Goal: Transaction & Acquisition: Purchase product/service

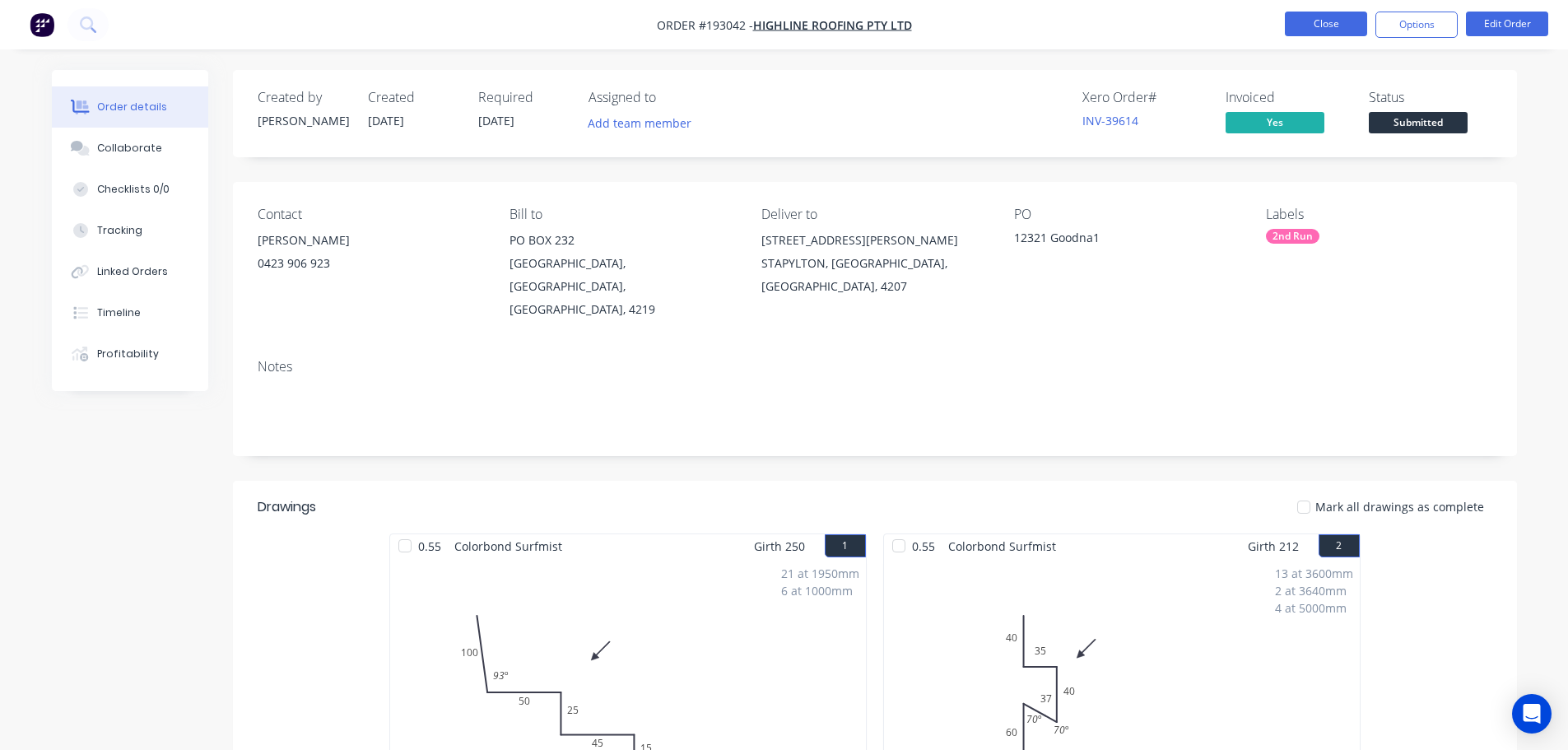
click at [1303, 24] on button "Close" at bounding box center [1325, 24] width 82 height 24
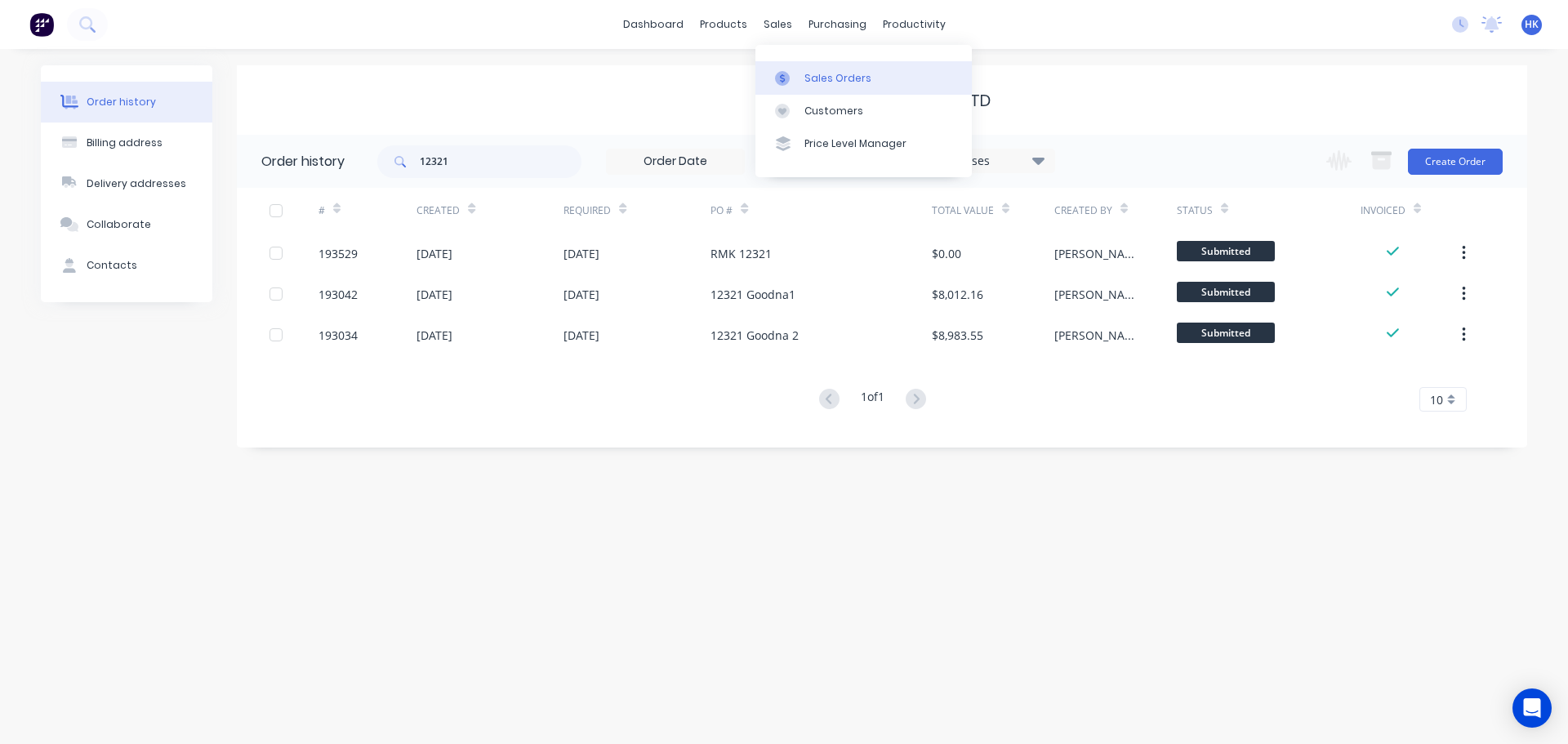
click at [802, 75] on link "Sales Orders" at bounding box center [864, 77] width 217 height 32
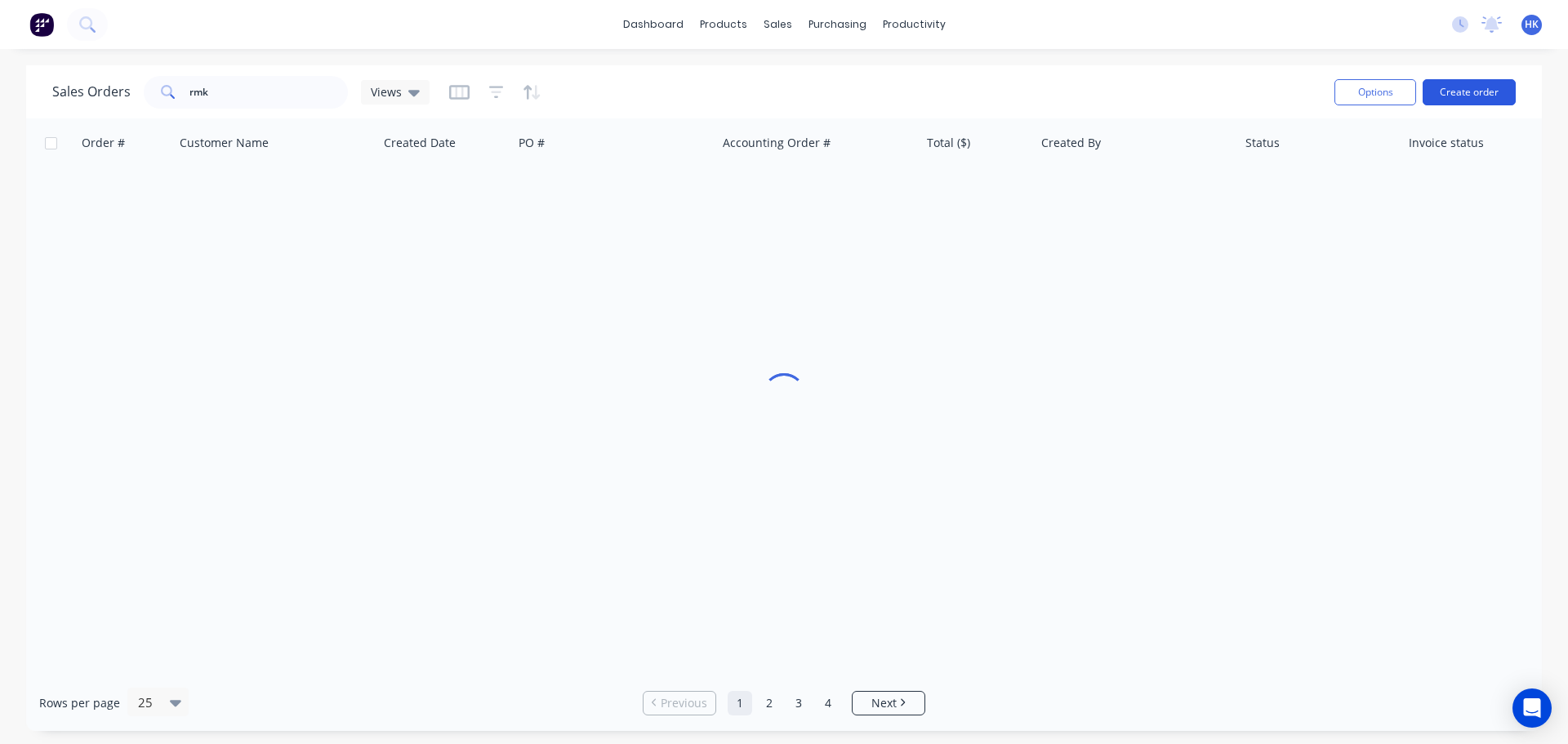
click at [1444, 102] on button "Create order" at bounding box center [1470, 92] width 93 height 26
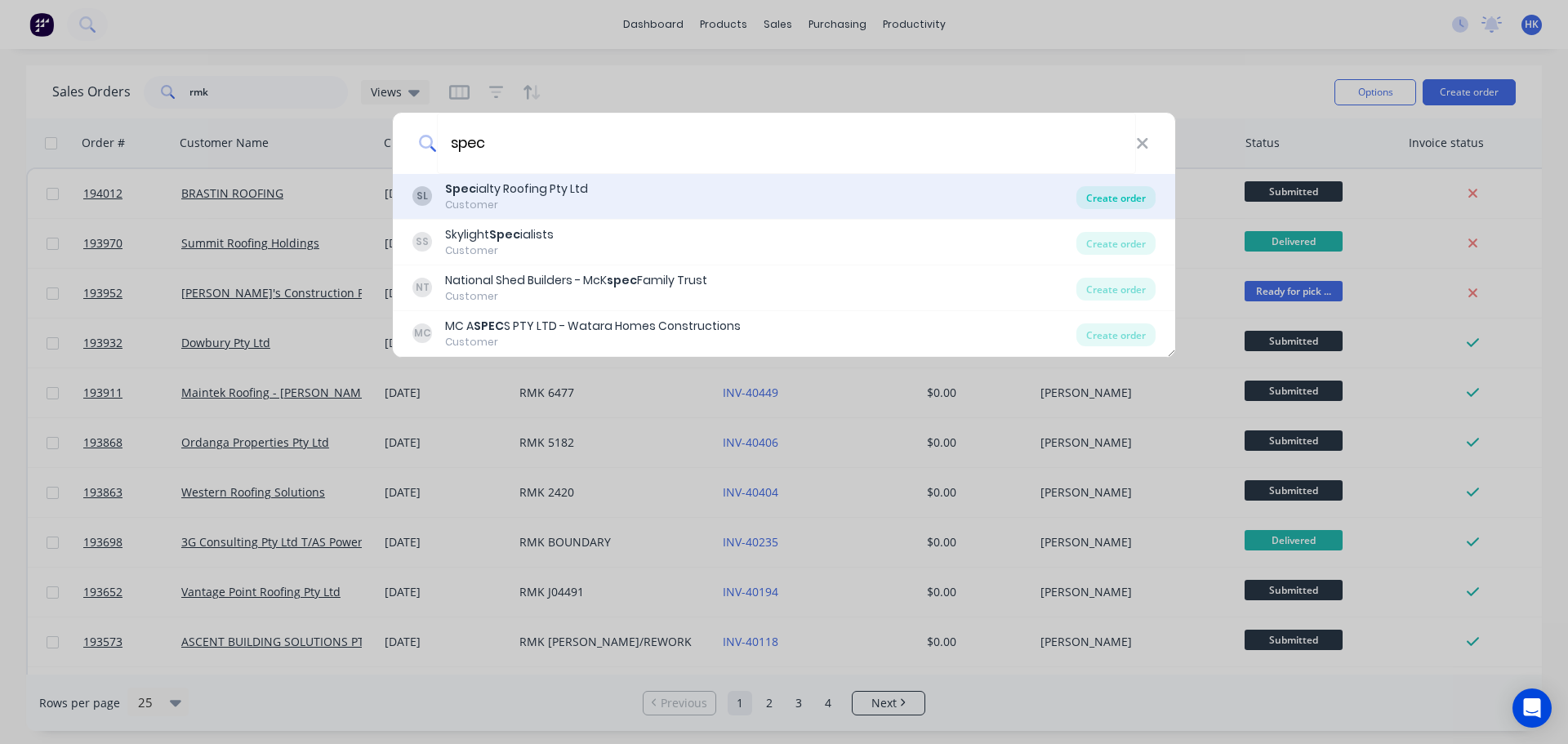
type input "spec"
click at [1125, 199] on div "Create order" at bounding box center [1116, 197] width 79 height 22
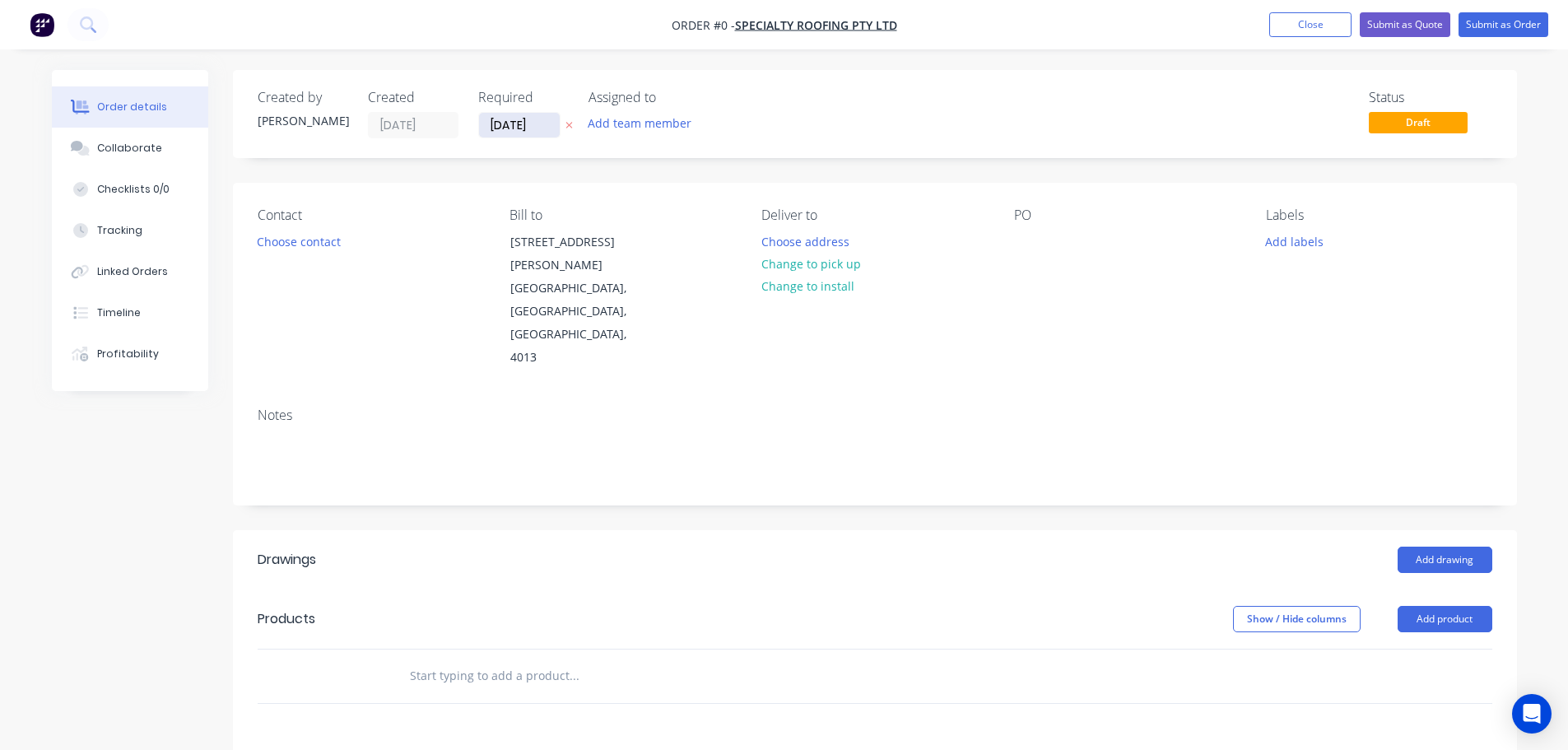
click at [517, 130] on input "[DATE]" at bounding box center [519, 125] width 81 height 24
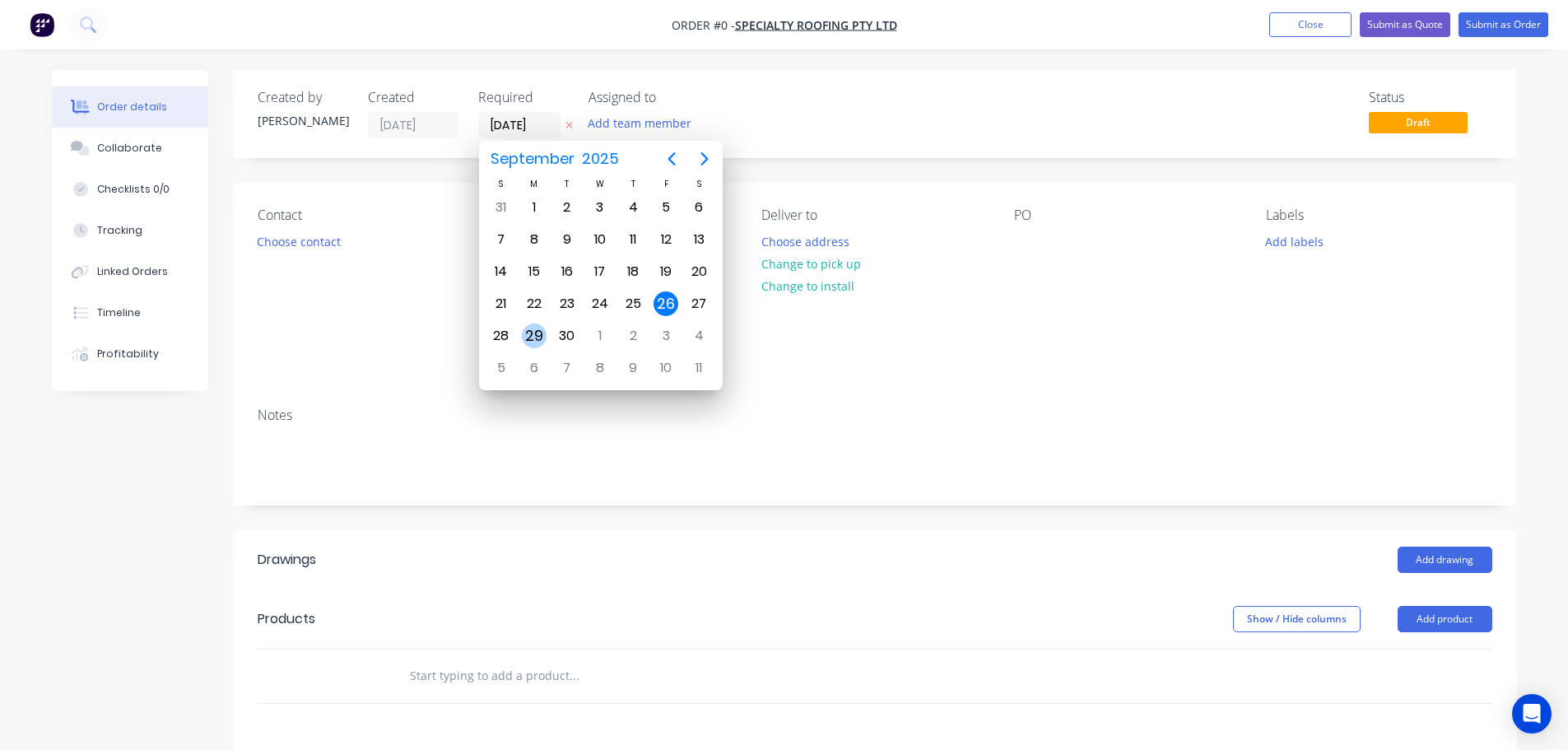
click at [535, 340] on div "29" at bounding box center [533, 335] width 24 height 24
type input "29/09/25"
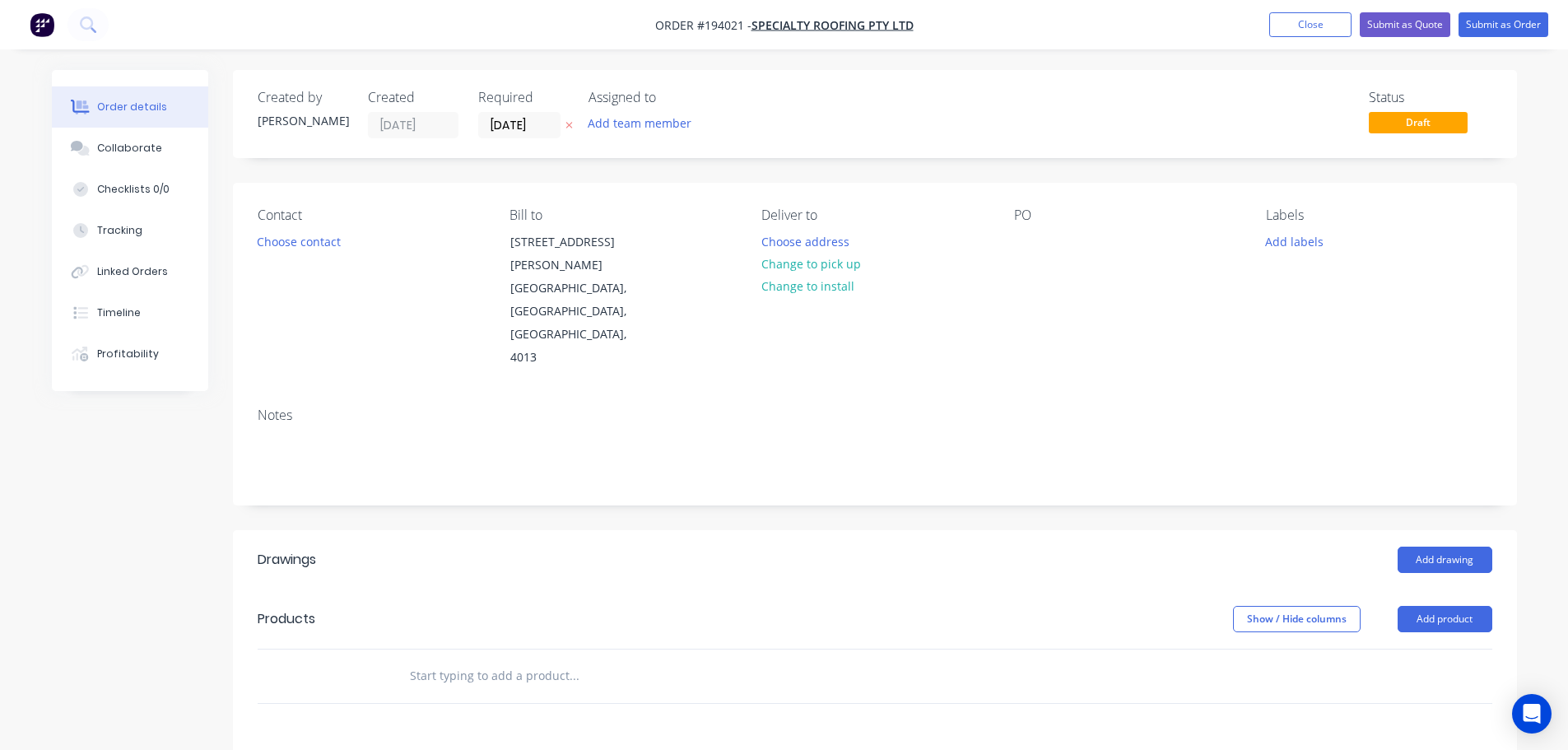
click at [306, 246] on button "Choose contact" at bounding box center [299, 241] width 101 height 23
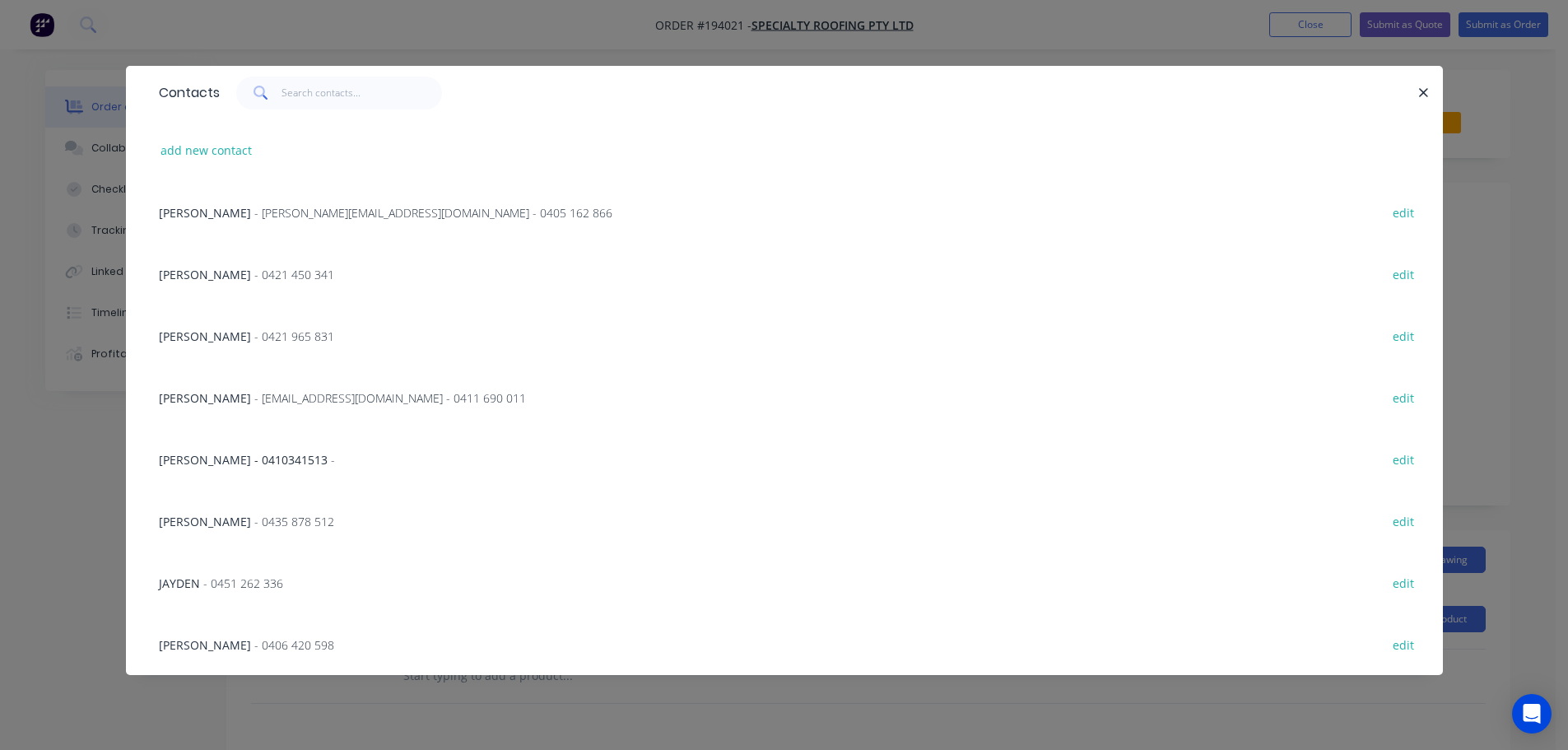
click at [289, 213] on span "- kris@specialtyroofing.com.au - 0405 162 866" at bounding box center [433, 212] width 358 height 15
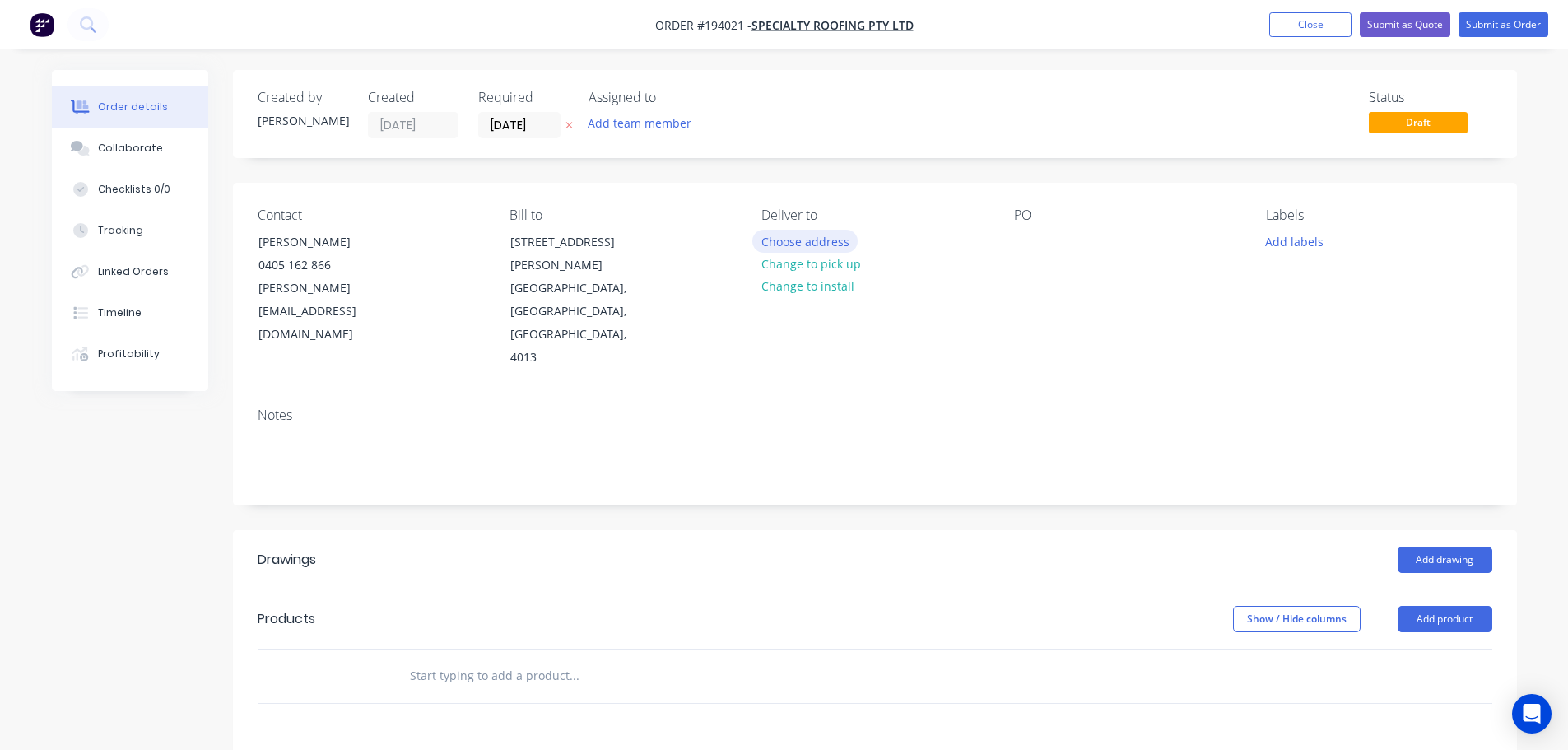
click at [827, 231] on button "Choose address" at bounding box center [805, 241] width 105 height 23
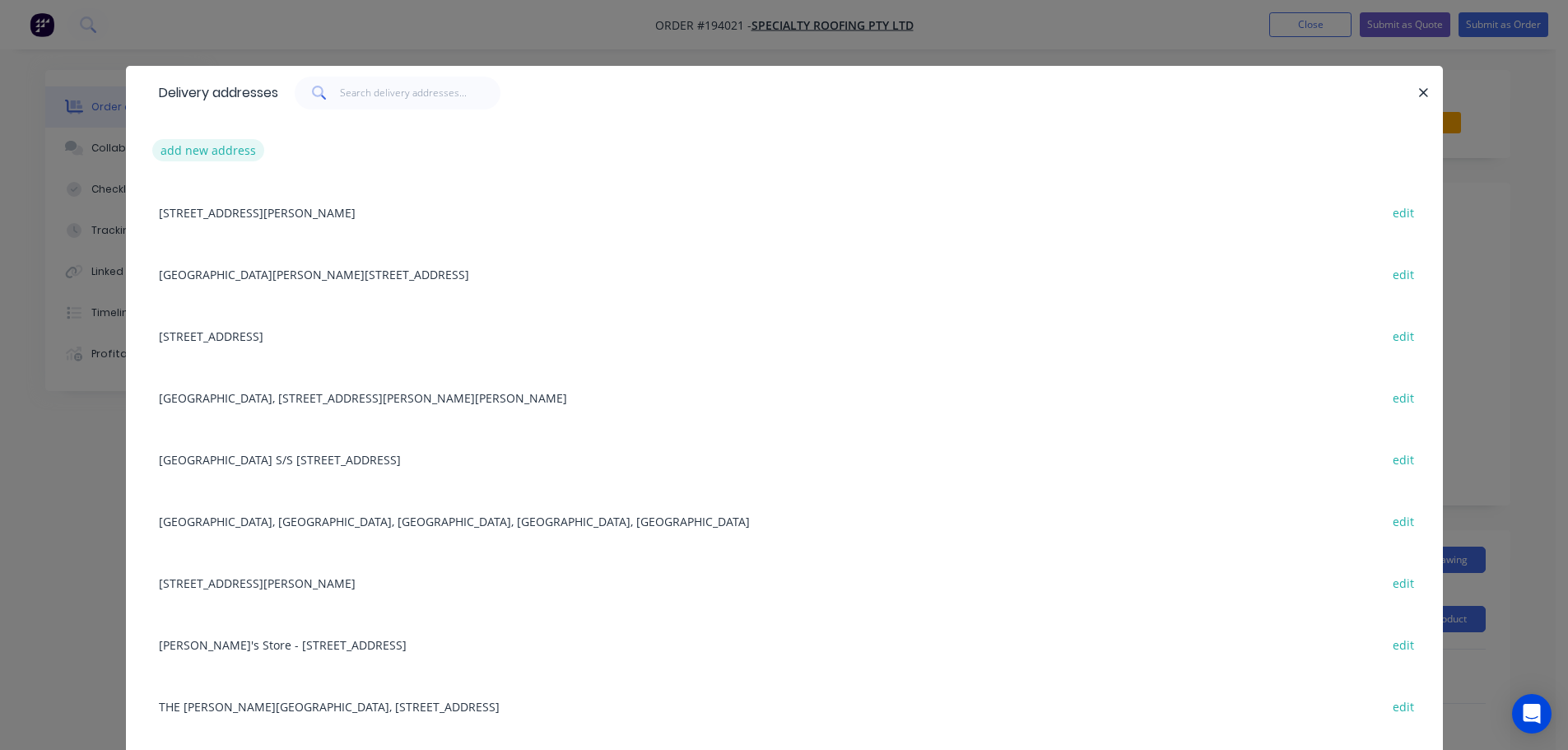
click at [215, 154] on button "add new address" at bounding box center [208, 150] width 113 height 23
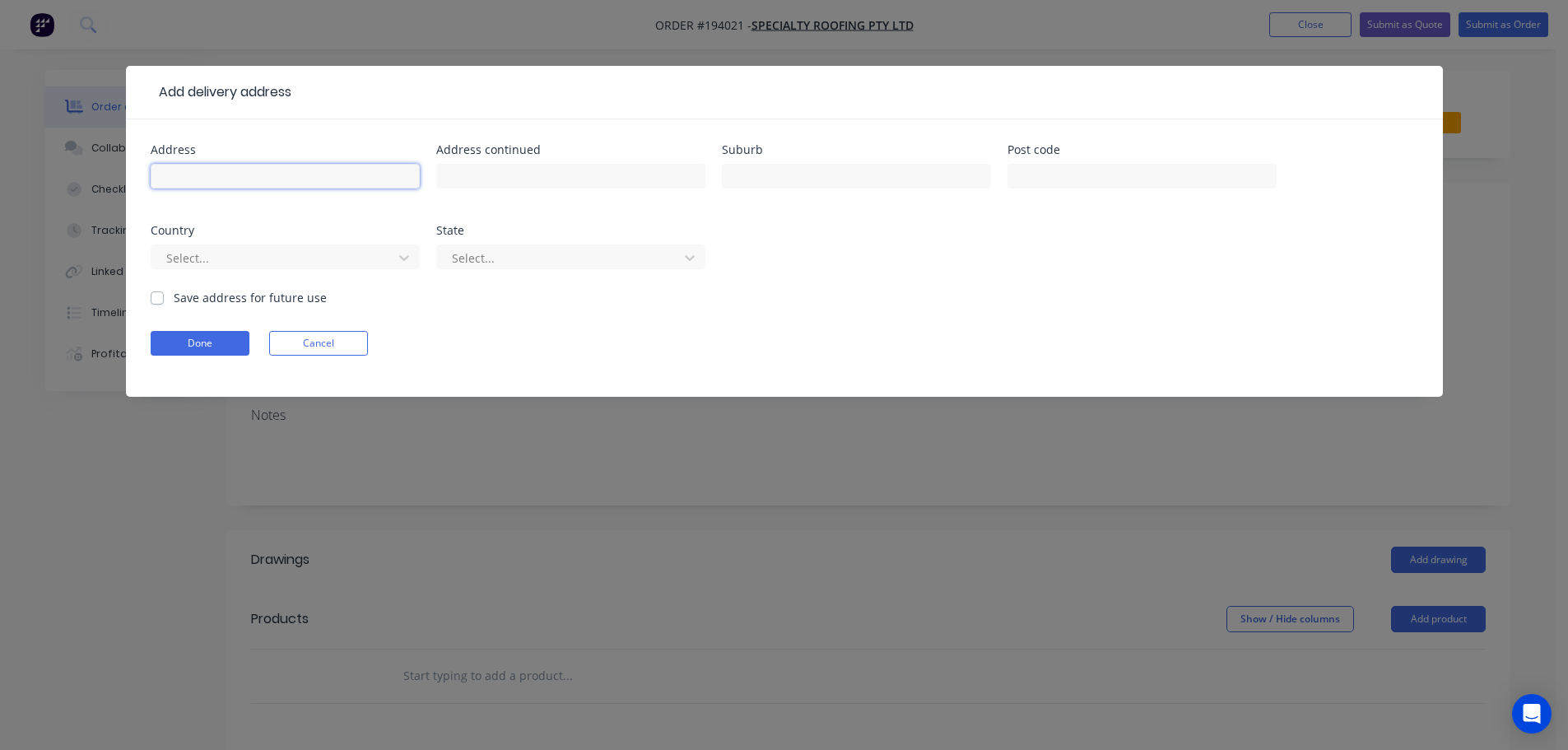
click at [217, 178] on input "text" at bounding box center [284, 176] width 269 height 24
click at [659, 376] on form "Address Address continued Suburb Post code Country Select... State Select... Sa…" at bounding box center [784, 270] width 1267 height 253
click at [660, 495] on div "Add delivery address Address Address continued Suburb Post code Country Select.…" at bounding box center [784, 375] width 1568 height 750
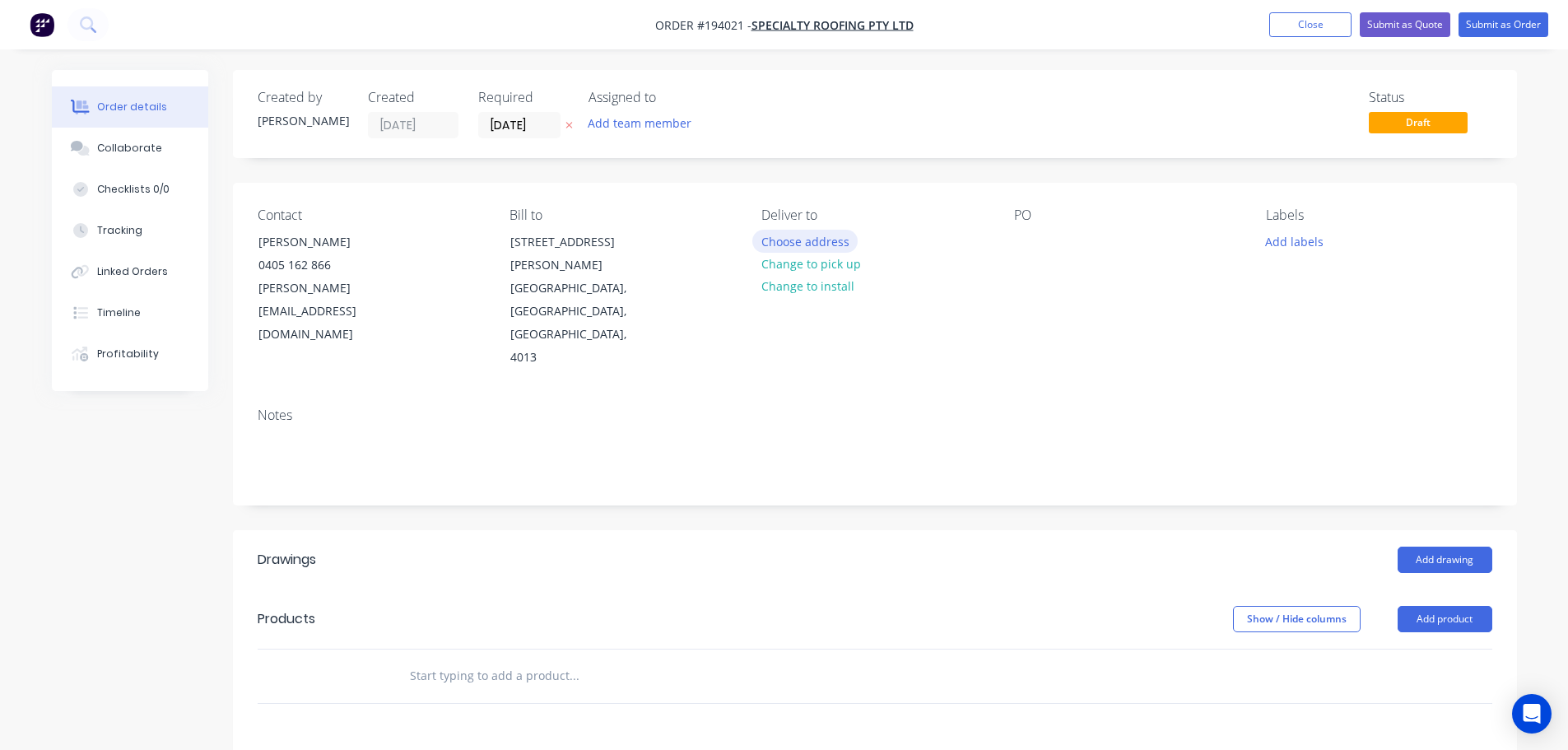
click at [813, 242] on button "Choose address" at bounding box center [805, 241] width 105 height 23
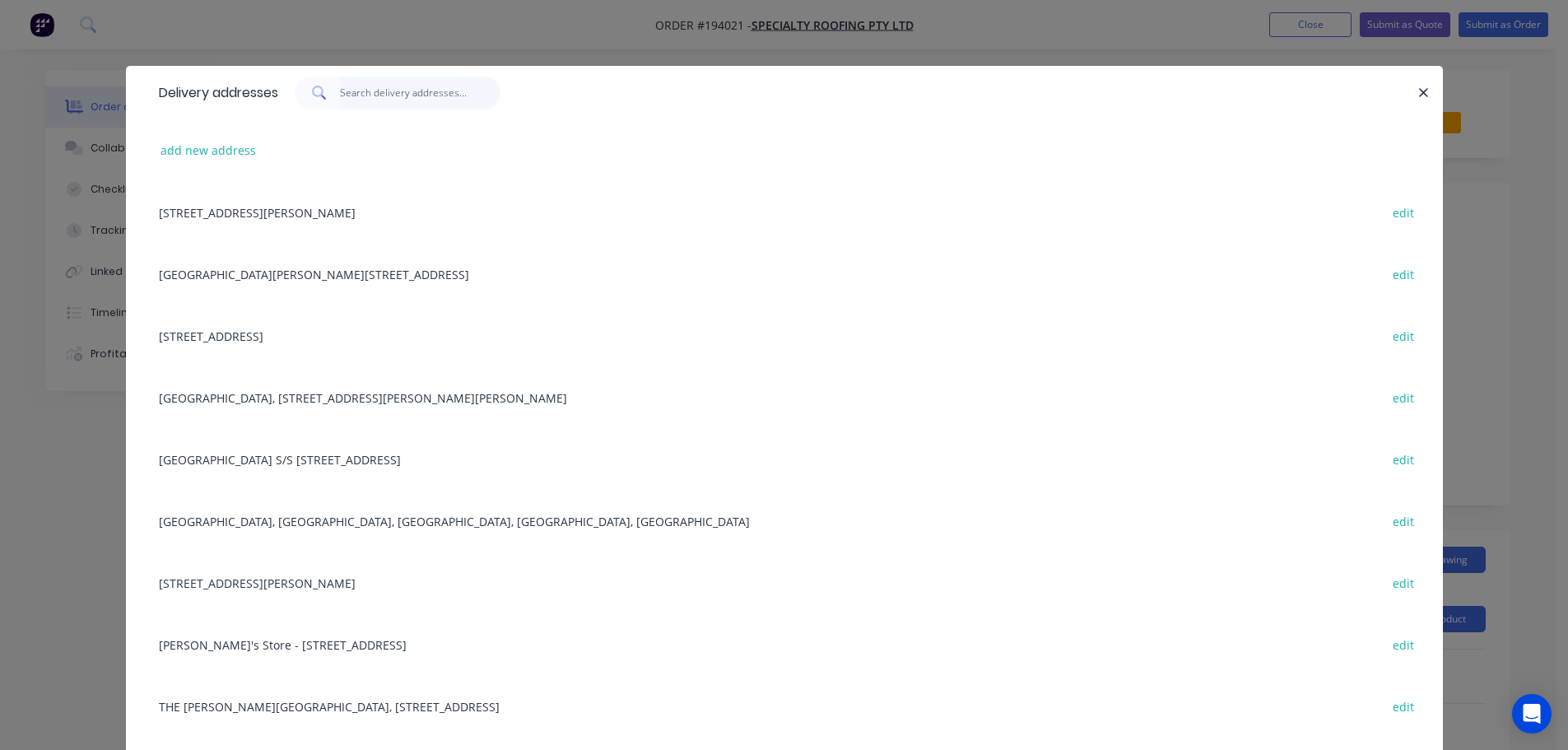
click at [388, 89] on input "text" at bounding box center [419, 93] width 160 height 33
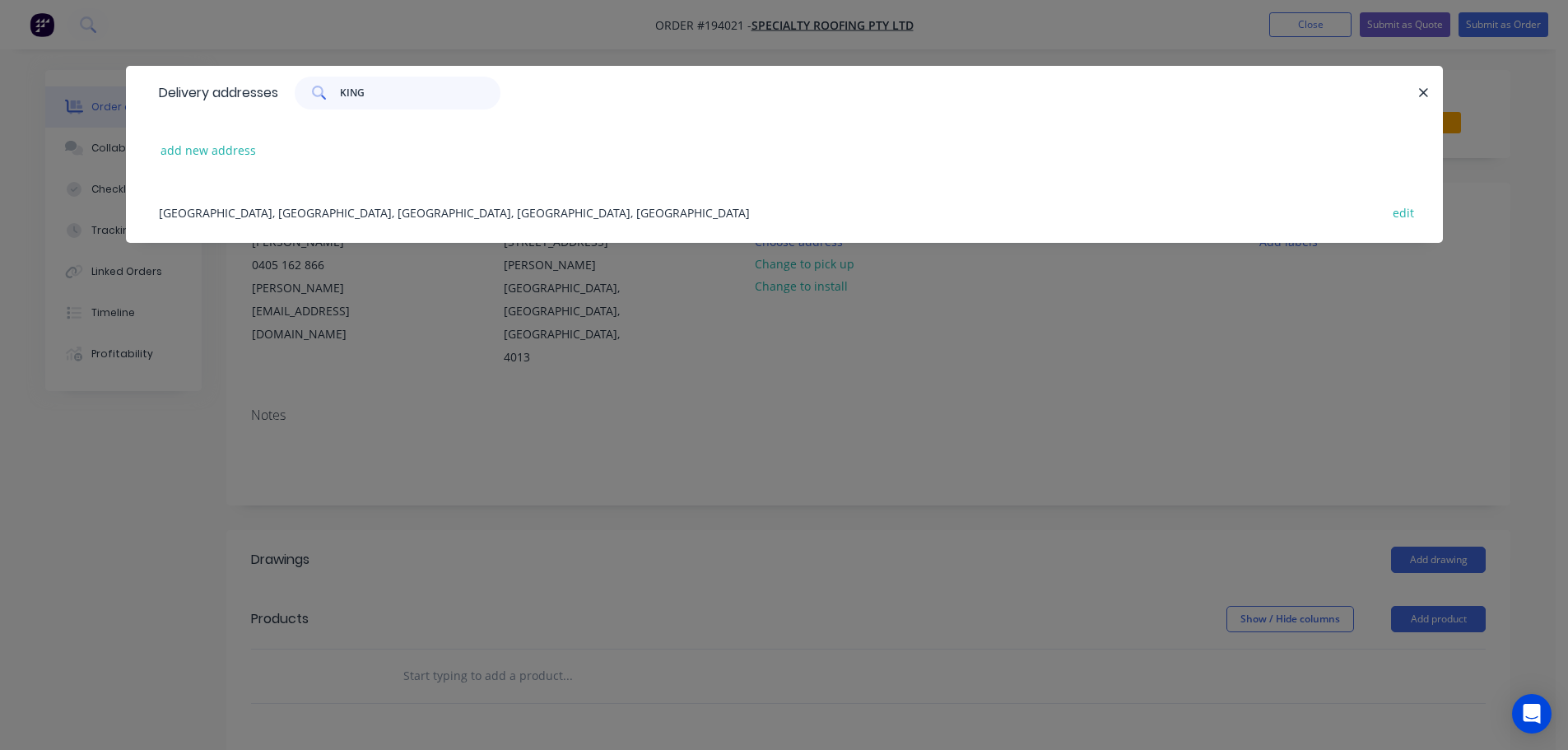
type input "KING"
click at [403, 213] on div "KINGSTON STATE COLLEGE, West Bega Rd, KINGSTON, Queensland, Australia edit" at bounding box center [784, 212] width 1267 height 62
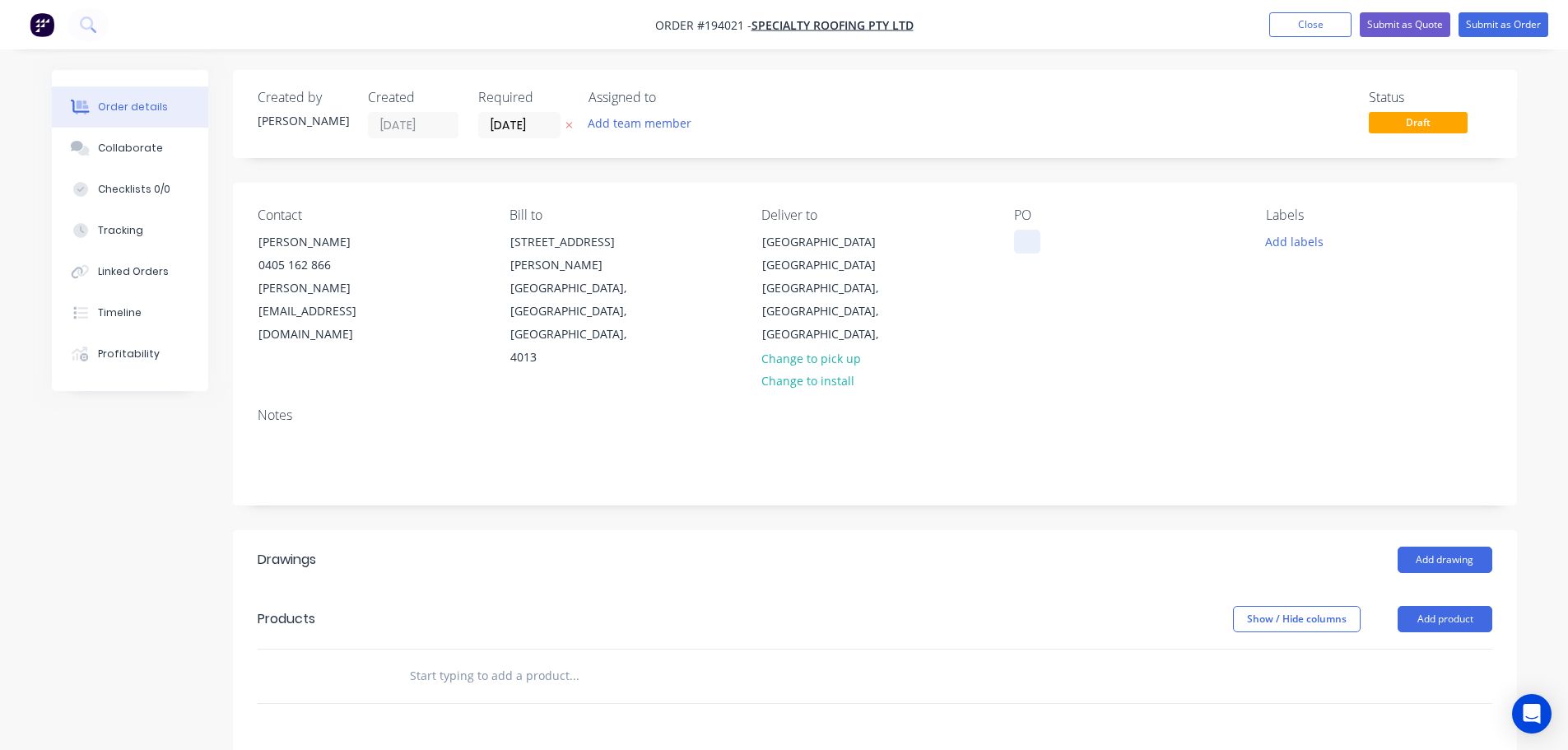
click at [1033, 236] on div at bounding box center [1027, 242] width 26 height 24
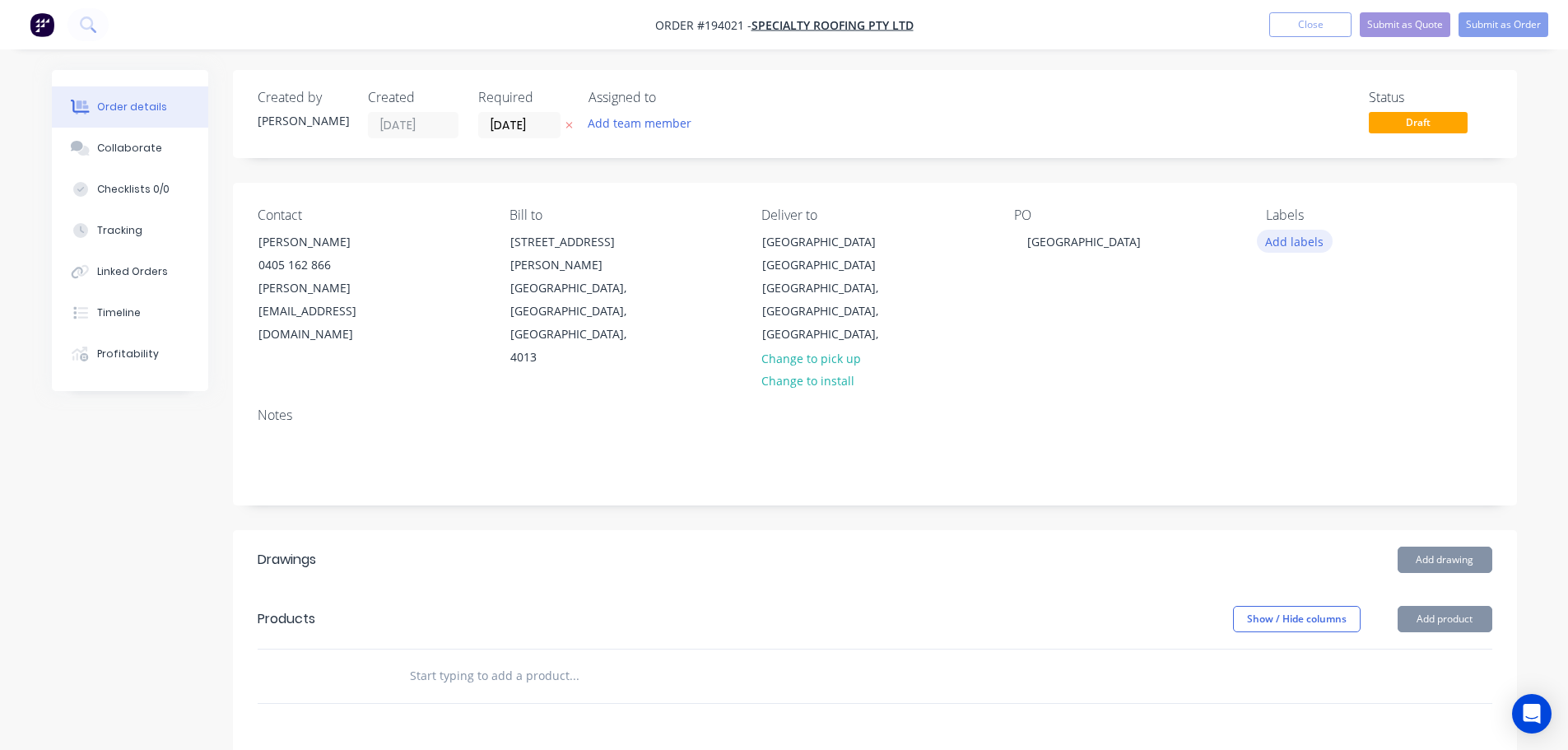
click at [1280, 231] on button "Add labels" at bounding box center [1295, 241] width 76 height 23
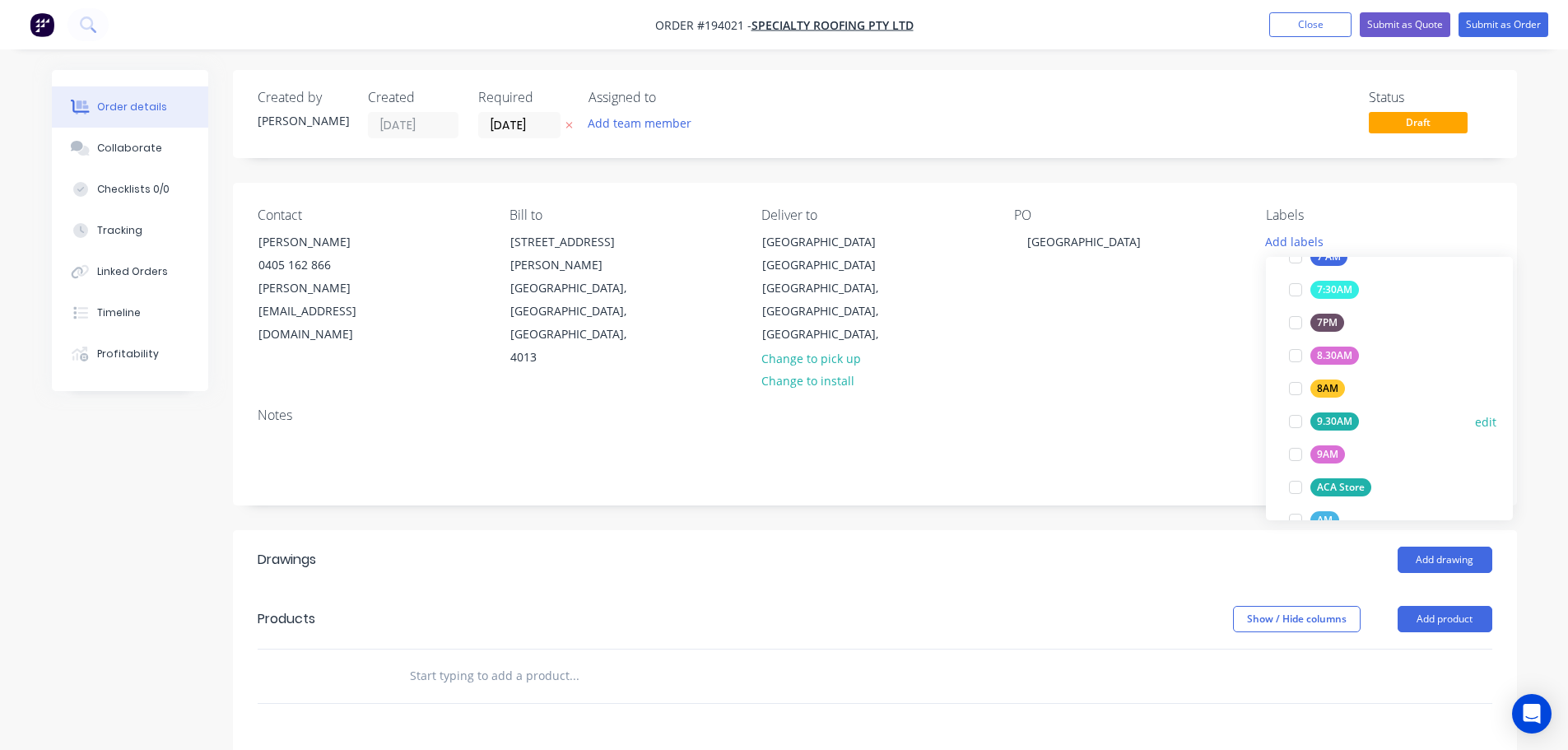
scroll to position [576, 0]
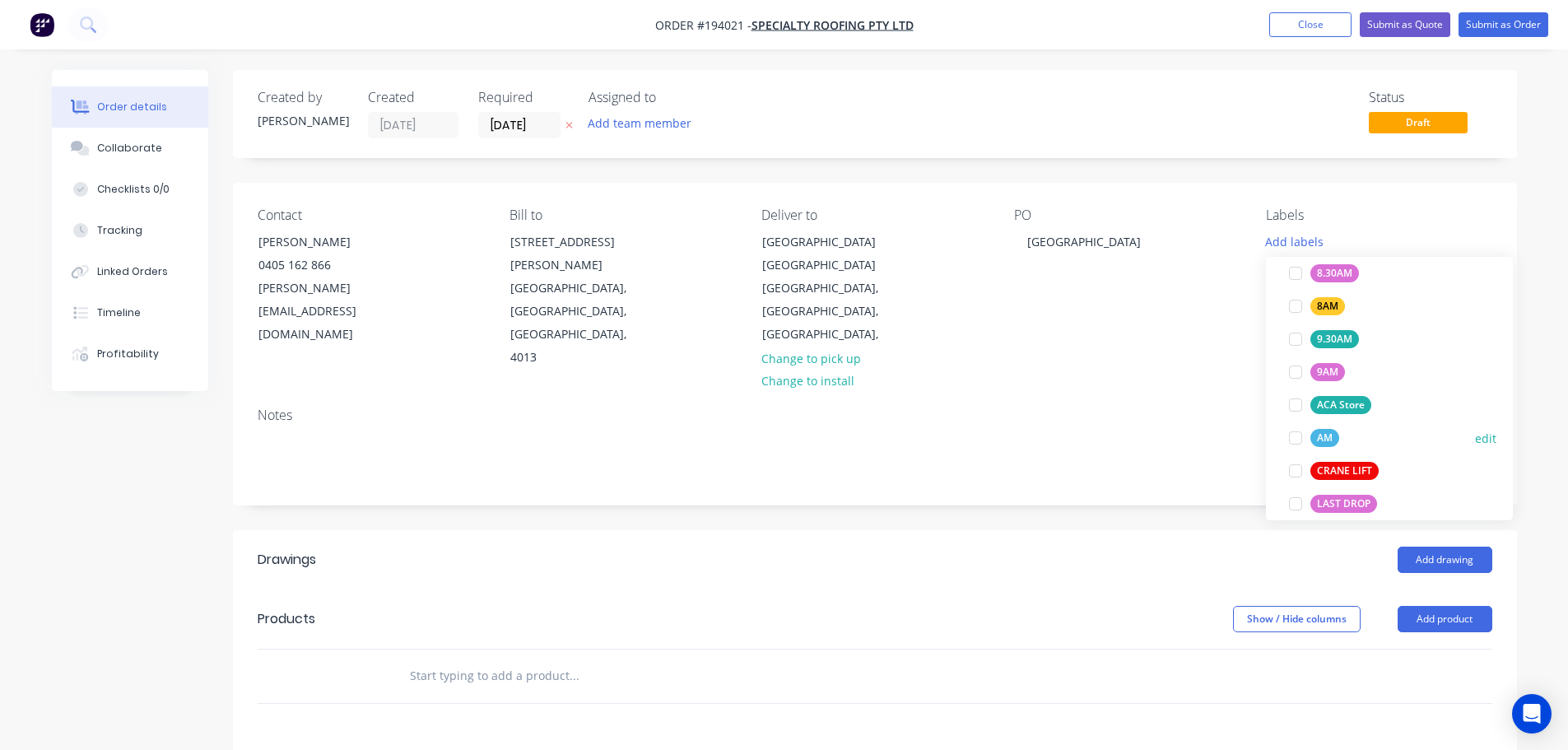
click at [1298, 438] on div at bounding box center [1296, 438] width 33 height 33
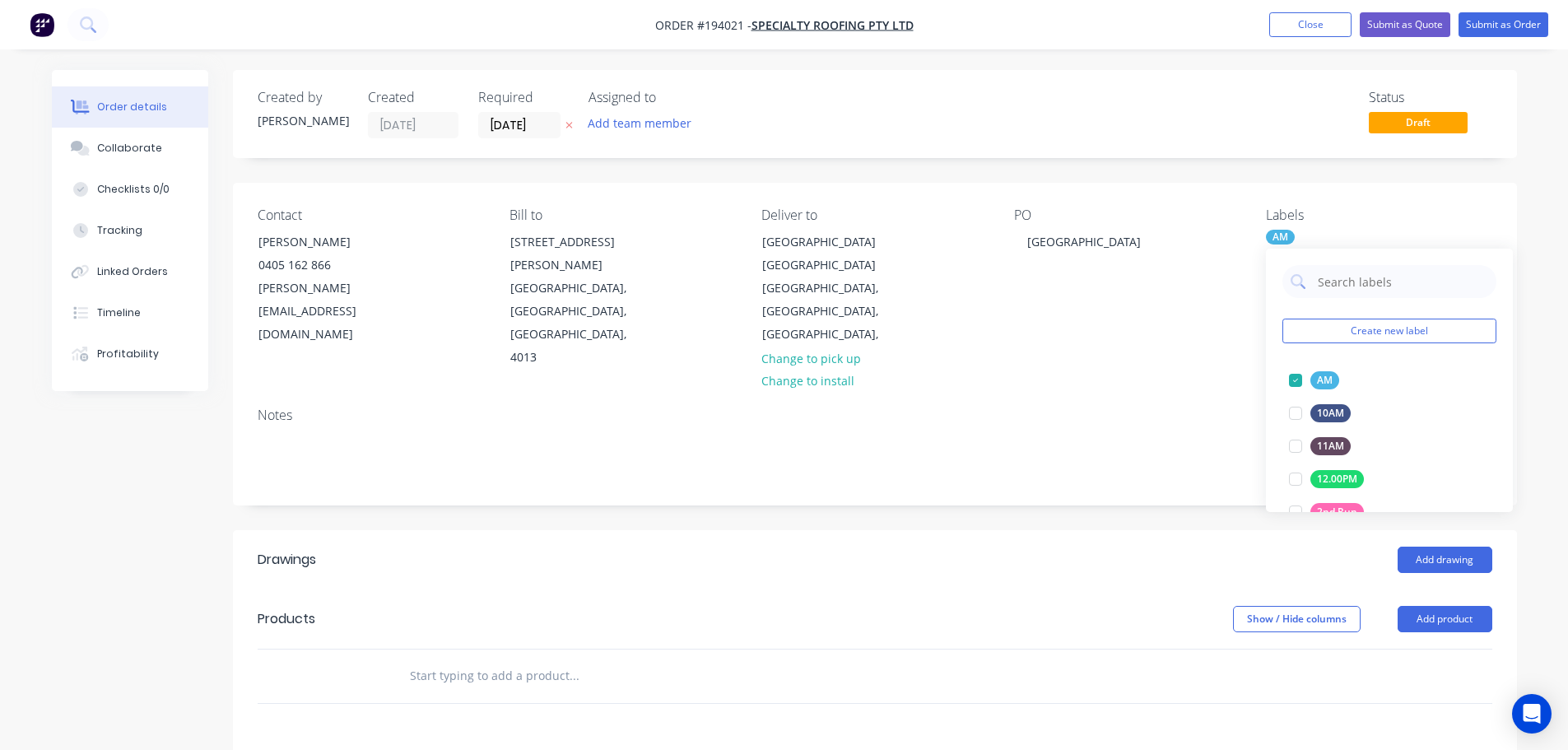
click at [1156, 547] on div "Add drawing" at bounding box center [1006, 560] width 972 height 26
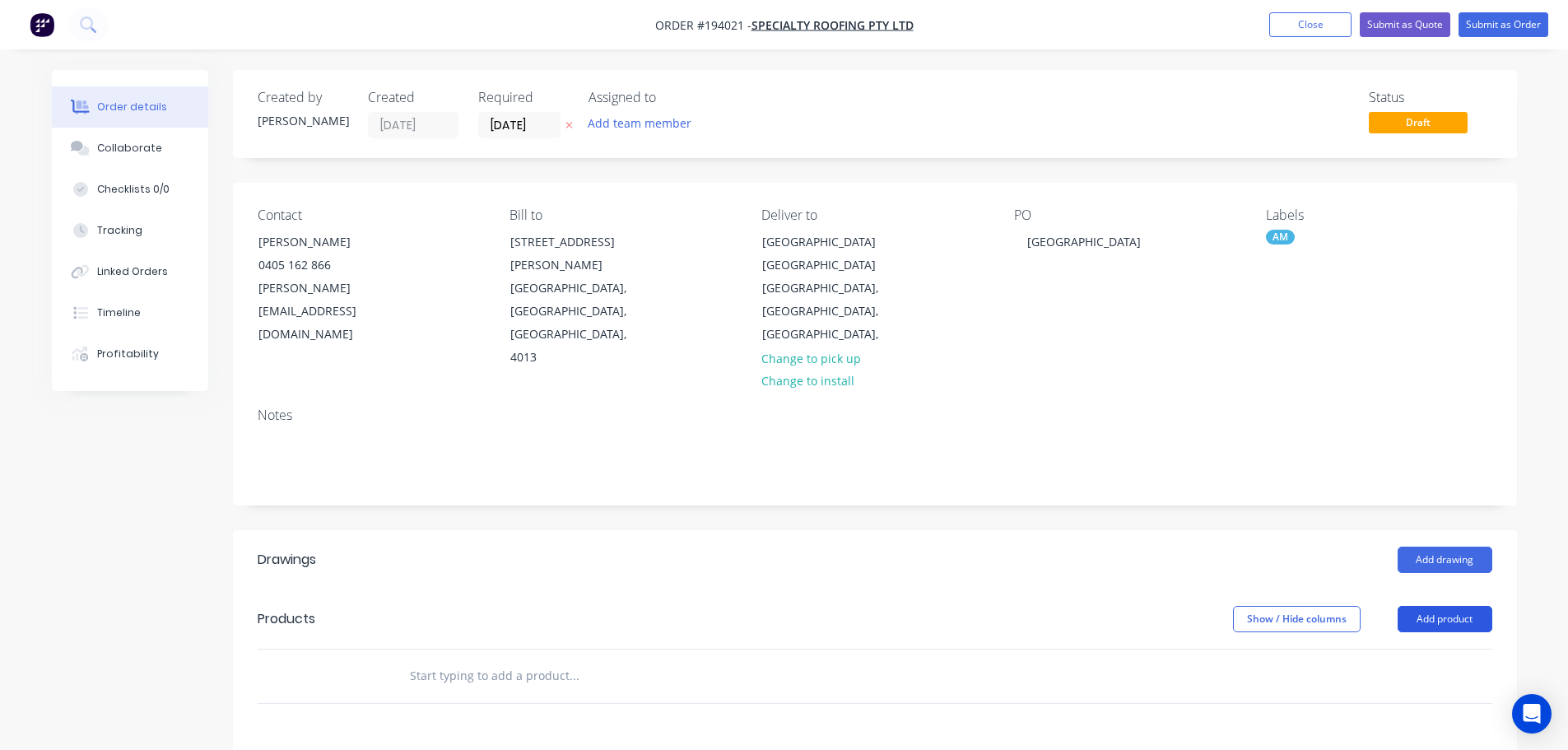
click at [1457, 606] on button "Add product" at bounding box center [1445, 619] width 95 height 26
click at [1454, 649] on div "Product catalogue" at bounding box center [1414, 660] width 127 height 24
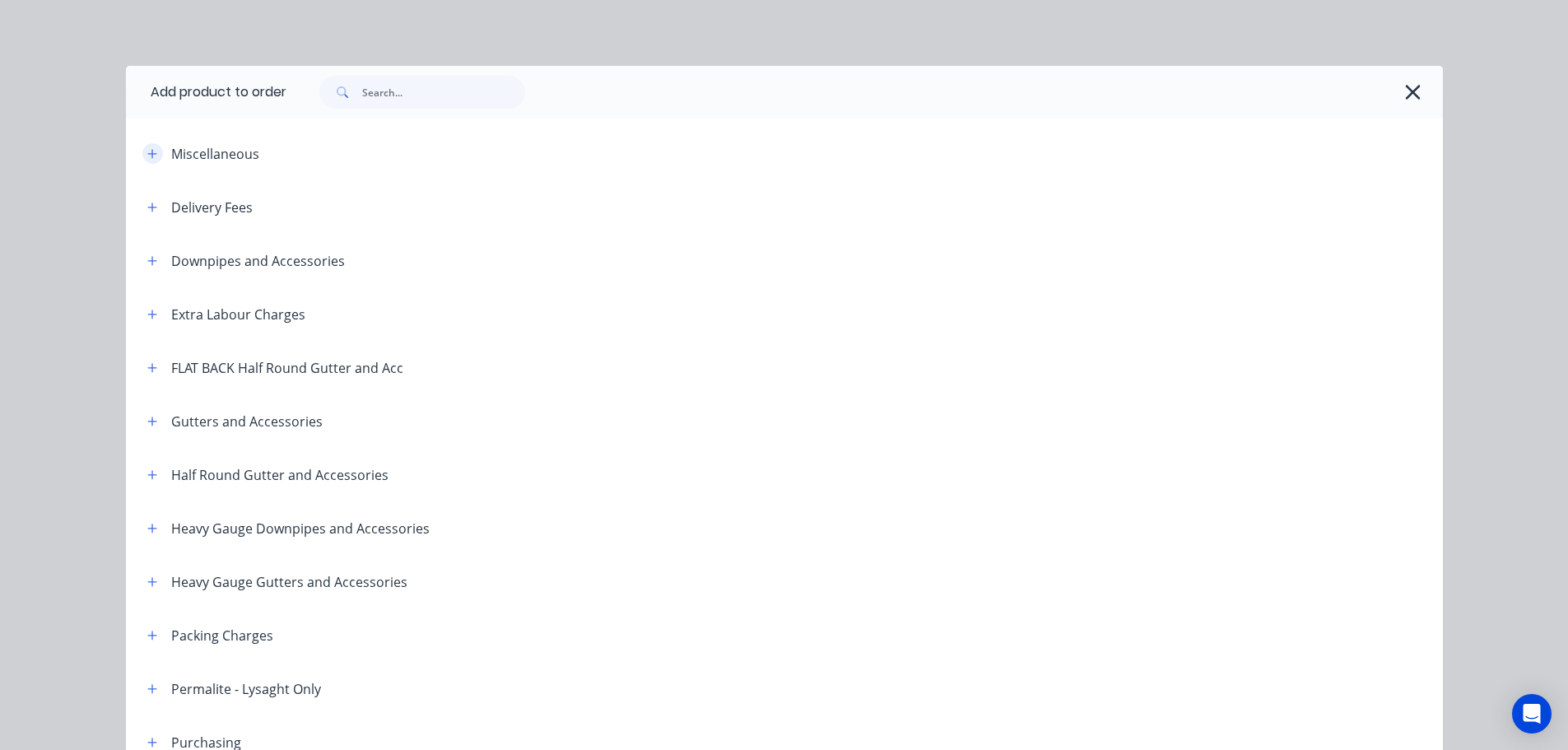
click at [142, 153] on button "button" at bounding box center [152, 153] width 21 height 21
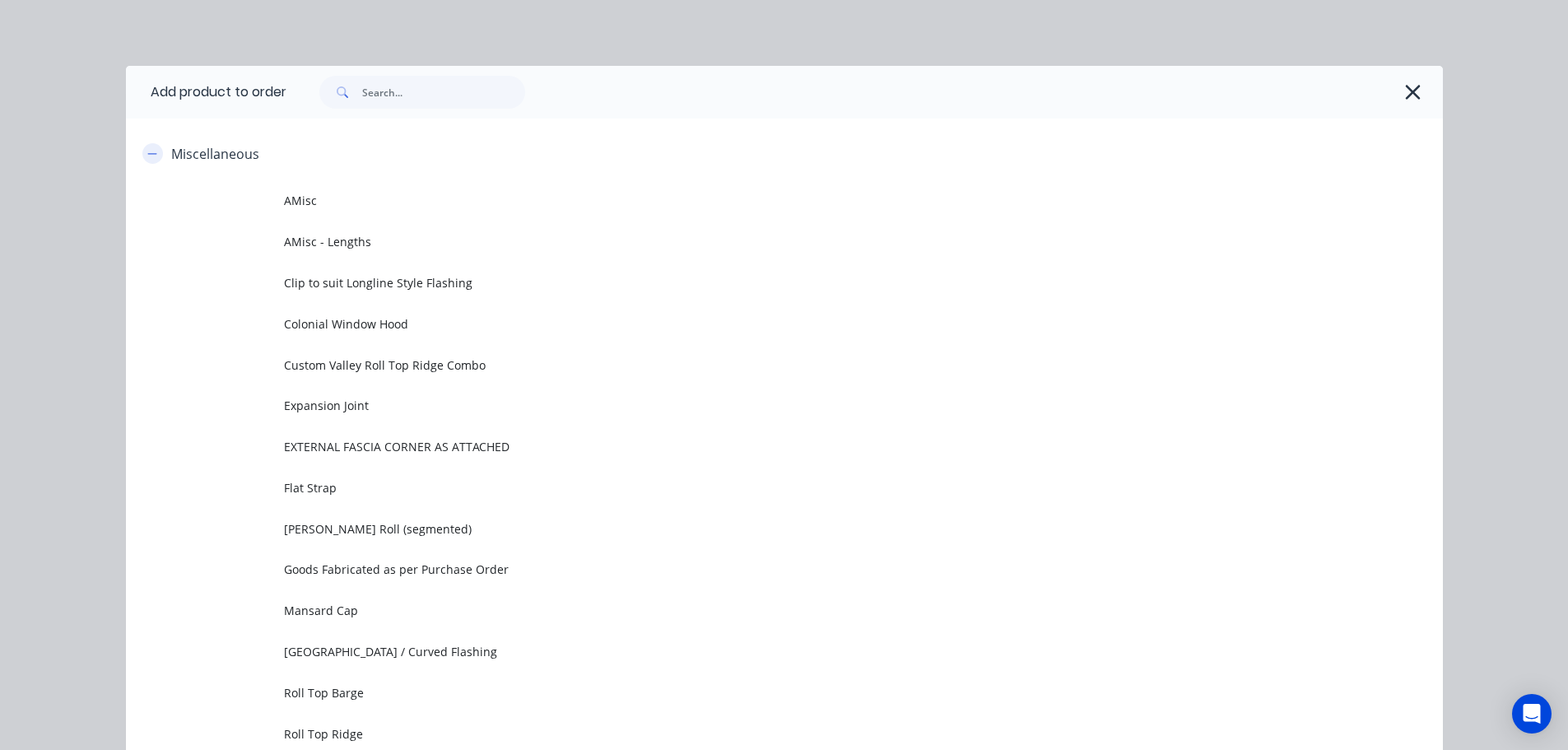
click at [148, 159] on icon "button" at bounding box center [152, 154] width 10 height 12
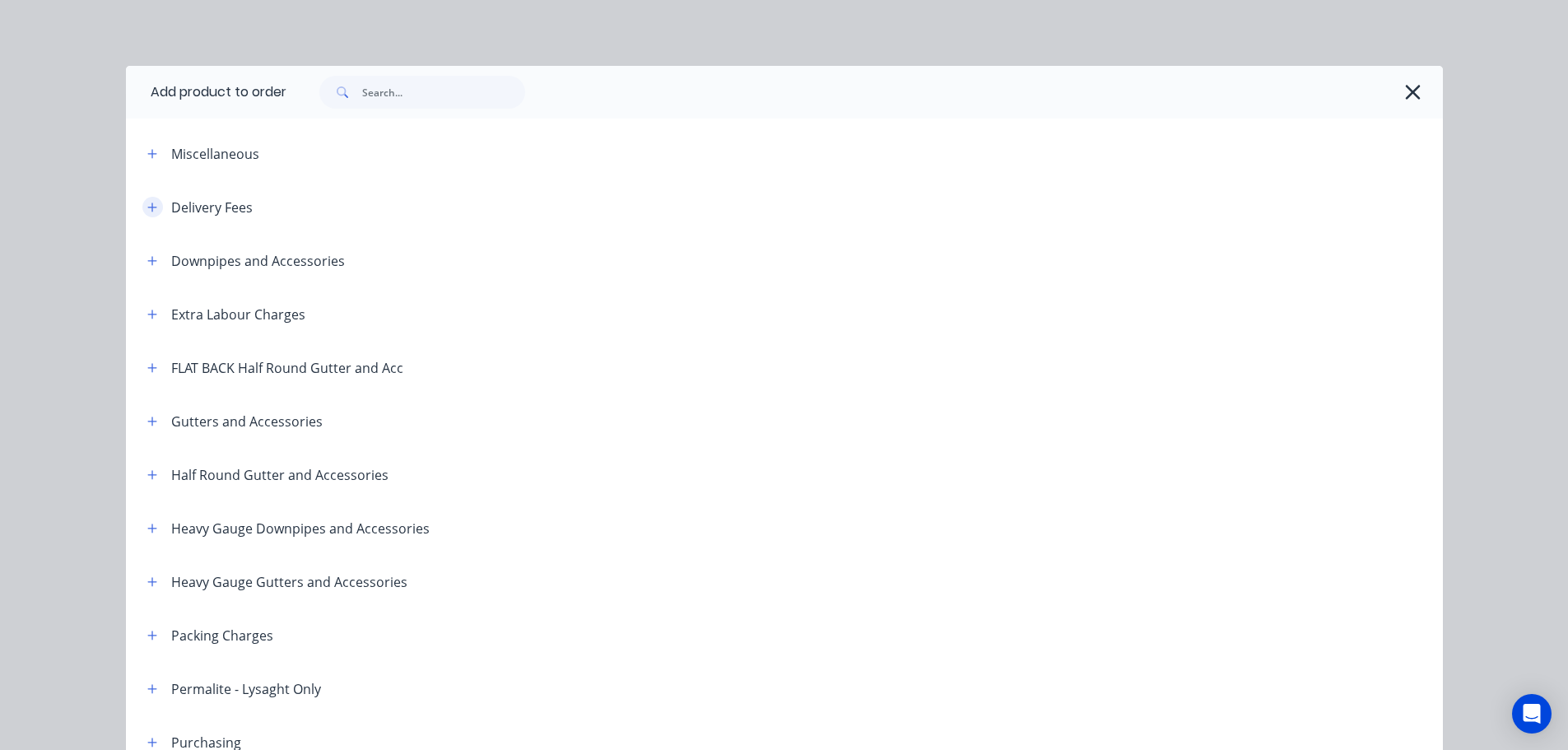
click at [148, 204] on icon "button" at bounding box center [152, 207] width 10 height 12
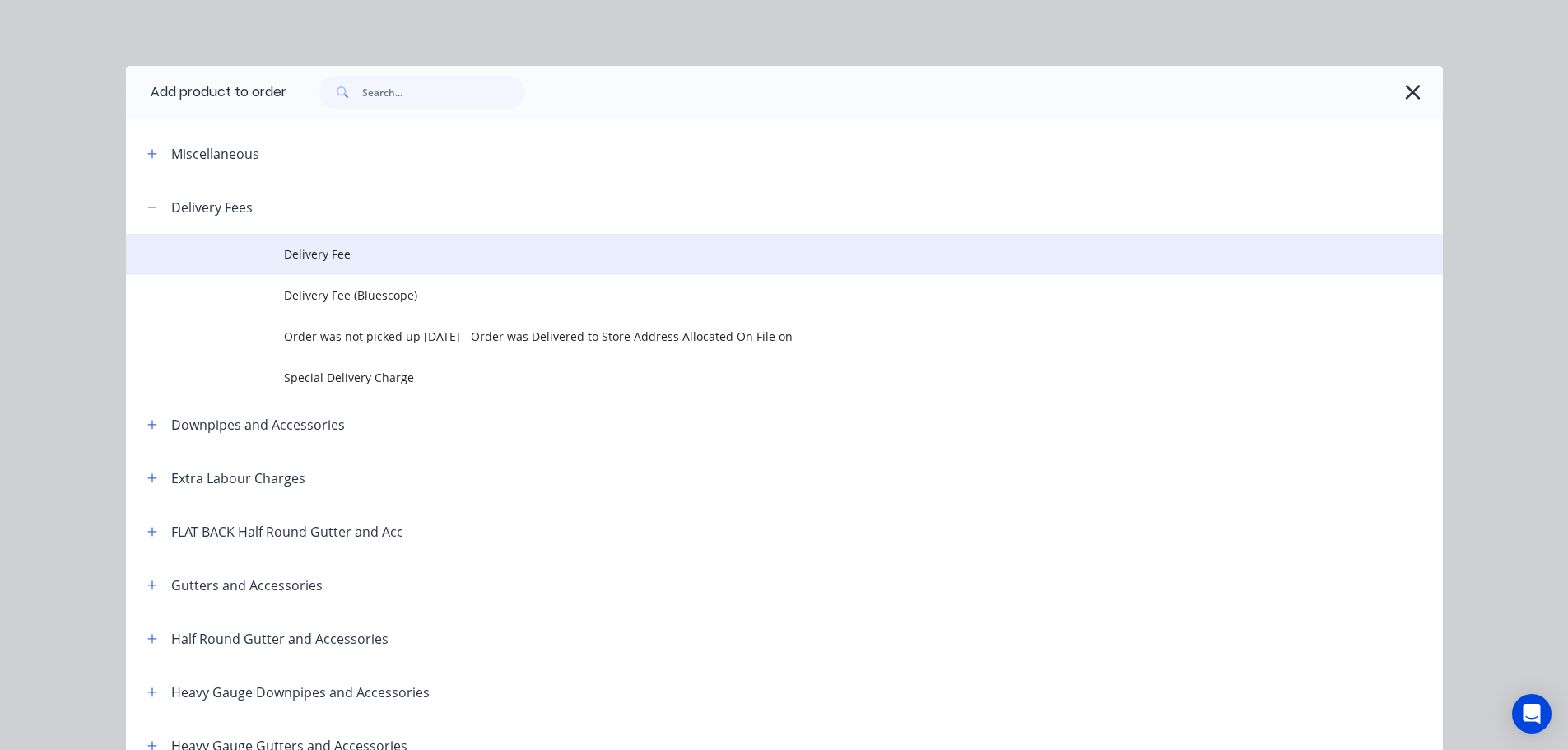
click at [287, 253] on span "Delivery Fee" at bounding box center [748, 254] width 927 height 17
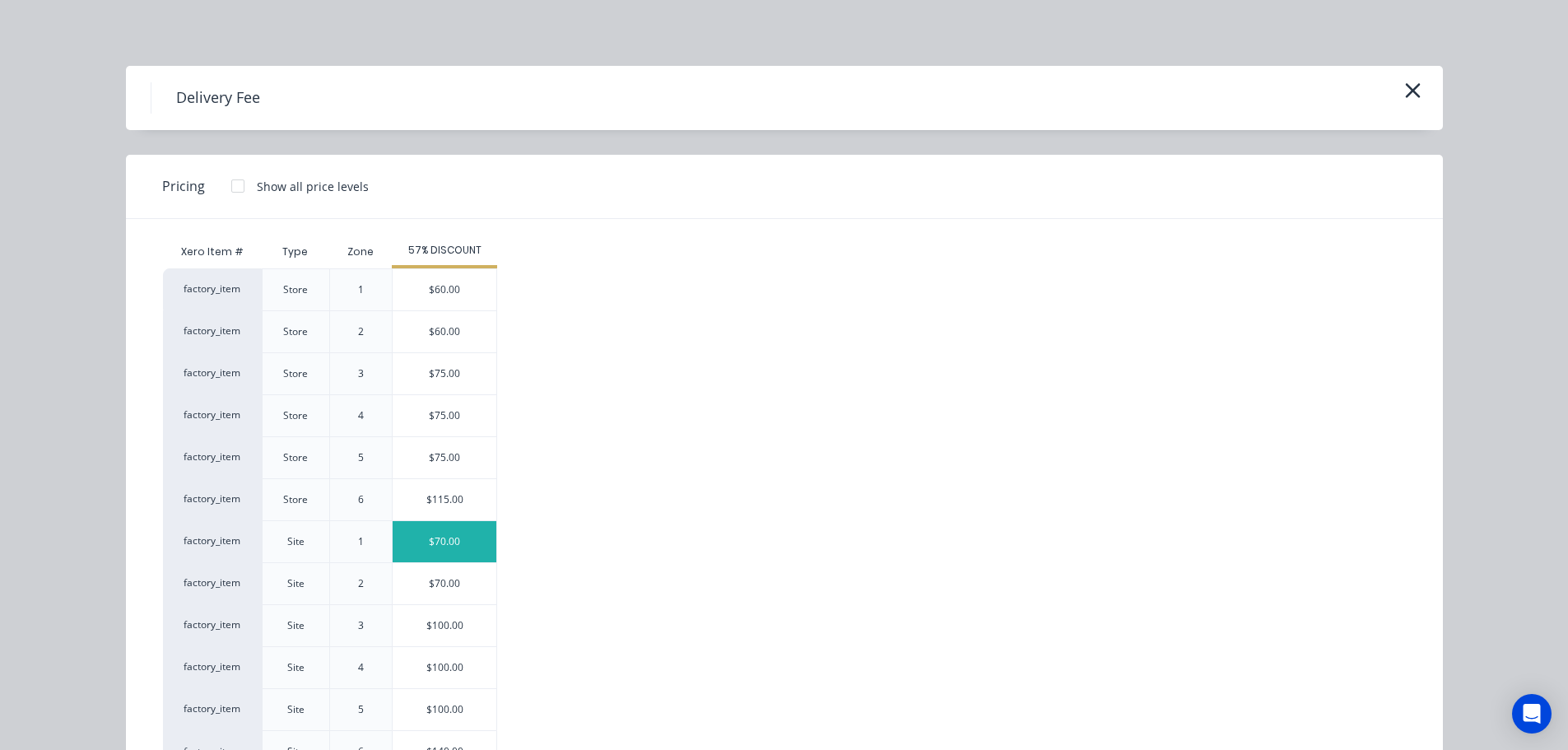
click at [428, 561] on div "$70.00" at bounding box center [445, 541] width 104 height 41
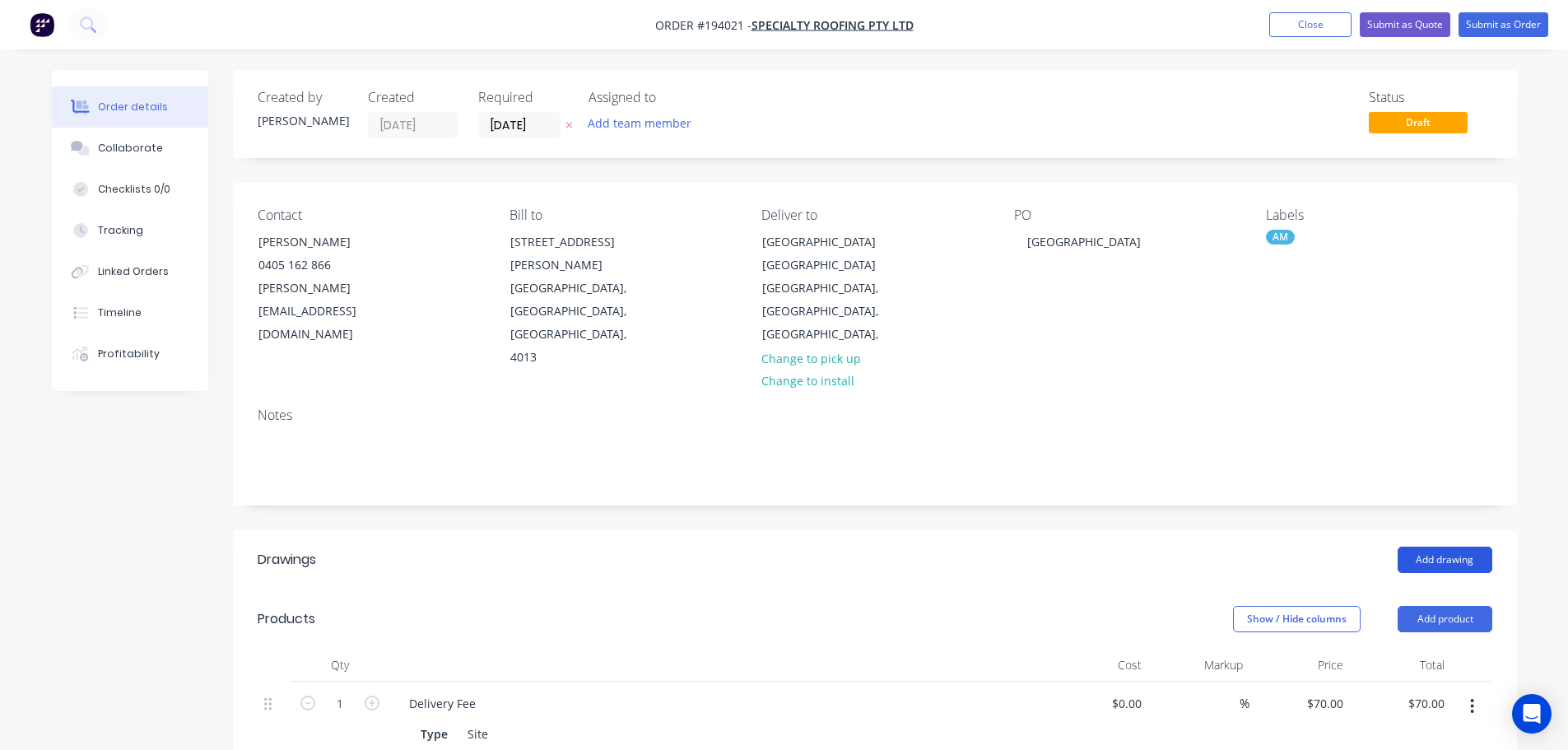
click at [1446, 547] on button "Add drawing" at bounding box center [1445, 560] width 95 height 26
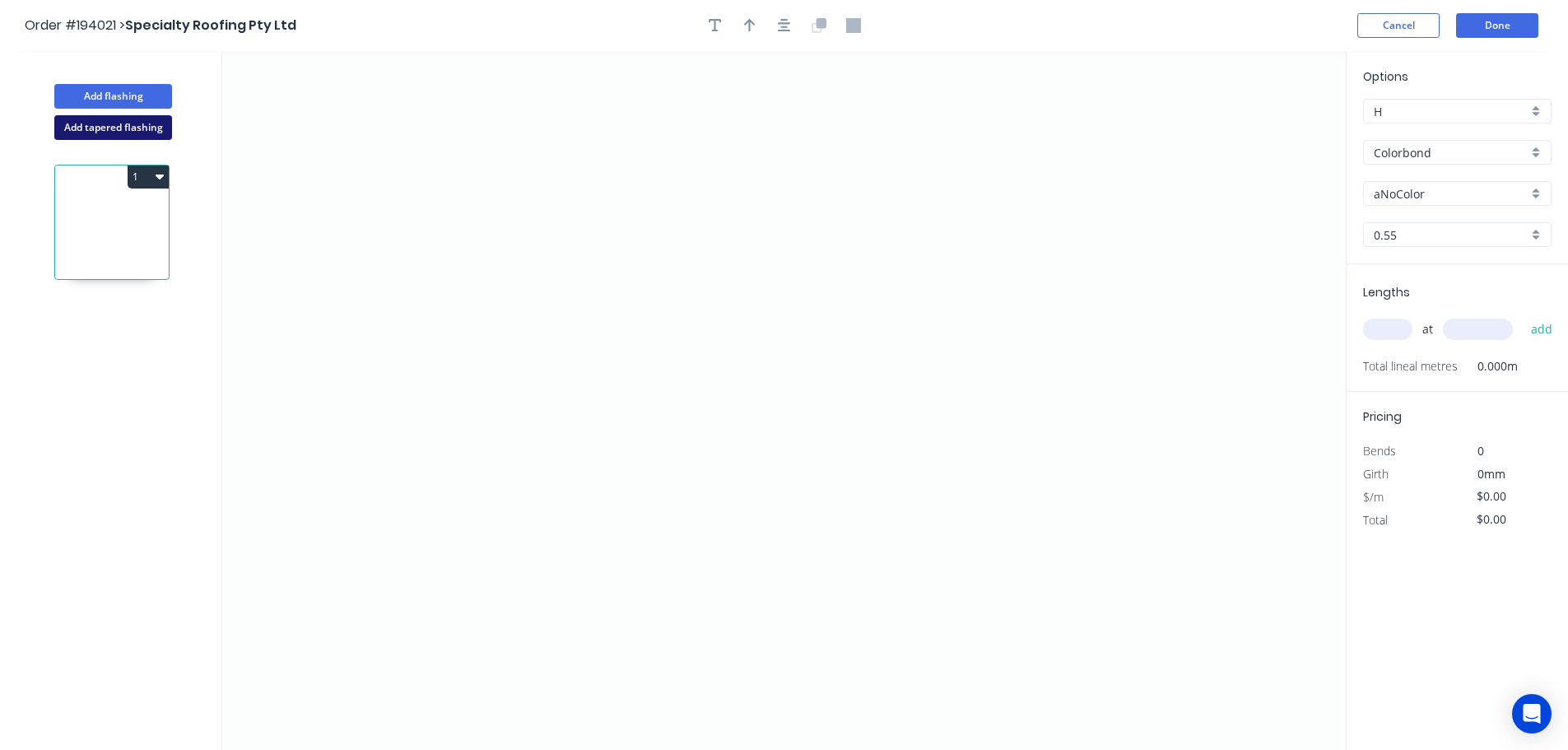
click at [129, 130] on button "Add tapered flashing" at bounding box center [113, 127] width 118 height 24
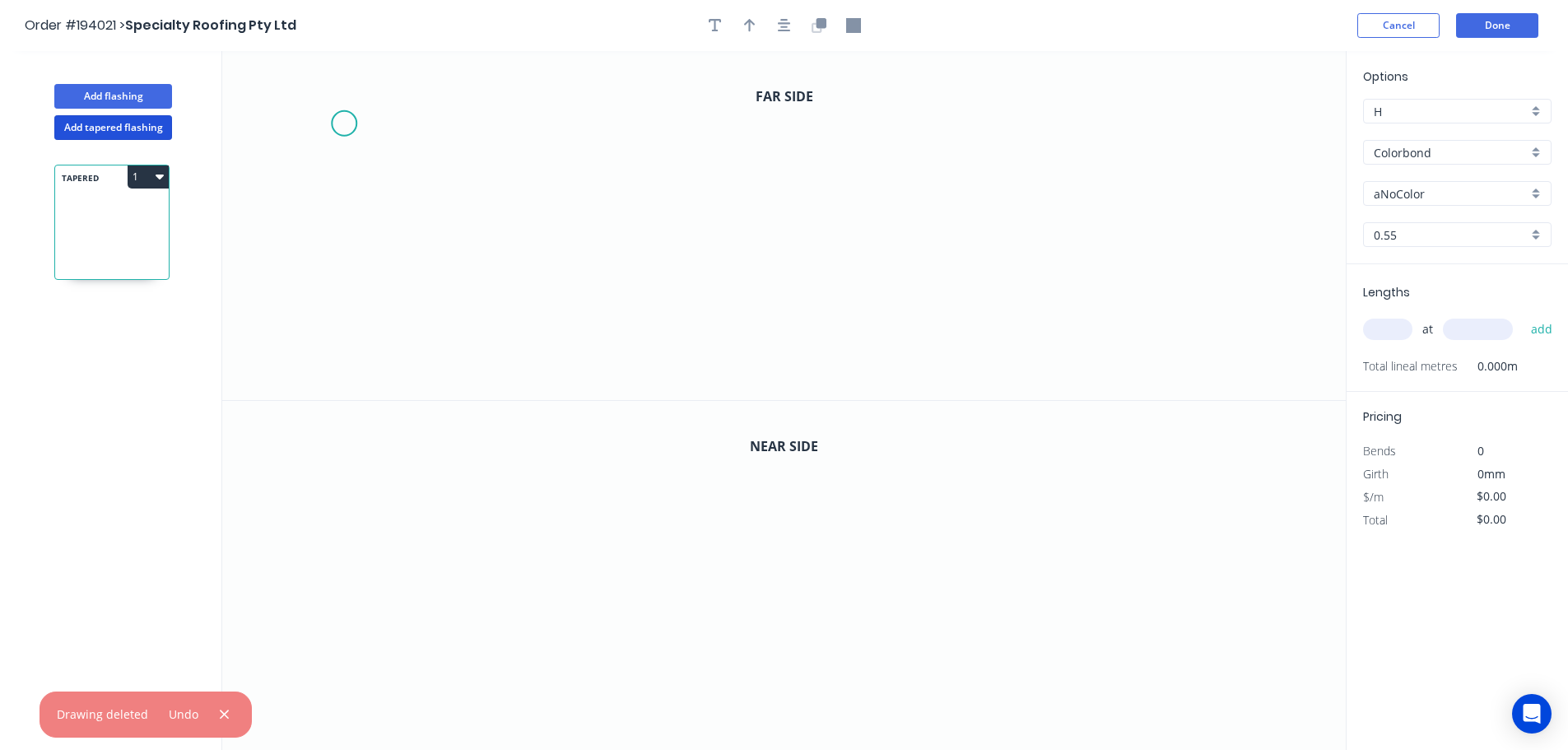
click at [330, 137] on icon "0" at bounding box center [783, 225] width 1123 height 349
click at [415, 65] on icon "0" at bounding box center [783, 225] width 1123 height 349
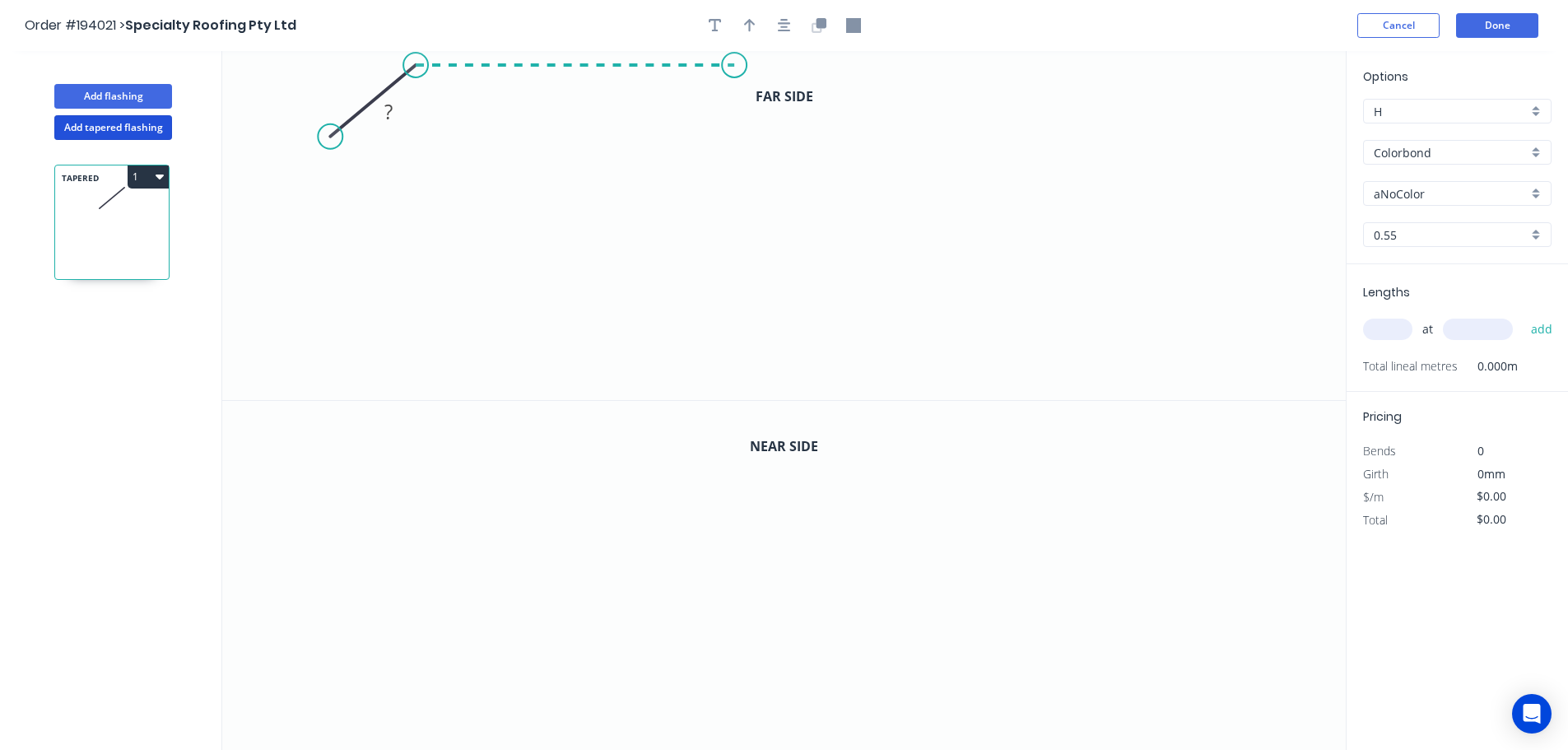
click at [734, 84] on icon "0 ?" at bounding box center [783, 225] width 1123 height 349
click at [731, 177] on icon "0 ? ? ? º" at bounding box center [783, 225] width 1123 height 349
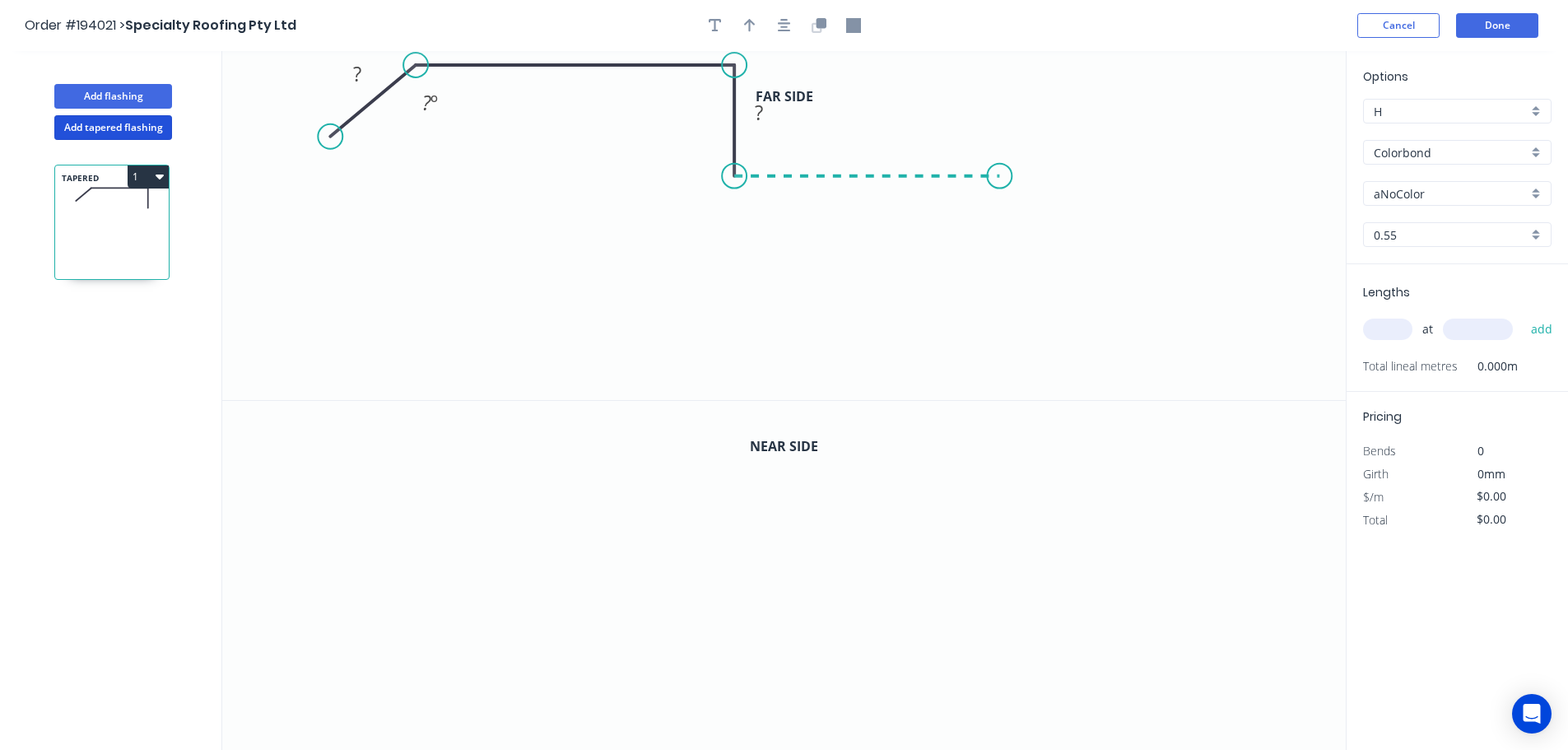
click at [999, 176] on icon "0 ? ? ? ? º" at bounding box center [783, 225] width 1123 height 349
click at [1006, 298] on icon "0 ? ? ? ? ? º" at bounding box center [783, 225] width 1123 height 349
click at [1063, 361] on icon "0 ? ? ? ? ? ? º" at bounding box center [783, 225] width 1123 height 349
click at [983, 389] on icon at bounding box center [1022, 374] width 80 height 28
drag, startPoint x: 992, startPoint y: 401, endPoint x: 999, endPoint y: 409, distance: 10.6
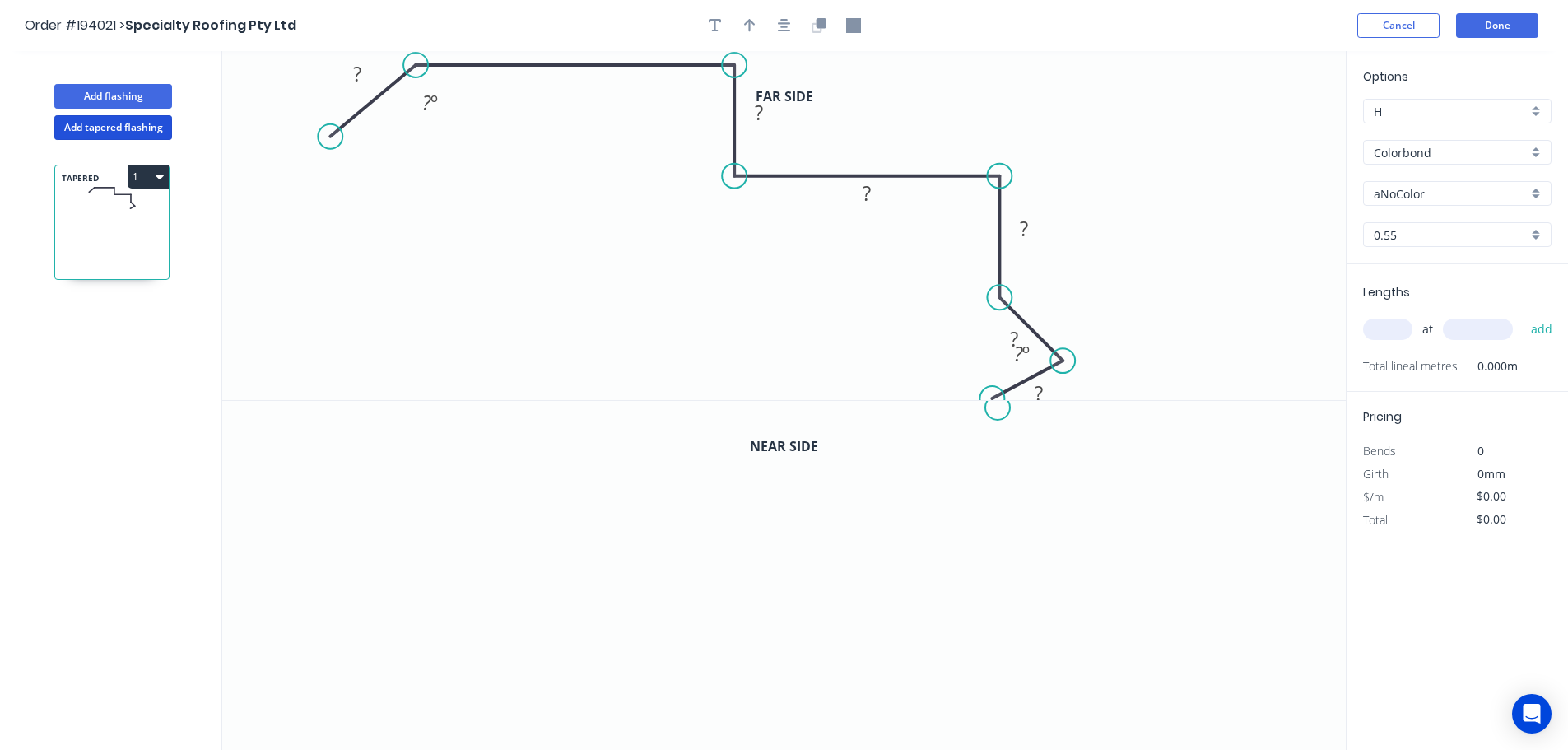
click at [999, 409] on div "Far side 0 ? ? ? ? ? ? ? ? º ? º Near side 0" at bounding box center [783, 400] width 1123 height 700
click at [787, 32] on icon "button" at bounding box center [784, 25] width 14 height 14
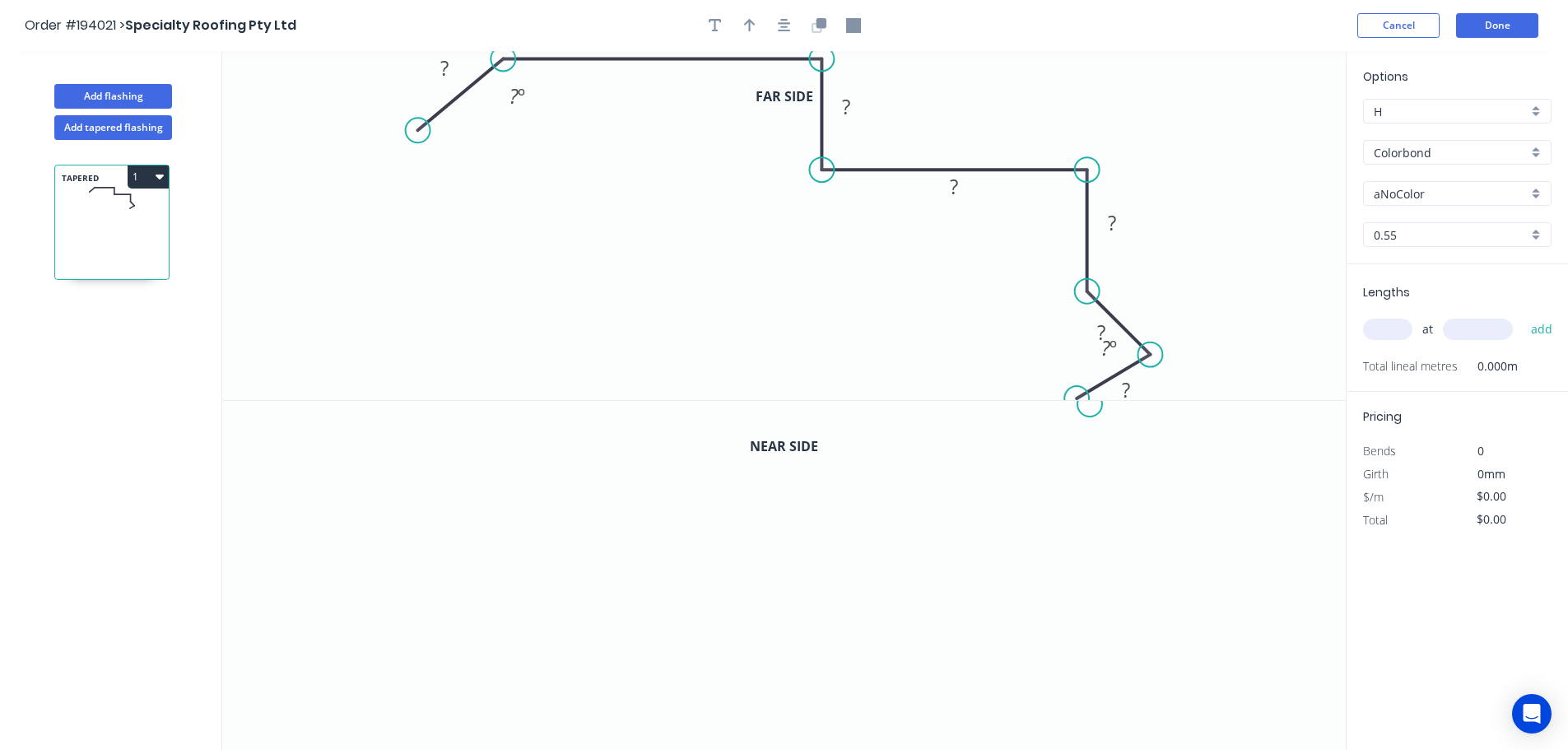
drag, startPoint x: 1071, startPoint y: 388, endPoint x: 1090, endPoint y: 404, distance: 24.8
click at [1090, 404] on div "Far side 0 ? ? ? ? ? ? ? ? º ? º Near side 0" at bounding box center [783, 400] width 1123 height 700
drag, startPoint x: 1083, startPoint y: 284, endPoint x: 1082, endPoint y: 275, distance: 9.1
click at [1082, 275] on circle at bounding box center [1086, 274] width 24 height 24
drag, startPoint x: 1139, startPoint y: 351, endPoint x: 1137, endPoint y: 335, distance: 16.1
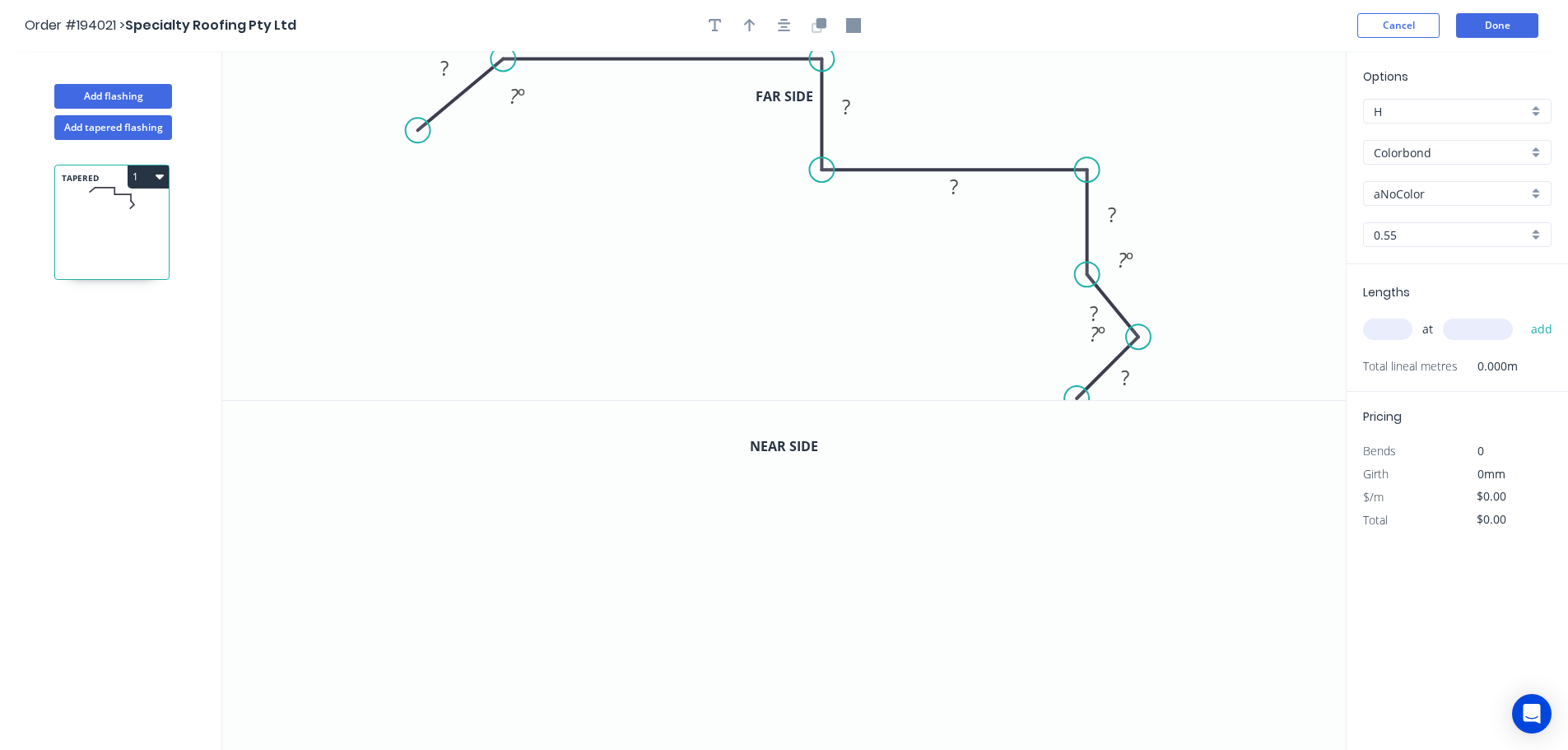
click at [1137, 335] on circle at bounding box center [1138, 336] width 24 height 24
drag, startPoint x: 1076, startPoint y: 377, endPoint x: 1094, endPoint y: 394, distance: 24.8
click at [1094, 394] on circle at bounding box center [1093, 392] width 24 height 24
drag, startPoint x: 1134, startPoint y: 338, endPoint x: 1135, endPoint y: 327, distance: 11.0
click at [1135, 327] on circle at bounding box center [1134, 322] width 24 height 24
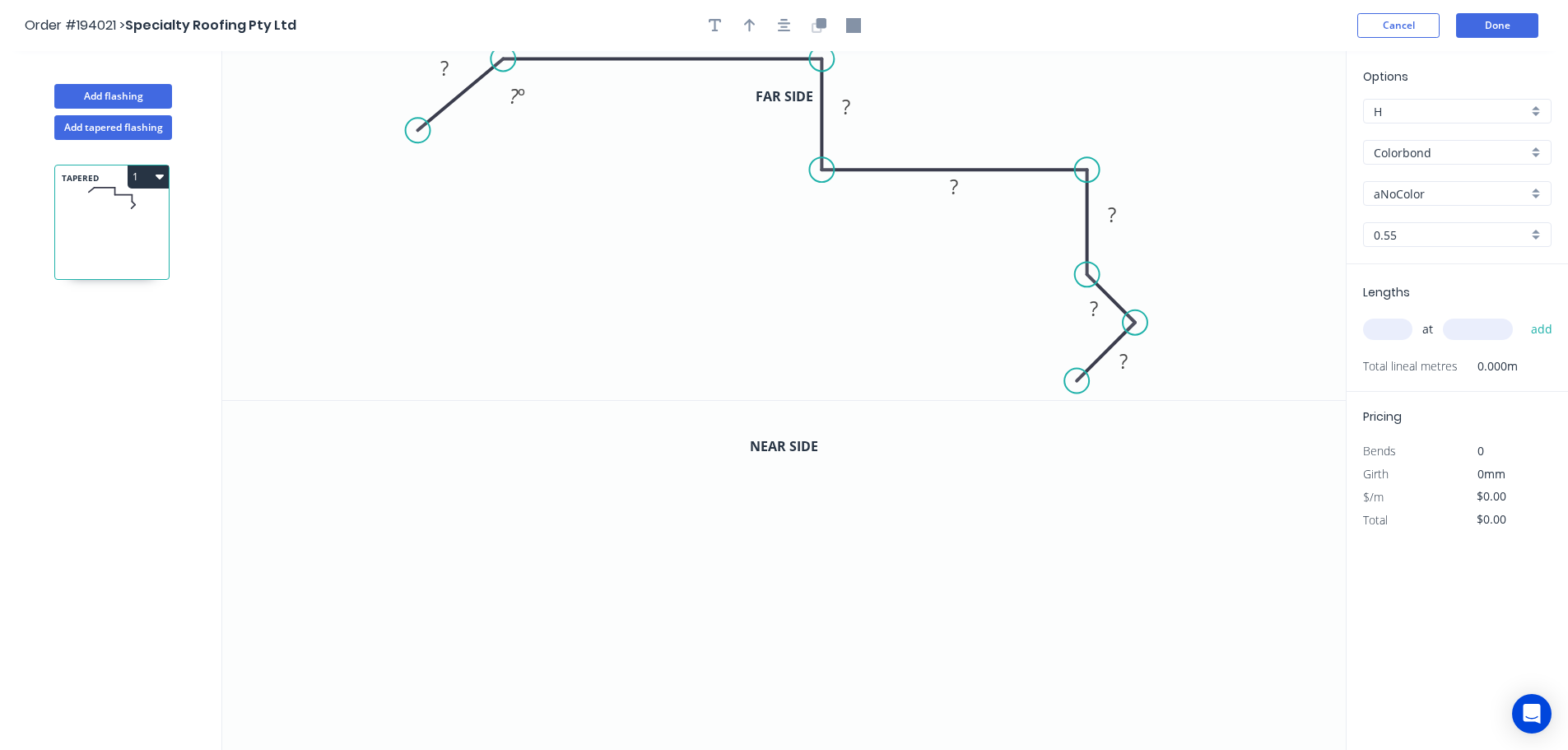
drag, startPoint x: 1094, startPoint y: 391, endPoint x: 1077, endPoint y: 380, distance: 20.2
click at [1077, 380] on circle at bounding box center [1076, 380] width 24 height 24
click at [1078, 390] on circle at bounding box center [1076, 380] width 24 height 24
drag, startPoint x: 1080, startPoint y: 378, endPoint x: 1089, endPoint y: 371, distance: 11.4
click at [1089, 371] on circle at bounding box center [1087, 370] width 24 height 24
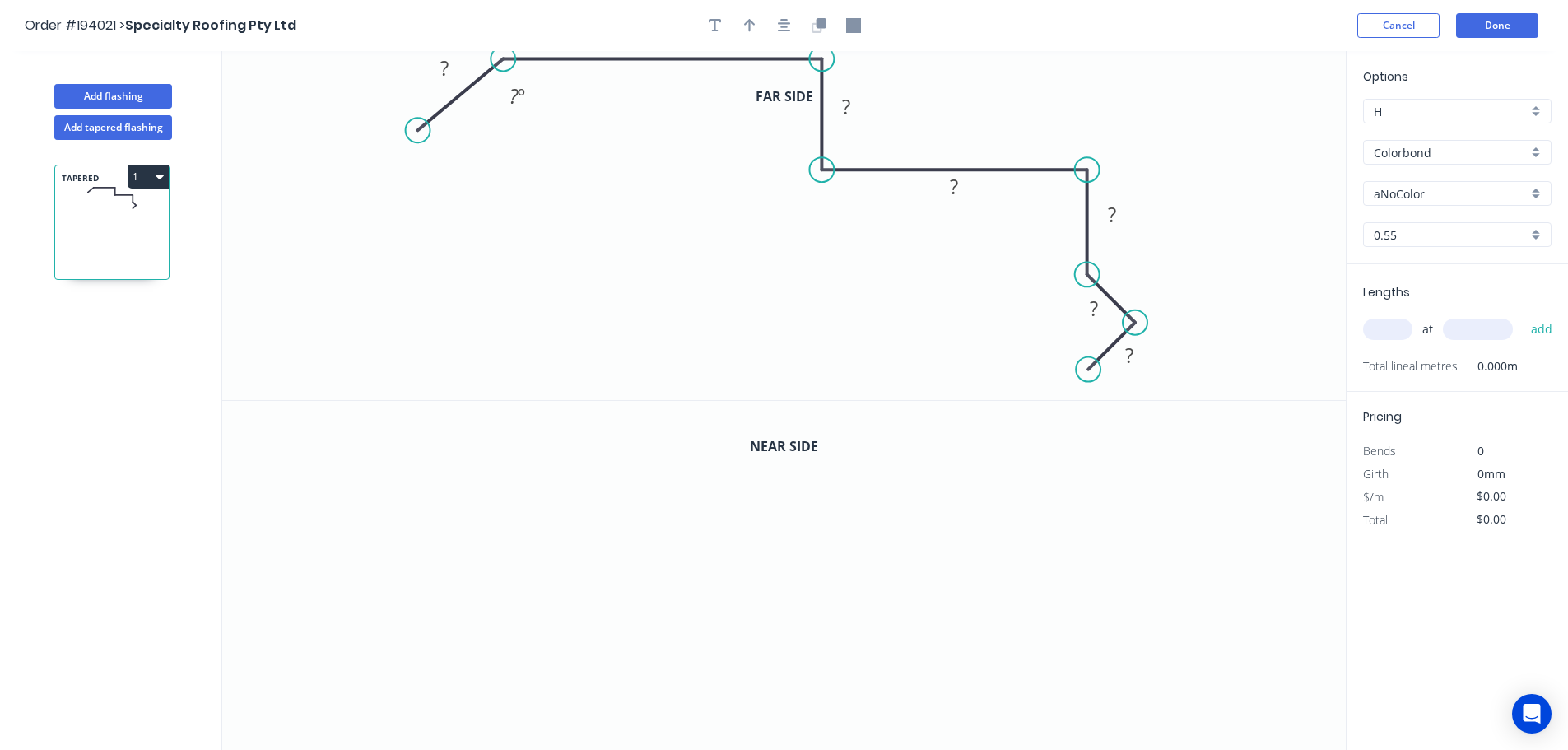
drag, startPoint x: 783, startPoint y: 27, endPoint x: 763, endPoint y: 35, distance: 21.5
click at [783, 26] on icon "button" at bounding box center [784, 25] width 14 height 14
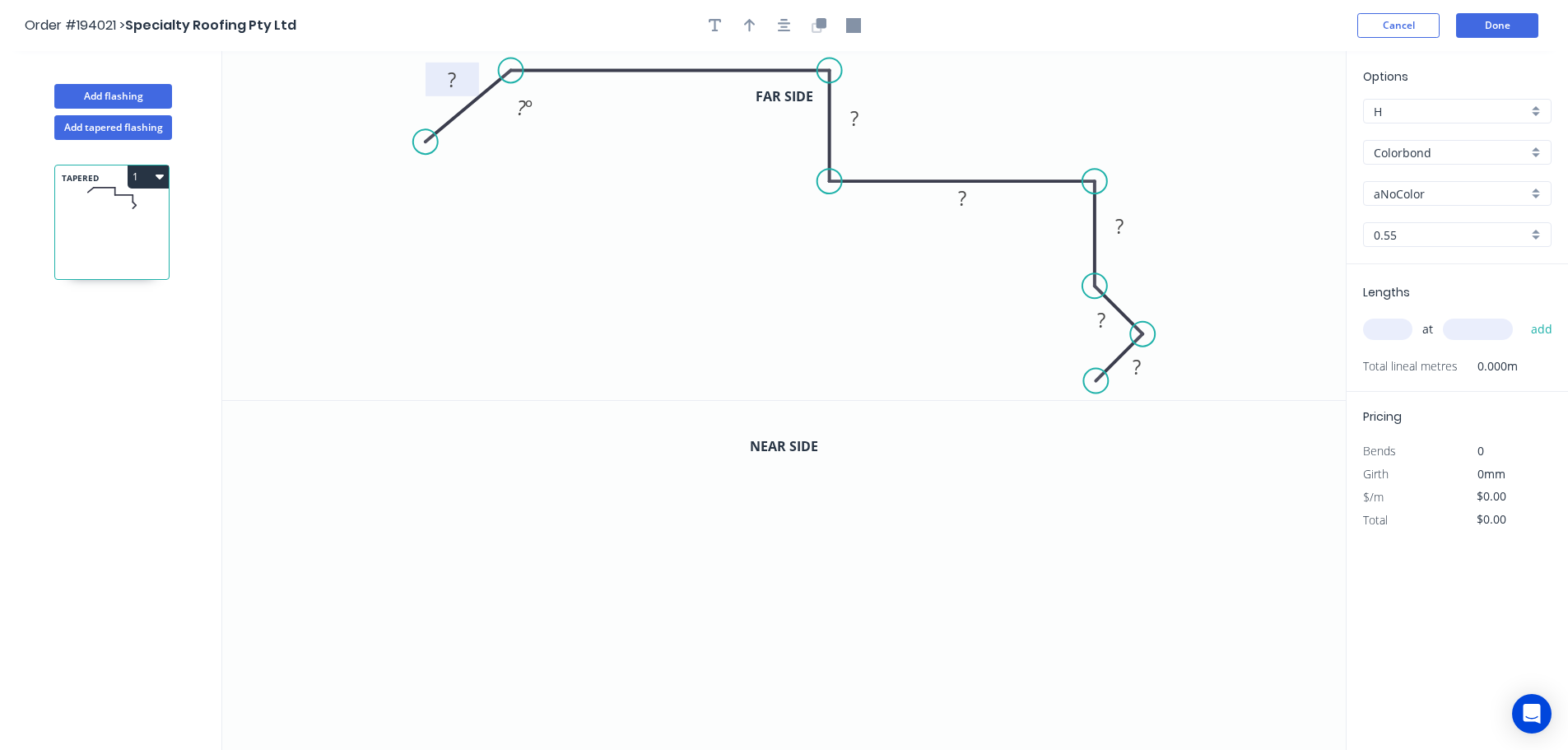
click at [463, 84] on rect at bounding box center [452, 80] width 33 height 23
drag, startPoint x: 430, startPoint y: 141, endPoint x: 436, endPoint y: 151, distance: 11.7
click at [436, 151] on circle at bounding box center [436, 143] width 24 height 24
click at [460, 76] on tspan "?" at bounding box center [456, 82] width 8 height 27
click at [783, 26] on icon "button" at bounding box center [784, 25] width 14 height 14
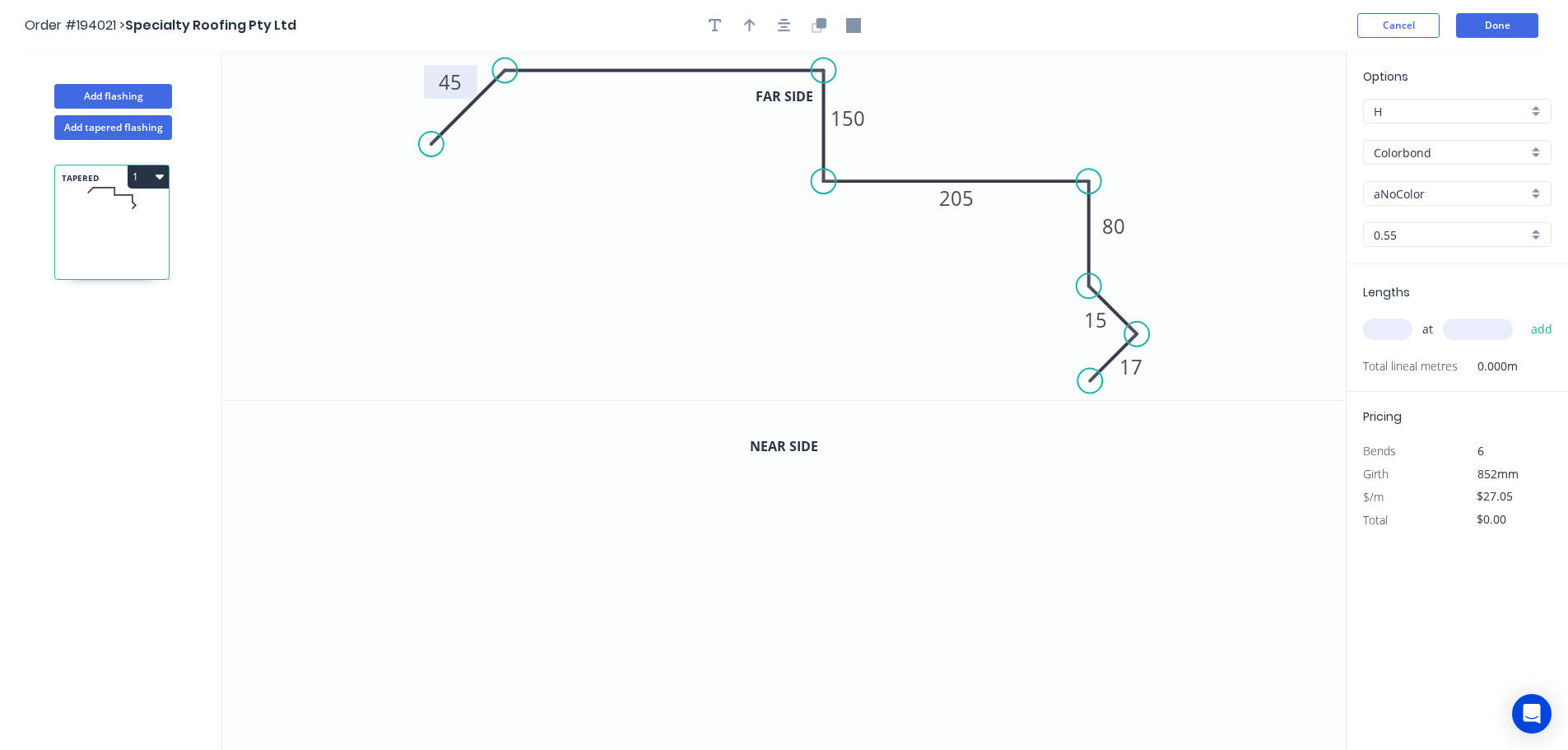
click at [806, 30] on div at bounding box center [784, 25] width 173 height 24
click at [818, 32] on icon "button" at bounding box center [816, 27] width 10 height 10
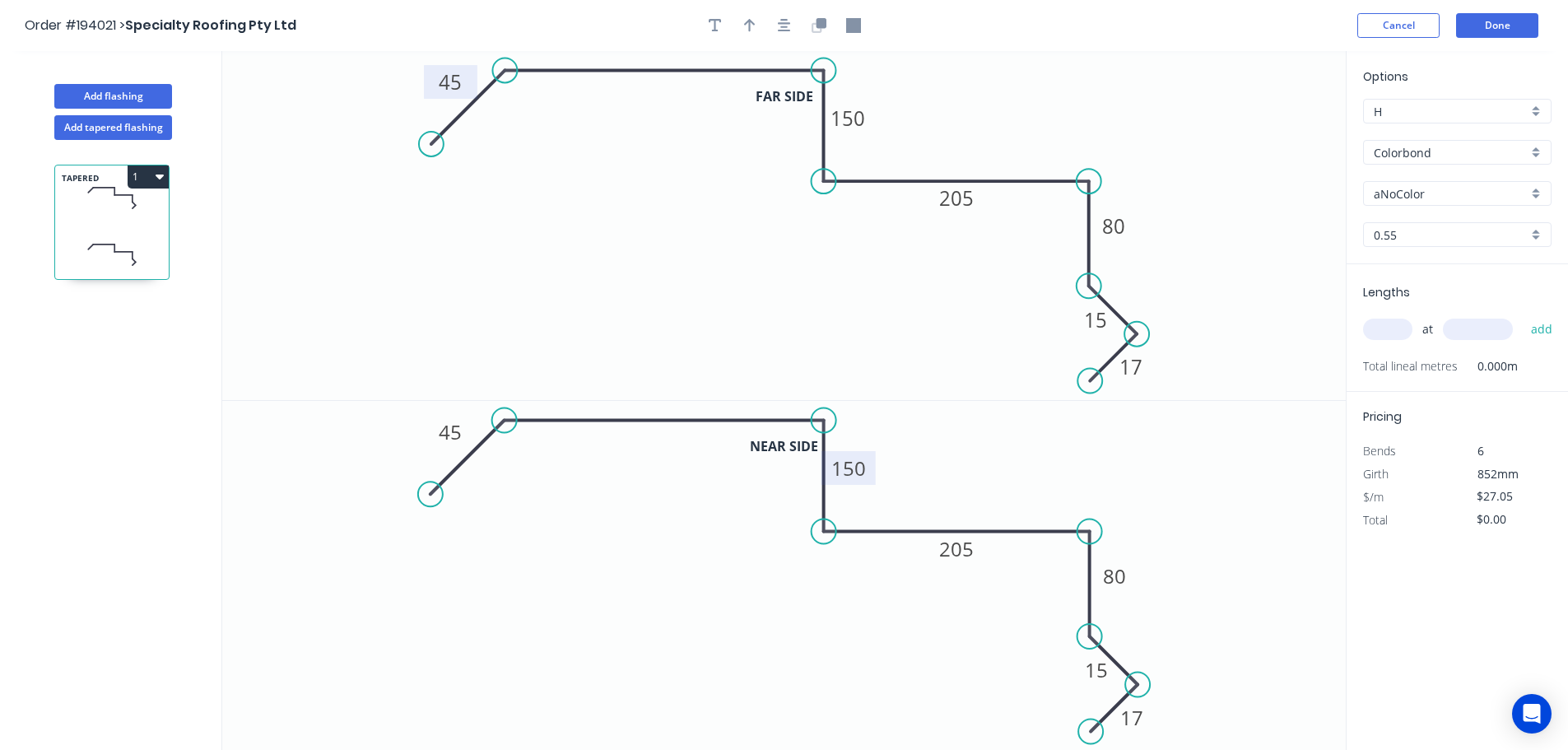
click at [848, 469] on tspan "150" at bounding box center [848, 468] width 34 height 27
type input "$28.60"
click at [742, 24] on button "button" at bounding box center [749, 25] width 24 height 24
click at [1266, 132] on icon at bounding box center [1262, 114] width 14 height 53
click at [1266, 132] on icon at bounding box center [1263, 113] width 14 height 53
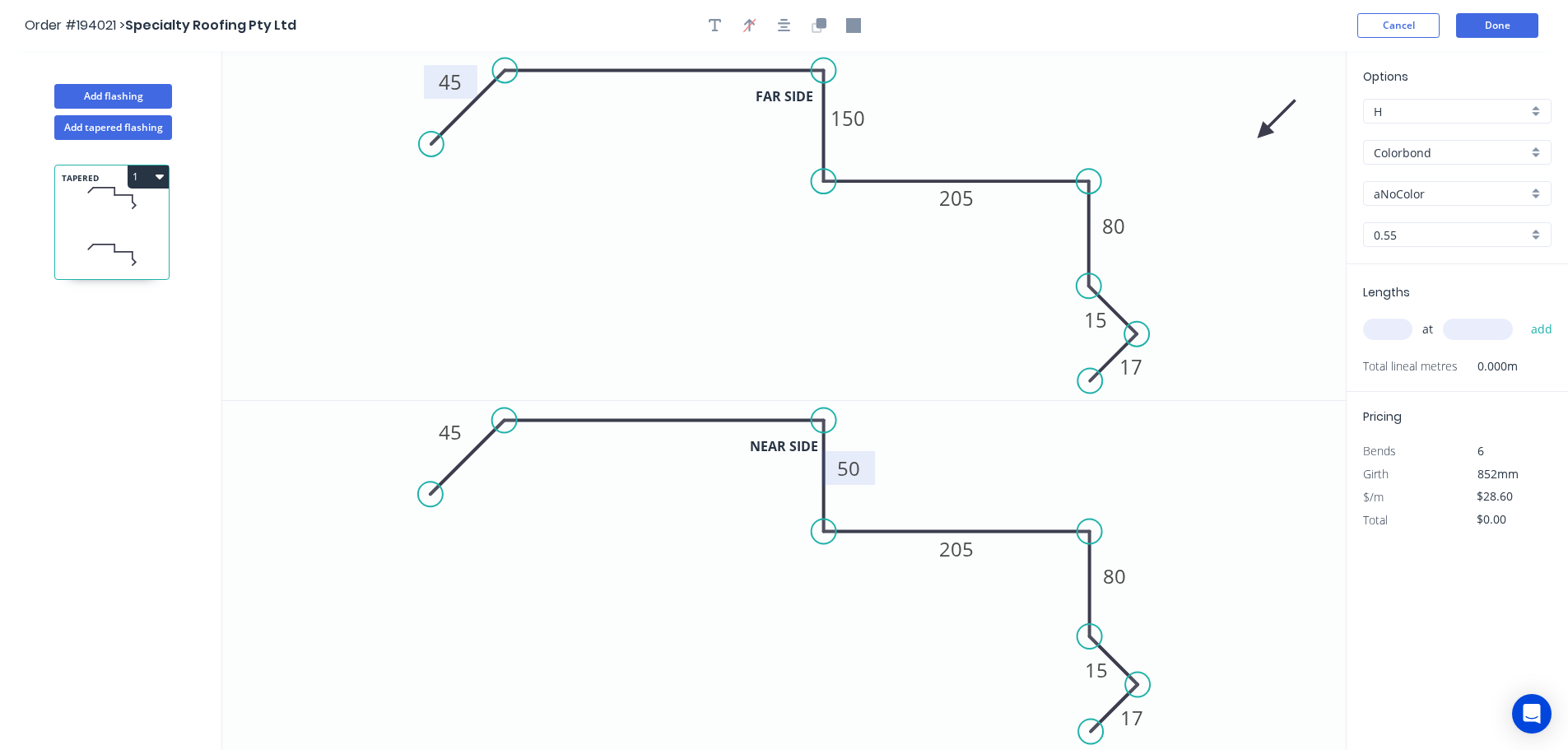
click at [1456, 195] on input "aNoColor" at bounding box center [1450, 194] width 154 height 17
click at [1425, 276] on div "Ironstone" at bounding box center [1457, 266] width 186 height 29
type input "Ironstone"
click at [1388, 331] on input "text" at bounding box center [1387, 330] width 50 height 22
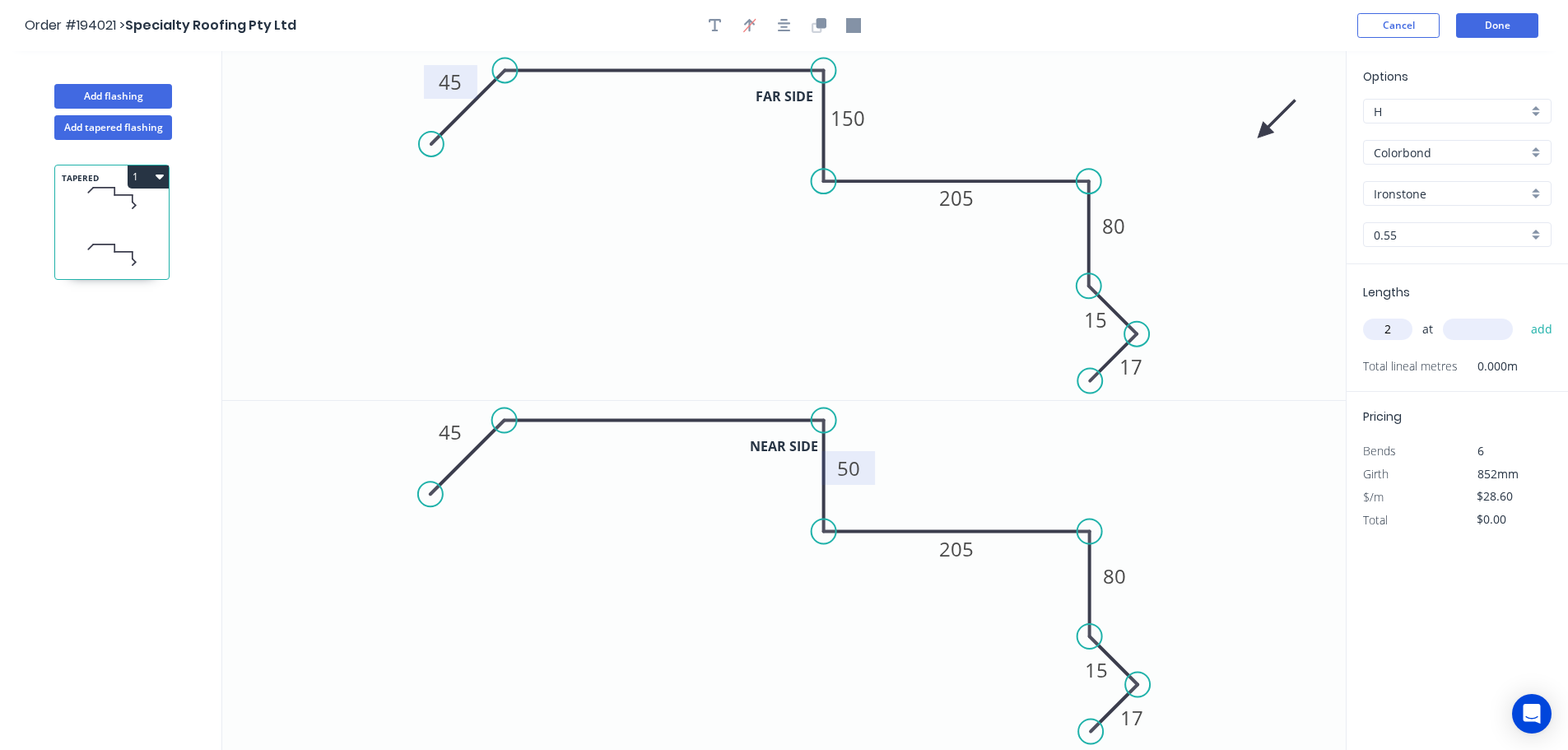
type input "2"
type input "3600"
click at [1523, 315] on button "add" at bounding box center [1542, 329] width 39 height 28
type input "$205.92"
click at [1115, 229] on tspan "80" at bounding box center [1113, 226] width 23 height 27
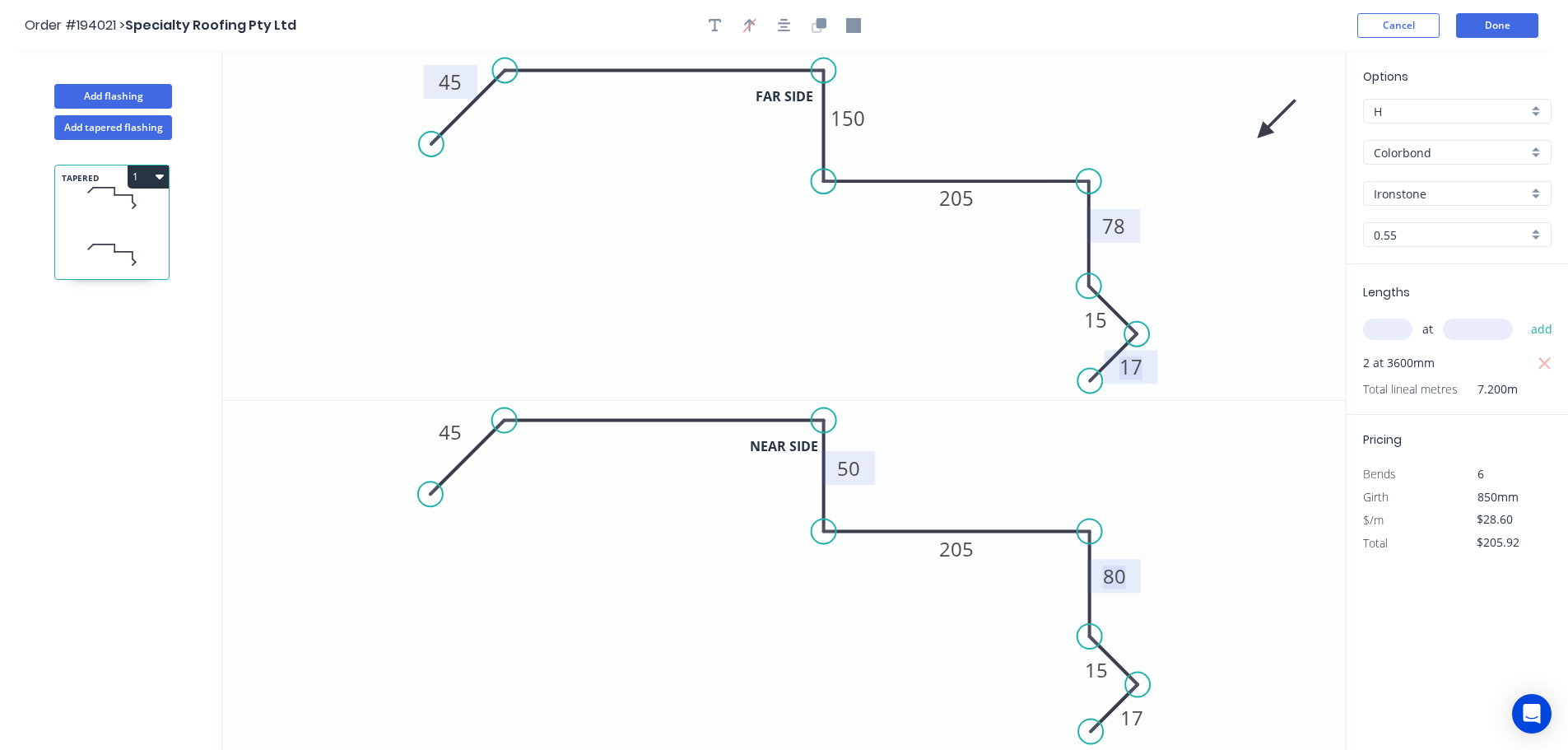
click at [1118, 567] on tspan "80" at bounding box center [1114, 576] width 23 height 27
click at [142, 130] on button "Add tapered flashing" at bounding box center [113, 127] width 118 height 24
type input "$0.00"
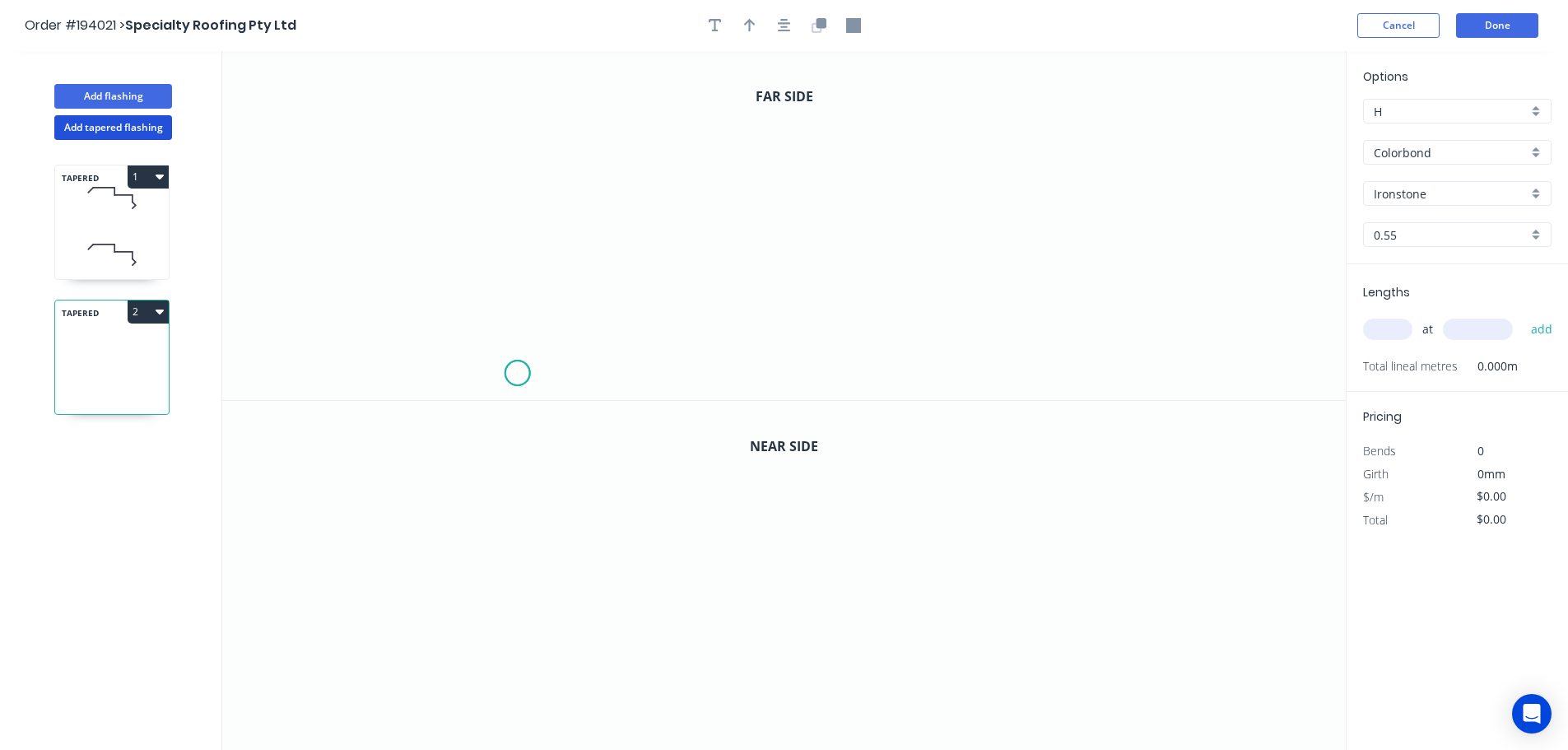
click at [517, 374] on icon "0" at bounding box center [783, 225] width 1123 height 349
click at [452, 309] on icon "0" at bounding box center [783, 225] width 1123 height 349
click at [505, 249] on icon "0 ?" at bounding box center [783, 225] width 1123 height 349
click at [511, 79] on icon "0 ? ?" at bounding box center [783, 225] width 1123 height 349
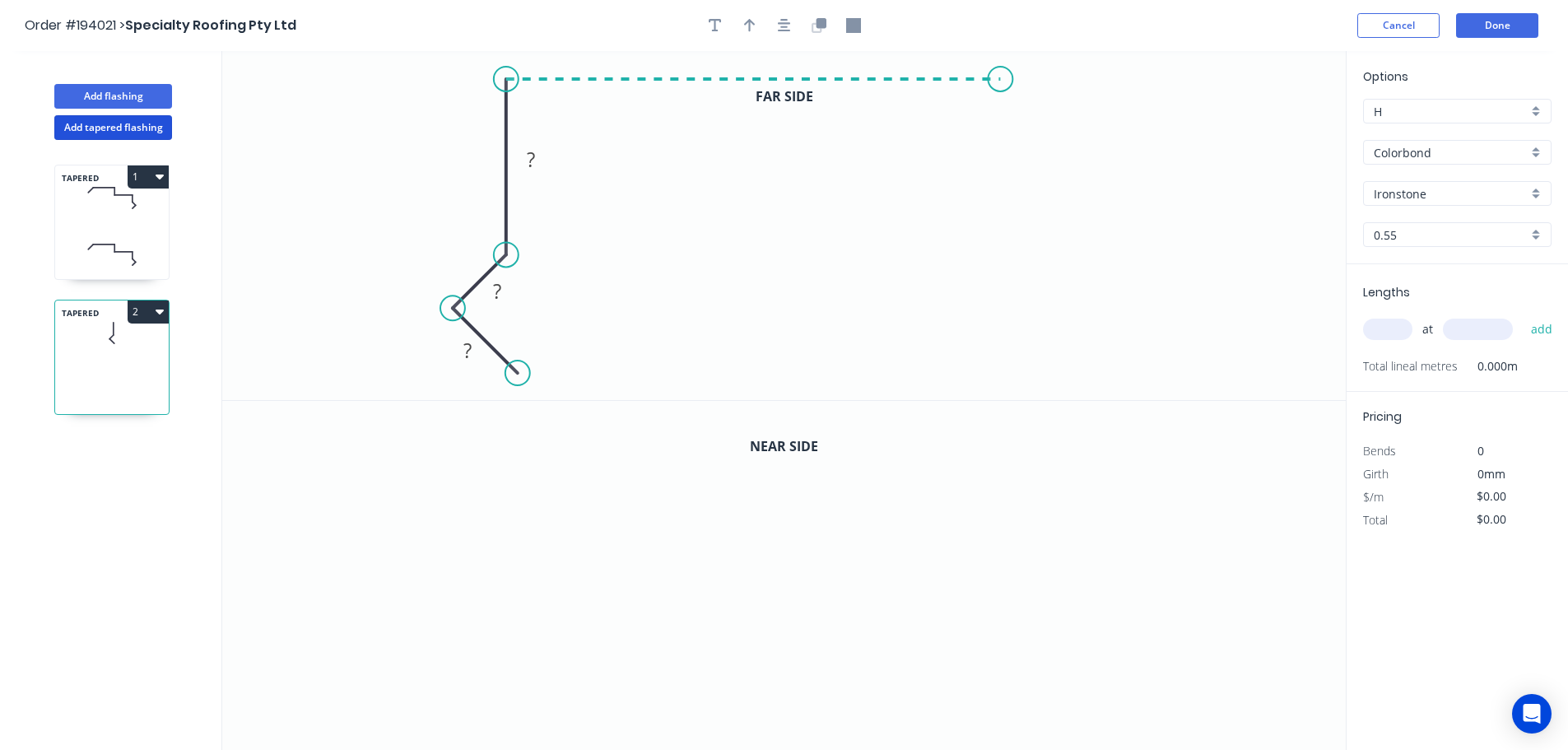
click at [1000, 87] on icon "0 ? ? ?" at bounding box center [783, 225] width 1123 height 349
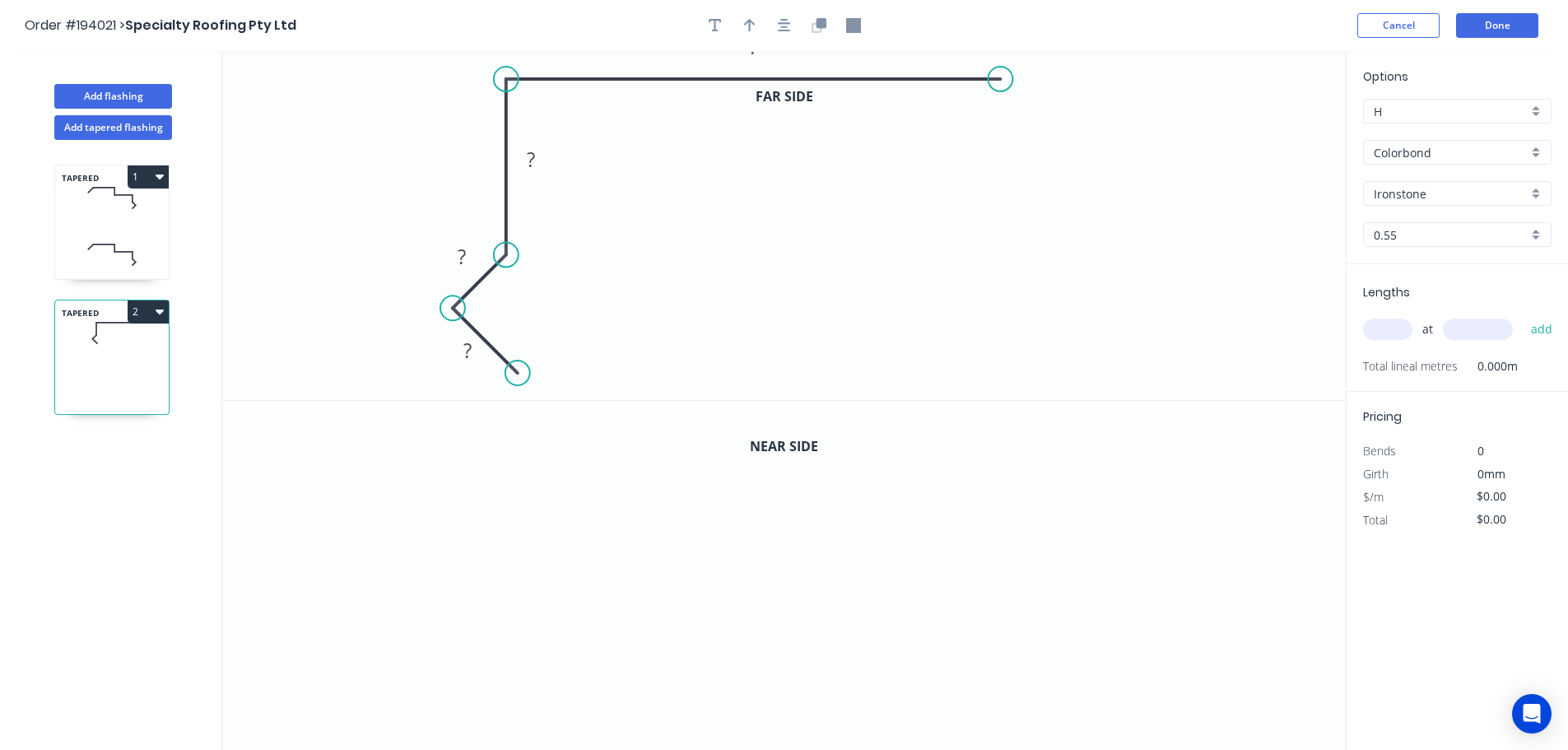
click at [144, 316] on button "2" at bounding box center [148, 312] width 41 height 23
click at [84, 380] on div "Delete" at bounding box center [91, 386] width 127 height 24
type input "$28.60"
type input "$205.92"
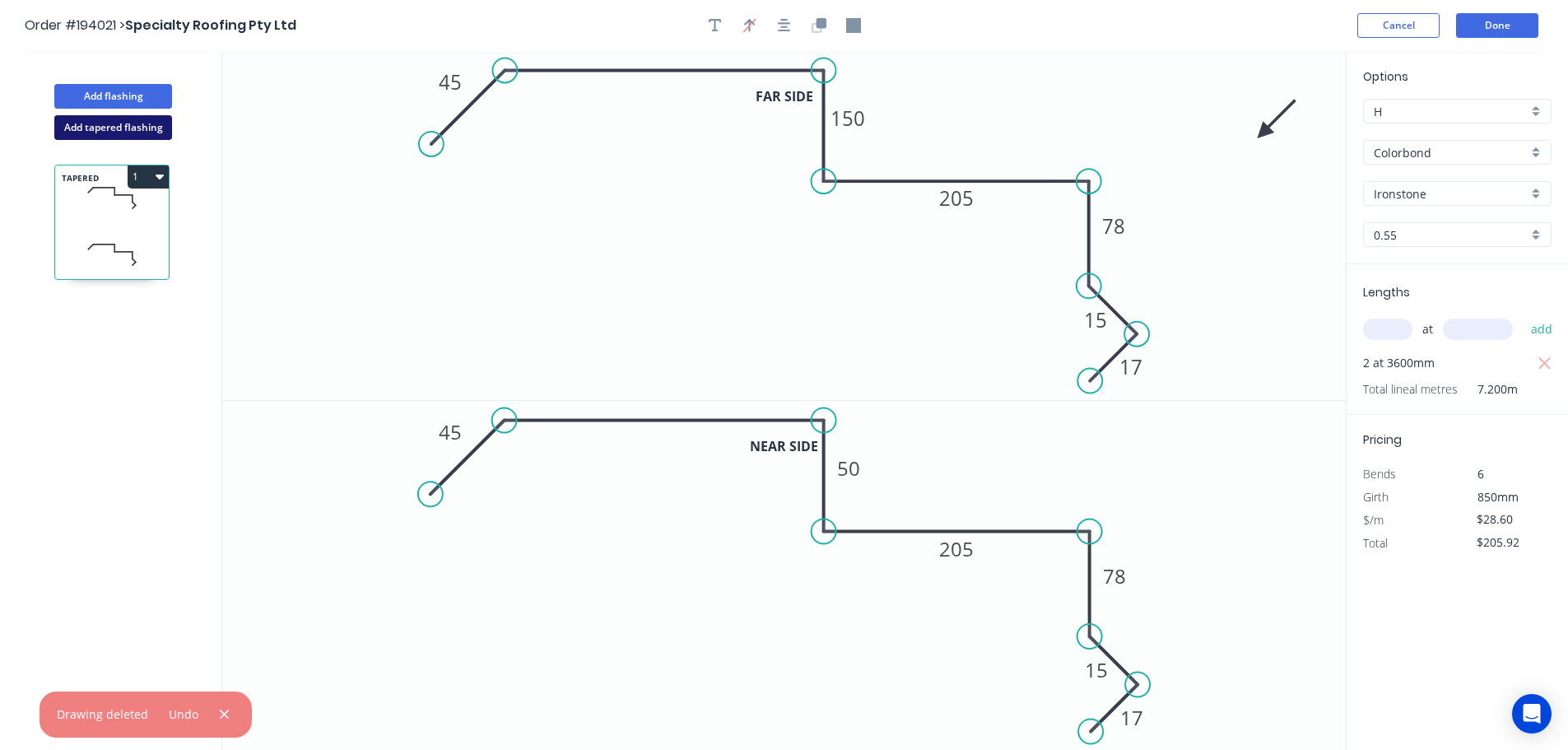
click at [103, 136] on button "Add tapered flashing" at bounding box center [113, 127] width 118 height 24
type input "$0.00"
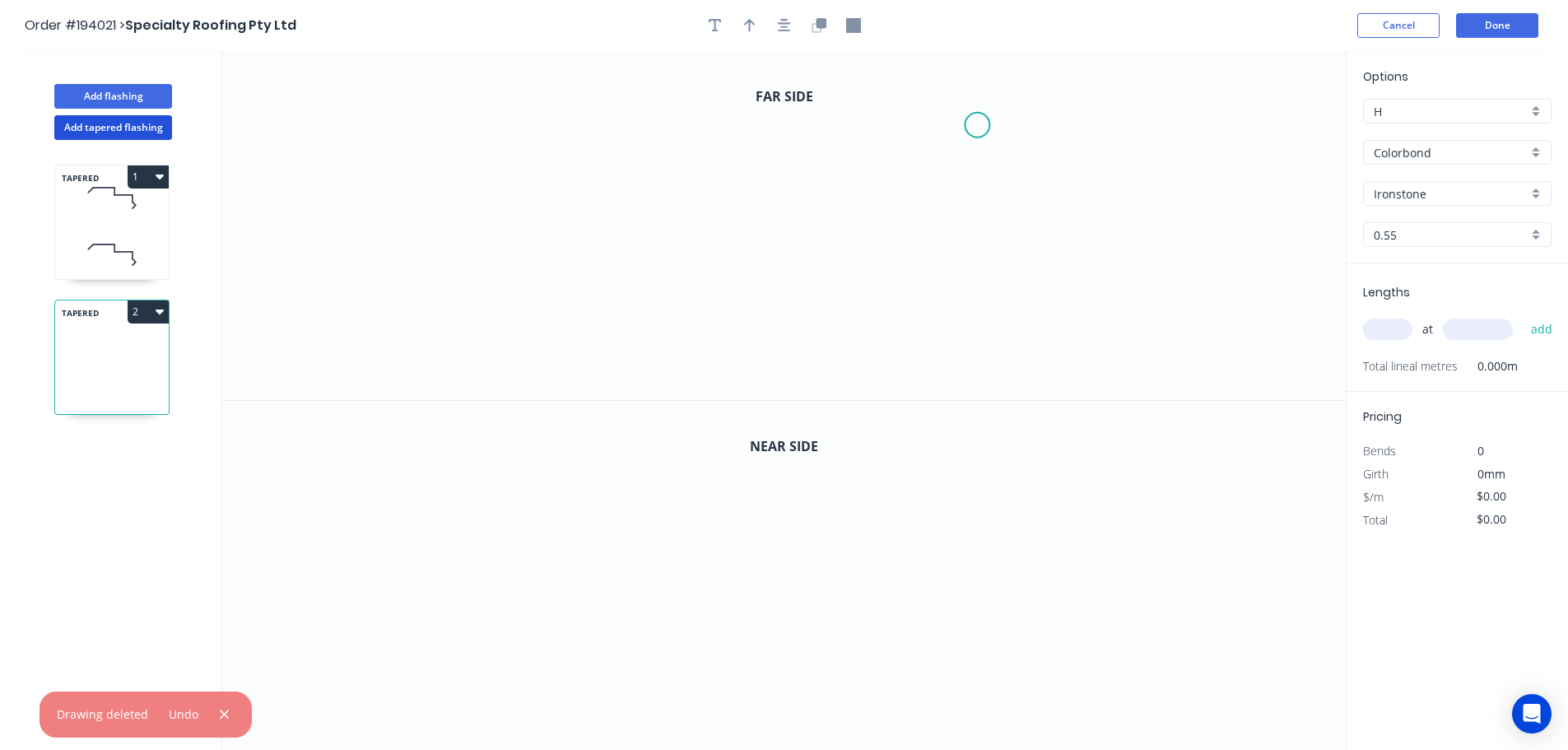
click at [974, 122] on icon "0" at bounding box center [783, 225] width 1123 height 349
click at [914, 62] on icon at bounding box center [946, 93] width 63 height 63
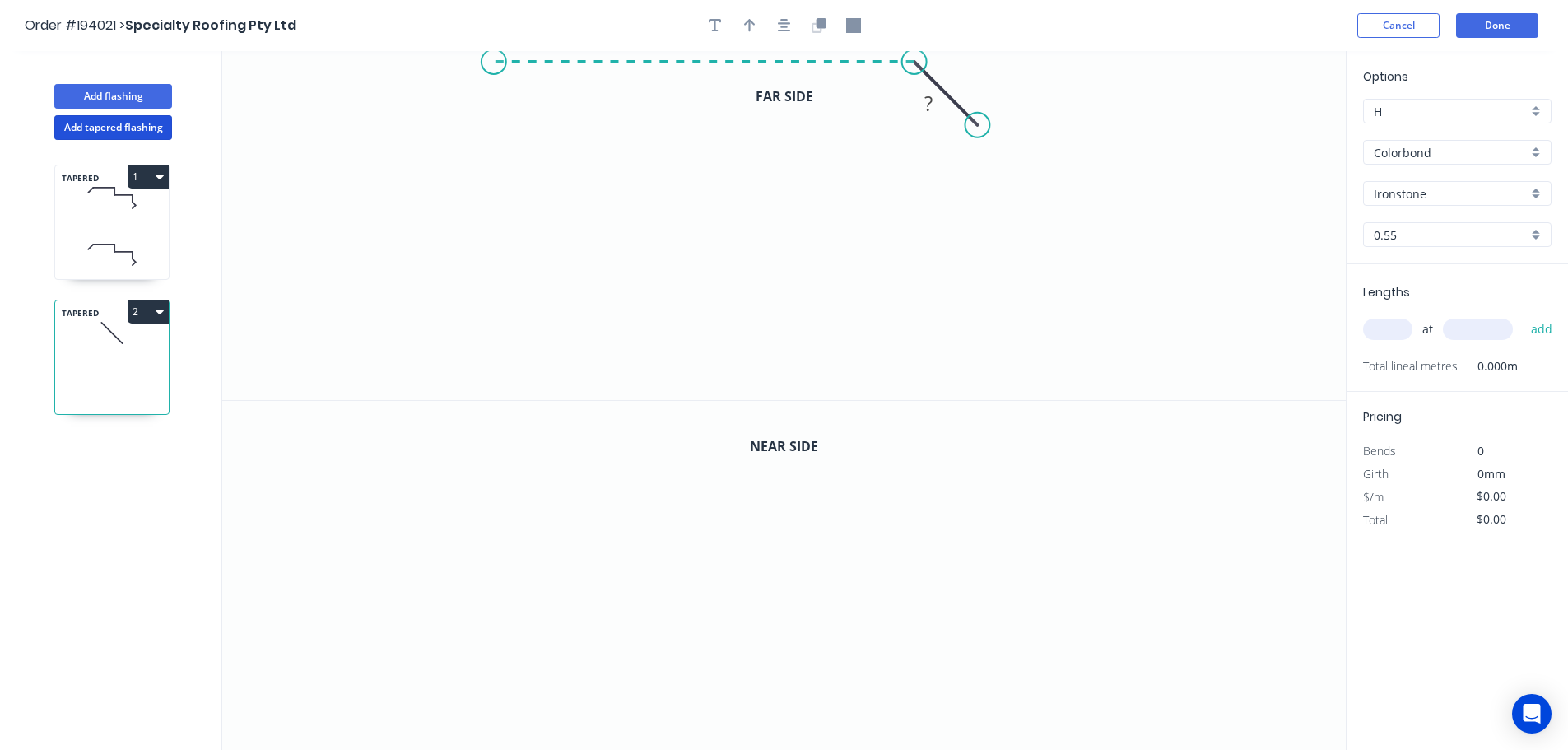
click at [492, 82] on icon "0 ?" at bounding box center [783, 225] width 1123 height 349
click at [484, 186] on icon "0 ? ?" at bounding box center [783, 225] width 1123 height 349
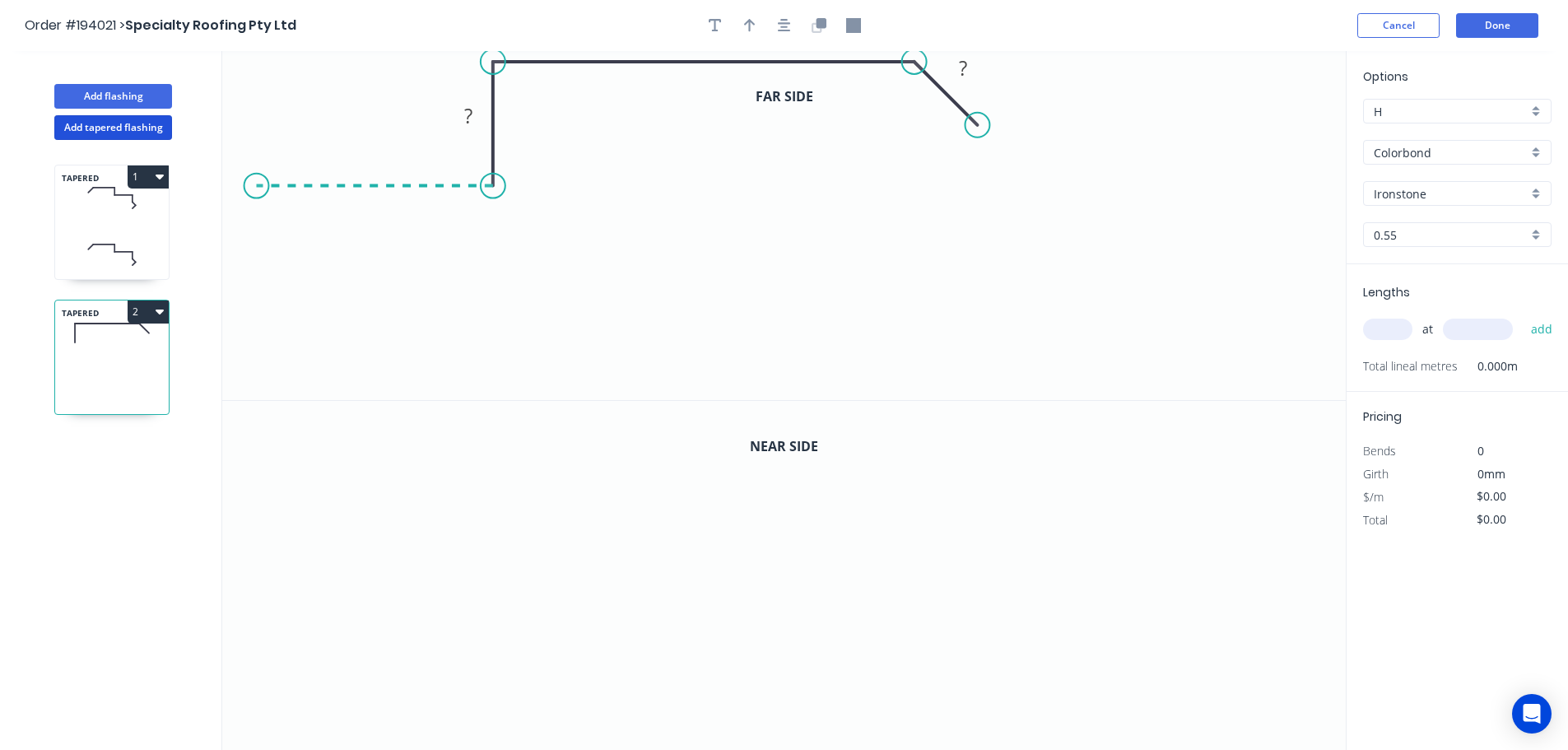
click at [255, 197] on icon "0 ? ? ?" at bounding box center [783, 225] width 1123 height 349
click at [249, 282] on icon "0 ? ? ? ?" at bounding box center [783, 225] width 1123 height 349
click at [232, 337] on icon "0 ? ? ? ? ?" at bounding box center [783, 225] width 1123 height 349
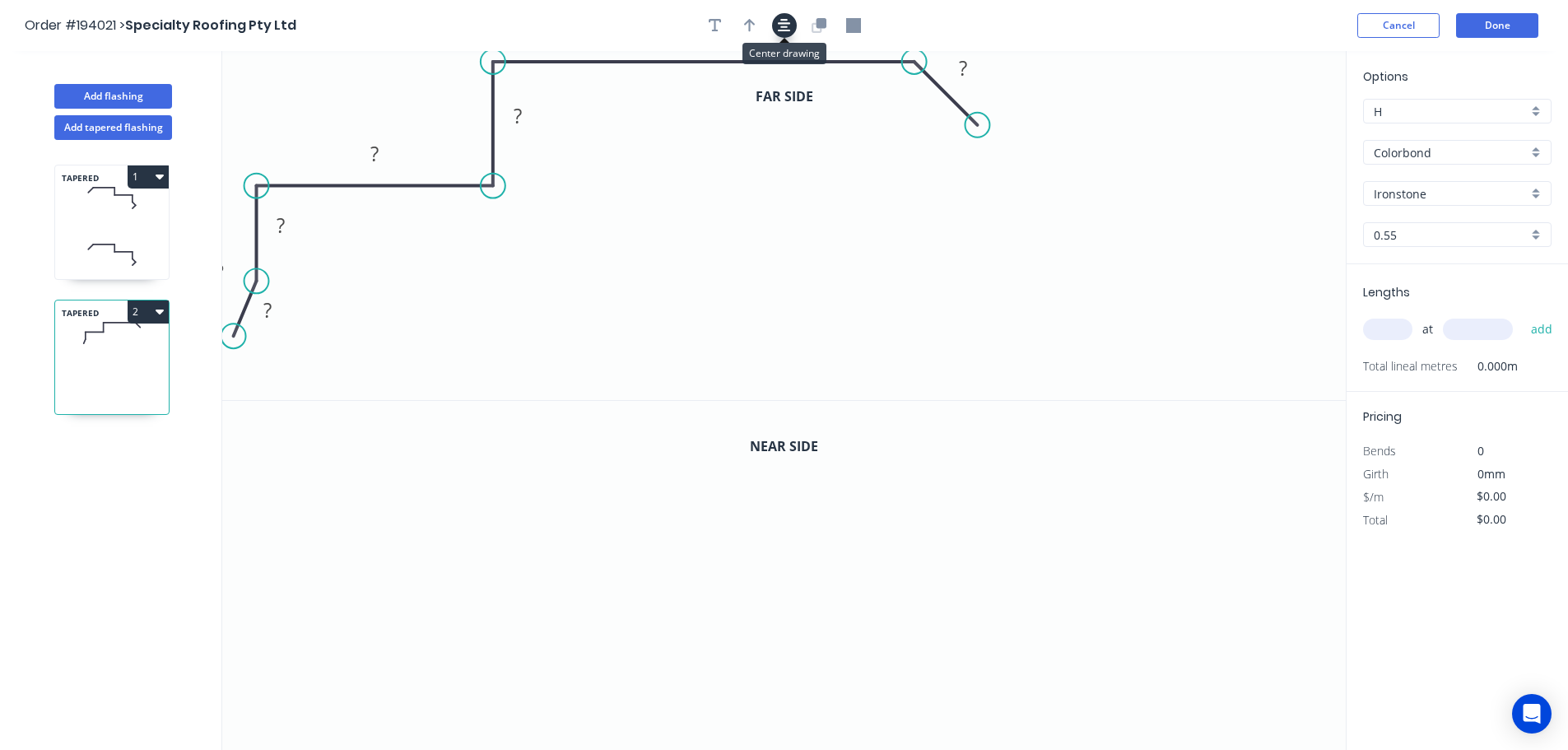
click at [779, 23] on icon "button" at bounding box center [784, 25] width 14 height 14
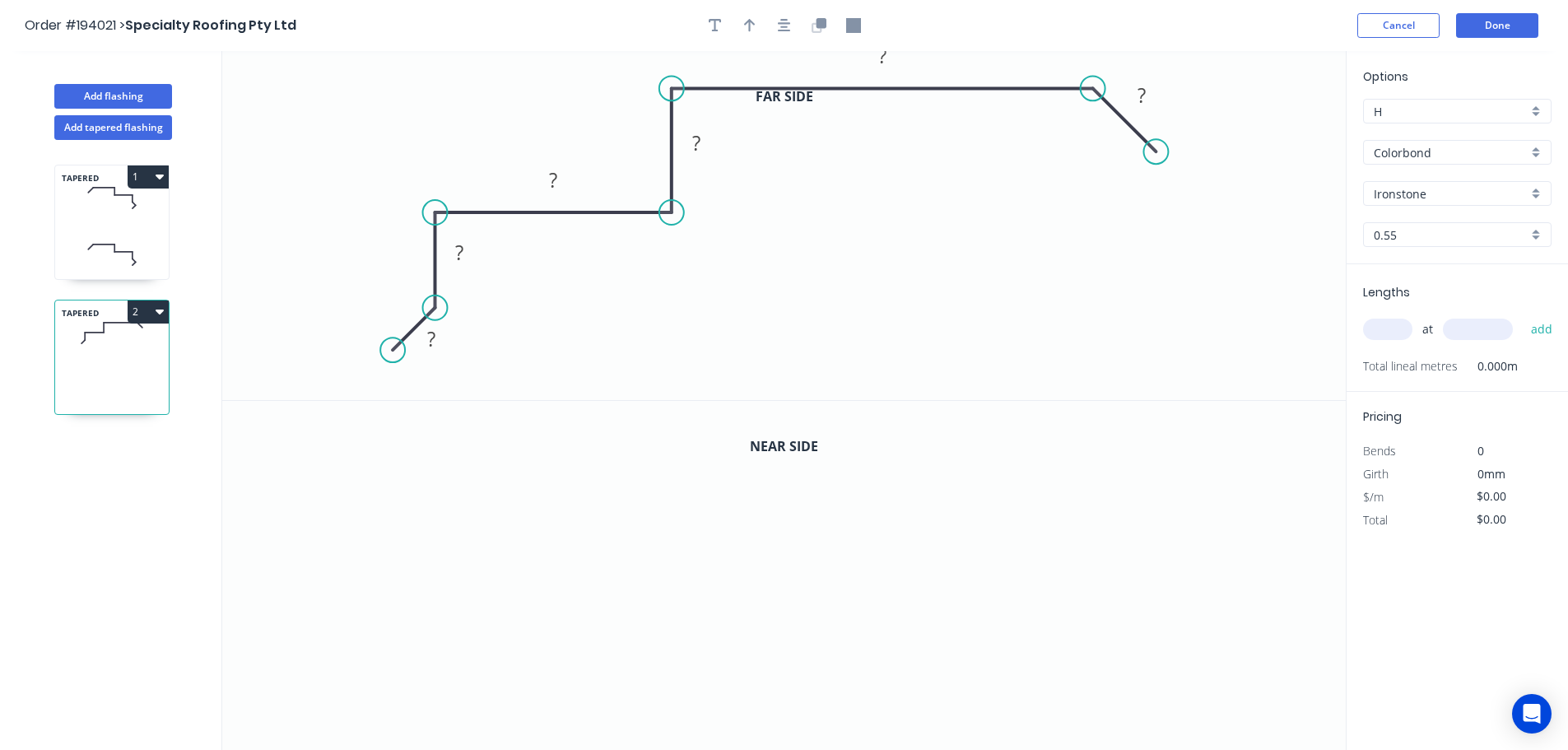
drag, startPoint x: 405, startPoint y: 366, endPoint x: 392, endPoint y: 349, distance: 21.4
click at [392, 349] on circle at bounding box center [392, 350] width 24 height 24
click at [440, 399] on icon at bounding box center [417, 374] width 49 height 49
click at [403, 385] on tspan "?" at bounding box center [398, 384] width 8 height 27
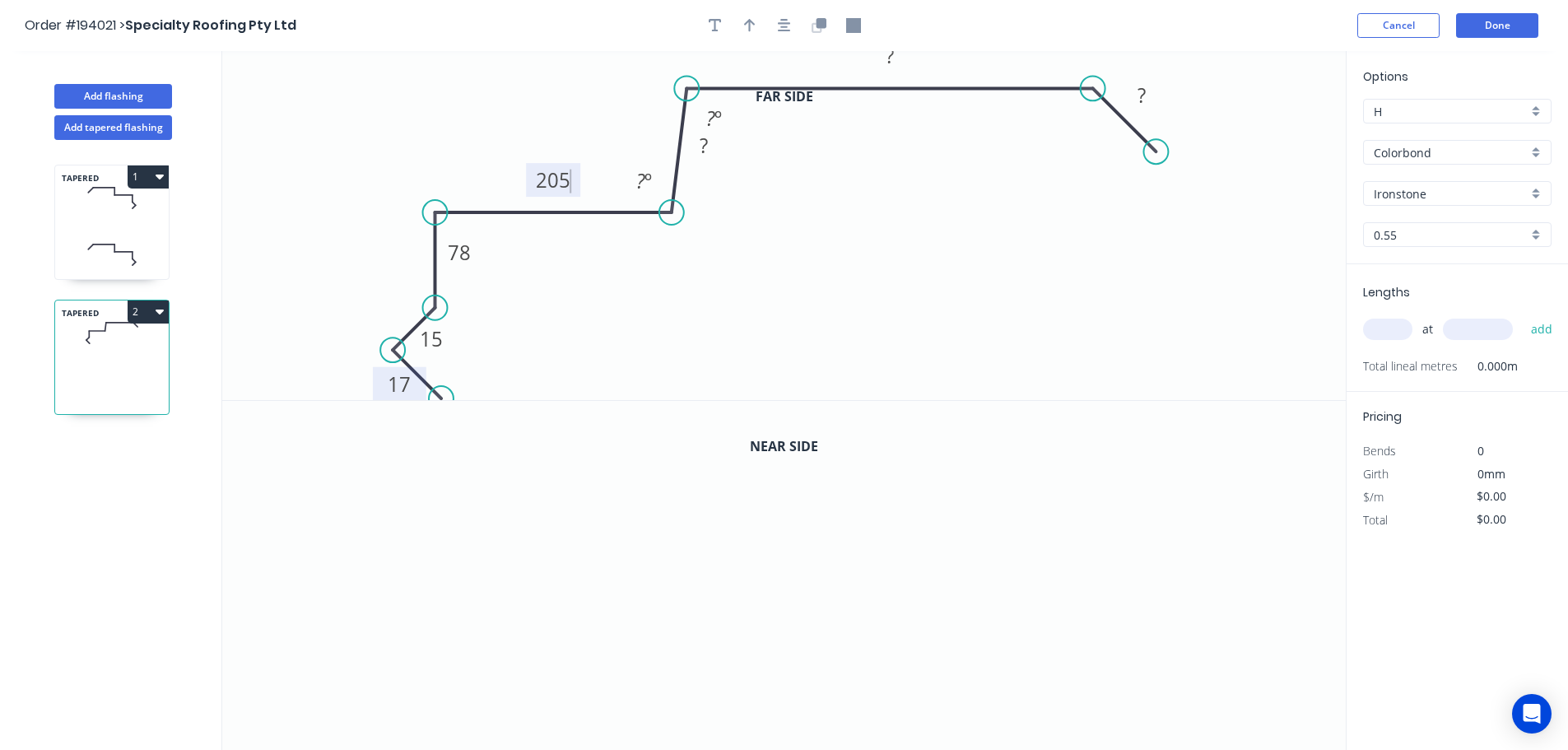
drag, startPoint x: 678, startPoint y: 82, endPoint x: 686, endPoint y: 84, distance: 8.2
click at [686, 84] on circle at bounding box center [685, 88] width 24 height 24
click at [655, 175] on rect at bounding box center [645, 181] width 33 height 23
drag, startPoint x: 1090, startPoint y: 85, endPoint x: 1106, endPoint y: 72, distance: 20.6
click at [1106, 72] on icon "0 17 15 78 205 150 ? ? ? º ? º 95 º" at bounding box center [783, 225] width 1123 height 349
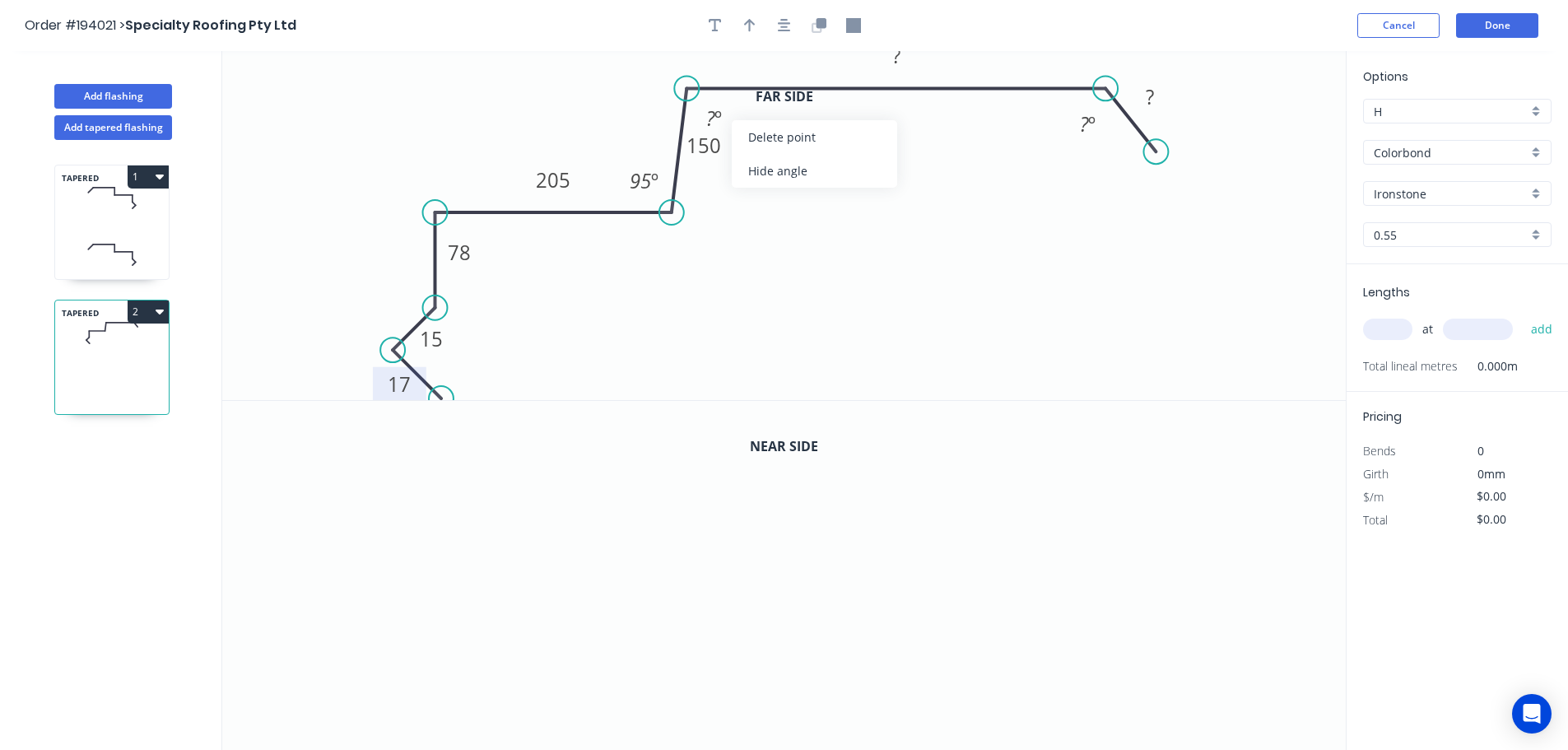
click at [769, 165] on div "Hide angle" at bounding box center [814, 170] width 166 height 34
click at [894, 56] on tspan "?" at bounding box center [895, 55] width 8 height 27
click at [1166, 149] on circle at bounding box center [1165, 148] width 24 height 24
click at [905, 58] on rect at bounding box center [896, 57] width 33 height 23
click at [779, 25] on icon "button" at bounding box center [784, 25] width 14 height 14
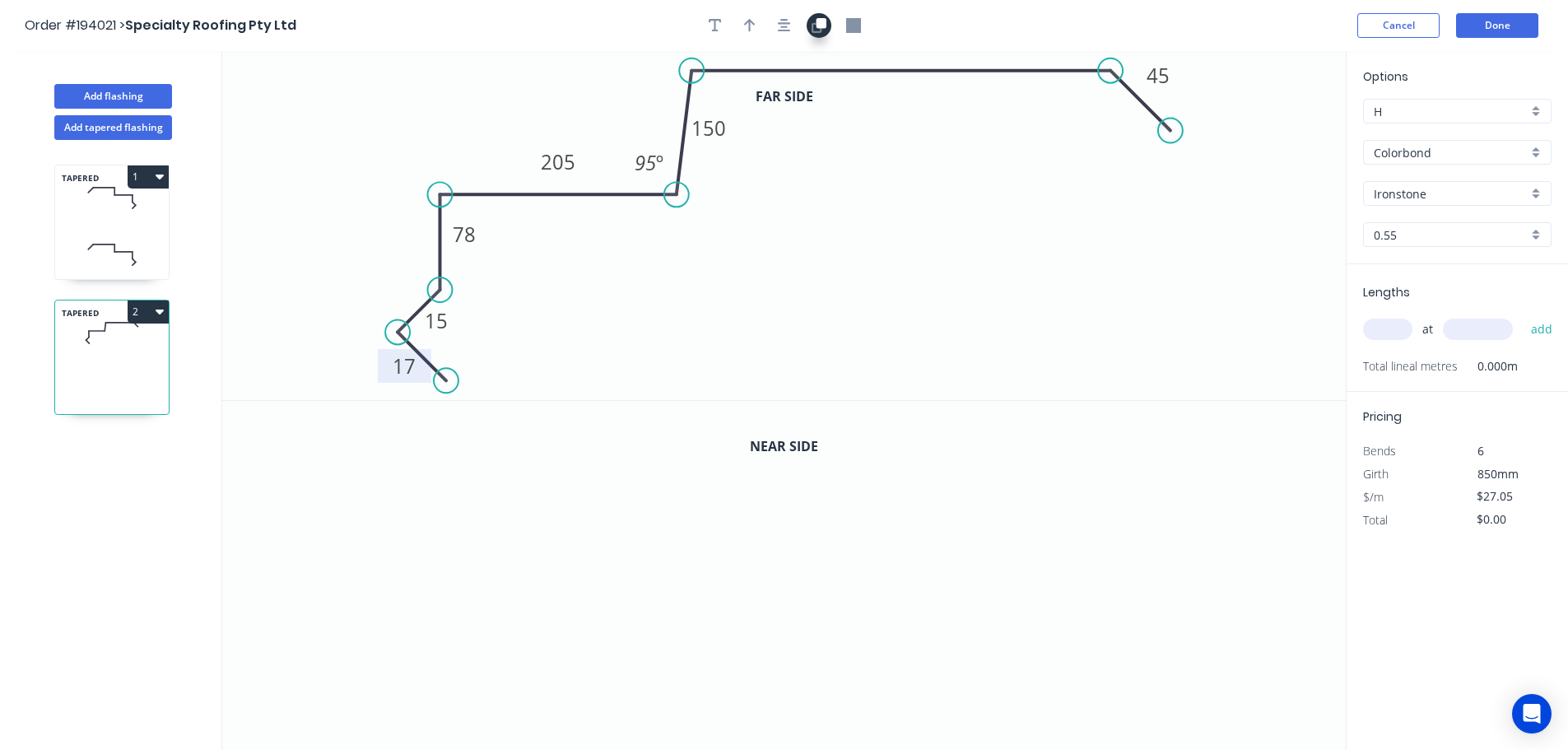
click at [814, 24] on icon "button" at bounding box center [816, 27] width 10 height 10
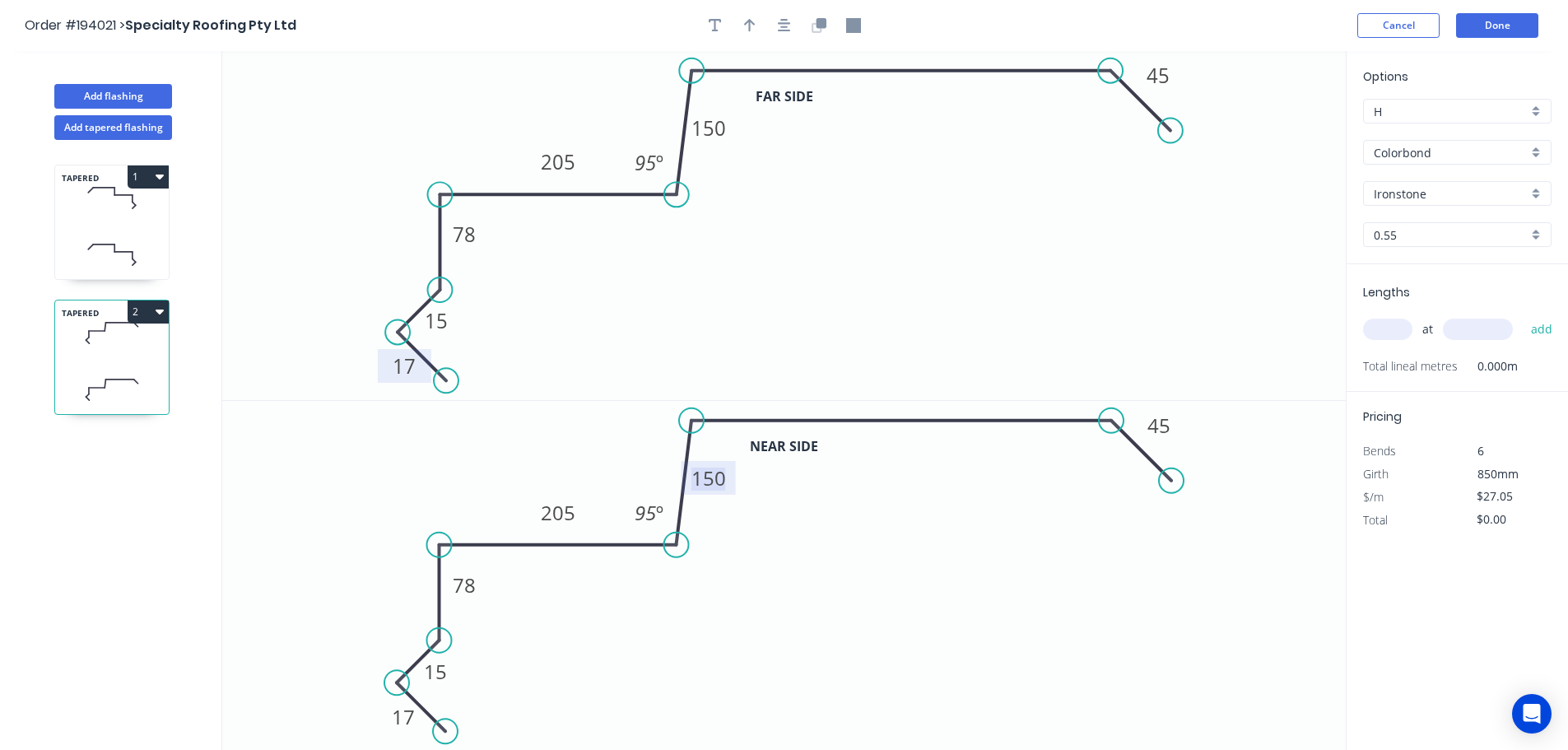
click at [718, 476] on tspan "150" at bounding box center [709, 478] width 34 height 27
click at [751, 18] on icon "button" at bounding box center [750, 25] width 12 height 14
type input "$28.60"
drag, startPoint x: 693, startPoint y: 143, endPoint x: 495, endPoint y: 134, distance: 198.2
click at [539, 135] on icon at bounding box center [546, 120] width 14 height 53
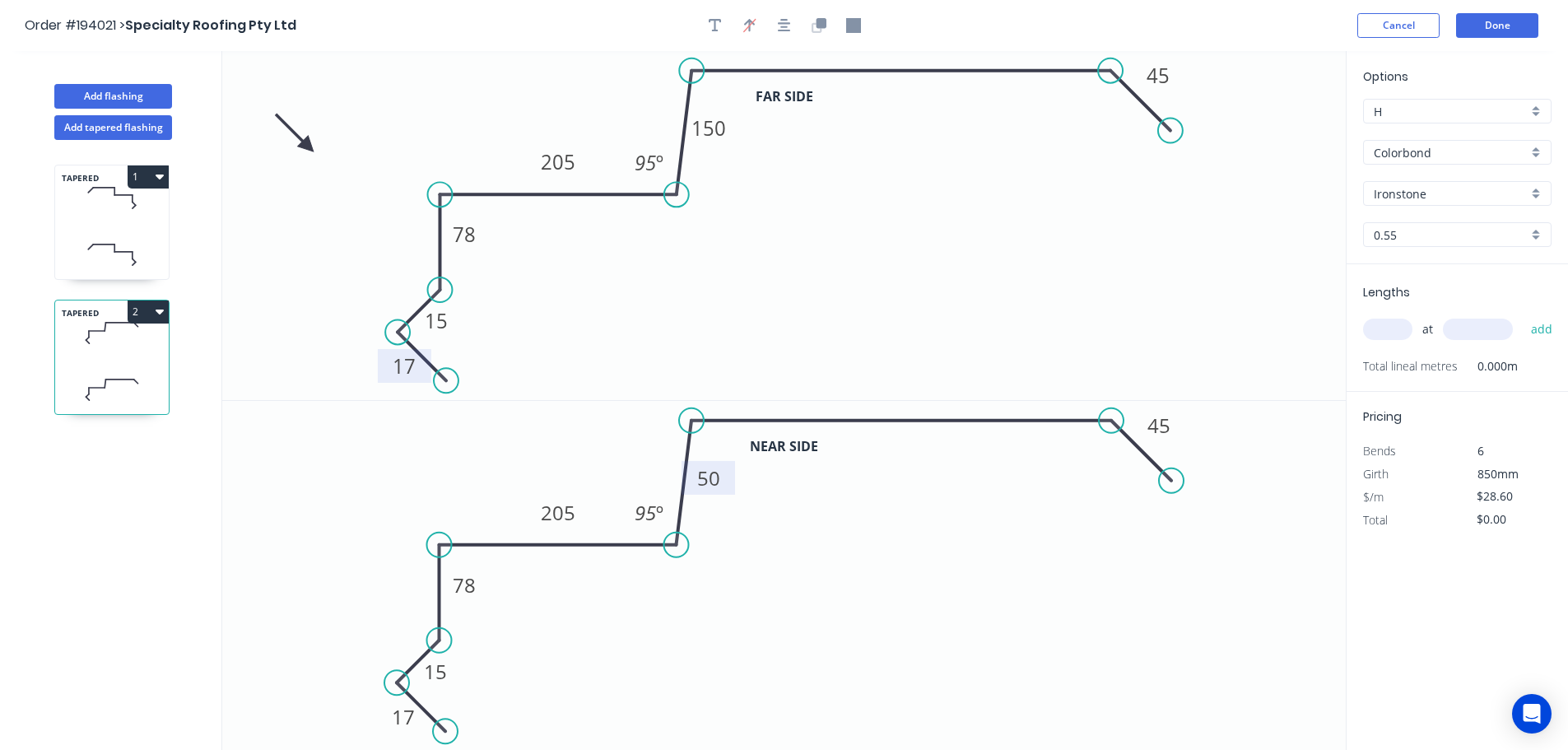
drag, startPoint x: 386, startPoint y: 133, endPoint x: 424, endPoint y: 160, distance: 46.6
click at [304, 147] on icon at bounding box center [294, 133] width 48 height 48
click at [1396, 326] on input "text" at bounding box center [1387, 330] width 50 height 22
type input "2"
type input "3600"
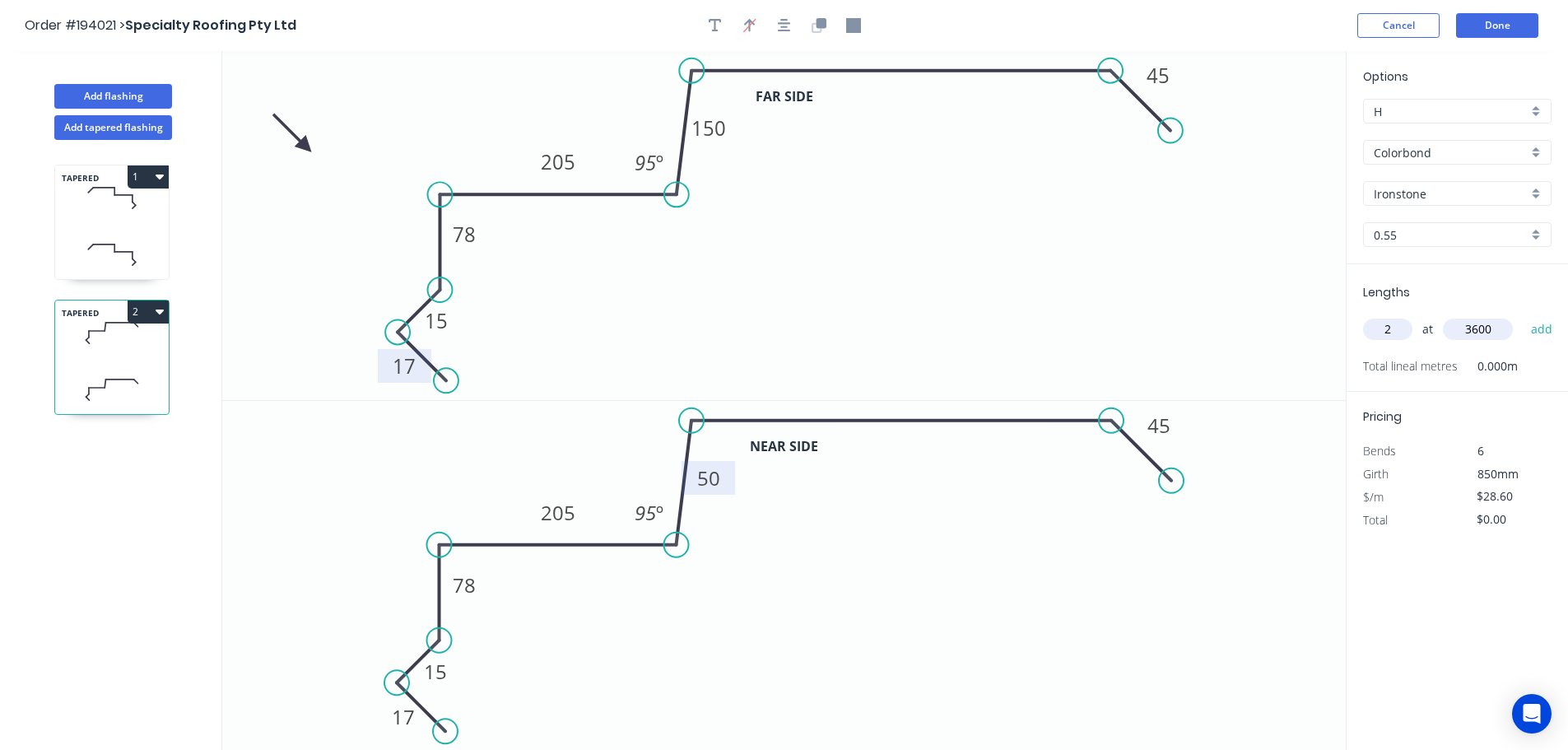
click at [1523, 315] on button "add" at bounding box center [1542, 329] width 39 height 28
type input "$205.92"
click at [141, 86] on button "Add flashing" at bounding box center [113, 96] width 118 height 24
type input "$0.00"
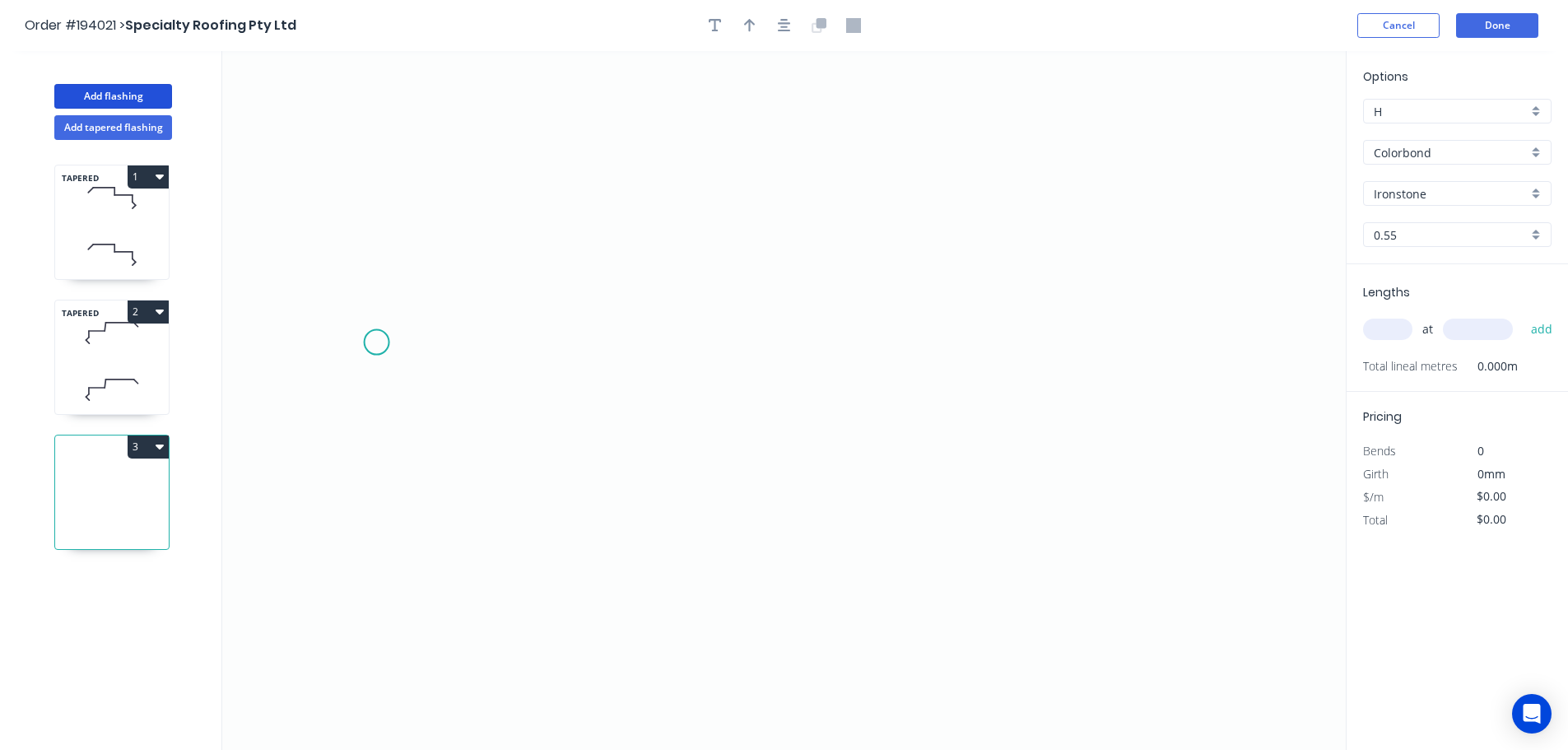
click at [370, 337] on icon "0" at bounding box center [783, 400] width 1123 height 699
click at [447, 255] on icon "0" at bounding box center [783, 400] width 1123 height 699
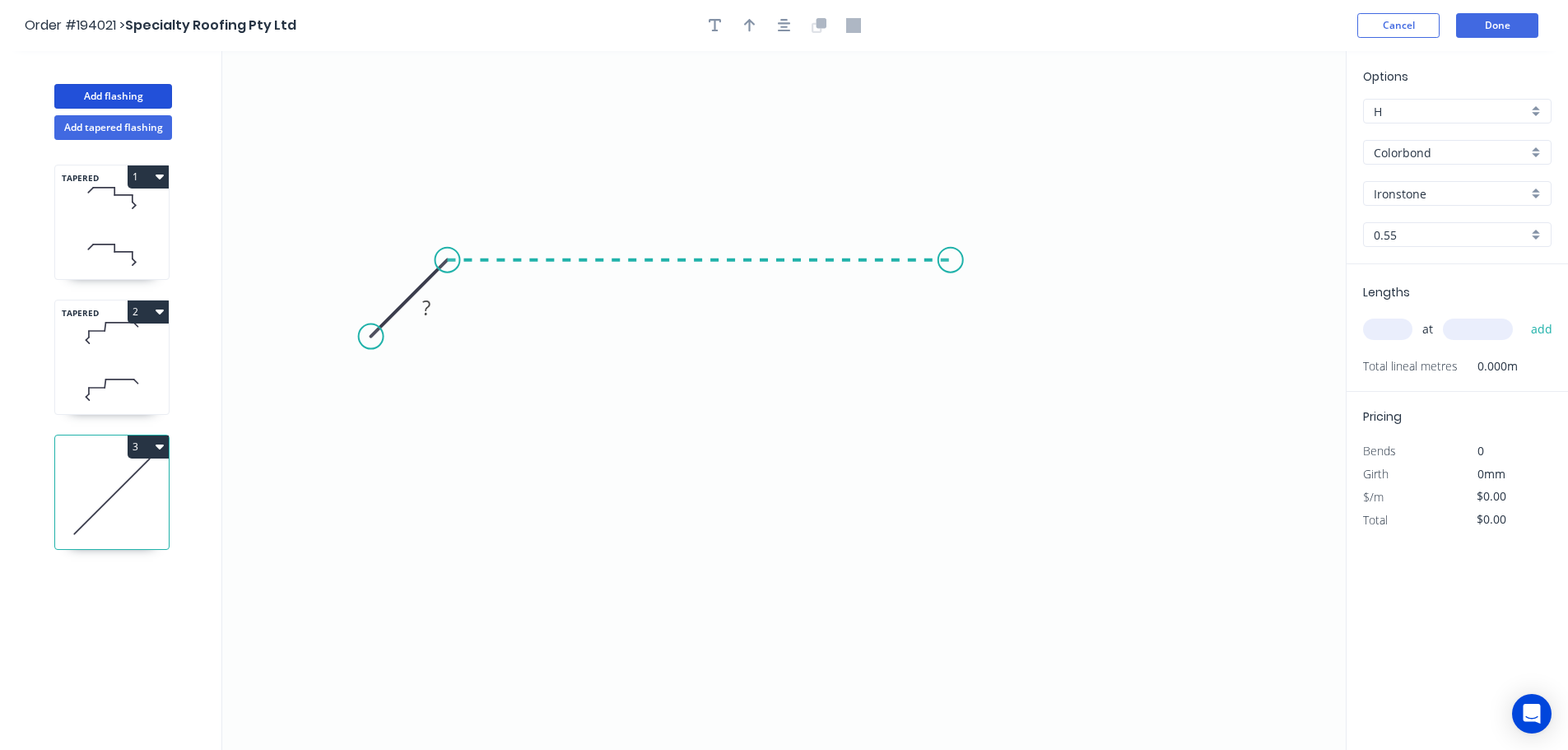
click at [951, 265] on icon "0 ?" at bounding box center [783, 400] width 1123 height 699
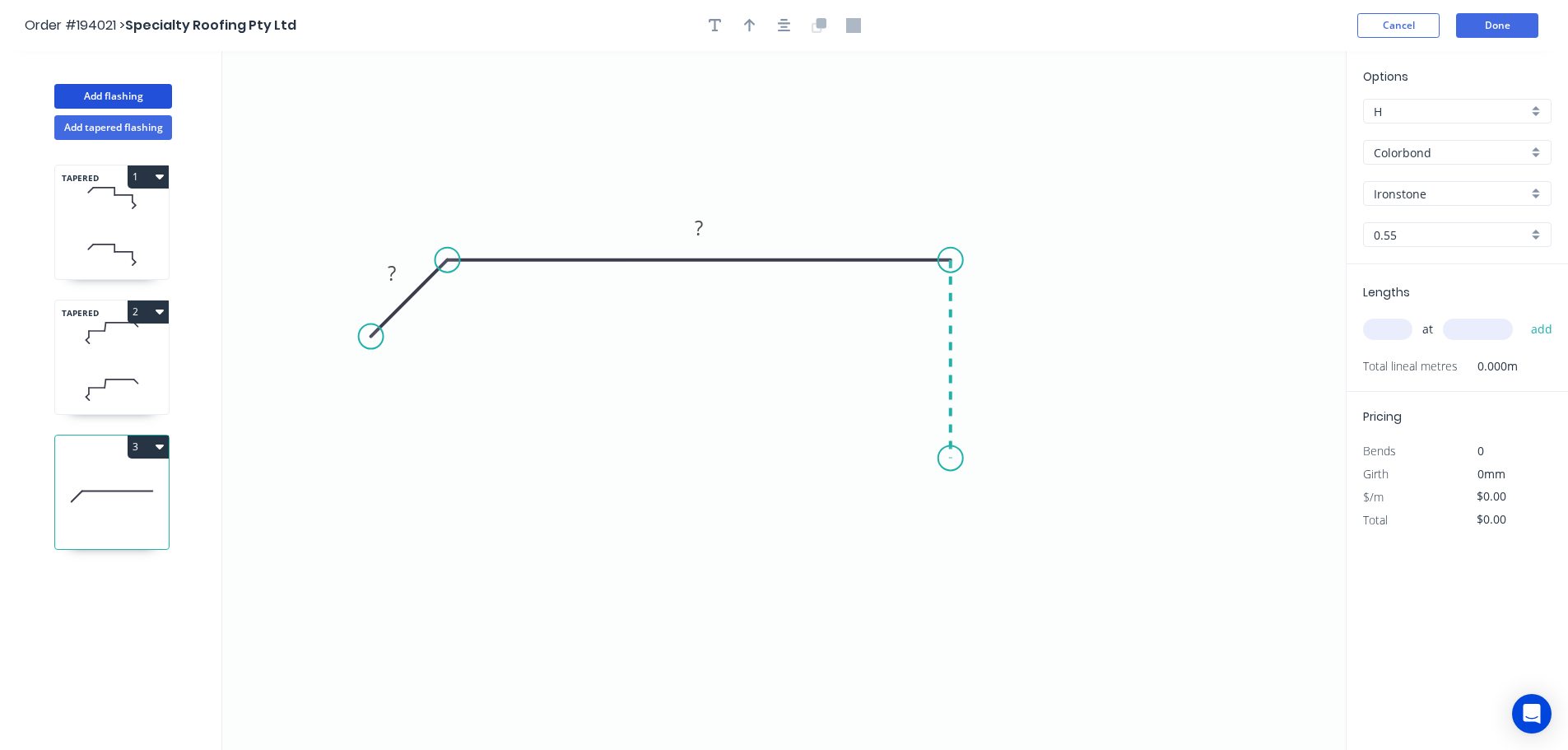
click at [947, 458] on icon "0 ? ?" at bounding box center [783, 400] width 1123 height 699
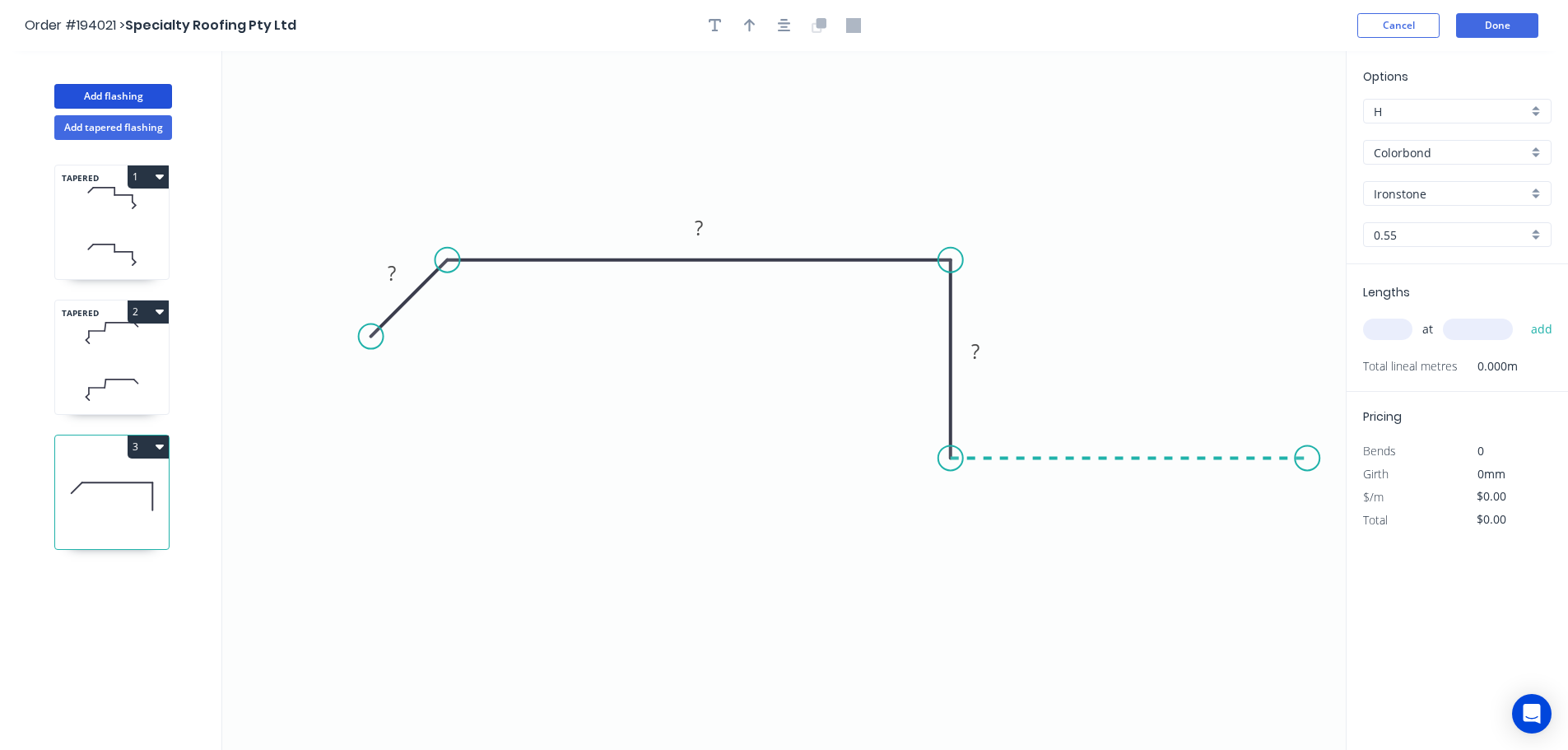
click at [1307, 463] on icon "0 ? ? ?" at bounding box center [783, 400] width 1123 height 699
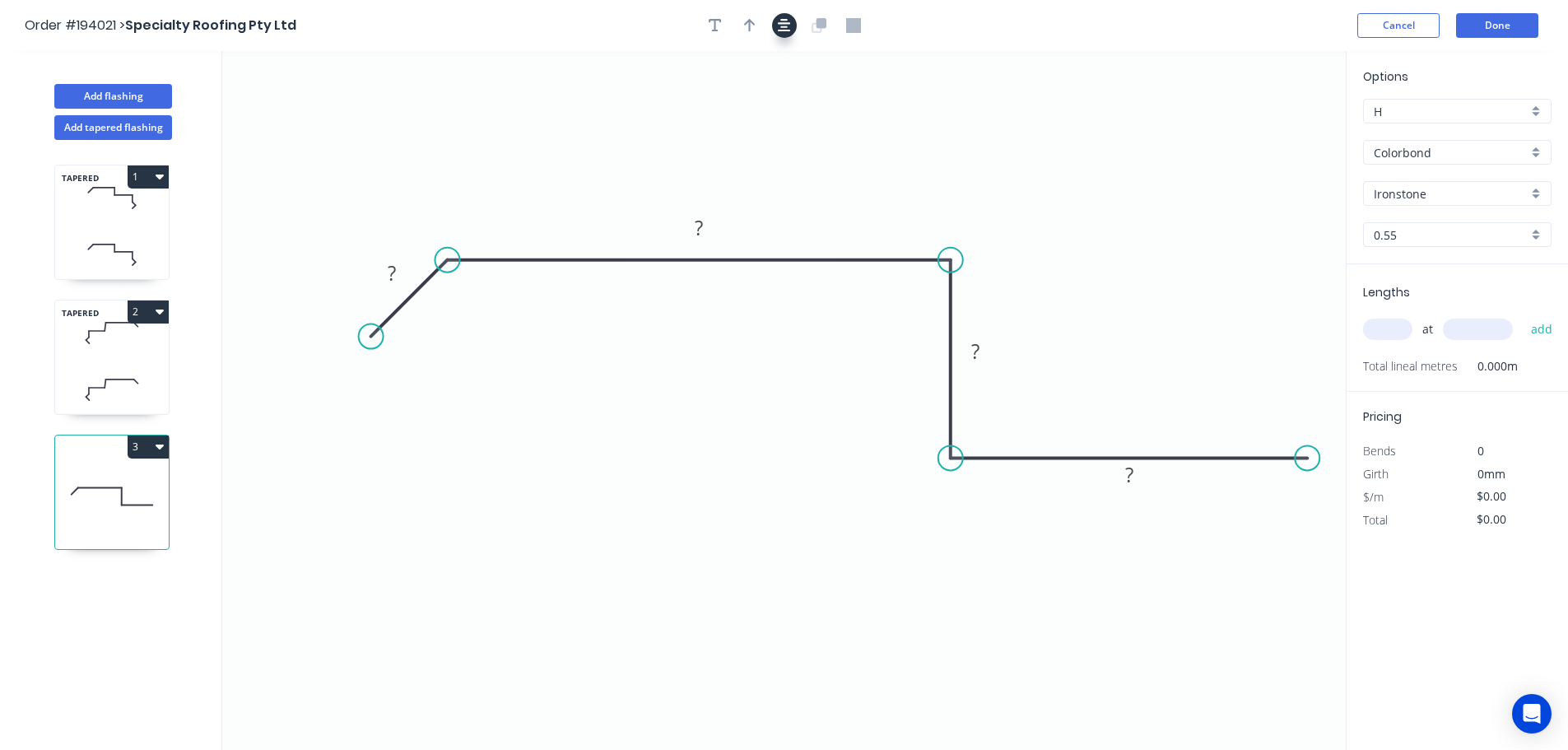
click at [773, 26] on button "button" at bounding box center [784, 25] width 24 height 24
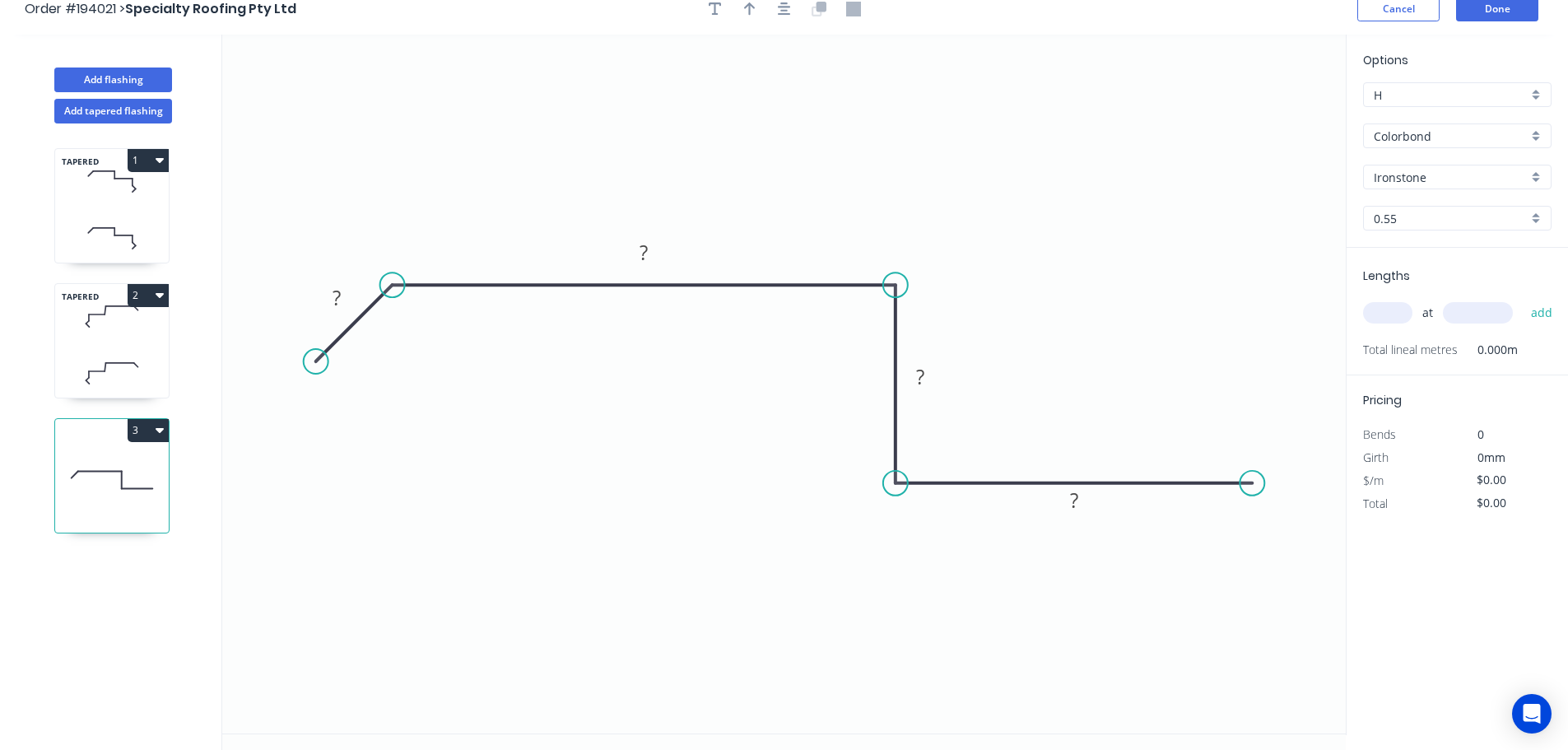
scroll to position [31, 0]
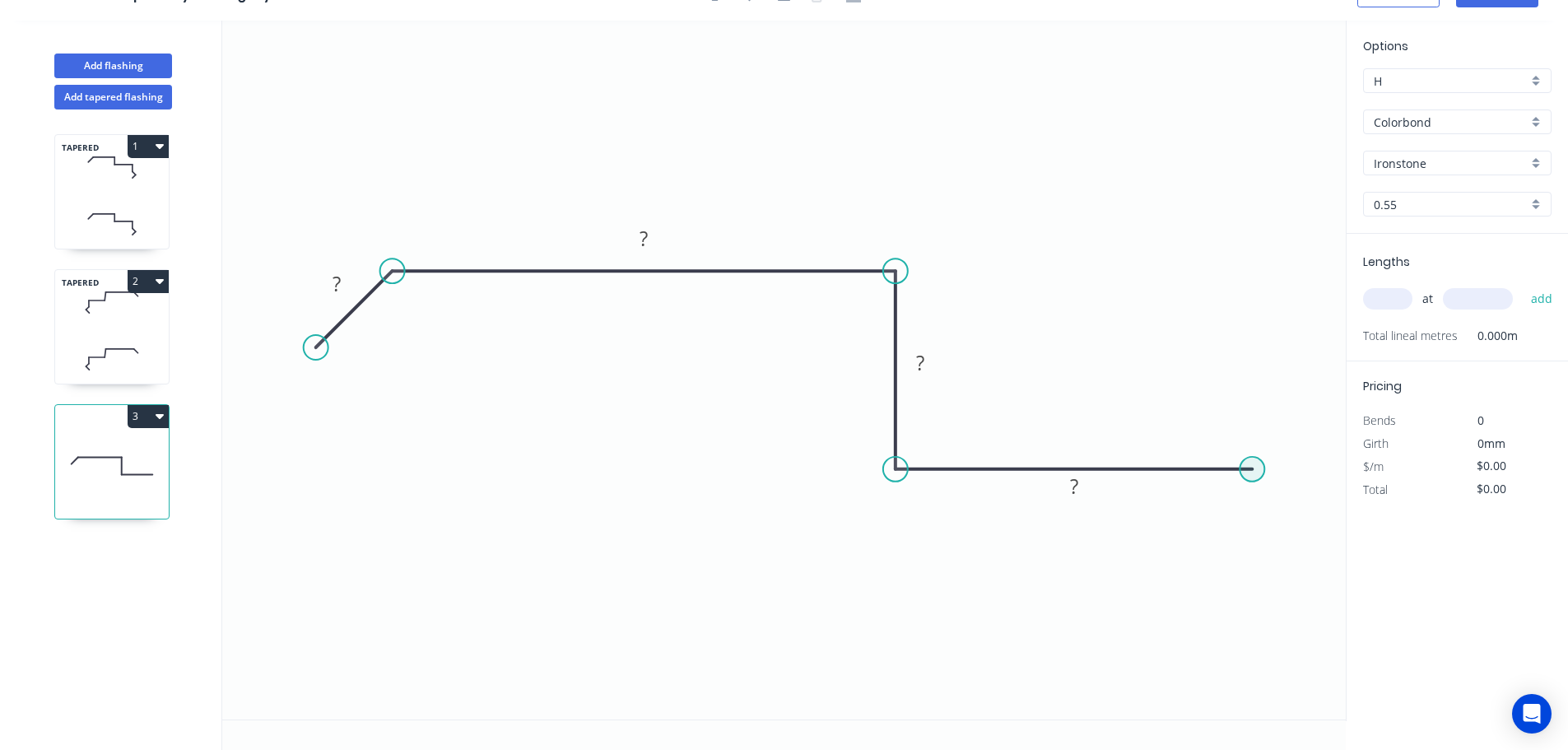
click at [1254, 466] on circle at bounding box center [1251, 469] width 24 height 24
click at [1262, 679] on icon "0 ? ? ? ?" at bounding box center [783, 370] width 1123 height 699
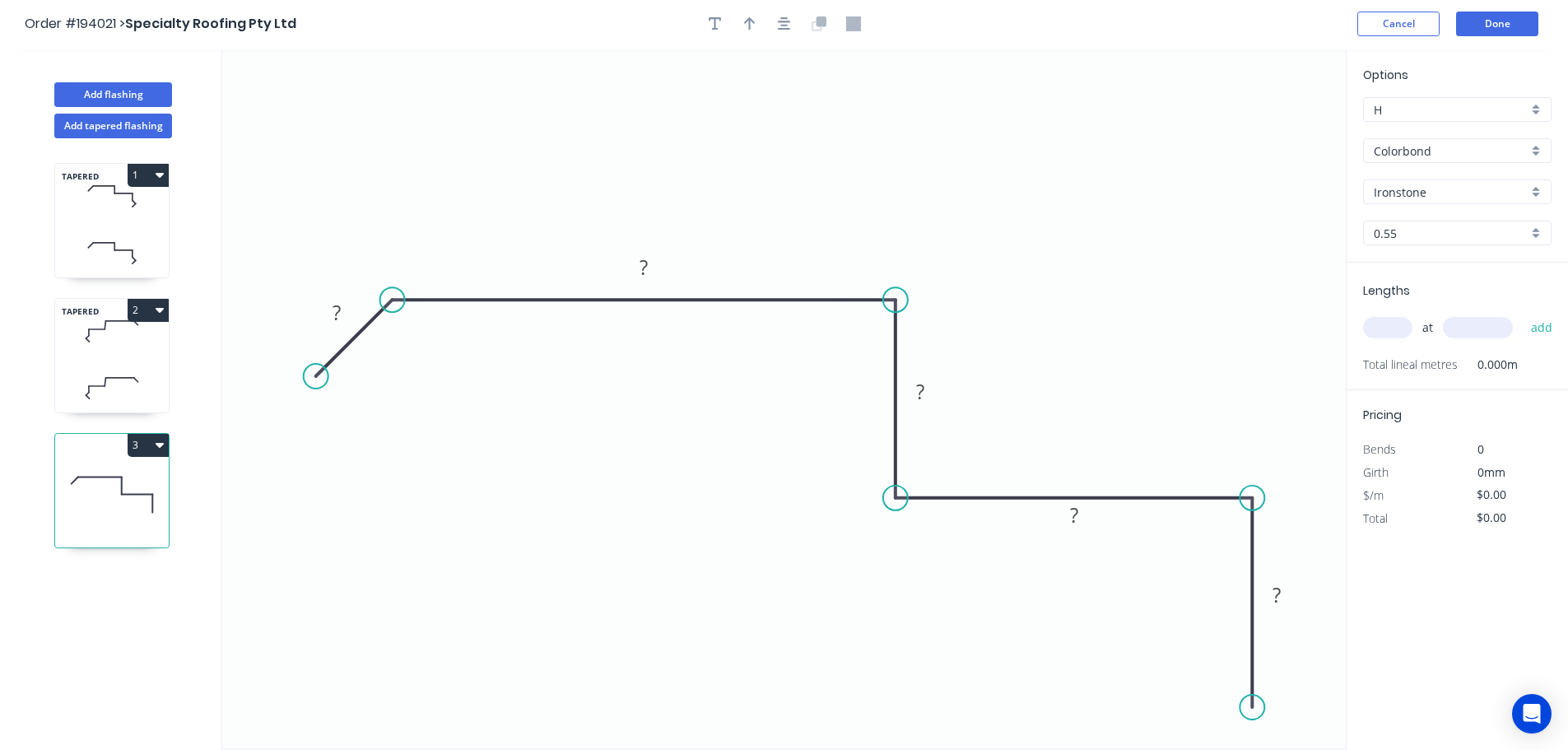
scroll to position [0, 0]
click at [779, 25] on icon "button" at bounding box center [784, 25] width 14 height 14
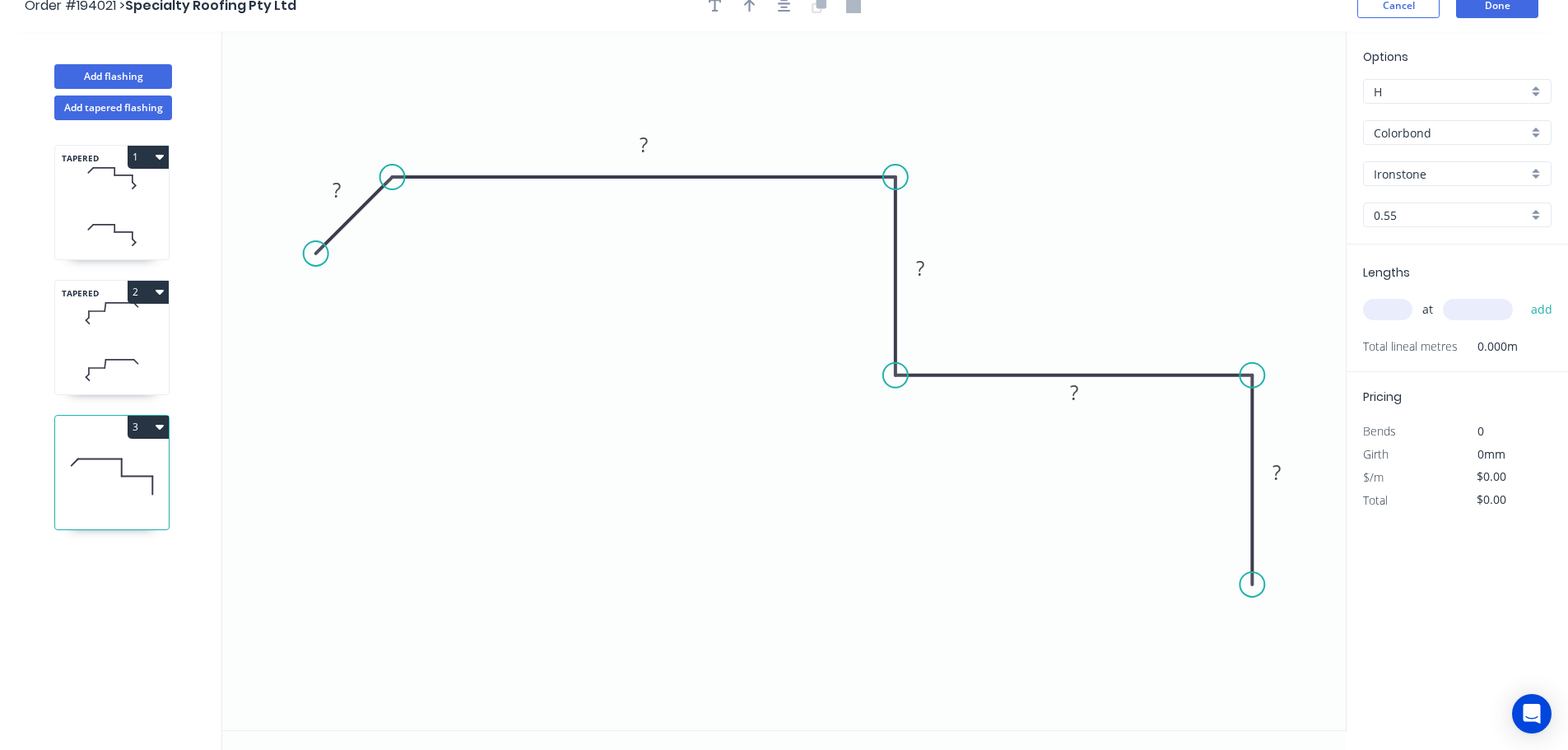
scroll to position [31, 0]
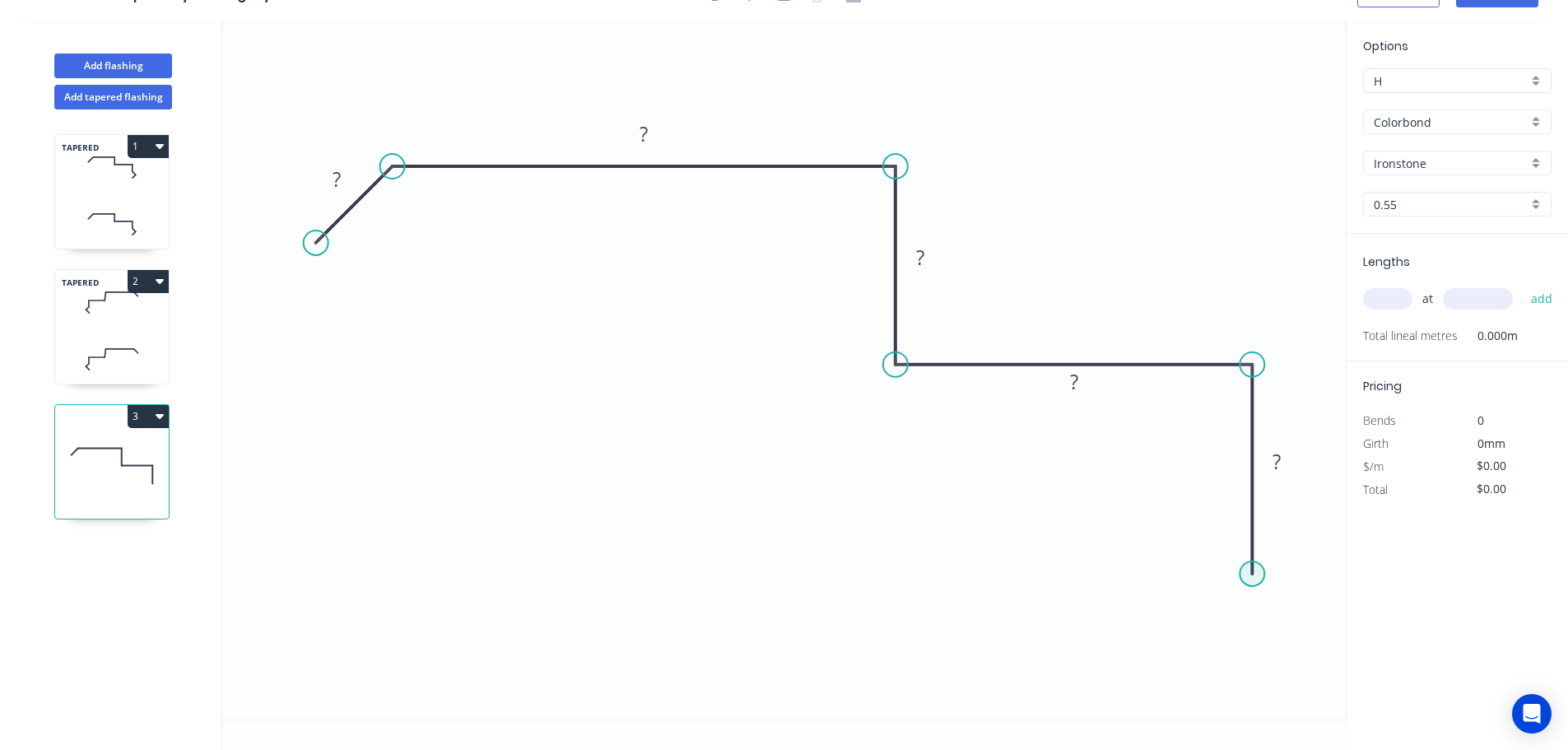
click at [1253, 584] on circle at bounding box center [1251, 573] width 24 height 24
click at [1323, 654] on icon "0 ? ? ? ? ?" at bounding box center [783, 370] width 1123 height 699
click at [1231, 713] on icon "0 ? ? ? ? ? ?" at bounding box center [783, 370] width 1123 height 699
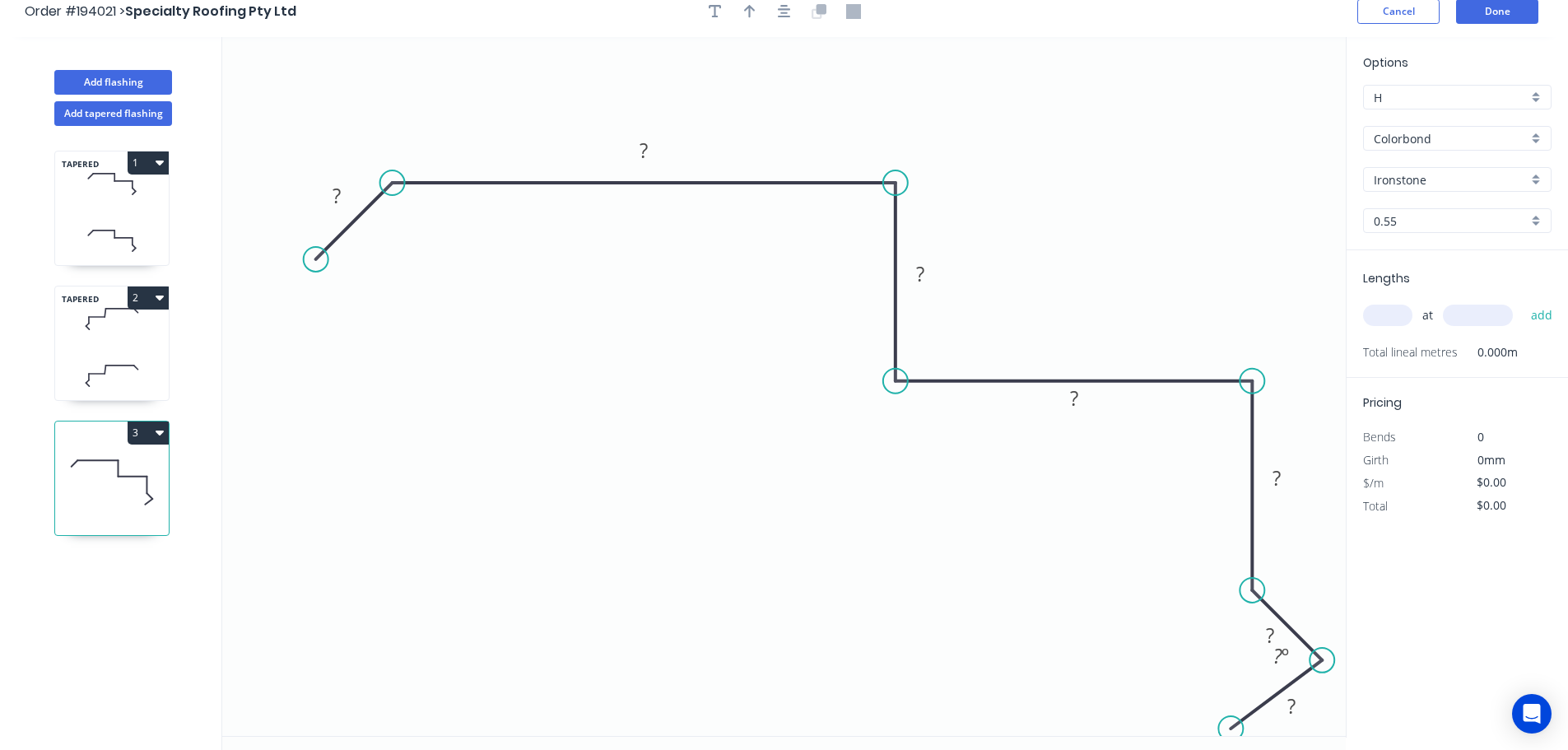
scroll to position [0, 0]
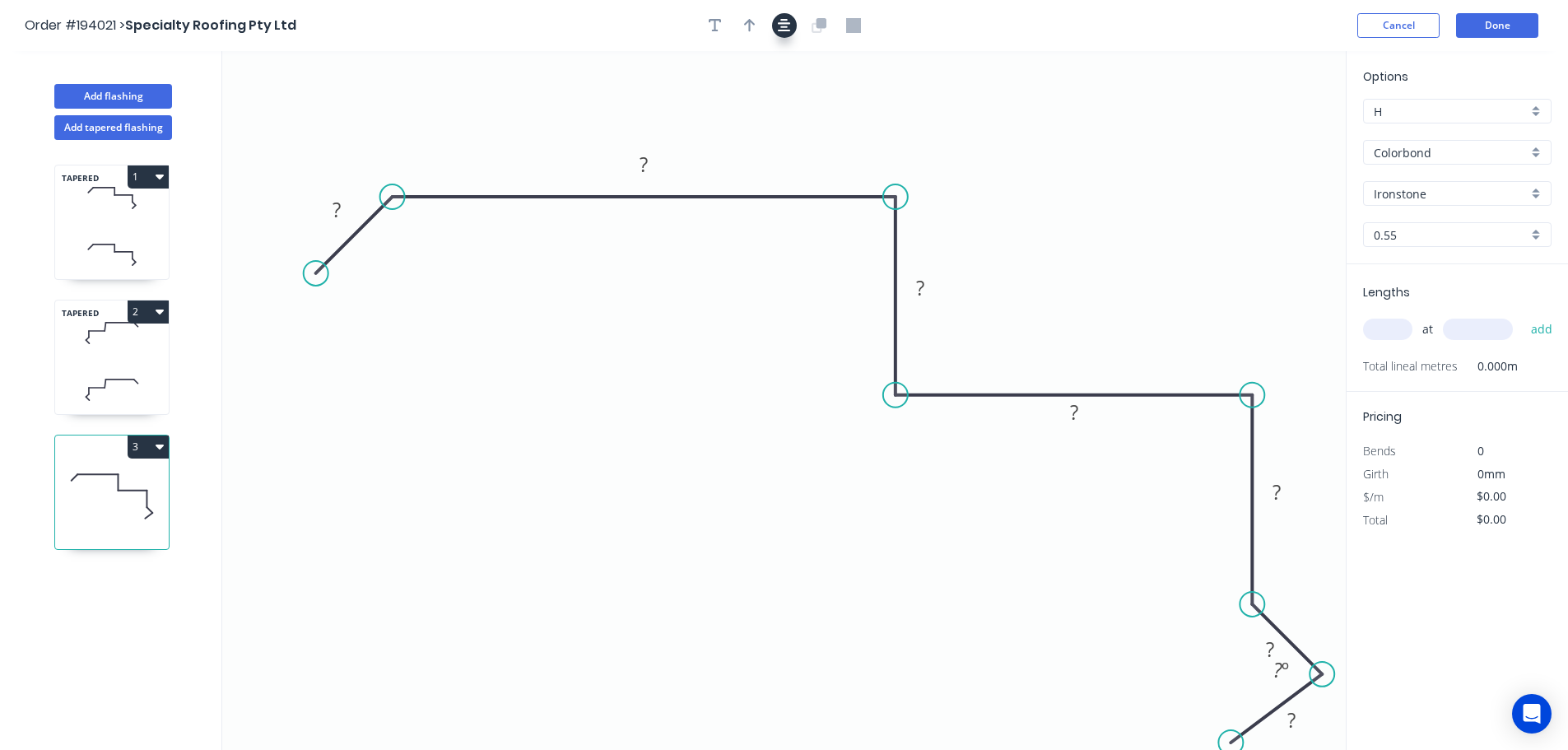
click at [774, 21] on button "button" at bounding box center [784, 25] width 24 height 24
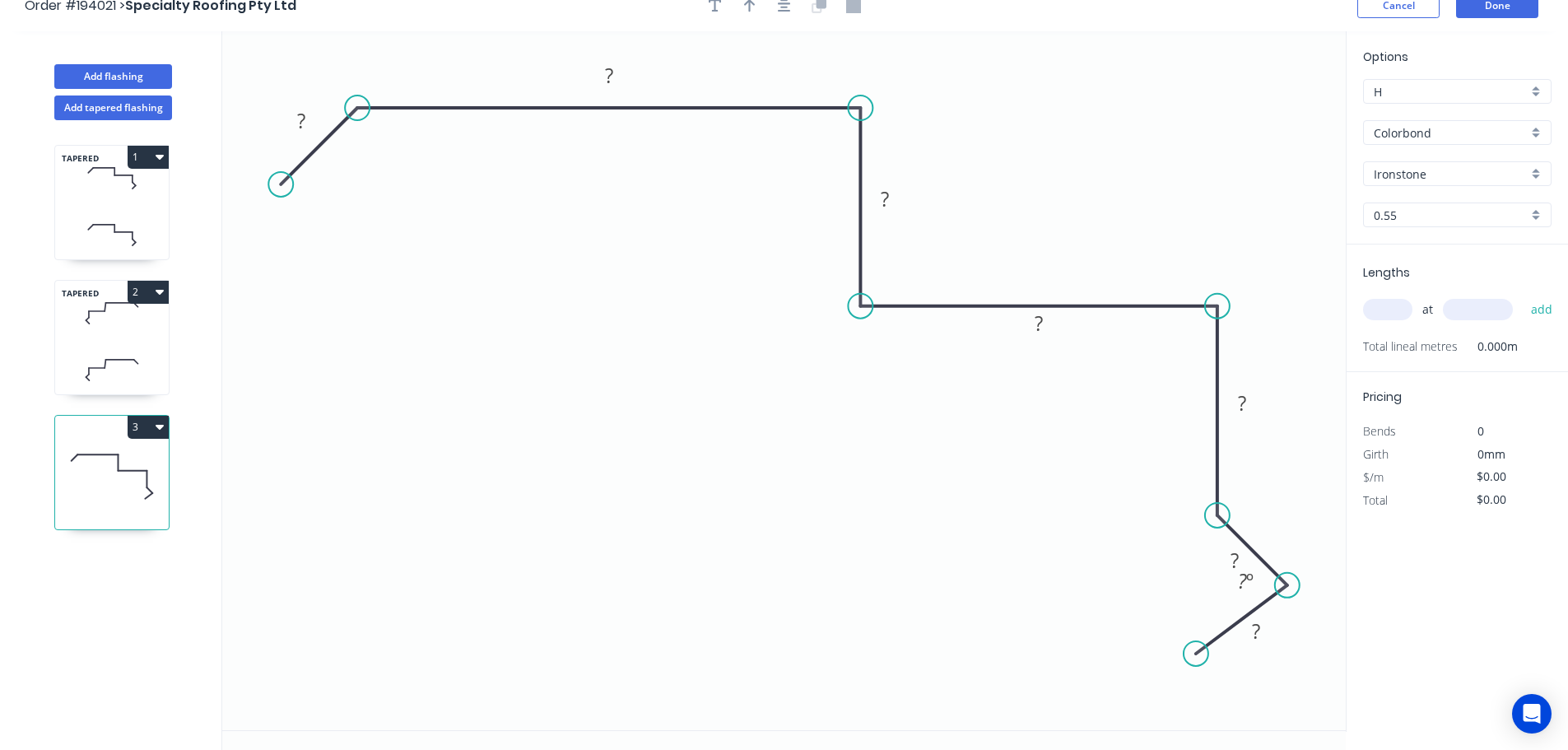
scroll to position [31, 0]
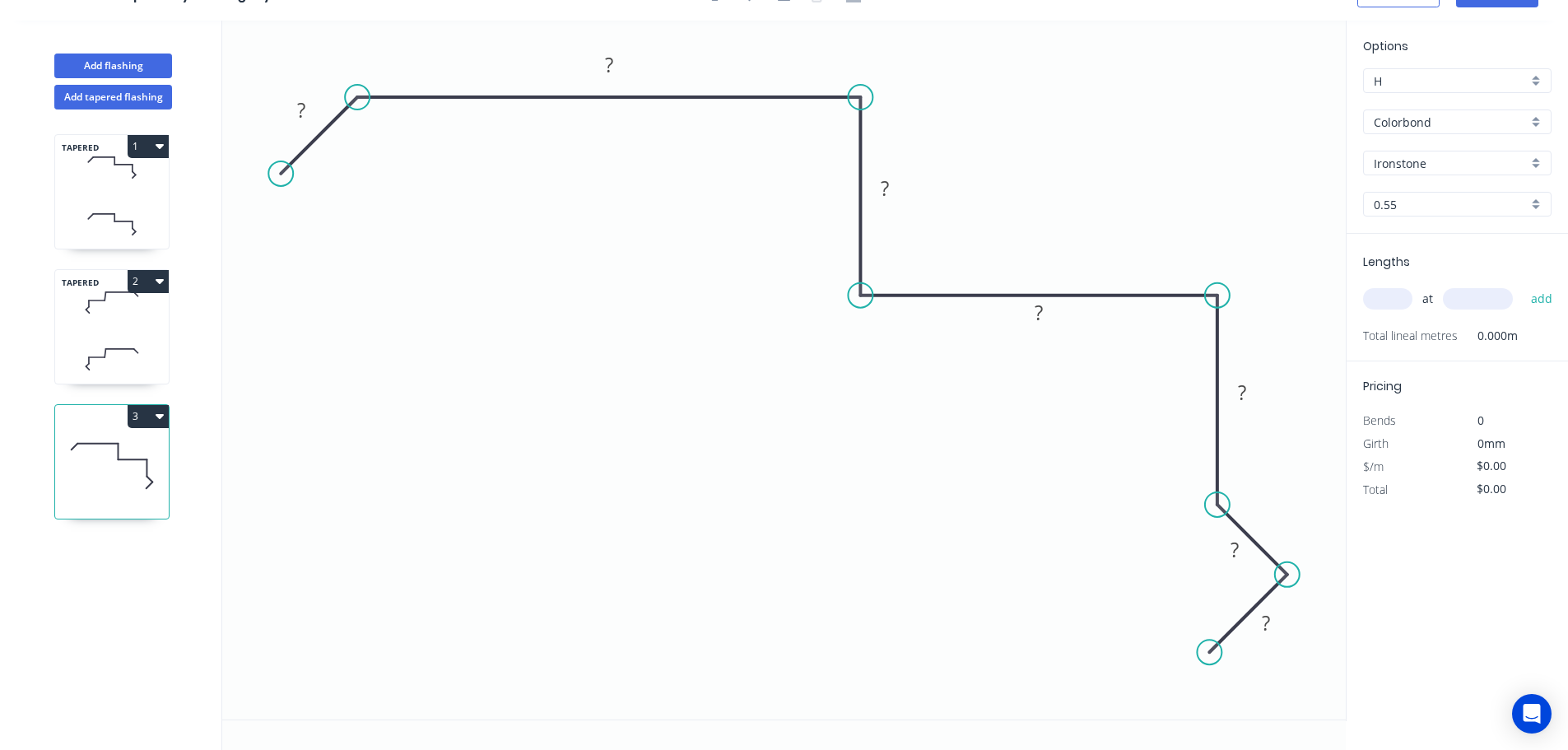
drag, startPoint x: 1199, startPoint y: 642, endPoint x: 1209, endPoint y: 659, distance: 19.7
click at [1209, 659] on circle at bounding box center [1209, 651] width 24 height 24
click at [304, 111] on tspan "?" at bounding box center [301, 110] width 8 height 27
click at [355, 95] on circle at bounding box center [357, 97] width 24 height 24
drag, startPoint x: 854, startPoint y: 95, endPoint x: 839, endPoint y: 89, distance: 16.2
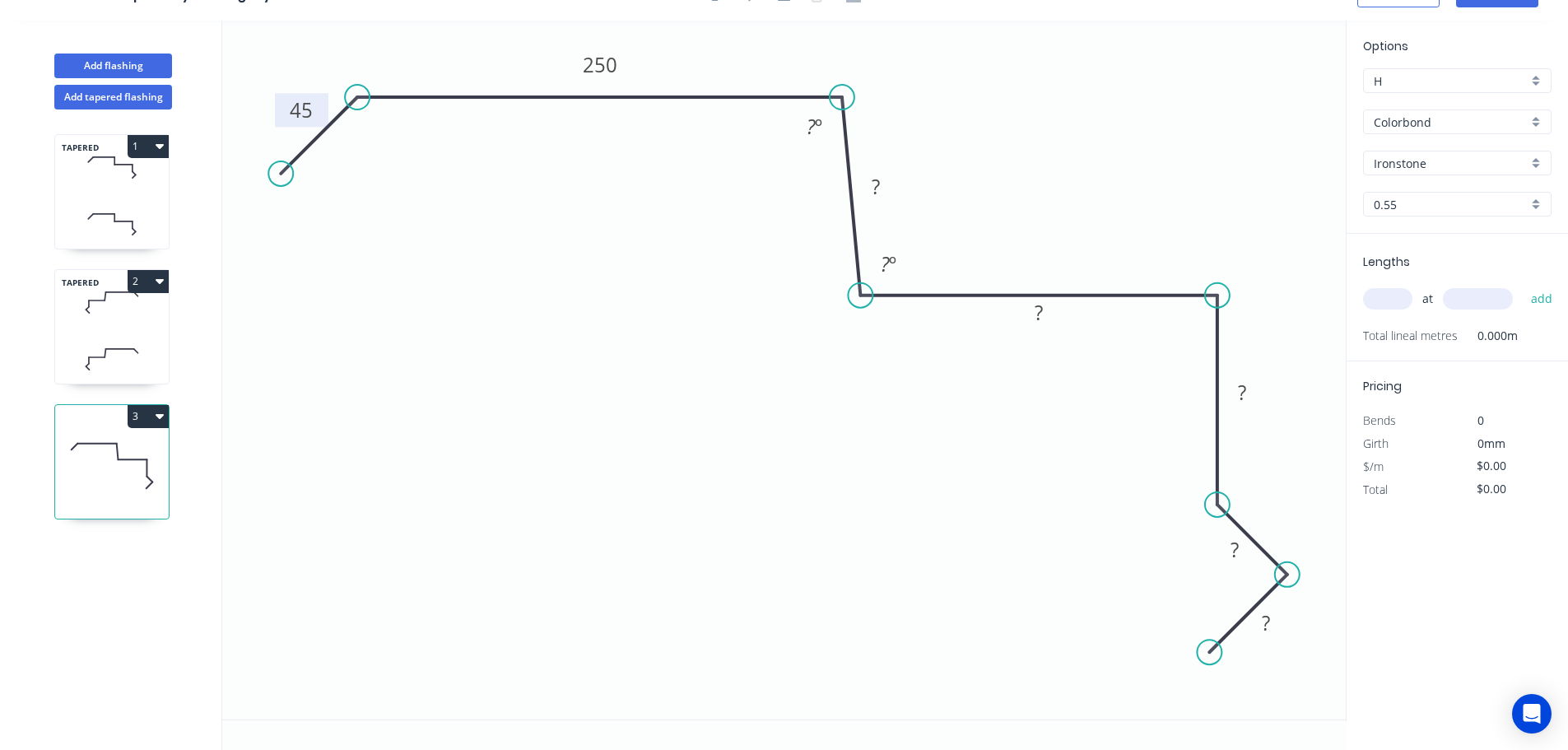
click at [839, 89] on circle at bounding box center [841, 97] width 24 height 24
click at [821, 115] on rect at bounding box center [811, 126] width 53 height 34
click at [817, 127] on tspan "º" at bounding box center [816, 127] width 7 height 27
click at [884, 272] on tspan "925" at bounding box center [884, 264] width 32 height 27
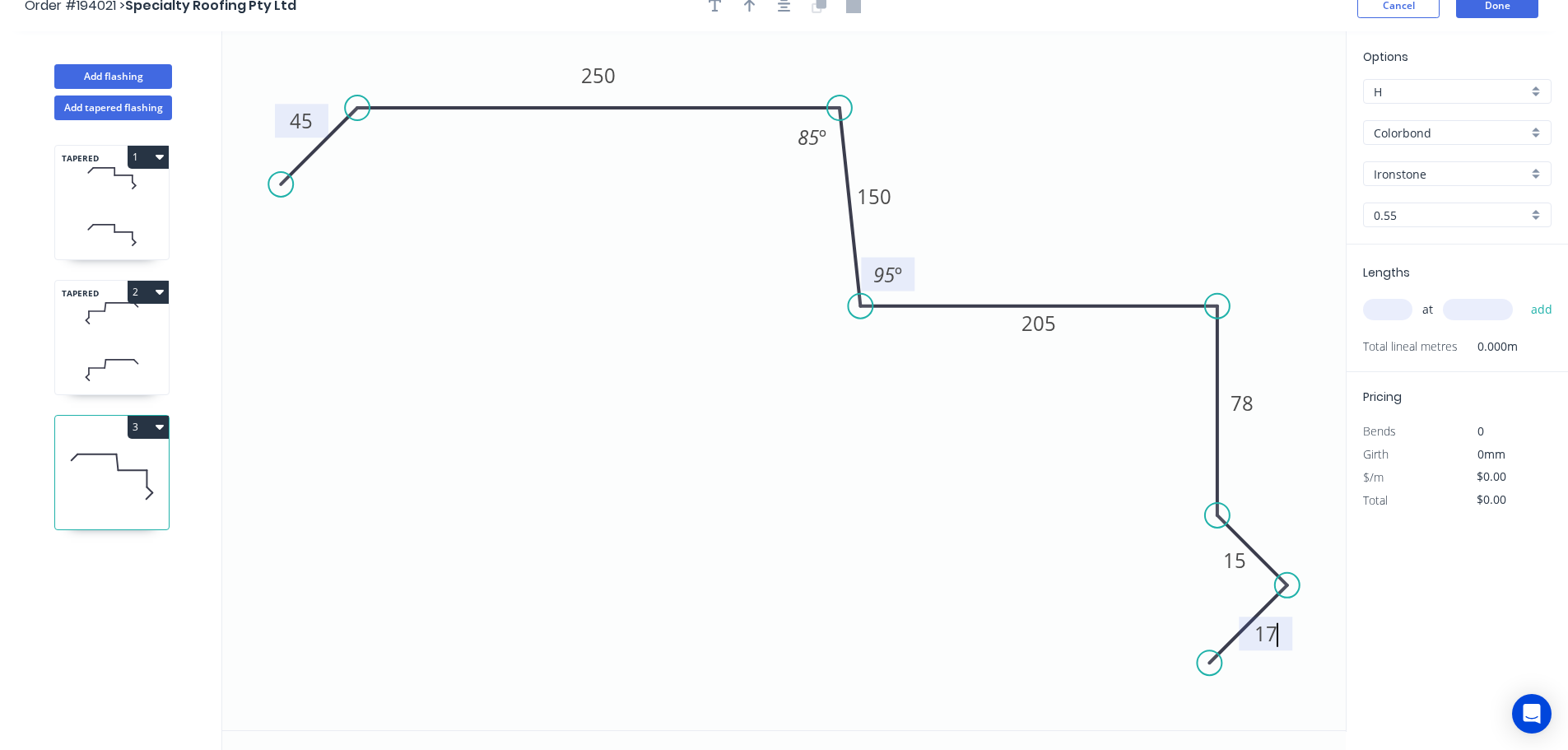
scroll to position [0, 0]
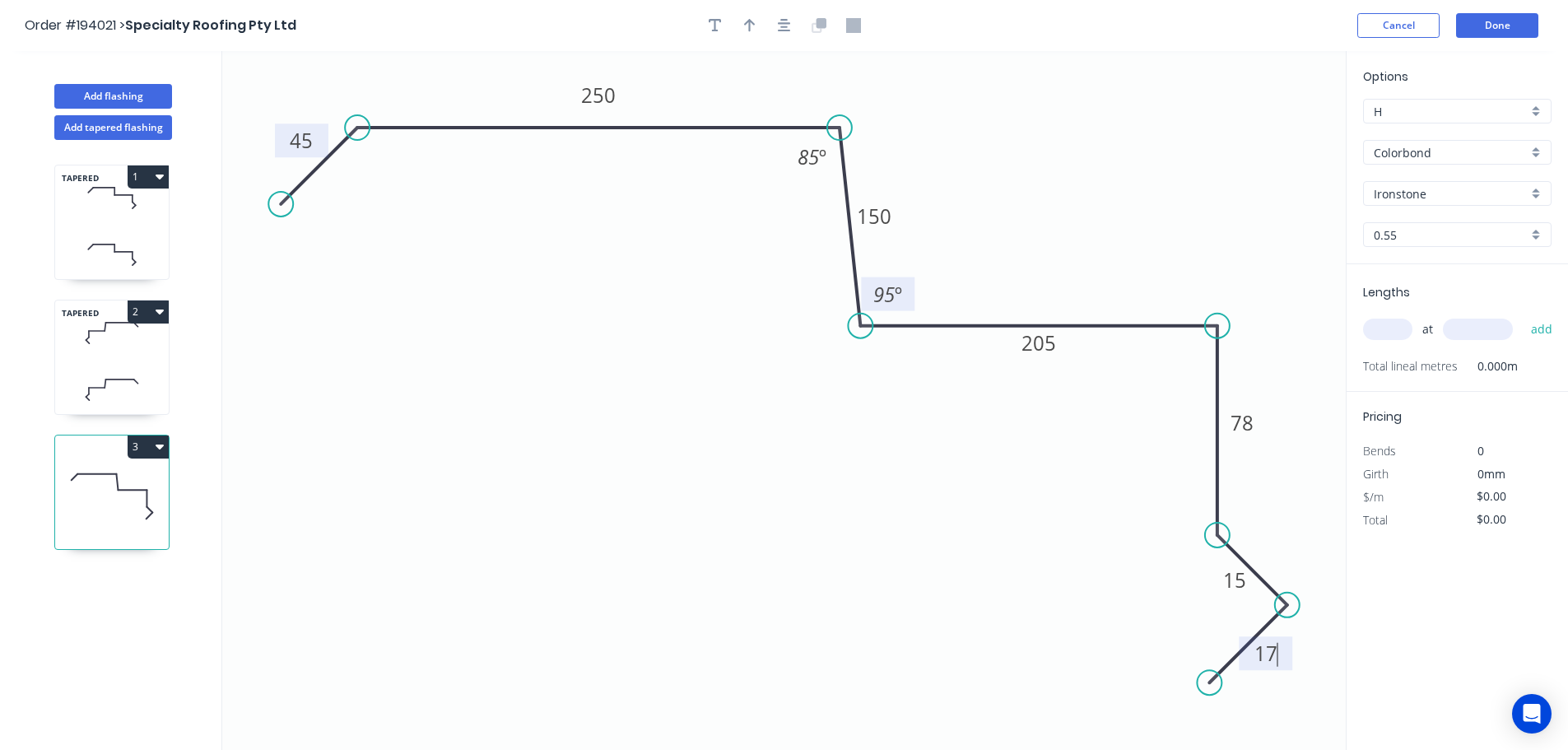
drag, startPoint x: 794, startPoint y: 28, endPoint x: 767, endPoint y: 31, distance: 27.2
click at [792, 28] on button "button" at bounding box center [784, 25] width 24 height 24
type input "$23.09"
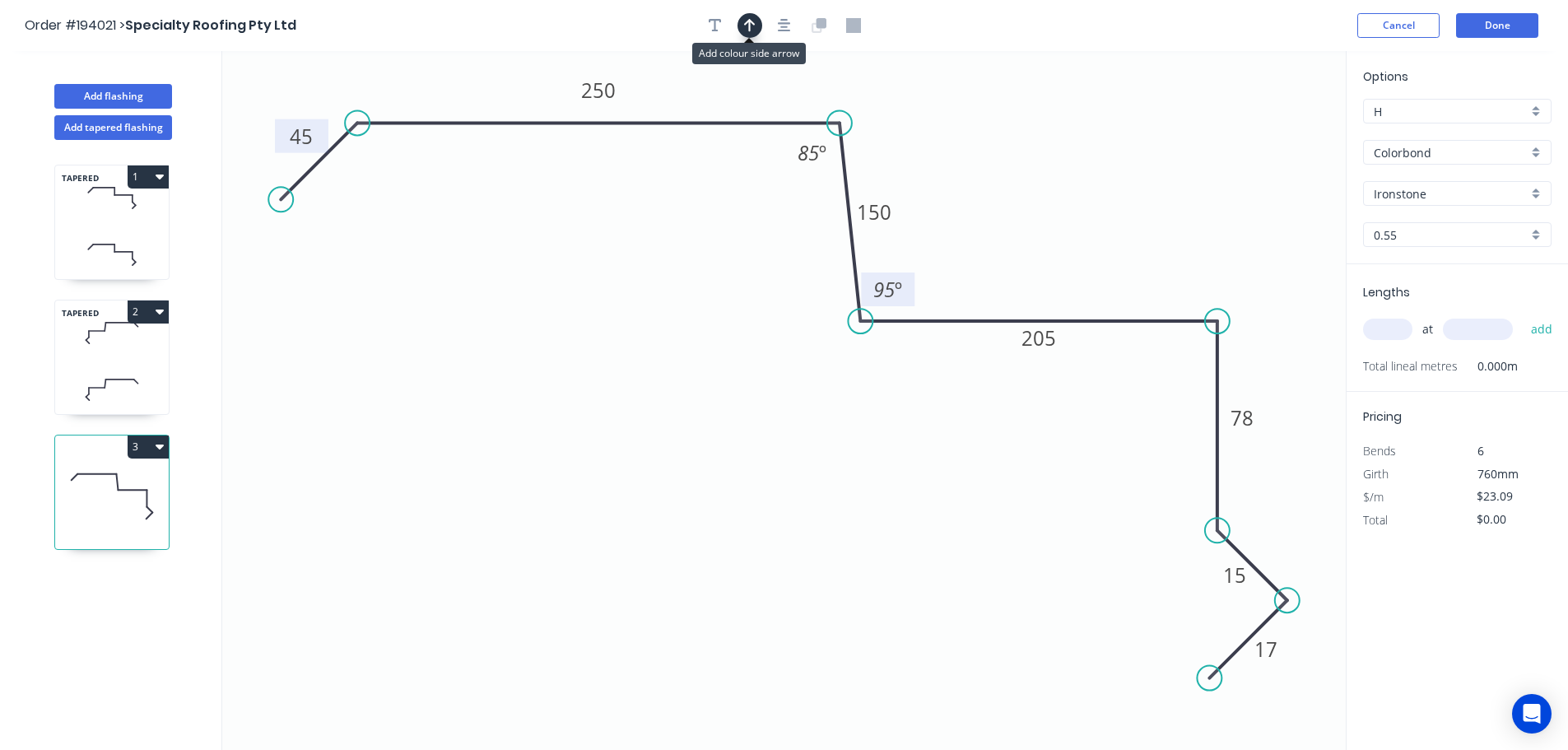
click at [751, 24] on icon "button" at bounding box center [750, 25] width 12 height 14
click at [1262, 135] on icon at bounding box center [1262, 114] width 14 height 53
click at [1262, 132] on icon at bounding box center [1262, 114] width 14 height 53
click at [1262, 127] on icon at bounding box center [1260, 113] width 14 height 53
click at [1416, 200] on input "Ironstone" at bounding box center [1450, 194] width 154 height 17
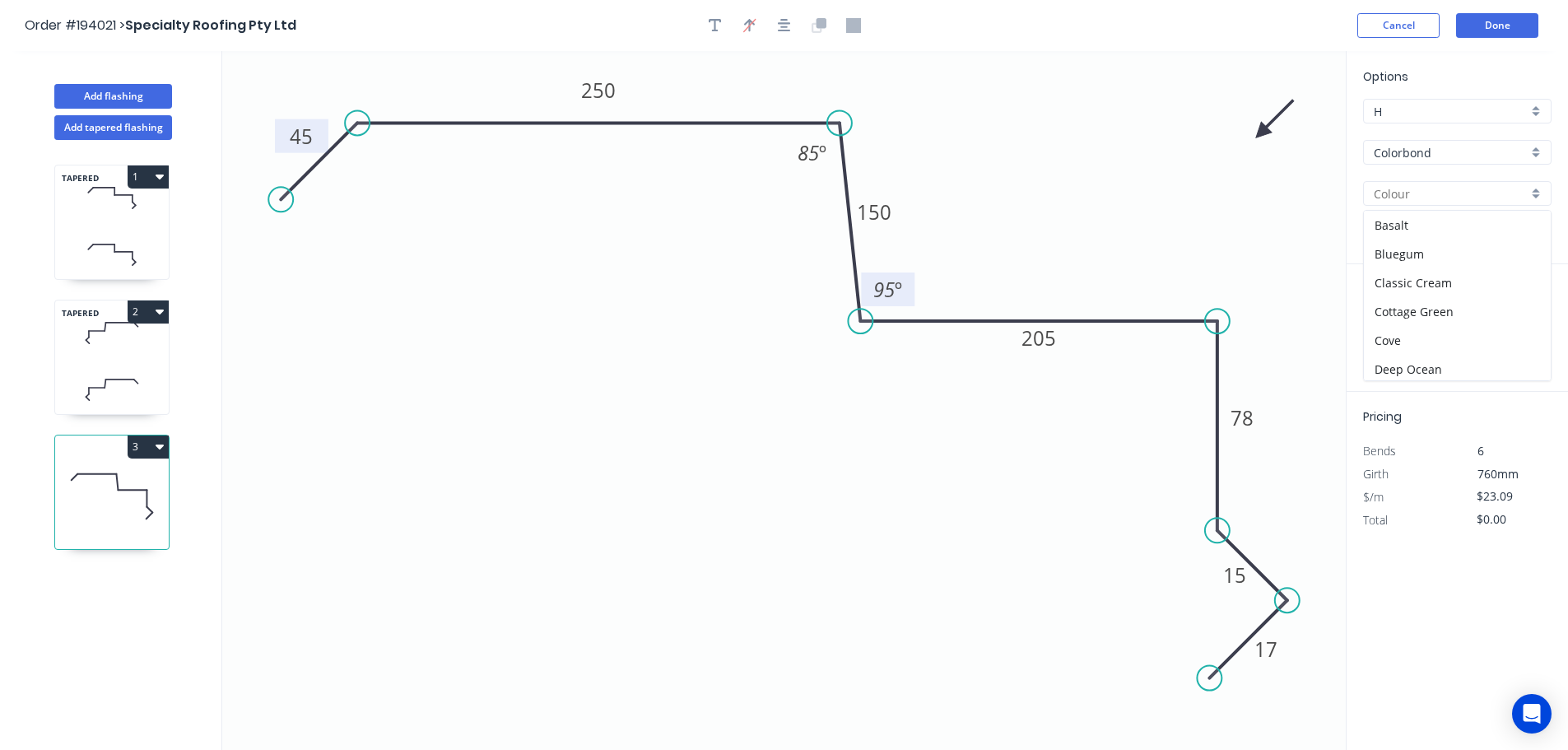
click at [1292, 230] on icon "0 45 250 150 205 78 15 17 85 º 95 º" at bounding box center [783, 400] width 1123 height 699
type input "Ironstone"
click at [1401, 326] on input "text" at bounding box center [1387, 330] width 50 height 22
type input "4"
type input "4800"
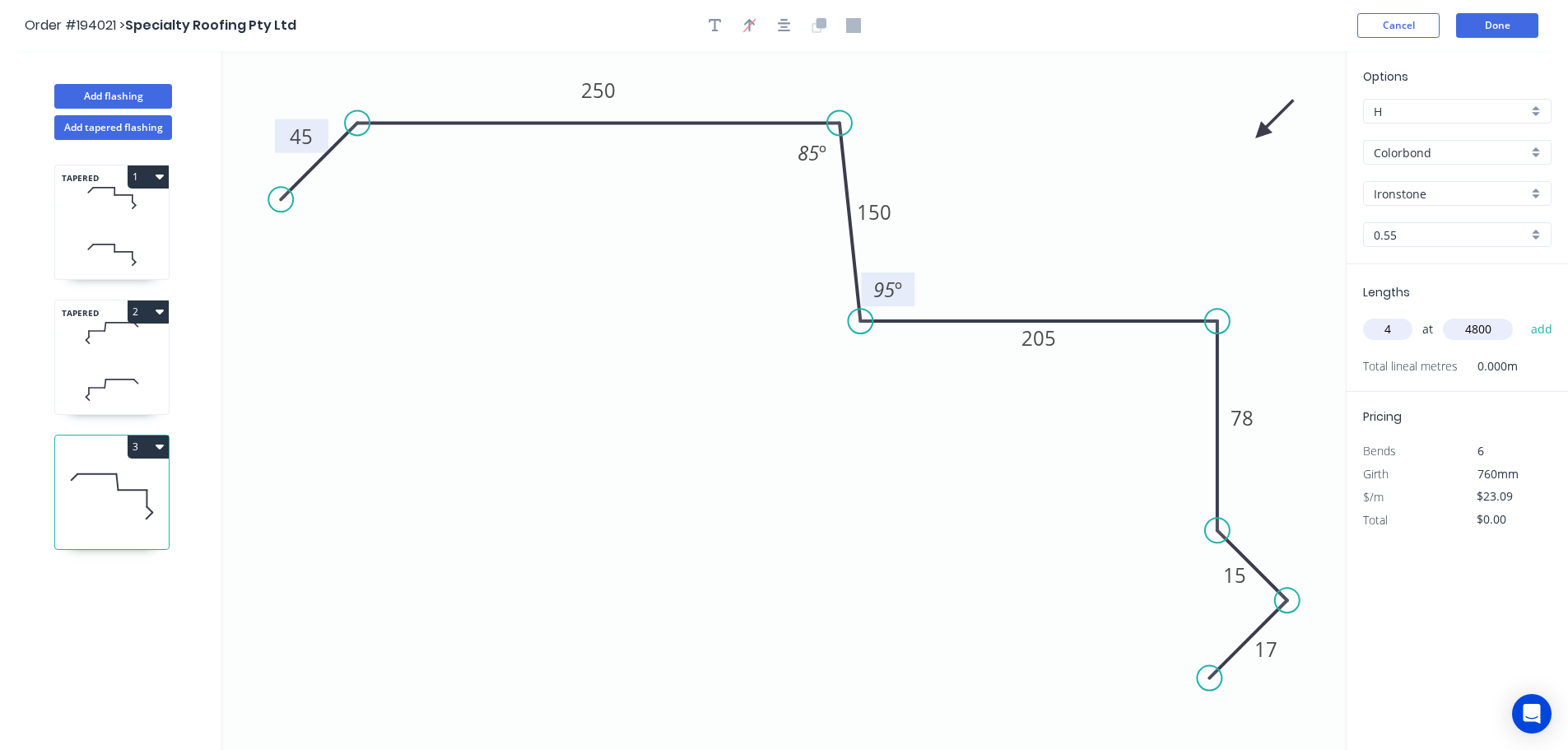
click at [1523, 315] on button "add" at bounding box center [1542, 329] width 39 height 28
type input "$443.33"
click at [90, 95] on button "Add flashing" at bounding box center [113, 96] width 118 height 24
type input "$0.00"
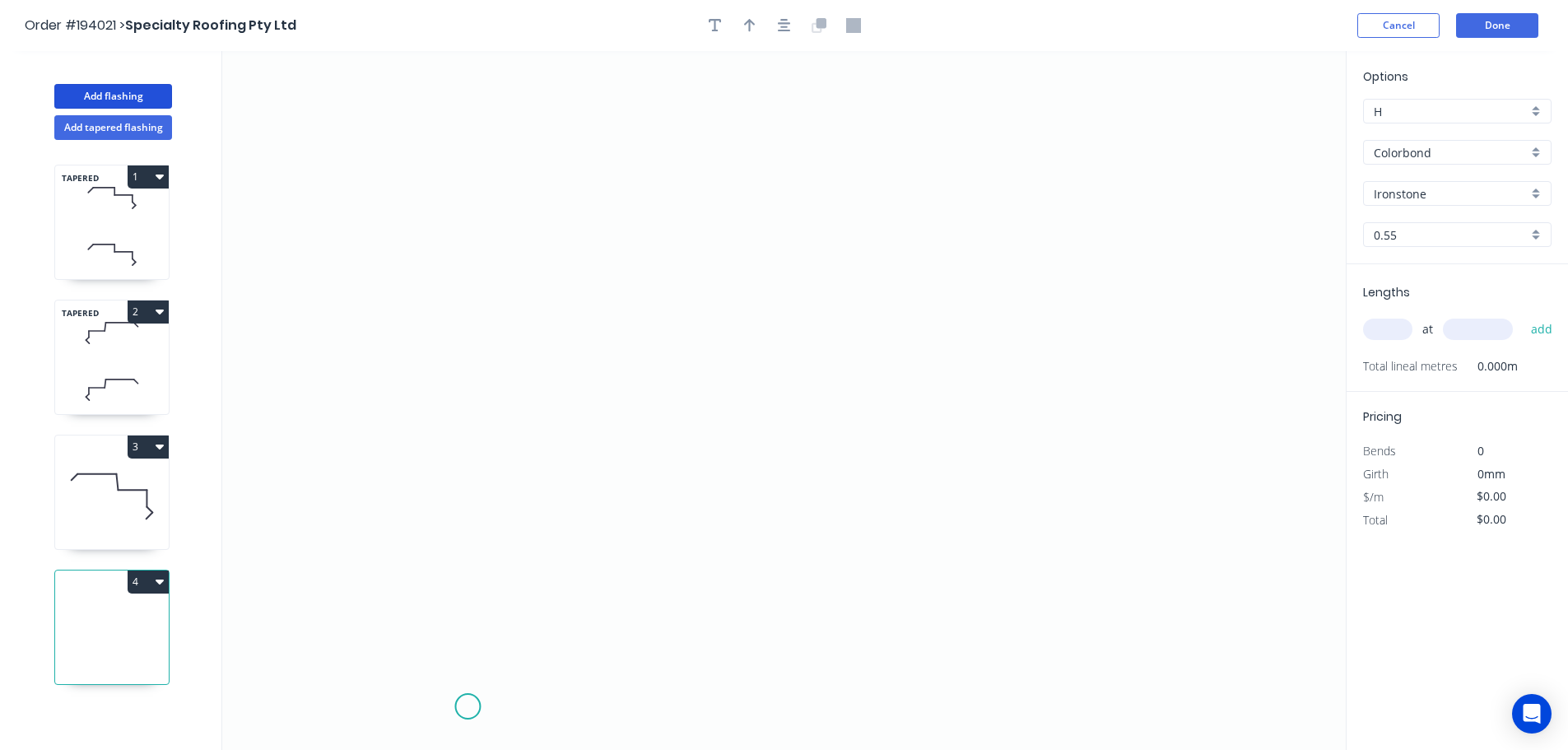
click at [461, 701] on icon "0" at bounding box center [783, 400] width 1123 height 699
click at [378, 628] on icon "0" at bounding box center [783, 400] width 1123 height 699
click at [468, 532] on icon "0 ?" at bounding box center [783, 400] width 1123 height 699
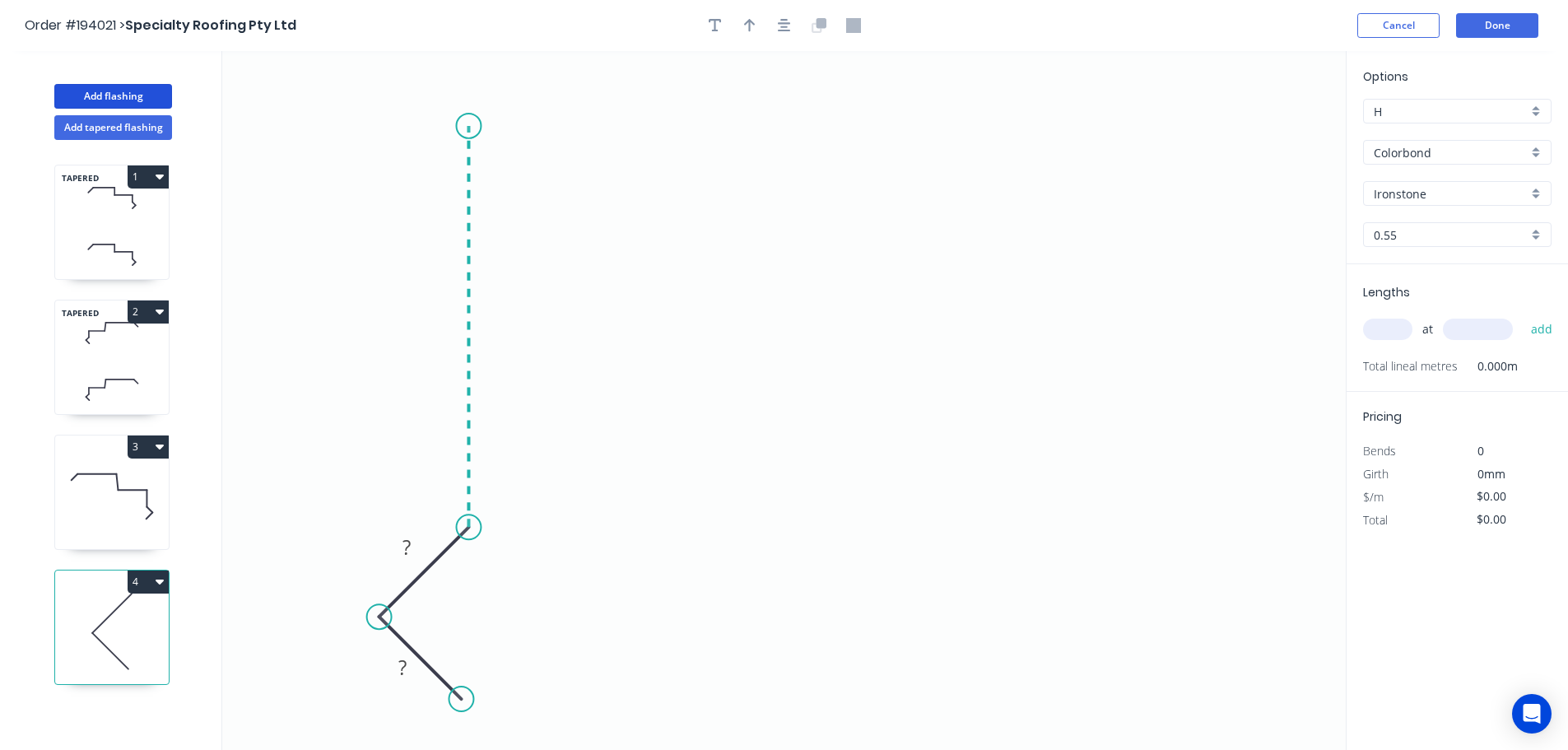
click at [494, 126] on icon "0 ? ?" at bounding box center [783, 400] width 1123 height 699
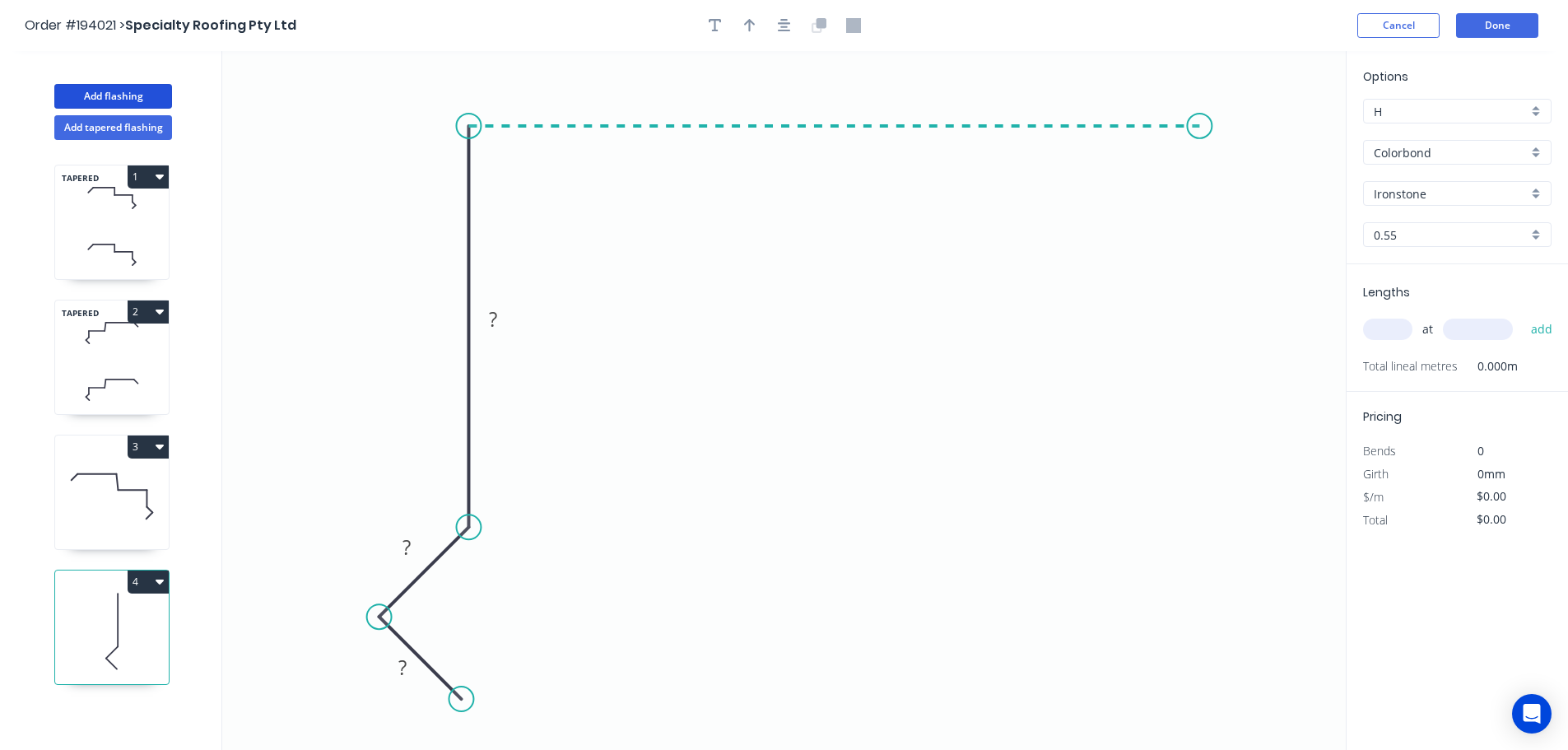
click at [1200, 121] on icon "0 ? ? ?" at bounding box center [783, 400] width 1123 height 699
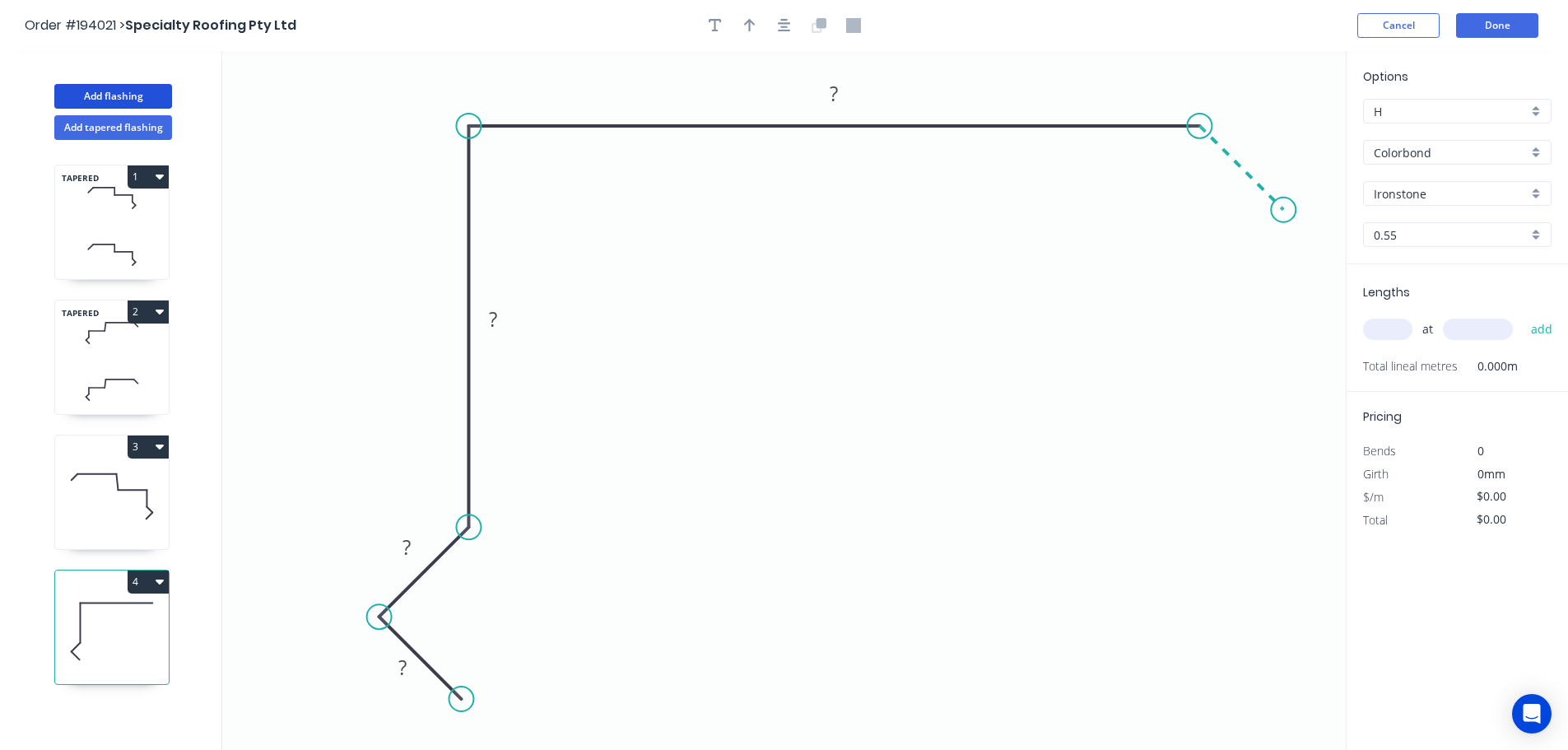
click at [1282, 221] on icon "0 ? ? ? ?" at bounding box center [783, 400] width 1123 height 699
click at [415, 665] on rect at bounding box center [402, 668] width 33 height 23
click at [118, 519] on icon at bounding box center [111, 496] width 113 height 105
type input "$23.09"
type input "$443.33"
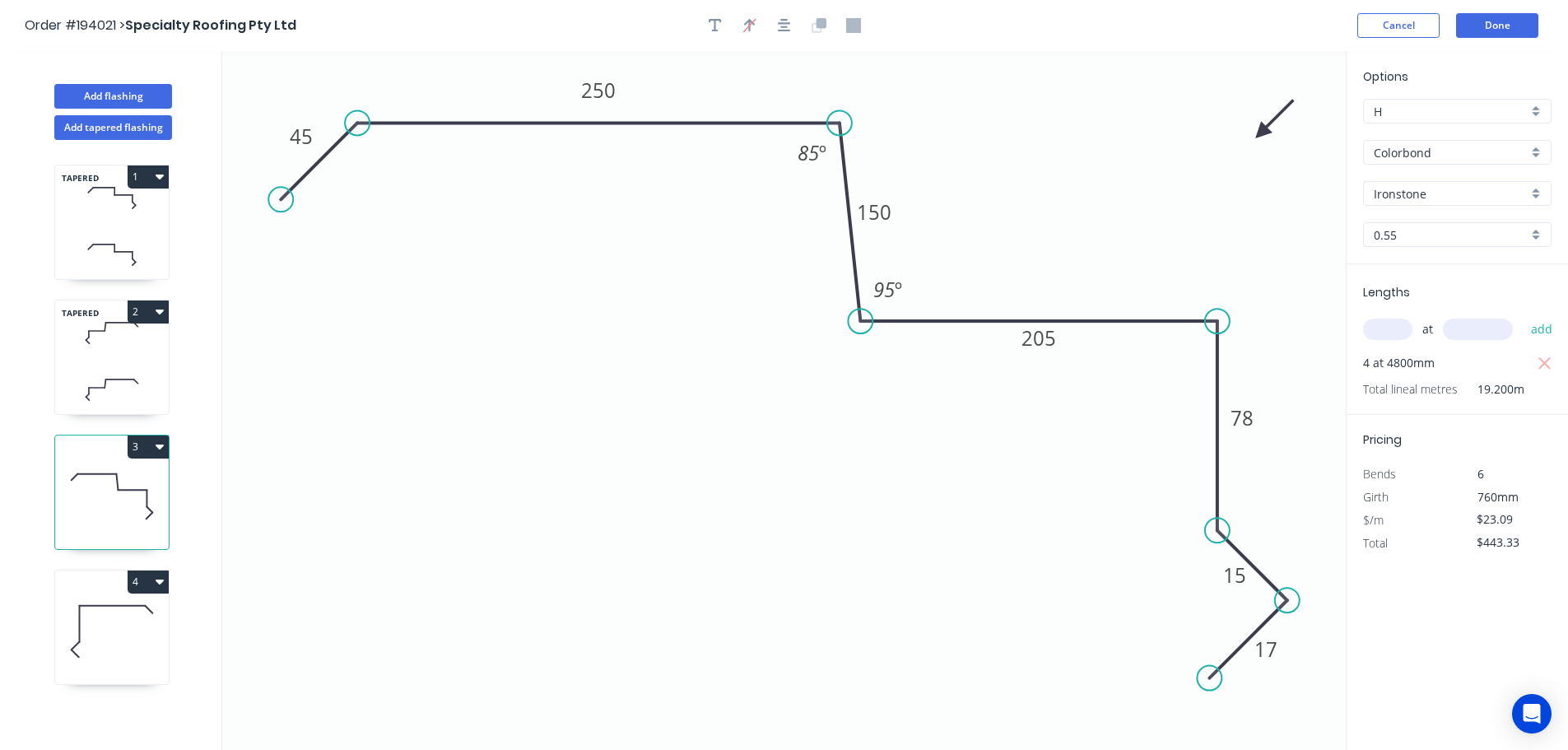
click at [116, 370] on icon at bounding box center [111, 390] width 113 height 49
type input "$28.60"
type input "$205.92"
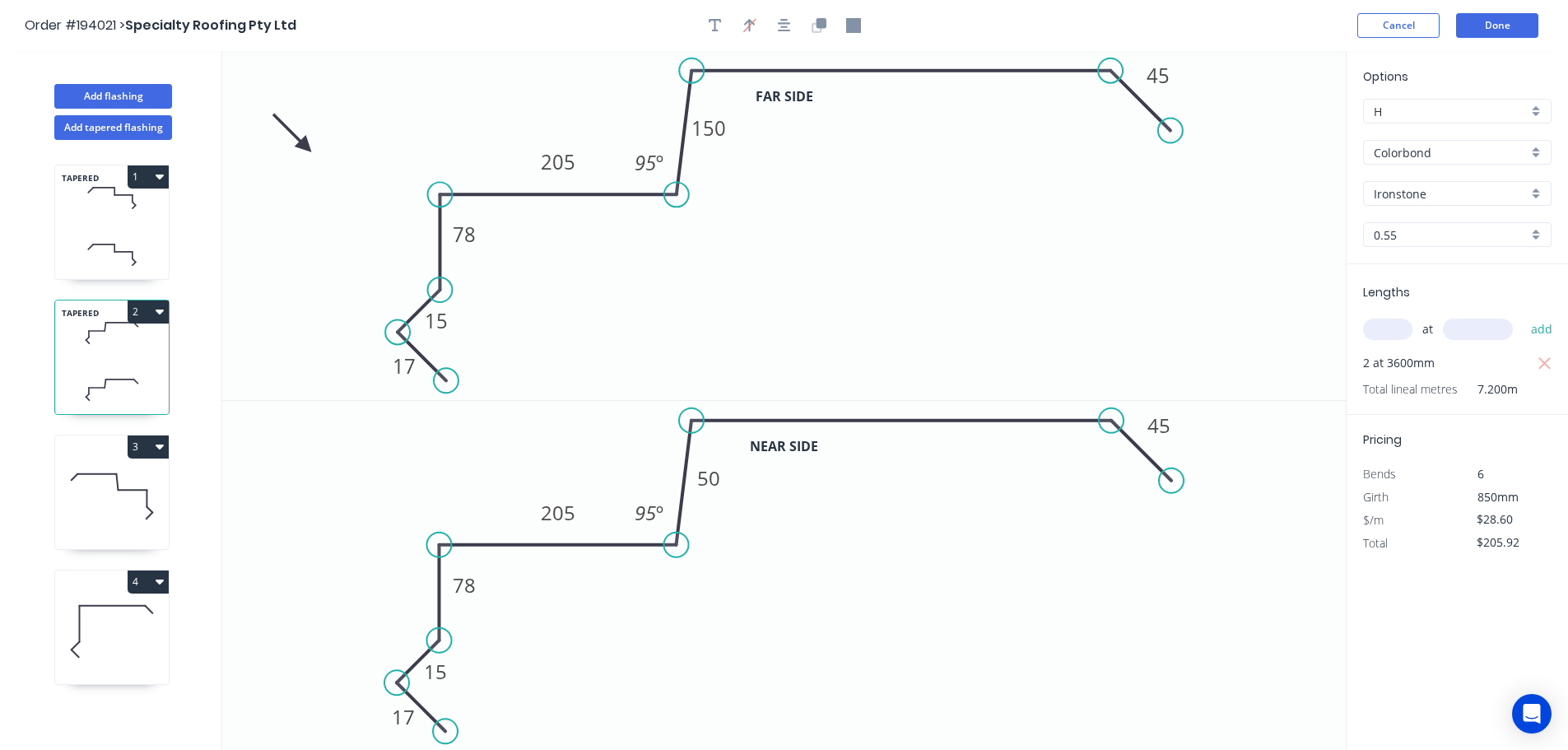
click at [123, 211] on icon at bounding box center [111, 198] width 113 height 49
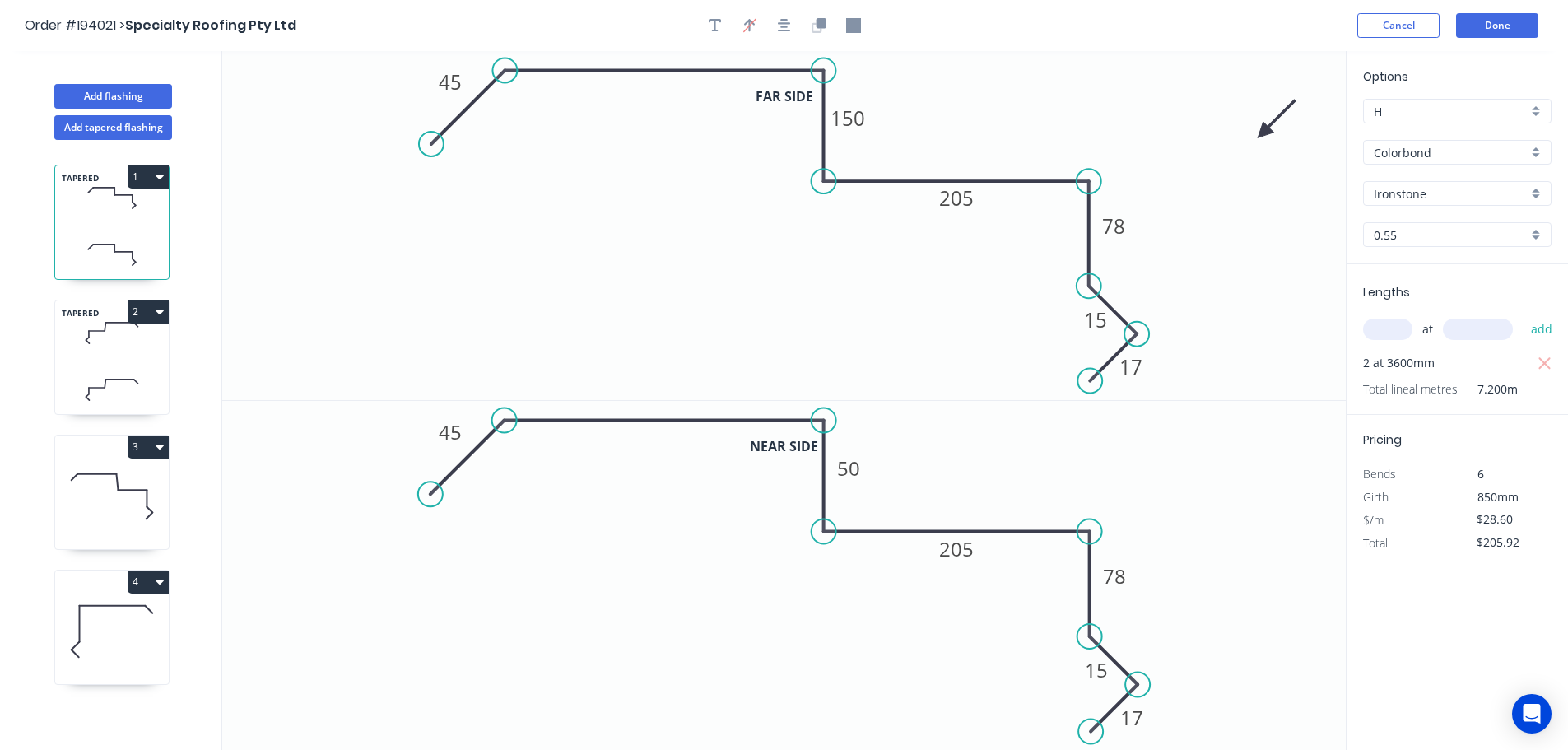
click at [89, 646] on icon at bounding box center [111, 631] width 113 height 105
type input "$17.57"
type input "$0.00"
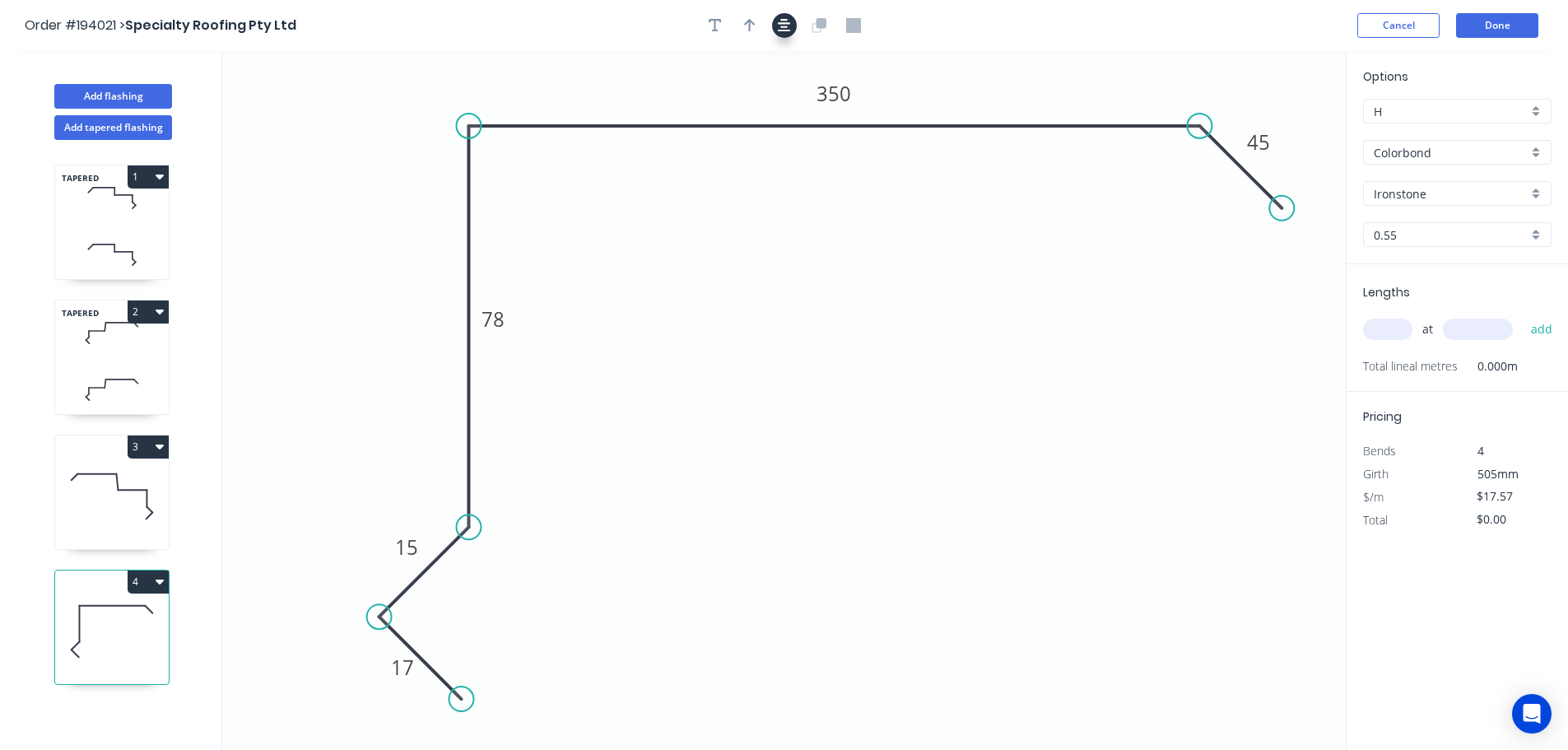
click at [748, 35] on button "button" at bounding box center [749, 25] width 24 height 24
click at [786, 30] on icon "button" at bounding box center [784, 25] width 14 height 14
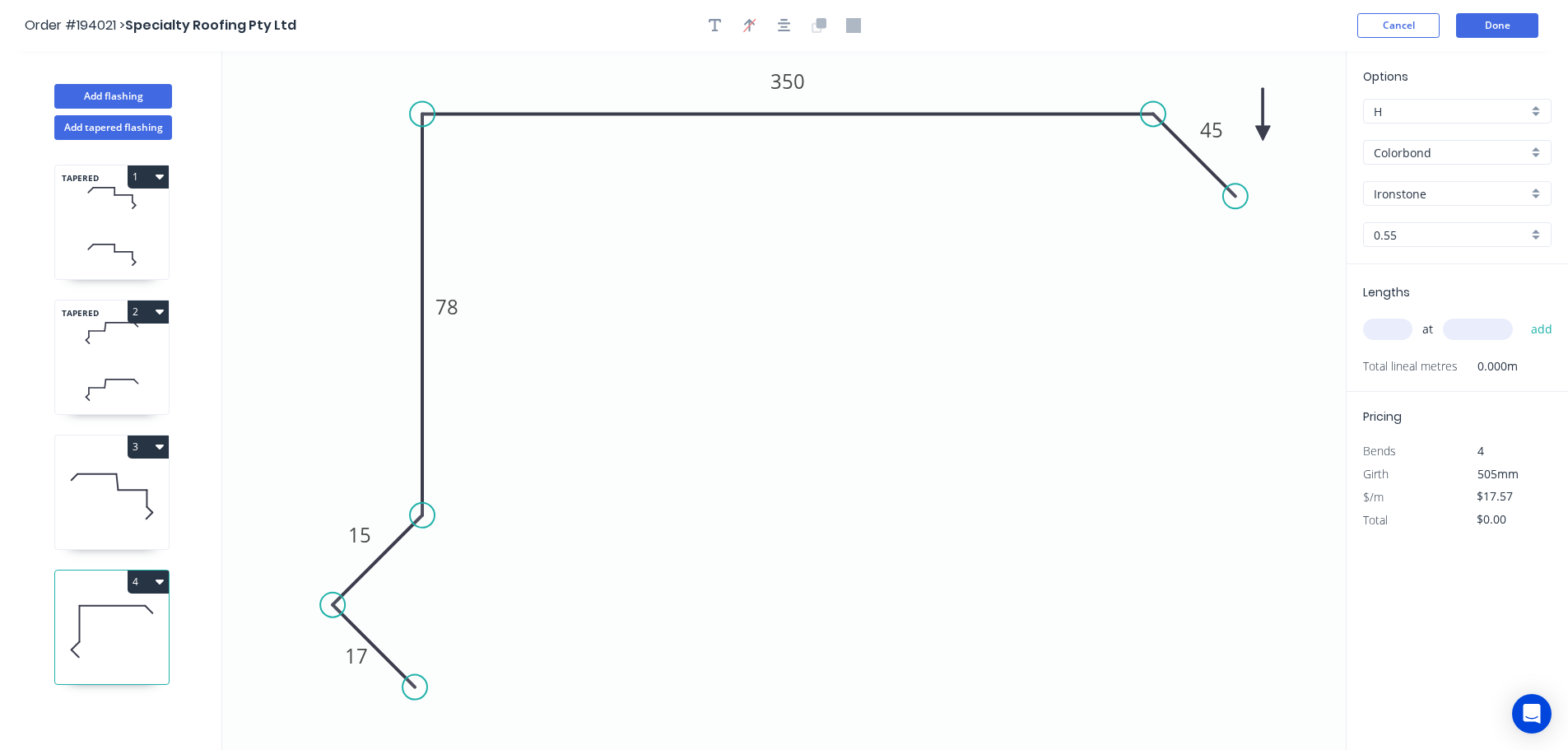
click at [1259, 131] on icon at bounding box center [1262, 114] width 14 height 53
click at [1265, 131] on icon at bounding box center [1262, 114] width 14 height 53
drag, startPoint x: 1265, startPoint y: 131, endPoint x: 1315, endPoint y: 77, distance: 73.6
click at [1315, 77] on icon at bounding box center [1328, 64] width 48 height 48
click at [1382, 322] on input "text" at bounding box center [1387, 330] width 50 height 22
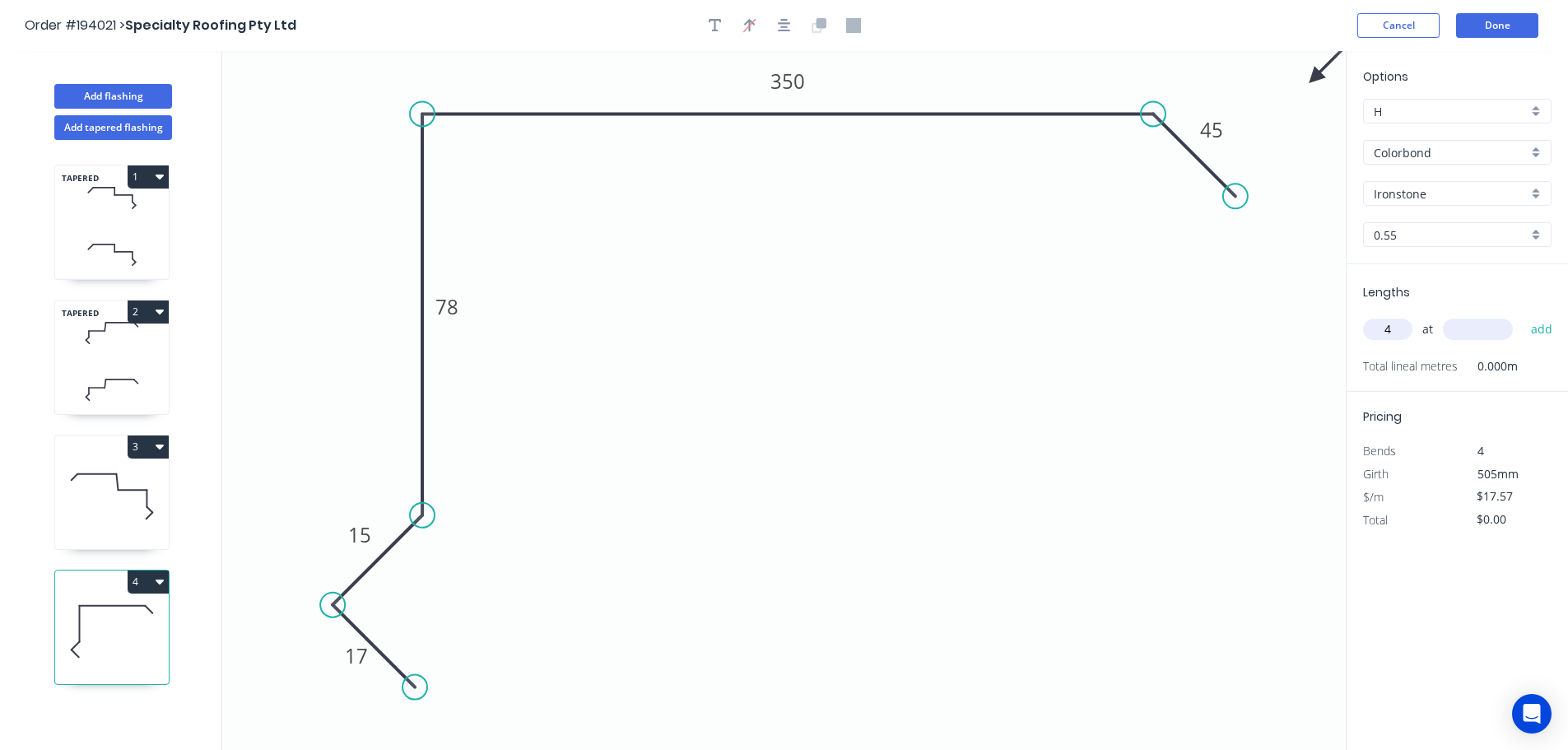
type input "4"
type input "7000"
click at [1523, 315] on button "add" at bounding box center [1542, 329] width 39 height 28
click at [164, 585] on button "4" at bounding box center [148, 582] width 41 height 23
click at [111, 628] on div "Duplicate" at bounding box center [91, 622] width 127 height 24
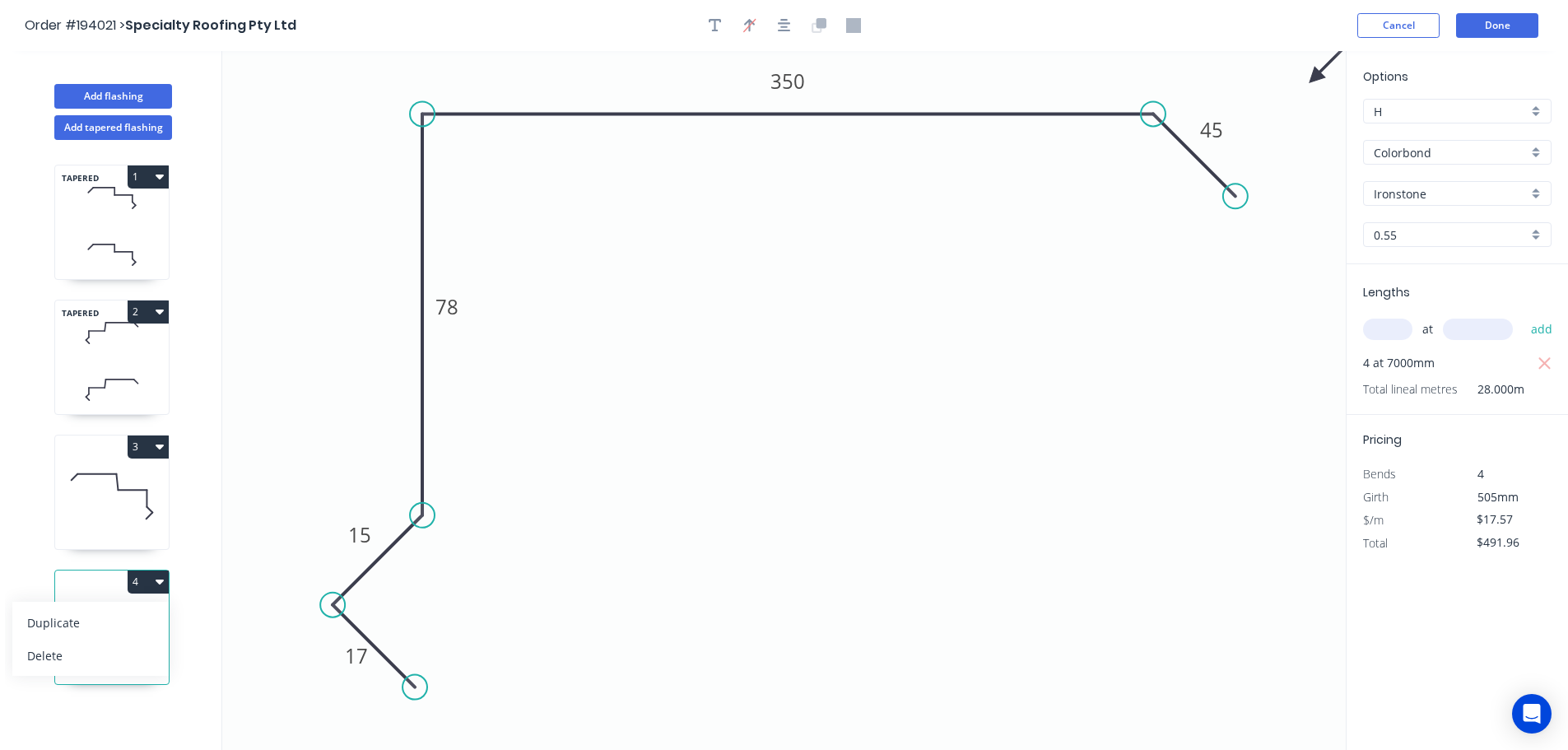
type input "$0.00"
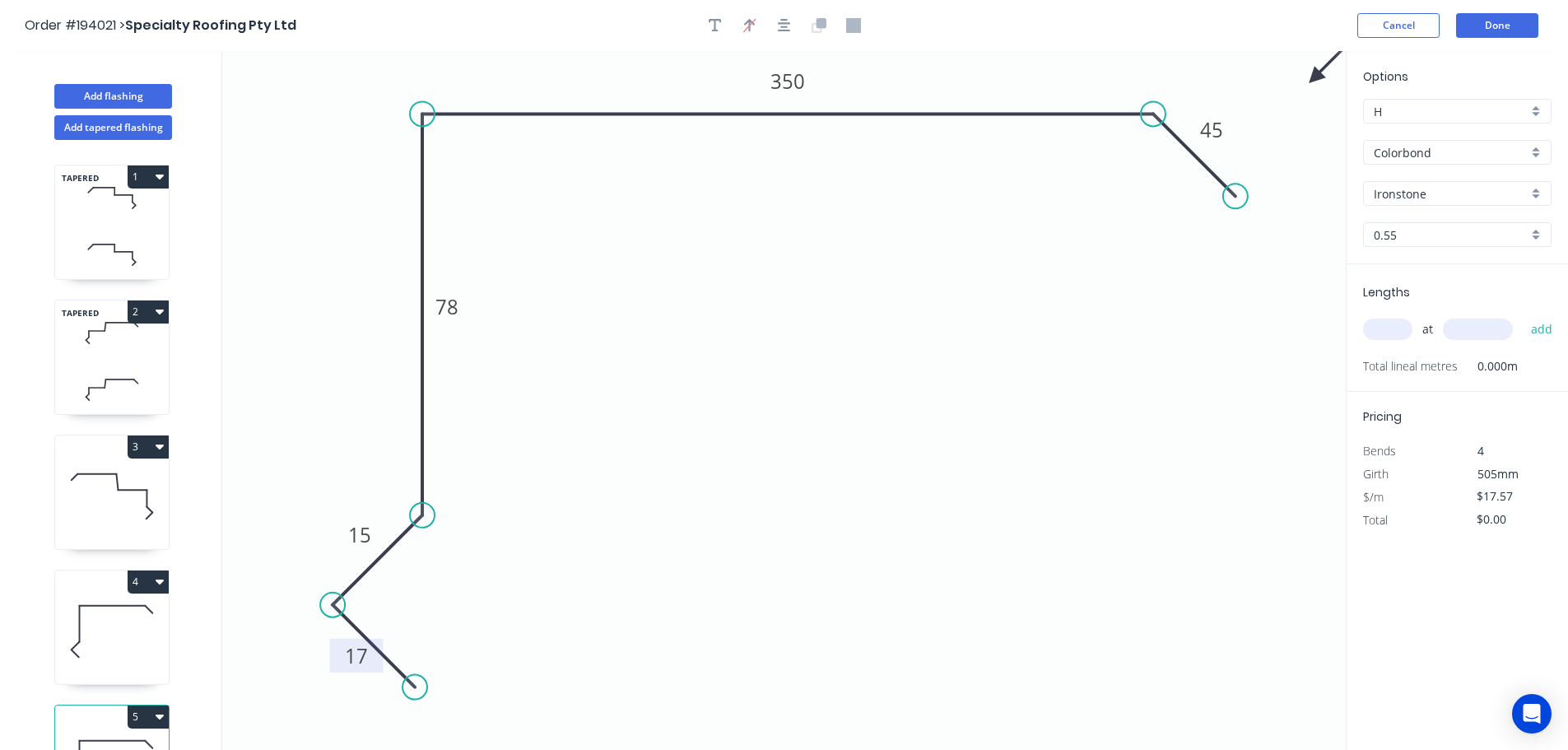
click at [351, 656] on tspan "17" at bounding box center [356, 656] width 23 height 27
type input "$21.53"
click at [1375, 331] on input "text" at bounding box center [1387, 330] width 50 height 22
type input "4"
type input "7000"
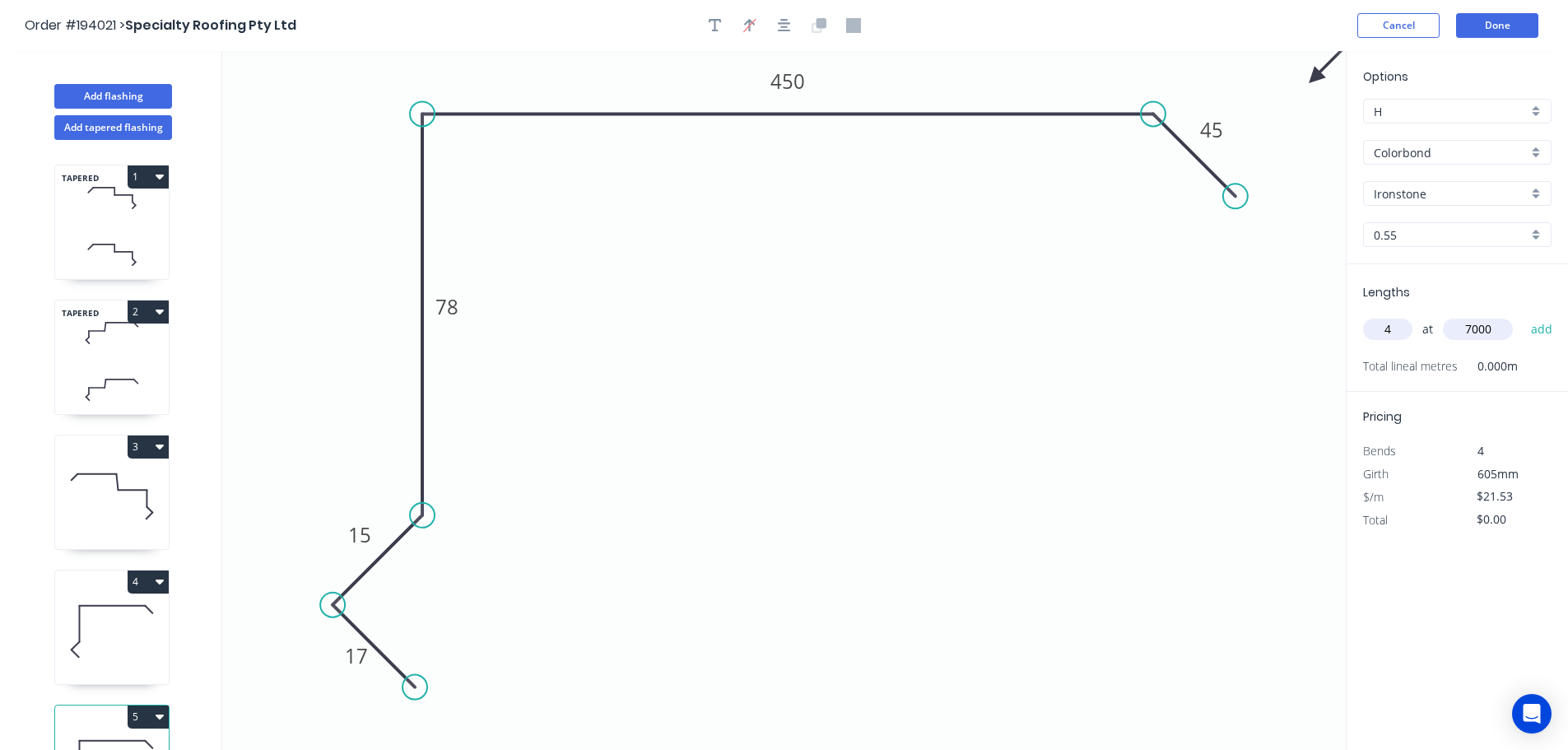
click at [1523, 315] on button "add" at bounding box center [1542, 329] width 39 height 28
type input "$602.84"
click at [118, 103] on button "Add flashing" at bounding box center [113, 96] width 118 height 24
type input "$0.00"
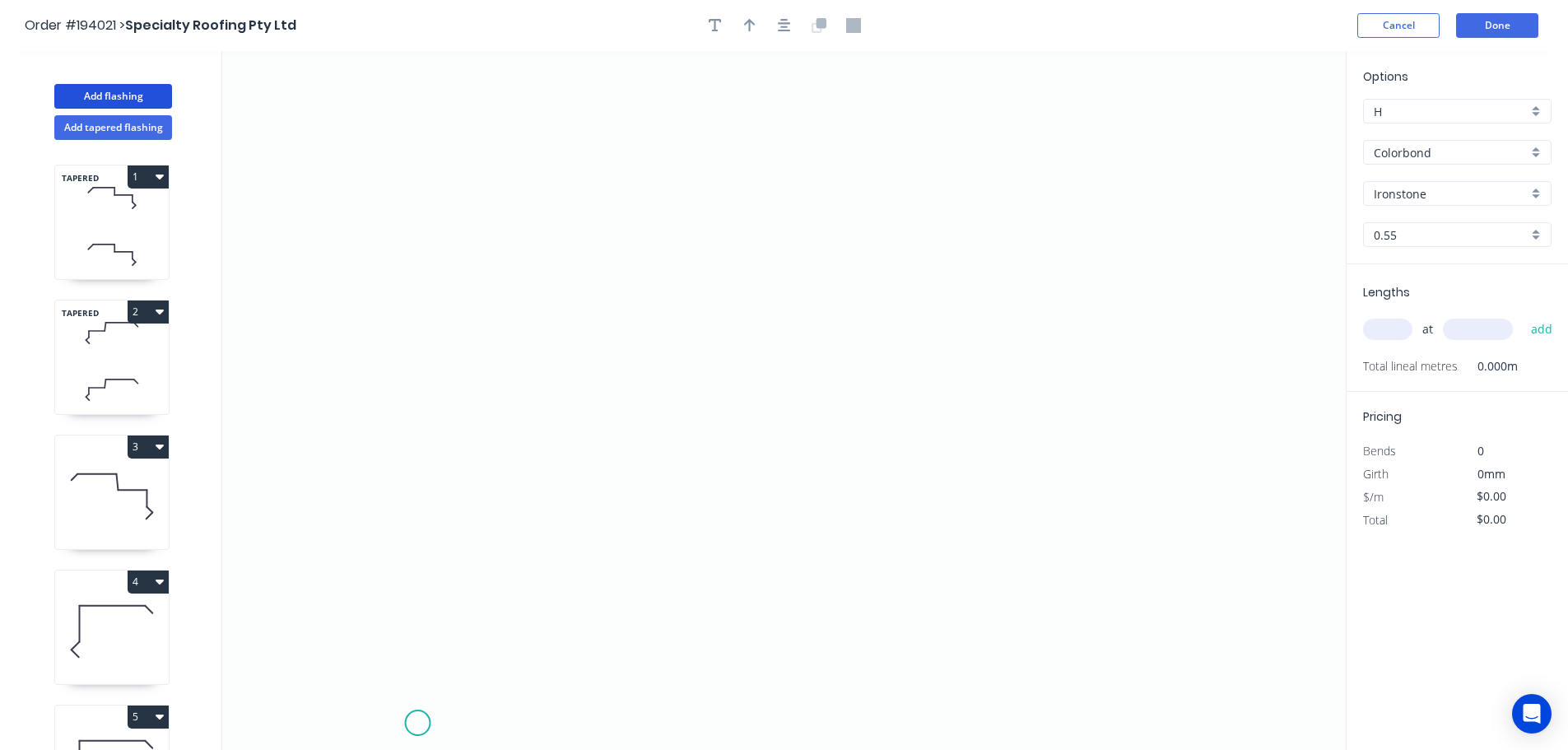
click at [414, 719] on icon "0" at bounding box center [783, 400] width 1123 height 699
click at [339, 640] on icon "0" at bounding box center [783, 400] width 1123 height 699
click at [414, 562] on icon "0 ?" at bounding box center [783, 400] width 1123 height 699
drag, startPoint x: 415, startPoint y: 163, endPoint x: 517, endPoint y: 174, distance: 102.6
click at [415, 162] on icon "0 ? ?" at bounding box center [783, 400] width 1123 height 699
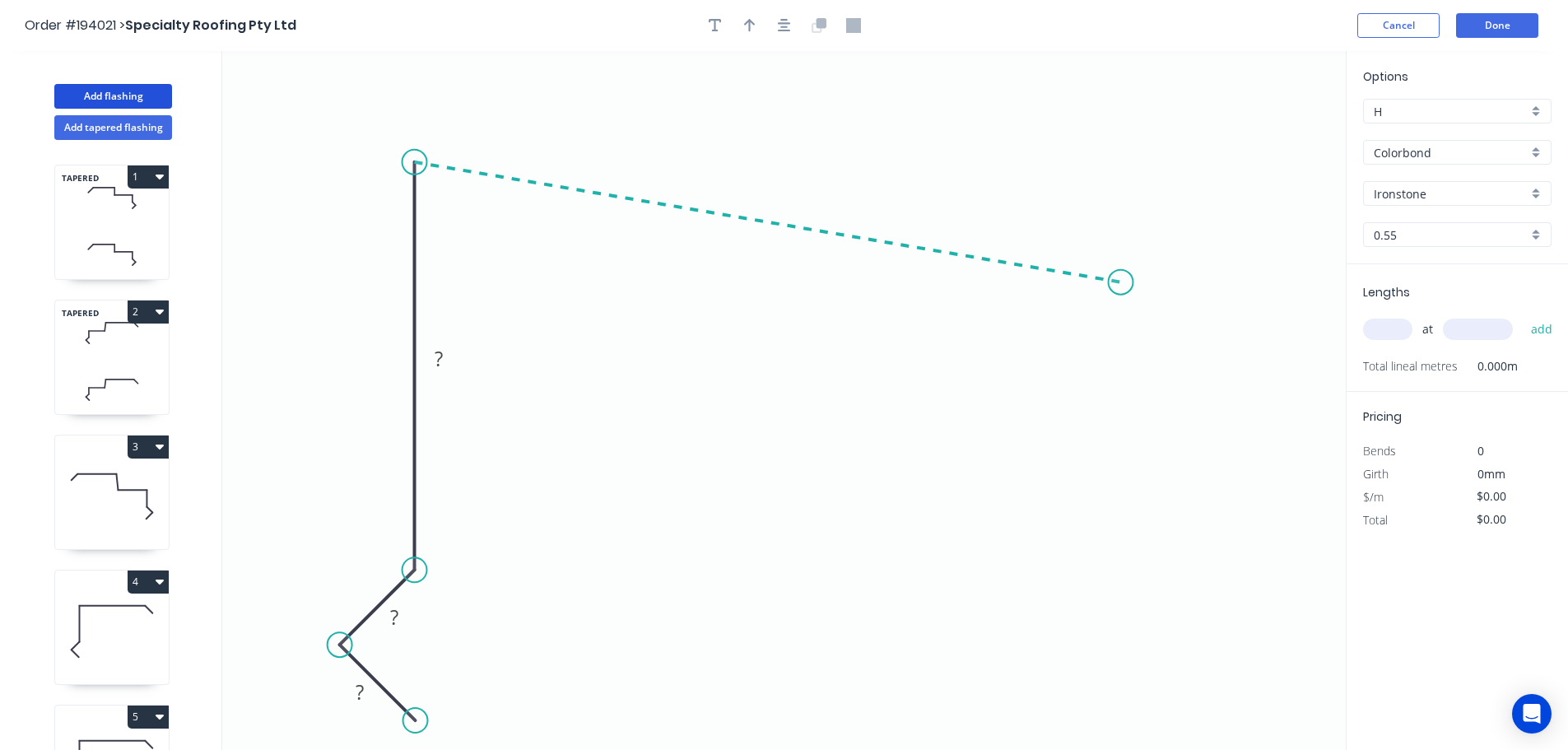
click at [1121, 282] on icon "0 ? ? ?" at bounding box center [783, 400] width 1123 height 699
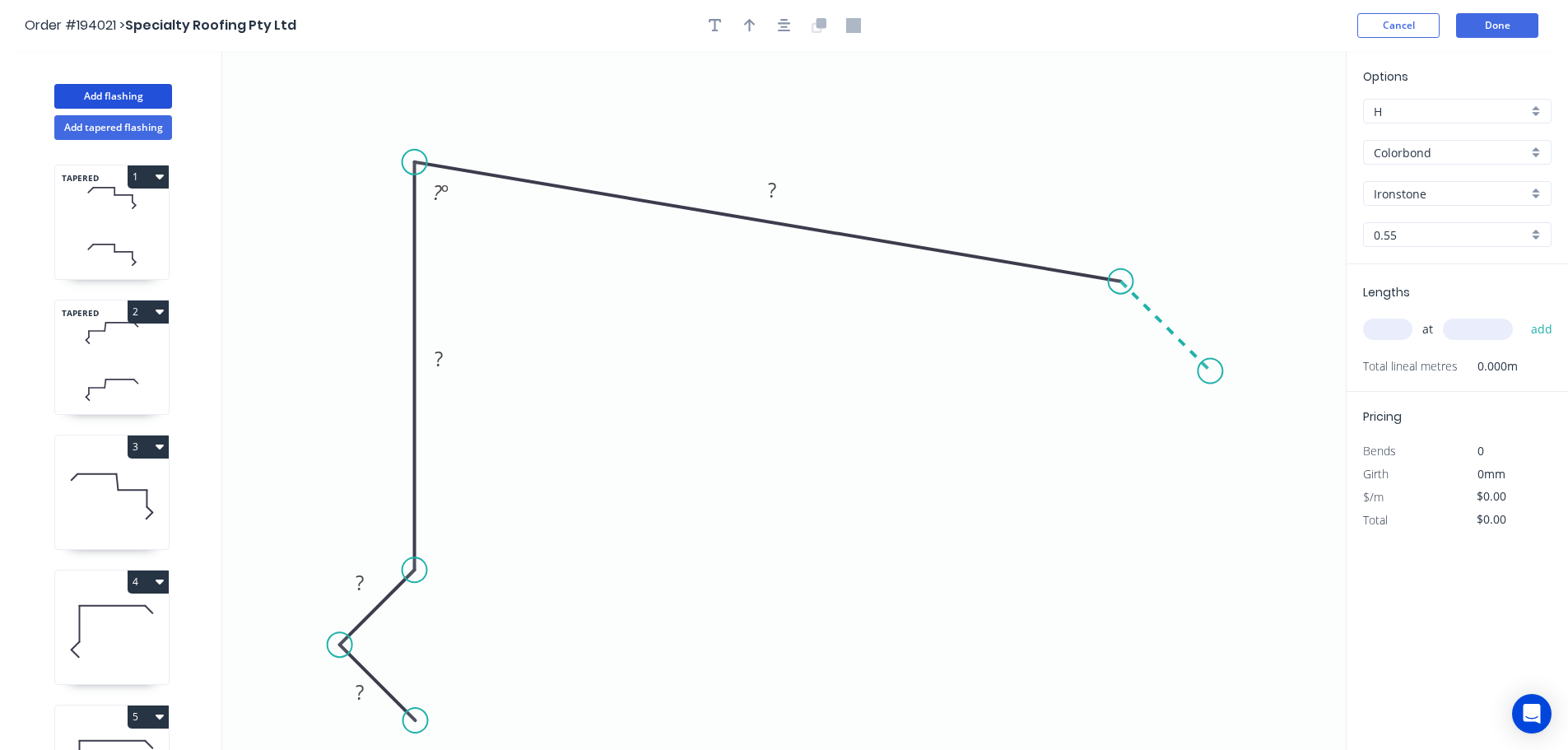
click at [1210, 365] on icon "0 ? ? ? ? ? º" at bounding box center [783, 400] width 1123 height 699
click at [369, 697] on rect at bounding box center [359, 693] width 33 height 23
click at [780, 21] on icon "button" at bounding box center [784, 25] width 14 height 14
type input "$15.59"
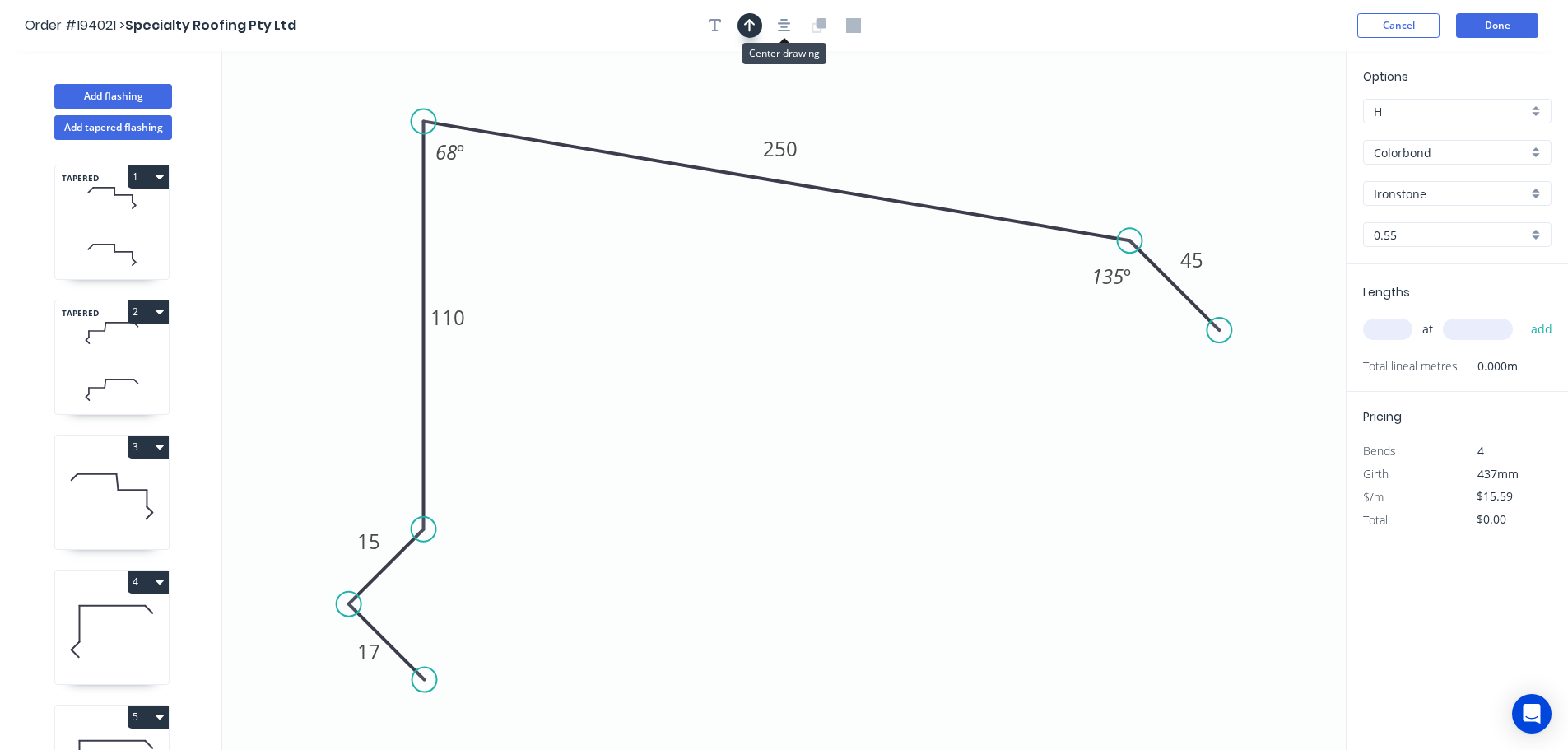
click at [746, 20] on icon "button" at bounding box center [750, 25] width 12 height 14
click at [1265, 126] on icon at bounding box center [1262, 114] width 14 height 53
click at [1265, 126] on icon at bounding box center [1264, 107] width 14 height 53
drag, startPoint x: 1265, startPoint y: 126, endPoint x: 1305, endPoint y: 100, distance: 47.7
click at [1305, 100] on icon at bounding box center [1317, 86] width 48 height 48
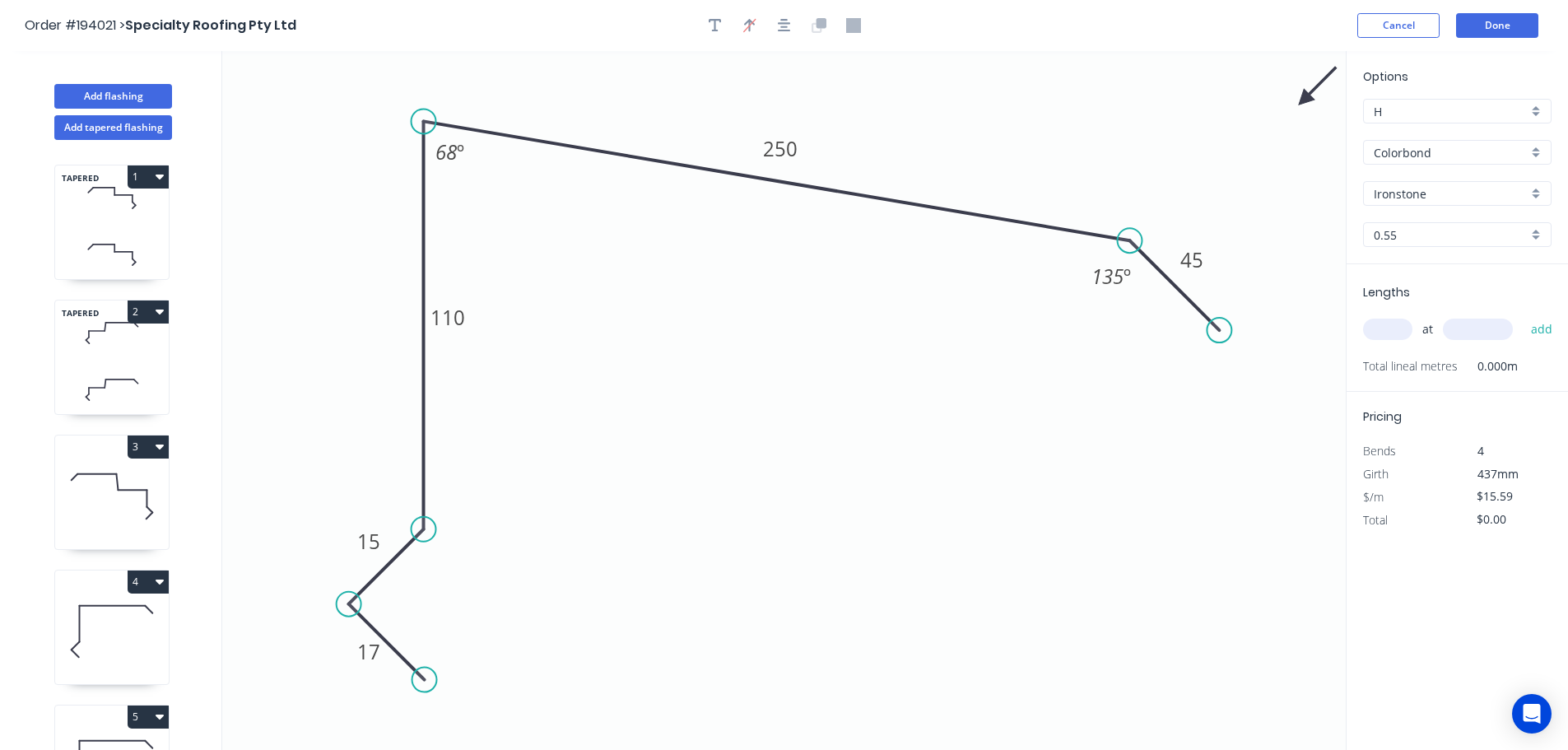
click at [1388, 333] on input "text" at bounding box center [1387, 330] width 50 height 22
type input "6"
type input "8000"
click at [1523, 315] on button "add" at bounding box center [1542, 329] width 39 height 28
type input "$748.32"
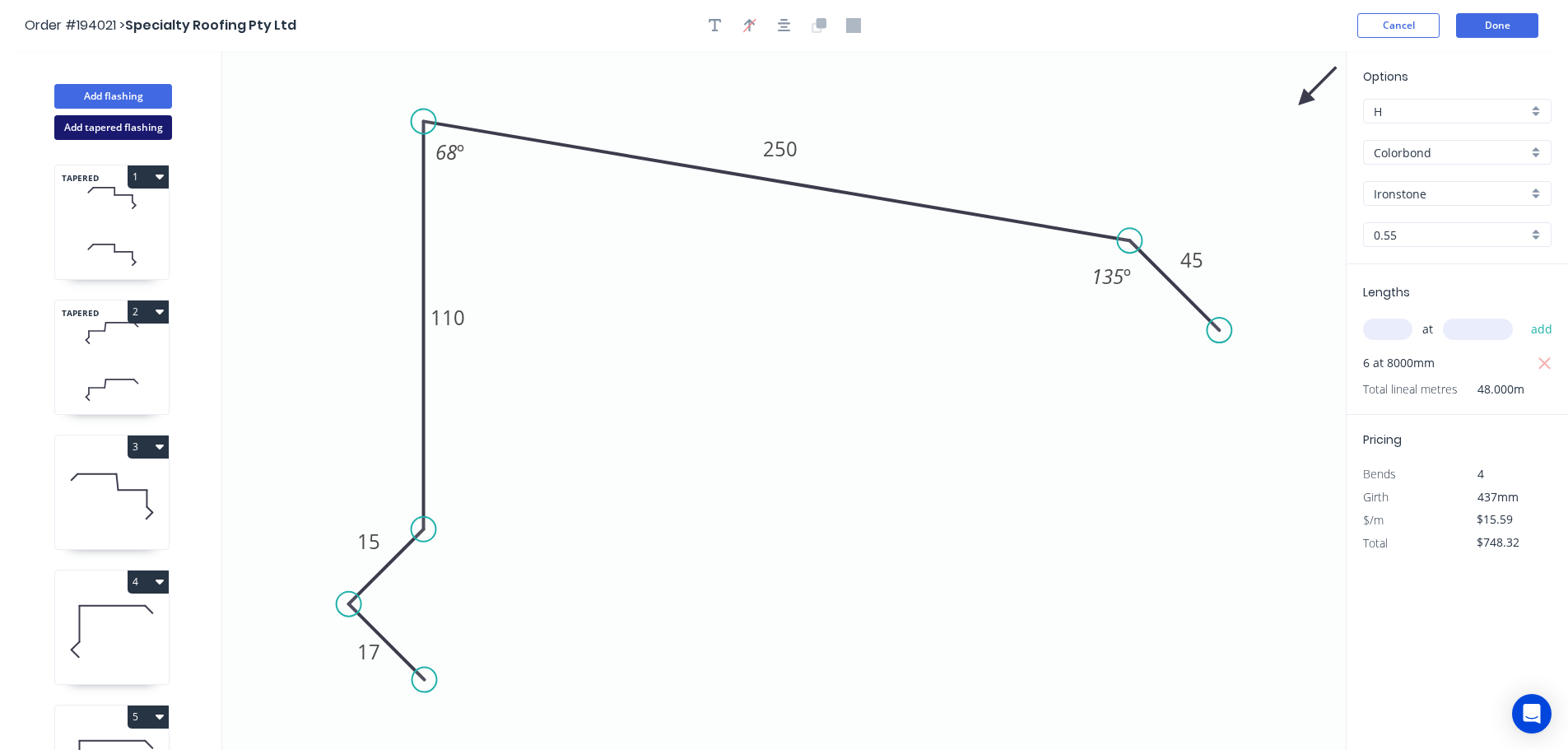
click at [136, 120] on button "Add tapered flashing" at bounding box center [113, 127] width 118 height 24
type input "$0.00"
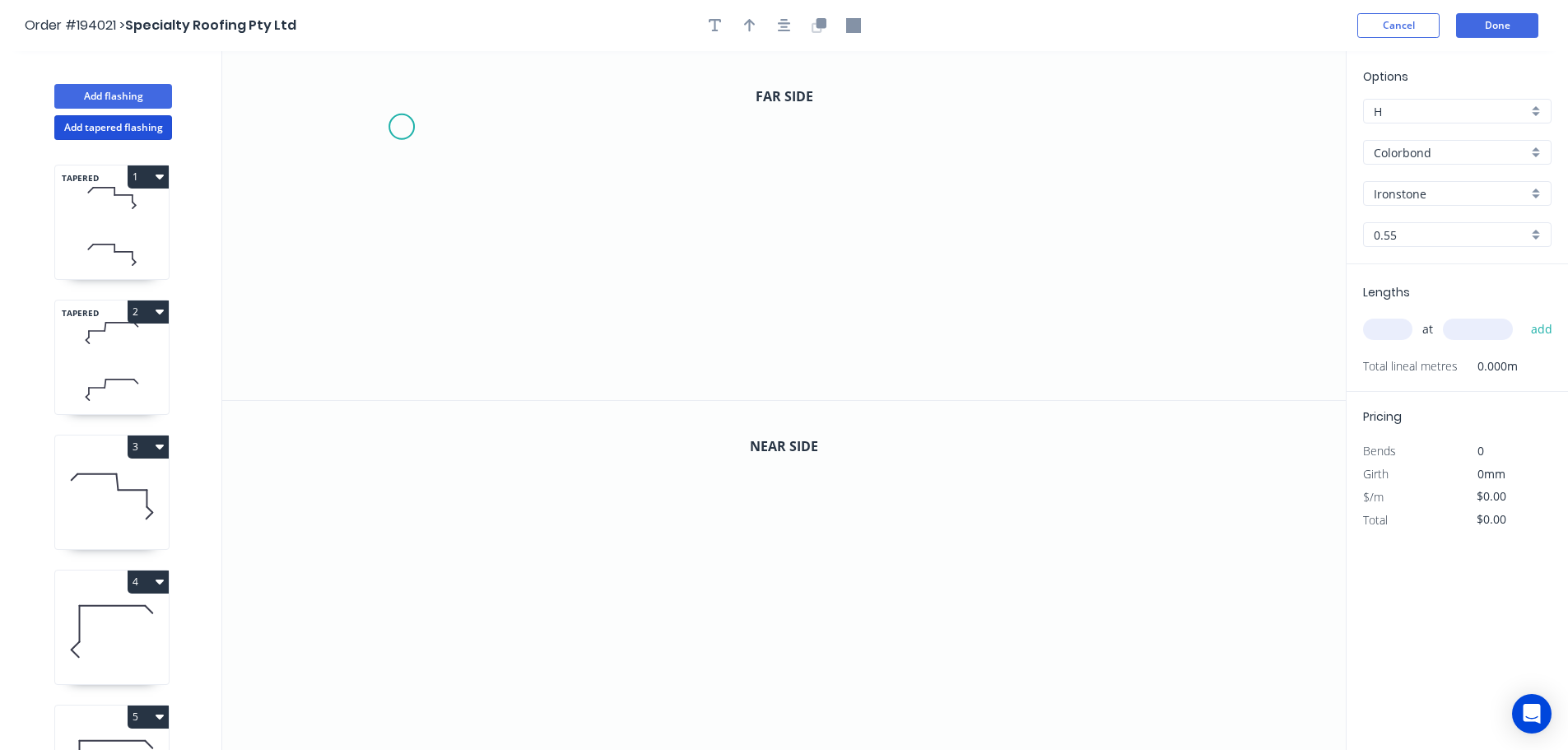
click at [398, 130] on icon "0" at bounding box center [783, 225] width 1123 height 349
click at [474, 61] on icon "0" at bounding box center [783, 225] width 1123 height 349
click at [894, 59] on icon "0 ?" at bounding box center [783, 225] width 1123 height 349
click at [891, 176] on icon "0 ? ?" at bounding box center [783, 225] width 1123 height 349
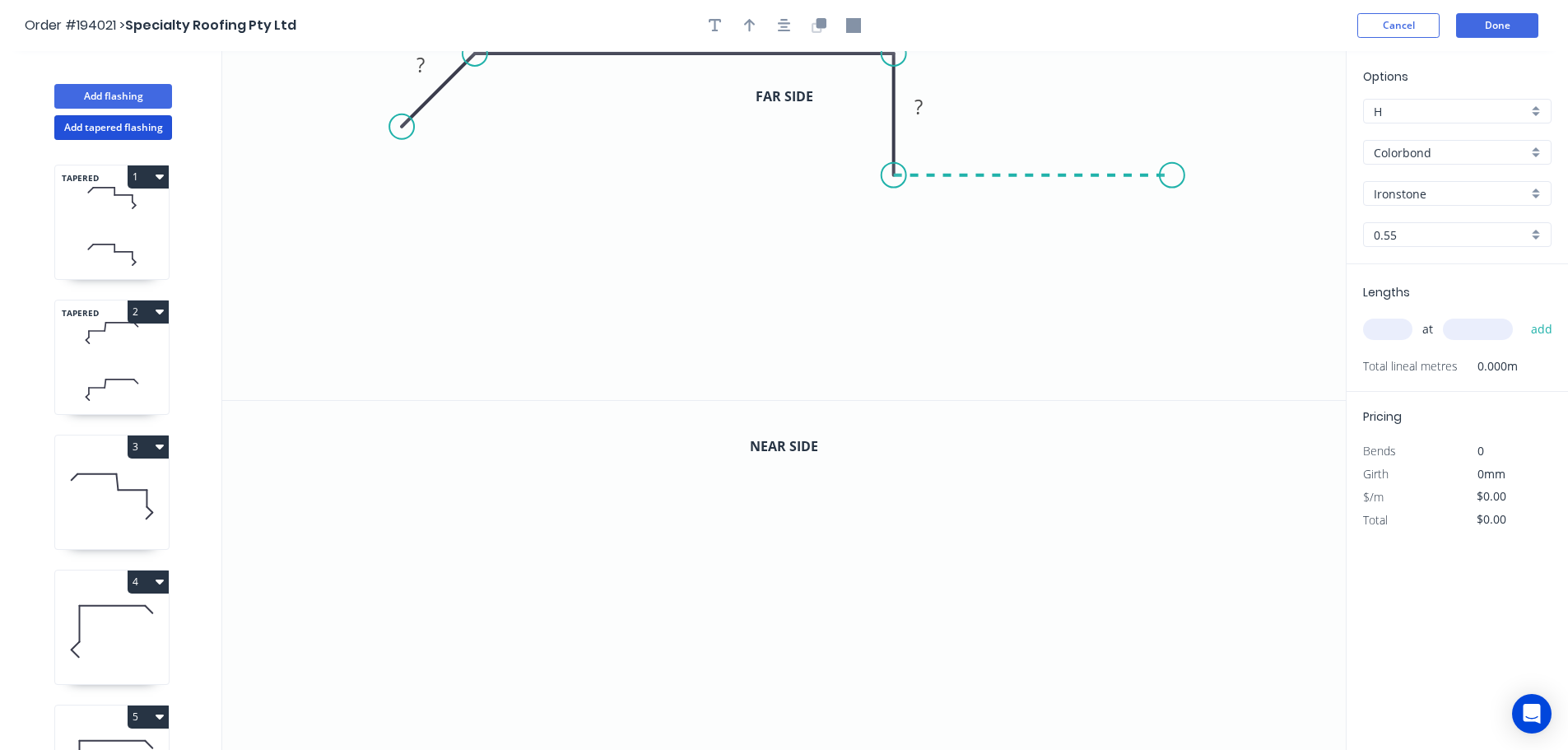
click at [1172, 171] on icon "0 ? ? ?" at bounding box center [783, 225] width 1123 height 349
click at [1172, 304] on icon "0 ? ? ? ?" at bounding box center [783, 225] width 1123 height 349
click at [1227, 359] on icon "0 ? ? ? ? ?" at bounding box center [783, 225] width 1123 height 349
click at [1143, 399] on icon "0 ? ? ? ? ? ?" at bounding box center [783, 225] width 1123 height 349
drag, startPoint x: 1141, startPoint y: 393, endPoint x: 1171, endPoint y: 403, distance: 31.6
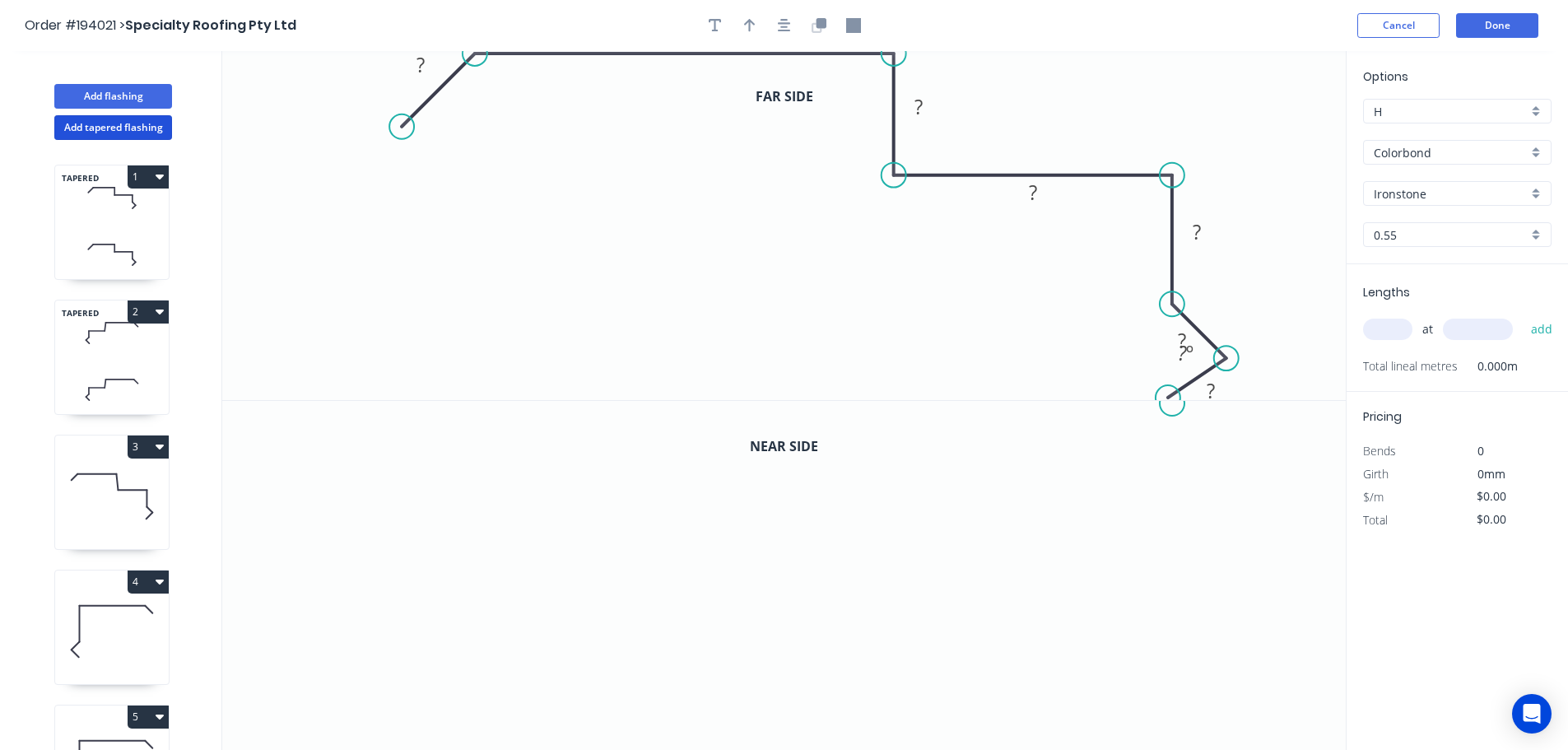
click at [1171, 403] on div "Far side 0 ? ? ? ? ? ? ? ? º Near side 0" at bounding box center [783, 400] width 1123 height 700
click at [812, 24] on icon "button" at bounding box center [816, 27] width 10 height 10
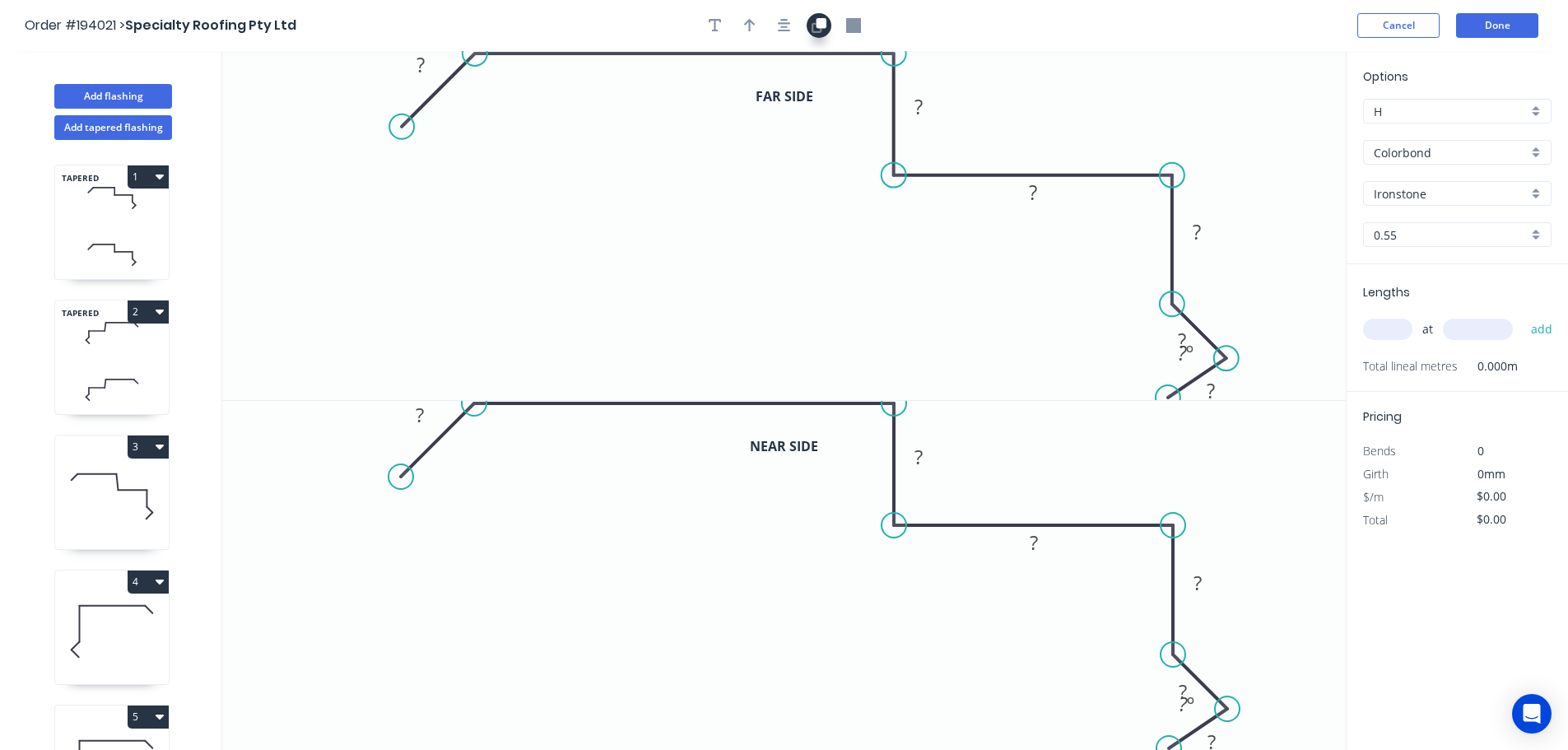
click at [820, 27] on icon "button" at bounding box center [820, 23] width 10 height 10
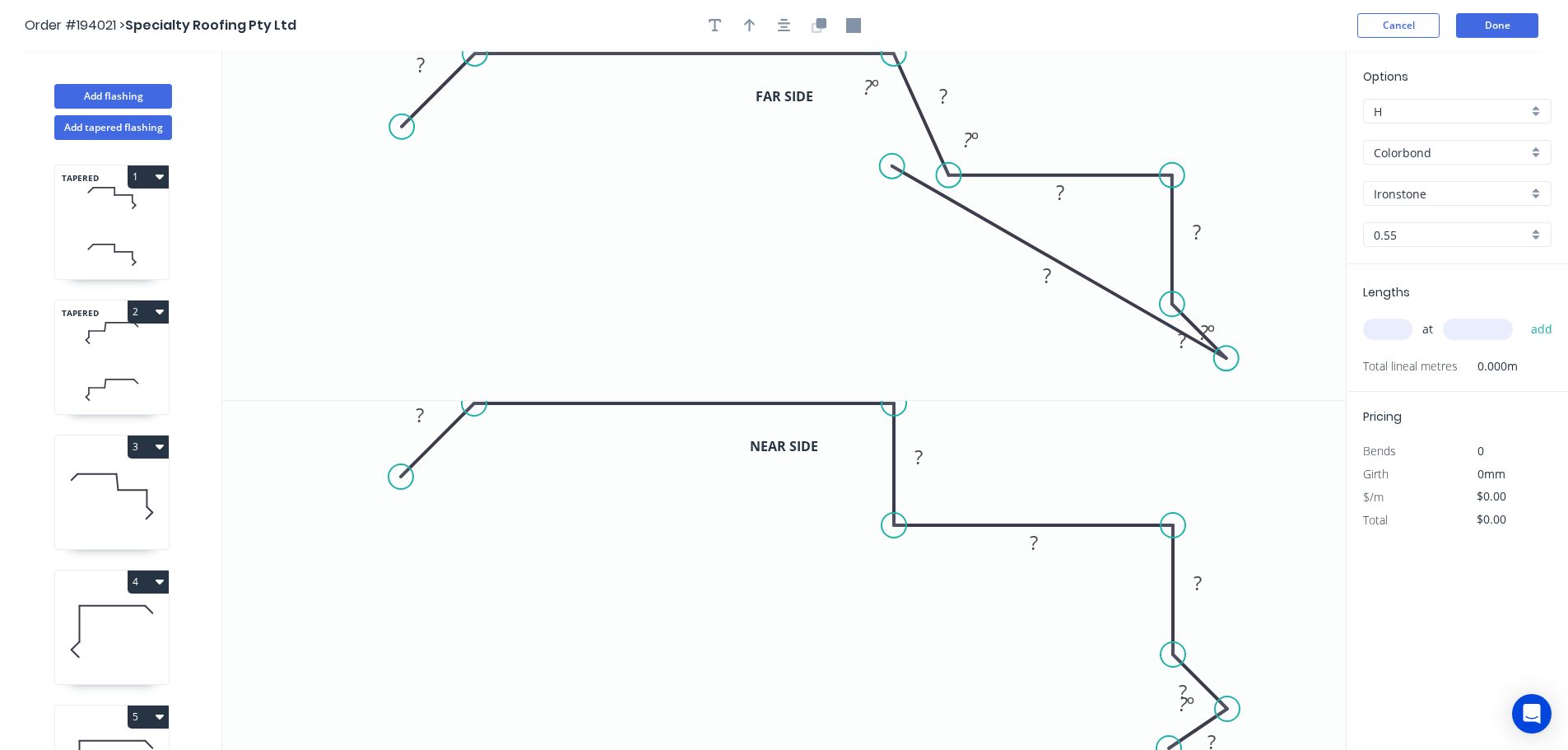
drag, startPoint x: 891, startPoint y: 170, endPoint x: 949, endPoint y: 157, distance: 59.4
click at [949, 157] on icon "0 ? ? ? ? ? ? ? ? º ? º ? º" at bounding box center [783, 225] width 1123 height 349
click at [959, 182] on div "Delete point" at bounding box center [970, 183] width 166 height 34
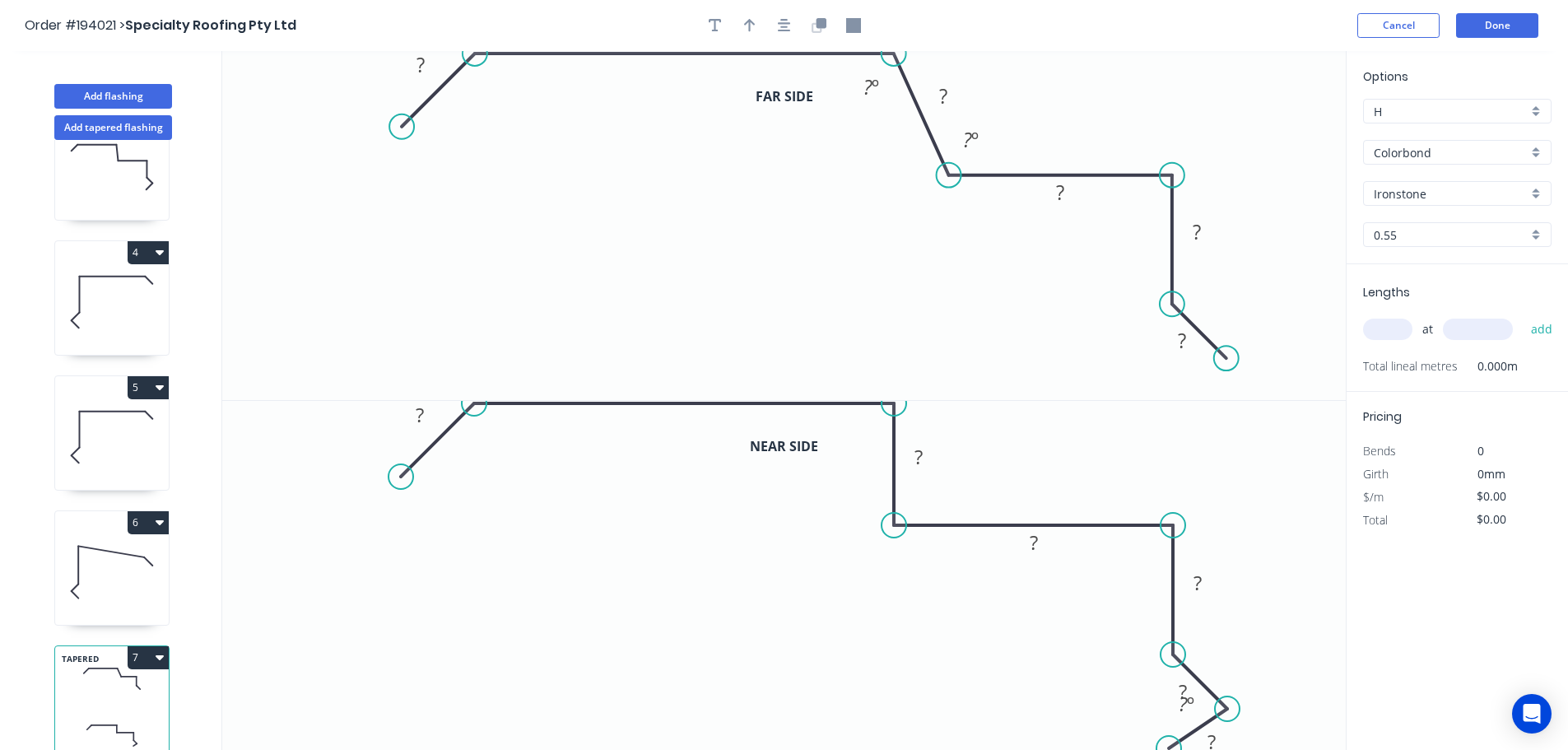
scroll to position [341, 0]
click at [150, 647] on button "7" at bounding box center [148, 658] width 41 height 23
click at [106, 719] on div "Delete" at bounding box center [91, 731] width 127 height 24
type input "$15.59"
type input "$748.32"
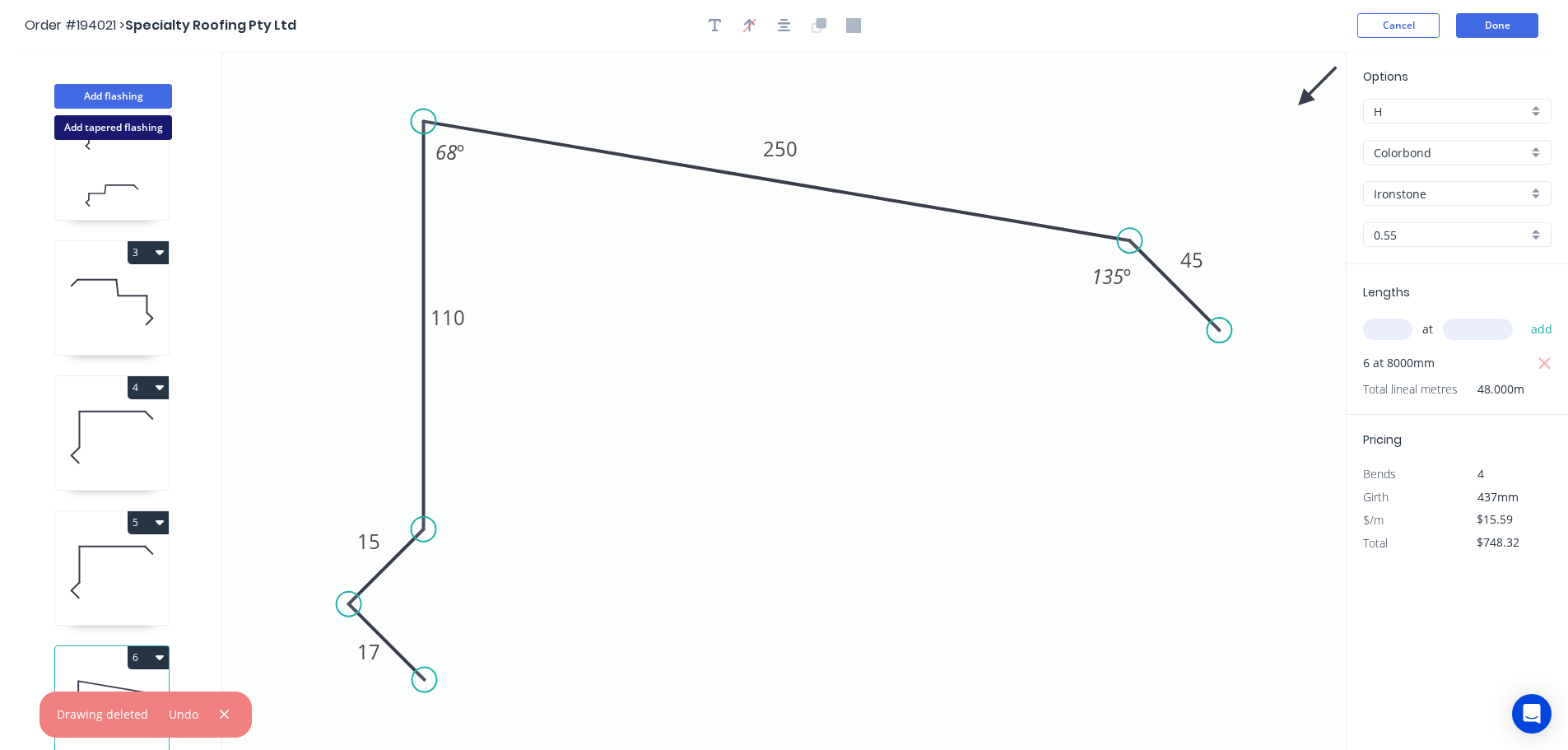
click at [122, 123] on button "Add tapered flashing" at bounding box center [113, 127] width 118 height 24
type input "$0.00"
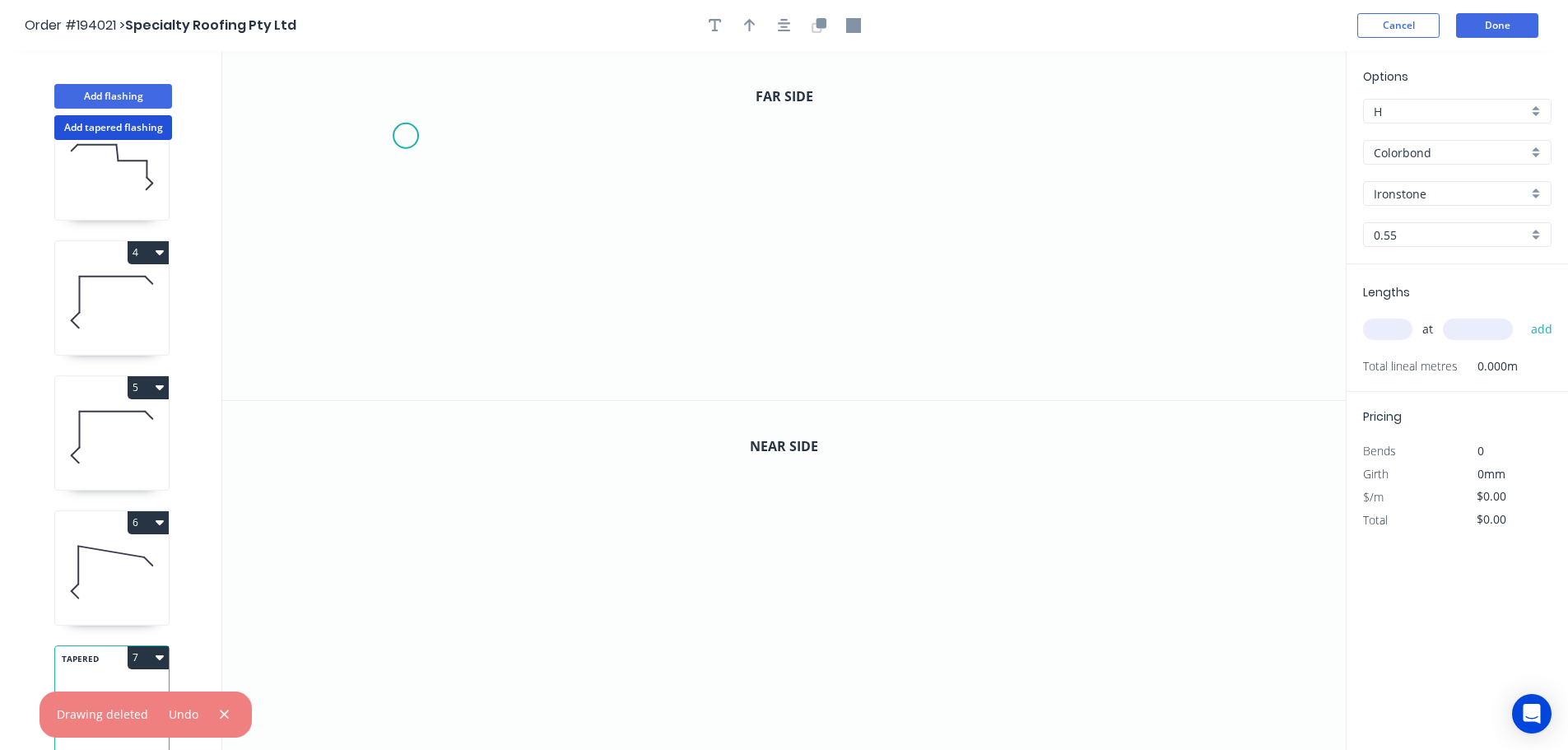
click at [405, 136] on icon "0" at bounding box center [783, 225] width 1123 height 349
click at [457, 72] on icon "0" at bounding box center [783, 225] width 1123 height 349
click at [819, 86] on icon "0 ?" at bounding box center [783, 225] width 1123 height 349
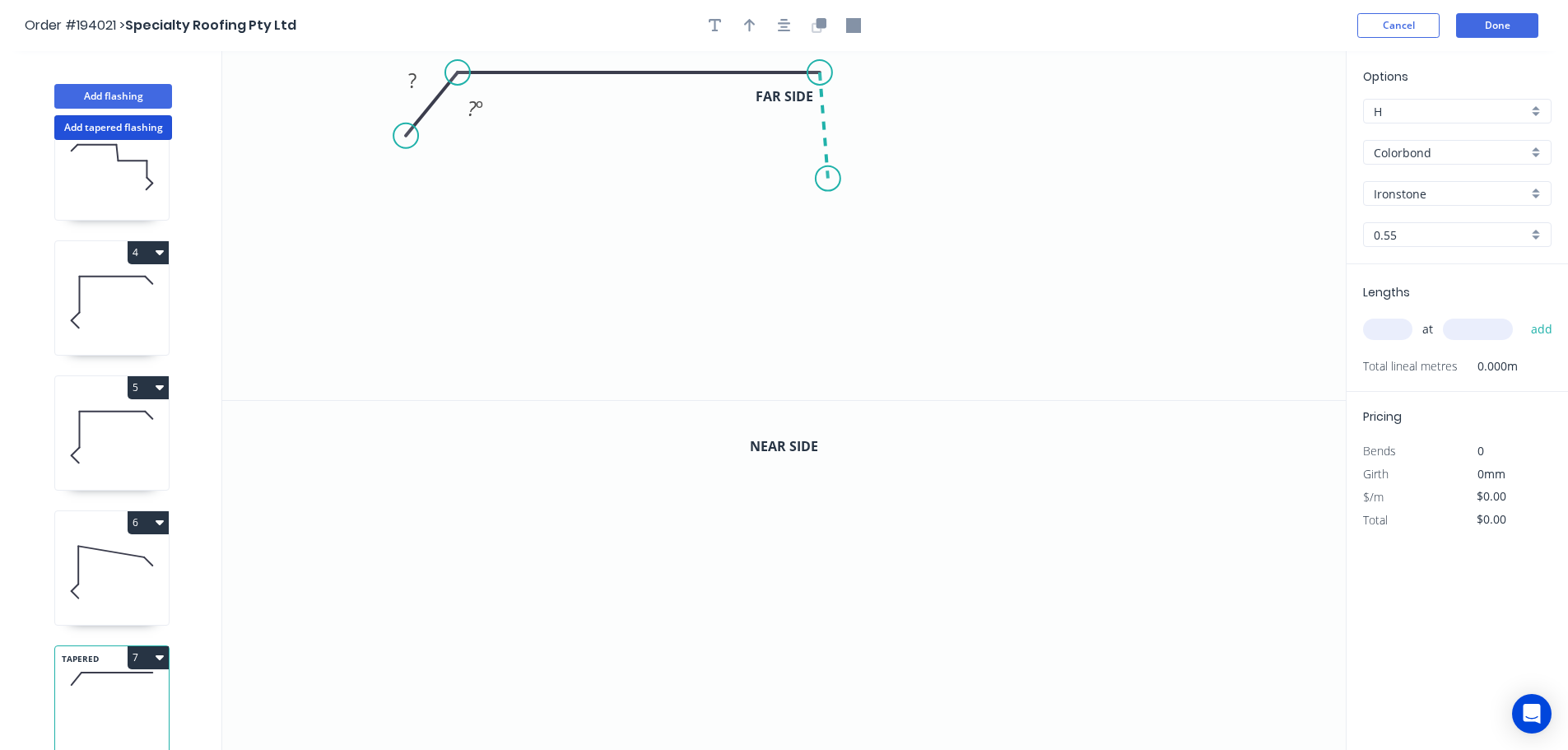
click at [827, 178] on icon "0 ? ? ? º" at bounding box center [783, 225] width 1123 height 349
drag, startPoint x: 832, startPoint y: 182, endPoint x: 823, endPoint y: 186, distance: 9.8
click at [823, 186] on circle at bounding box center [819, 185] width 24 height 24
click at [826, 183] on circle at bounding box center [819, 185] width 24 height 24
click at [1135, 203] on icon "0 ? ? ? ? º" at bounding box center [783, 225] width 1123 height 349
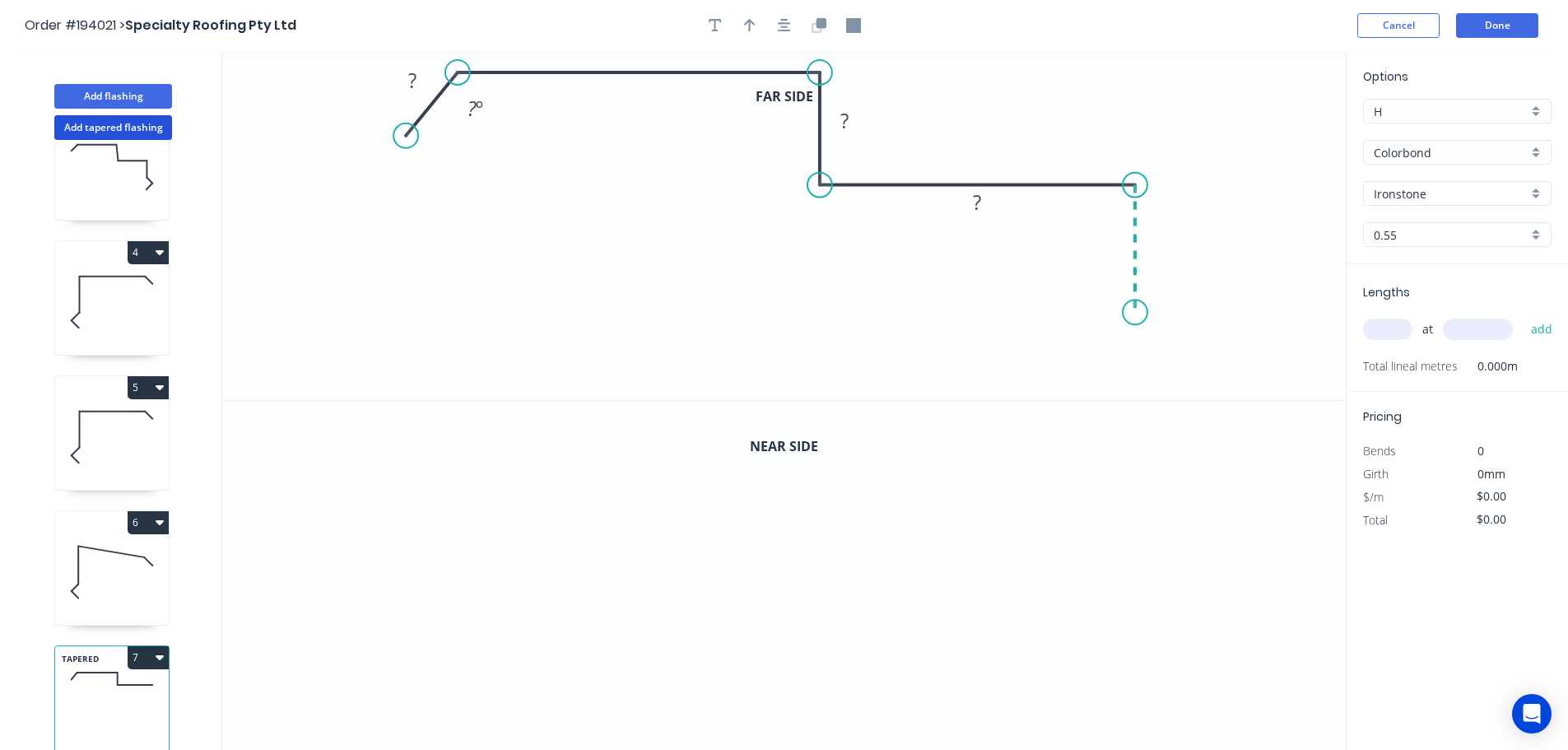
drag, startPoint x: 1140, startPoint y: 312, endPoint x: 1154, endPoint y: 350, distance: 40.5
click at [1140, 313] on icon "0 ? ? ? ? ? º" at bounding box center [783, 225] width 1123 height 349
click at [1188, 369] on icon "0 ? ? ? ? ? ? º" at bounding box center [783, 225] width 1123 height 349
click at [1129, 397] on icon at bounding box center [1158, 380] width 58 height 32
click at [1123, 406] on div "Far side 0 ? ? ? ? ? ? ? ? º ? º Near side 0" at bounding box center [783, 400] width 1123 height 700
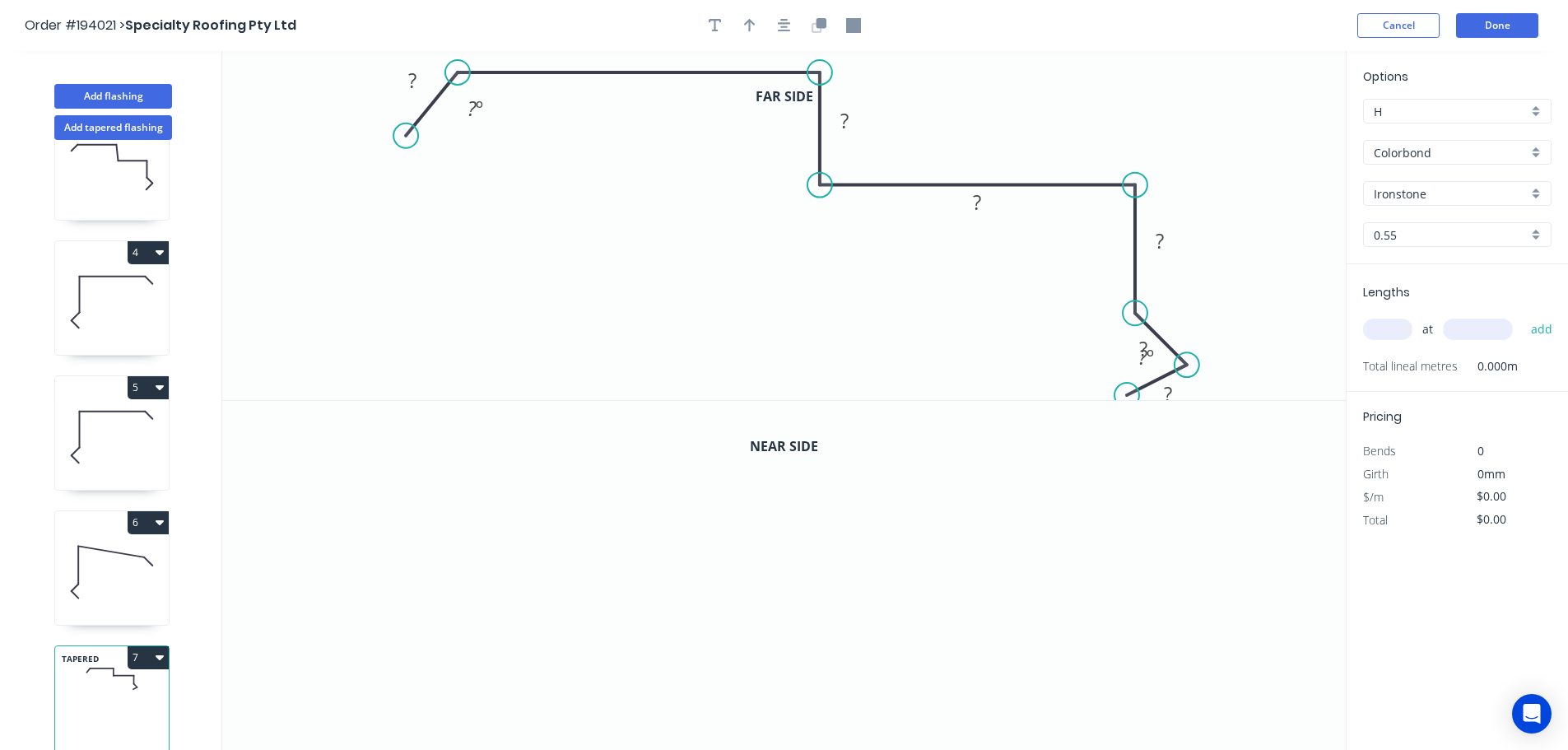
drag, startPoint x: 790, startPoint y: 23, endPoint x: 806, endPoint y: 41, distance: 24.1
click at [789, 23] on icon "button" at bounding box center [784, 25] width 14 height 14
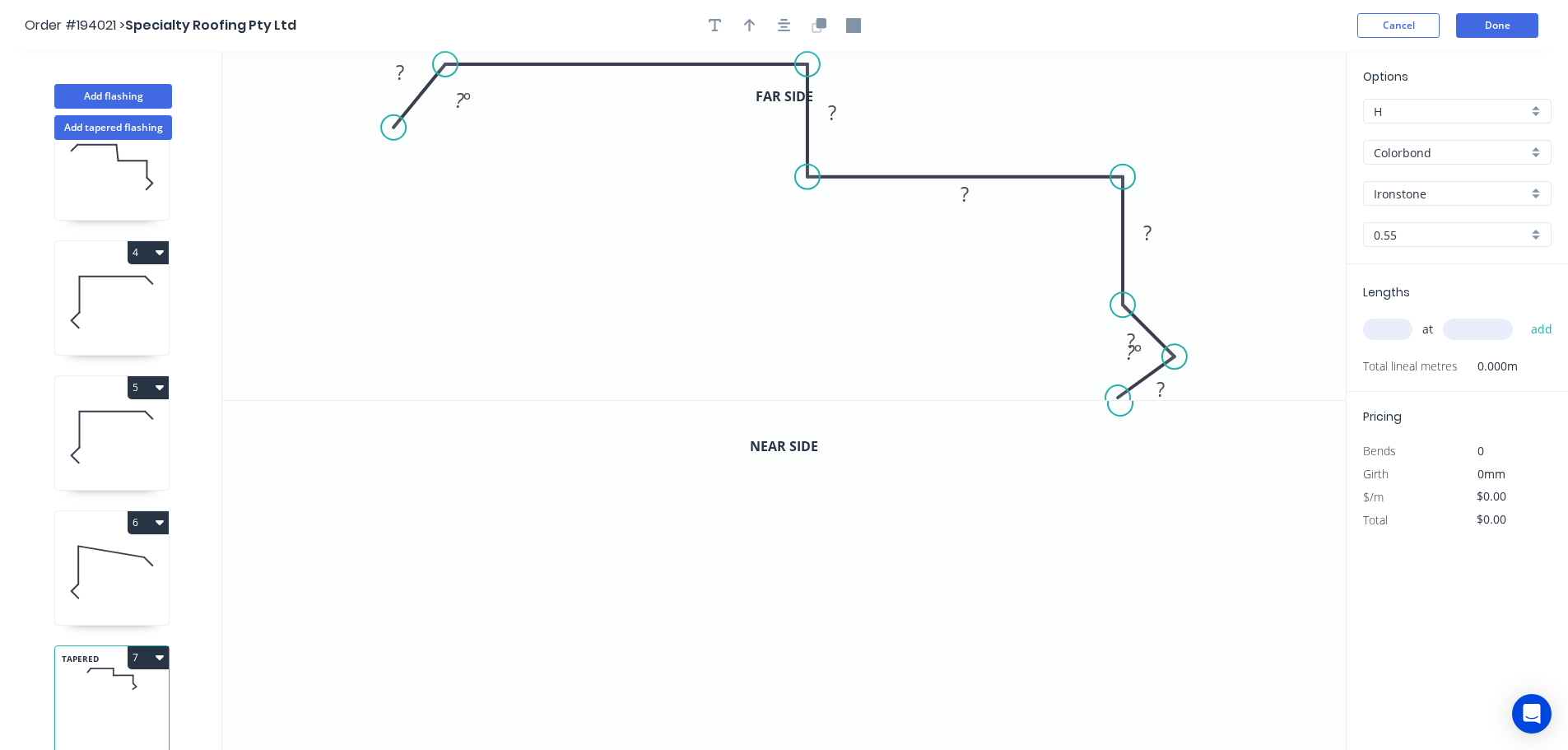
drag, startPoint x: 1117, startPoint y: 387, endPoint x: 1121, endPoint y: 404, distance: 17.5
click at [1121, 404] on div "Far side 0 ? ? ? ? ? ? ? ? º ? º Near side 0" at bounding box center [783, 400] width 1123 height 700
drag, startPoint x: 1126, startPoint y: 303, endPoint x: 1123, endPoint y: 291, distance: 12.4
click at [1123, 291] on circle at bounding box center [1122, 289] width 24 height 24
drag, startPoint x: 1181, startPoint y: 350, endPoint x: 1181, endPoint y: 341, distance: 9.0
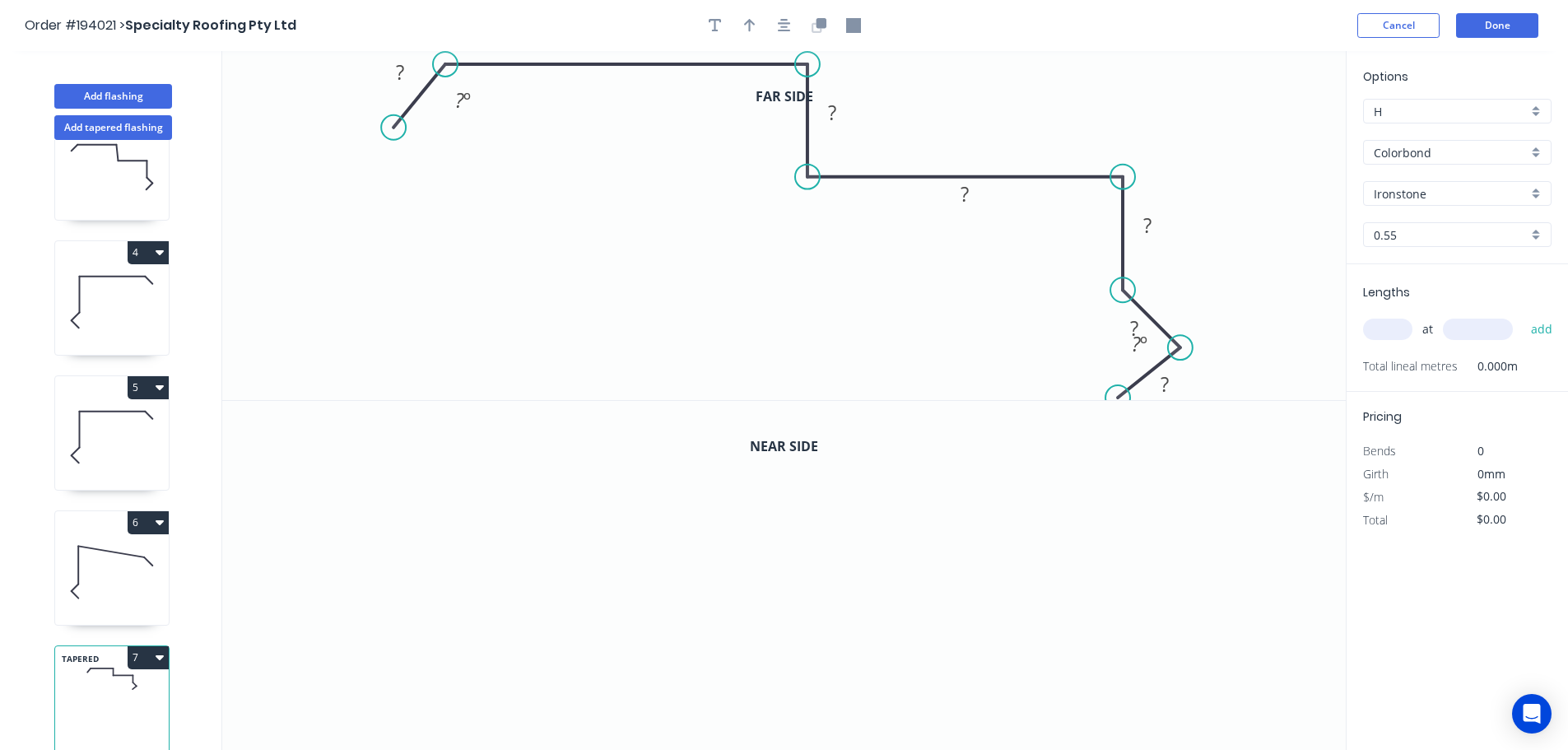
click at [1181, 341] on circle at bounding box center [1180, 347] width 24 height 24
drag, startPoint x: 1125, startPoint y: 392, endPoint x: 1133, endPoint y: 402, distance: 12.8
click at [1133, 402] on div "Far side 0 ? ? ? ? ? ? ? ? º Near side 0" at bounding box center [783, 400] width 1123 height 700
click at [795, 28] on button "button" at bounding box center [784, 25] width 24 height 24
click at [816, 23] on icon "button" at bounding box center [816, 27] width 10 height 10
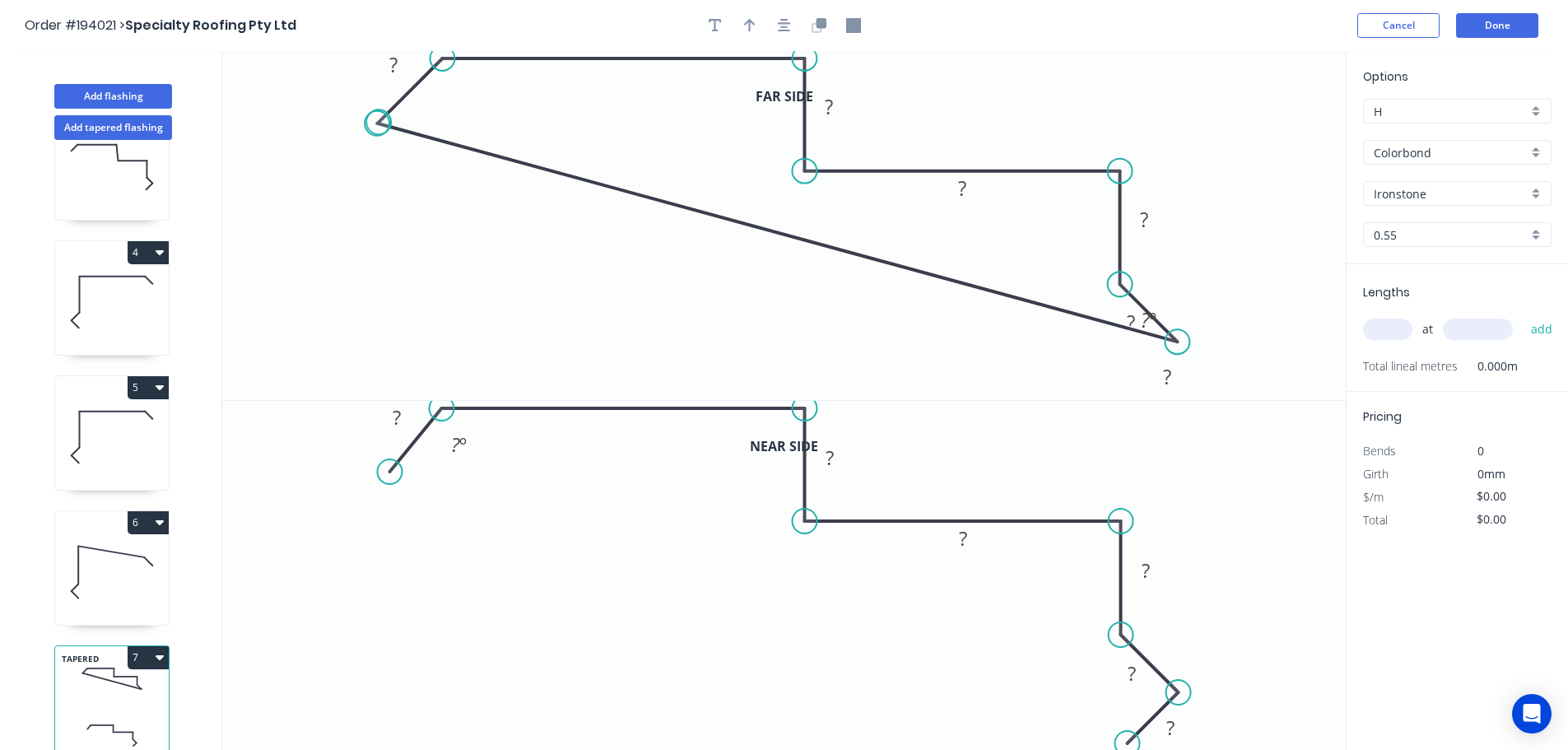
drag, startPoint x: 386, startPoint y: 126, endPoint x: 378, endPoint y: 123, distance: 8.5
click at [378, 123] on icon "0 ? ? ? ? ? ? ? ? º" at bounding box center [783, 225] width 1123 height 349
click at [464, 140] on div "Delete point" at bounding box center [469, 144] width 166 height 34
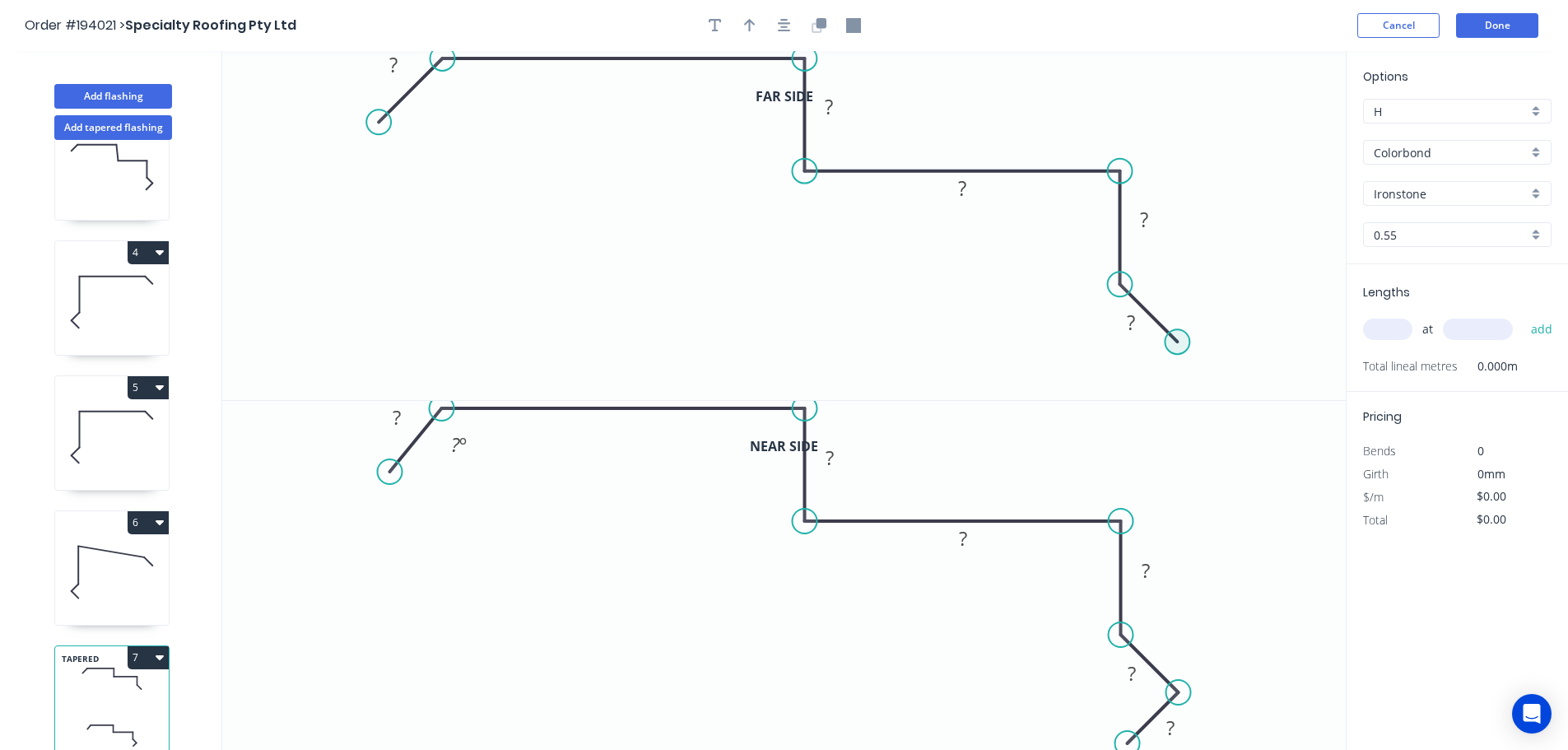
drag, startPoint x: 1171, startPoint y: 348, endPoint x: 1132, endPoint y: 382, distance: 51.7
click at [1170, 351] on circle at bounding box center [1176, 341] width 24 height 24
click at [1179, 342] on circle at bounding box center [1176, 341] width 24 height 24
click at [1165, 347] on circle at bounding box center [1176, 341] width 24 height 24
click at [1122, 387] on icon at bounding box center [1149, 364] width 56 height 45
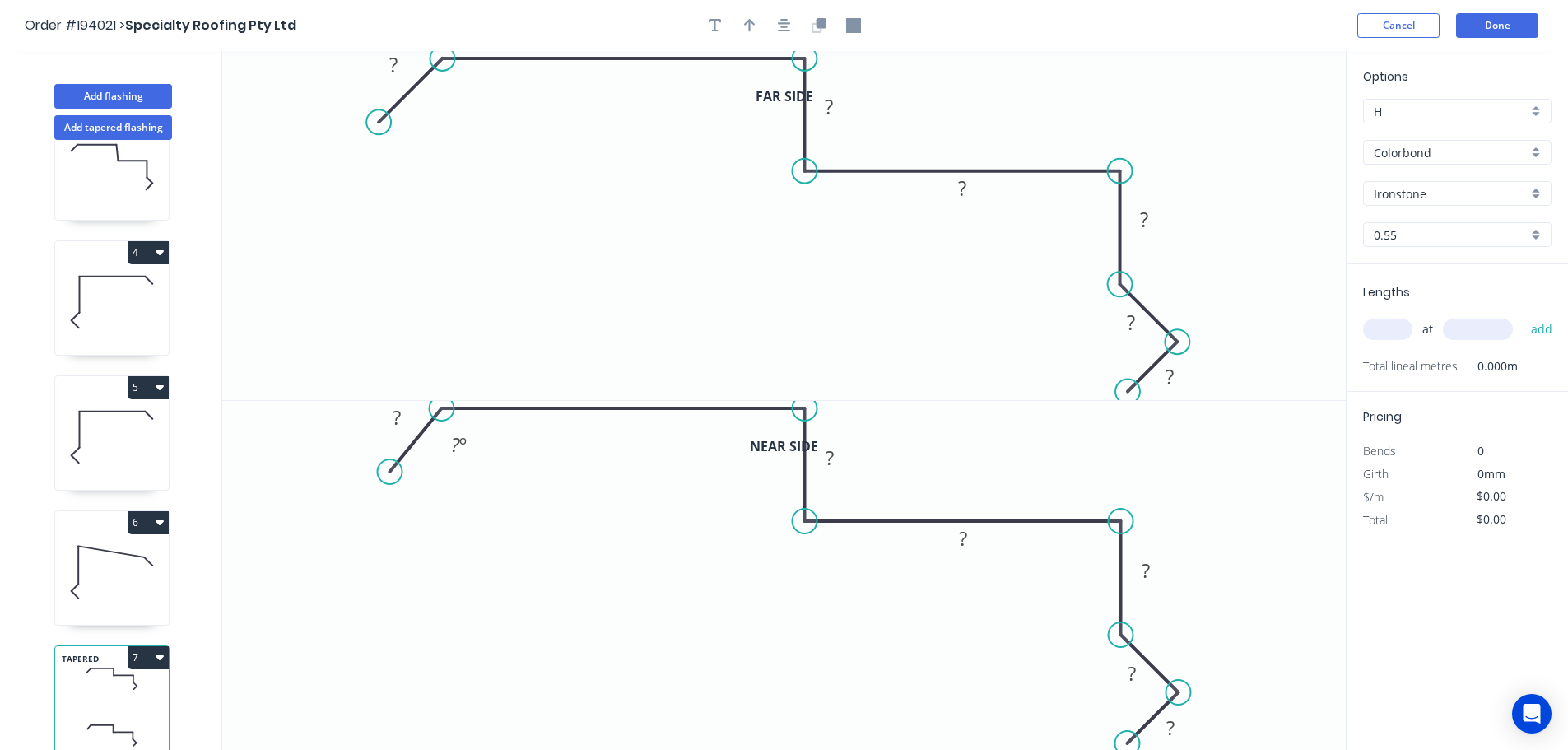
drag, startPoint x: 1120, startPoint y: 383, endPoint x: 1128, endPoint y: 394, distance: 13.6
click at [1128, 394] on circle at bounding box center [1127, 391] width 24 height 24
click at [389, 72] on tspan "?" at bounding box center [393, 64] width 8 height 27
drag, startPoint x: 800, startPoint y: 60, endPoint x: 782, endPoint y: 64, distance: 18.4
click at [780, 59] on circle at bounding box center [782, 58] width 24 height 24
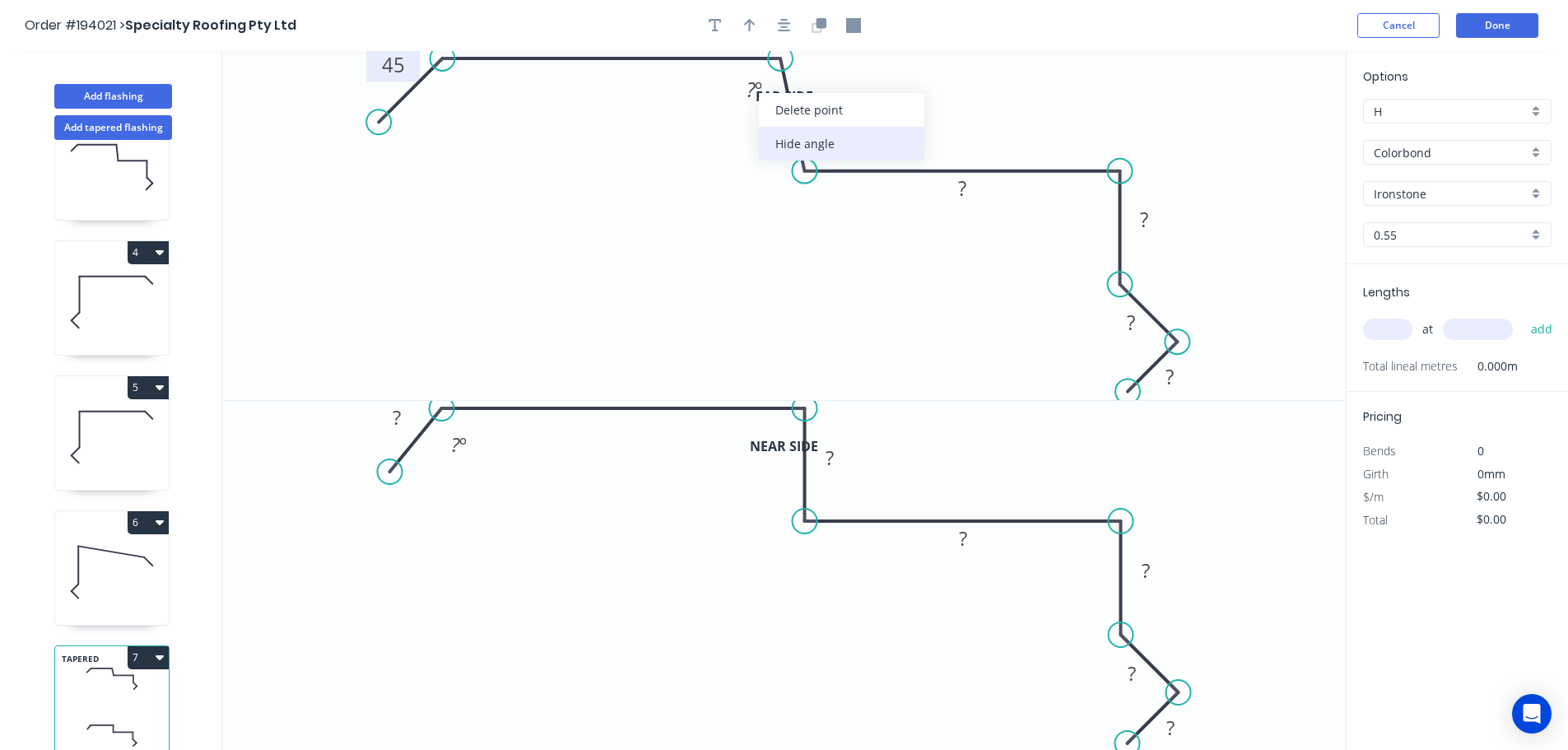
click at [791, 133] on div "Hide angle" at bounding box center [841, 143] width 166 height 34
click at [840, 141] on rect at bounding box center [830, 139] width 33 height 23
click at [779, 24] on icon "button" at bounding box center [784, 25] width 14 height 14
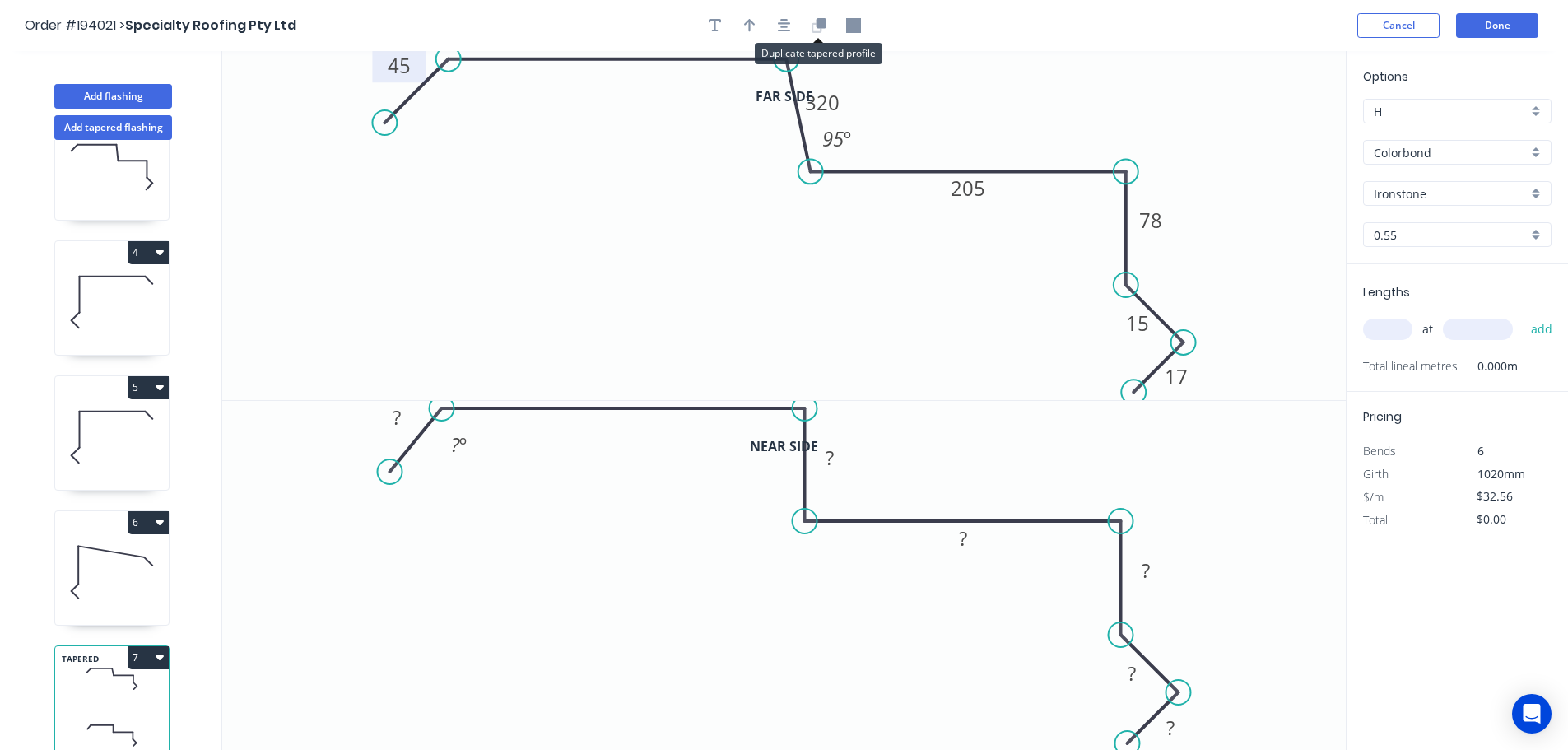
click at [827, 24] on button "button" at bounding box center [818, 25] width 24 height 24
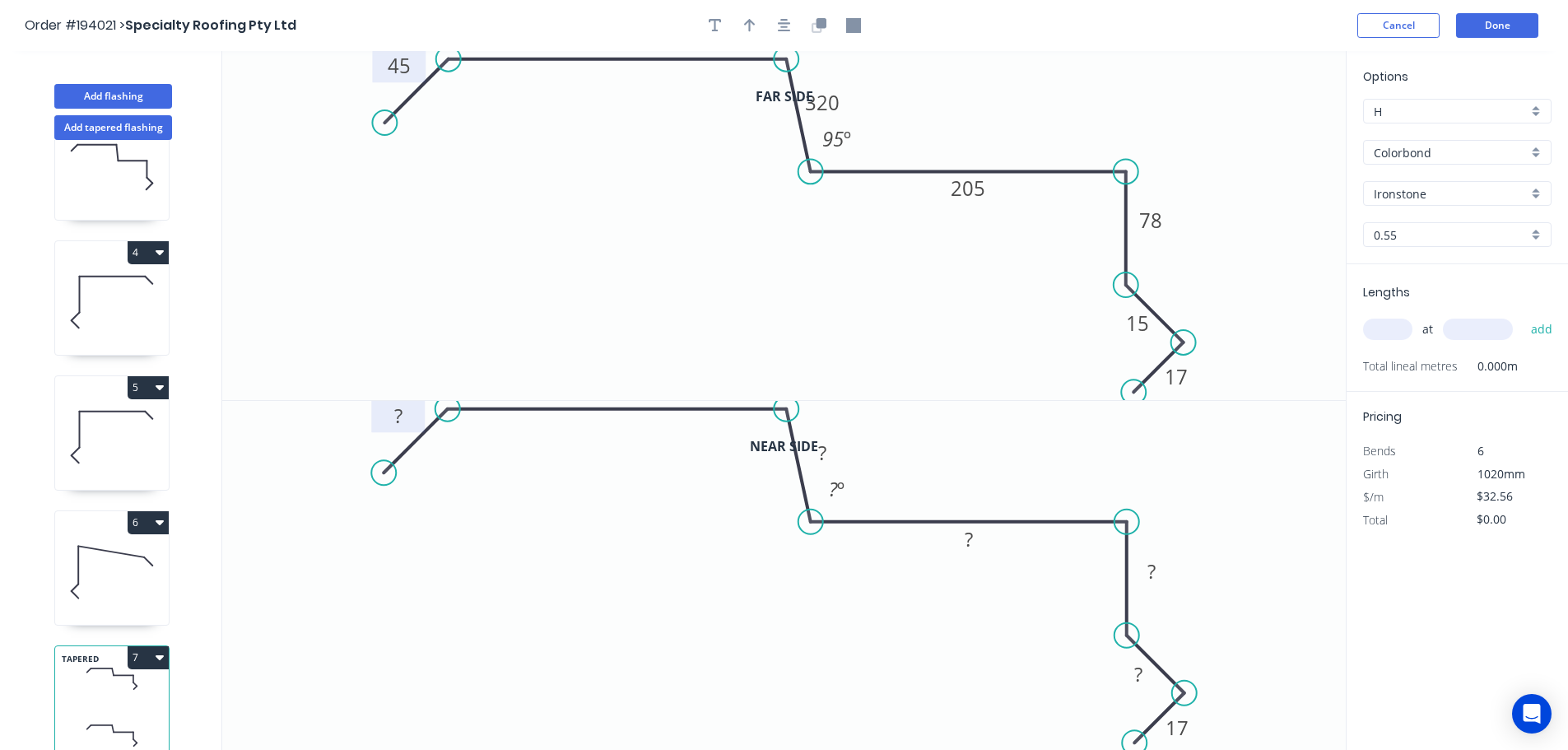
click at [403, 421] on rect at bounding box center [398, 416] width 33 height 23
type input "$32.56"
click at [744, 23] on icon "button" at bounding box center [750, 25] width 12 height 14
click at [1259, 133] on icon at bounding box center [1262, 114] width 14 height 53
drag, startPoint x: 1260, startPoint y: 133, endPoint x: 1284, endPoint y: 88, distance: 51.0
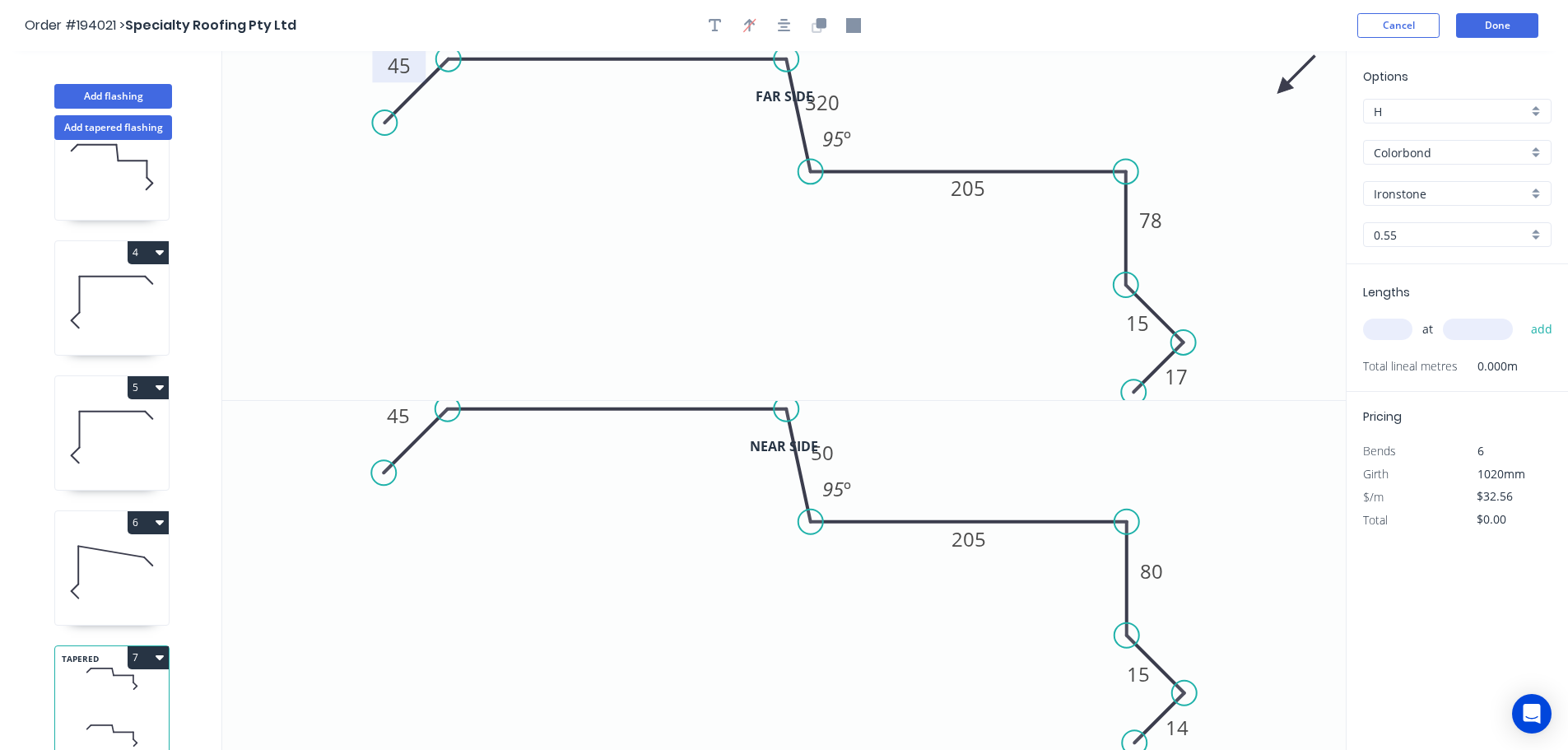
click at [1284, 88] on icon at bounding box center [1296, 74] width 48 height 48
click at [1394, 325] on input "text" at bounding box center [1387, 330] width 50 height 22
type input "1"
type input "7600"
click at [1523, 315] on button "add" at bounding box center [1542, 329] width 39 height 28
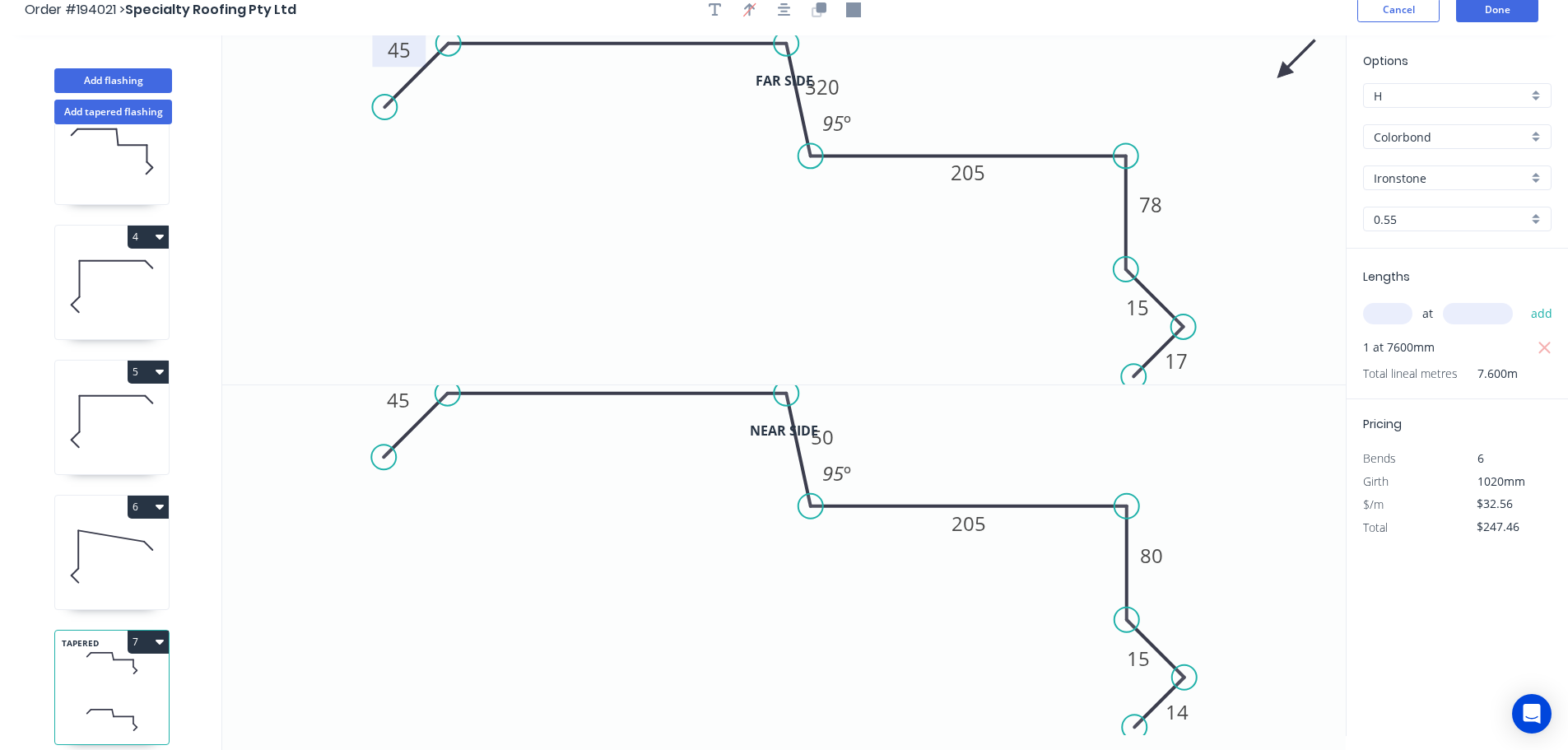
scroll to position [31, 0]
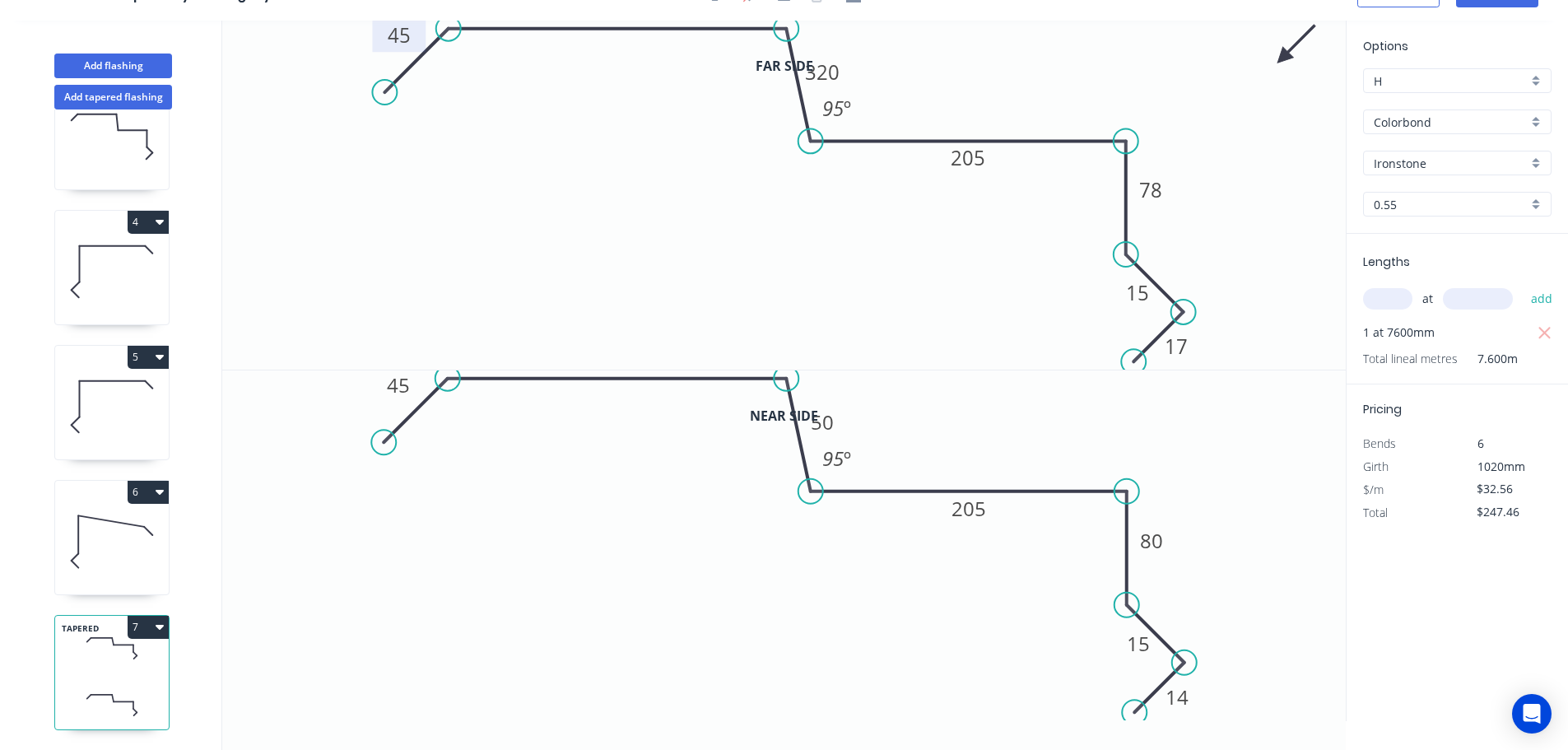
click at [131, 617] on button "7" at bounding box center [148, 627] width 41 height 23
click at [124, 656] on div "Duplicate" at bounding box center [91, 668] width 127 height 24
type input "$0.00"
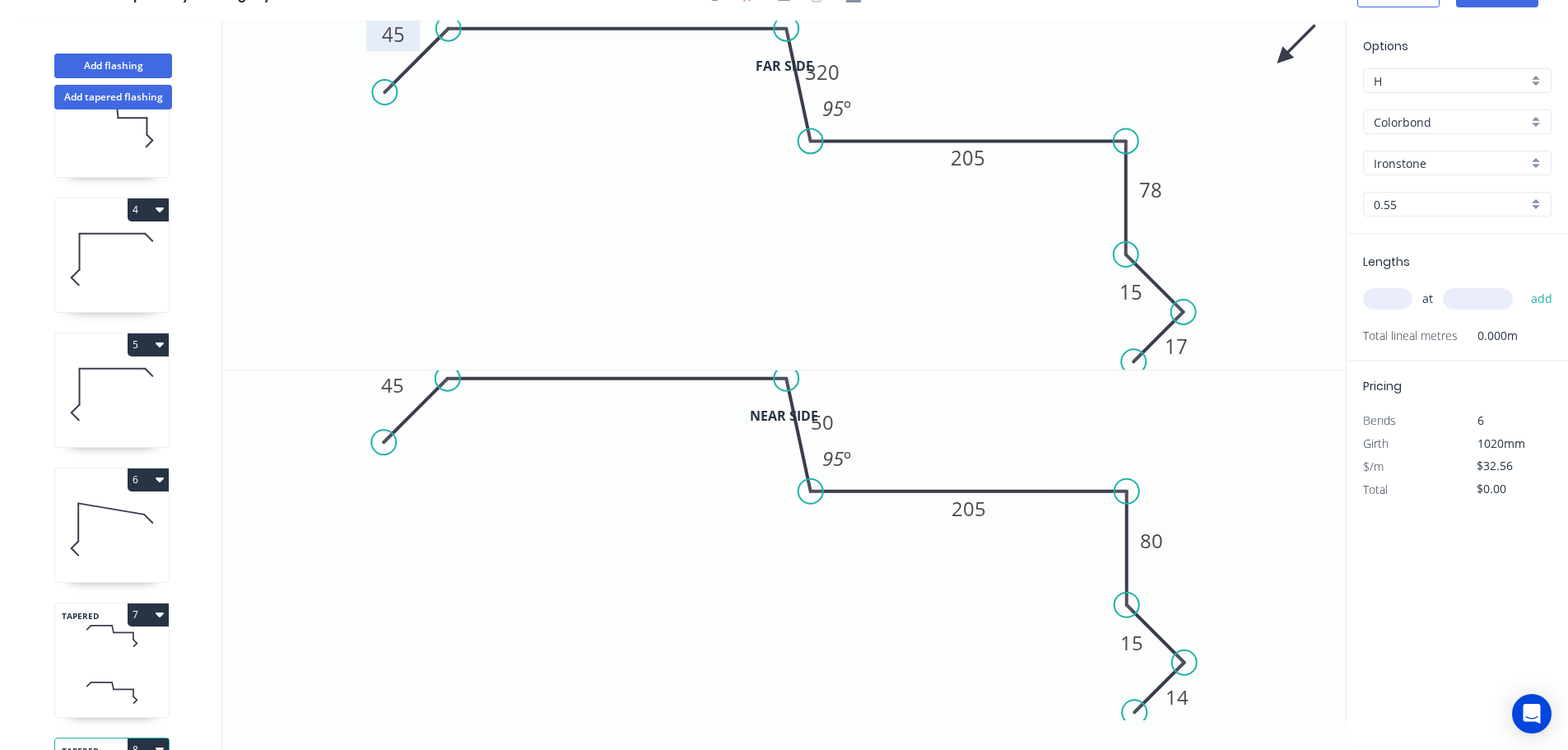
click at [398, 36] on tspan "45" at bounding box center [393, 34] width 23 height 27
click at [406, 389] on rect at bounding box center [392, 386] width 33 height 23
click at [836, 428] on rect at bounding box center [822, 423] width 33 height 23
type input "$32.56"
drag, startPoint x: 870, startPoint y: 474, endPoint x: 882, endPoint y: 482, distance: 14.4
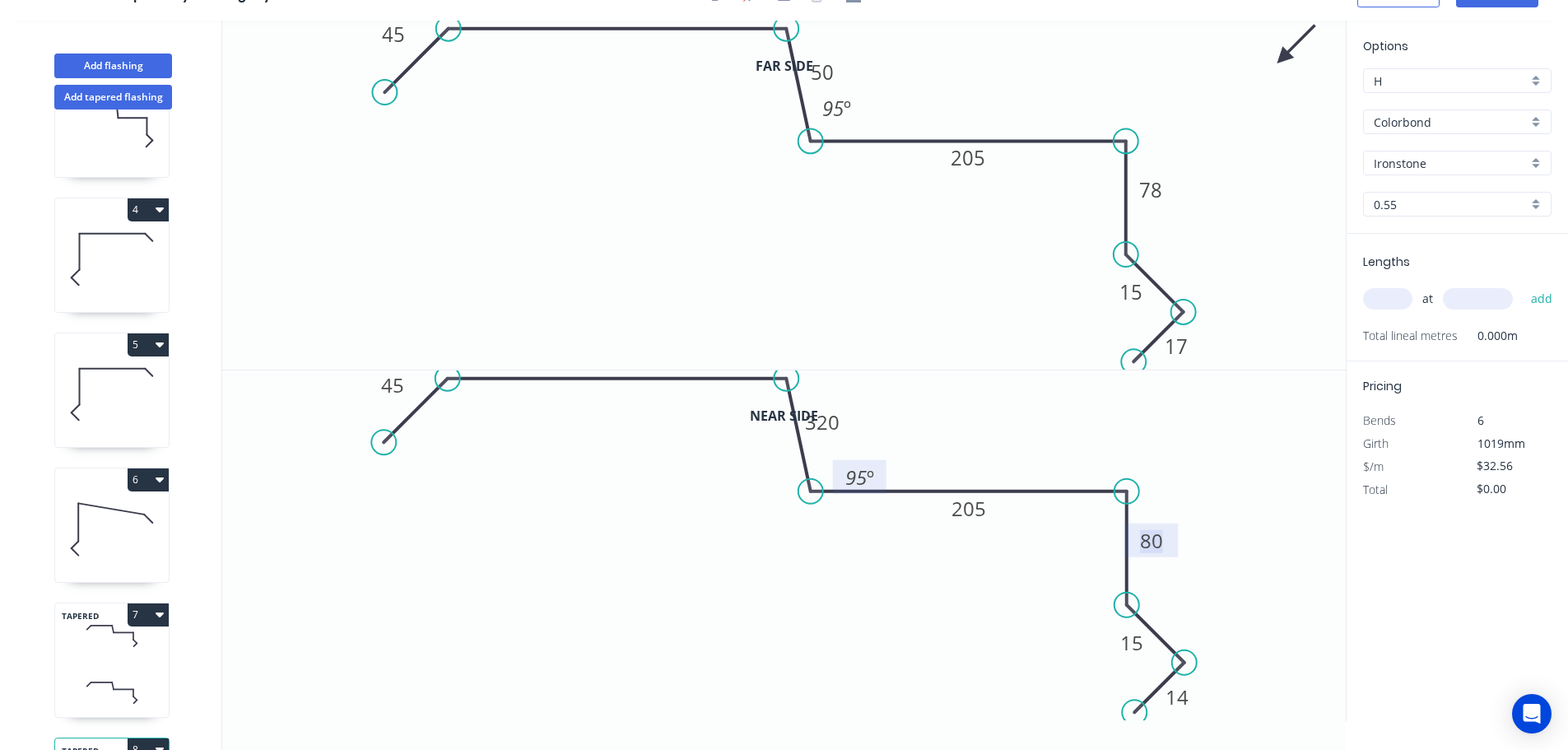
click at [882, 482] on rect at bounding box center [859, 476] width 53 height 34
drag, startPoint x: 846, startPoint y: 432, endPoint x: 843, endPoint y: 409, distance: 23.2
click at [843, 412] on rect at bounding box center [818, 401] width 54 height 34
drag, startPoint x: 839, startPoint y: 68, endPoint x: 838, endPoint y: 38, distance: 30.0
click at [838, 38] on rect at bounding box center [821, 45] width 53 height 34
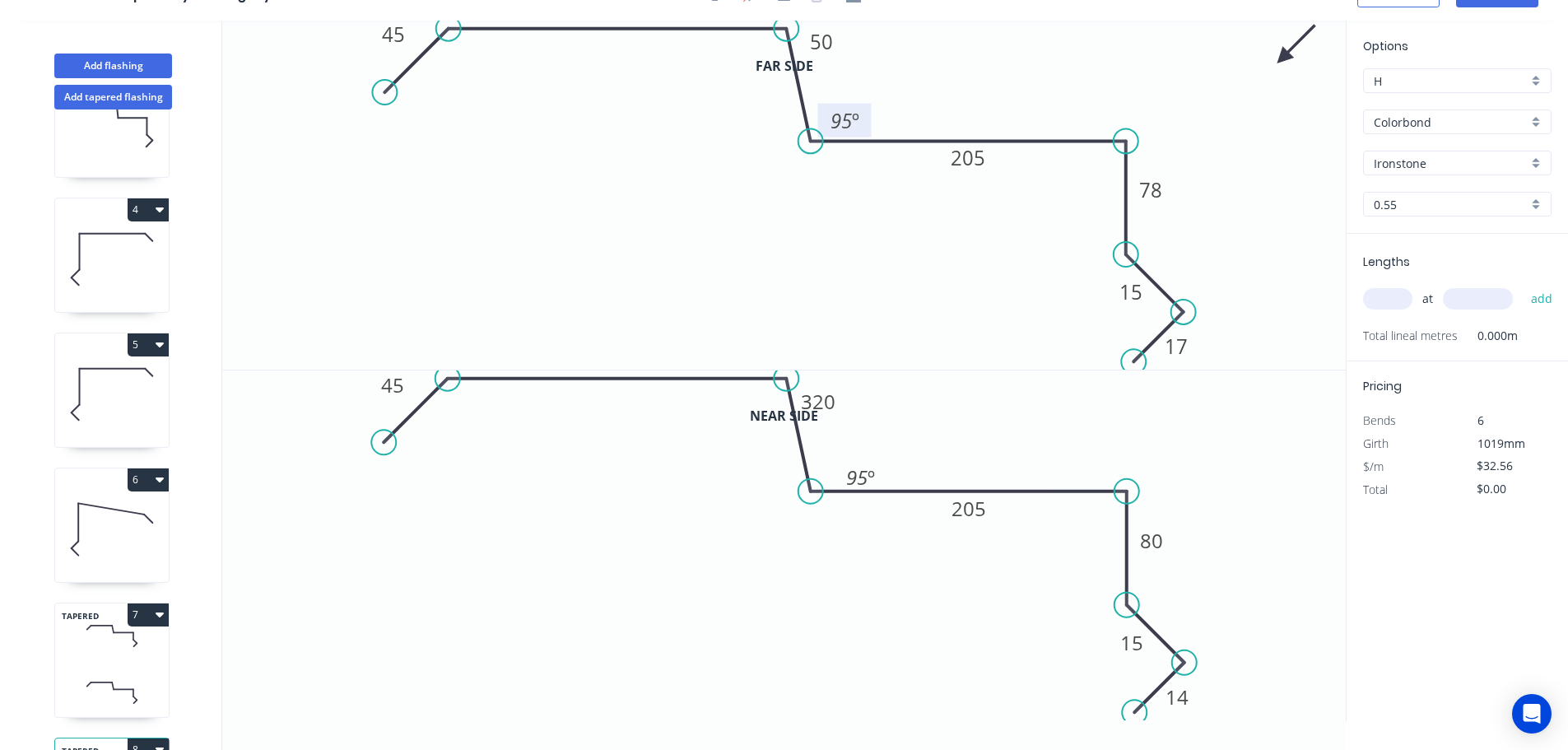
drag, startPoint x: 861, startPoint y: 115, endPoint x: 869, endPoint y: 128, distance: 15.3
click at [869, 128] on rect at bounding box center [845, 120] width 53 height 34
click at [1379, 303] on input "text" at bounding box center [1387, 299] width 50 height 22
type input "1"
type input "7600"
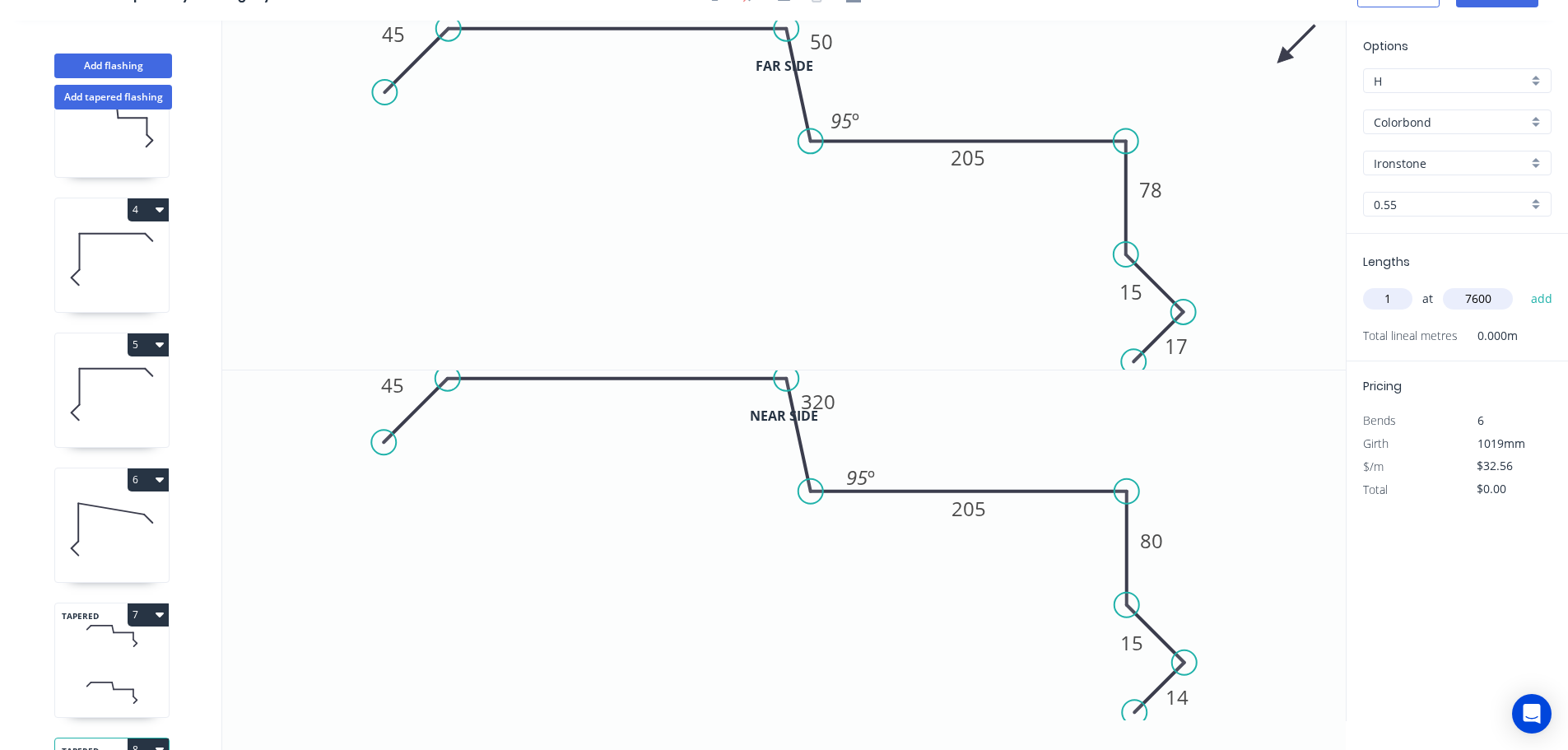
click at [1523, 285] on button "add" at bounding box center [1542, 299] width 39 height 28
type input "$247.46"
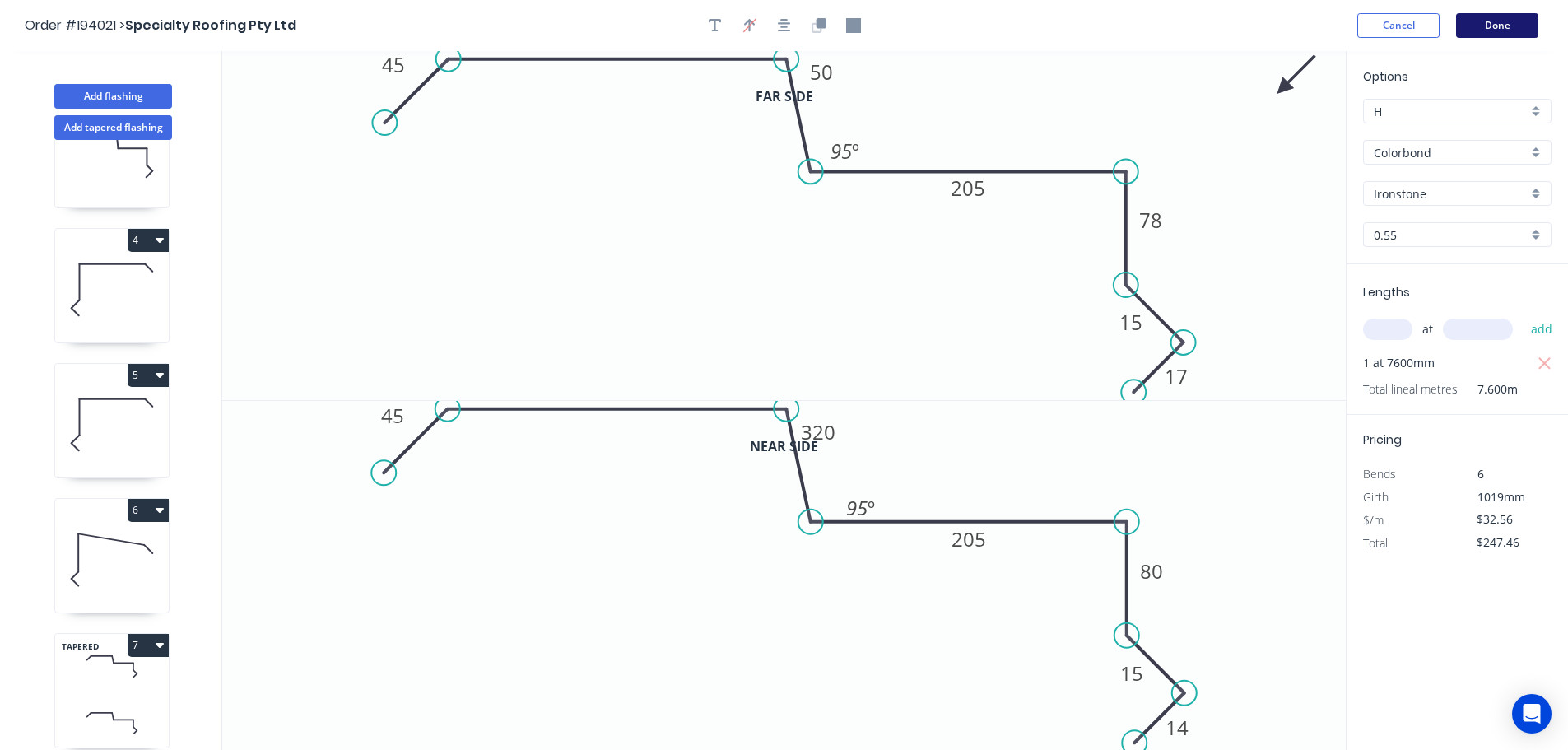
click at [1480, 18] on button "Done" at bounding box center [1496, 25] width 82 height 24
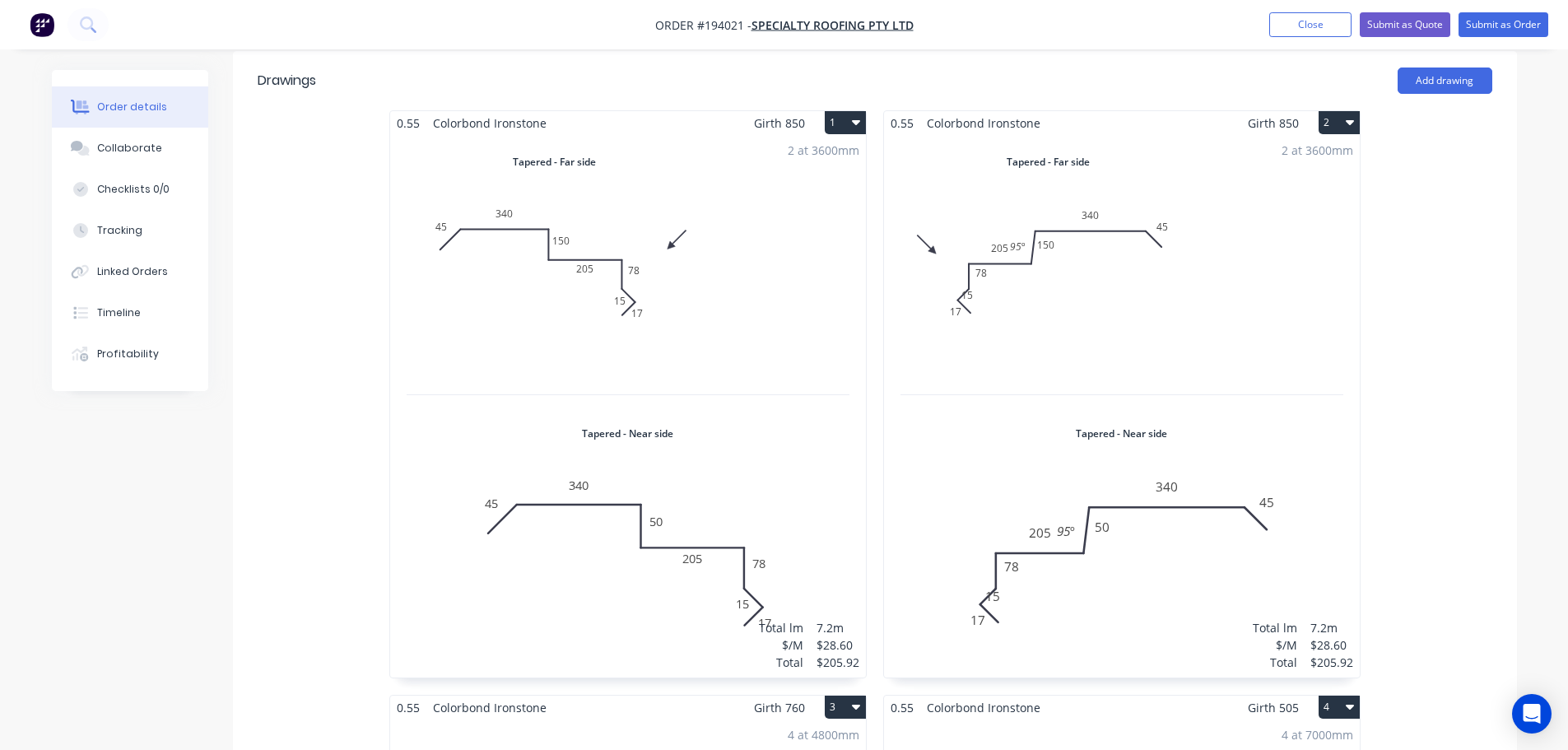
scroll to position [494, 0]
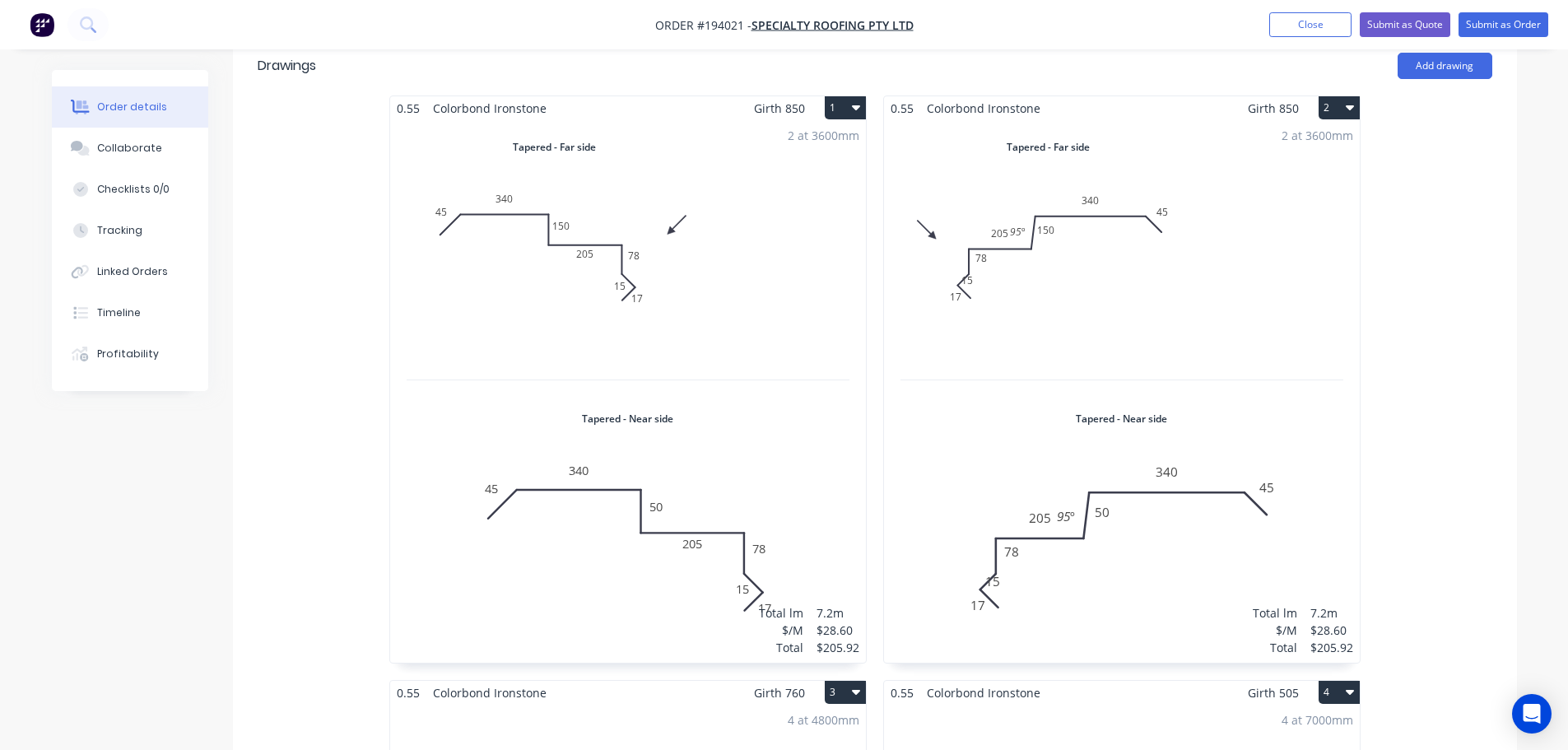
click at [1039, 283] on div "2 at 3600mm Total lm $/M Total 7.2m $28.60 $205.92" at bounding box center [1121, 391] width 475 height 543
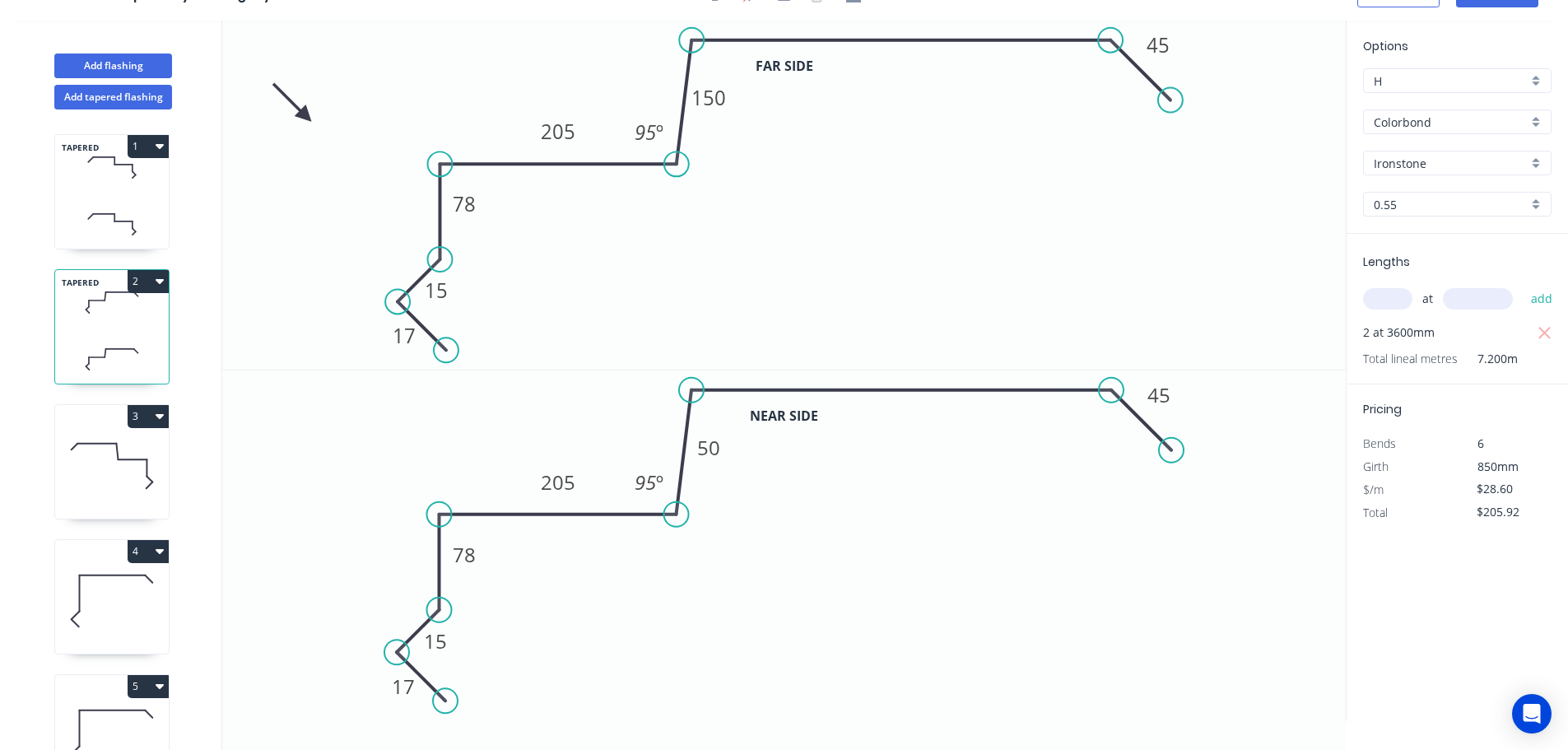
scroll to position [31, 0]
drag, startPoint x: 456, startPoint y: 303, endPoint x: 417, endPoint y: 273, distance: 49.2
click at [417, 273] on rect at bounding box center [396, 263] width 53 height 34
drag, startPoint x: 457, startPoint y: 643, endPoint x: 417, endPoint y: 608, distance: 53.2
click at [417, 608] on rect at bounding box center [394, 605] width 53 height 34
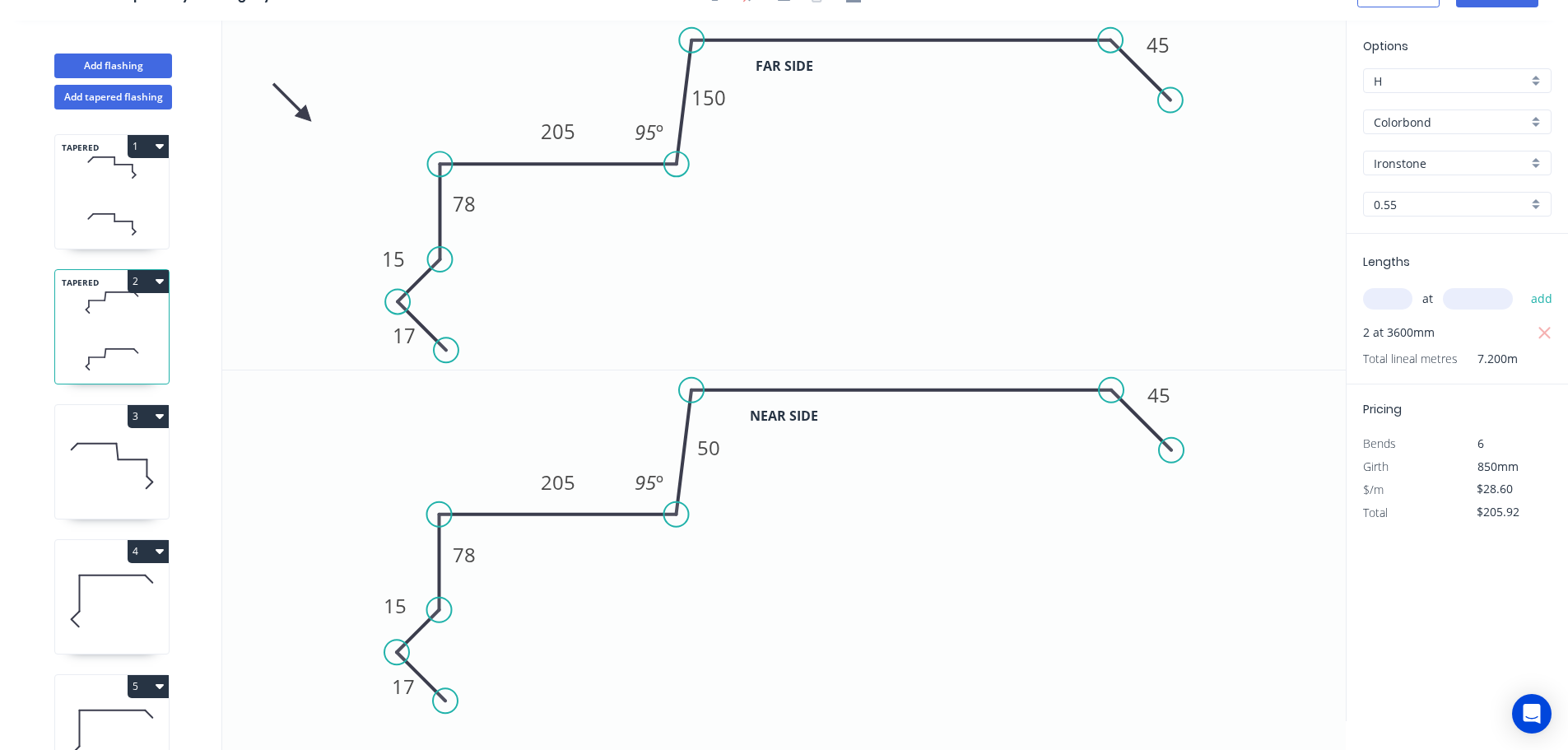
click at [142, 469] on icon at bounding box center [111, 466] width 113 height 105
type input "$23.09"
type input "$443.33"
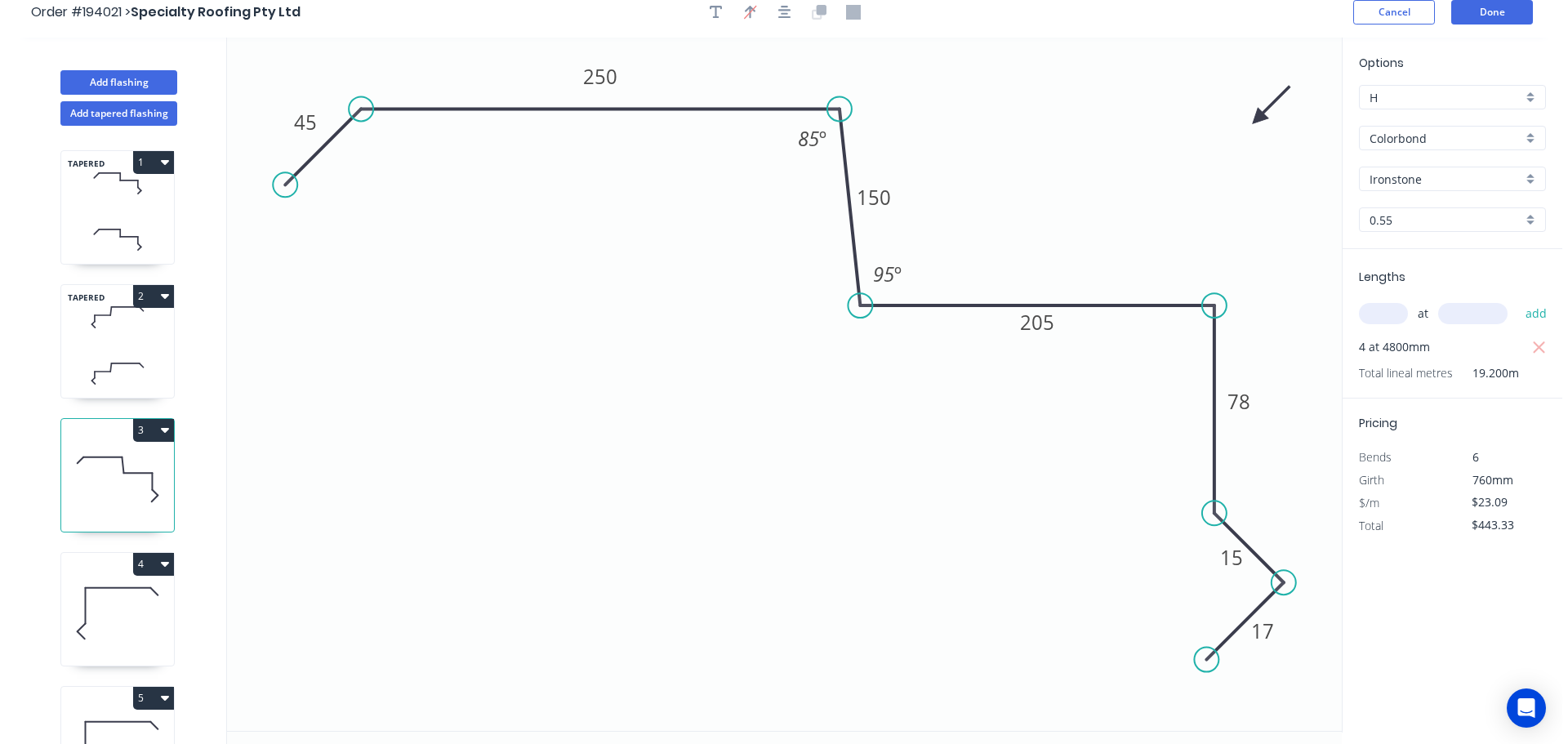
scroll to position [0, 0]
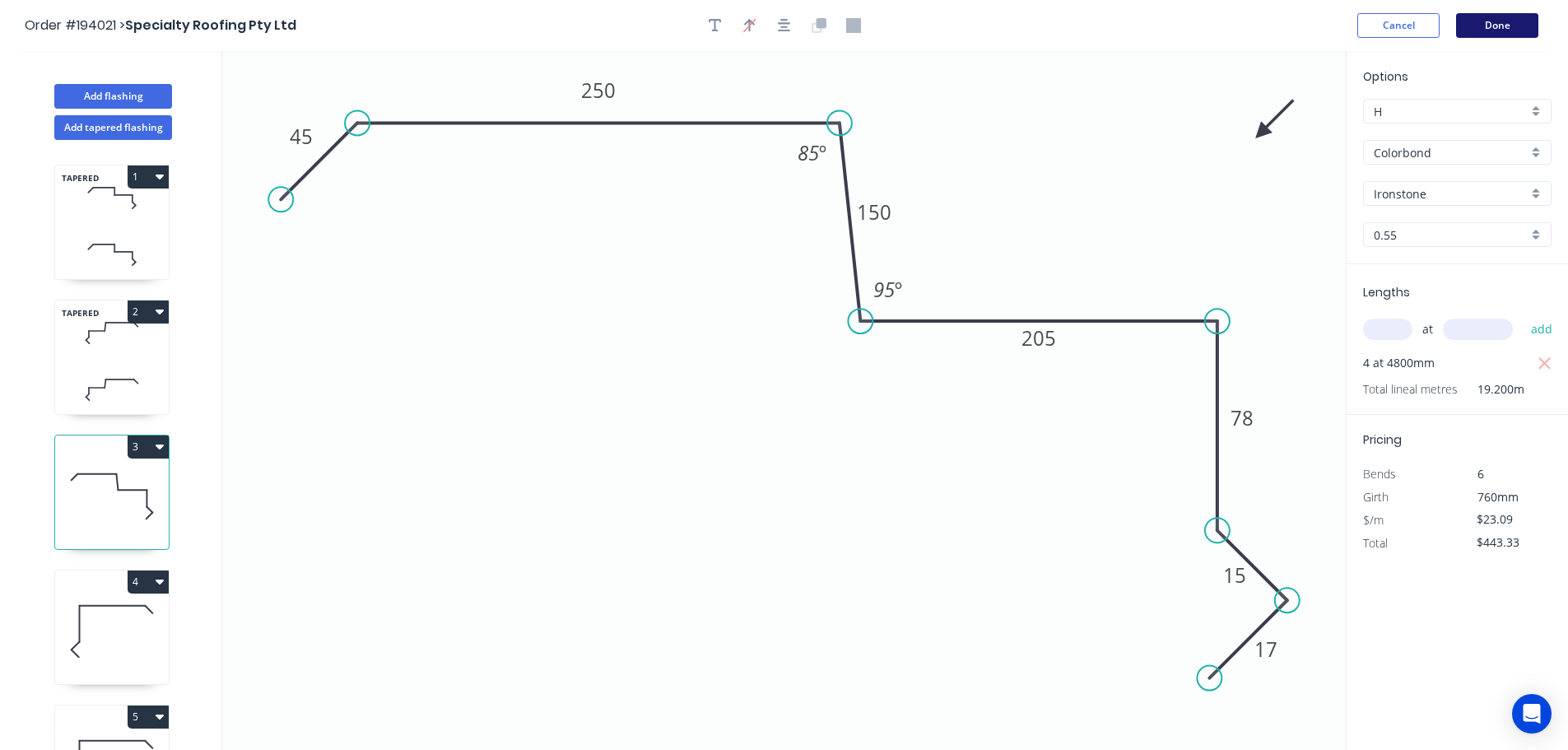
click at [1515, 14] on button "Done" at bounding box center [1496, 25] width 82 height 24
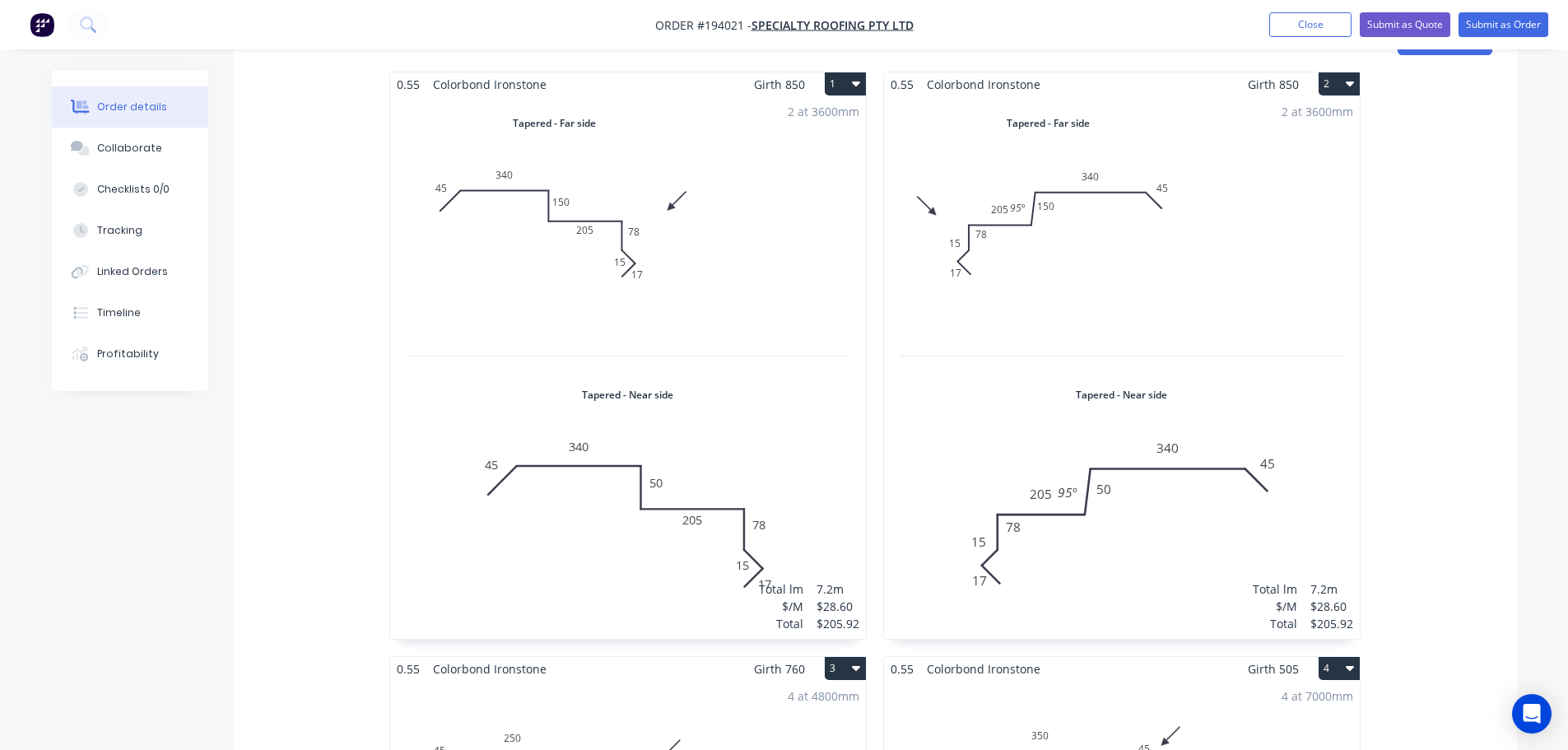
scroll to position [576, 0]
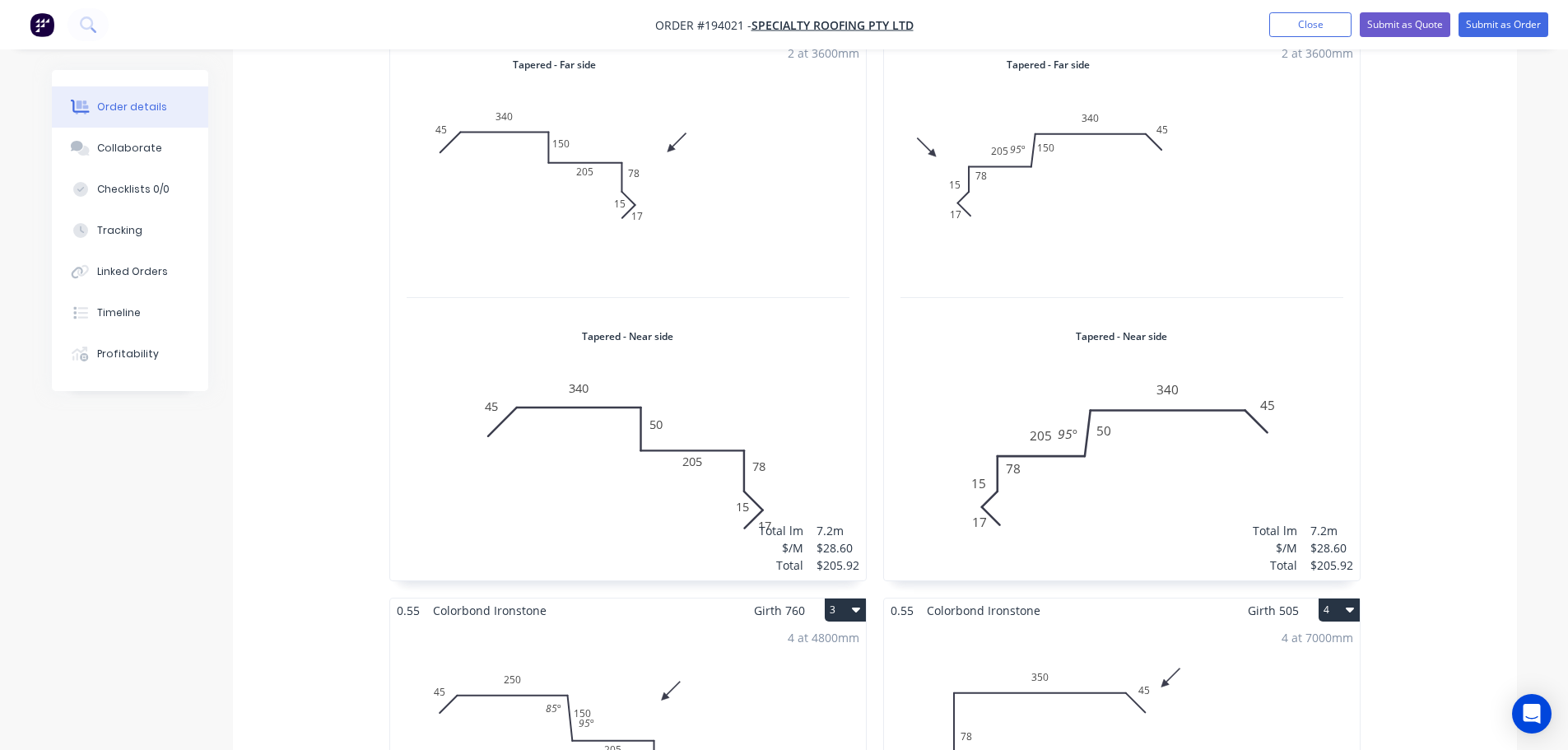
click at [809, 447] on div "2 at 3600mm Total lm $/M Total 7.2m $28.60 $205.92" at bounding box center [627, 309] width 475 height 543
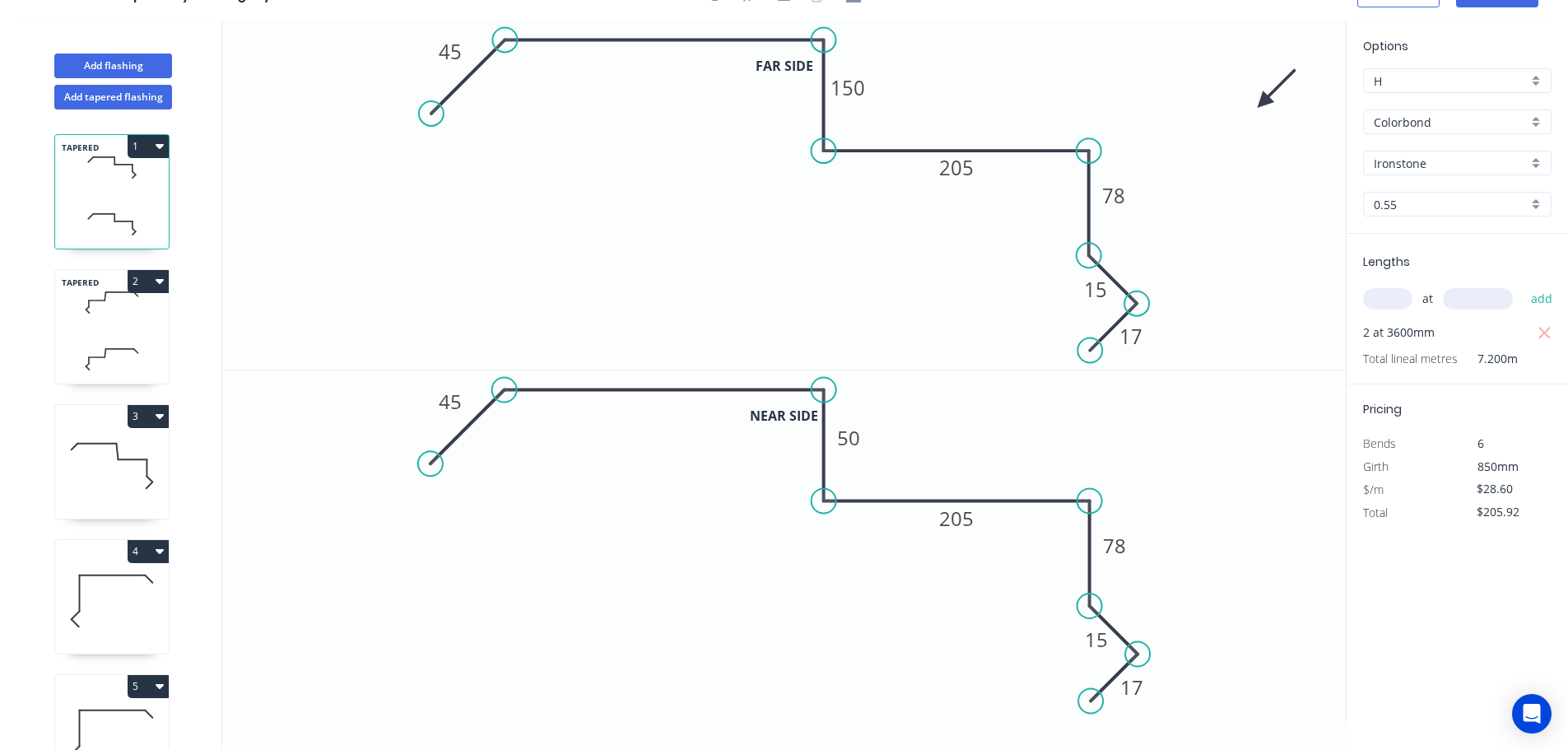
scroll to position [31, 0]
drag, startPoint x: 1117, startPoint y: 654, endPoint x: 1156, endPoint y: 625, distance: 48.6
click at [1156, 625] on rect at bounding box center [1134, 610] width 53 height 34
drag, startPoint x: 1151, startPoint y: 695, endPoint x: 1099, endPoint y: 674, distance: 56.1
click at [1099, 674] on rect at bounding box center [1080, 665] width 53 height 34
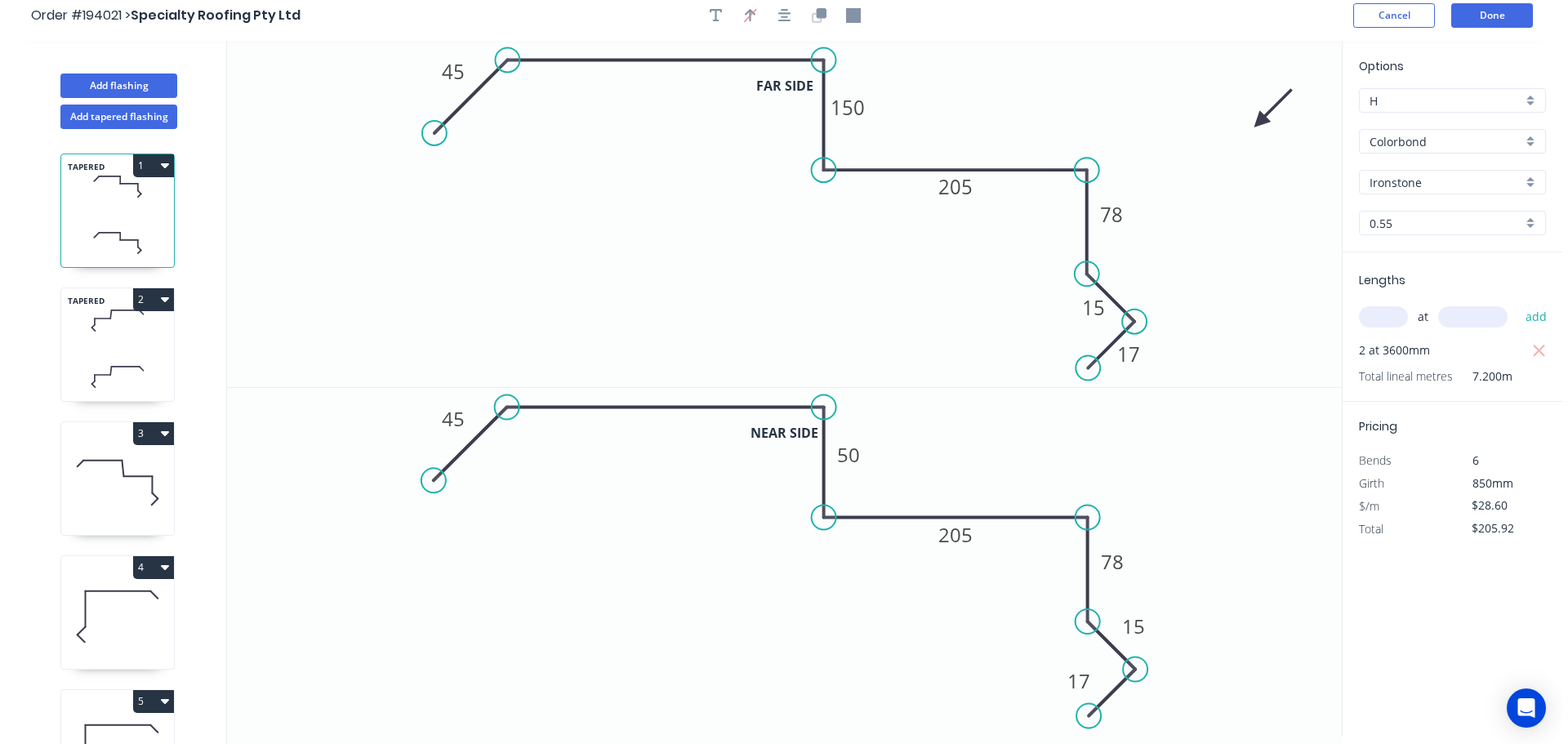
scroll to position [0, 0]
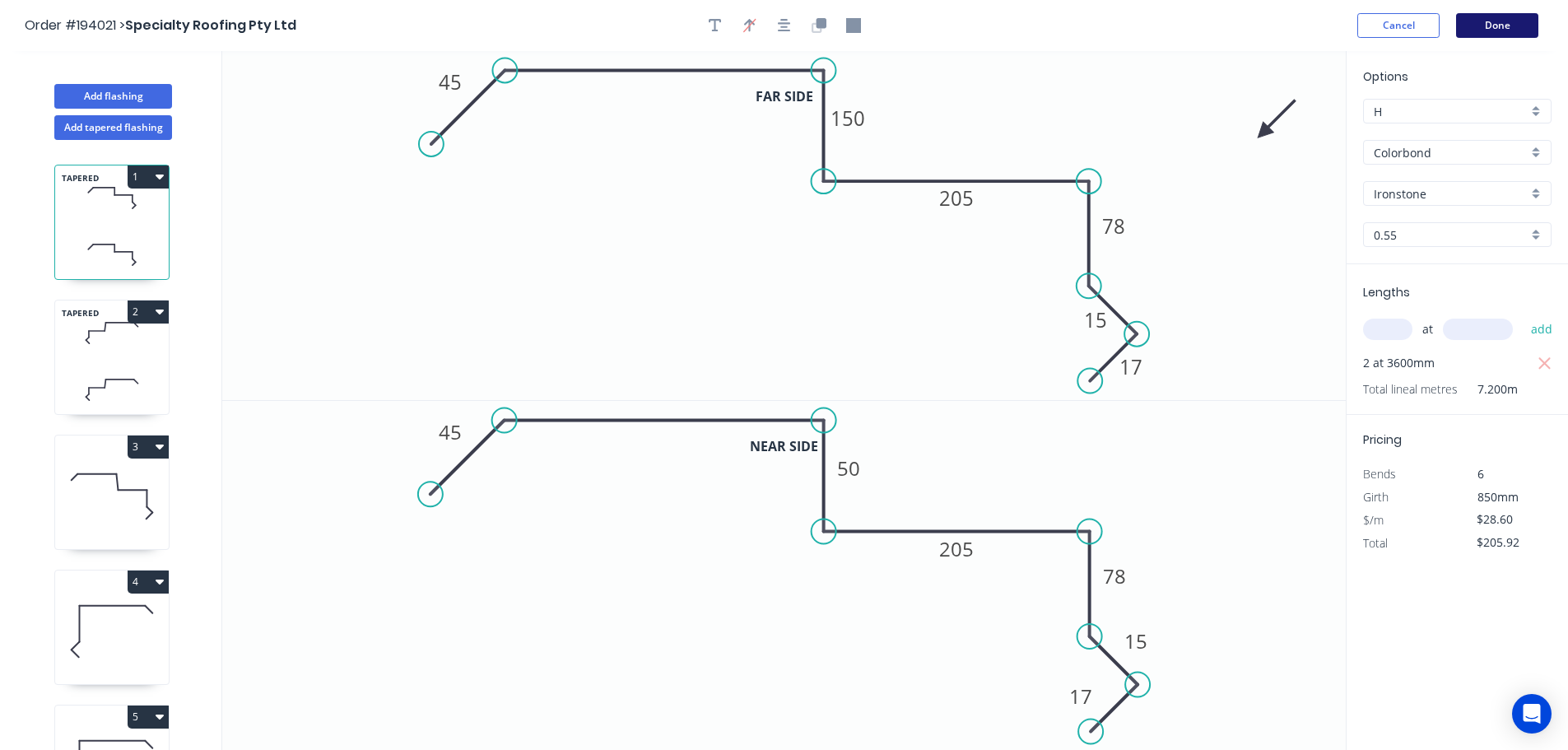
click at [1513, 35] on button "Done" at bounding box center [1496, 25] width 82 height 24
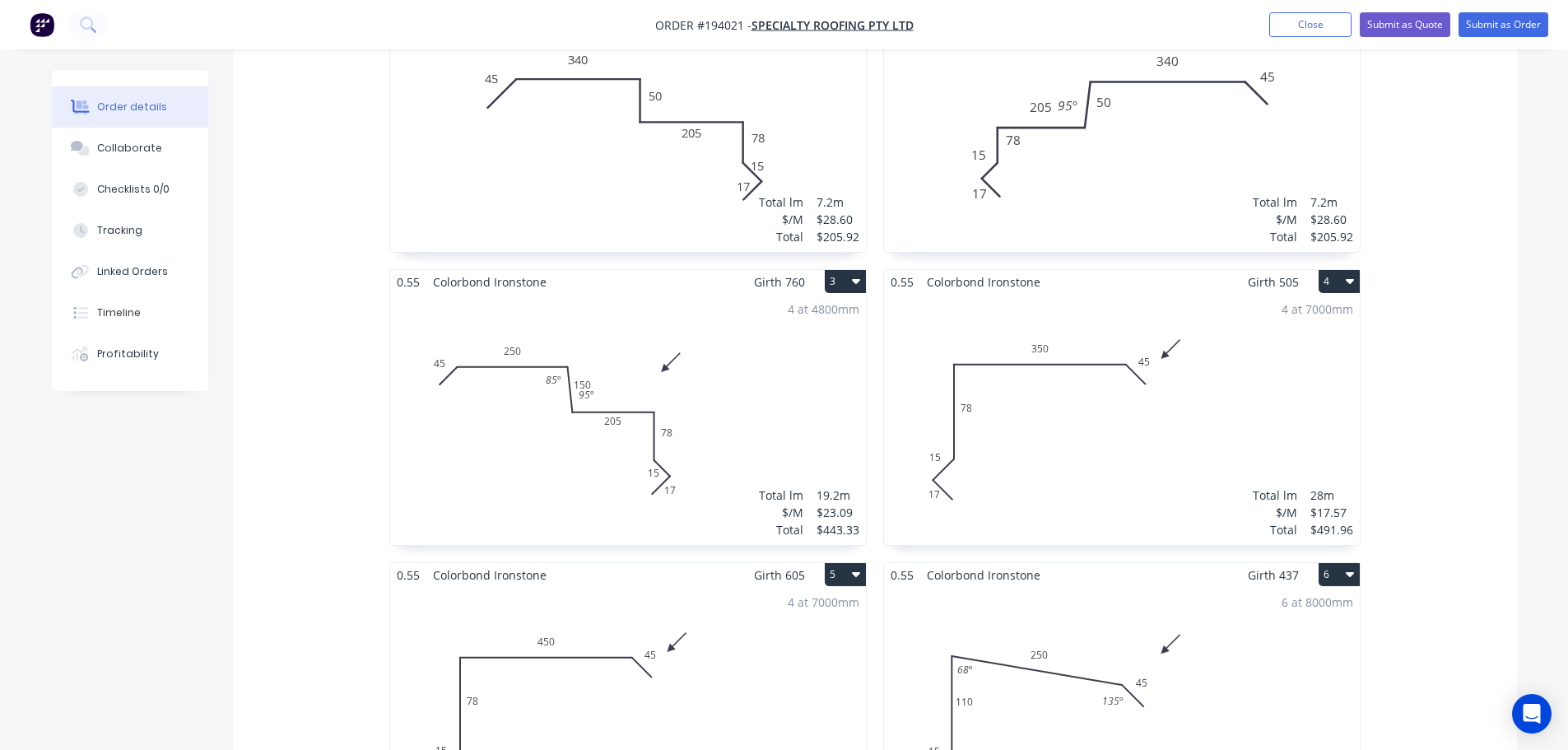
scroll to position [906, 0]
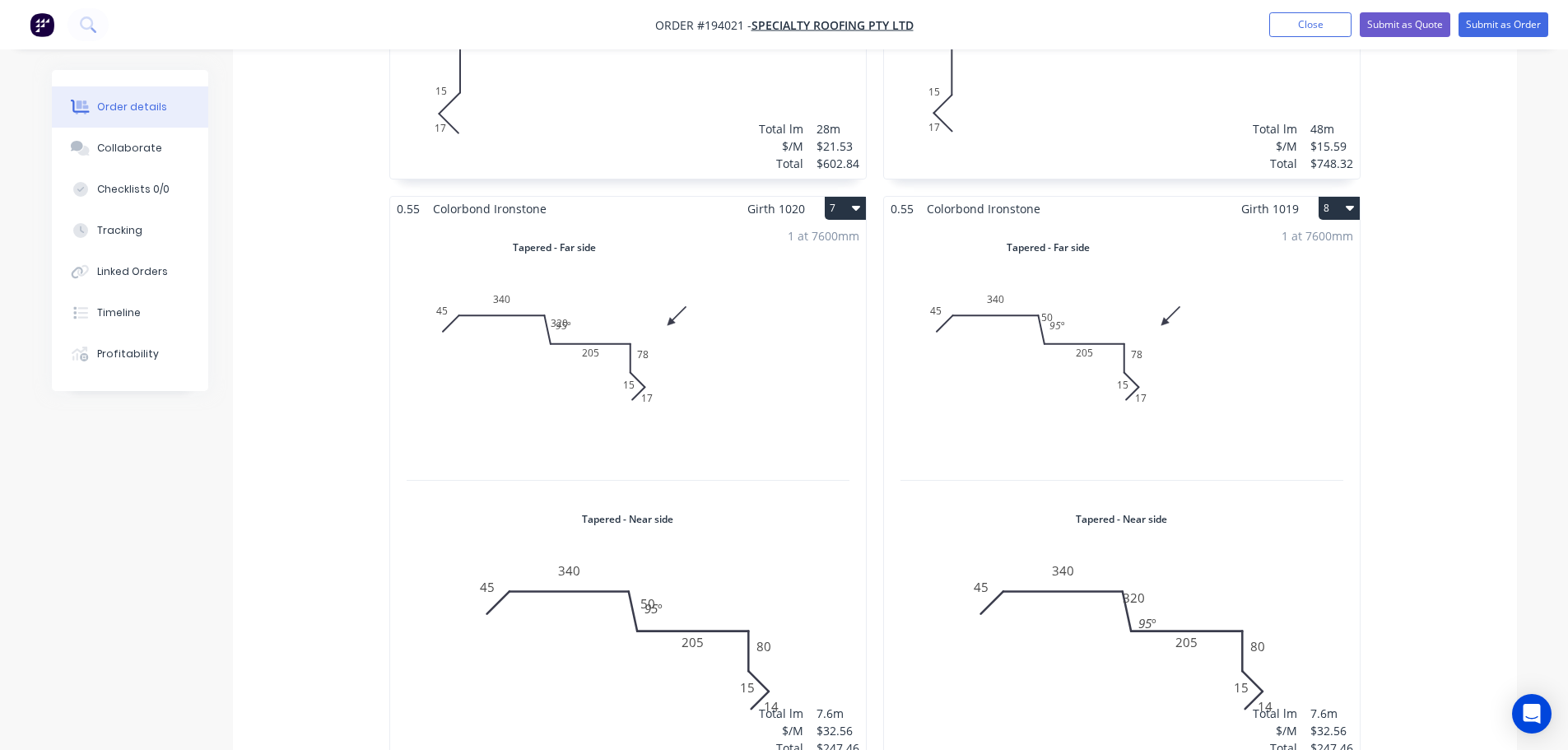
click at [822, 329] on div "1 at 7600mm Total lm $/M Total 7.6m $32.56 $247.46" at bounding box center [627, 492] width 475 height 543
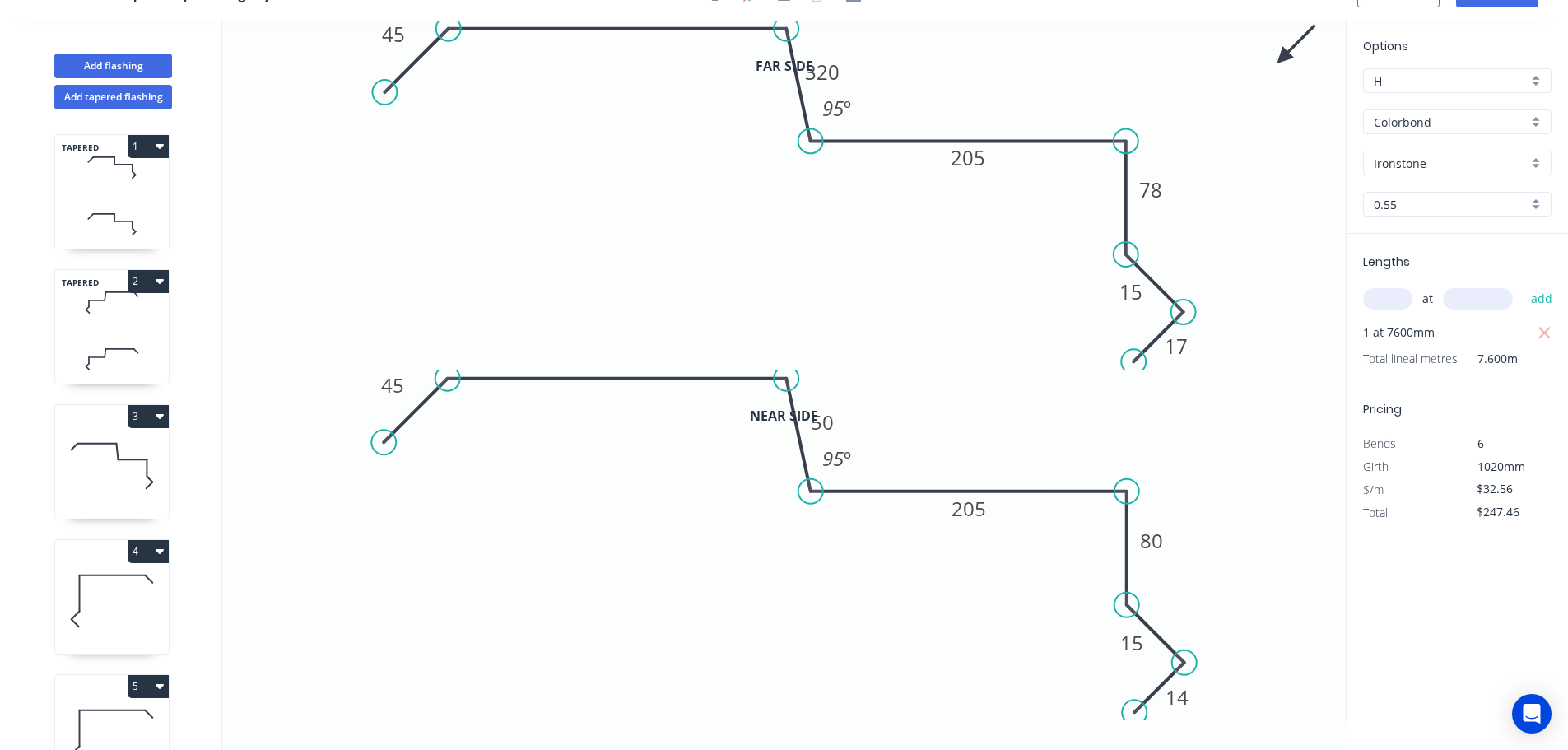
scroll to position [31, 0]
drag, startPoint x: 861, startPoint y: 111, endPoint x: 867, endPoint y: 120, distance: 10.8
click at [867, 120] on rect at bounding box center [841, 115] width 53 height 34
drag, startPoint x: 846, startPoint y: 72, endPoint x: 846, endPoint y: 45, distance: 27.0
click at [846, 45] on rect at bounding box center [823, 44] width 54 height 34
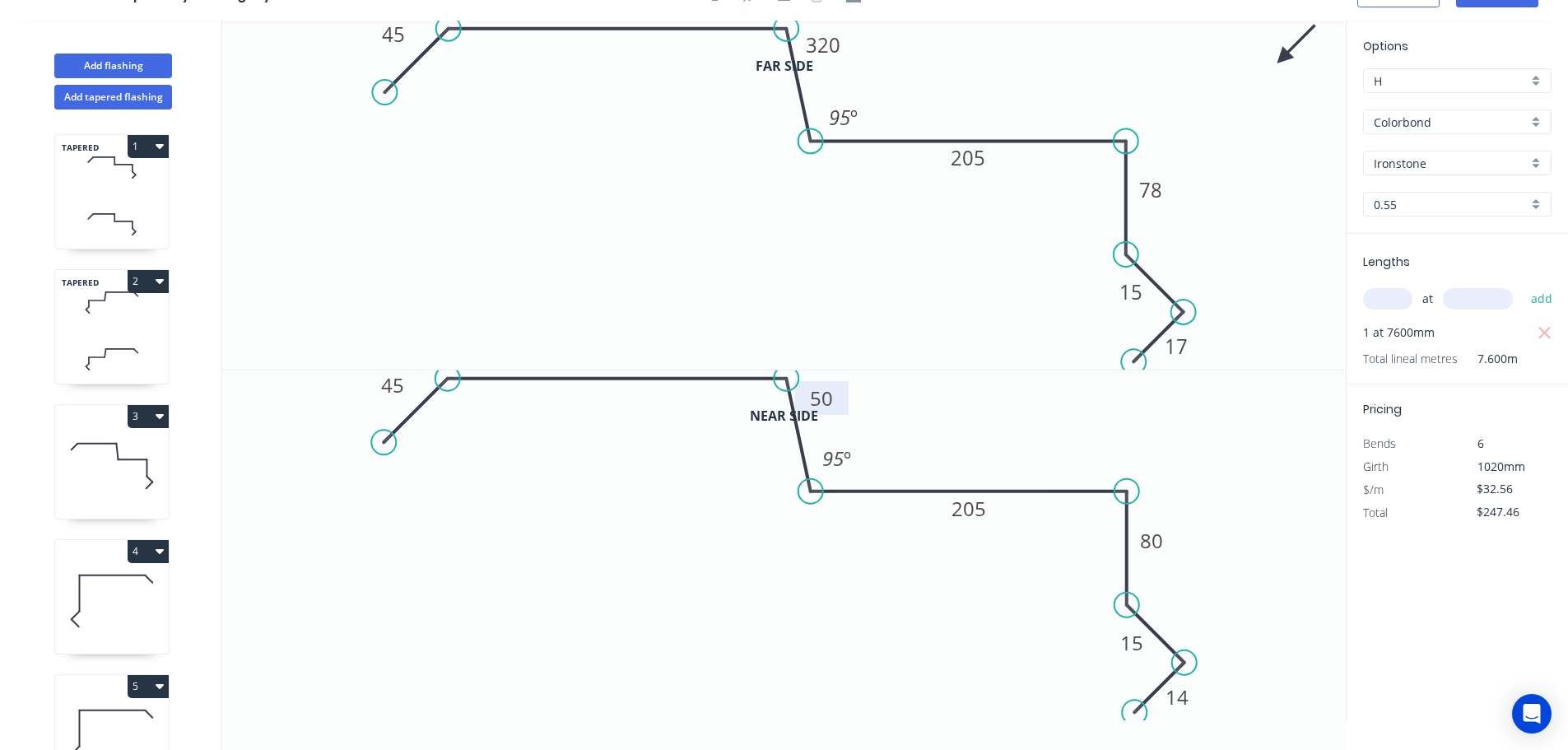
drag, startPoint x: 842, startPoint y: 431, endPoint x: 838, endPoint y: 401, distance: 30.3
click at [838, 401] on rect at bounding box center [821, 398] width 53 height 34
drag, startPoint x: 856, startPoint y: 463, endPoint x: 863, endPoint y: 476, distance: 14.8
click at [863, 476] on rect at bounding box center [843, 472] width 53 height 34
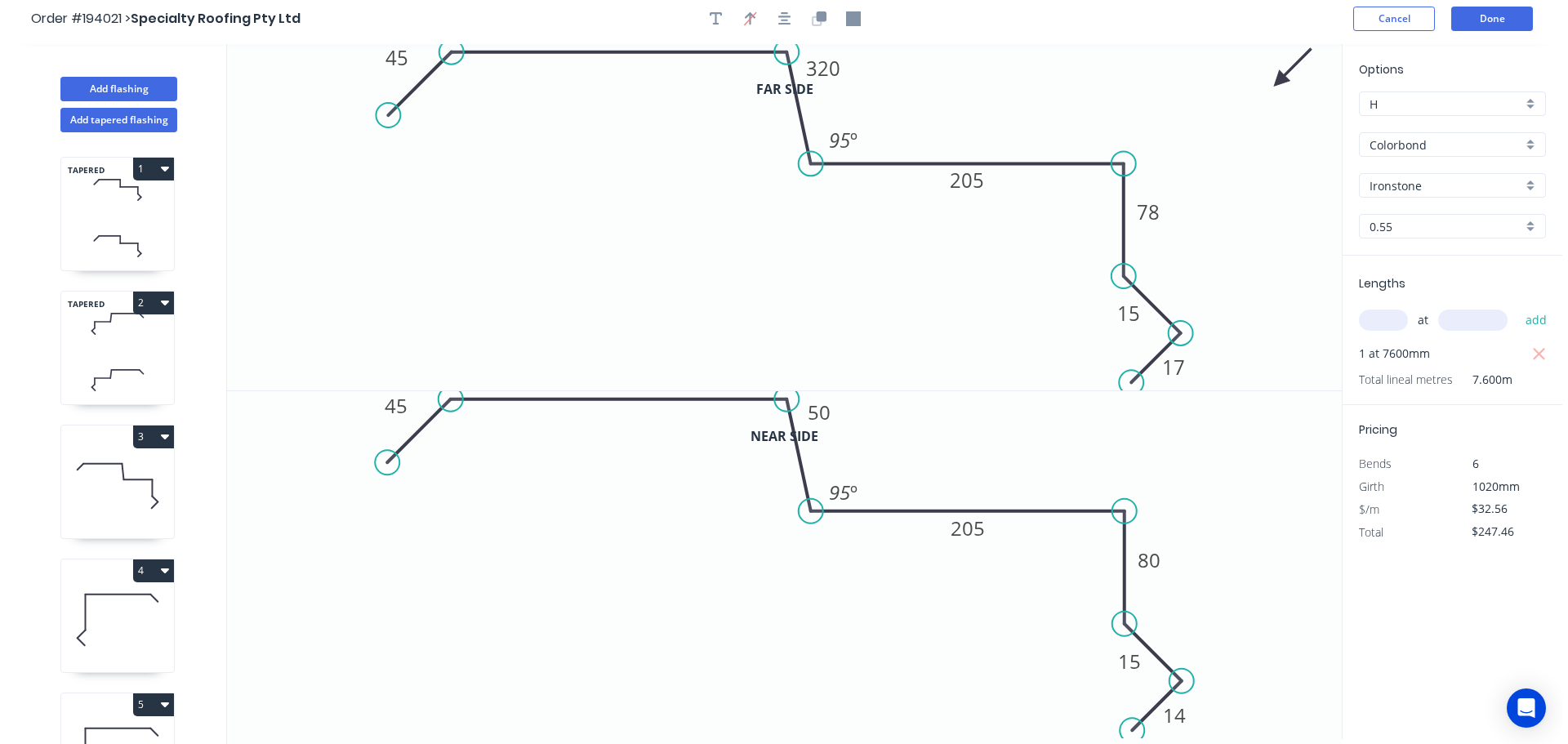
scroll to position [0, 0]
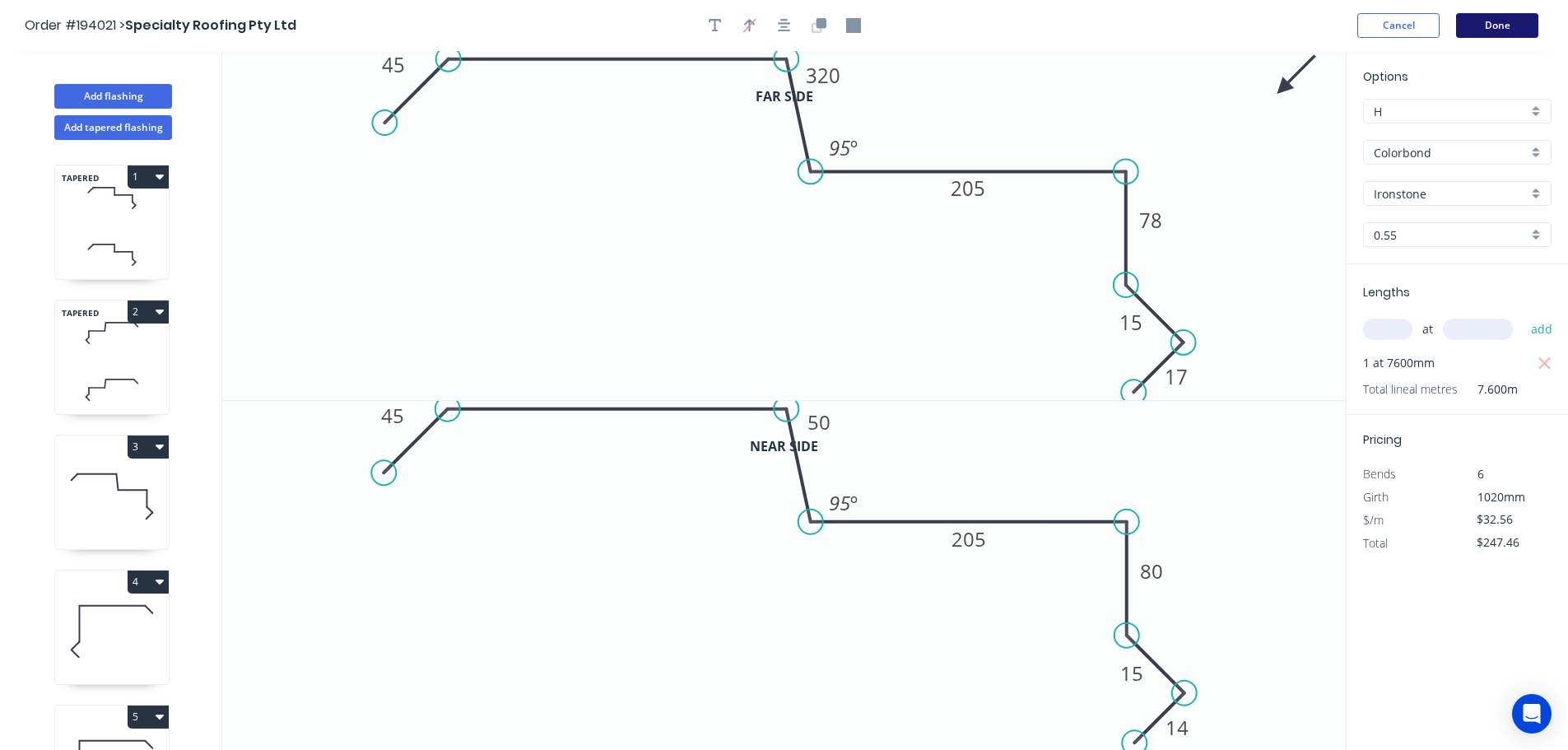
click at [1507, 28] on button "Done" at bounding box center [1496, 25] width 82 height 24
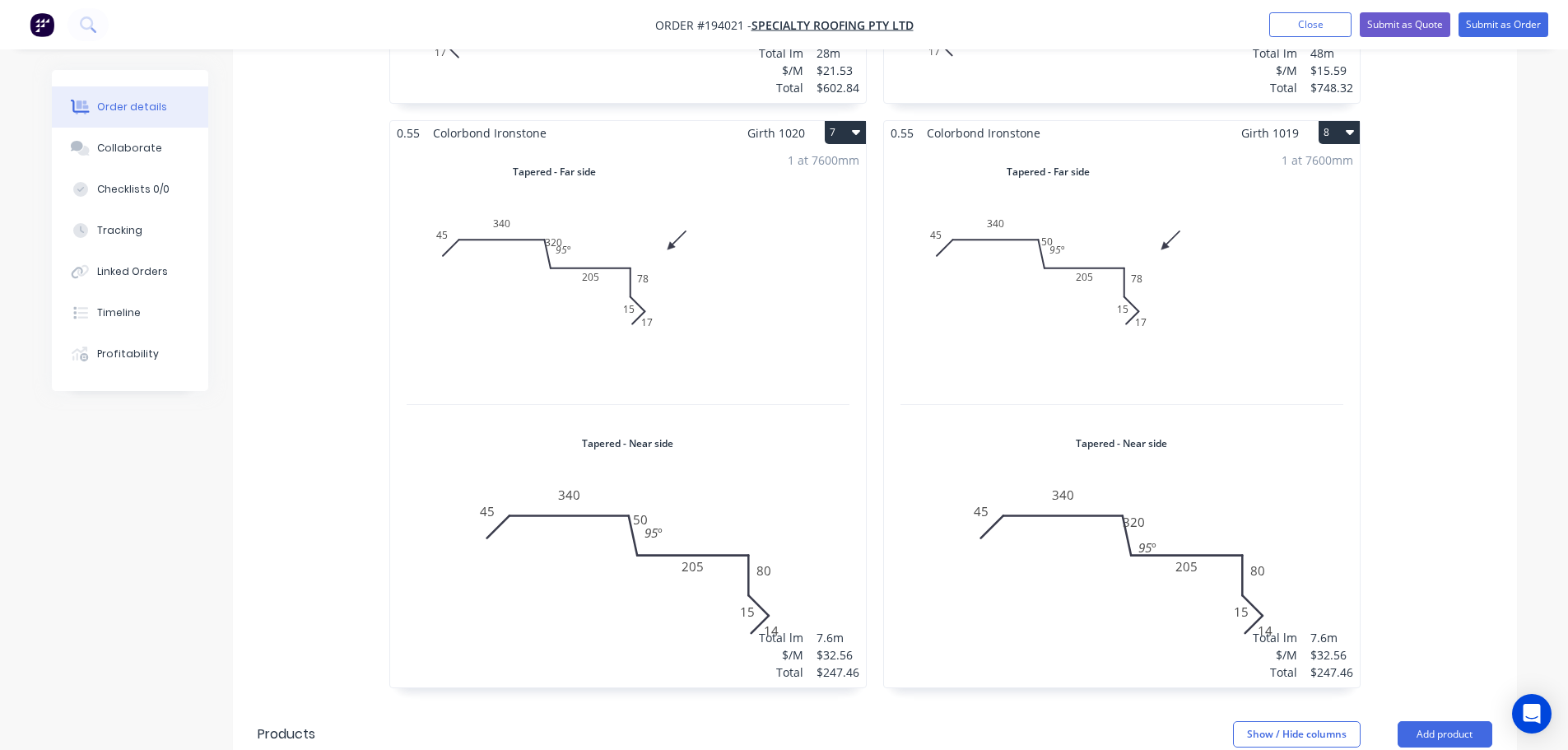
scroll to position [1647, 0]
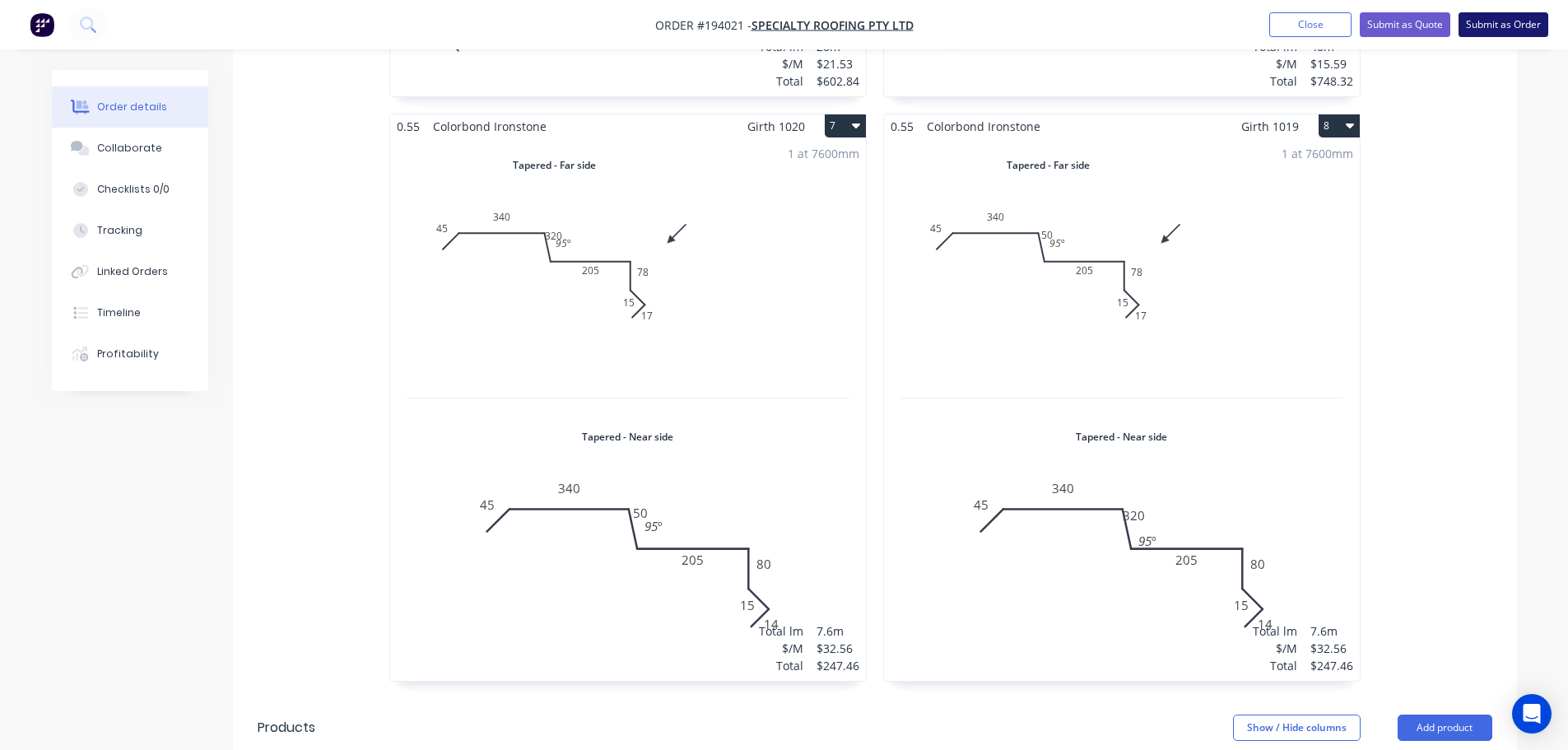
click at [1484, 15] on button "Submit as Order" at bounding box center [1503, 24] width 90 height 24
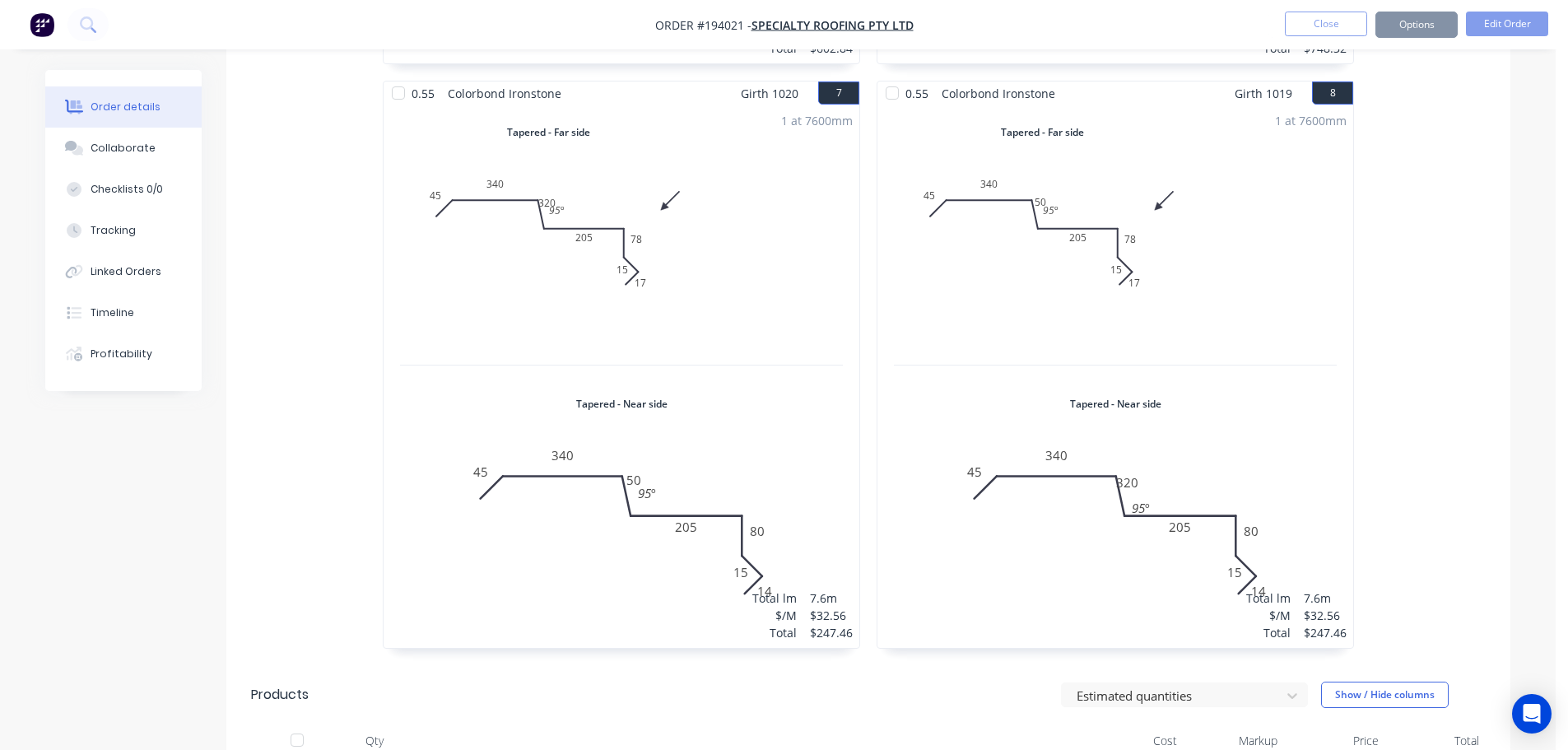
scroll to position [0, 0]
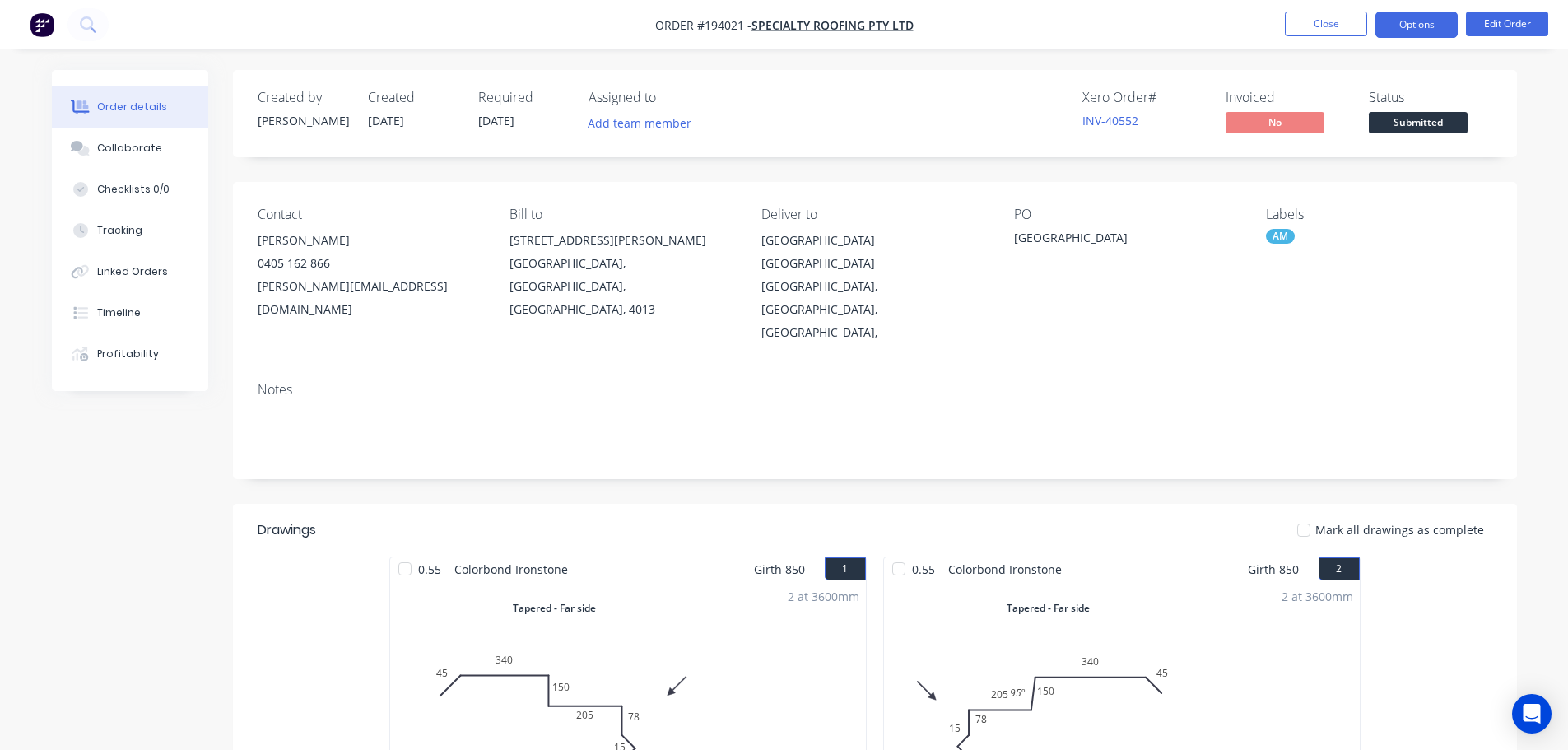
click at [1410, 22] on button "Options" at bounding box center [1416, 24] width 82 height 26
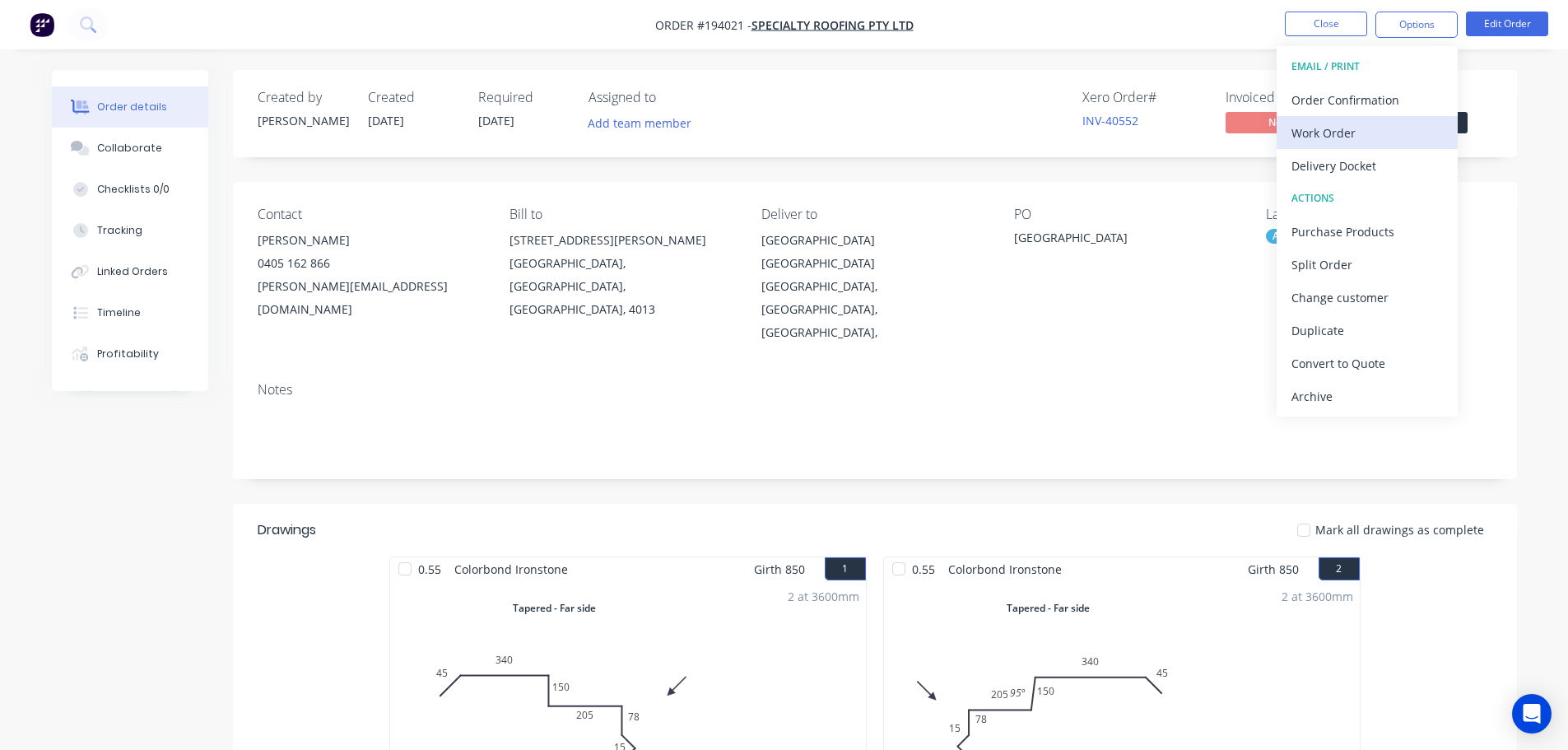
click at [1406, 140] on div "Work Order" at bounding box center [1366, 133] width 151 height 24
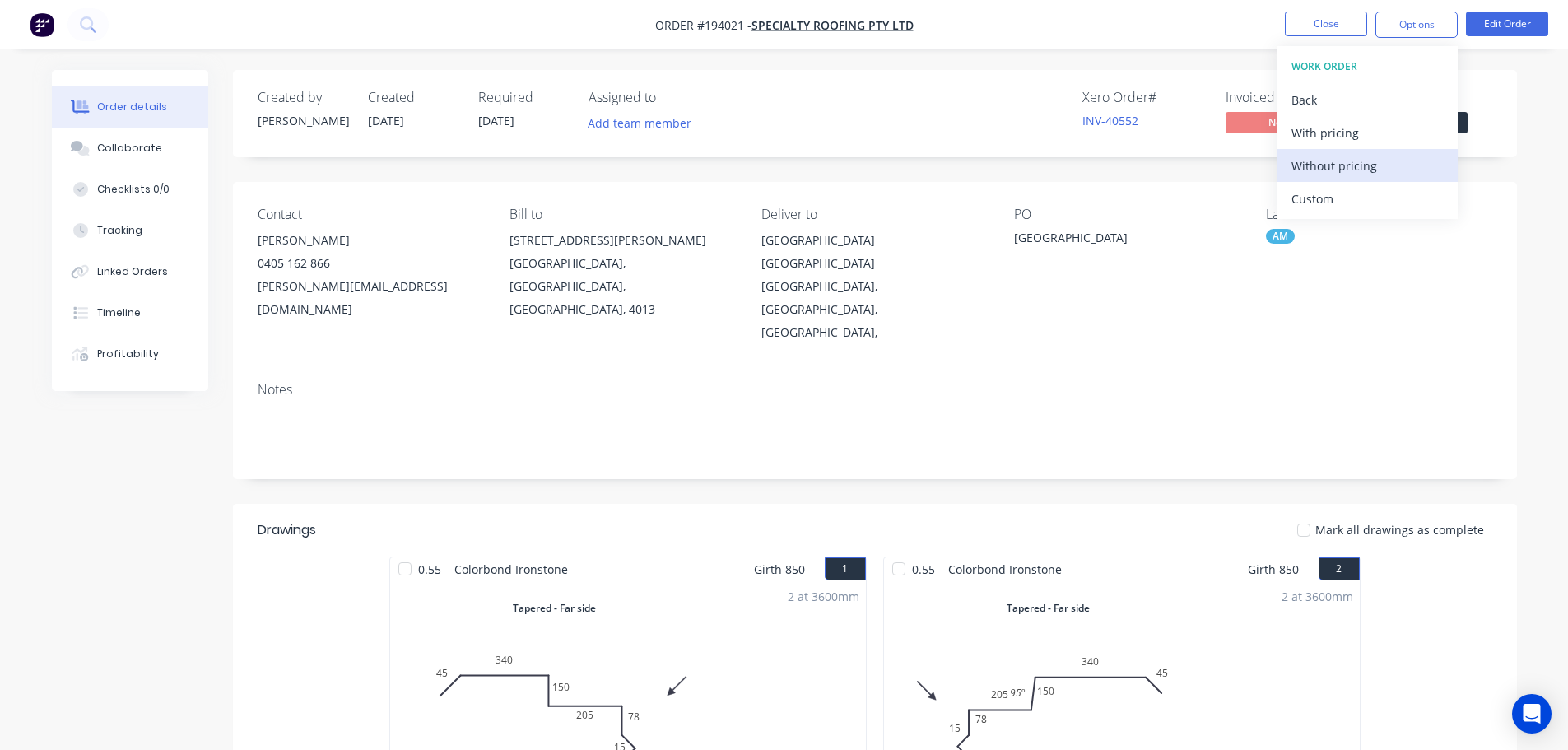
click at [1407, 159] on div "Without pricing" at bounding box center [1366, 166] width 151 height 24
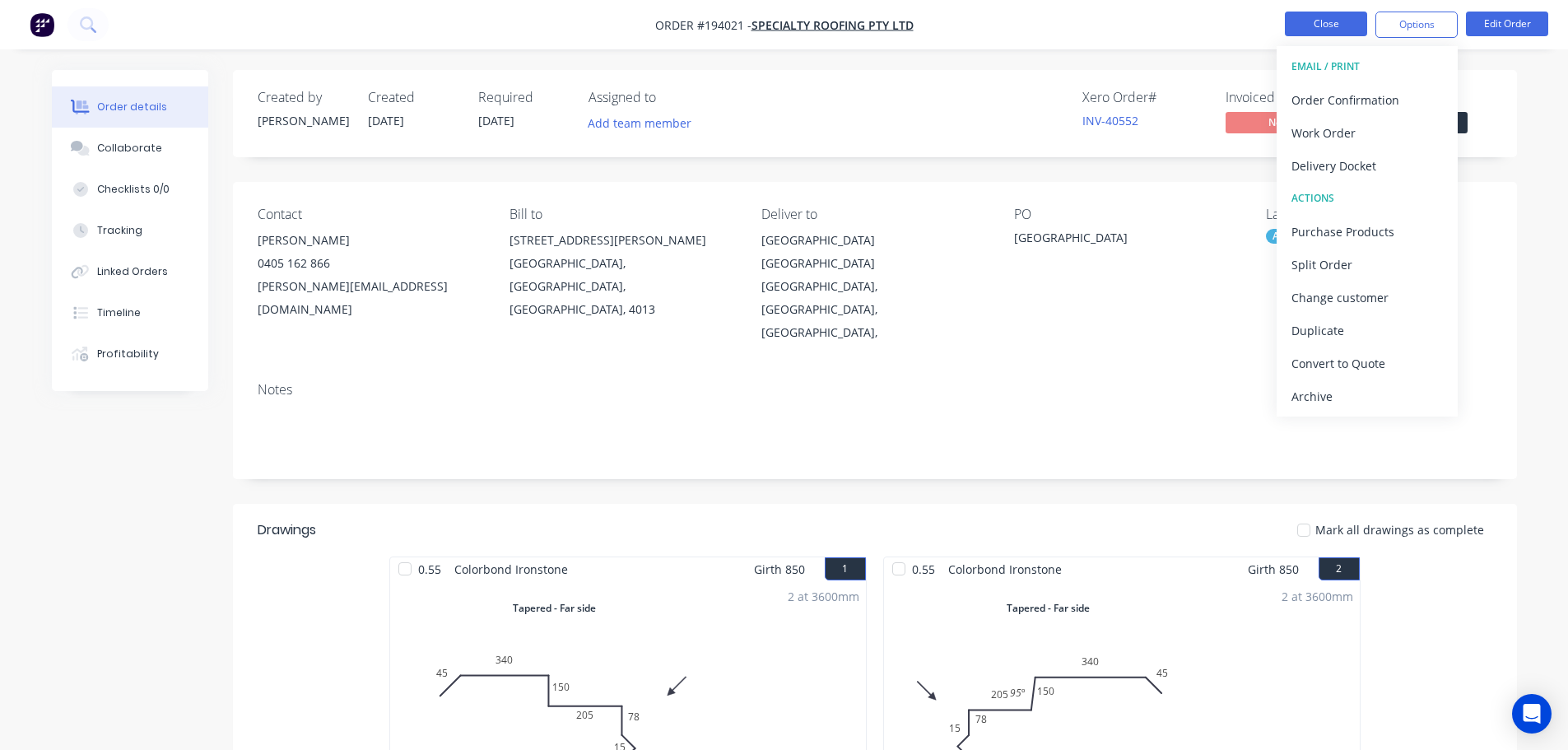
click at [1324, 31] on button "Close" at bounding box center [1325, 24] width 82 height 24
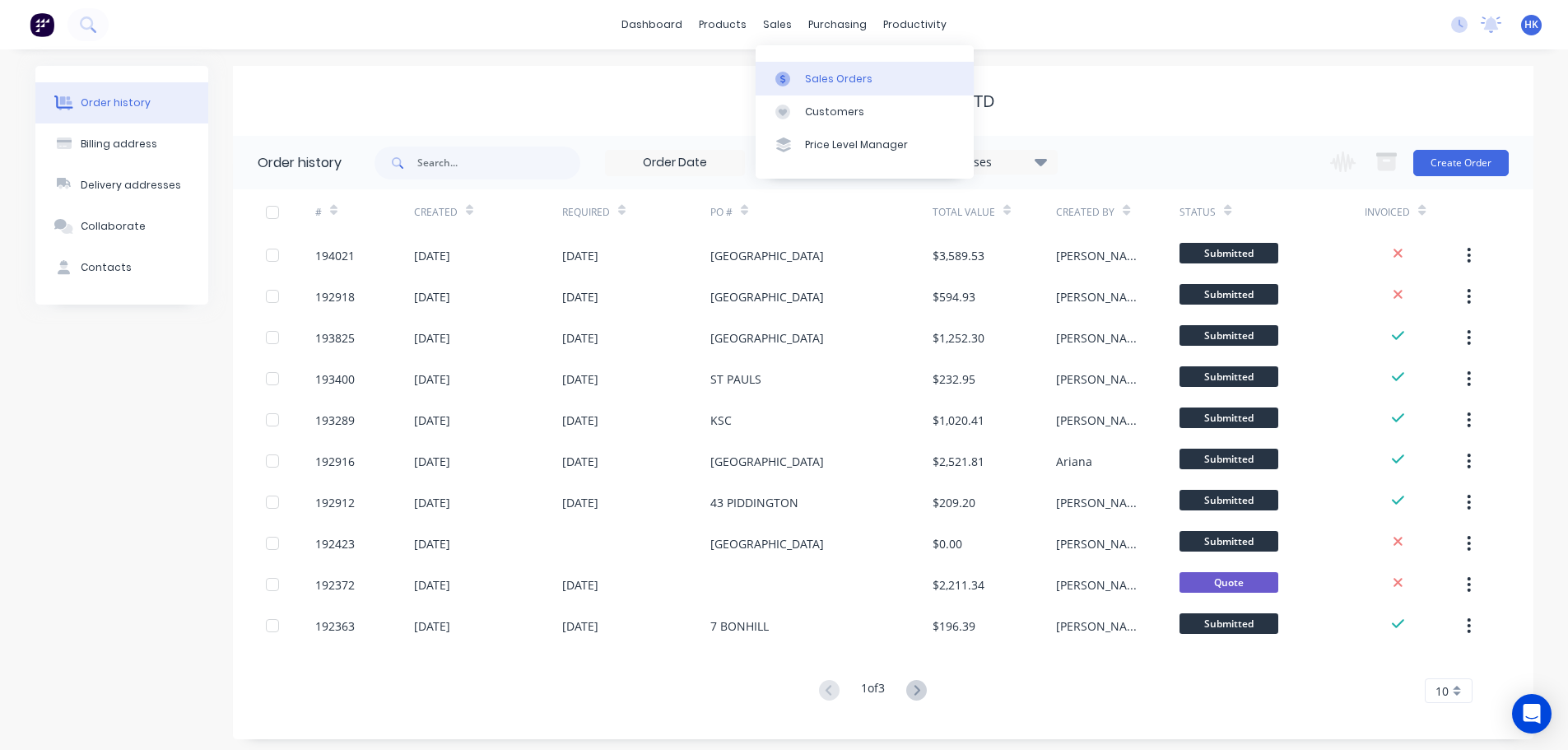
click at [814, 73] on div "Sales Orders" at bounding box center [838, 79] width 68 height 14
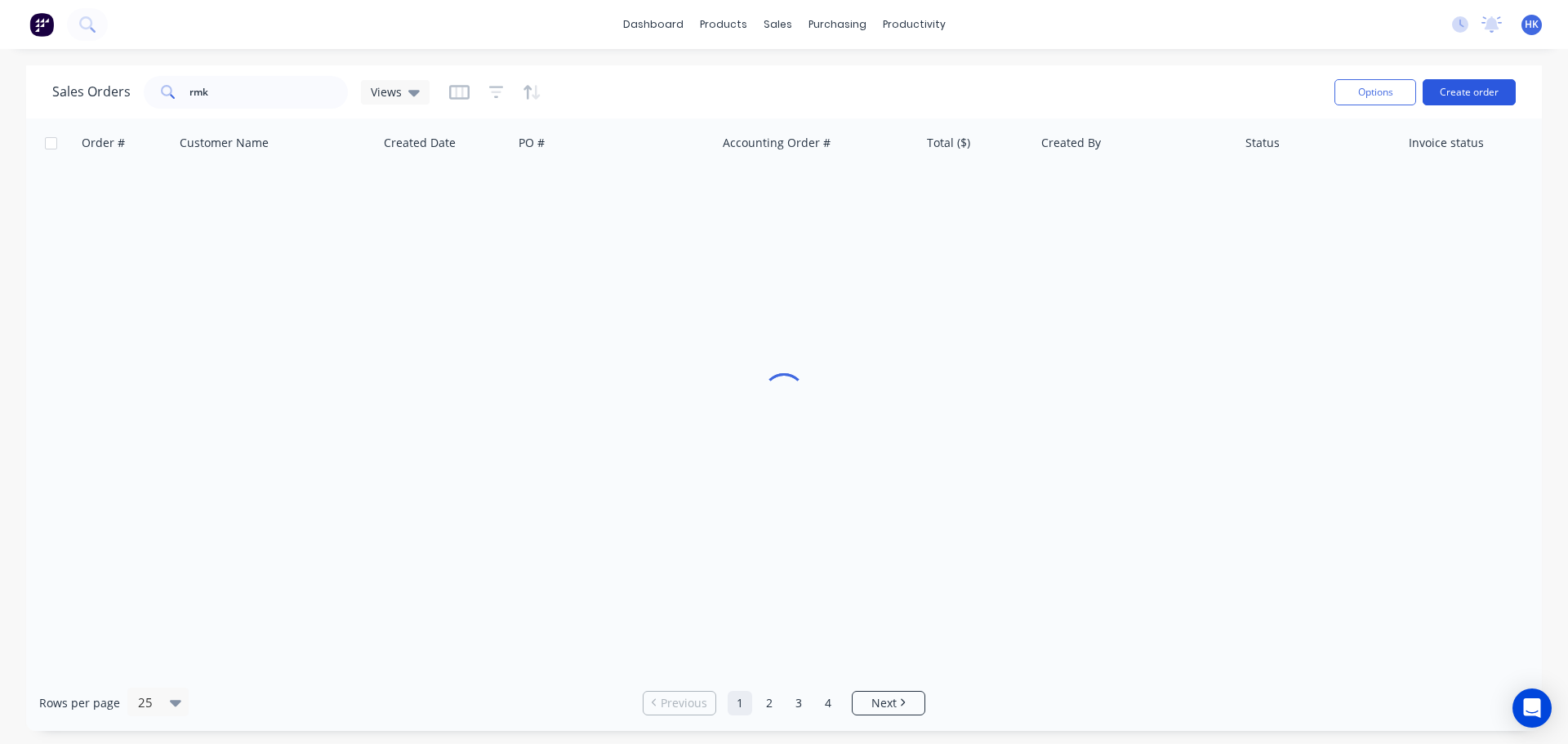
click at [1468, 89] on button "Create order" at bounding box center [1470, 92] width 93 height 26
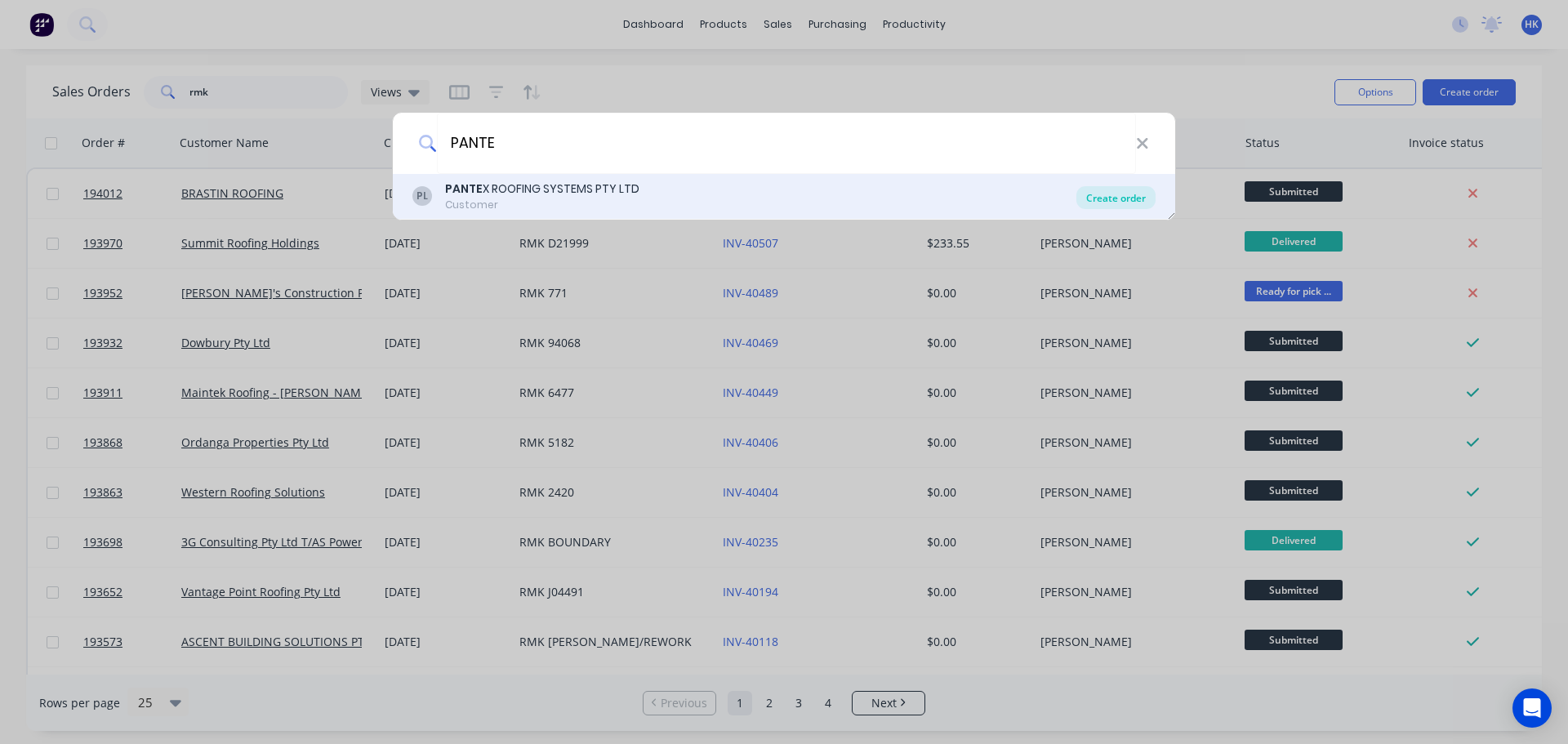
type input "PANTE"
click at [1112, 208] on div "Create order" at bounding box center [1116, 197] width 79 height 22
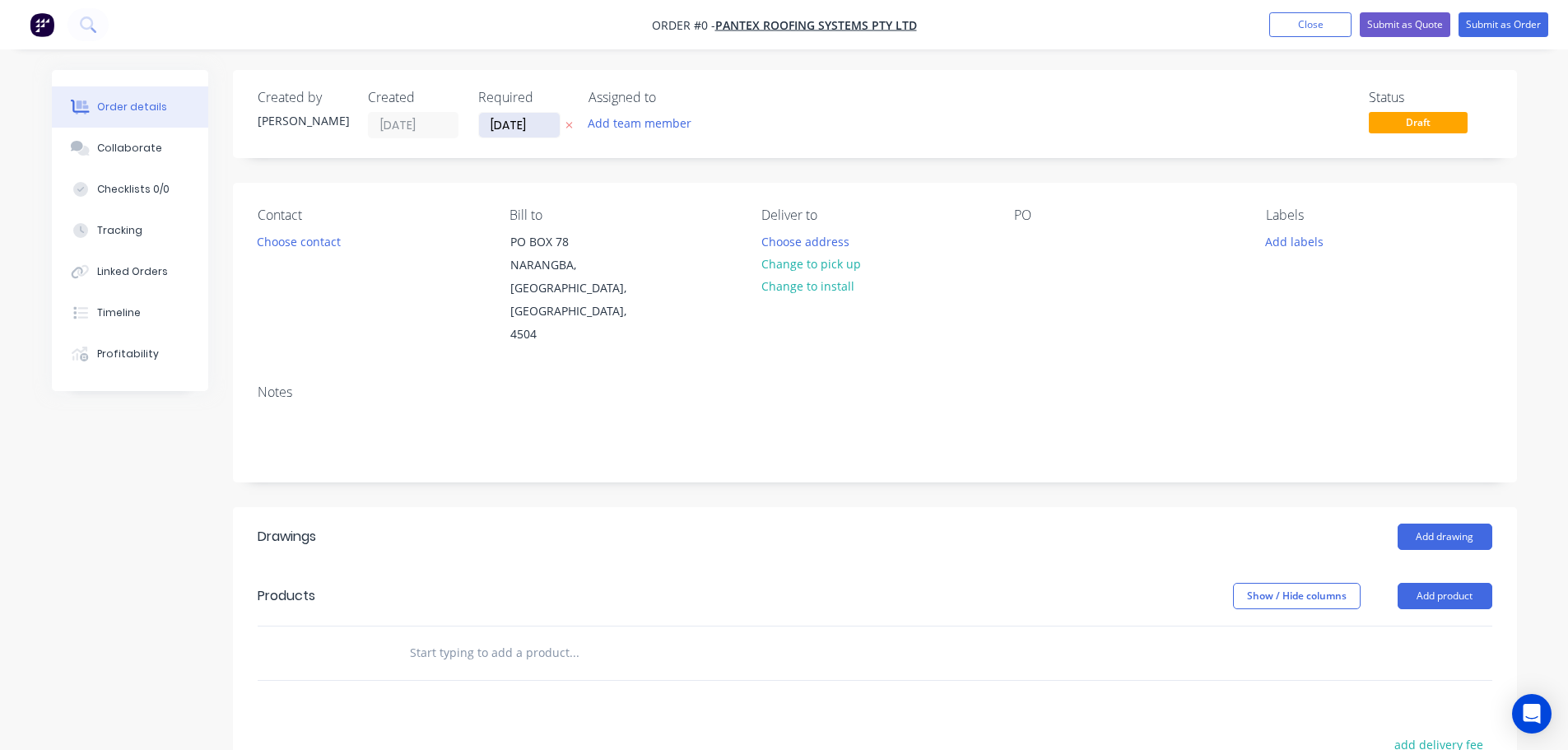
click at [517, 128] on input "[DATE]" at bounding box center [519, 125] width 81 height 24
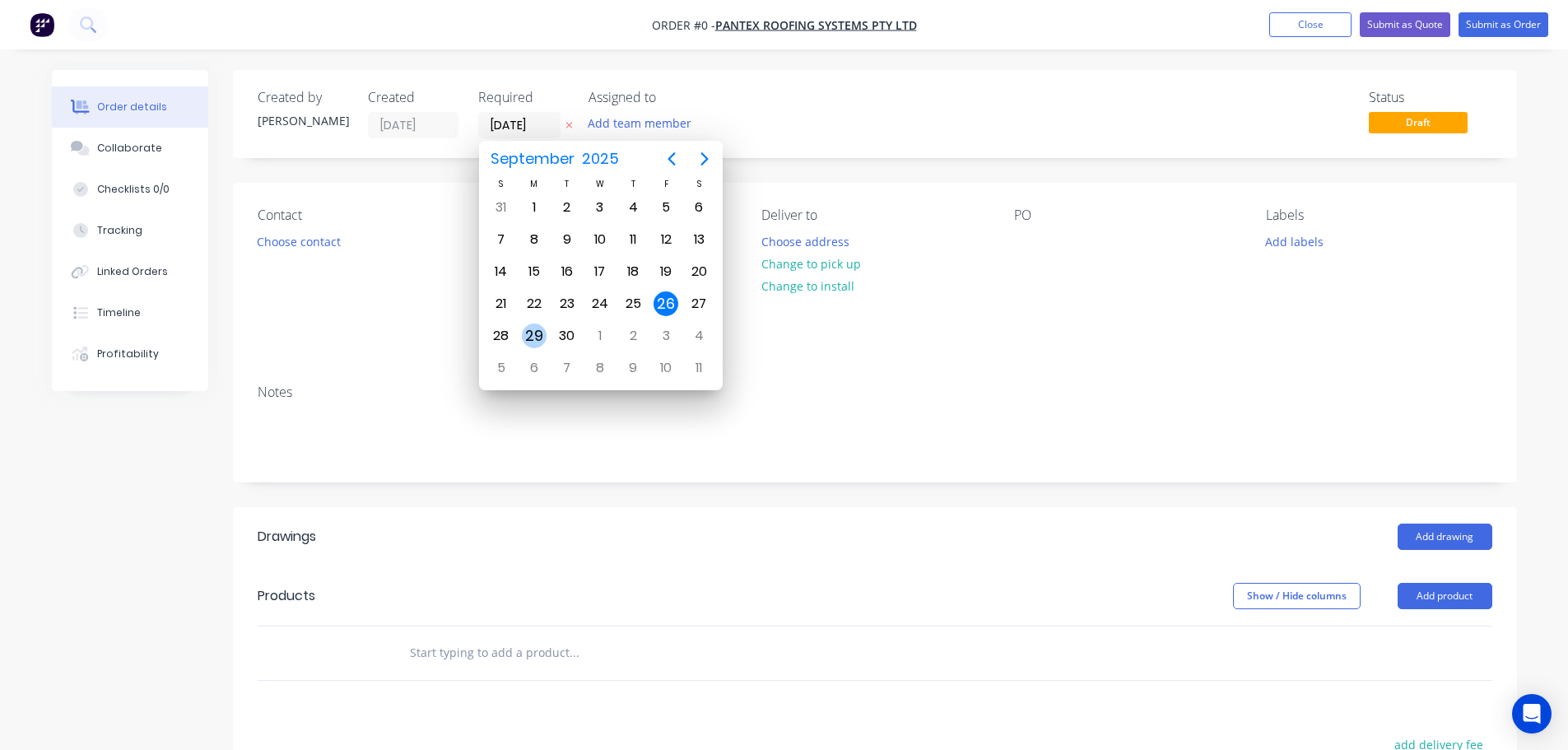
click at [518, 334] on div "29" at bounding box center [534, 336] width 33 height 32
type input "[DATE]"
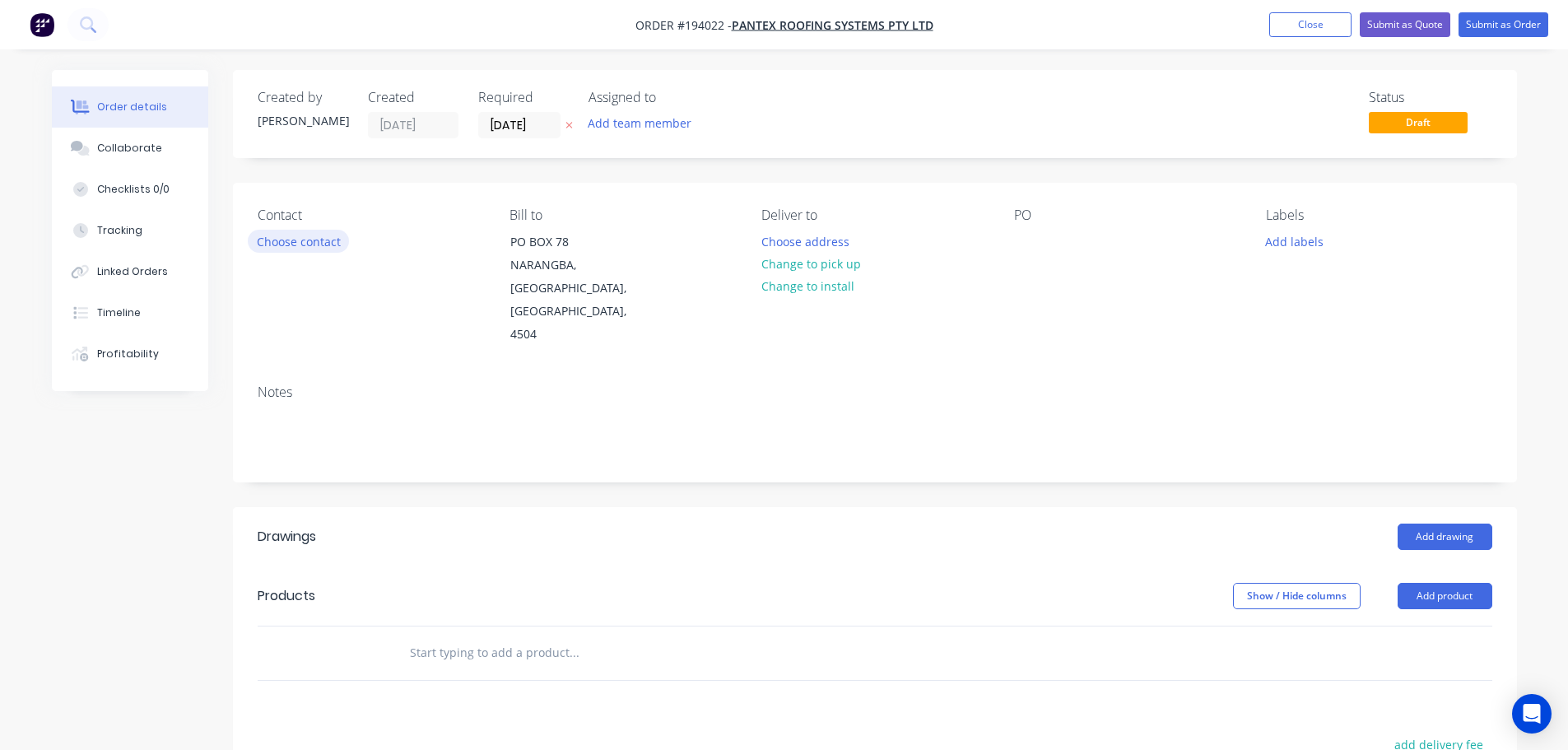
click at [302, 249] on button "Choose contact" at bounding box center [299, 241] width 101 height 23
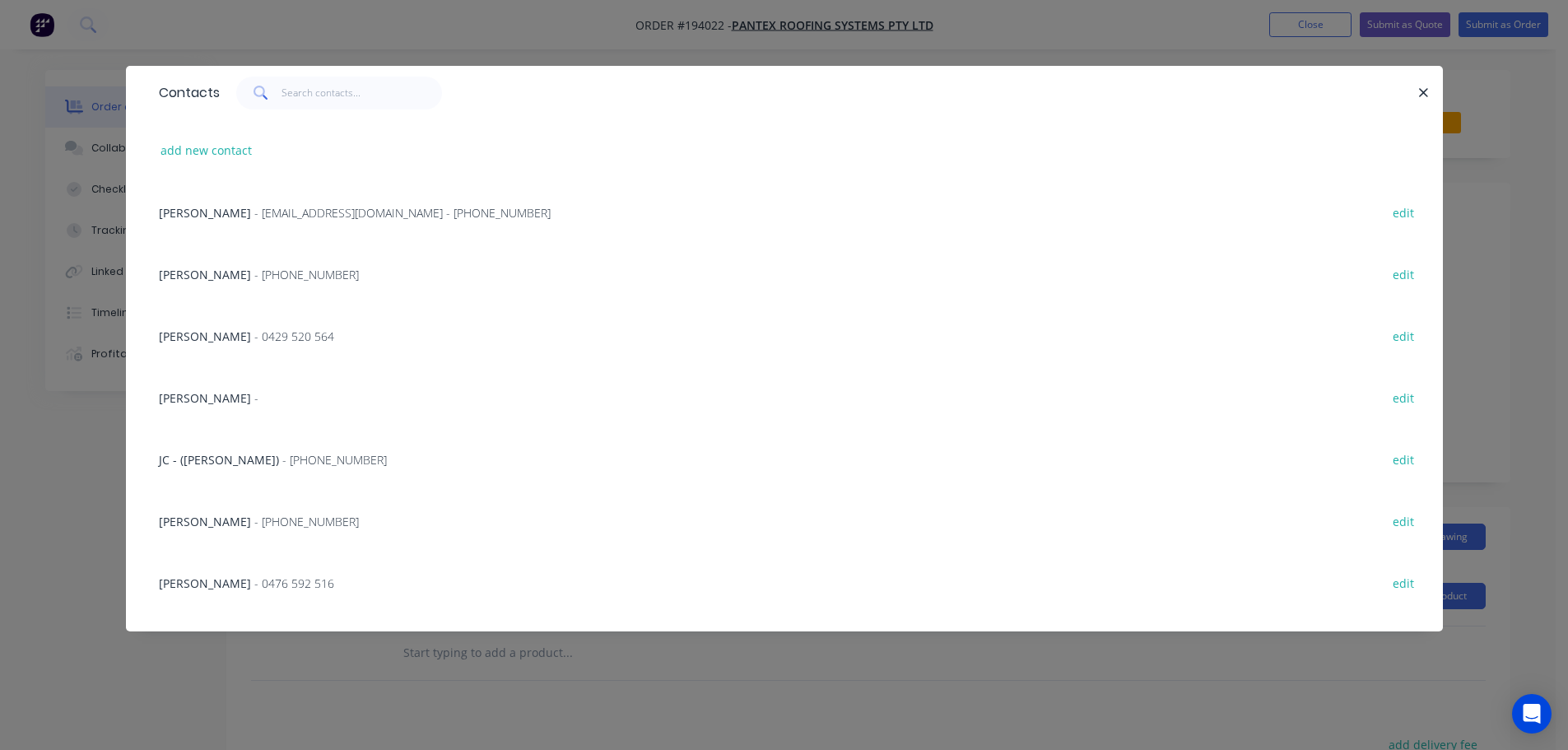
click at [288, 207] on span "- [EMAIL_ADDRESS][DOMAIN_NAME] - [PHONE_NUMBER]" at bounding box center [402, 212] width 296 height 15
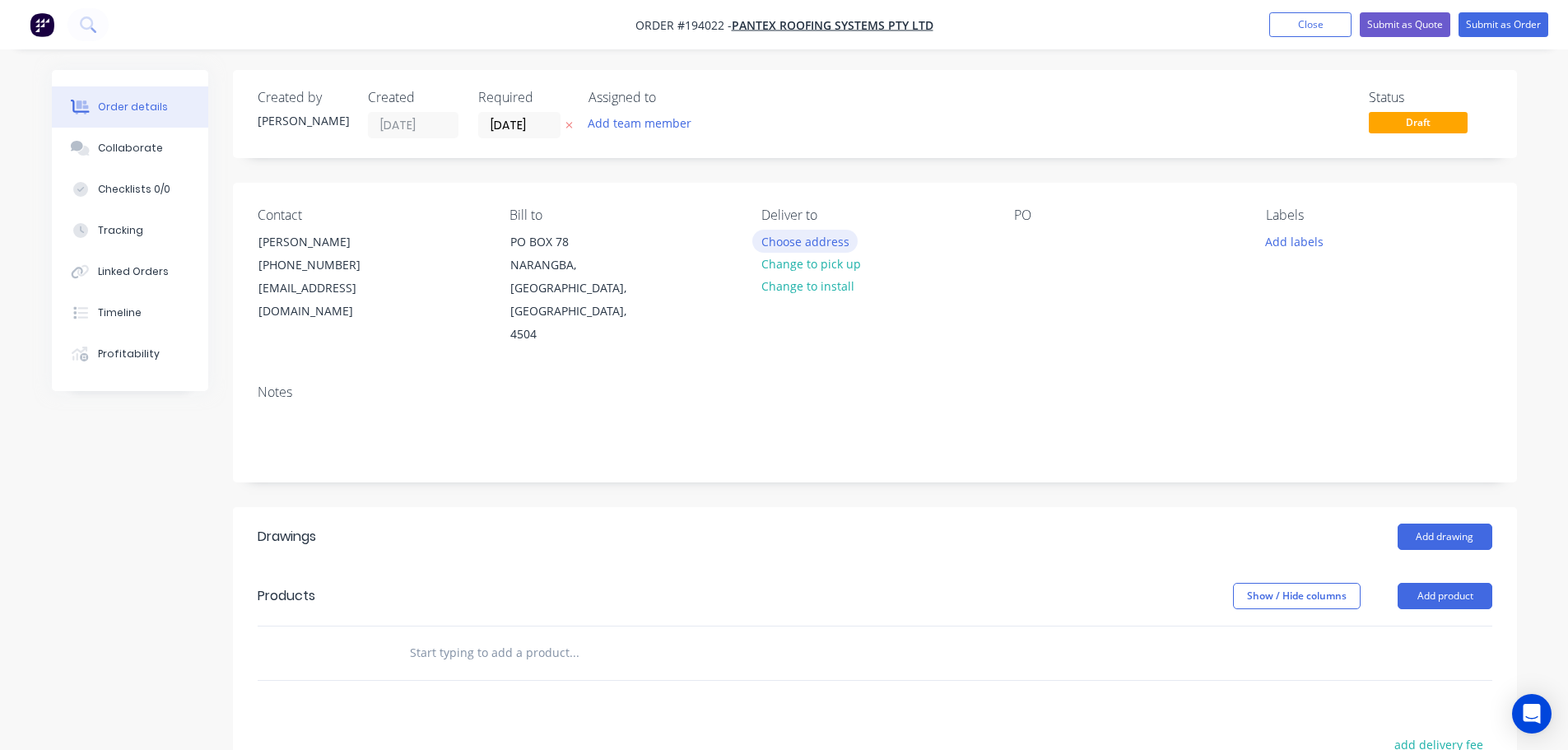
click at [755, 249] on div "Choose address" at bounding box center [810, 241] width 117 height 23
drag, startPoint x: 772, startPoint y: 248, endPoint x: 728, endPoint y: 265, distance: 47.2
click at [769, 253] on div "Choose address Change to pick up Change to install" at bounding box center [810, 264] width 117 height 68
click at [818, 242] on button "Choose address" at bounding box center [805, 241] width 105 height 23
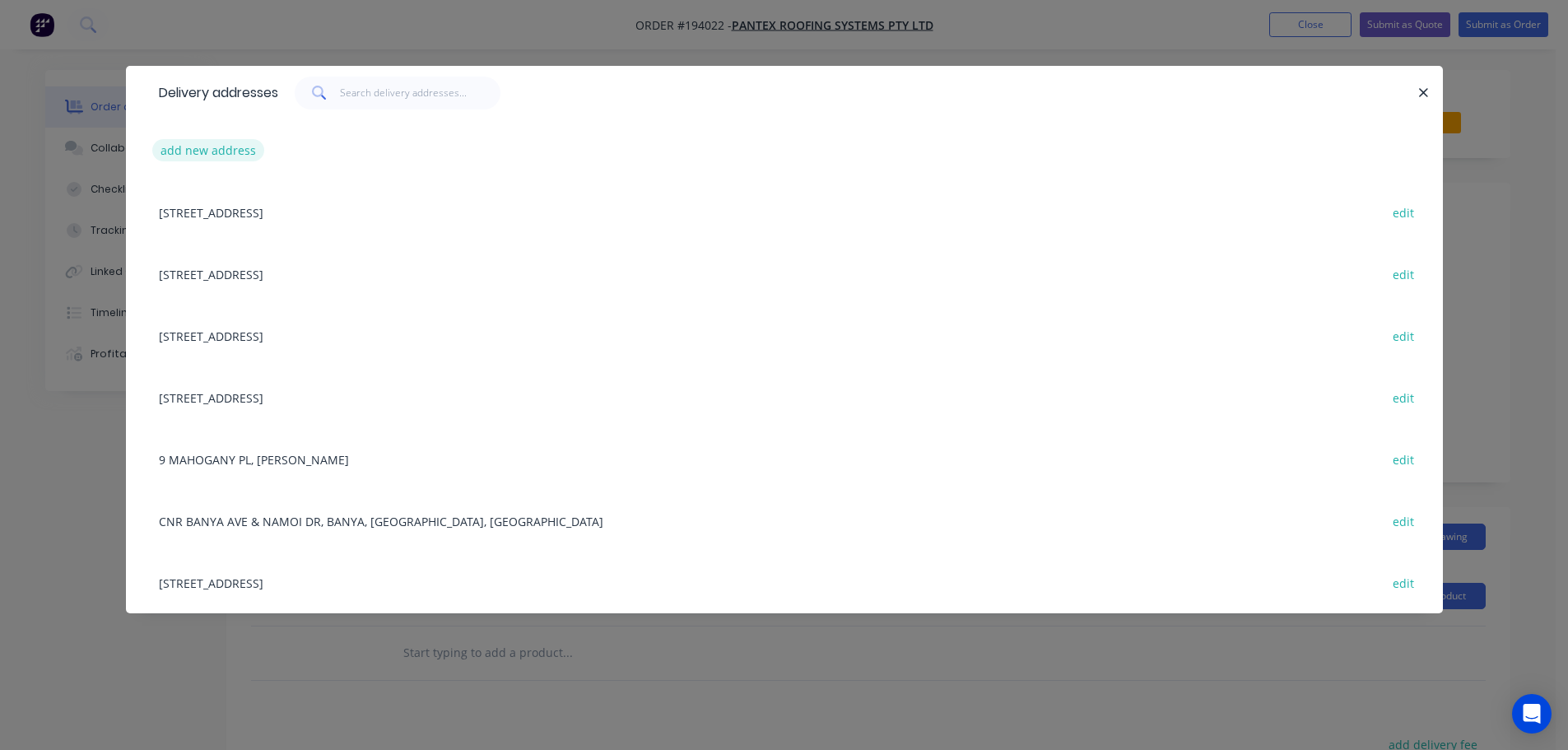
click at [237, 148] on button "add new address" at bounding box center [208, 150] width 113 height 23
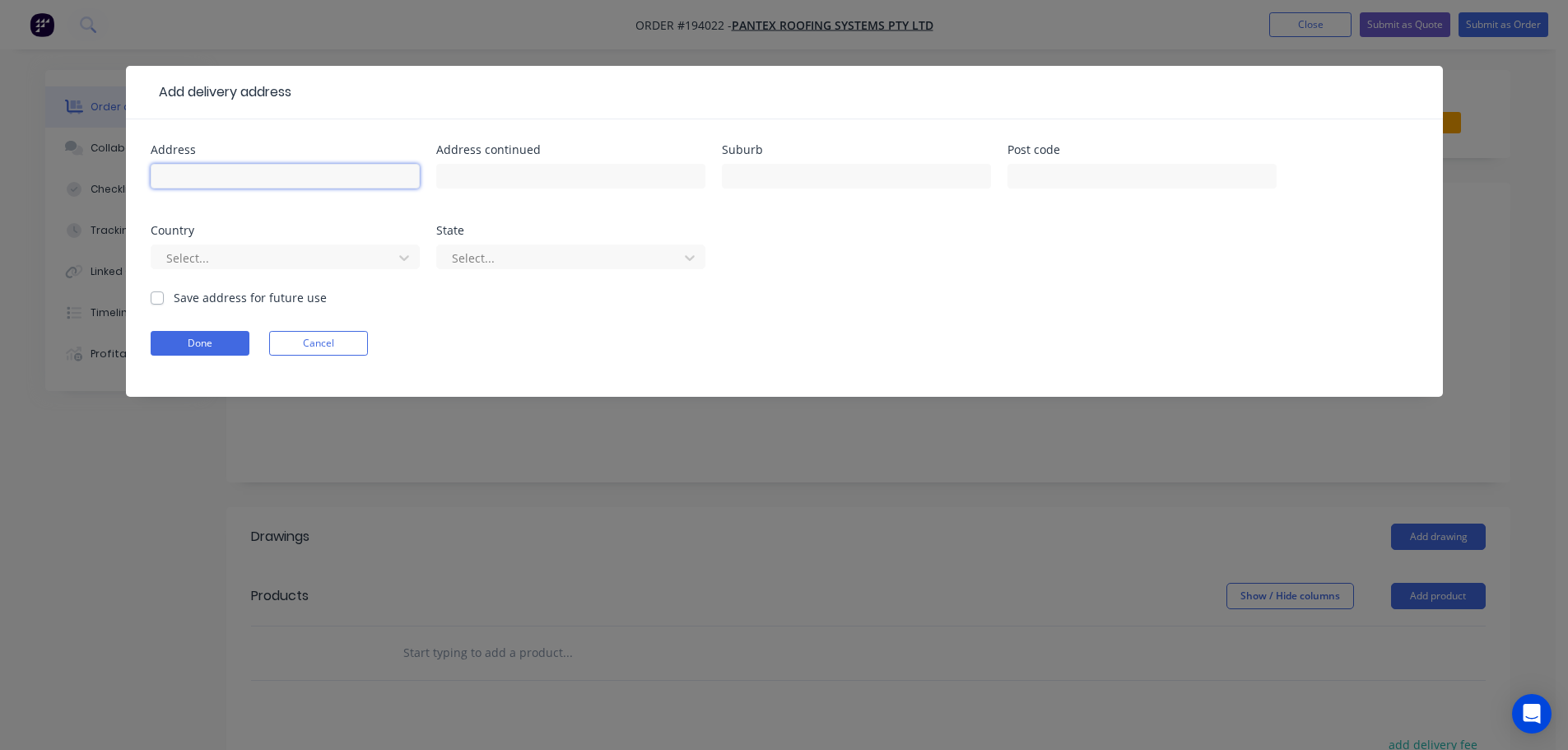
click at [241, 177] on input "text" at bounding box center [284, 176] width 269 height 24
type input "169 TOP FORESTRY RD"
type input "RIDGEWOOD"
click at [195, 350] on button "Done" at bounding box center [199, 342] width 99 height 24
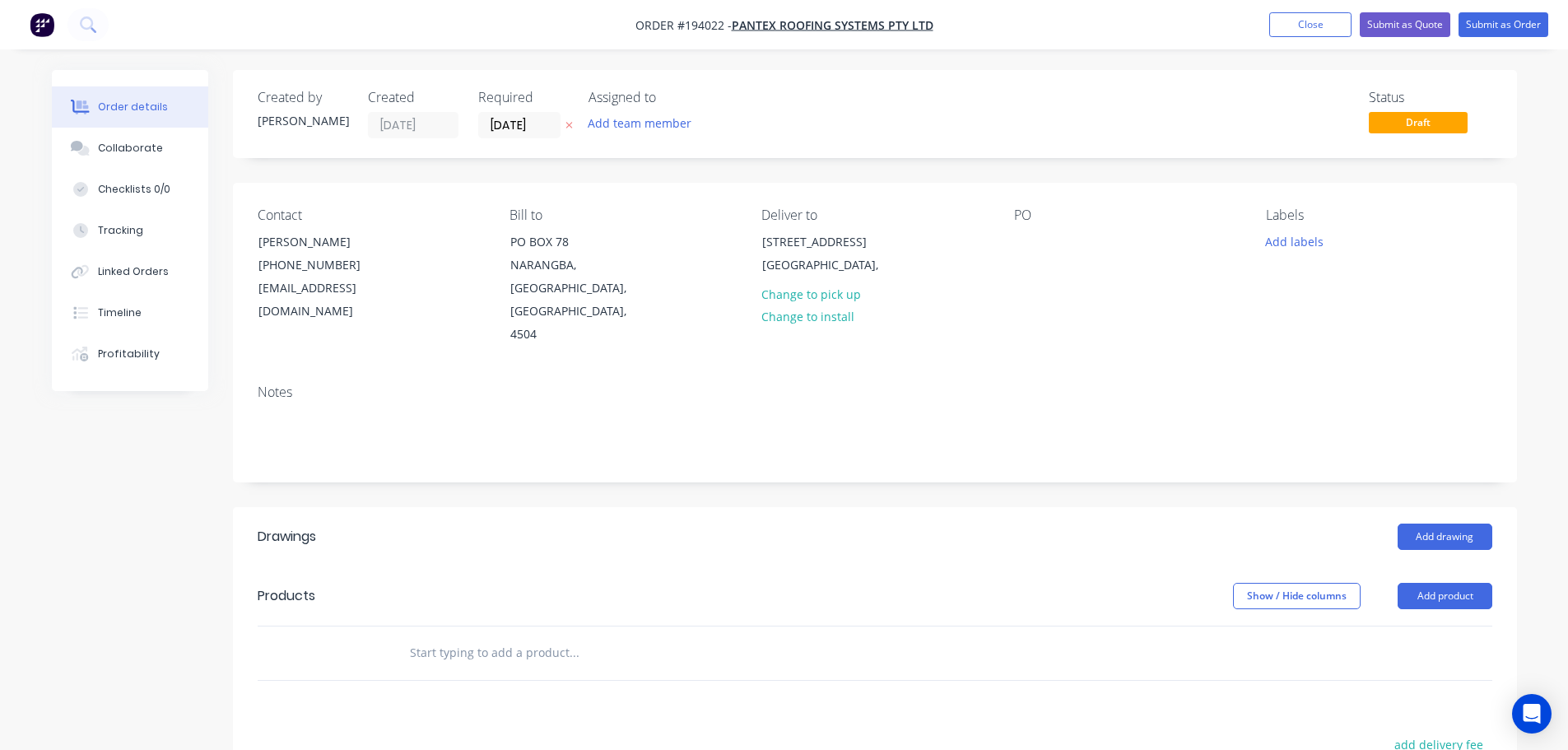
click at [1009, 249] on div "Contact KERRY (07) 3897 8203 ap@pantexroofing.com.au Bill to PO BOX 78 NARANGBA…" at bounding box center [875, 277] width 1284 height 188
click at [1029, 243] on div at bounding box center [1027, 242] width 26 height 24
click at [1432, 583] on button "Add product" at bounding box center [1445, 596] width 95 height 26
click at [1434, 626] on div "Product catalogue" at bounding box center [1414, 638] width 127 height 24
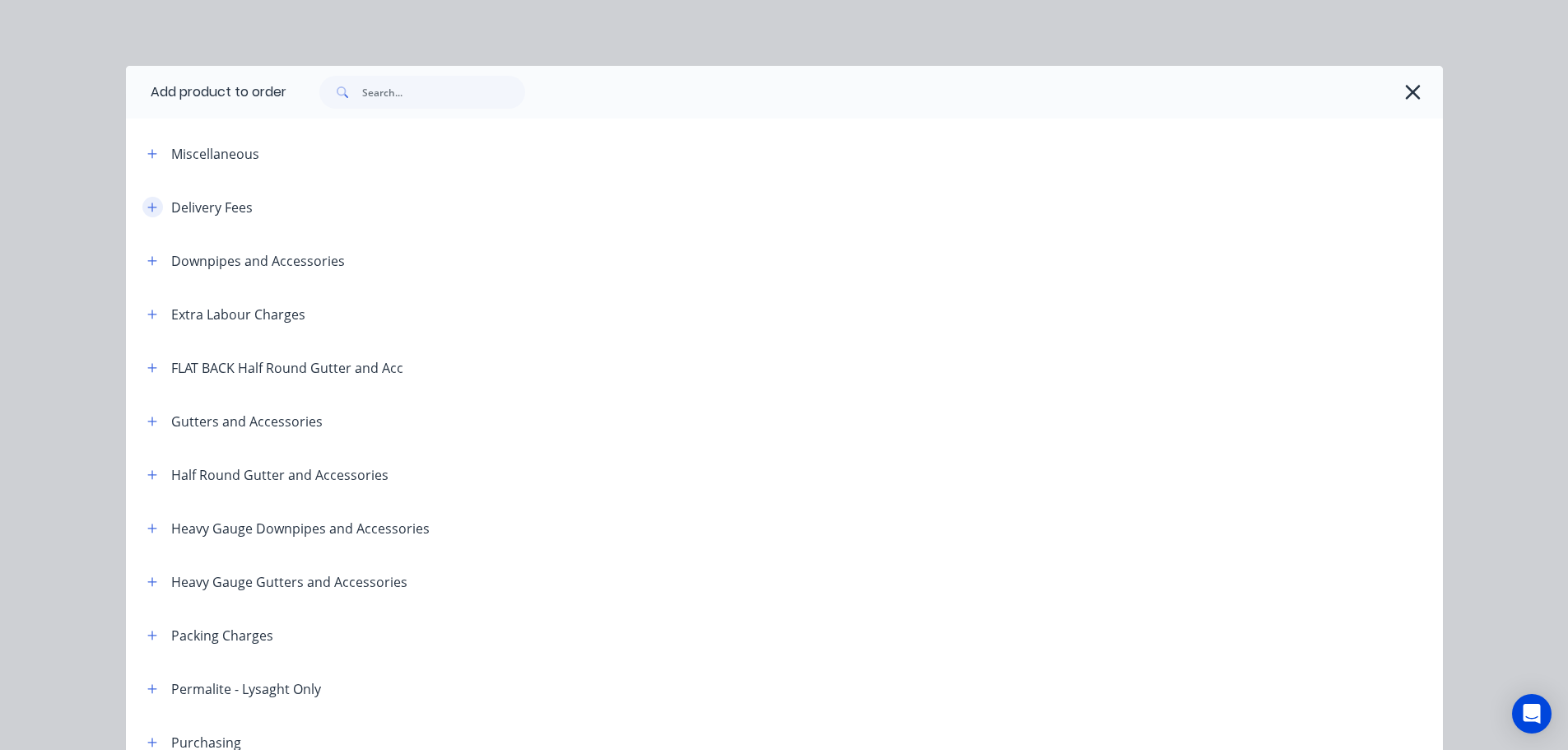
click at [150, 206] on icon "button" at bounding box center [152, 207] width 10 height 12
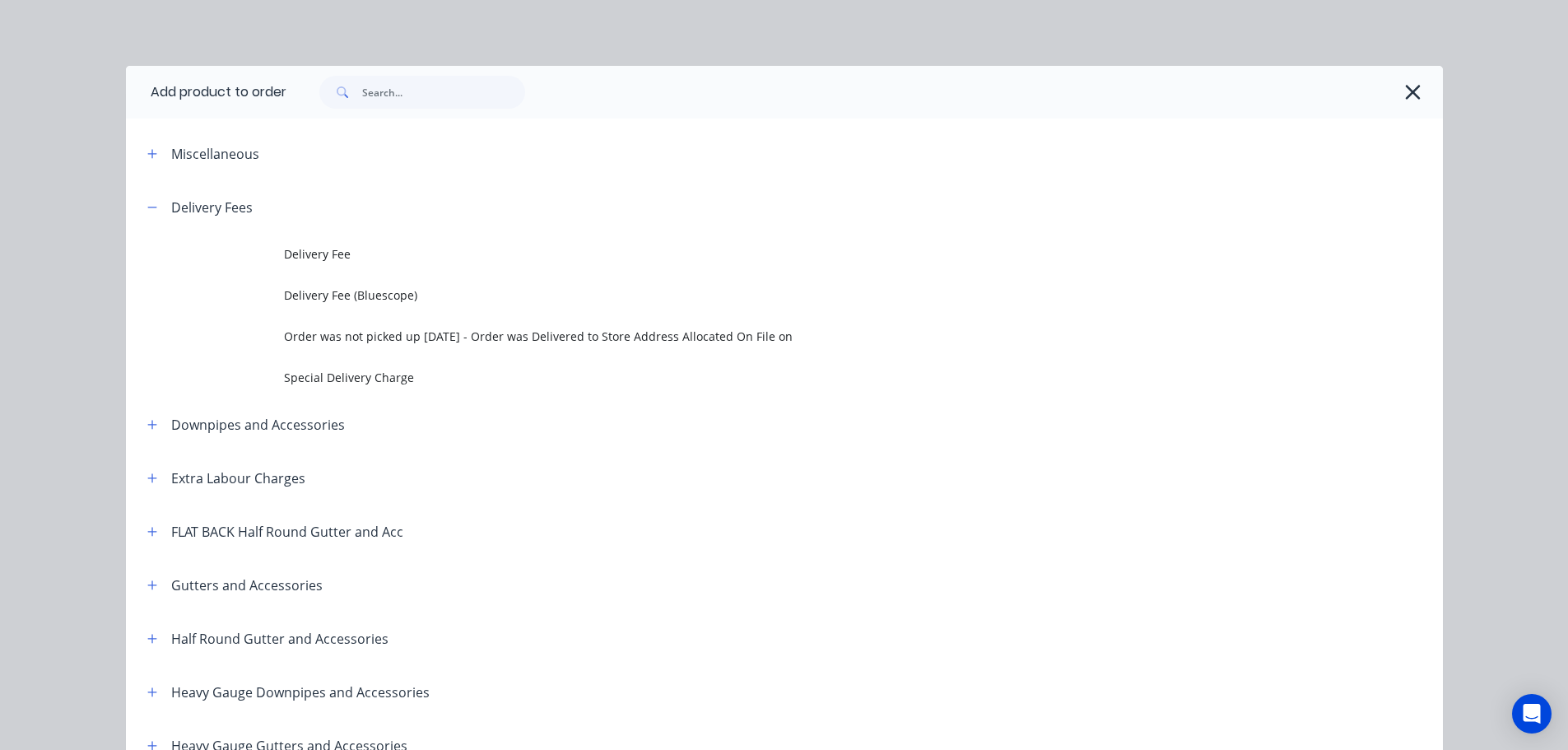
drag, startPoint x: 419, startPoint y: 378, endPoint x: 421, endPoint y: 389, distance: 11.2
click at [419, 379] on span "Special Delivery Charge" at bounding box center [748, 377] width 927 height 17
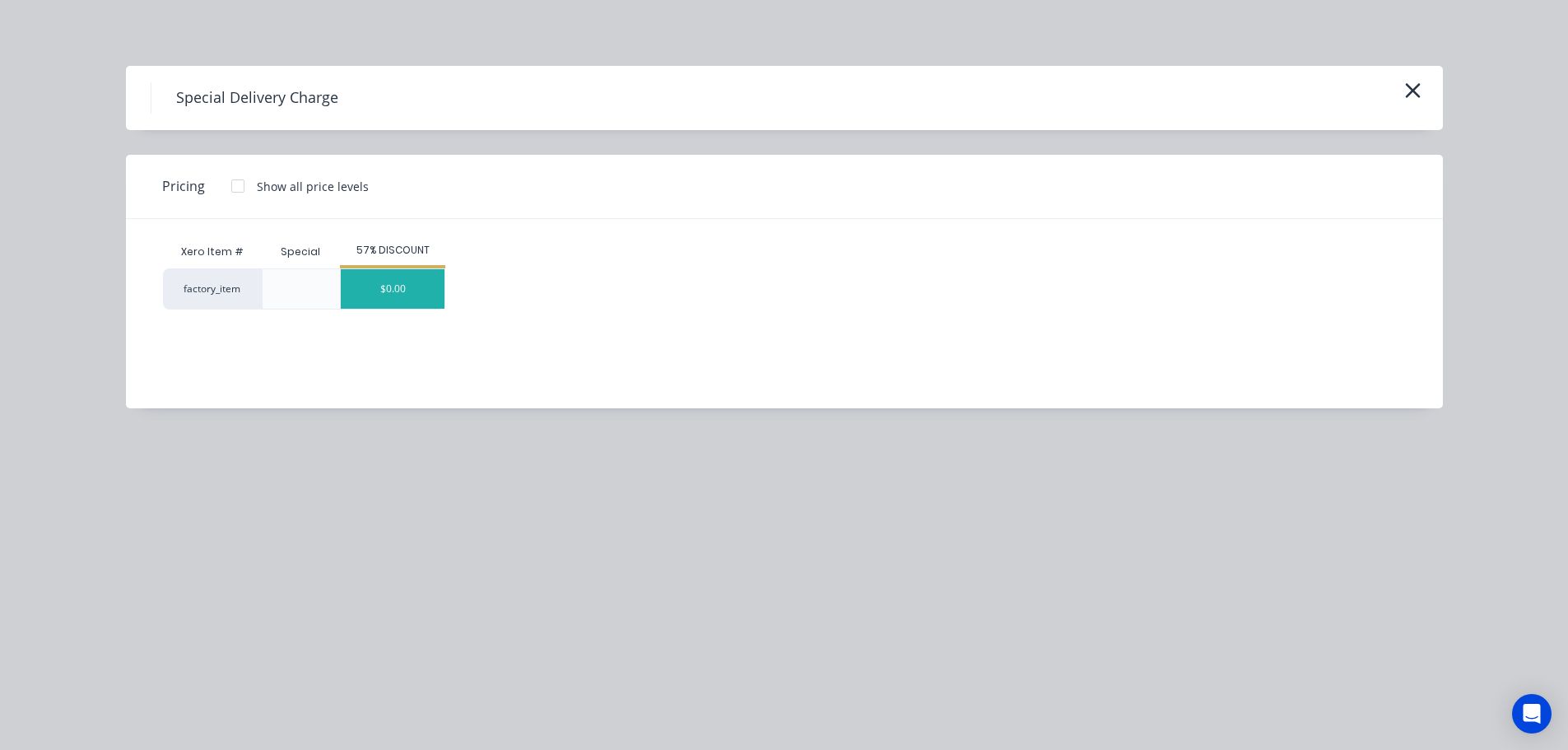
click at [384, 296] on div "$0.00" at bounding box center [392, 289] width 104 height 40
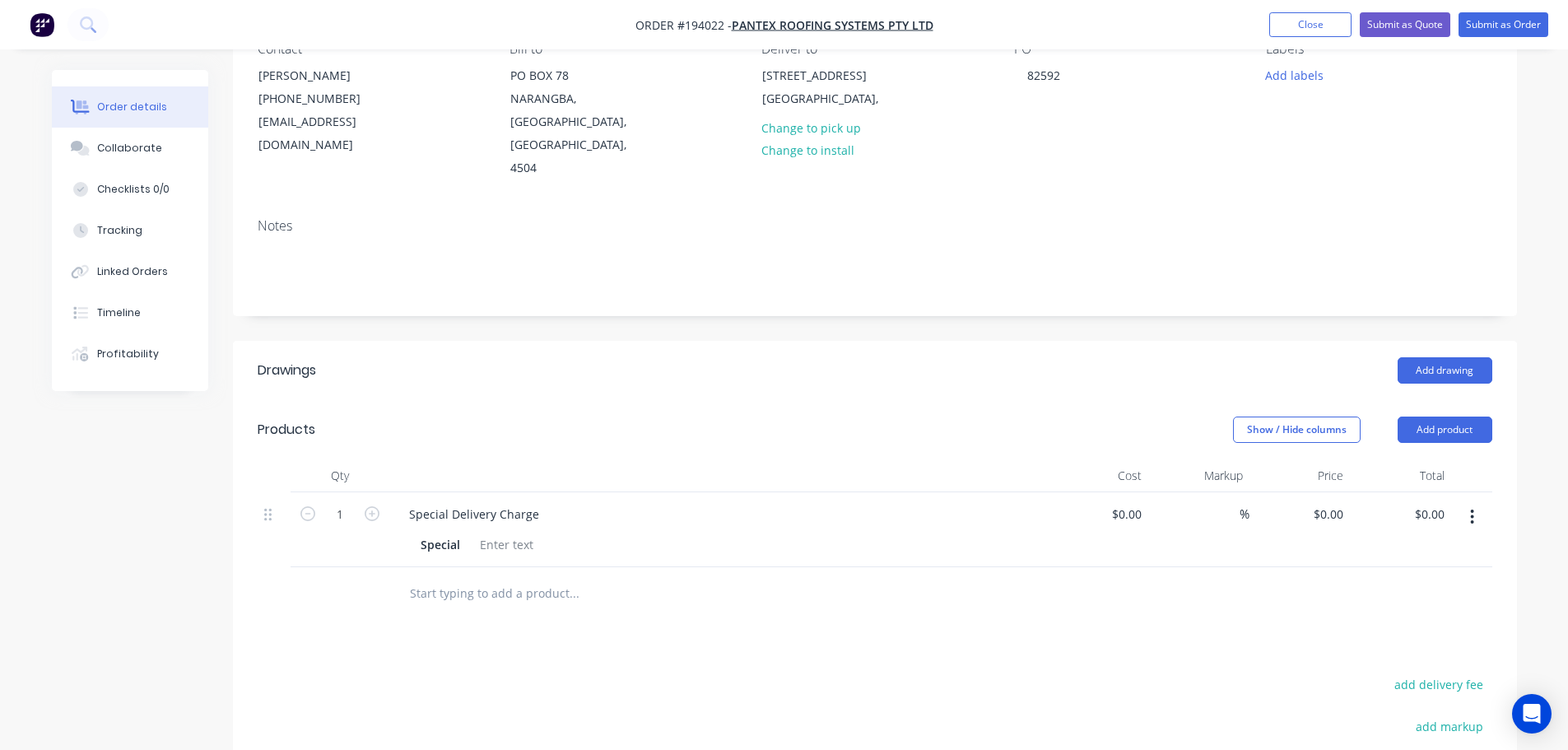
scroll to position [247, 0]
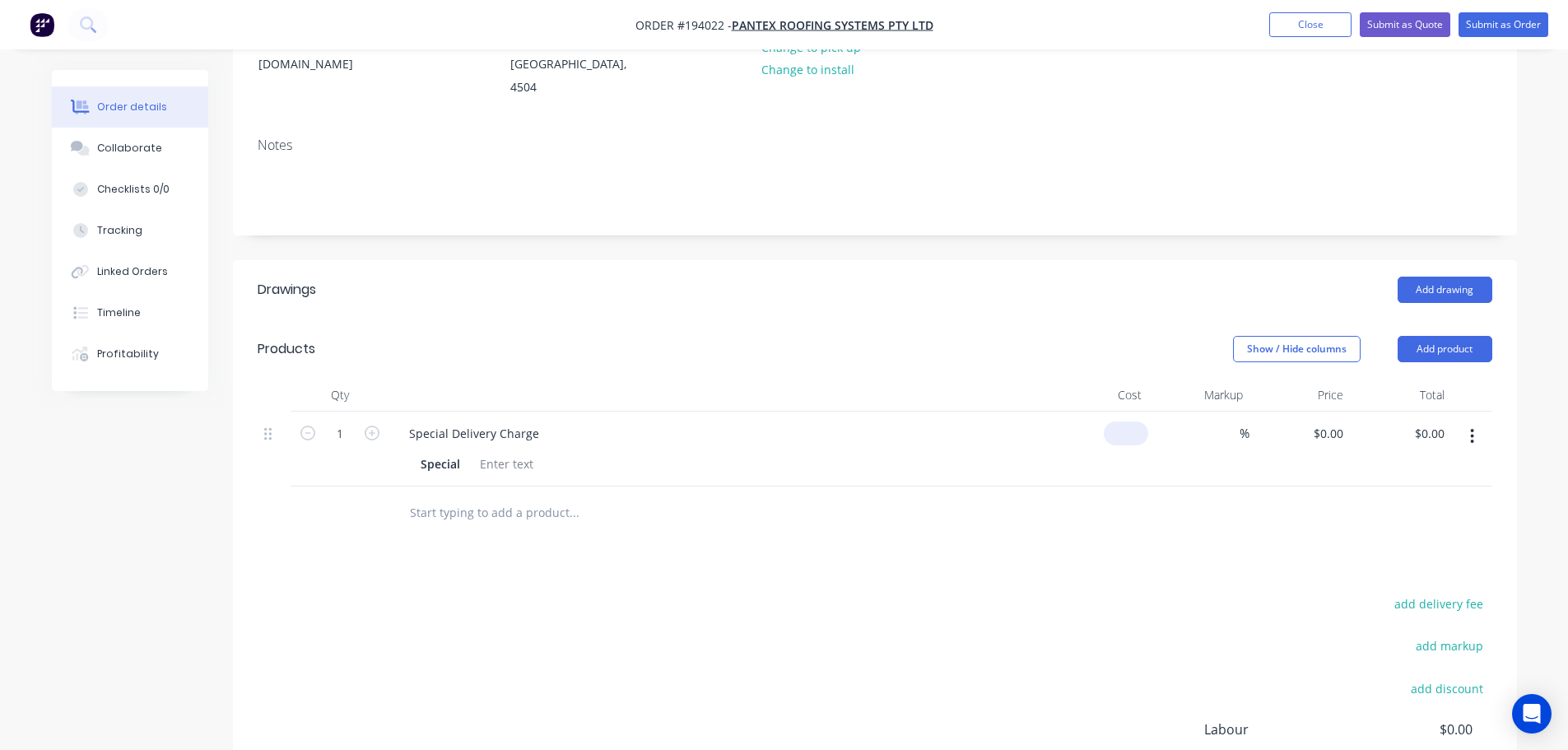
click at [1120, 412] on div "$0.00" at bounding box center [1098, 449] width 101 height 75
type input "$130.00"
click at [1099, 486] on div at bounding box center [875, 513] width 1235 height 53
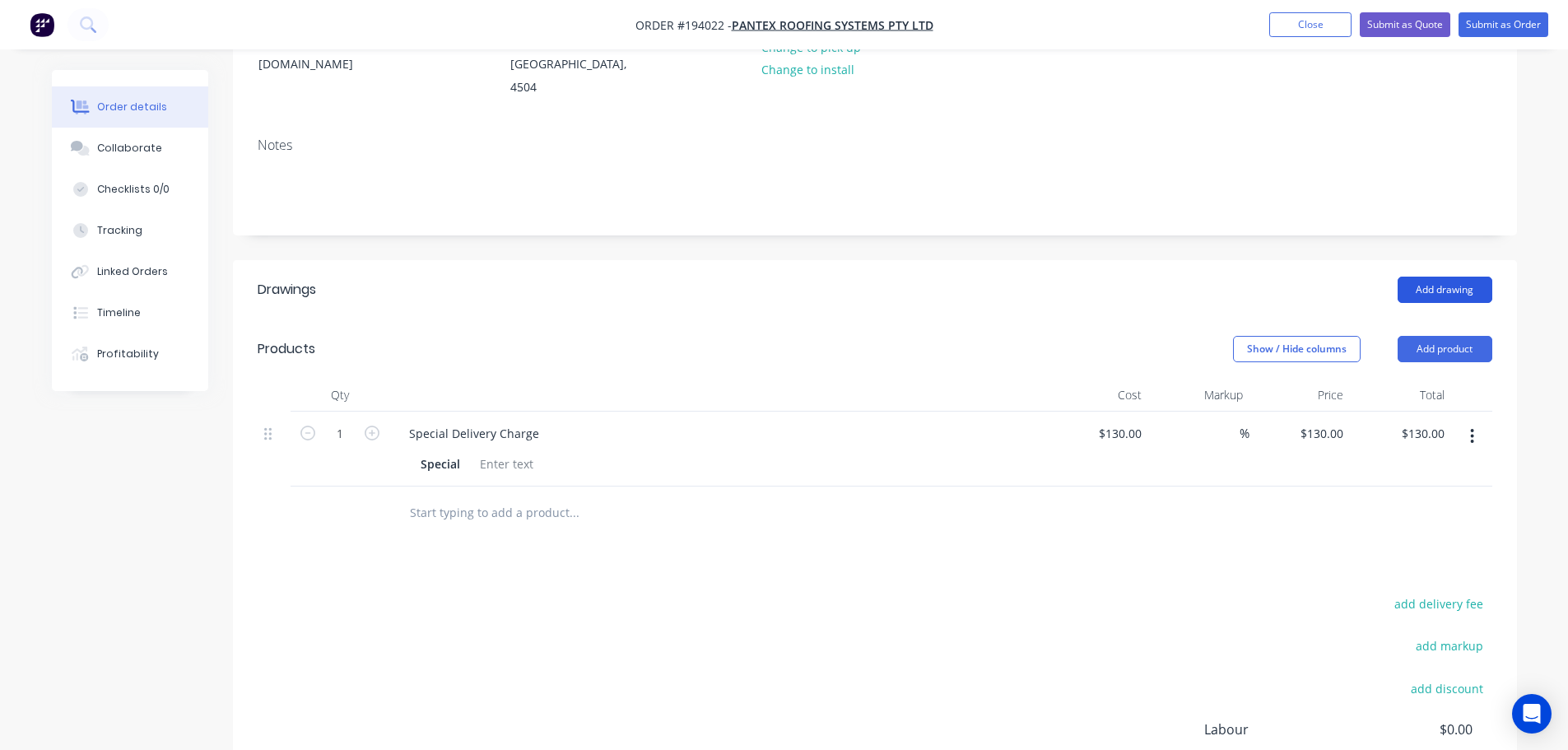
click at [1449, 276] on button "Add drawing" at bounding box center [1445, 289] width 95 height 26
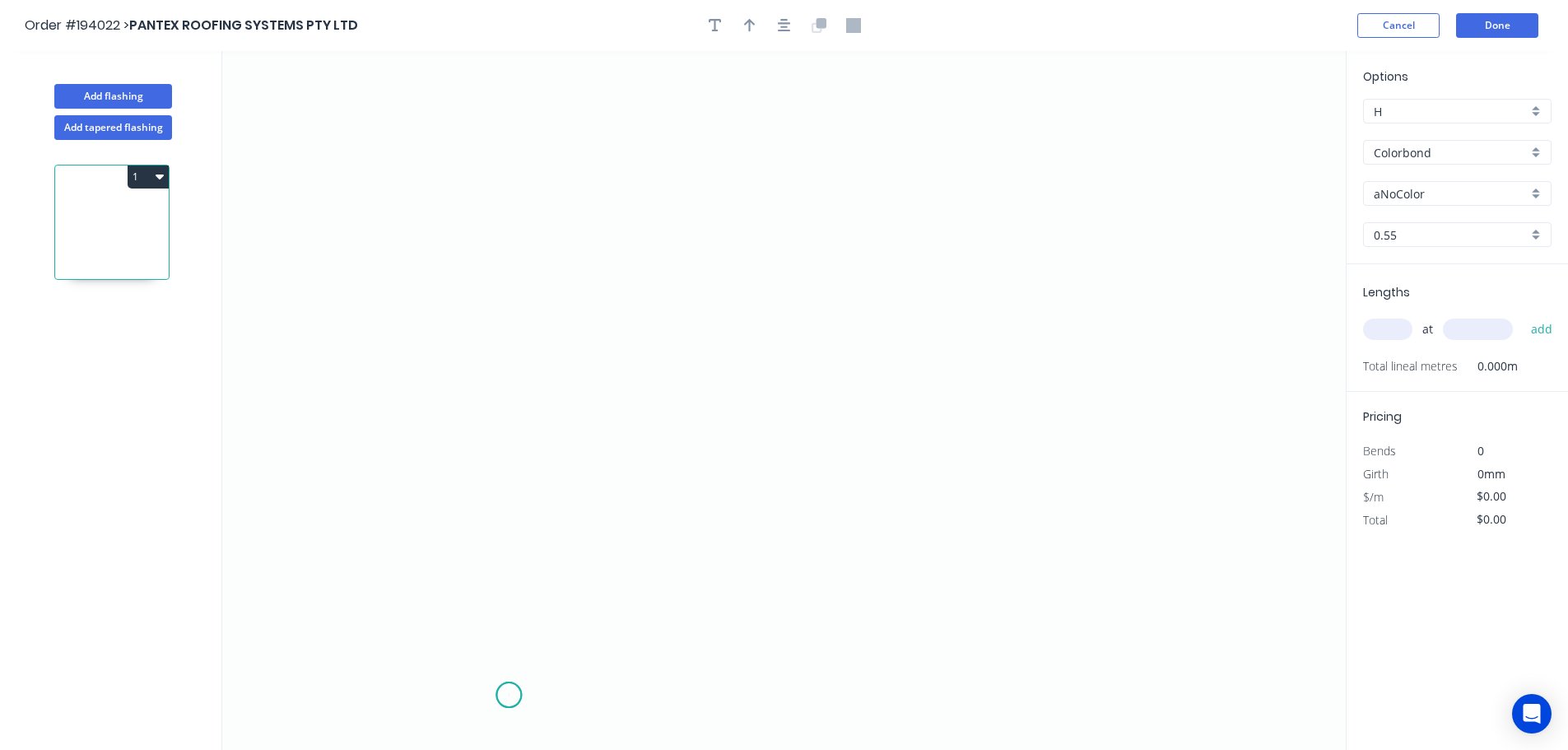
click at [509, 696] on icon "0" at bounding box center [783, 400] width 1123 height 699
click at [412, 592] on icon "0" at bounding box center [783, 400] width 1123 height 699
click at [506, 514] on icon "0 ?" at bounding box center [783, 400] width 1123 height 699
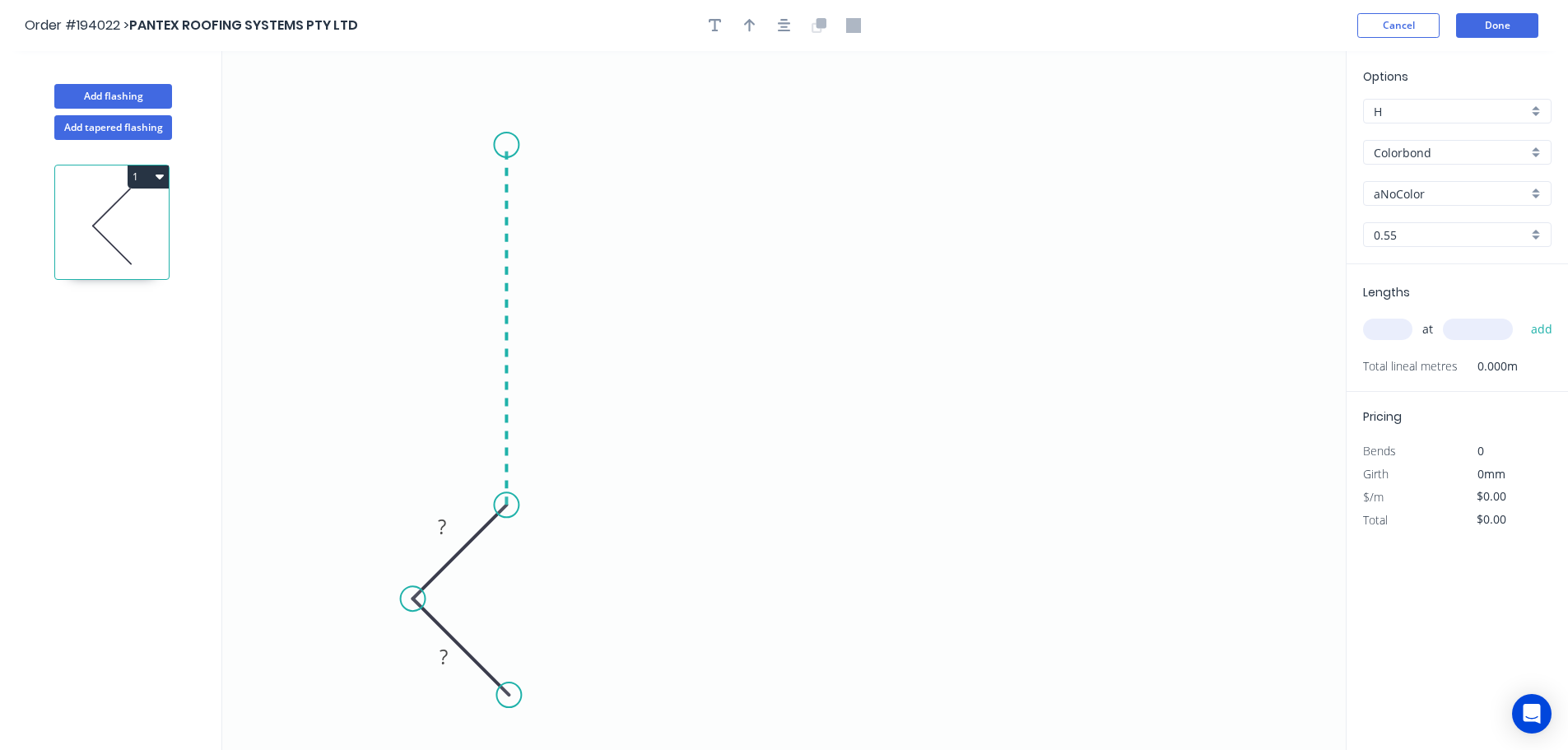
click at [521, 145] on icon "0 ? ?" at bounding box center [783, 400] width 1123 height 699
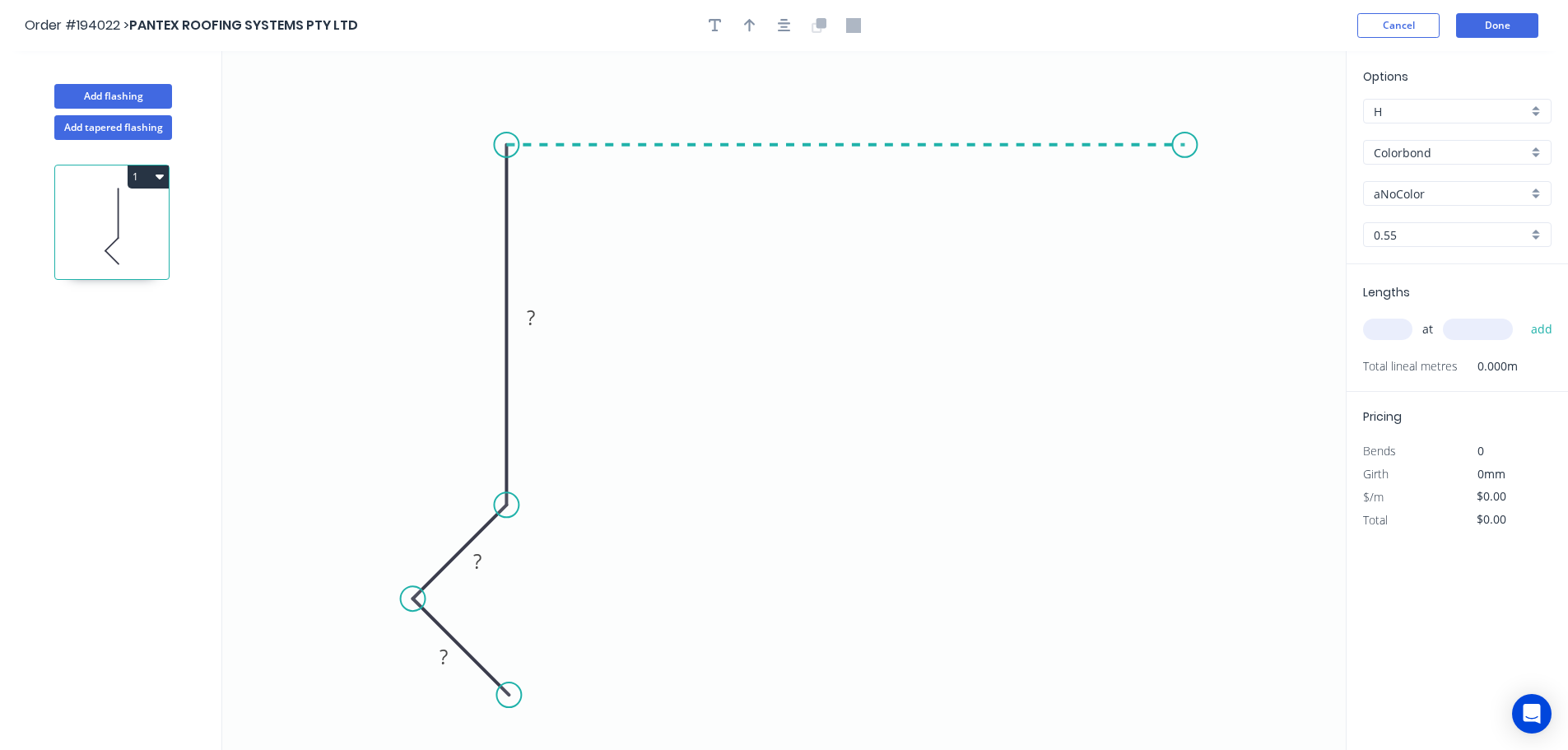
click at [1198, 142] on icon "0 ? ? ?" at bounding box center [783, 400] width 1123 height 699
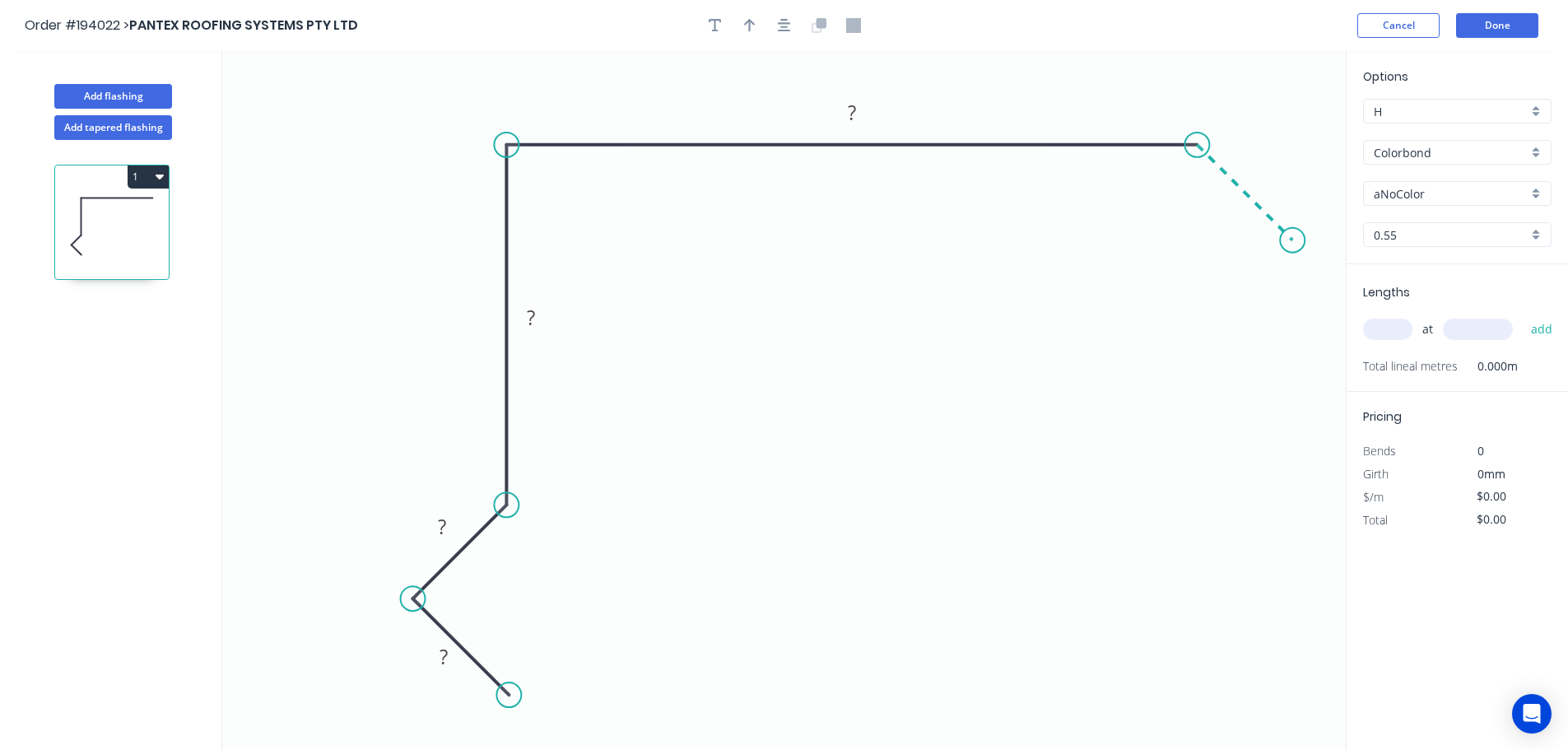
click at [1293, 246] on icon "0 ? ? ? ?" at bounding box center [783, 400] width 1123 height 699
click at [782, 25] on icon "button" at bounding box center [784, 25] width 14 height 14
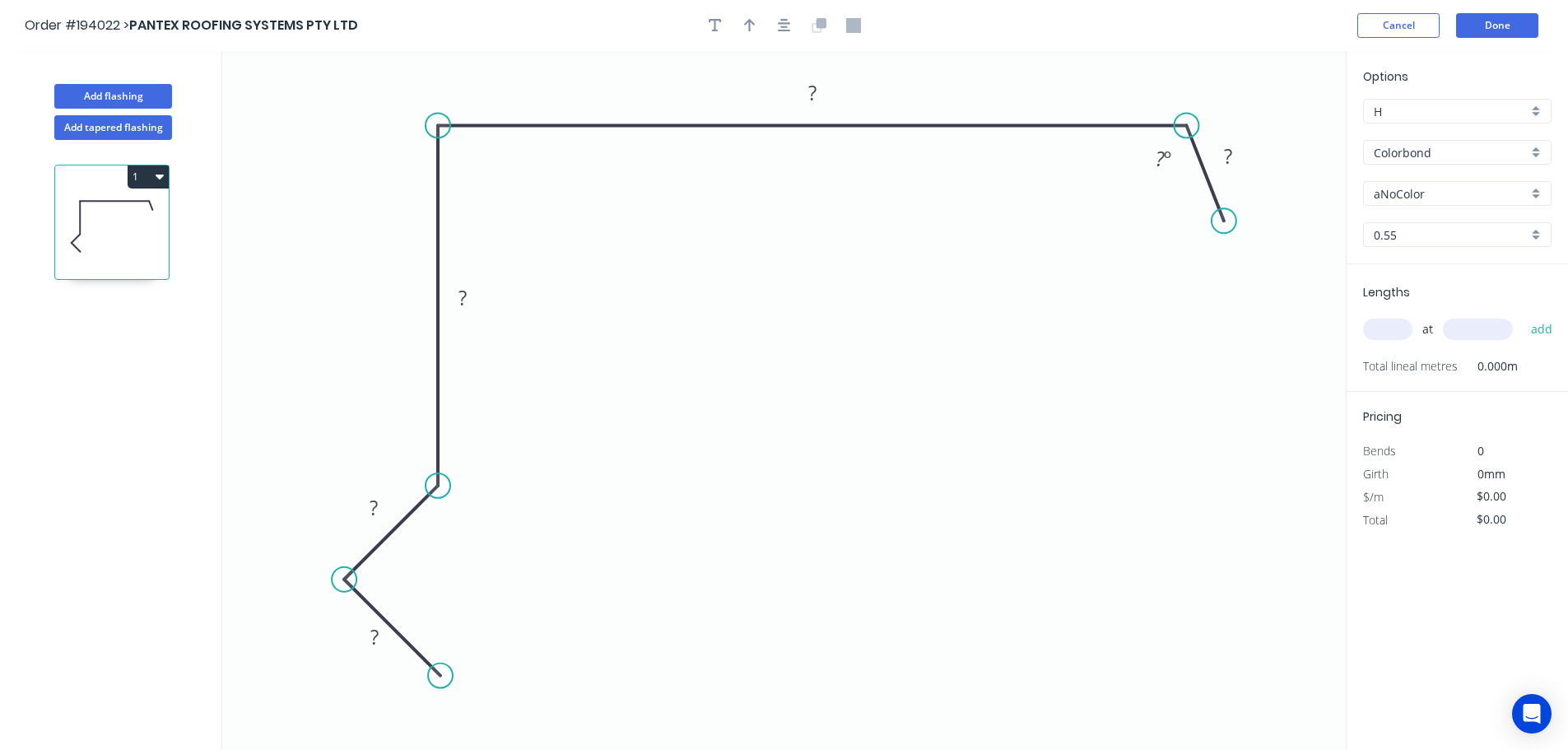
drag, startPoint x: 1184, startPoint y: 122, endPoint x: 1191, endPoint y: 130, distance: 10.6
click at [1189, 122] on circle at bounding box center [1185, 125] width 24 height 24
drag, startPoint x: 1218, startPoint y: 221, endPoint x: 1267, endPoint y: 231, distance: 50.0
click at [1267, 231] on circle at bounding box center [1266, 230] width 24 height 24
click at [378, 641] on tspan "?" at bounding box center [374, 637] width 8 height 27
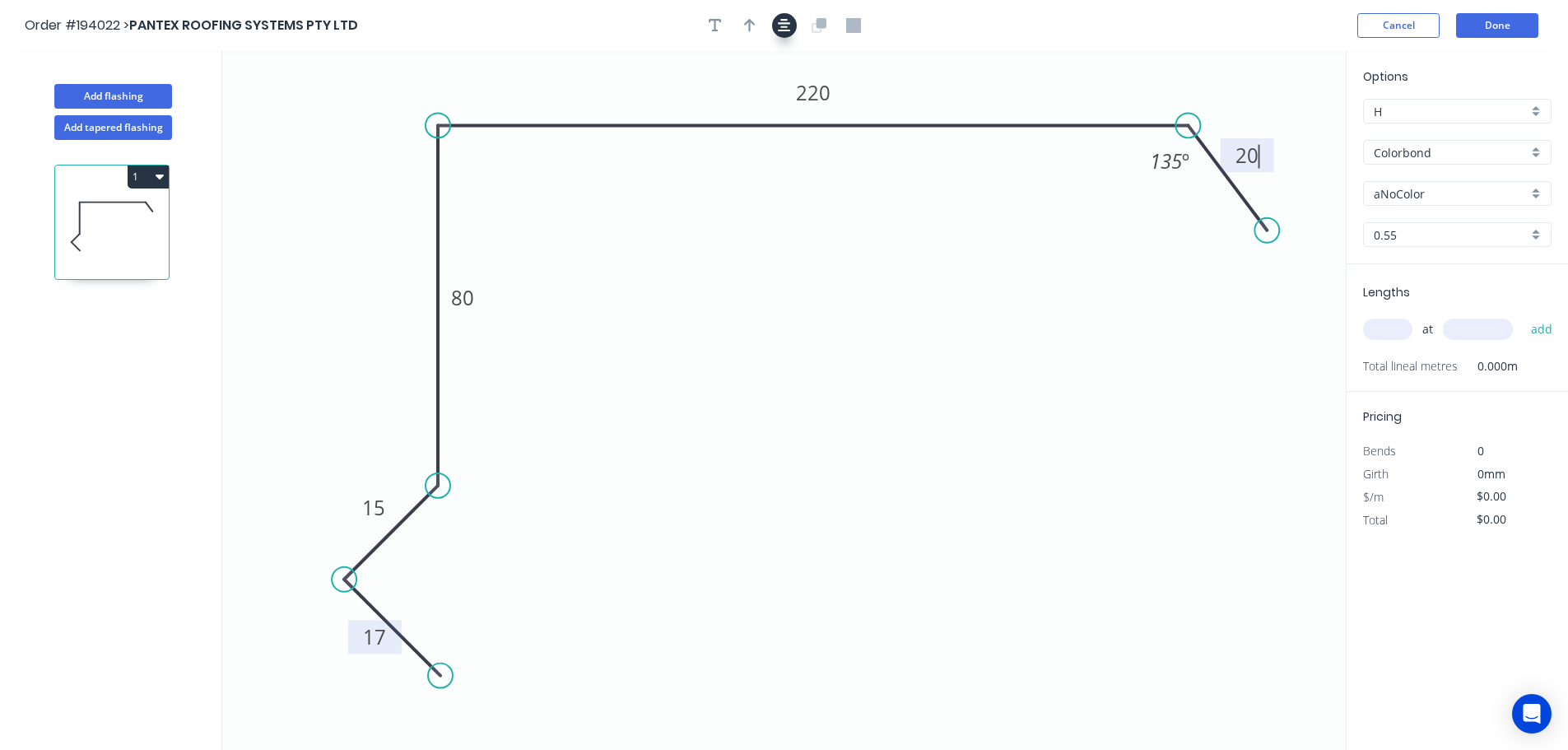
click at [778, 25] on icon "button" at bounding box center [784, 25] width 14 height 14
type input "$13.61"
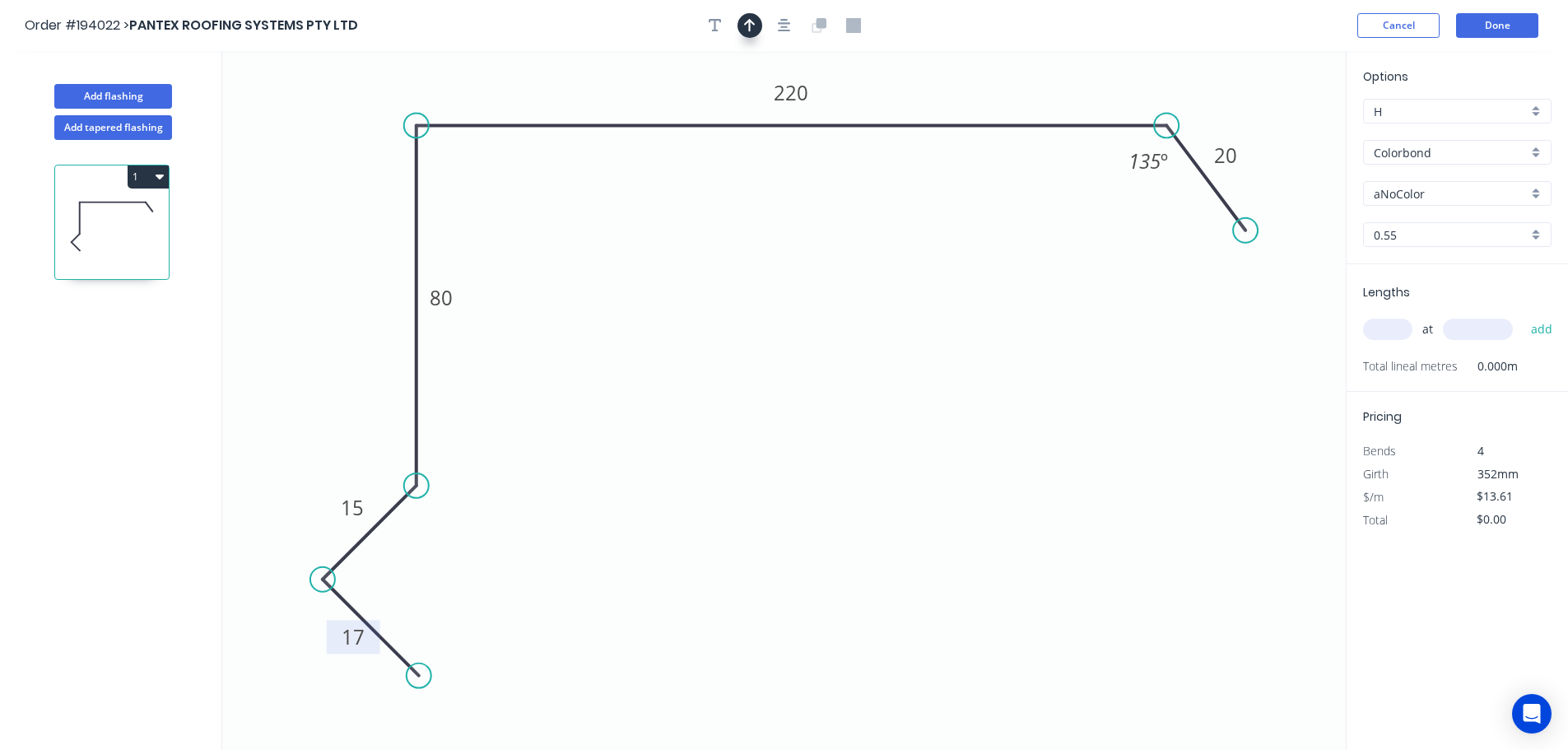
click at [747, 24] on icon "button" at bounding box center [750, 25] width 12 height 14
click at [1267, 124] on icon "0 17 15 80 220 20 135 º" at bounding box center [783, 400] width 1123 height 699
click at [1266, 126] on icon "0 17 15 80 220 20 135 º" at bounding box center [783, 400] width 1123 height 699
drag, startPoint x: 1266, startPoint y: 126, endPoint x: 1303, endPoint y: 93, distance: 49.6
click at [1303, 93] on icon at bounding box center [1315, 81] width 48 height 48
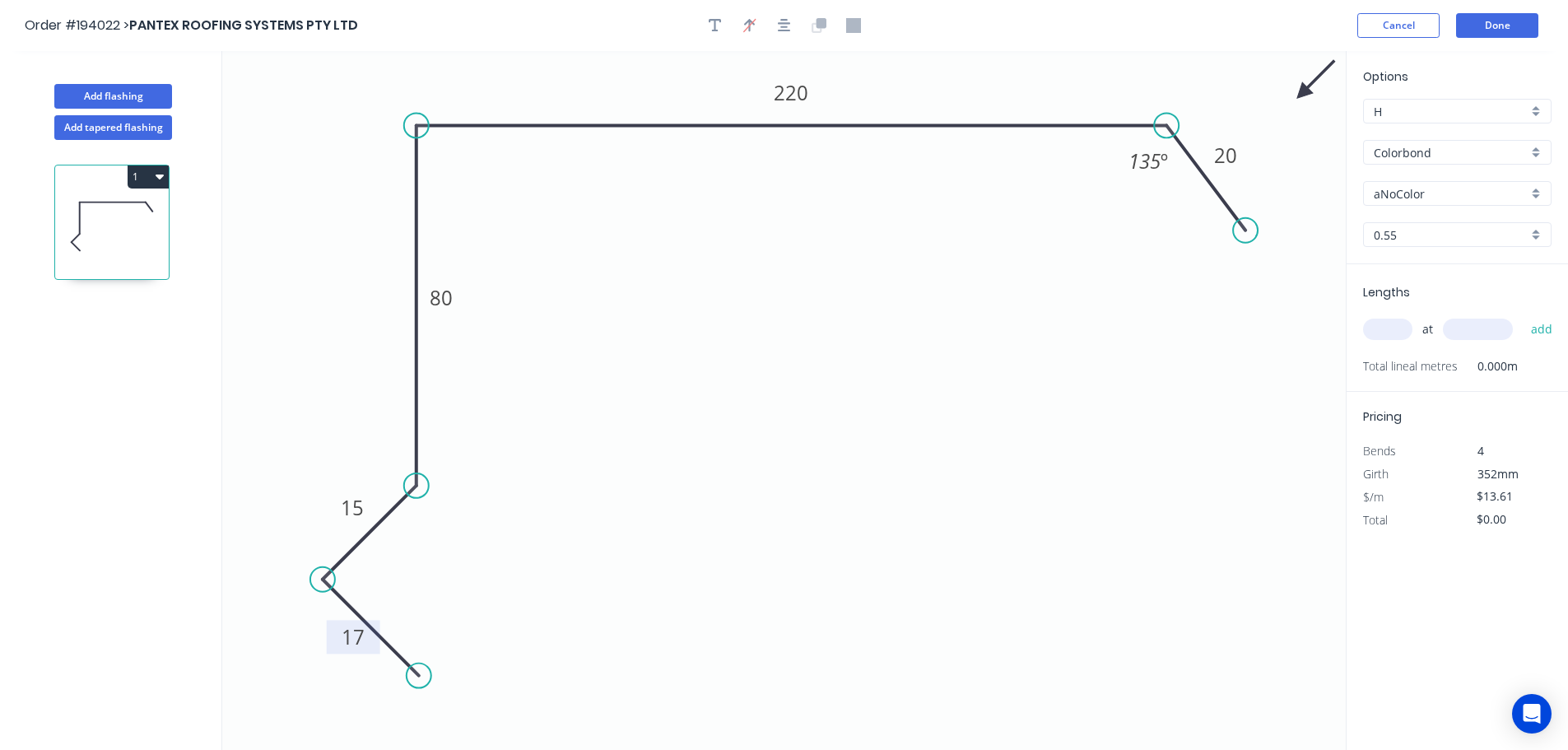
click at [1380, 193] on input "aNoColor" at bounding box center [1450, 194] width 154 height 17
click at [1429, 303] on div "Monument" at bounding box center [1457, 300] width 186 height 29
type input "Monument"
click at [1389, 328] on input "text" at bounding box center [1387, 330] width 50 height 22
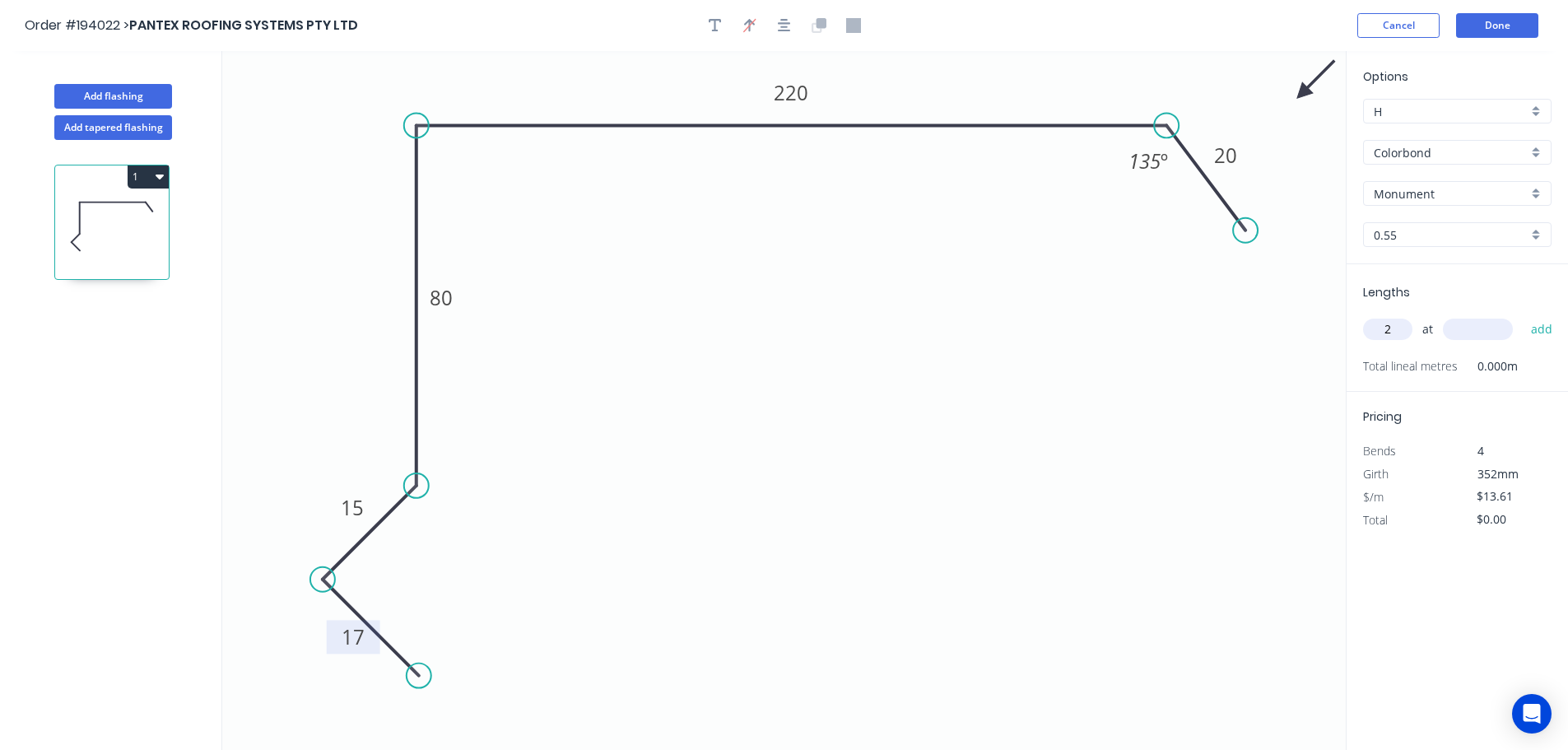
type input "2"
type input "3400"
click at [1523, 315] on button "add" at bounding box center [1542, 329] width 39 height 28
type input "$92.55"
click at [95, 101] on button "Add flashing" at bounding box center [113, 96] width 118 height 24
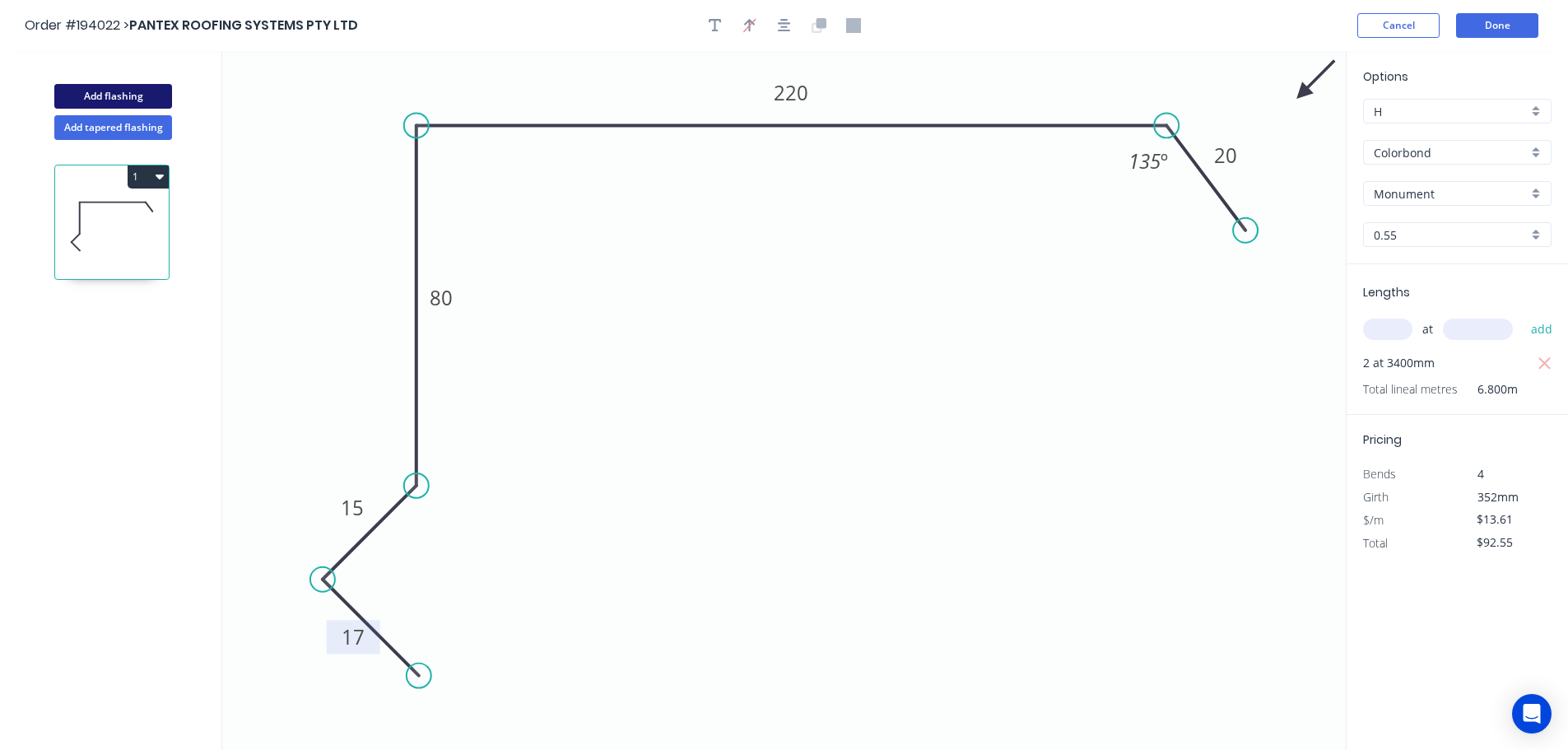
type input "$0.00"
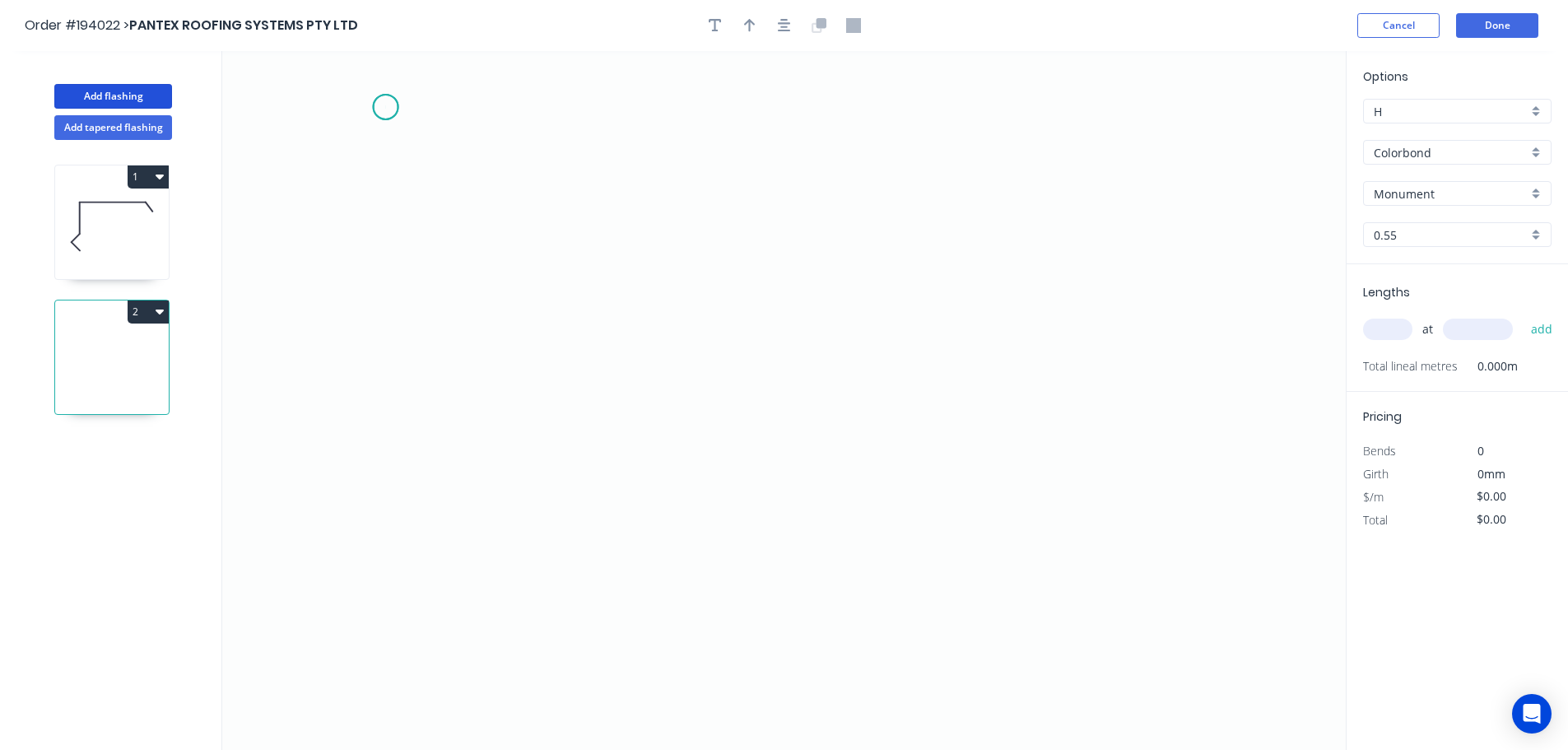
click at [385, 106] on icon "0" at bounding box center [783, 400] width 1123 height 699
click at [335, 162] on icon "0" at bounding box center [783, 400] width 1123 height 699
click at [757, 194] on icon "0 ?" at bounding box center [783, 400] width 1123 height 699
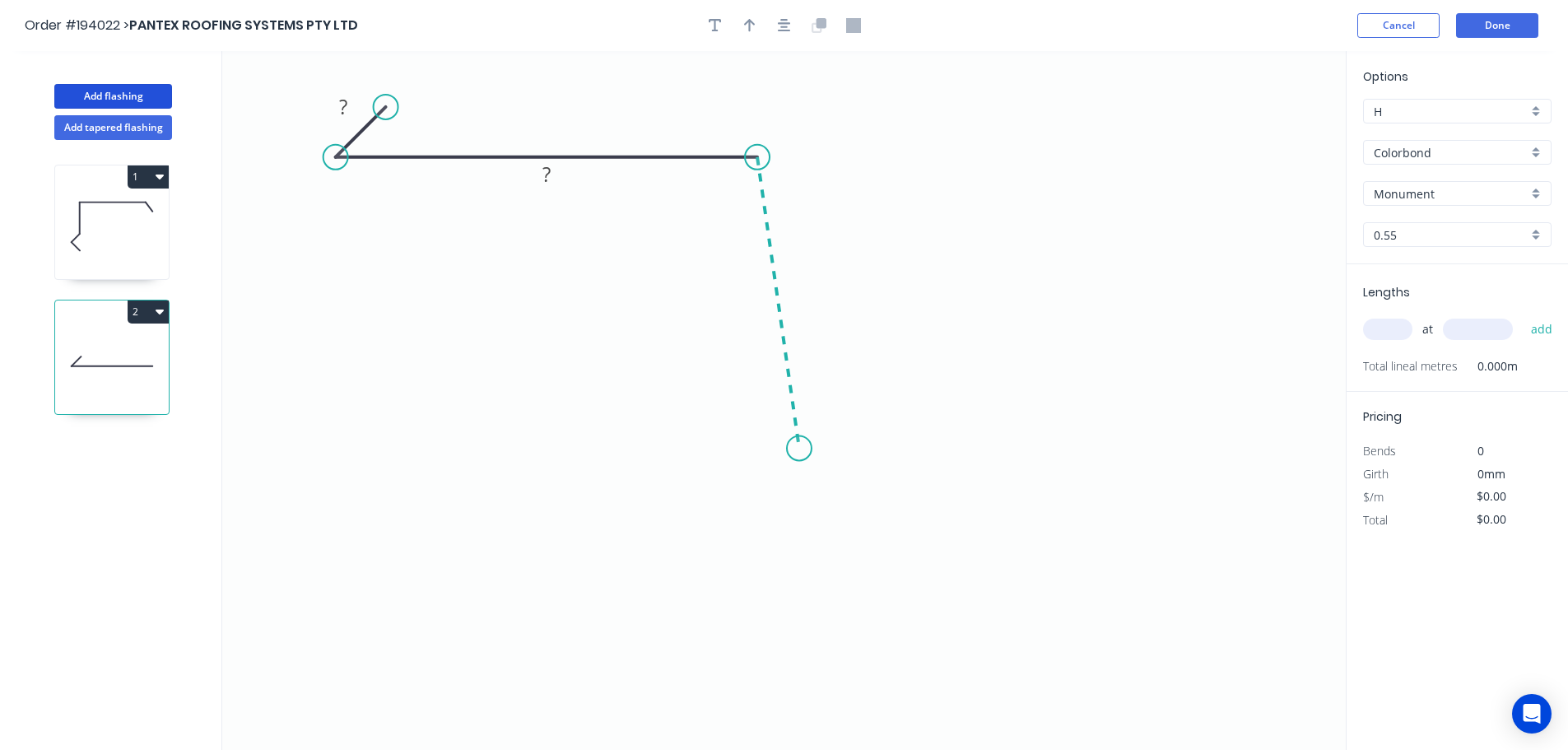
click at [799, 448] on icon "0 ? ?" at bounding box center [783, 400] width 1123 height 699
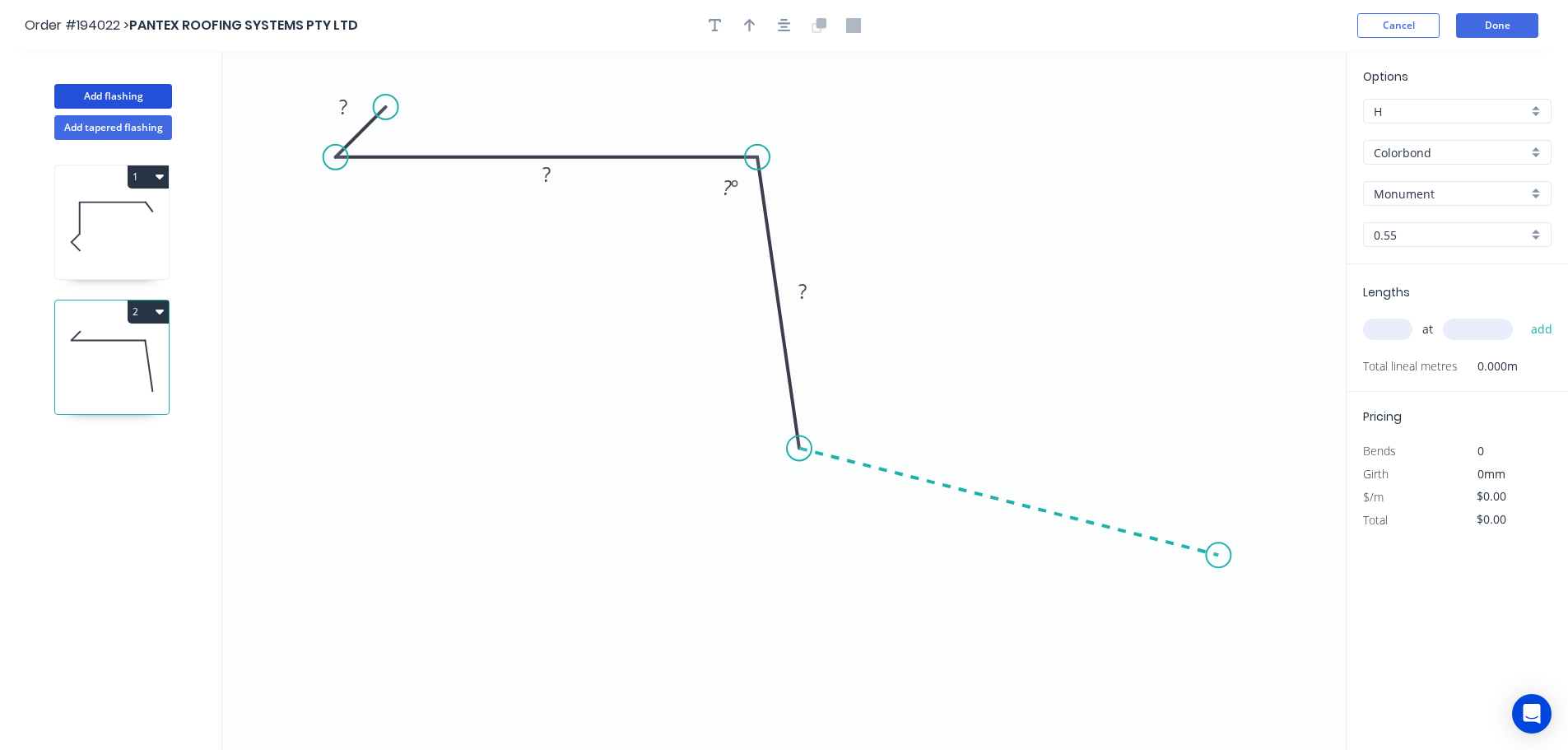
click at [1219, 556] on icon "0 ? ? ? ? º" at bounding box center [783, 400] width 1123 height 699
click at [1312, 674] on icon "0 ? ? ? ? ? º ? º" at bounding box center [783, 400] width 1123 height 699
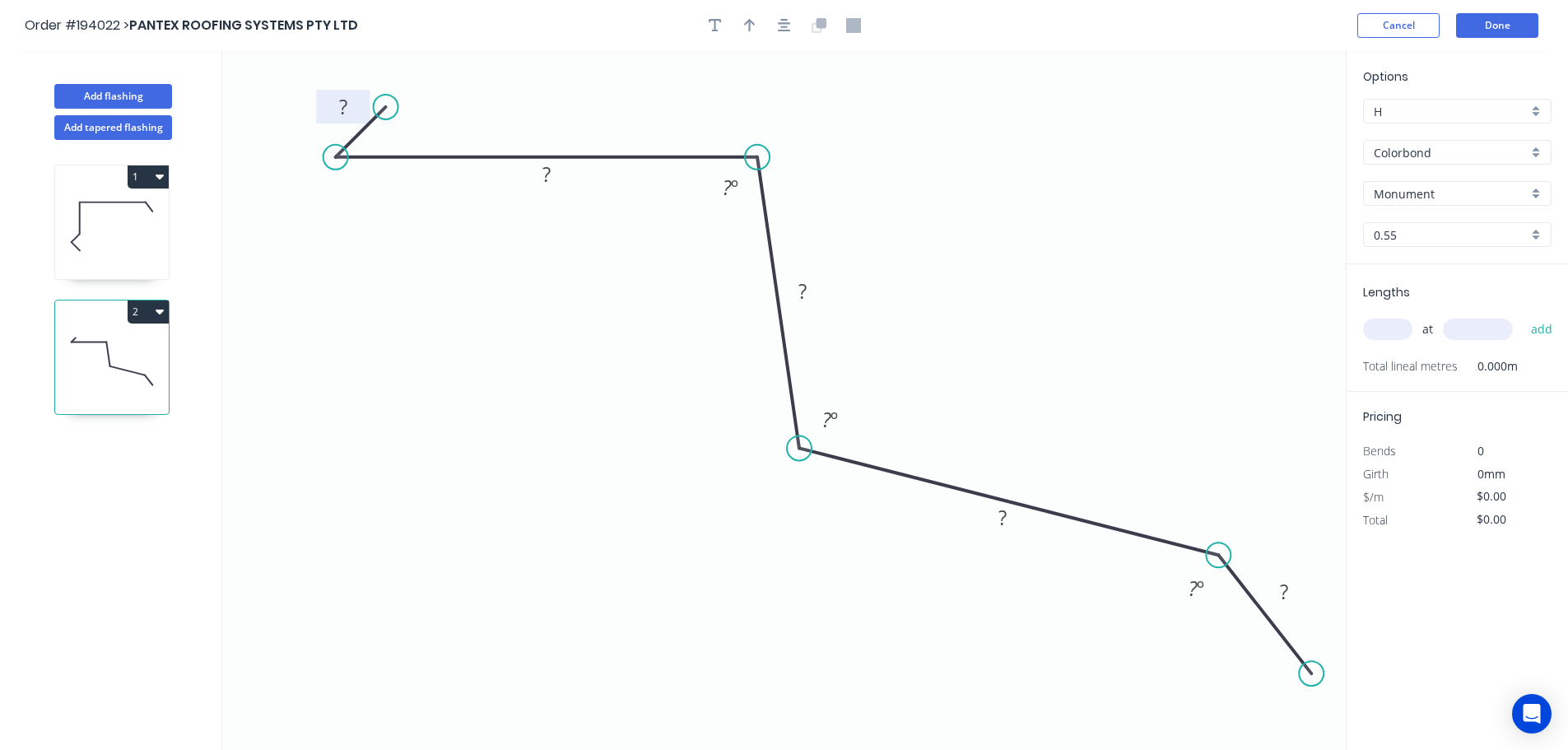
click at [351, 113] on rect at bounding box center [343, 107] width 33 height 23
type input "$17.57"
drag, startPoint x: 381, startPoint y: 111, endPoint x: 402, endPoint y: 100, distance: 23.7
click at [402, 100] on circle at bounding box center [402, 90] width 24 height 24
drag, startPoint x: 790, startPoint y: 26, endPoint x: 799, endPoint y: 44, distance: 20.1
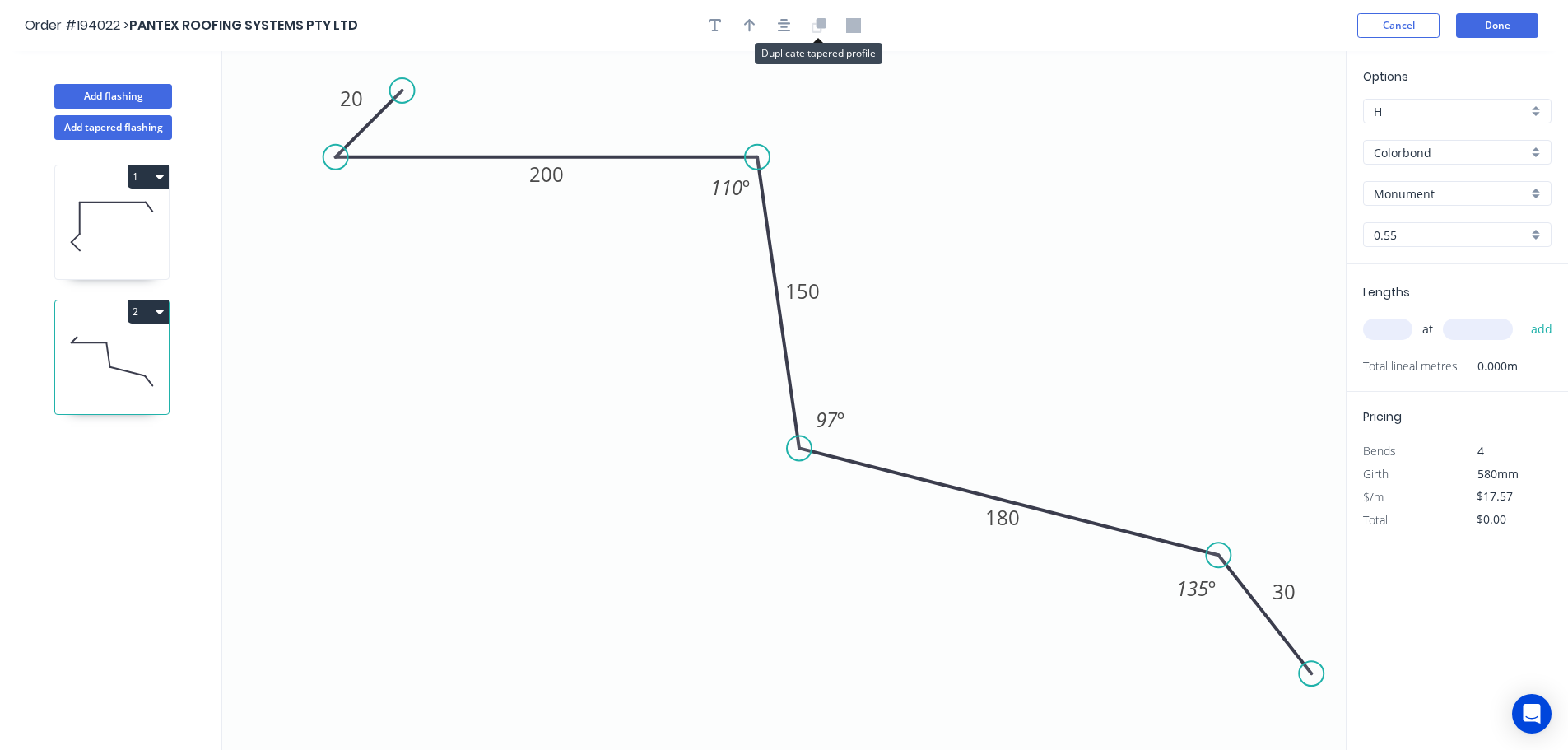
click at [789, 26] on button "button" at bounding box center [784, 25] width 24 height 24
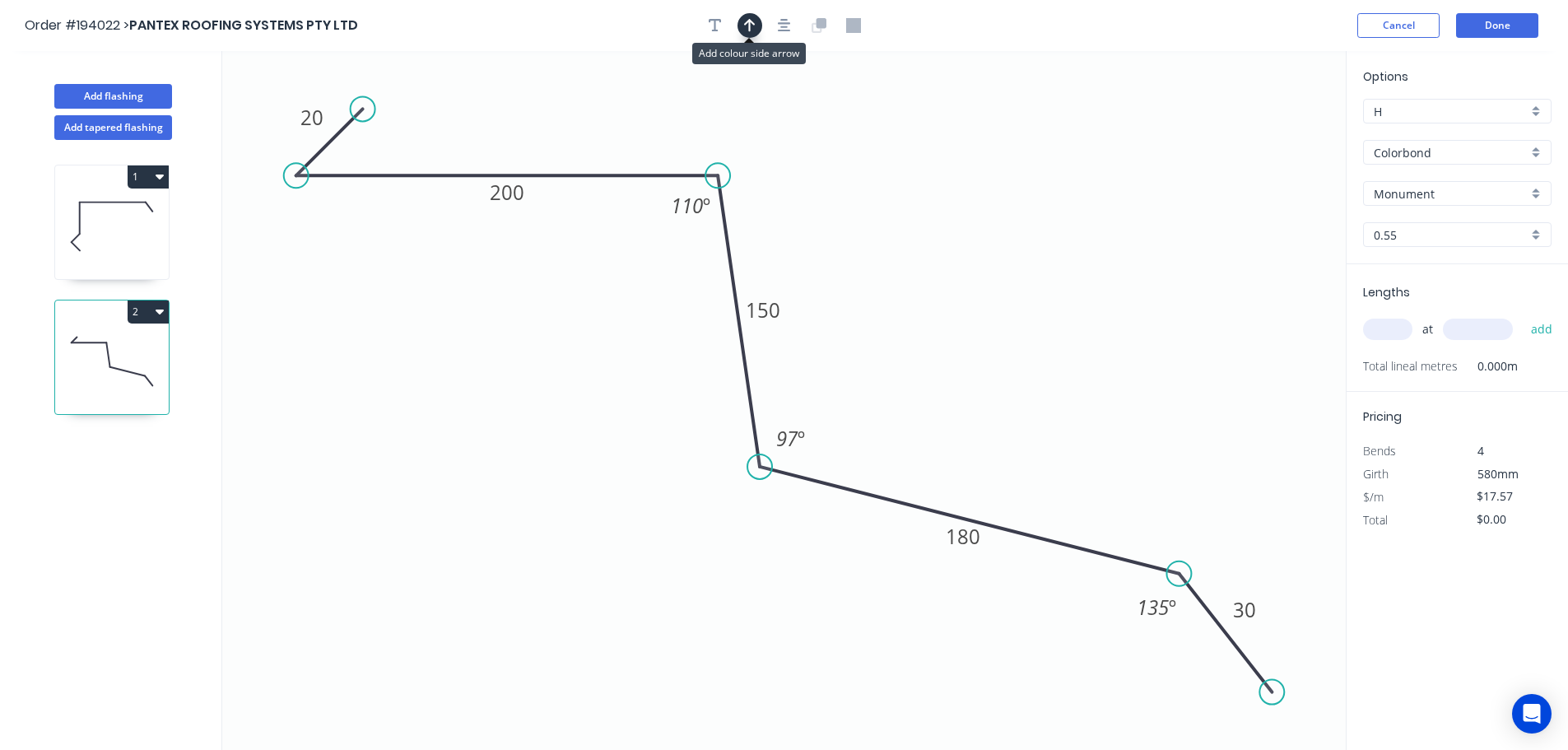
click at [751, 32] on icon "button" at bounding box center [750, 25] width 12 height 14
click at [1271, 133] on icon "0 20 200 150 180 30 110 º 97 º 135 º" at bounding box center [783, 400] width 1123 height 699
click at [1266, 131] on icon at bounding box center [1262, 114] width 14 height 53
click at [1448, 195] on input "Monument" at bounding box center [1450, 194] width 154 height 17
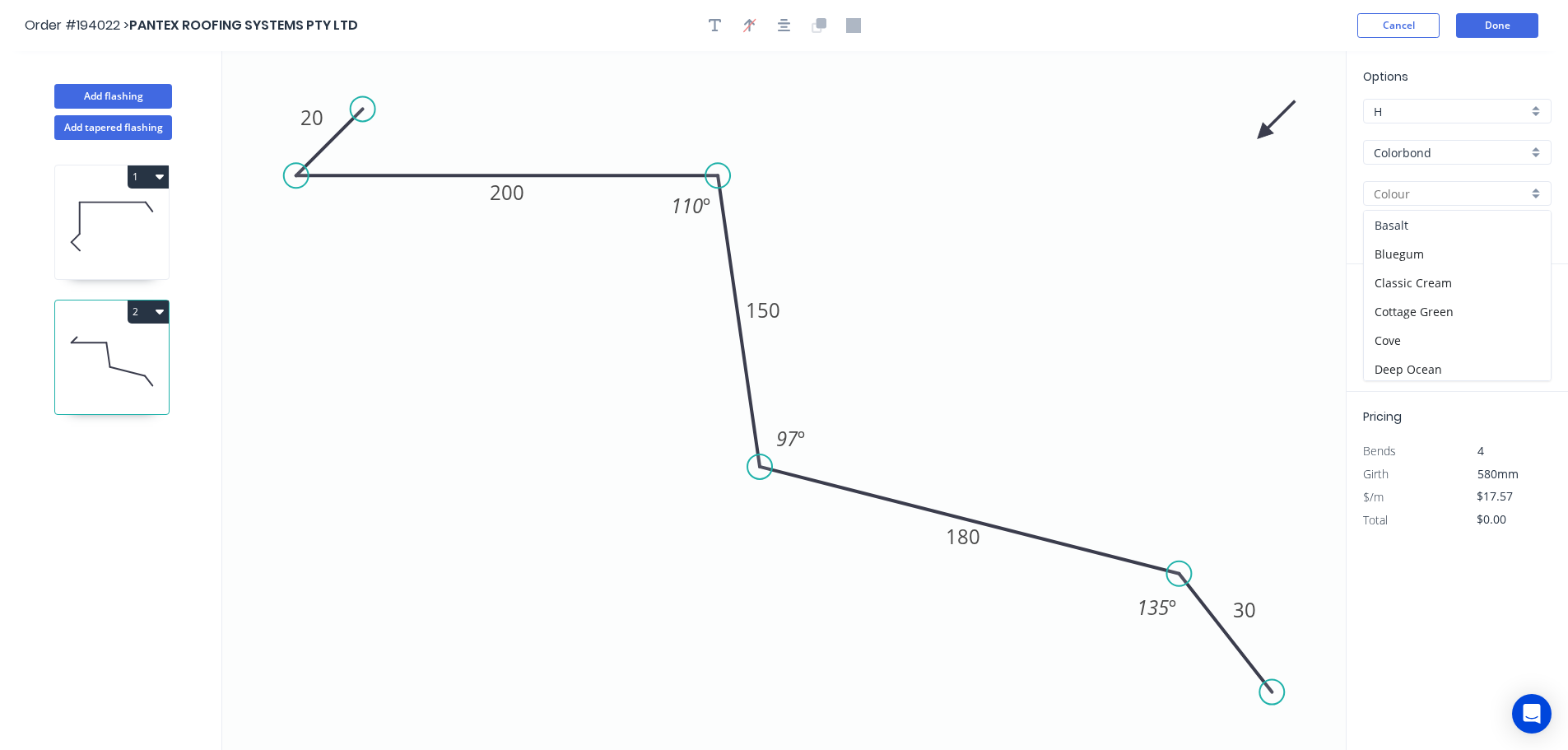
click at [1478, 221] on div "Basalt" at bounding box center [1457, 226] width 186 height 29
type input "Basalt"
click at [1381, 332] on input "text" at bounding box center [1387, 330] width 50 height 22
type input "4"
type input "5400"
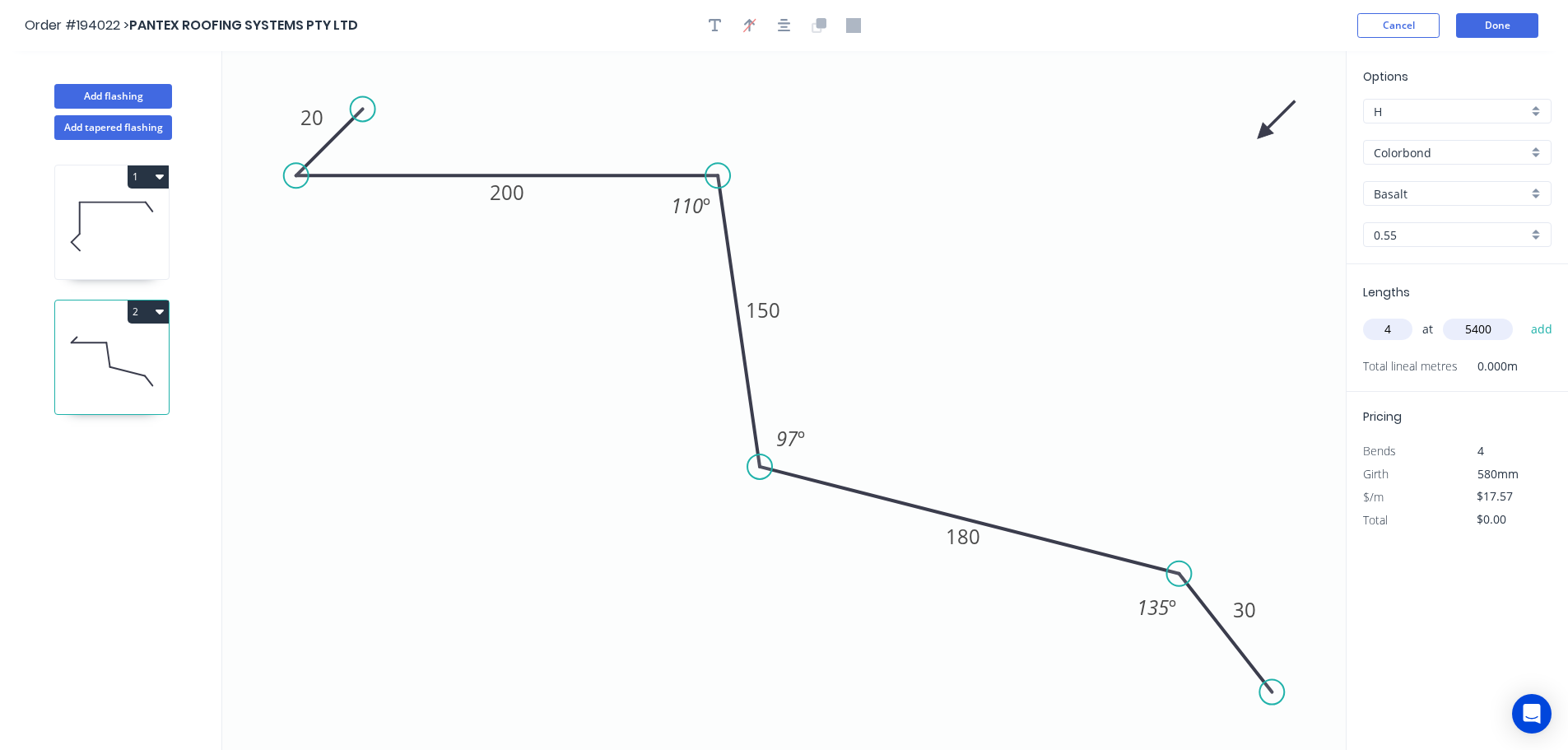
click at [1523, 315] on button "add" at bounding box center [1542, 329] width 39 height 28
type input "$379.51"
type input "2"
type input "5400"
click at [1523, 315] on button "add" at bounding box center [1542, 329] width 39 height 28
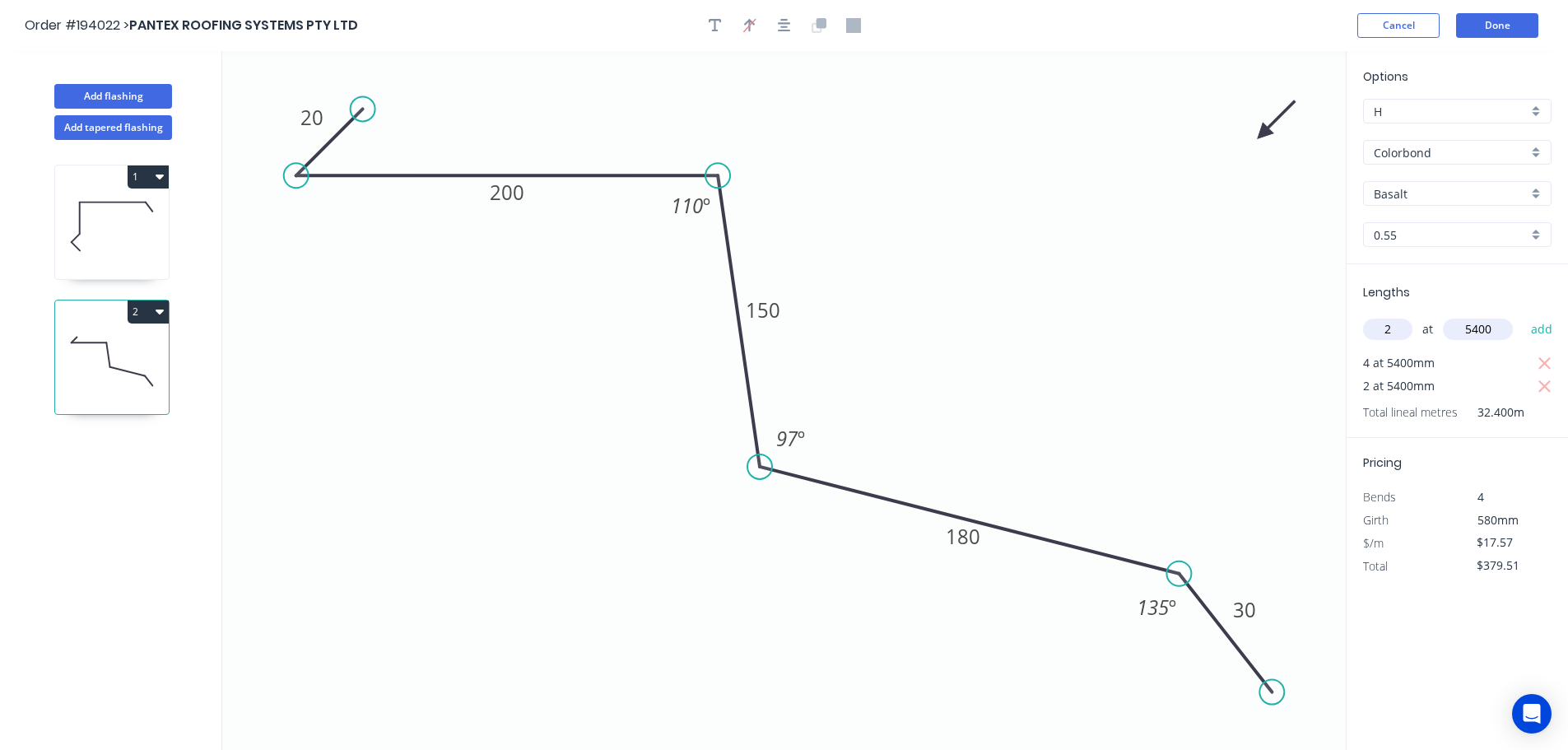
type input "$569.27"
click at [1506, 20] on button "Done" at bounding box center [1496, 25] width 82 height 24
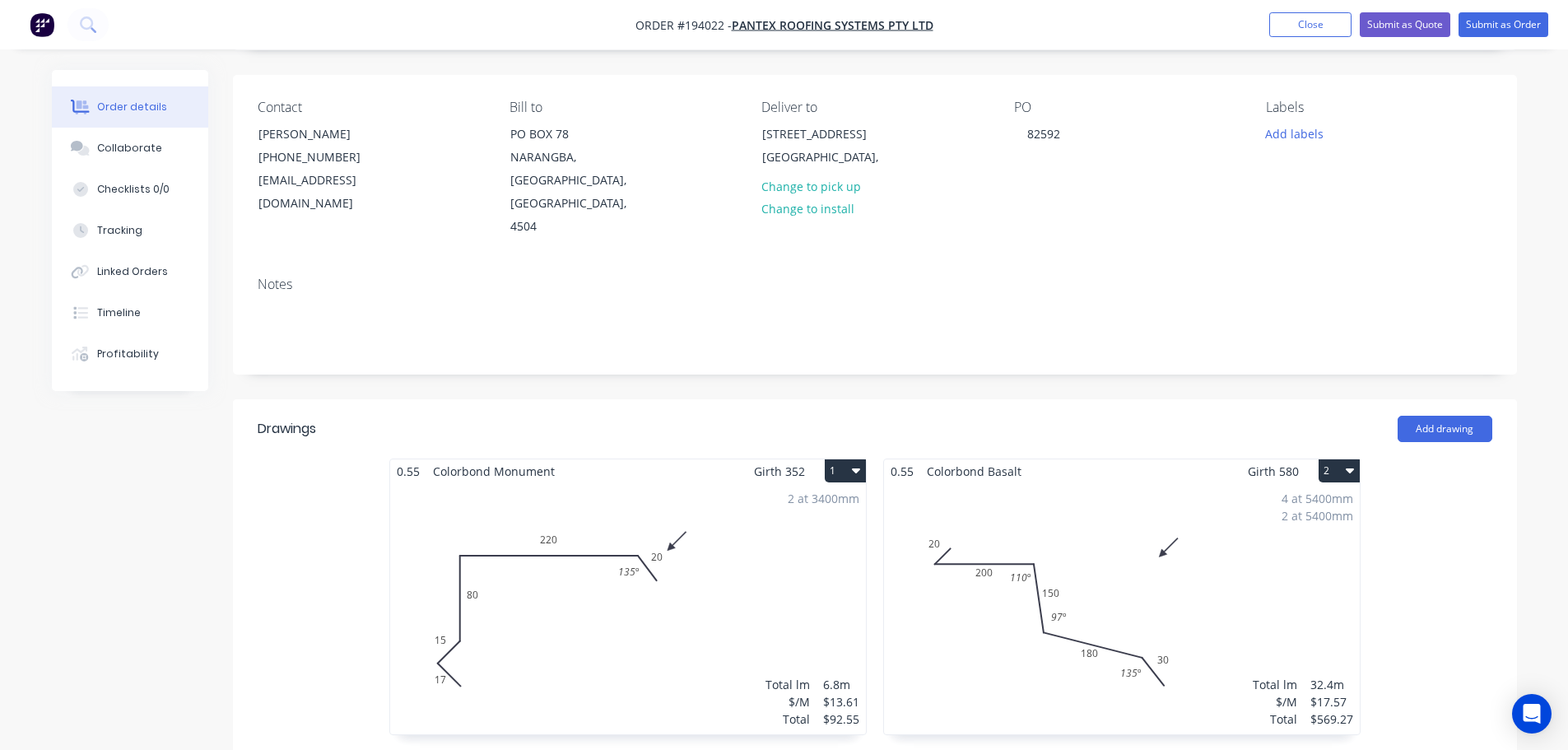
scroll to position [330, 0]
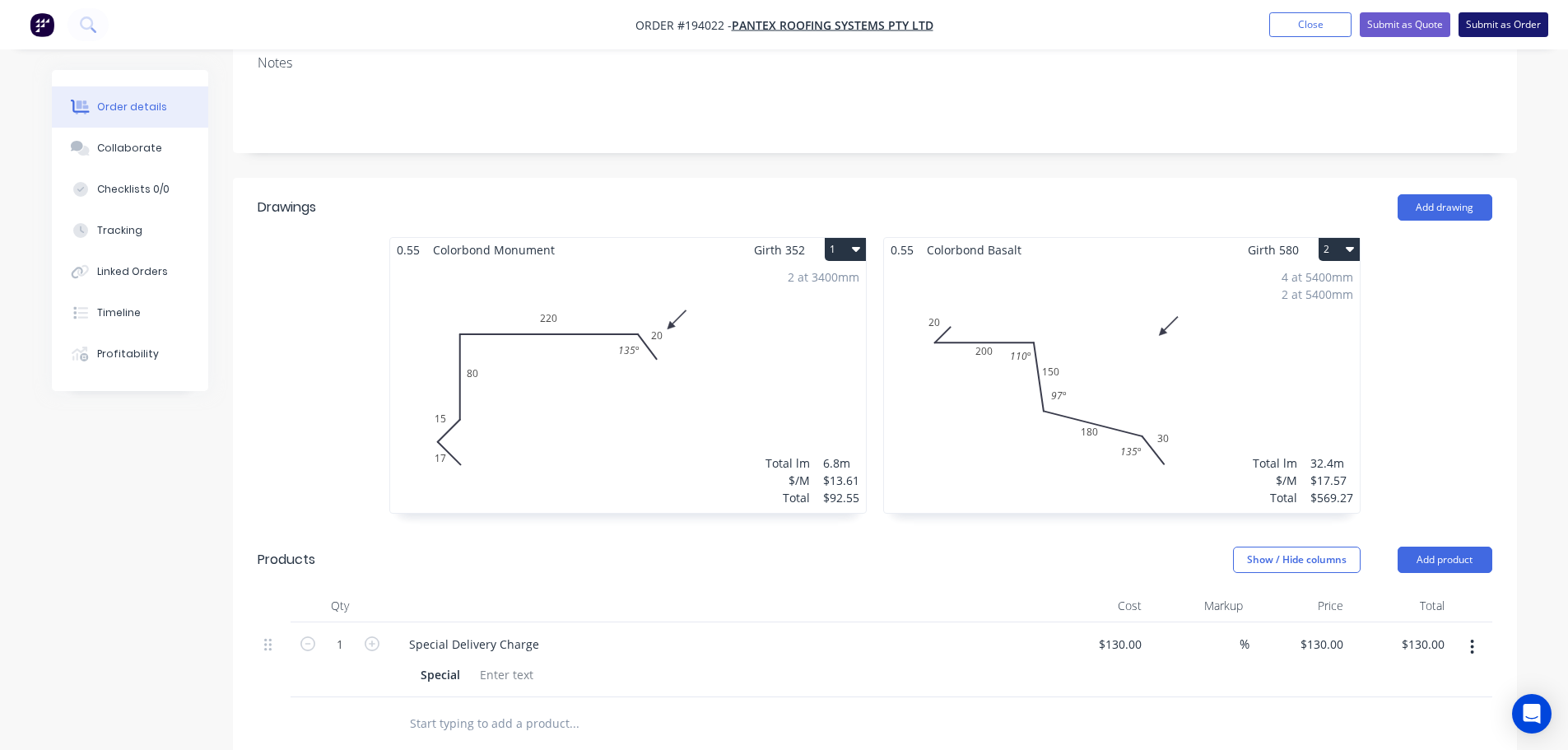
click at [1534, 20] on button "Submit as Order" at bounding box center [1503, 24] width 90 height 24
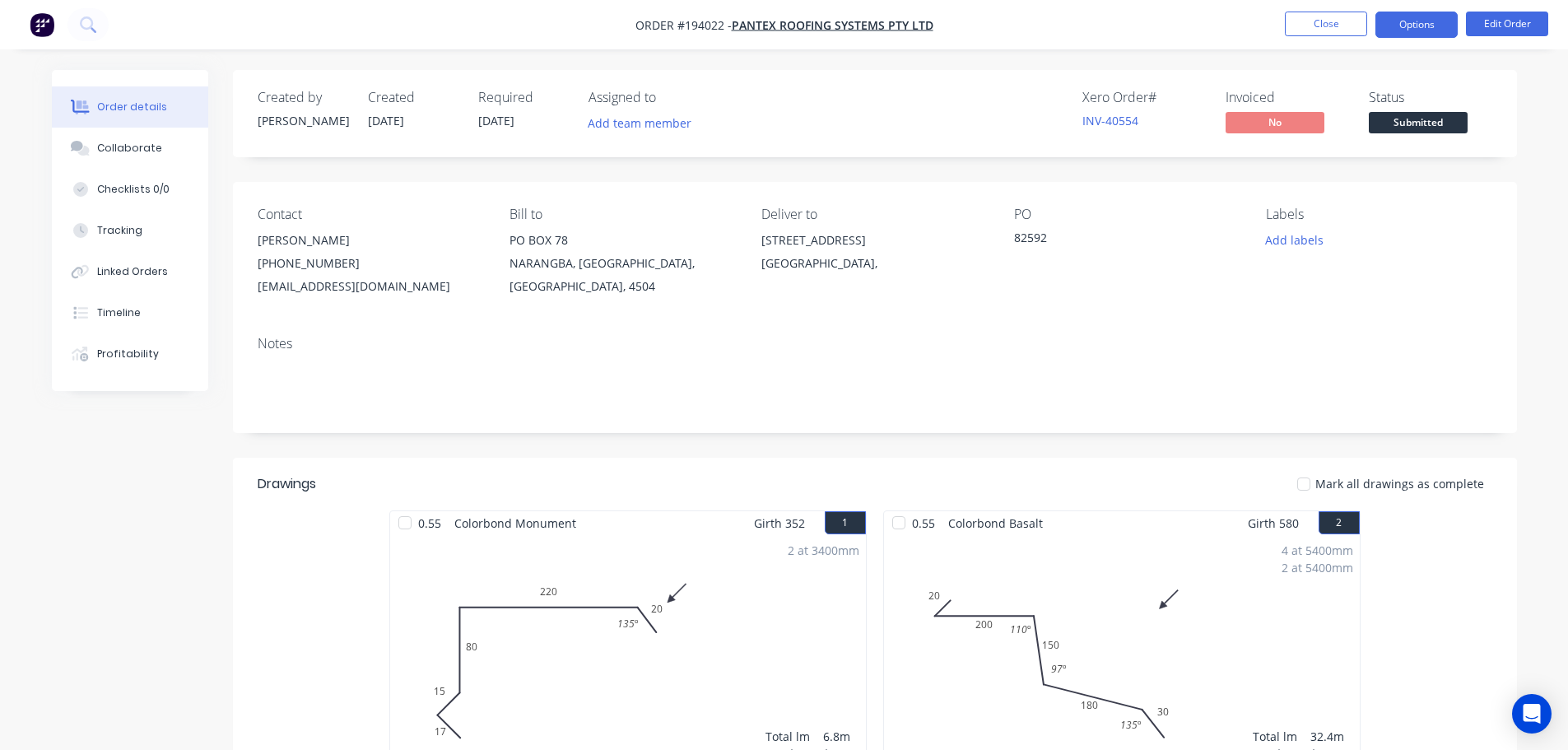
click at [1406, 32] on button "Options" at bounding box center [1416, 24] width 82 height 26
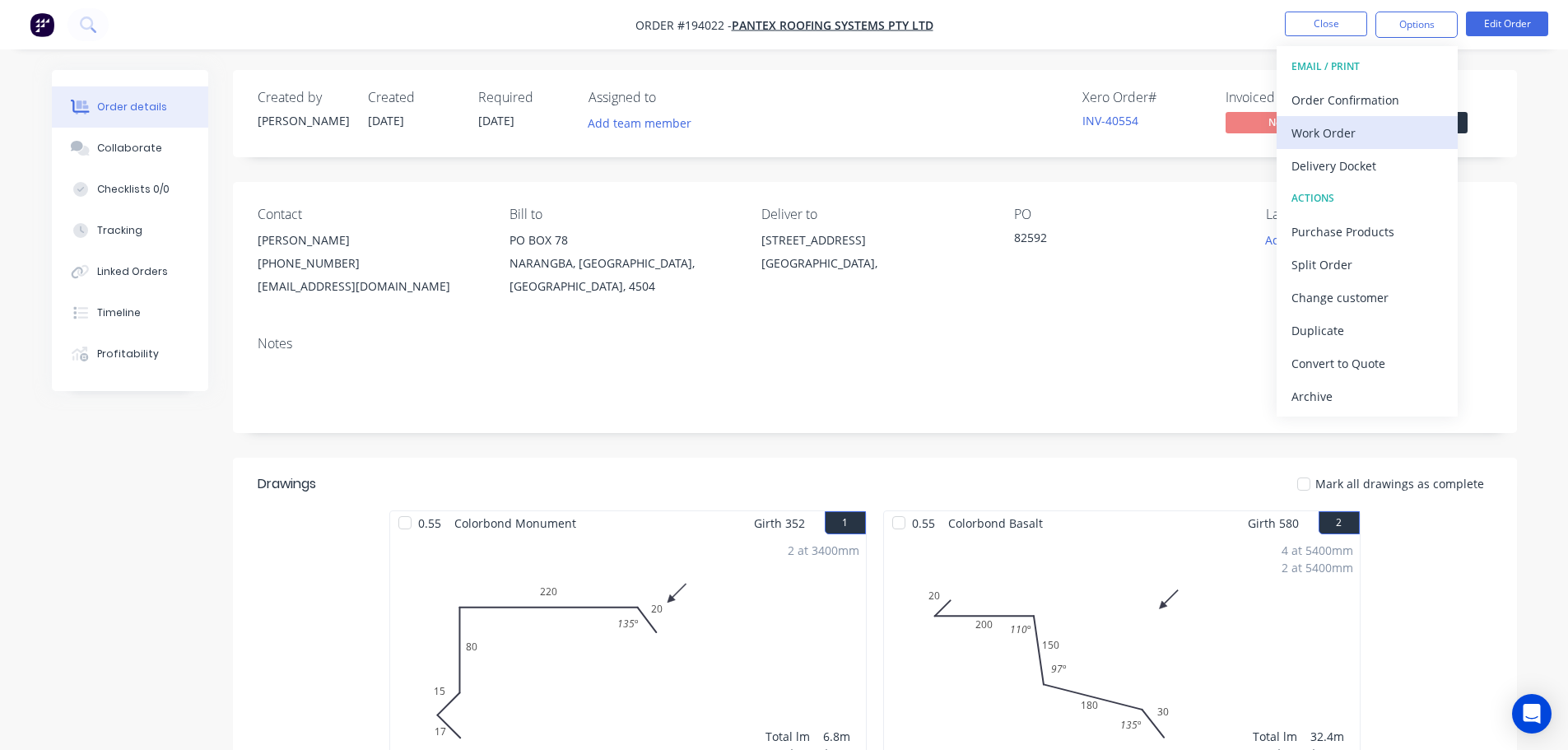
click at [1392, 129] on div "Work Order" at bounding box center [1366, 133] width 151 height 24
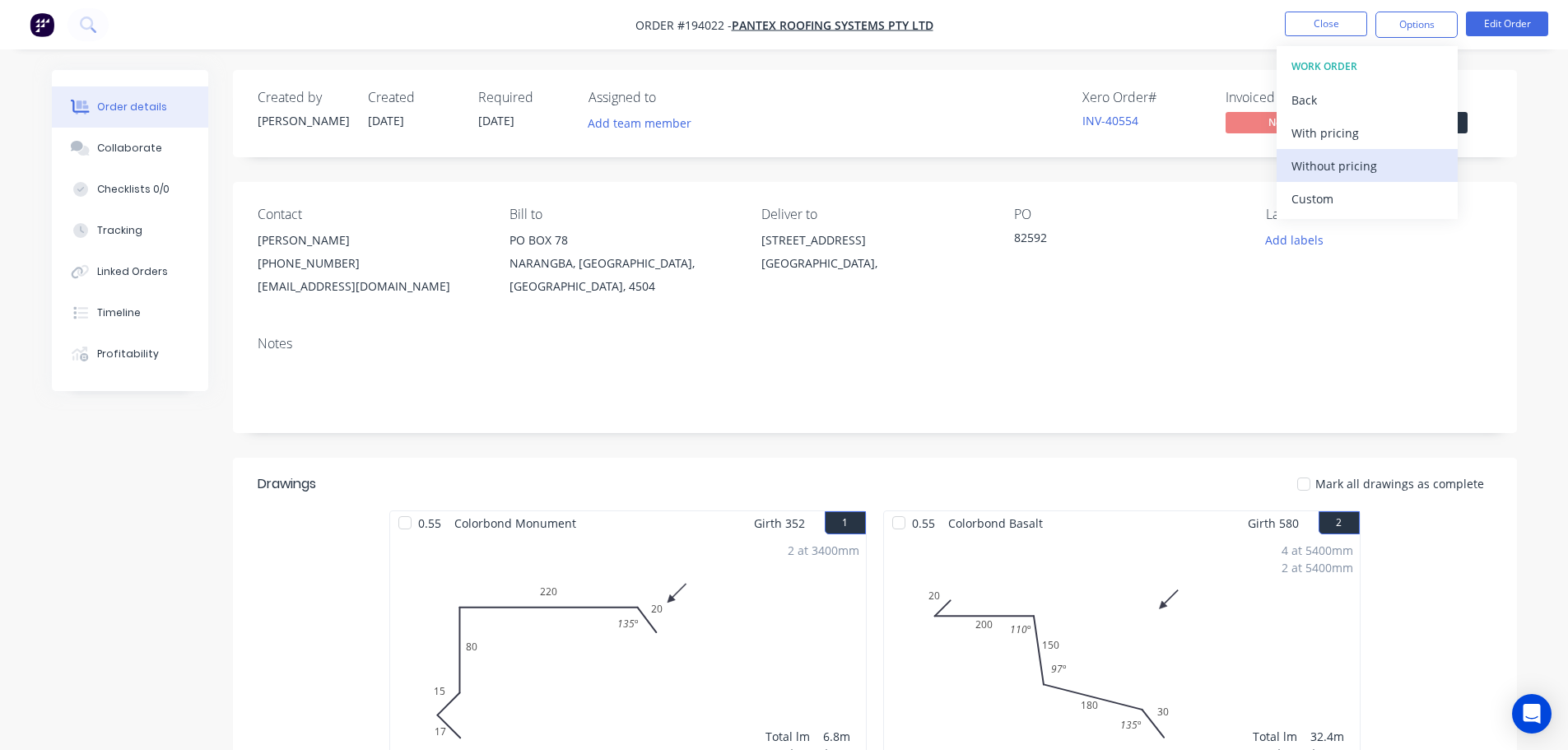
click at [1371, 177] on div "Without pricing" at bounding box center [1366, 166] width 151 height 24
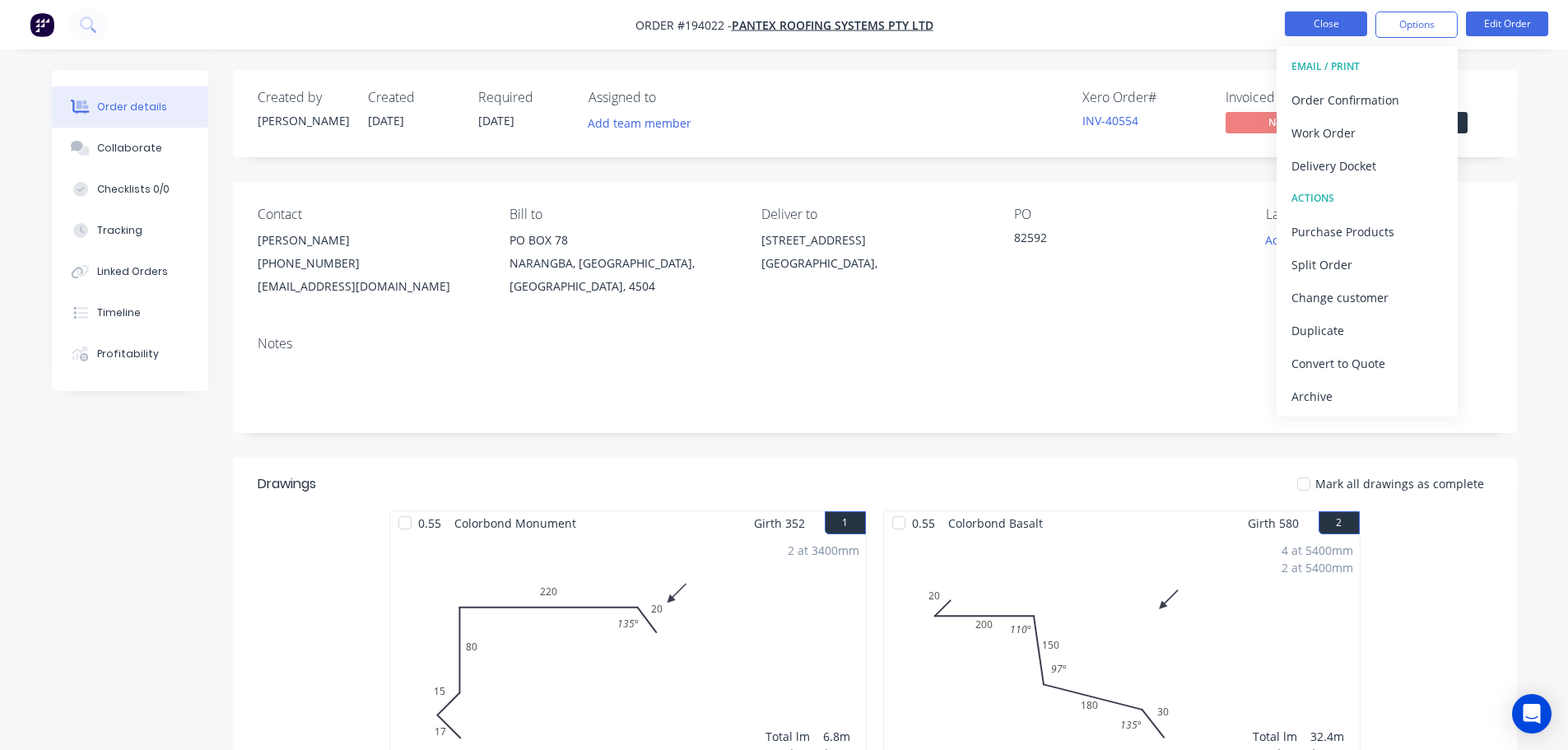
click at [1332, 31] on button "Close" at bounding box center [1325, 24] width 82 height 24
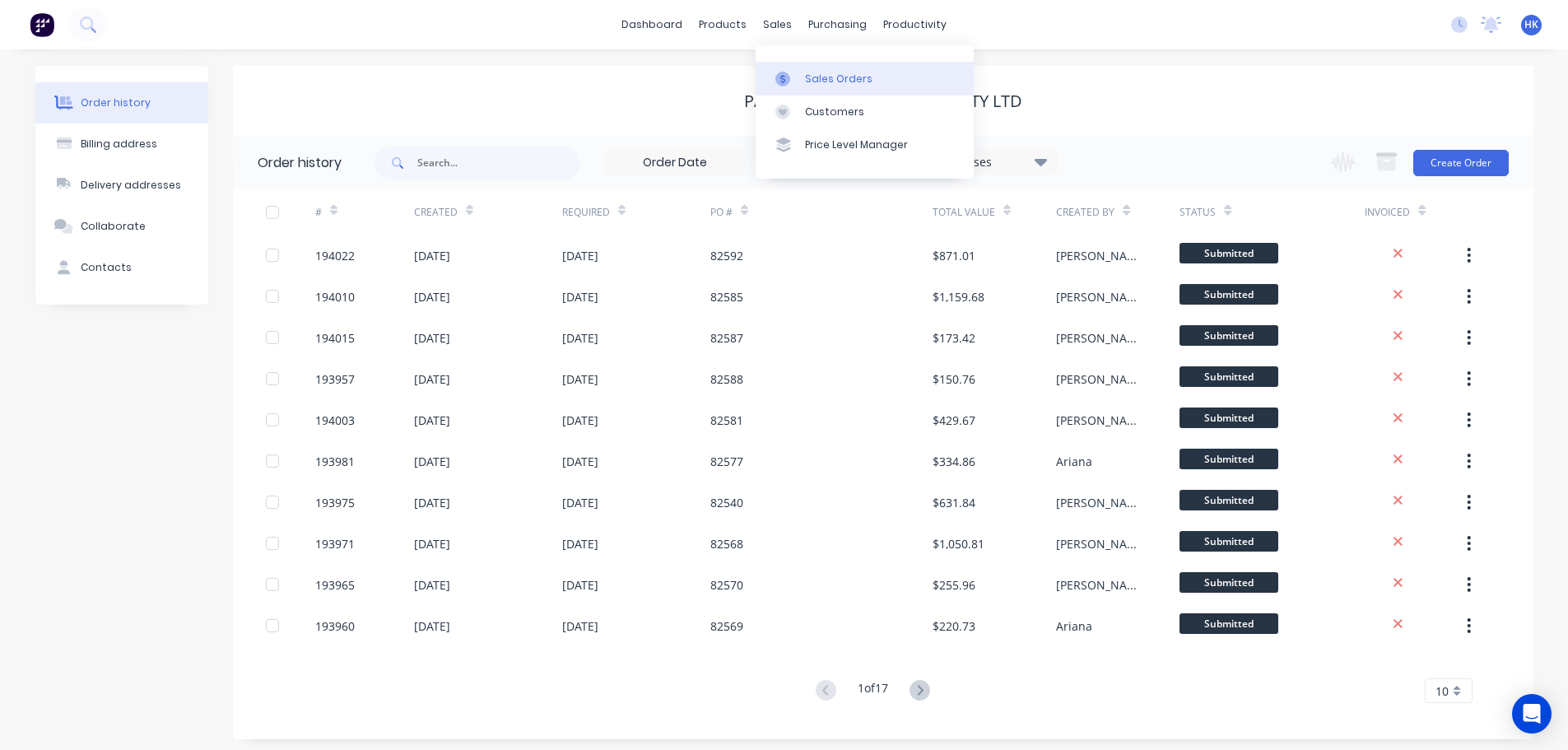
click at [808, 79] on div "Sales Orders" at bounding box center [838, 79] width 68 height 14
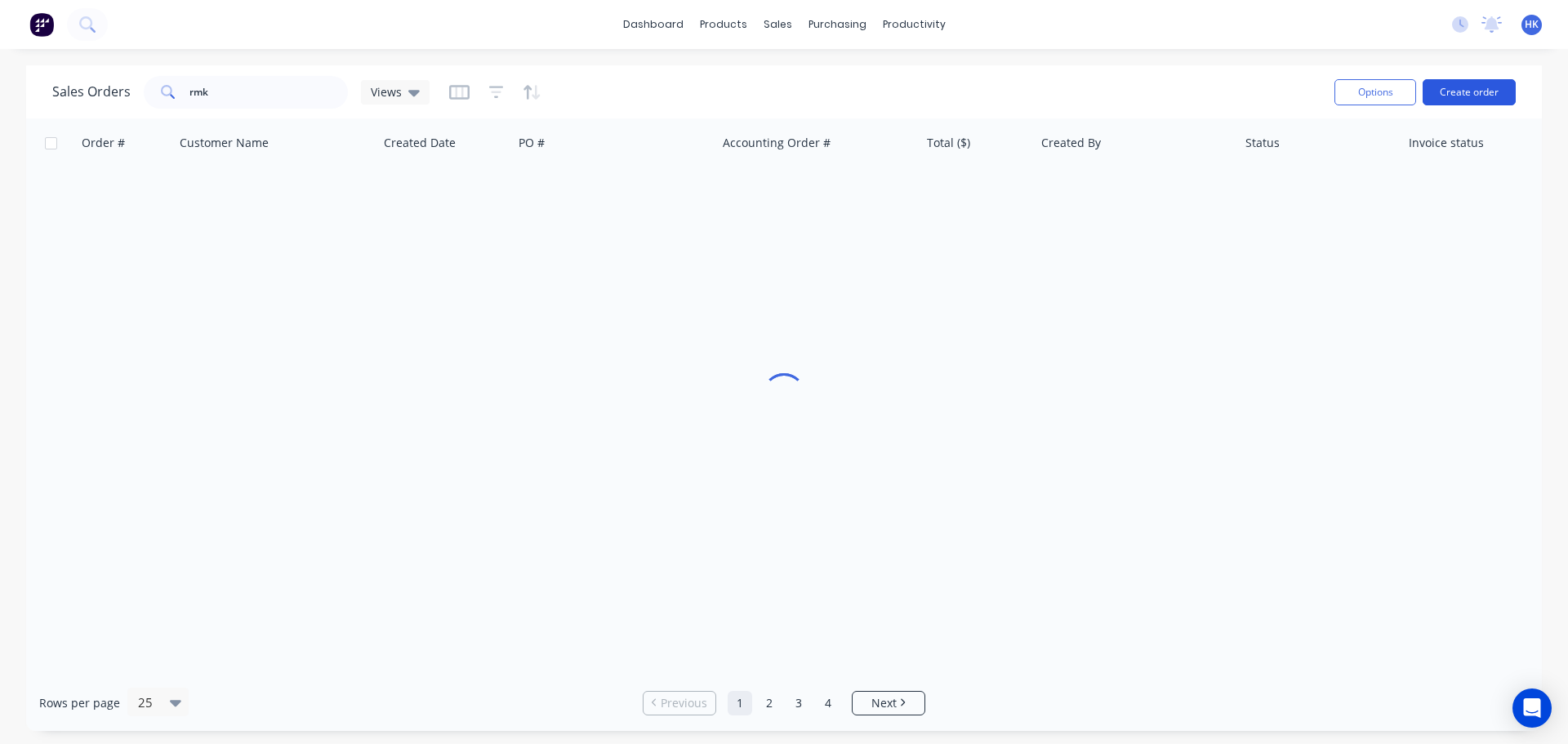
click at [1481, 102] on button "Create order" at bounding box center [1470, 92] width 93 height 26
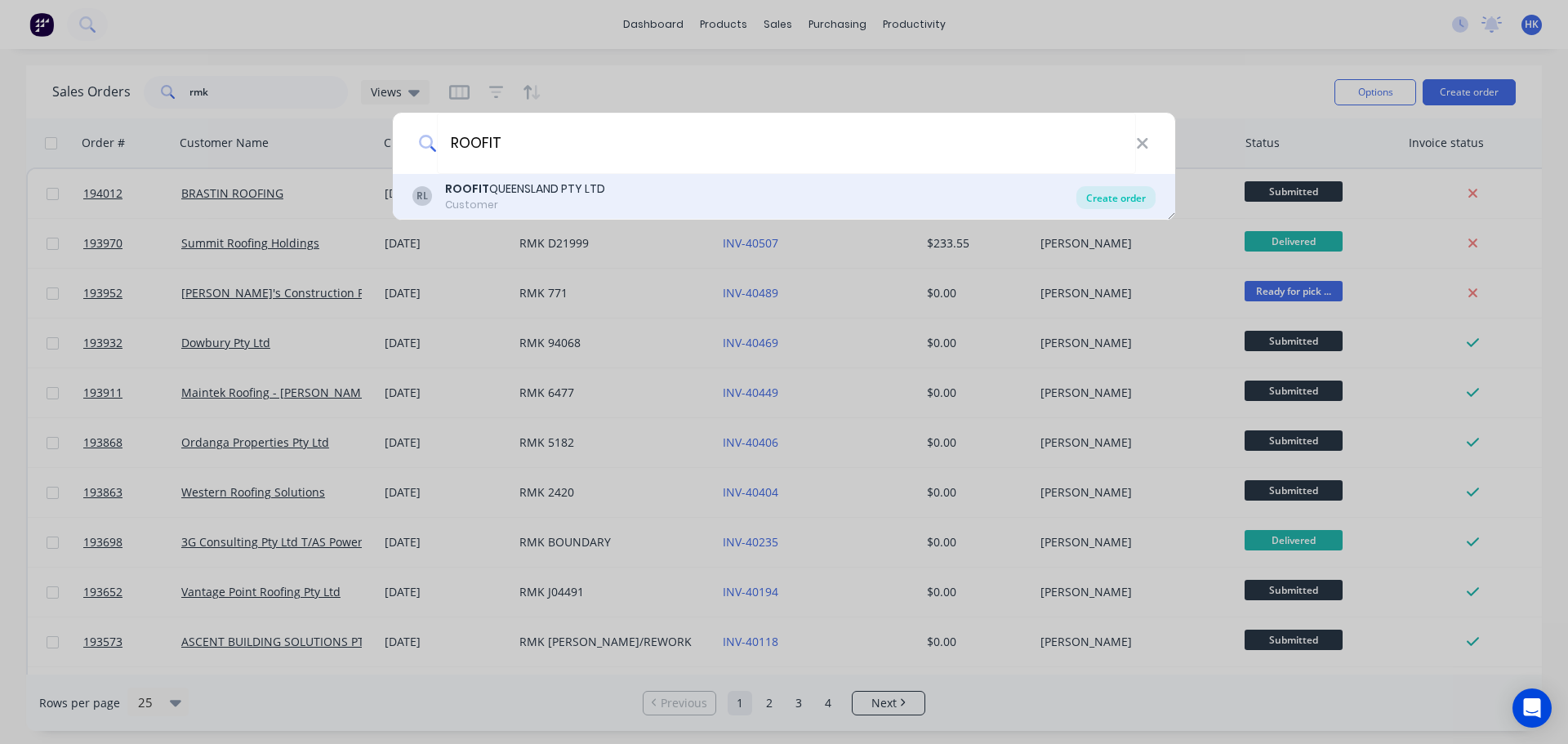
type input "ROOFIT"
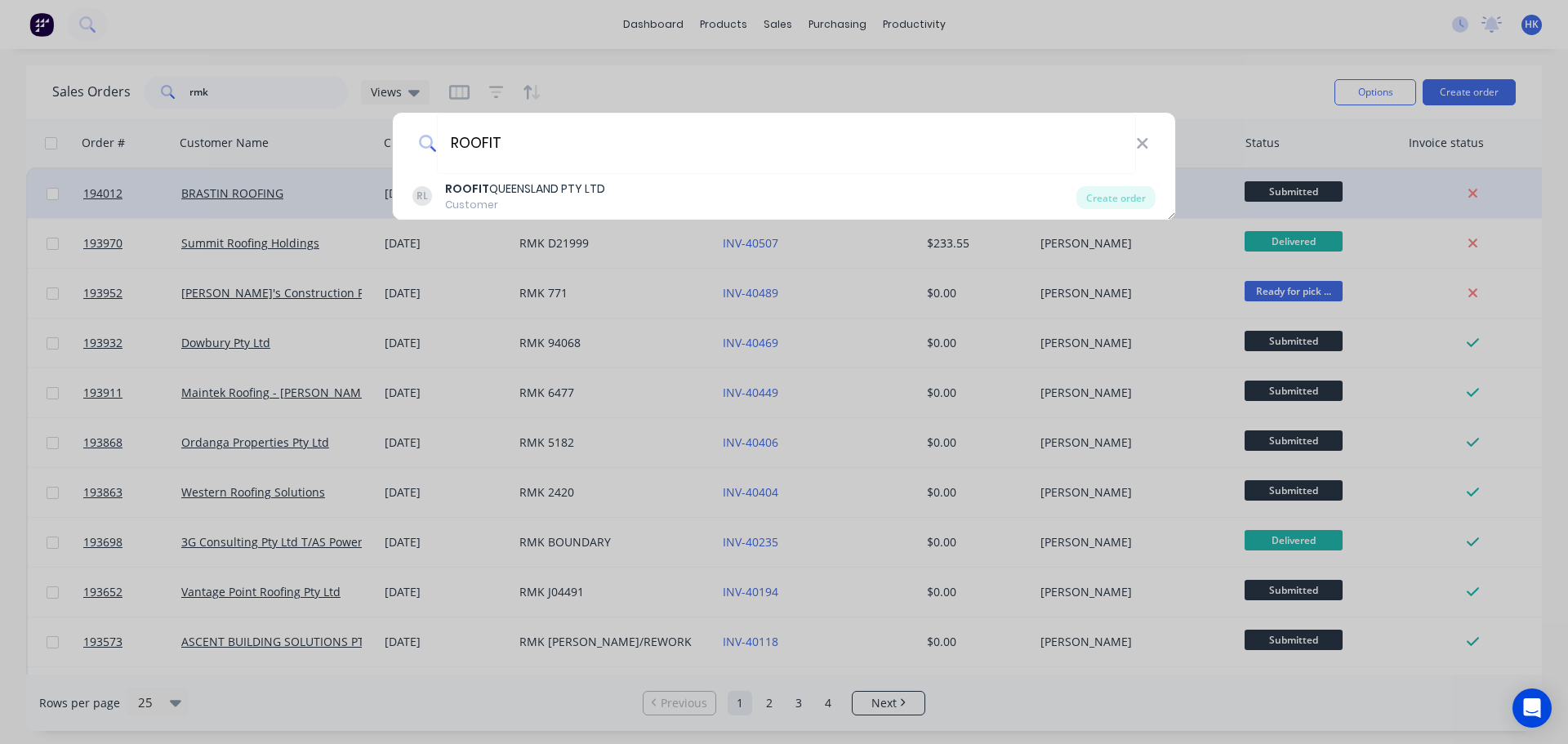
click at [1096, 204] on div "Create order" at bounding box center [1116, 197] width 79 height 22
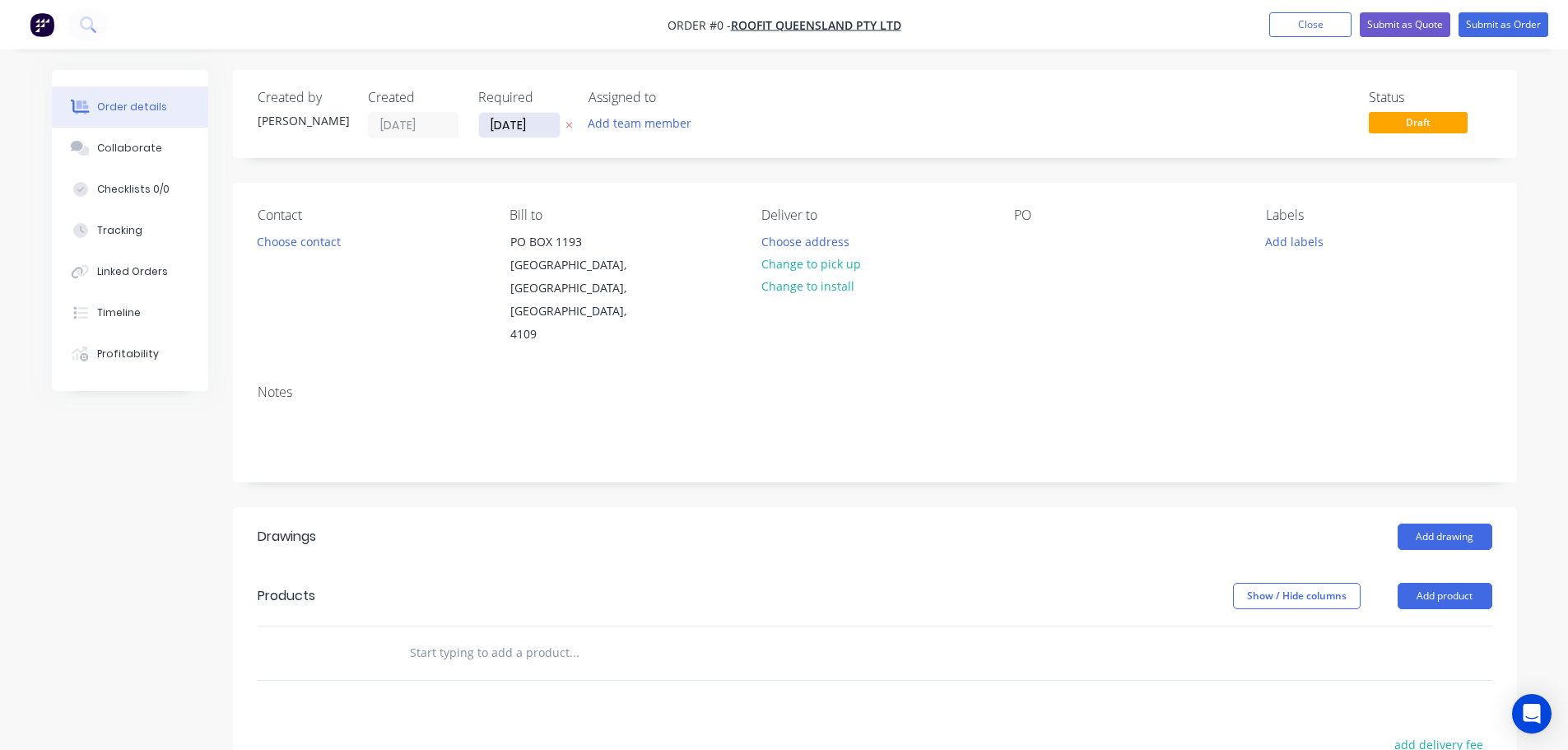
click at [519, 135] on input "[DATE]" at bounding box center [519, 125] width 81 height 24
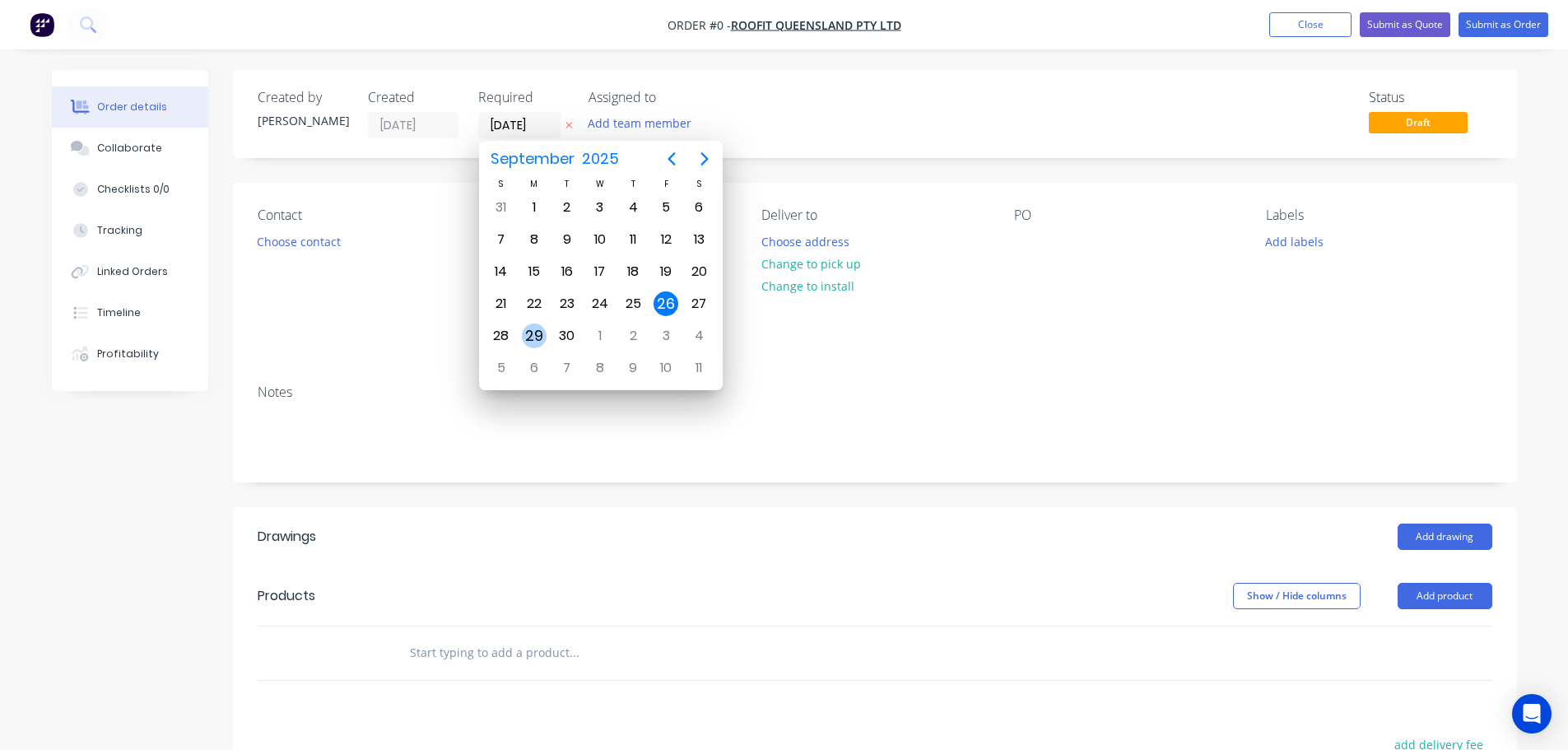
click at [525, 325] on div "29" at bounding box center [533, 335] width 24 height 24
type input "[DATE]"
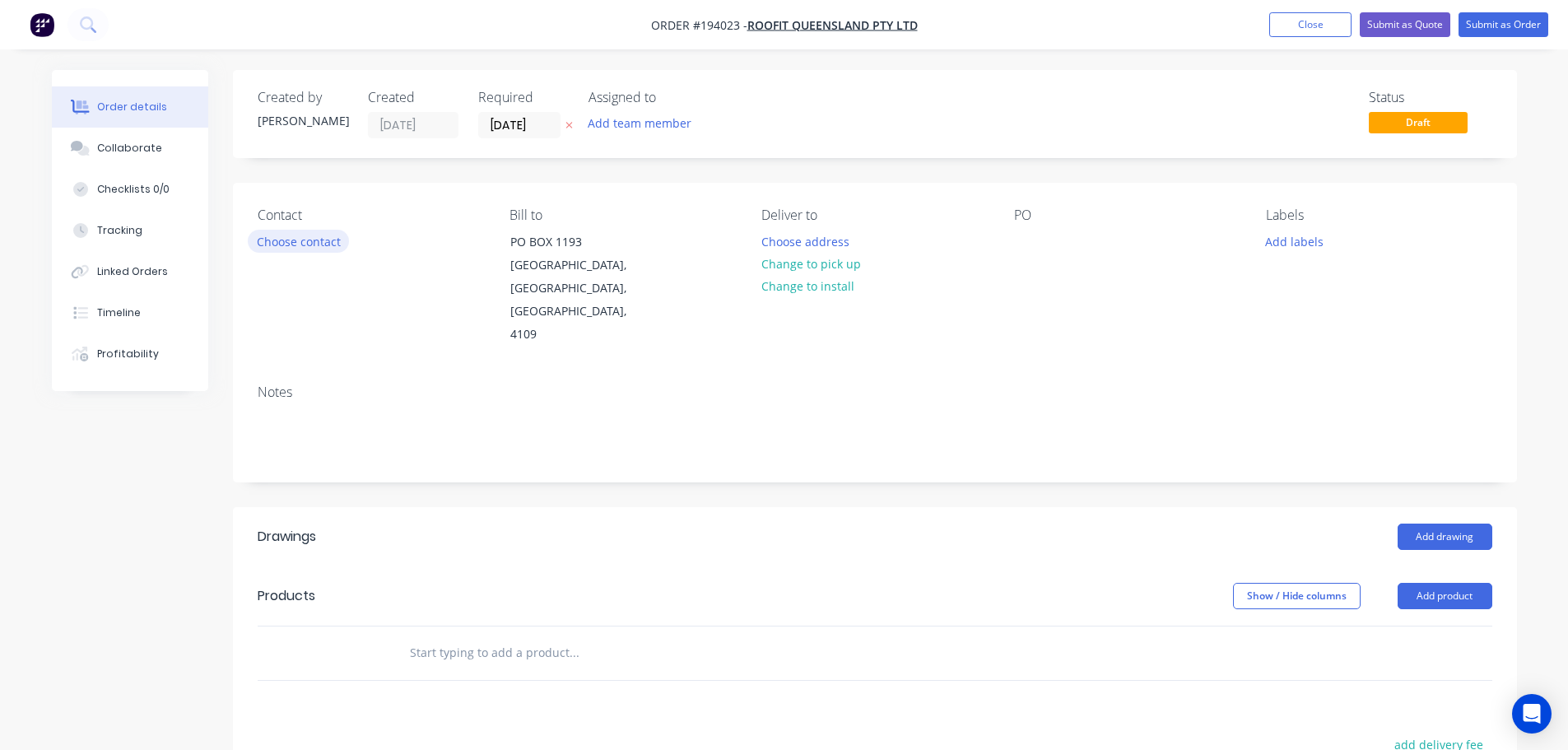
click at [331, 245] on button "Choose contact" at bounding box center [299, 241] width 101 height 23
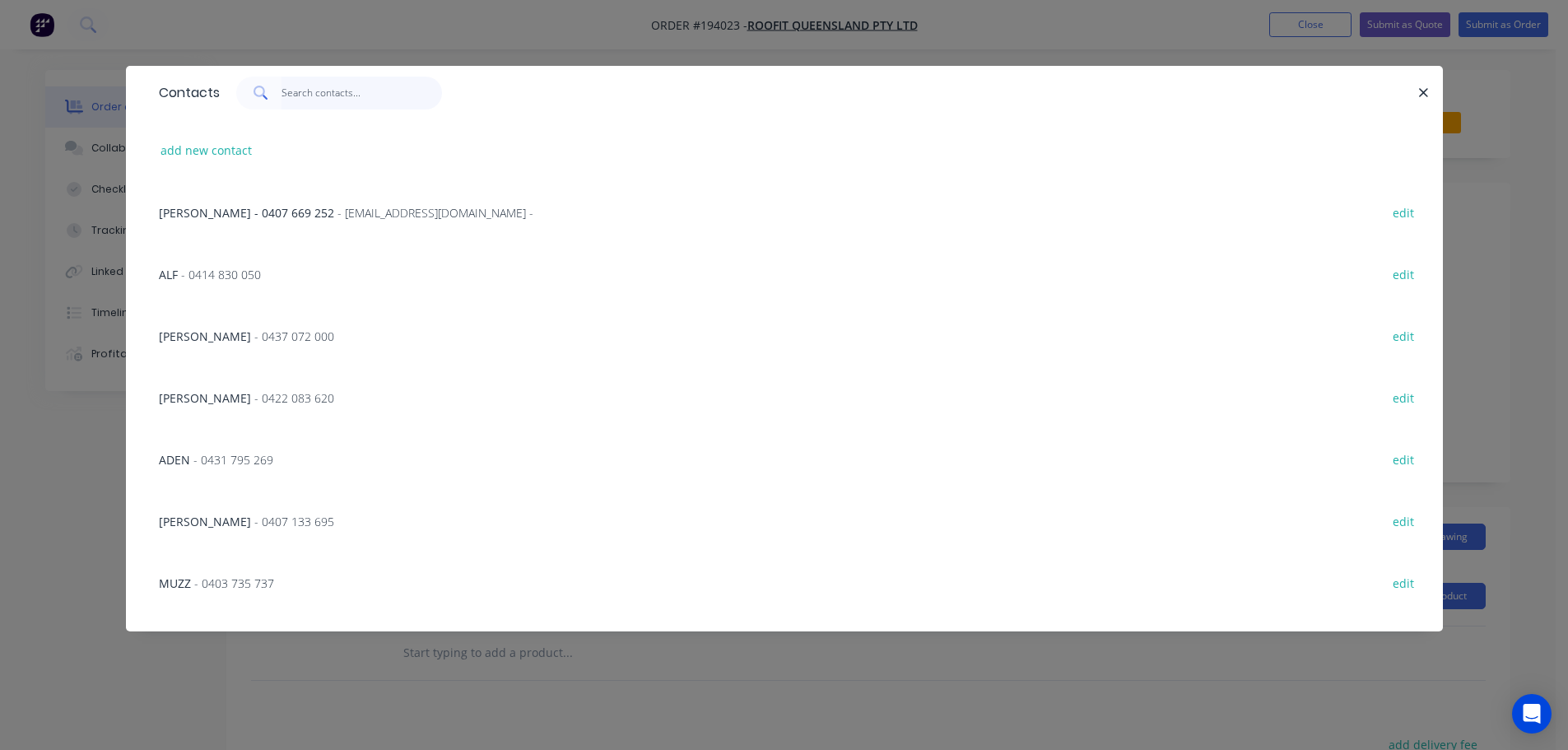
click at [311, 96] on input "text" at bounding box center [361, 93] width 160 height 33
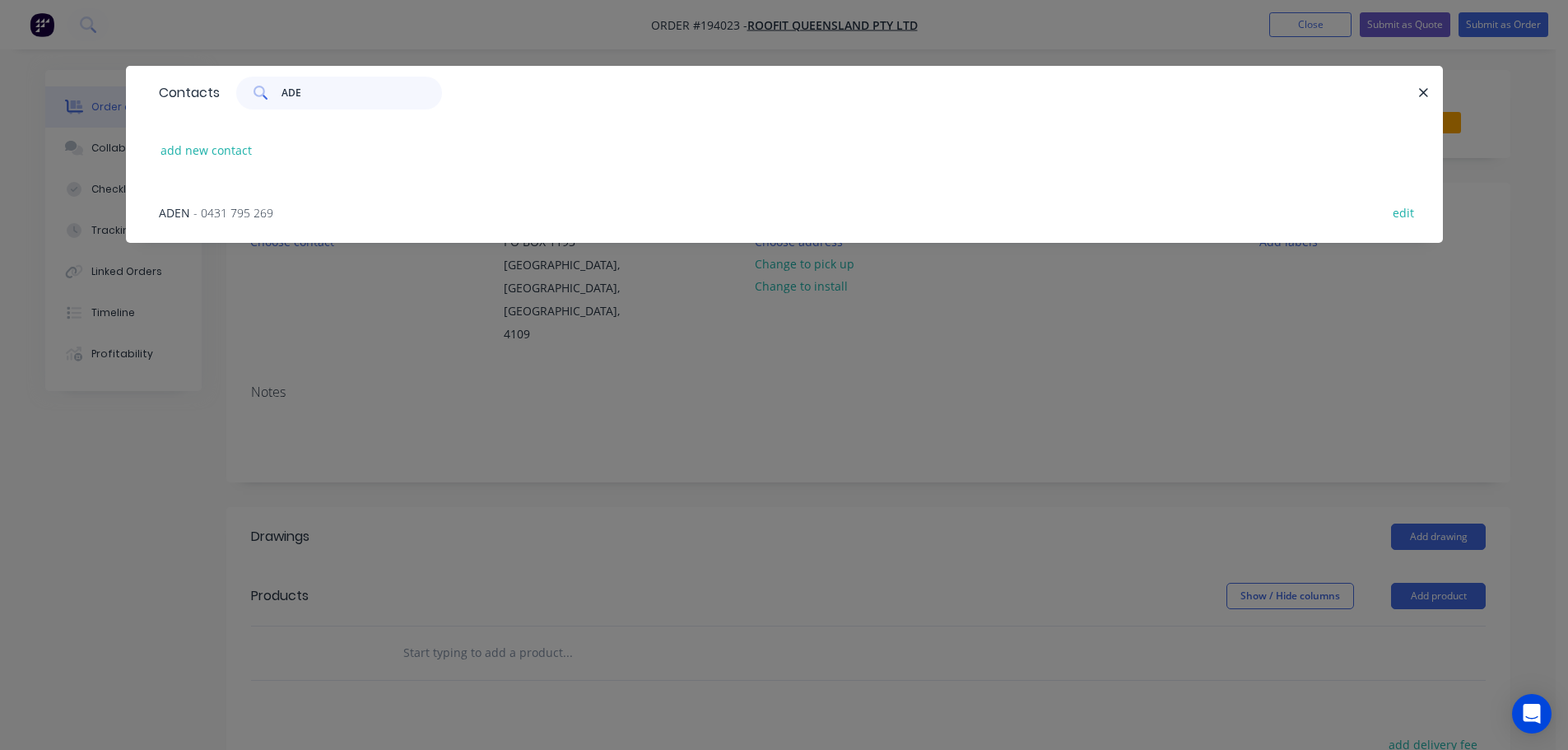
type input "ADE"
click at [252, 205] on span "- 0431 795 269" at bounding box center [234, 212] width 80 height 15
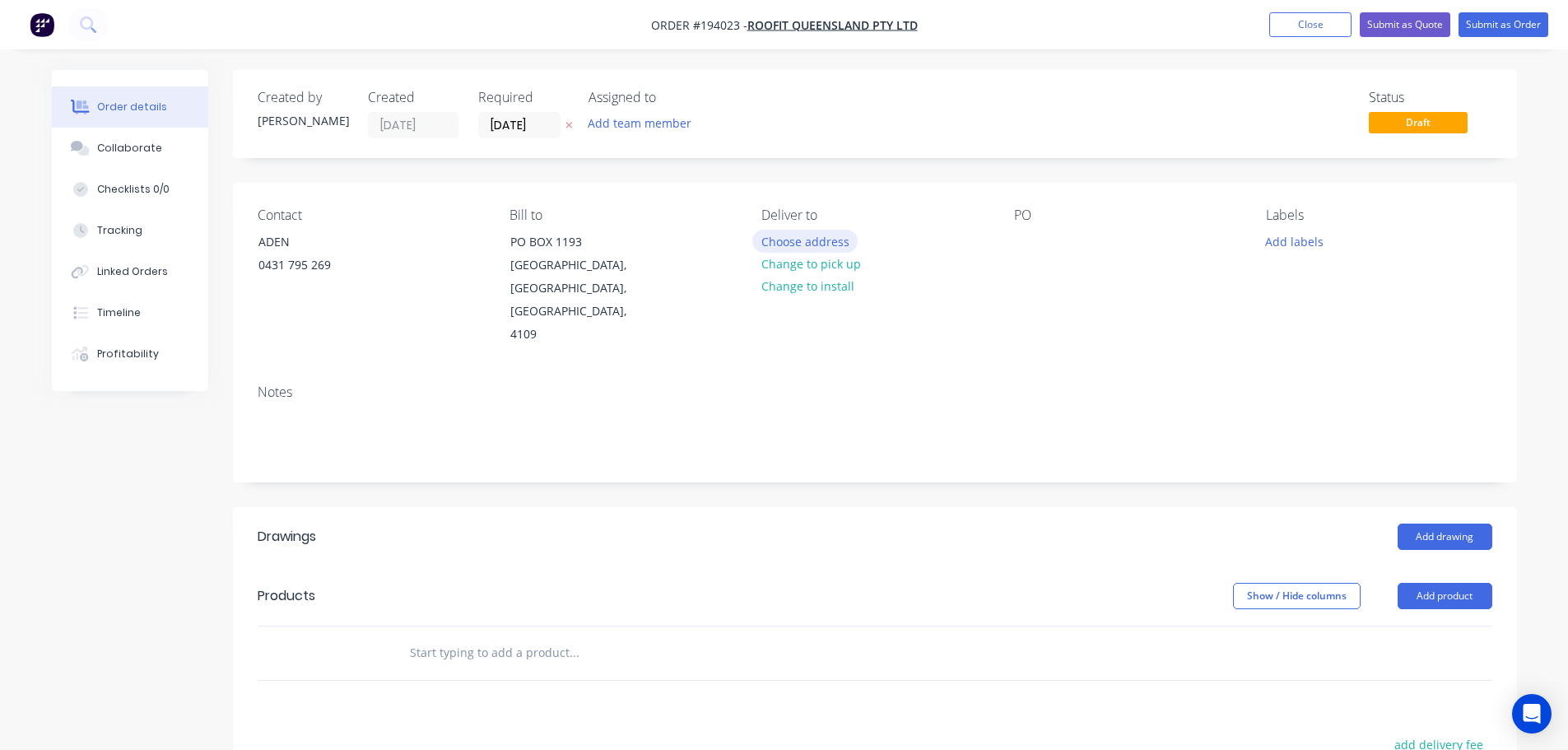
click at [817, 237] on button "Choose address" at bounding box center [805, 241] width 105 height 23
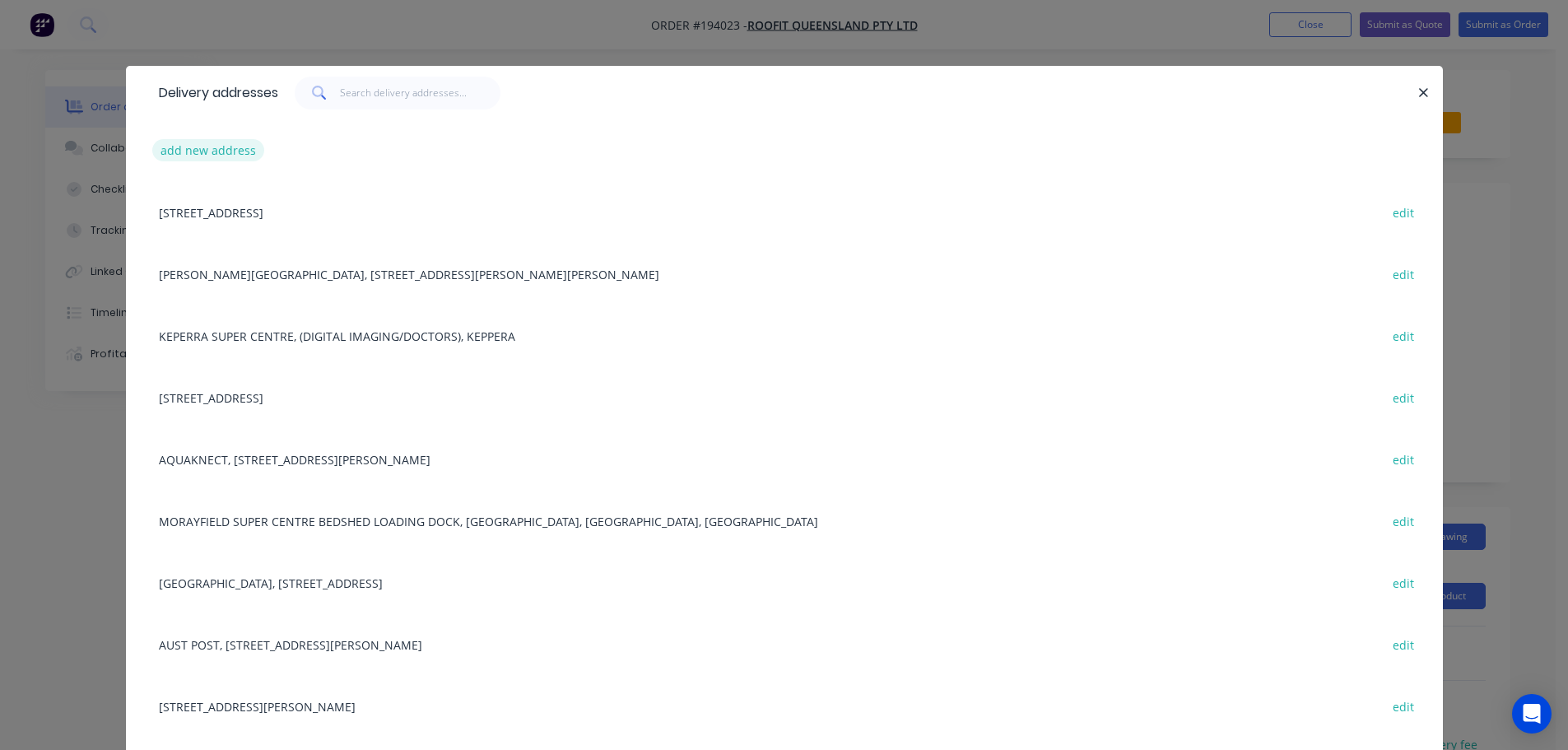
click at [243, 155] on button "add new address" at bounding box center [208, 150] width 113 height 23
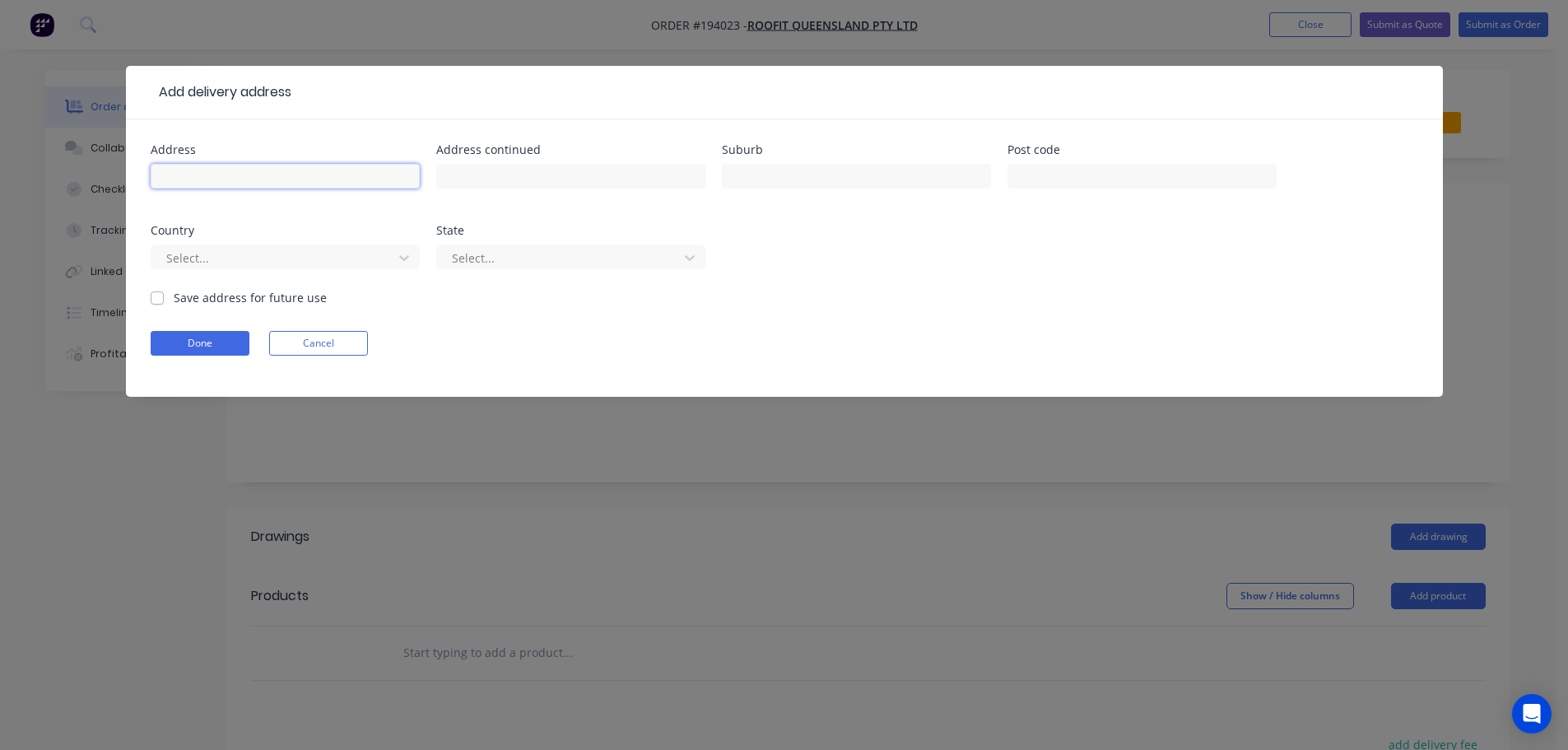
click at [240, 186] on input "text" at bounding box center [284, 176] width 269 height 24
drag, startPoint x: 186, startPoint y: 180, endPoint x: 150, endPoint y: 175, distance: 36.3
click at [150, 175] on input "1284 LYRTON ROAD" at bounding box center [284, 176] width 269 height 24
click at [285, 189] on div "1284 LYRTON ROAD" at bounding box center [284, 184] width 269 height 49
click at [207, 177] on input "1284 LYRTON ROAD" at bounding box center [284, 176] width 269 height 24
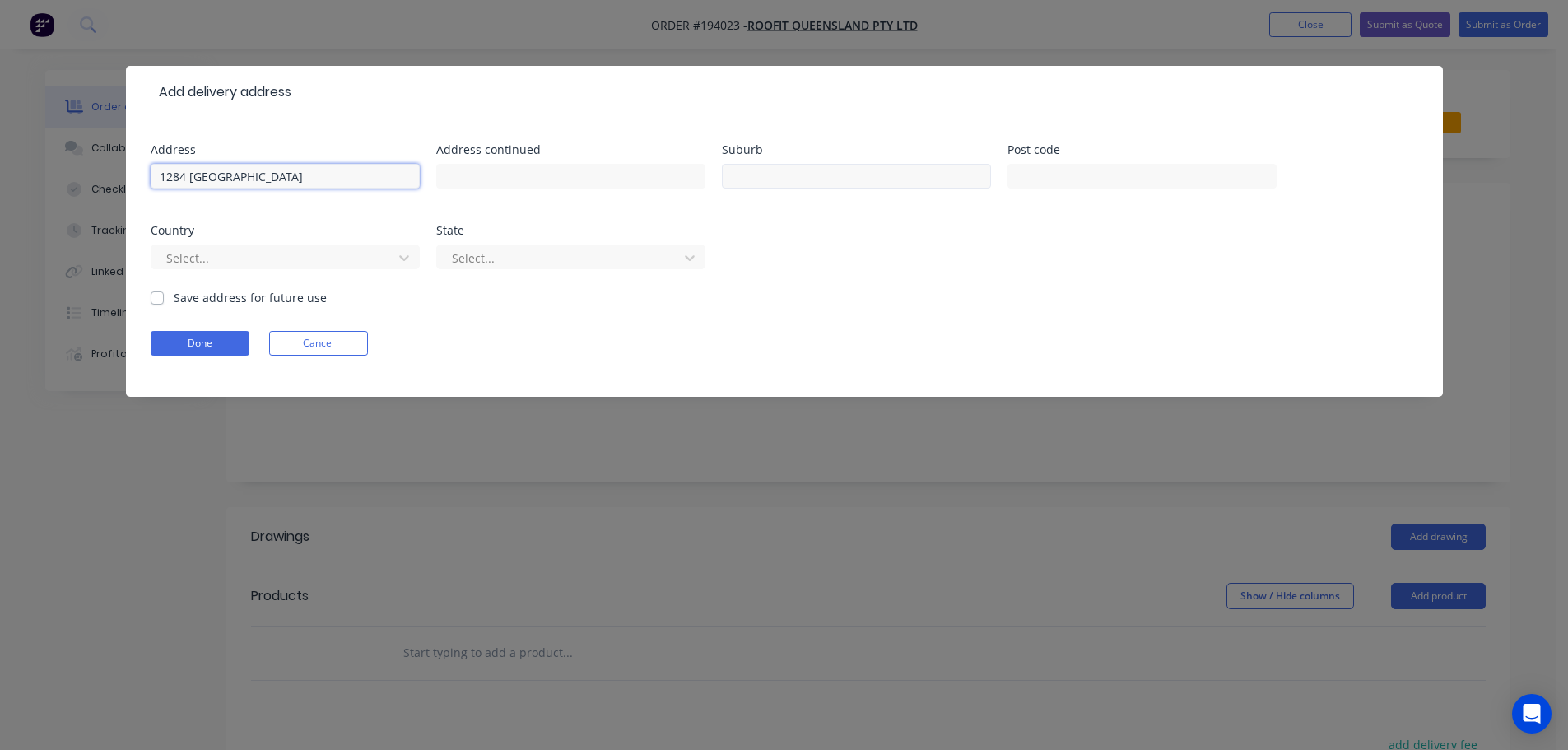
type input "1284 LYTTON ROAD"
click at [793, 168] on input "text" at bounding box center [856, 176] width 269 height 24
type input "HEMMANT"
click at [1016, 169] on input "text" at bounding box center [1142, 176] width 269 height 24
type input "4174"
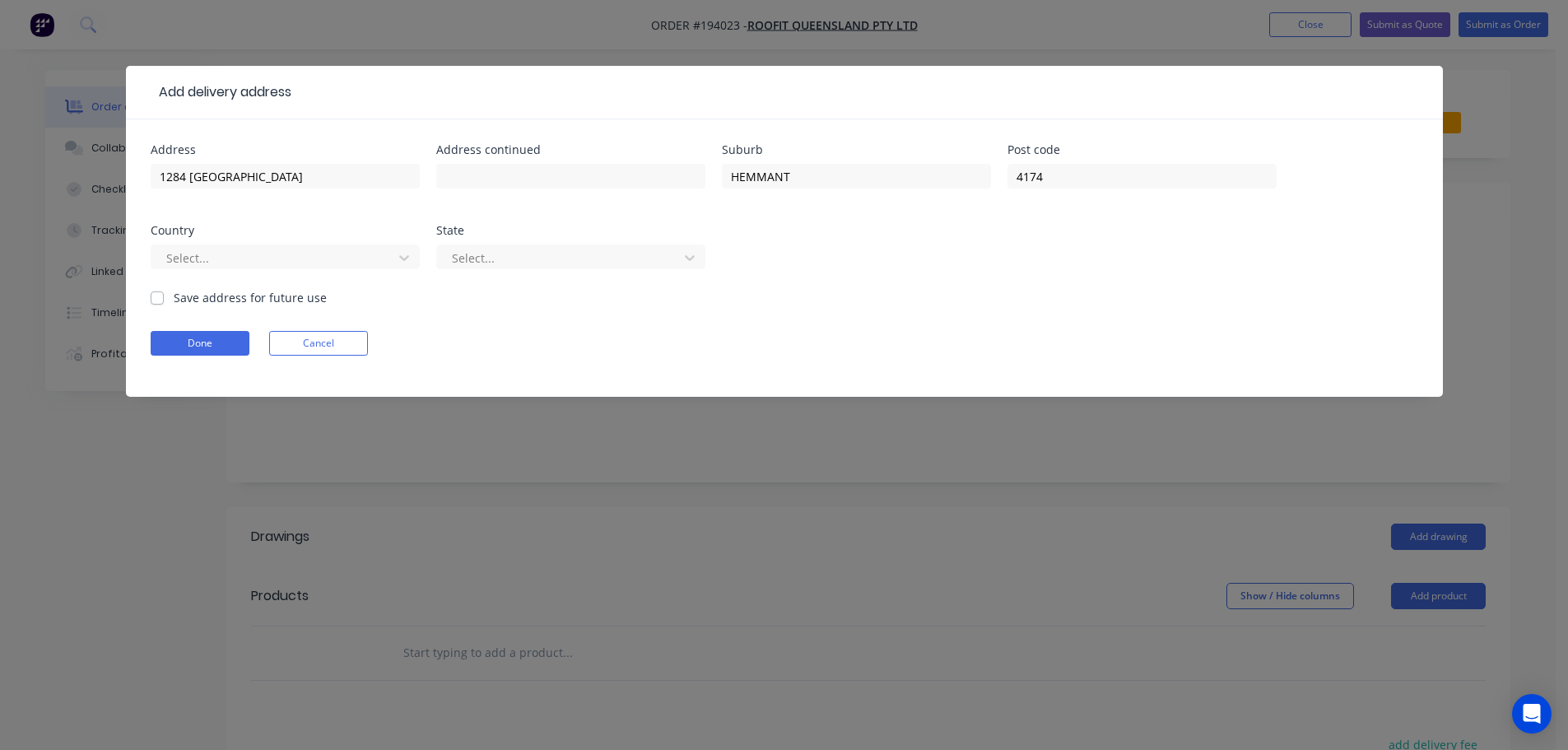
click at [250, 273] on div "Select..." at bounding box center [284, 264] width 269 height 49
click at [273, 261] on div at bounding box center [274, 258] width 220 height 21
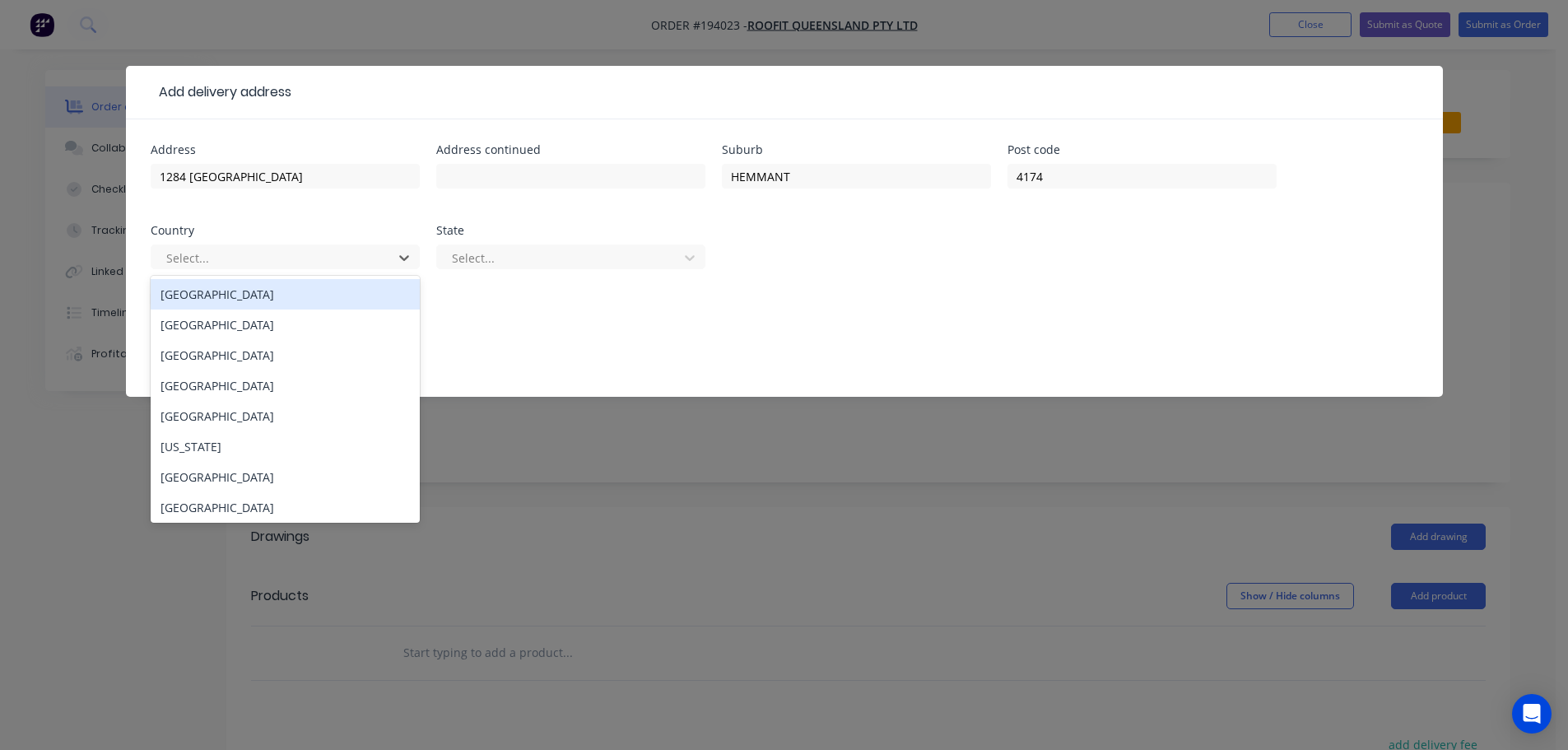
click at [260, 304] on div "Australia" at bounding box center [284, 294] width 269 height 31
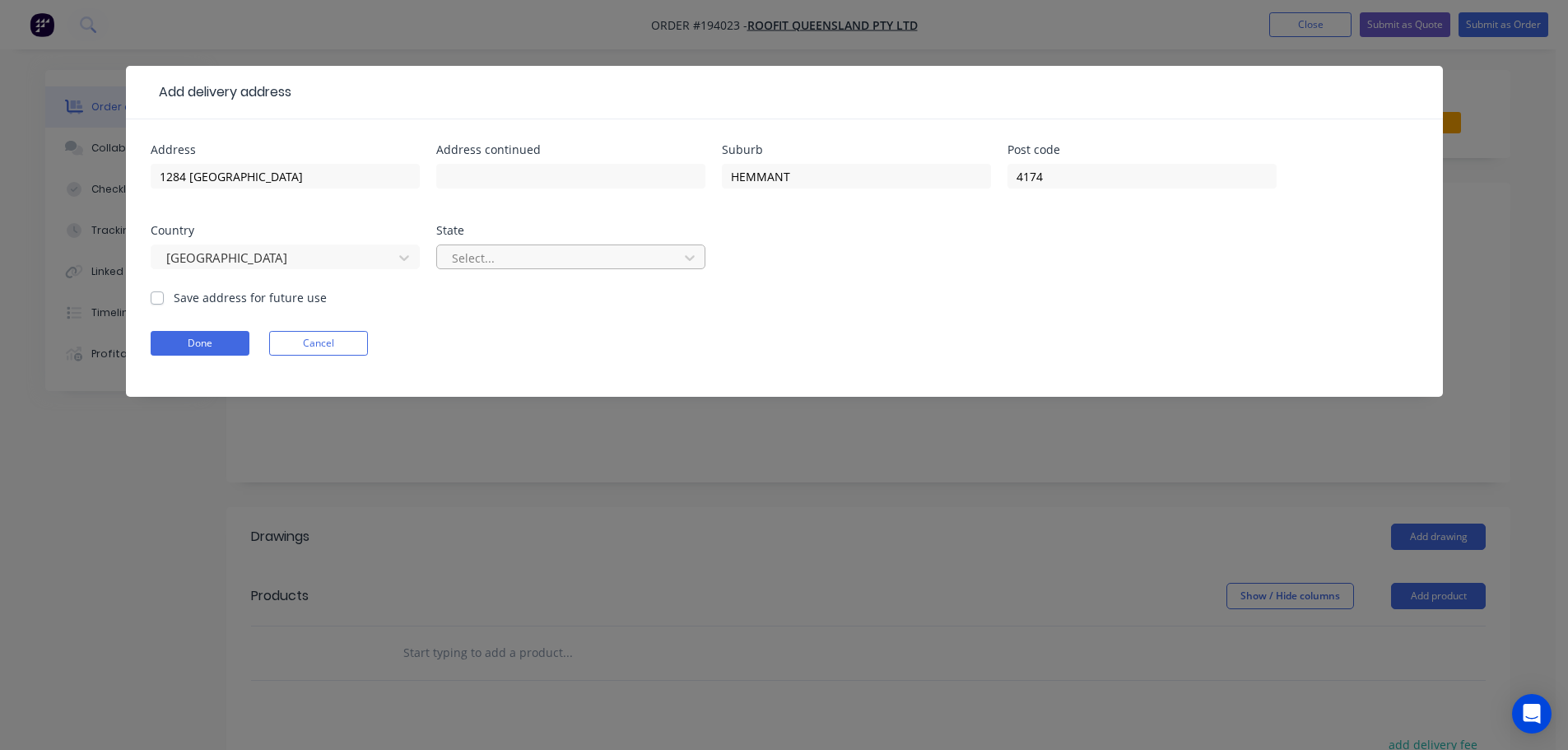
click at [489, 266] on div at bounding box center [559, 258] width 220 height 21
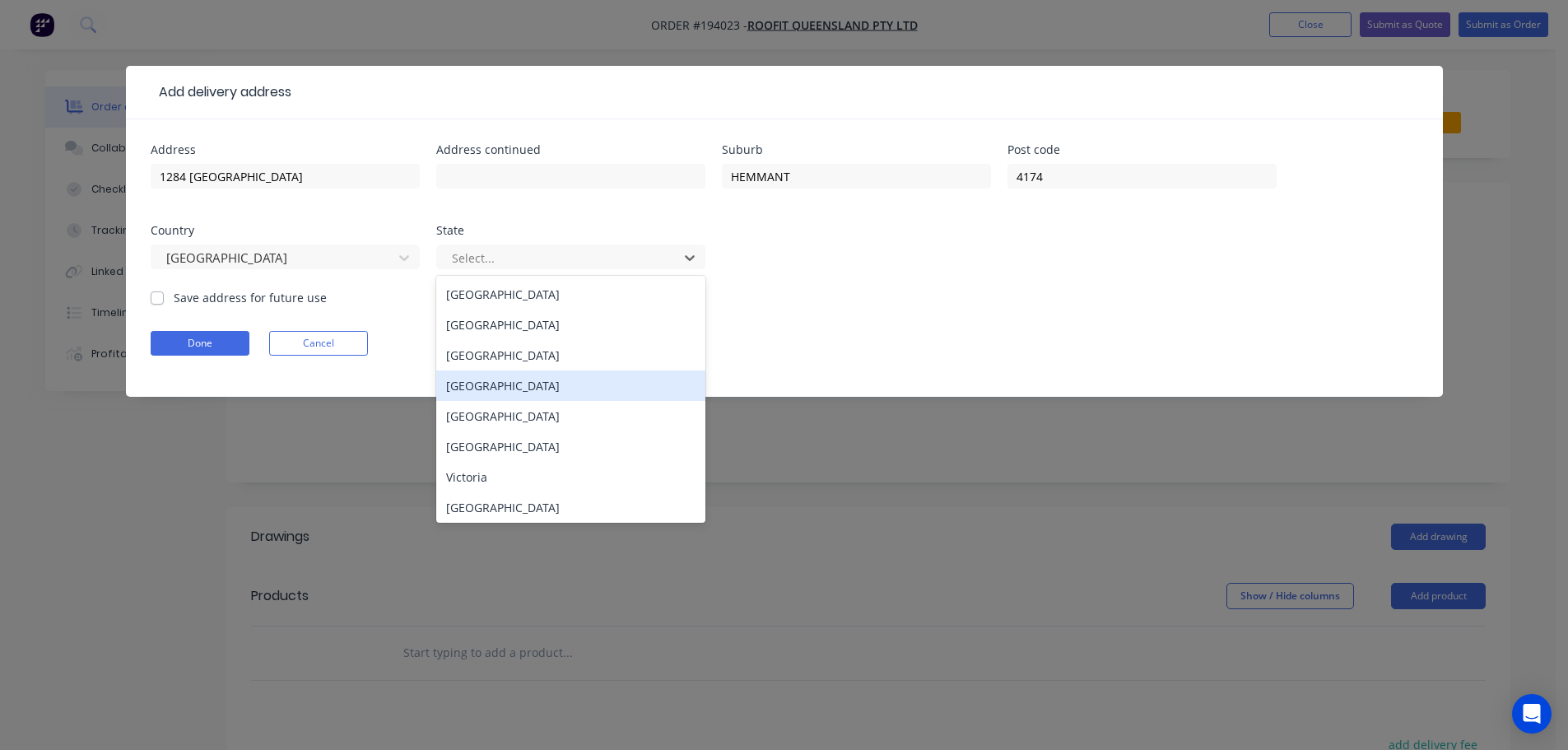
drag, startPoint x: 500, startPoint y: 398, endPoint x: 271, endPoint y: 369, distance: 230.8
click at [497, 396] on div "Queensland" at bounding box center [570, 386] width 269 height 31
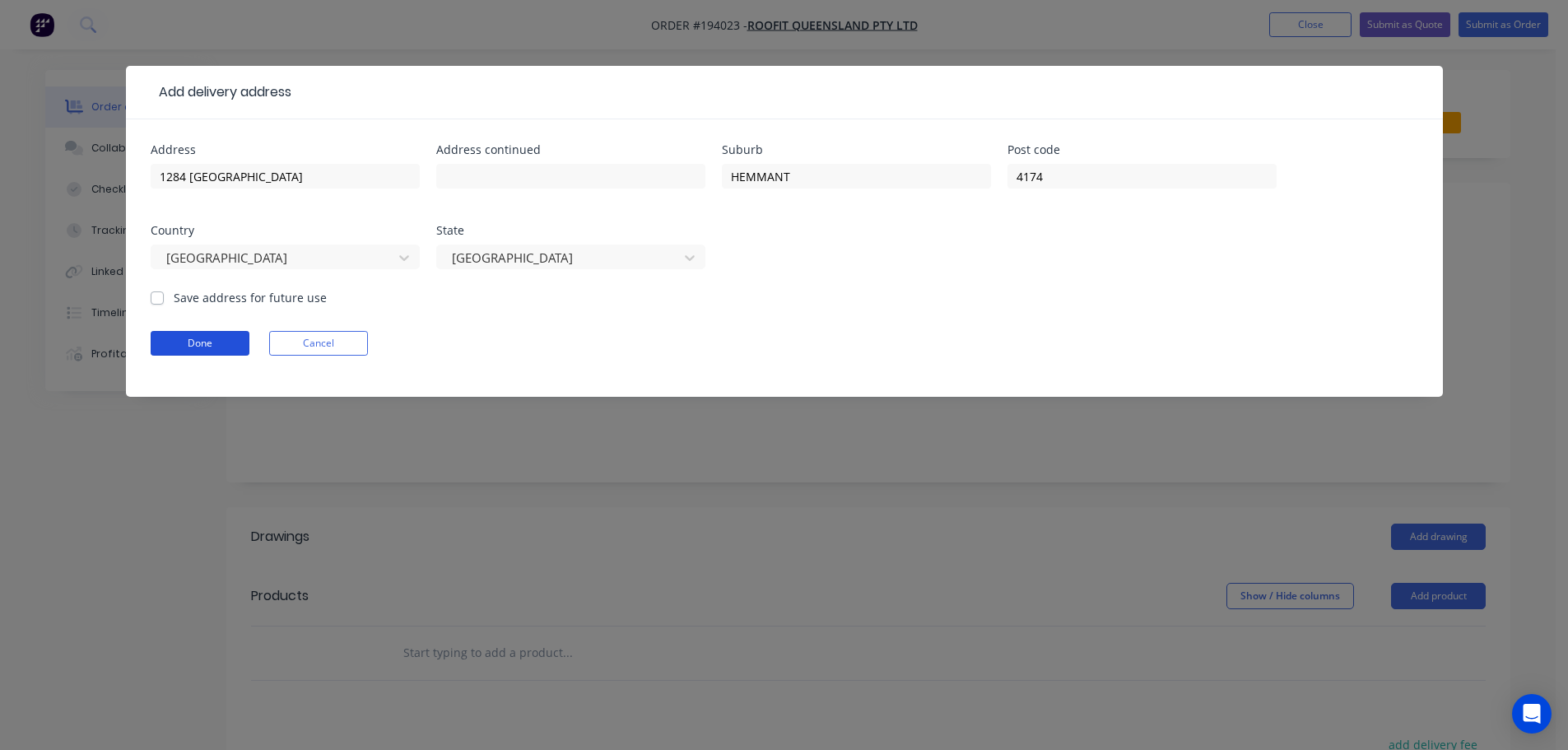
click at [194, 352] on button "Done" at bounding box center [199, 342] width 99 height 24
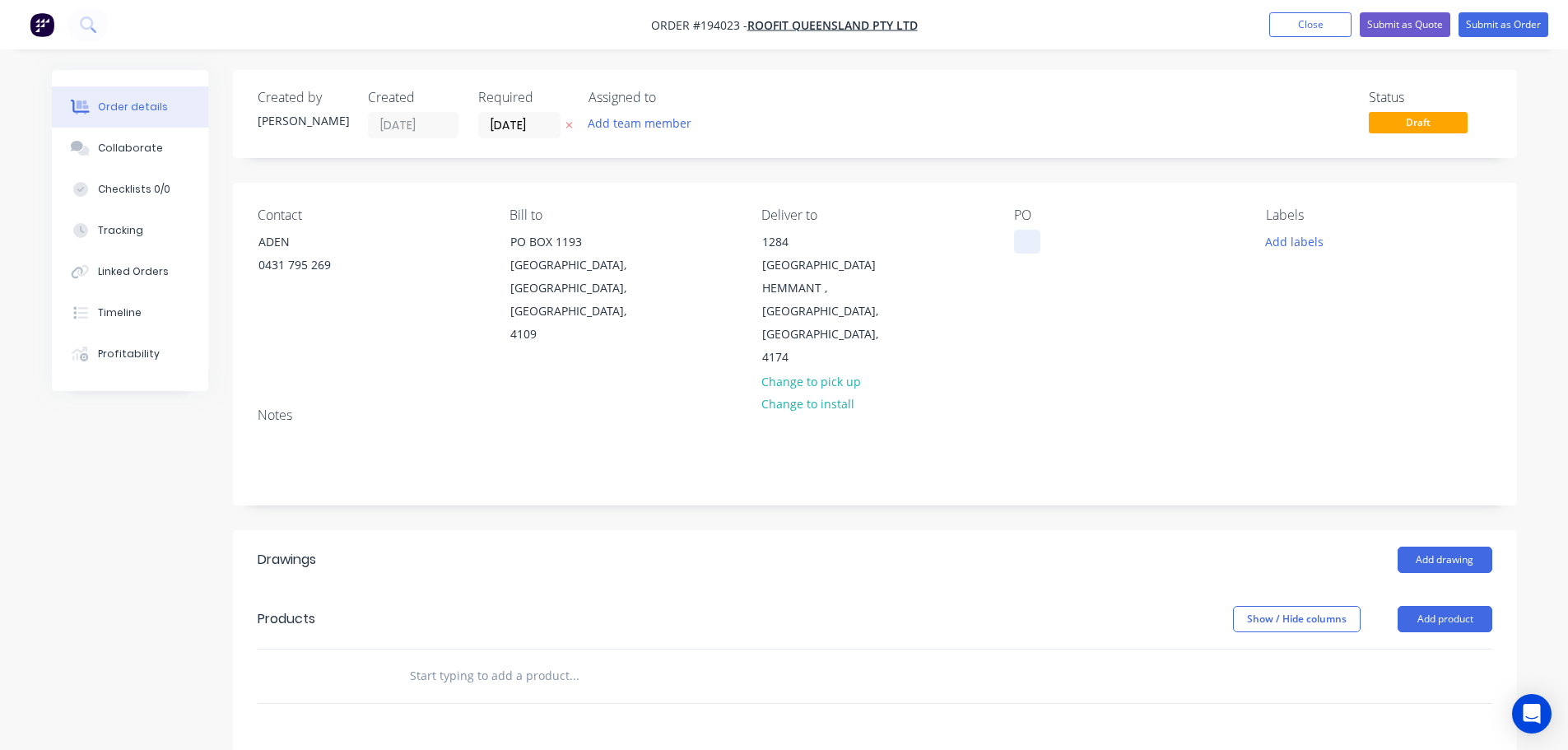
click at [1022, 239] on div at bounding box center [1027, 242] width 26 height 24
drag, startPoint x: 1282, startPoint y: 256, endPoint x: 1288, endPoint y: 248, distance: 10.0
click at [1284, 254] on div "Labels Add labels" at bounding box center [1378, 288] width 225 height 162
click at [1294, 244] on button "Add labels" at bounding box center [1295, 241] width 76 height 23
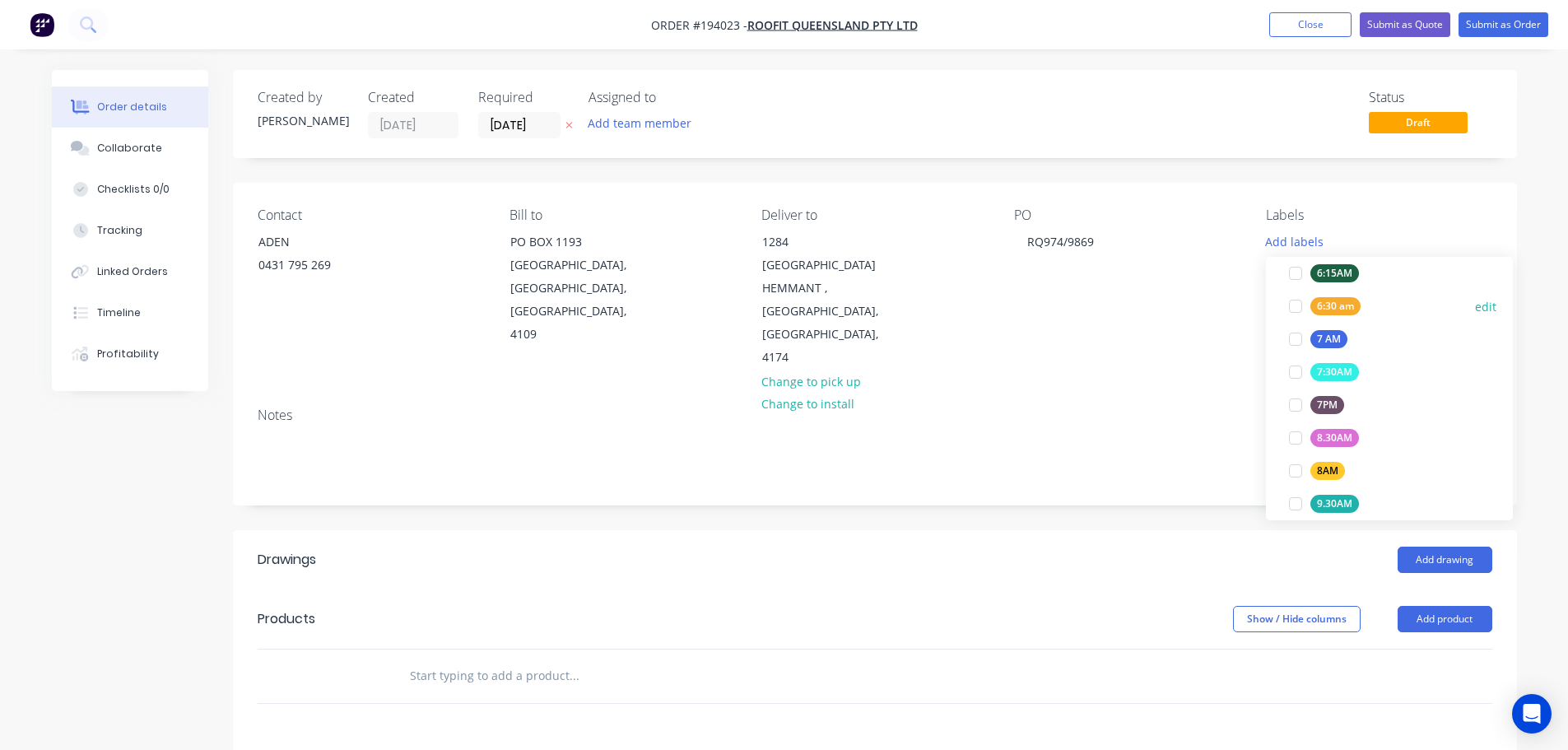
click at [1298, 307] on div at bounding box center [1296, 306] width 33 height 33
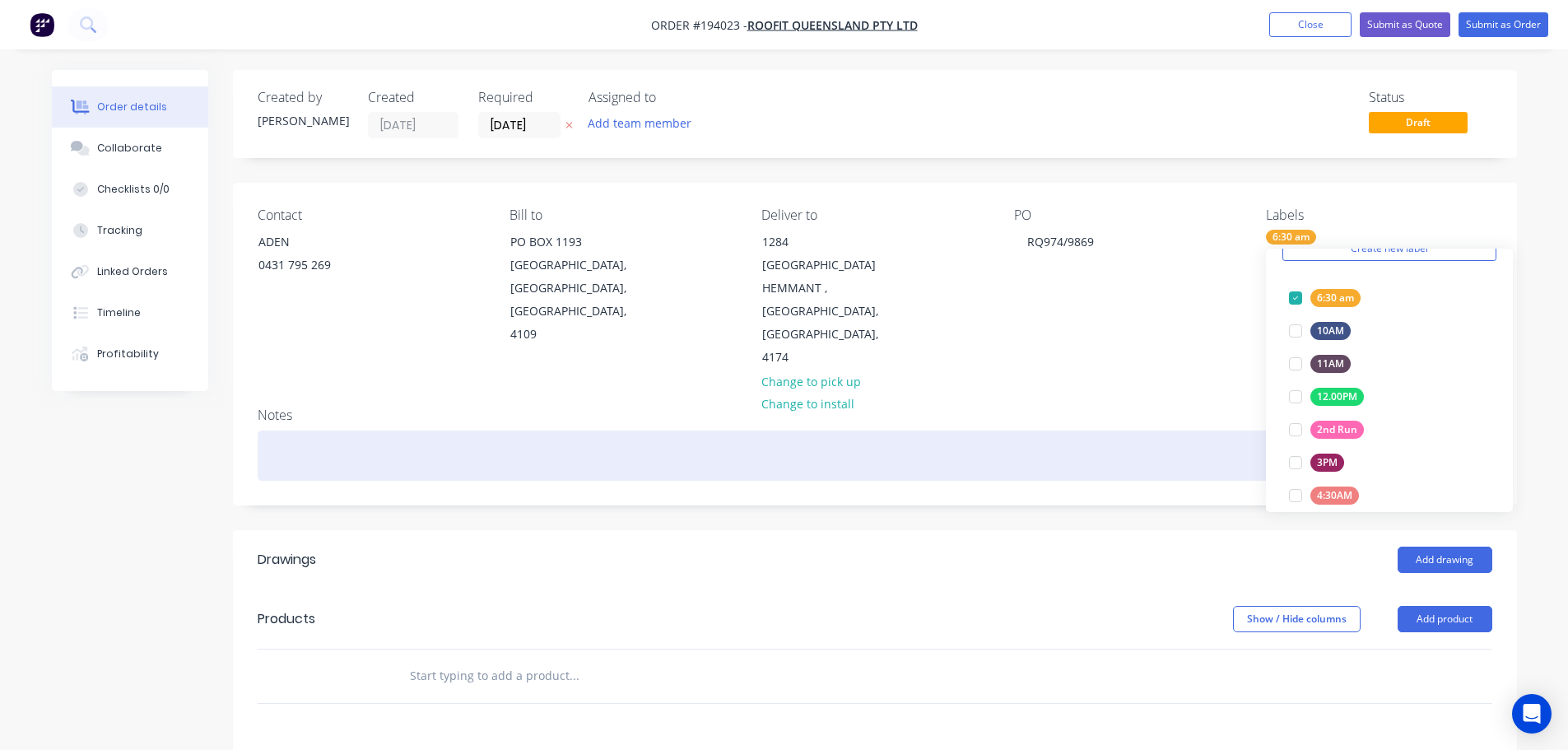
click at [1162, 408] on div "Notes" at bounding box center [875, 415] width 1235 height 15
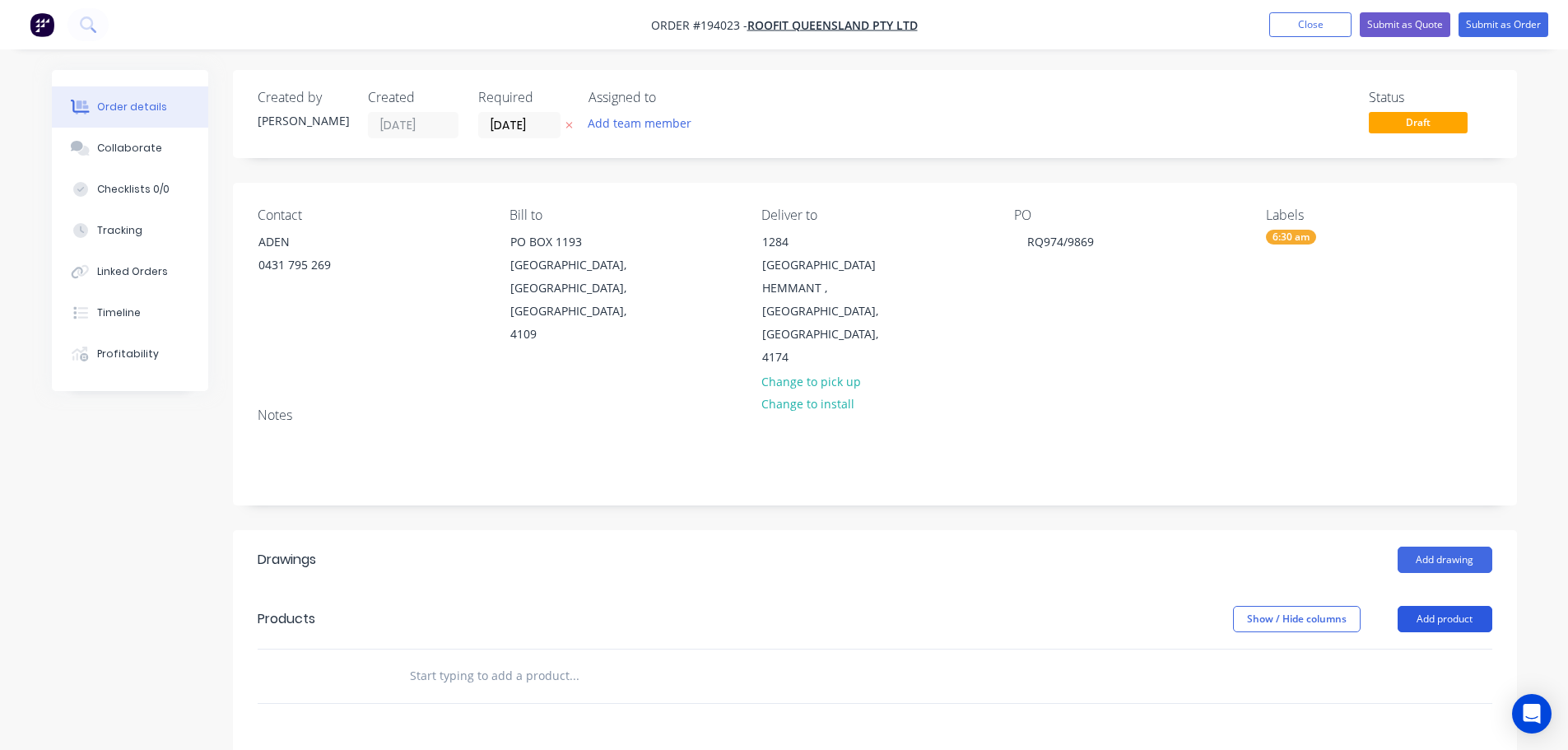
click at [1436, 606] on button "Add product" at bounding box center [1445, 619] width 95 height 26
click at [1439, 649] on div "Product catalogue" at bounding box center [1414, 660] width 127 height 24
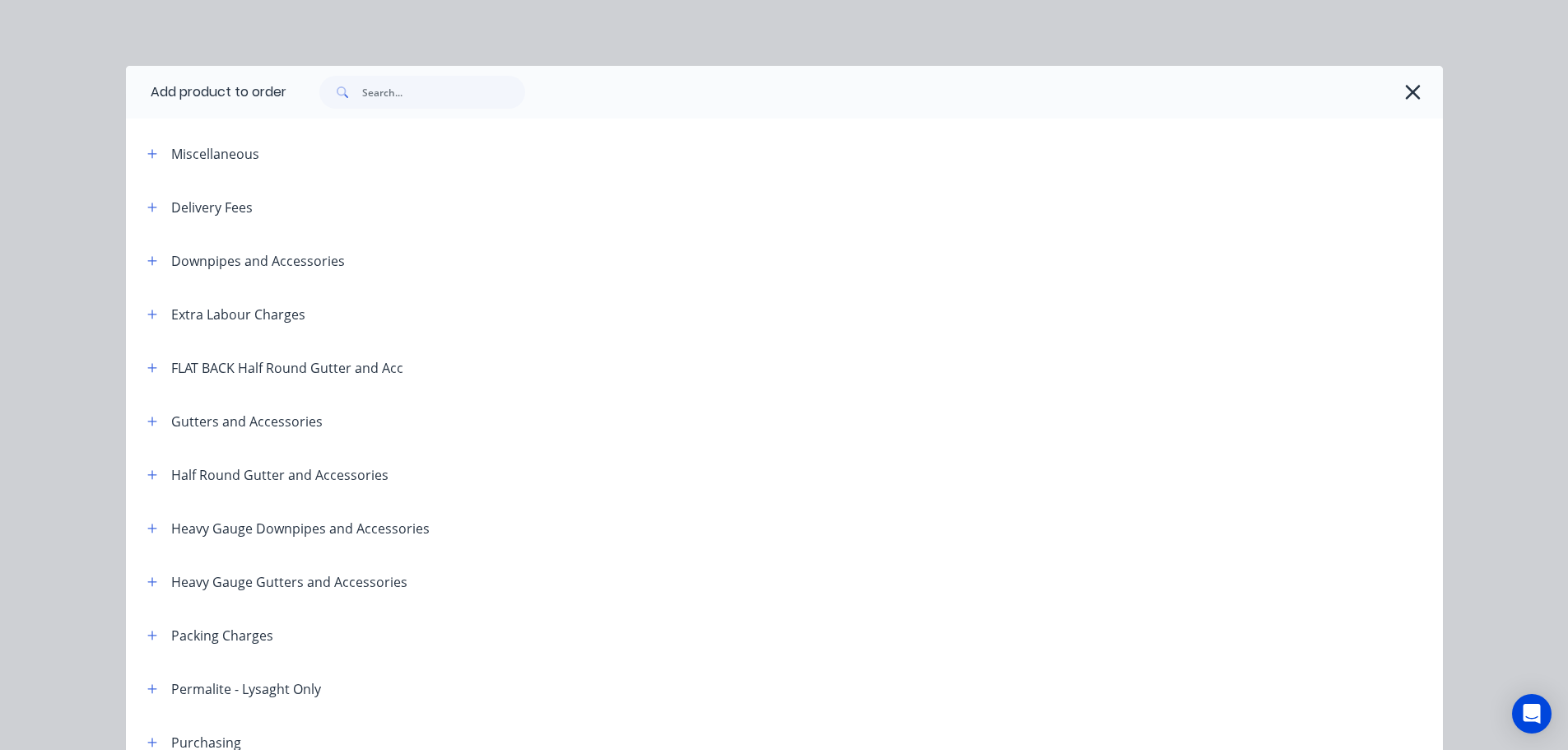
click at [146, 217] on header "Delivery Fees" at bounding box center [784, 207] width 1316 height 53
click at [149, 210] on icon "button" at bounding box center [152, 207] width 10 height 12
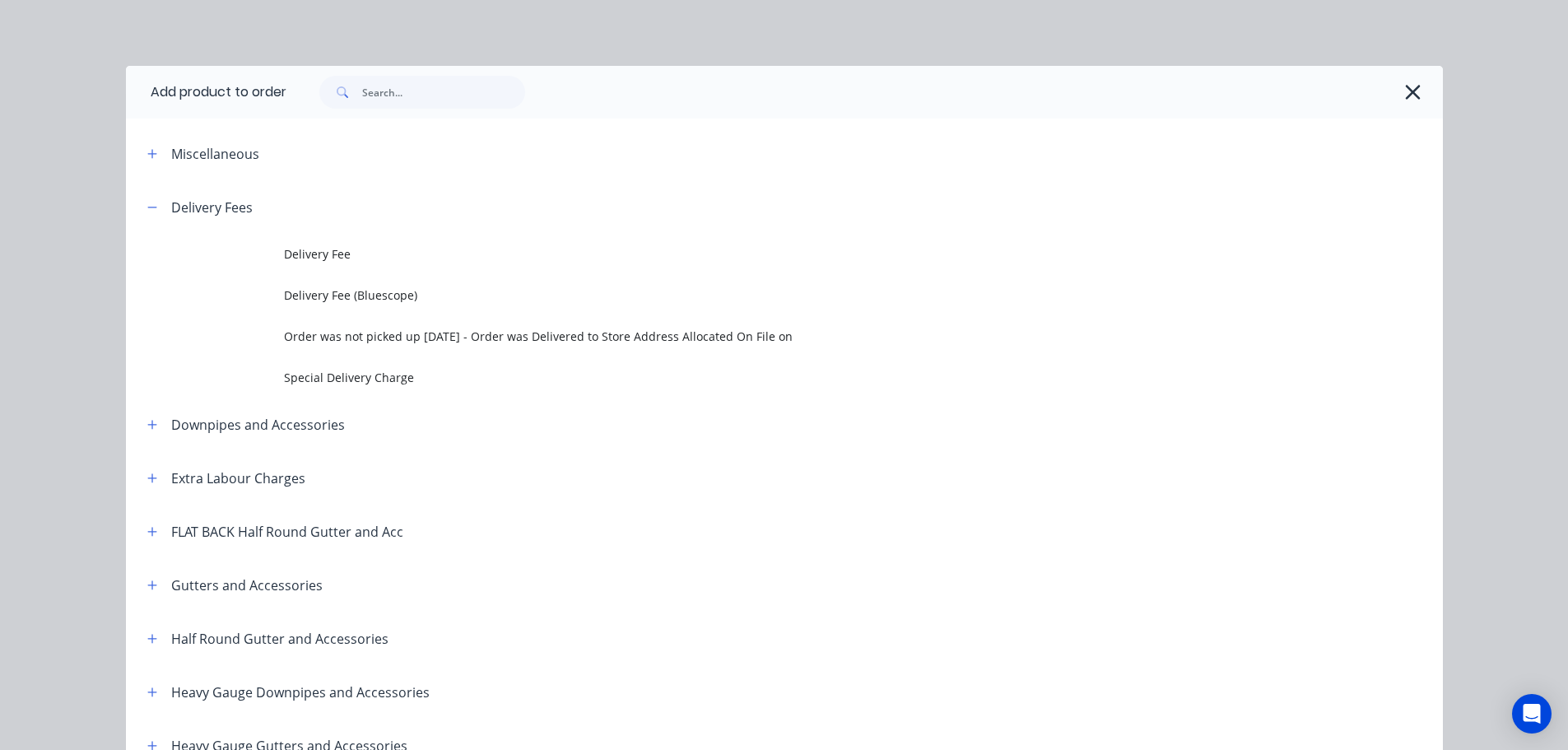
drag, startPoint x: 357, startPoint y: 260, endPoint x: 359, endPoint y: 276, distance: 16.1
click at [356, 260] on span "Delivery Fee" at bounding box center [748, 254] width 927 height 17
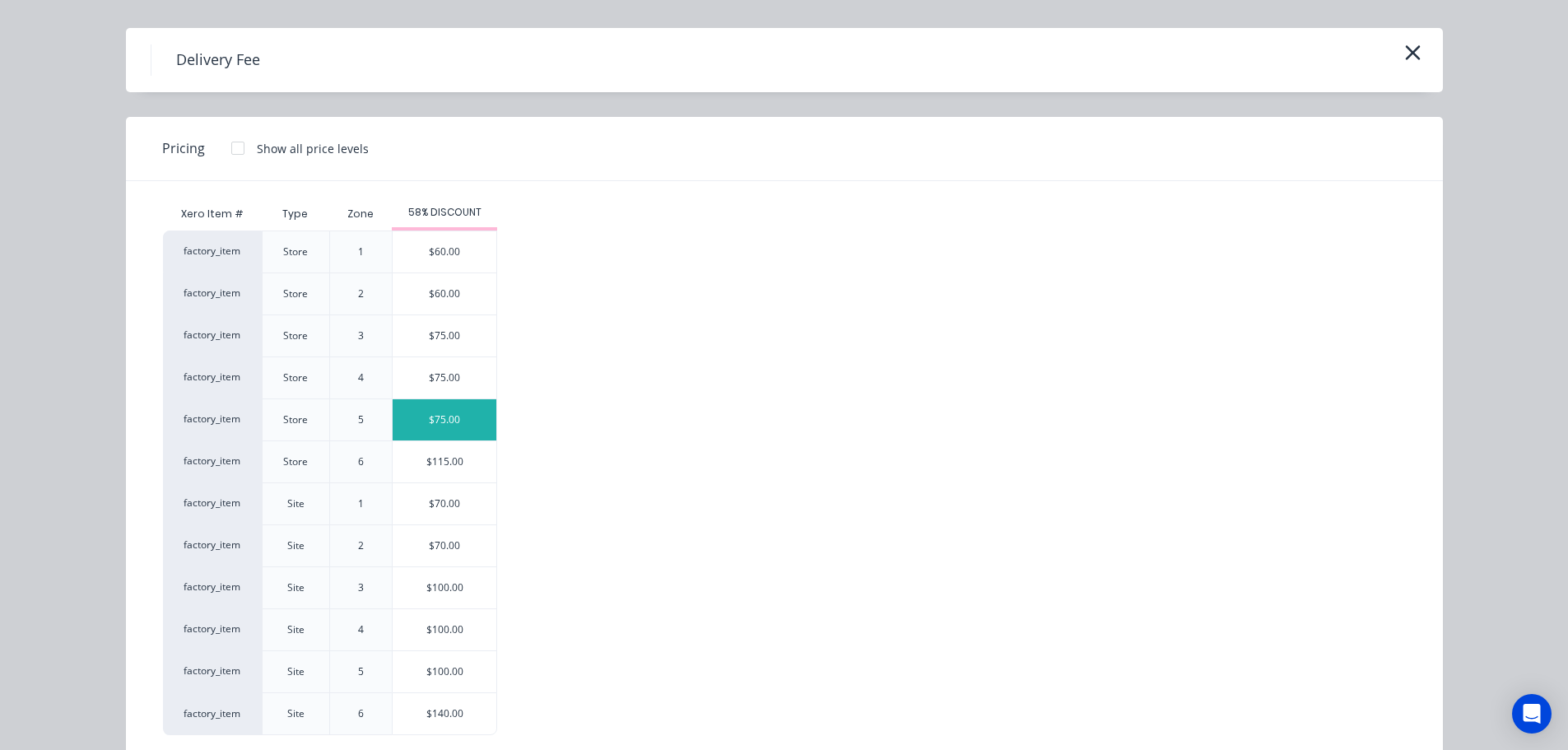
scroll to position [71, 0]
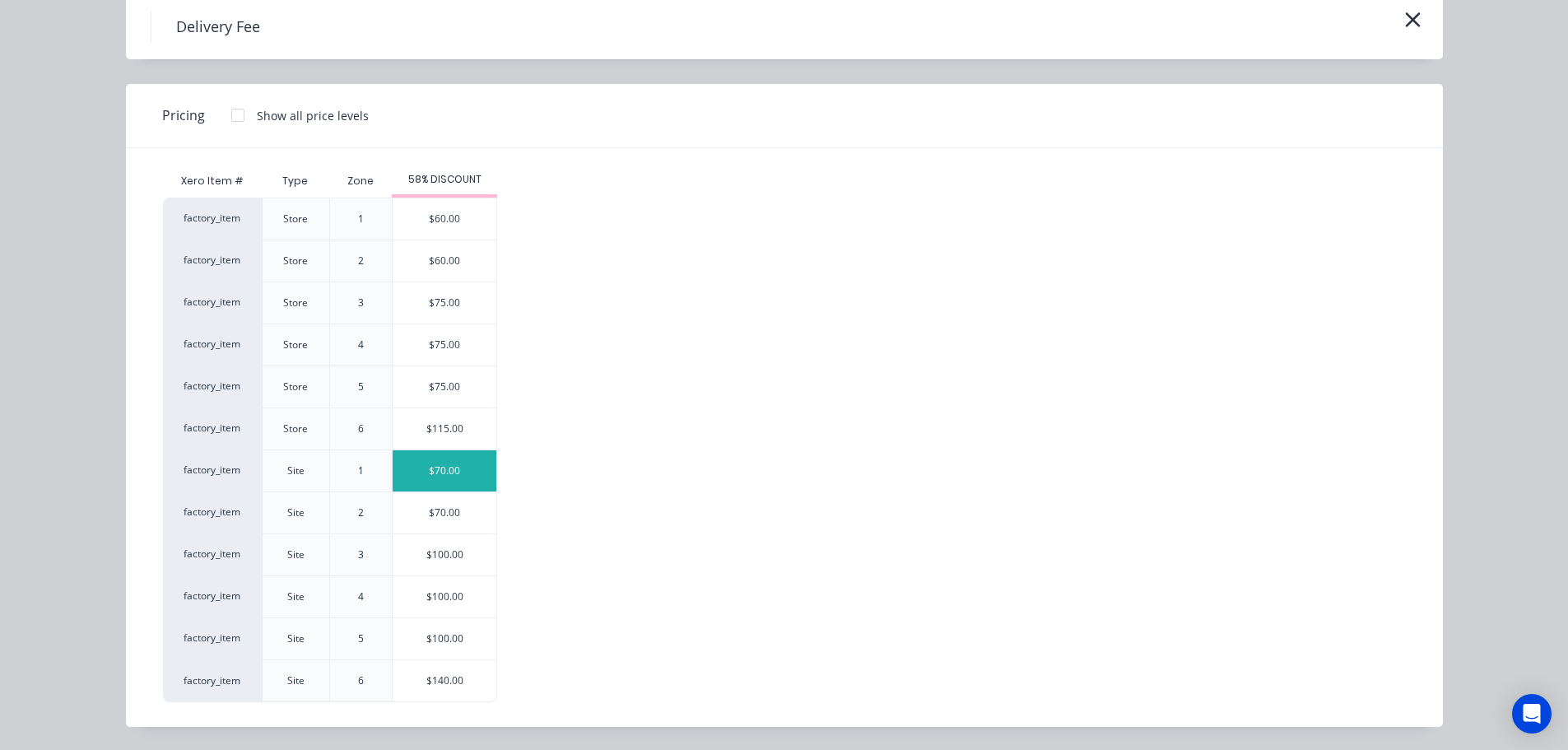
click at [434, 469] on div "$70.00" at bounding box center [445, 470] width 104 height 41
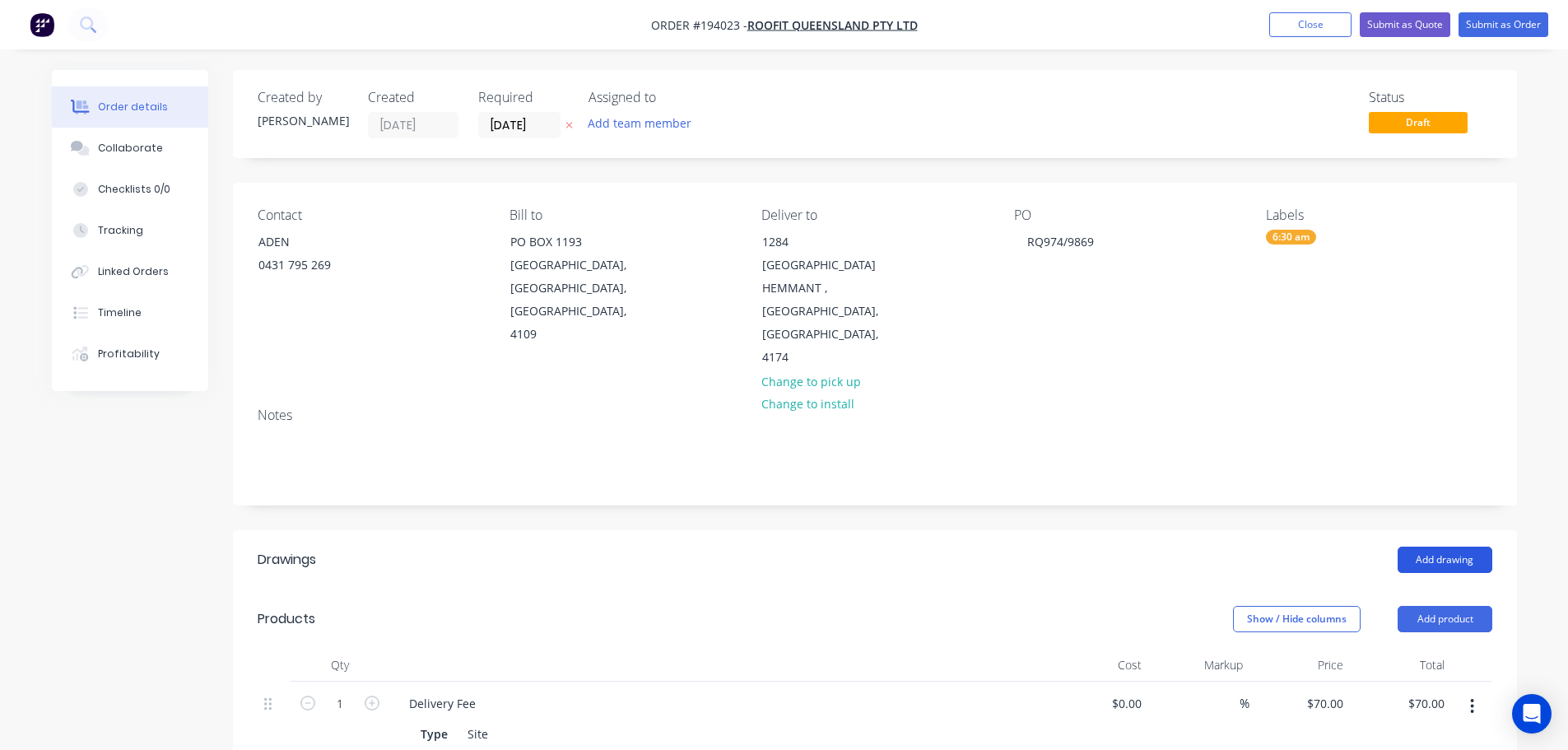
click at [1409, 547] on button "Add drawing" at bounding box center [1445, 560] width 95 height 26
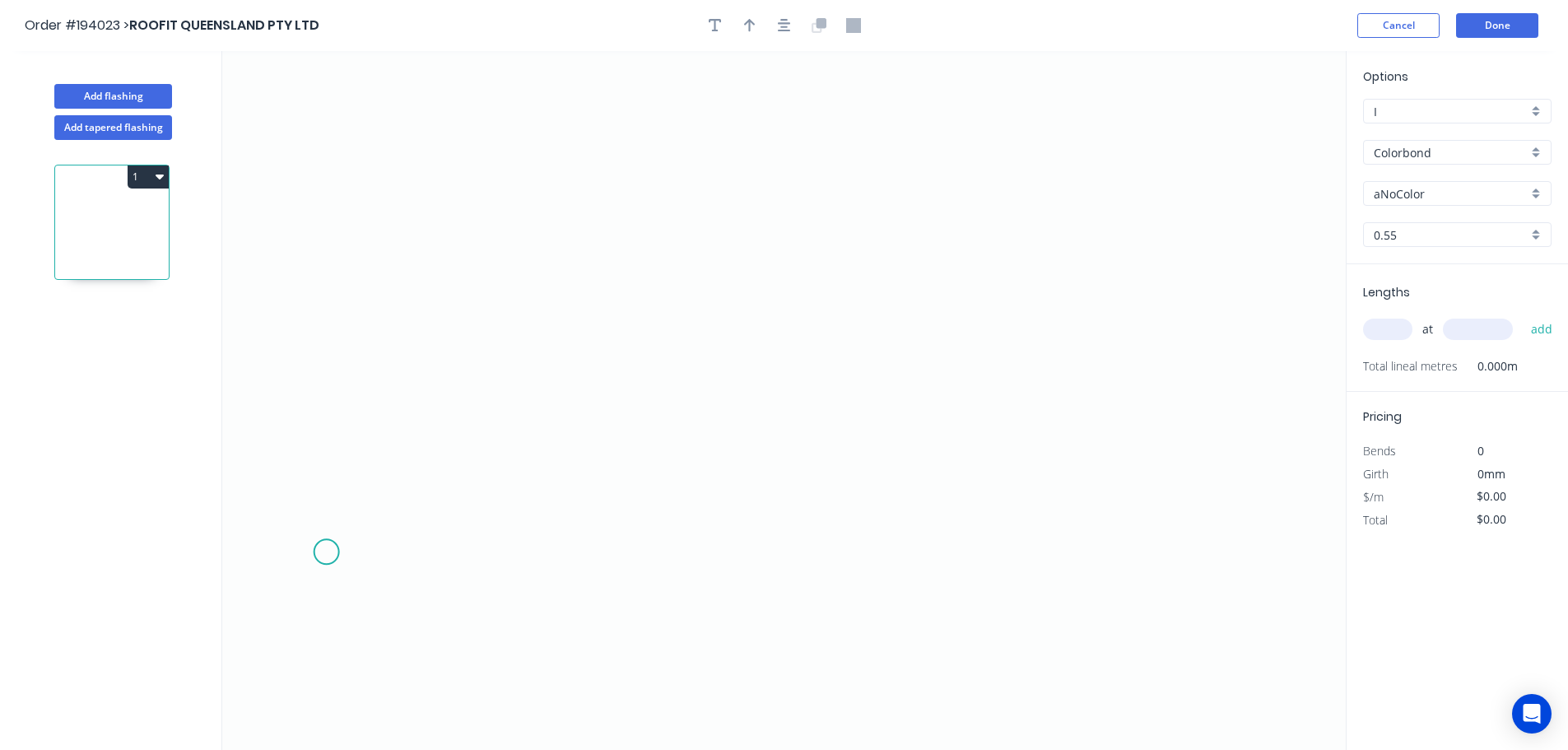
click at [326, 553] on icon "0" at bounding box center [783, 400] width 1123 height 699
click at [335, 178] on icon "0" at bounding box center [783, 400] width 1123 height 699
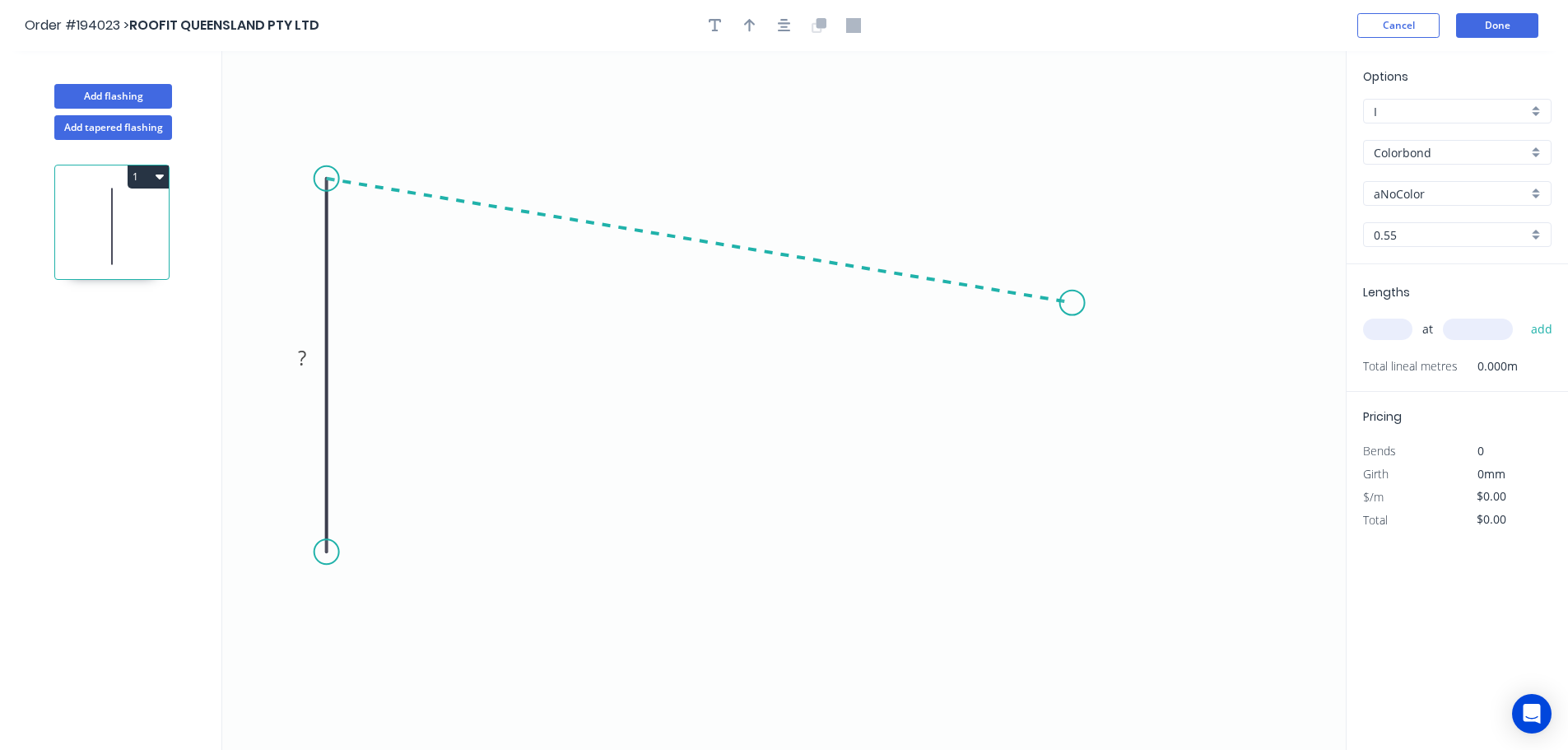
click at [1072, 303] on icon "0 ?" at bounding box center [783, 400] width 1123 height 699
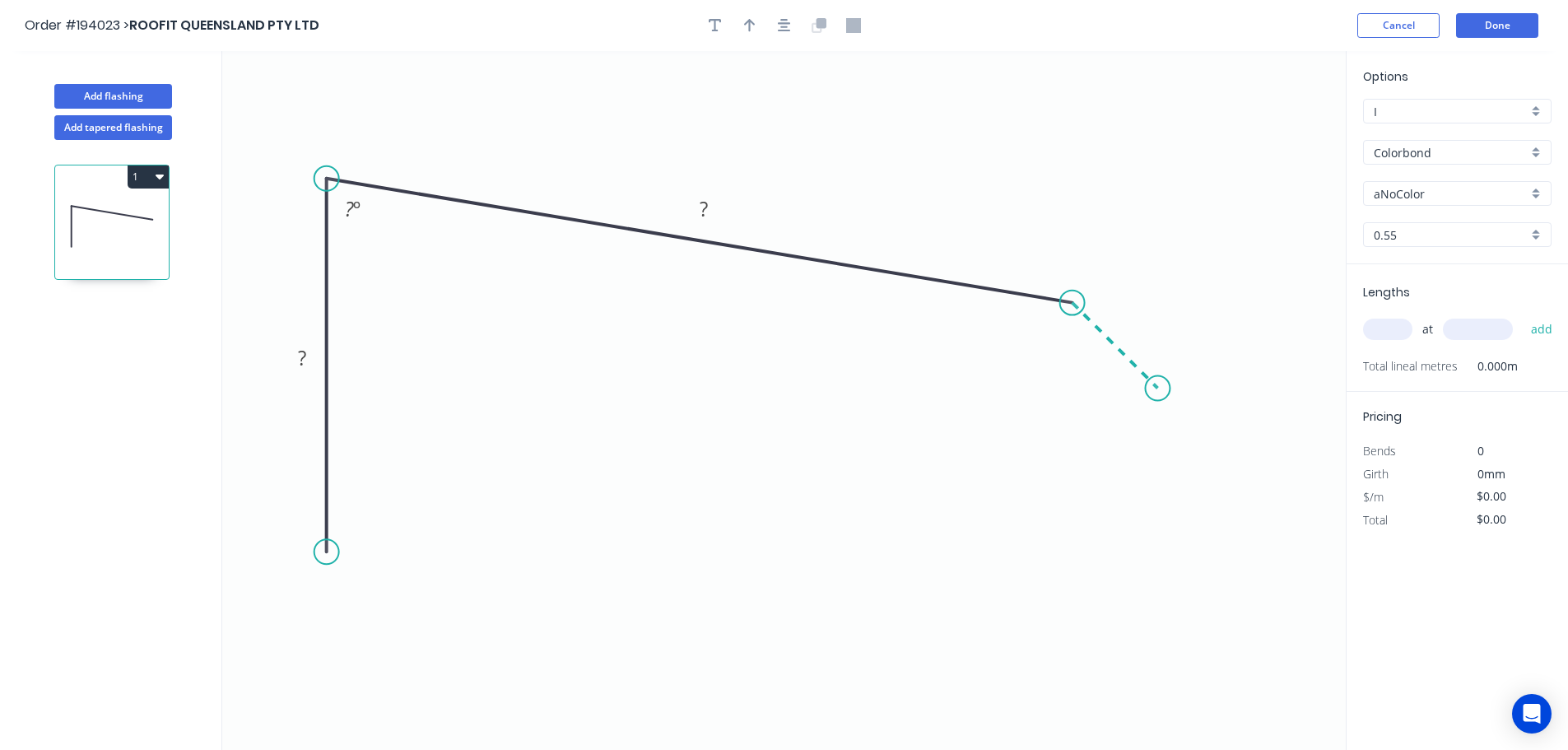
click at [1158, 392] on icon "0 ? ? ? º" at bounding box center [783, 400] width 1123 height 699
click at [326, 552] on circle at bounding box center [326, 551] width 24 height 24
click at [458, 555] on icon "0 ? ? ? ? º ? º" at bounding box center [783, 400] width 1123 height 699
click at [452, 662] on icon "0 ? ? ? ? ? º ? º" at bounding box center [783, 400] width 1123 height 699
click at [491, 597] on rect at bounding box center [483, 600] width 33 height 23
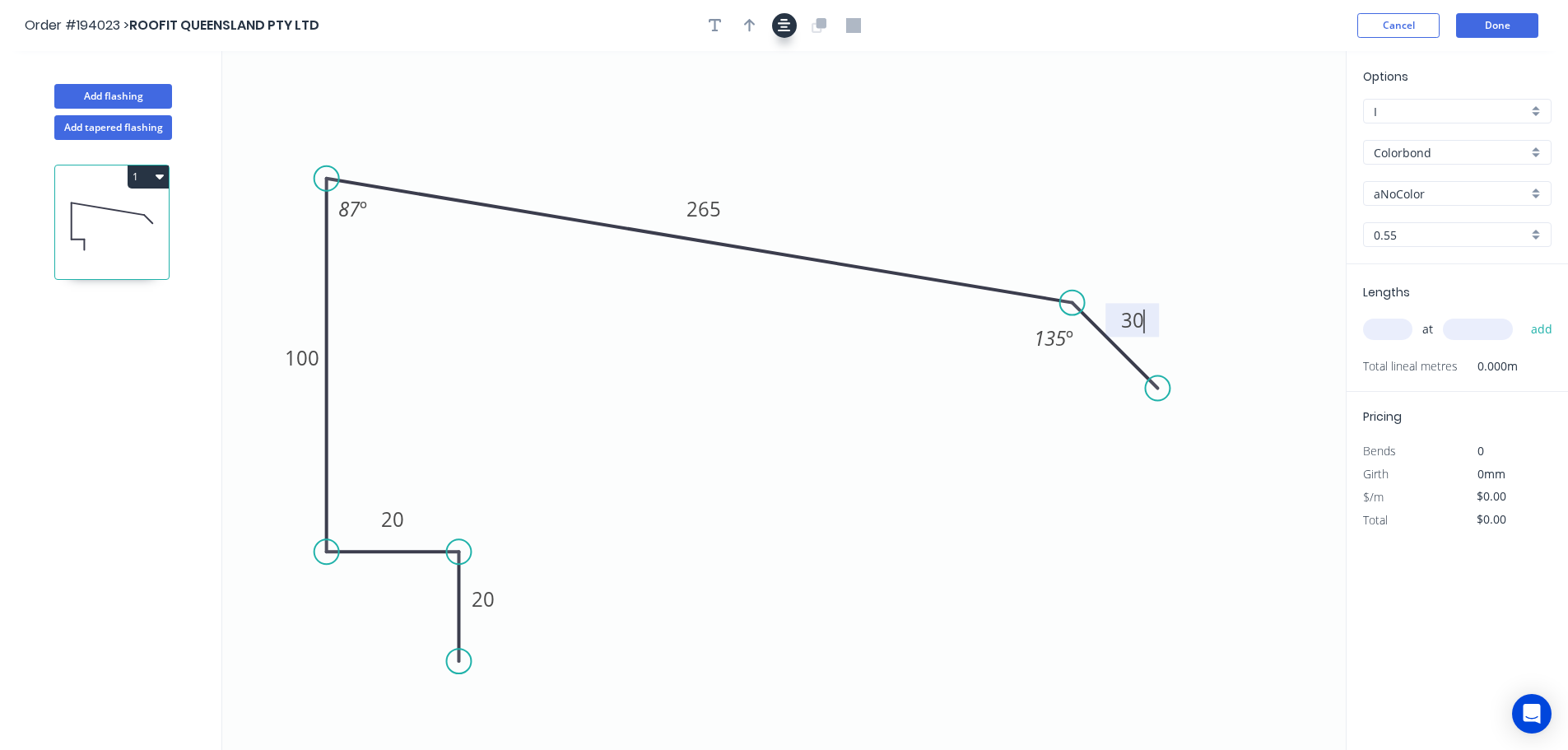
click at [781, 32] on icon "button" at bounding box center [784, 25] width 14 height 14
type input "$15.23"
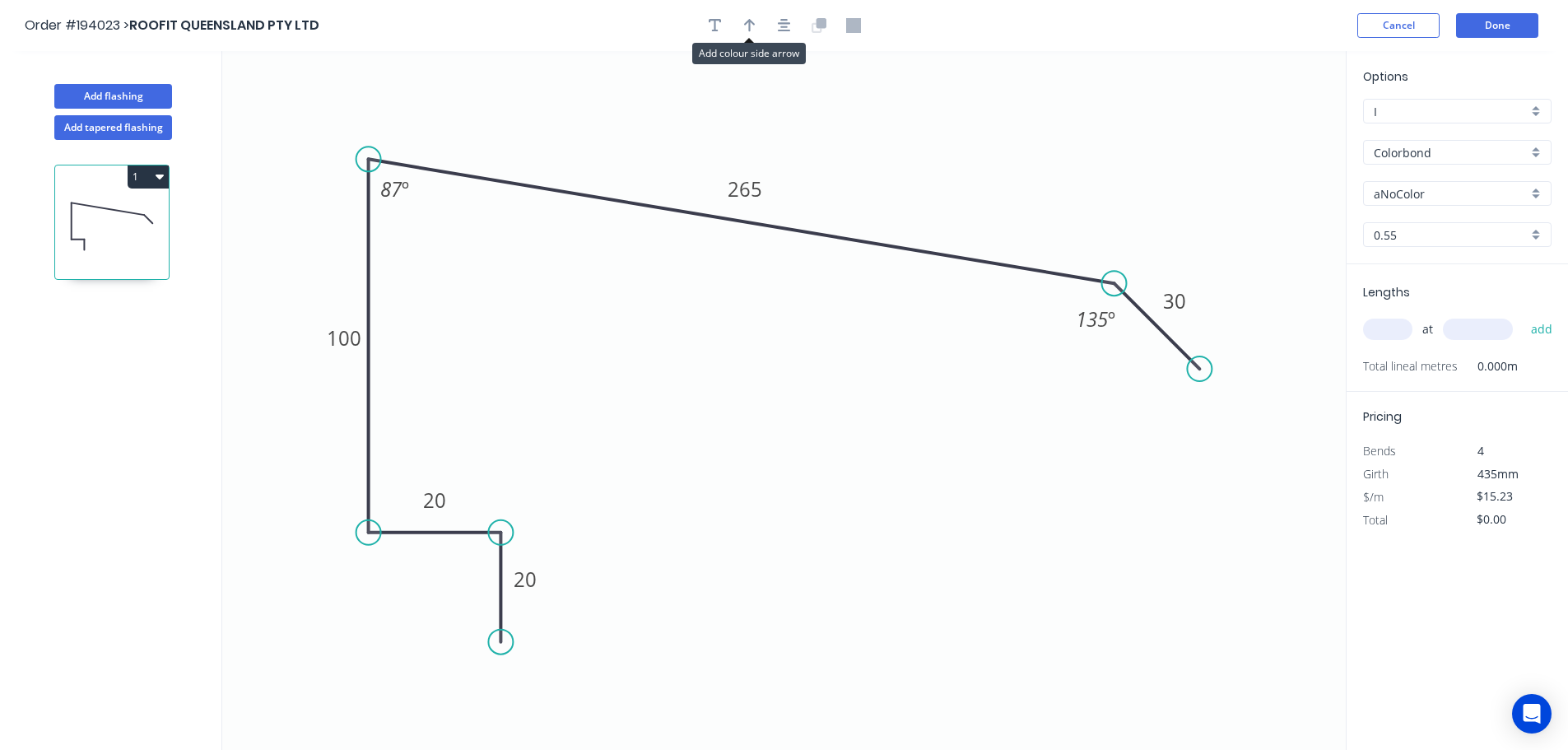
click at [752, 28] on icon "button" at bounding box center [750, 25] width 12 height 14
click at [1260, 126] on icon at bounding box center [1262, 114] width 14 height 53
click at [1259, 127] on icon at bounding box center [1259, 107] width 14 height 53
click at [1259, 126] on icon at bounding box center [1258, 107] width 14 height 53
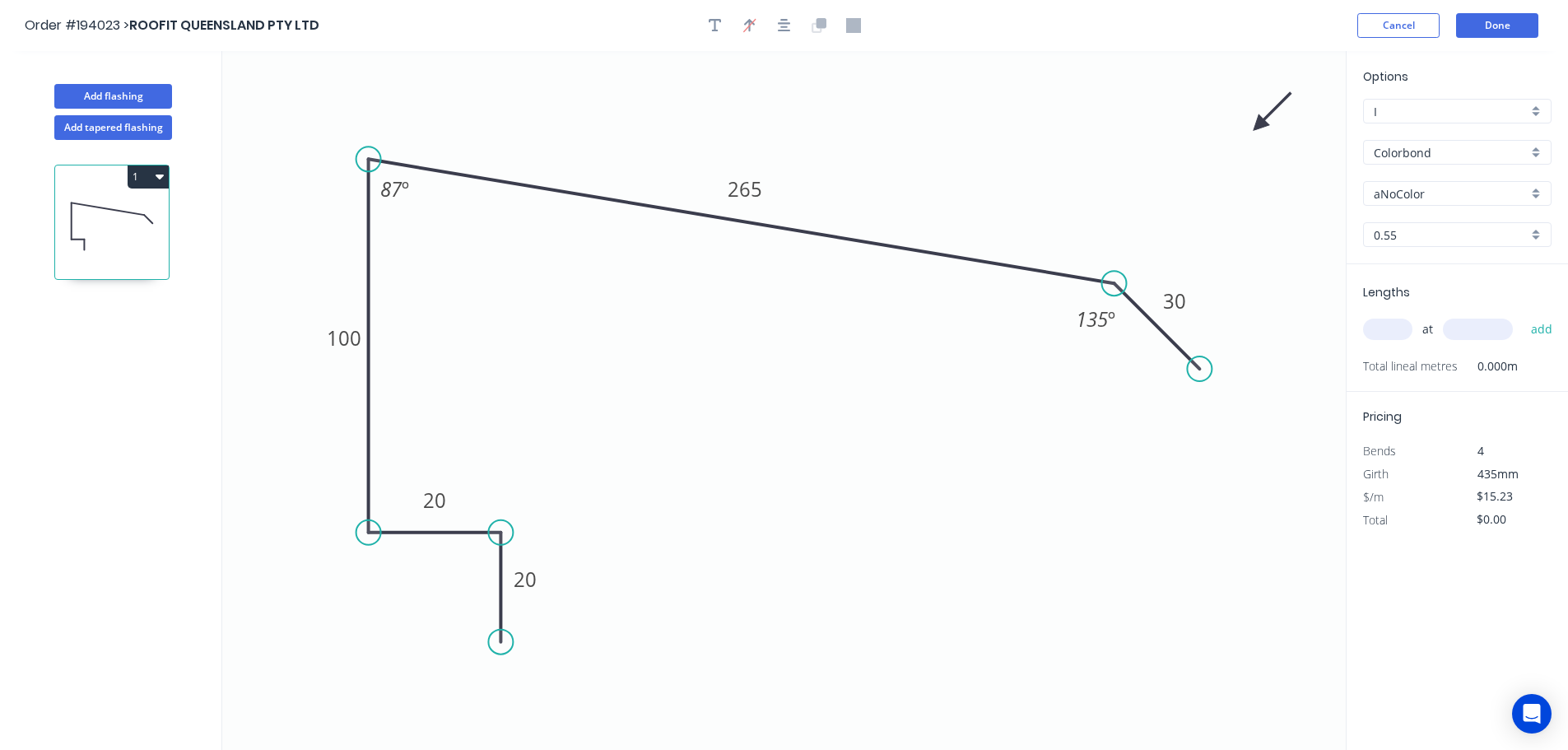
drag, startPoint x: 1259, startPoint y: 126, endPoint x: 1281, endPoint y: 103, distance: 31.8
click at [1280, 103] on icon at bounding box center [1272, 111] width 48 height 48
click at [1437, 149] on input "Colorbond" at bounding box center [1450, 152] width 154 height 17
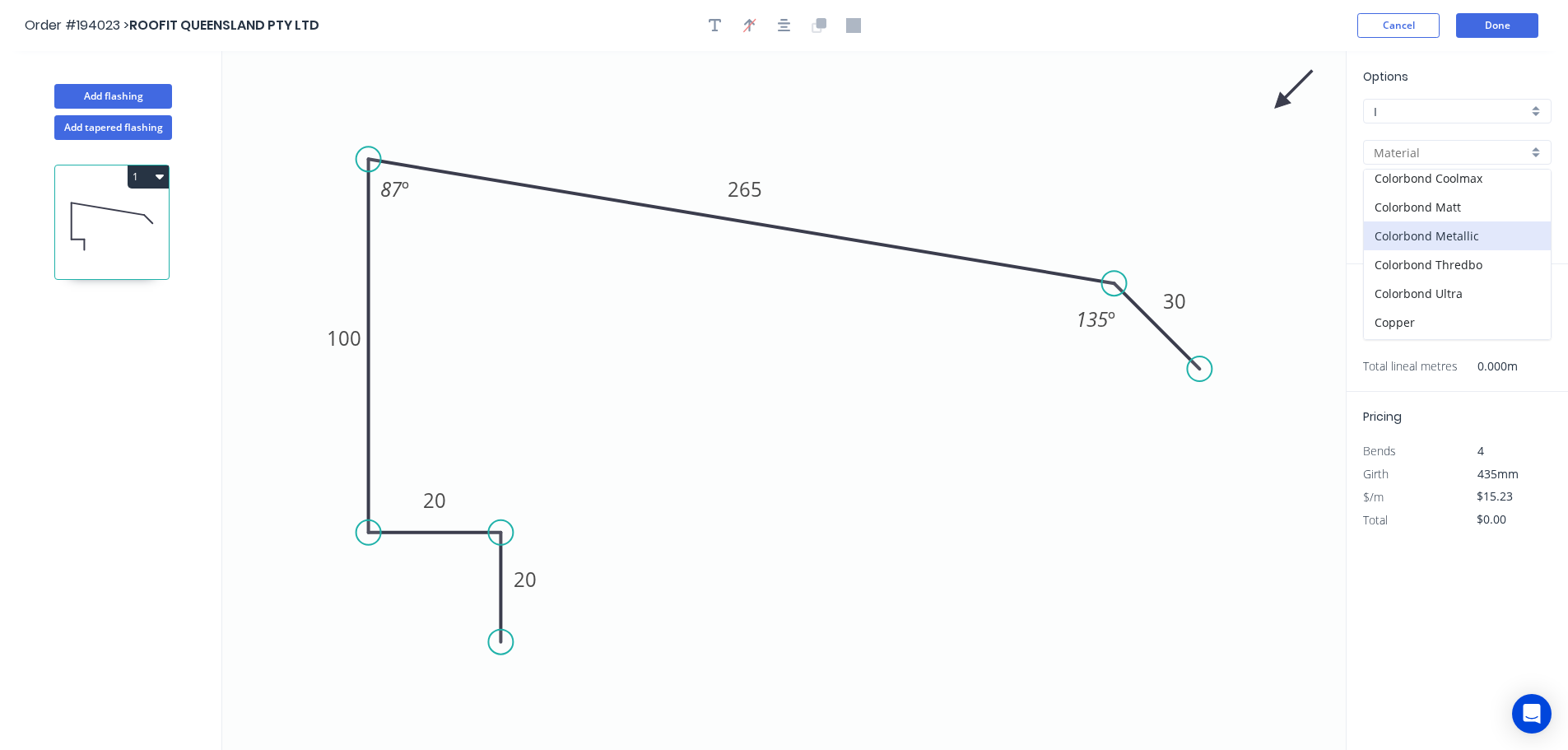
scroll to position [165, 0]
click at [1450, 189] on div "Colorbond Ultra" at bounding box center [1457, 192] width 186 height 29
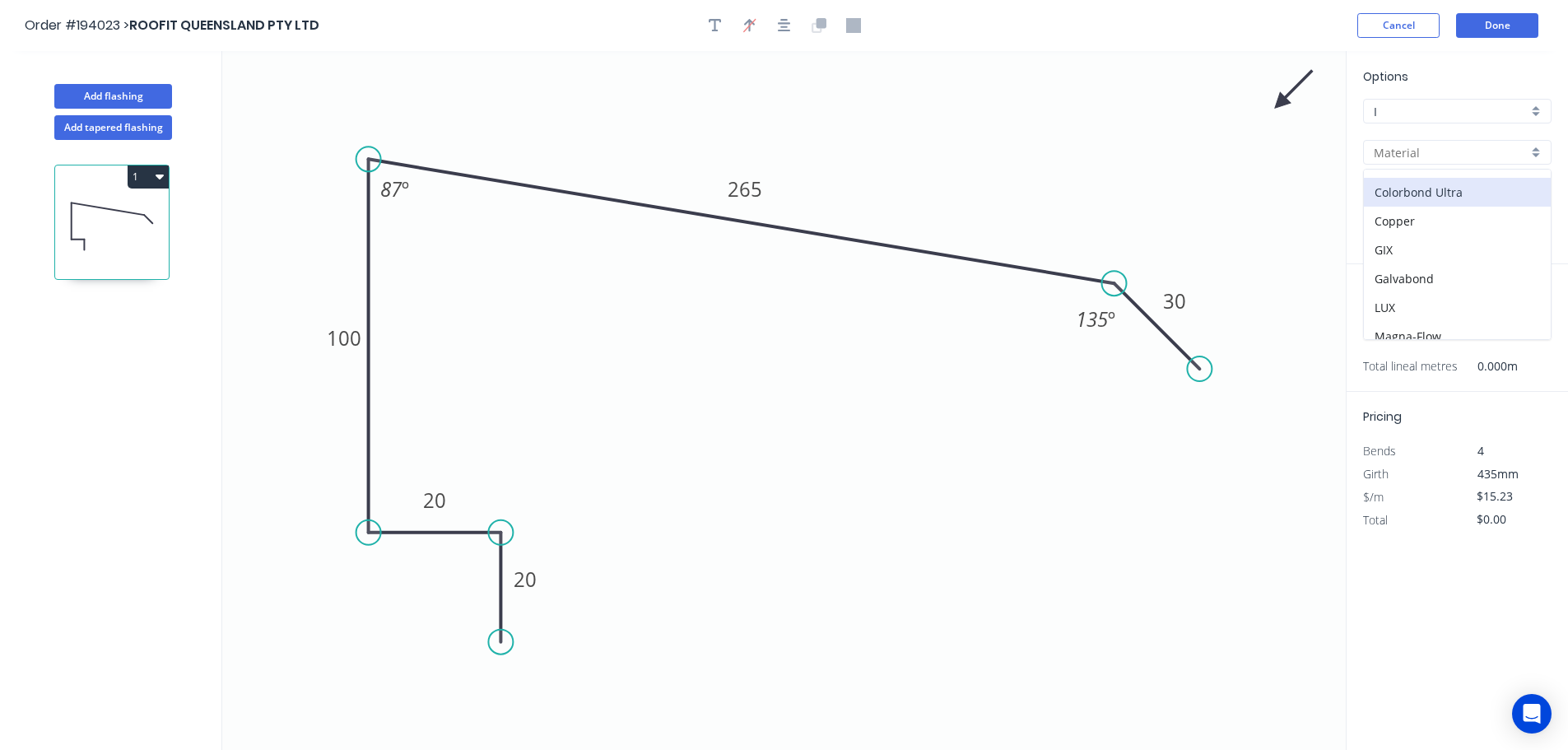
type input "Colorbond Ultra"
type input "Dover White"
type input "$24.49"
click at [1446, 198] on input "Dover White" at bounding box center [1450, 194] width 154 height 17
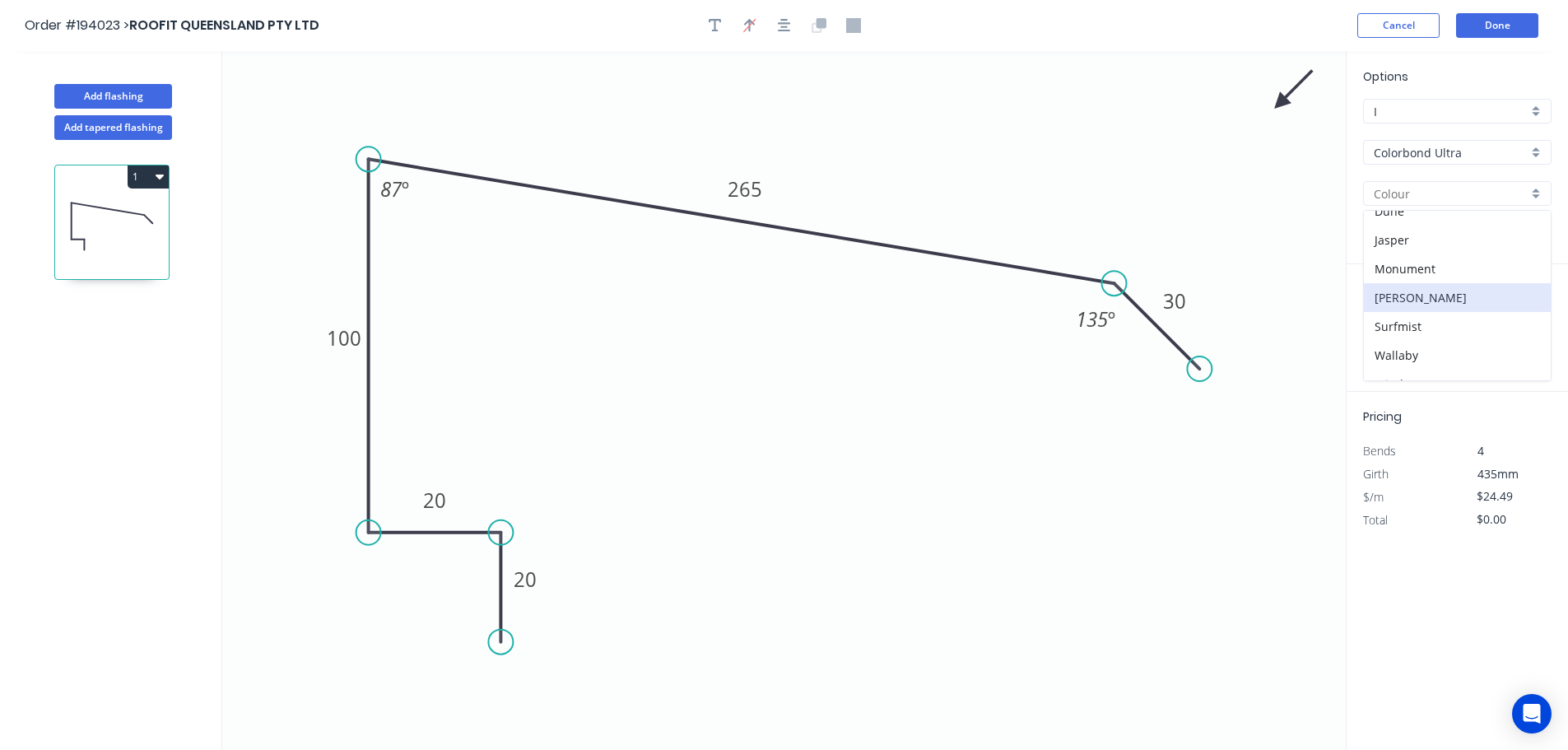
scroll to position [82, 0]
click at [1448, 236] on div "Monument" at bounding box center [1457, 229] width 186 height 29
type input "Monument"
click at [1389, 333] on input "text" at bounding box center [1387, 330] width 50 height 22
type input "2"
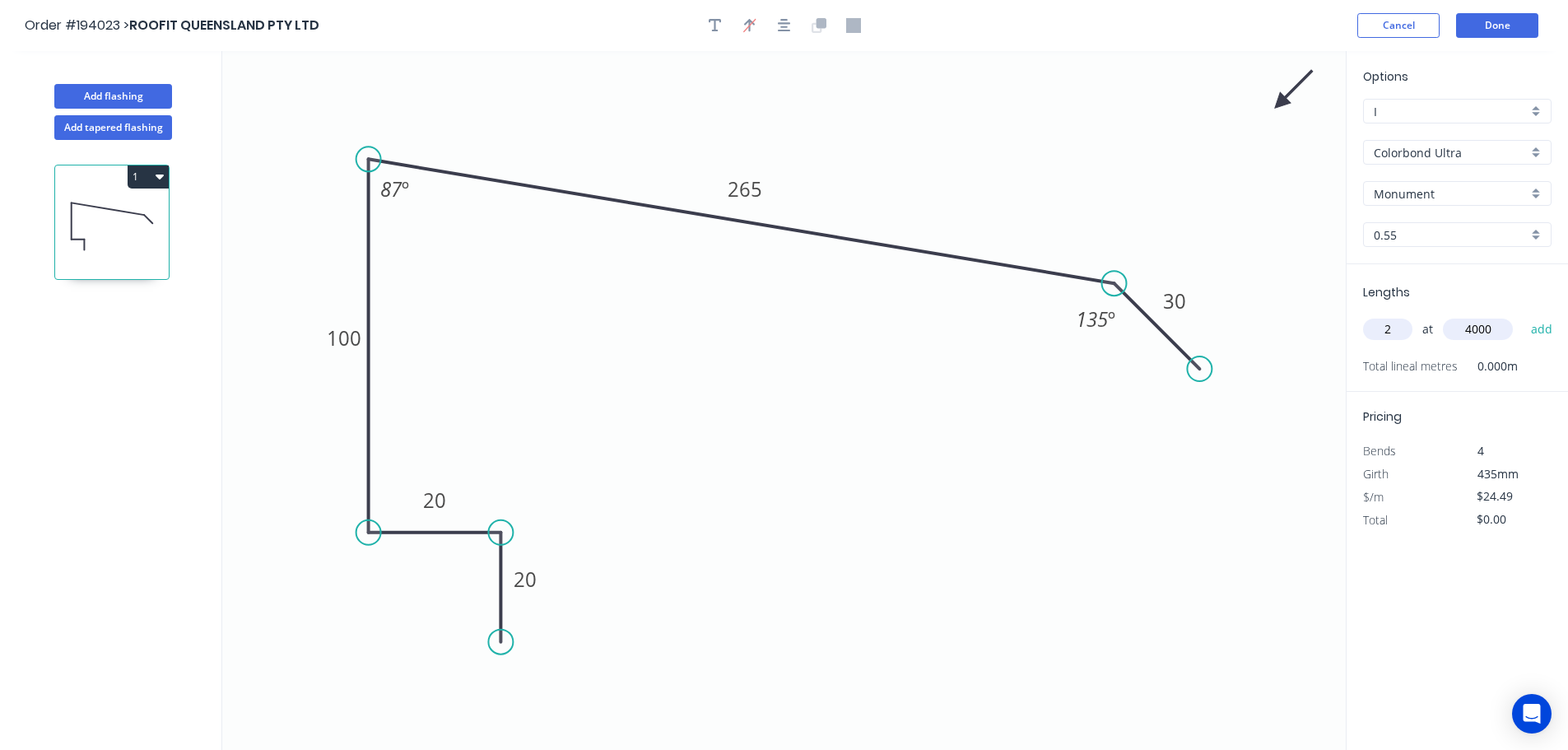
type input "4000"
click at [1523, 315] on button "add" at bounding box center [1542, 329] width 39 height 28
click at [137, 176] on button "1" at bounding box center [148, 177] width 41 height 23
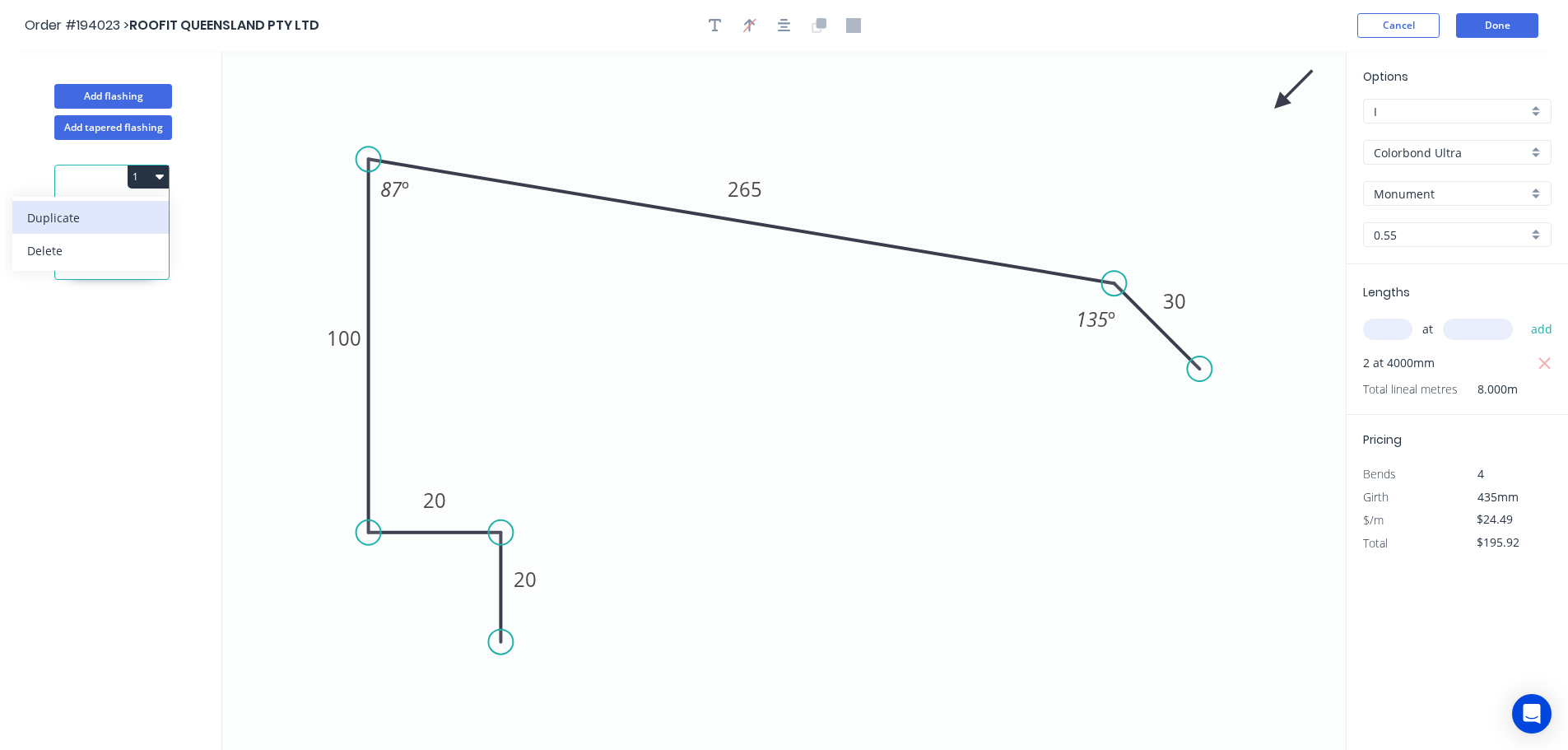
click at [123, 214] on div "Duplicate" at bounding box center [91, 217] width 127 height 24
type input "$0.00"
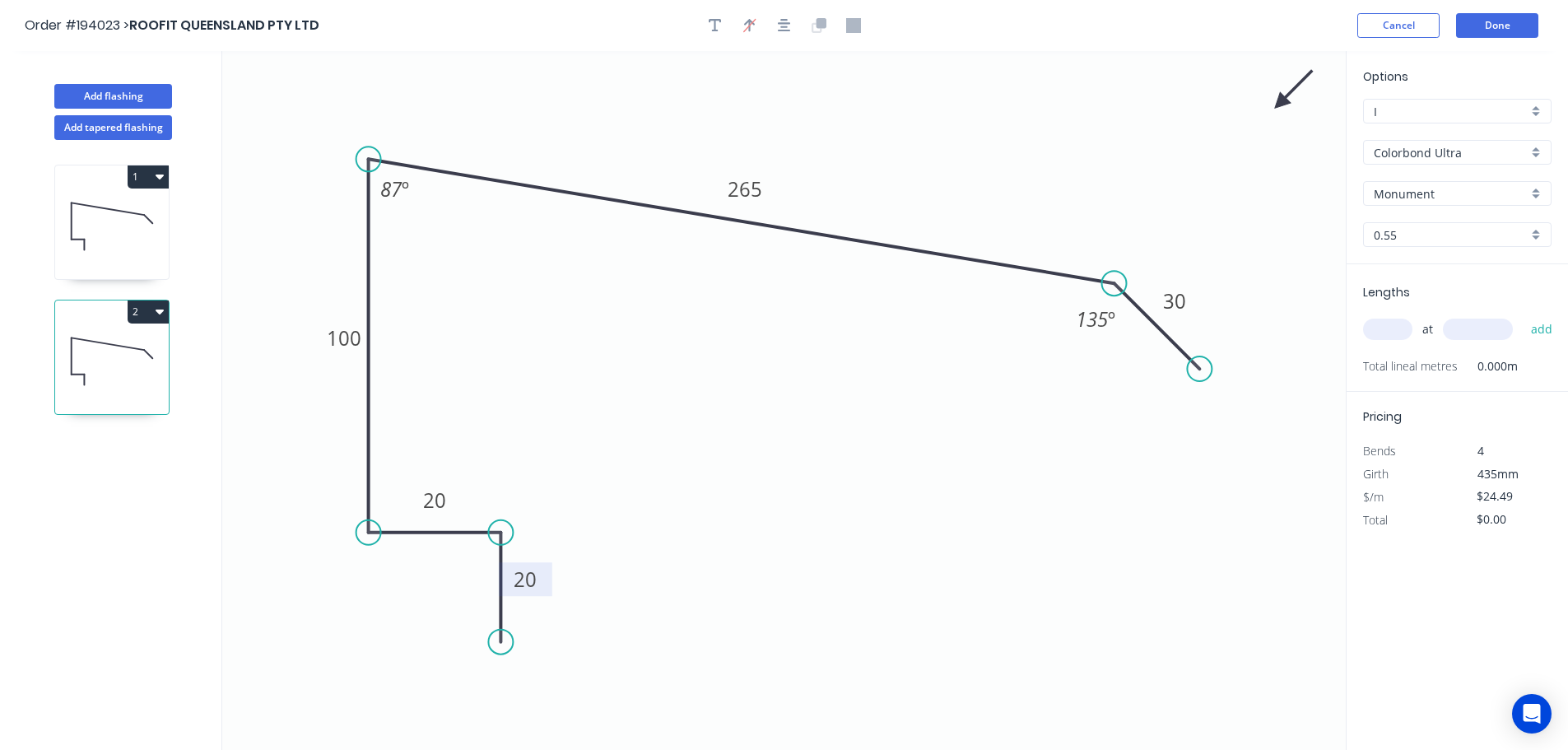
click at [541, 582] on rect at bounding box center [525, 580] width 33 height 23
click at [1368, 323] on input "text" at bounding box center [1387, 330] width 50 height 22
type input "2"
type input "4000"
click at [1523, 315] on button "add" at bounding box center [1542, 329] width 39 height 28
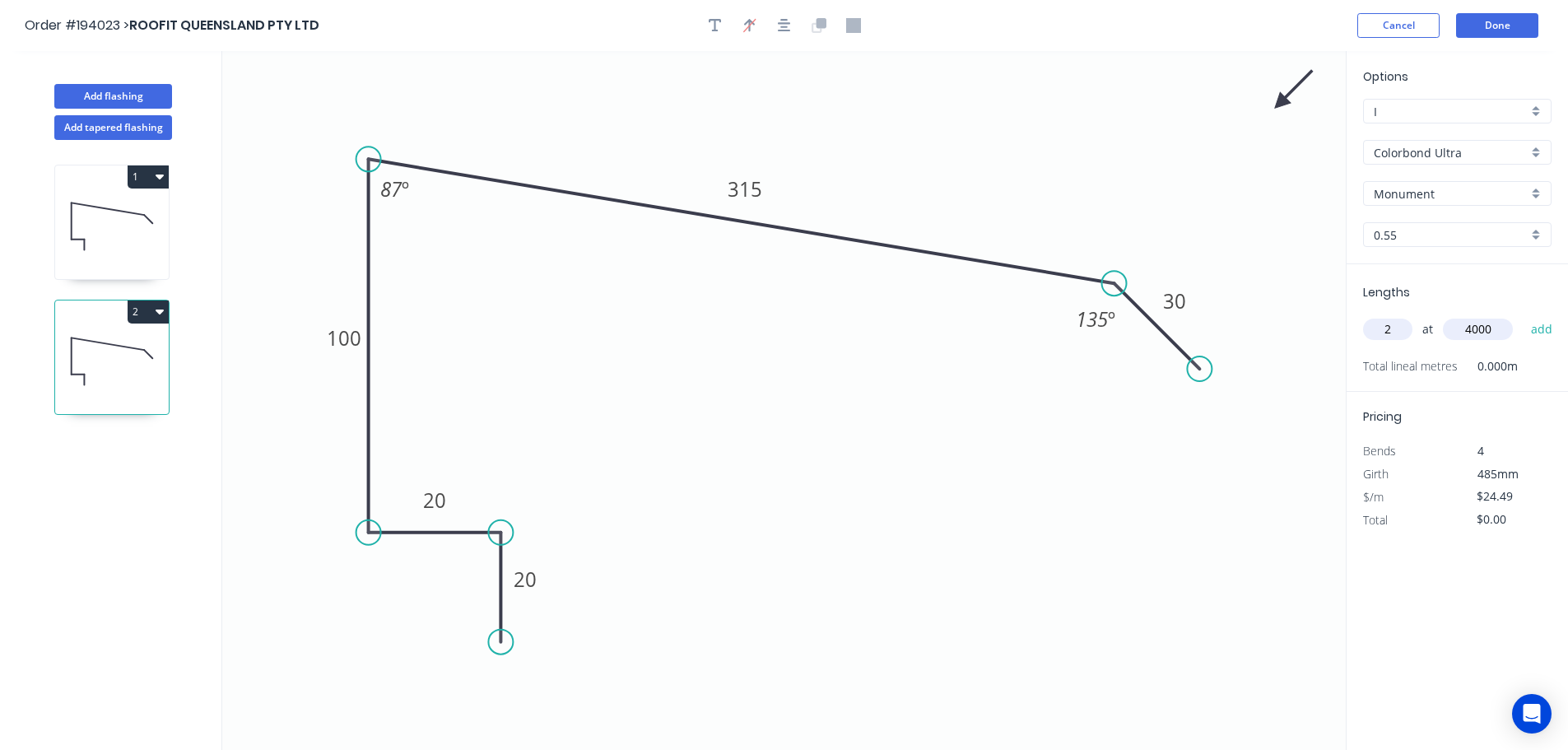
type input "$195.92"
click at [1508, 25] on button "Done" at bounding box center [1496, 25] width 82 height 24
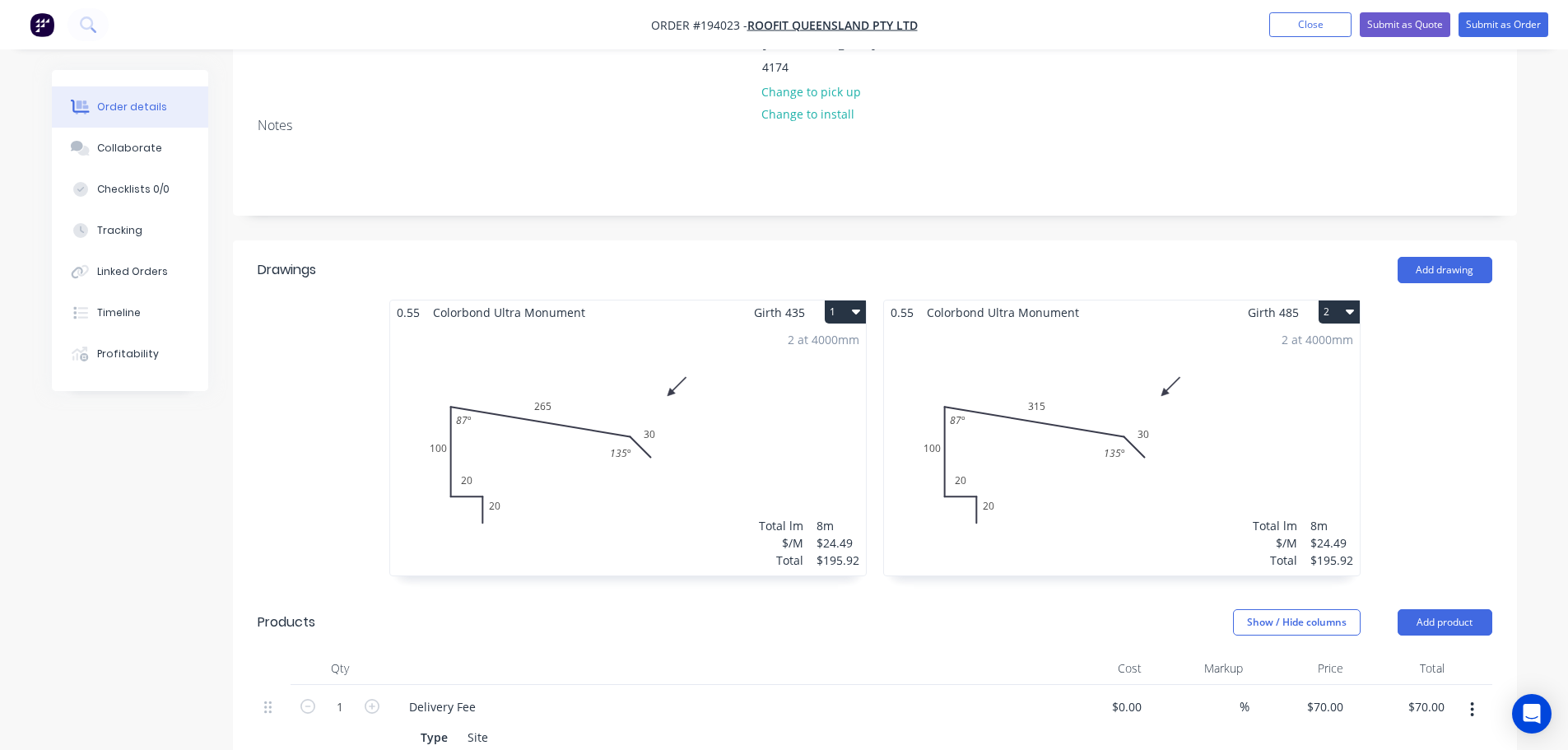
scroll to position [330, 0]
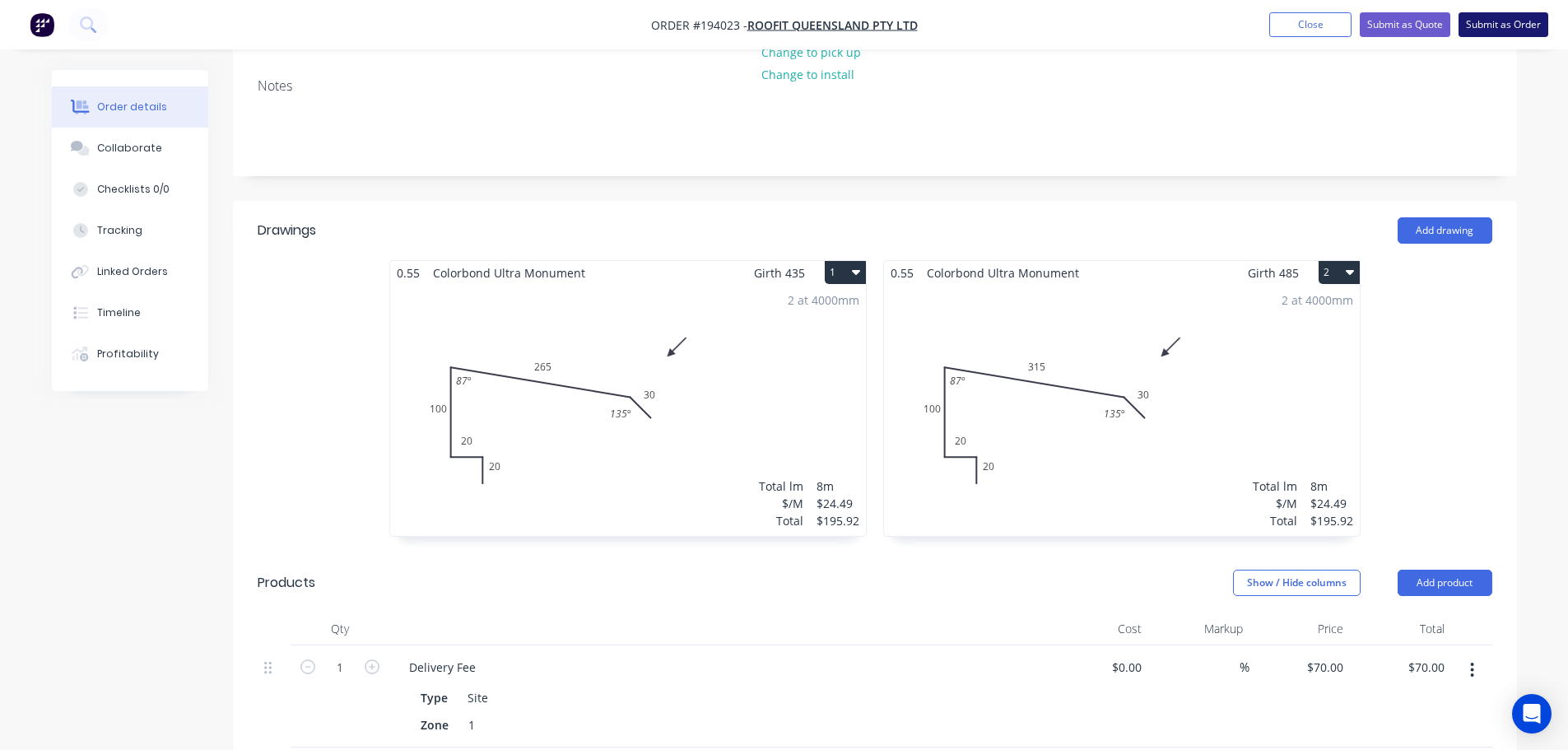
click at [1507, 18] on button "Submit as Order" at bounding box center [1503, 24] width 90 height 24
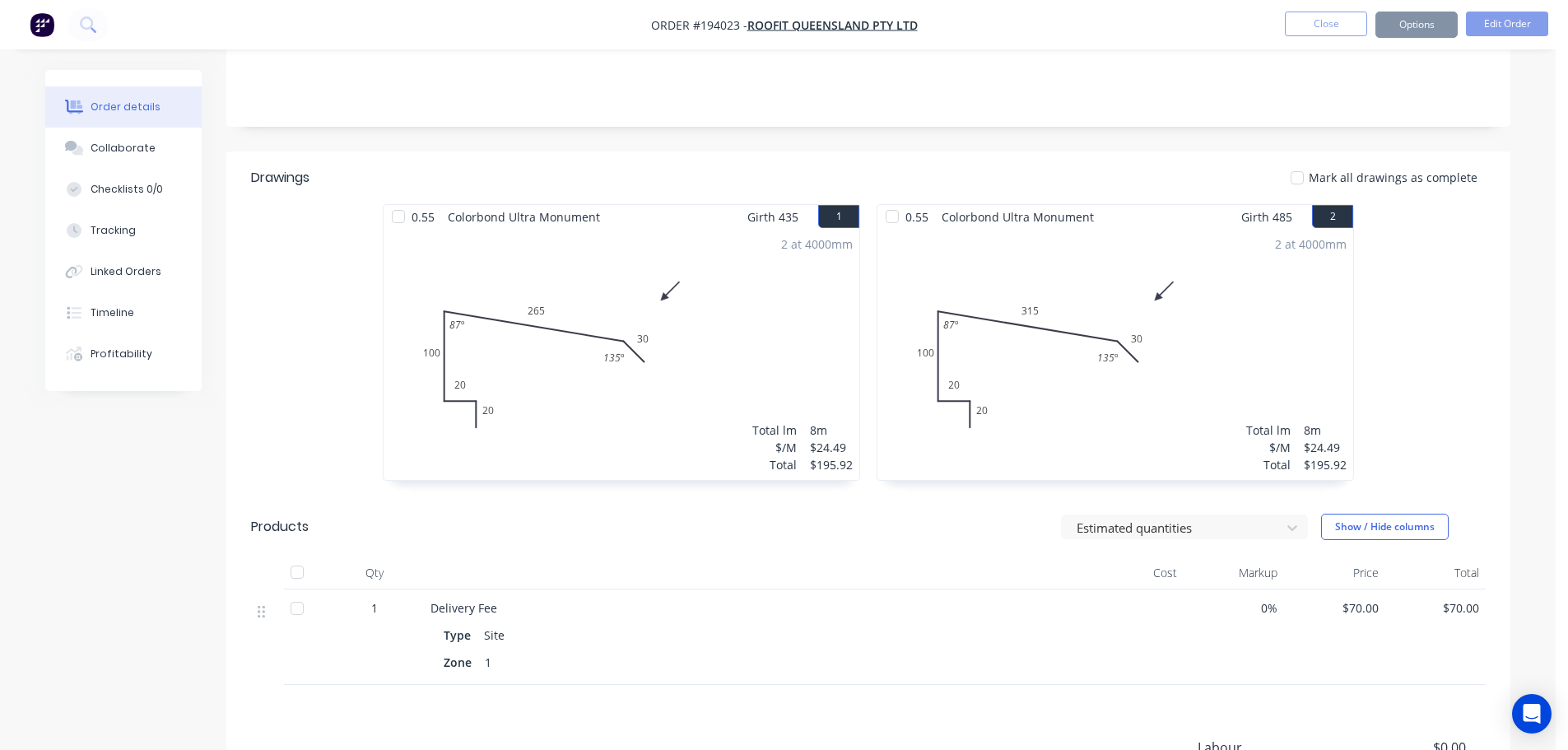
scroll to position [0, 0]
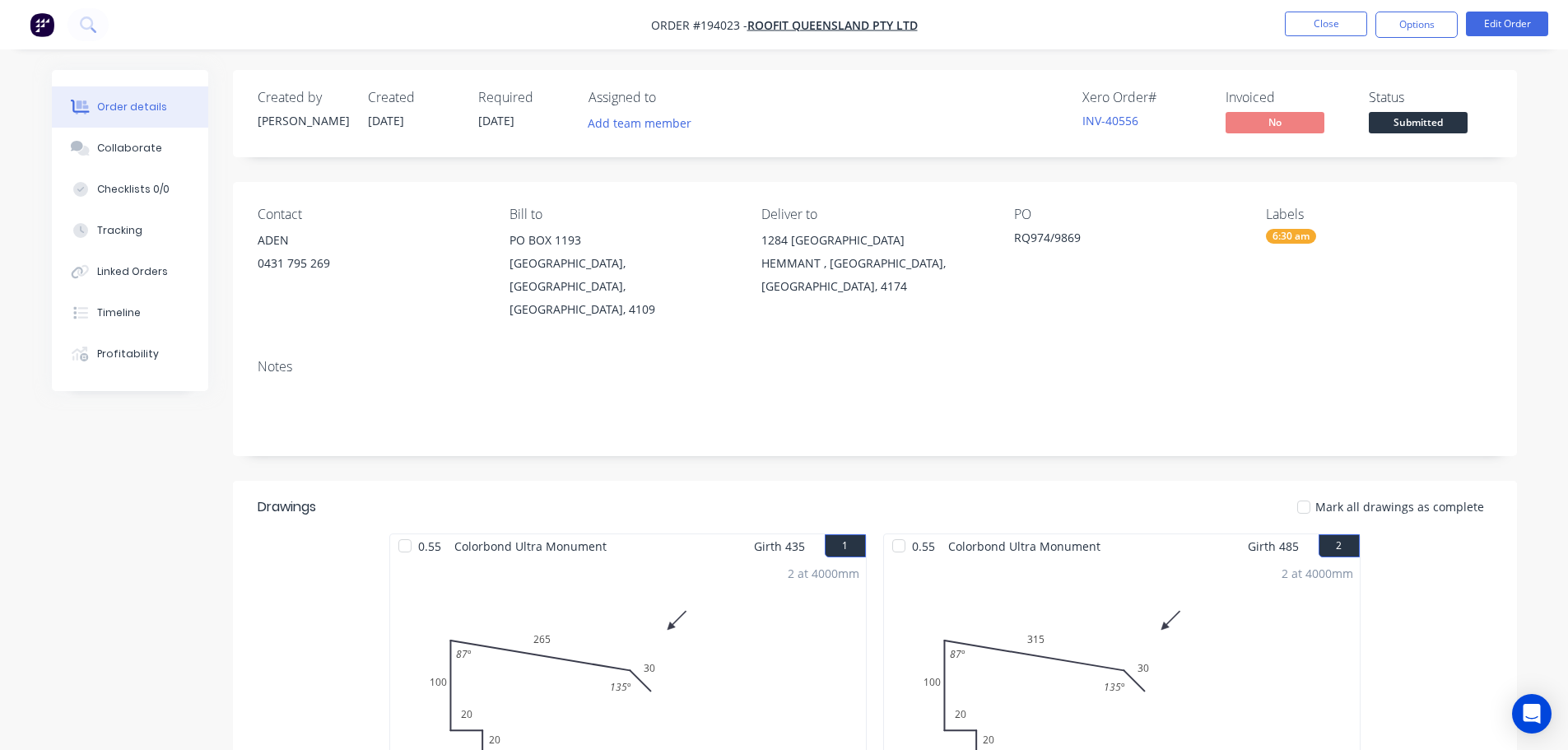
click at [1461, 19] on ul "Close Options Edit Order" at bounding box center [1416, 24] width 303 height 26
drag, startPoint x: 1406, startPoint y: 29, endPoint x: 1405, endPoint y: 37, distance: 8.1
click at [1405, 29] on button "Options" at bounding box center [1416, 24] width 82 height 26
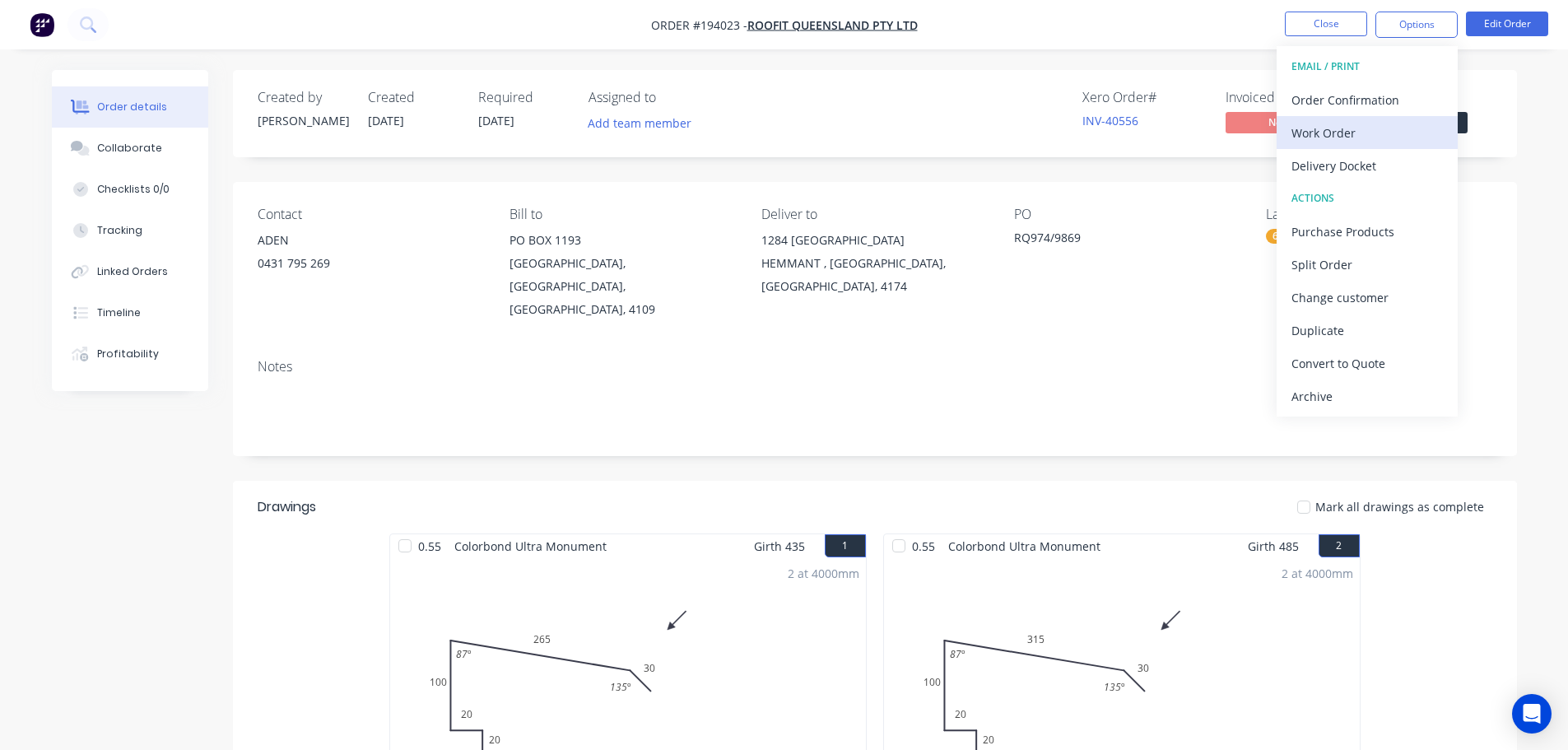
click at [1353, 130] on div "Work Order" at bounding box center [1366, 133] width 151 height 24
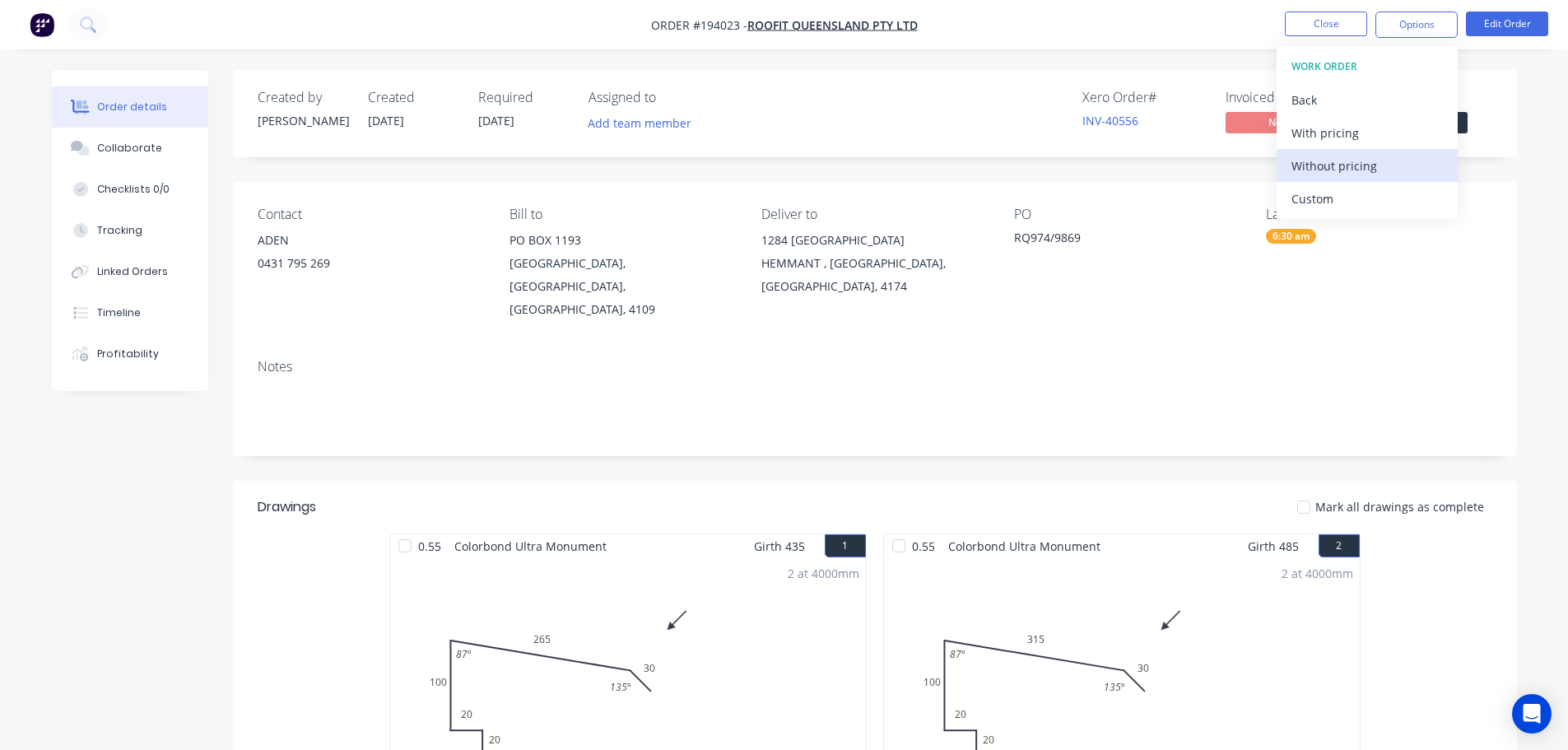
click at [1358, 157] on div "Without pricing" at bounding box center [1366, 166] width 151 height 24
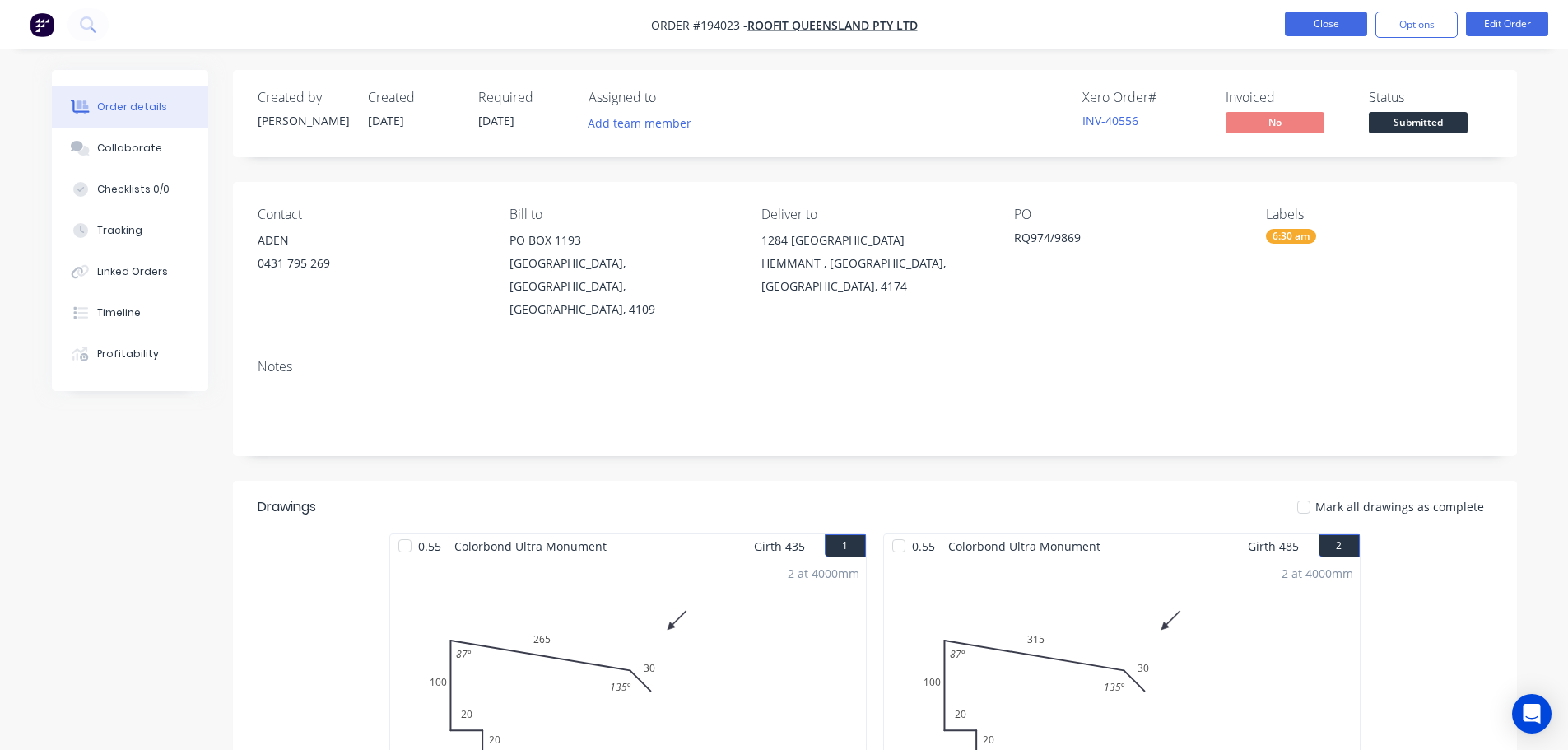
click at [1326, 21] on button "Close" at bounding box center [1325, 24] width 82 height 24
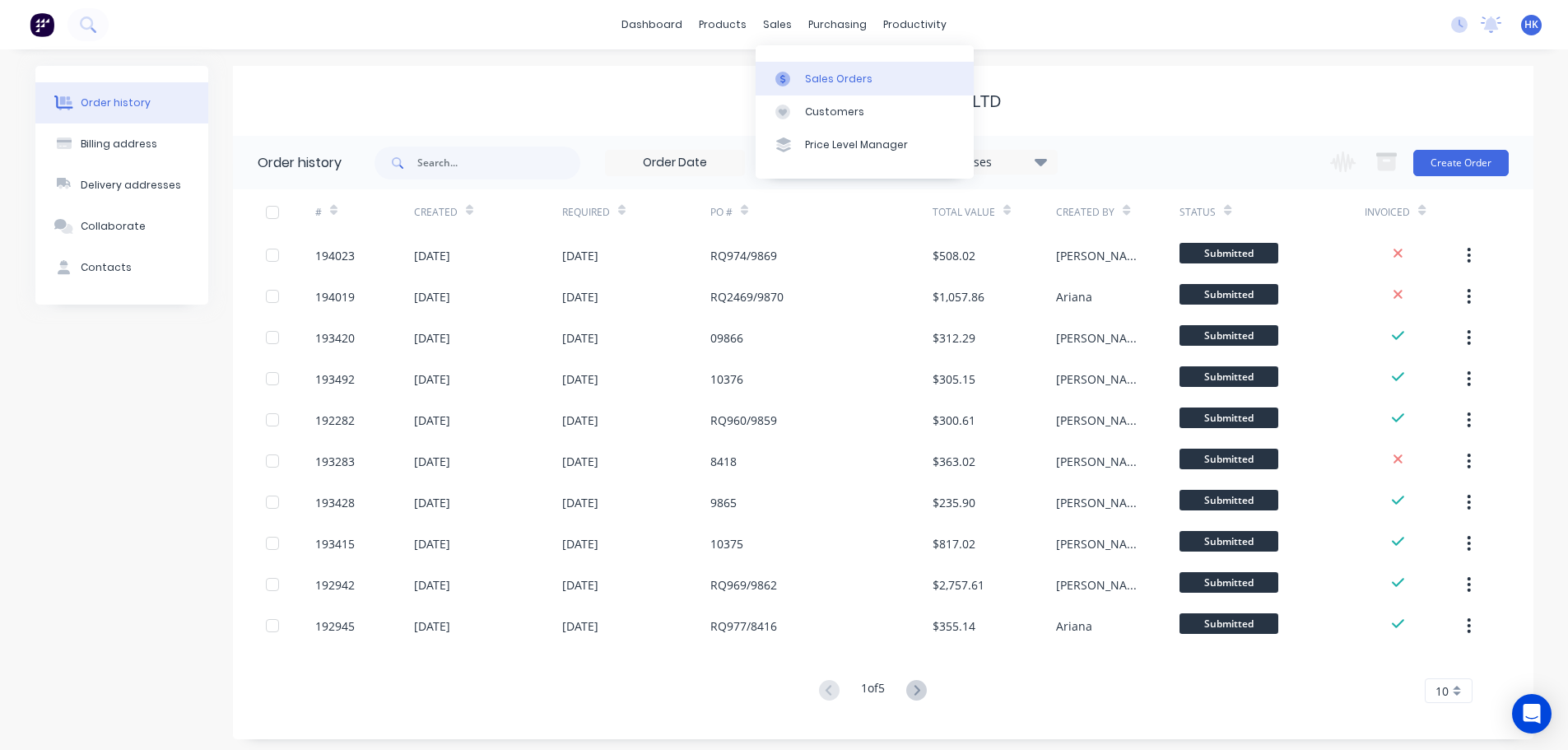
click at [803, 82] on link "Sales Orders" at bounding box center [864, 78] width 218 height 33
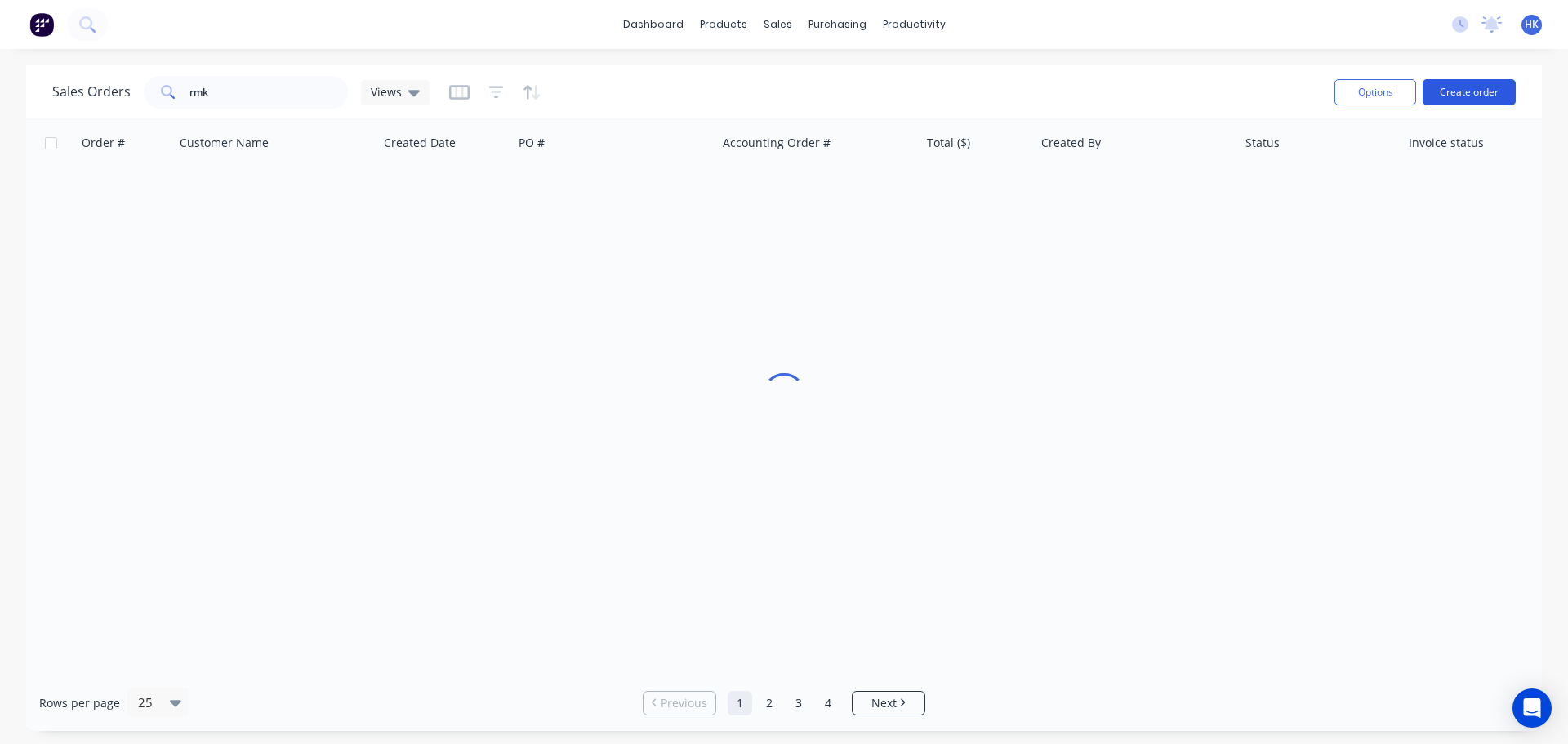
click at [1494, 95] on button "Create order" at bounding box center [1470, 92] width 93 height 26
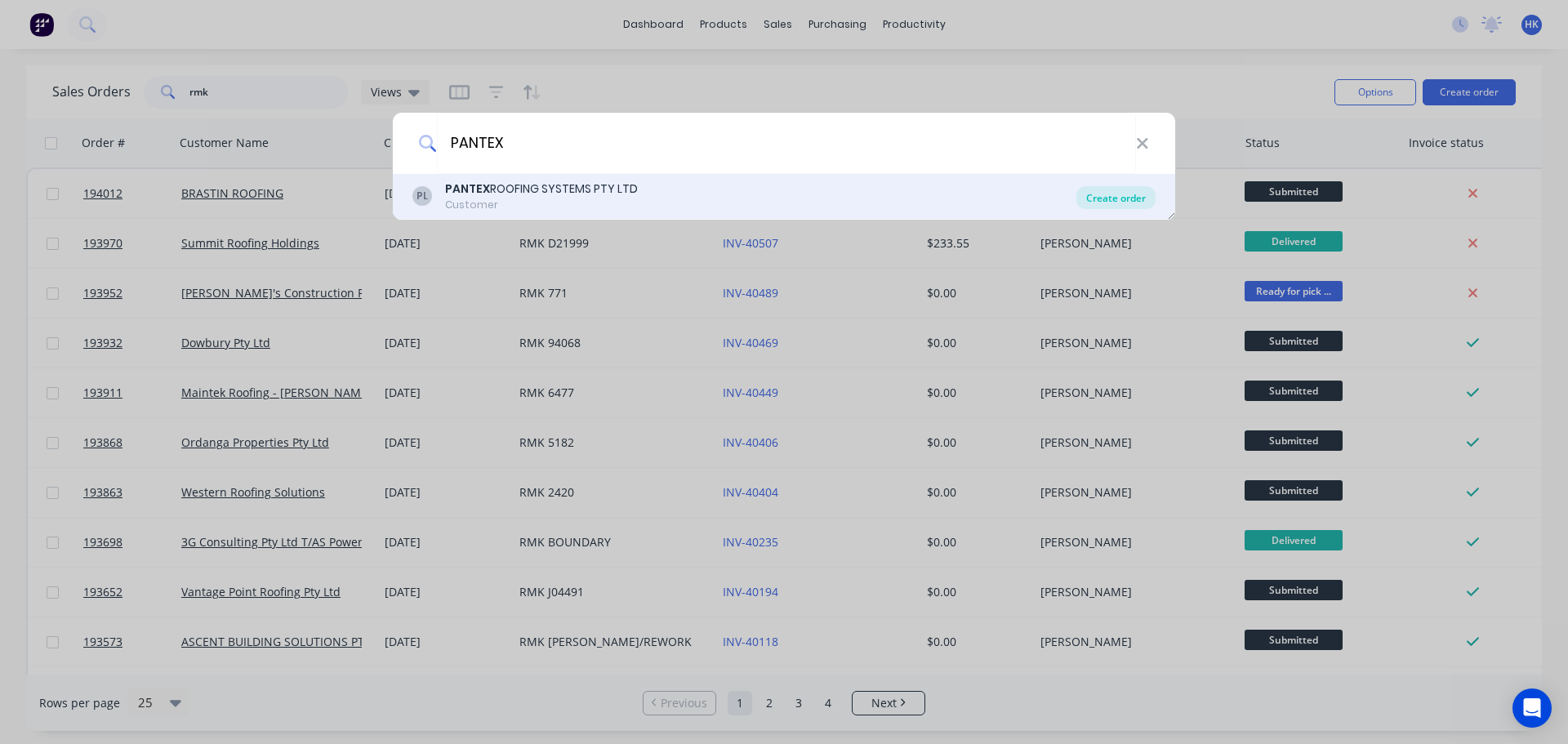
type input "PANTEX"
click at [1091, 199] on div "Create order" at bounding box center [1116, 197] width 79 height 22
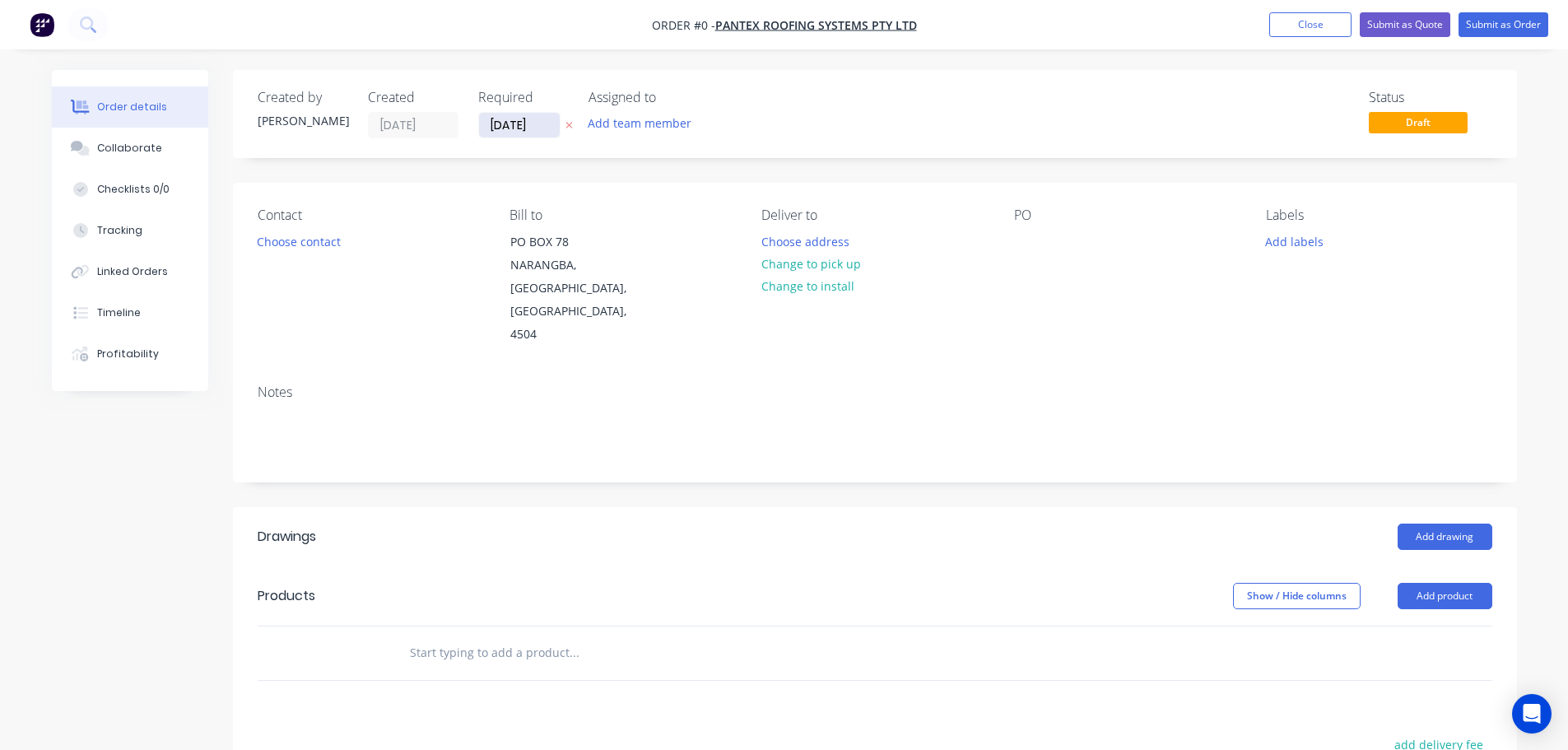
click at [509, 121] on input "[DATE]" at bounding box center [519, 125] width 81 height 24
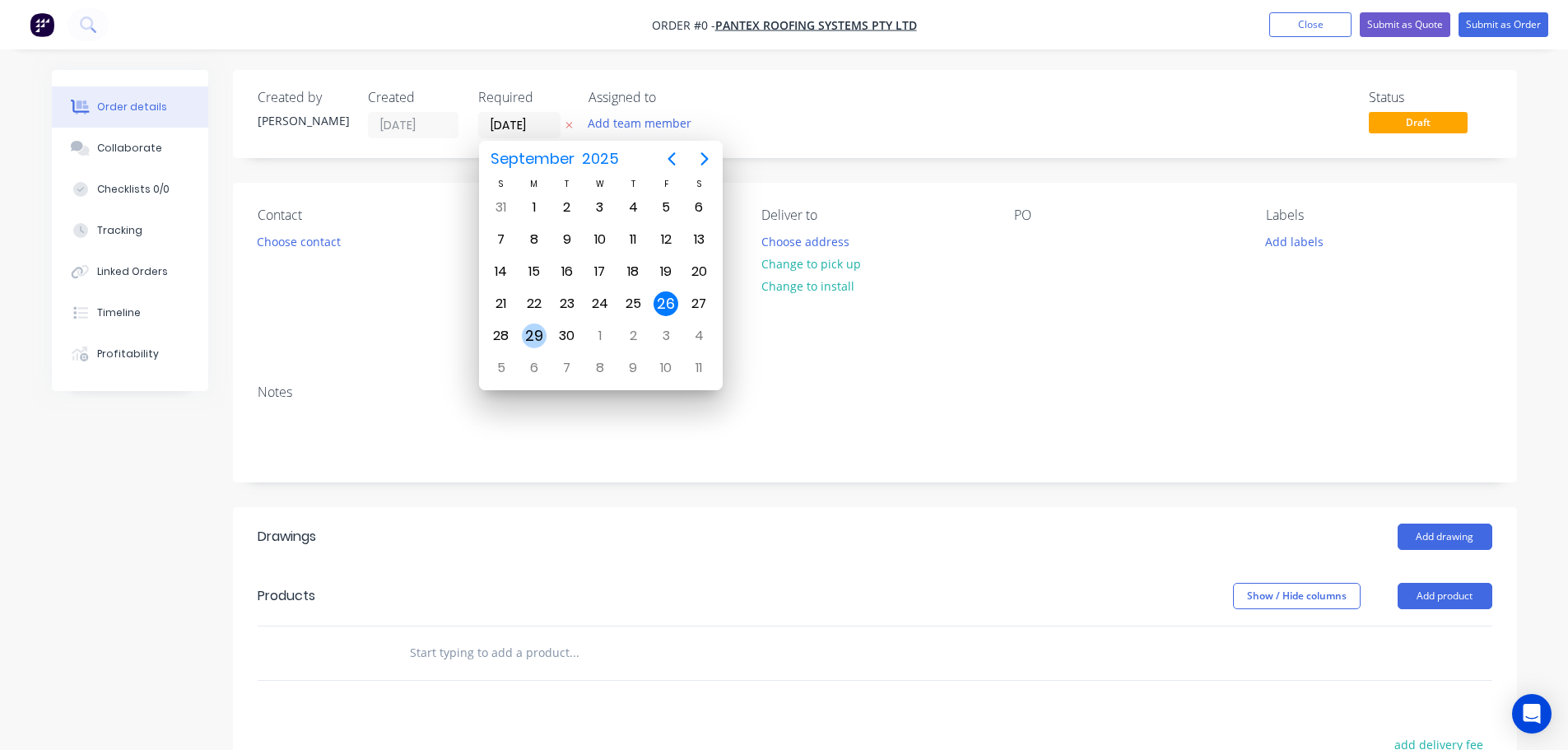
click at [541, 337] on div "29" at bounding box center [533, 335] width 24 height 24
type input "[DATE]"
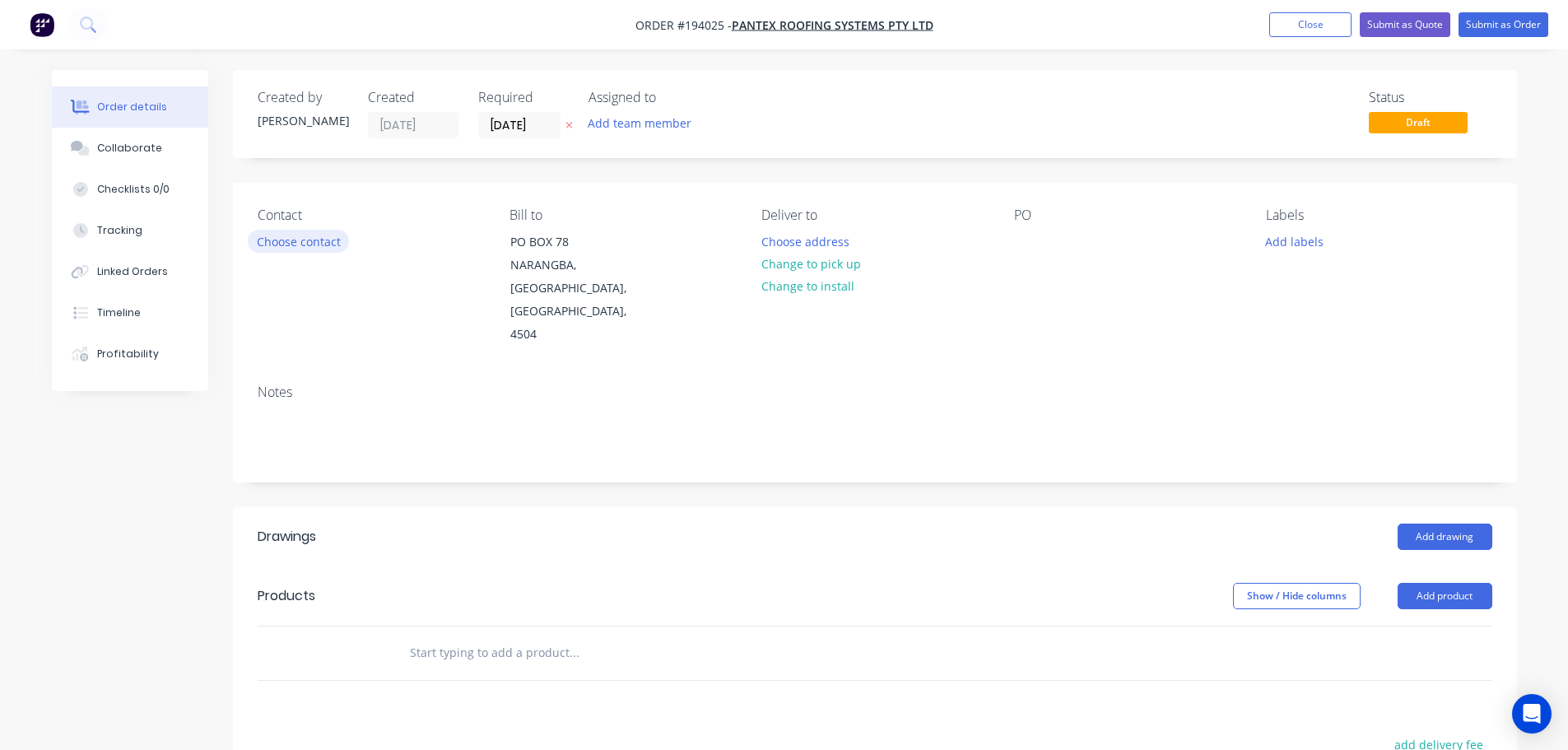
click at [292, 245] on button "Choose contact" at bounding box center [299, 241] width 101 height 23
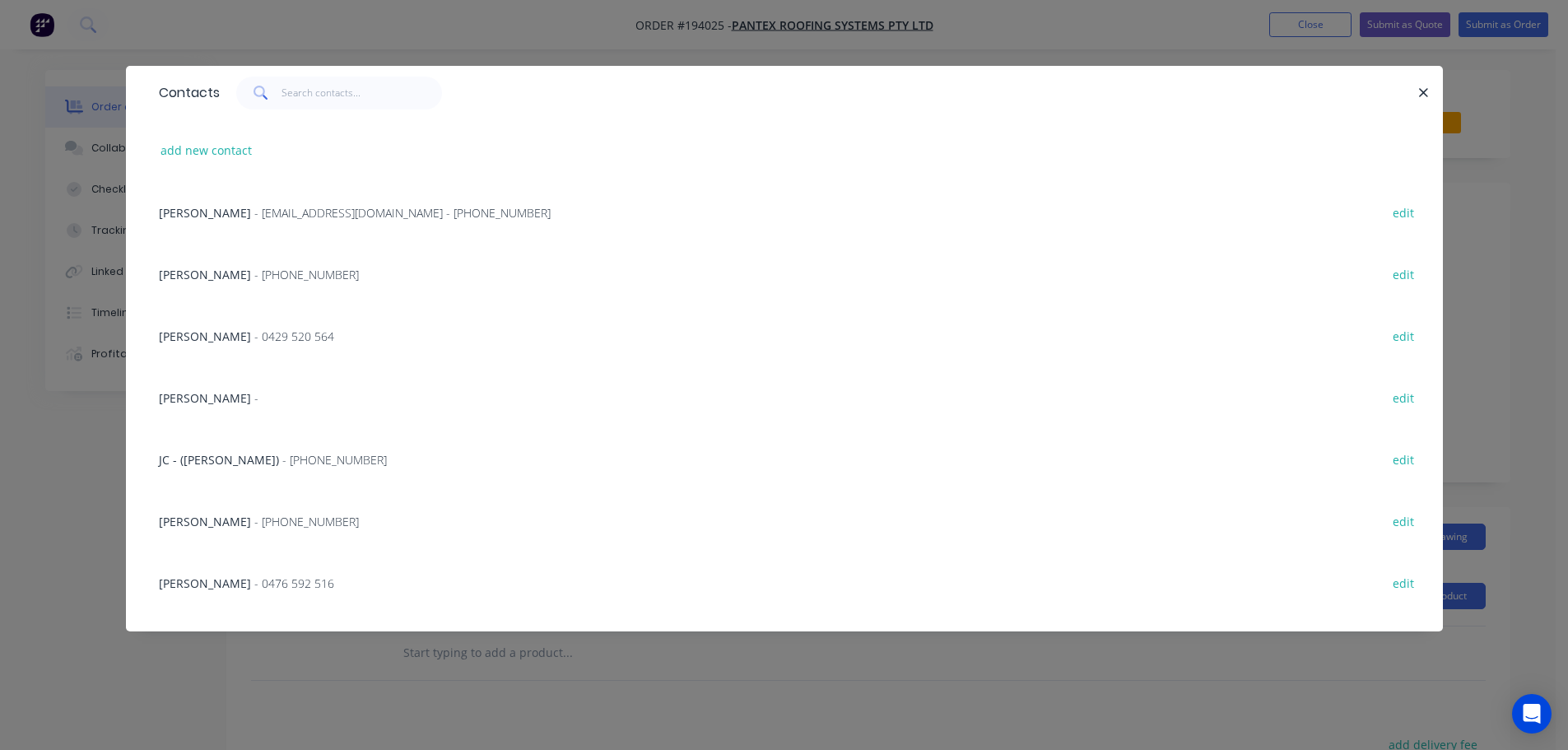
click at [307, 212] on span "- [EMAIL_ADDRESS][DOMAIN_NAME] - [PHONE_NUMBER]" at bounding box center [402, 212] width 296 height 15
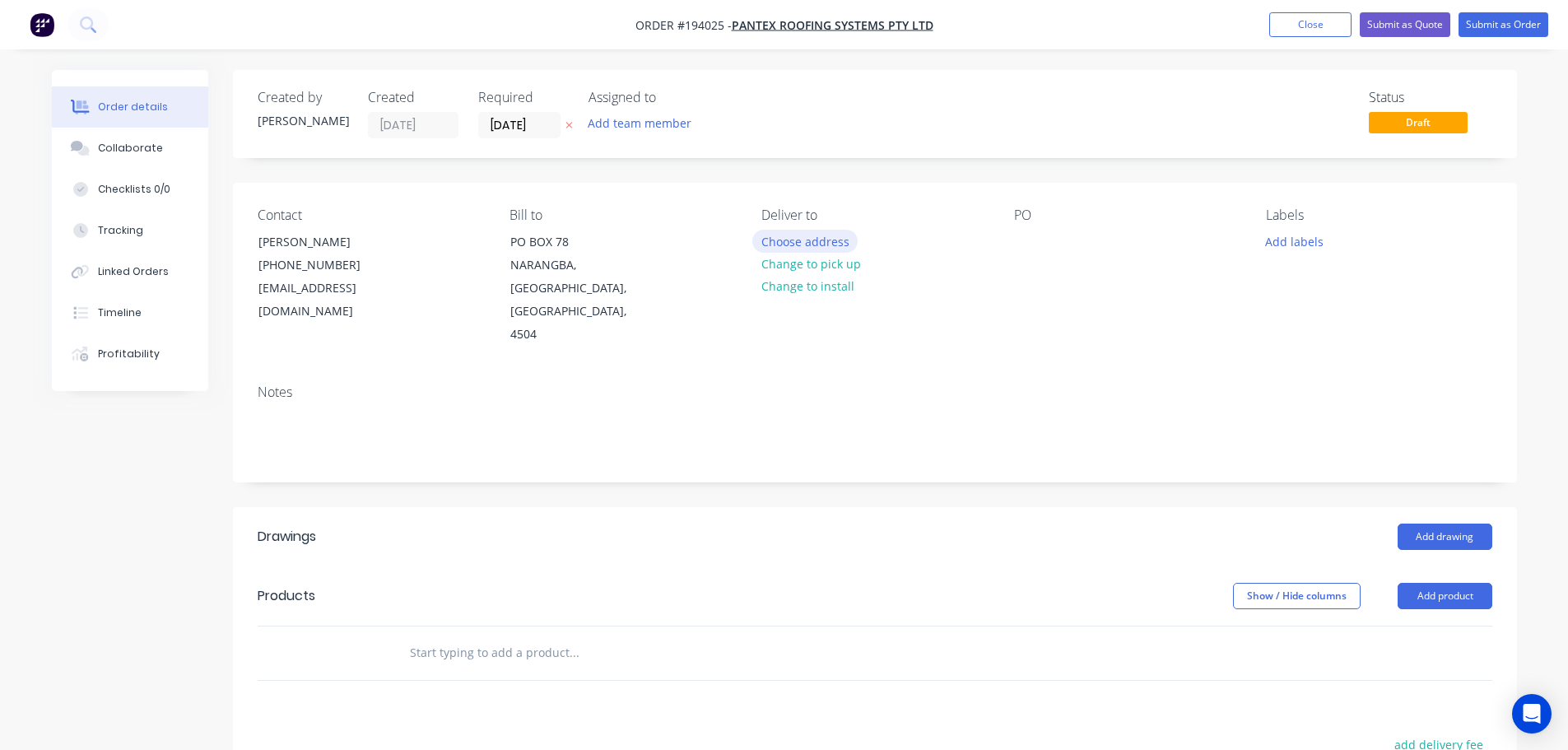
click at [782, 241] on button "Choose address" at bounding box center [805, 241] width 105 height 23
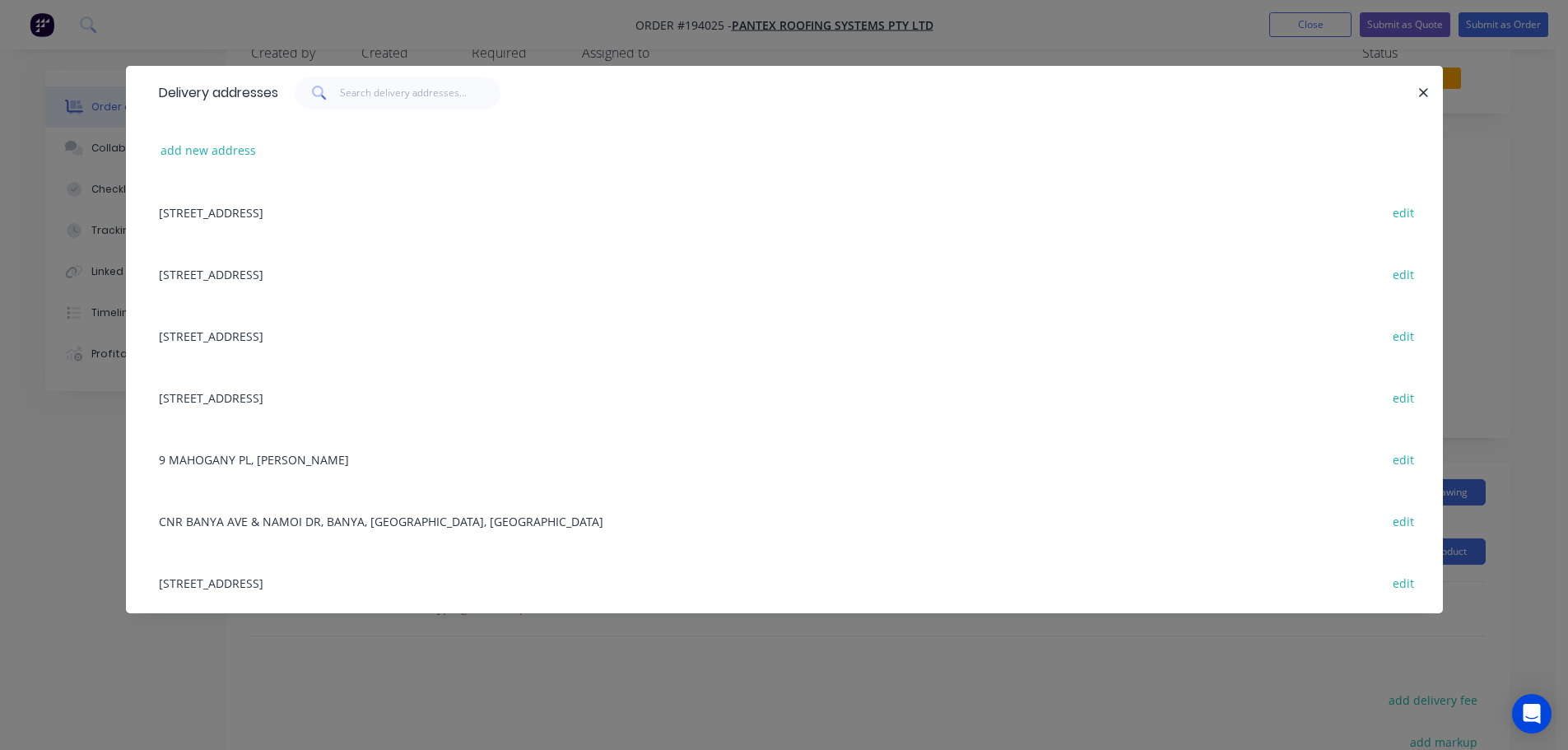
scroll to position [82, 0]
click at [333, 577] on div "[STREET_ADDRESS] edit" at bounding box center [784, 582] width 1267 height 62
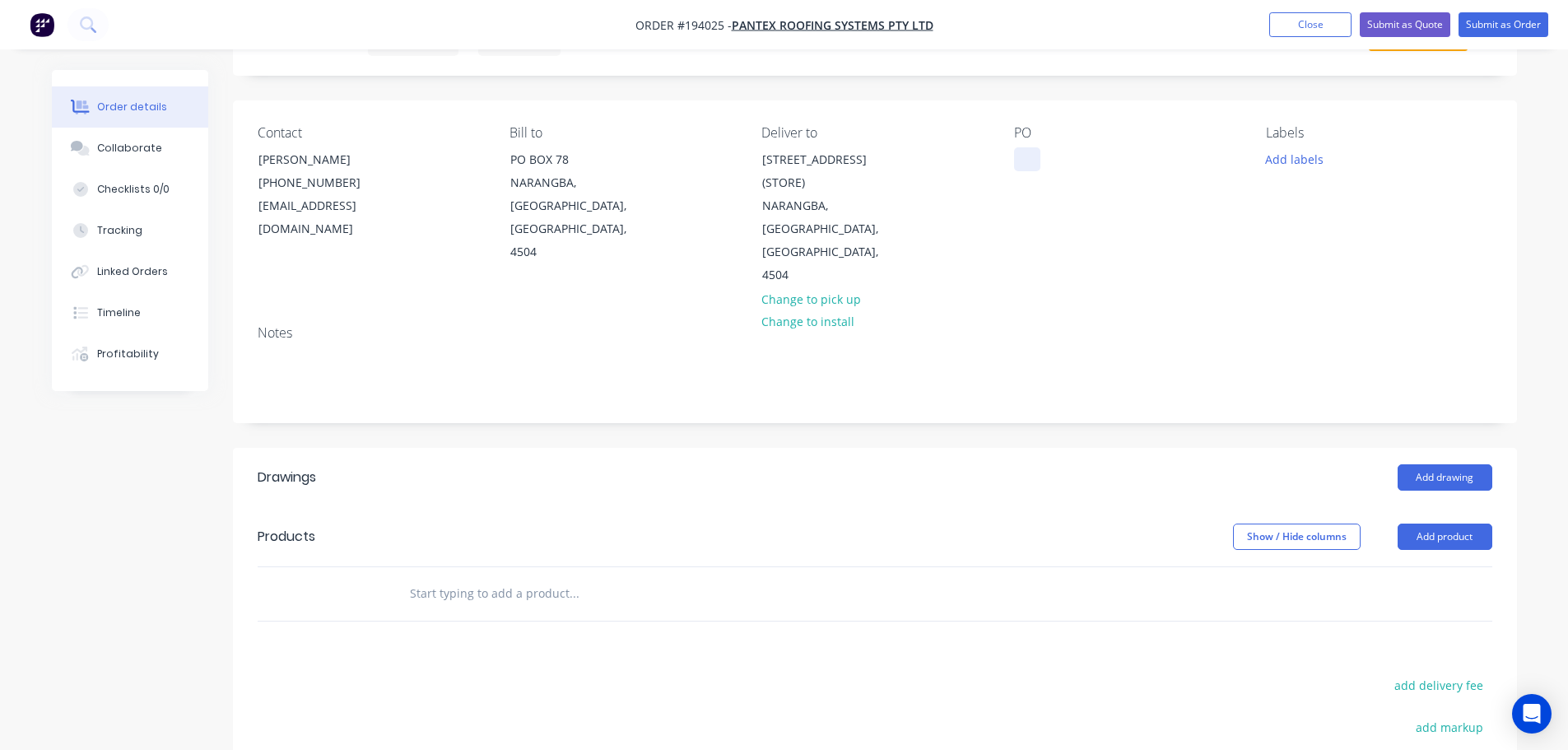
click at [1026, 155] on div at bounding box center [1027, 159] width 26 height 24
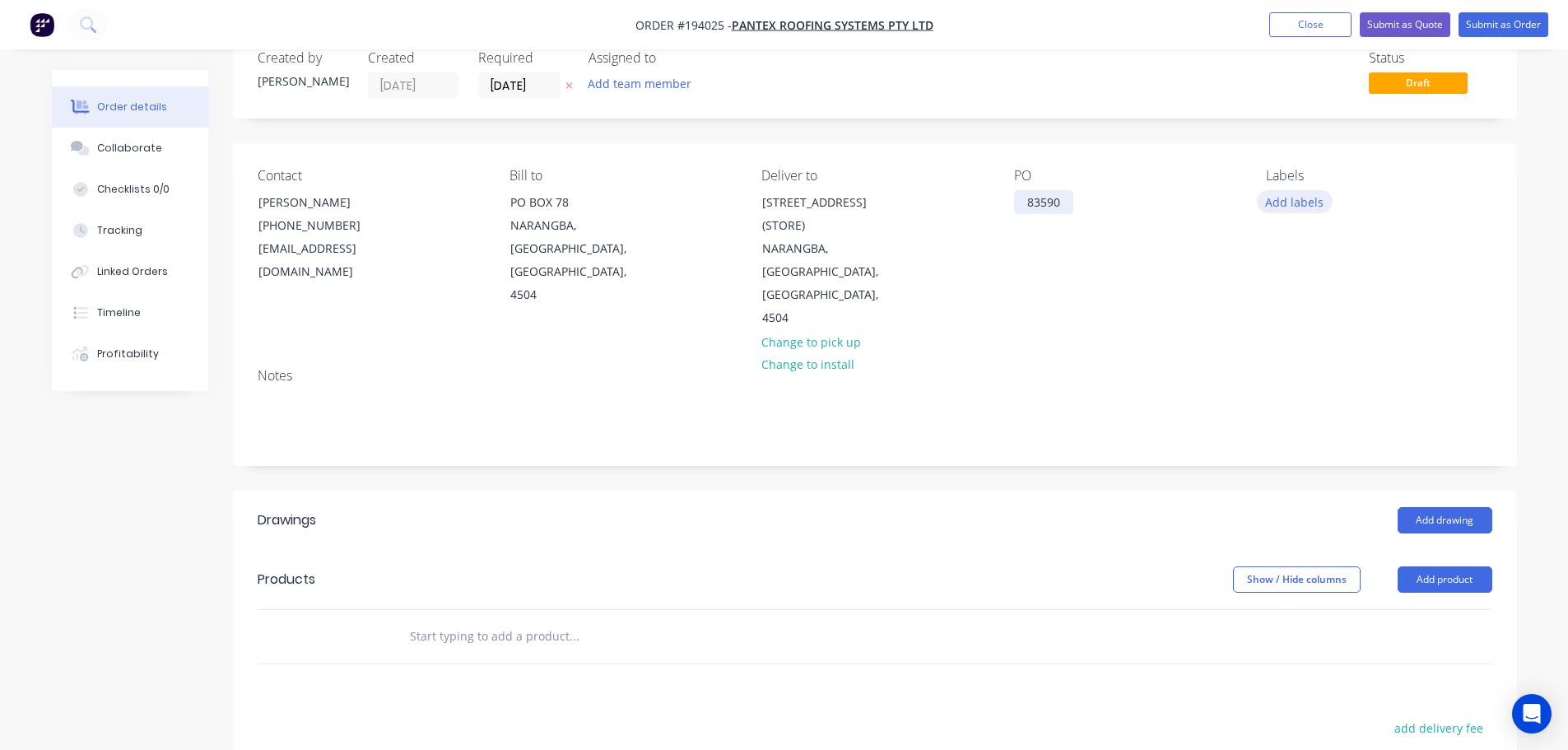
scroll to position [0, 0]
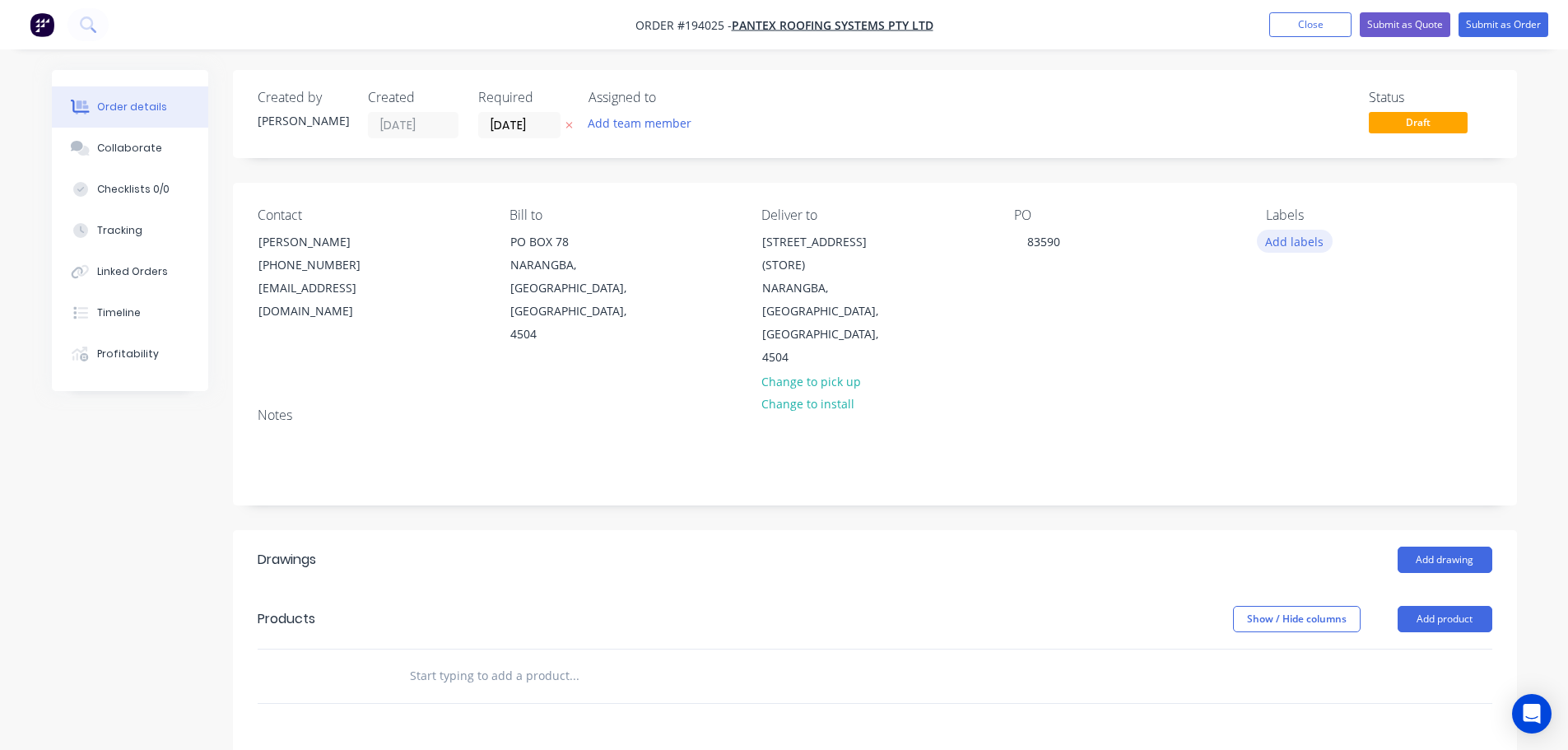
click at [1293, 232] on button "Add labels" at bounding box center [1295, 241] width 76 height 23
click at [1305, 467] on div at bounding box center [1296, 471] width 33 height 33
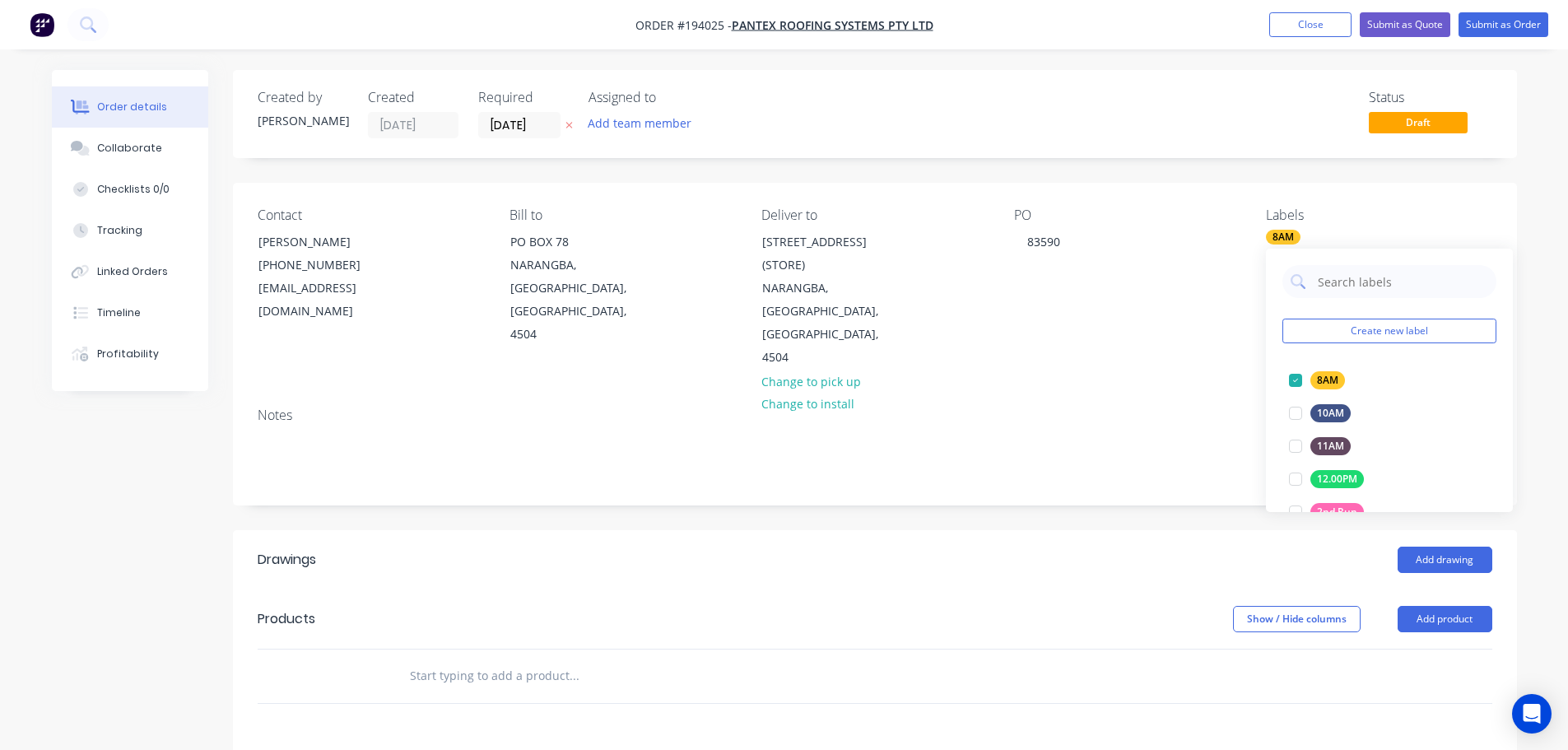
click at [1161, 547] on div "Add drawing" at bounding box center [1006, 560] width 972 height 26
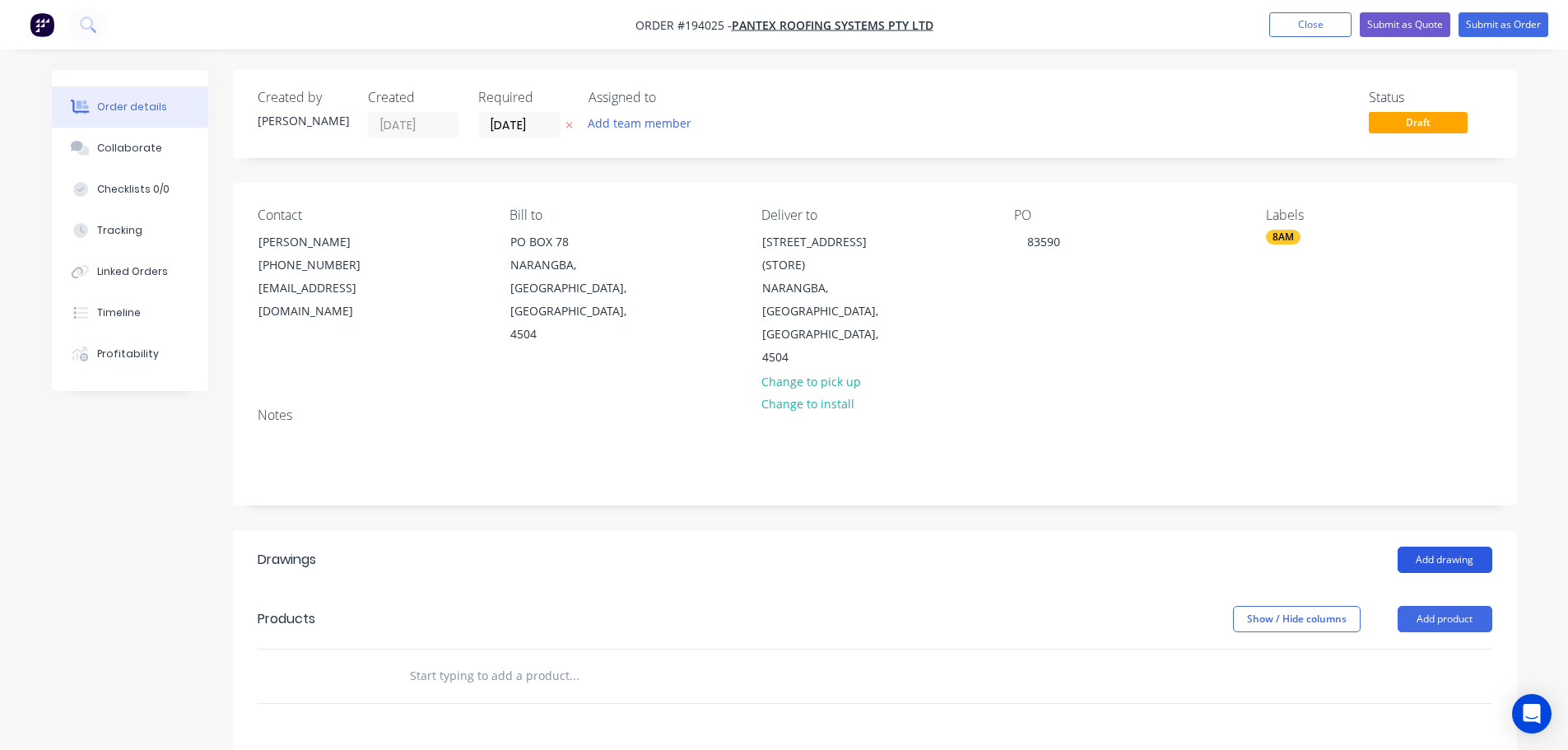
click at [1430, 547] on button "Add drawing" at bounding box center [1445, 560] width 95 height 26
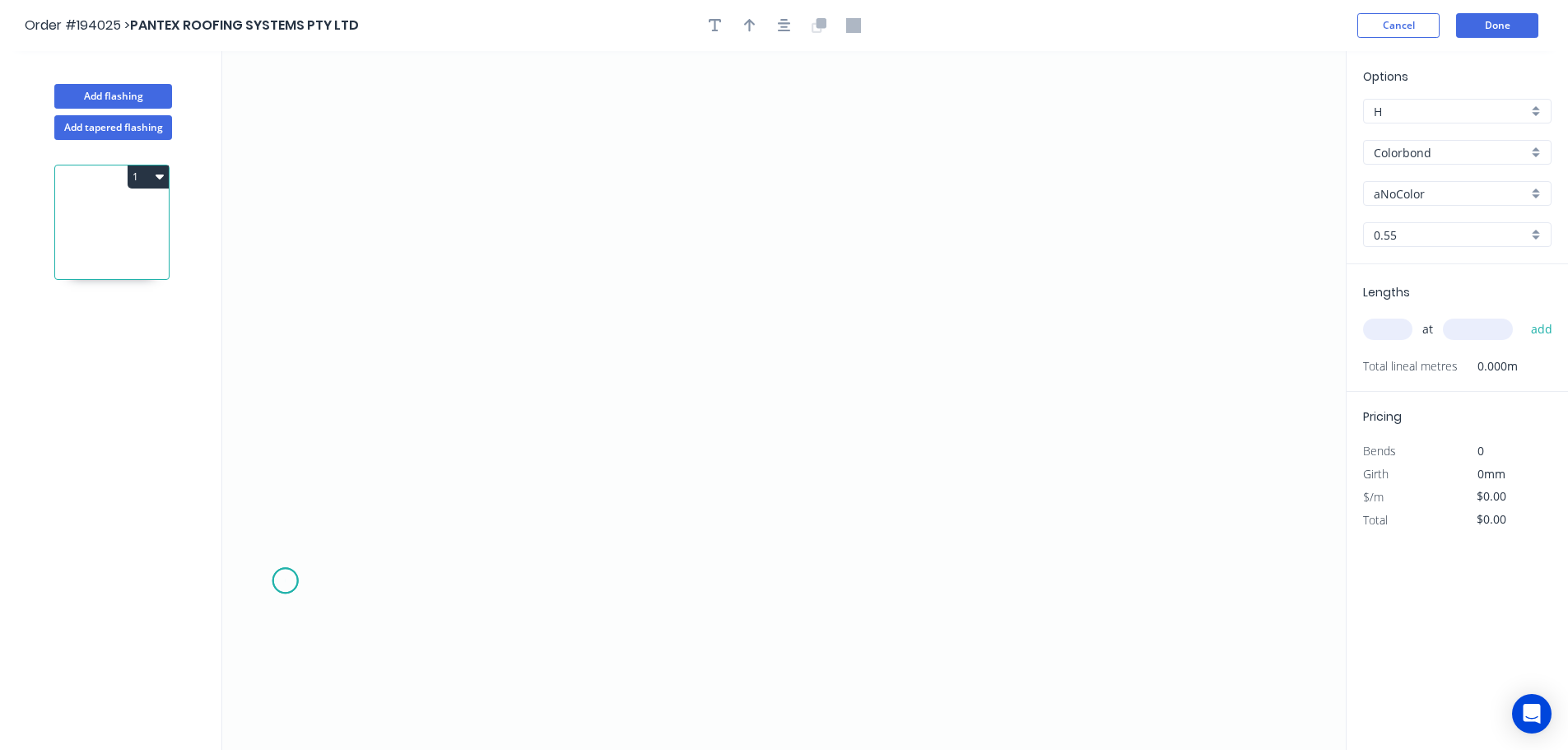
drag, startPoint x: 285, startPoint y: 582, endPoint x: 288, endPoint y: 542, distance: 40.1
click at [283, 579] on icon "0" at bounding box center [783, 400] width 1123 height 699
click at [404, 512] on icon at bounding box center [345, 545] width 120 height 70
click at [438, 530] on div "Delete point" at bounding box center [487, 524] width 166 height 34
click at [678, 297] on icon "0" at bounding box center [783, 400] width 1123 height 699
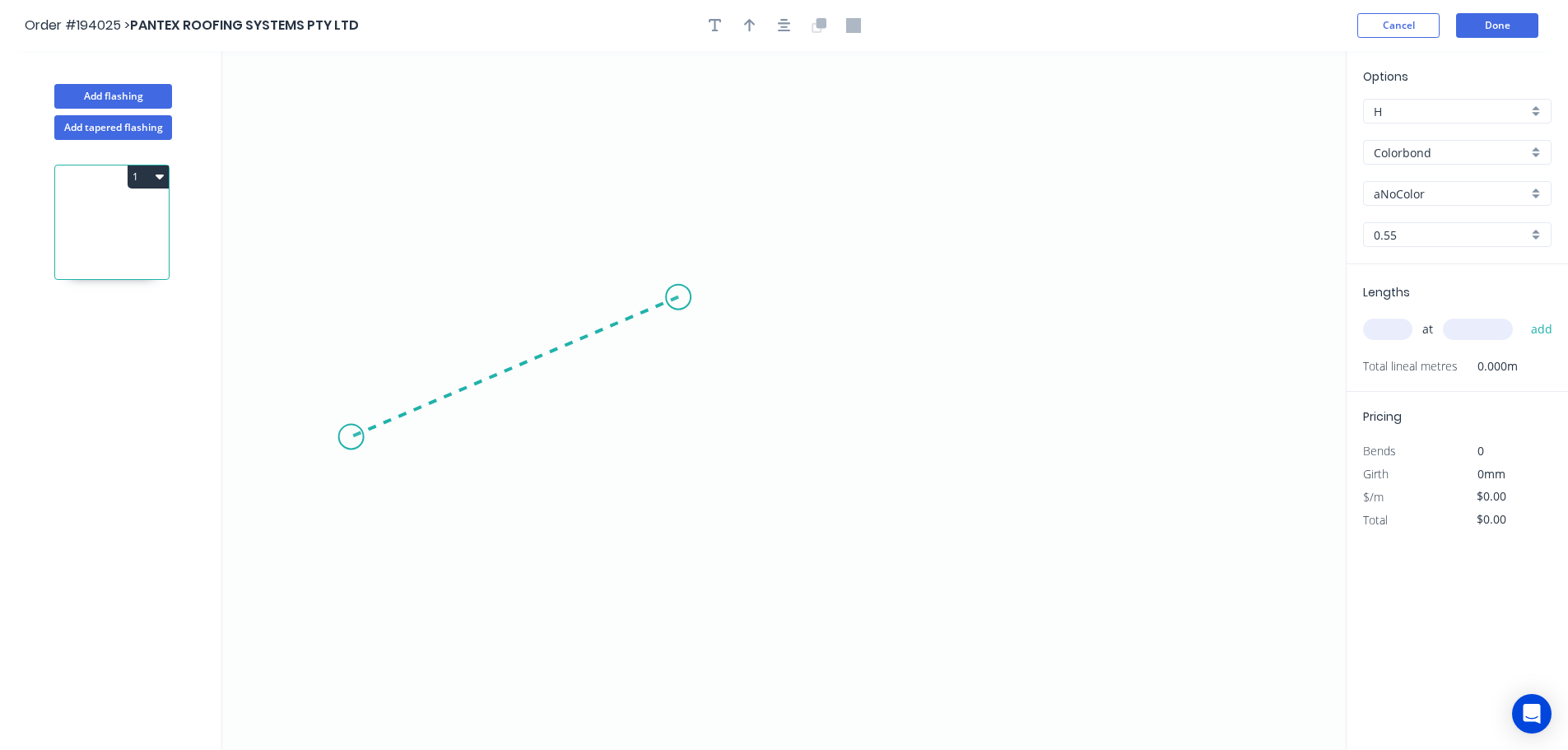
click at [350, 438] on icon "0" at bounding box center [783, 400] width 1123 height 699
drag, startPoint x: 267, startPoint y: 548, endPoint x: 249, endPoint y: 548, distance: 18.0
click at [265, 548] on icon "0 ?" at bounding box center [783, 400] width 1123 height 699
drag, startPoint x: 682, startPoint y: 294, endPoint x: 718, endPoint y: 276, distance: 40.2
click at [718, 276] on circle at bounding box center [713, 276] width 24 height 24
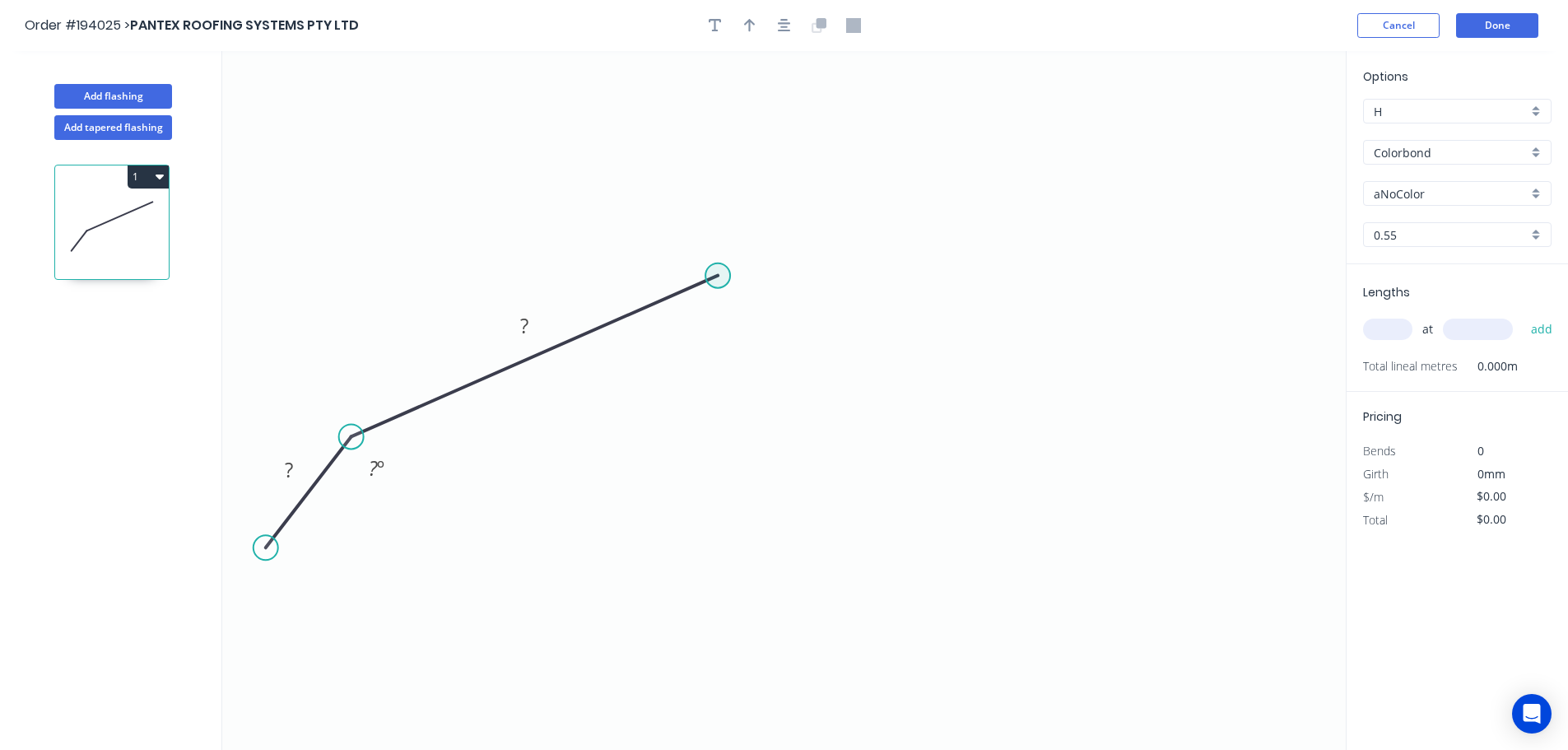
click at [718, 276] on circle at bounding box center [717, 275] width 24 height 24
click at [1047, 443] on icon "0 ? ? ? º" at bounding box center [783, 400] width 1123 height 699
click at [1164, 566] on icon "0 ? ? ? ? º ? º" at bounding box center [783, 400] width 1123 height 699
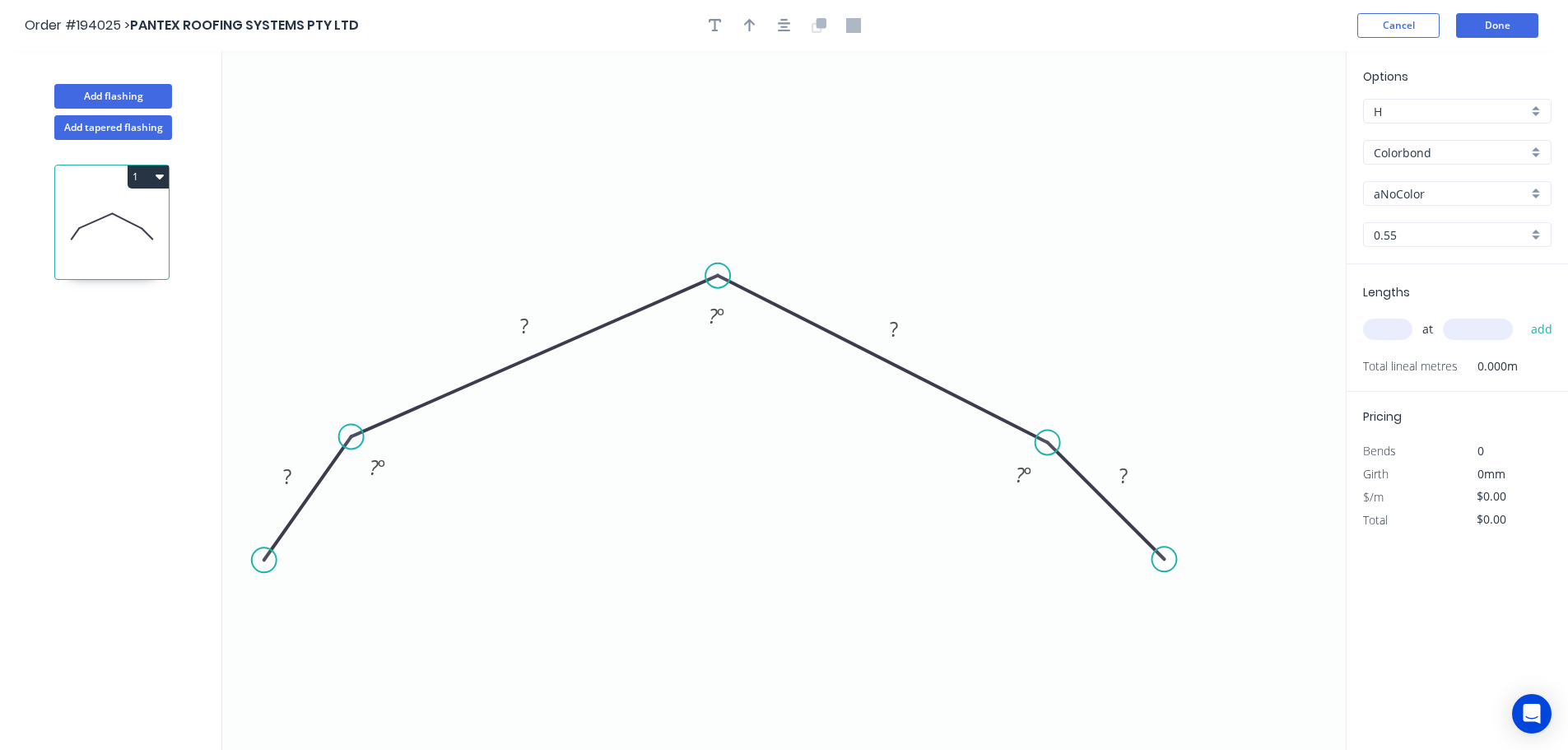
click at [261, 562] on circle at bounding box center [263, 560] width 24 height 24
drag, startPoint x: 1051, startPoint y: 441, endPoint x: 1047, endPoint y: 432, distance: 9.8
click at [1047, 432] on circle at bounding box center [1047, 441] width 24 height 24
click at [352, 456] on circle at bounding box center [352, 454] width 24 height 24
drag, startPoint x: 267, startPoint y: 556, endPoint x: 272, endPoint y: 575, distance: 19.6
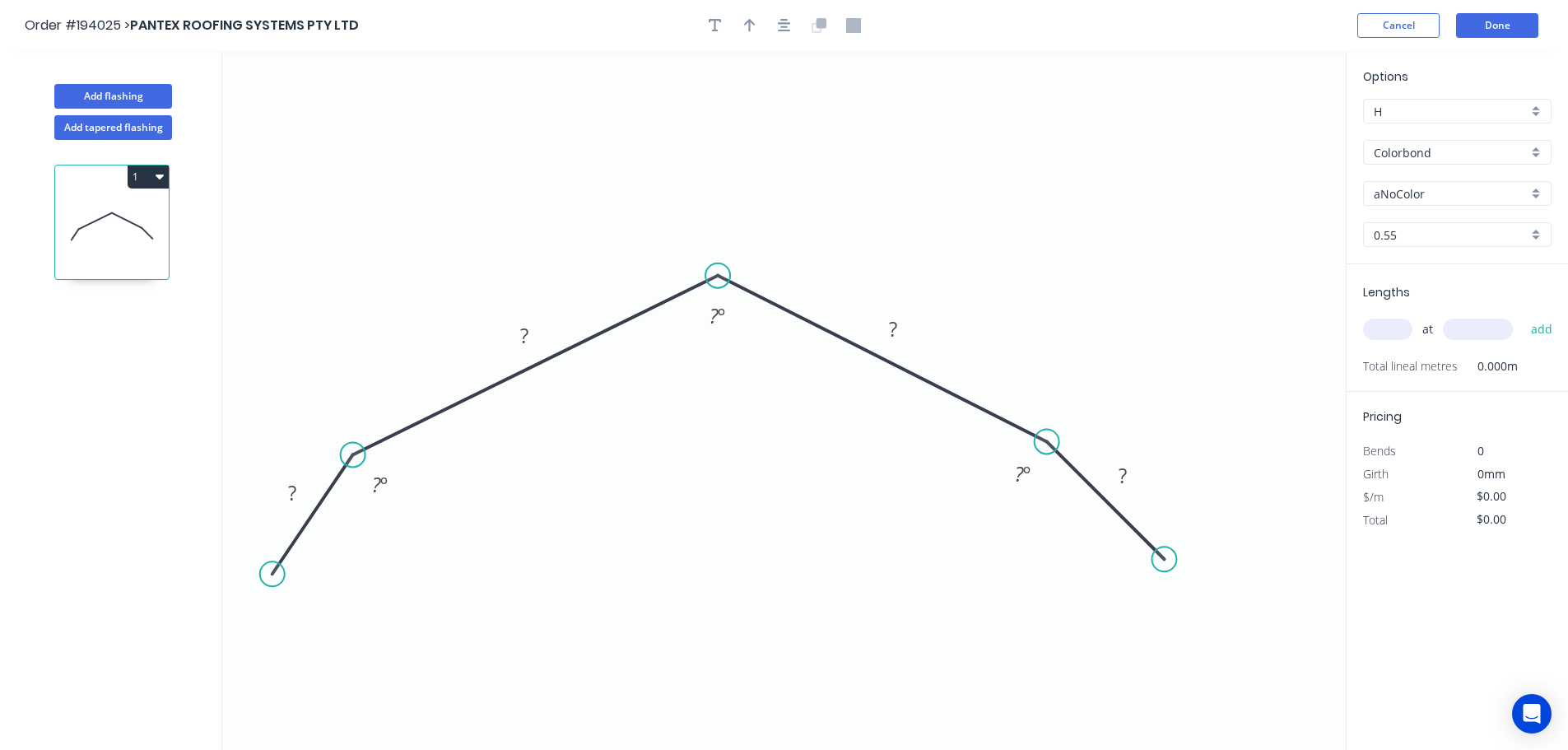
click at [272, 575] on circle at bounding box center [272, 573] width 24 height 24
click at [271, 575] on circle at bounding box center [272, 573] width 24 height 24
click at [294, 493] on tspan "?" at bounding box center [292, 493] width 8 height 27
click at [749, 29] on button "button" at bounding box center [749, 25] width 24 height 24
type input "$12.84"
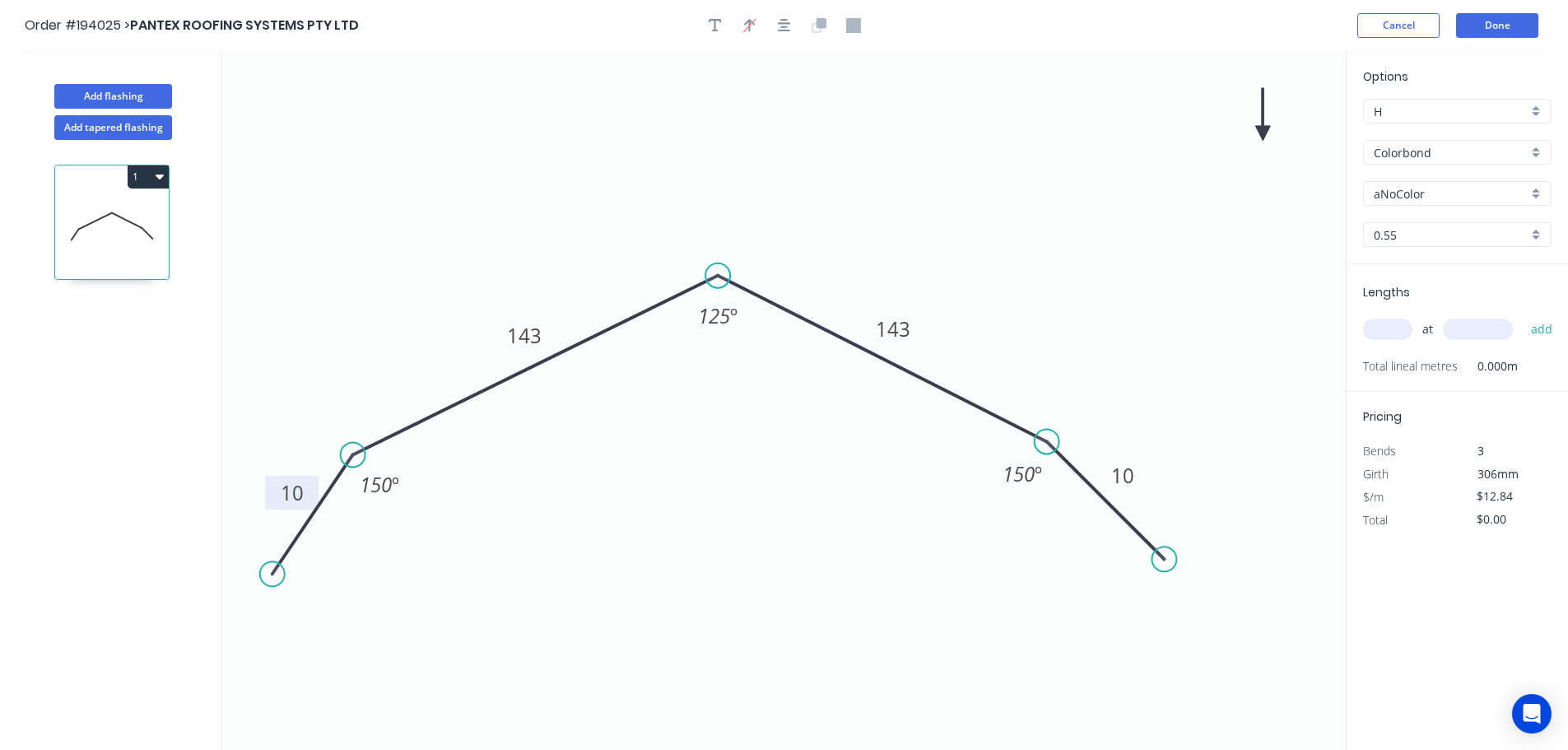
click at [1269, 129] on icon at bounding box center [1262, 114] width 14 height 53
click at [790, 27] on icon "button" at bounding box center [784, 25] width 14 height 14
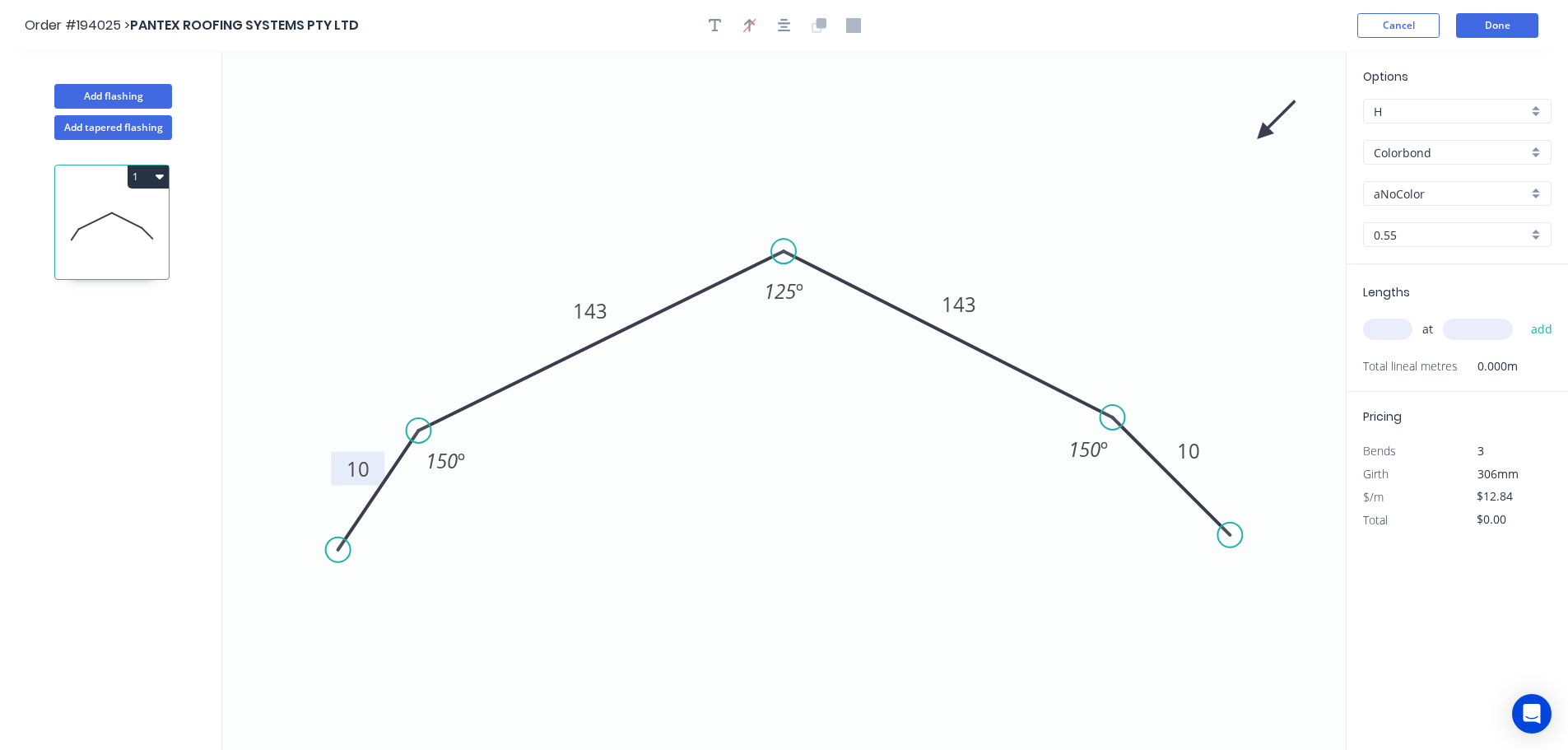
click at [1433, 193] on input "aNoColor" at bounding box center [1450, 194] width 154 height 17
click at [1447, 268] on div "Ironstone" at bounding box center [1457, 266] width 186 height 29
type input "Ironstone"
click at [1398, 333] on input "text" at bounding box center [1387, 330] width 50 height 22
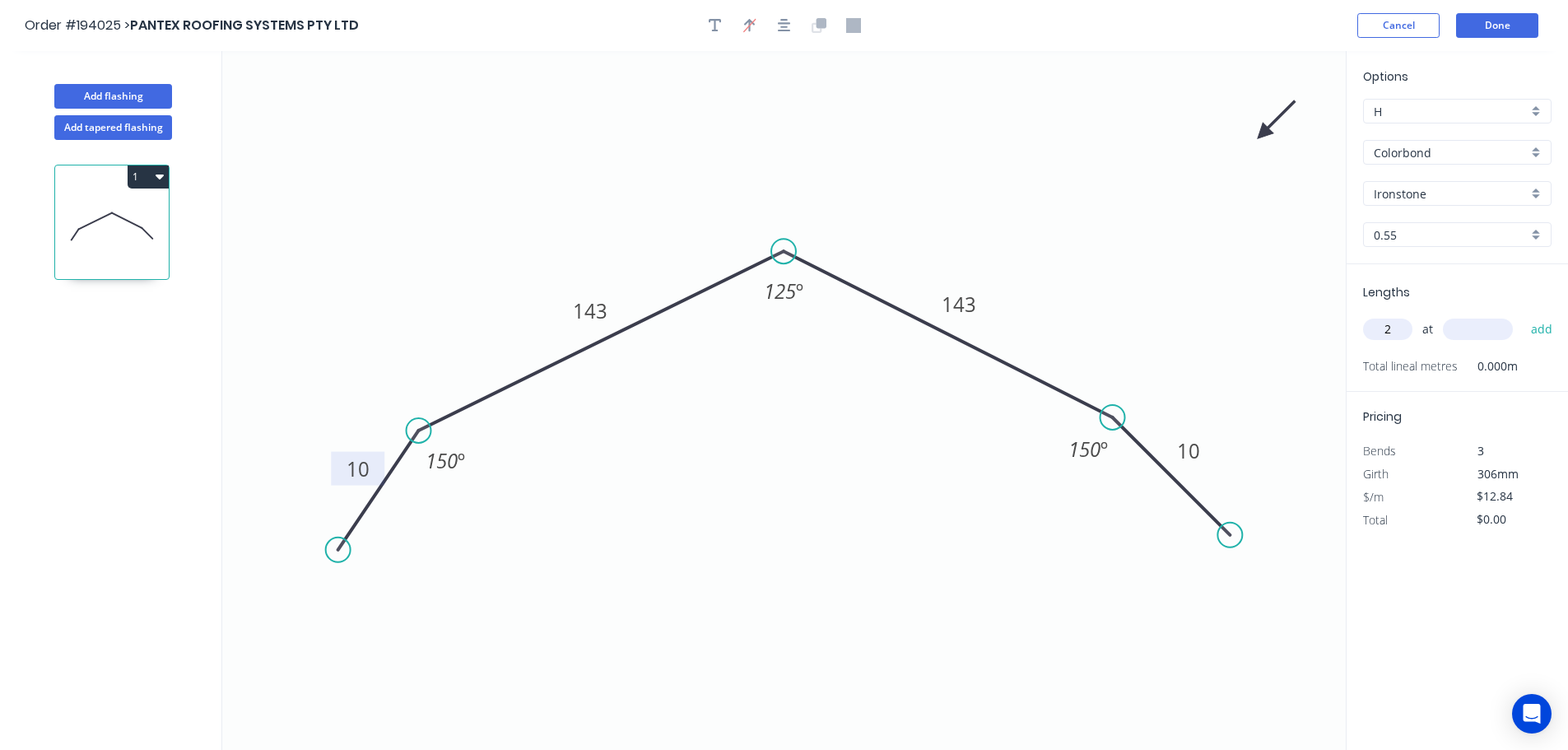
type input "2"
type input "1200"
click at [1523, 315] on button "add" at bounding box center [1542, 329] width 39 height 28
type input "$30.82"
drag, startPoint x: 1224, startPoint y: 537, endPoint x: 1176, endPoint y: 528, distance: 48.8
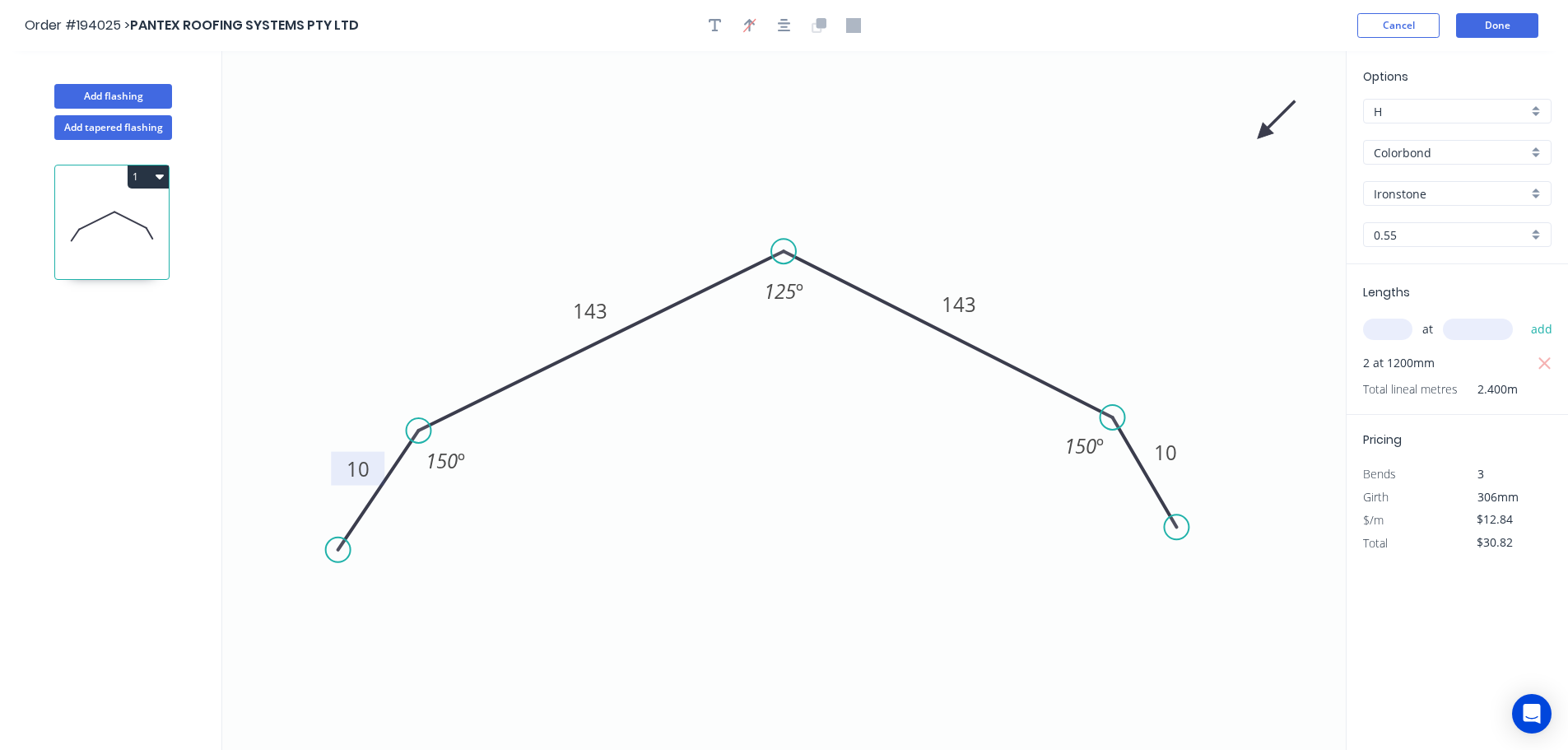
click at [1176, 528] on circle at bounding box center [1175, 526] width 24 height 24
drag, startPoint x: 332, startPoint y: 551, endPoint x: 351, endPoint y: 542, distance: 21.0
click at [351, 542] on circle at bounding box center [351, 543] width 24 height 24
click at [351, 542] on circle at bounding box center [351, 541] width 24 height 24
click at [1484, 34] on button "Done" at bounding box center [1496, 25] width 82 height 24
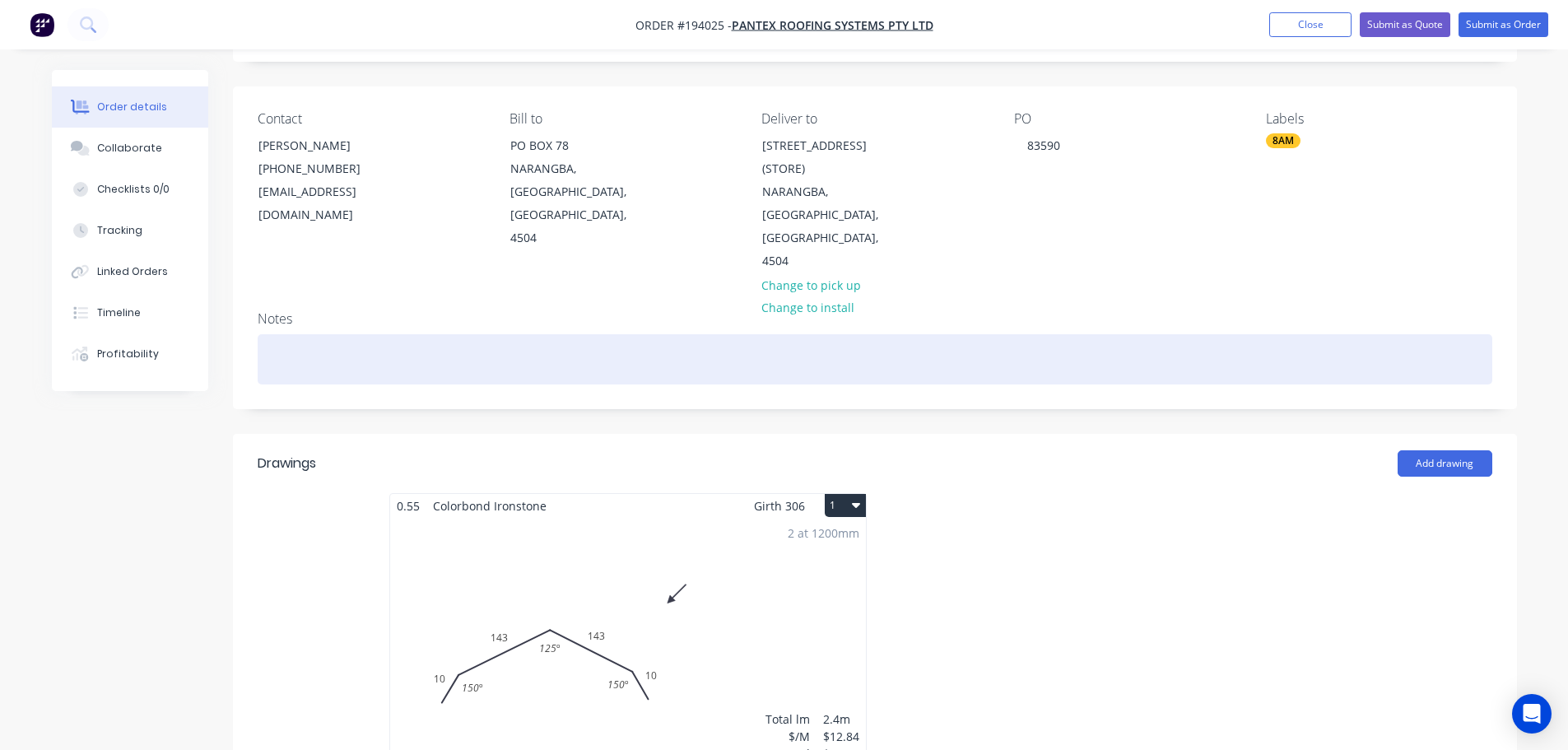
scroll to position [247, 0]
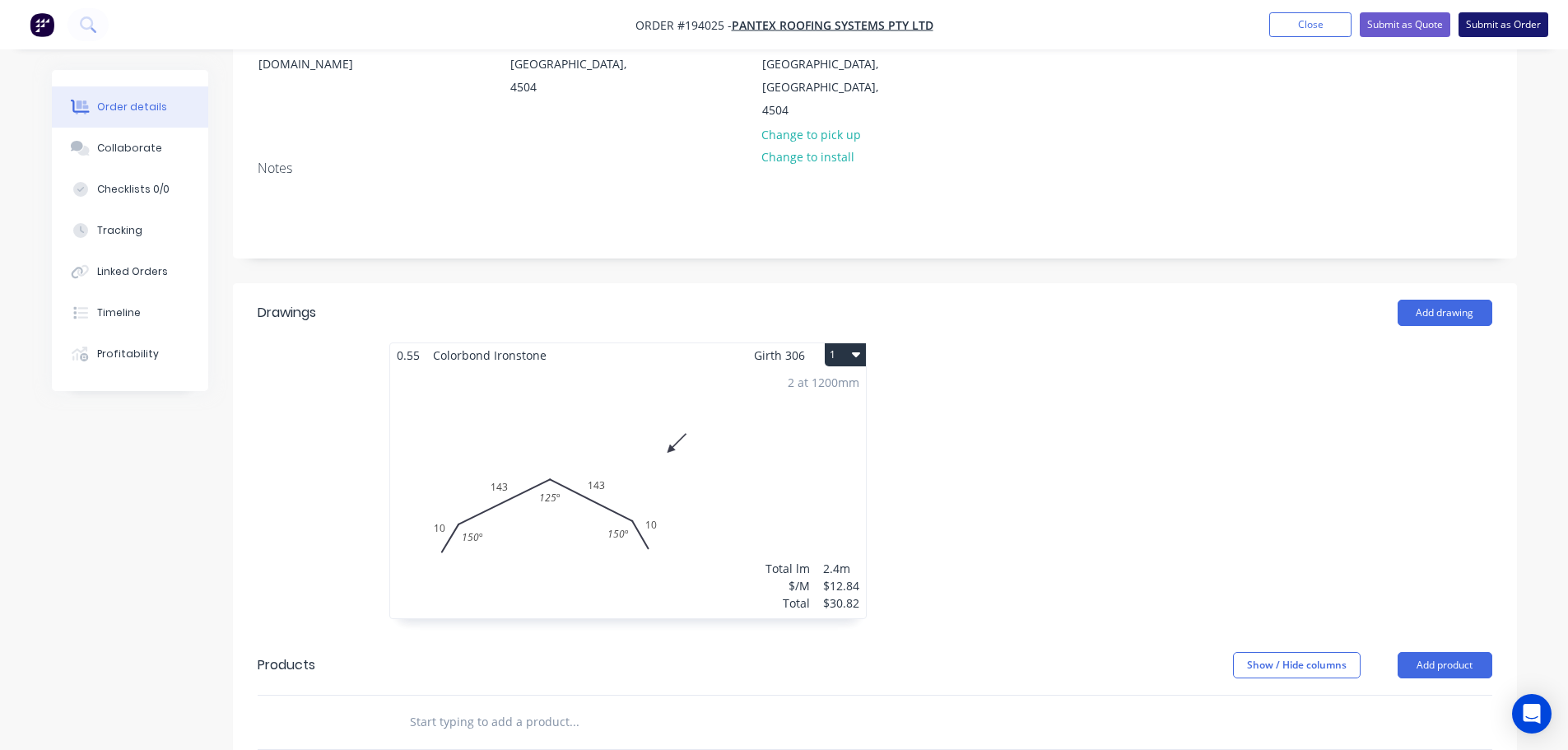
click at [1472, 20] on button "Submit as Order" at bounding box center [1503, 24] width 90 height 24
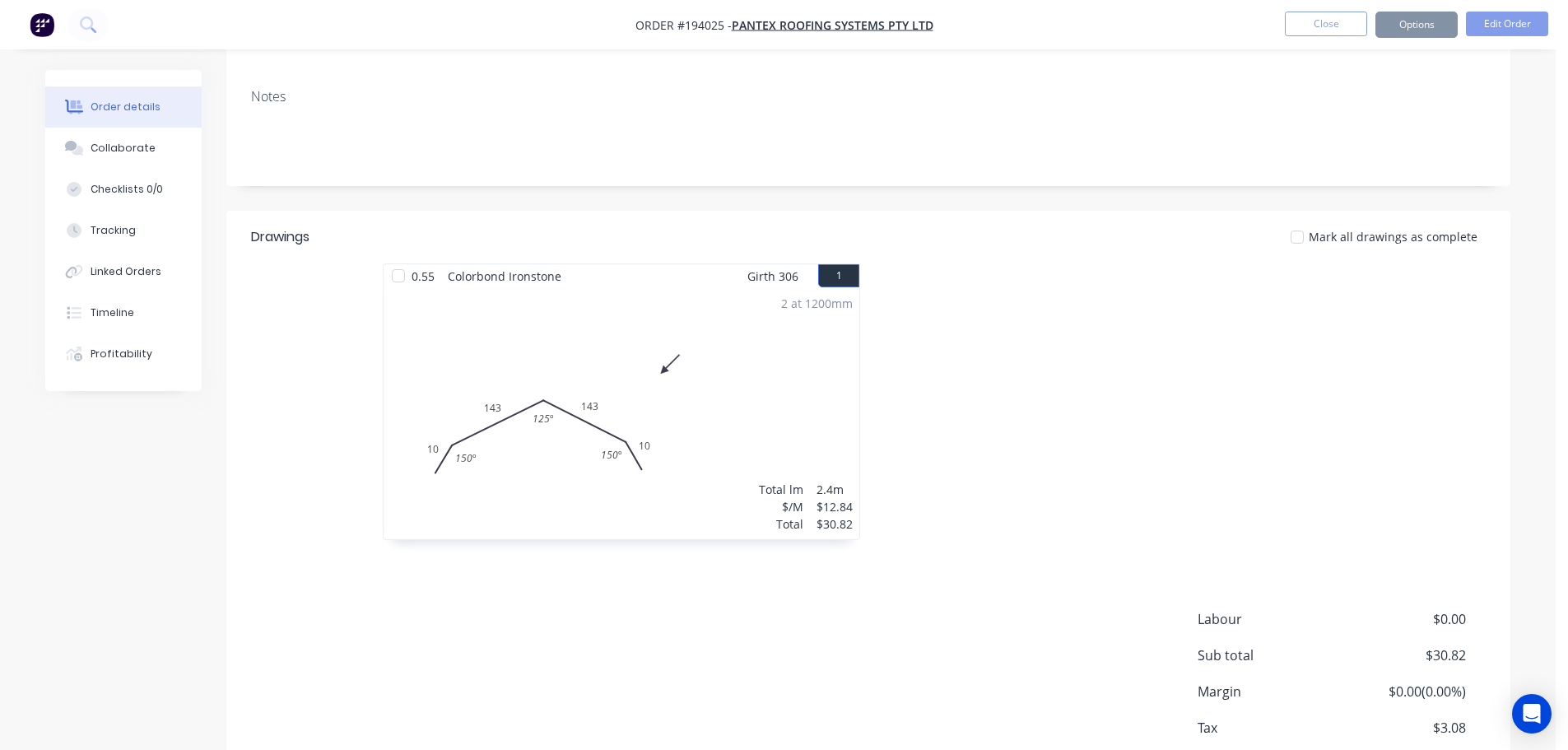
scroll to position [0, 0]
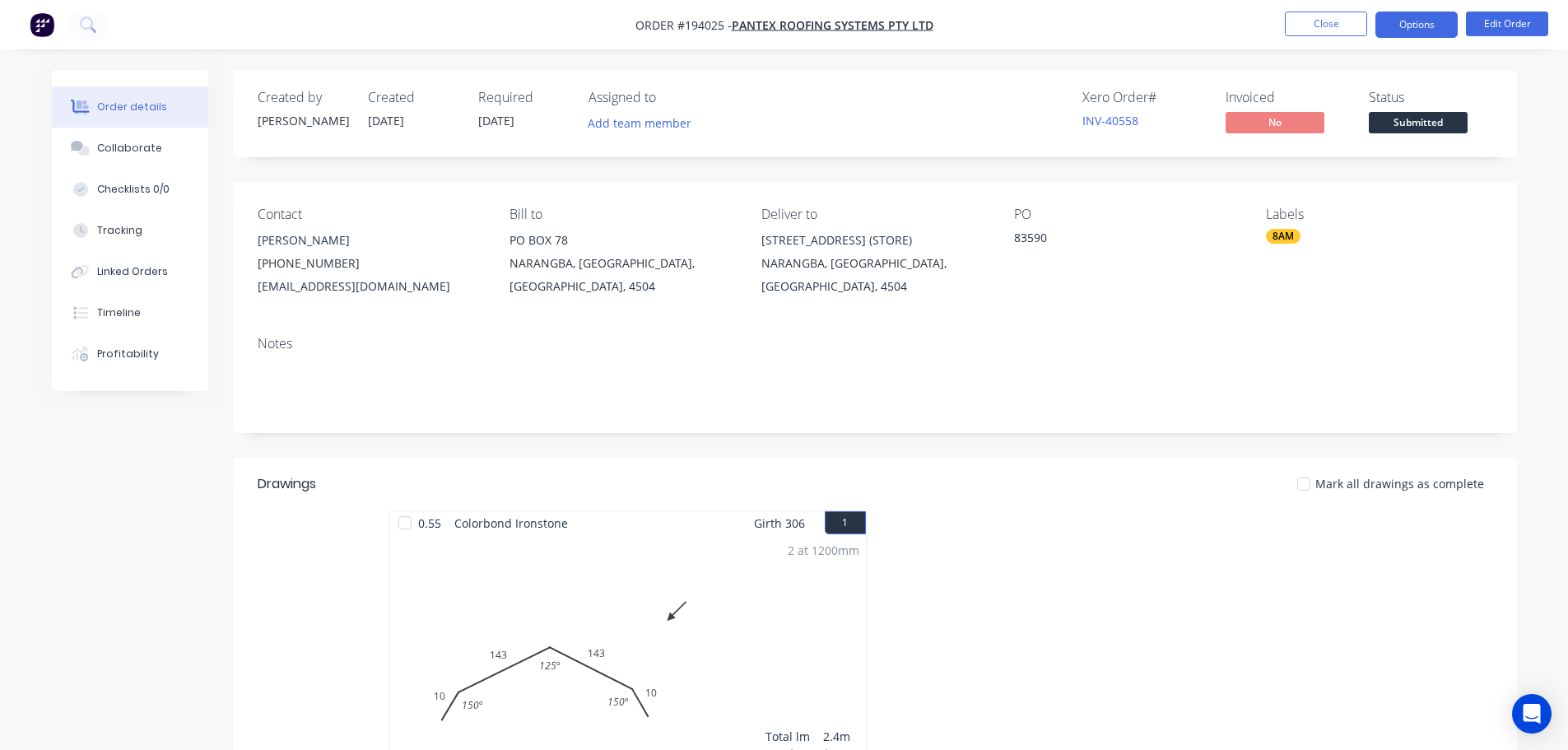
click at [1407, 19] on button "Options" at bounding box center [1416, 24] width 82 height 26
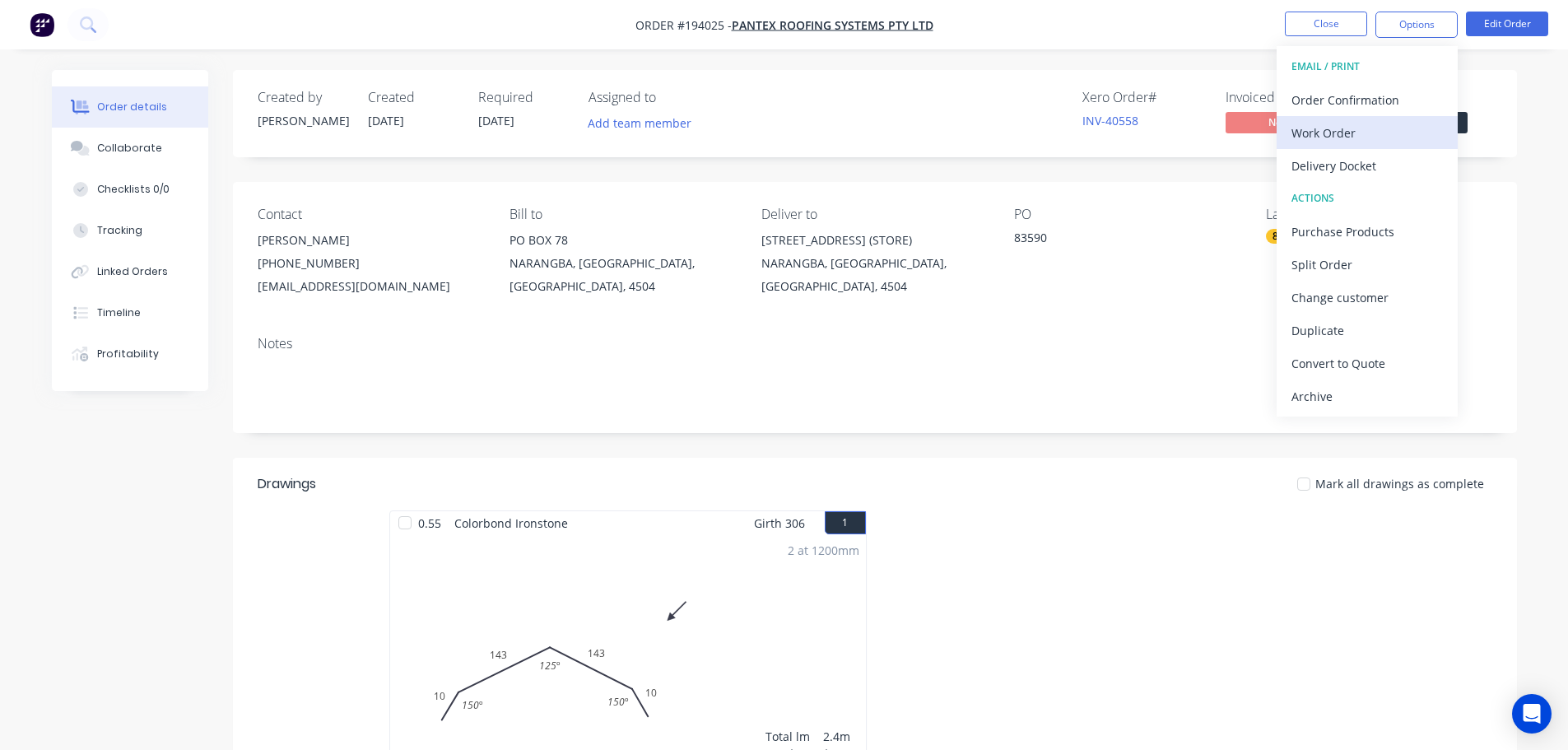
click at [1391, 127] on div "Work Order" at bounding box center [1366, 133] width 151 height 24
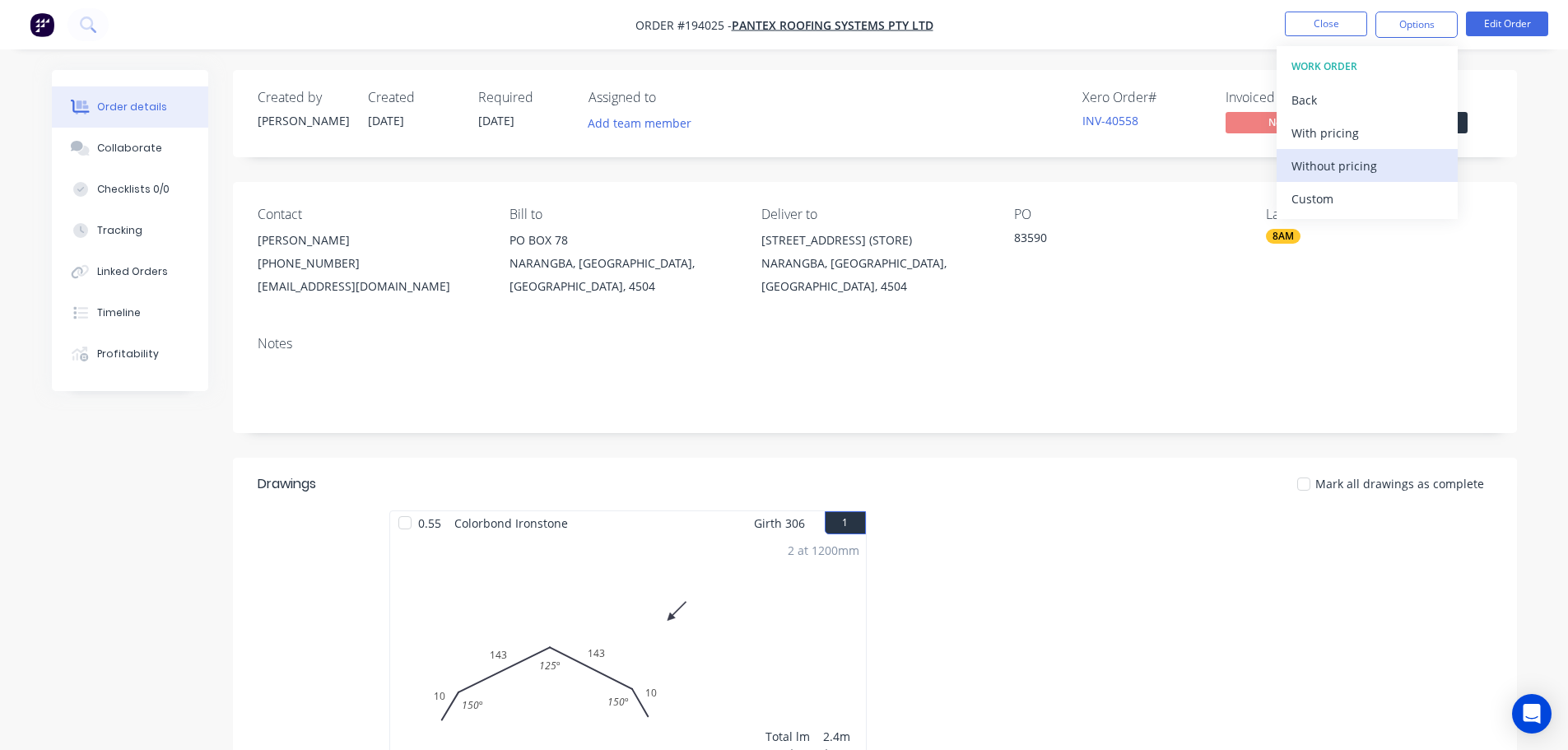
click at [1391, 172] on div "Without pricing" at bounding box center [1366, 166] width 151 height 24
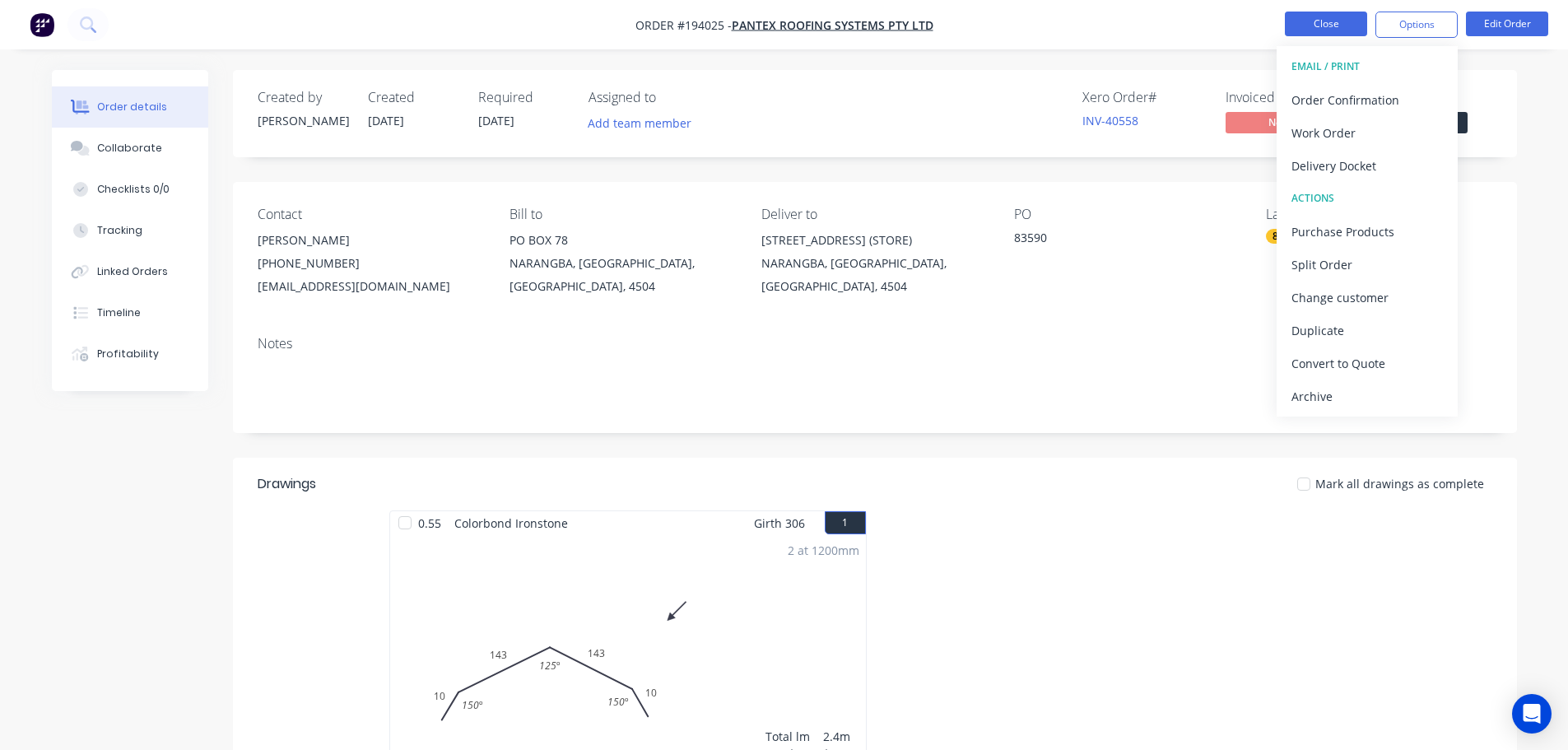
click at [1335, 16] on button "Close" at bounding box center [1325, 24] width 82 height 24
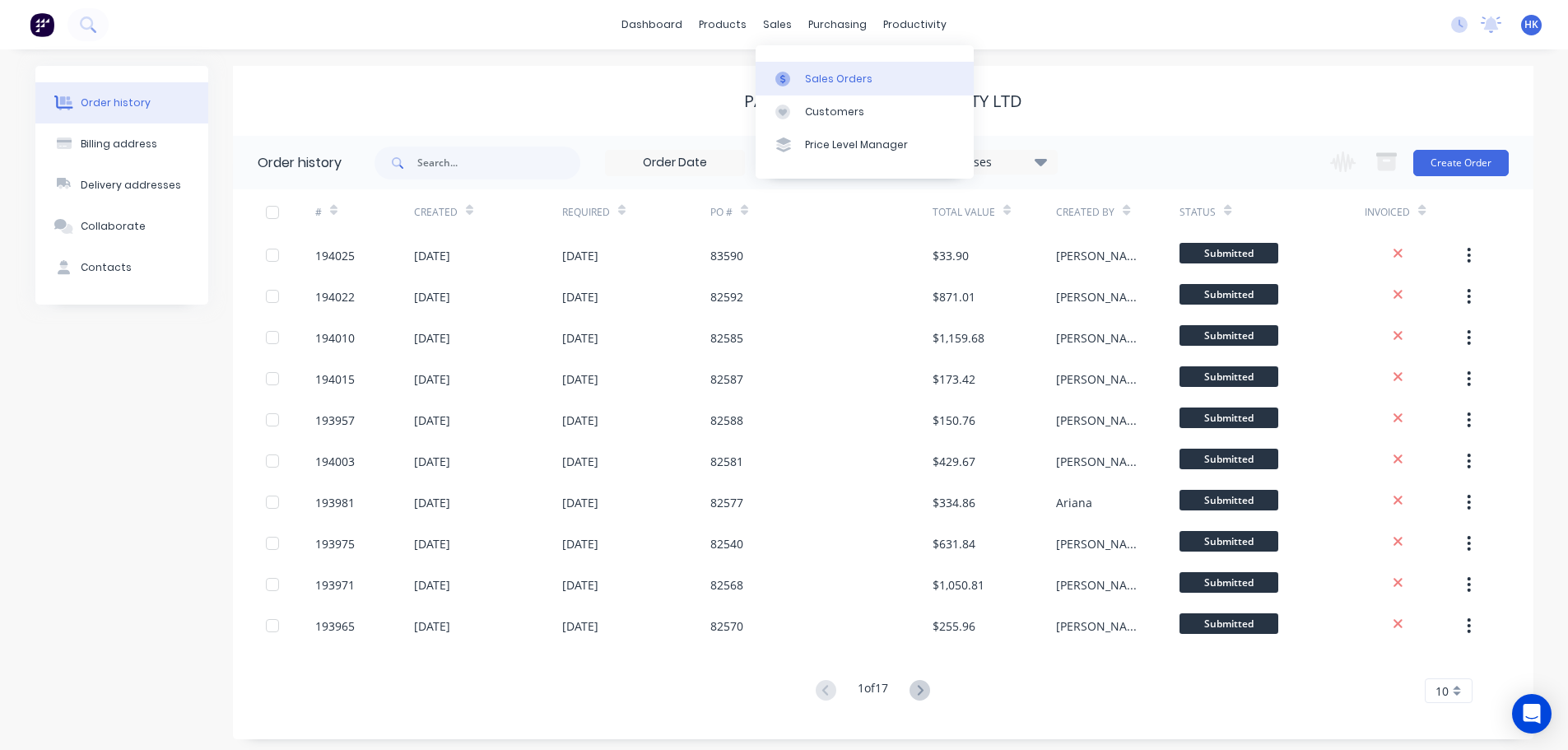
click at [788, 84] on icon at bounding box center [782, 79] width 14 height 14
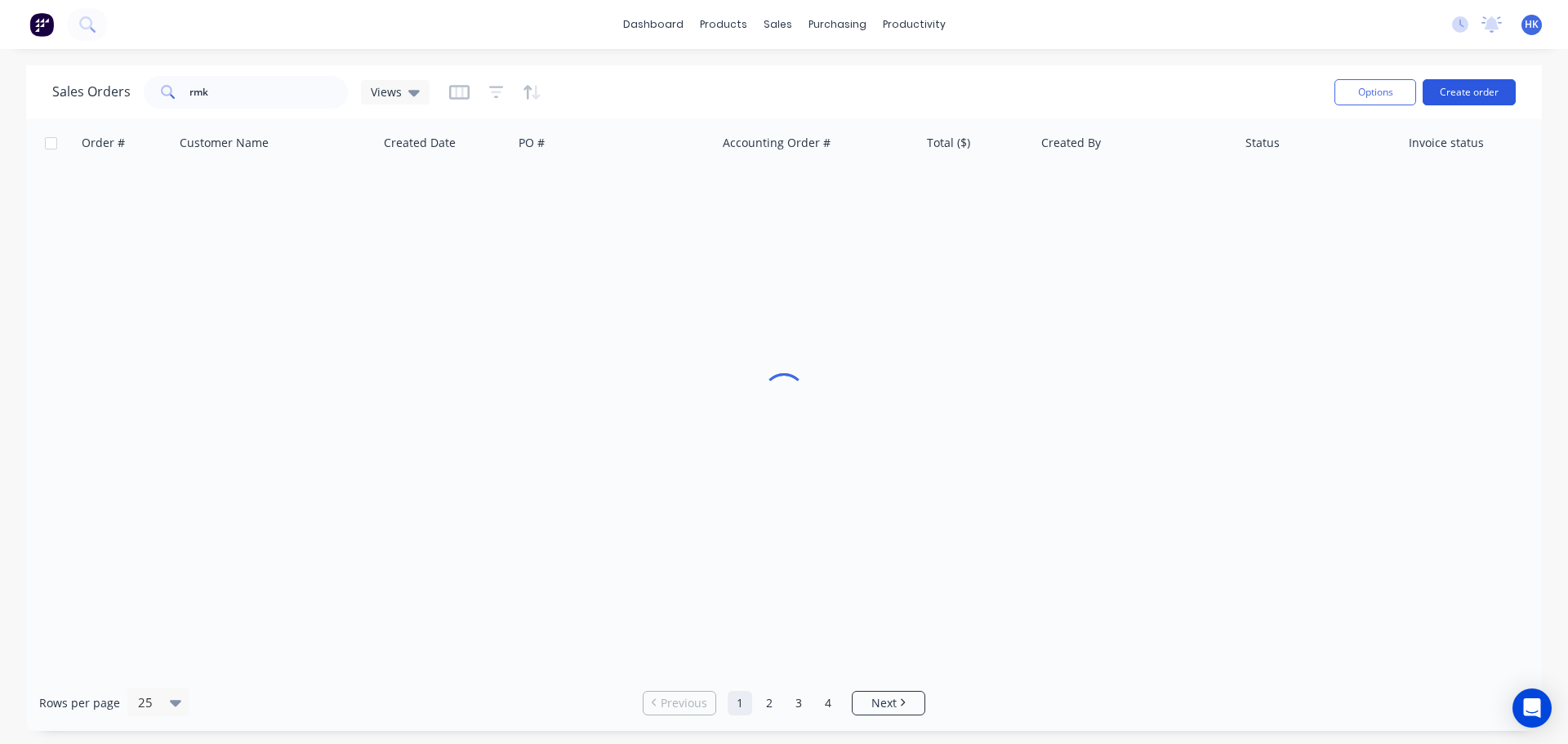
click at [1473, 79] on button "Create order" at bounding box center [1470, 92] width 93 height 26
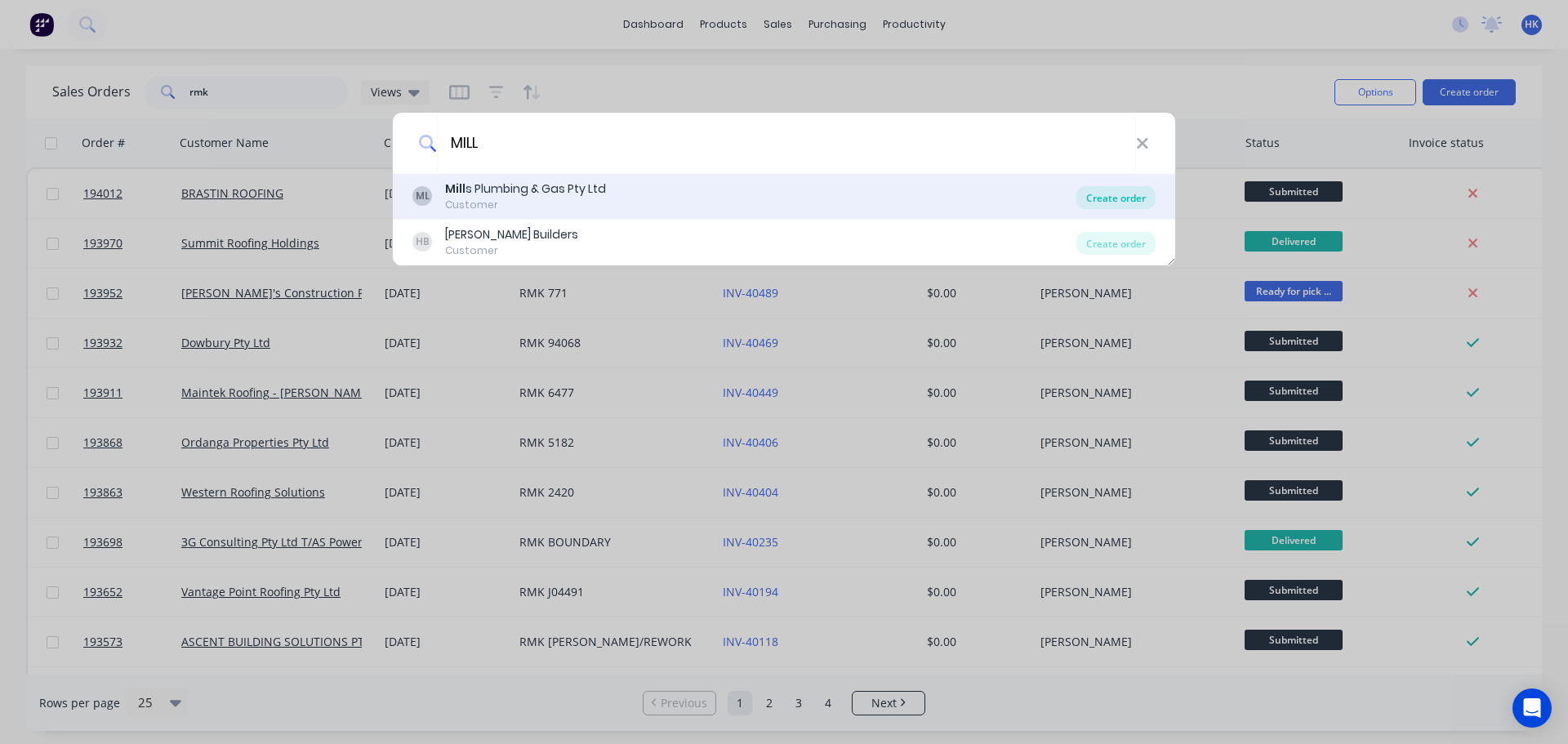
type input "MILL"
click at [1109, 190] on div "Create order" at bounding box center [1116, 197] width 79 height 22
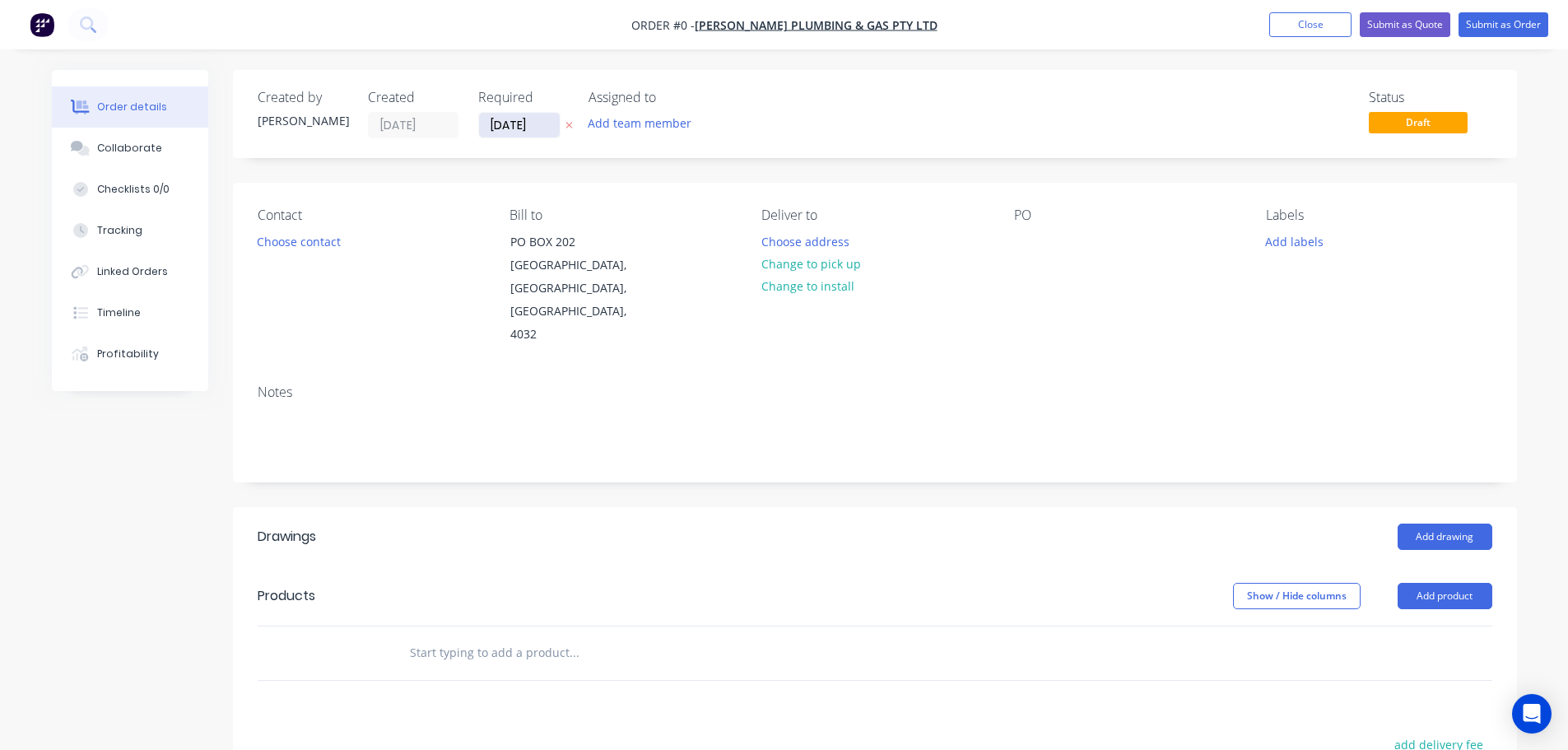
click at [505, 127] on input "[DATE]" at bounding box center [519, 125] width 81 height 24
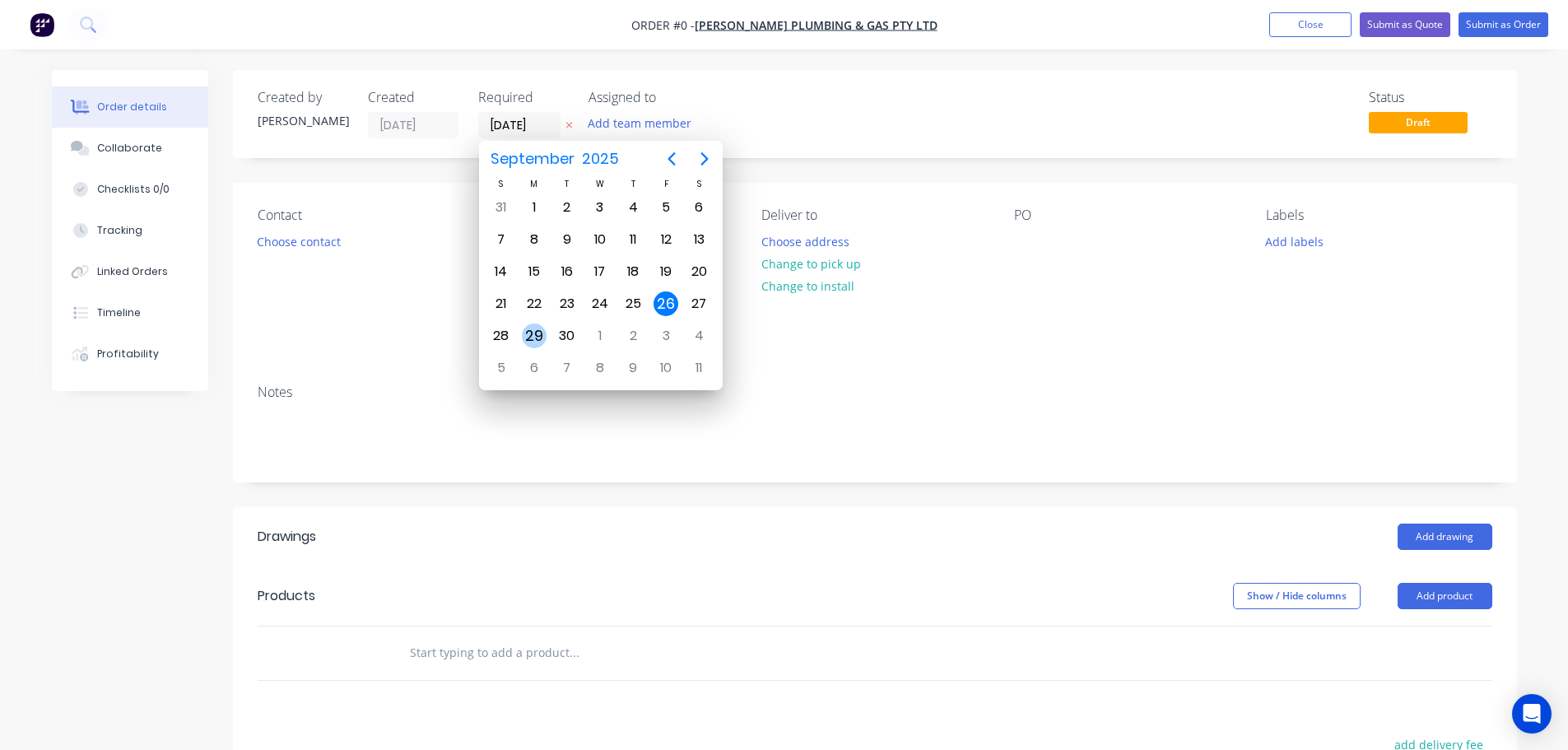
click at [529, 329] on div "29" at bounding box center [533, 335] width 24 height 24
type input "[DATE]"
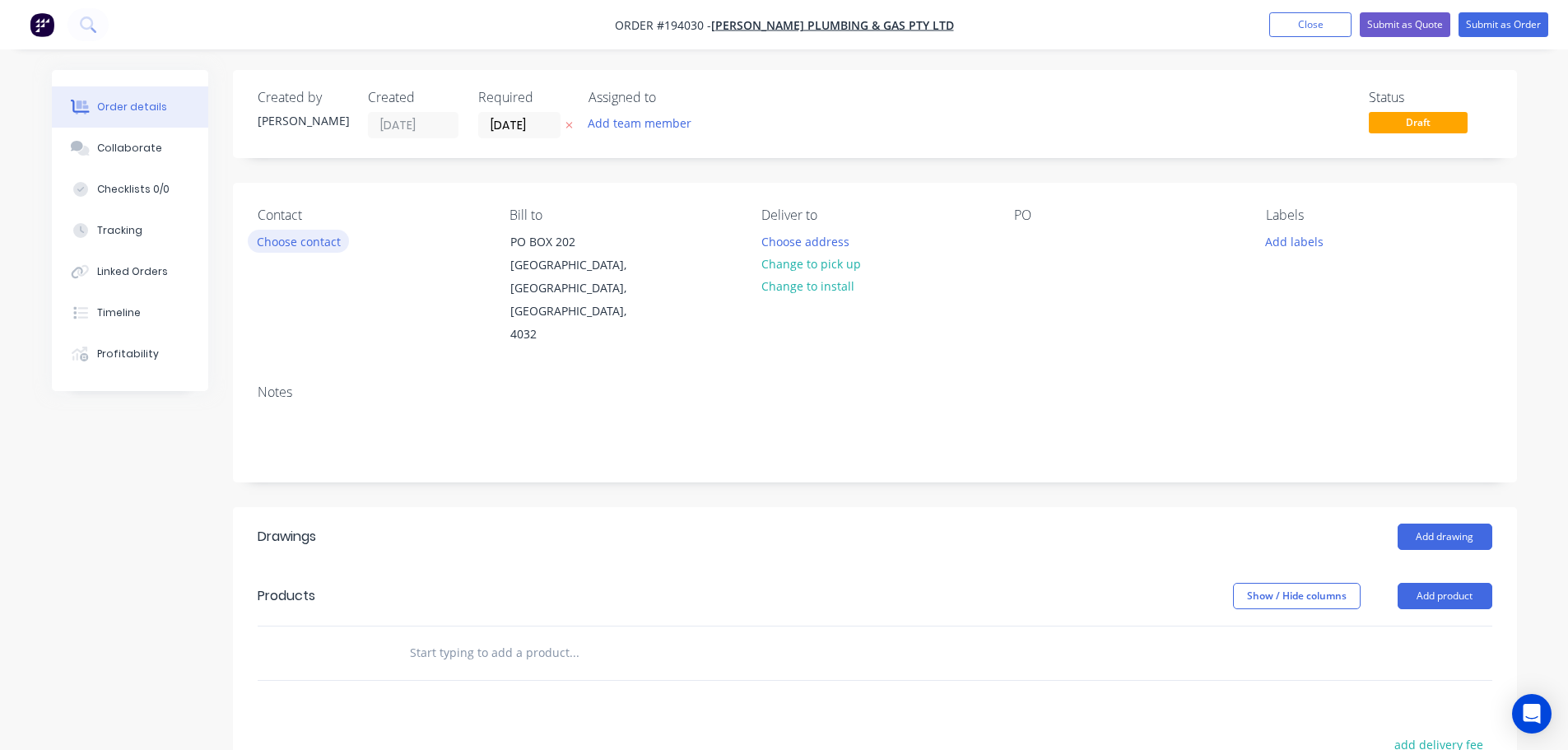
click at [320, 242] on button "Choose contact" at bounding box center [299, 241] width 101 height 23
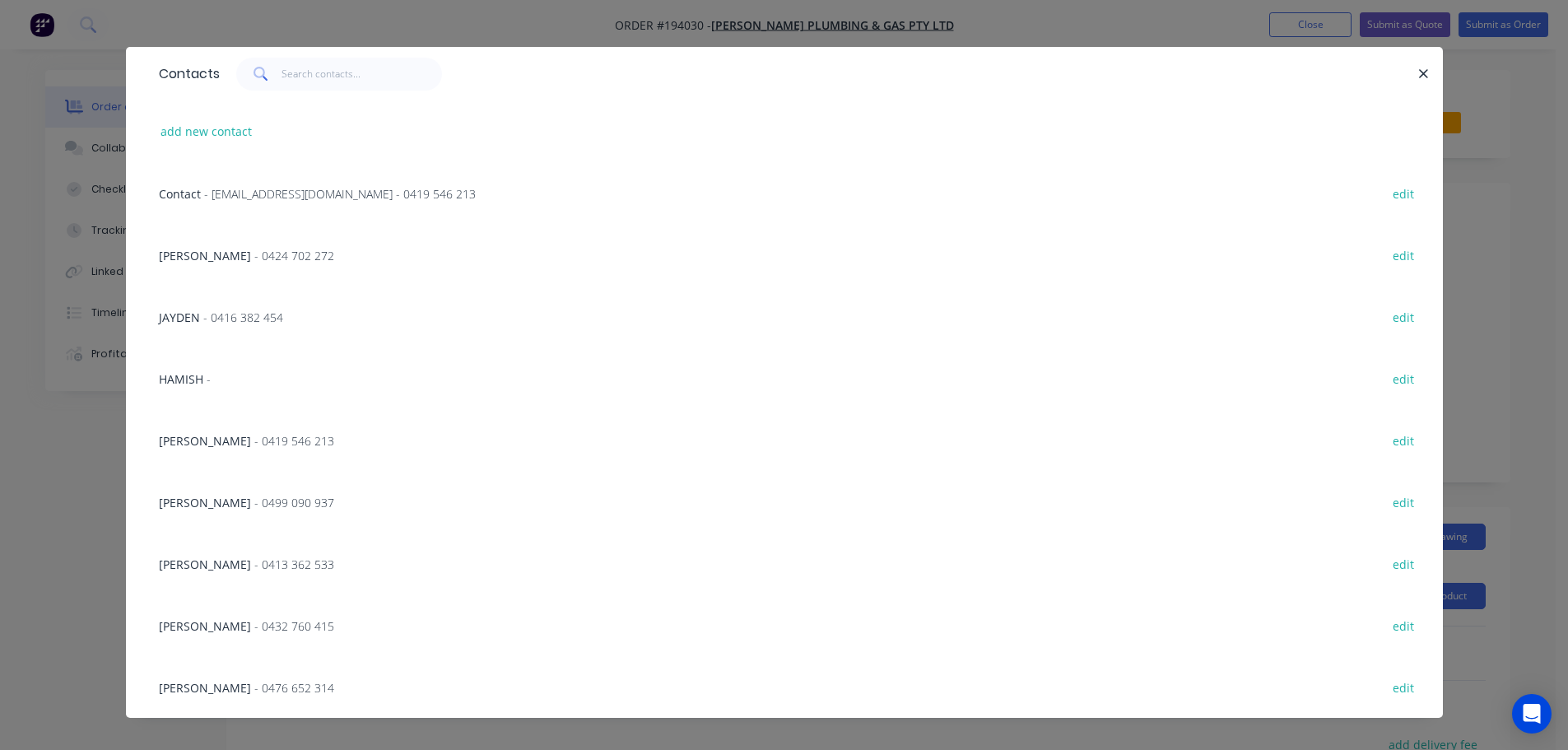
scroll to position [34, 0]
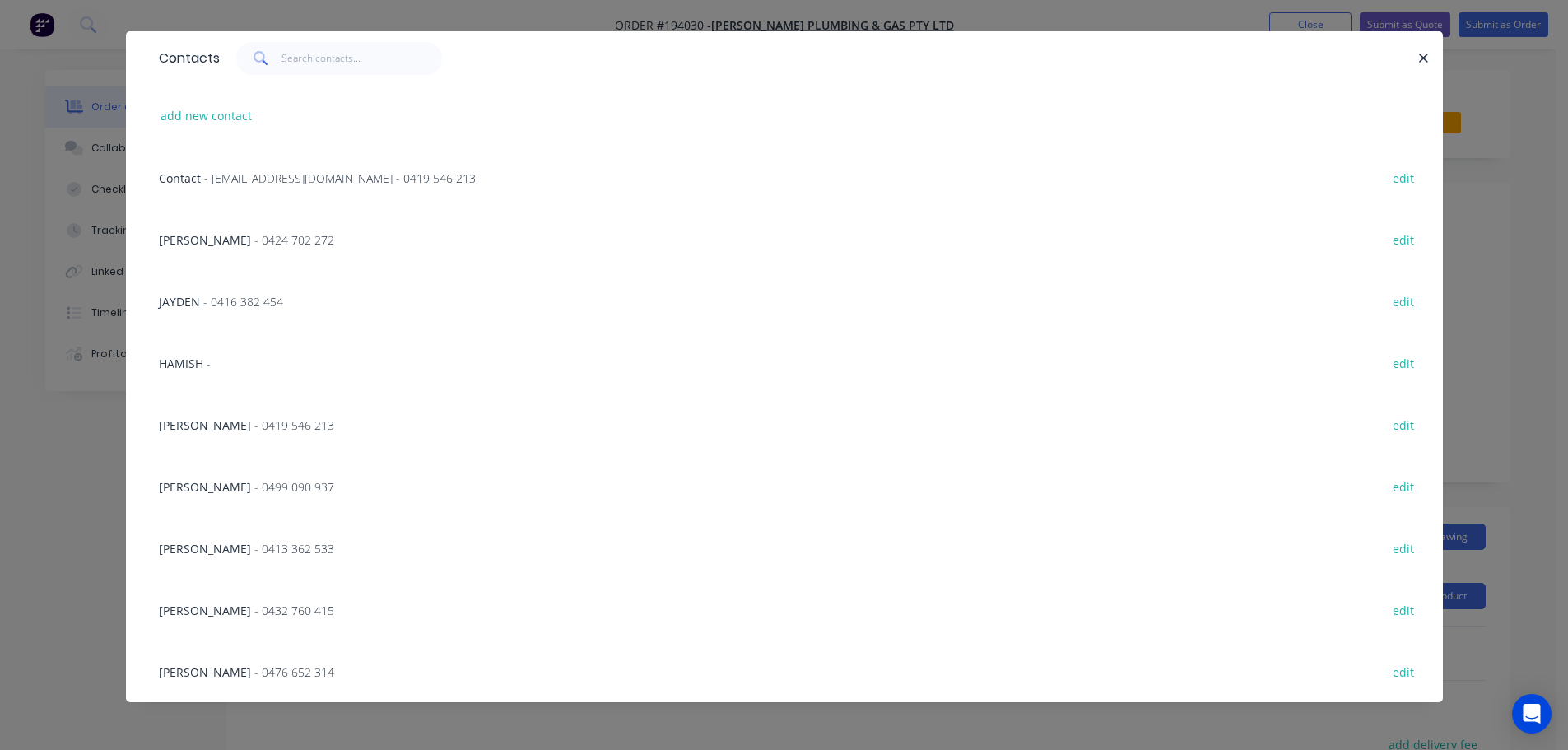
click at [254, 486] on span "- 0499 090 937" at bounding box center [294, 486] width 80 height 15
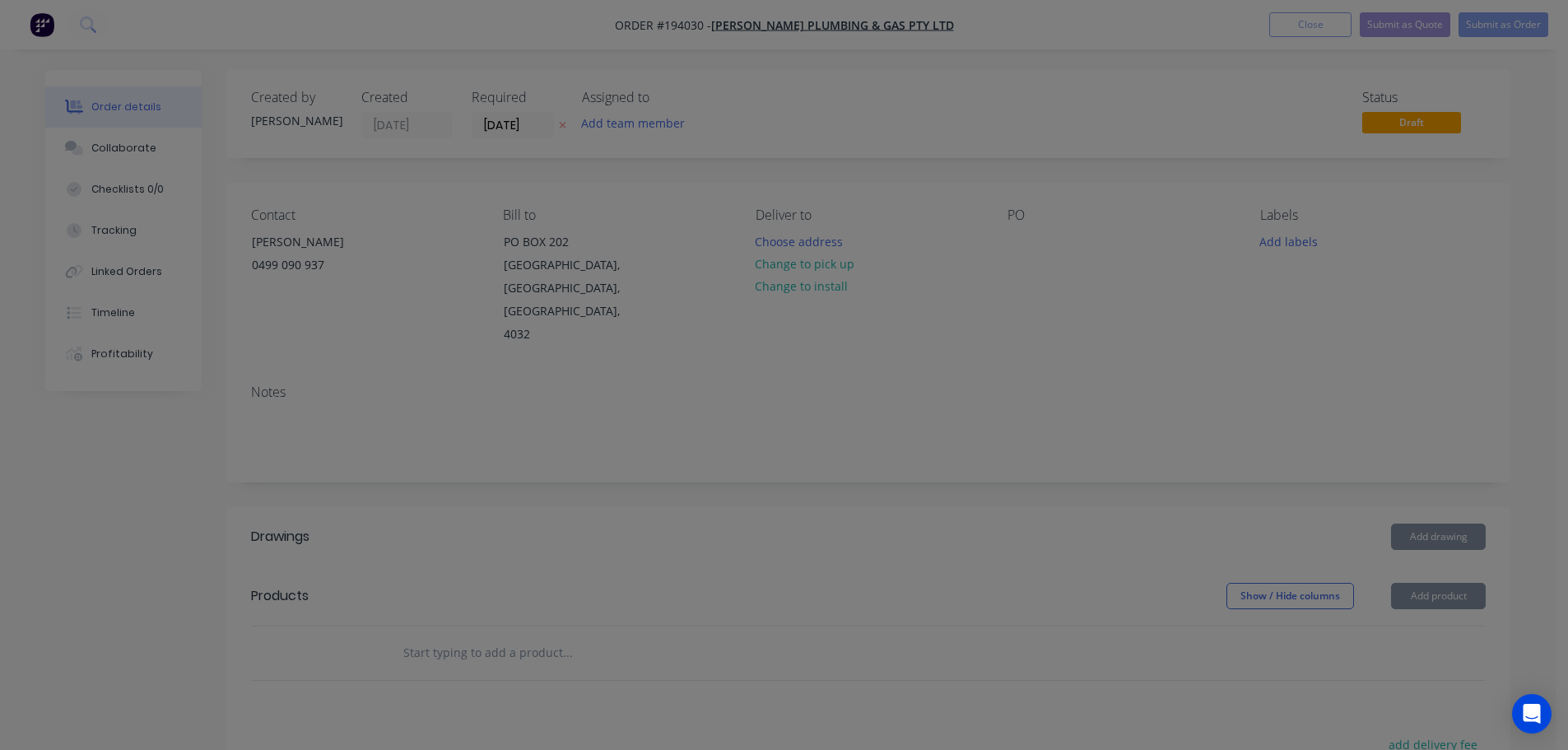
scroll to position [0, 0]
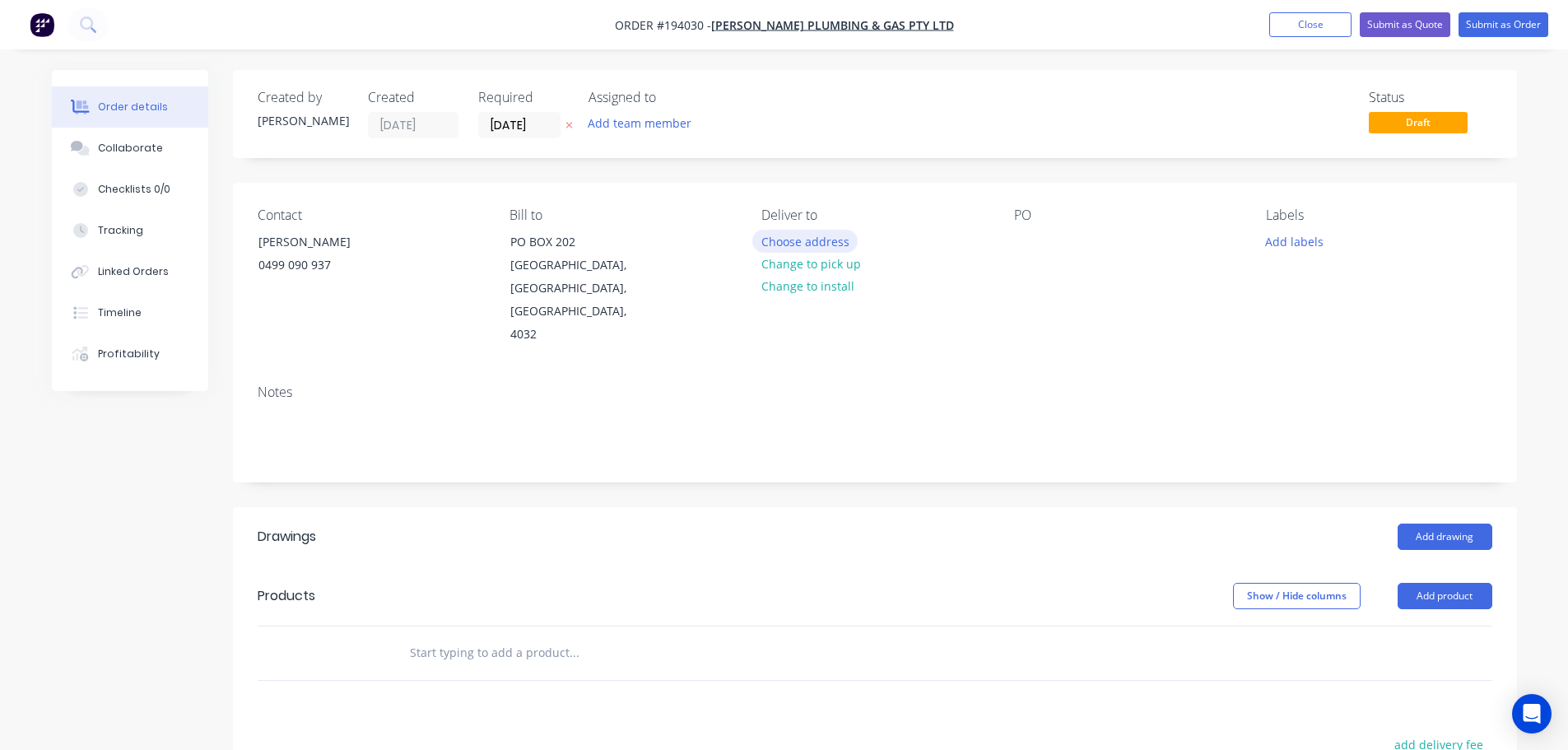
click at [836, 231] on button "Choose address" at bounding box center [805, 241] width 105 height 23
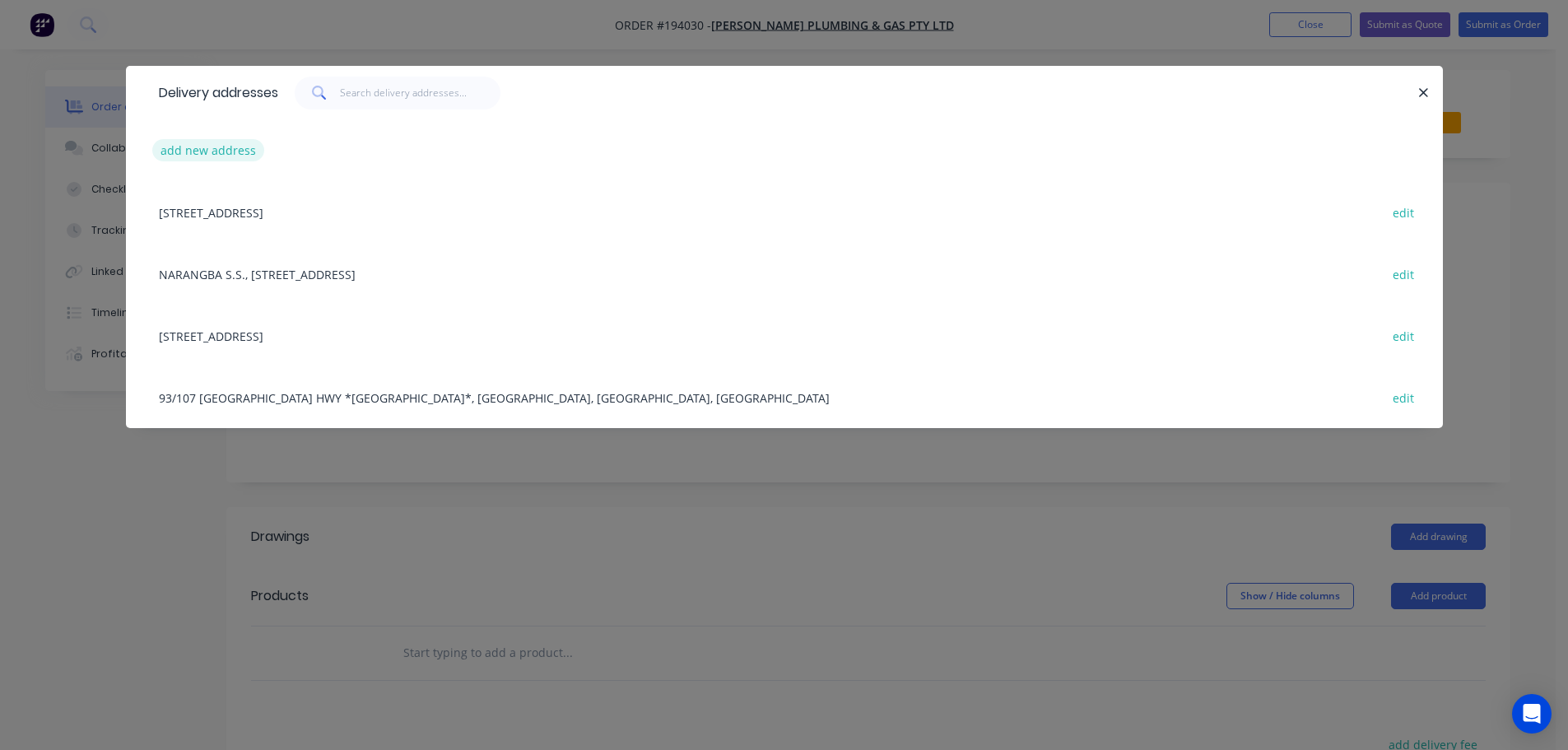
click at [174, 156] on button "add new address" at bounding box center [208, 150] width 113 height 23
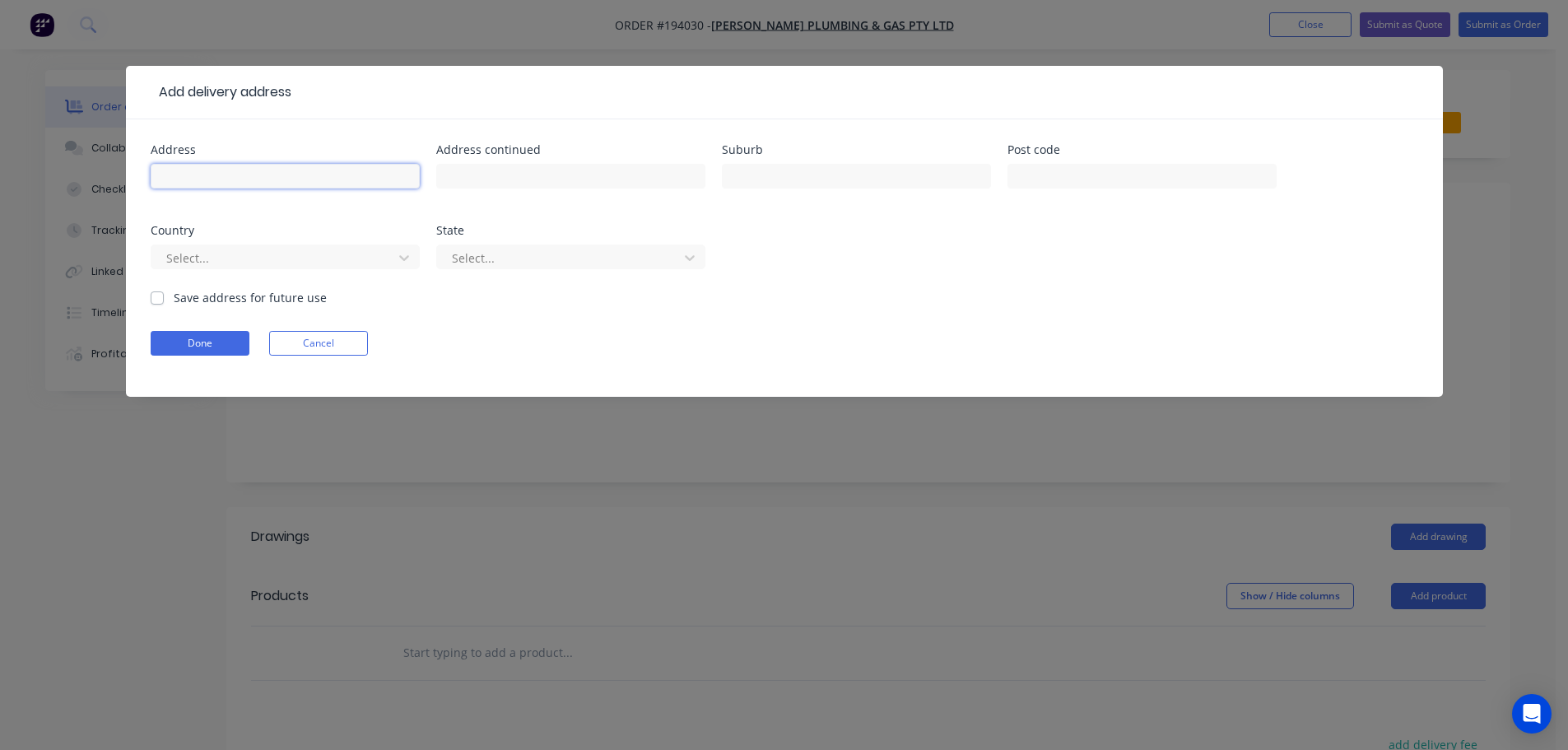
click at [213, 173] on input "text" at bounding box center [284, 176] width 269 height 24
type input "MAI"
drag, startPoint x: 330, startPoint y: 329, endPoint x: 337, endPoint y: 346, distance: 18.4
click at [331, 329] on form "Address MAI Address continued Suburb Post code Country Select... State Select..…" at bounding box center [784, 270] width 1267 height 253
click at [337, 347] on button "Cancel" at bounding box center [318, 342] width 99 height 24
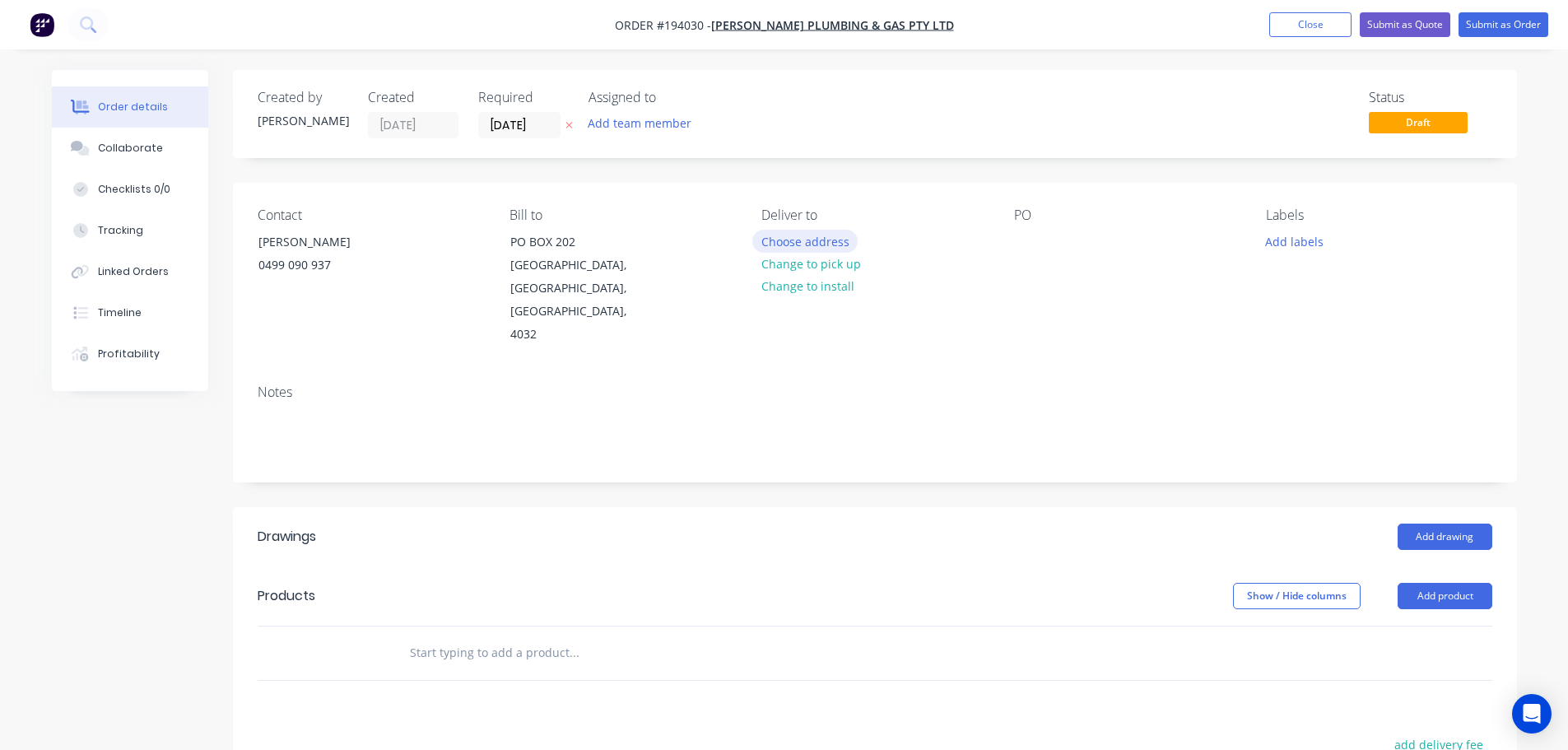
click at [811, 249] on button "Choose address" at bounding box center [805, 241] width 105 height 23
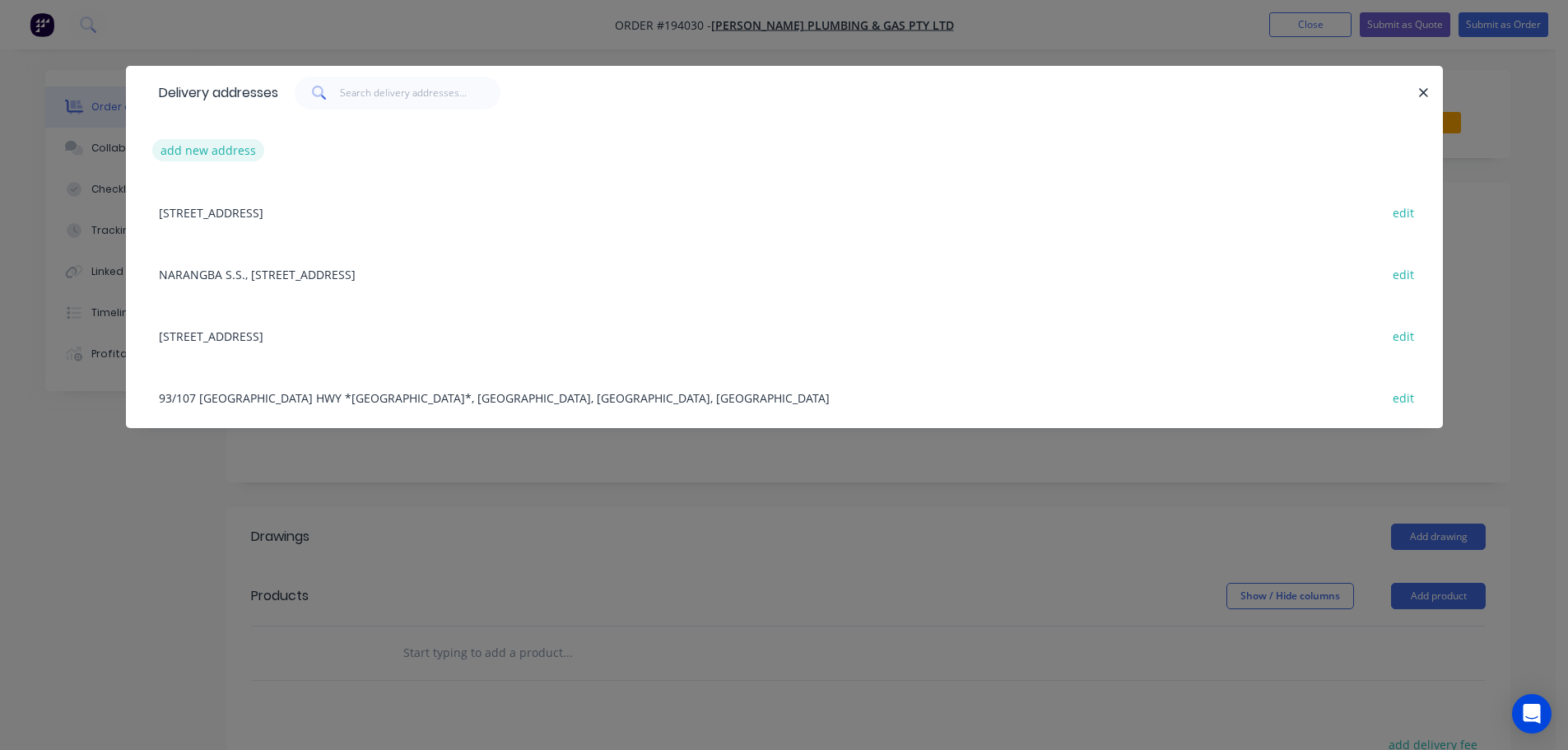
click at [212, 149] on button "add new address" at bounding box center [208, 150] width 113 height 23
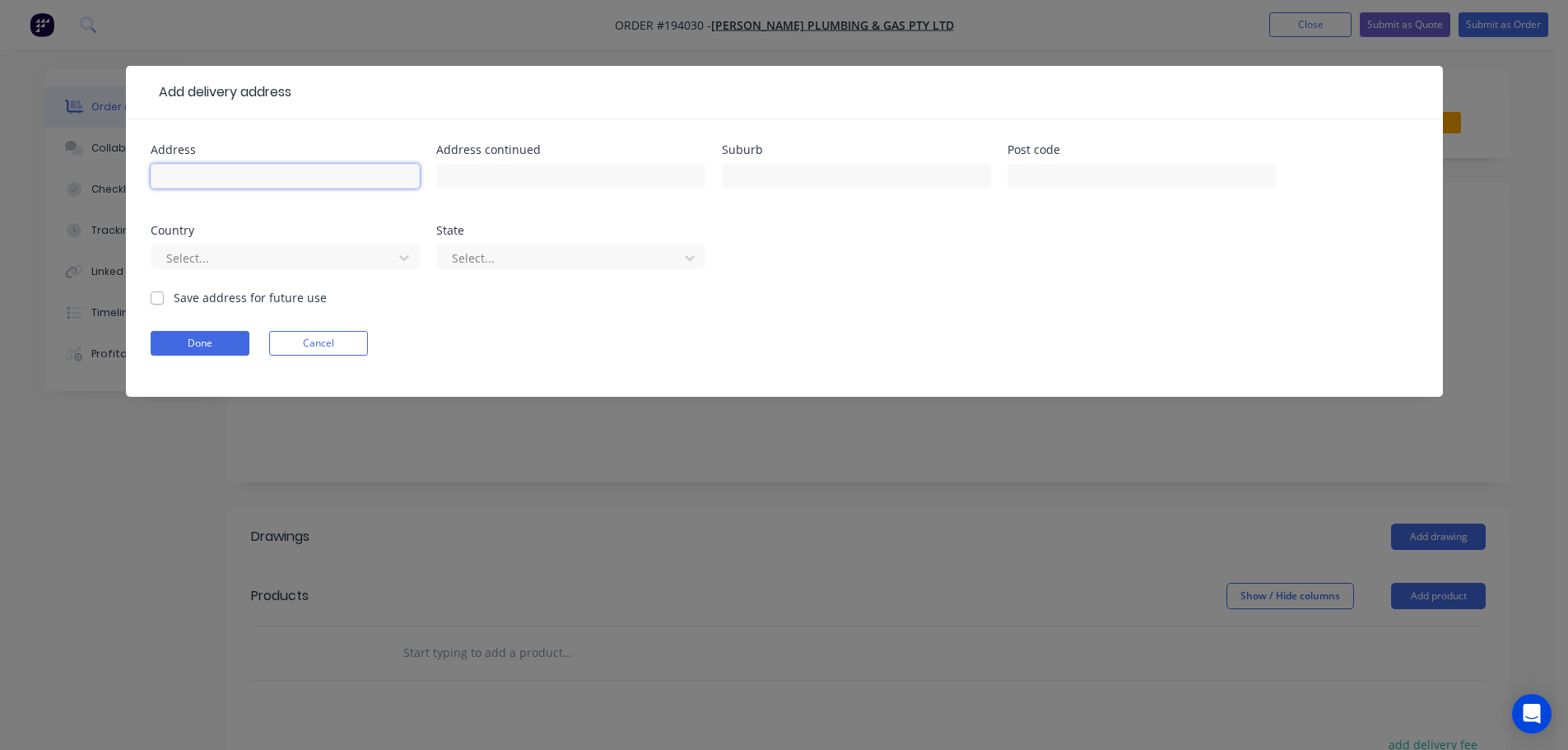
click at [223, 178] on input "text" at bounding box center [284, 176] width 269 height 24
type input "40 MAIN AVE"
type input "(EASTS LEAGUES CLUB)"
type input "COORPAROO"
click at [1054, 182] on input "text" at bounding box center [1142, 176] width 269 height 24
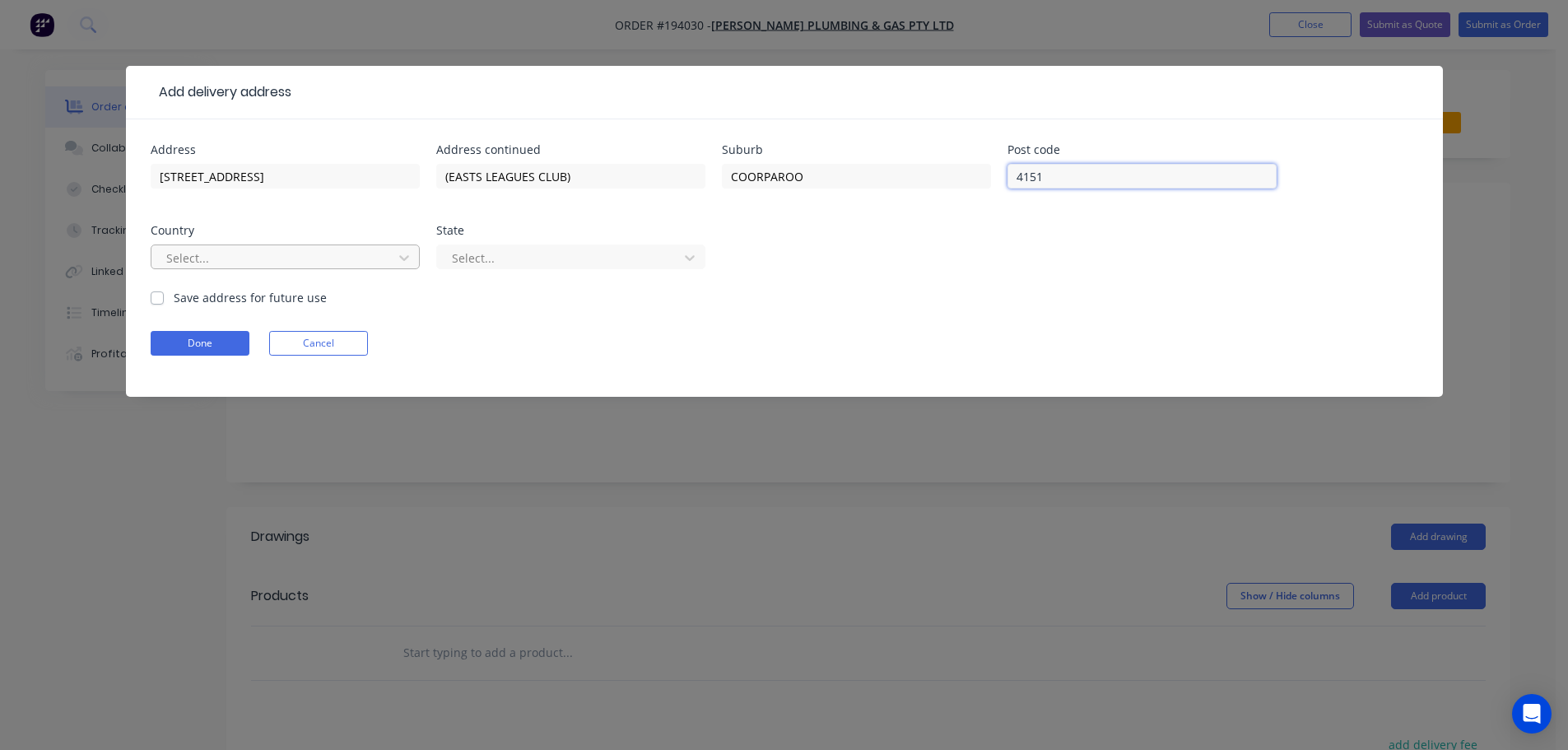
type input "4151"
click at [251, 258] on div at bounding box center [274, 258] width 220 height 21
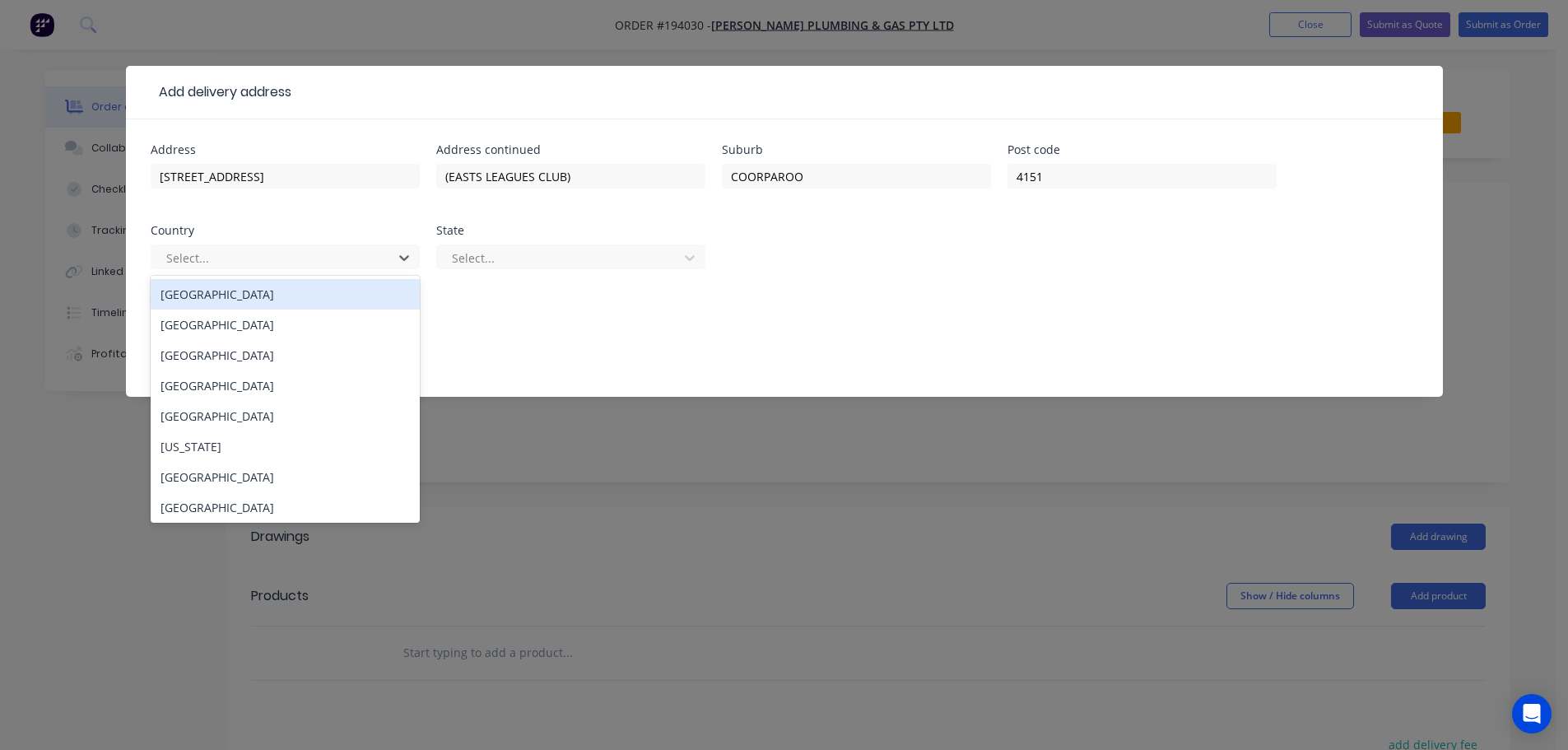
click at [228, 293] on div "Australia" at bounding box center [284, 294] width 269 height 31
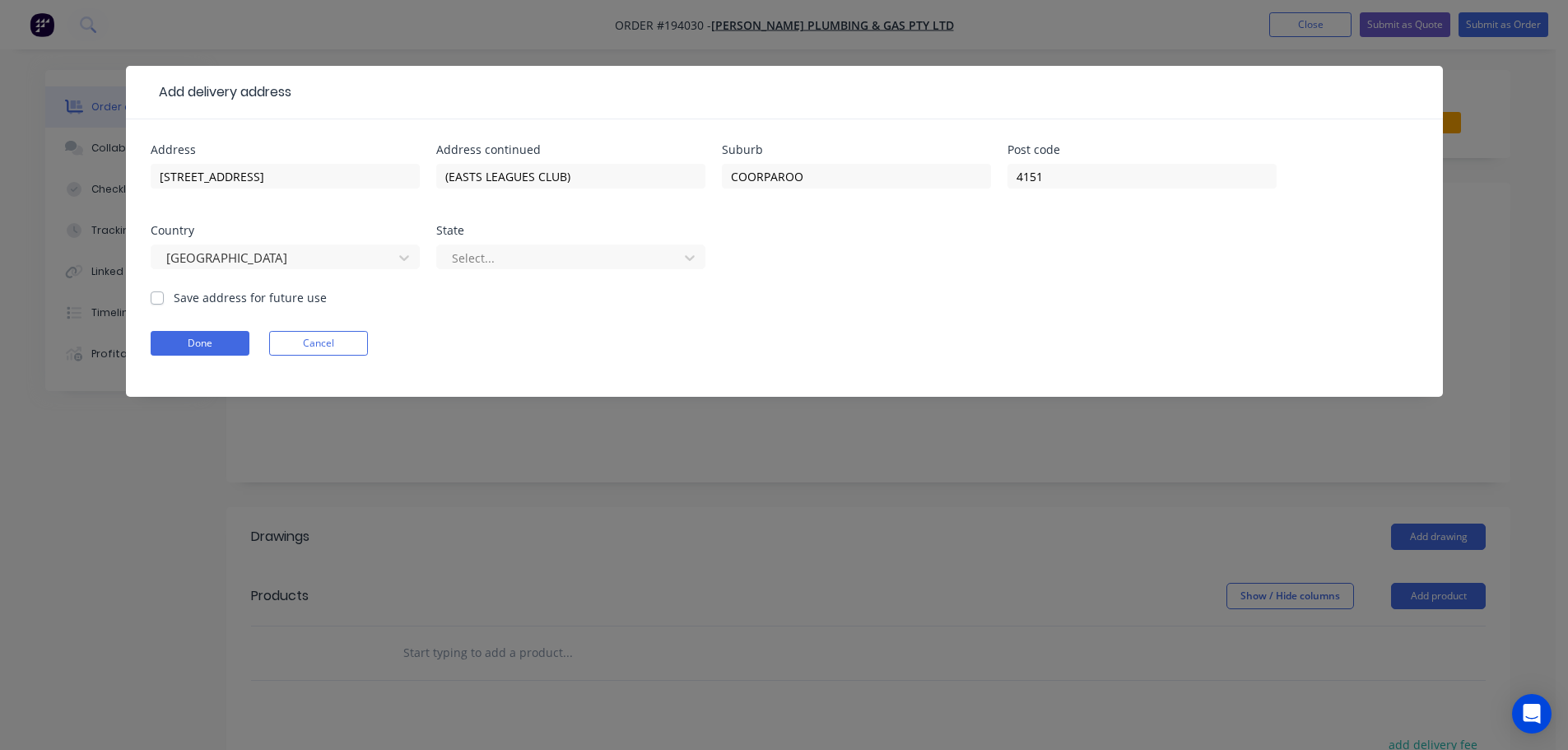
click at [526, 273] on div "Select..." at bounding box center [570, 264] width 269 height 49
click at [525, 264] on div at bounding box center [559, 258] width 220 height 21
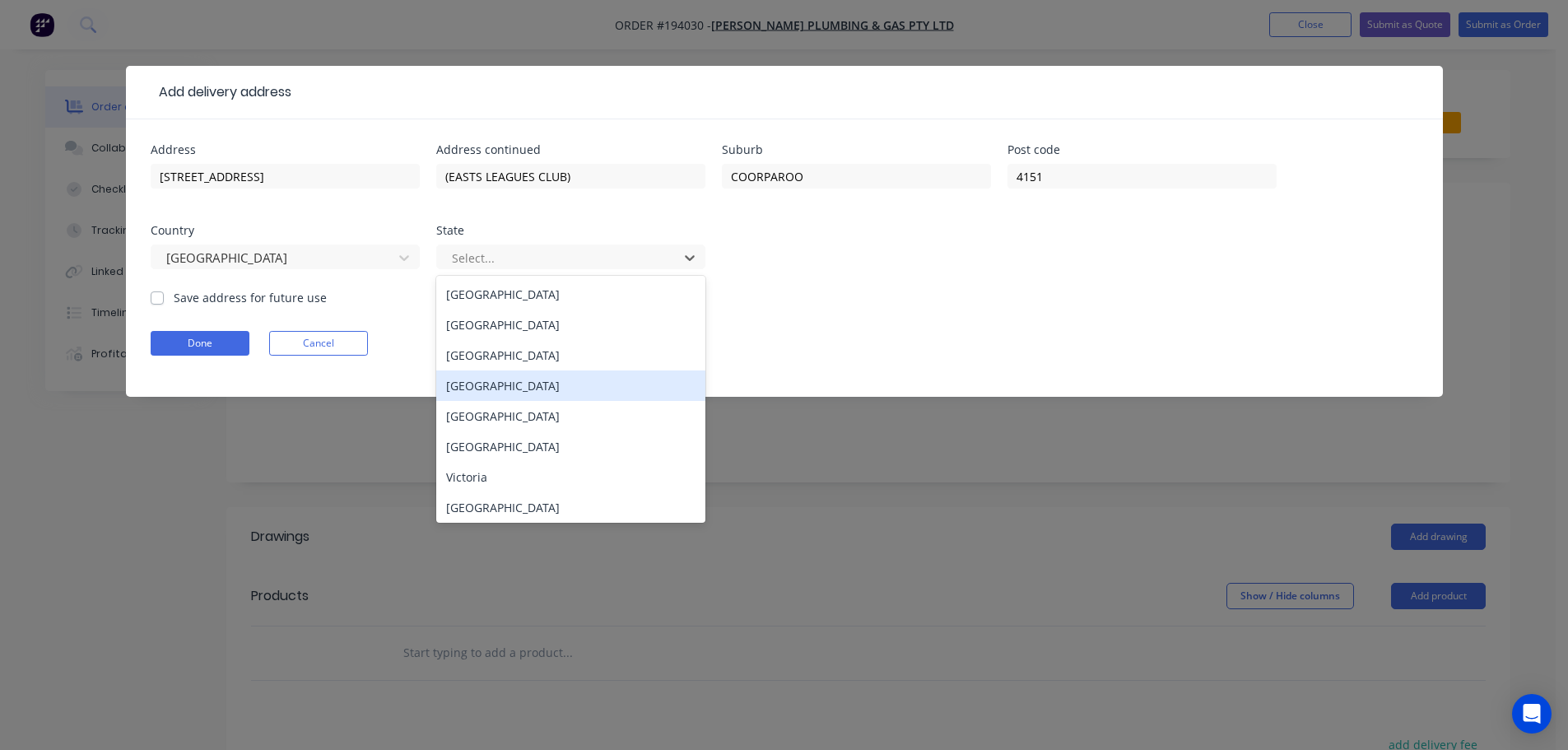
click at [502, 393] on div "Queensland" at bounding box center [570, 386] width 269 height 31
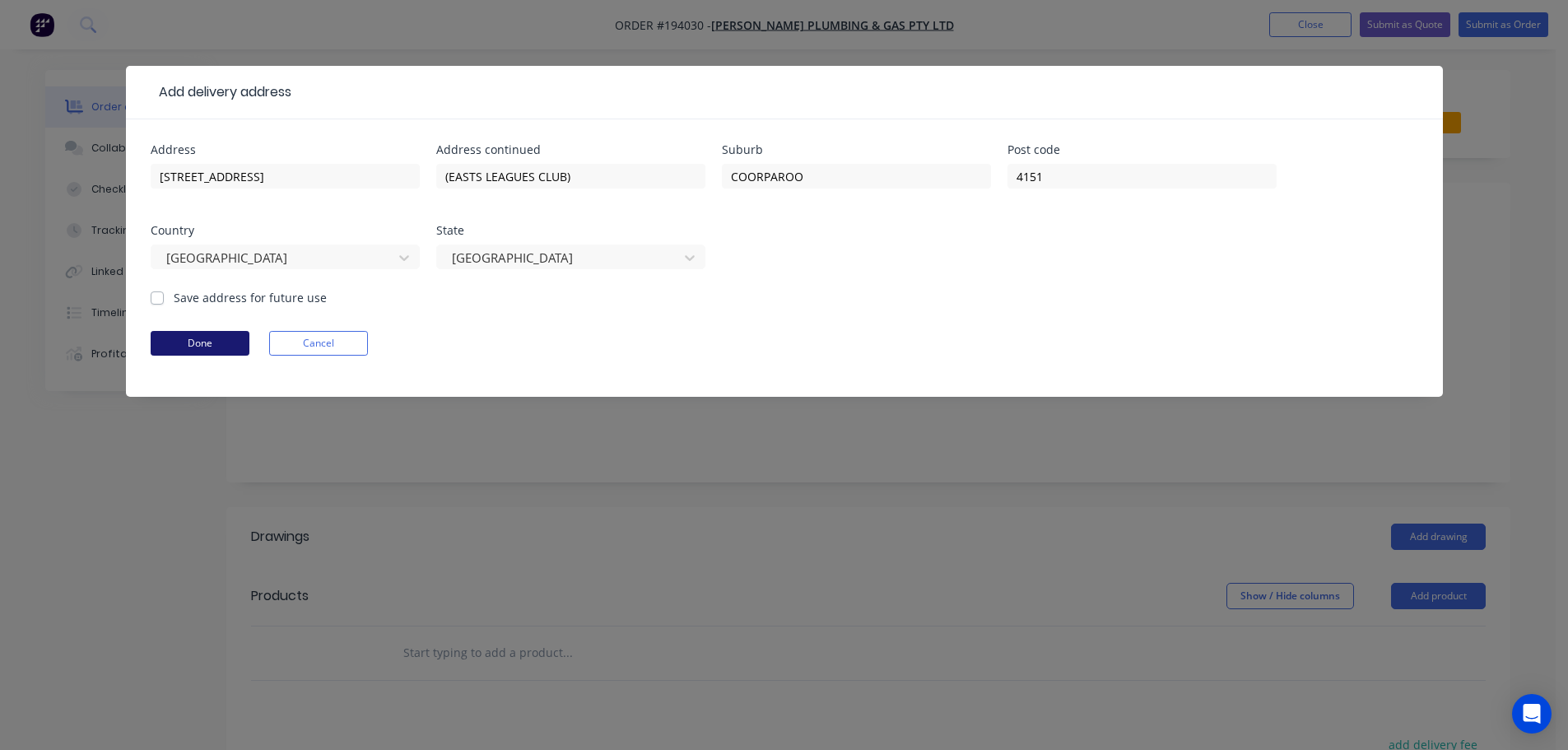
click at [175, 338] on button "Done" at bounding box center [199, 342] width 99 height 24
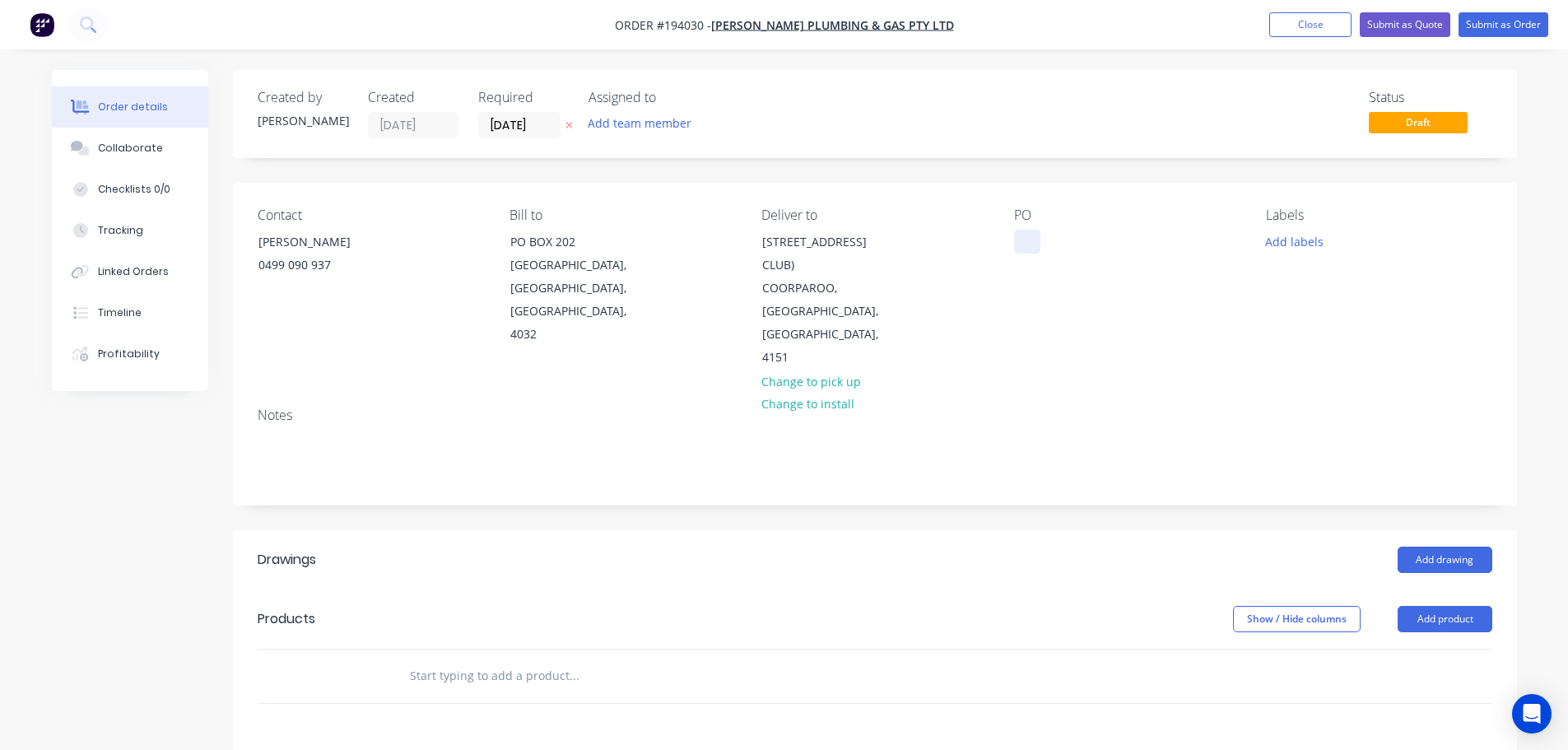
click at [1029, 251] on div at bounding box center [1027, 242] width 26 height 24
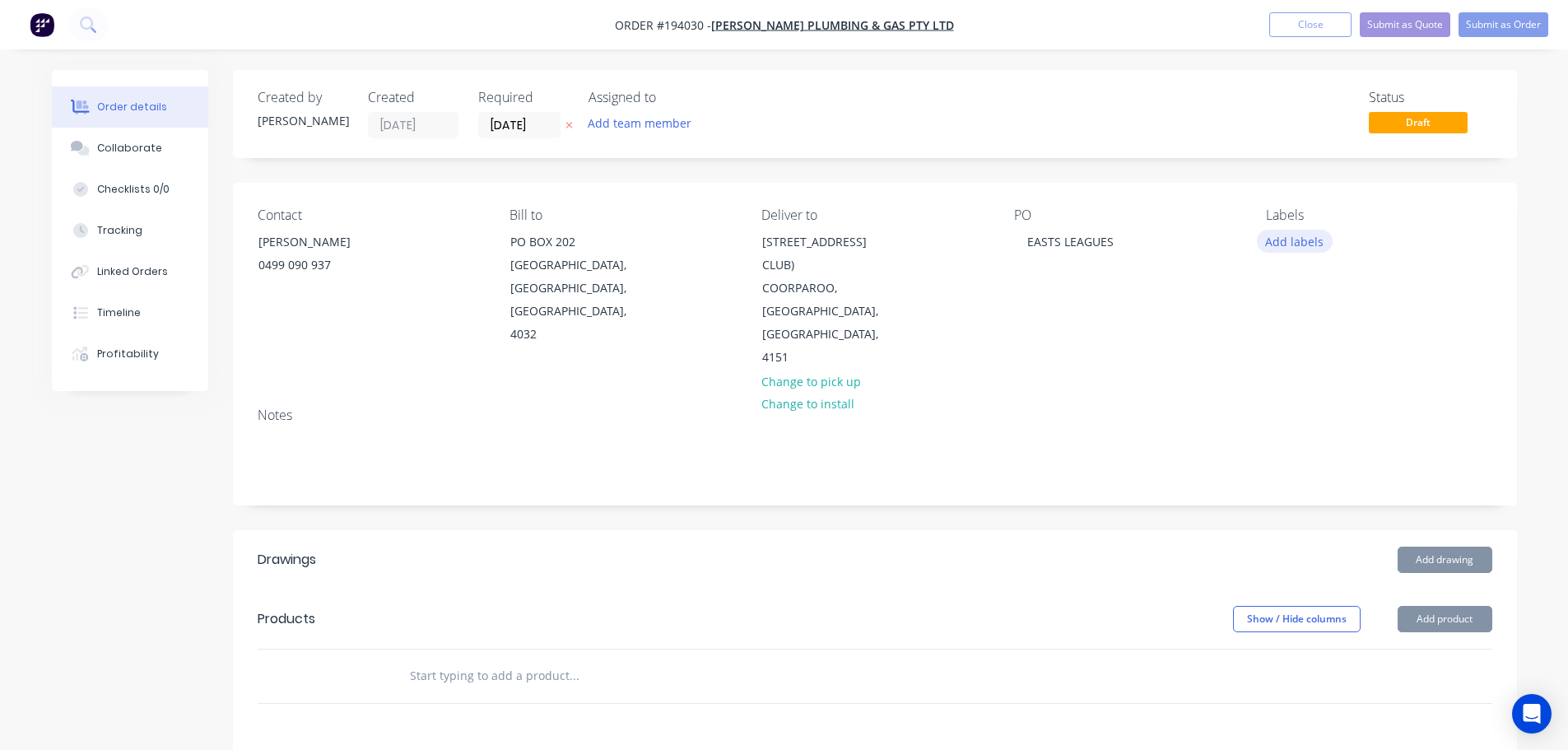
click at [1312, 238] on button "Add labels" at bounding box center [1295, 241] width 76 height 23
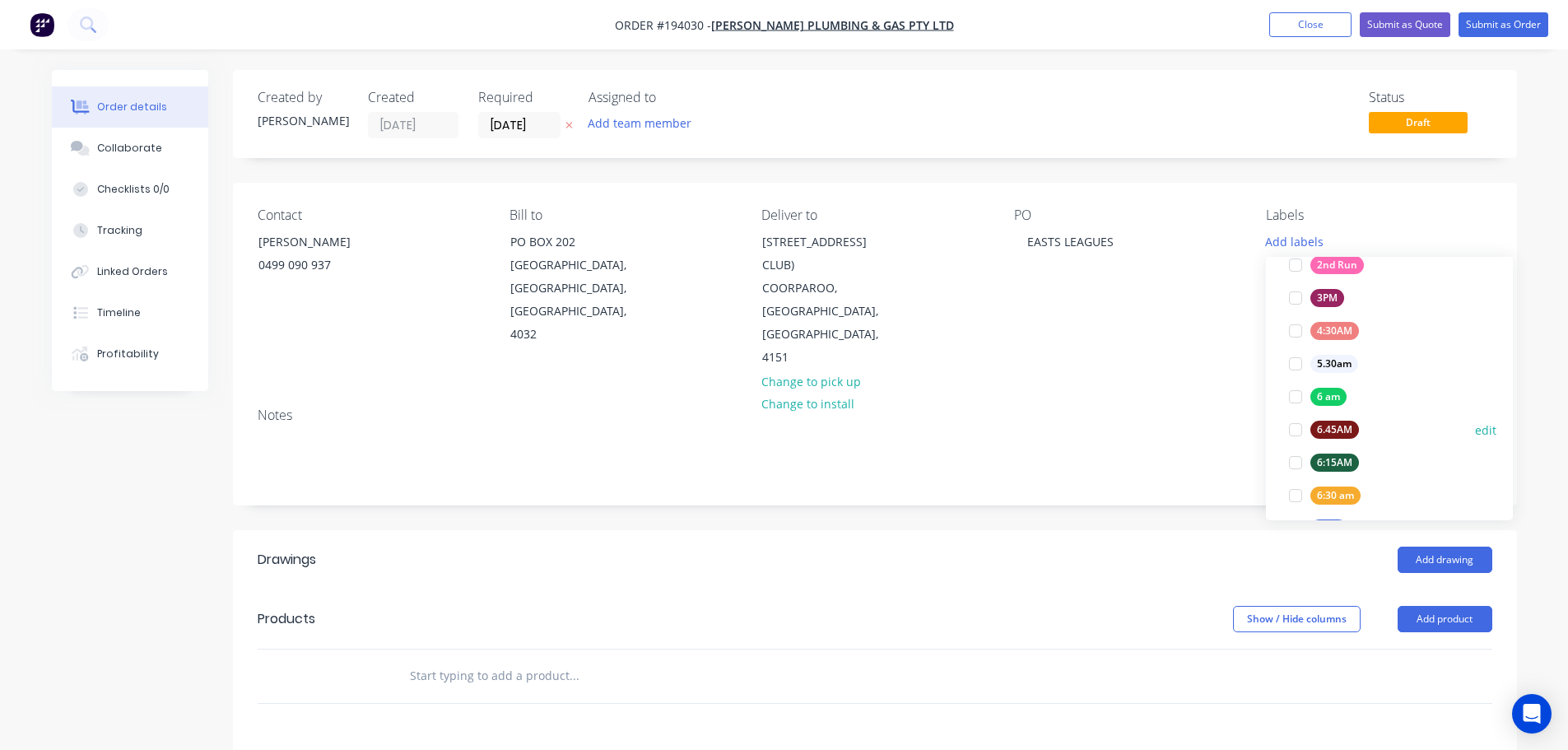
scroll to position [330, 0]
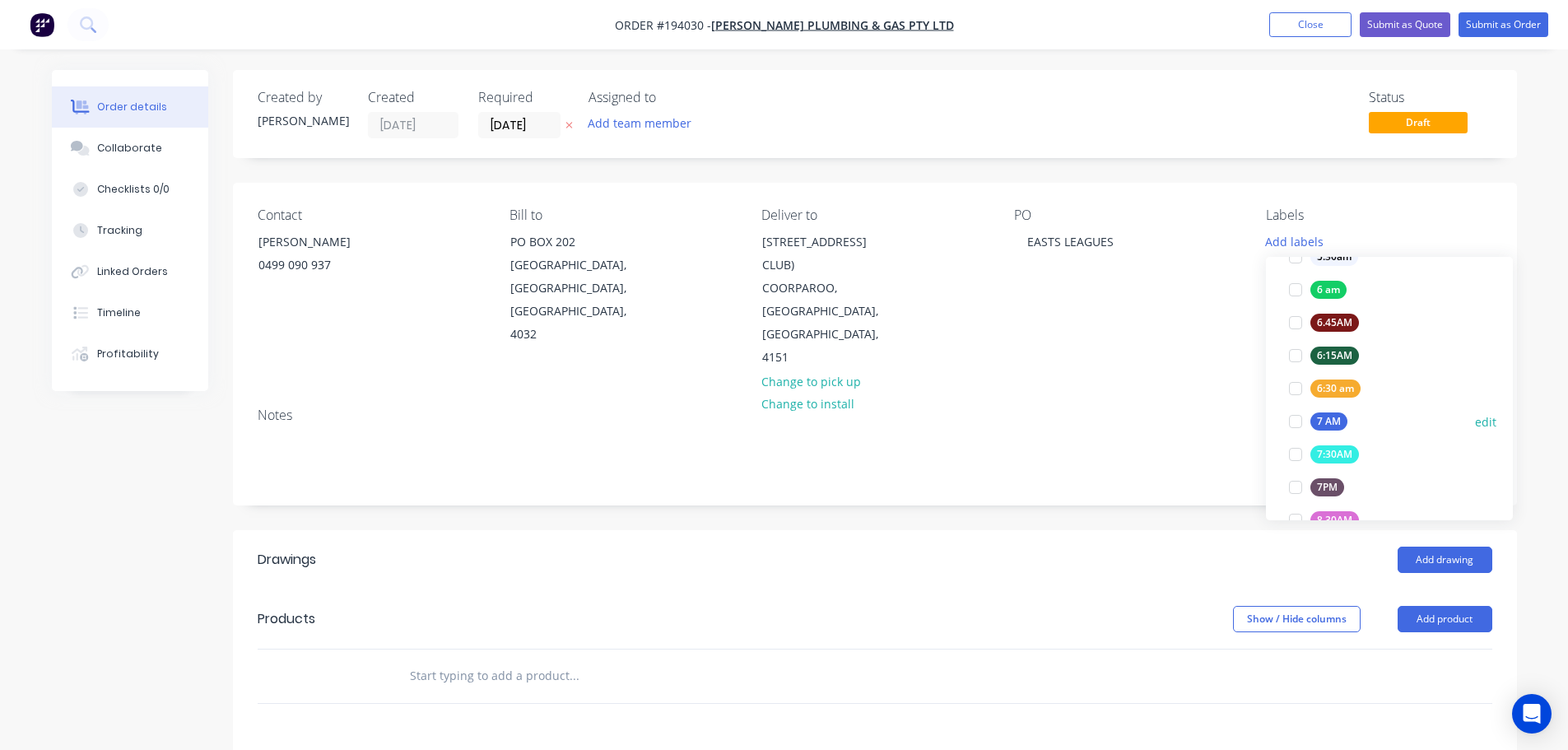
click at [1290, 419] on div at bounding box center [1296, 421] width 33 height 33
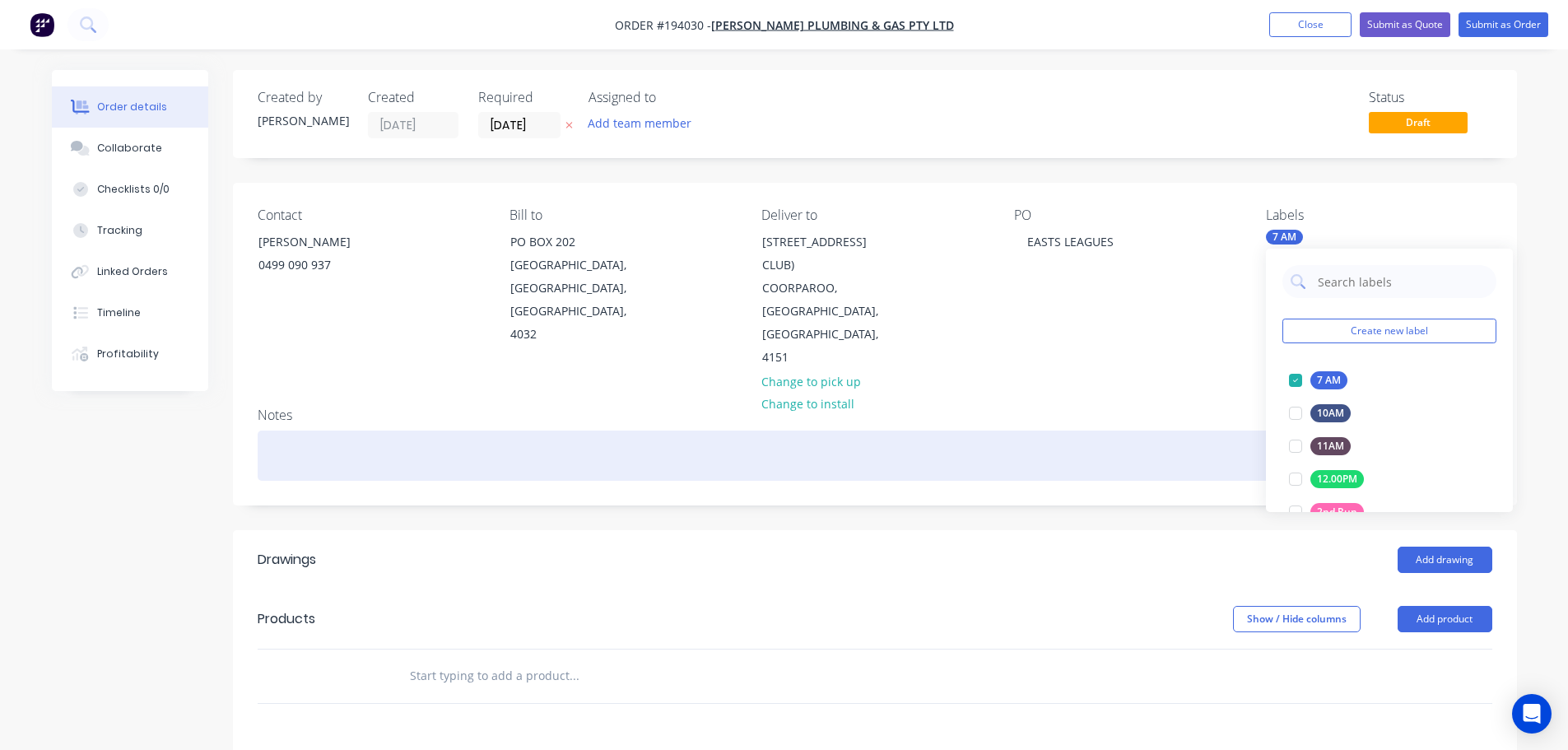
click at [1129, 437] on div at bounding box center [875, 455] width 1235 height 50
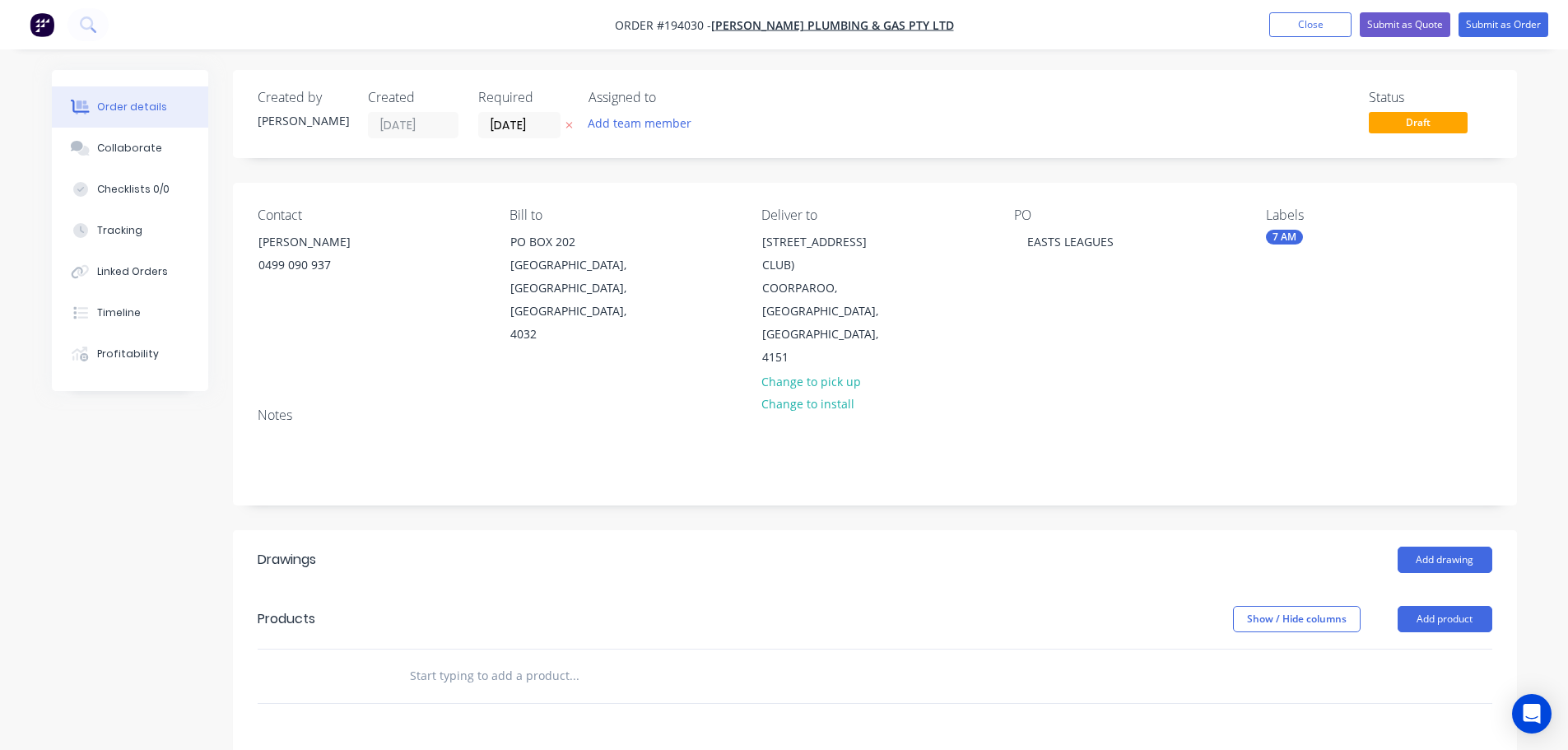
drag, startPoint x: 1446, startPoint y: 588, endPoint x: 1446, endPoint y: 614, distance: 26.0
click at [1446, 606] on button "Add product" at bounding box center [1445, 619] width 95 height 26
click at [1437, 649] on div "Product catalogue" at bounding box center [1414, 660] width 127 height 24
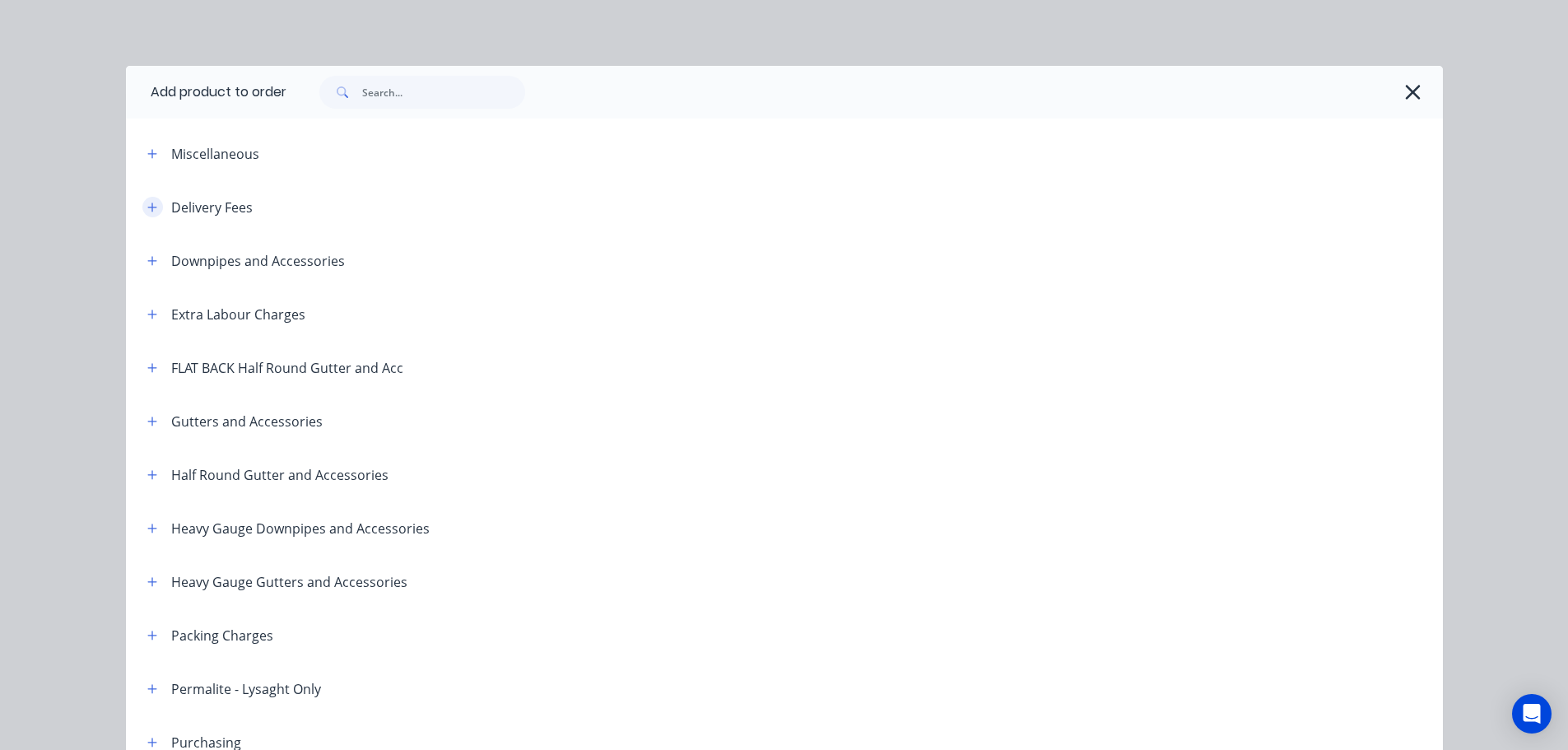
click at [148, 202] on icon "button" at bounding box center [152, 207] width 10 height 12
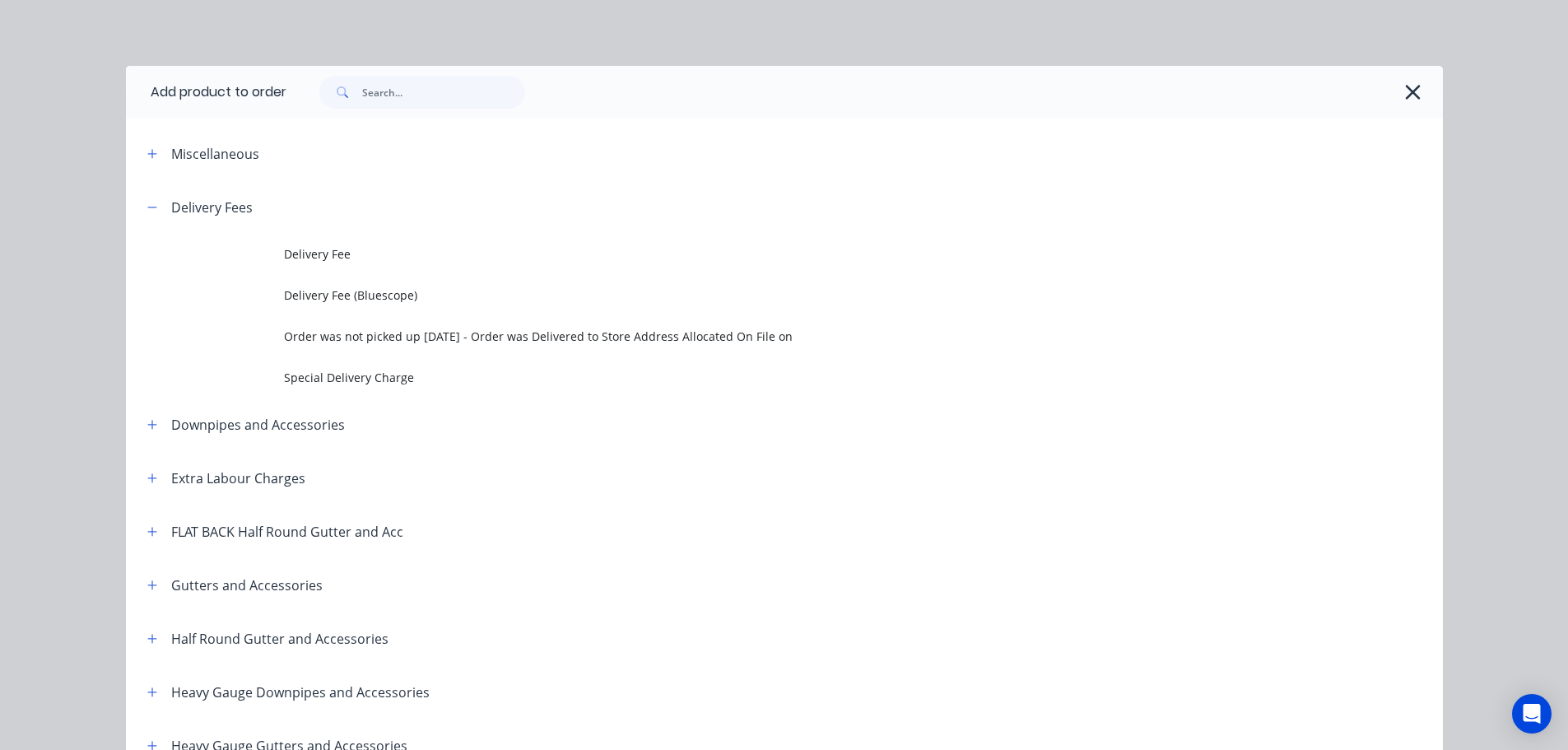
click at [273, 249] on td at bounding box center [205, 254] width 158 height 41
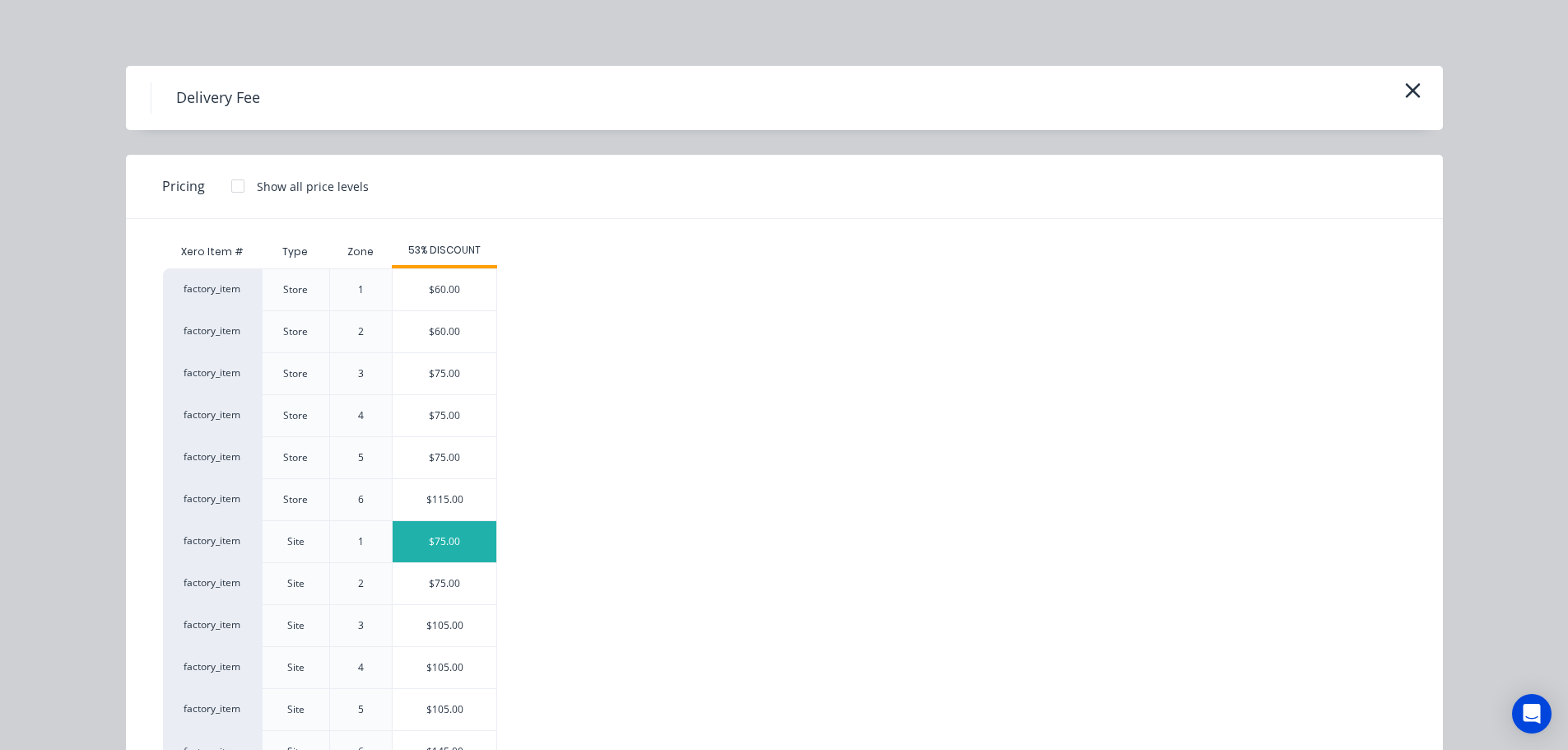
click at [435, 530] on div "$75.00" at bounding box center [445, 541] width 104 height 41
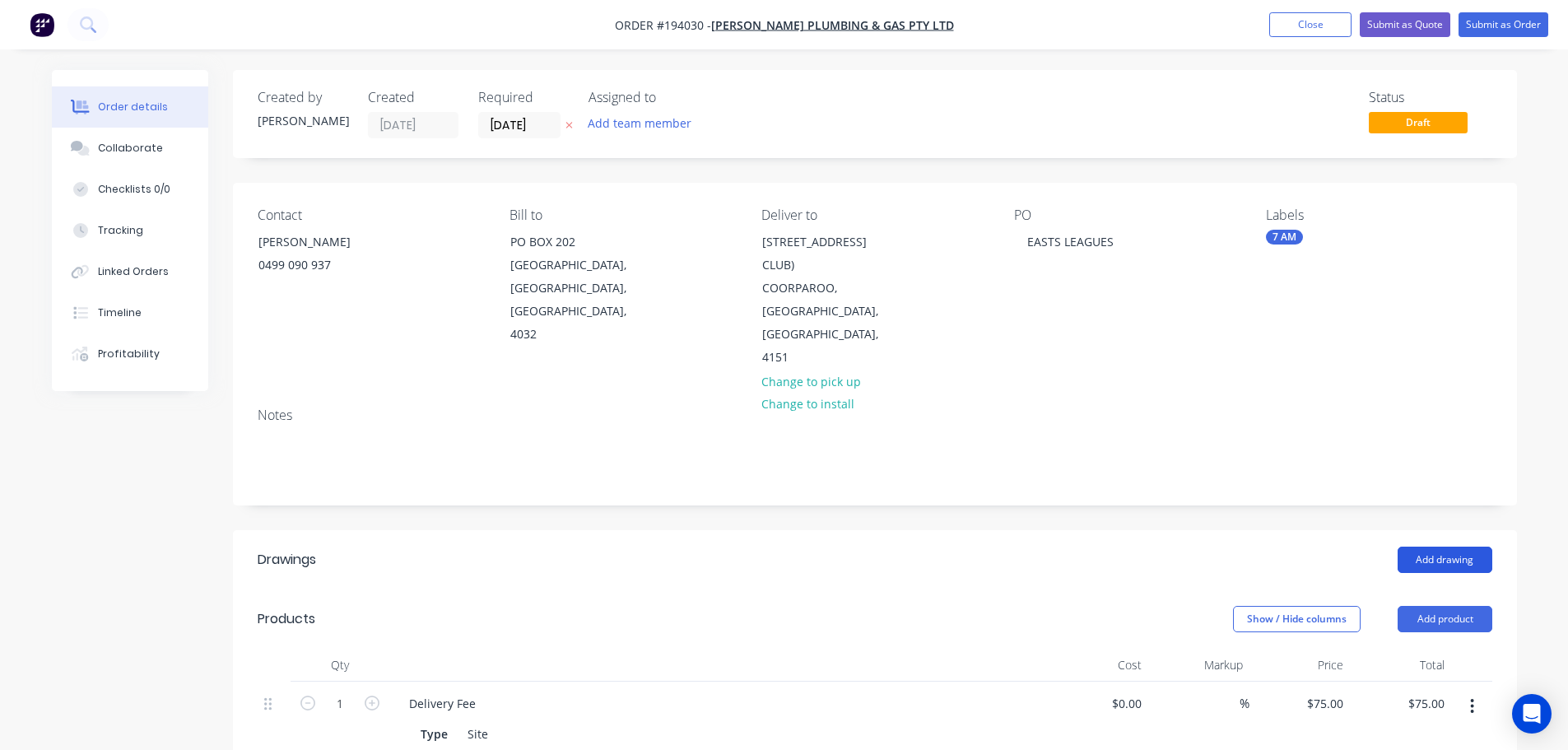
click at [1439, 547] on button "Add drawing" at bounding box center [1445, 560] width 95 height 26
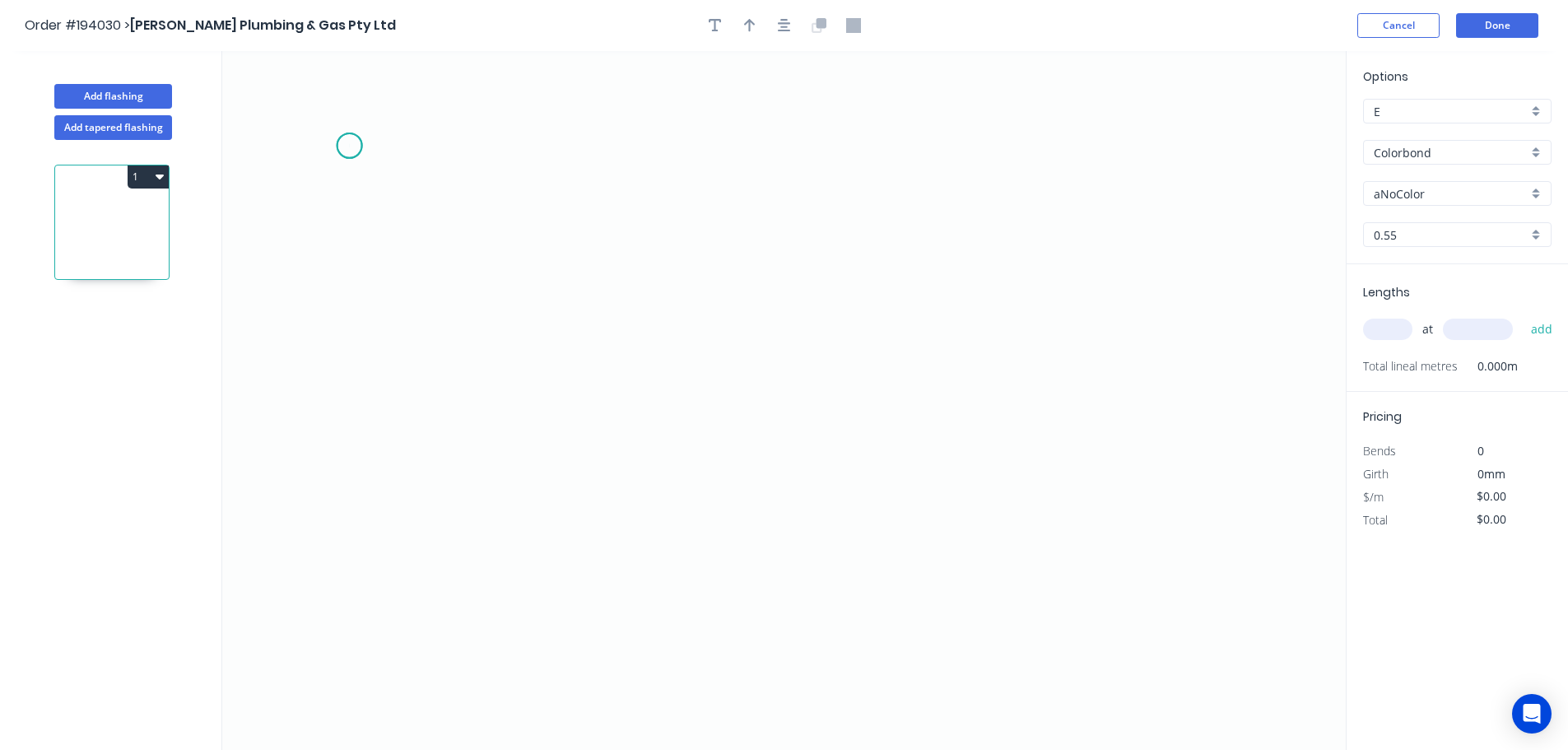
click at [349, 146] on icon "0" at bounding box center [783, 400] width 1123 height 699
click at [366, 522] on icon "0" at bounding box center [783, 400] width 1123 height 699
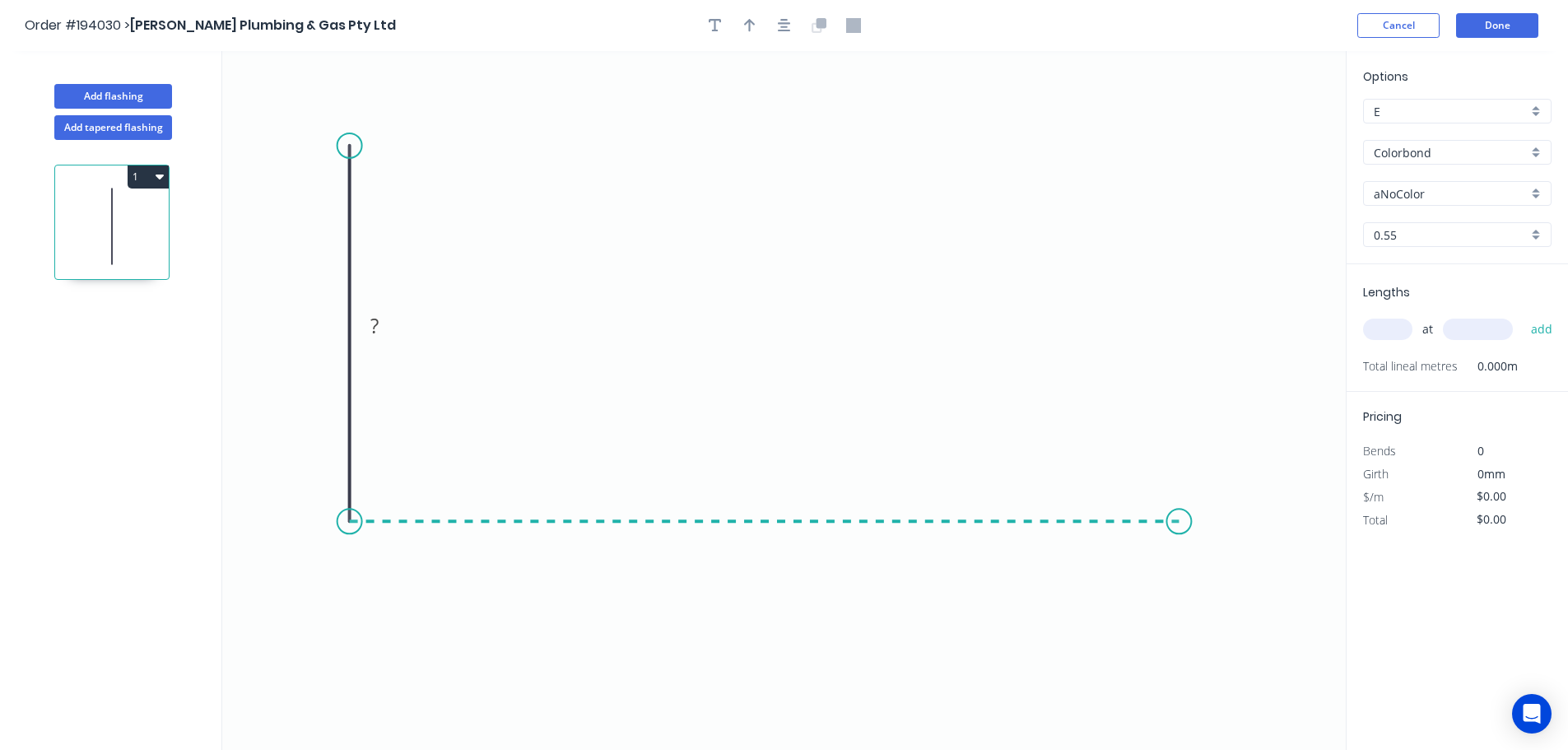
click at [1181, 529] on icon "0 ?" at bounding box center [783, 400] width 1123 height 699
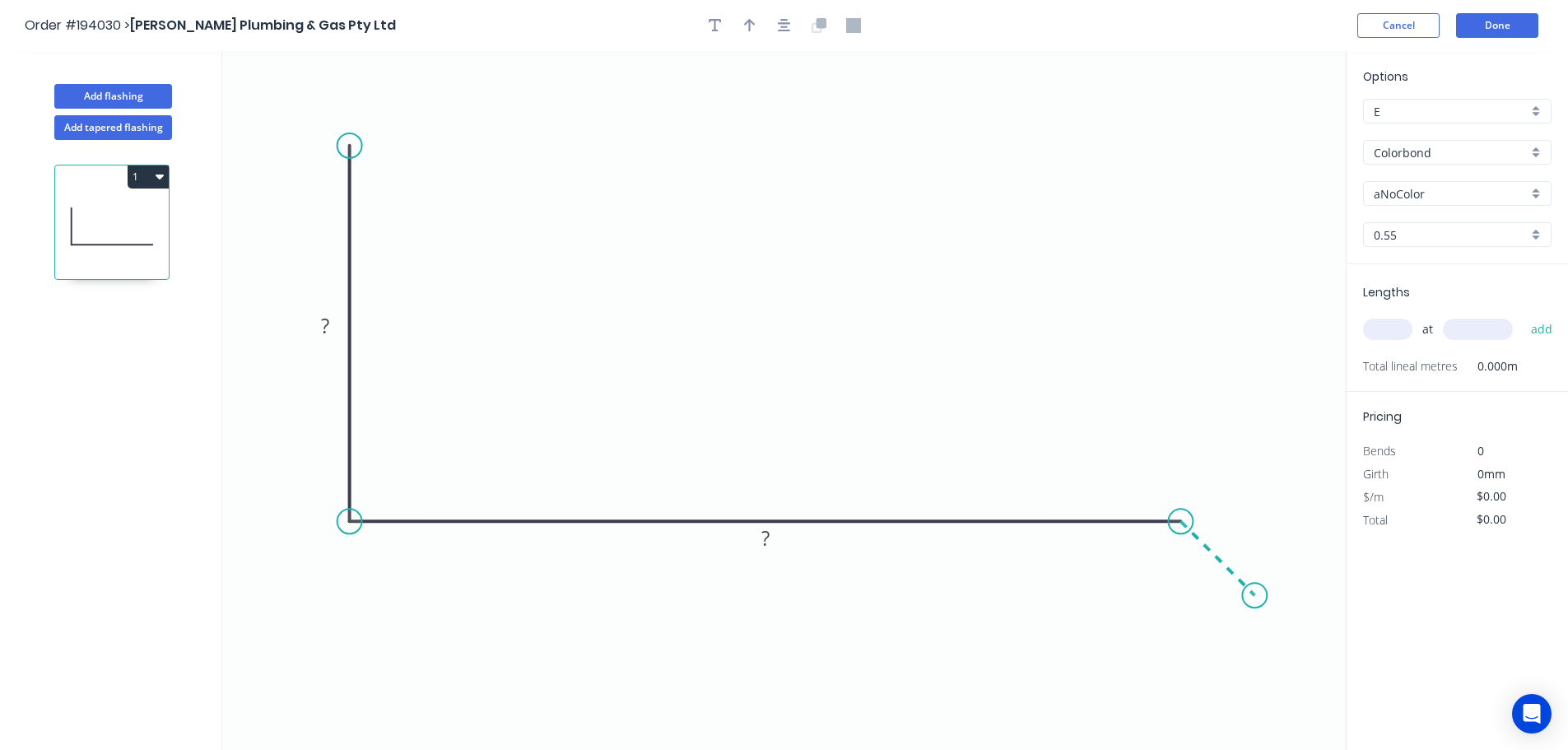
click at [1256, 596] on icon "0 ? ?" at bounding box center [783, 400] width 1123 height 699
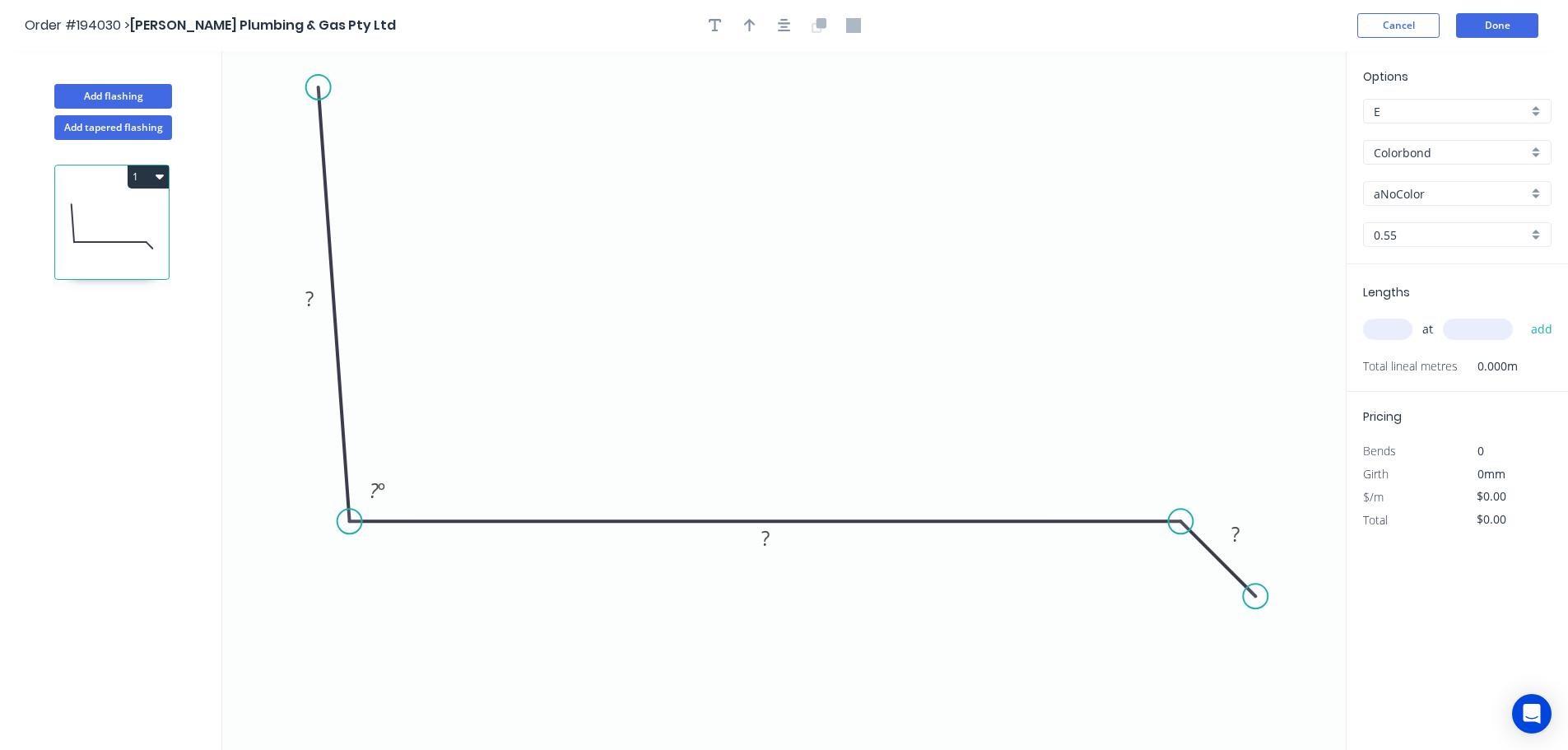
drag, startPoint x: 351, startPoint y: 142, endPoint x: 292, endPoint y: 81, distance: 84.9
click at [306, 81] on circle at bounding box center [318, 87] width 24 height 24
click at [308, 294] on rect at bounding box center [296, 296] width 33 height 23
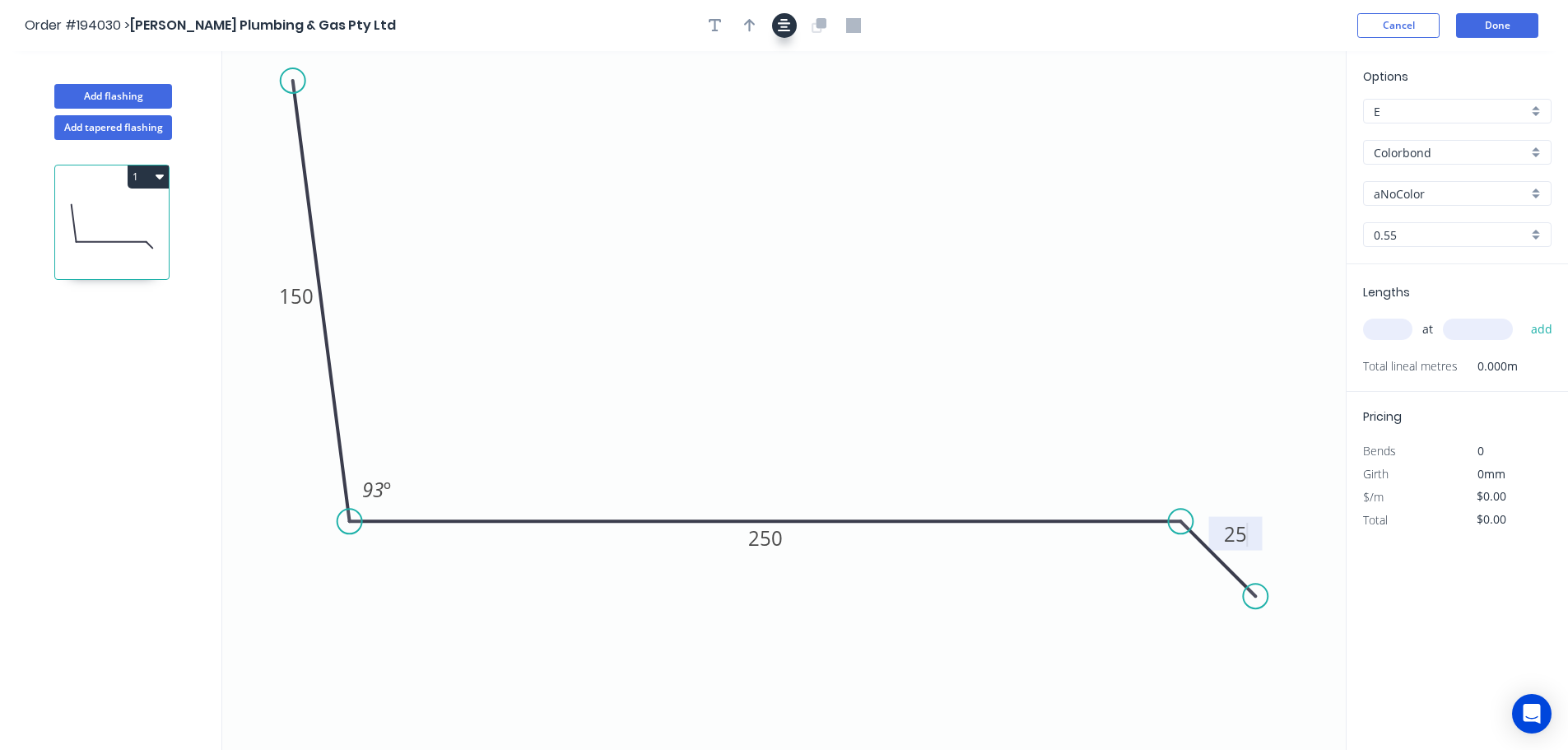
click at [789, 23] on icon "button" at bounding box center [784, 25] width 14 height 14
type input "$15.35"
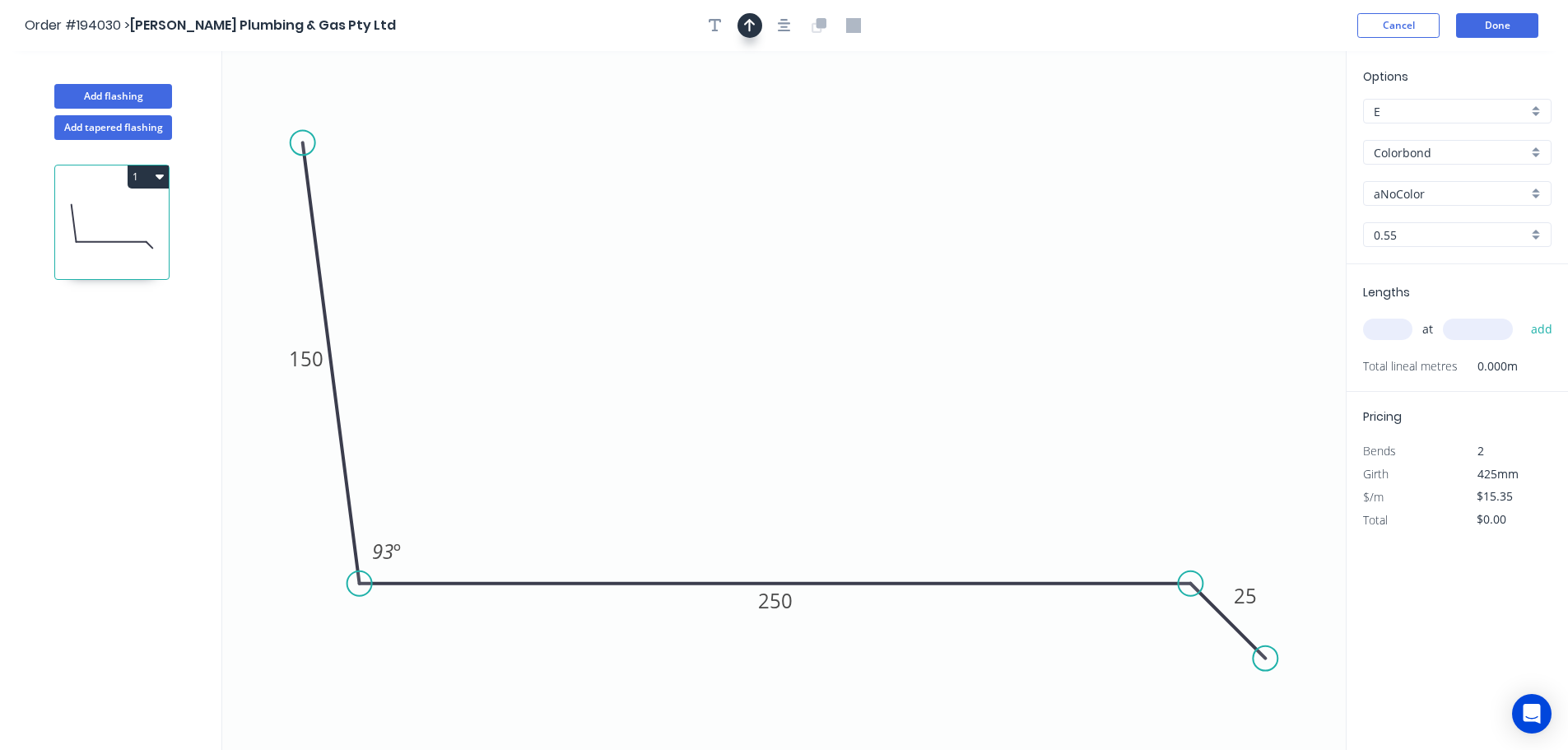
click at [756, 20] on button "button" at bounding box center [749, 25] width 24 height 24
drag, startPoint x: 1264, startPoint y: 130, endPoint x: 800, endPoint y: 130, distance: 464.0
click at [800, 130] on icon at bounding box center [800, 111] width 14 height 53
click at [1420, 188] on input "aNoColor" at bounding box center [1450, 194] width 154 height 17
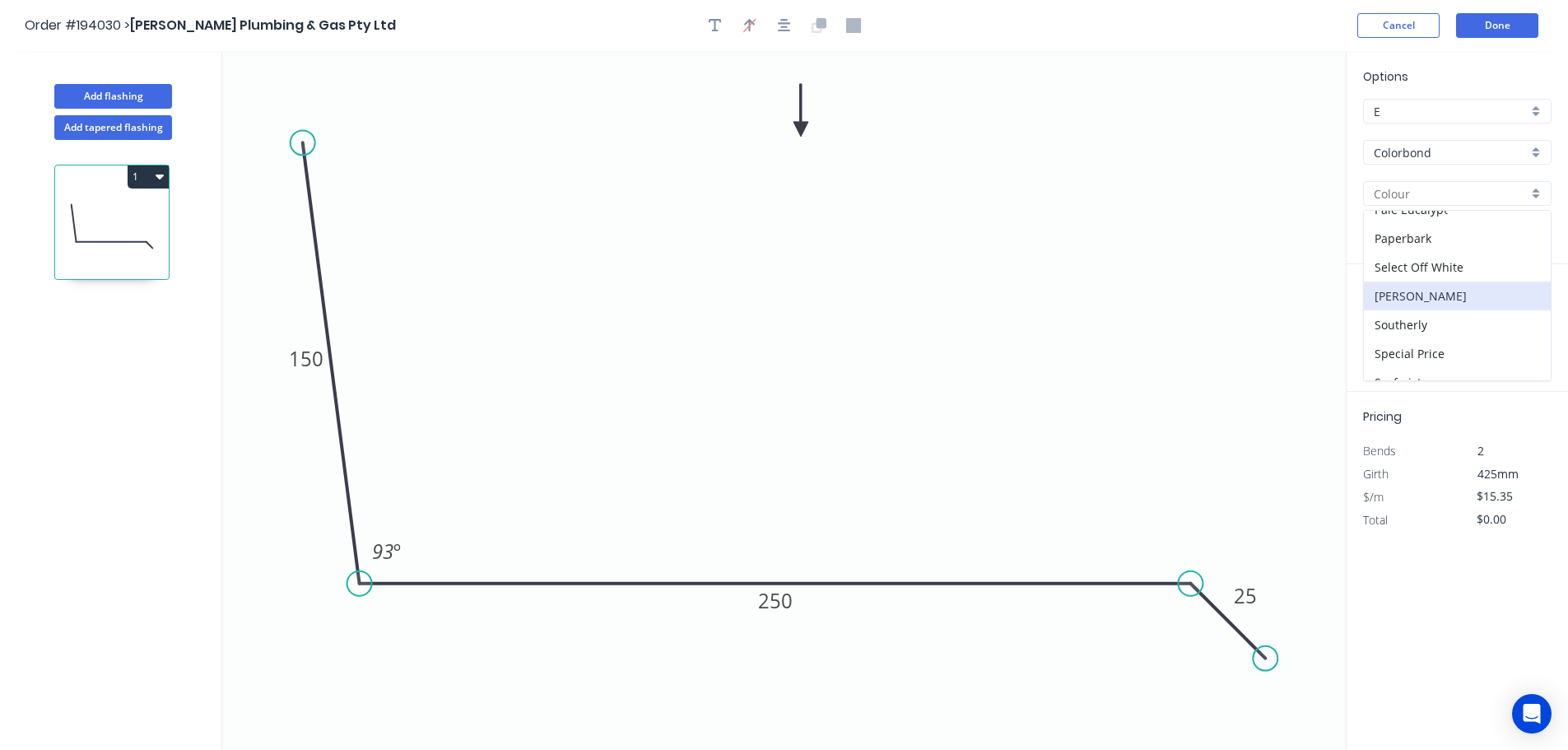
scroll to position [576, 0]
click at [1434, 277] on div "Surfmist" at bounding box center [1457, 283] width 186 height 29
type input "Surfmist"
click at [1389, 334] on input "text" at bounding box center [1387, 330] width 50 height 22
type input "1"
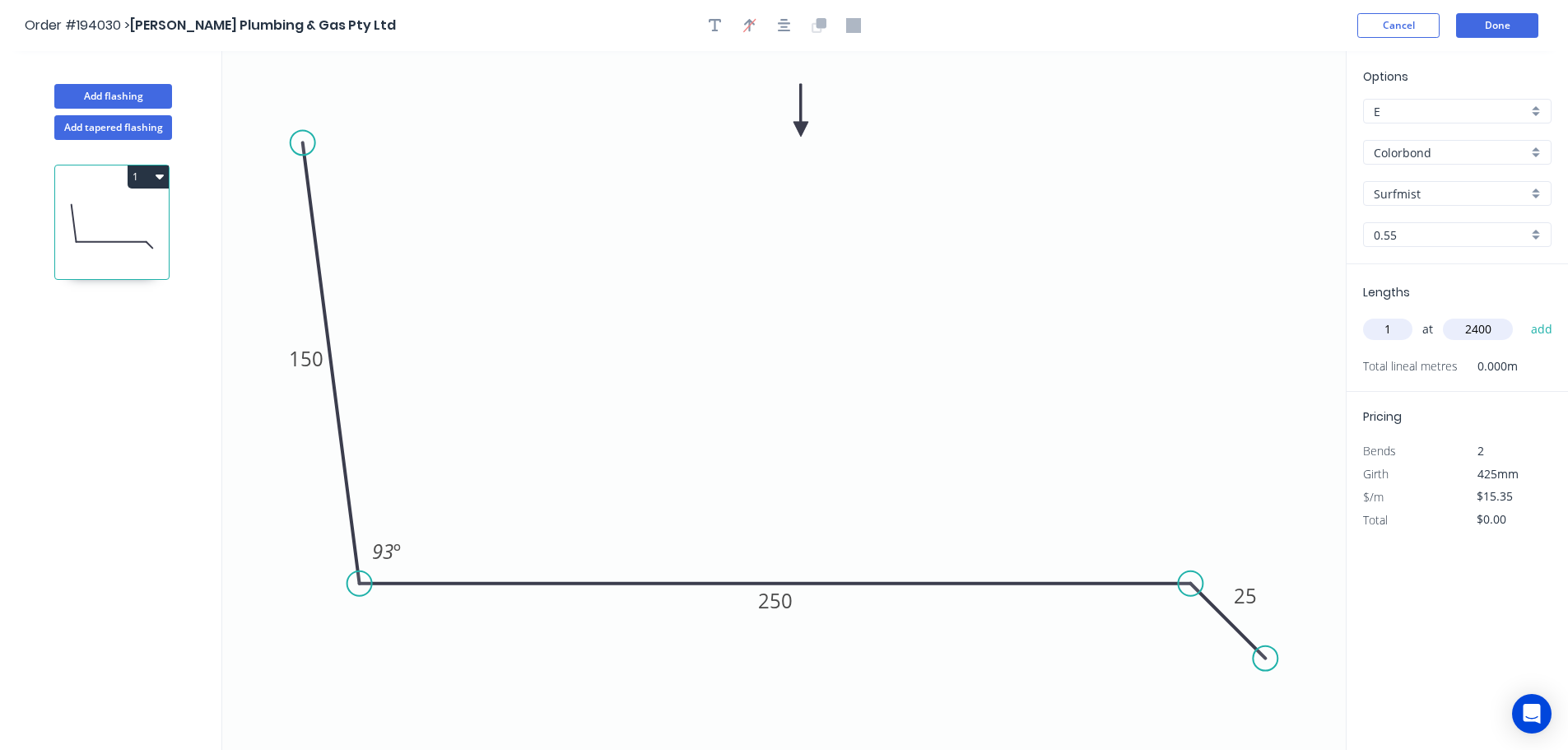
type input "2400"
click at [1523, 315] on button "add" at bounding box center [1542, 329] width 39 height 28
type input "$36.84"
click at [115, 92] on button "Add flashing" at bounding box center [113, 96] width 118 height 24
type input "$0.00"
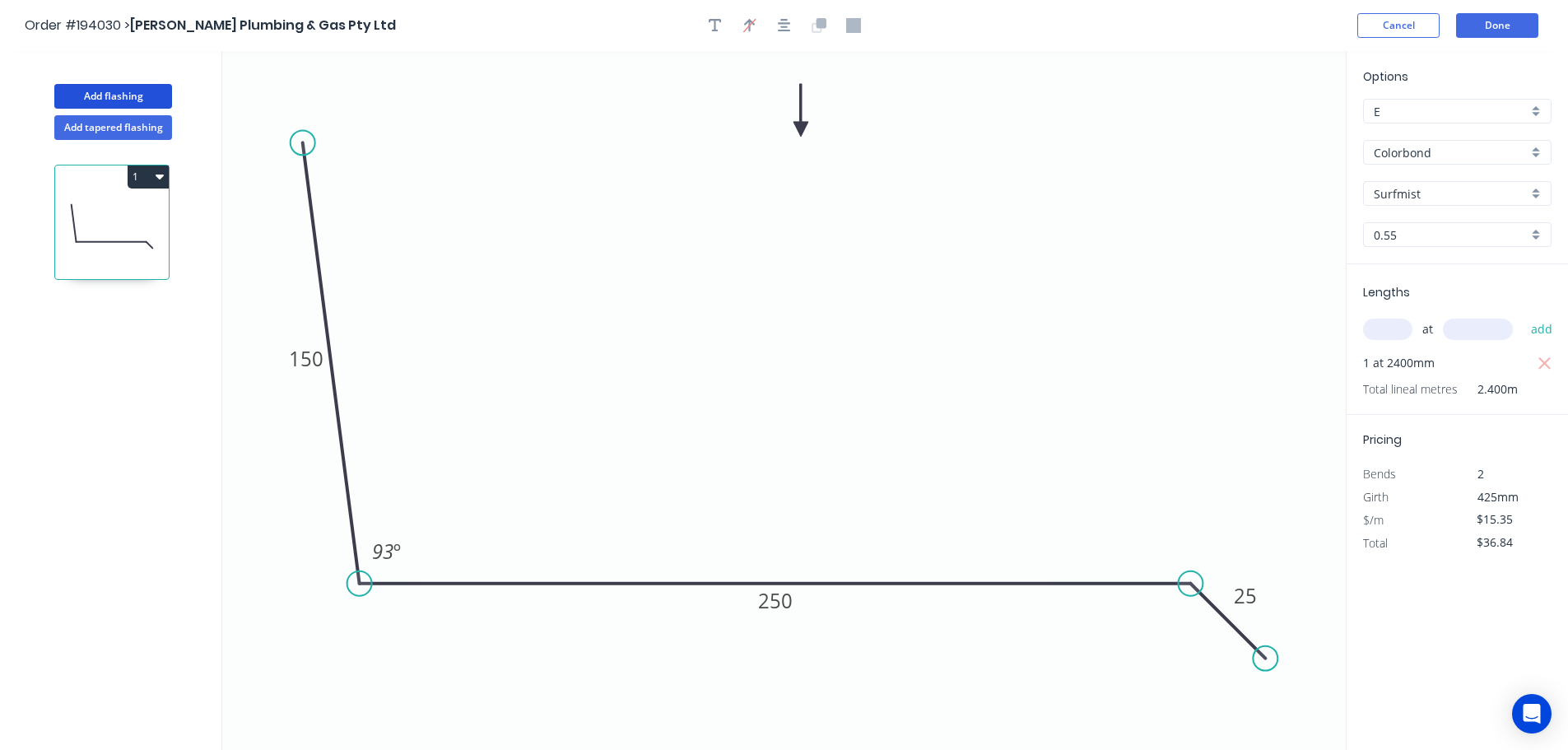
type input "$0.00"
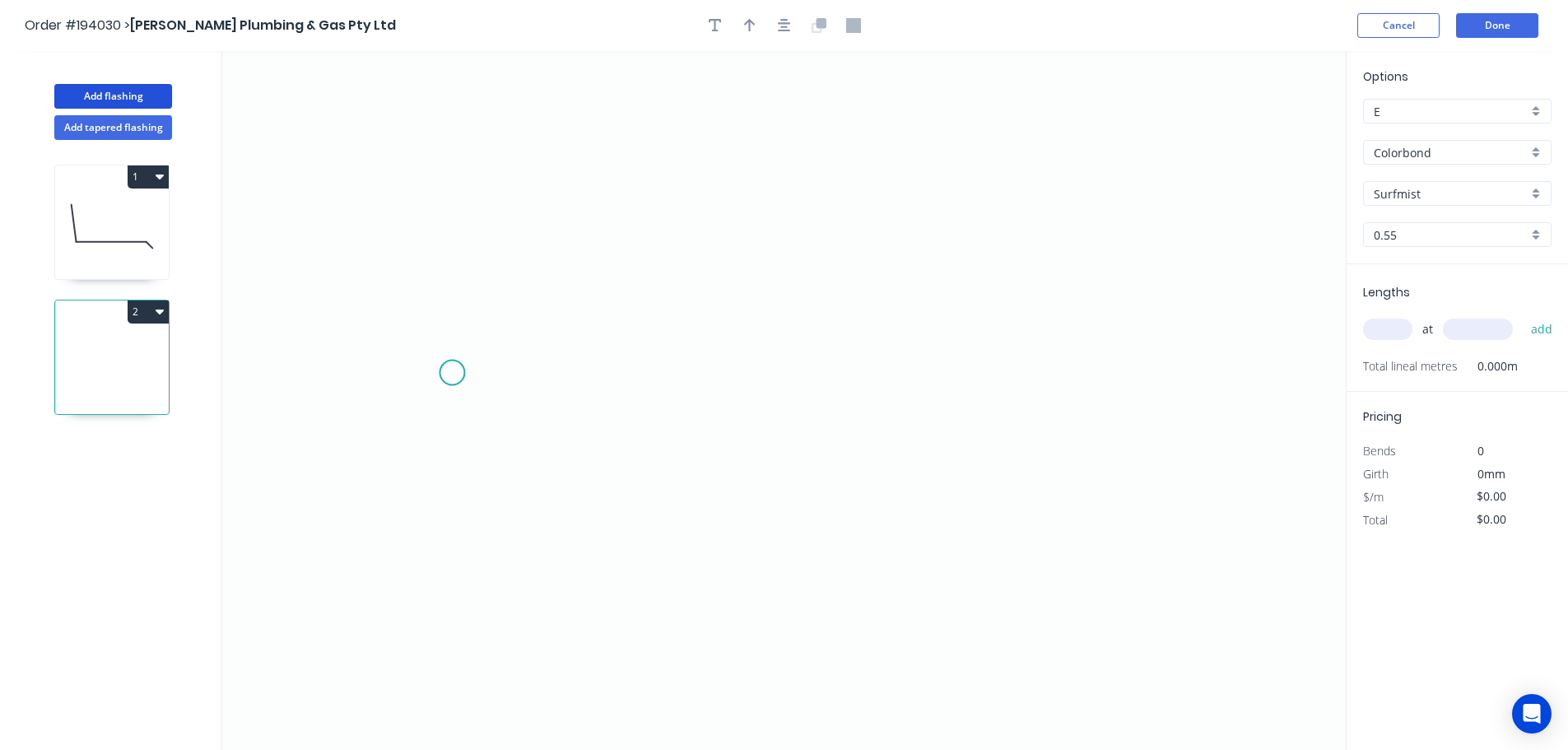
click at [439, 379] on icon "0" at bounding box center [783, 400] width 1123 height 699
click at [1082, 377] on icon "0" at bounding box center [783, 400] width 1123 height 699
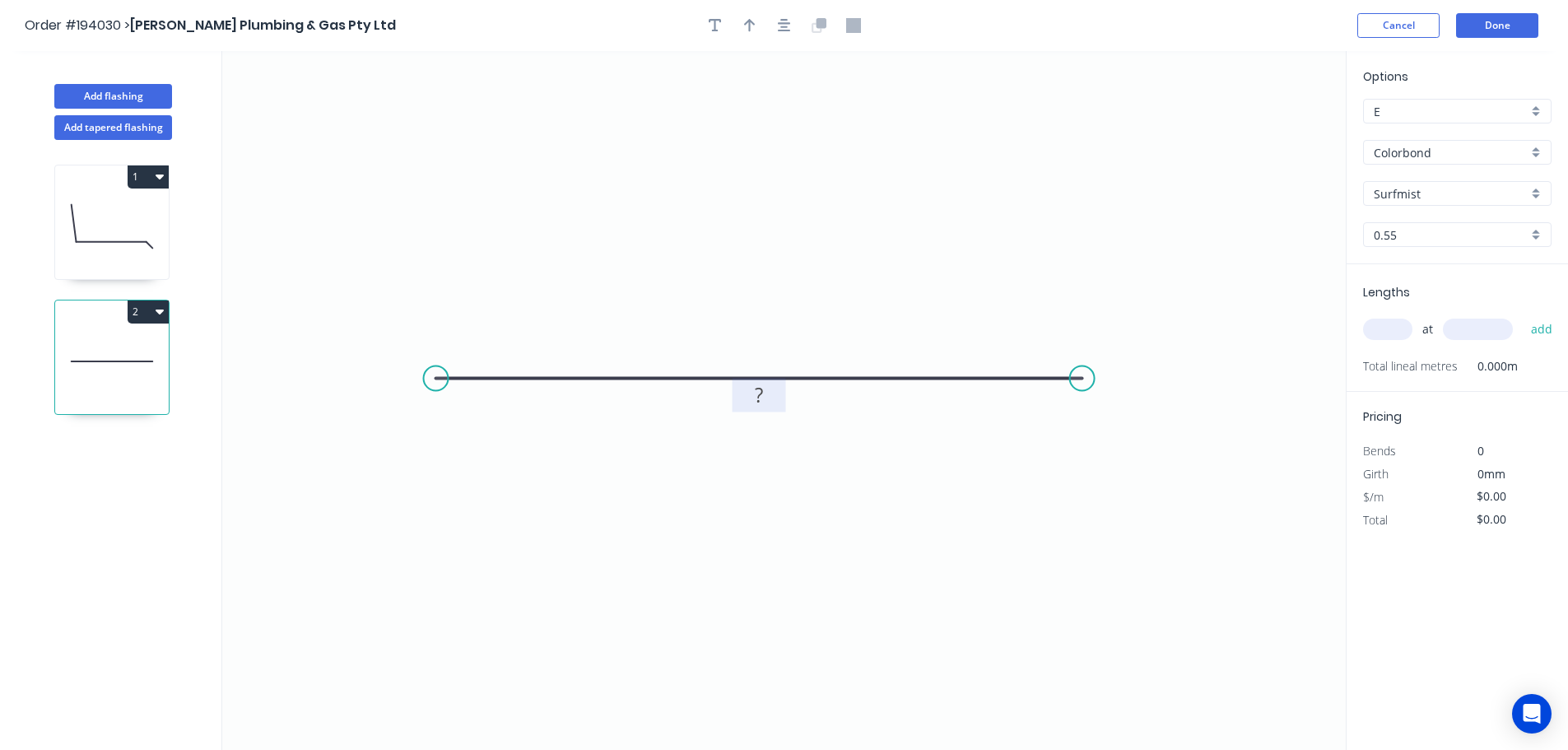
click at [762, 399] on tspan "?" at bounding box center [759, 395] width 8 height 27
drag, startPoint x: 768, startPoint y: 25, endPoint x: 778, endPoint y: 28, distance: 10.4
click at [770, 25] on div at bounding box center [784, 25] width 173 height 24
type input "$4.99"
click at [779, 28] on icon "button" at bounding box center [784, 25] width 14 height 14
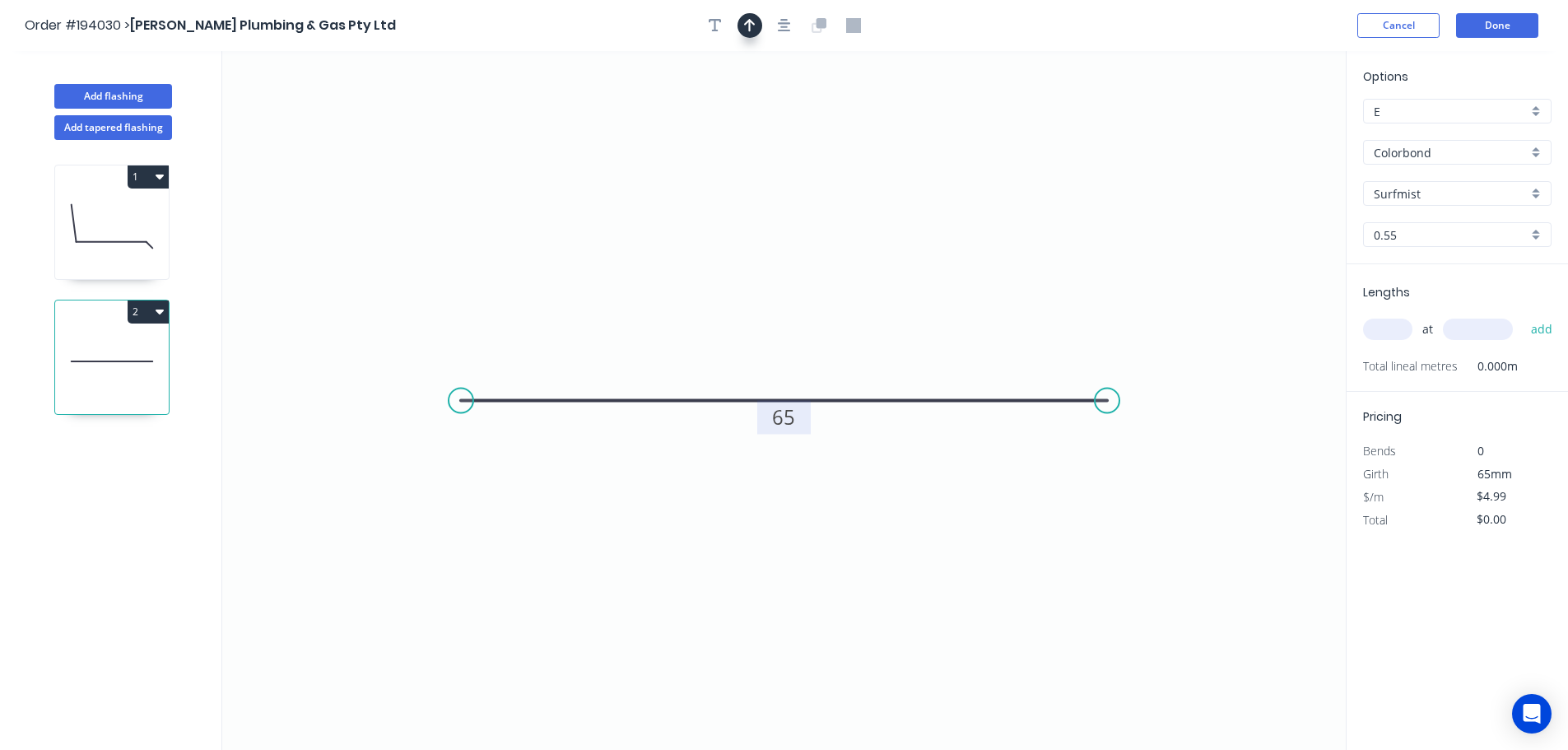
click at [756, 25] on button "button" at bounding box center [749, 25] width 24 height 24
drag, startPoint x: 1045, startPoint y: 158, endPoint x: 909, endPoint y: 188, distance: 139.3
click at [794, 130] on icon at bounding box center [800, 129] width 14 height 53
click at [1439, 157] on input "Colorbond" at bounding box center [1450, 152] width 154 height 17
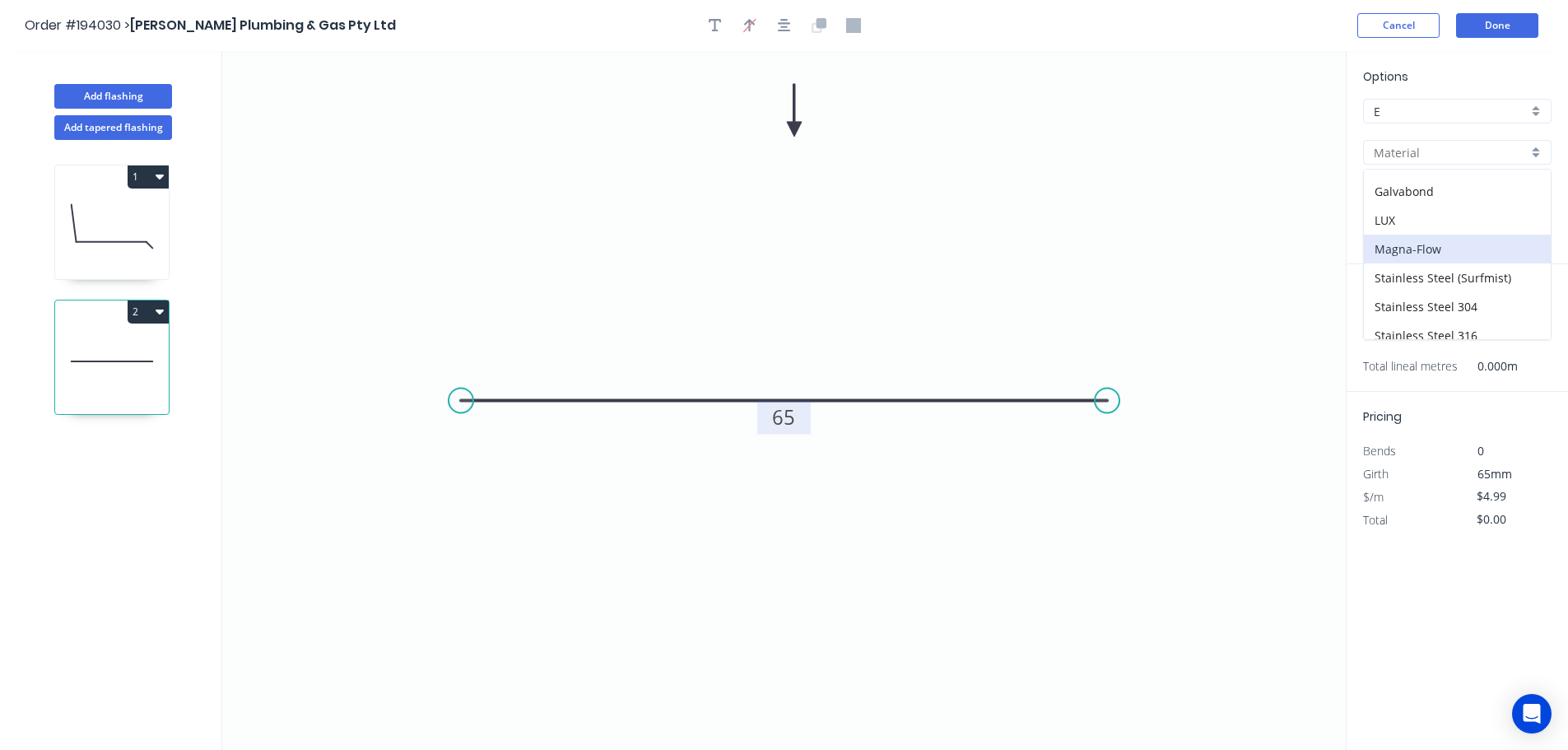
scroll to position [349, 0]
click at [1449, 295] on div "Zincalume" at bounding box center [1457, 296] width 186 height 29
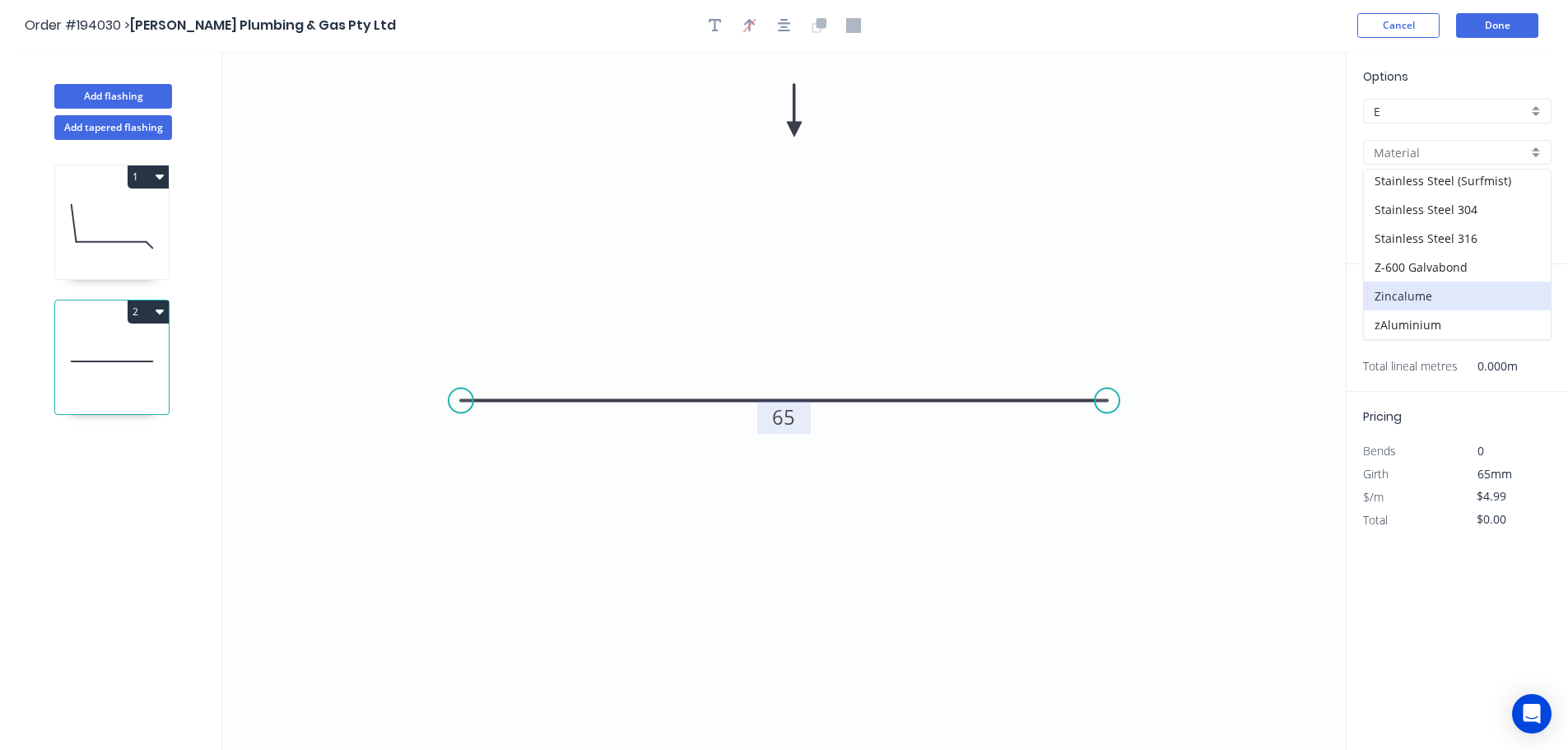
type input "Zincalume"
type input "$4.73"
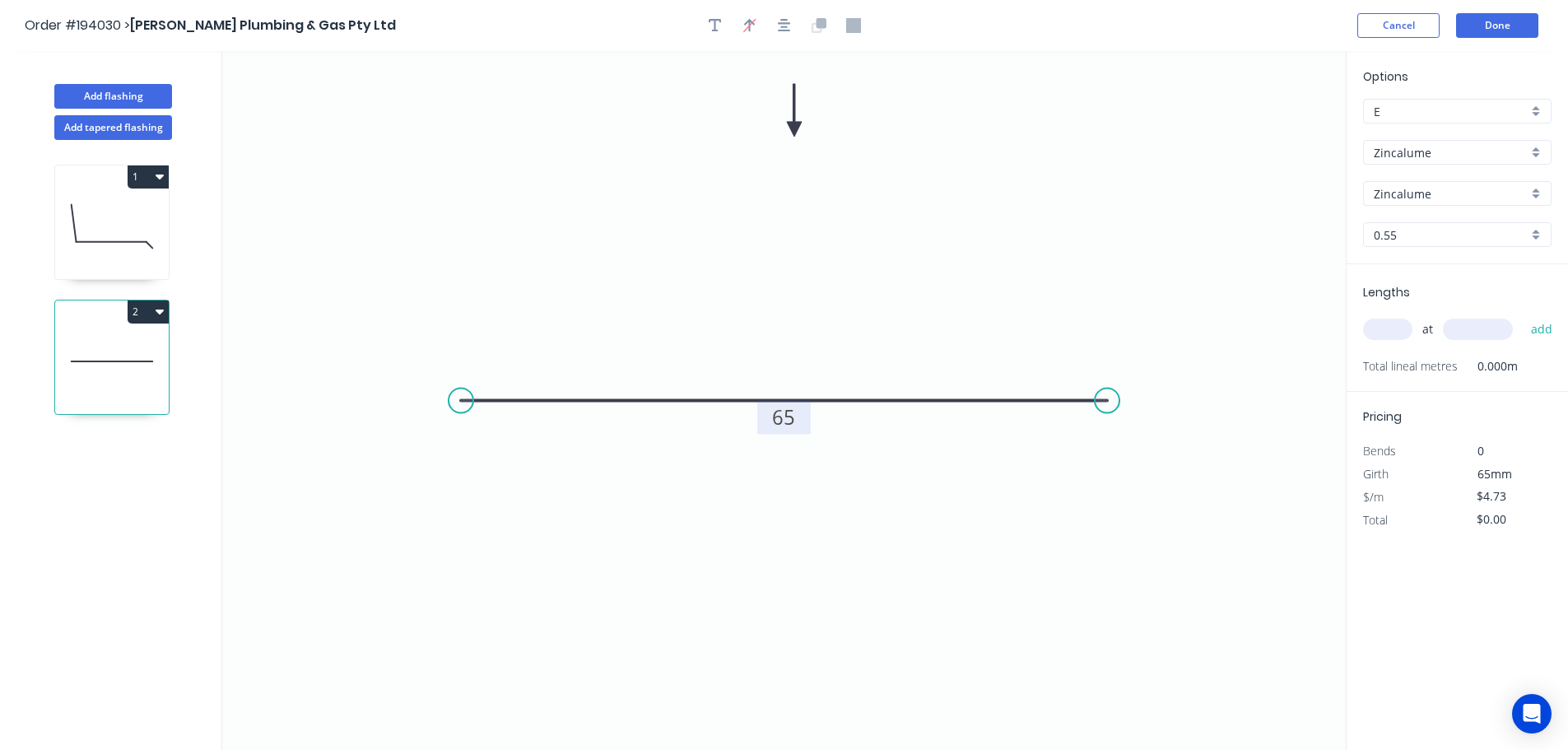
drag, startPoint x: 1415, startPoint y: 226, endPoint x: 1414, endPoint y: 244, distance: 18.0
click at [1415, 227] on input "0.55" at bounding box center [1450, 235] width 154 height 17
click at [1403, 350] on div "1.2" at bounding box center [1457, 353] width 186 height 29
type input "1.2"
type input "$8.71"
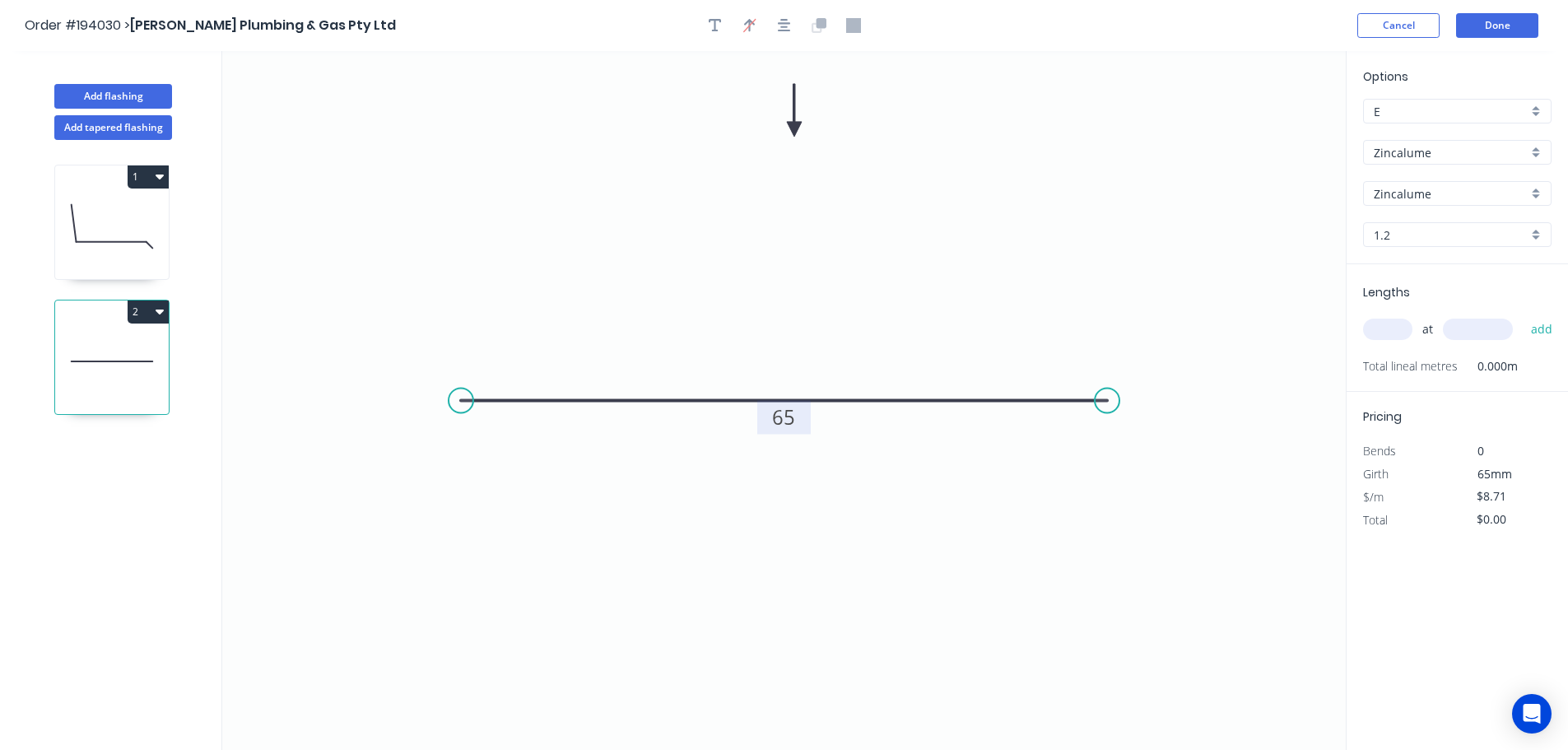
click at [1388, 341] on div "at add" at bounding box center [1458, 329] width 192 height 28
click at [1387, 331] on input "text" at bounding box center [1387, 330] width 50 height 22
type input "24"
type input "3000"
click at [1523, 315] on button "add" at bounding box center [1542, 329] width 39 height 28
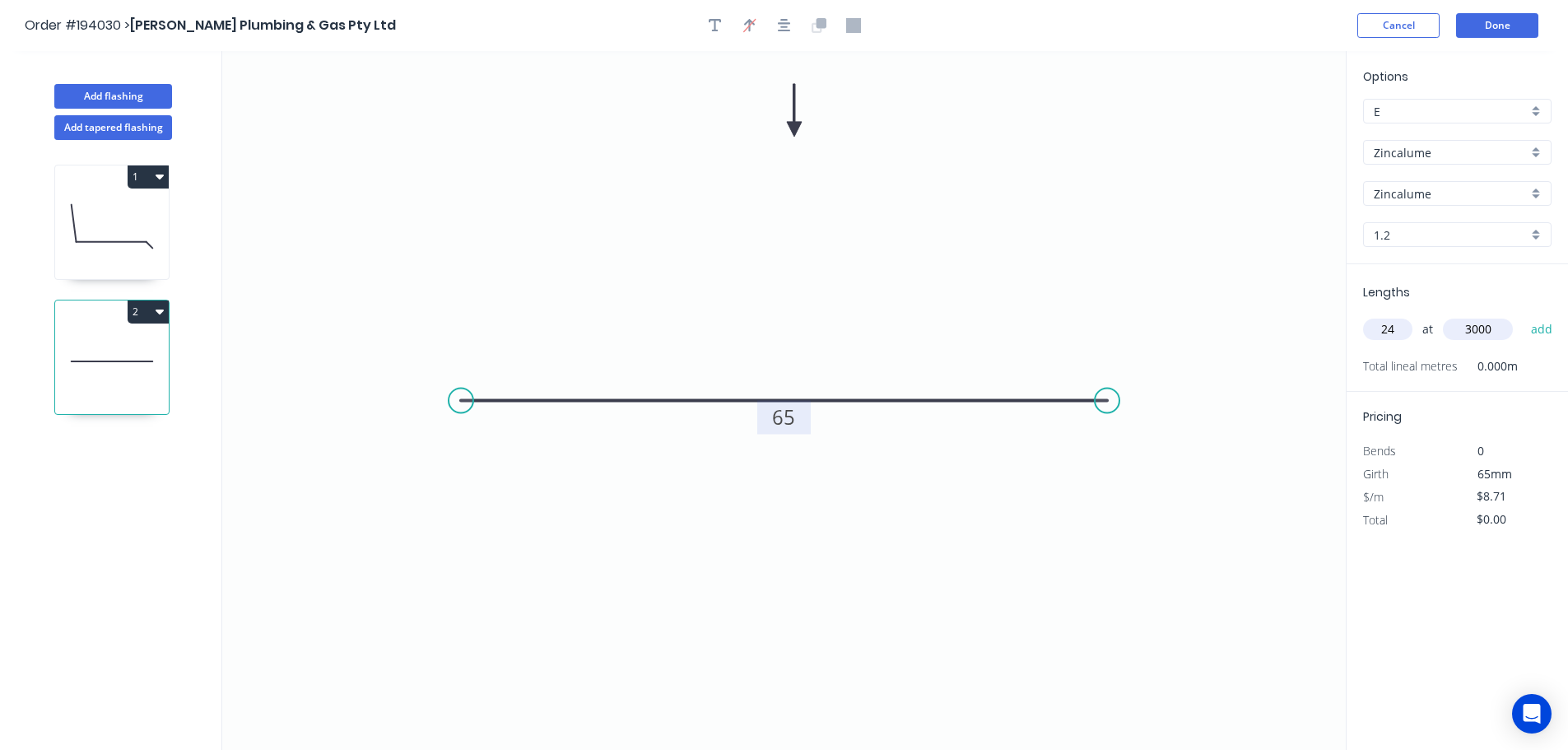
type input "$627.12"
type input "15"
type input "2"
type input "4200"
click at [1523, 315] on button "add" at bounding box center [1542, 329] width 39 height 28
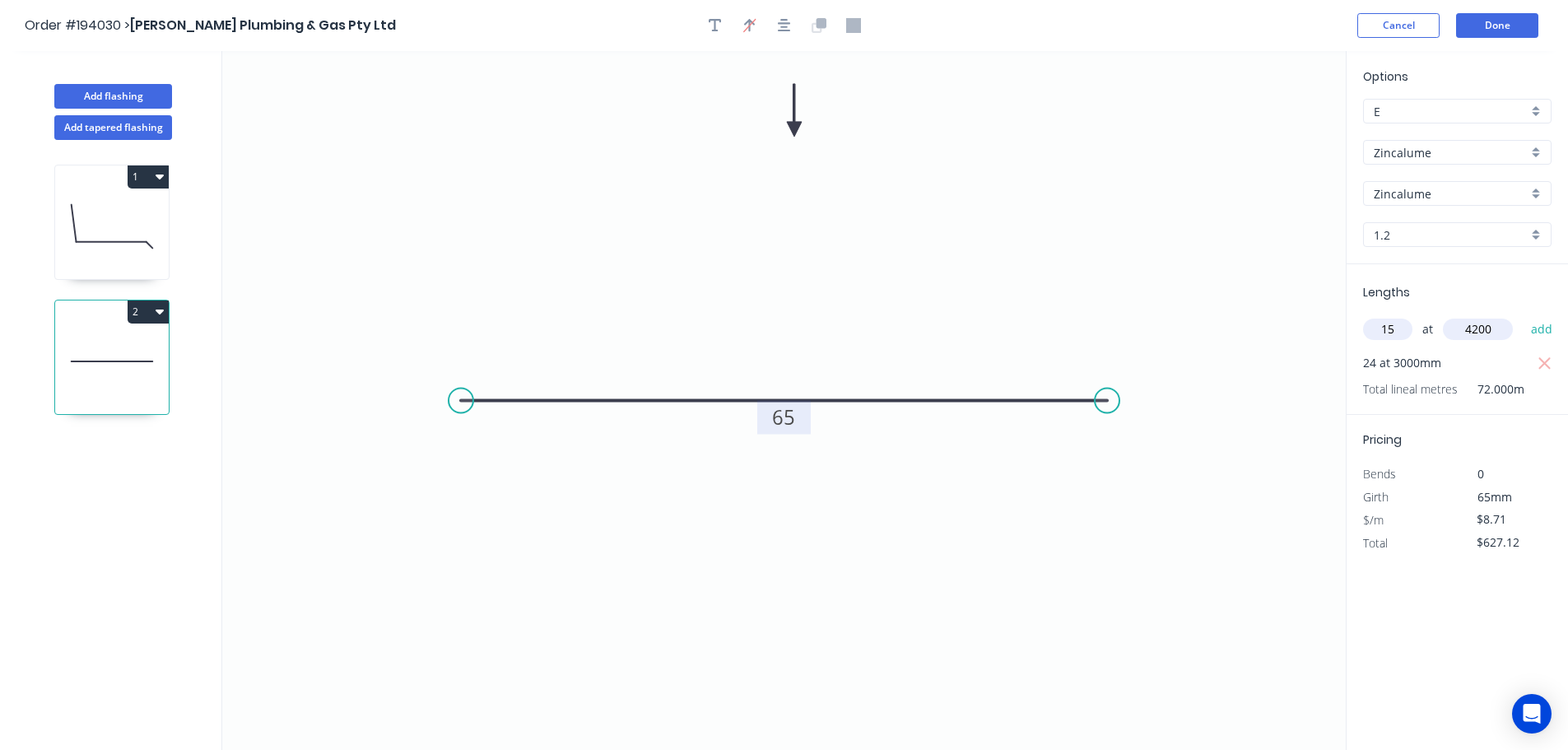
type input "$1,175.85"
type input "8"
type input "3500"
click at [1523, 315] on button "add" at bounding box center [1542, 329] width 39 height 28
type input "$1,419.73"
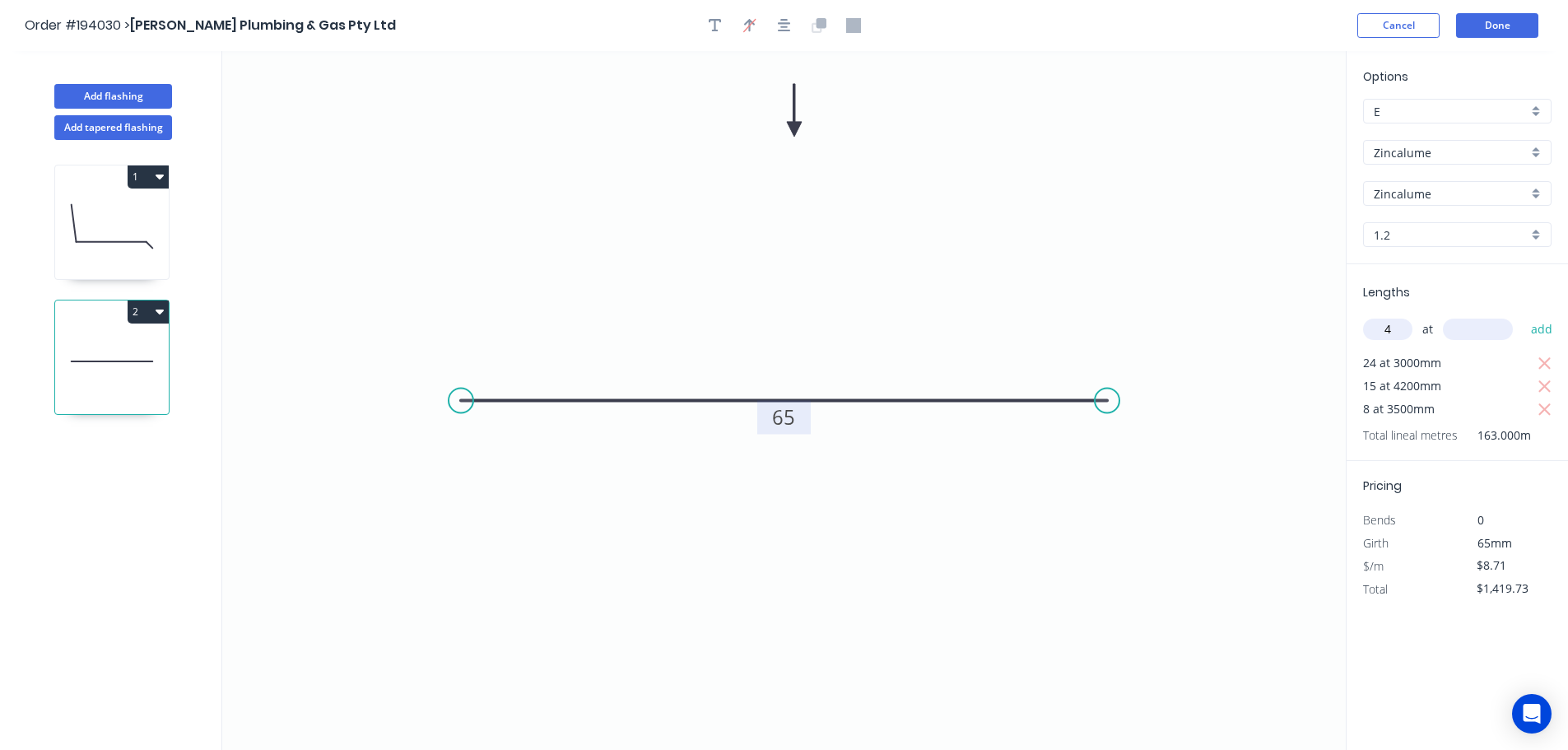
type input "4"
type input "5000"
click at [1523, 315] on button "add" at bounding box center [1542, 329] width 39 height 28
type input "$1,593.93"
type input "6"
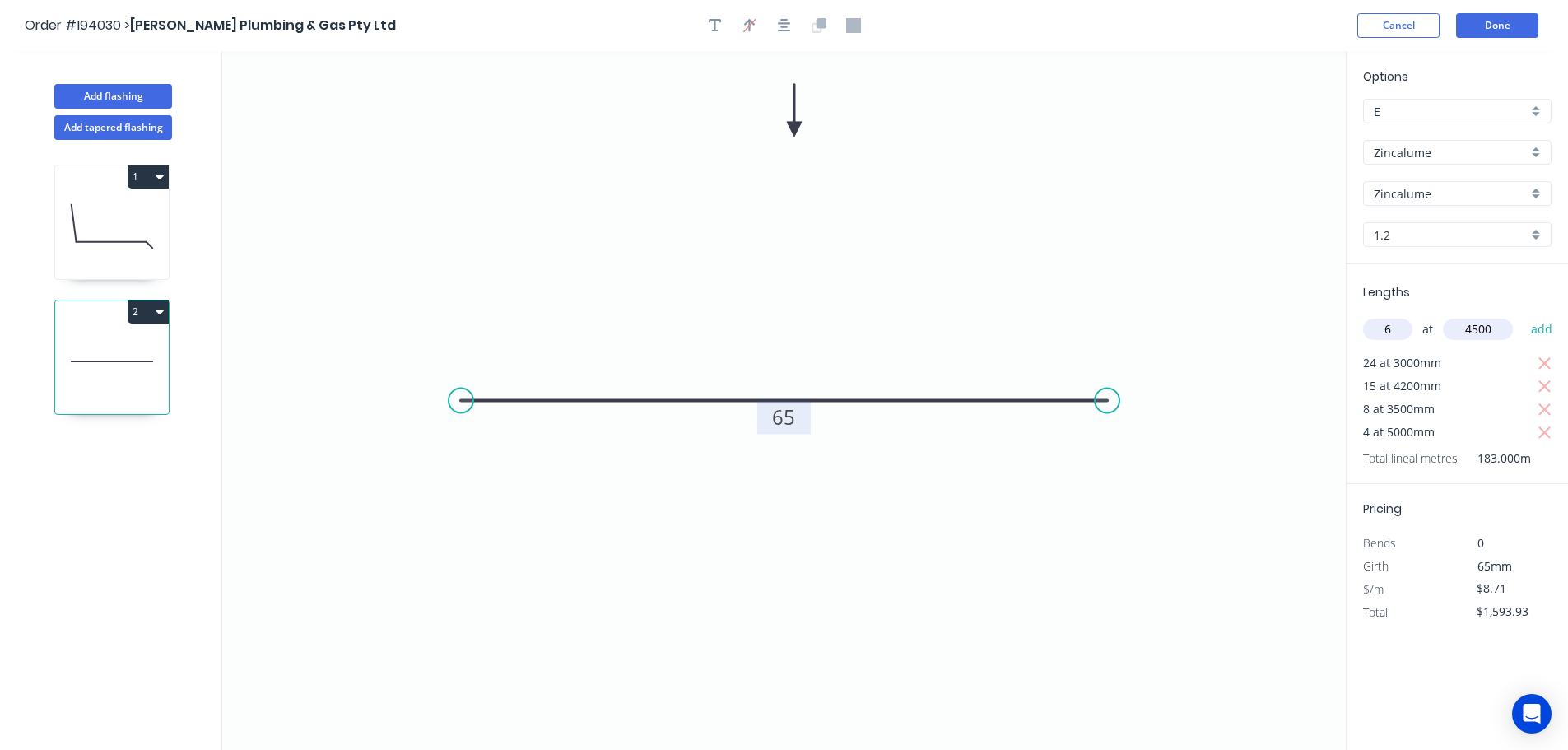
type input "4500"
click at [1523, 315] on button "add" at bounding box center [1542, 329] width 39 height 28
type input "$1,829.10"
click at [1493, 30] on button "Done" at bounding box center [1496, 25] width 82 height 24
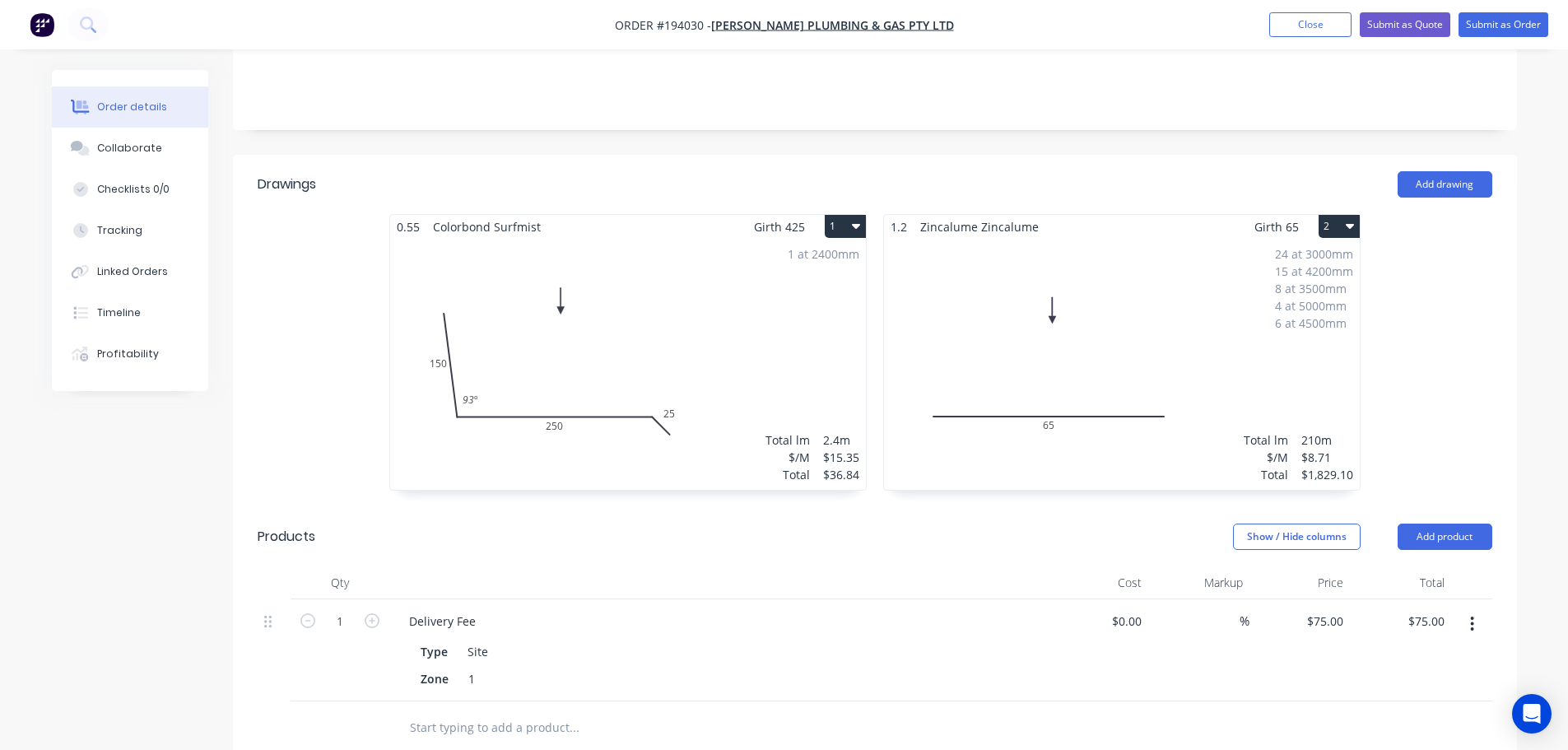
scroll to position [412, 0]
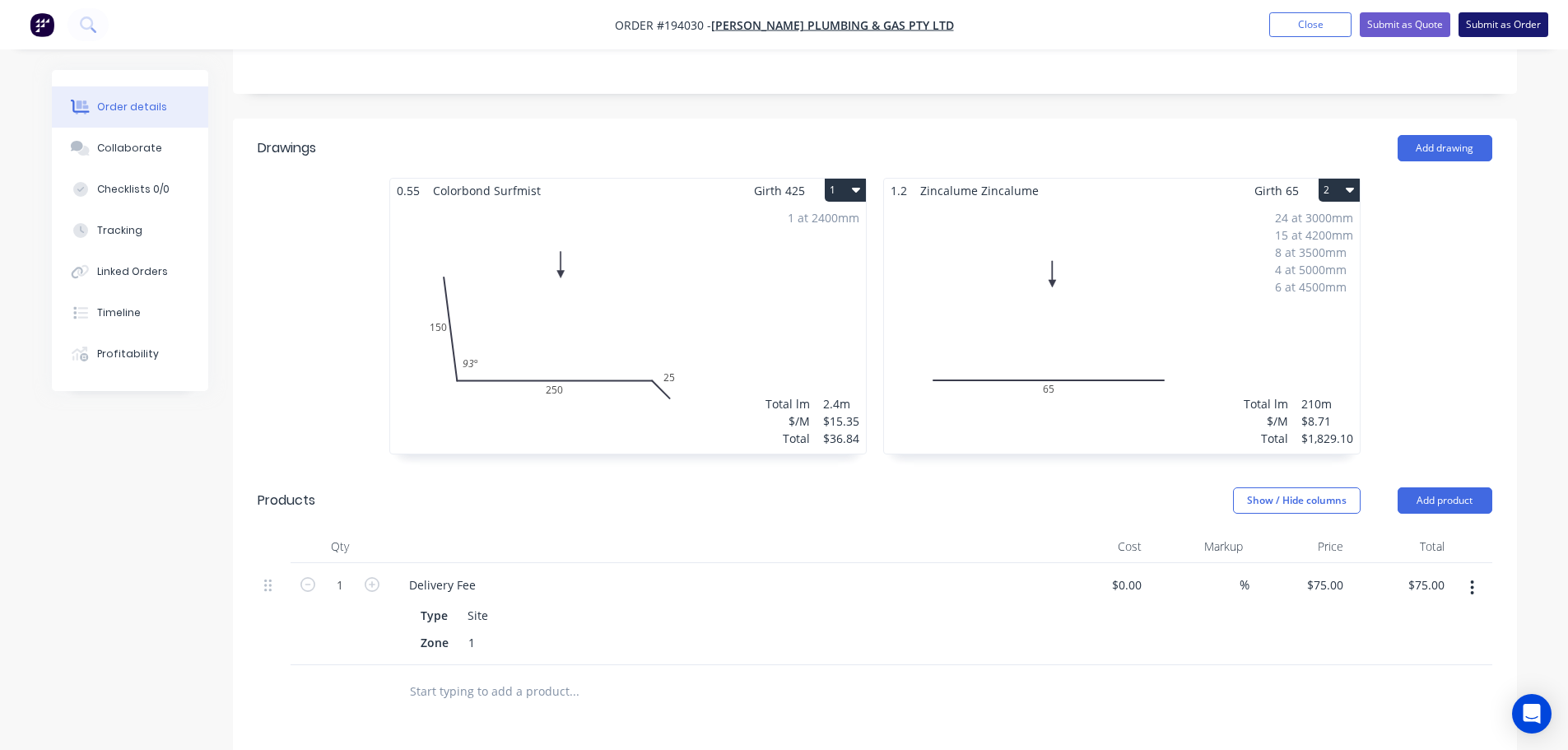
click at [1502, 23] on button "Submit as Order" at bounding box center [1503, 24] width 90 height 24
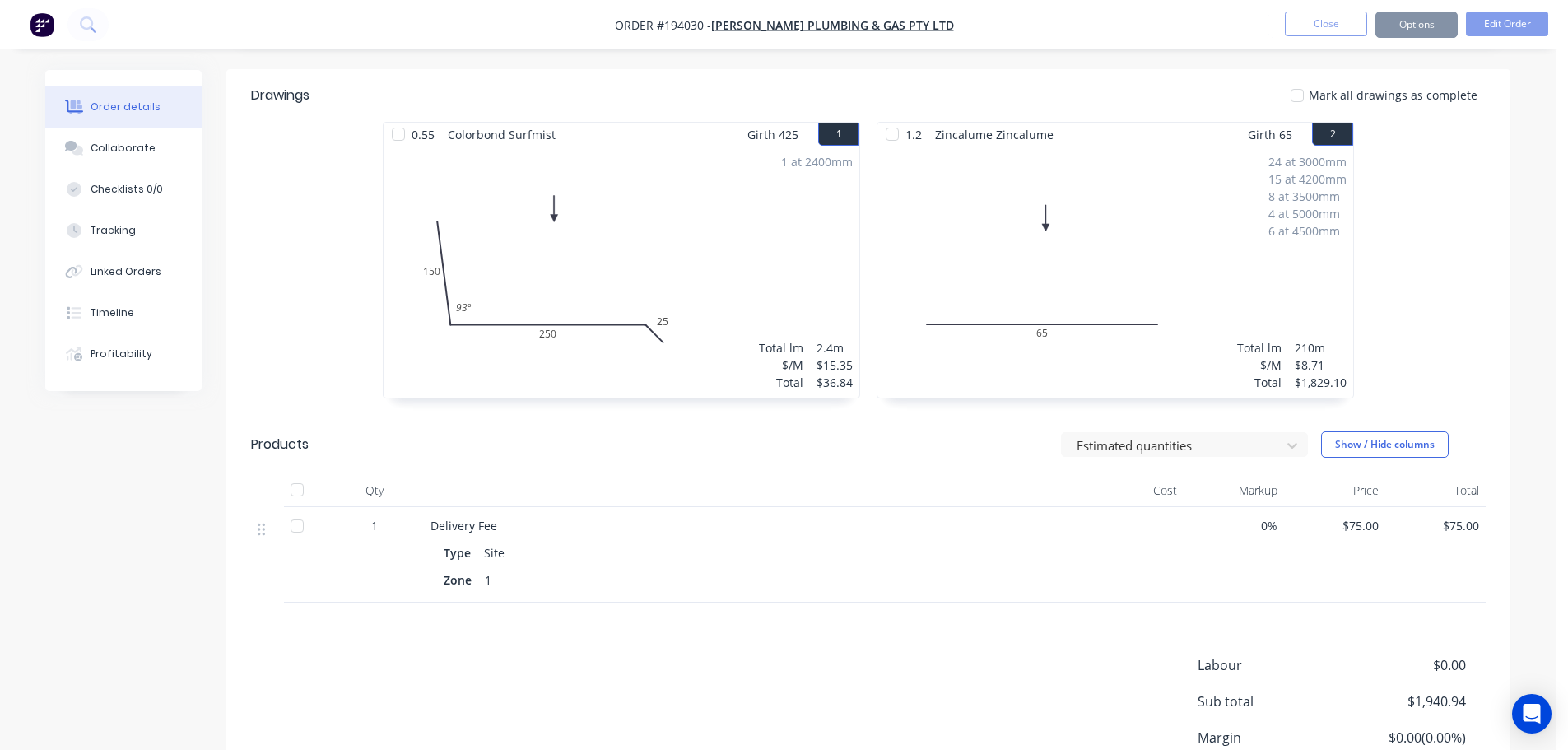
scroll to position [0, 0]
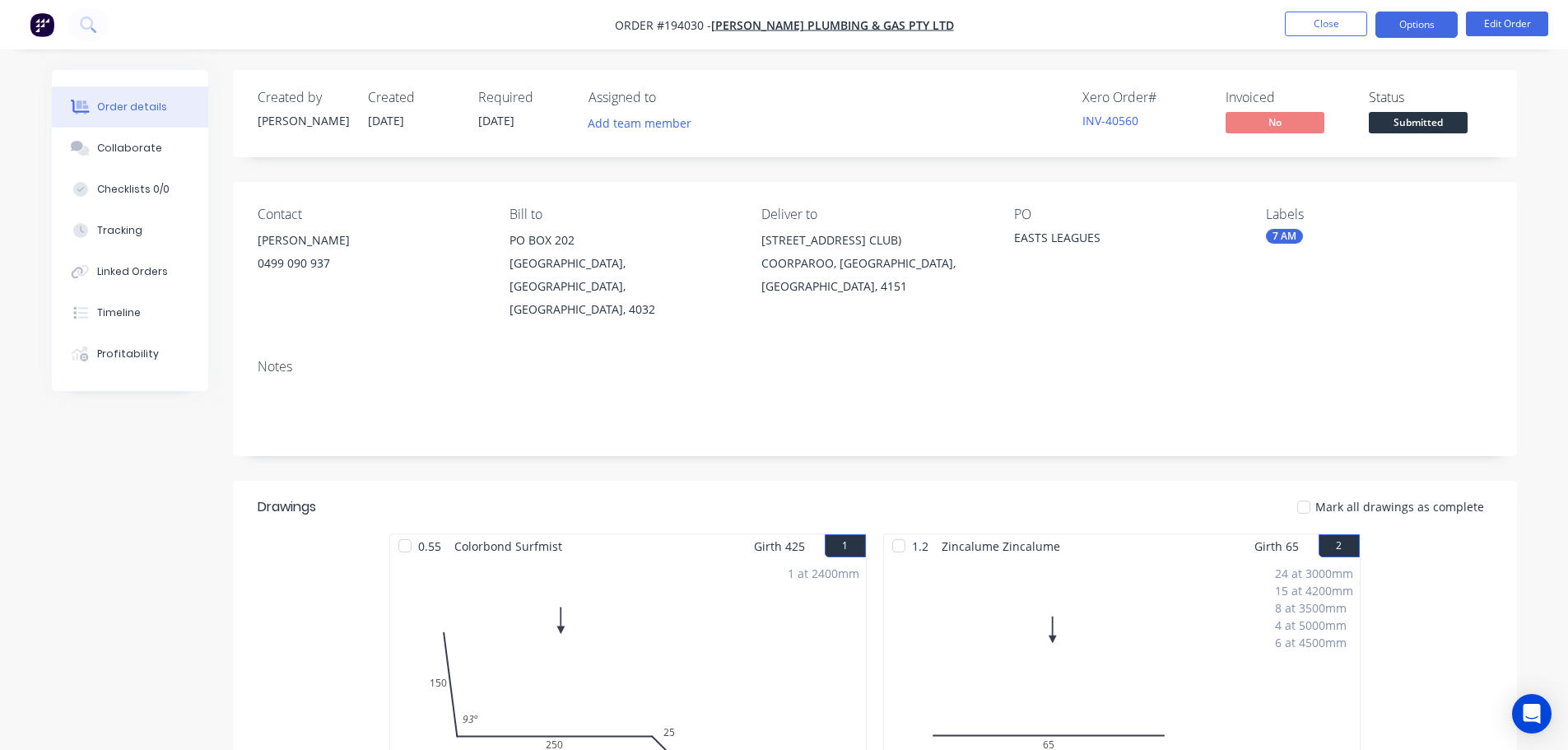
click at [1417, 15] on button "Options" at bounding box center [1416, 24] width 82 height 26
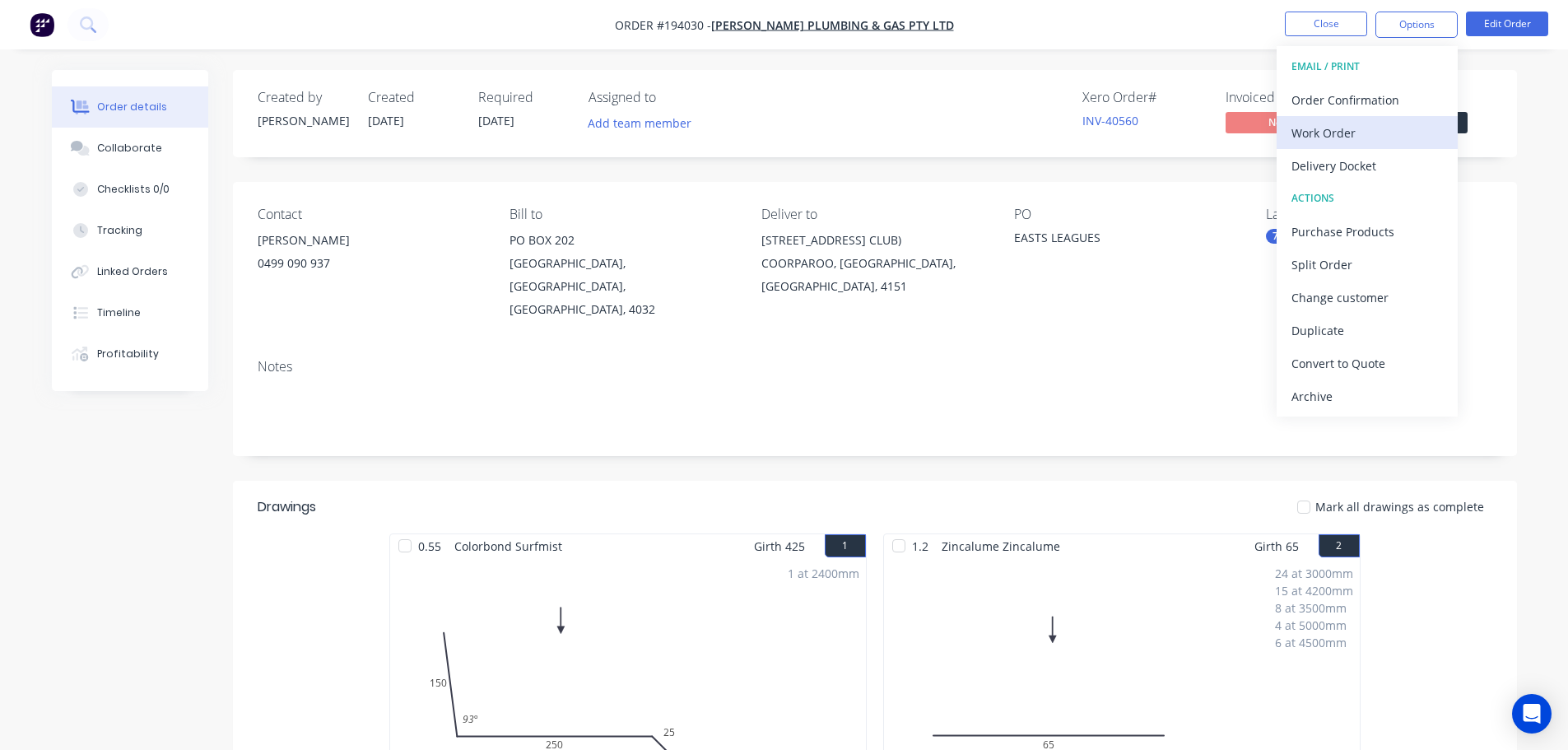
click at [1374, 121] on div "Work Order" at bounding box center [1366, 133] width 151 height 24
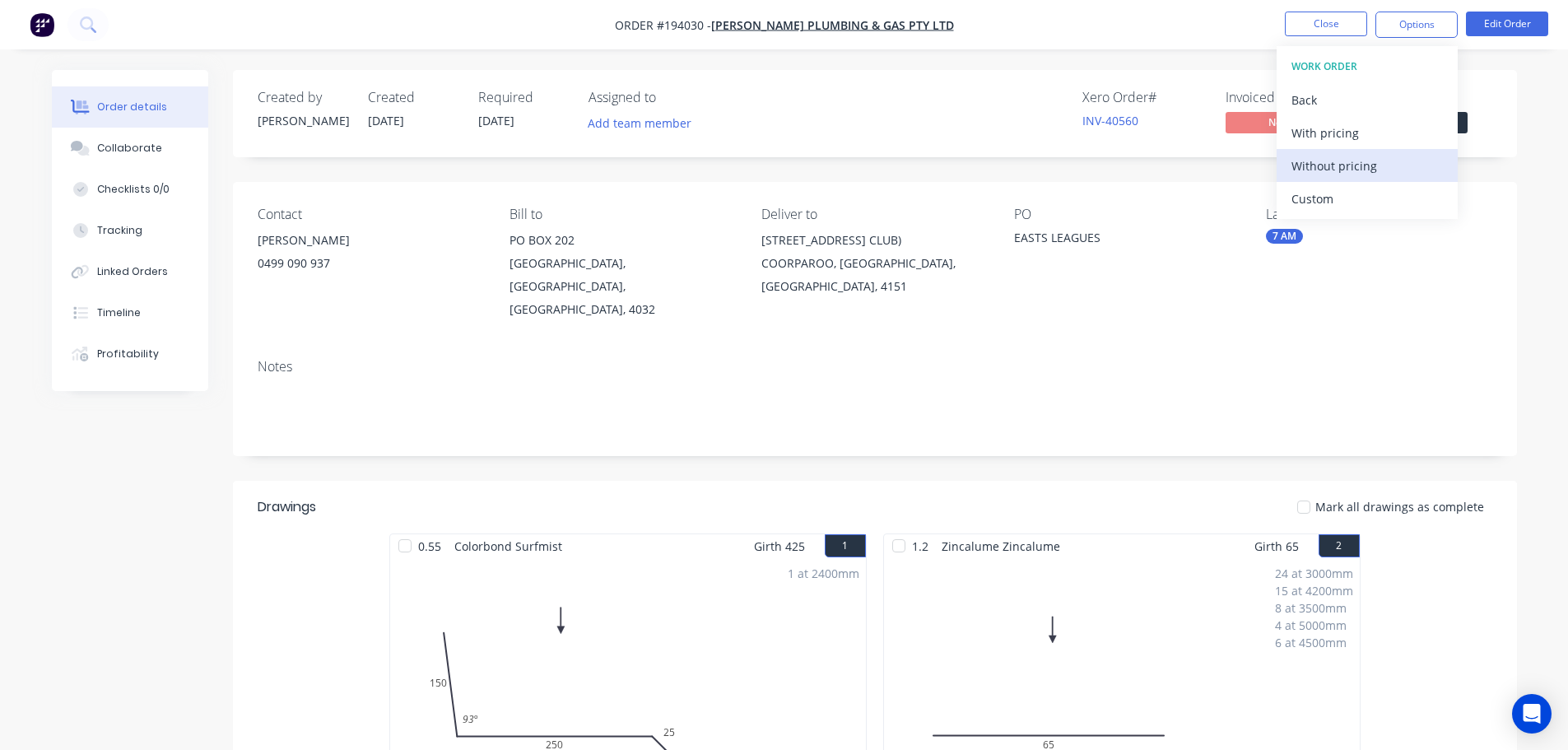
click at [1388, 177] on div "Without pricing" at bounding box center [1366, 166] width 151 height 24
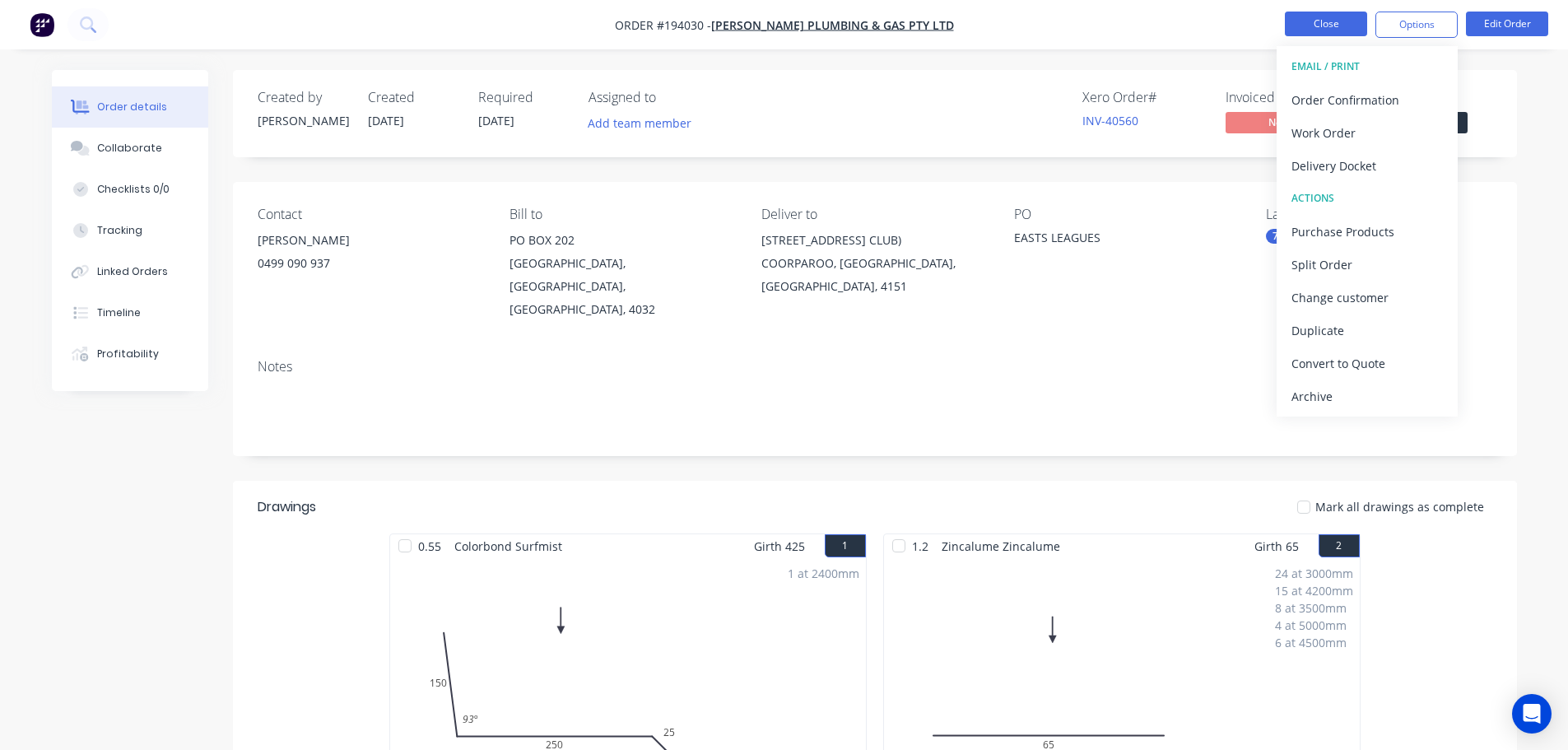
click at [1340, 28] on button "Close" at bounding box center [1325, 24] width 82 height 24
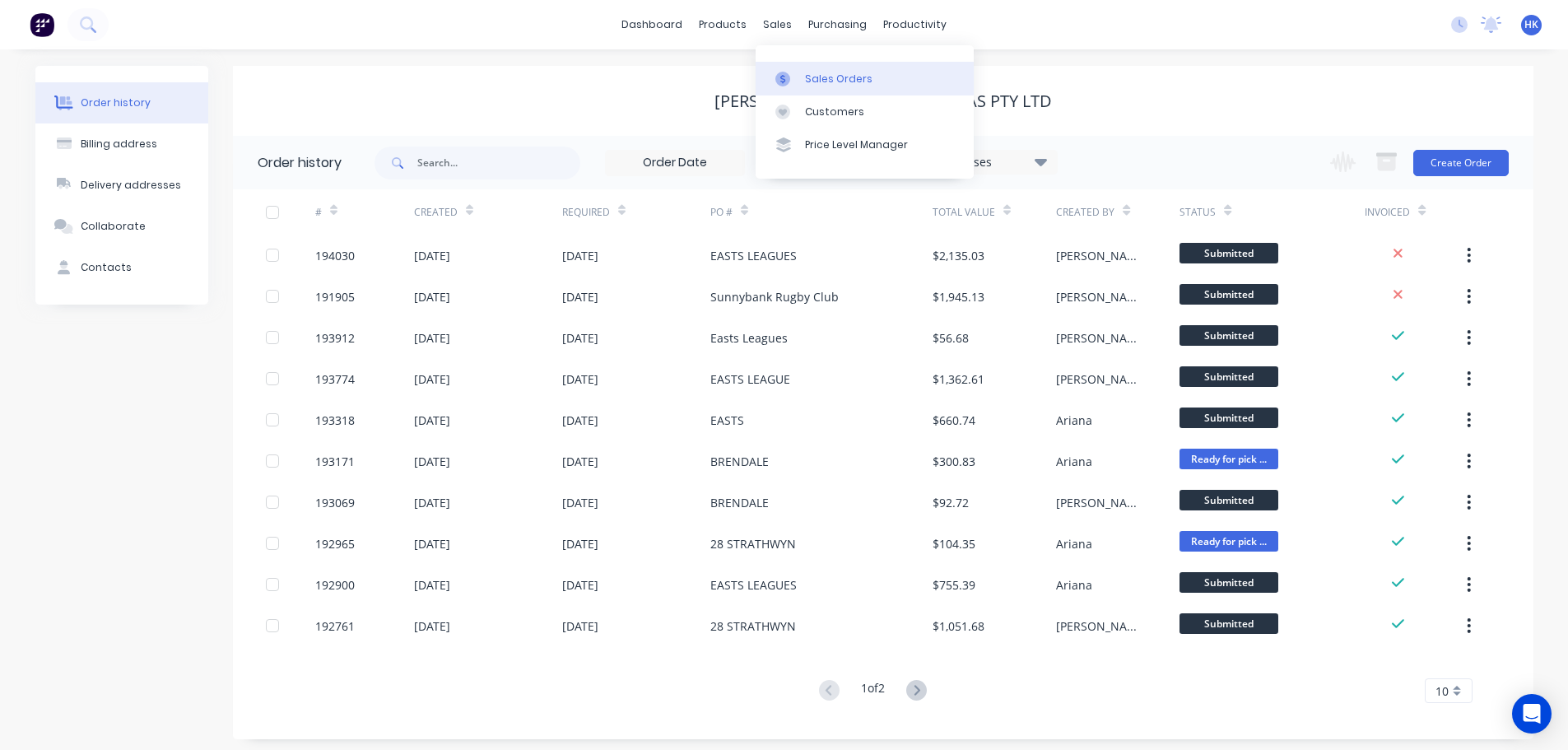
click at [826, 75] on div "Sales Orders" at bounding box center [838, 79] width 68 height 14
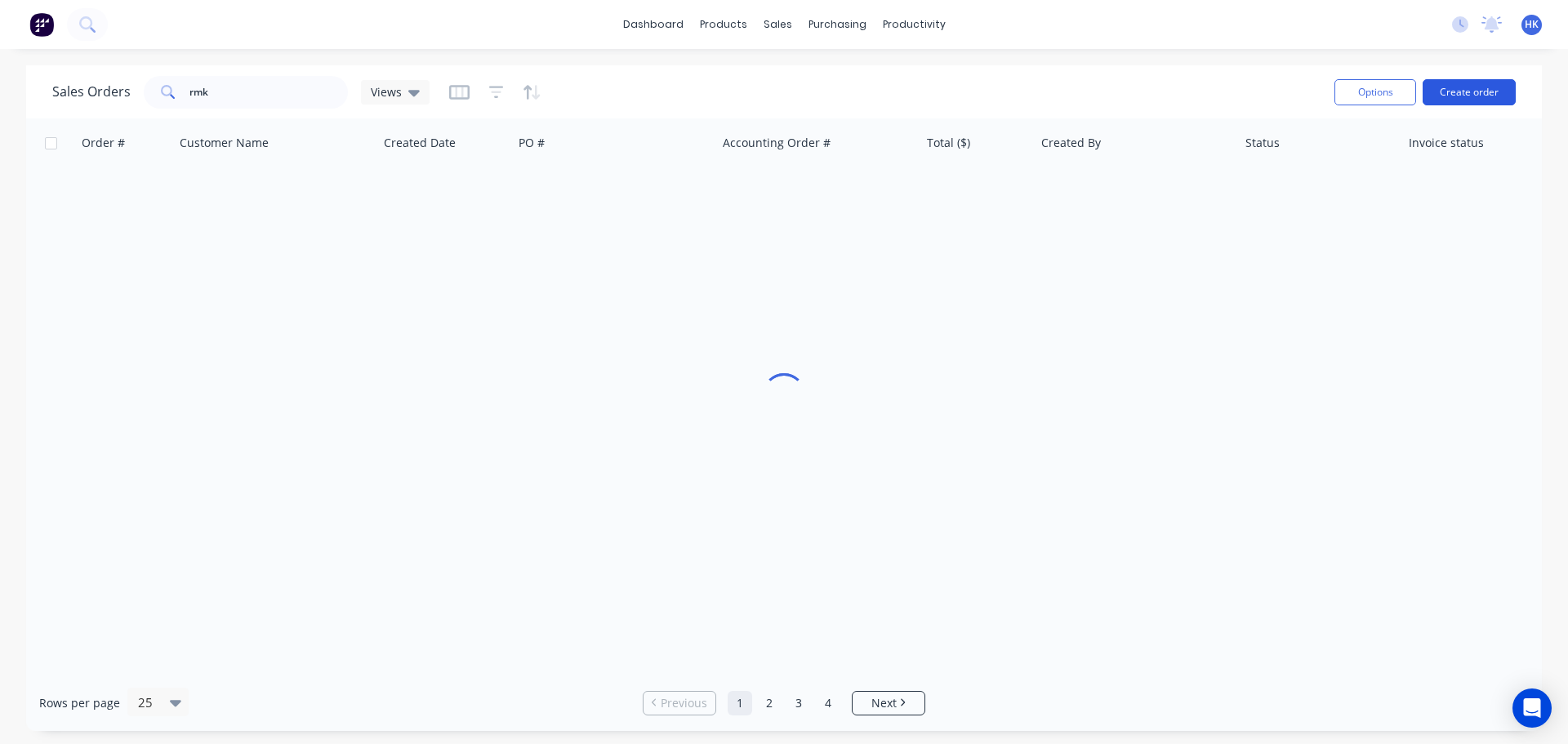
click at [1433, 98] on button "Create order" at bounding box center [1470, 92] width 93 height 26
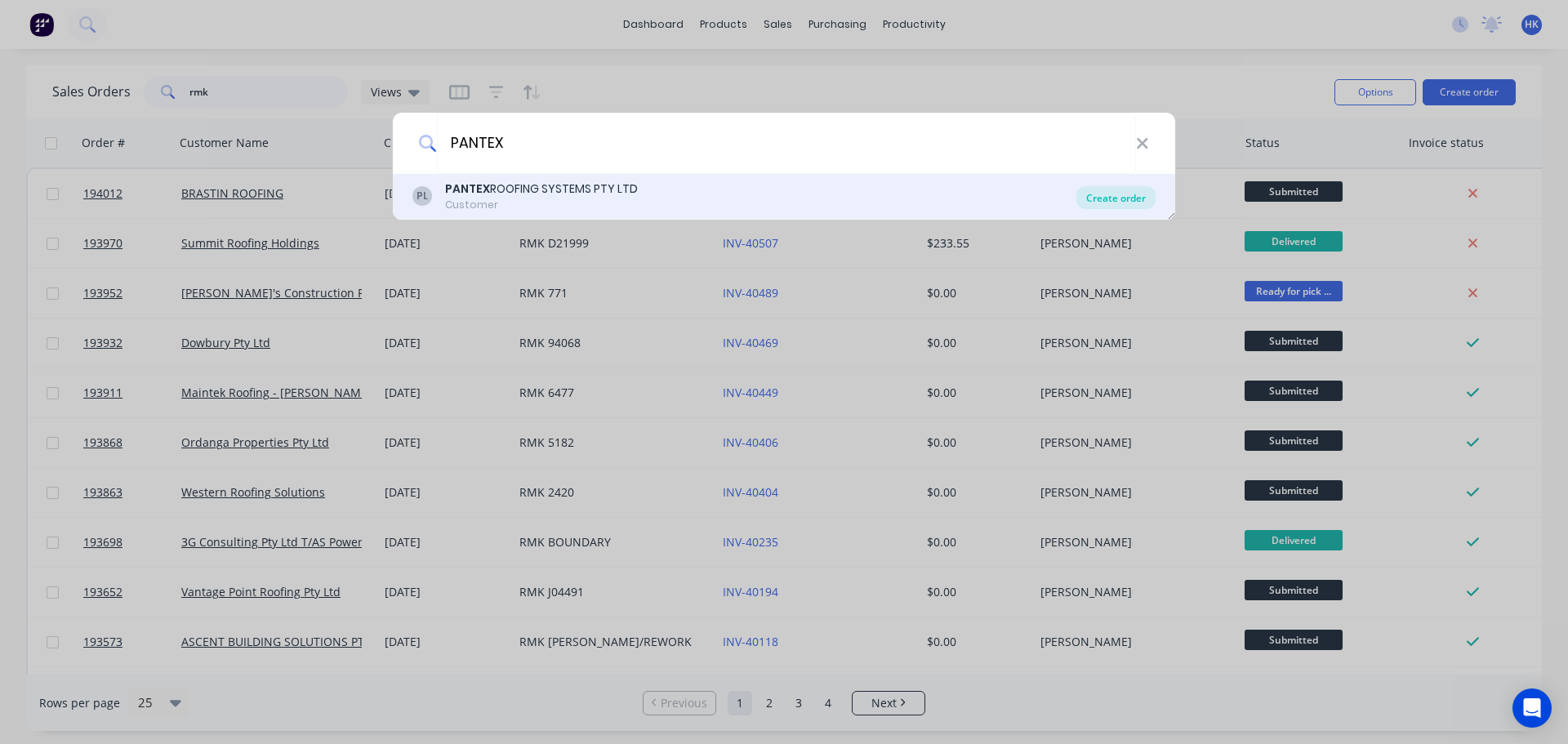
type input "PANTEX"
click at [1112, 202] on div "Create order" at bounding box center [1116, 197] width 79 height 22
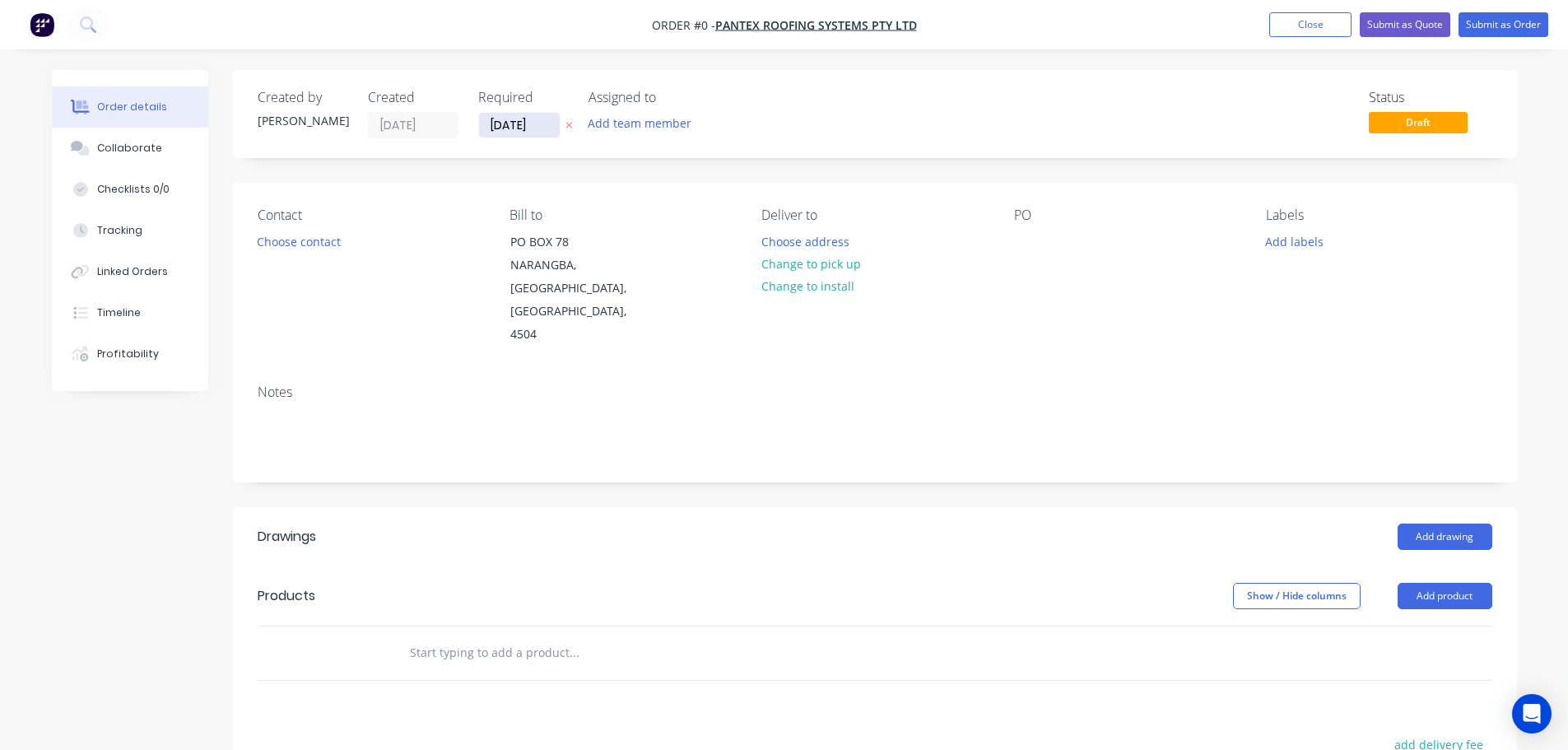
click at [481, 130] on input "[DATE]" at bounding box center [519, 125] width 81 height 24
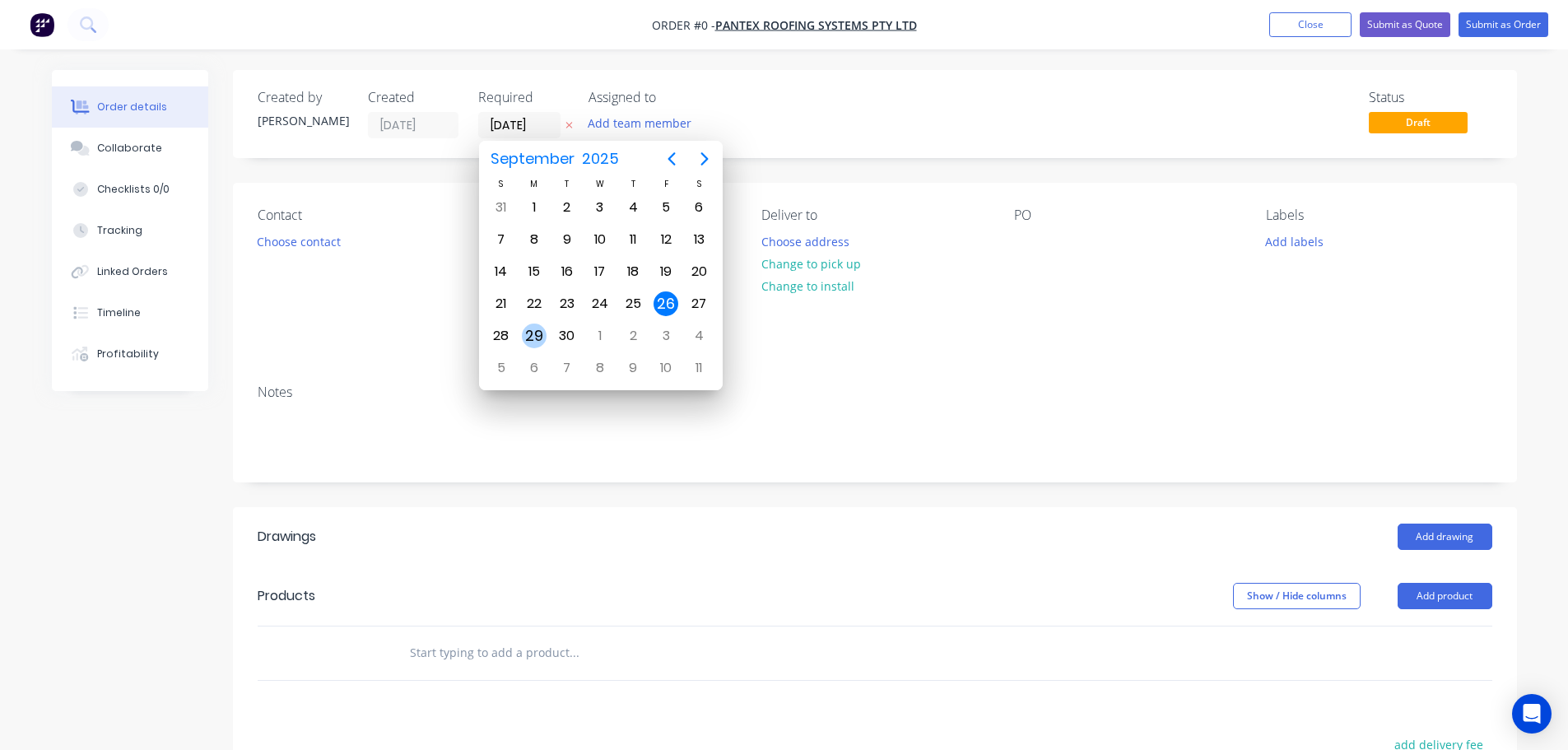
click at [528, 340] on div "29" at bounding box center [533, 335] width 24 height 24
type input "[DATE]"
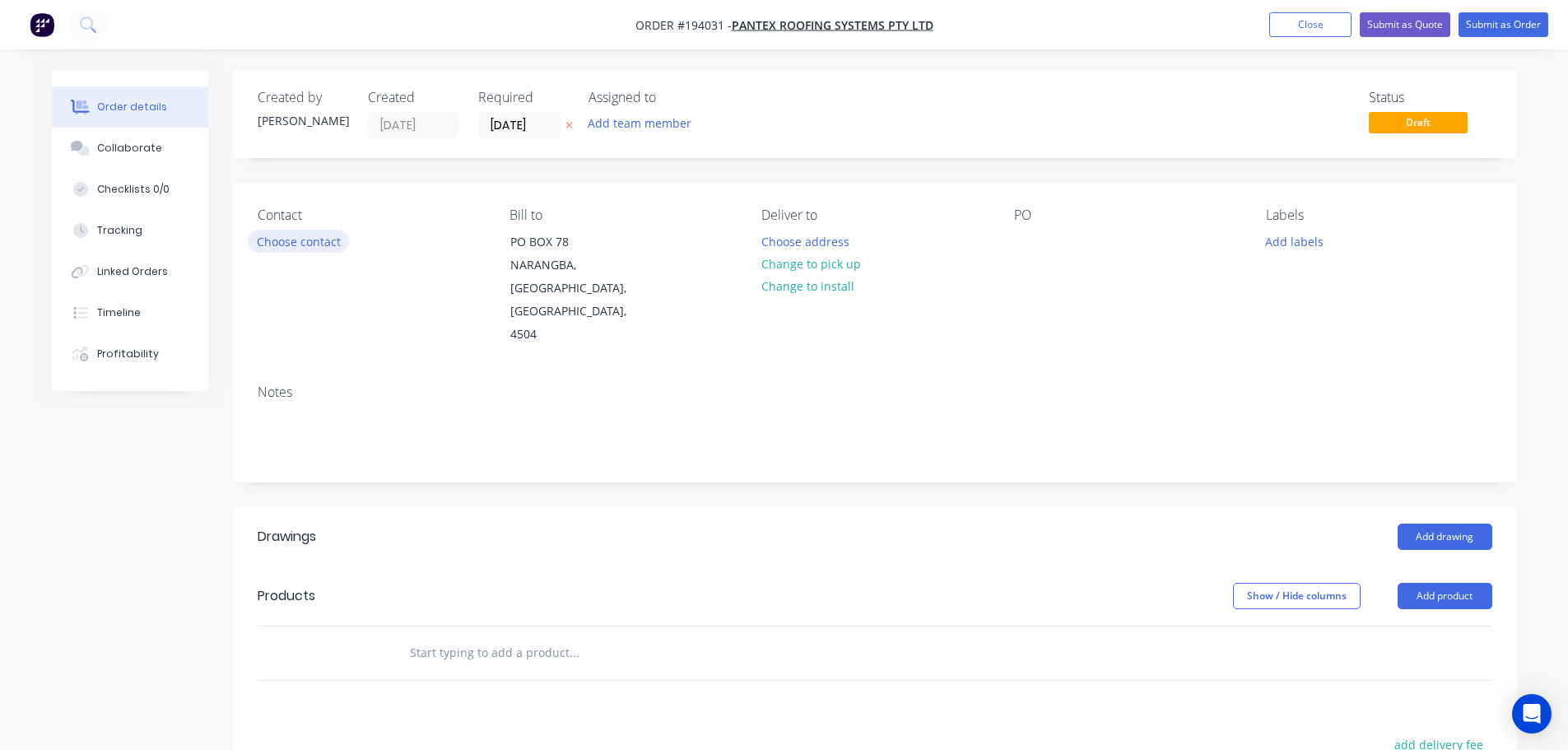
click at [307, 236] on button "Choose contact" at bounding box center [299, 241] width 101 height 23
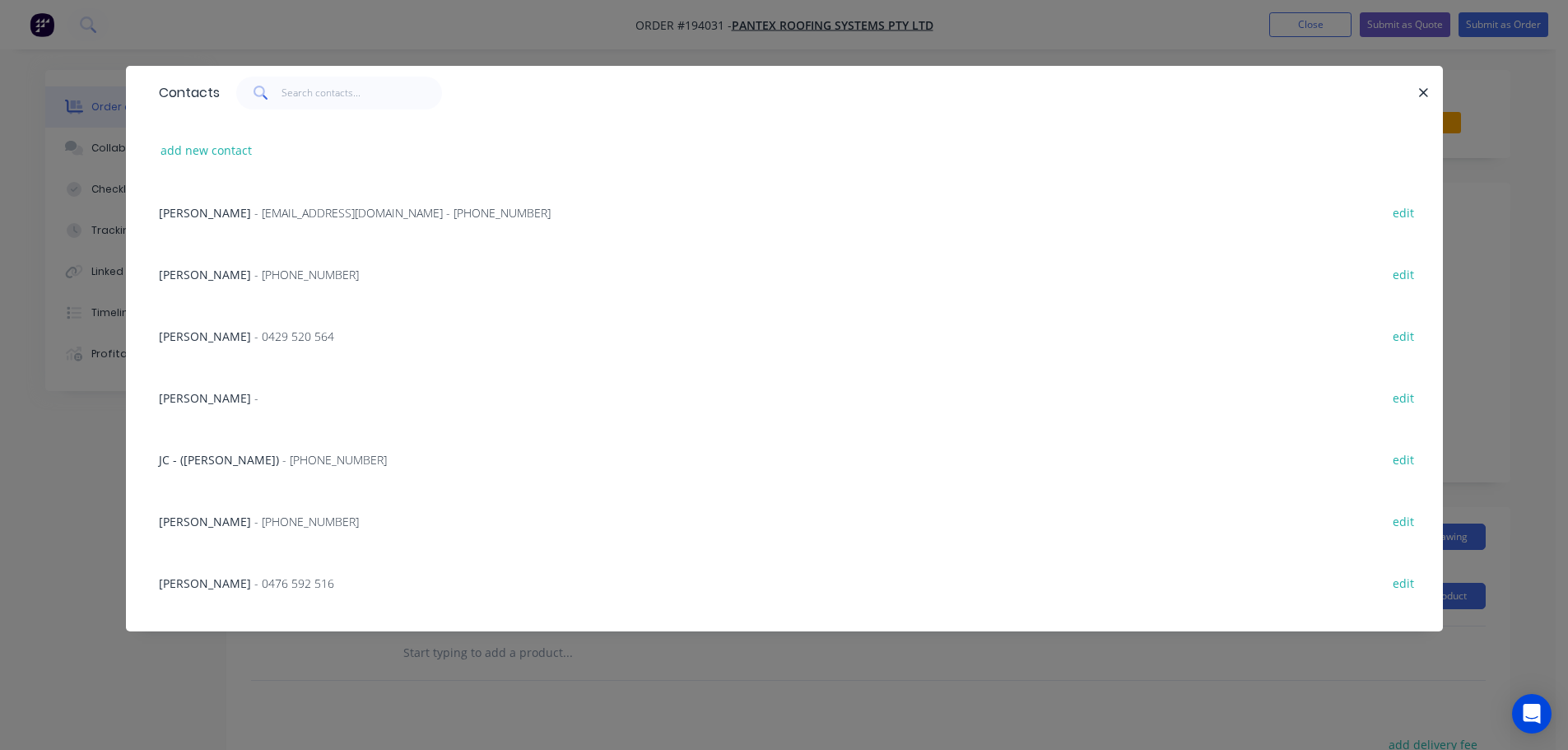
click at [270, 207] on span "- [EMAIL_ADDRESS][DOMAIN_NAME] - [PHONE_NUMBER]" at bounding box center [402, 212] width 296 height 15
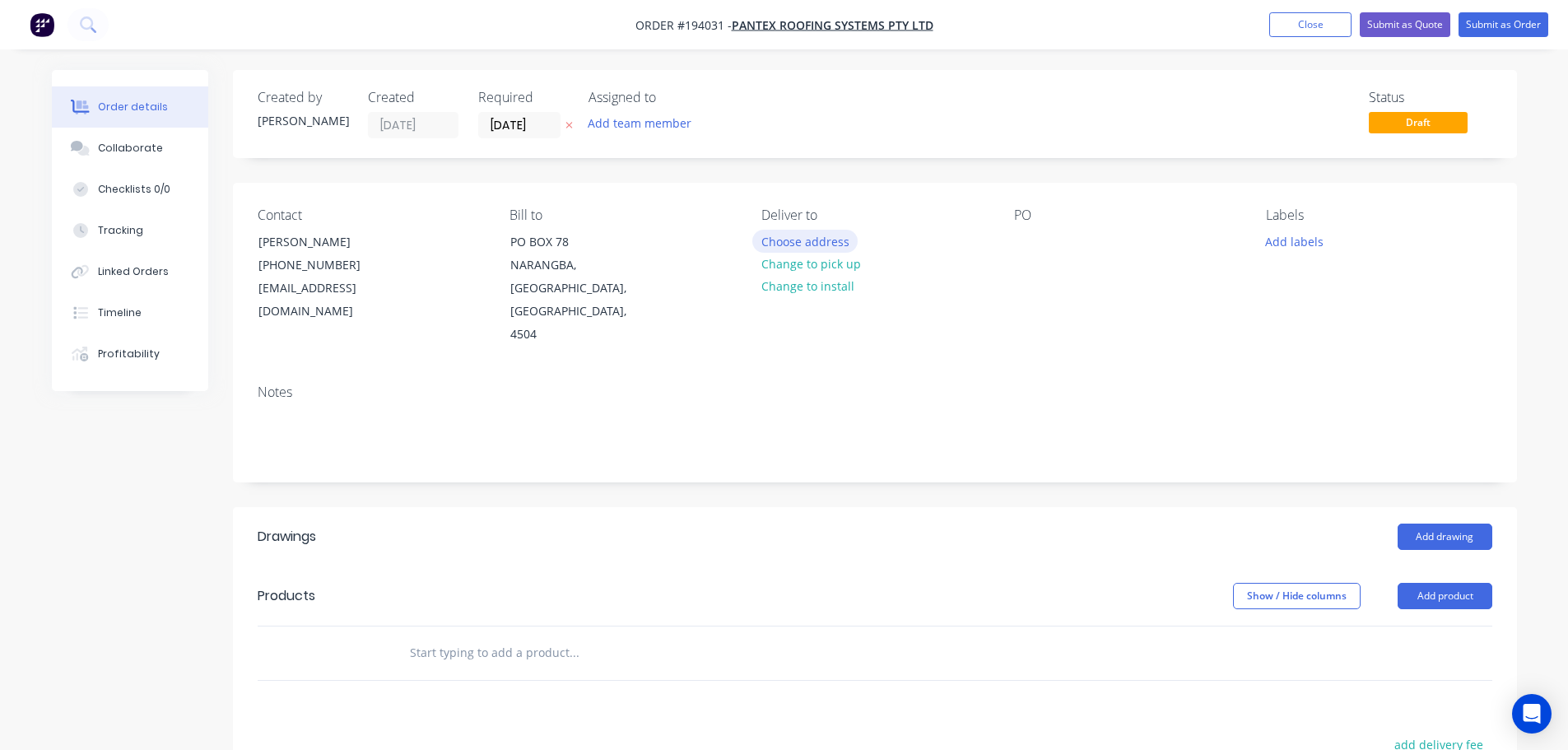
click at [834, 235] on button "Choose address" at bounding box center [805, 241] width 105 height 23
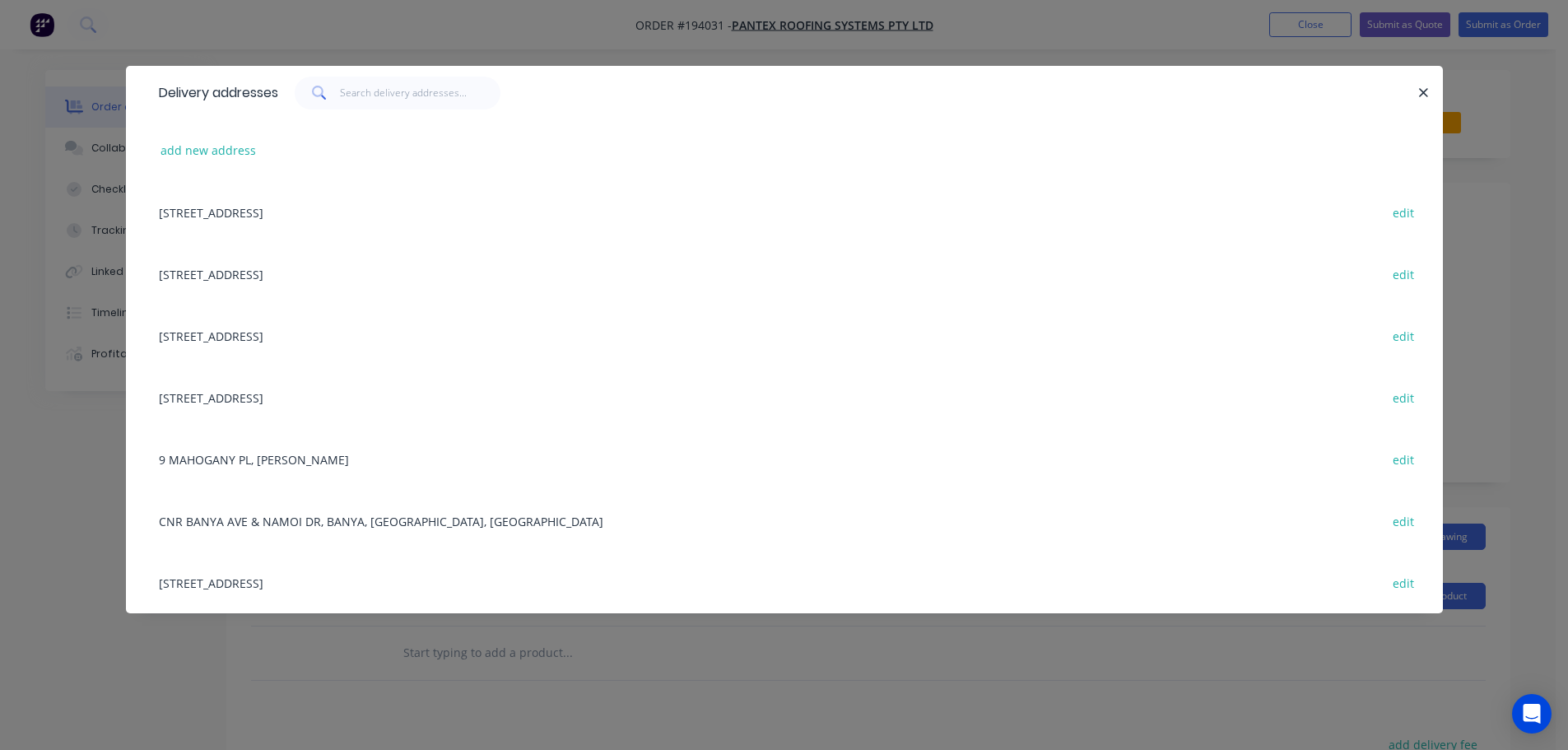
click at [329, 578] on div "[STREET_ADDRESS] edit" at bounding box center [784, 582] width 1267 height 62
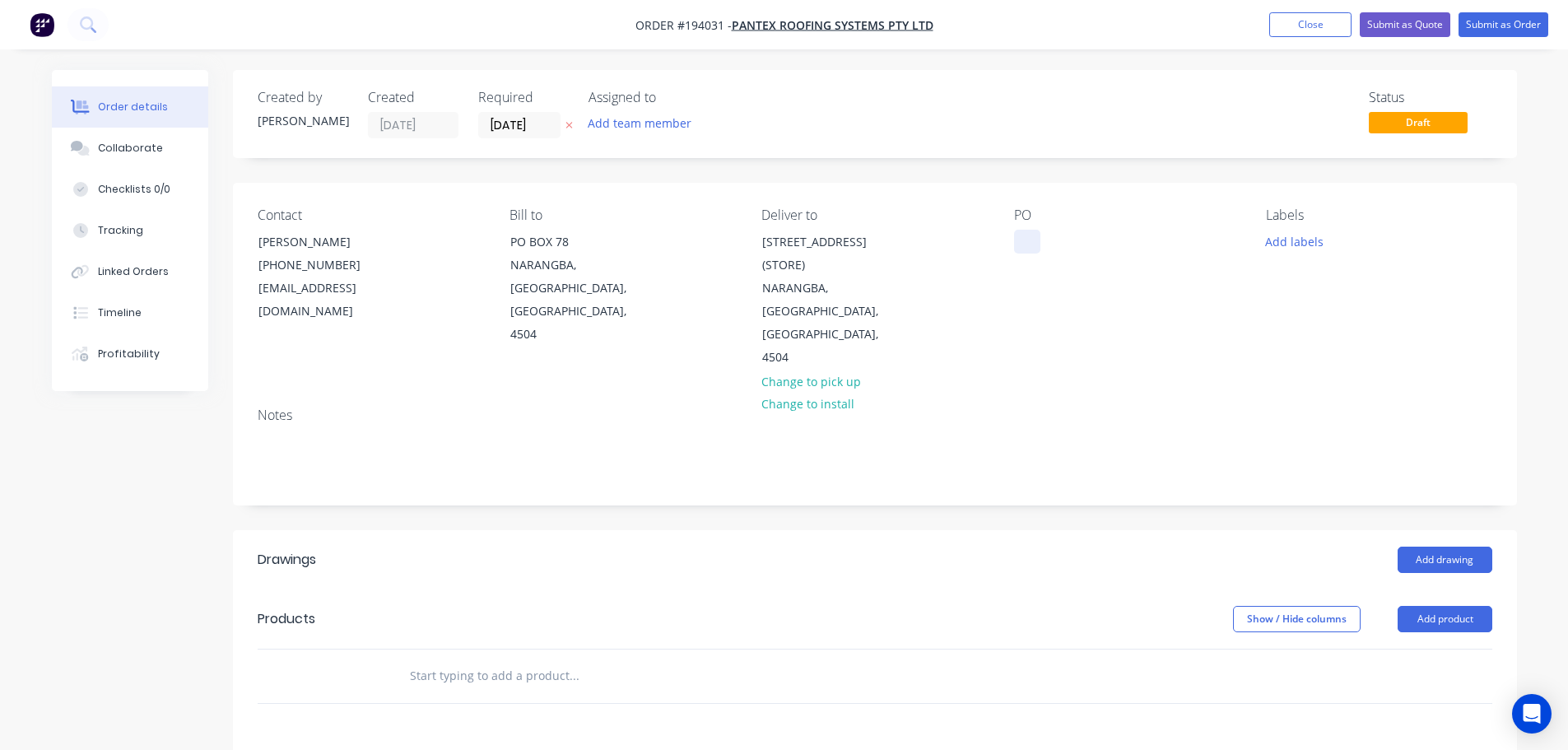
click at [1027, 244] on div at bounding box center [1027, 242] width 26 height 24
click at [1289, 245] on button "Add labels" at bounding box center [1295, 241] width 76 height 23
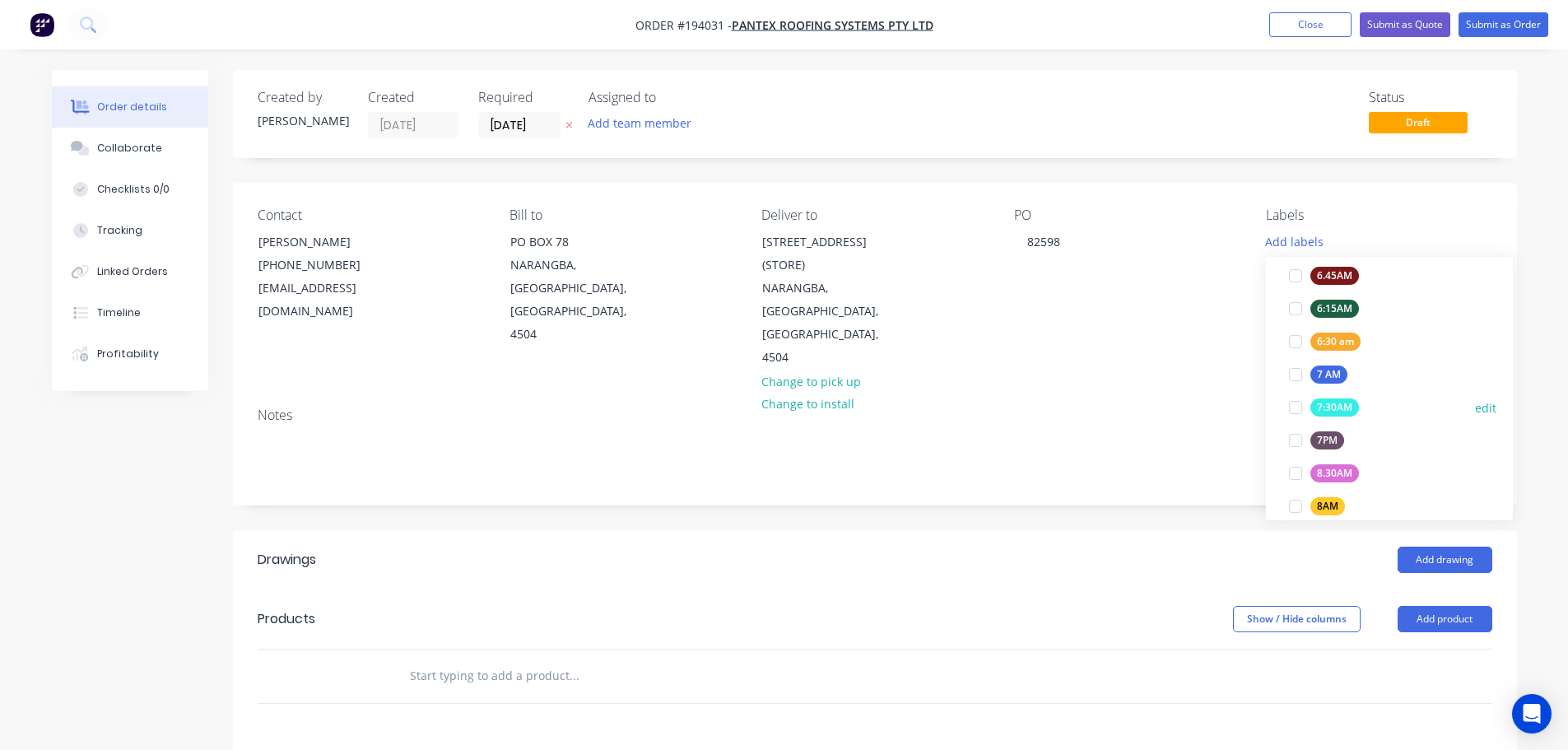
scroll to position [412, 0]
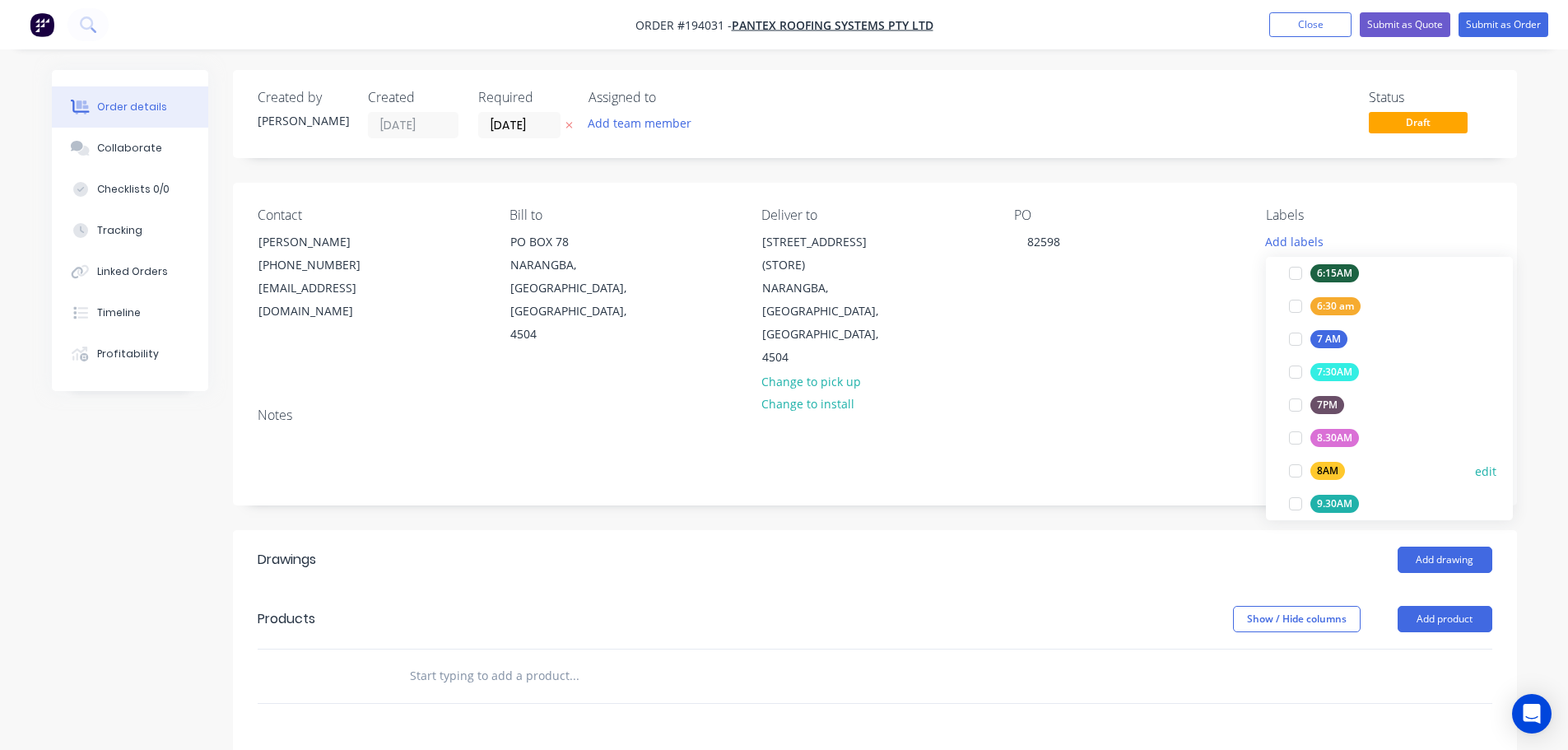
click at [1291, 474] on div at bounding box center [1296, 471] width 33 height 33
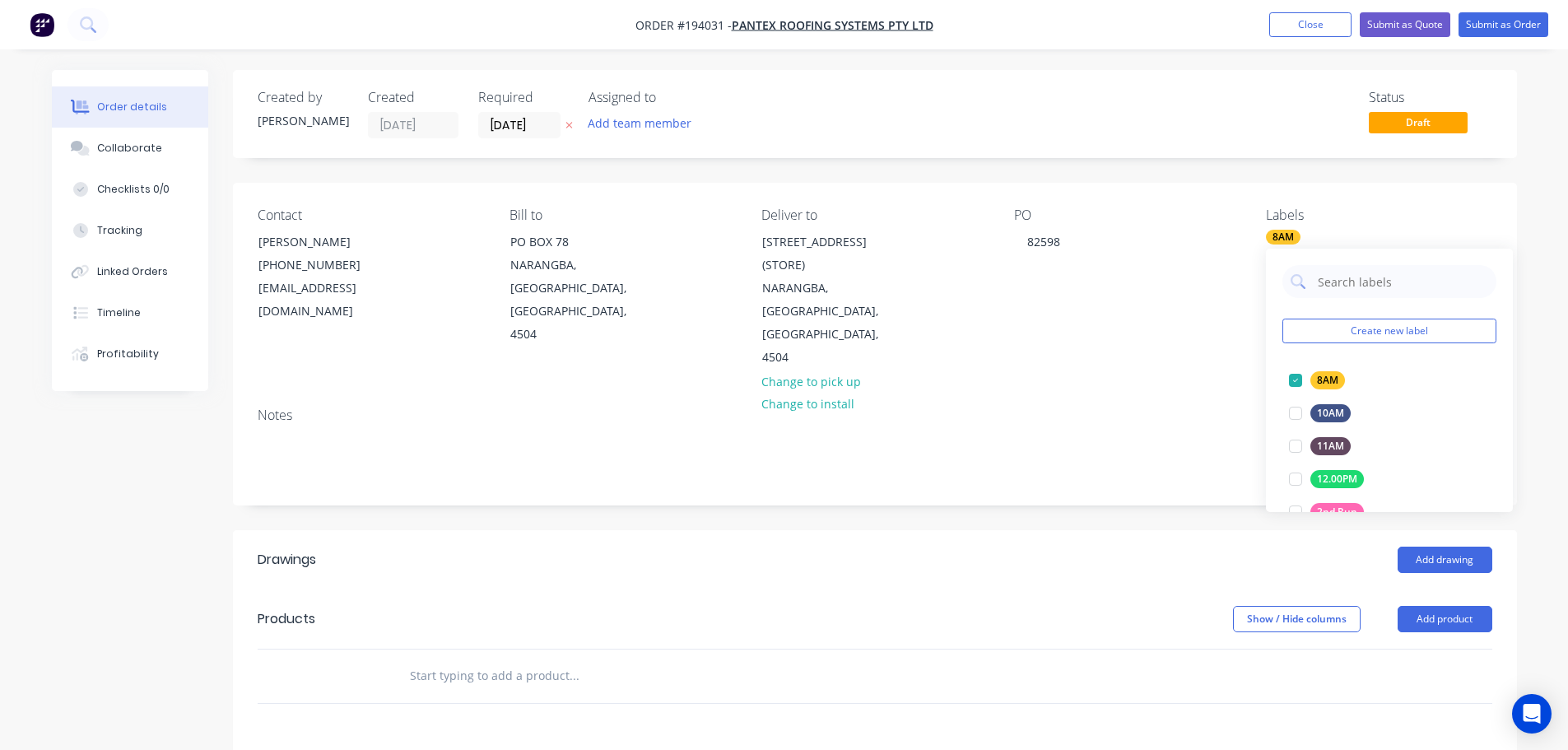
click at [1169, 530] on header "Drawings Add drawing" at bounding box center [875, 559] width 1284 height 59
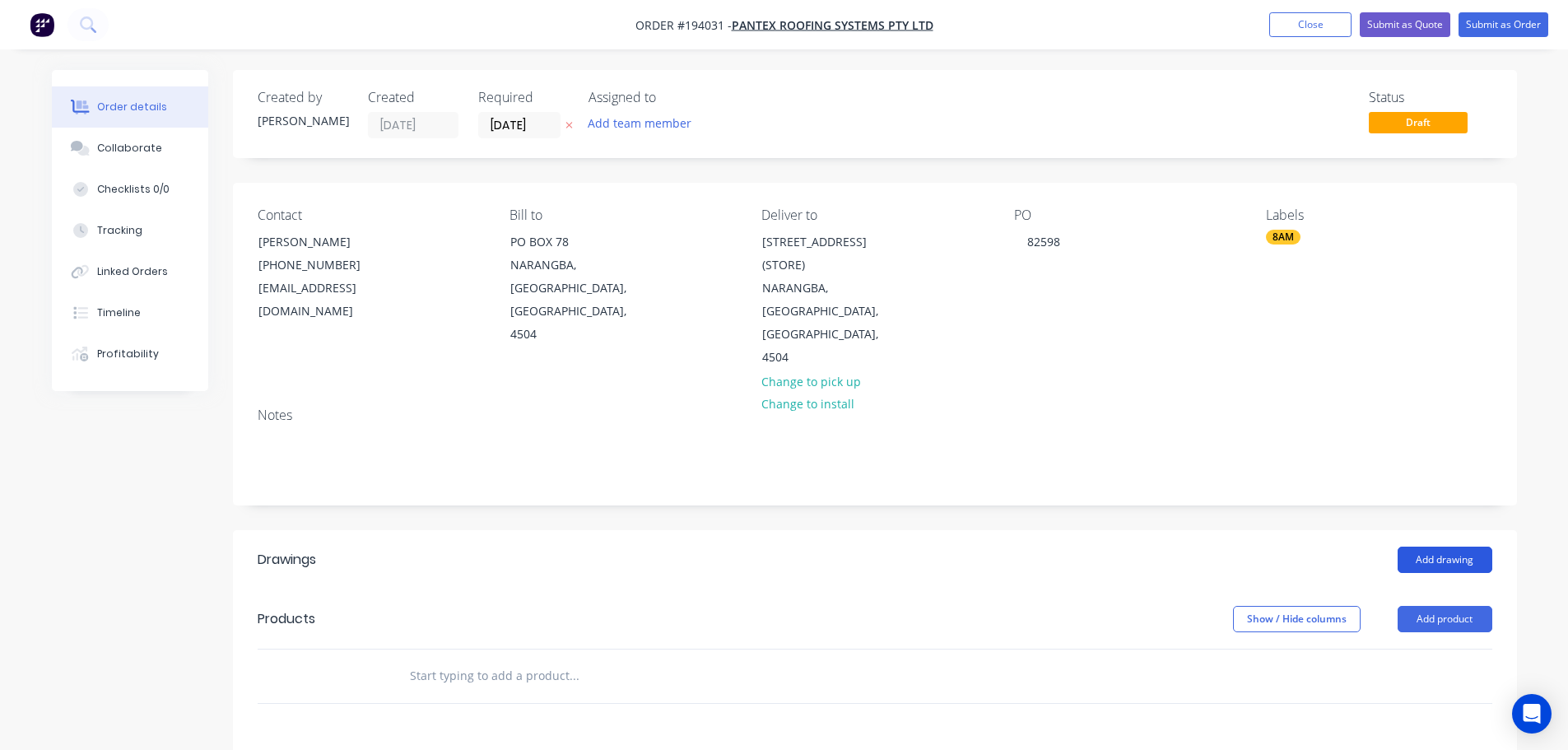
click at [1461, 547] on button "Add drawing" at bounding box center [1445, 560] width 95 height 26
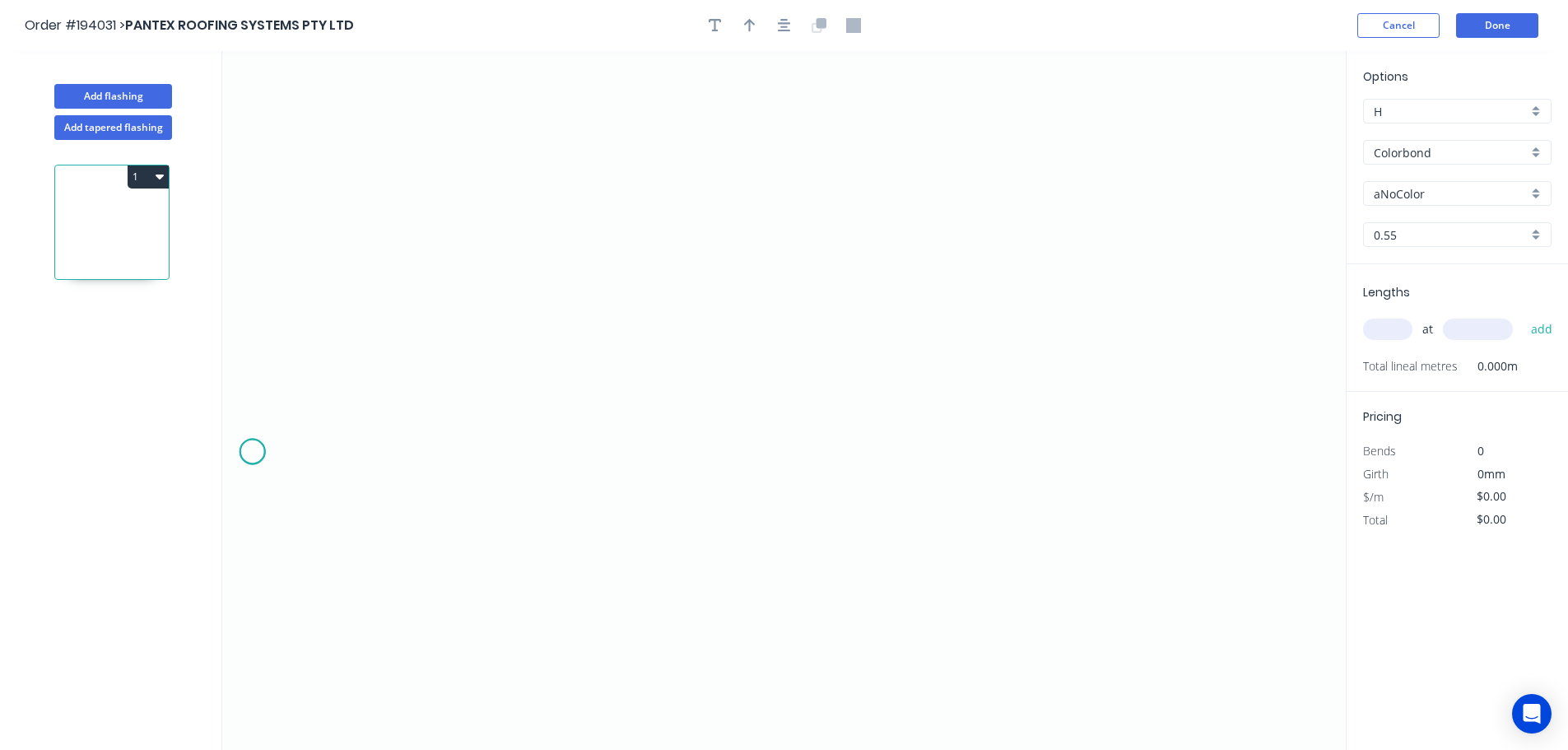
drag, startPoint x: 252, startPoint y: 452, endPoint x: 276, endPoint y: 411, distance: 47.5
click at [251, 452] on icon "0" at bounding box center [783, 400] width 1123 height 699
click at [344, 359] on icon "0" at bounding box center [783, 400] width 1123 height 699
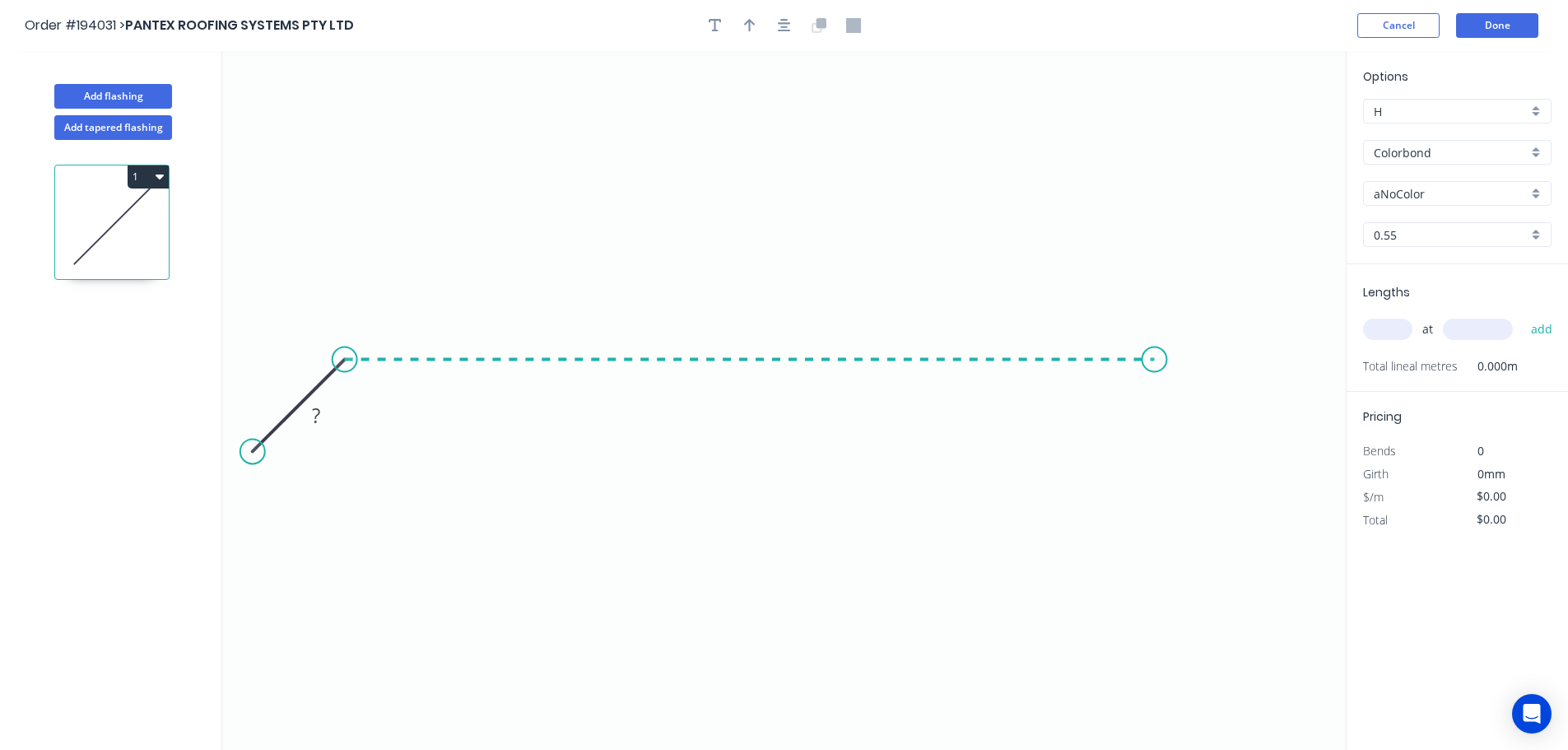
click at [1153, 430] on icon "0 ?" at bounding box center [783, 400] width 1123 height 699
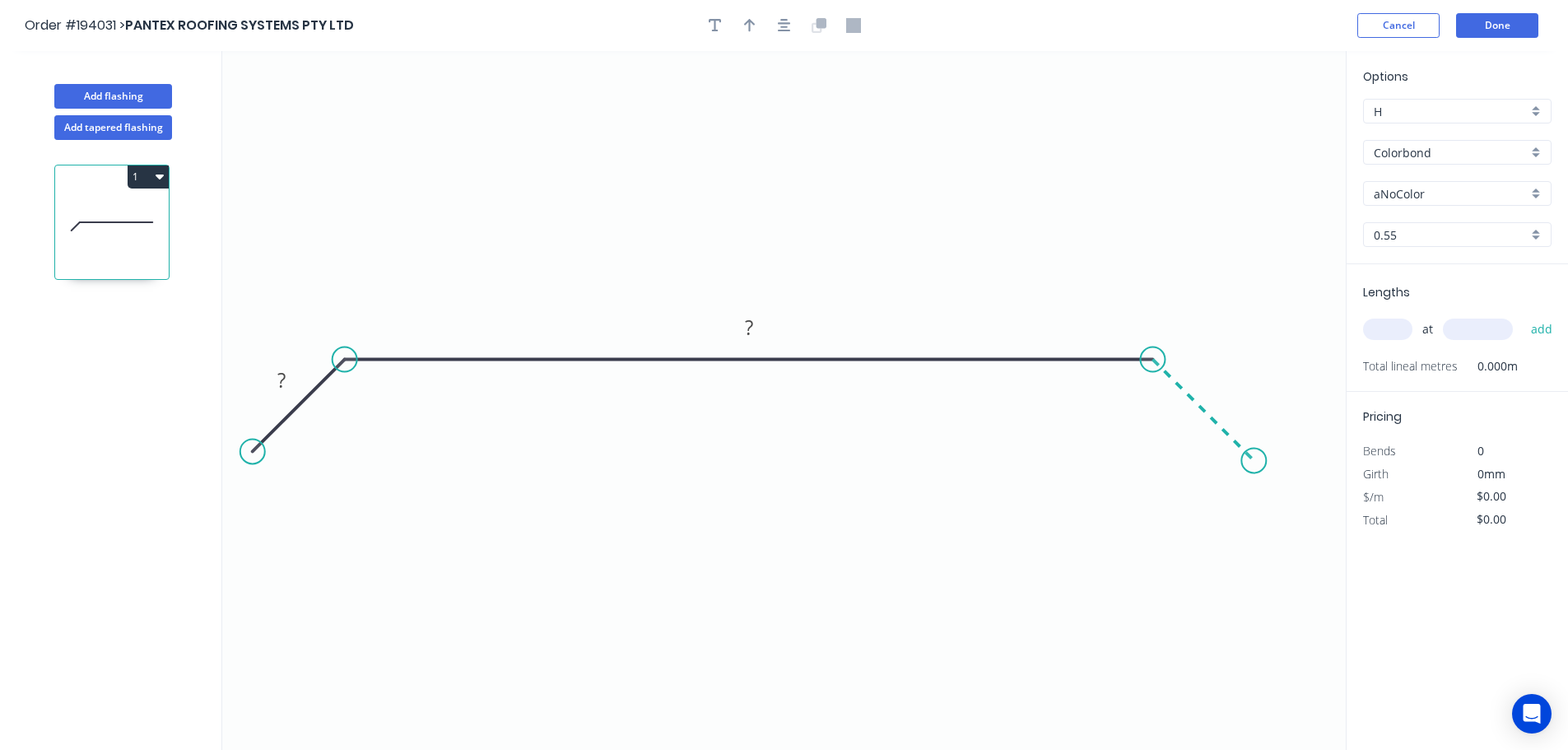
drag, startPoint x: 1254, startPoint y: 465, endPoint x: 1081, endPoint y: 464, distance: 173.0
click at [1253, 463] on icon "0 ? ?" at bounding box center [783, 400] width 1123 height 699
click at [369, 409] on div "Show angle" at bounding box center [425, 416] width 166 height 34
click at [1162, 425] on div "Show angle" at bounding box center [1227, 420] width 166 height 34
click at [292, 380] on rect at bounding box center [282, 380] width 33 height 23
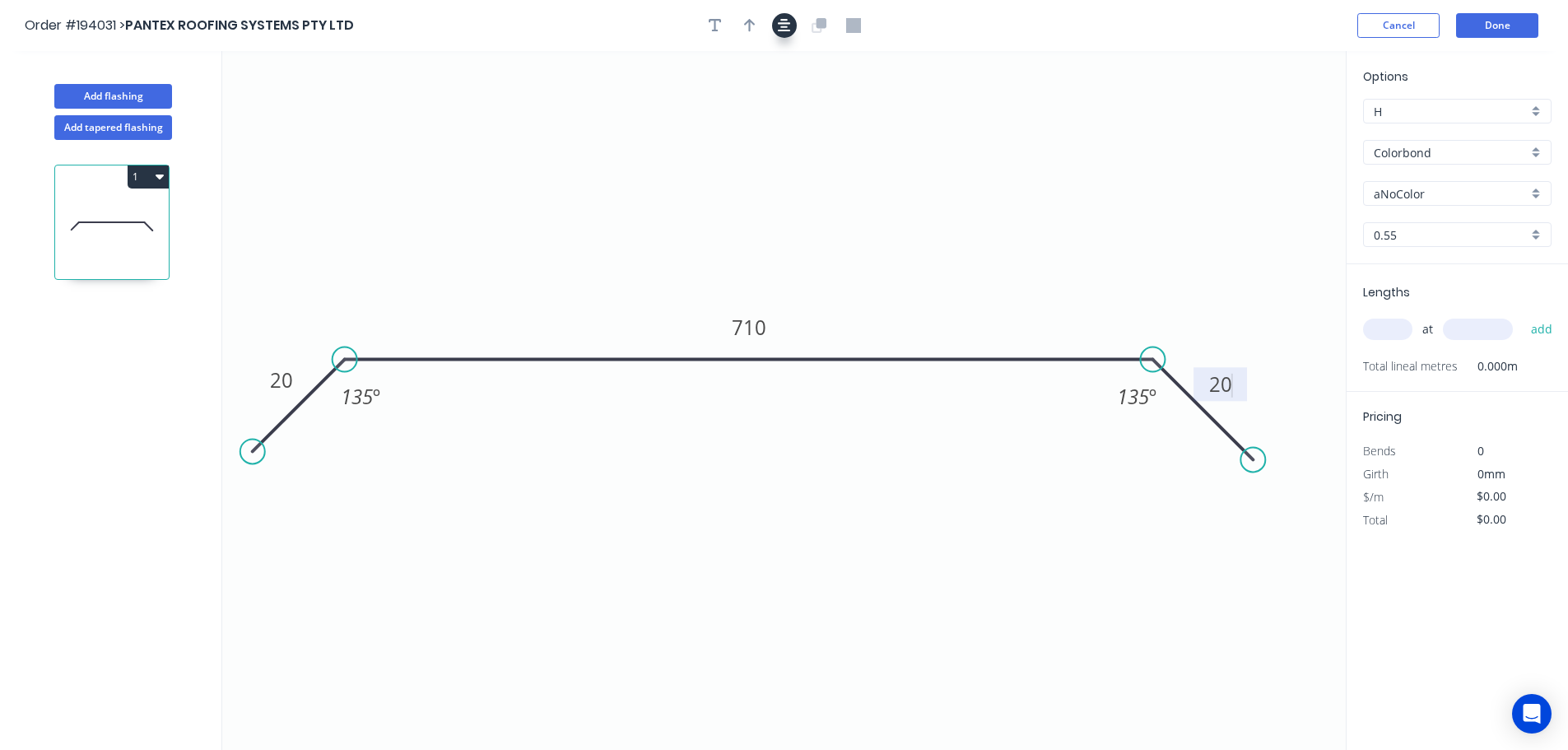
click at [795, 27] on button "button" at bounding box center [784, 25] width 24 height 24
type input "$19.99"
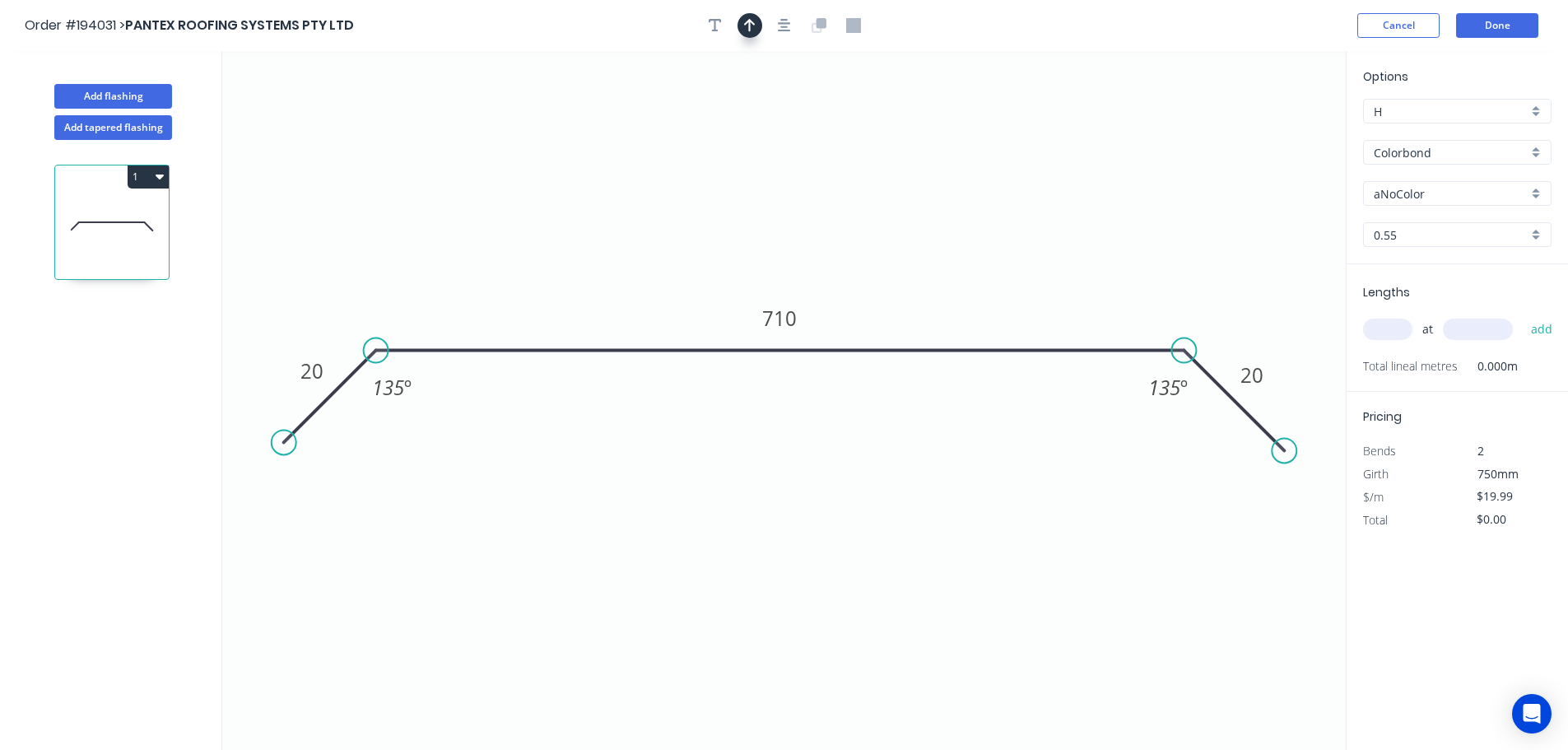
click at [755, 20] on icon "button" at bounding box center [750, 25] width 12 height 14
drag, startPoint x: 1265, startPoint y: 131, endPoint x: 811, endPoint y: 114, distance: 454.3
click at [811, 114] on icon at bounding box center [811, 95] width 14 height 53
click at [1435, 192] on input "aNoColor" at bounding box center [1450, 194] width 154 height 17
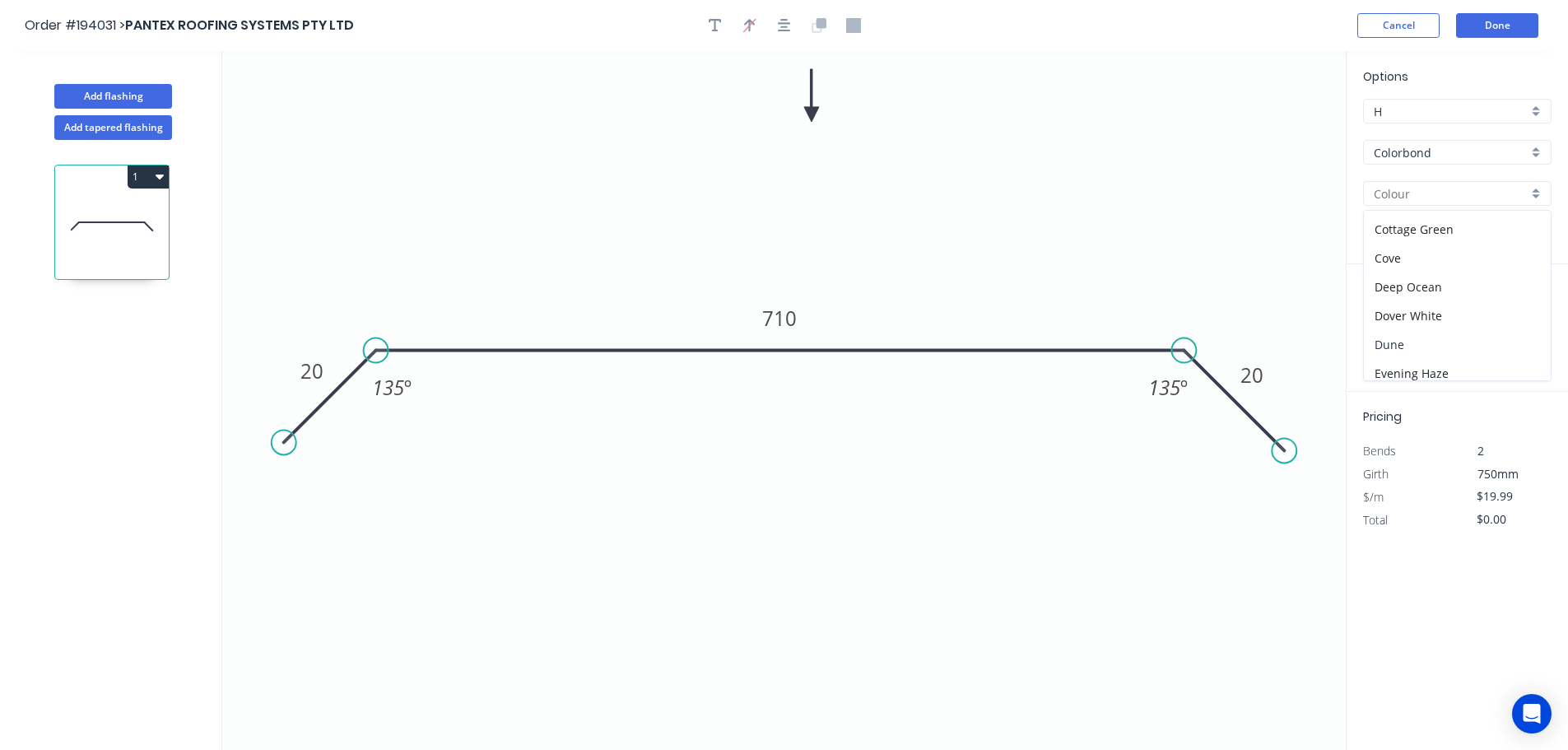
click at [1443, 343] on div "Dune" at bounding box center [1457, 345] width 186 height 29
type input "Dune"
click at [1372, 328] on input "text" at bounding box center [1387, 330] width 50 height 22
type input "2"
type input "3100"
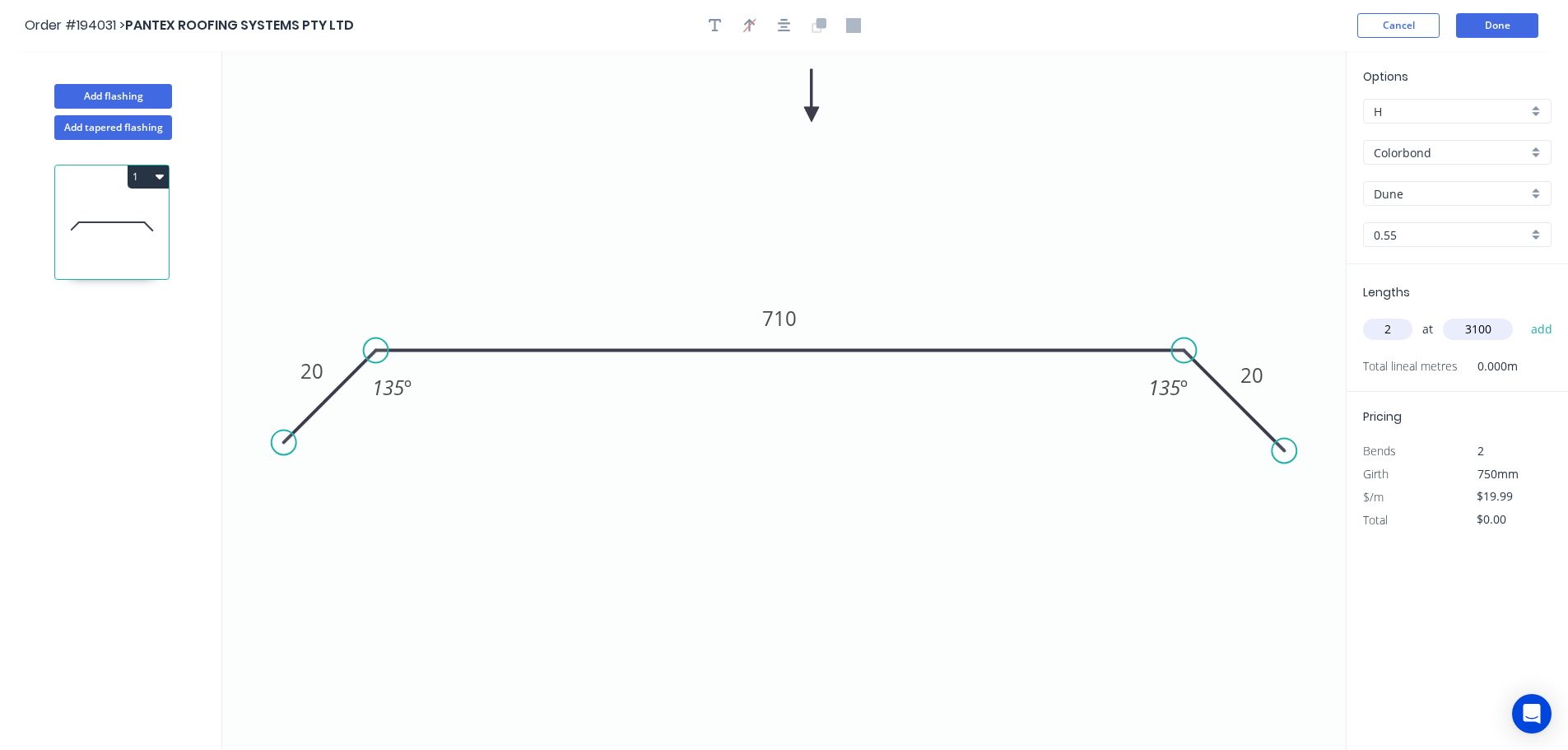
click at [1523, 315] on button "add" at bounding box center [1542, 329] width 39 height 28
click at [146, 178] on button "1" at bounding box center [148, 177] width 41 height 23
click at [125, 224] on div "Duplicate" at bounding box center [91, 217] width 127 height 24
type input "$0.00"
click at [312, 370] on tspan "20" at bounding box center [311, 371] width 23 height 27
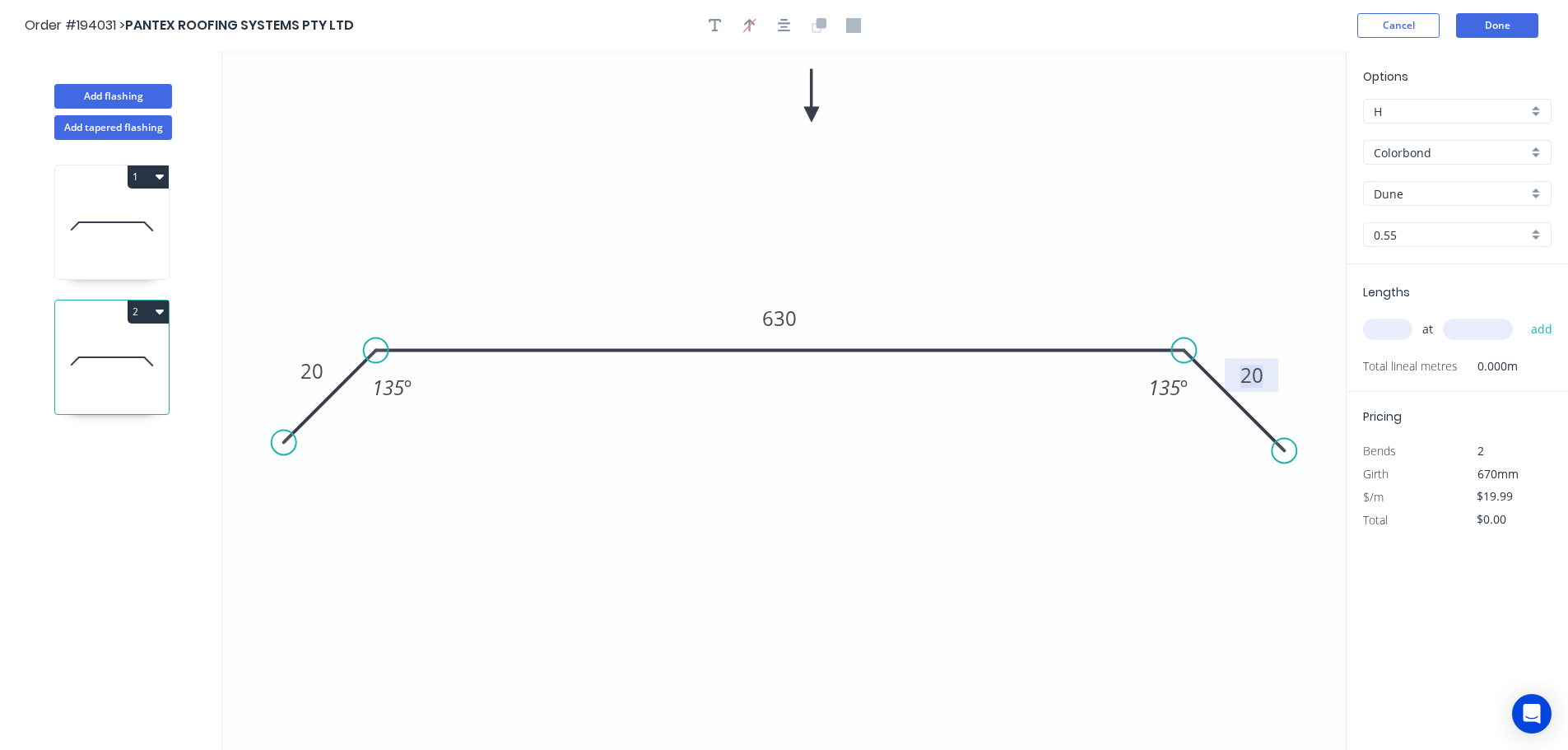
click at [1395, 326] on input "text" at bounding box center [1387, 330] width 50 height 22
type input "2"
click at [1523, 315] on button "add" at bounding box center [1542, 329] width 39 height 28
click at [1499, 23] on button "Done" at bounding box center [1496, 25] width 82 height 24
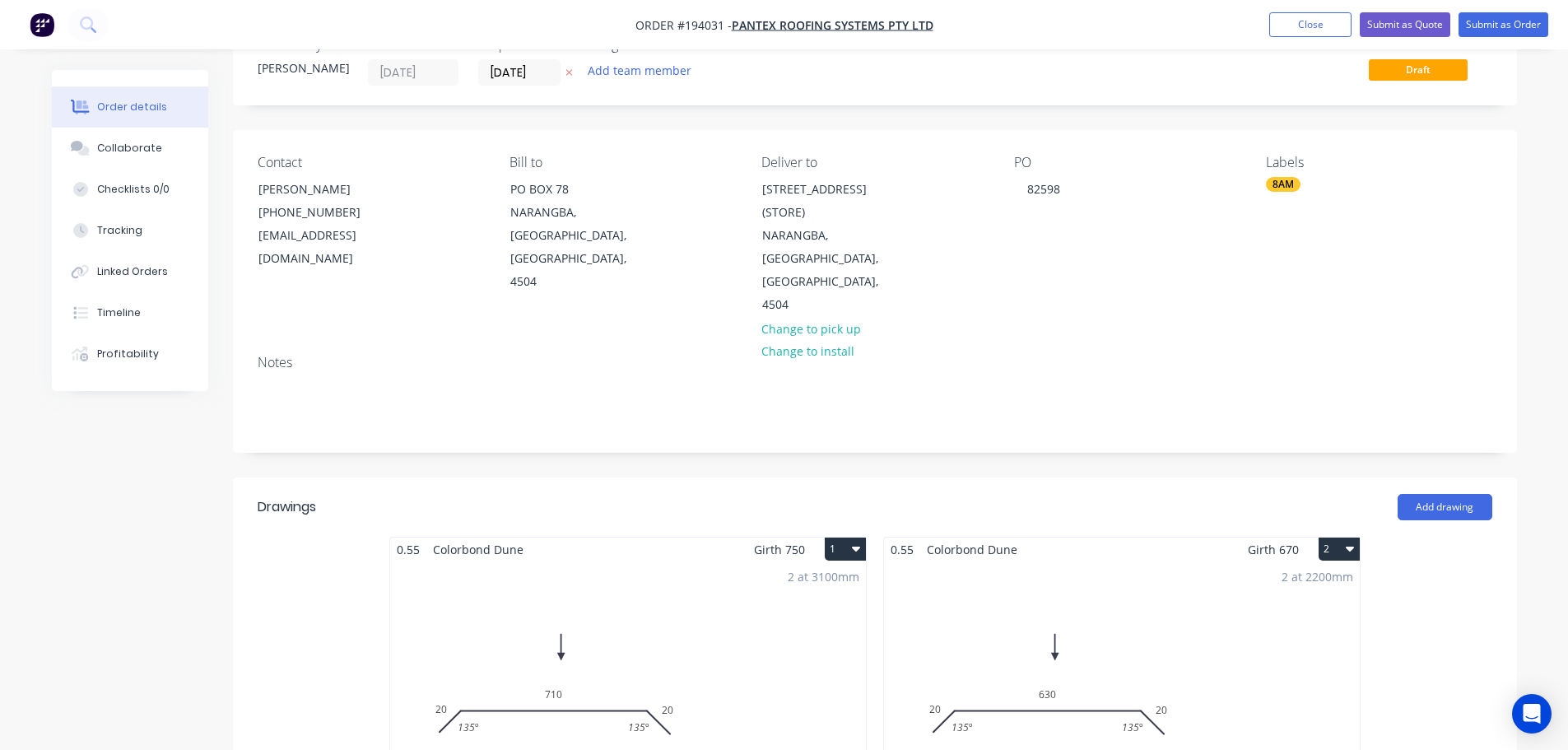
scroll to position [82, 0]
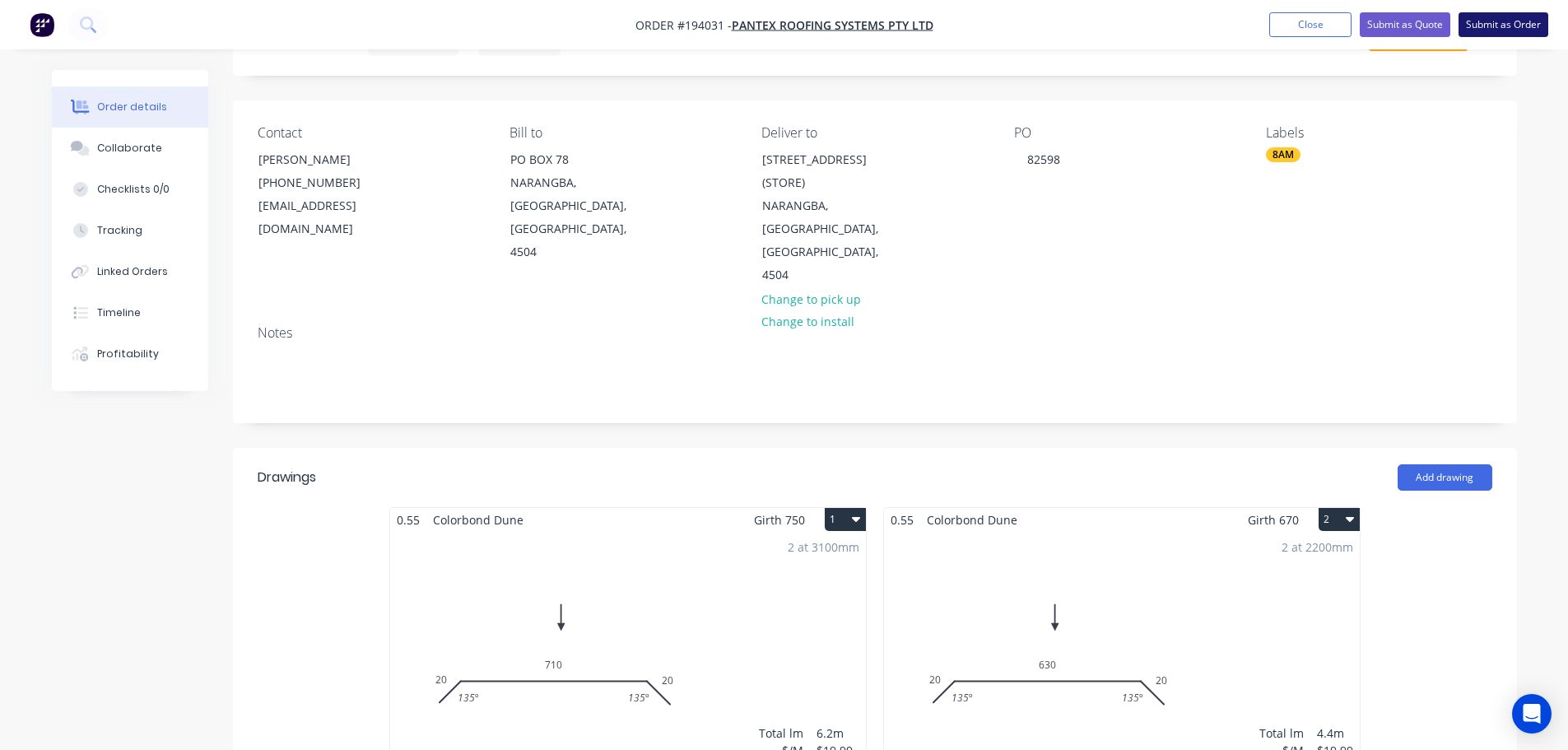
click at [1514, 26] on button "Submit as Order" at bounding box center [1503, 24] width 90 height 24
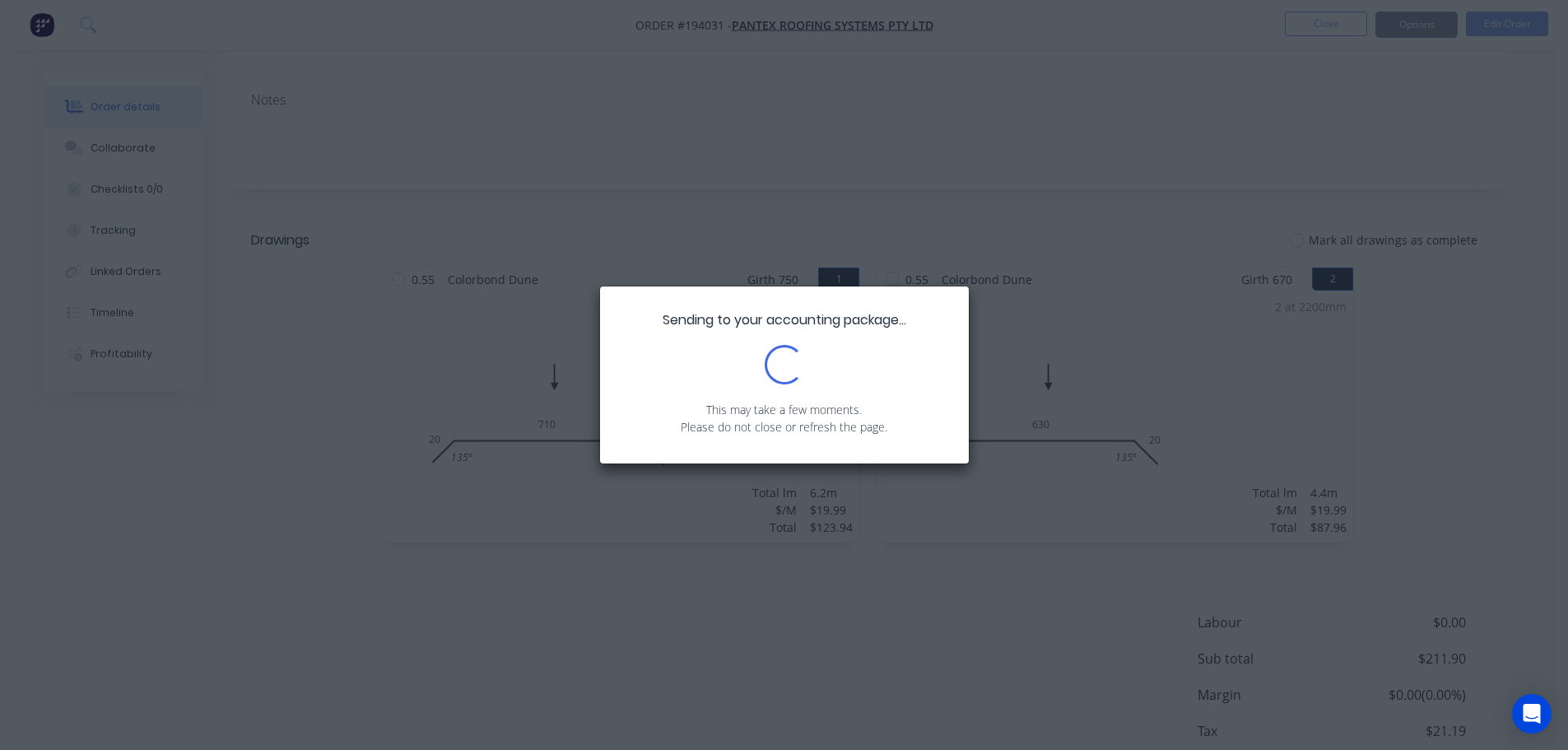
scroll to position [247, 0]
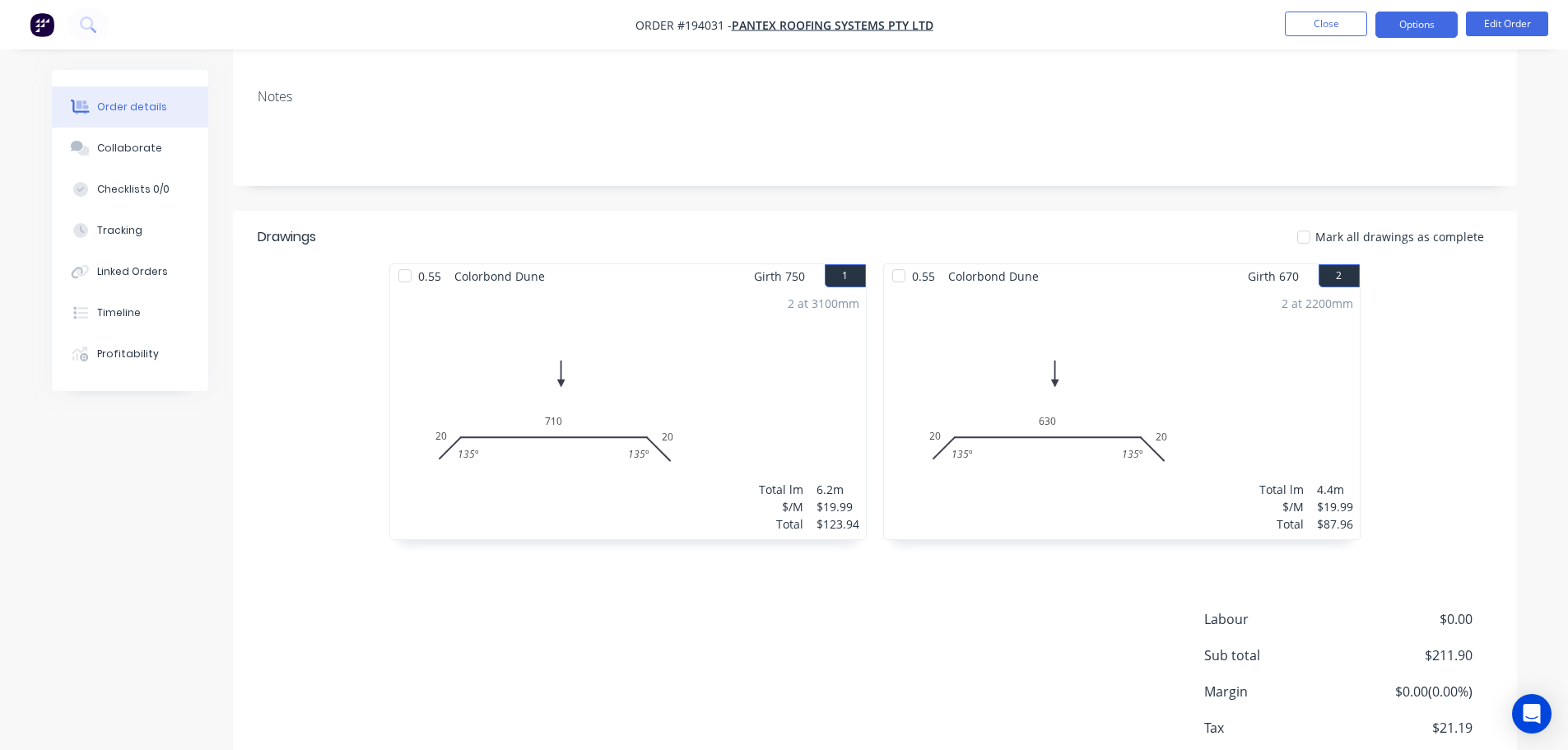
click at [1420, 27] on button "Options" at bounding box center [1416, 24] width 82 height 26
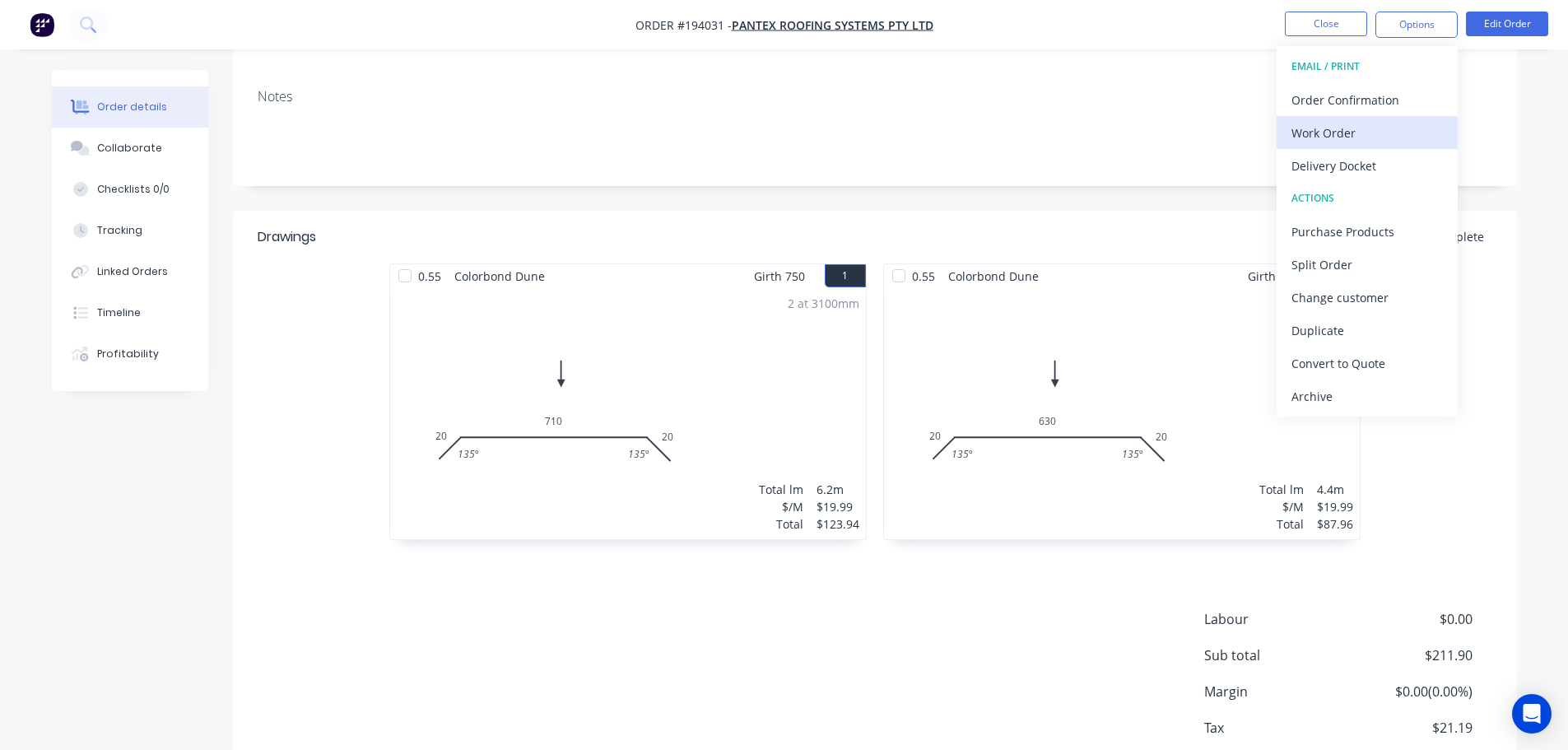
click at [1369, 137] on div "Work Order" at bounding box center [1366, 133] width 151 height 24
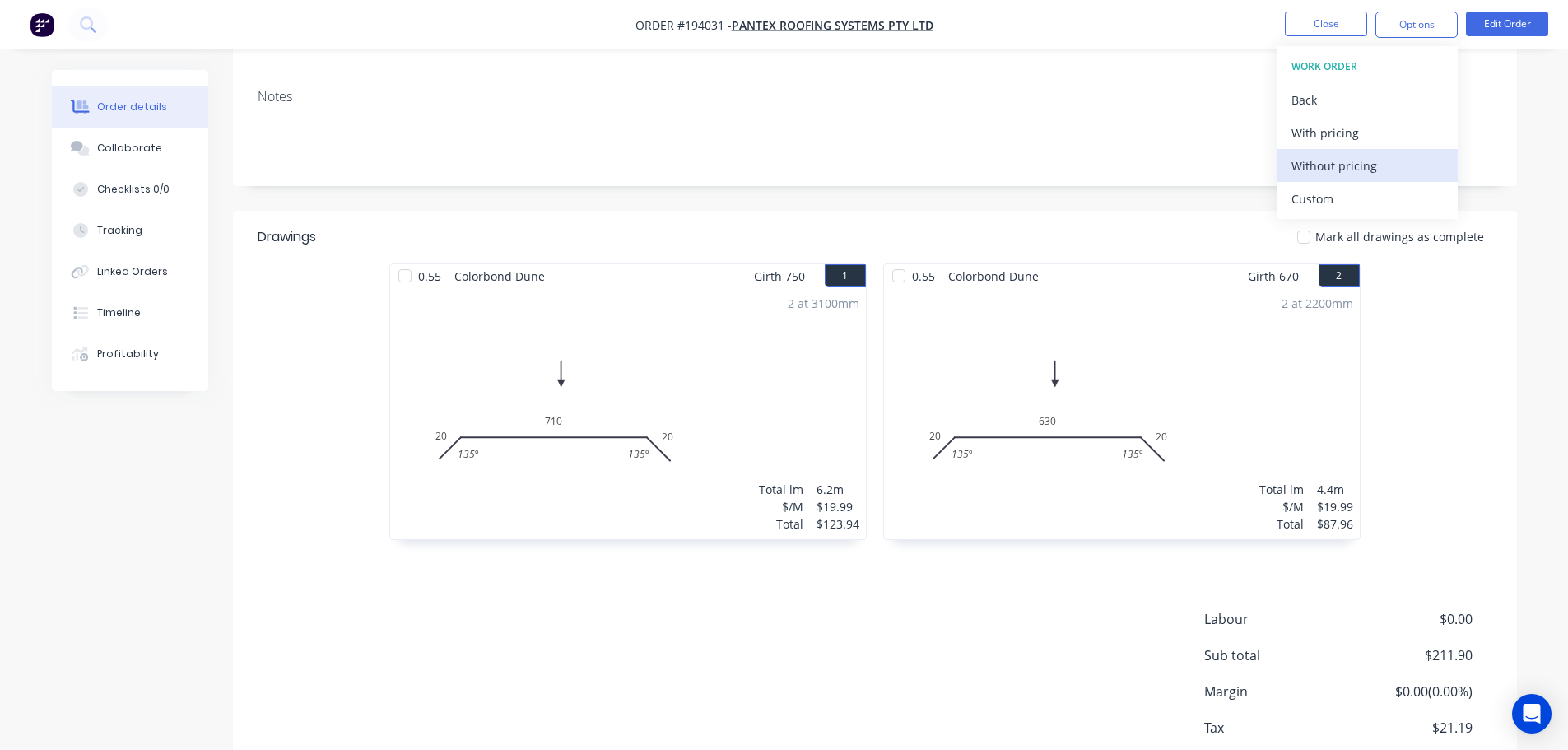
click at [1360, 170] on div "Without pricing" at bounding box center [1366, 166] width 151 height 24
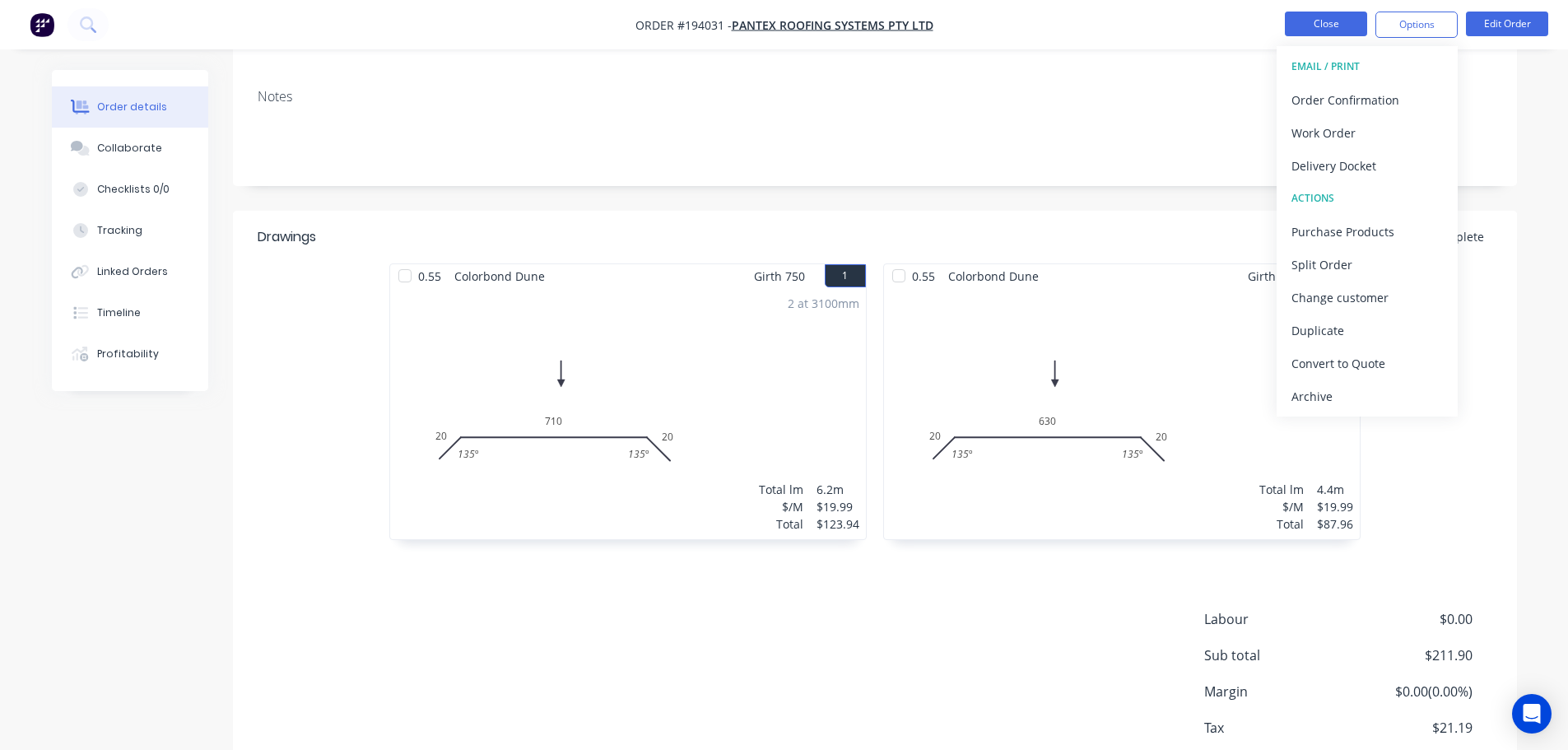
click at [1316, 27] on button "Close" at bounding box center [1325, 24] width 82 height 24
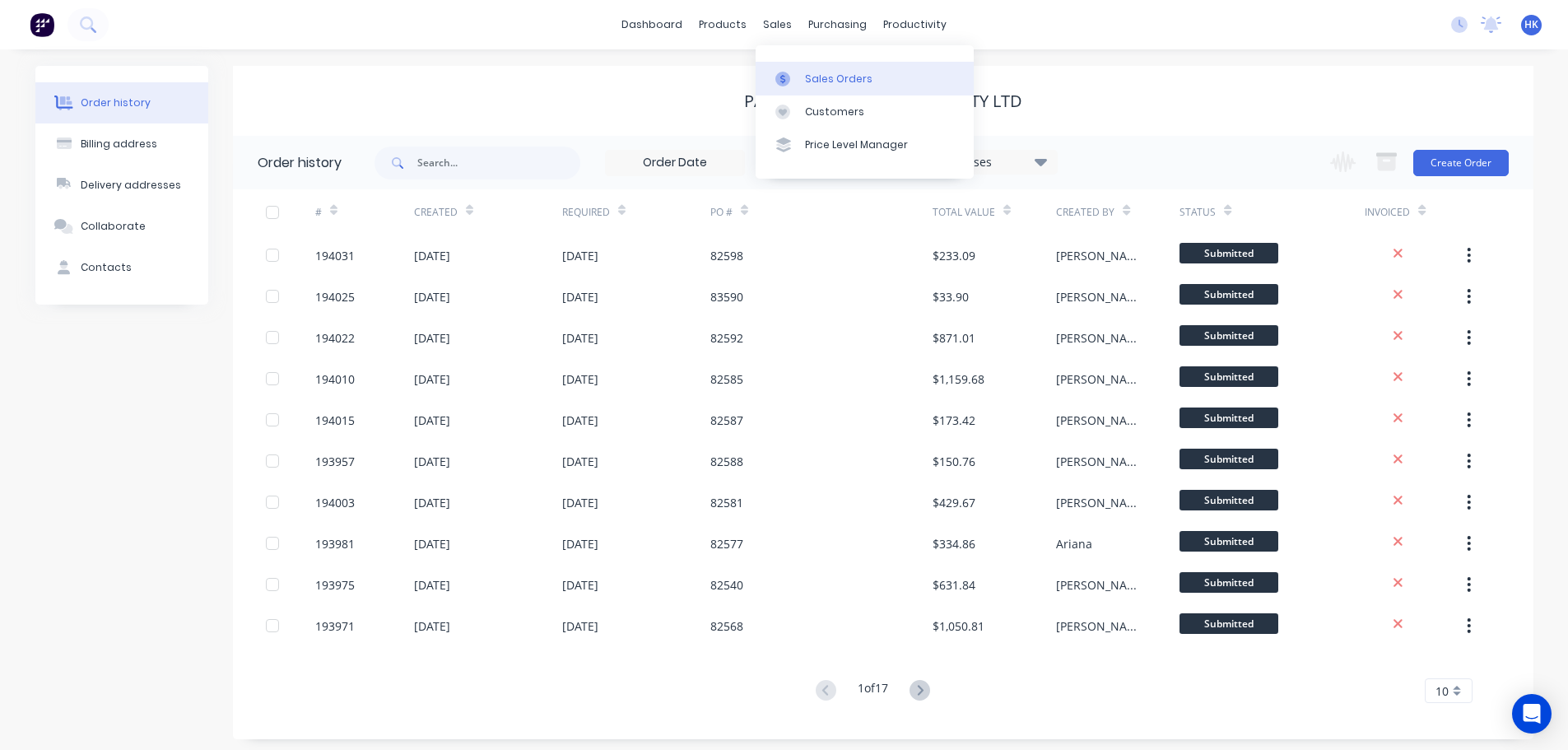
click at [824, 78] on div "Sales Orders" at bounding box center [838, 79] width 68 height 14
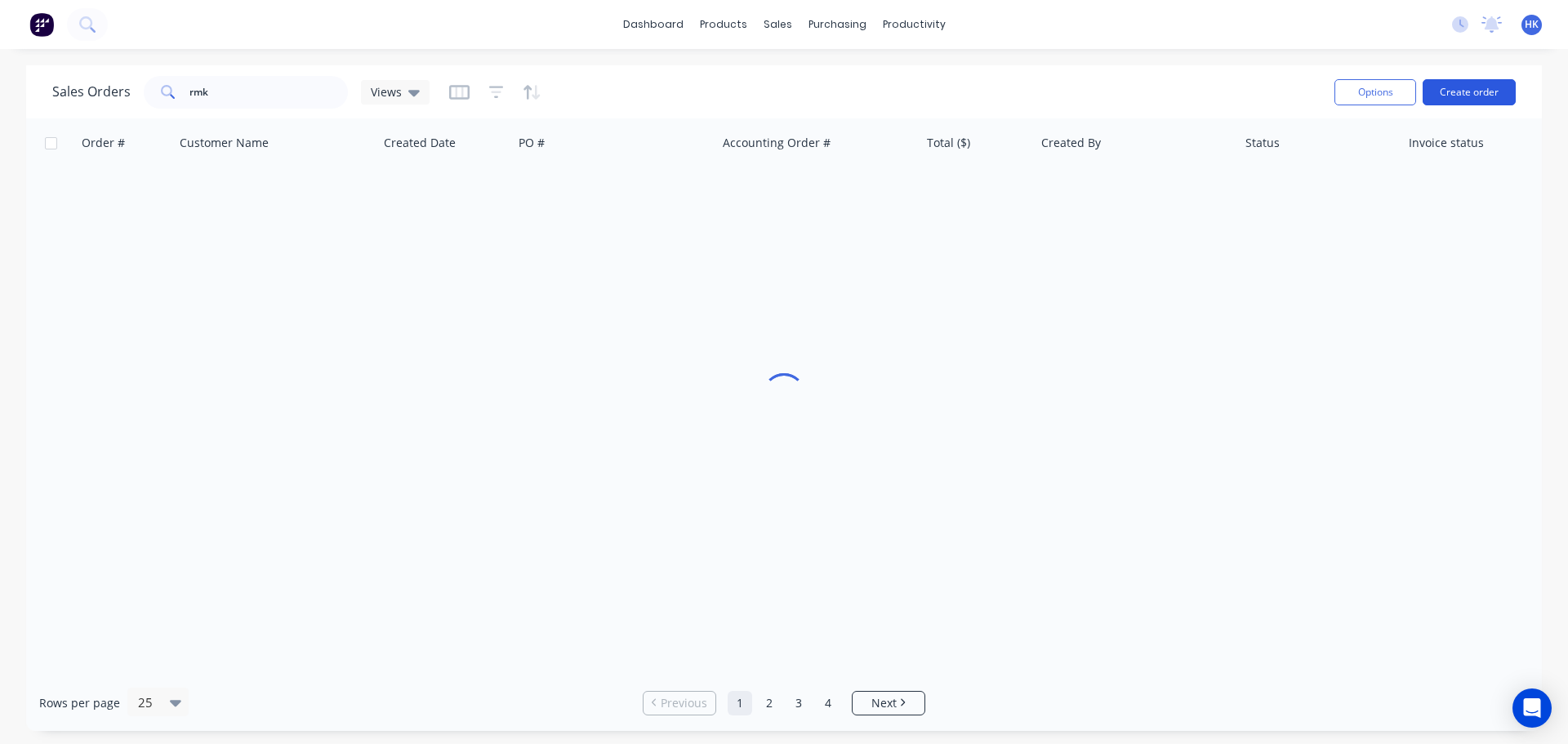
click at [1468, 93] on button "Create order" at bounding box center [1470, 92] width 93 height 26
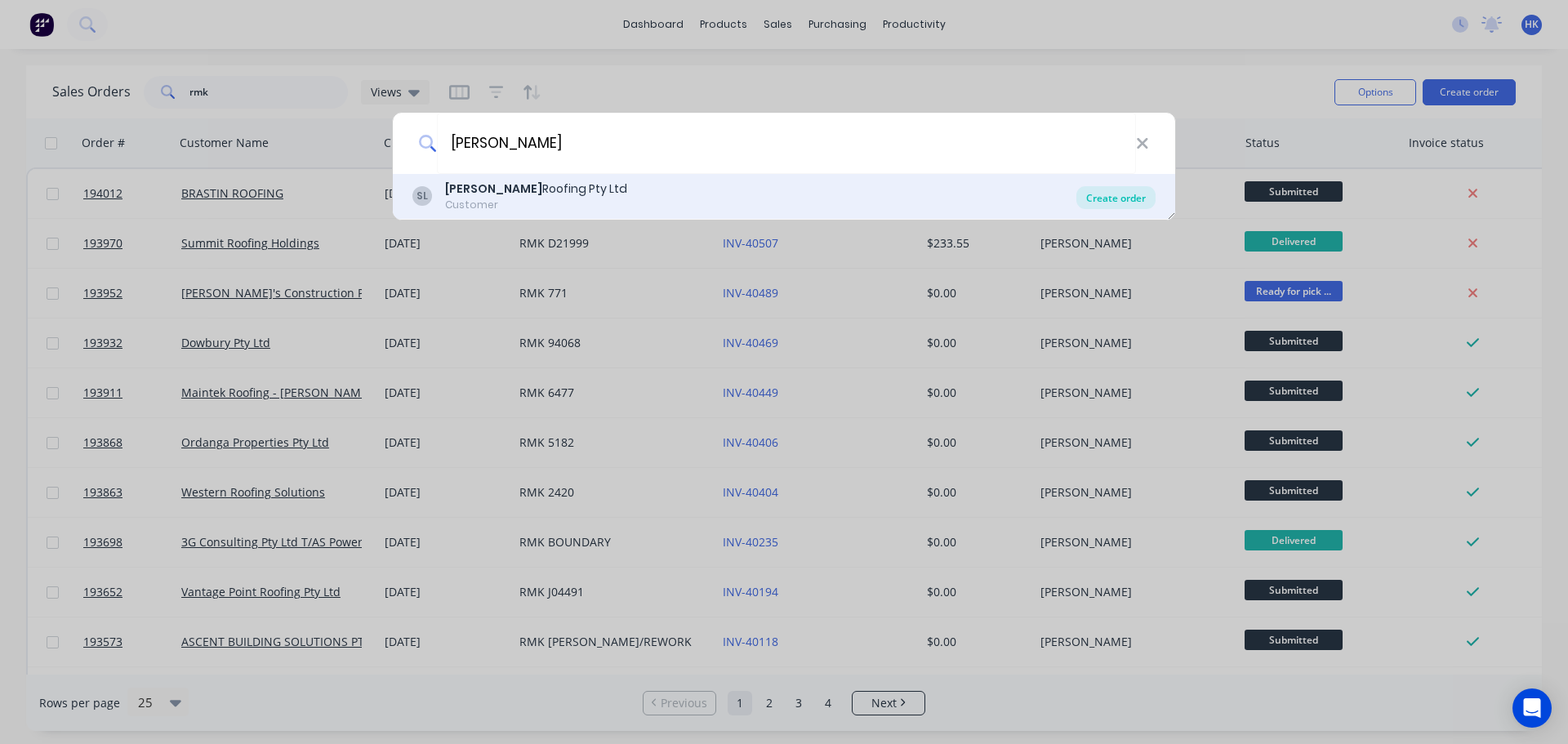
click at [1115, 186] on div "Create order" at bounding box center [1116, 197] width 79 height 22
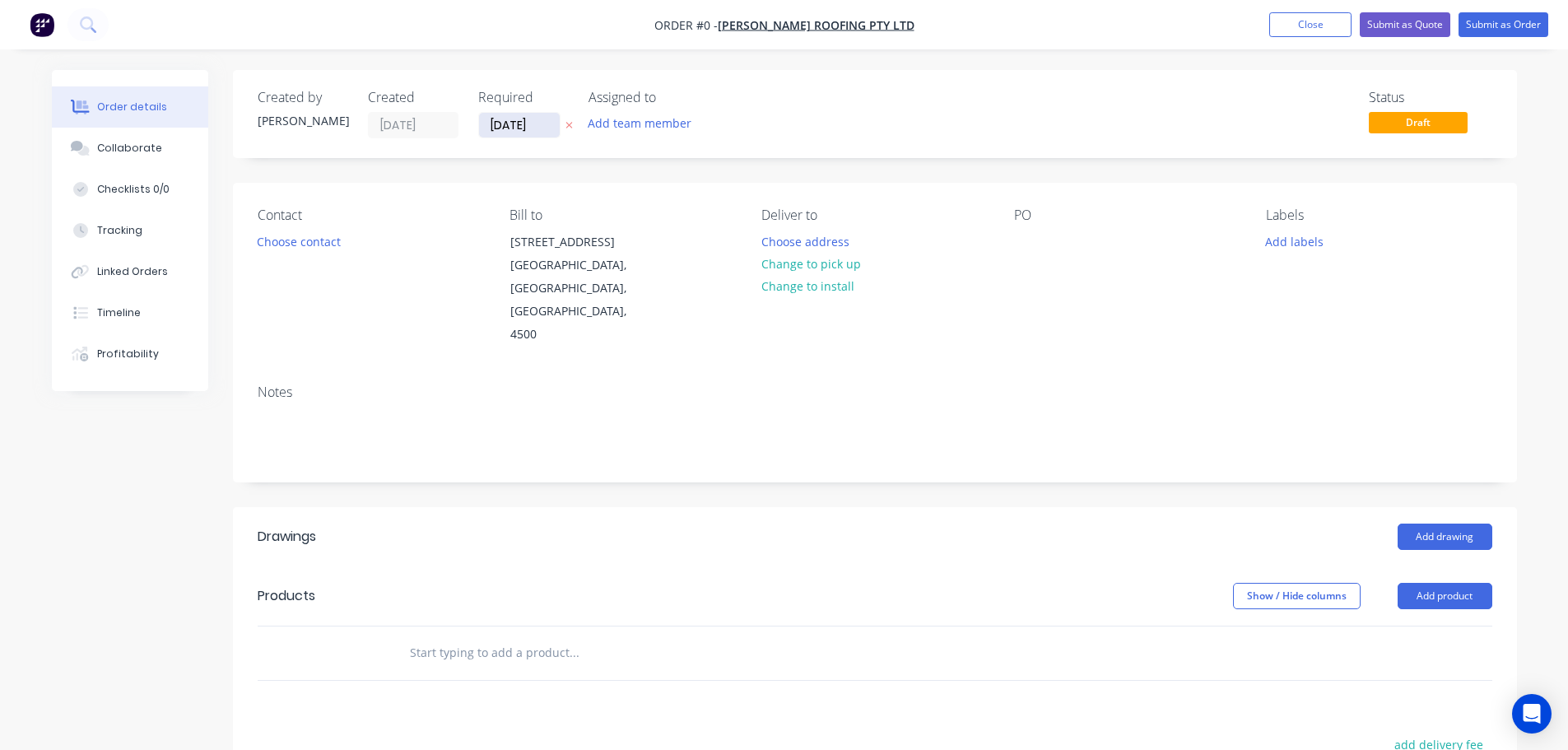
click at [506, 129] on input "[DATE]" at bounding box center [519, 125] width 81 height 24
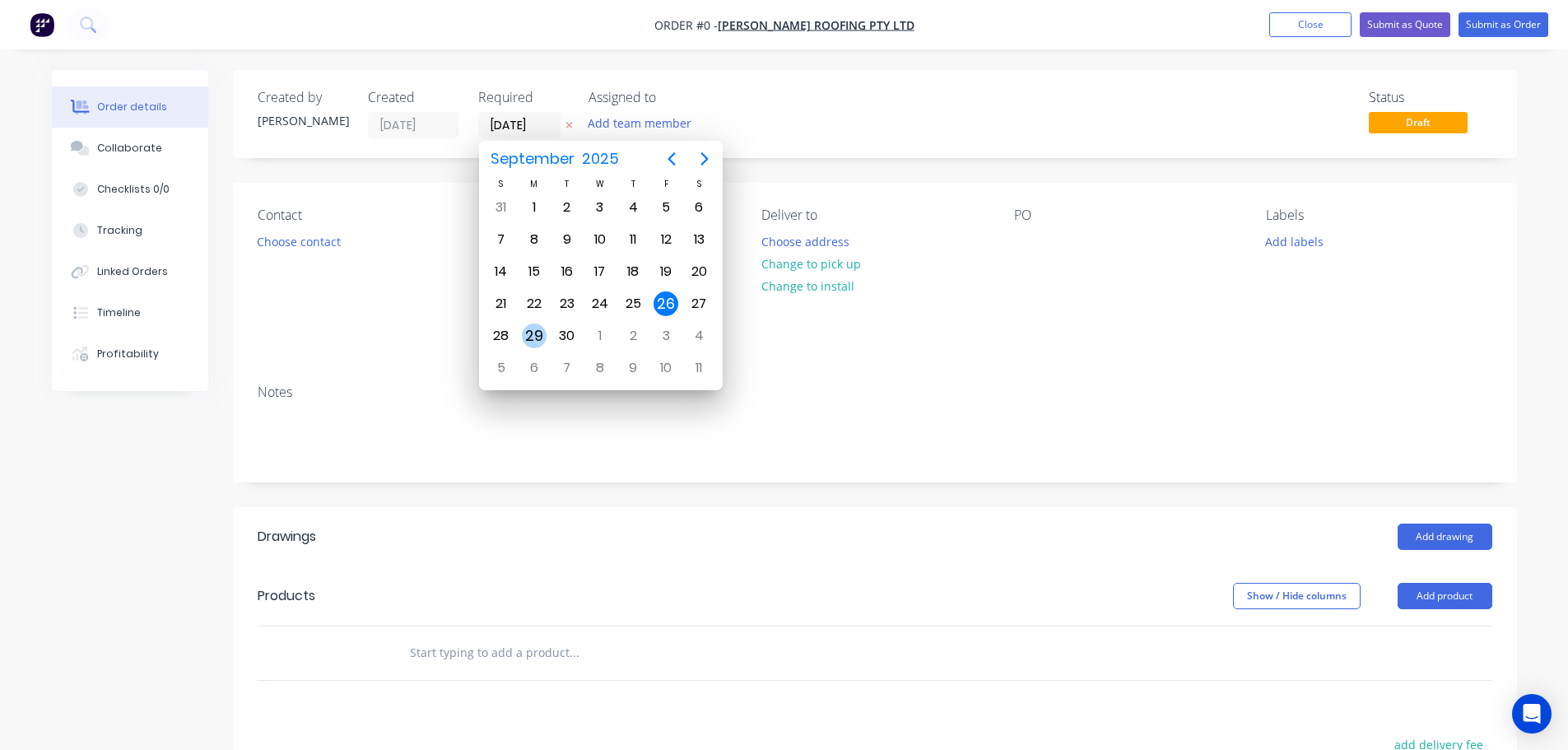
click at [521, 331] on div "29" at bounding box center [534, 336] width 33 height 32
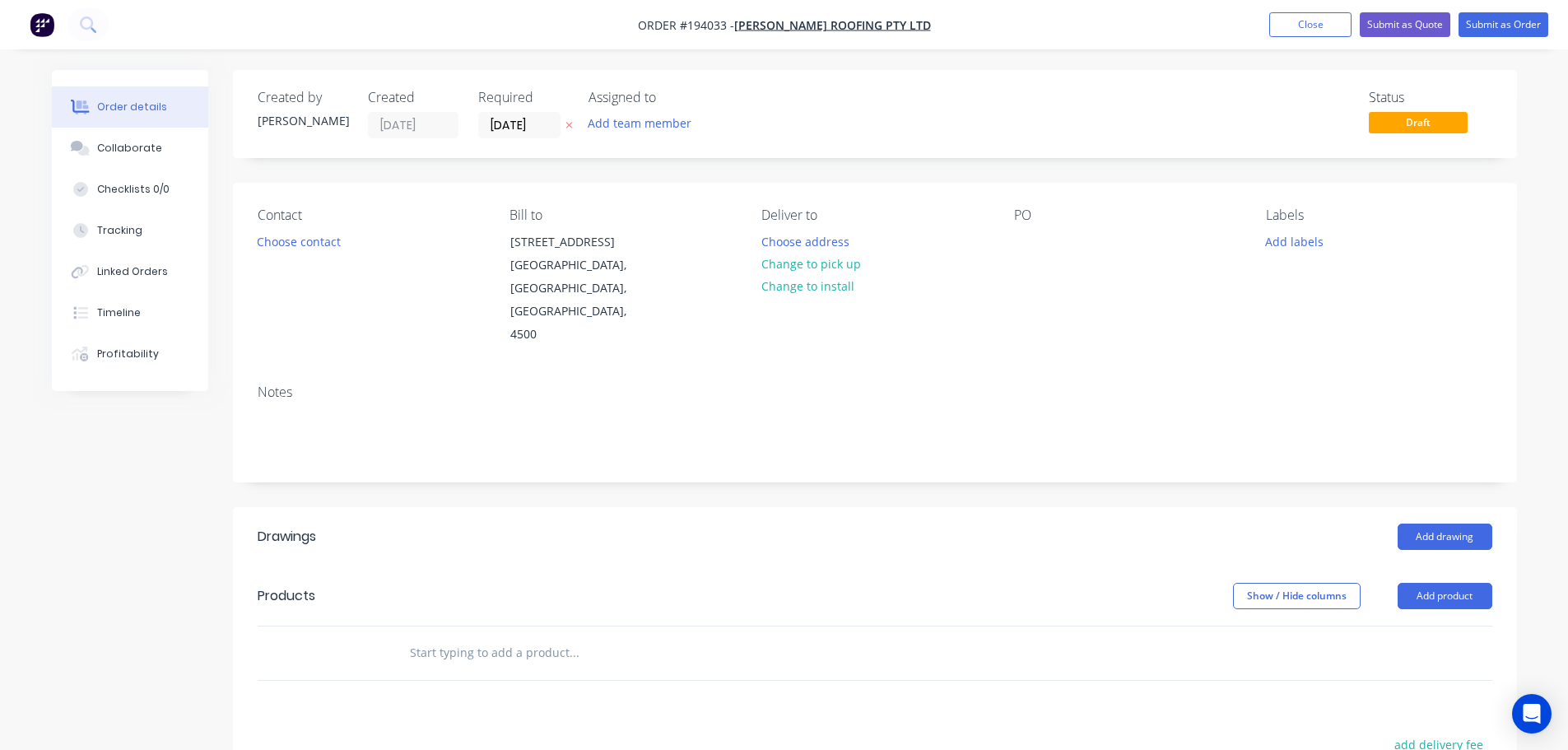
click at [303, 249] on button "Choose contact" at bounding box center [299, 241] width 101 height 23
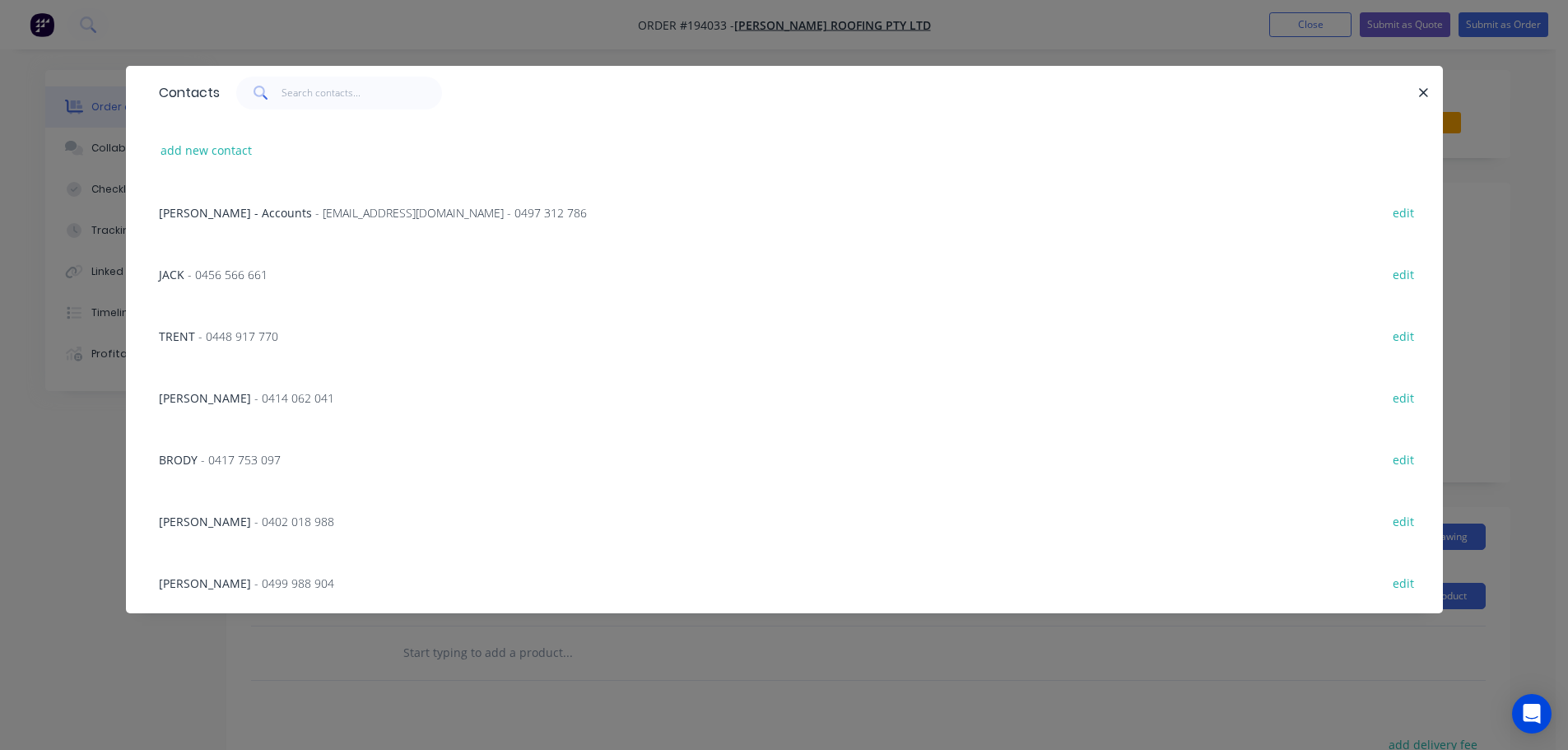
click at [234, 280] on span "- 0456 566 661" at bounding box center [227, 274] width 80 height 15
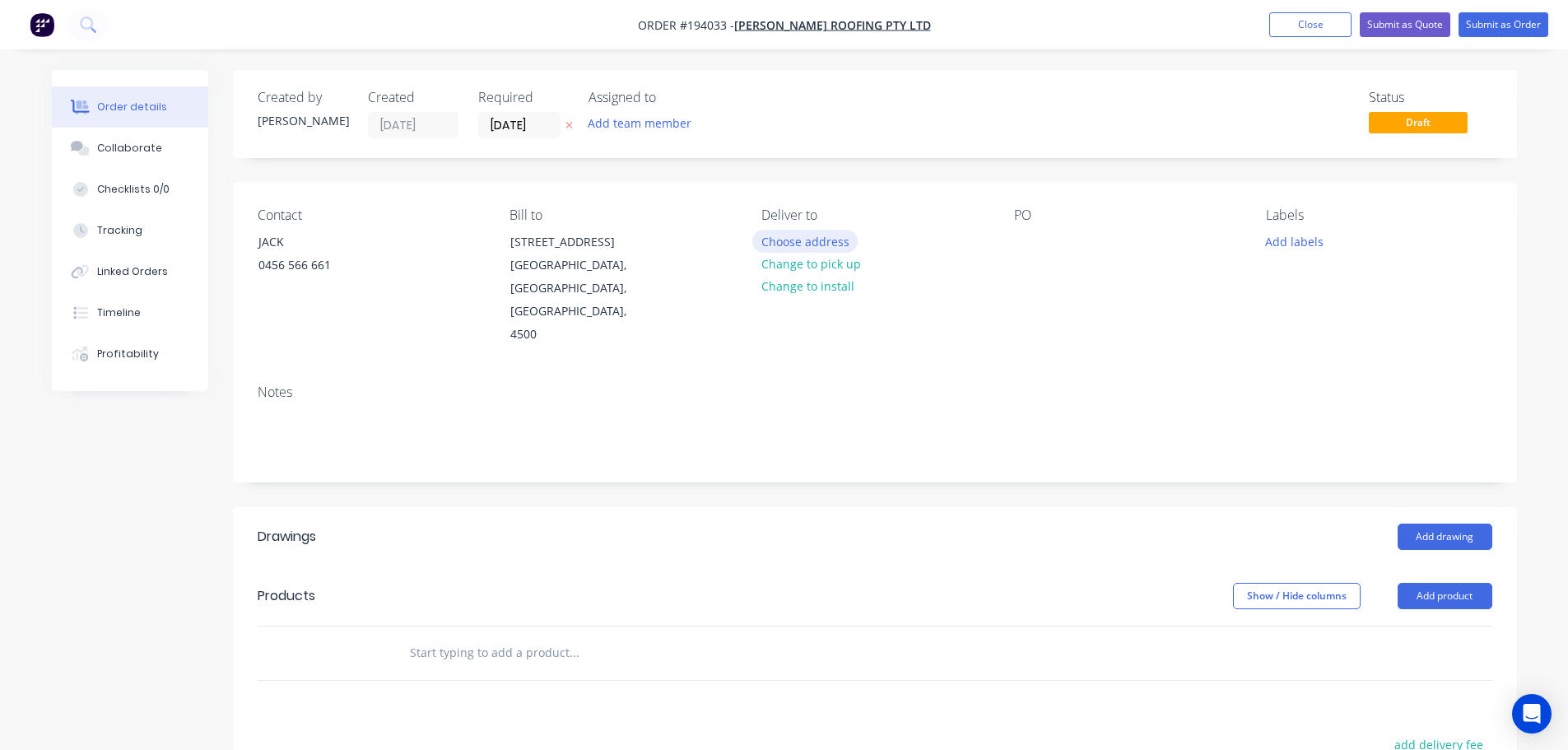
click at [805, 248] on button "Choose address" at bounding box center [805, 241] width 105 height 23
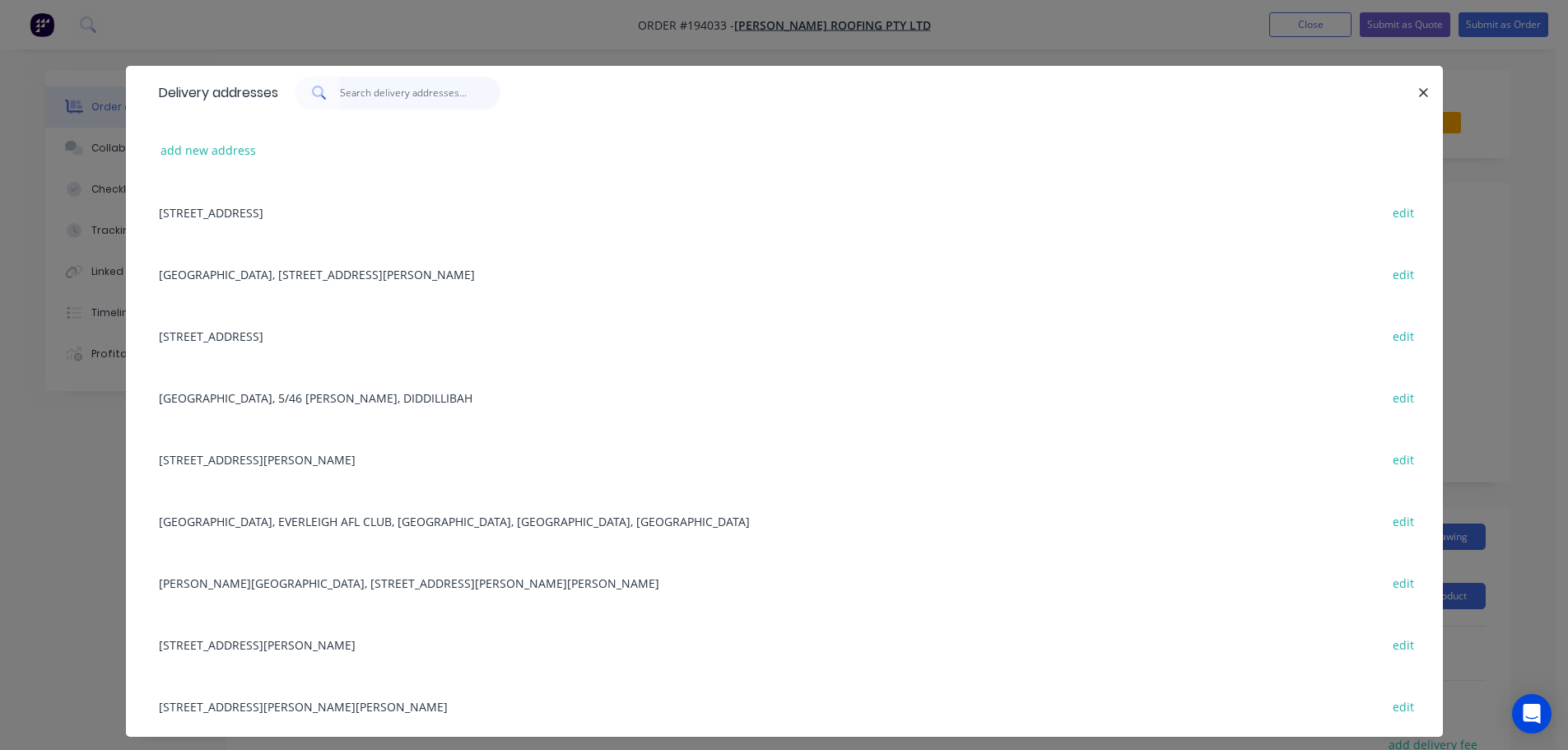
click at [404, 90] on input "text" at bounding box center [419, 93] width 160 height 33
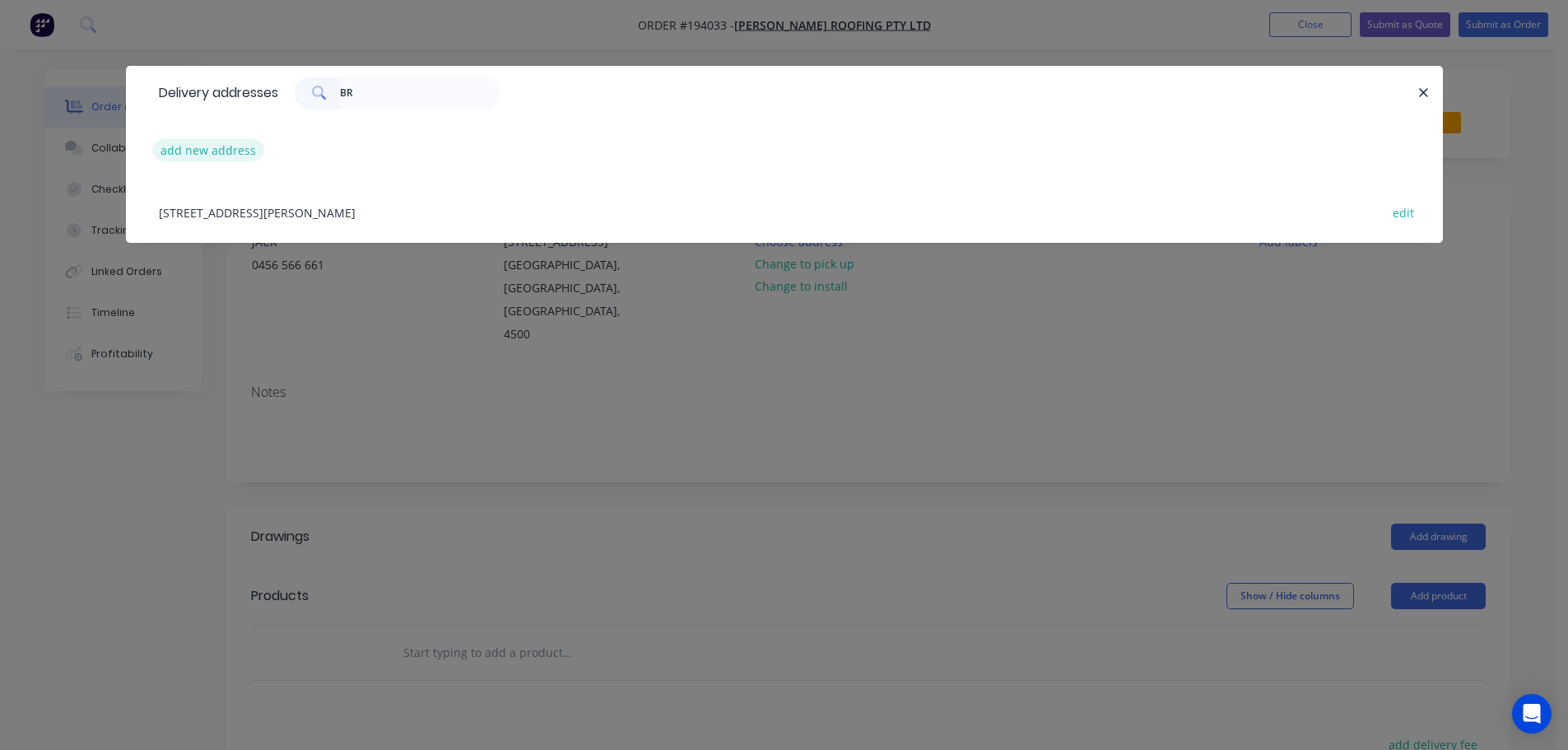
click at [251, 147] on button "add new address" at bounding box center [208, 150] width 113 height 23
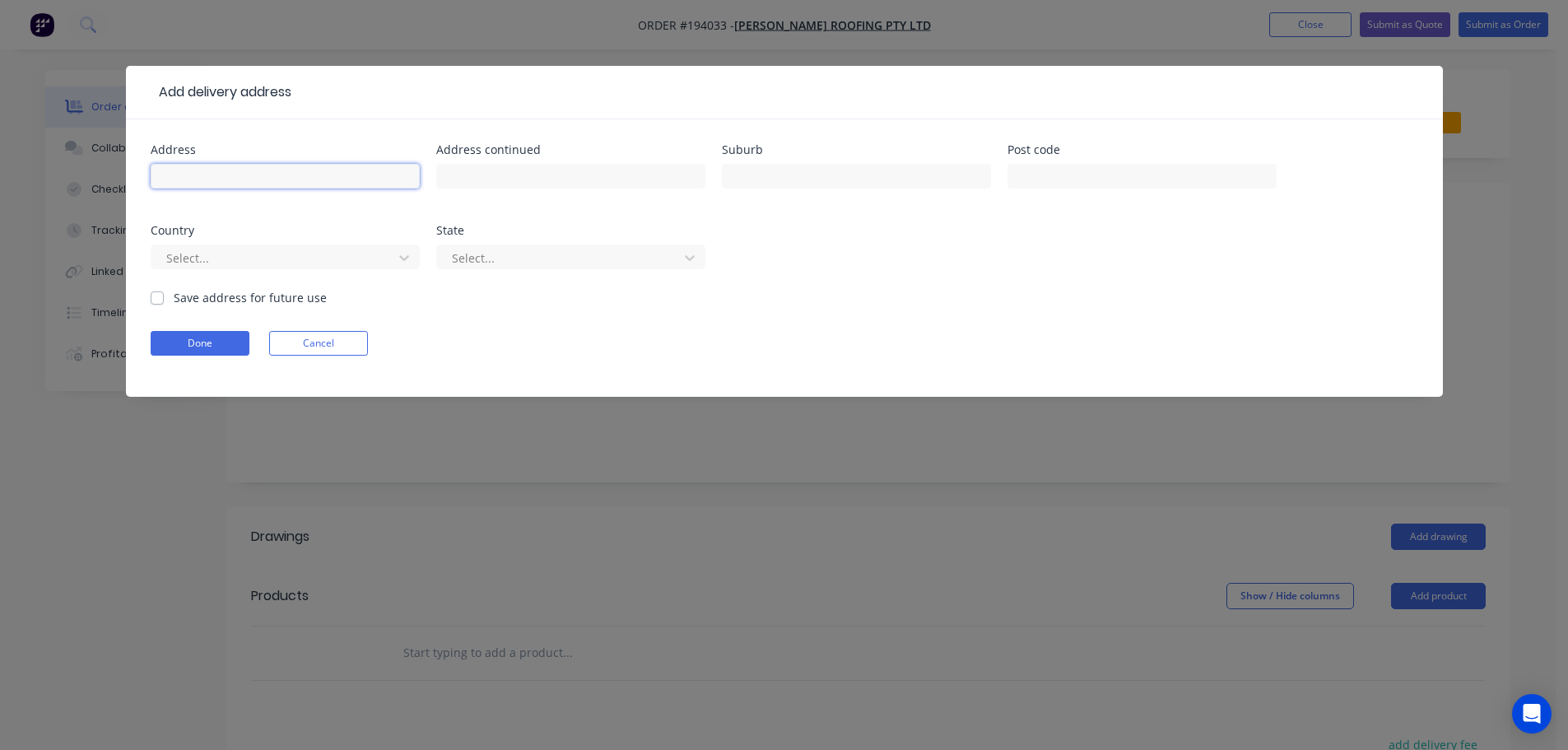
click at [246, 171] on input "text" at bounding box center [284, 176] width 269 height 24
drag, startPoint x: 378, startPoint y: 169, endPoint x: 394, endPoint y: 181, distance: 20.0
click at [378, 169] on input "text" at bounding box center [284, 176] width 269 height 24
paste input "2 KINGSFORD SMITH DRIVE"
click at [755, 177] on input "text" at bounding box center [856, 176] width 269 height 24
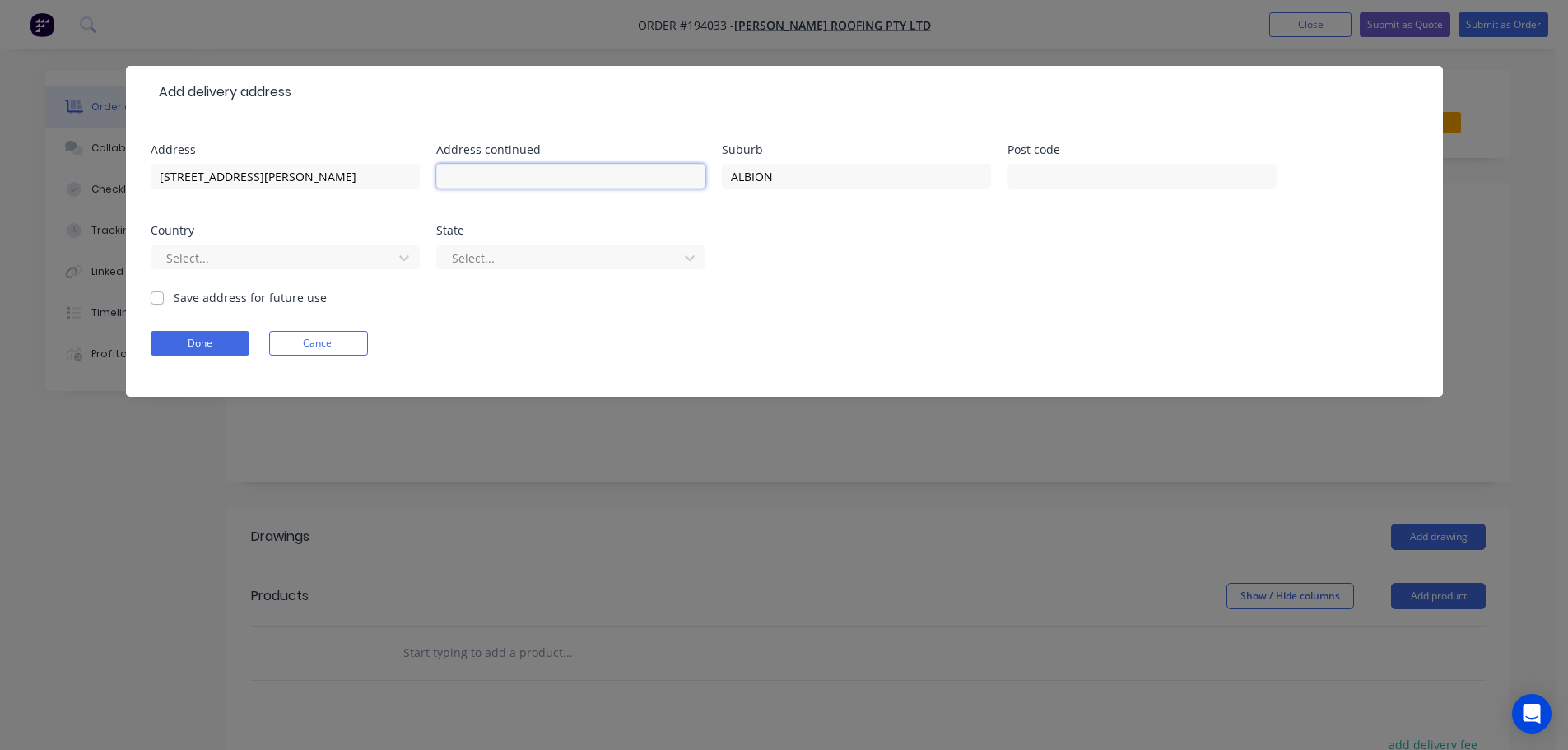
click at [526, 184] on input "text" at bounding box center [570, 176] width 269 height 24
click at [1152, 178] on input "text" at bounding box center [1142, 176] width 269 height 24
click at [209, 340] on button "Done" at bounding box center [199, 342] width 99 height 24
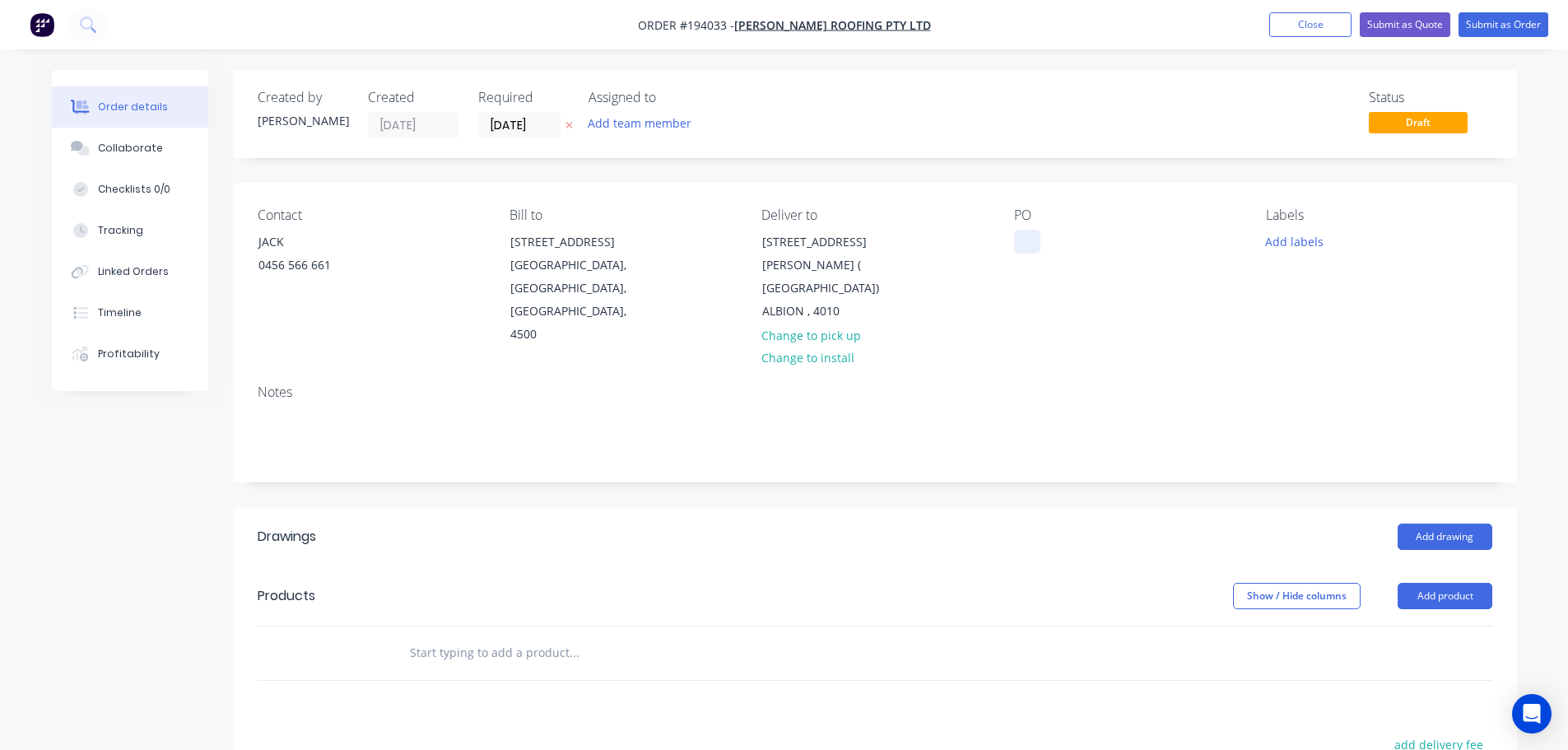
click at [1023, 236] on div at bounding box center [1027, 242] width 26 height 24
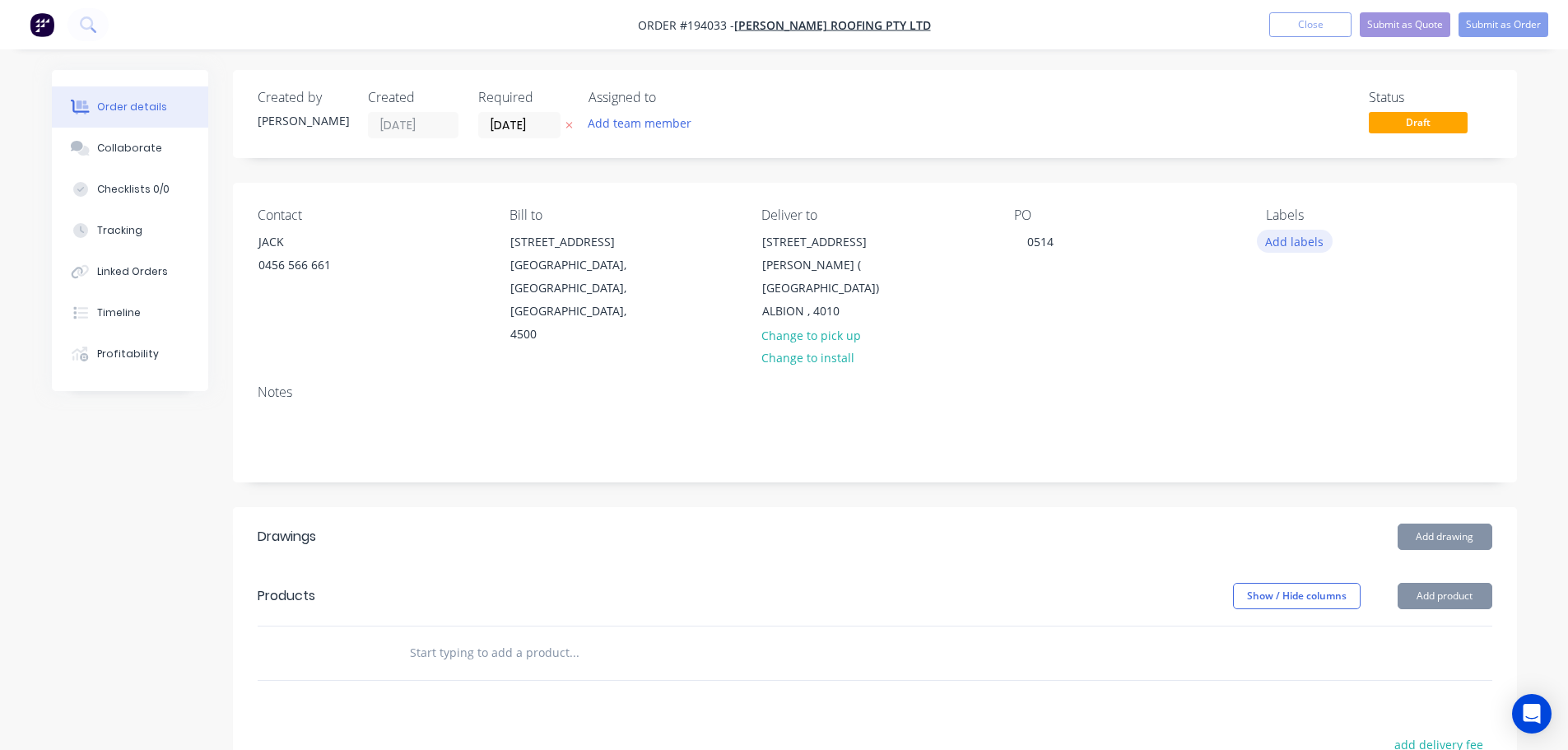
click at [1291, 239] on button "Add labels" at bounding box center [1295, 241] width 76 height 23
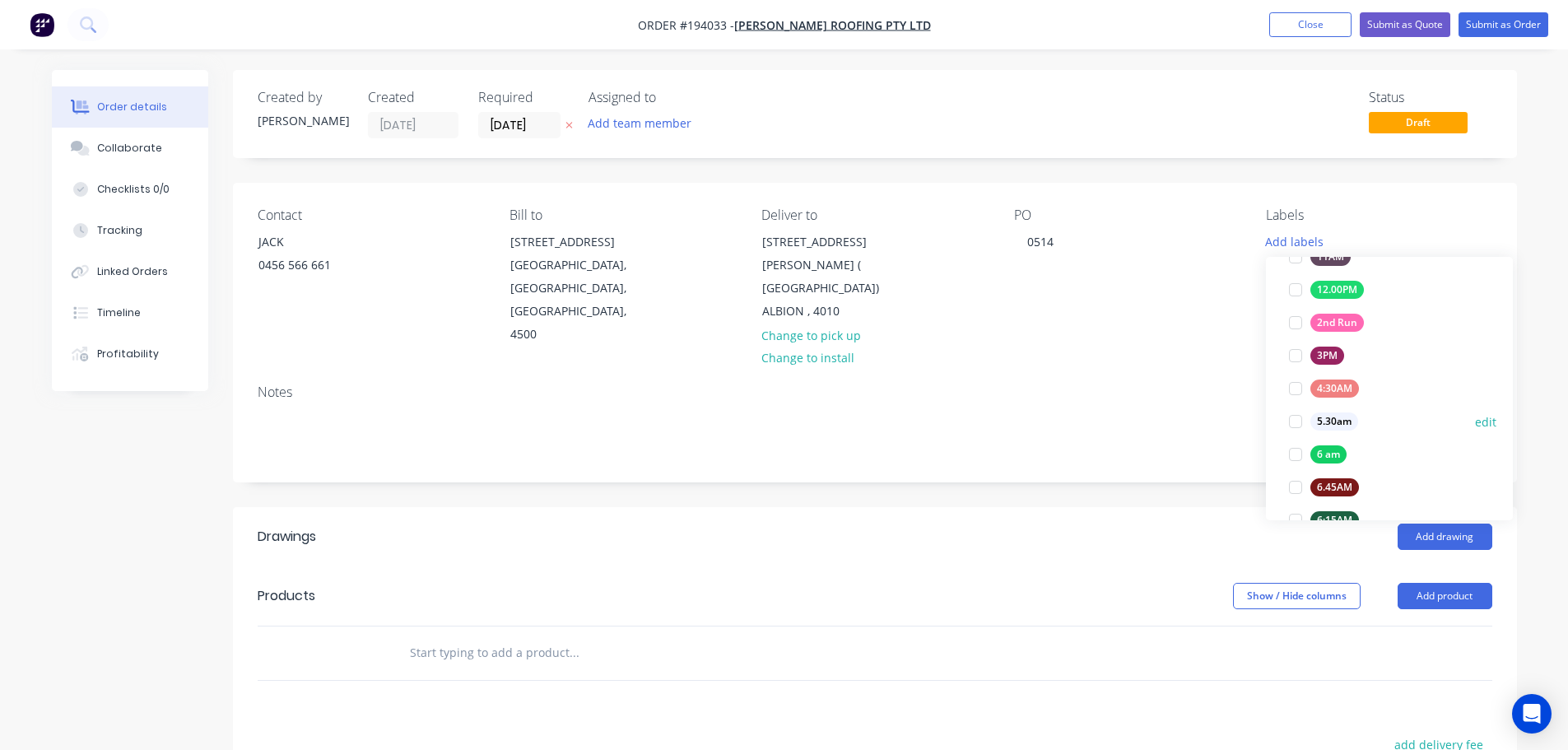
scroll to position [247, 0]
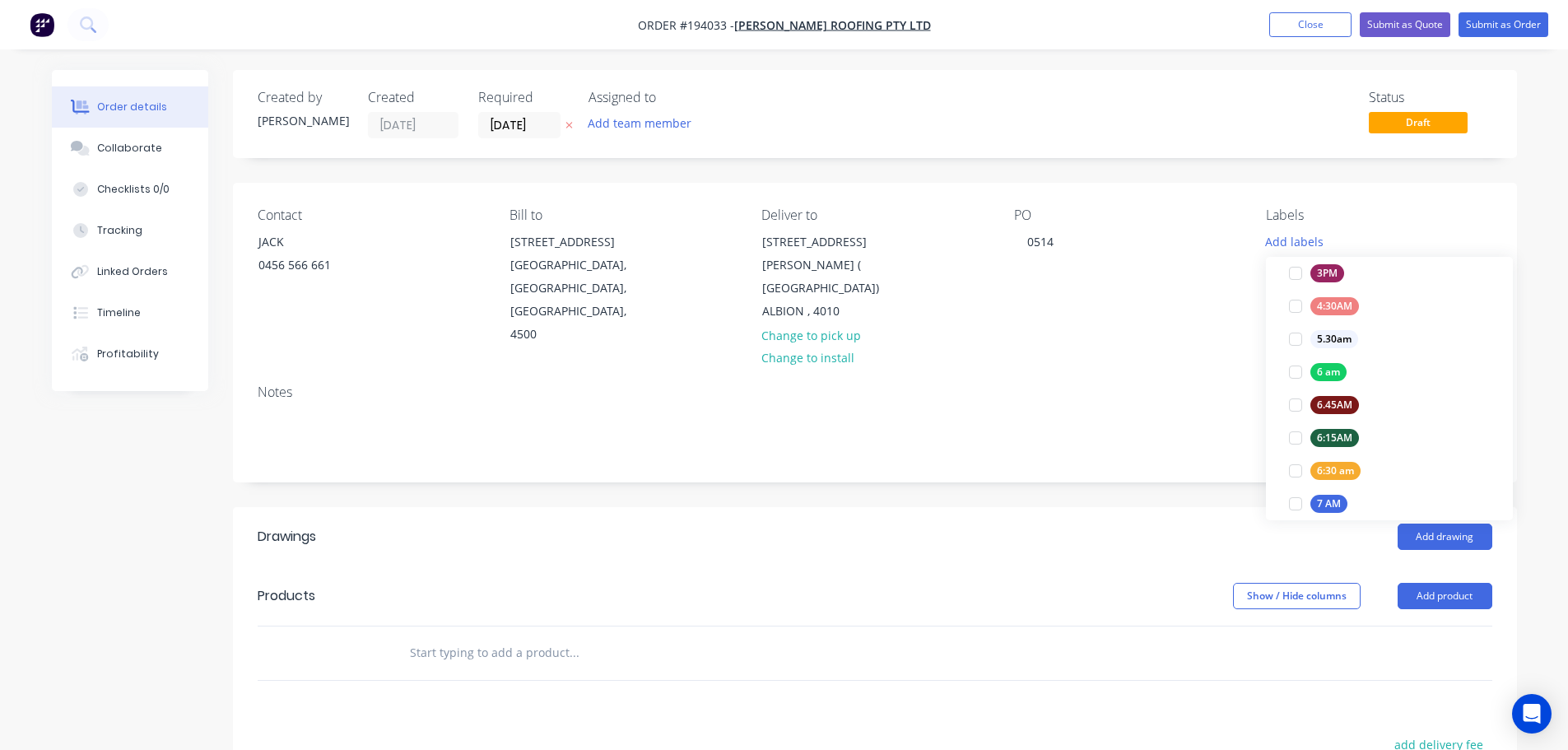
click at [1298, 498] on div at bounding box center [1296, 504] width 33 height 33
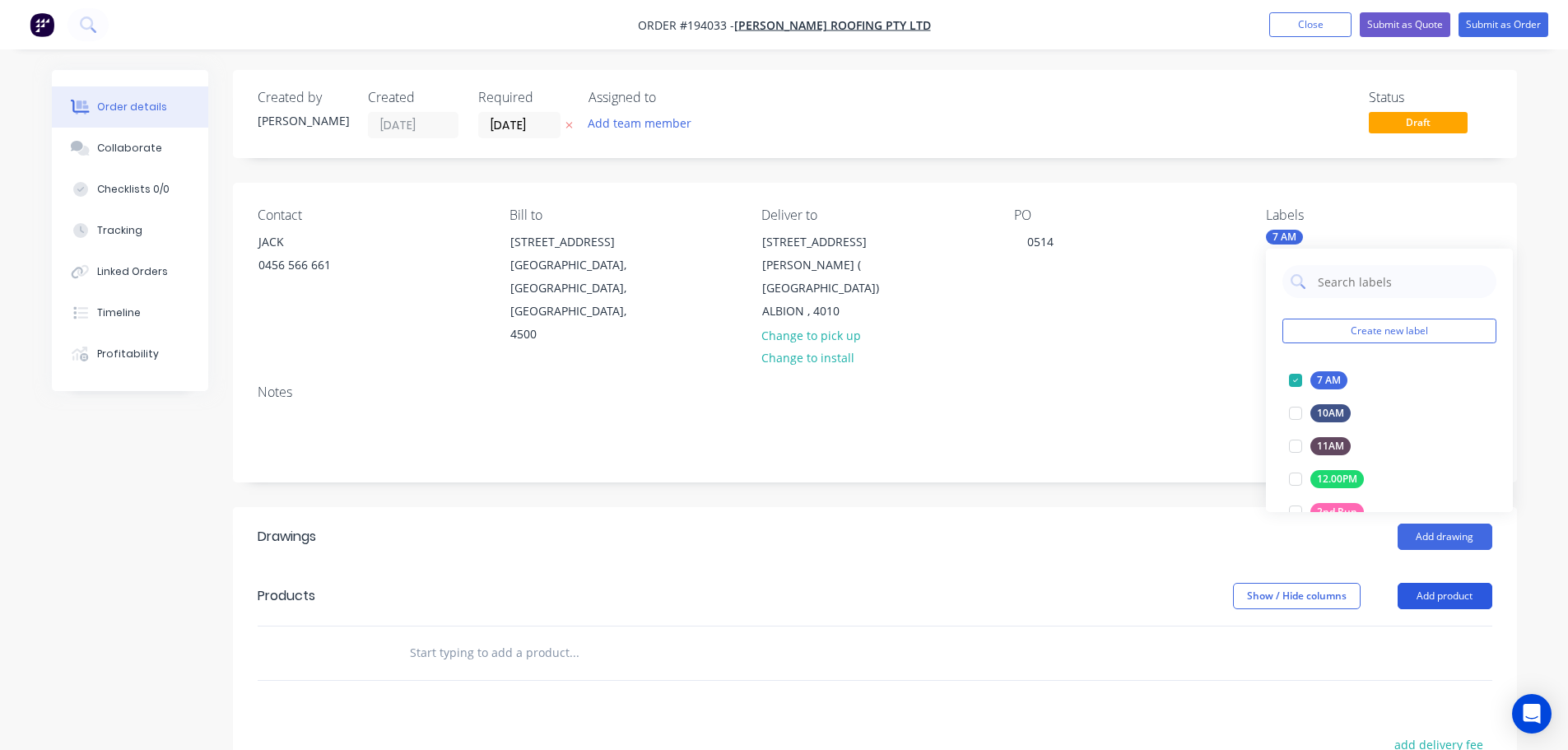
click at [1420, 584] on button "Add product" at bounding box center [1445, 596] width 95 height 26
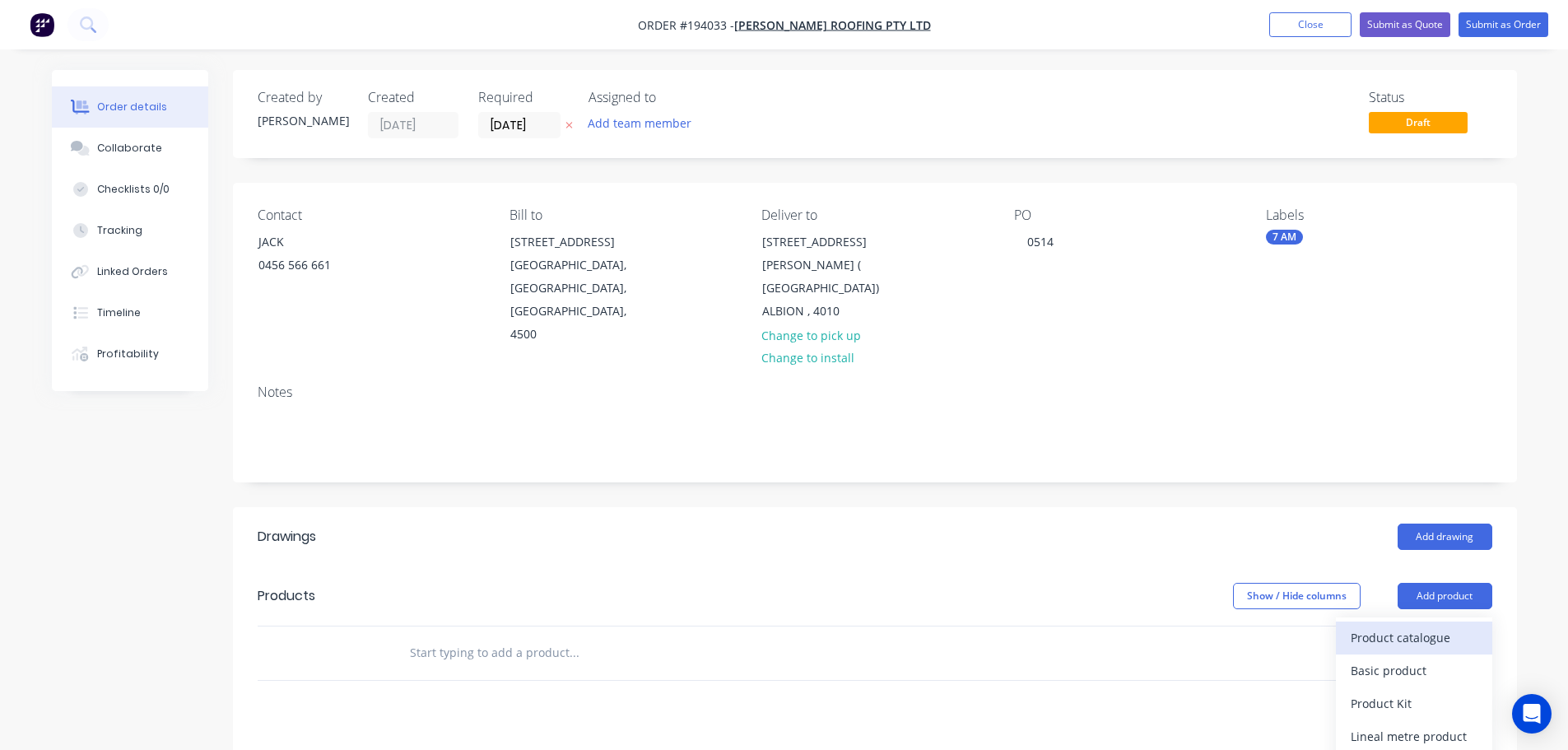
click at [1424, 621] on button "Product catalogue" at bounding box center [1413, 638] width 157 height 33
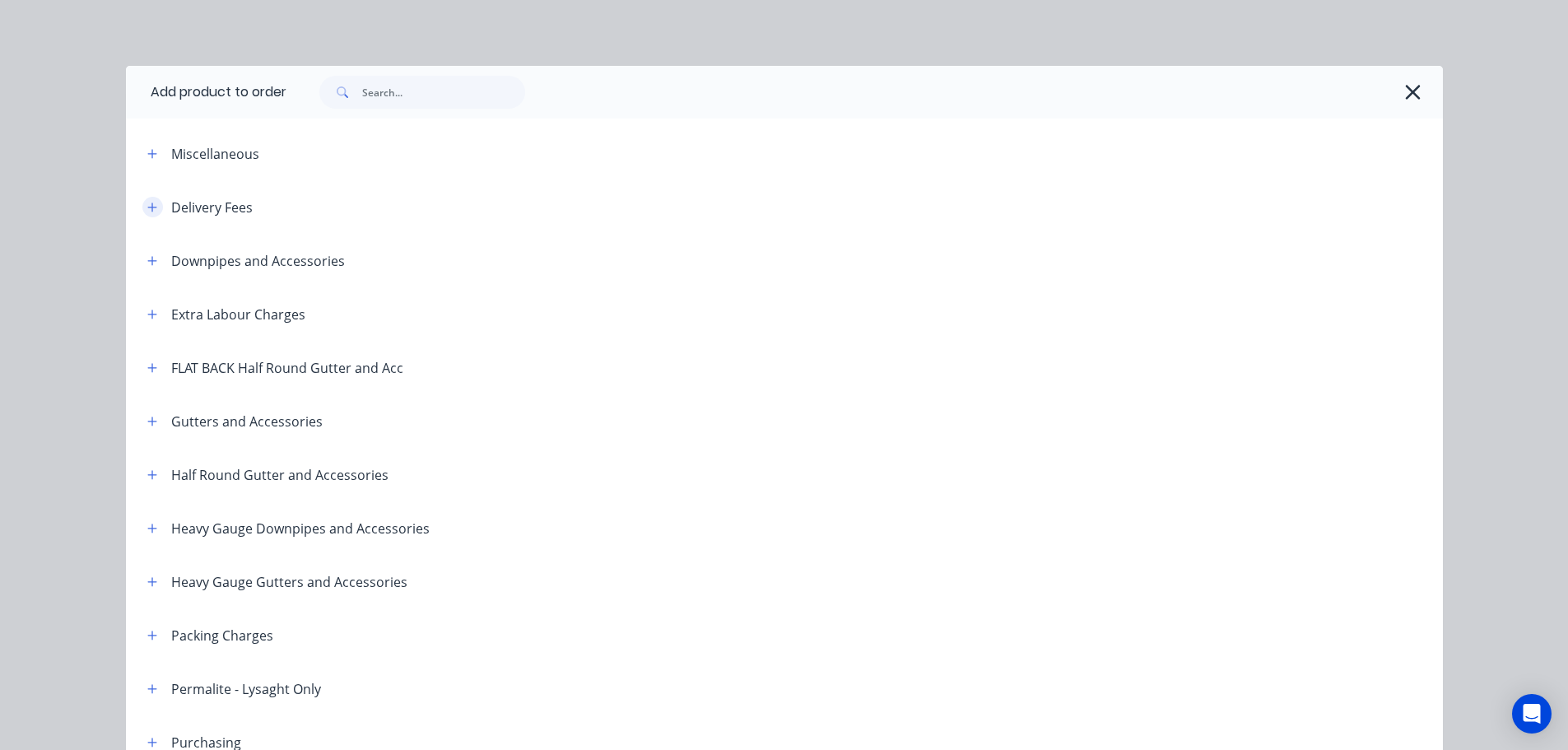
click at [148, 205] on icon "button" at bounding box center [152, 207] width 10 height 12
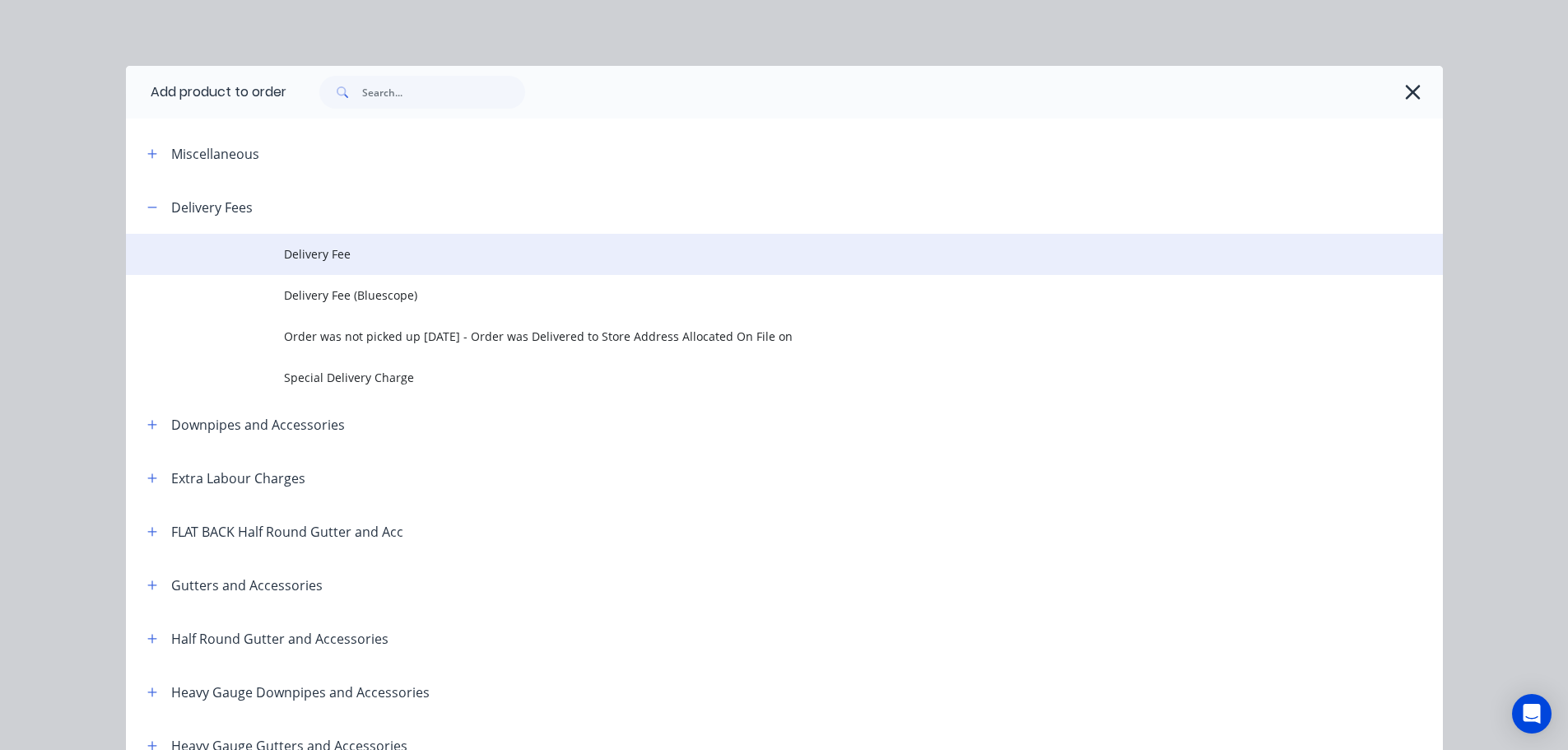
click at [358, 267] on td "Delivery Fee" at bounding box center [864, 254] width 1159 height 41
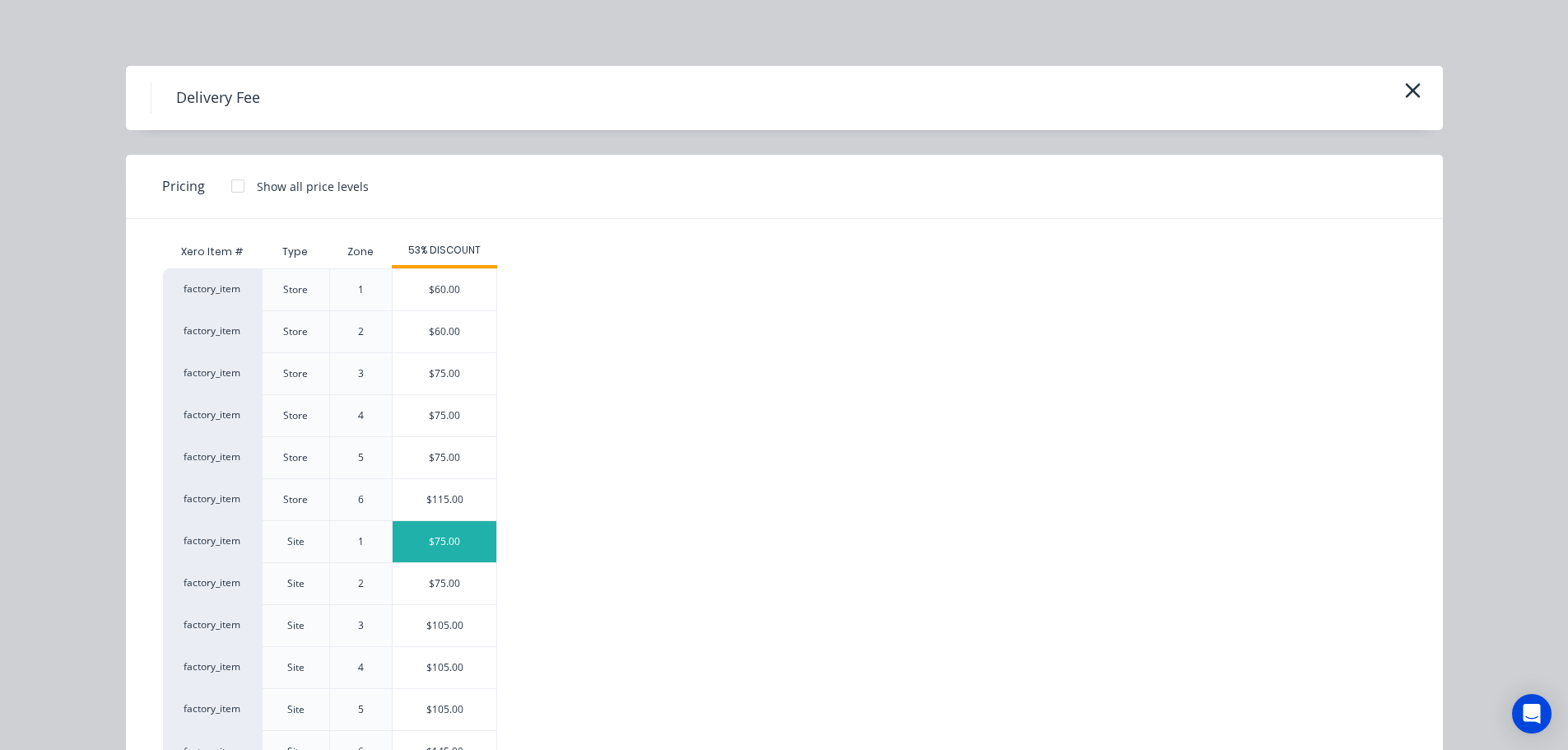
click at [463, 541] on div "$75.00" at bounding box center [445, 541] width 104 height 41
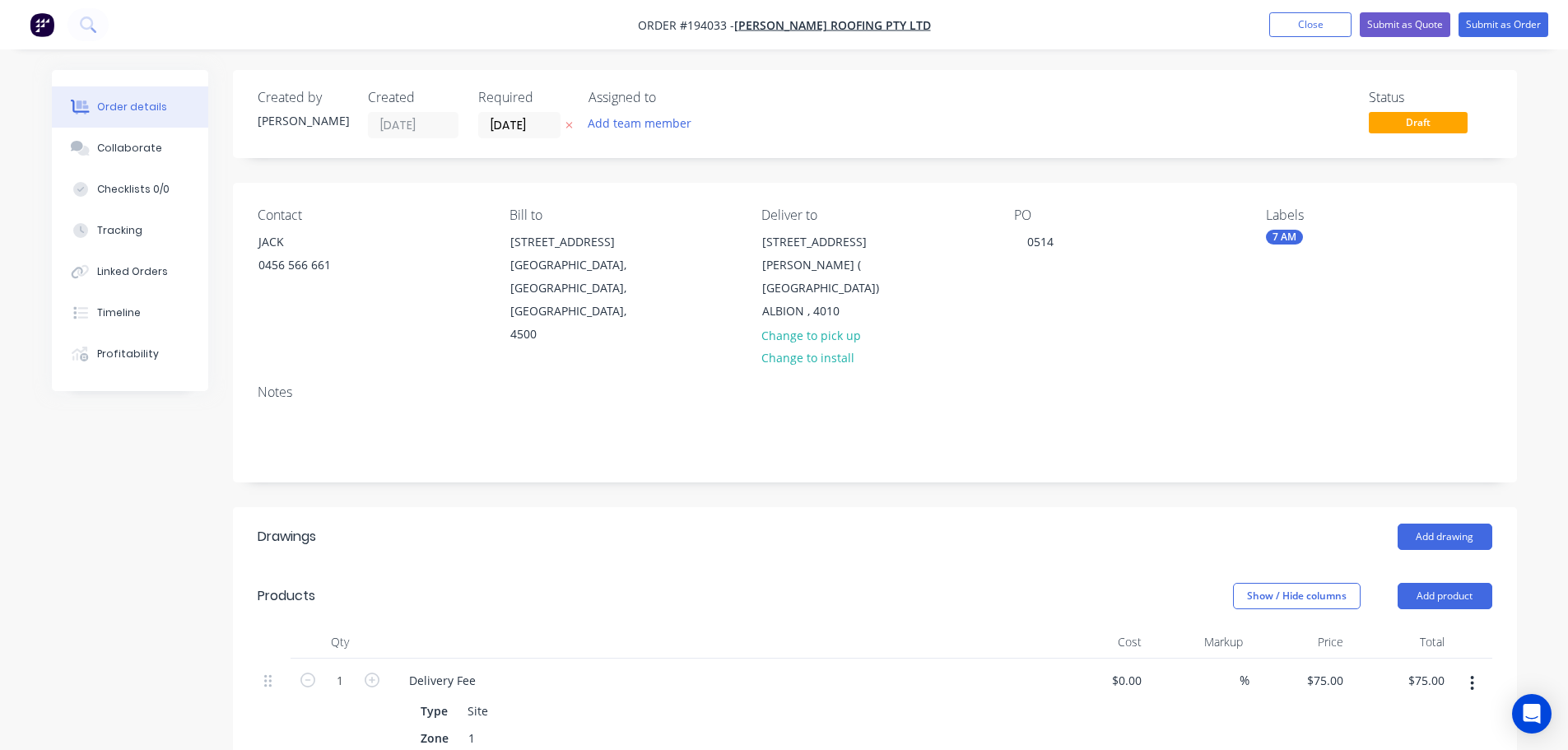
click at [1498, 507] on header "Drawings Add drawing" at bounding box center [875, 536] width 1284 height 59
click at [1452, 524] on button "Add drawing" at bounding box center [1445, 536] width 95 height 26
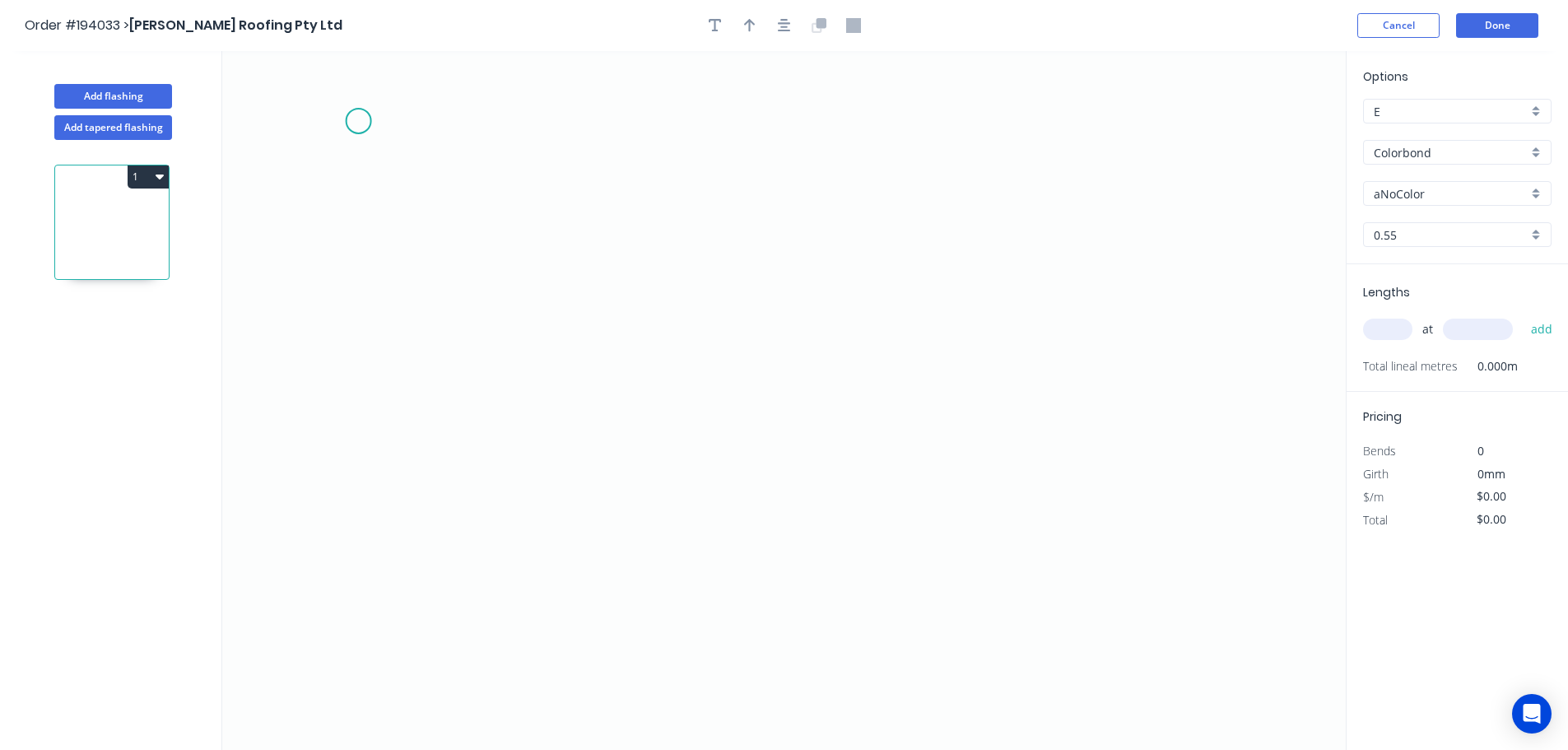
click at [358, 121] on icon "0" at bounding box center [783, 400] width 1123 height 699
click at [362, 550] on icon "0" at bounding box center [783, 400] width 1123 height 699
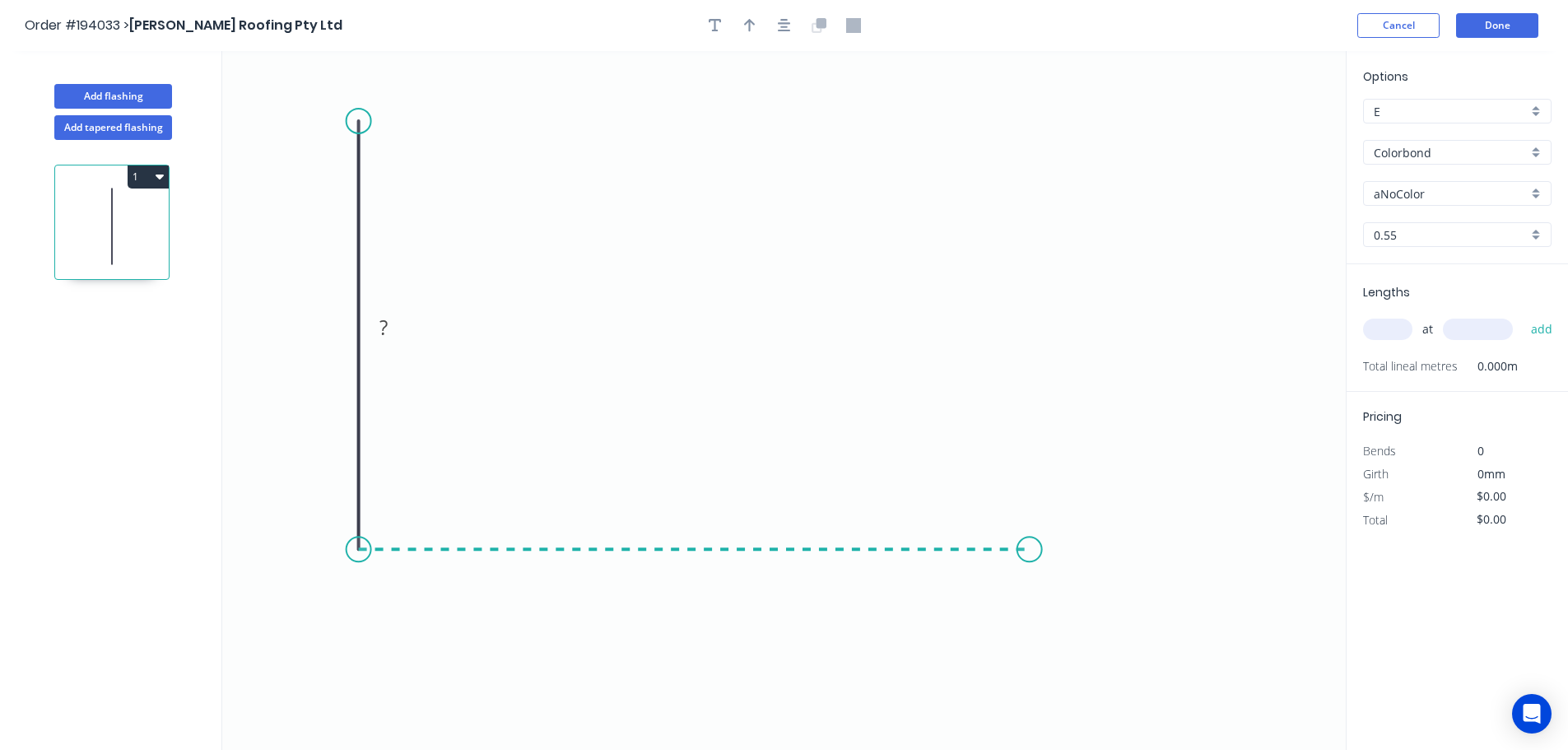
click at [1040, 572] on icon "0 ?" at bounding box center [783, 400] width 1123 height 699
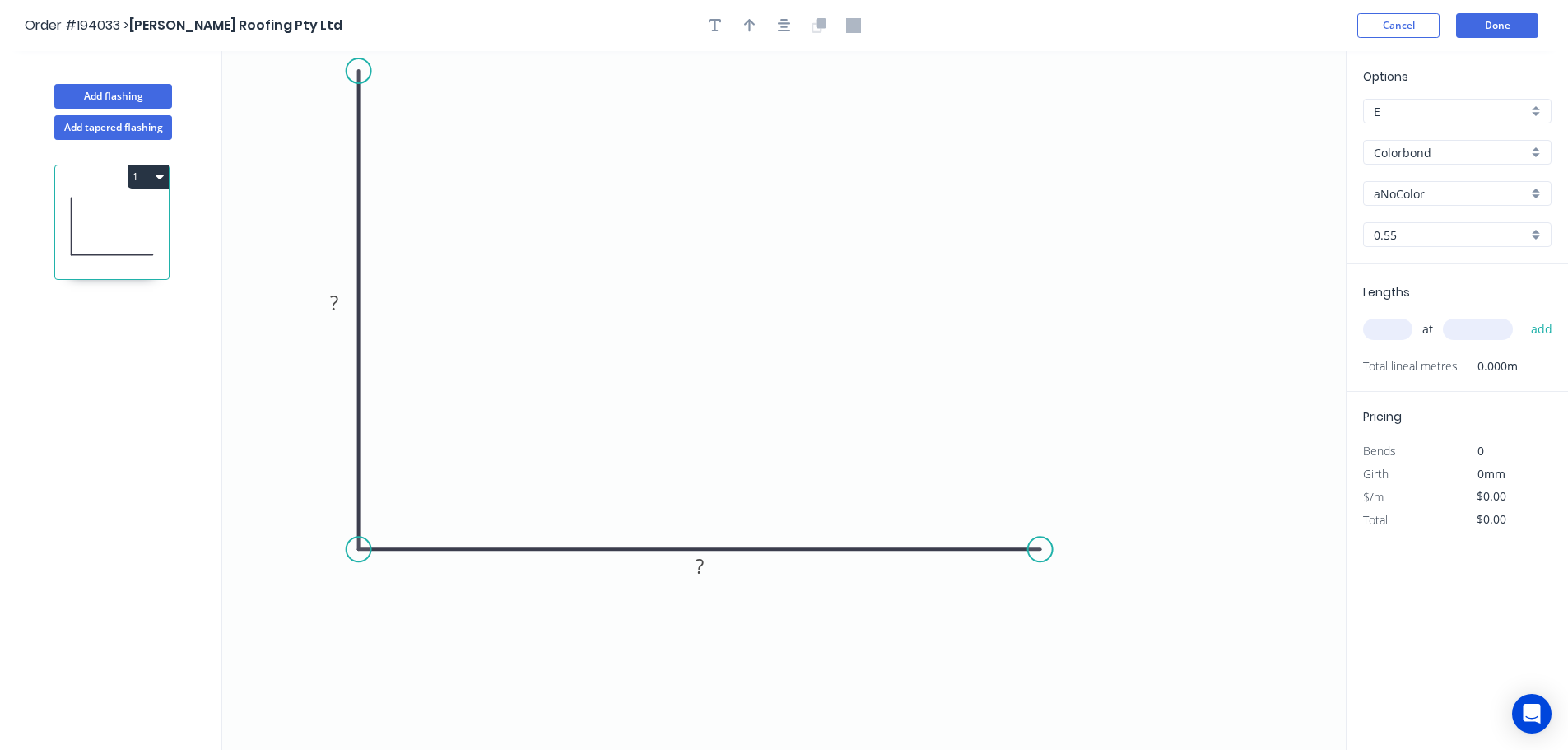
drag, startPoint x: 368, startPoint y: 115, endPoint x: 462, endPoint y: 69, distance: 104.7
click at [372, 69] on icon "0 ? ?" at bounding box center [783, 400] width 1123 height 699
click at [788, 24] on icon "button" at bounding box center [784, 25] width 14 height 14
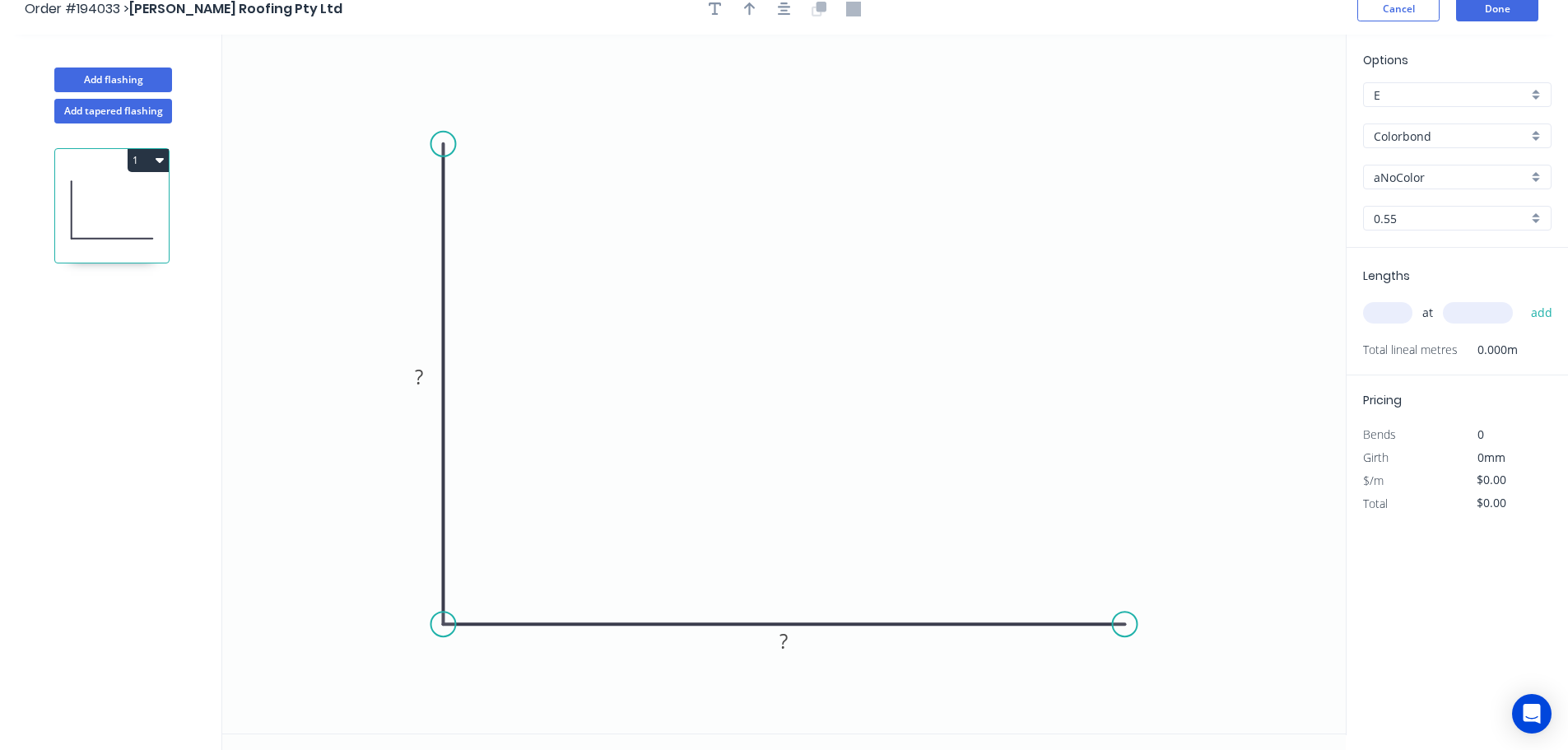
scroll to position [31, 0]
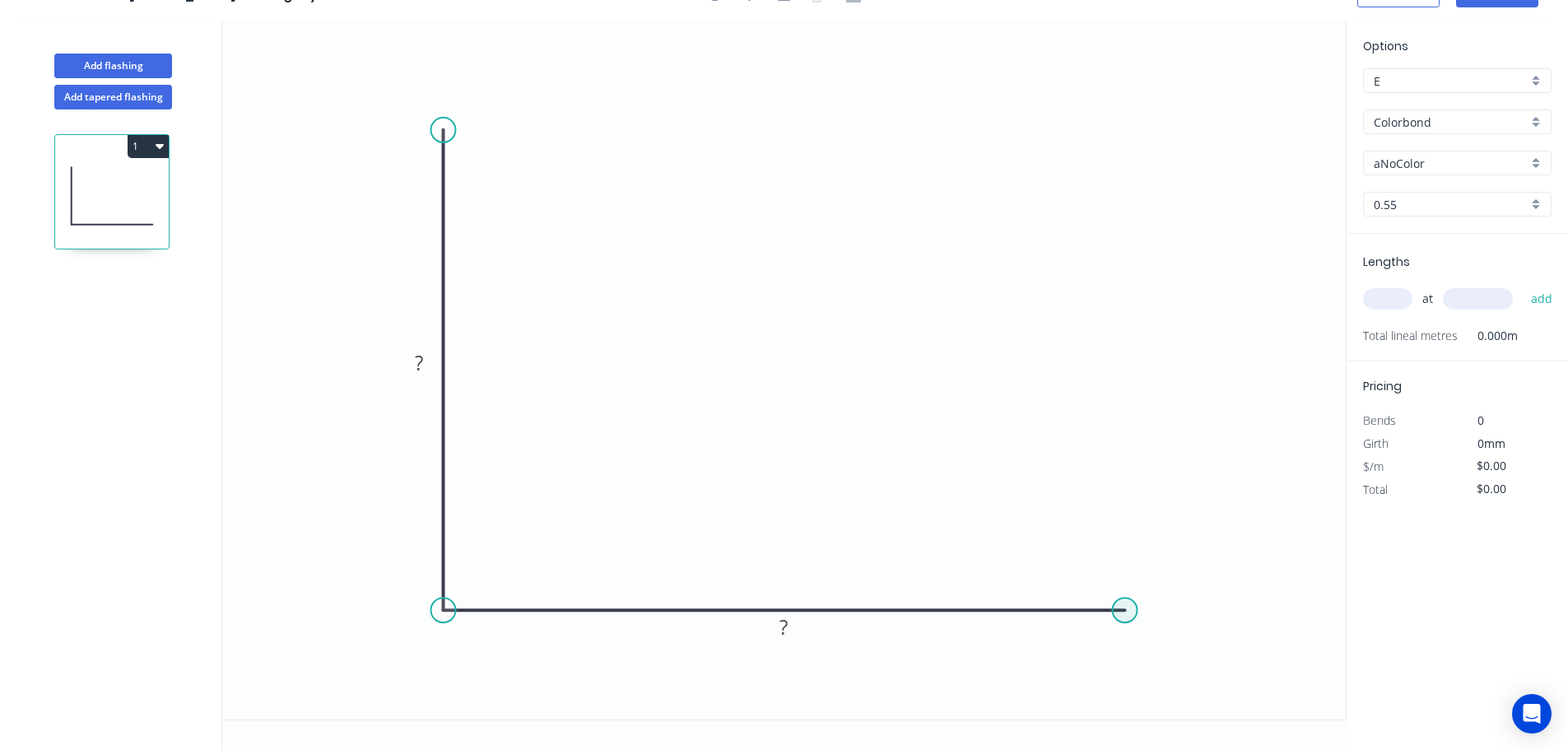
click at [1124, 607] on circle at bounding box center [1124, 610] width 24 height 24
click at [1126, 608] on circle at bounding box center [1123, 610] width 24 height 24
click at [1210, 705] on icon "0 ? ?" at bounding box center [783, 370] width 1123 height 699
click at [421, 360] on tspan "?" at bounding box center [418, 362] width 8 height 27
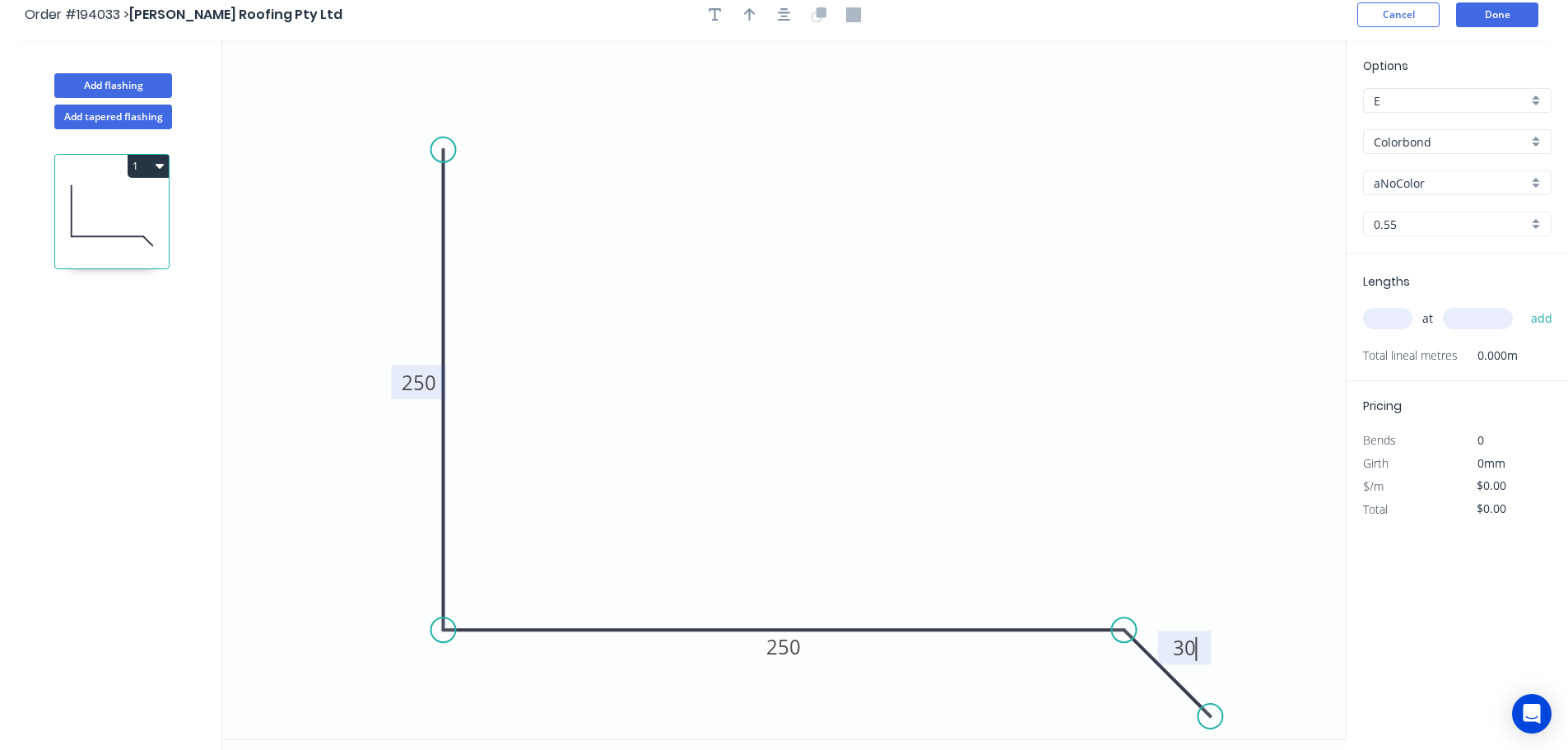
scroll to position [0, 0]
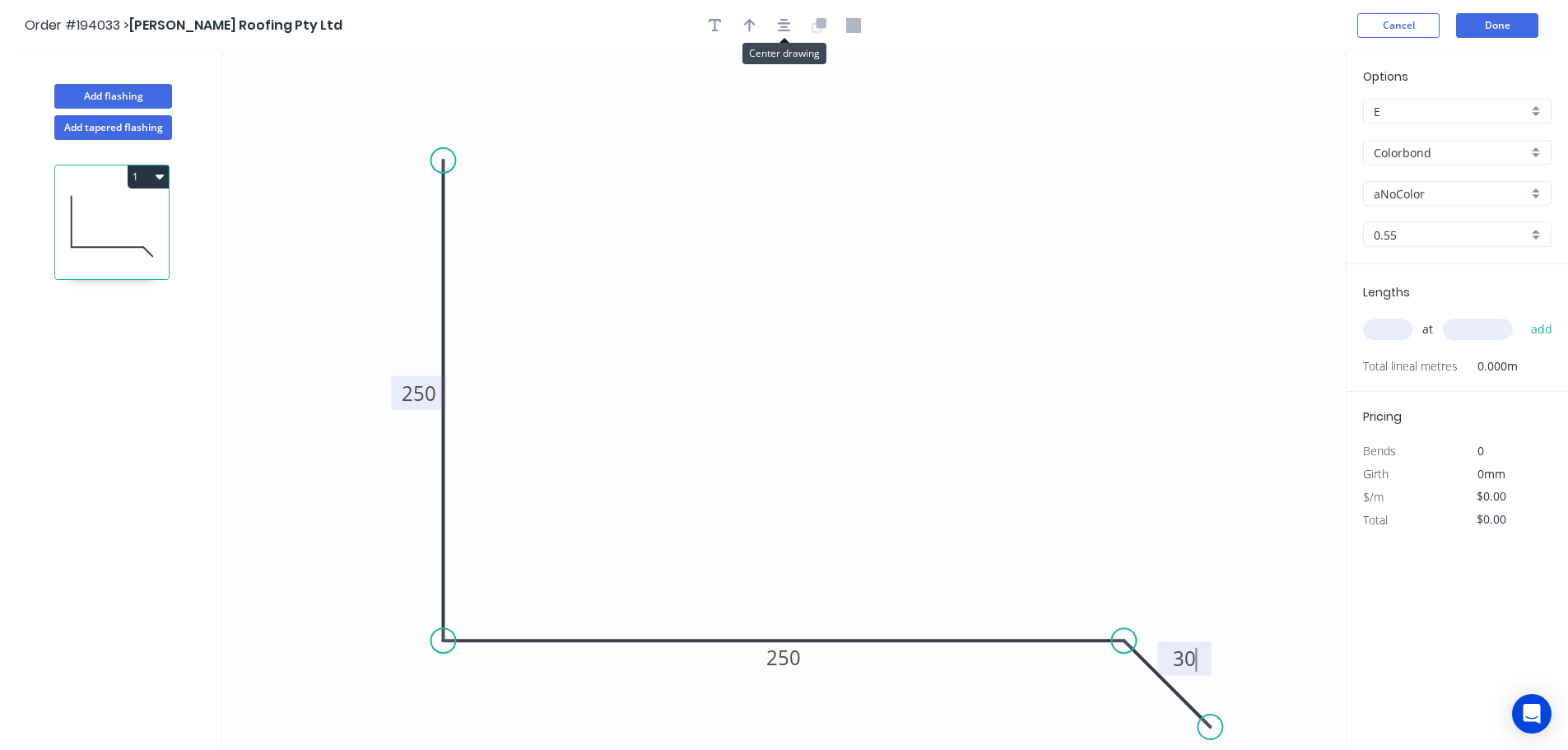
click at [798, 24] on div at bounding box center [784, 25] width 173 height 24
click at [778, 24] on icon "button" at bounding box center [784, 25] width 14 height 14
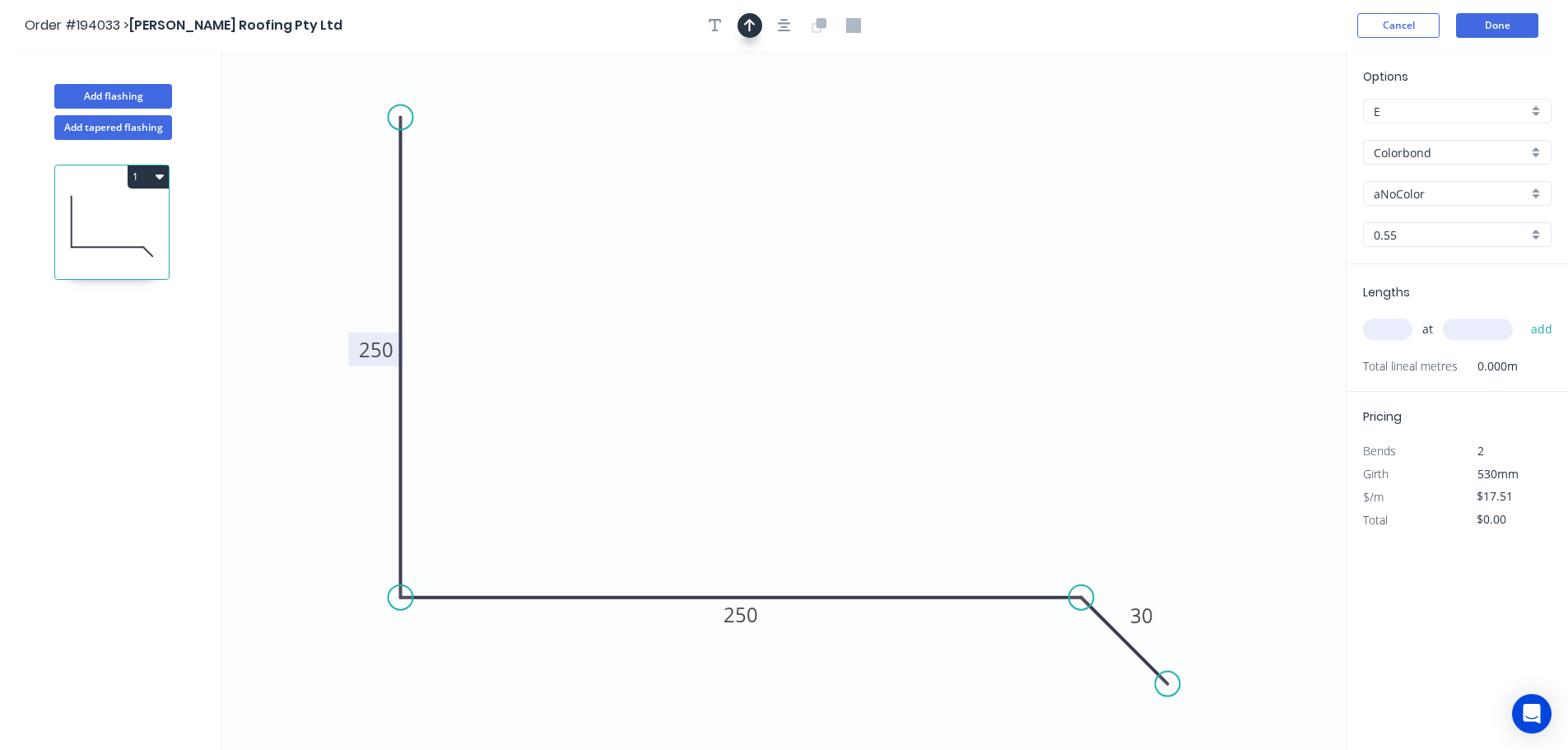
click at [752, 27] on icon "button" at bounding box center [750, 25] width 12 height 14
drag, startPoint x: 1260, startPoint y: 131, endPoint x: 804, endPoint y: 129, distance: 456.0
click at [804, 129] on icon at bounding box center [804, 110] width 14 height 53
click at [1427, 188] on input "aNoColor" at bounding box center [1450, 194] width 154 height 17
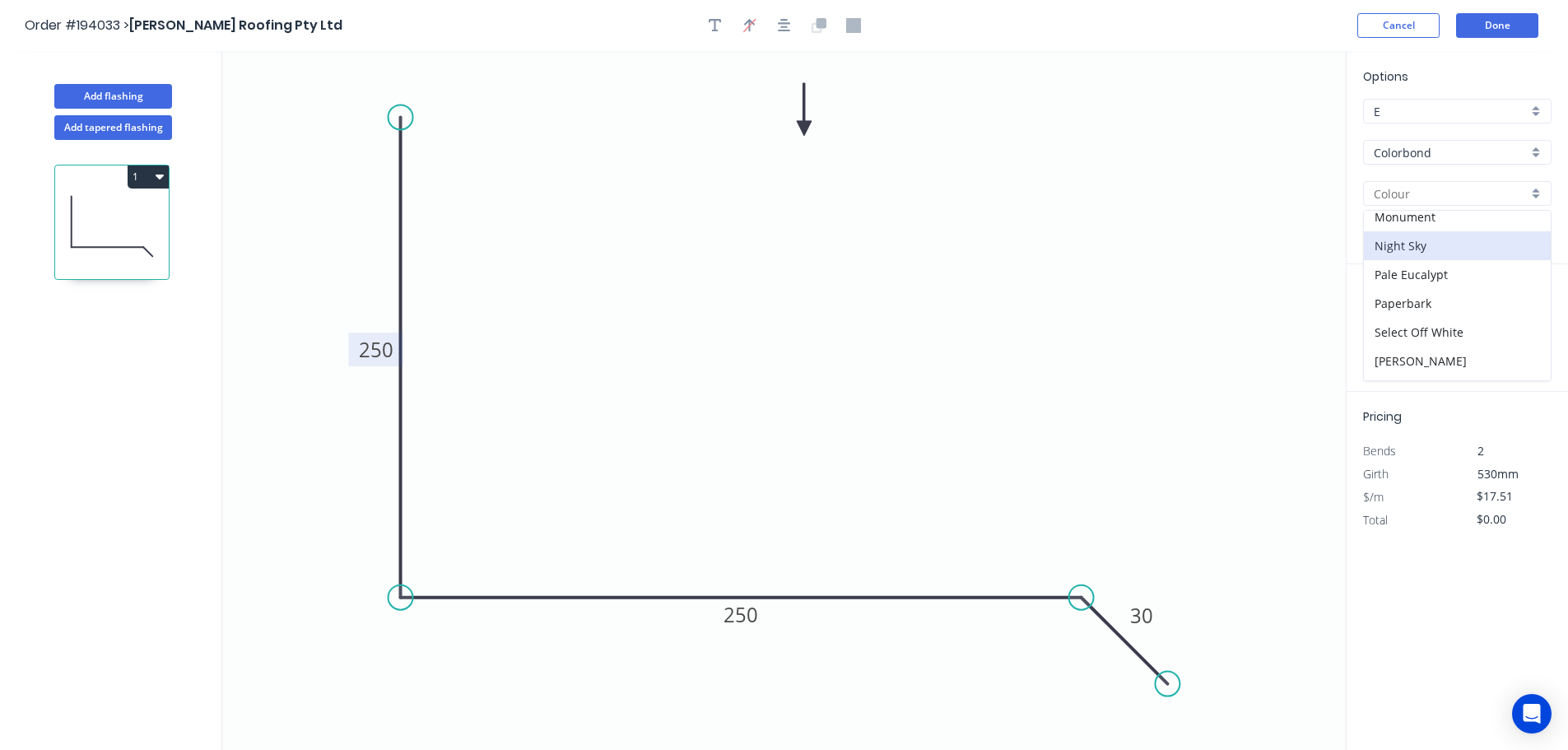
scroll to position [494, 0]
click at [1410, 350] on div "Special Price" at bounding box center [1457, 336] width 186 height 29
click at [1428, 207] on div "Options E E Colorbond Colorbond Colorbond (Premium) Colorbond Coolmax Colorbond…" at bounding box center [1457, 166] width 222 height 197
click at [1429, 203] on div "Special Price" at bounding box center [1457, 193] width 188 height 24
click at [1447, 370] on div "Surfmist" at bounding box center [1457, 365] width 186 height 29
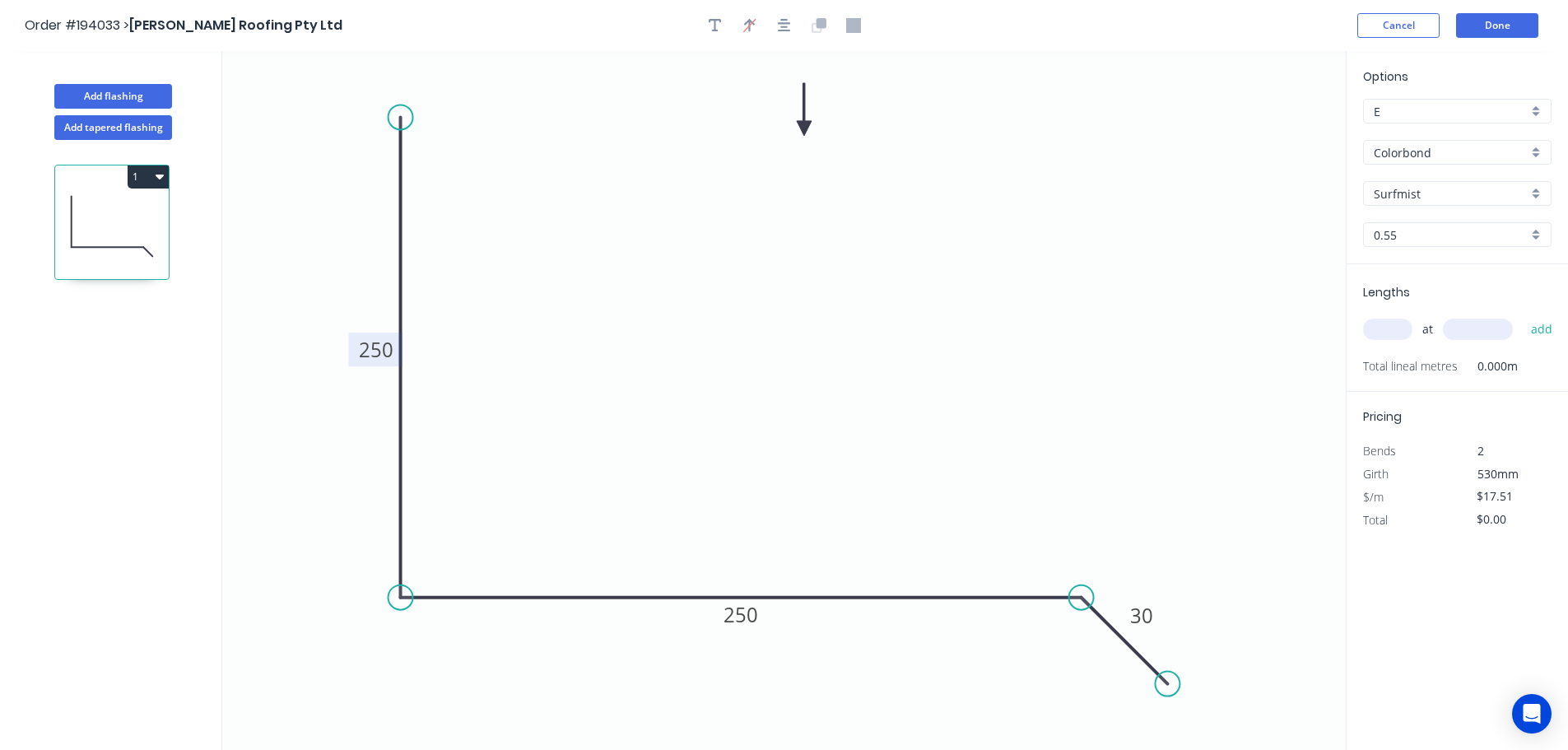
click at [1398, 332] on input "text" at bounding box center [1387, 330] width 50 height 22
click at [1523, 315] on button "add" at bounding box center [1542, 329] width 39 height 28
click at [157, 177] on icon "button" at bounding box center [159, 177] width 8 height 5
click at [127, 219] on div "Duplicate" at bounding box center [91, 217] width 127 height 24
click at [378, 350] on tspan "250" at bounding box center [376, 350] width 34 height 27
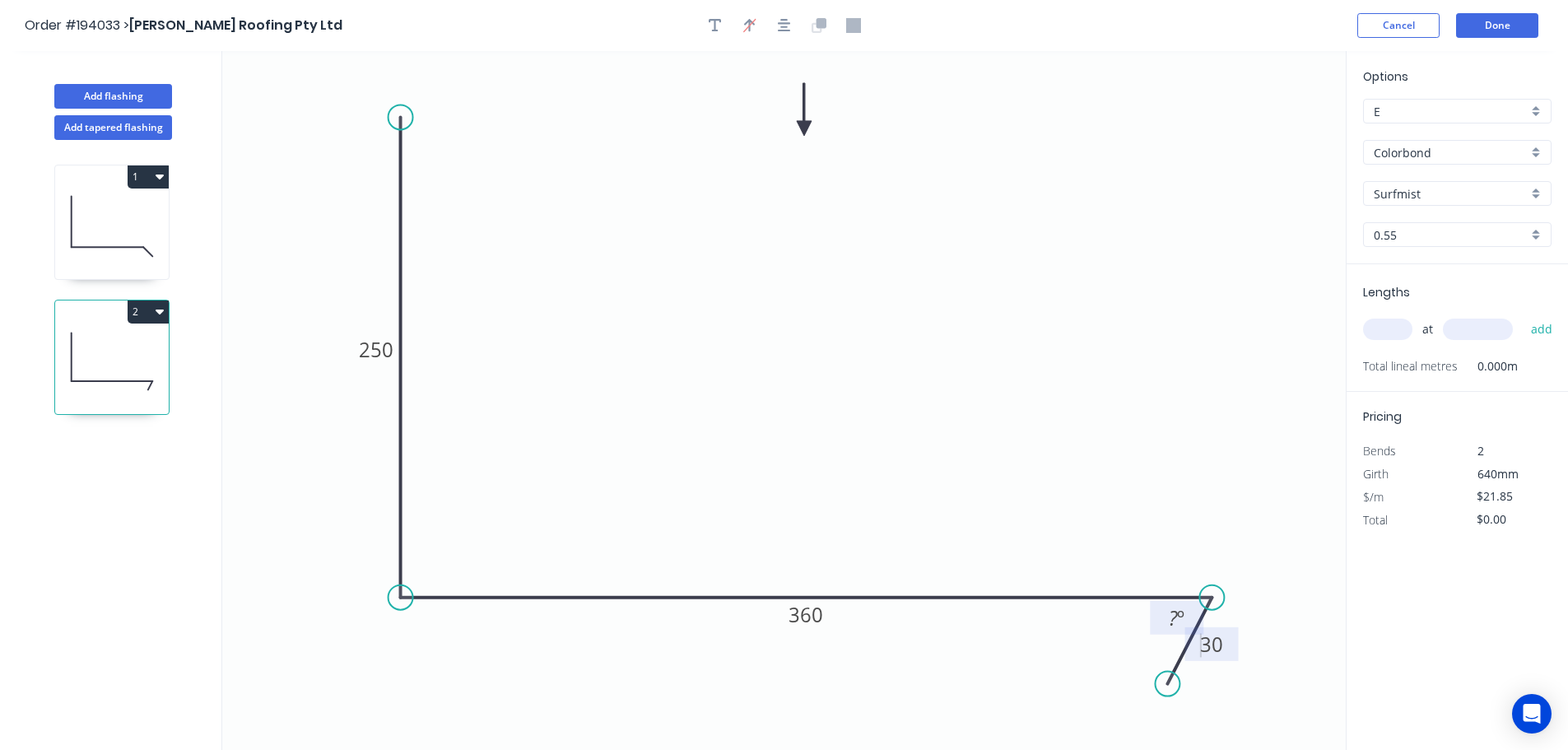
drag, startPoint x: 1088, startPoint y: 595, endPoint x: 1204, endPoint y: 631, distance: 121.5
click at [1214, 605] on circle at bounding box center [1210, 597] width 24 height 24
drag, startPoint x: 1263, startPoint y: 681, endPoint x: 1296, endPoint y: 685, distance: 33.2
click at [1296, 685] on circle at bounding box center [1295, 679] width 24 height 24
click at [1381, 325] on input "text" at bounding box center [1387, 330] width 50 height 22
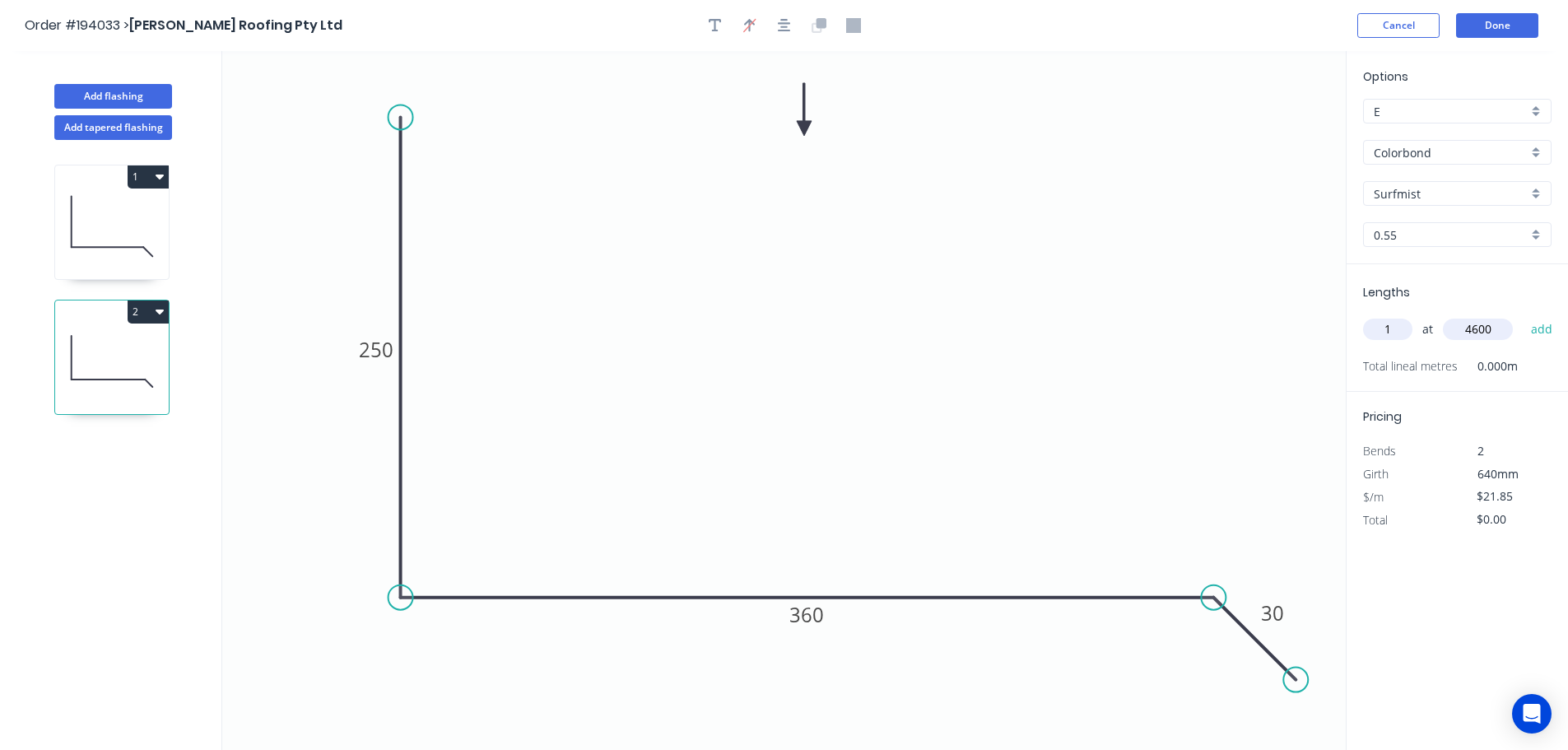
click at [1523, 315] on button "add" at bounding box center [1542, 329] width 39 height 28
click at [1500, 14] on button "Done" at bounding box center [1496, 25] width 82 height 24
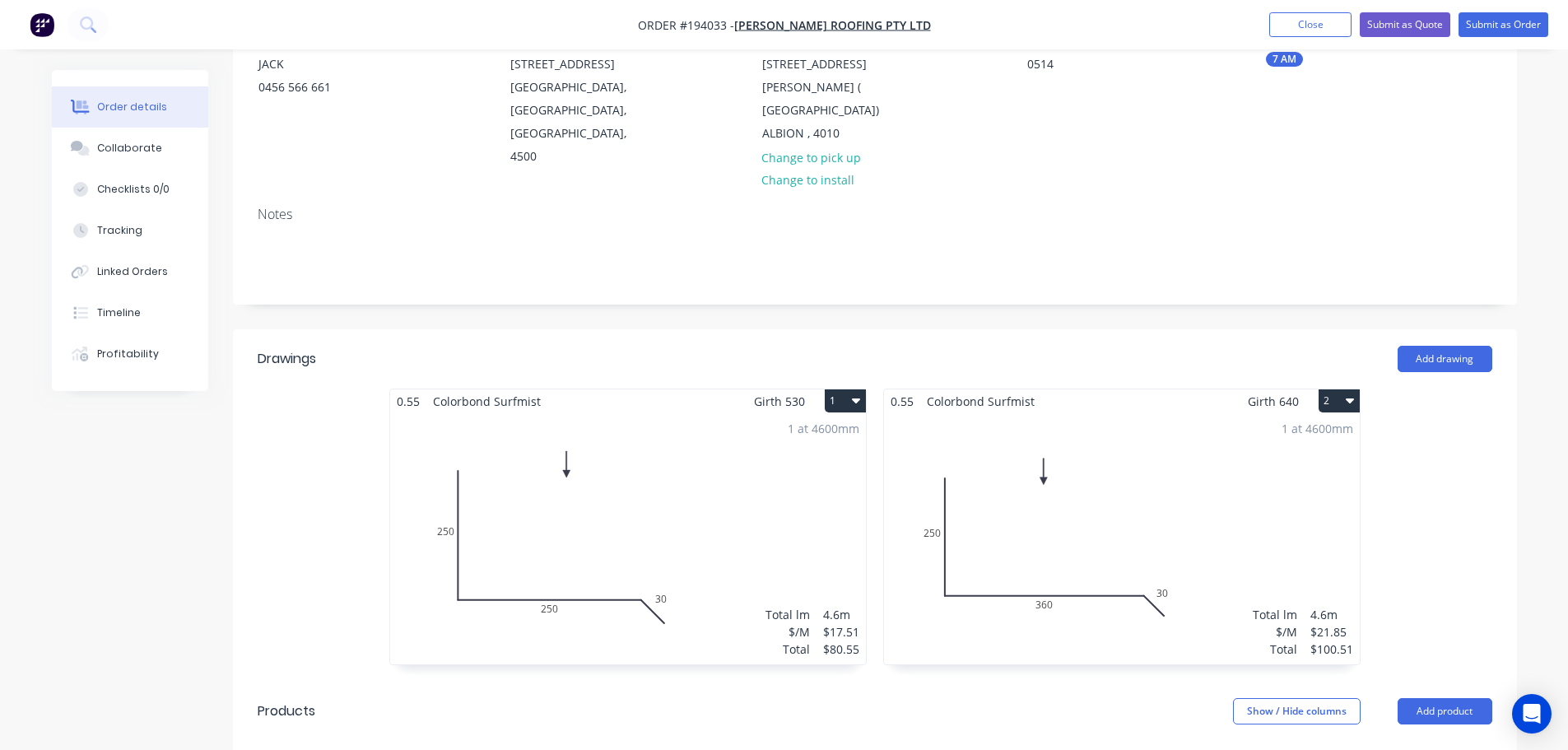
scroll to position [412, 0]
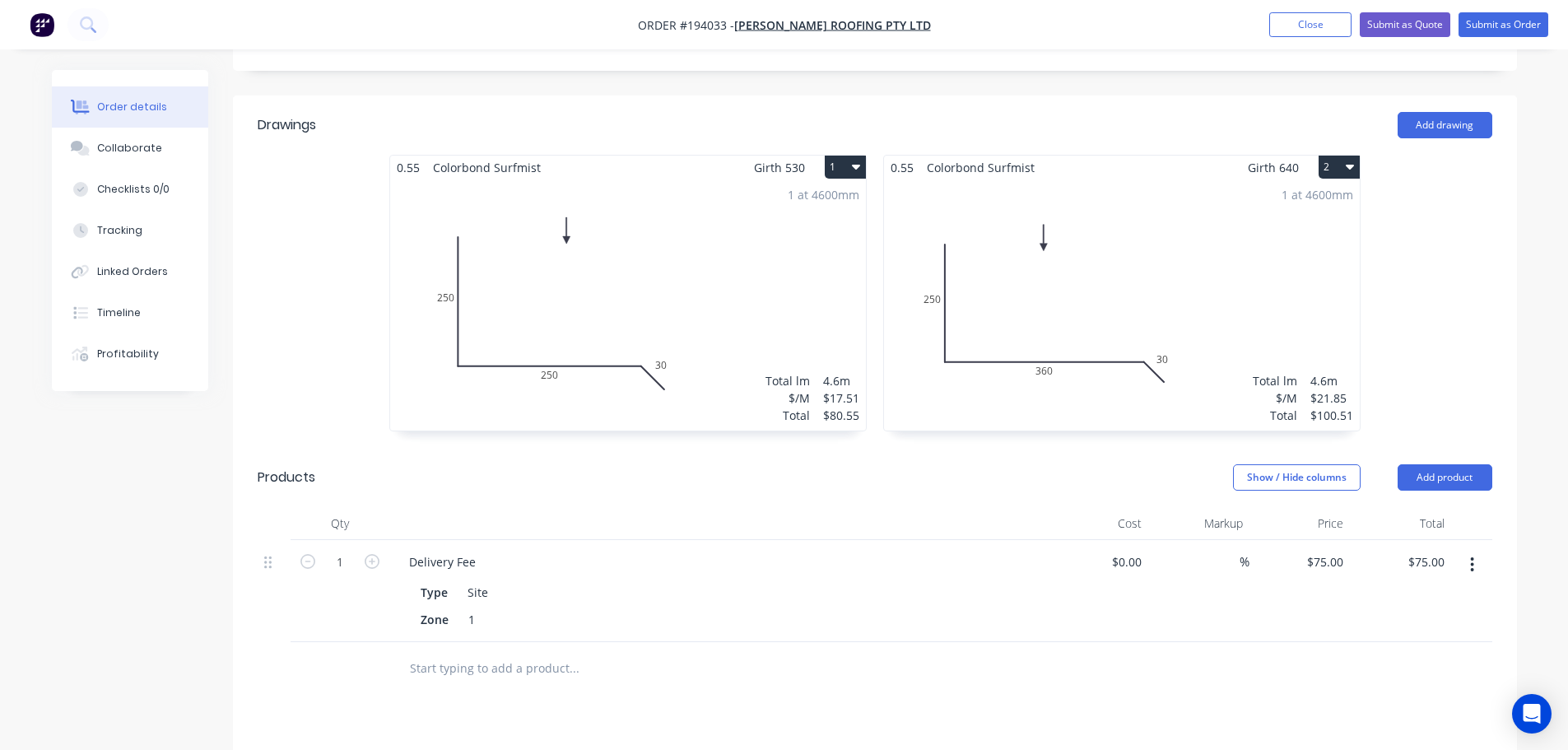
click at [1239, 188] on div "1 at 4600mm Total lm $/M Total 4.6m $21.85 $100.51" at bounding box center [1121, 304] width 475 height 251
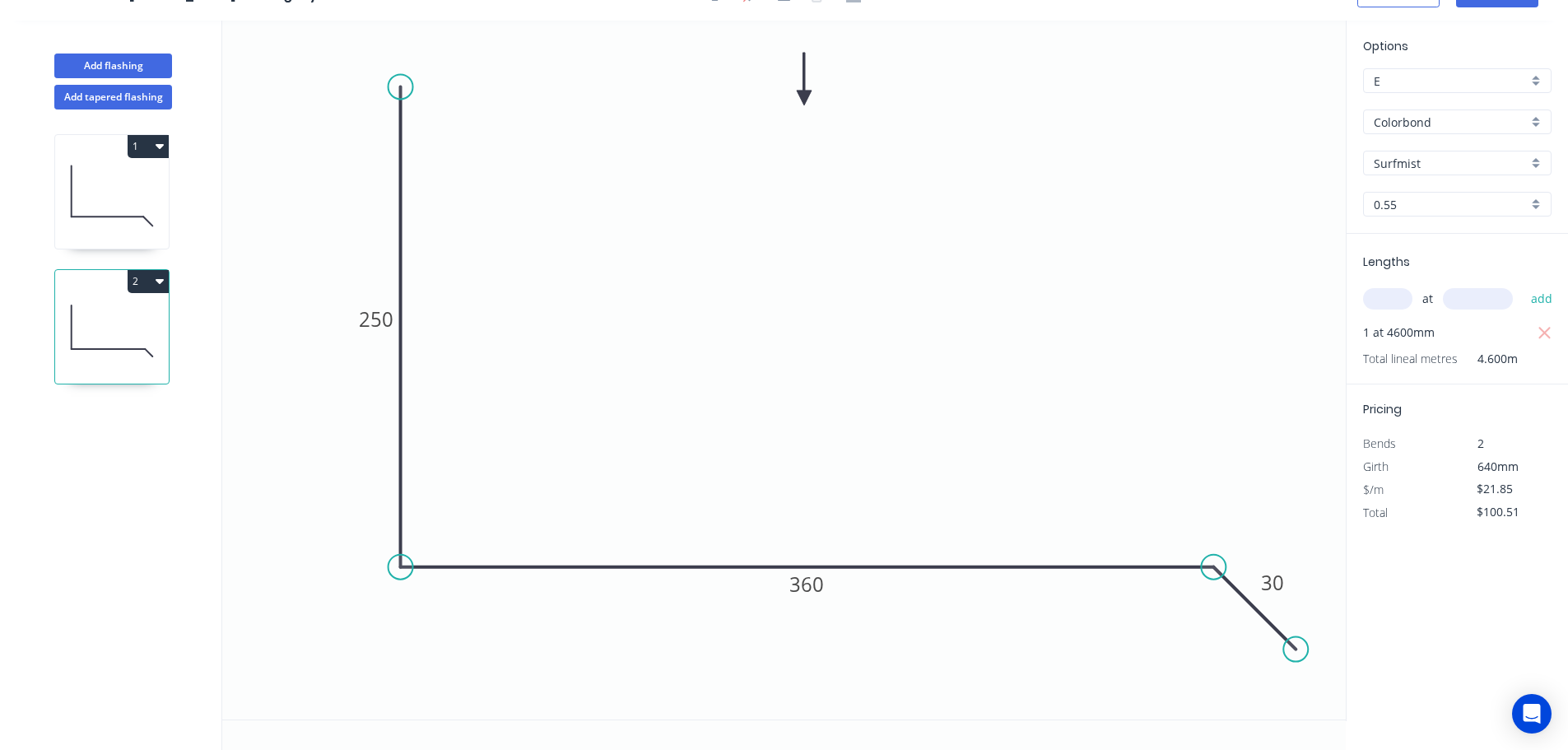
scroll to position [31, 0]
click at [158, 70] on button "Add flashing" at bounding box center [113, 65] width 118 height 24
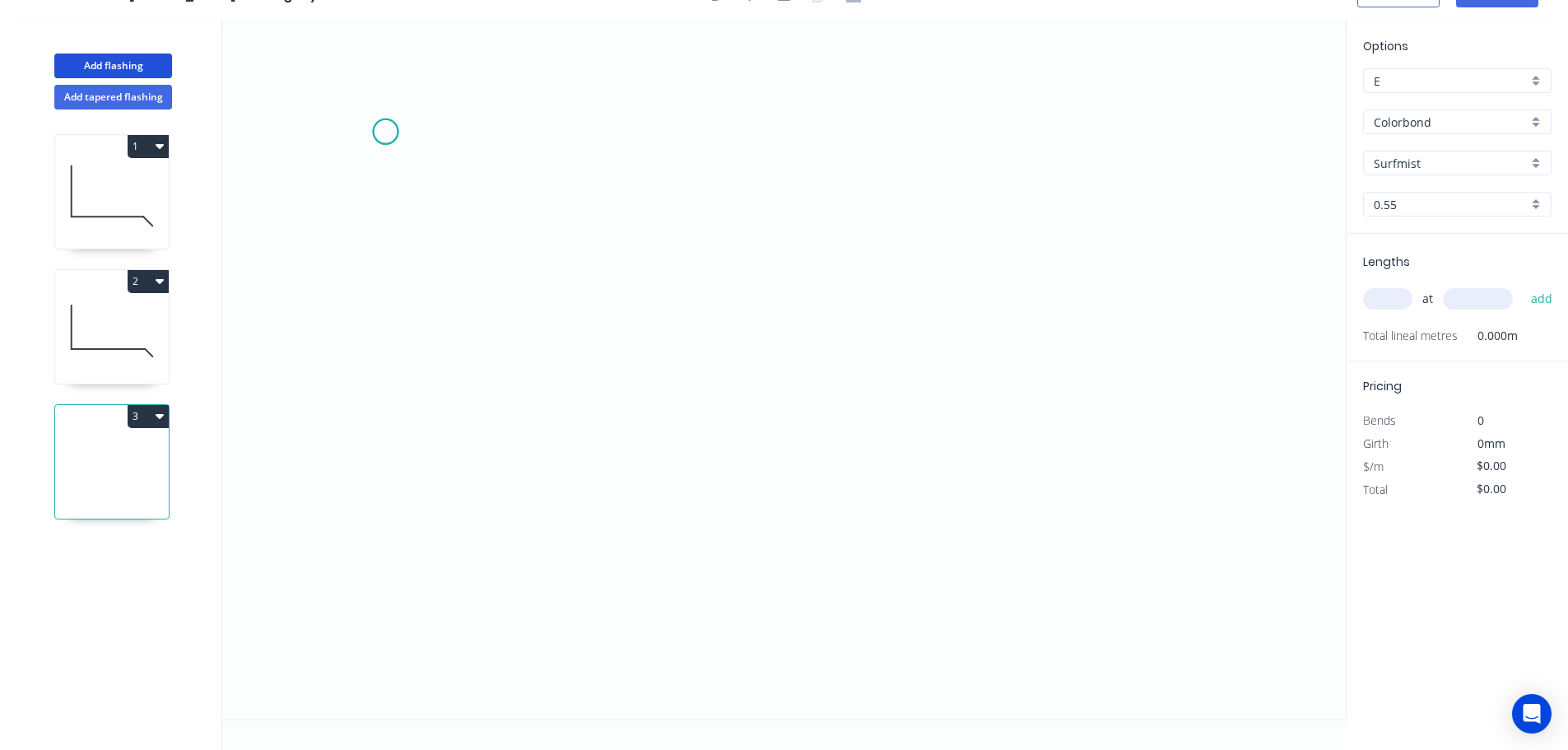
click at [385, 131] on icon "0" at bounding box center [783, 370] width 1123 height 699
click at [388, 429] on icon "0" at bounding box center [783, 370] width 1123 height 699
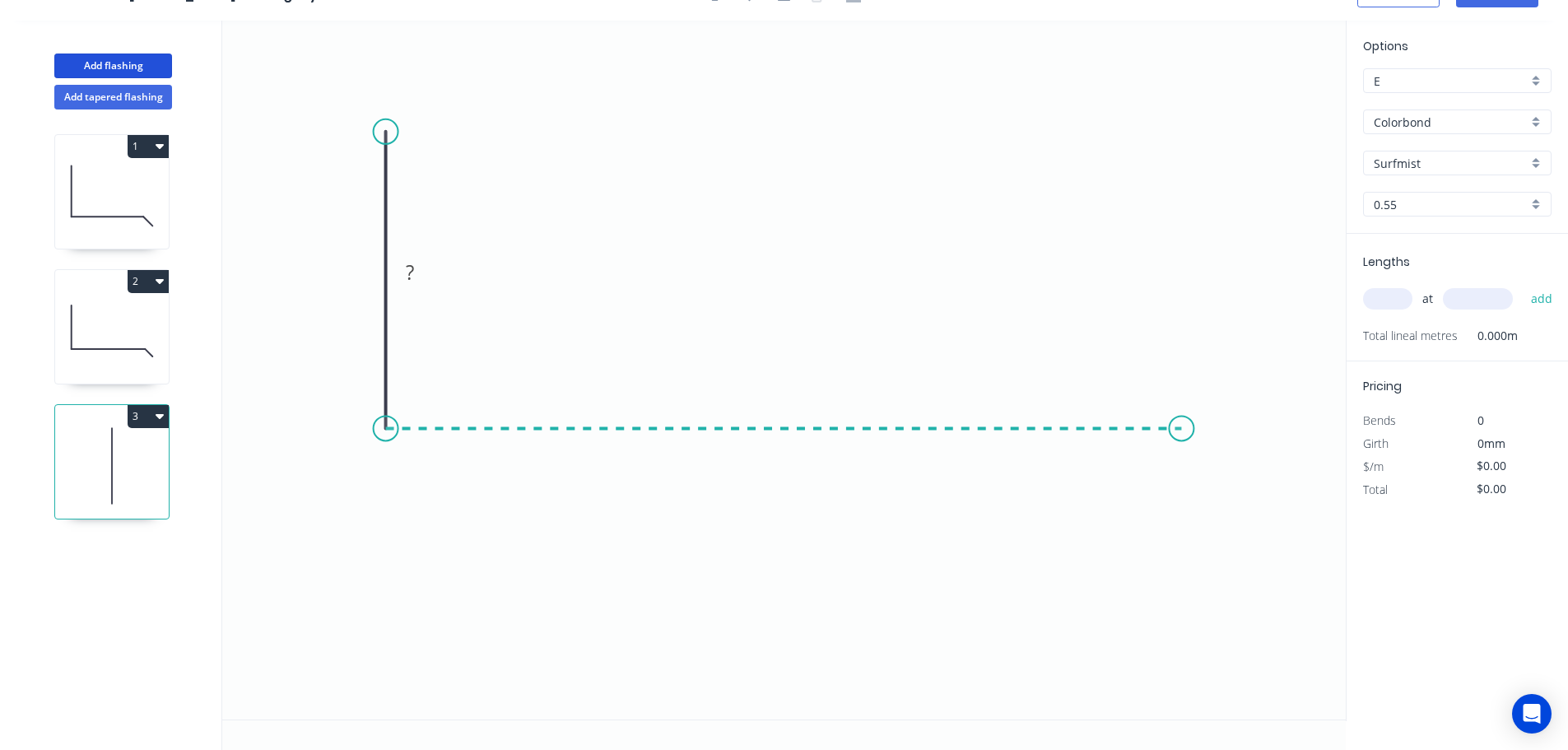
click at [1181, 432] on icon "0 ?" at bounding box center [783, 370] width 1123 height 699
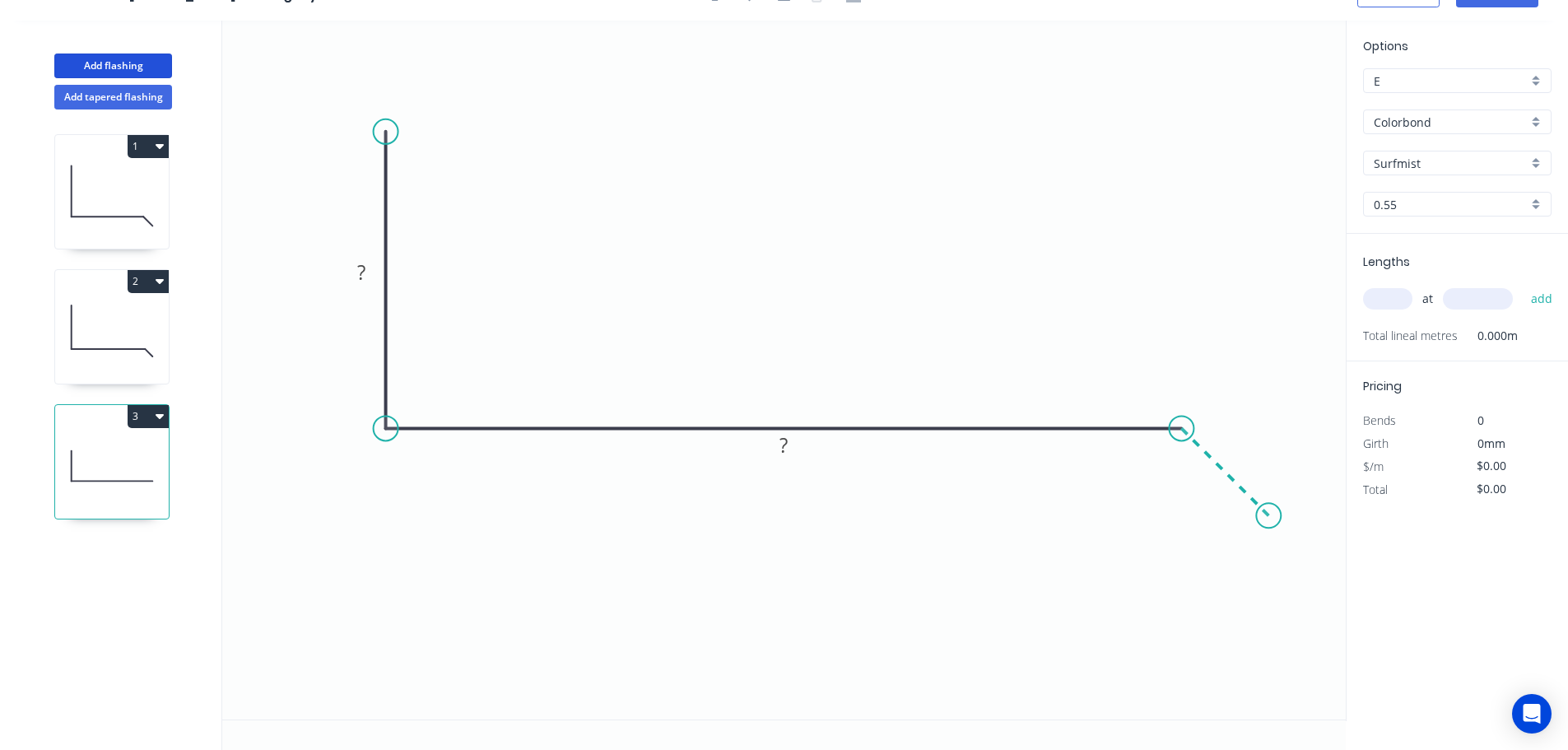
click at [1271, 509] on icon "0 ? ?" at bounding box center [783, 370] width 1123 height 699
drag, startPoint x: 365, startPoint y: 90, endPoint x: 338, endPoint y: 75, distance: 30.9
click at [349, 76] on circle at bounding box center [361, 88] width 24 height 24
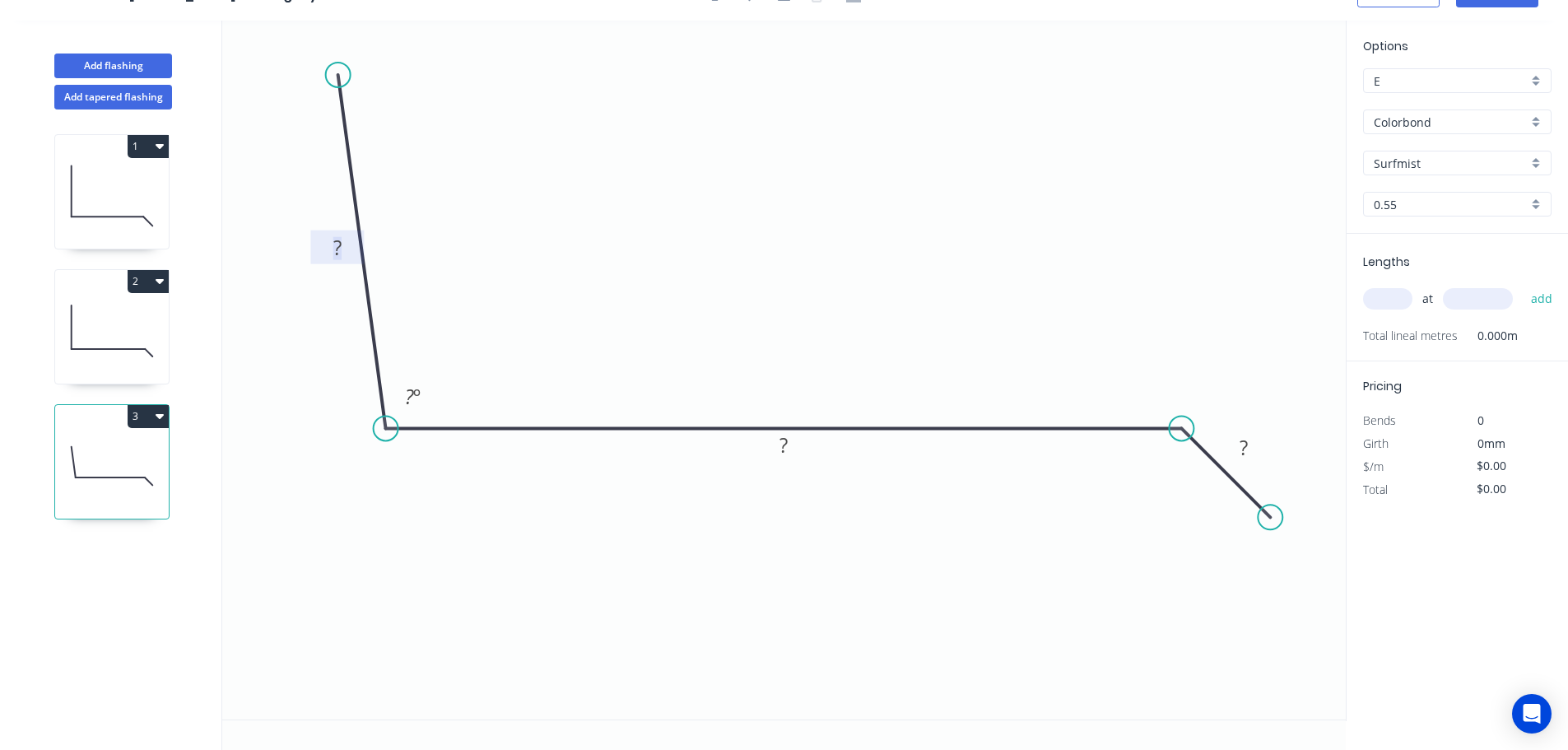
click at [346, 246] on rect at bounding box center [338, 248] width 33 height 23
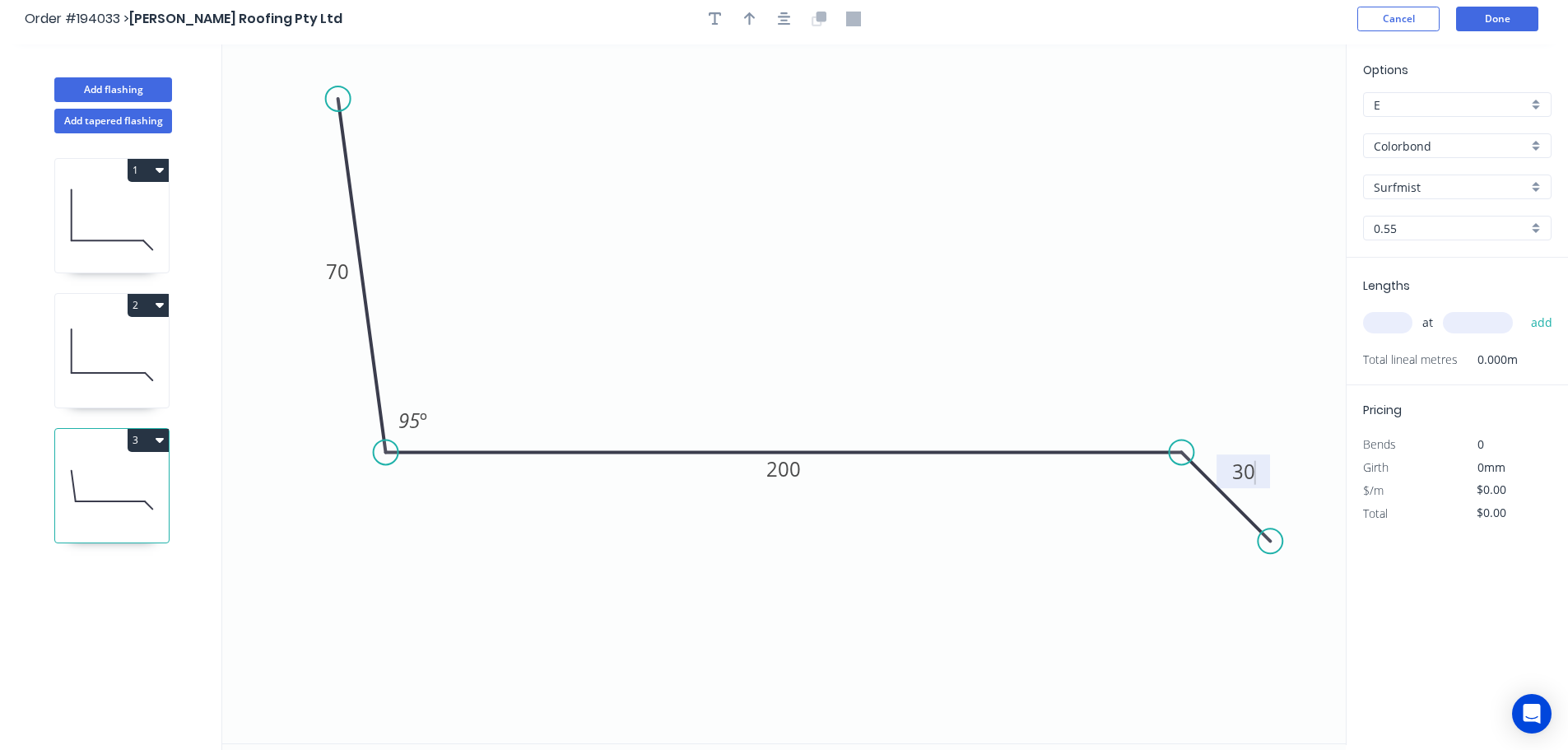
scroll to position [0, 0]
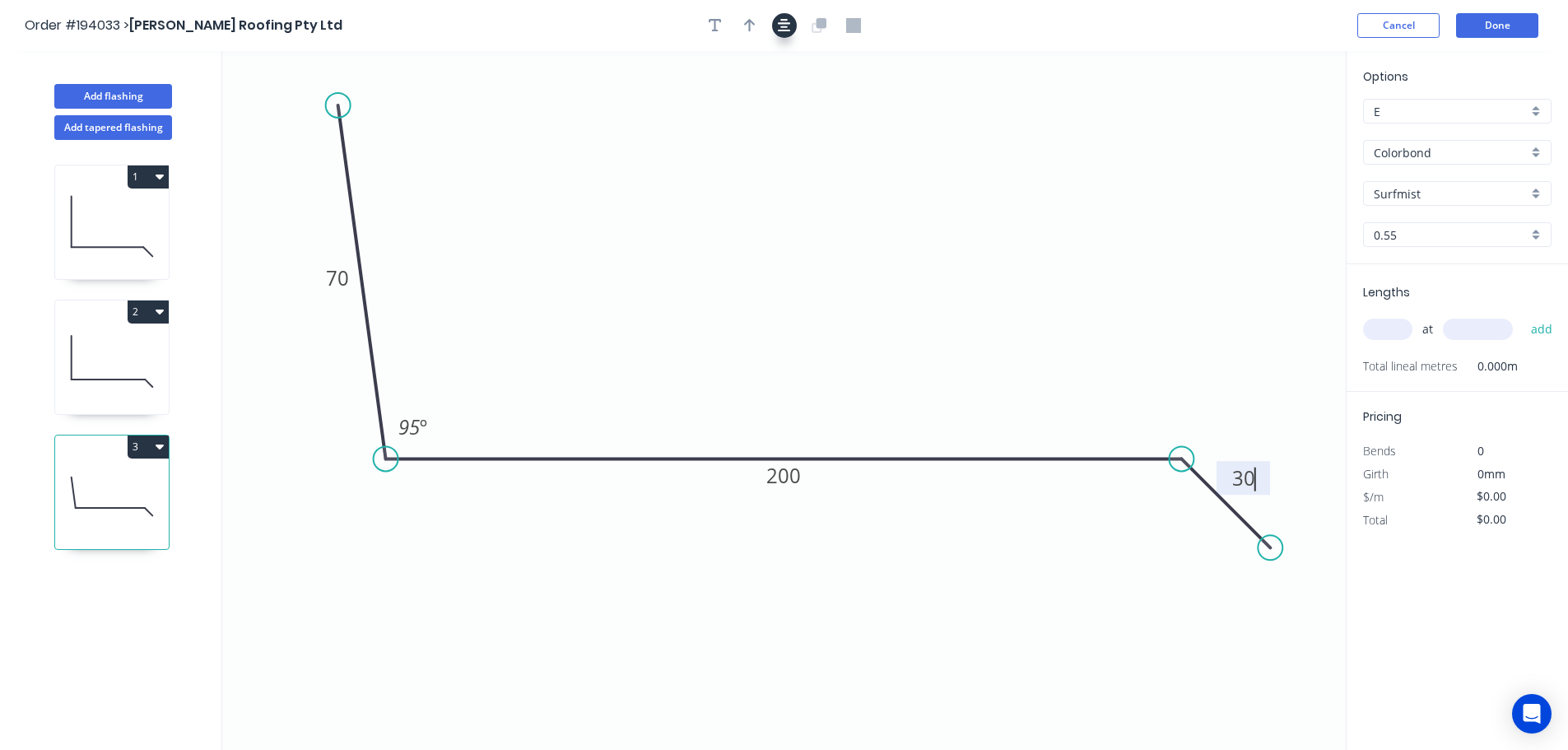
click at [779, 24] on icon "button" at bounding box center [784, 25] width 14 height 14
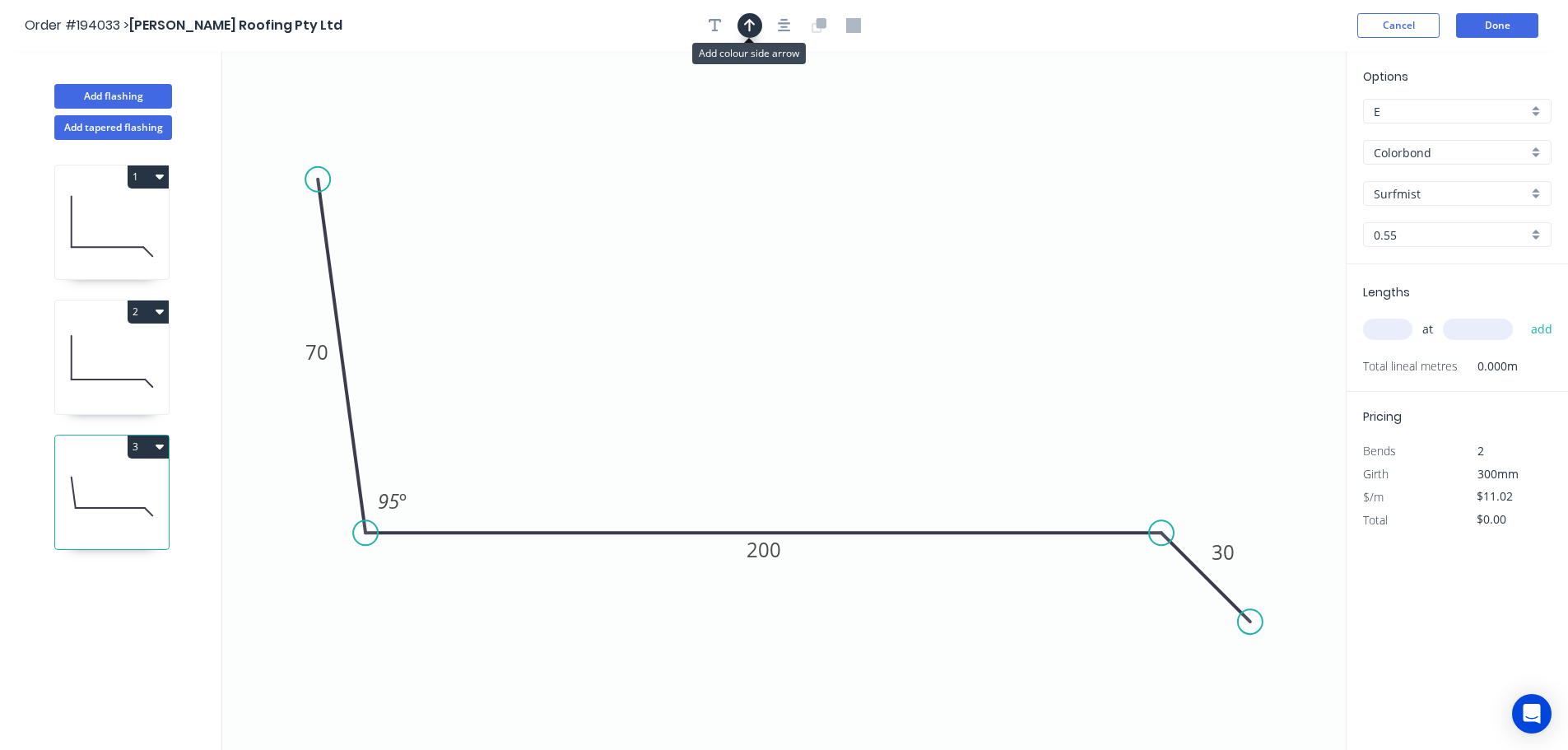
click at [740, 24] on button "button" at bounding box center [749, 25] width 24 height 24
drag, startPoint x: 1262, startPoint y: 131, endPoint x: 740, endPoint y: 144, distance: 522.2
click at [740, 144] on icon at bounding box center [735, 132] width 14 height 53
click at [1372, 328] on input "text" at bounding box center [1387, 330] width 50 height 22
click at [1523, 315] on button "add" at bounding box center [1542, 329] width 39 height 28
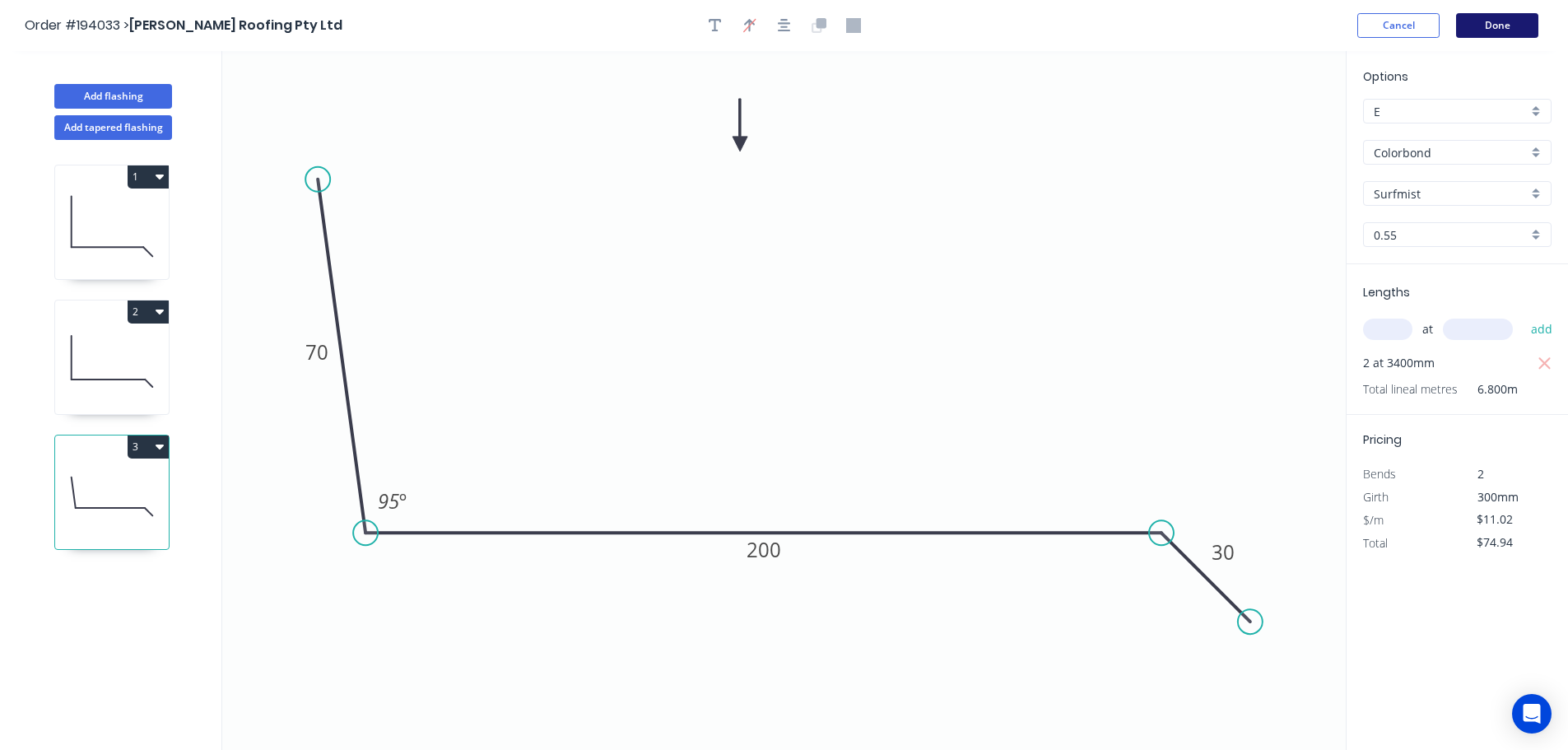
click at [1475, 25] on button "Done" at bounding box center [1496, 25] width 82 height 24
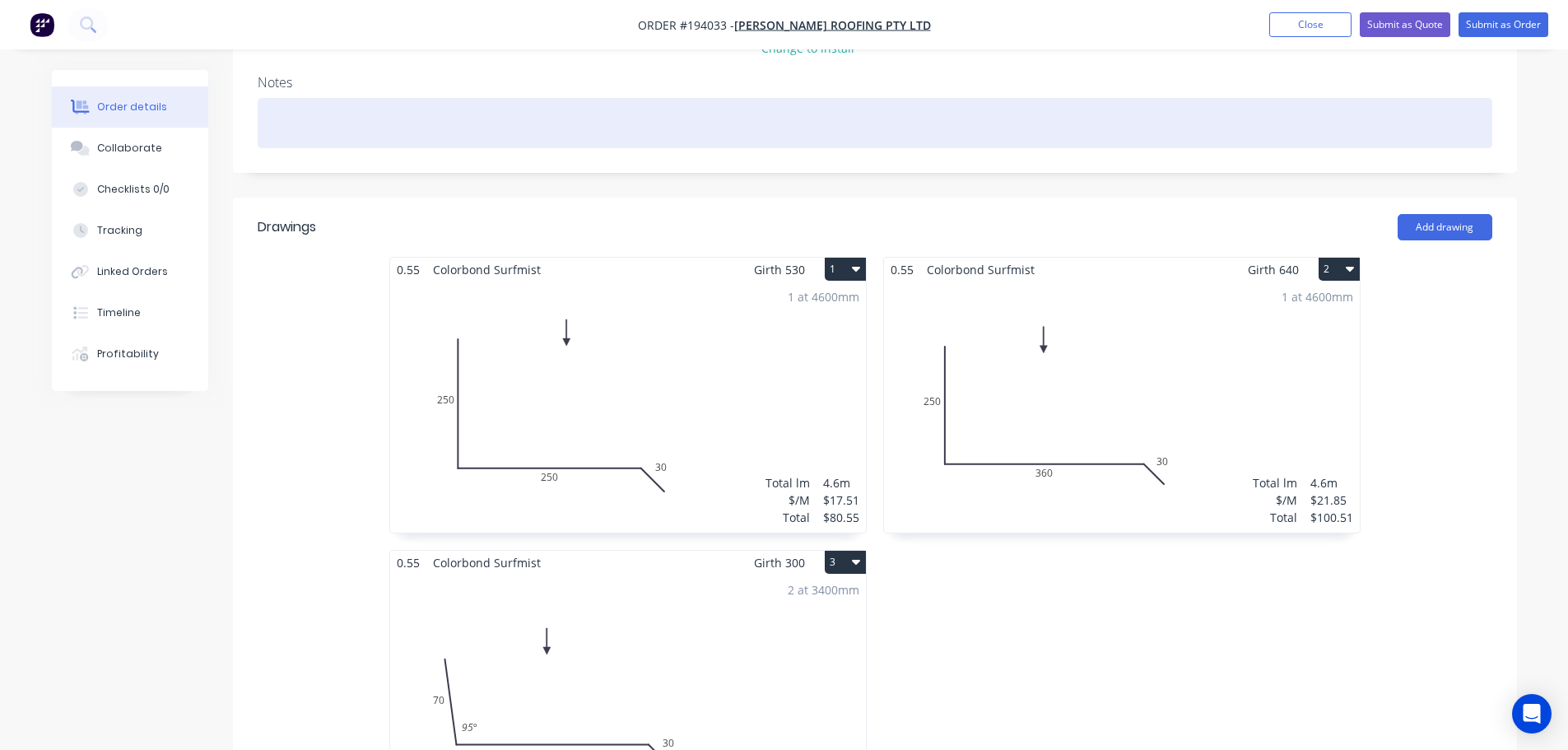
scroll to position [412, 0]
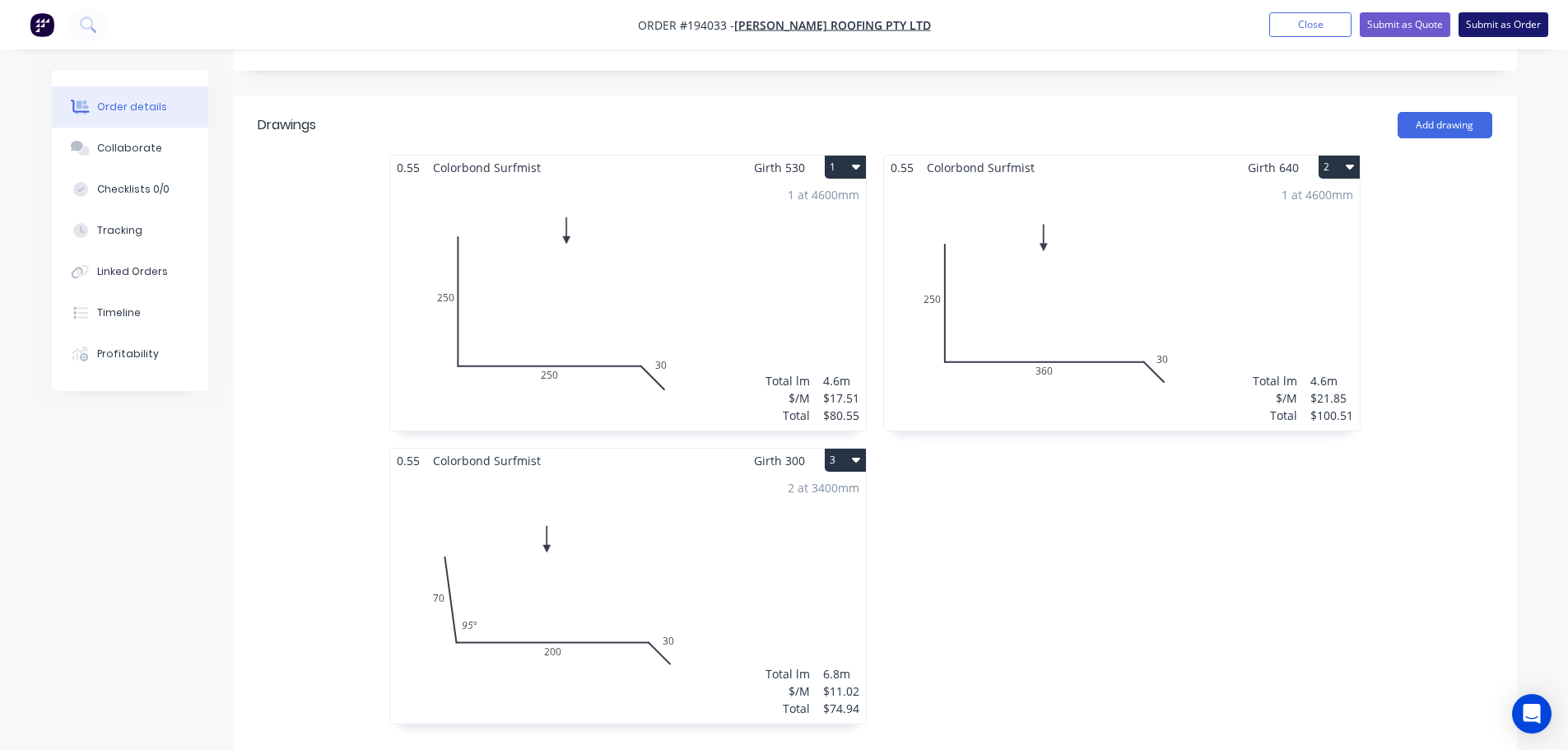
click at [1543, 16] on button "Submit as Order" at bounding box center [1503, 24] width 90 height 24
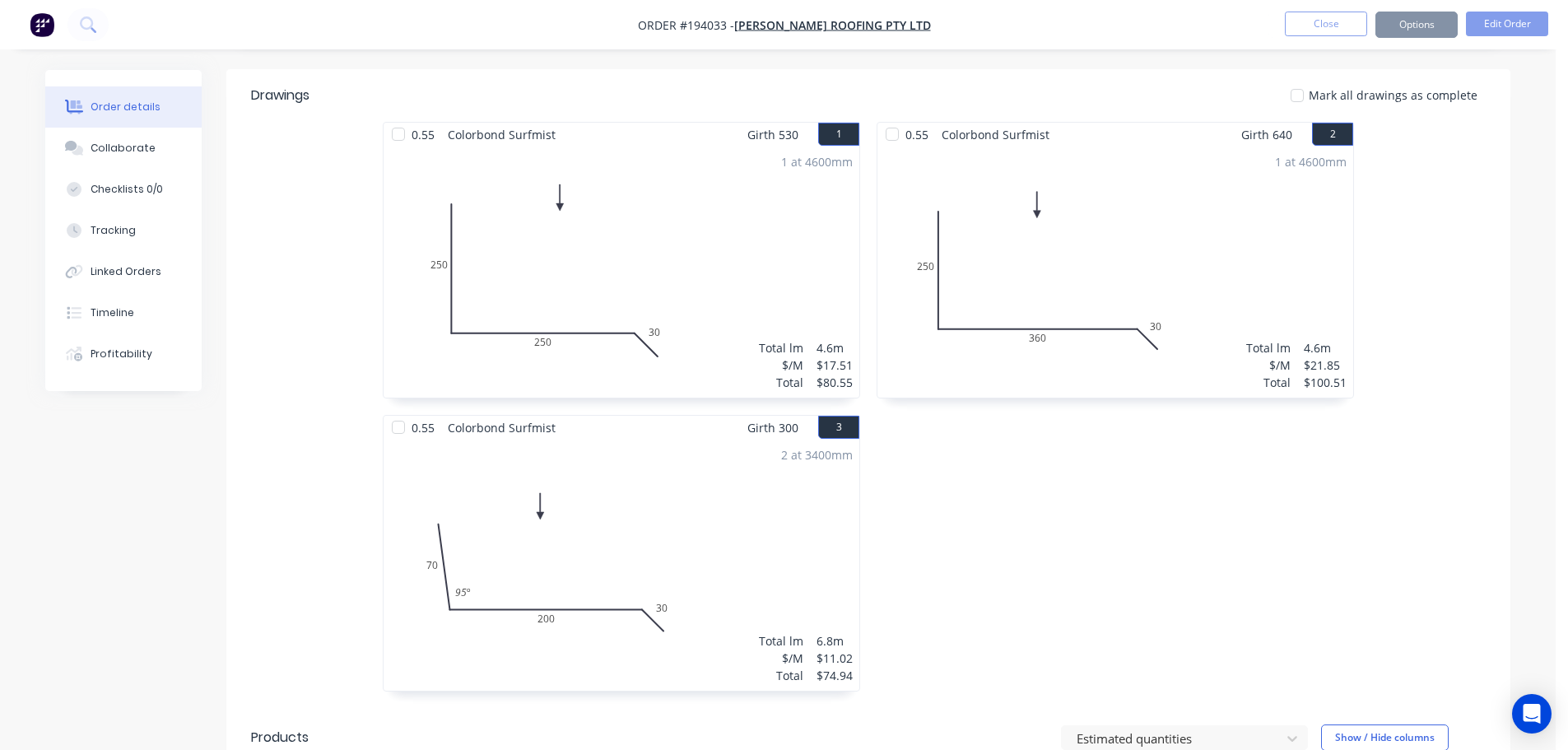
scroll to position [0, 0]
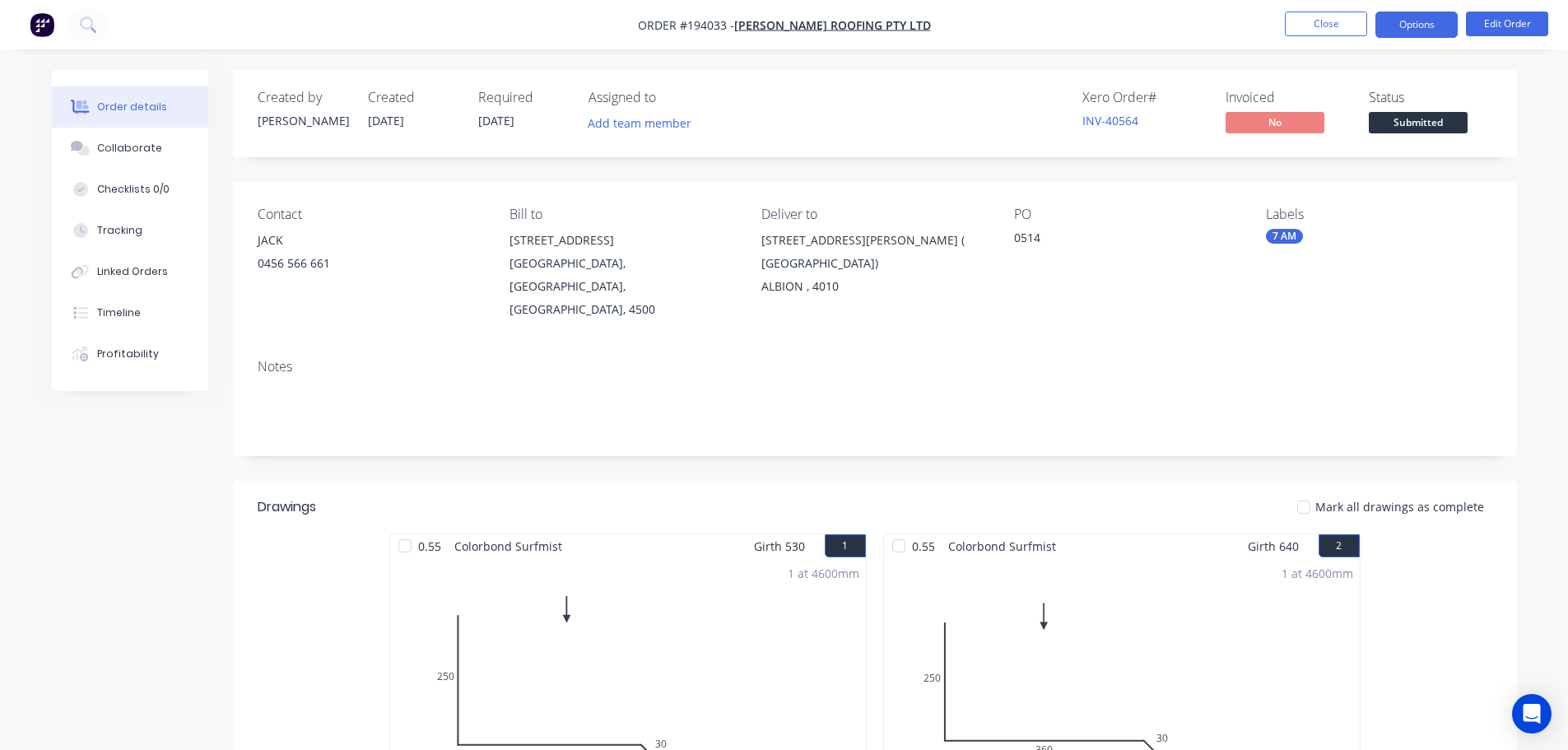
click at [1431, 28] on button "Options" at bounding box center [1416, 24] width 82 height 26
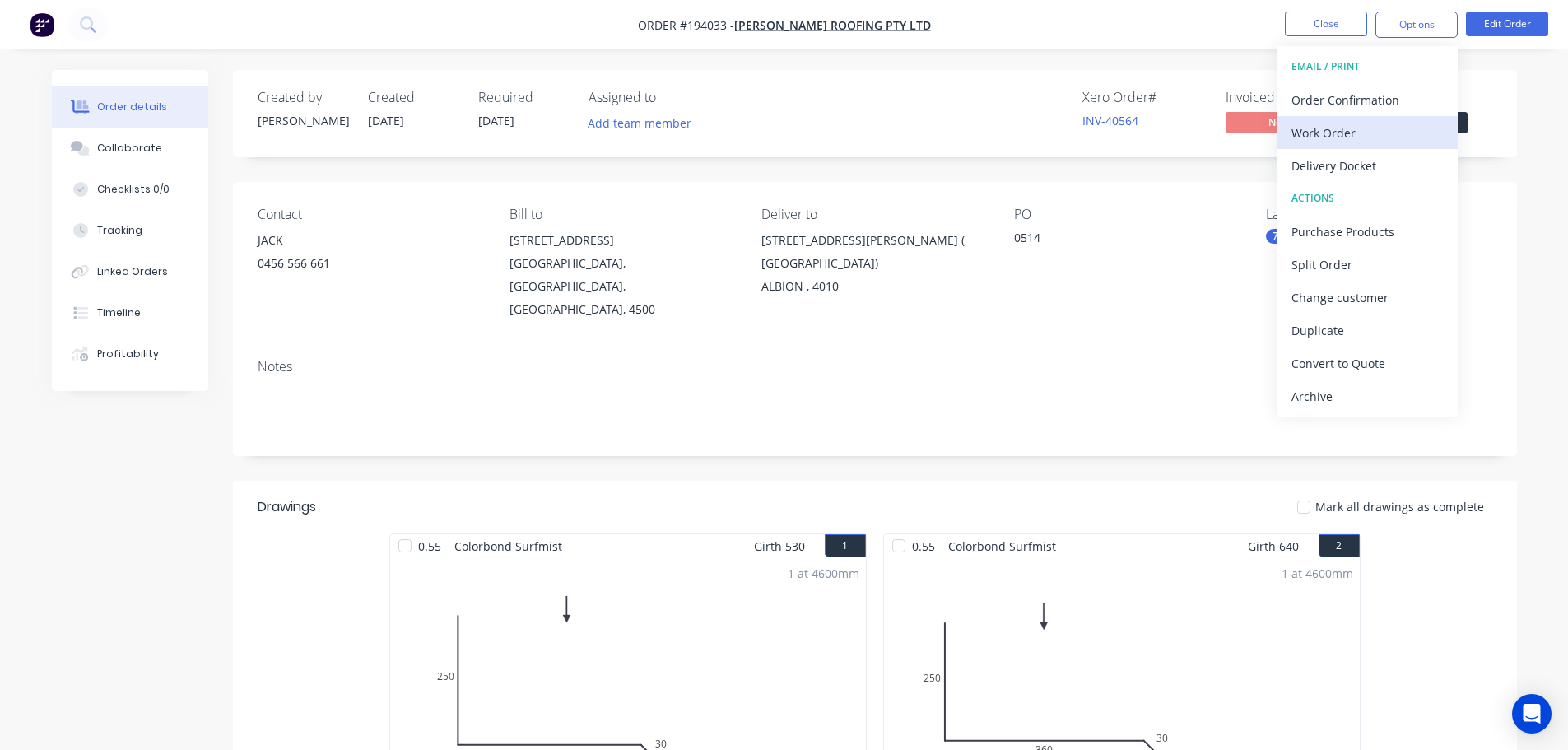
click at [1364, 134] on div "Work Order" at bounding box center [1366, 133] width 151 height 24
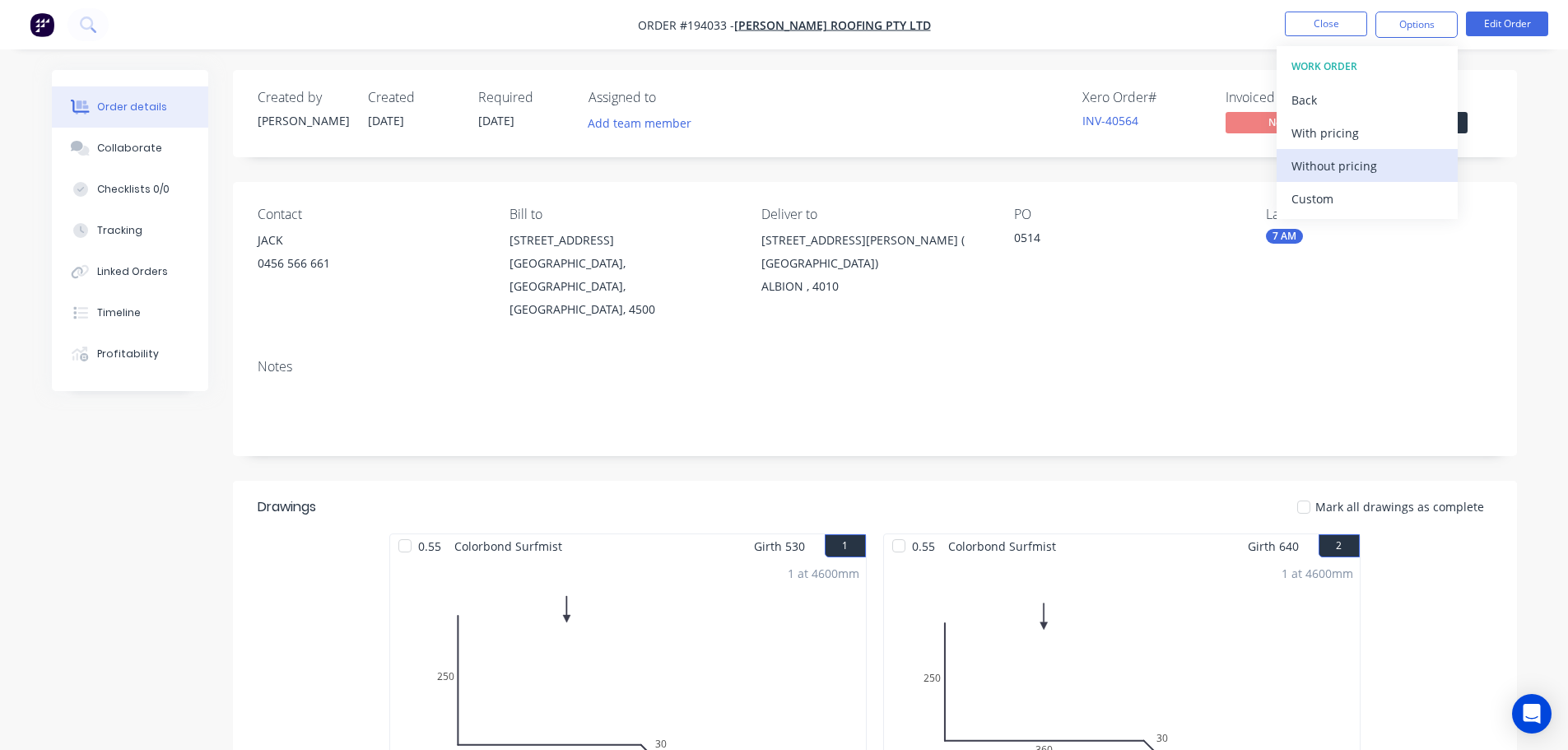
click at [1363, 161] on div "Without pricing" at bounding box center [1366, 166] width 151 height 24
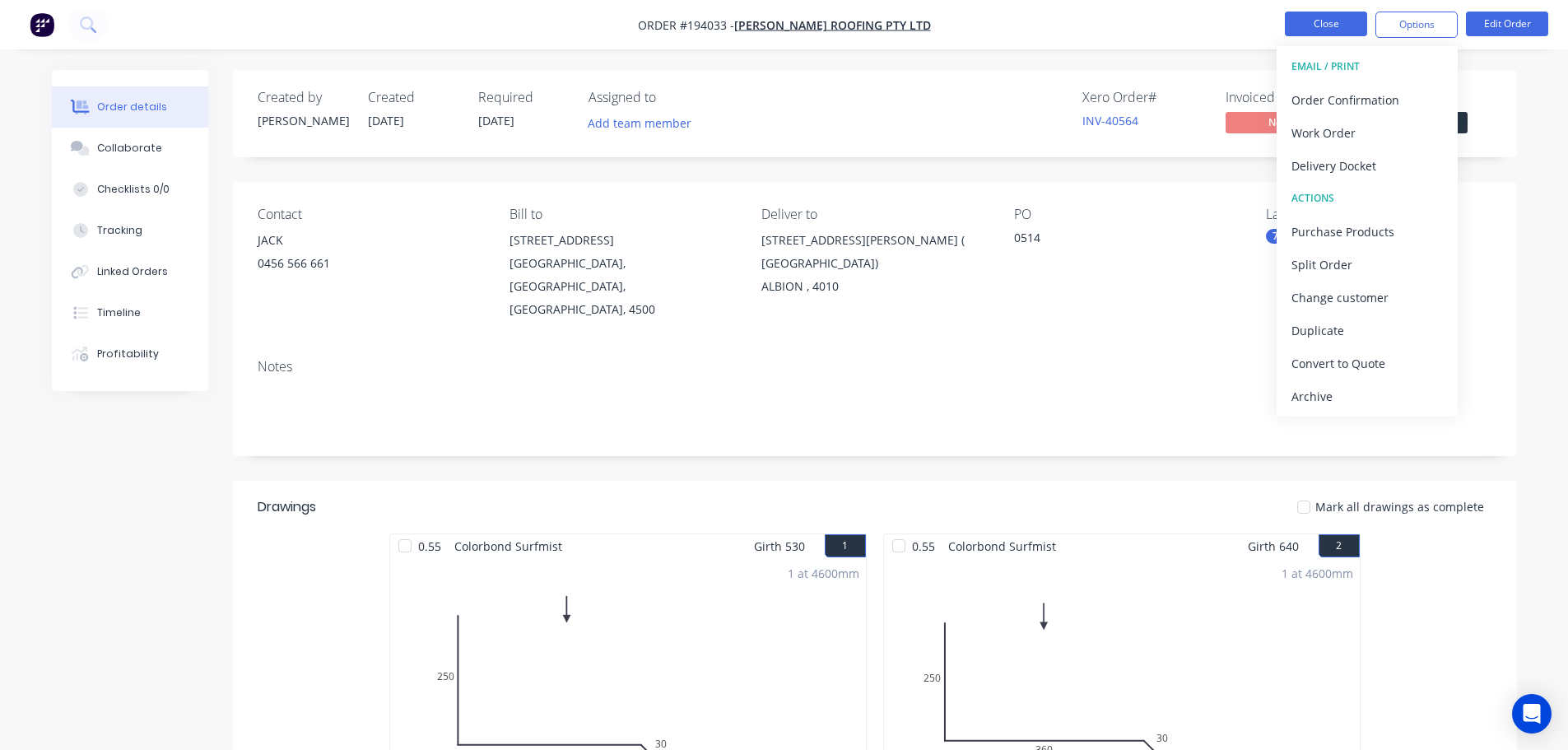
click at [1302, 24] on button "Close" at bounding box center [1325, 24] width 82 height 24
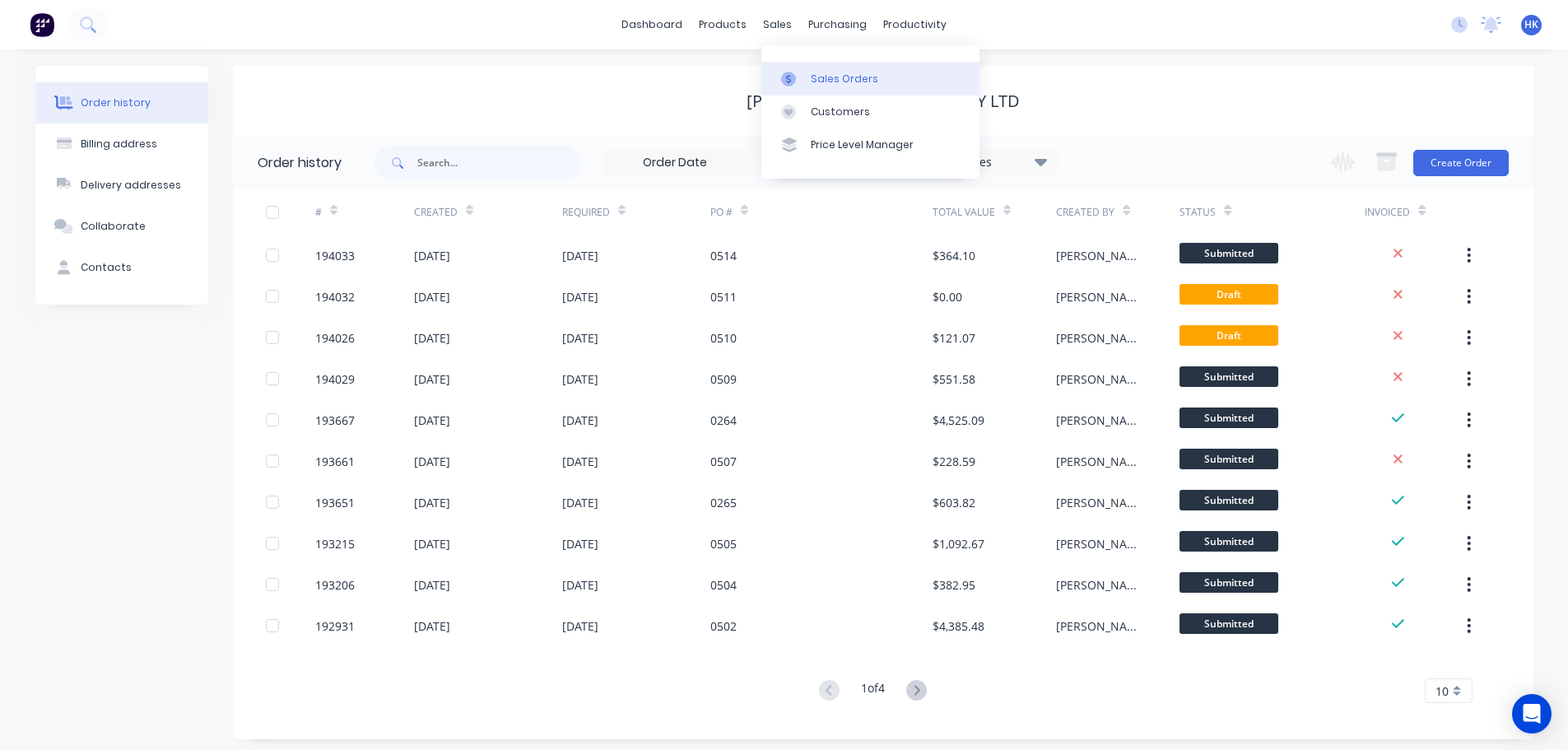
click at [820, 67] on link "Sales Orders" at bounding box center [870, 78] width 218 height 33
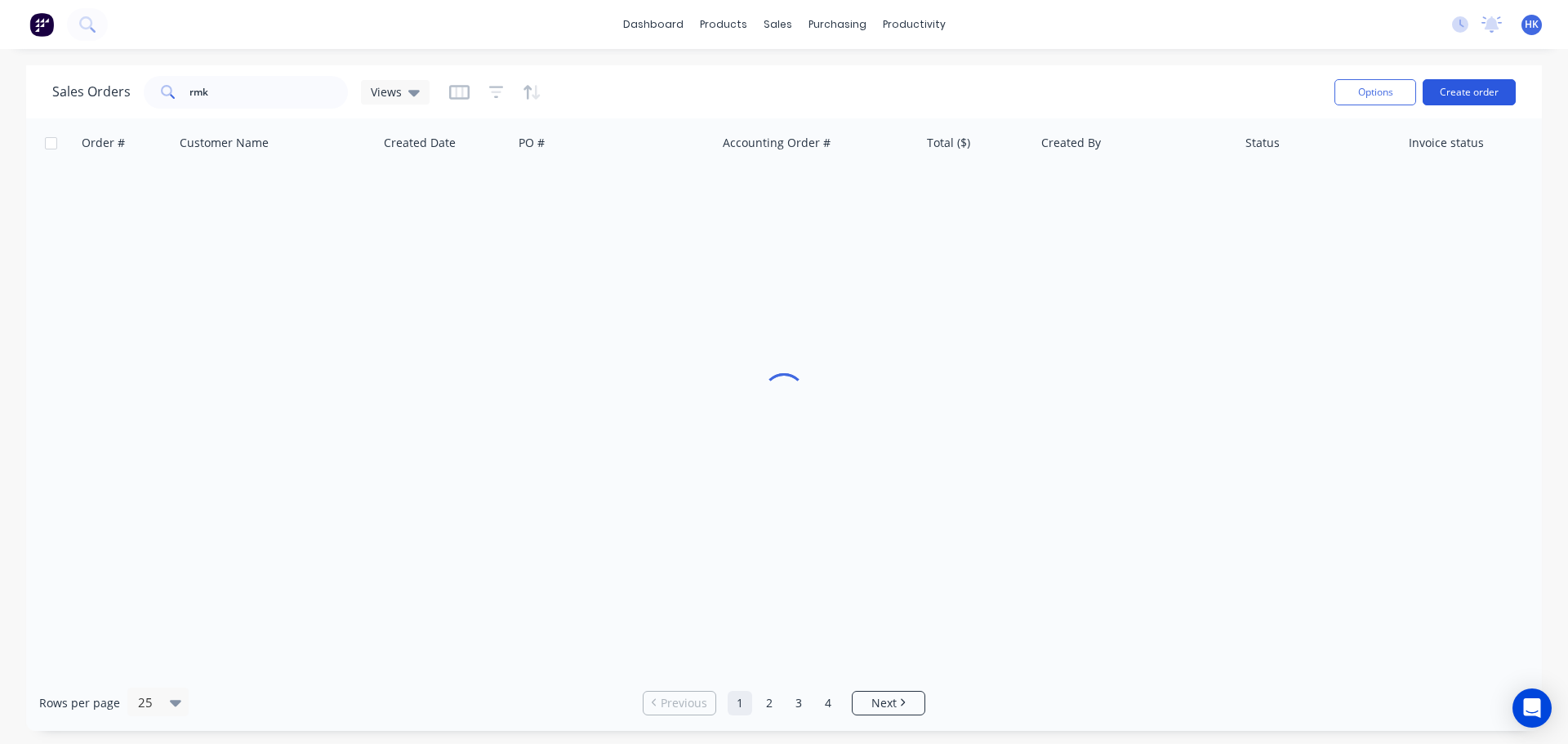
click at [1462, 85] on button "Create order" at bounding box center [1470, 92] width 93 height 26
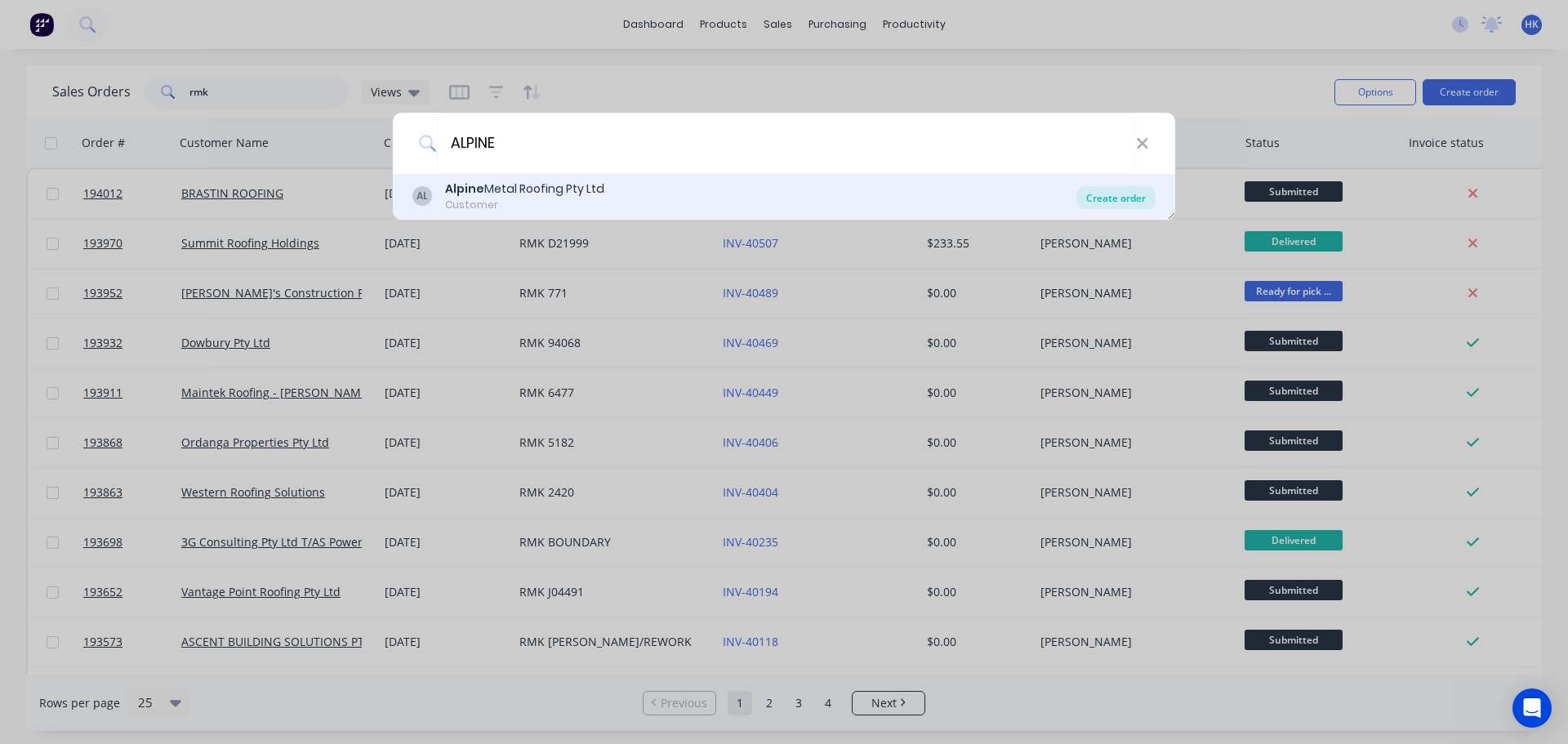
click at [1107, 199] on div "Create order" at bounding box center [1116, 197] width 79 height 22
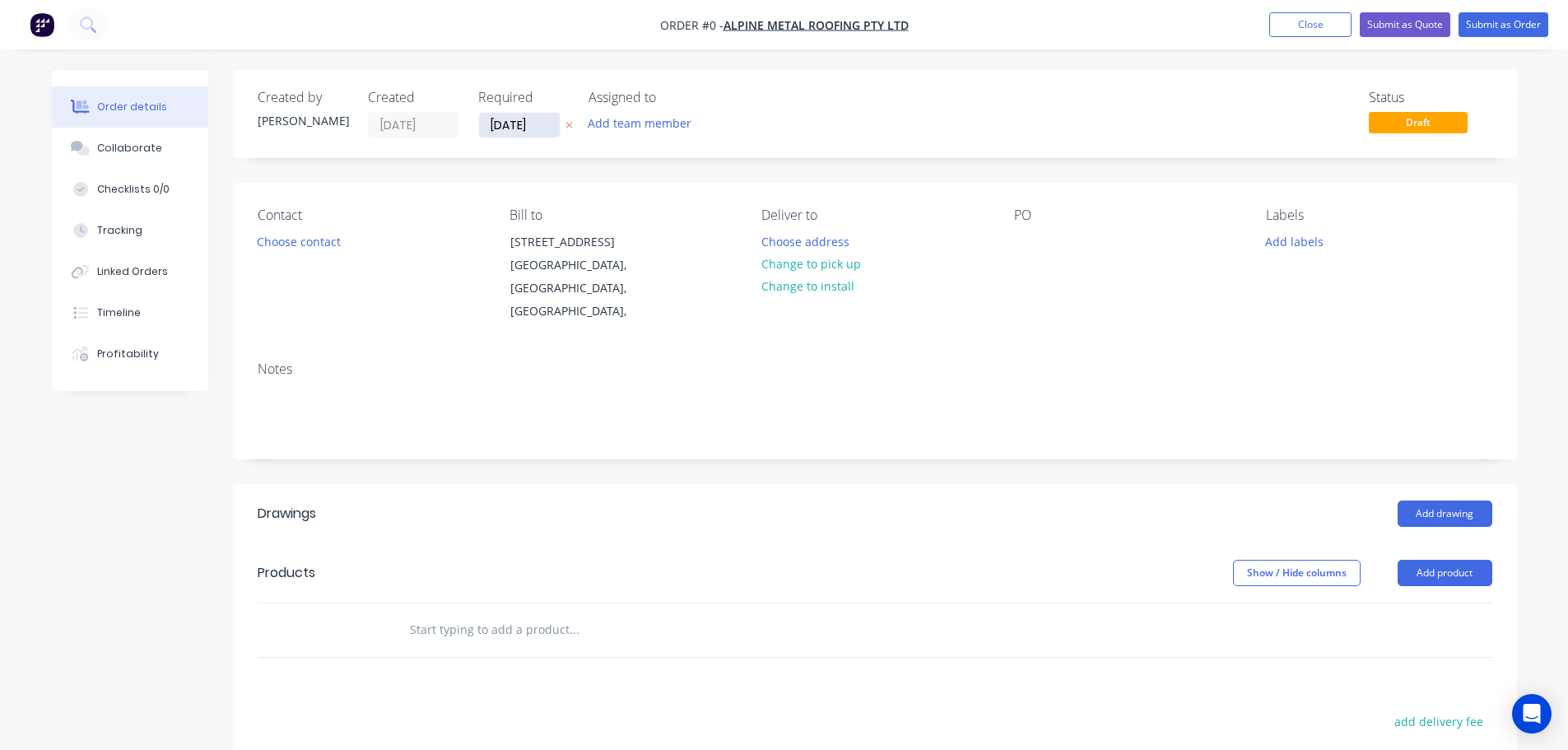
click at [523, 127] on input "[DATE]" at bounding box center [519, 125] width 81 height 24
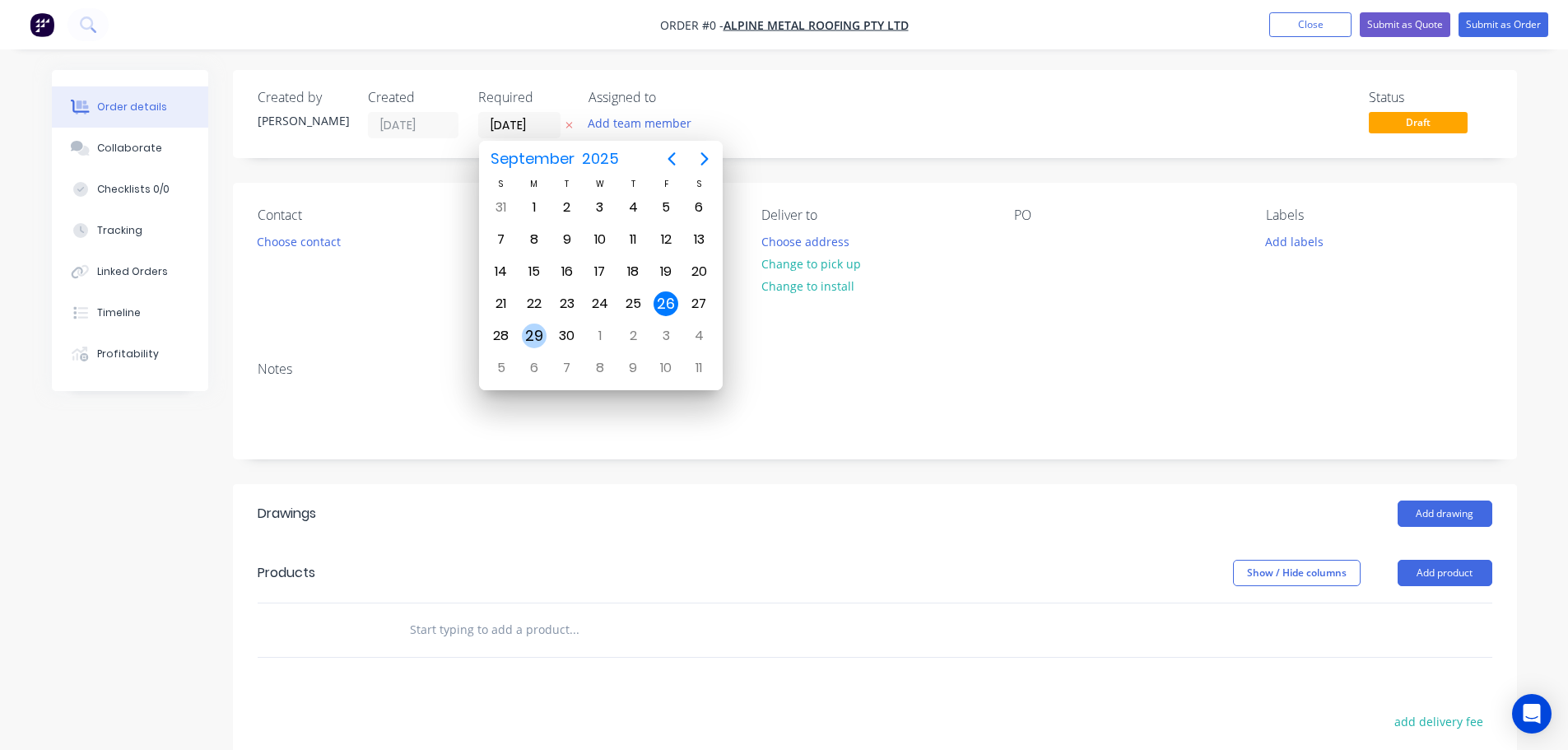
drag, startPoint x: 530, startPoint y: 349, endPoint x: 517, endPoint y: 324, distance: 28.2
click at [529, 349] on div "29" at bounding box center [534, 336] width 33 height 32
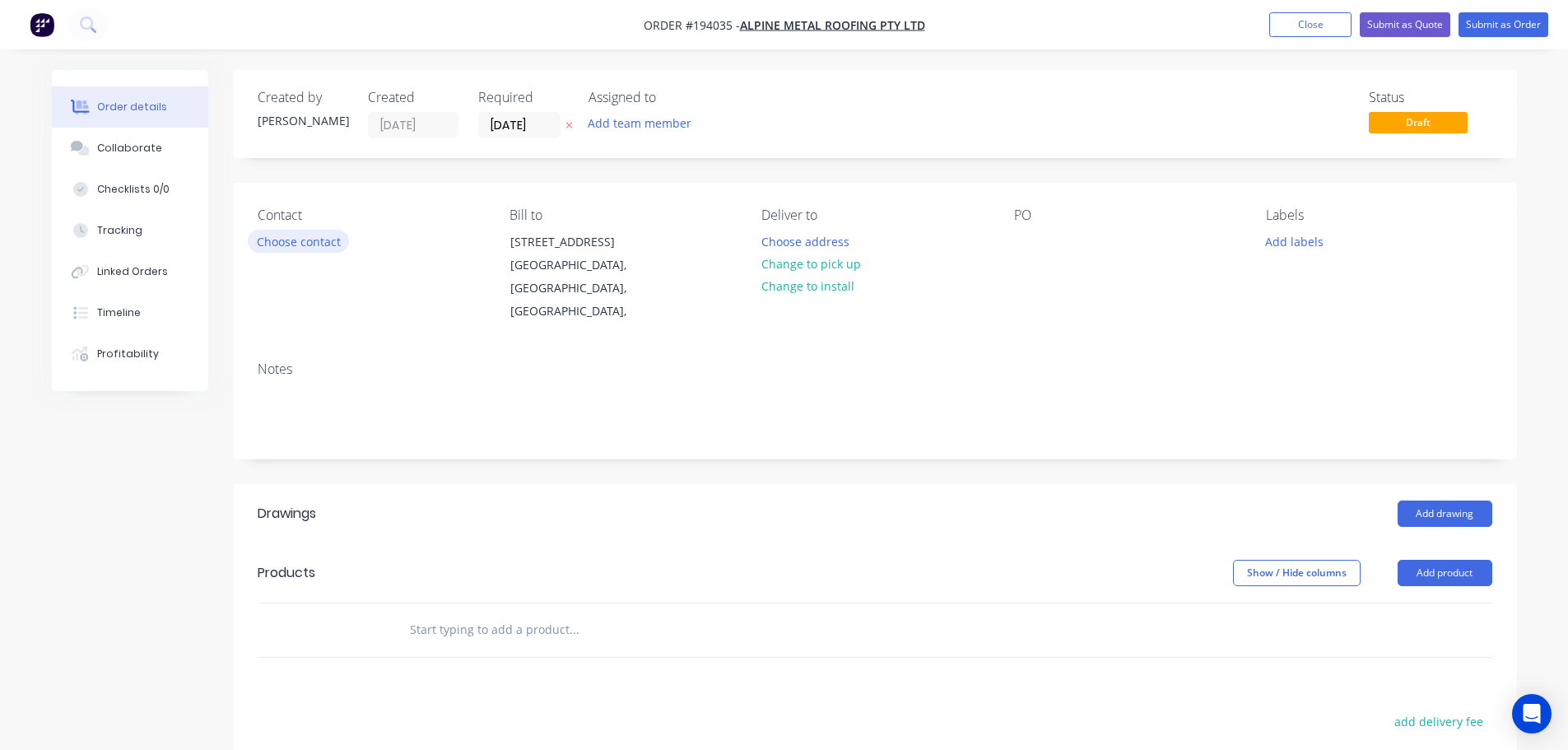
click at [317, 245] on button "Choose contact" at bounding box center [299, 241] width 101 height 23
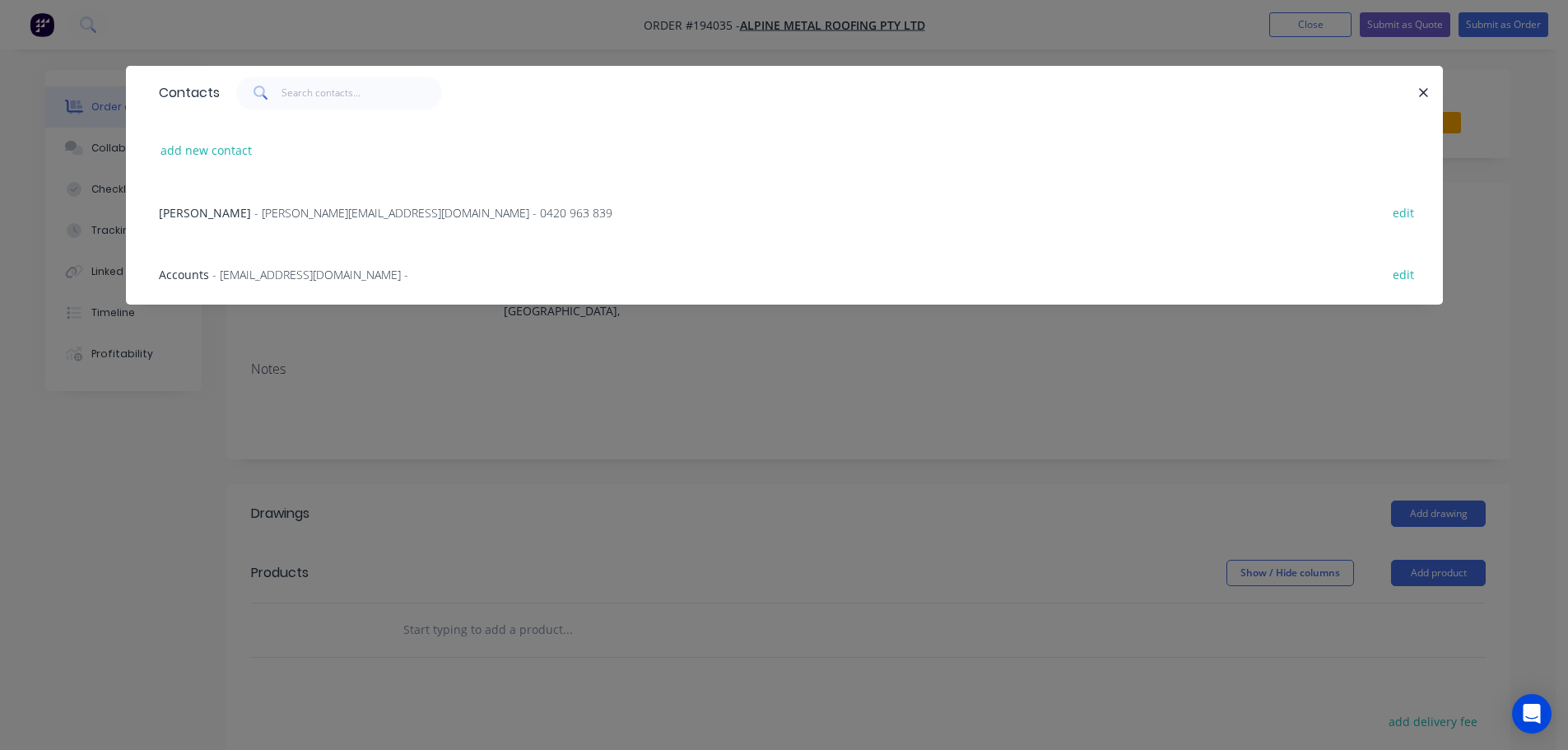
drag, startPoint x: 251, startPoint y: 207, endPoint x: 453, endPoint y: 249, distance: 206.3
click at [254, 207] on span "- jamie@alpinemetalroofing.com.au - 0420 963 839" at bounding box center [433, 212] width 358 height 15
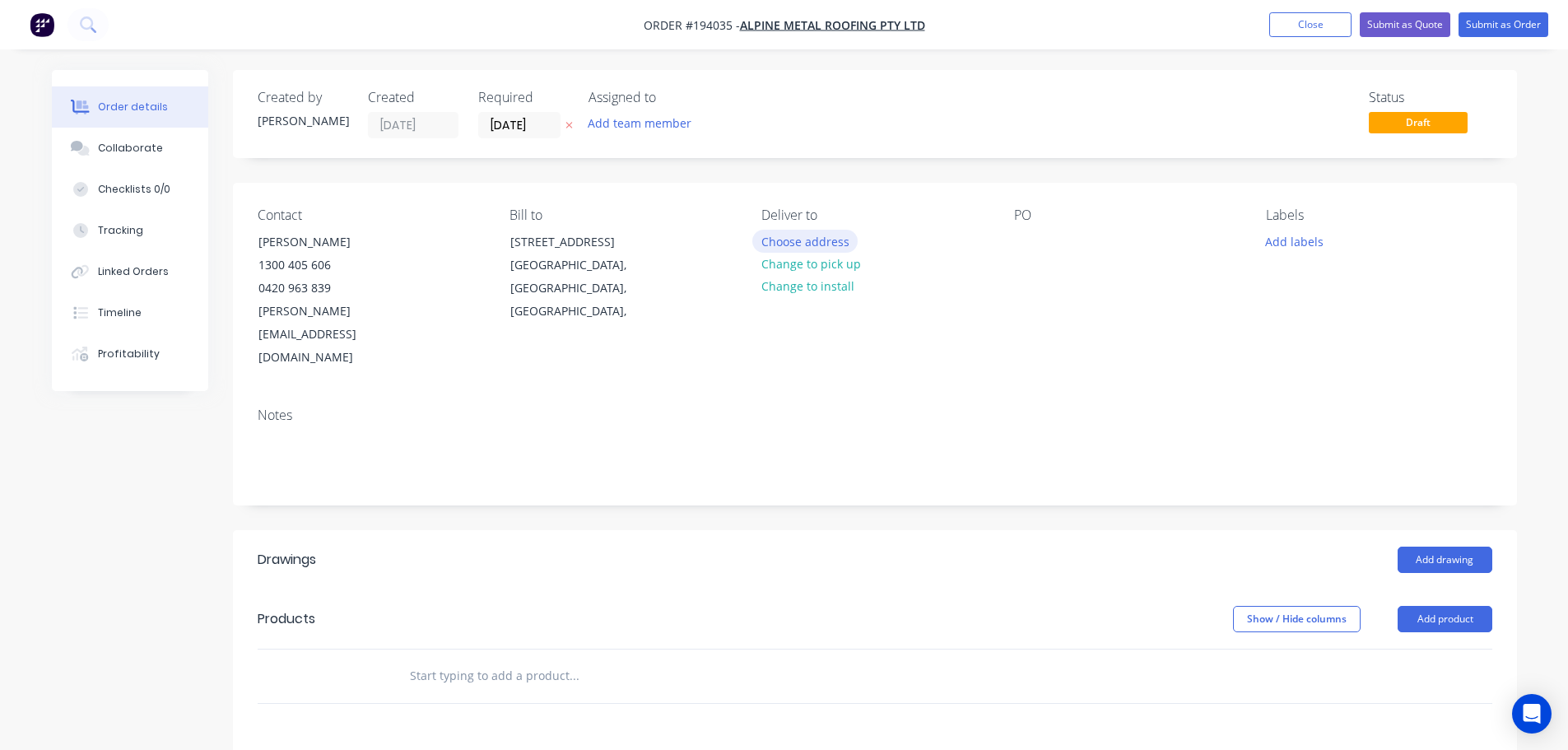
click at [807, 236] on button "Choose address" at bounding box center [805, 241] width 105 height 23
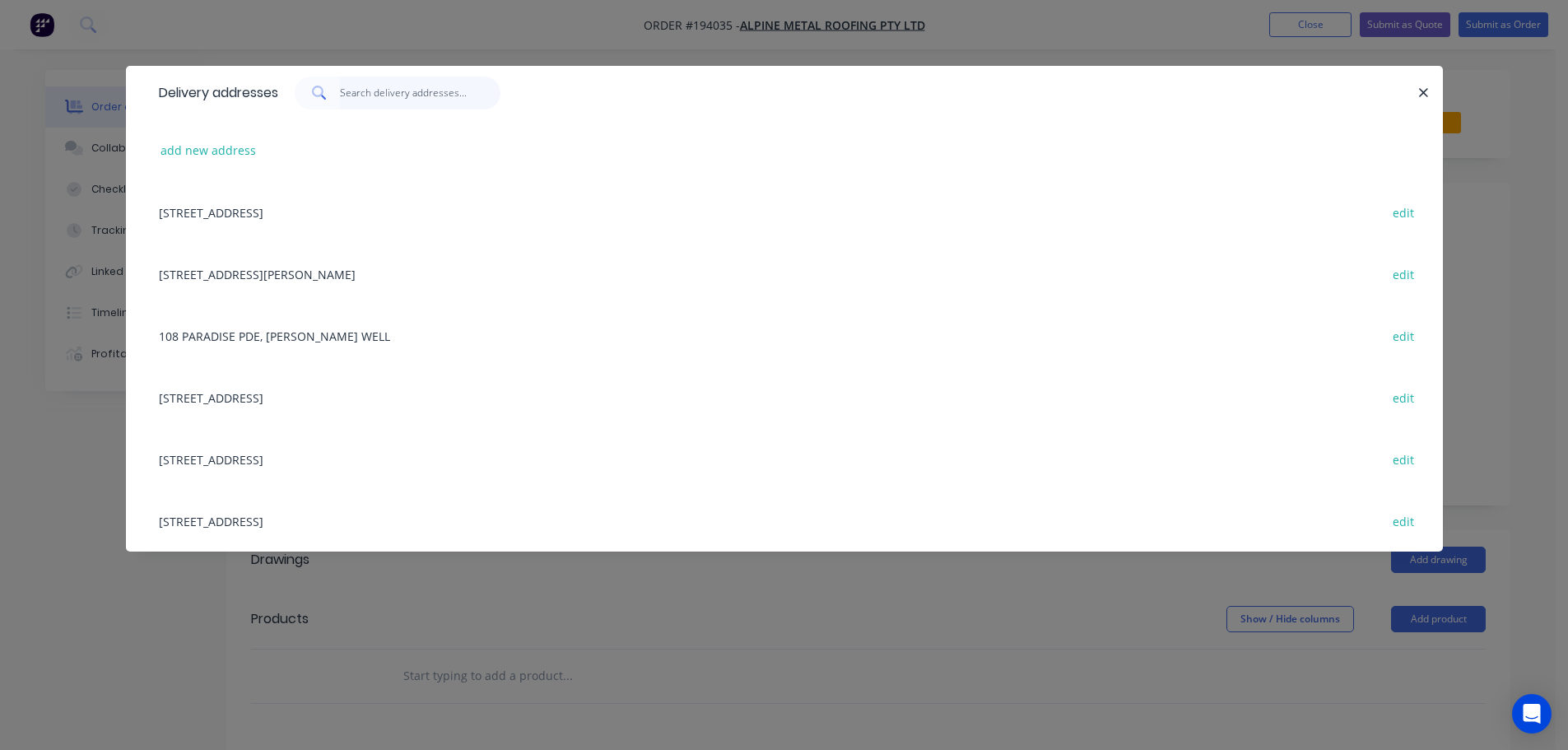
click at [385, 99] on input "text" at bounding box center [419, 93] width 160 height 33
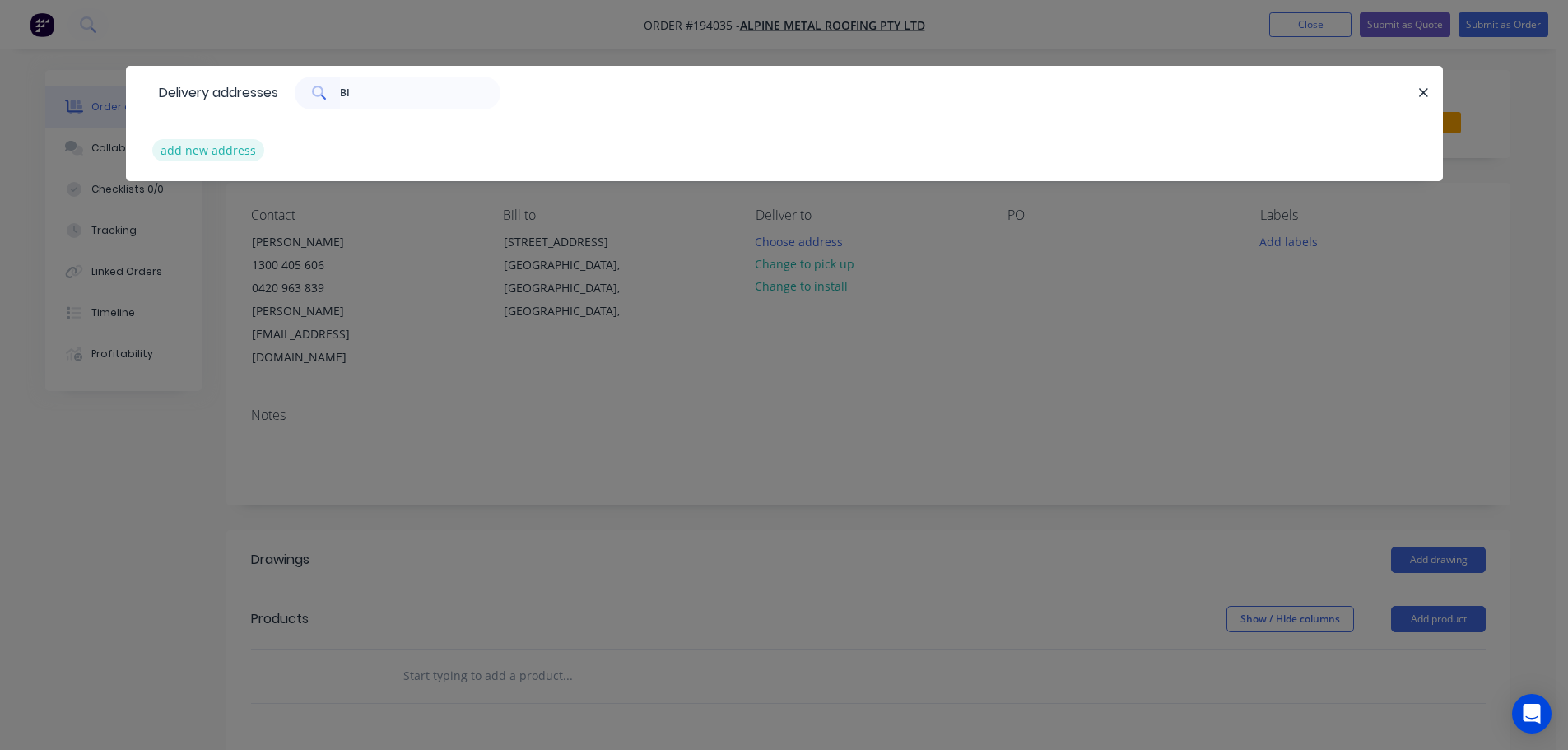
click at [168, 149] on button "add new address" at bounding box center [208, 150] width 113 height 23
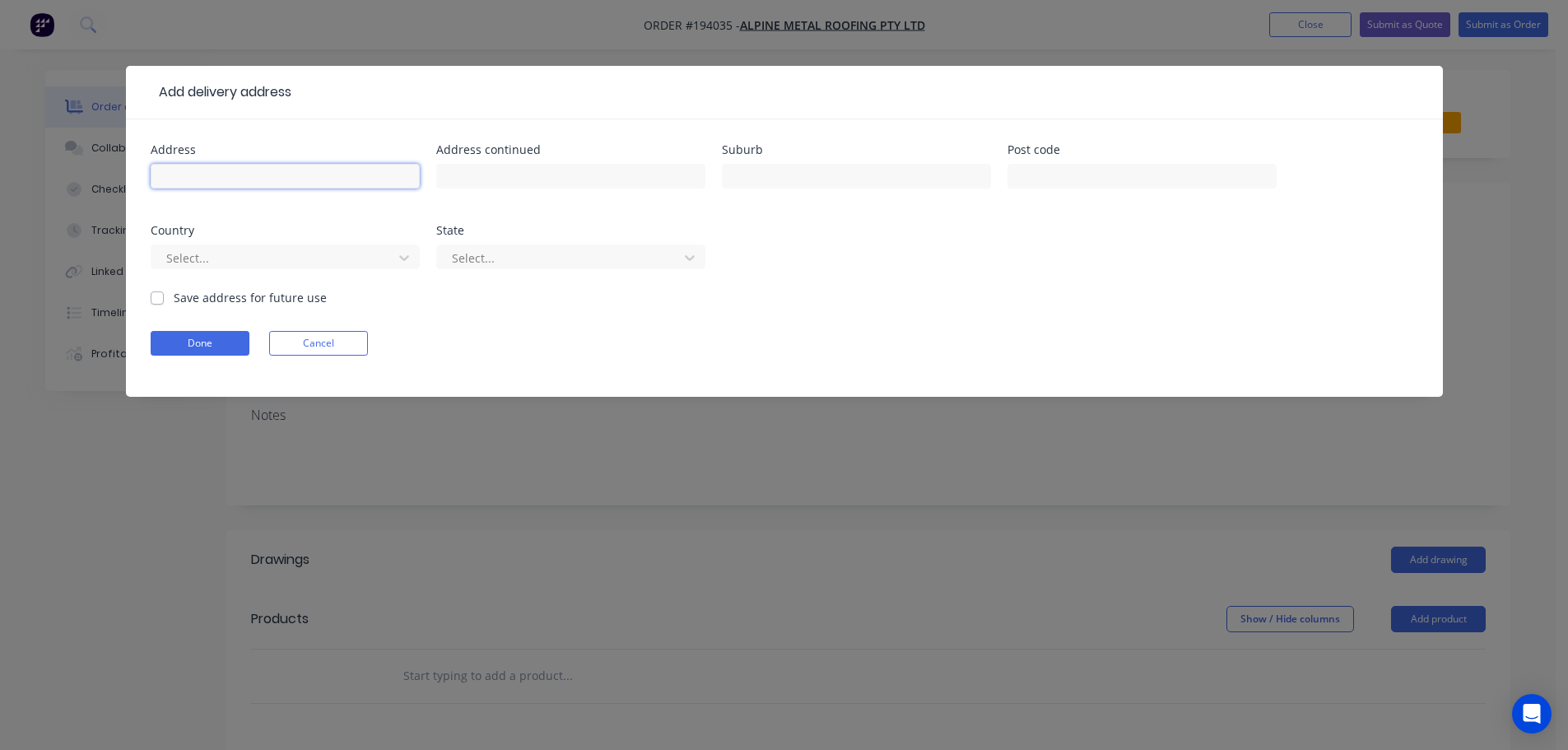
click at [331, 168] on input "text" at bounding box center [284, 176] width 269 height 24
click at [229, 346] on button "Done" at bounding box center [199, 342] width 99 height 24
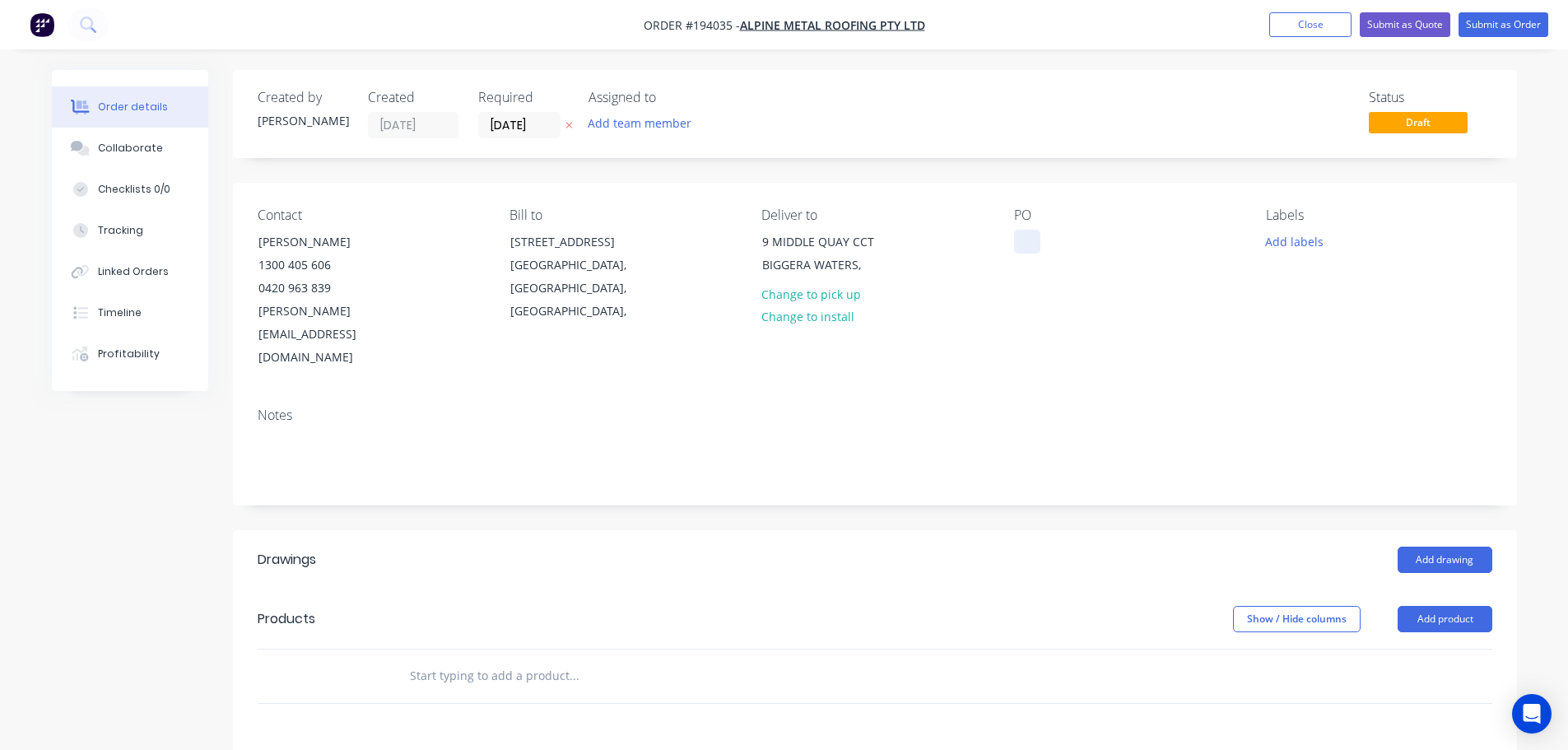
click at [1031, 245] on div at bounding box center [1027, 242] width 26 height 24
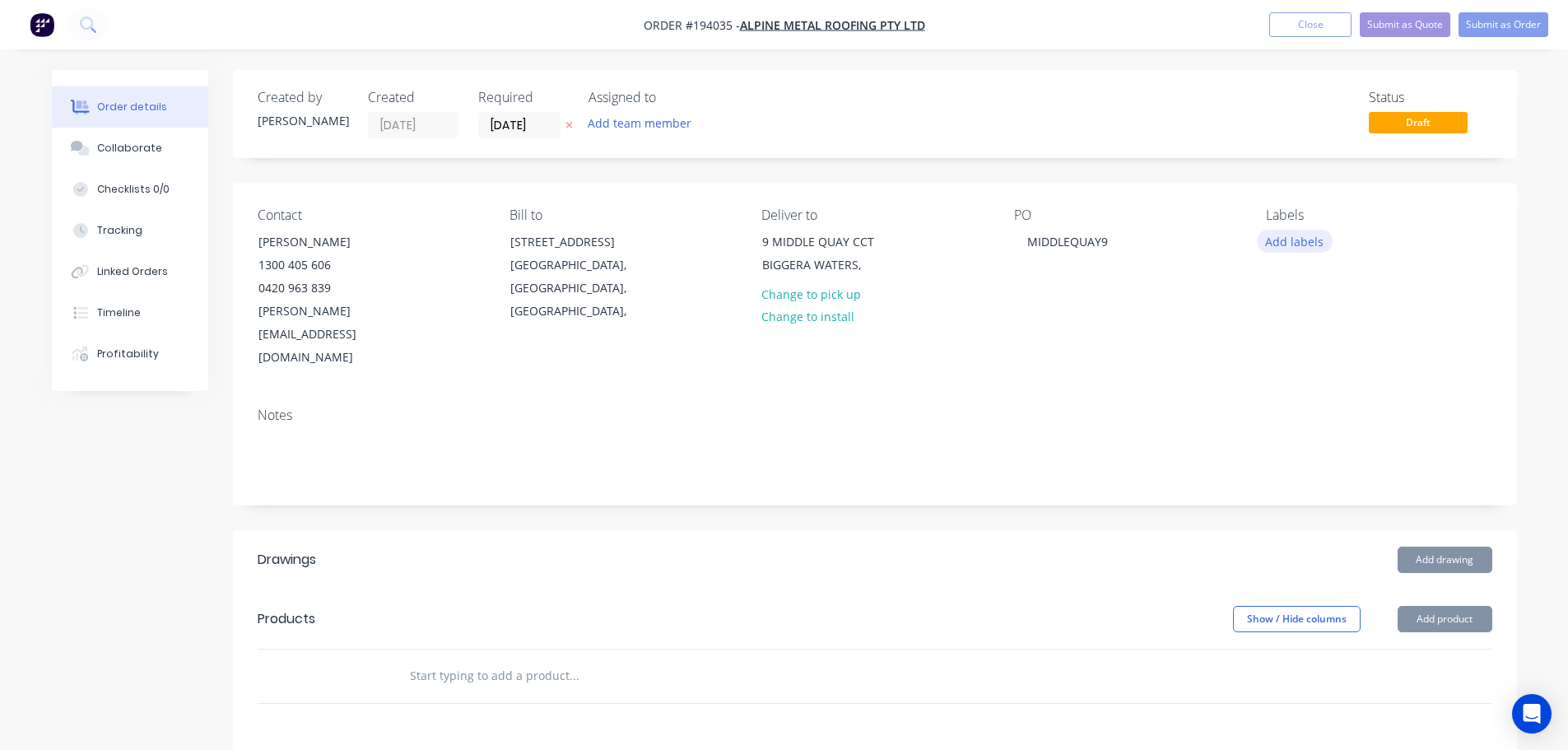
click at [1293, 251] on button "Add labels" at bounding box center [1295, 241] width 76 height 23
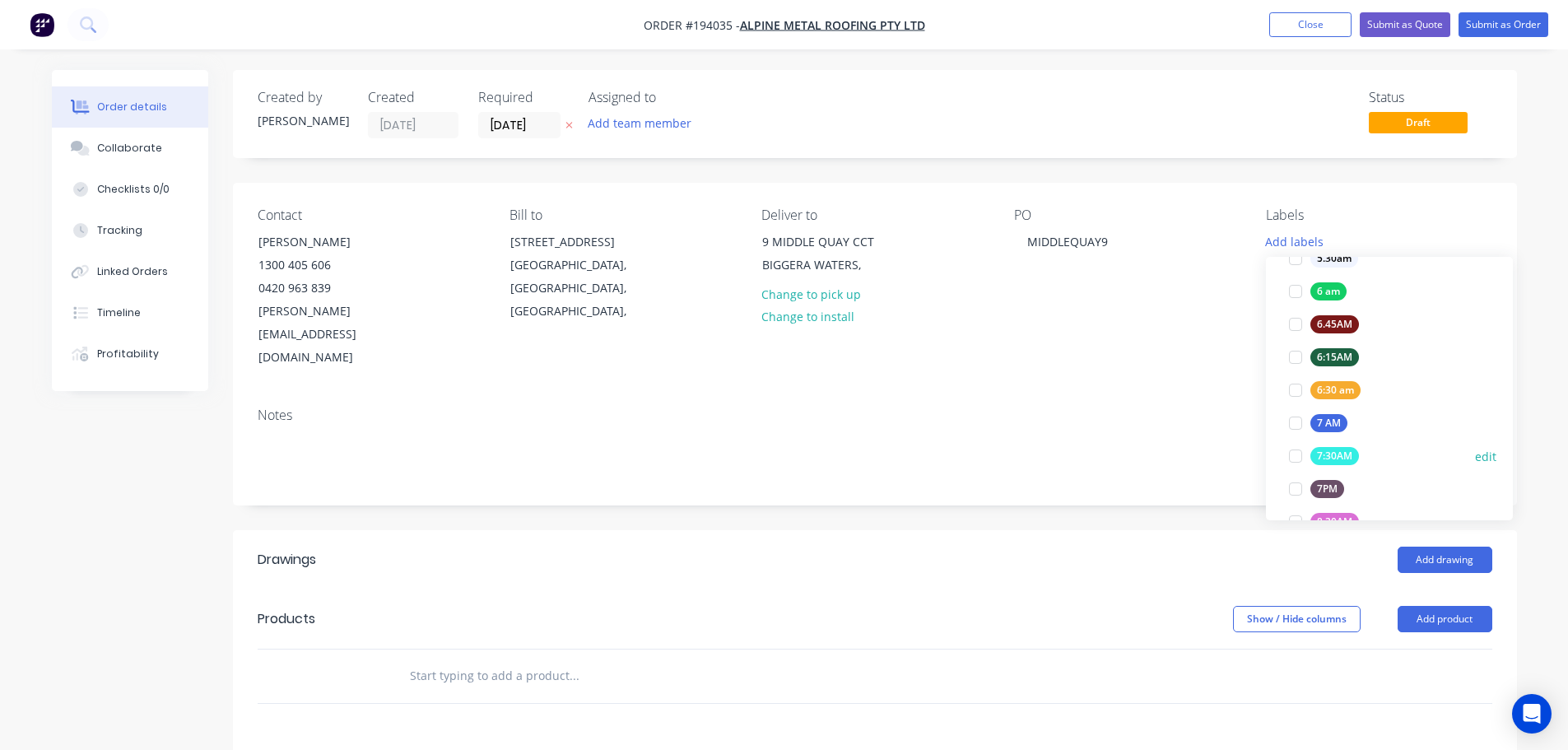
scroll to position [330, 0]
click at [1293, 425] on div at bounding box center [1296, 421] width 33 height 33
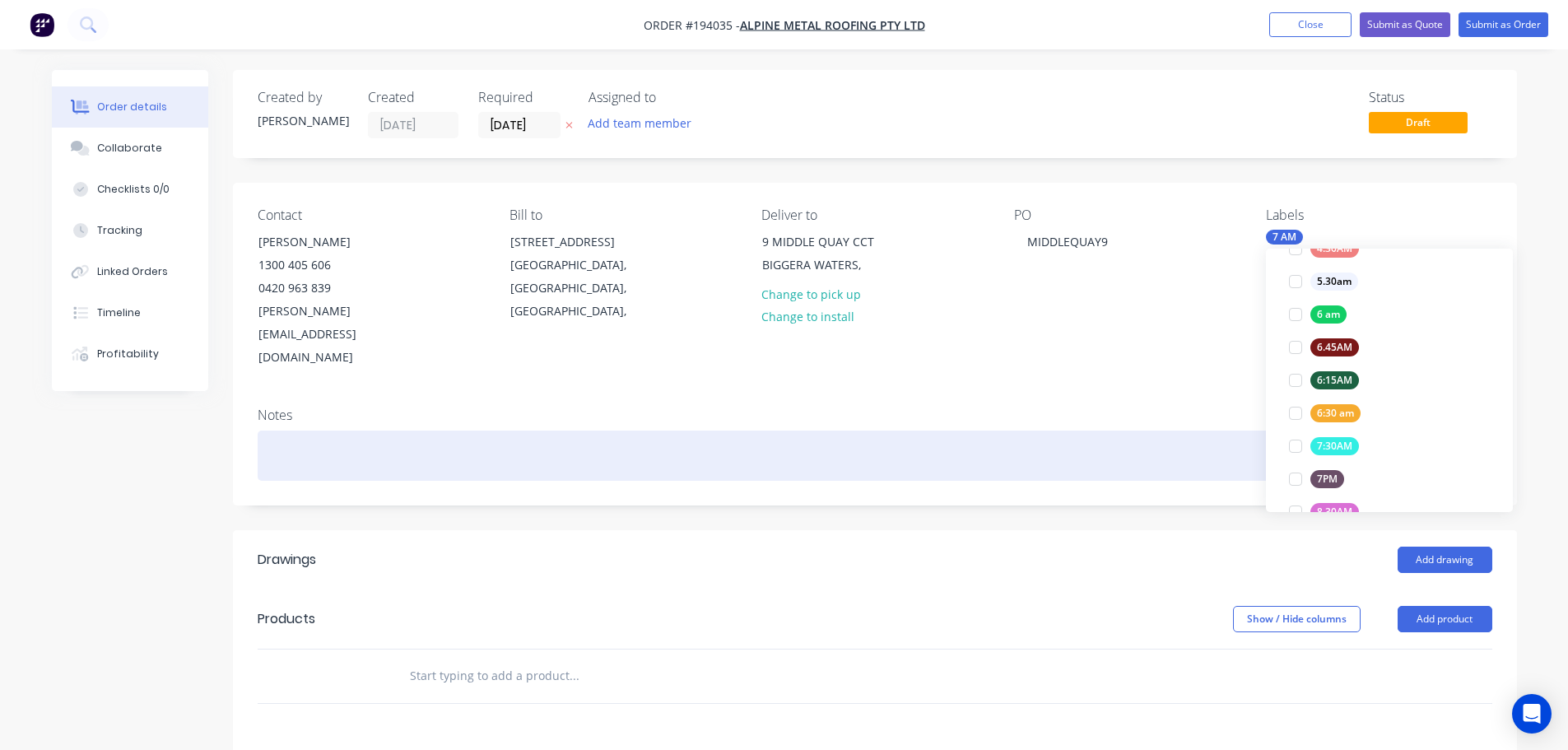
scroll to position [0, 0]
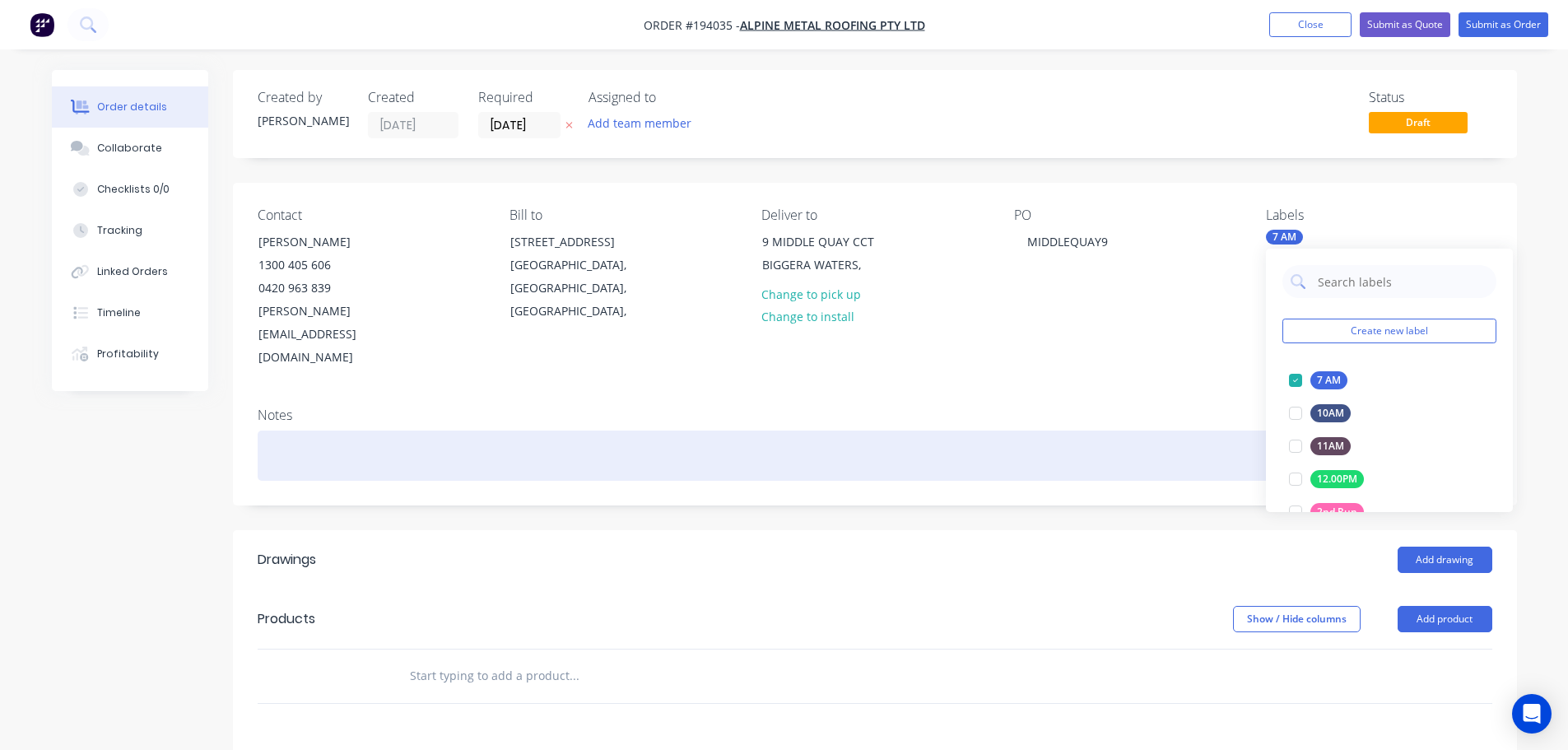
click at [1176, 430] on div at bounding box center [875, 455] width 1235 height 50
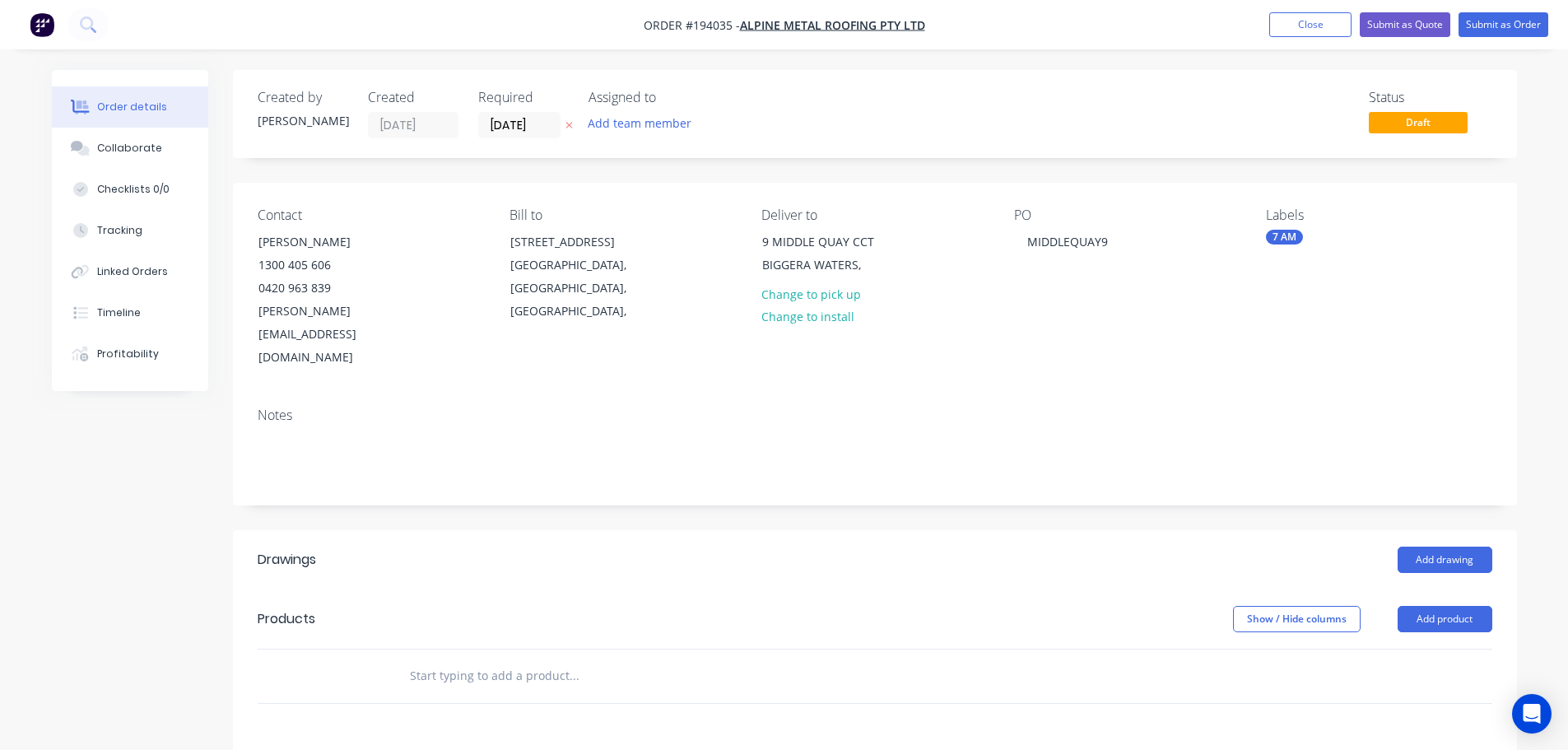
click at [1423, 590] on header "Products Show / Hide columns Add product" at bounding box center [875, 619] width 1284 height 59
click at [1442, 606] on button "Add product" at bounding box center [1445, 619] width 95 height 26
click at [1442, 649] on div "Product catalogue" at bounding box center [1414, 660] width 127 height 24
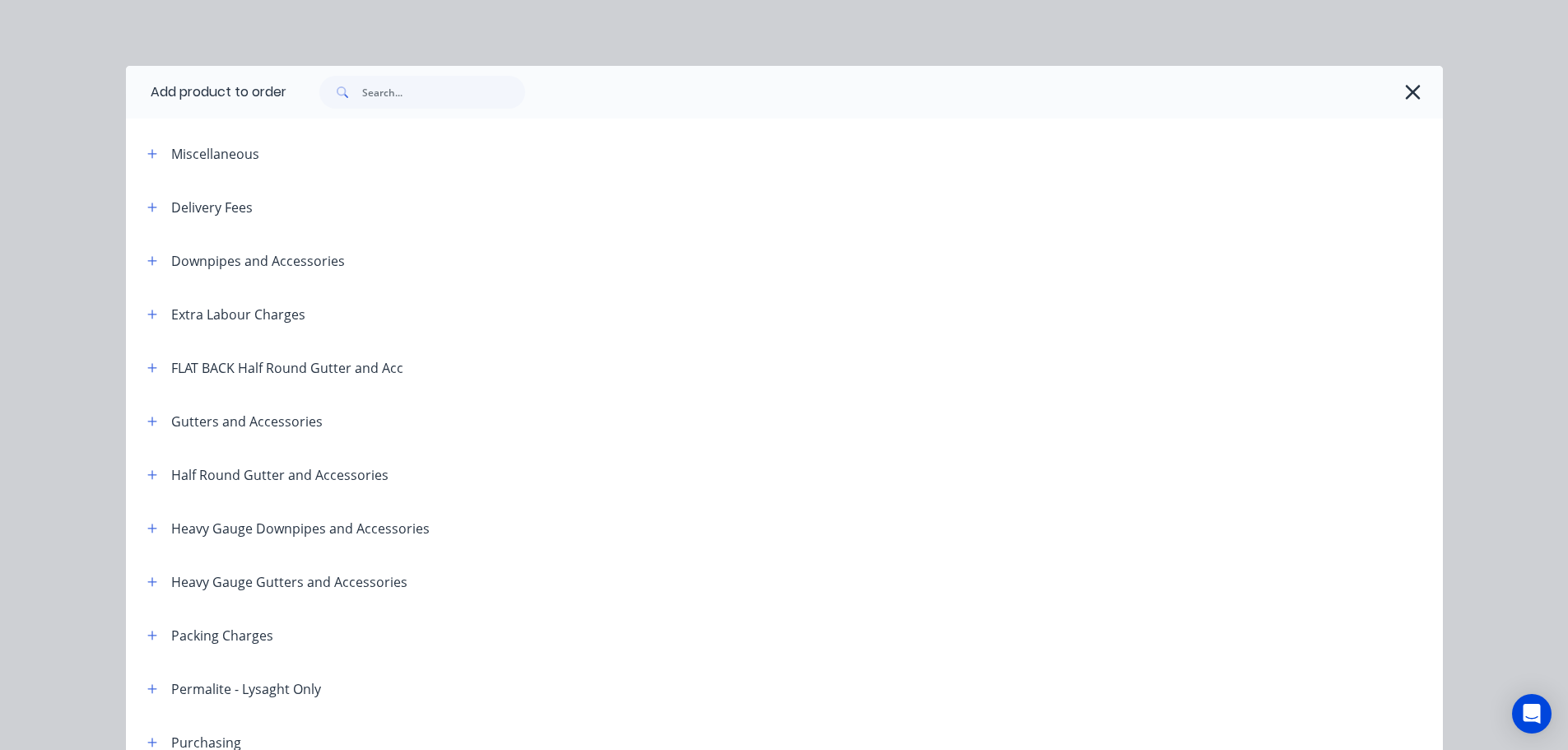
click at [136, 217] on header "Delivery Fees" at bounding box center [784, 207] width 1316 height 53
click at [149, 212] on icon "button" at bounding box center [152, 207] width 10 height 12
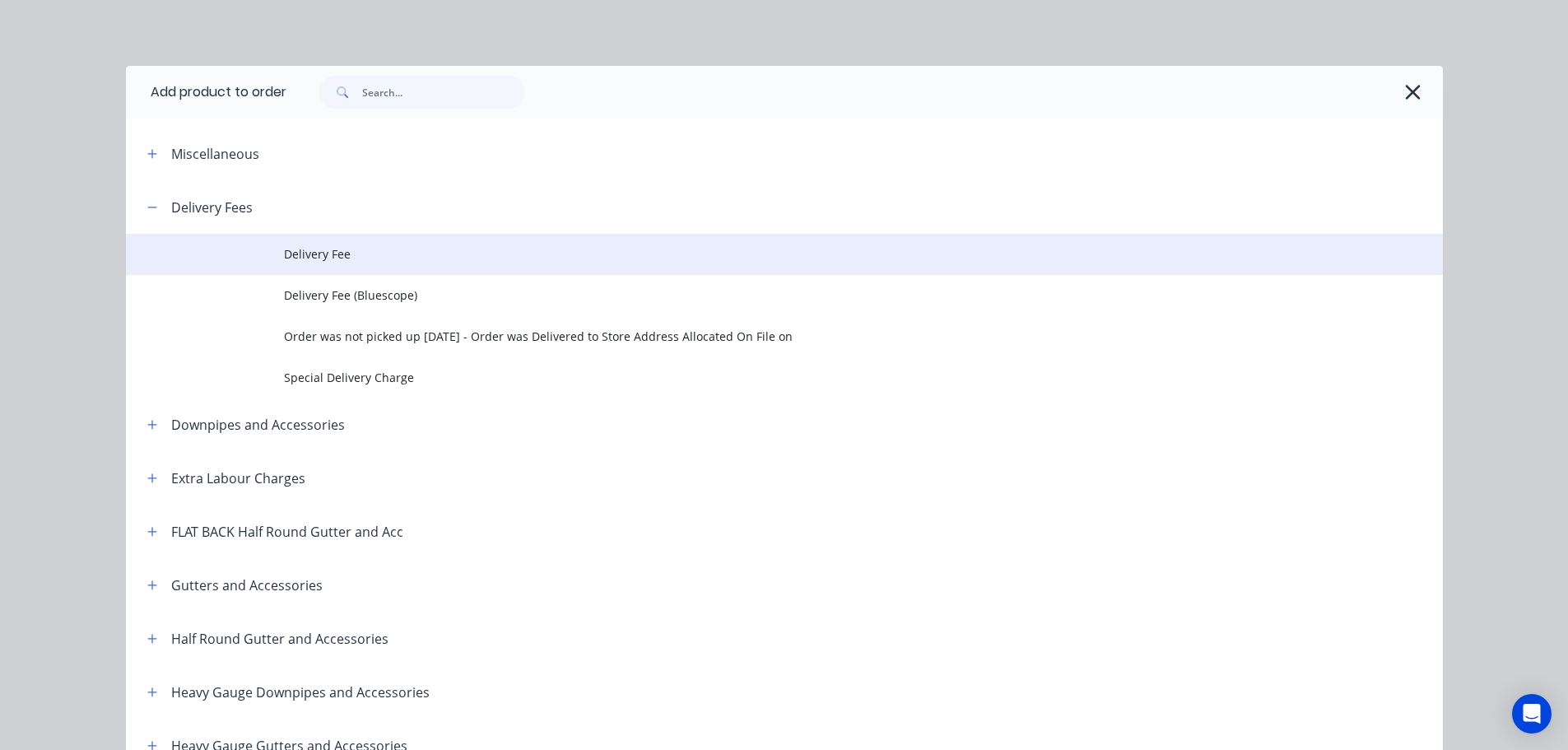
click at [400, 255] on span "Delivery Fee" at bounding box center [748, 254] width 927 height 17
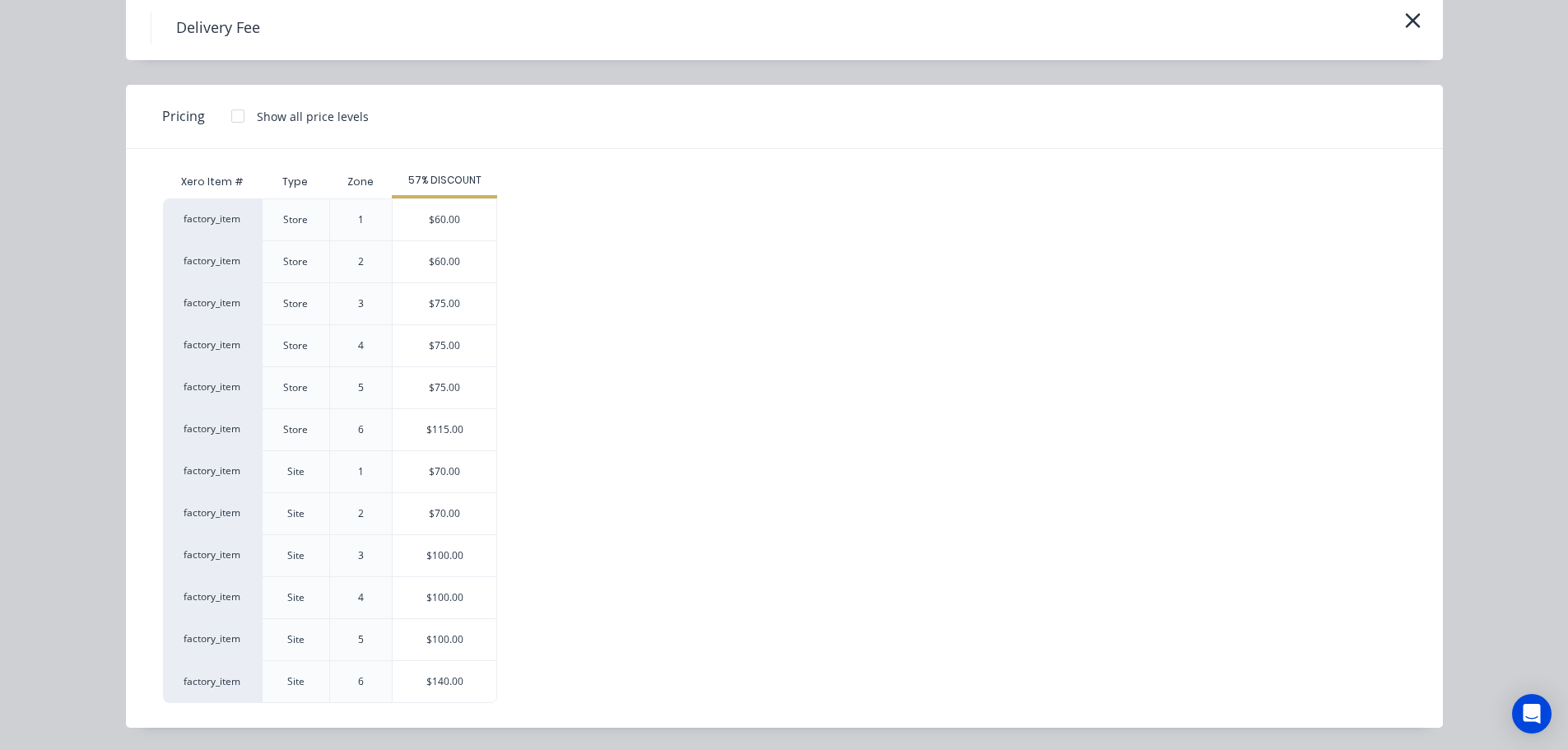
scroll to position [71, 0]
click at [419, 514] on div "$70.00" at bounding box center [445, 513] width 104 height 41
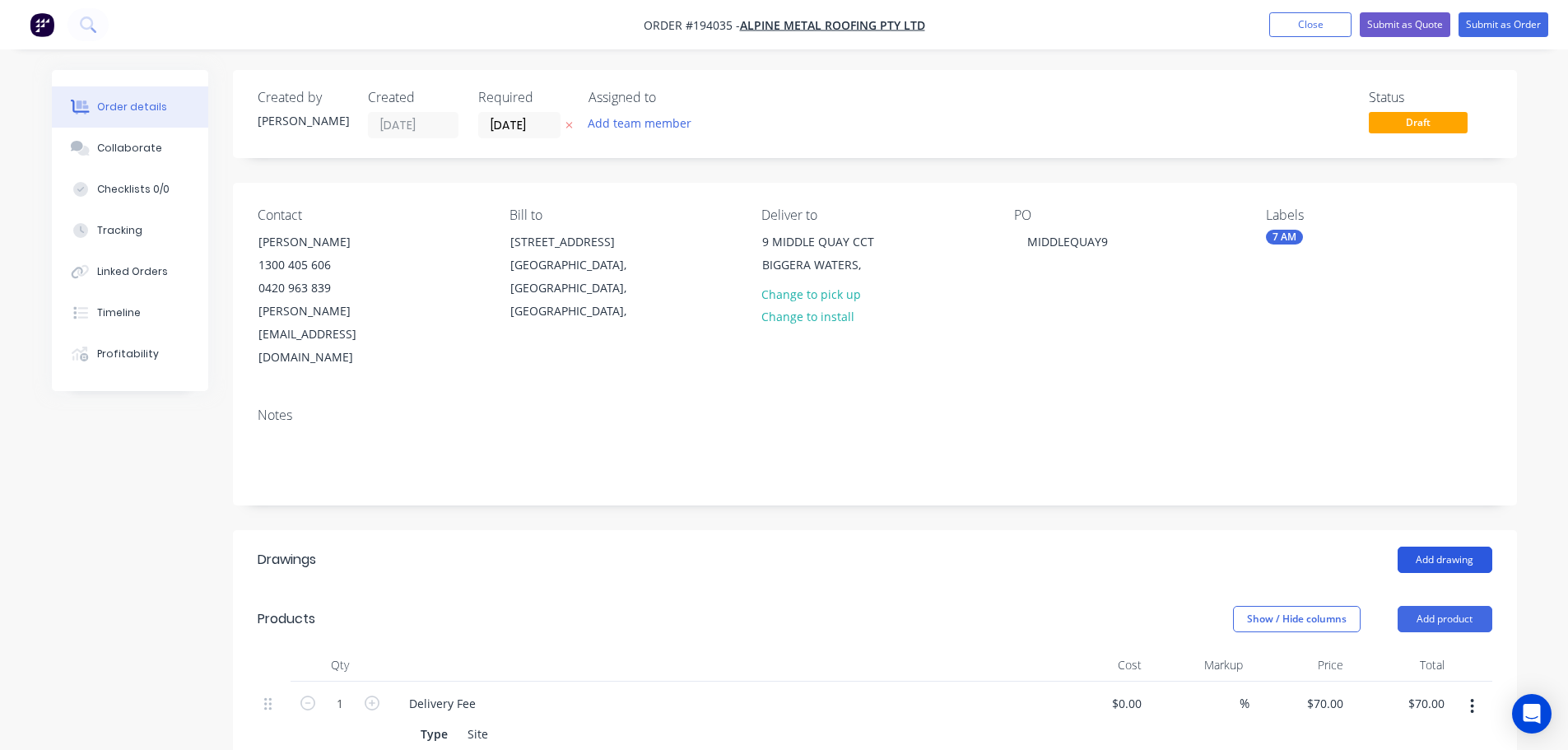
click at [1429, 547] on button "Add drawing" at bounding box center [1445, 560] width 95 height 26
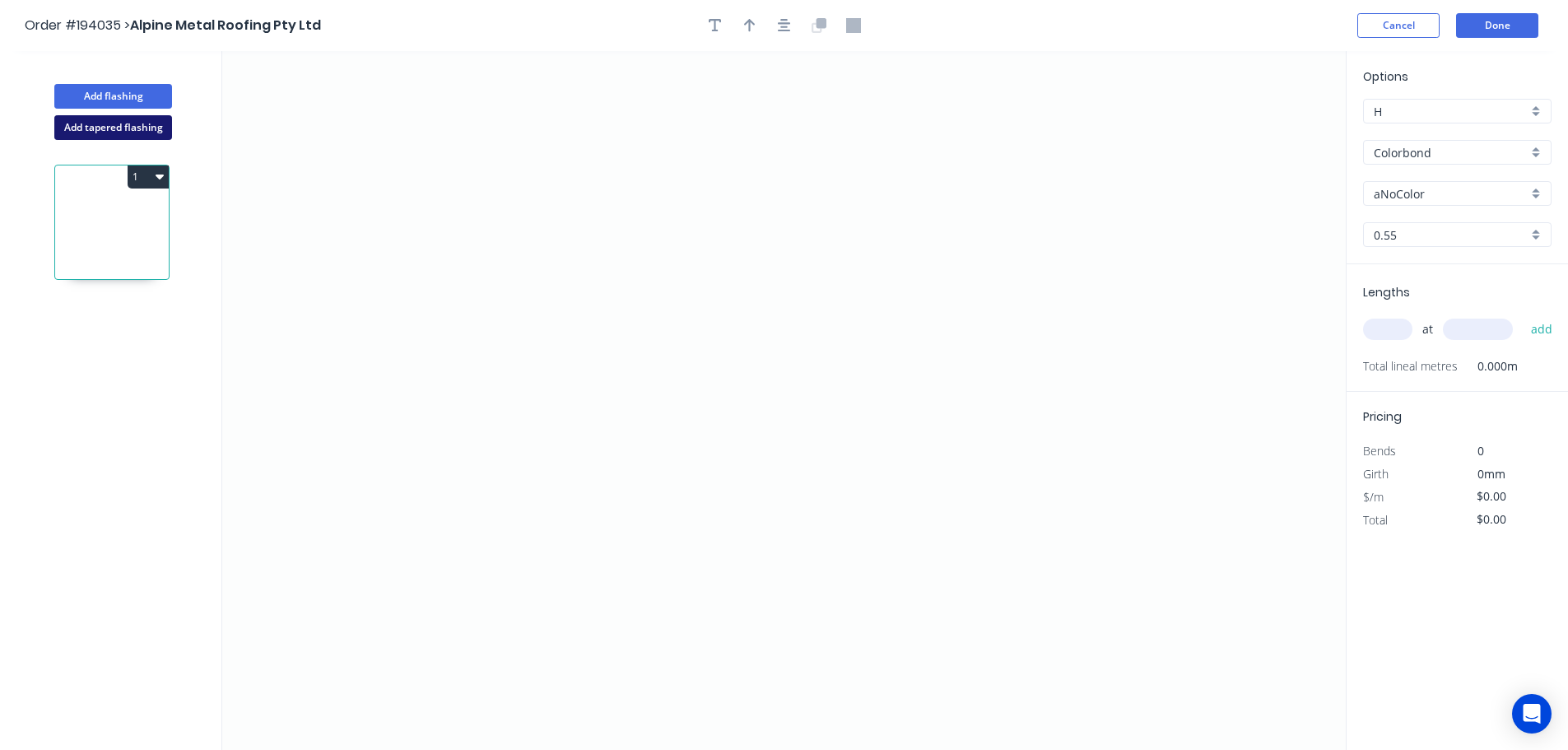
click at [92, 120] on button "Add tapered flashing" at bounding box center [113, 127] width 118 height 24
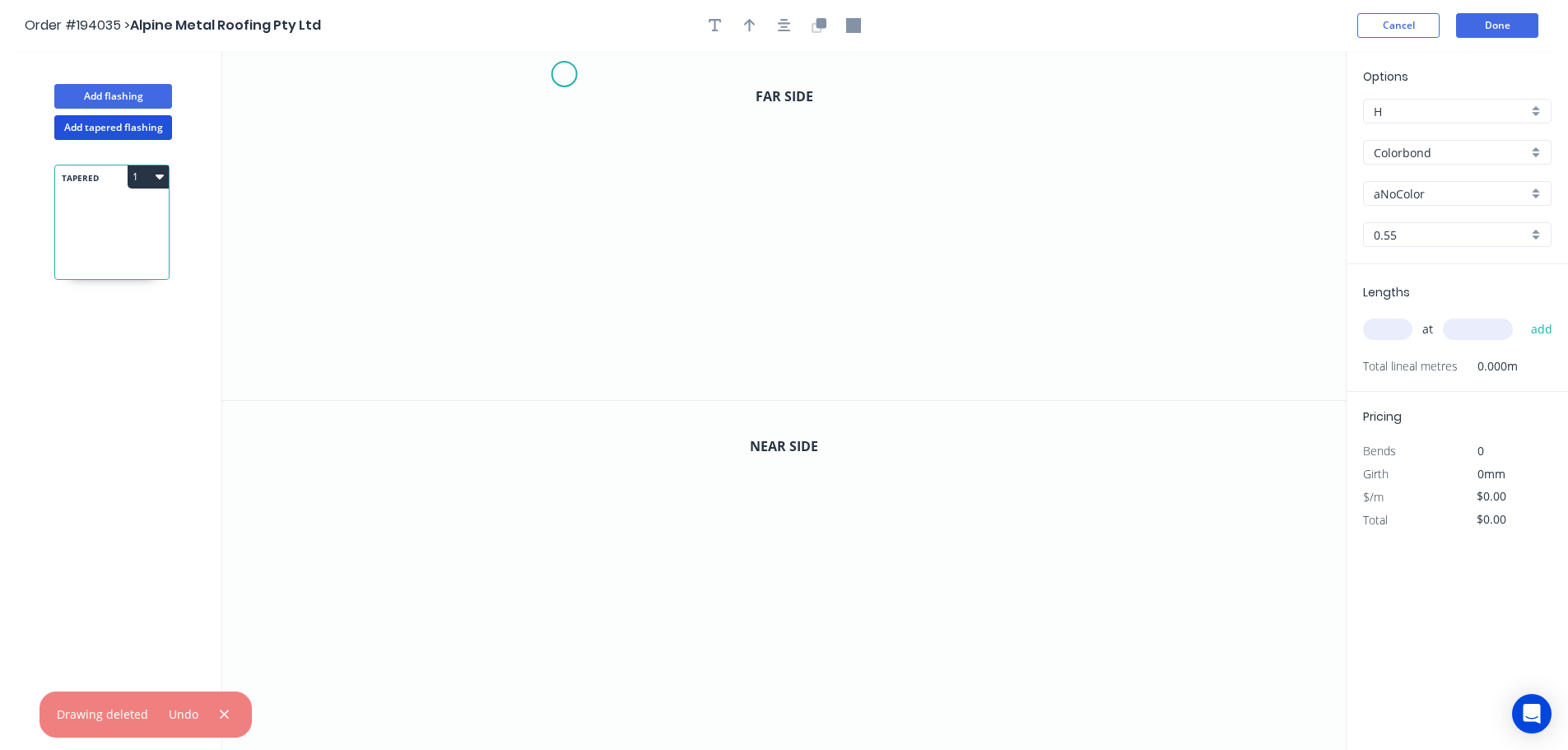
click at [564, 74] on icon "0" at bounding box center [783, 225] width 1123 height 349
click at [566, 230] on icon "0" at bounding box center [783, 225] width 1123 height 349
click at [891, 237] on icon "0 ?" at bounding box center [783, 225] width 1123 height 349
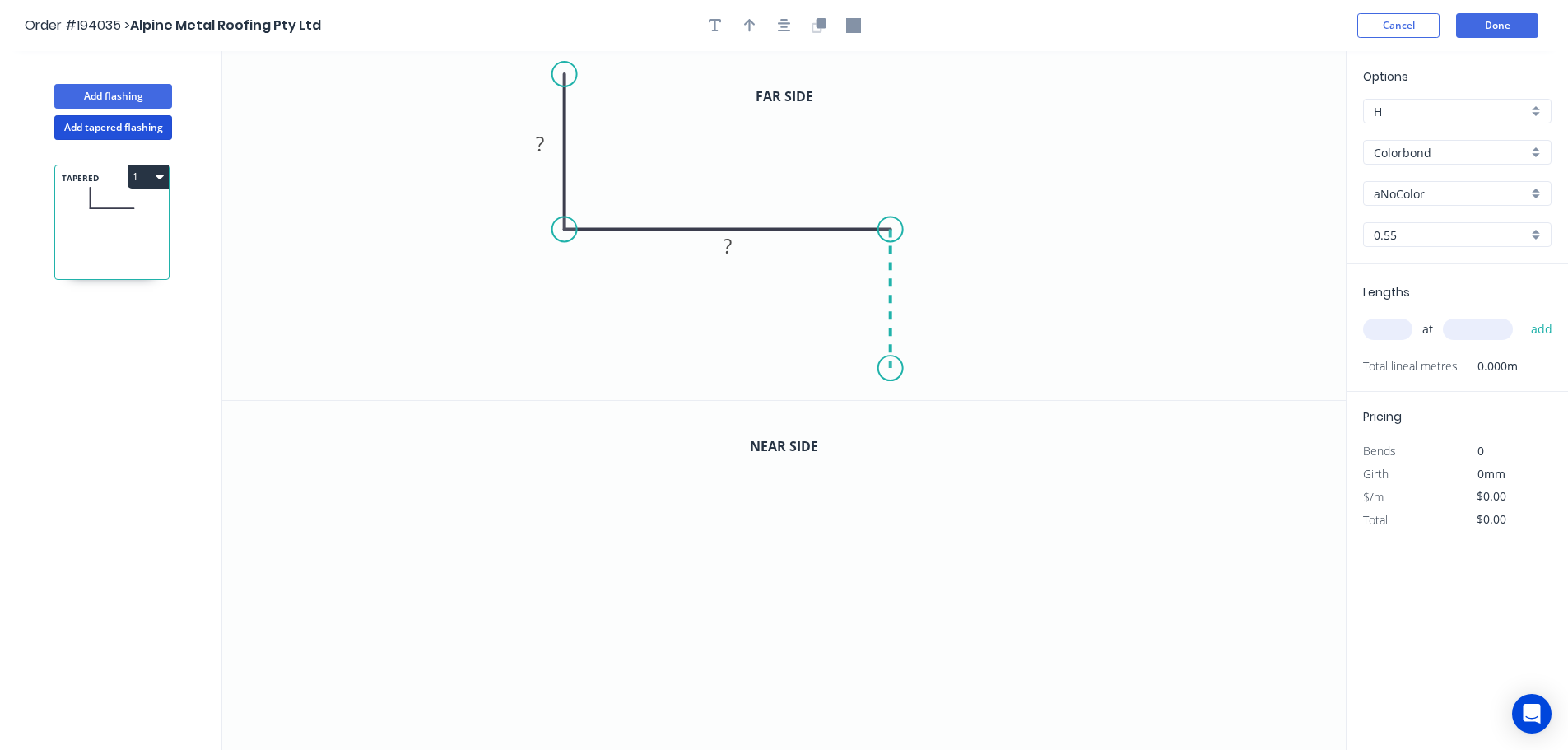
click at [886, 369] on icon "0 ? ?" at bounding box center [783, 225] width 1123 height 349
click at [827, 332] on icon at bounding box center [859, 349] width 63 height 37
drag, startPoint x: 566, startPoint y: 73, endPoint x: 525, endPoint y: 51, distance: 46.5
click at [525, 51] on circle at bounding box center [526, 52] width 24 height 24
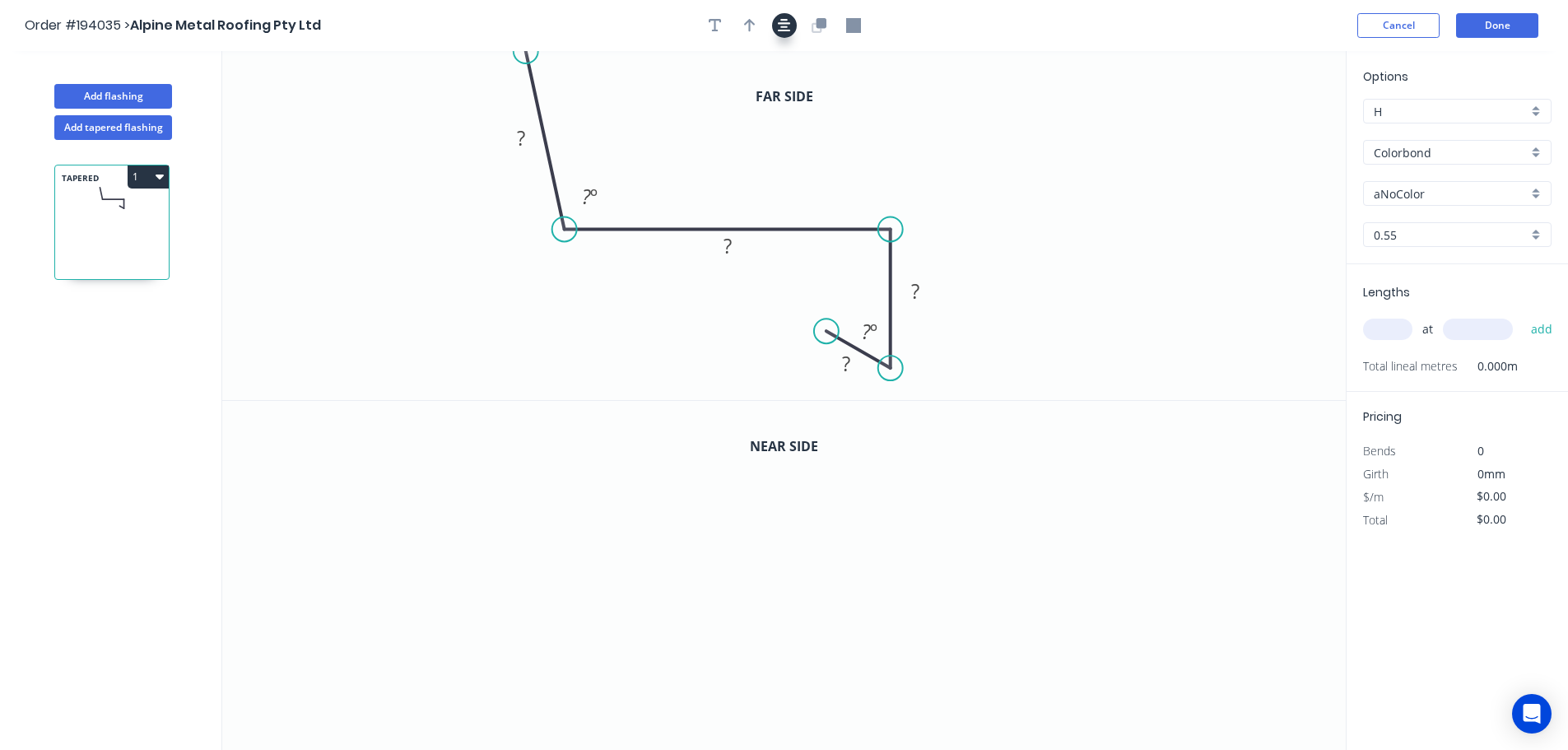
click at [782, 28] on icon "button" at bounding box center [784, 25] width 14 height 14
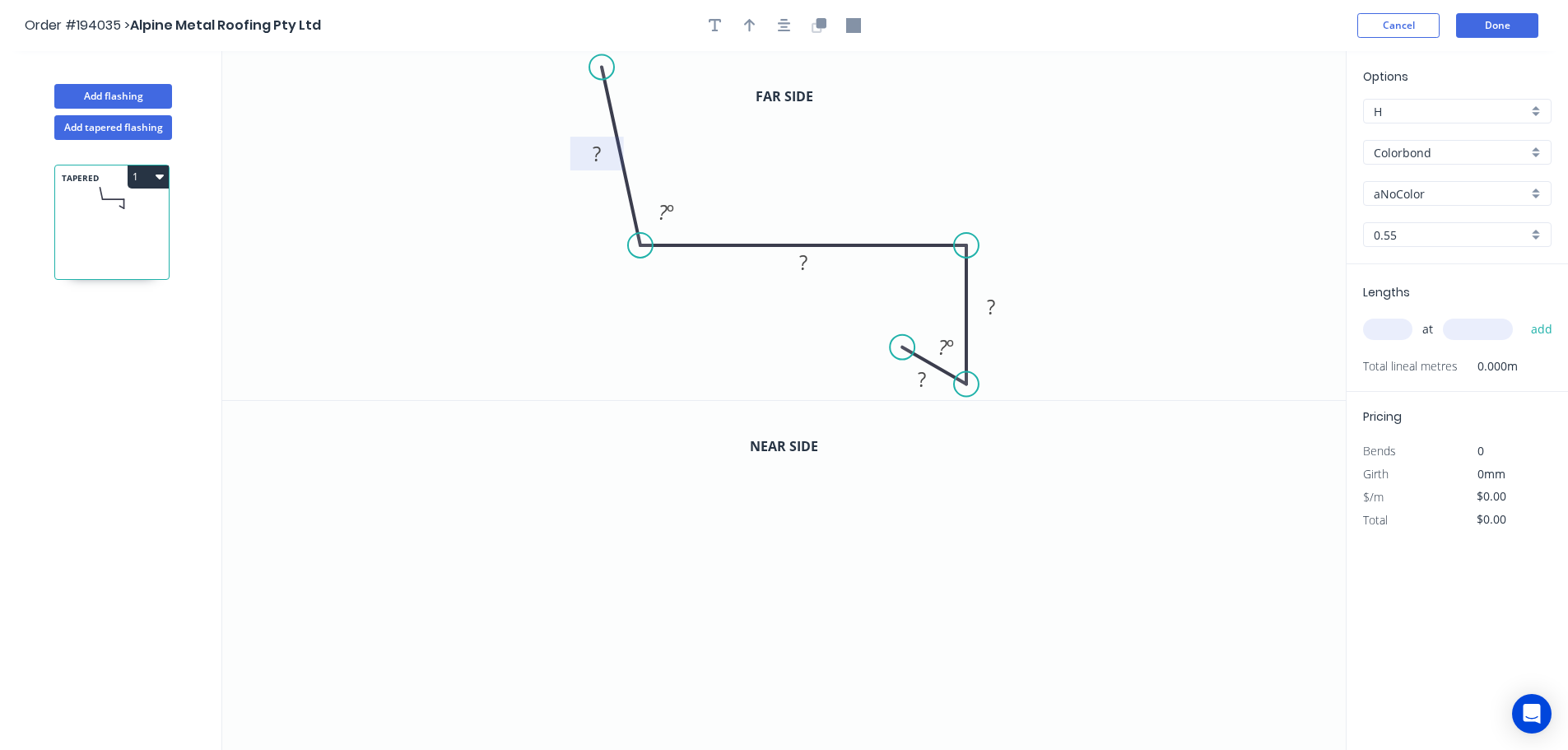
click at [608, 149] on rect at bounding box center [597, 154] width 33 height 23
drag, startPoint x: 970, startPoint y: 380, endPoint x: 981, endPoint y: 386, distance: 12.5
click at [981, 386] on circle at bounding box center [980, 385] width 24 height 24
click at [942, 271] on tspan "º" at bounding box center [942, 274] width 7 height 27
click at [1002, 307] on rect at bounding box center [998, 305] width 33 height 23
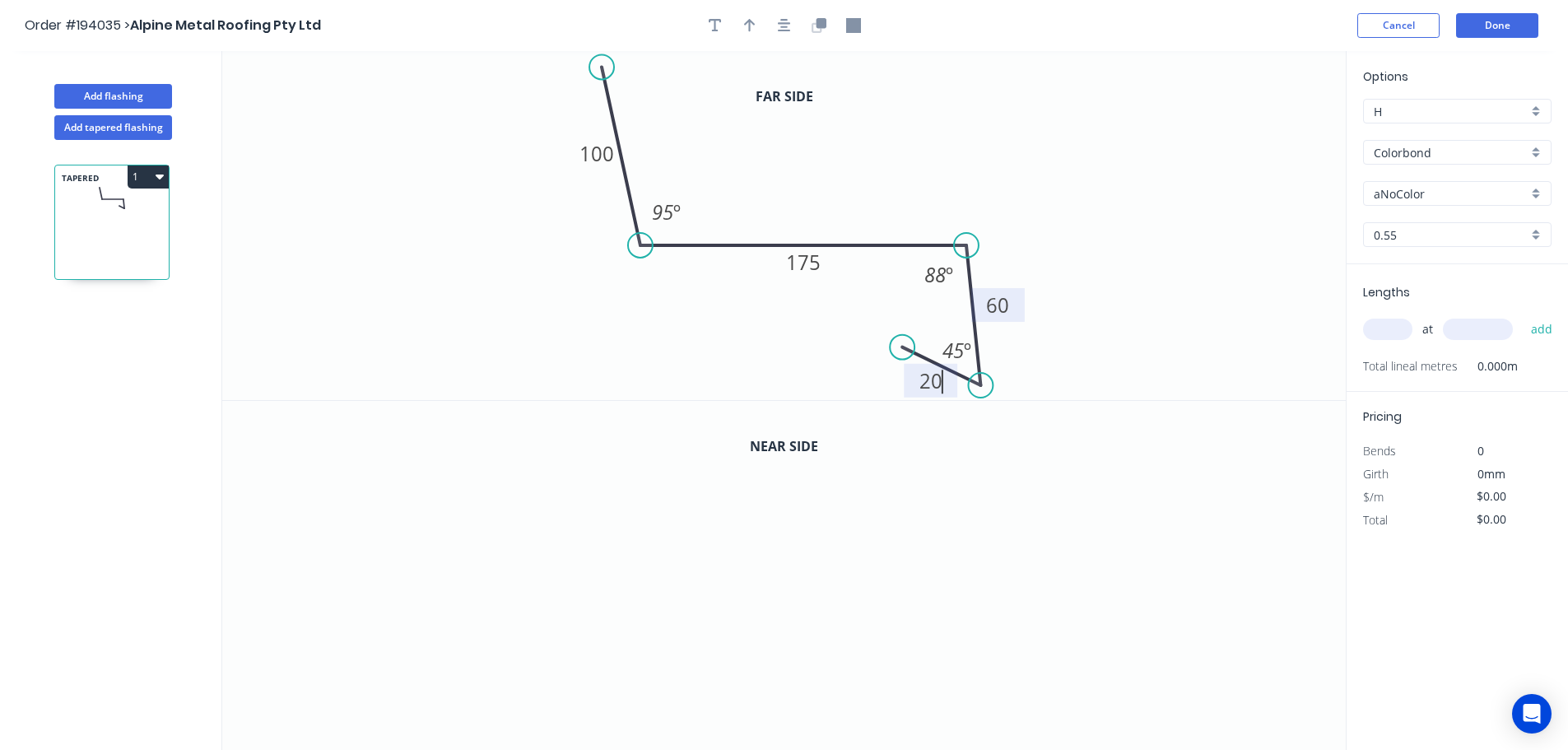
click at [831, 22] on div at bounding box center [784, 25] width 173 height 24
click at [813, 23] on icon "button" at bounding box center [816, 27] width 10 height 10
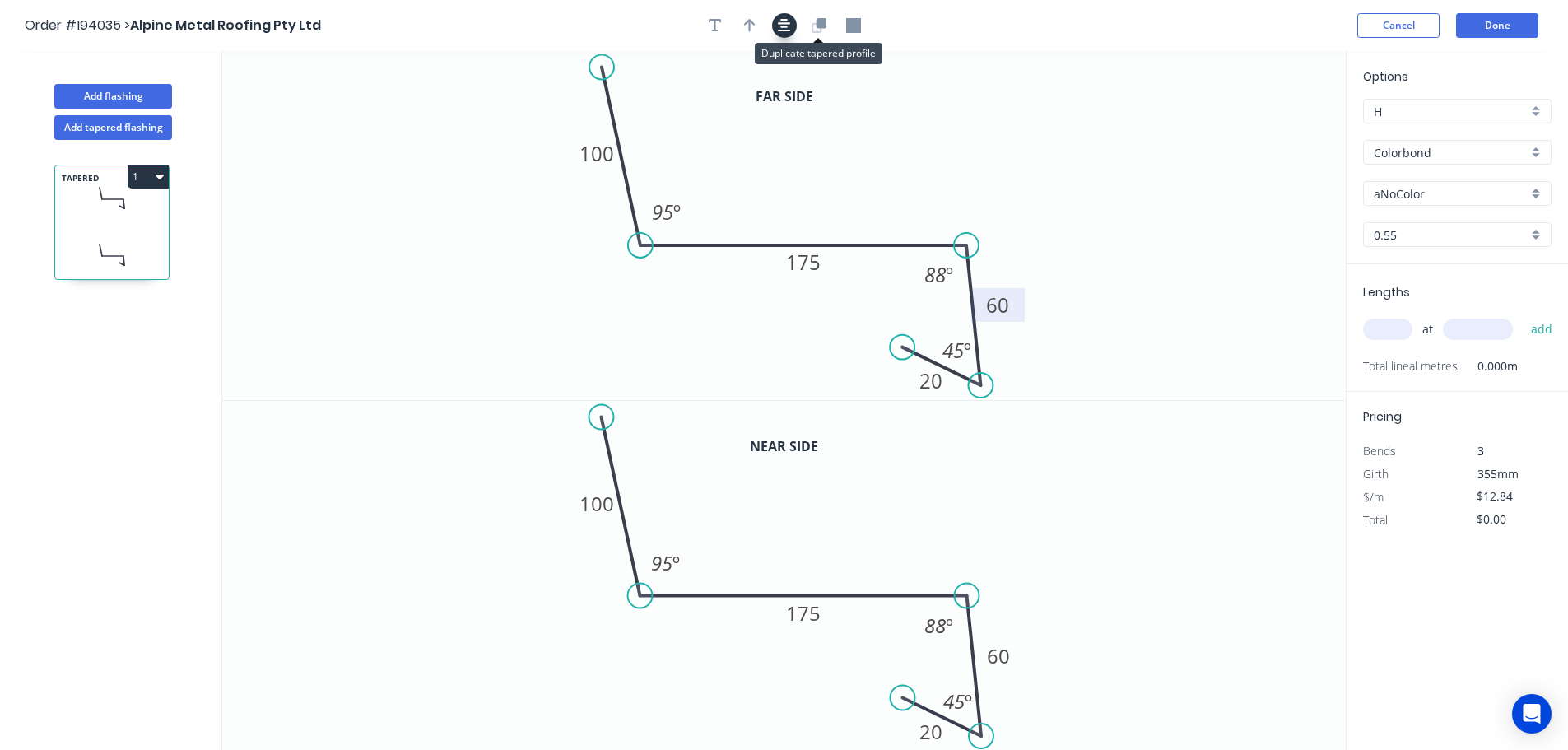
click at [776, 23] on button "button" at bounding box center [784, 25] width 24 height 24
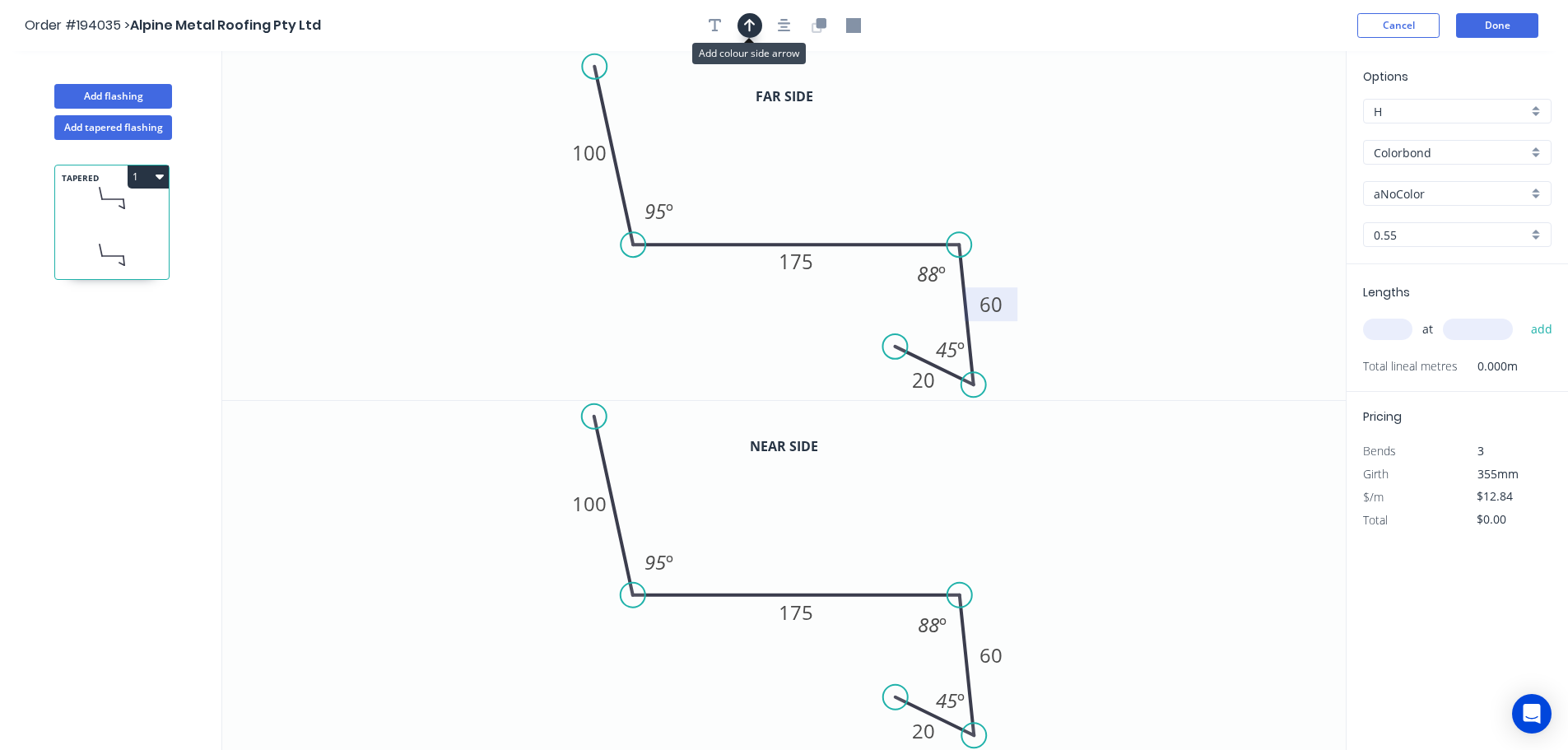
click at [757, 32] on button "button" at bounding box center [749, 25] width 24 height 24
drag, startPoint x: 1267, startPoint y: 130, endPoint x: 927, endPoint y: 114, distance: 340.4
click at [956, 112] on icon at bounding box center [963, 101] width 14 height 53
click at [1405, 195] on input "aNoColor" at bounding box center [1450, 194] width 154 height 17
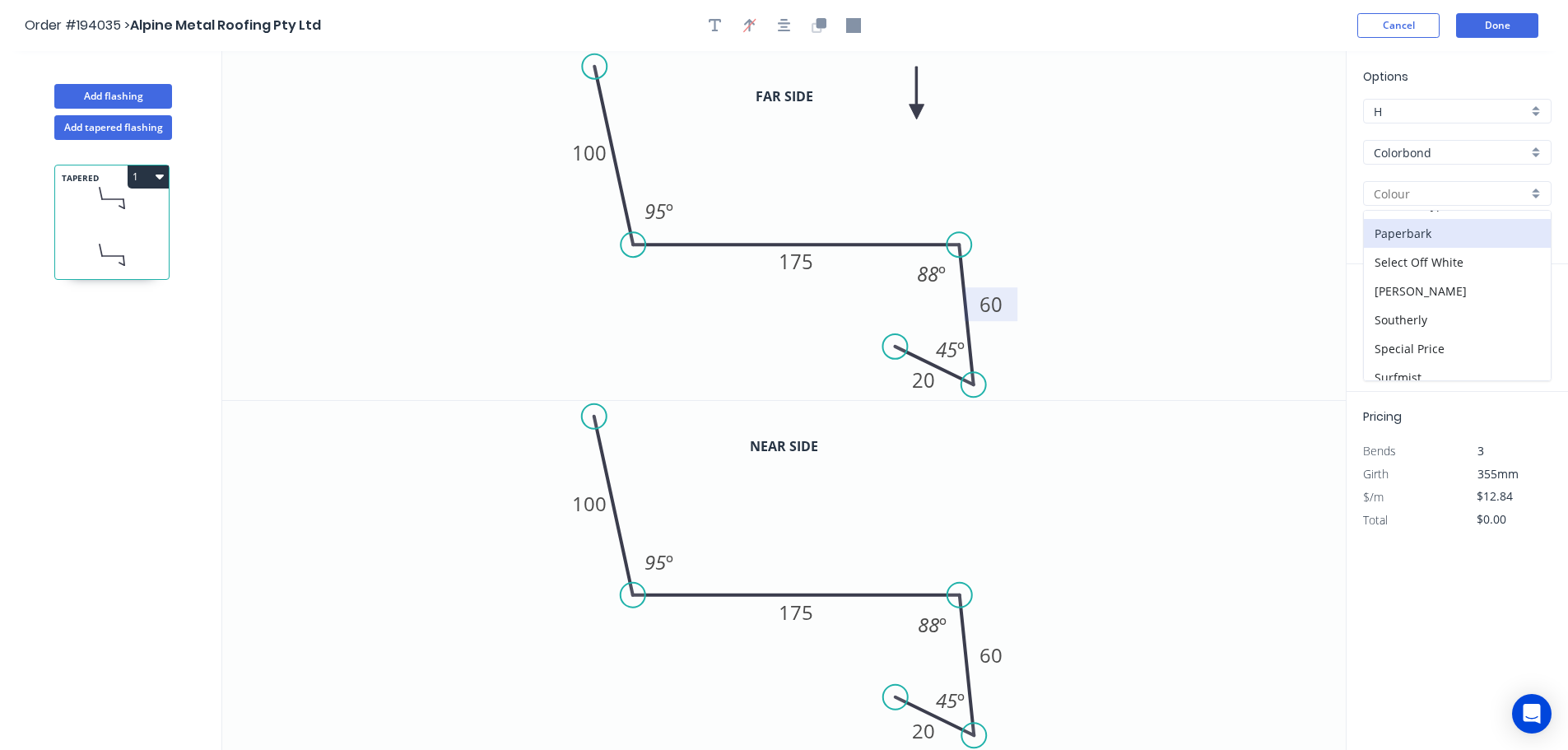
scroll to position [576, 0]
click at [1438, 290] on div "Surfmist" at bounding box center [1457, 283] width 186 height 29
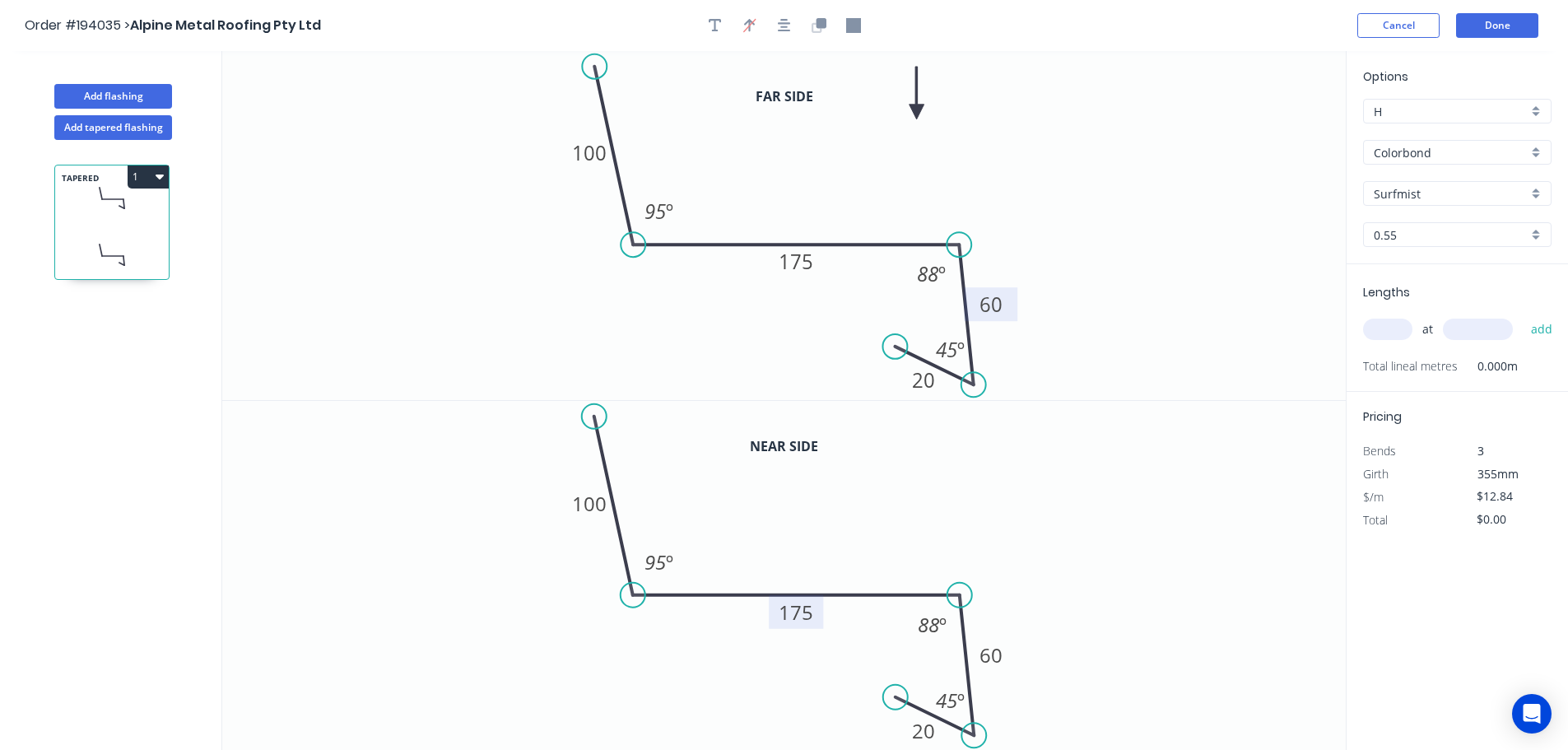
click at [805, 608] on tspan "175" at bounding box center [796, 612] width 34 height 27
click at [1377, 340] on input "text" at bounding box center [1387, 330] width 50 height 22
click at [1523, 315] on button "add" at bounding box center [1542, 329] width 39 height 28
click at [1506, 41] on header "Order #194035 > Alpine Metal Roofing Pty Ltd Cancel Done" at bounding box center [784, 25] width 1568 height 51
click at [1486, 19] on button "Done" at bounding box center [1496, 25] width 82 height 24
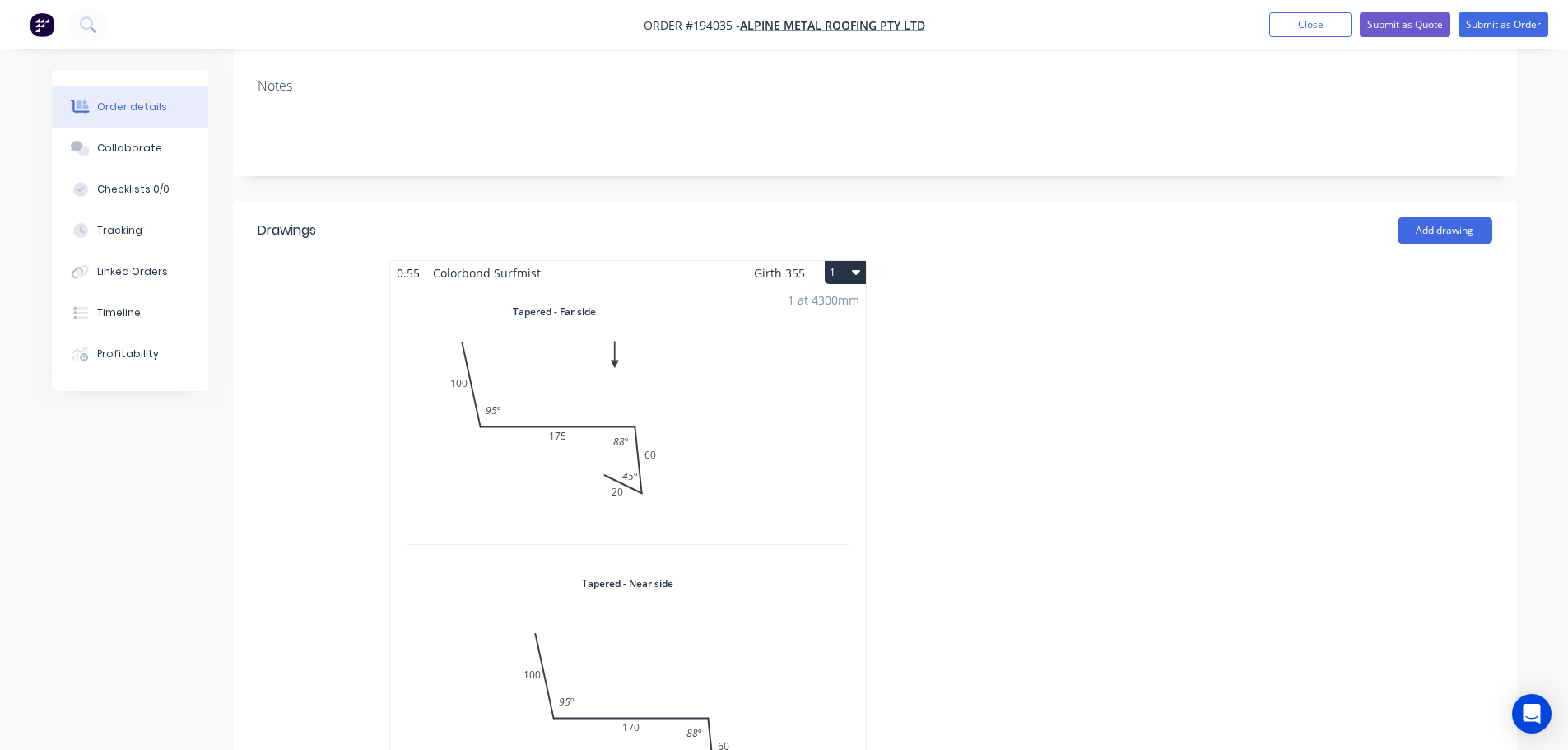
click at [789, 534] on div "1 at 4300mm Total lm $/M Total 4.3m $14.39 $61.88" at bounding box center [627, 556] width 475 height 543
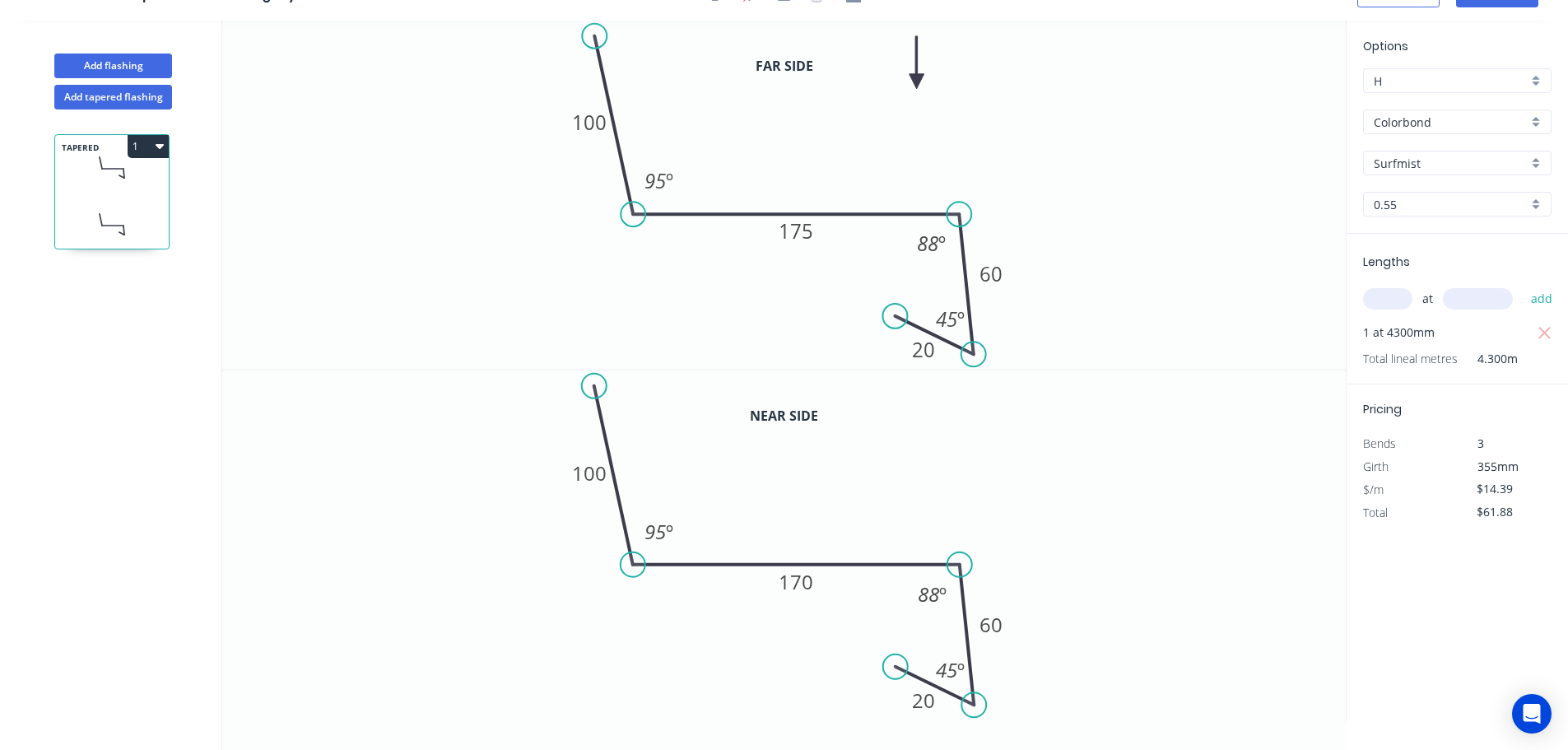
scroll to position [31, 0]
click at [145, 136] on button "1" at bounding box center [148, 146] width 41 height 23
click at [123, 190] on div "Duplicate" at bounding box center [91, 188] width 127 height 24
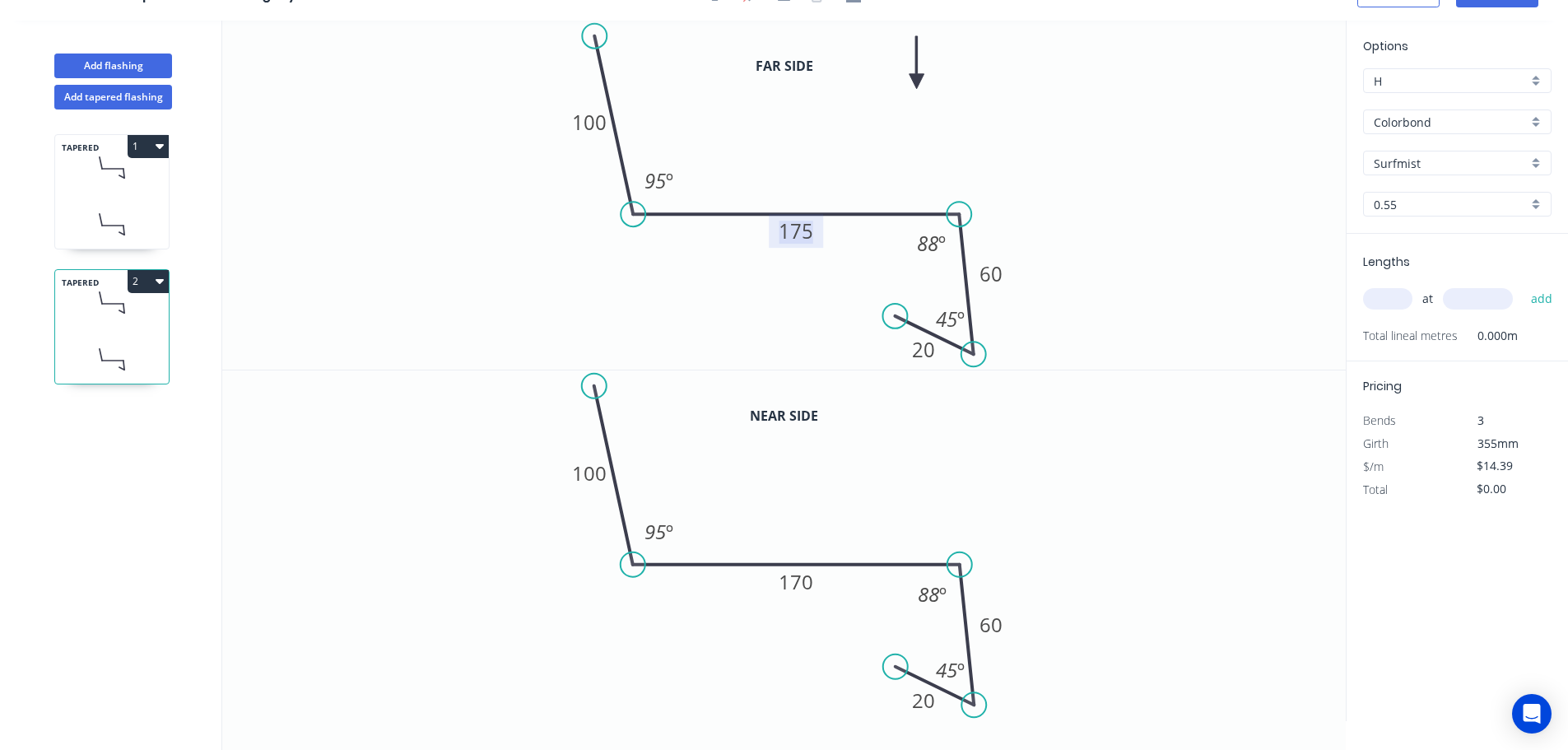
click at [809, 242] on tspan "175" at bounding box center [796, 231] width 34 height 27
click at [795, 577] on tspan "170" at bounding box center [796, 582] width 34 height 27
click at [1397, 303] on input "text" at bounding box center [1387, 299] width 50 height 22
click at [1523, 285] on button "add" at bounding box center [1542, 299] width 39 height 28
click at [145, 281] on button "2" at bounding box center [148, 281] width 41 height 23
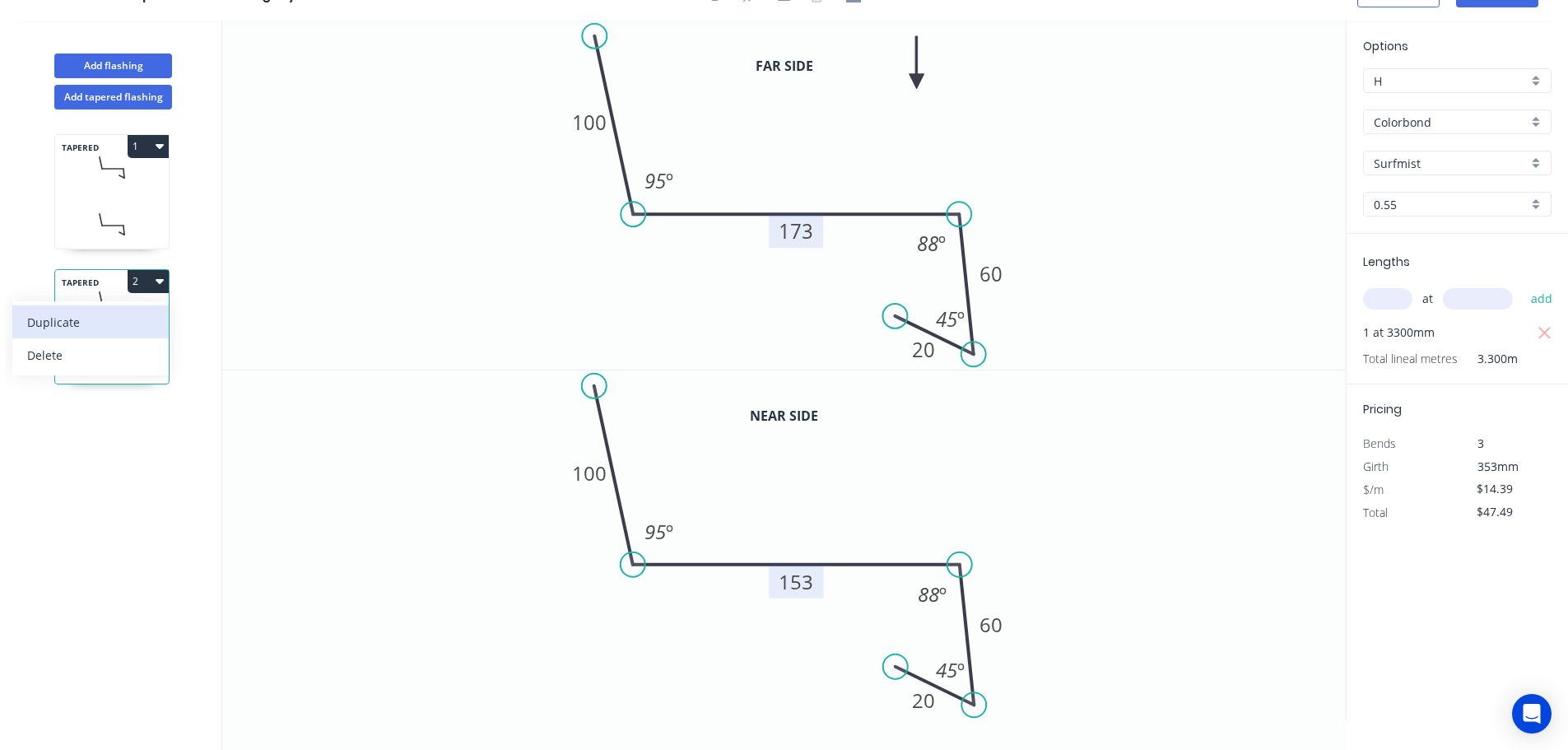
click at [136, 311] on div "Duplicate" at bounding box center [91, 322] width 127 height 24
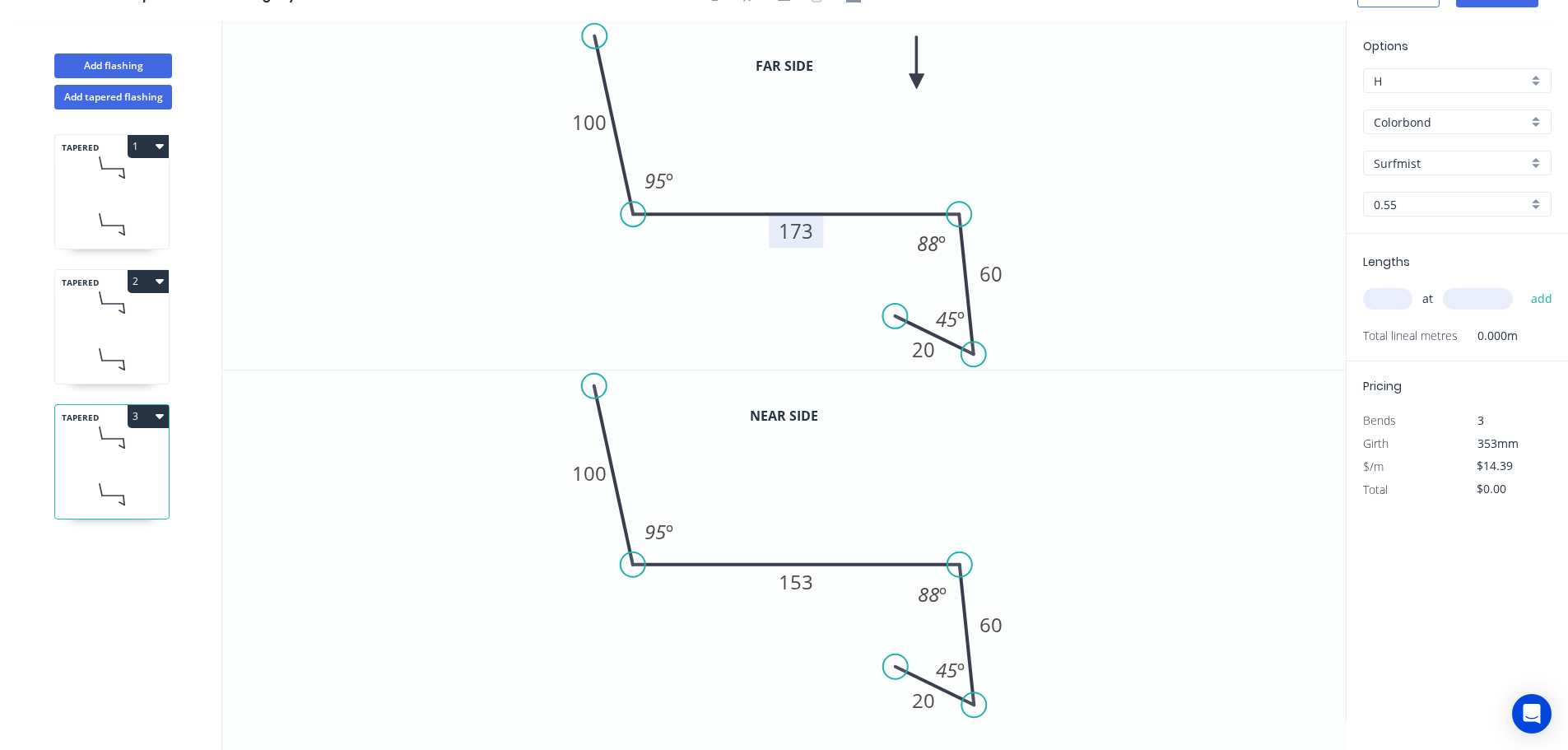
click at [800, 236] on tspan "173" at bounding box center [796, 231] width 34 height 27
click at [798, 581] on tspan "153" at bounding box center [796, 582] width 34 height 27
click at [1389, 304] on input "text" at bounding box center [1387, 299] width 50 height 22
click at [1523, 285] on button "add" at bounding box center [1542, 299] width 39 height 28
click at [161, 406] on button "3" at bounding box center [148, 416] width 41 height 23
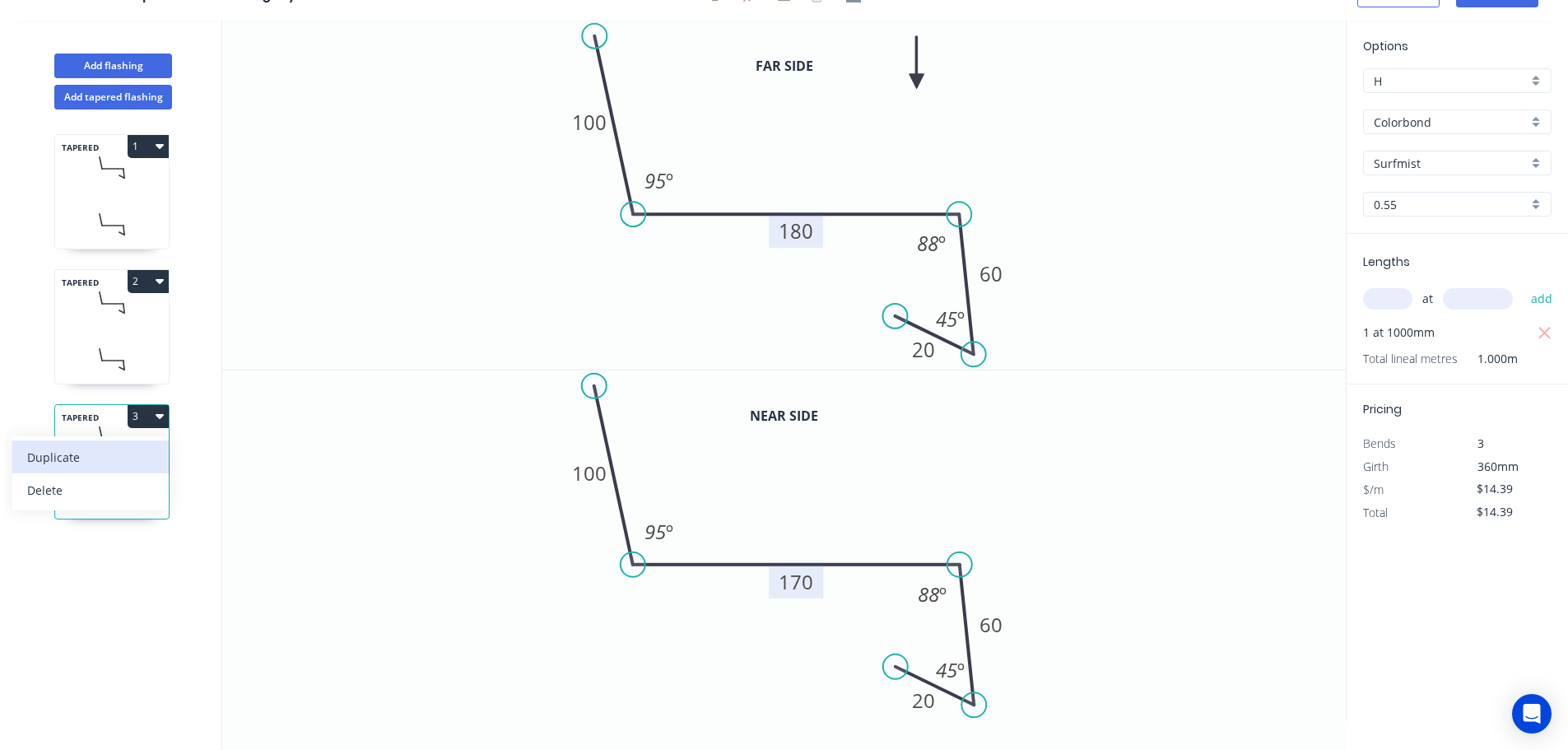
click at [120, 454] on div "Duplicate" at bounding box center [91, 457] width 127 height 24
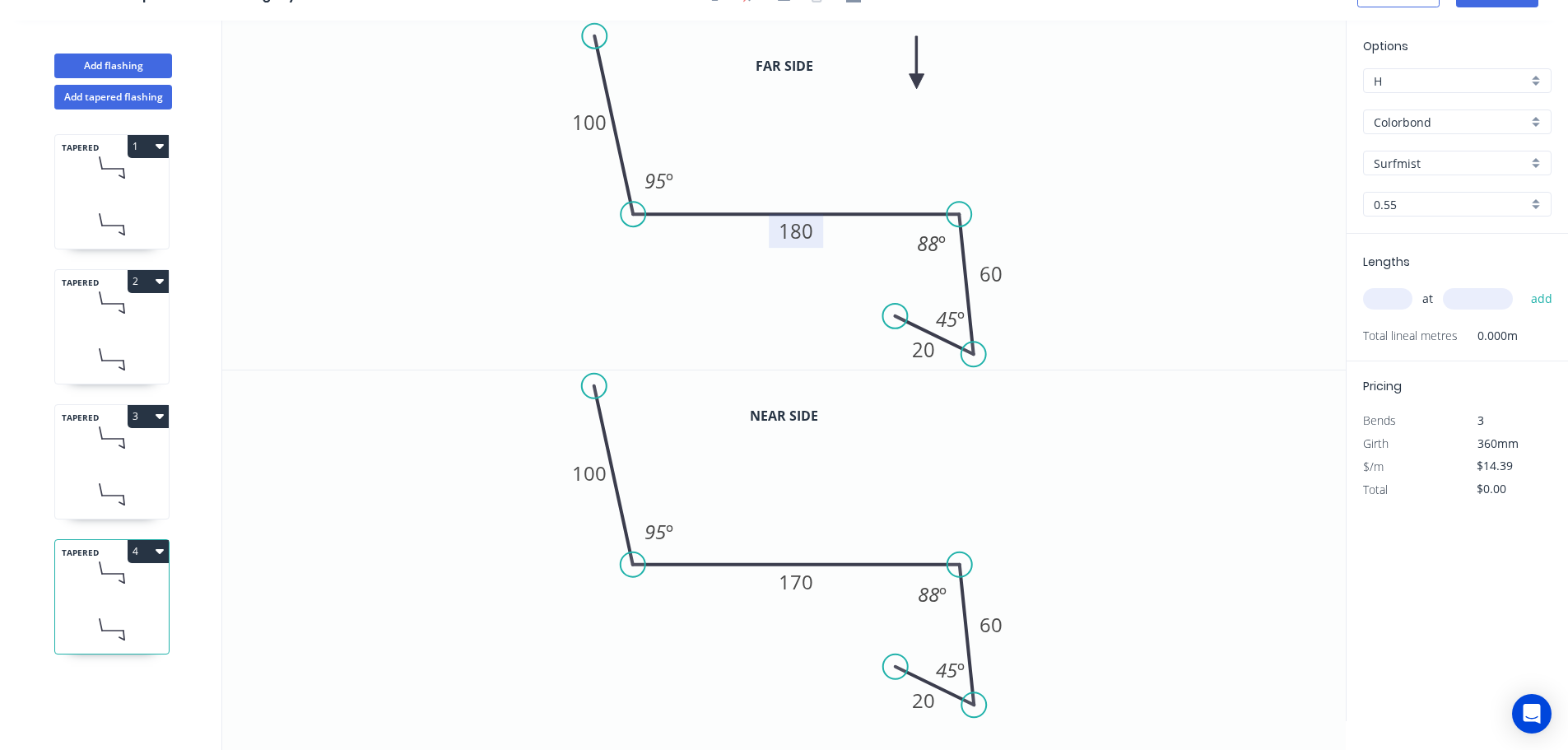
click at [790, 230] on tspan "180" at bounding box center [796, 231] width 34 height 27
click at [789, 584] on tspan "170" at bounding box center [796, 582] width 34 height 27
click at [1384, 304] on input "text" at bounding box center [1387, 299] width 50 height 22
click at [1523, 285] on button "add" at bounding box center [1542, 299] width 39 height 28
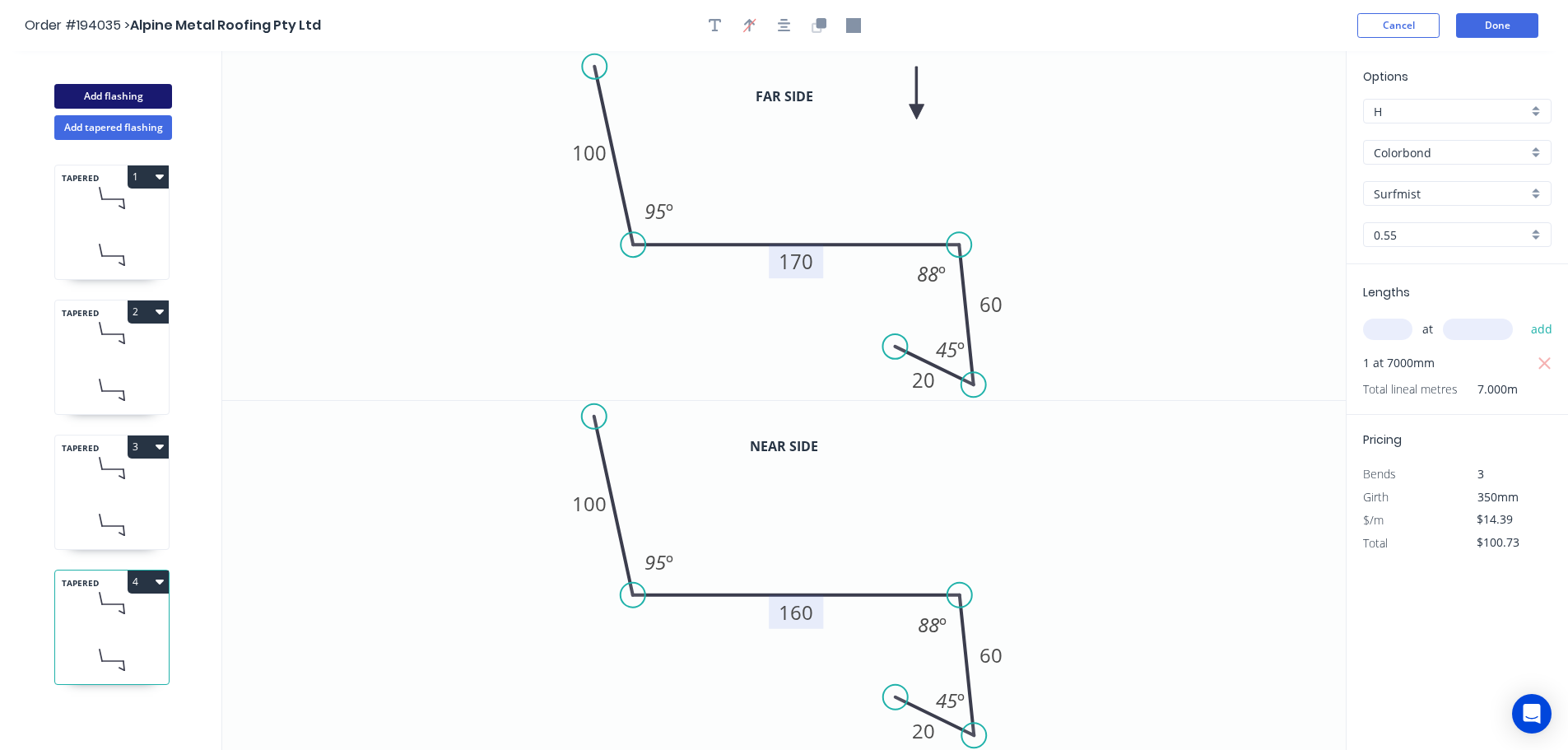
click at [151, 89] on button "Add flashing" at bounding box center [113, 96] width 118 height 24
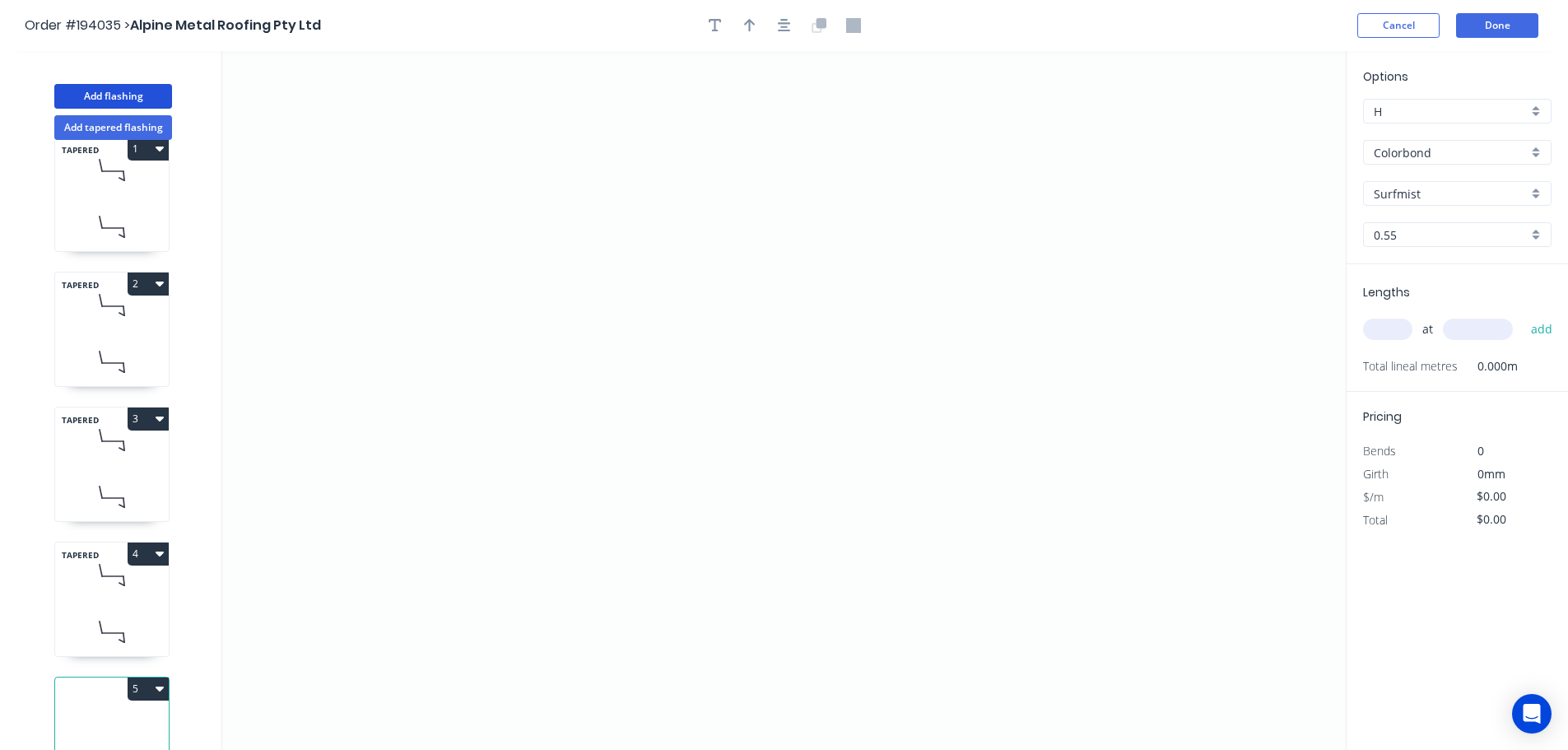
scroll to position [72, 0]
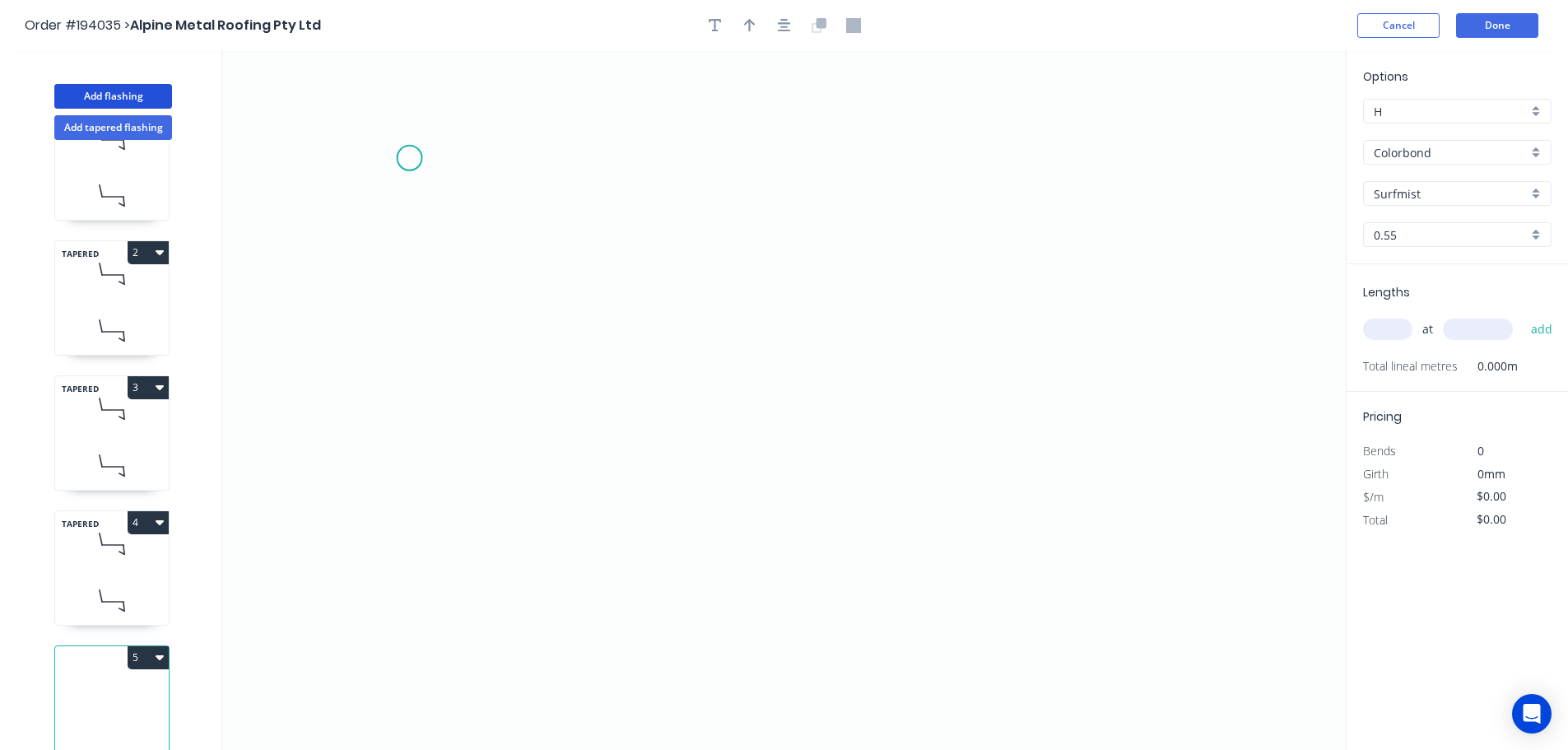
click at [414, 154] on icon "0" at bounding box center [783, 400] width 1123 height 699
click at [411, 471] on icon "0" at bounding box center [783, 400] width 1123 height 699
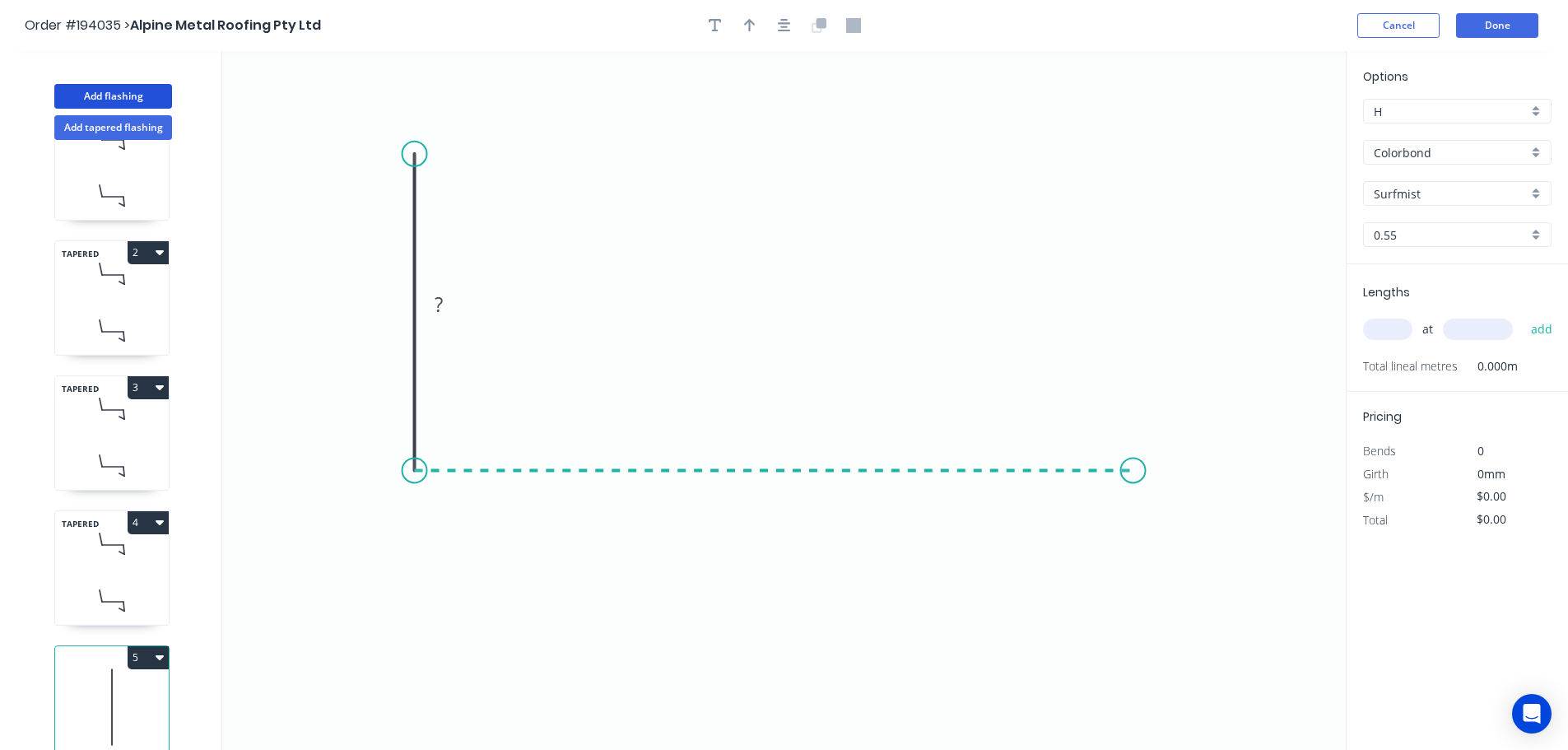
click at [1133, 480] on icon "0 ?" at bounding box center [783, 400] width 1123 height 699
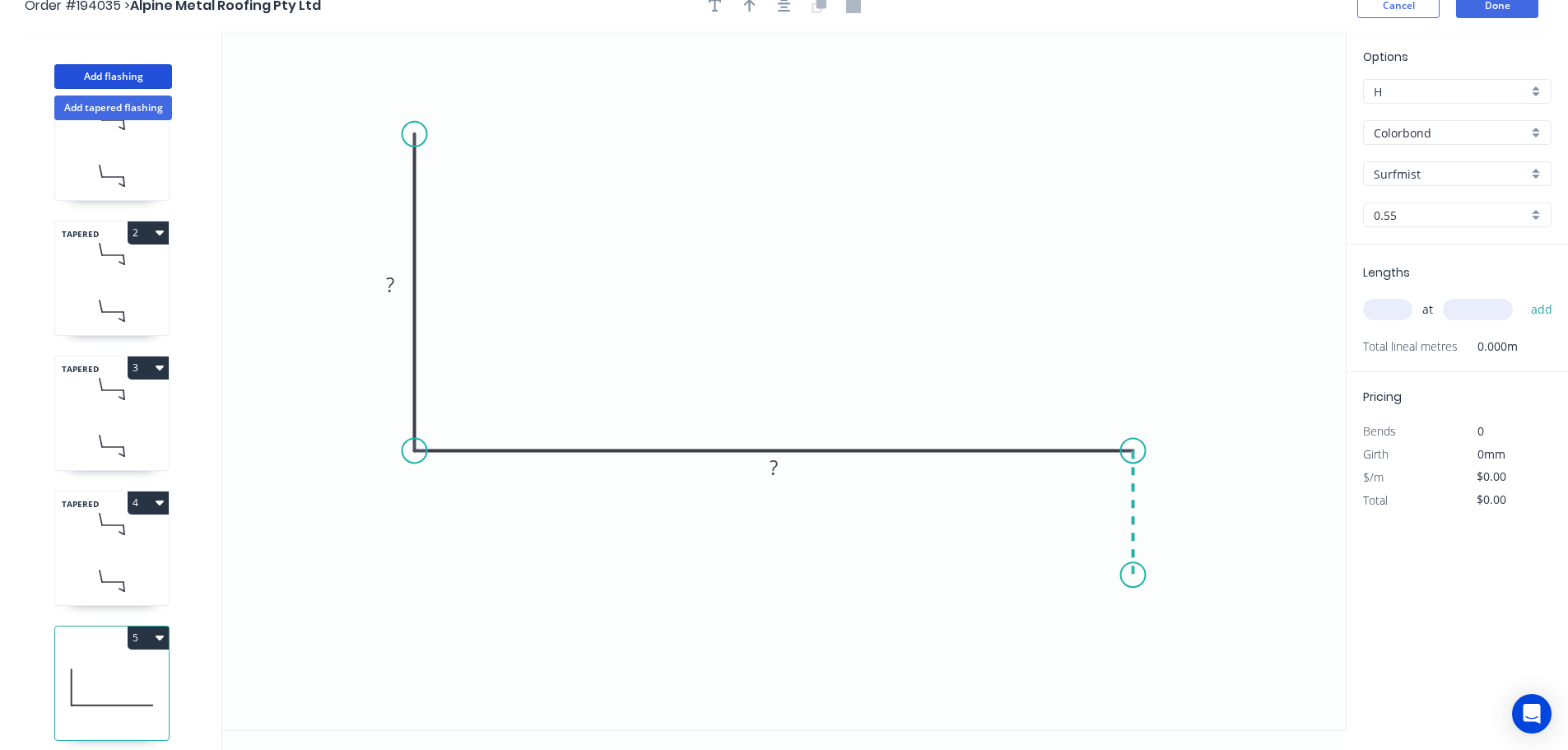
scroll to position [31, 0]
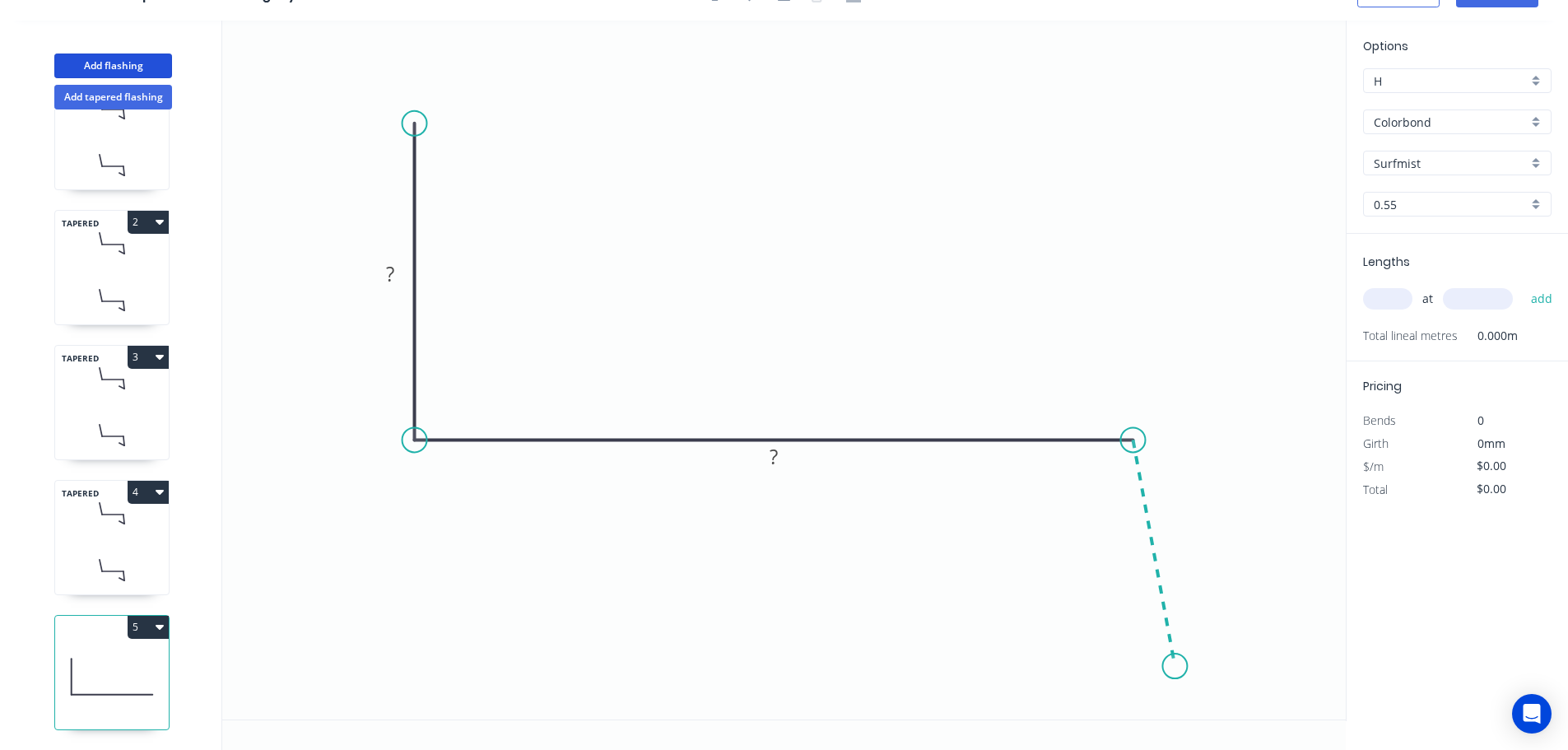
click at [1175, 667] on icon "0 ? ?" at bounding box center [783, 370] width 1123 height 699
click at [1092, 625] on icon "0 ? ? ? ? º" at bounding box center [783, 370] width 1123 height 699
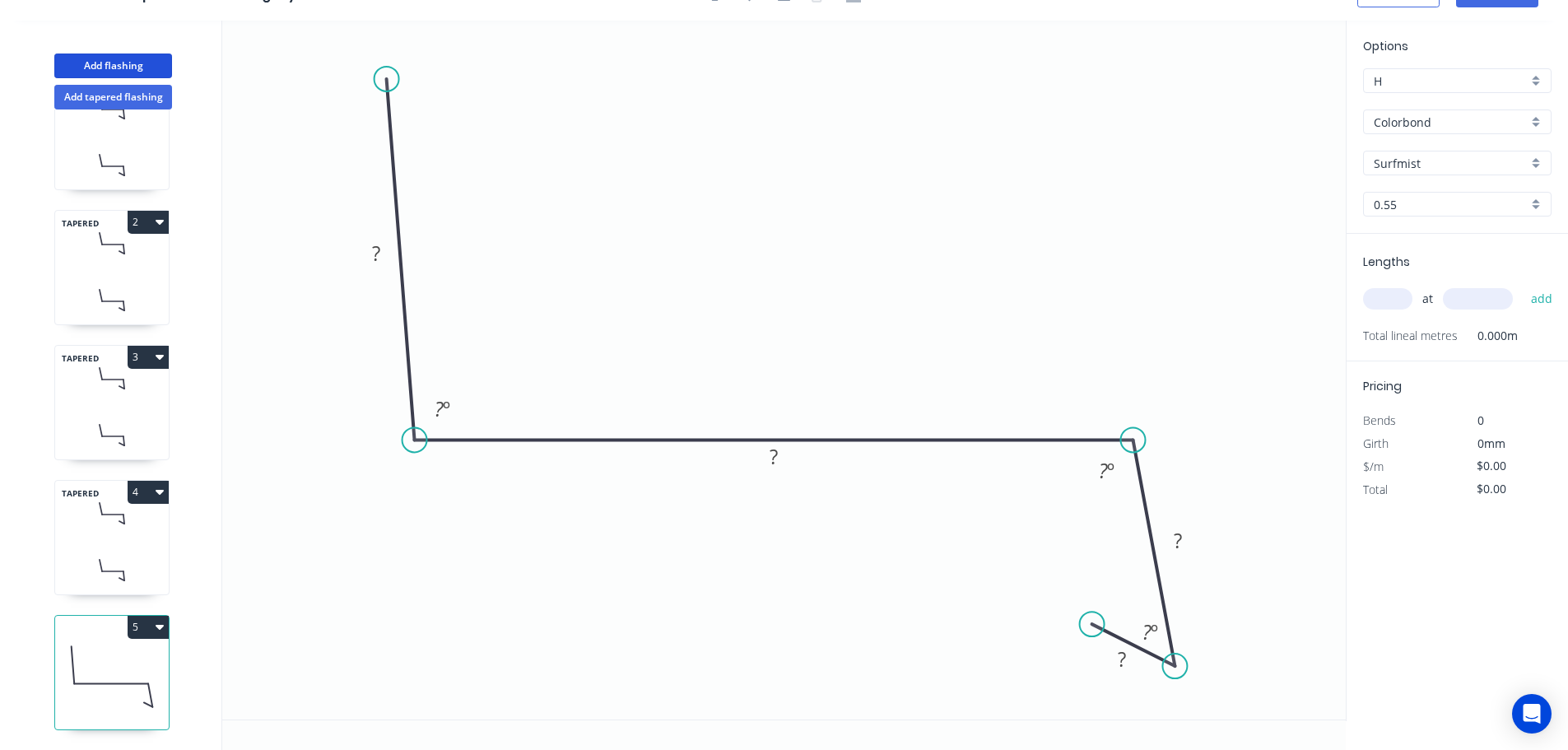
drag, startPoint x: 415, startPoint y: 118, endPoint x: 385, endPoint y: 79, distance: 49.2
click at [385, 79] on circle at bounding box center [387, 79] width 24 height 24
click at [380, 265] on rect at bounding box center [375, 255] width 33 height 23
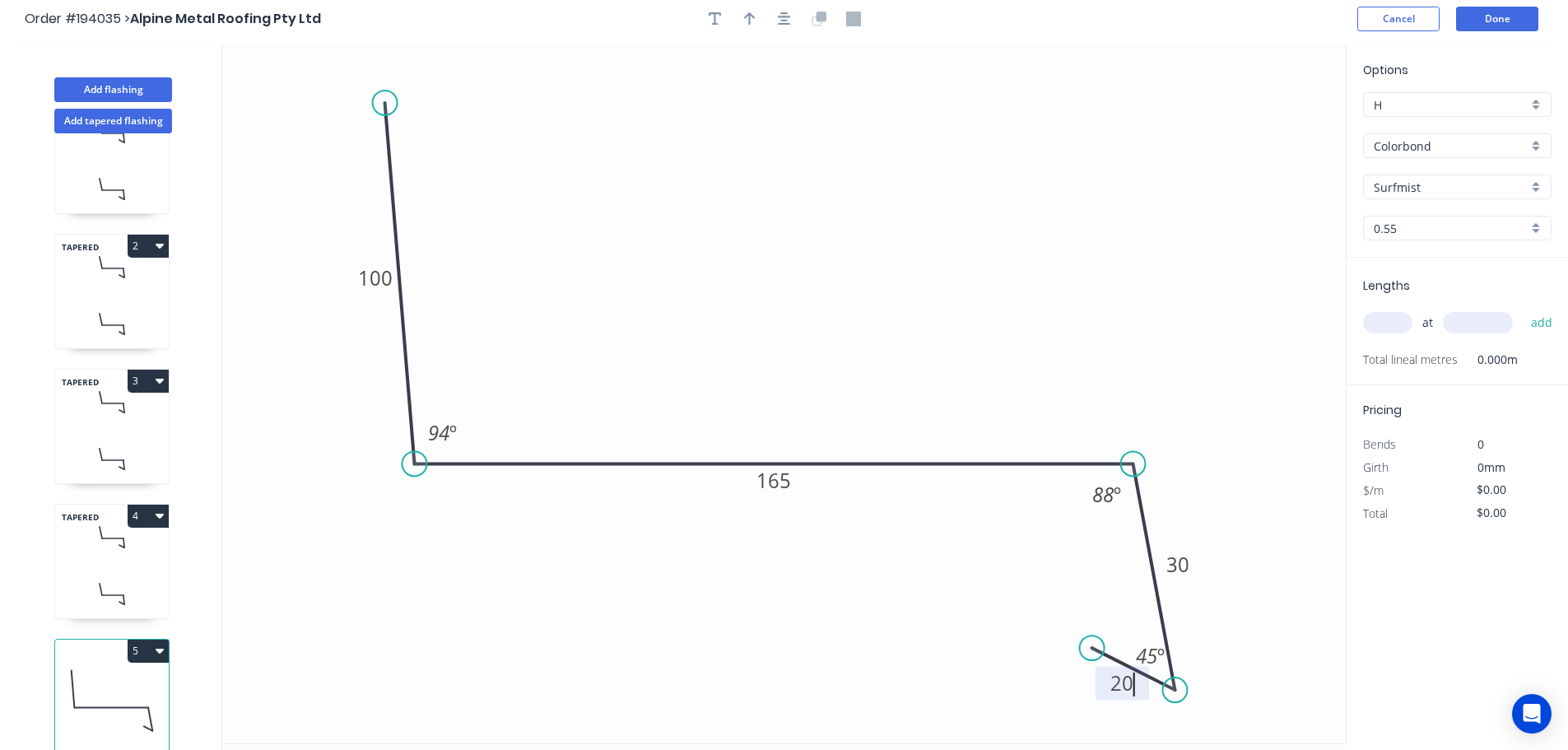
scroll to position [0, 0]
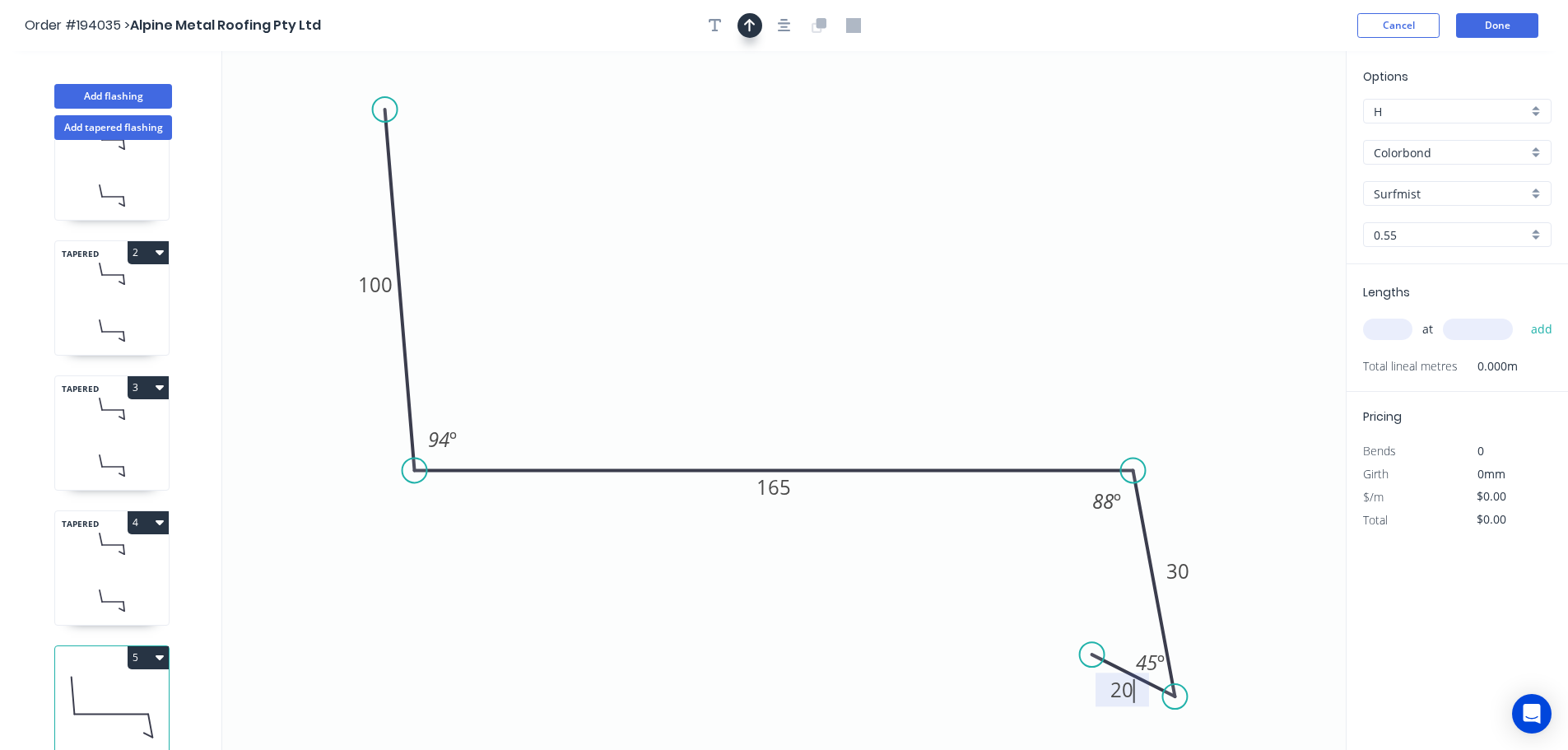
click at [746, 24] on icon "button" at bounding box center [750, 25] width 12 height 14
click at [775, 26] on button "button" at bounding box center [784, 25] width 24 height 24
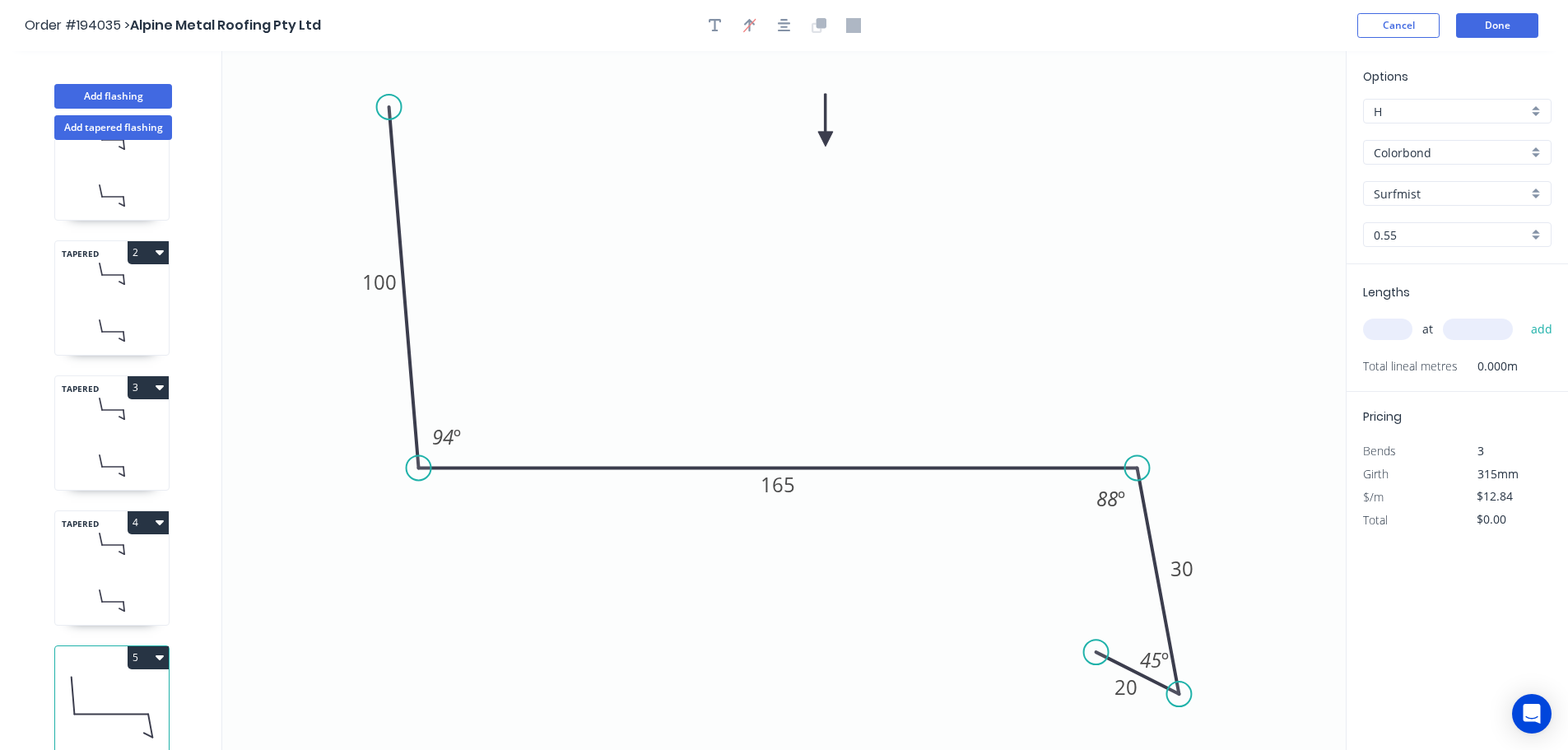
drag, startPoint x: 1262, startPoint y: 132, endPoint x: 837, endPoint y: 139, distance: 425.1
click at [826, 139] on icon at bounding box center [826, 120] width 14 height 53
click at [1389, 331] on input "text" at bounding box center [1387, 330] width 50 height 22
click at [1523, 315] on button "add" at bounding box center [1542, 329] width 39 height 28
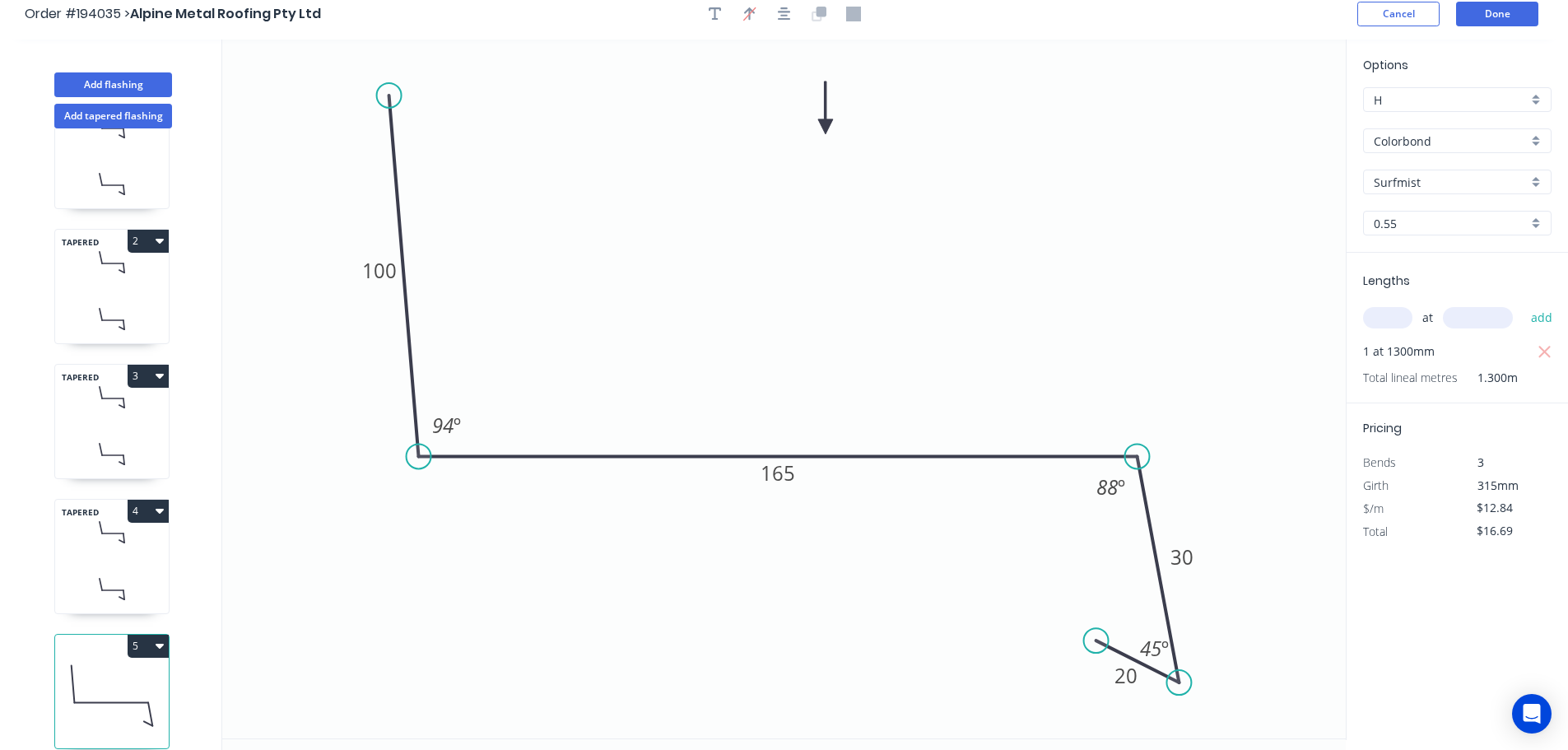
scroll to position [31, 0]
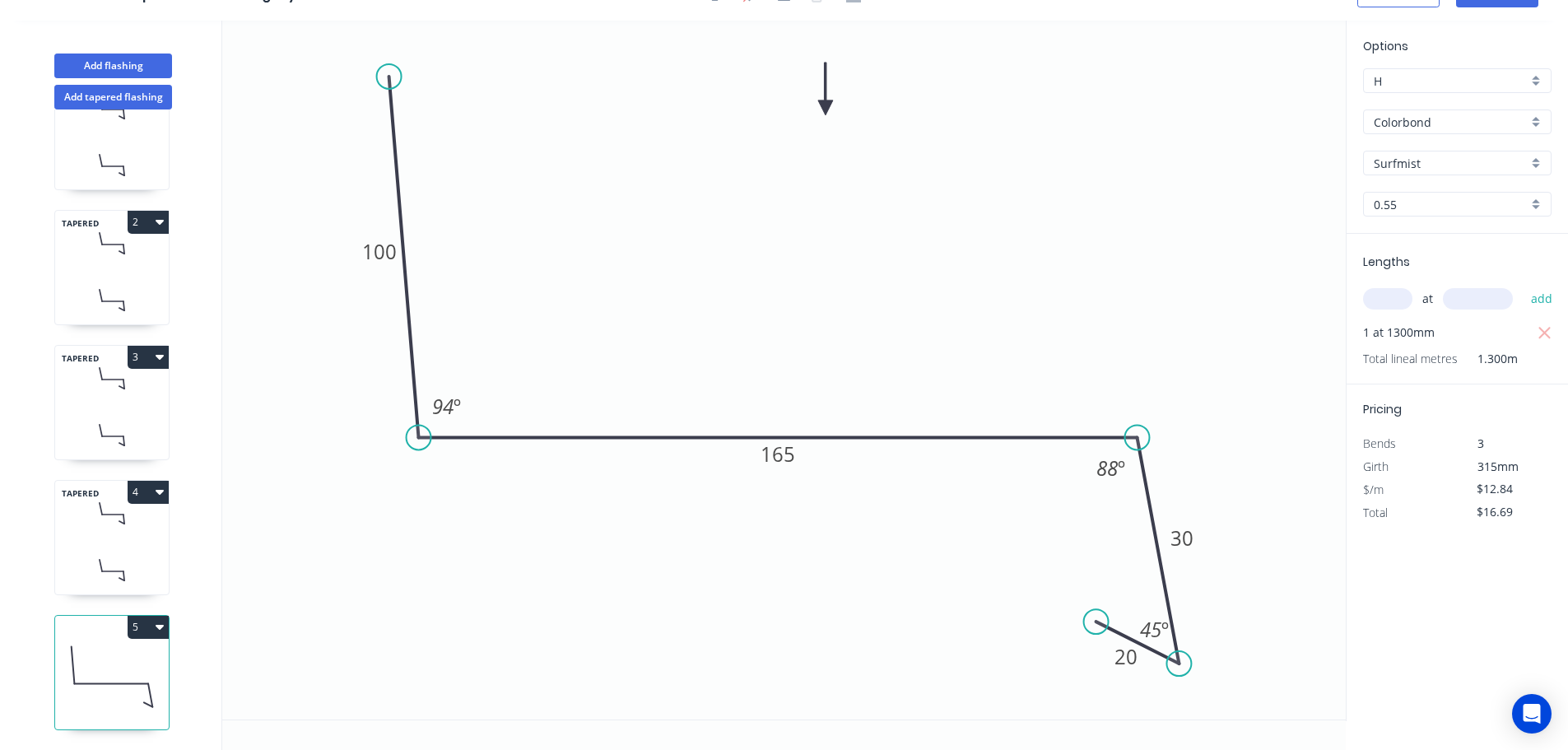
click at [135, 616] on button "5" at bounding box center [148, 627] width 41 height 23
click at [101, 647] on div "Duplicate Delete" at bounding box center [91, 684] width 157 height 74
click at [102, 656] on div "Duplicate" at bounding box center [91, 668] width 127 height 24
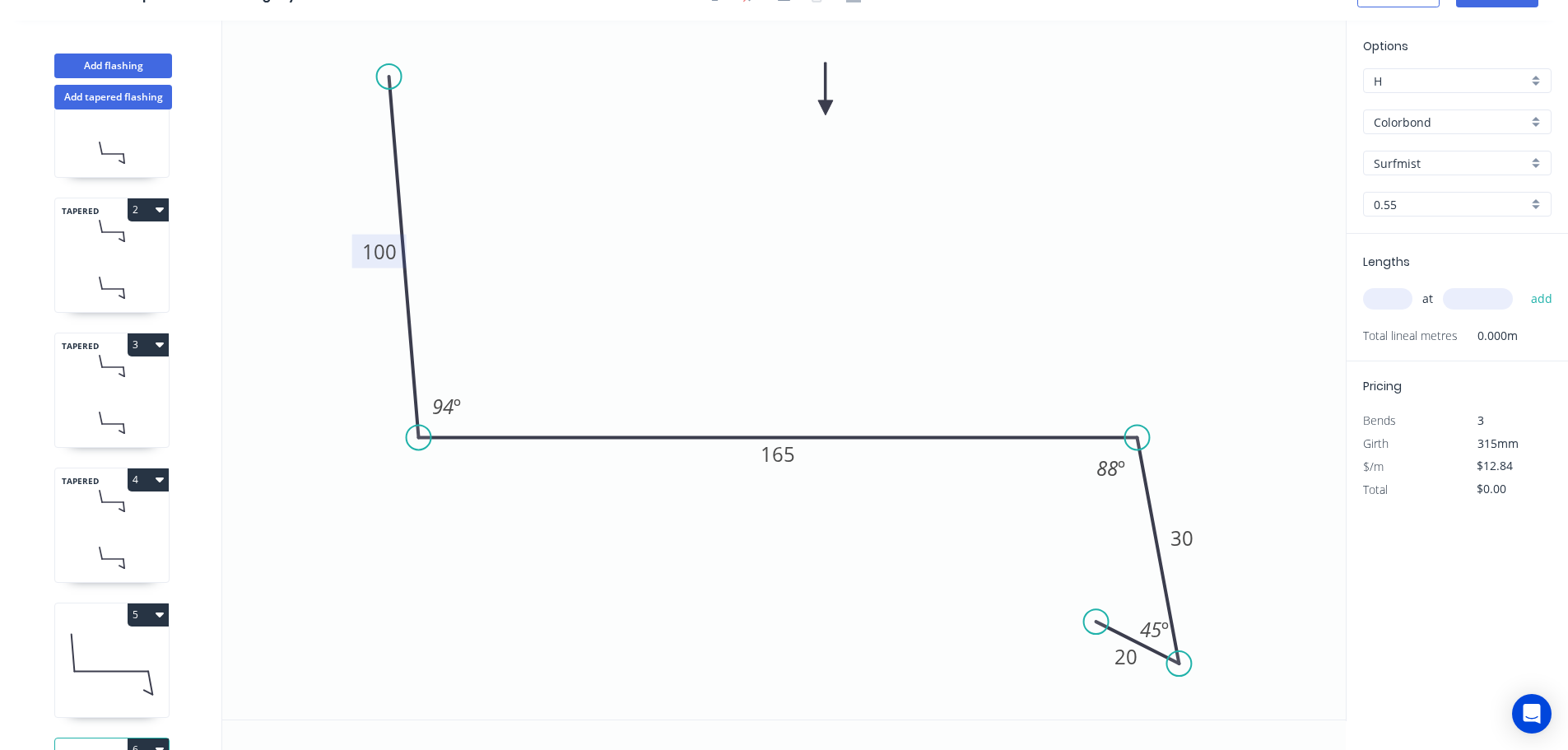
click at [374, 245] on tspan "100" at bounding box center [379, 252] width 34 height 27
click at [1389, 297] on input "text" at bounding box center [1387, 299] width 50 height 22
click at [1523, 285] on button "add" at bounding box center [1542, 299] width 39 height 28
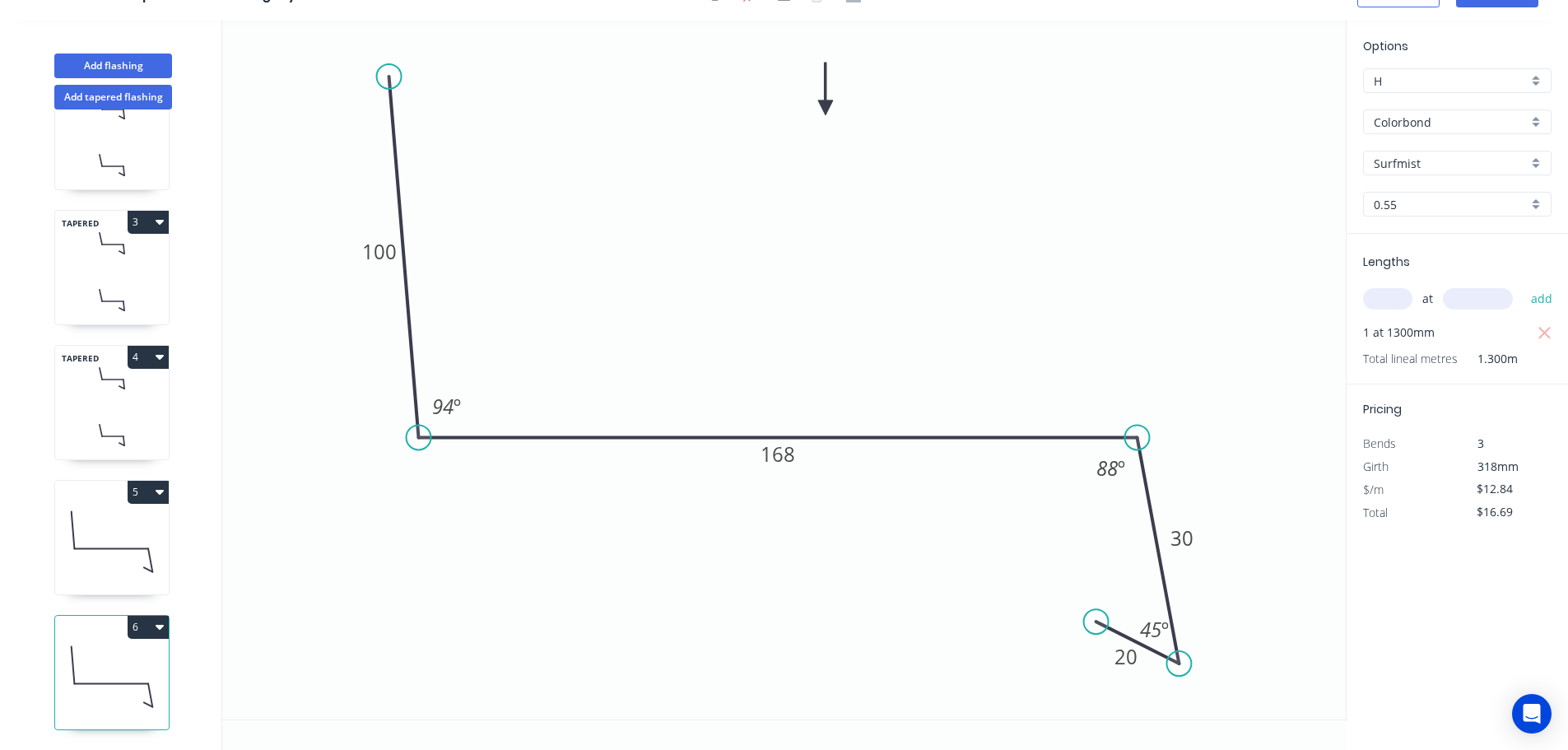
scroll to position [207, 0]
click at [156, 620] on icon "button" at bounding box center [159, 626] width 8 height 14
click at [137, 656] on div "Duplicate" at bounding box center [91, 668] width 127 height 24
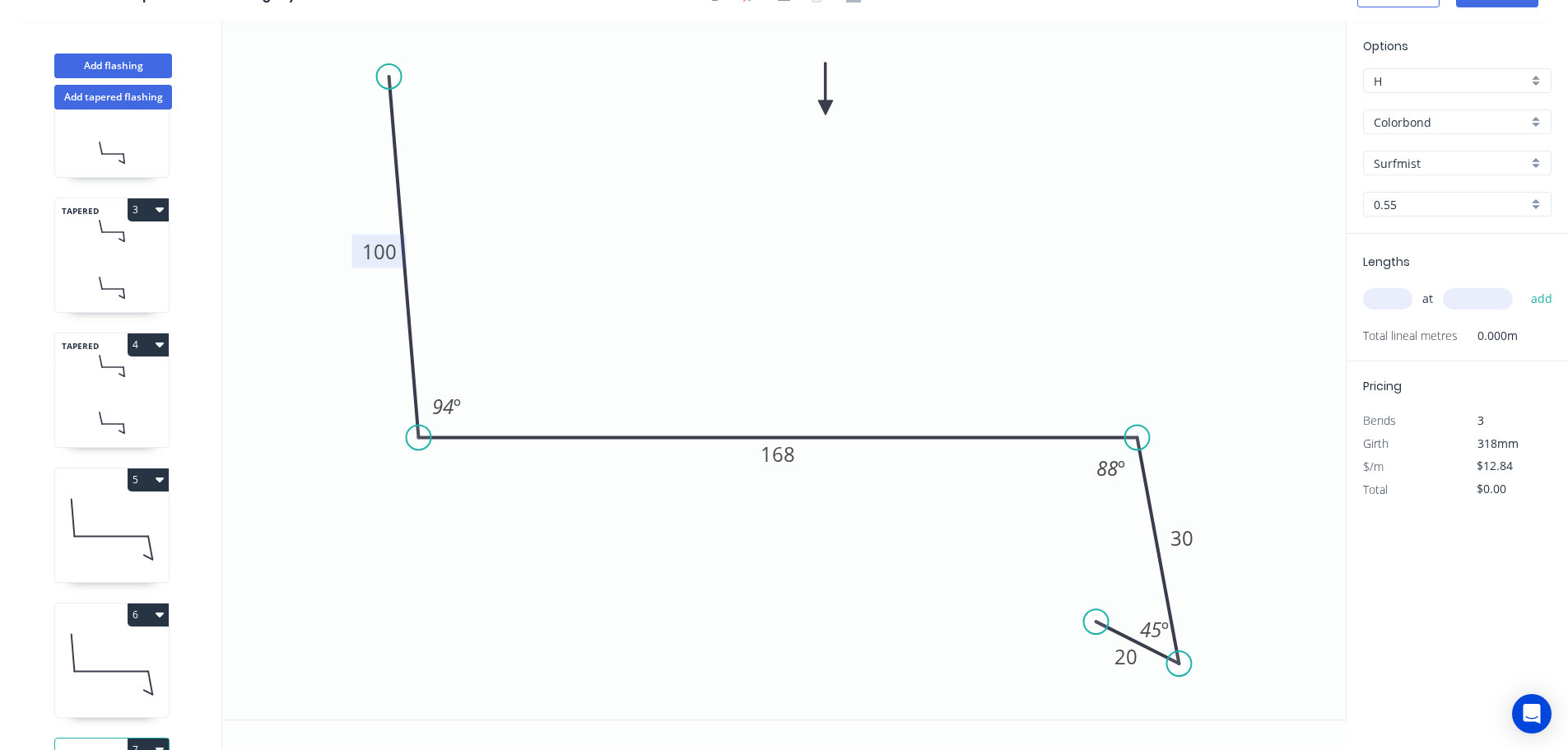
click at [371, 255] on tspan "100" at bounding box center [379, 252] width 34 height 27
click at [1385, 303] on input "text" at bounding box center [1387, 299] width 50 height 22
click at [1523, 285] on button "add" at bounding box center [1542, 299] width 39 height 28
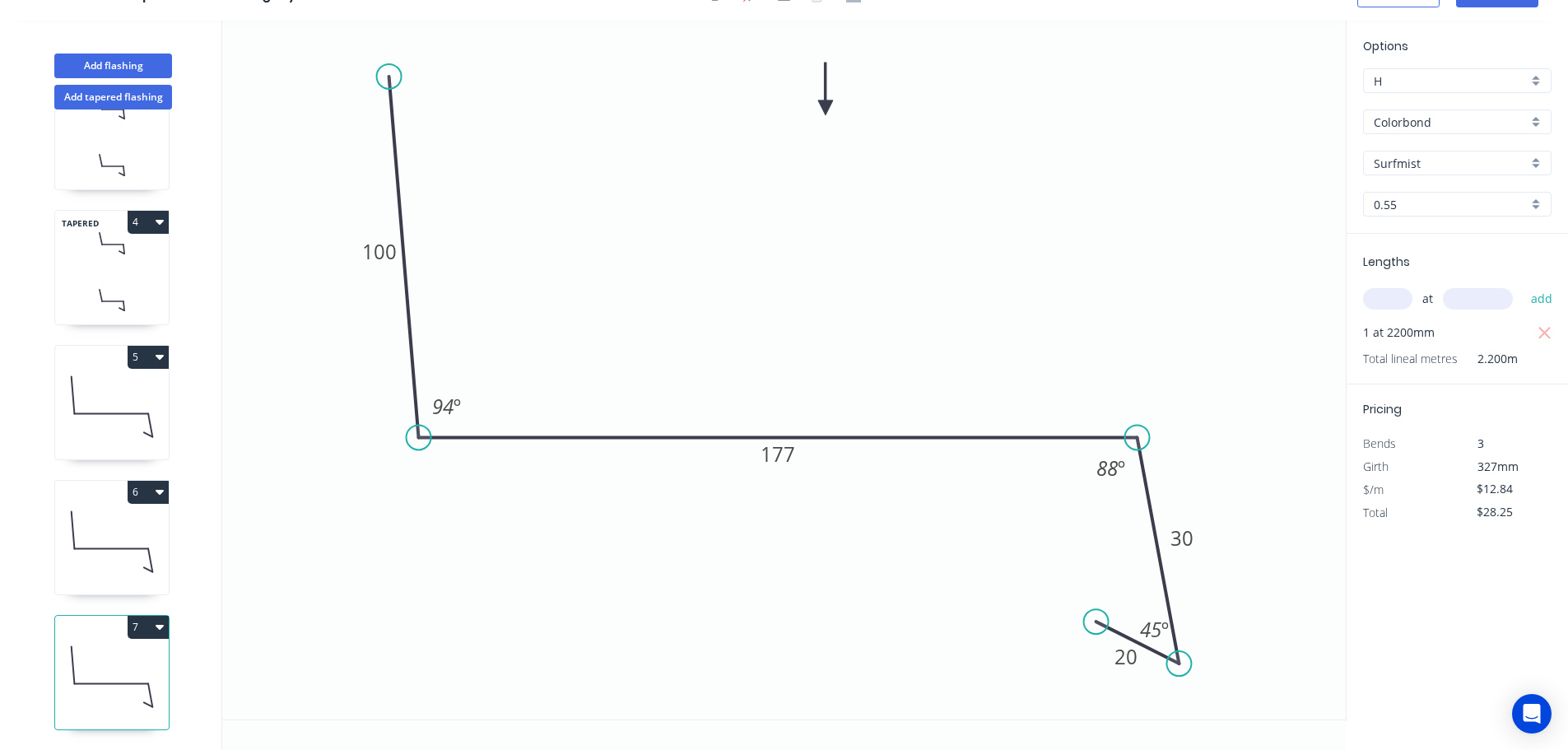
scroll to position [341, 0]
click at [153, 624] on button "7" at bounding box center [148, 627] width 41 height 23
click at [135, 656] on div "Duplicate" at bounding box center [91, 668] width 127 height 24
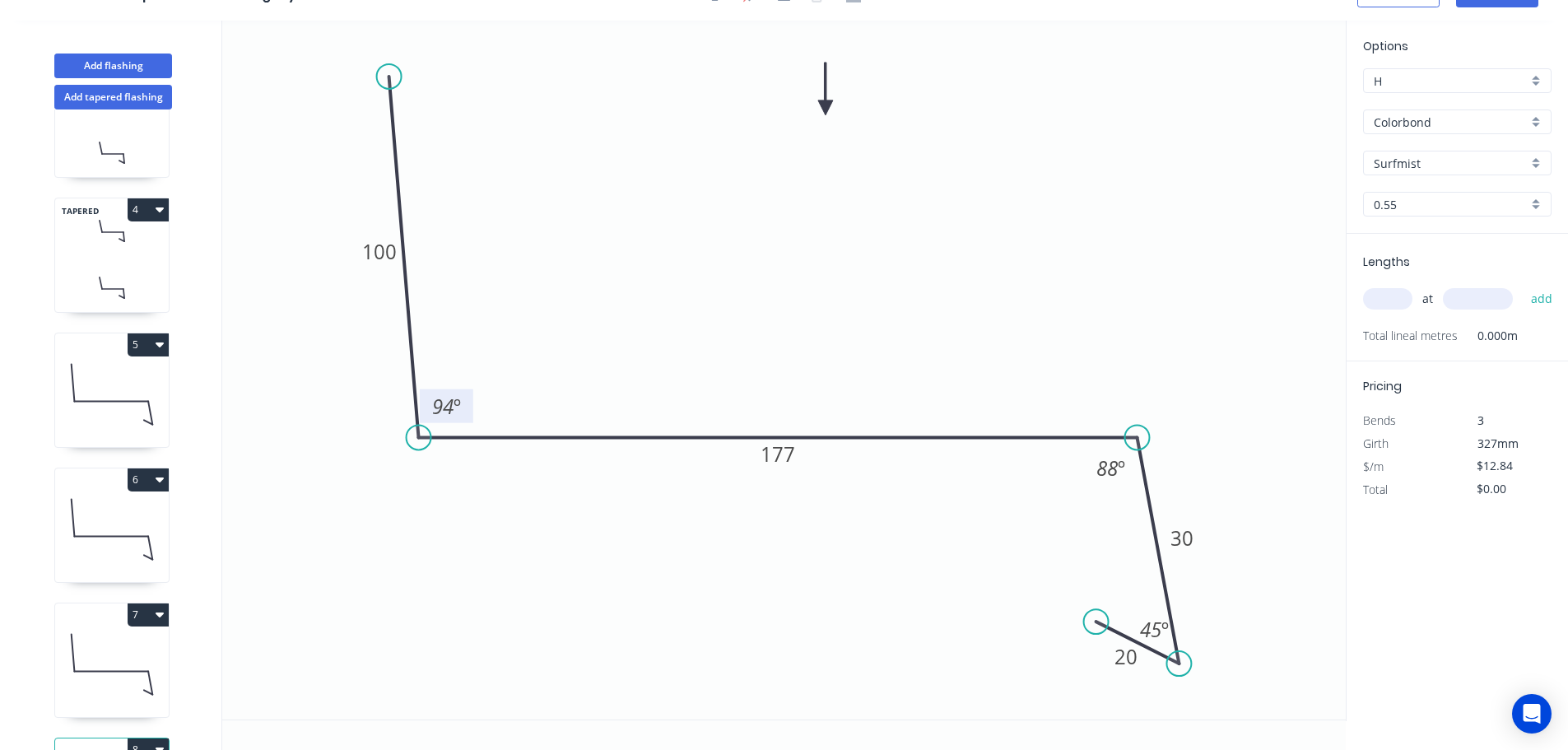
click at [448, 411] on tspan "94" at bounding box center [443, 407] width 22 height 27
click at [1396, 303] on input "text" at bounding box center [1387, 299] width 50 height 22
click at [1523, 285] on button "add" at bounding box center [1542, 299] width 39 height 28
click at [144, 77] on button "Add flashing" at bounding box center [113, 65] width 118 height 24
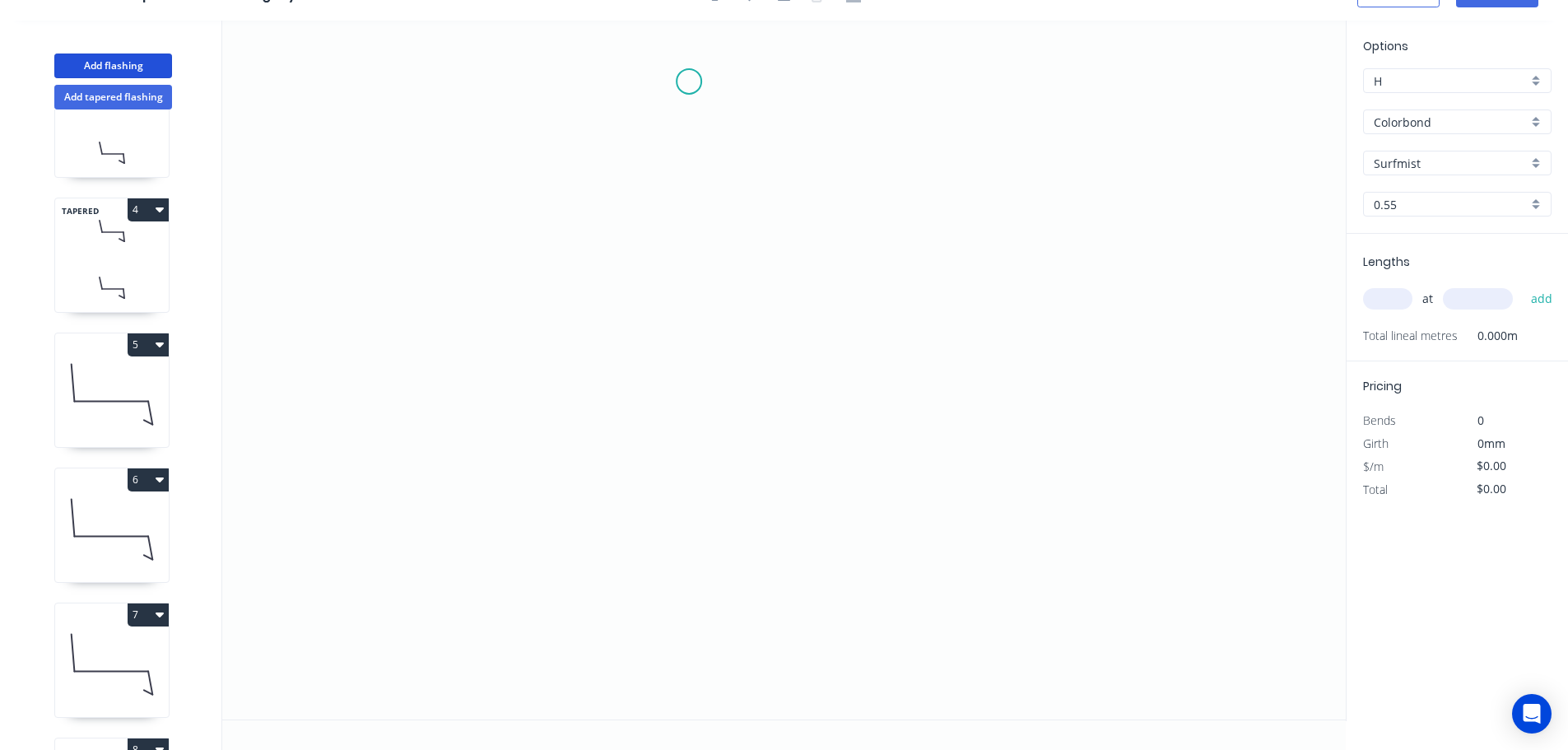
click at [687, 79] on icon "0" at bounding box center [783, 370] width 1123 height 699
click at [674, 548] on icon "0" at bounding box center [783, 370] width 1123 height 699
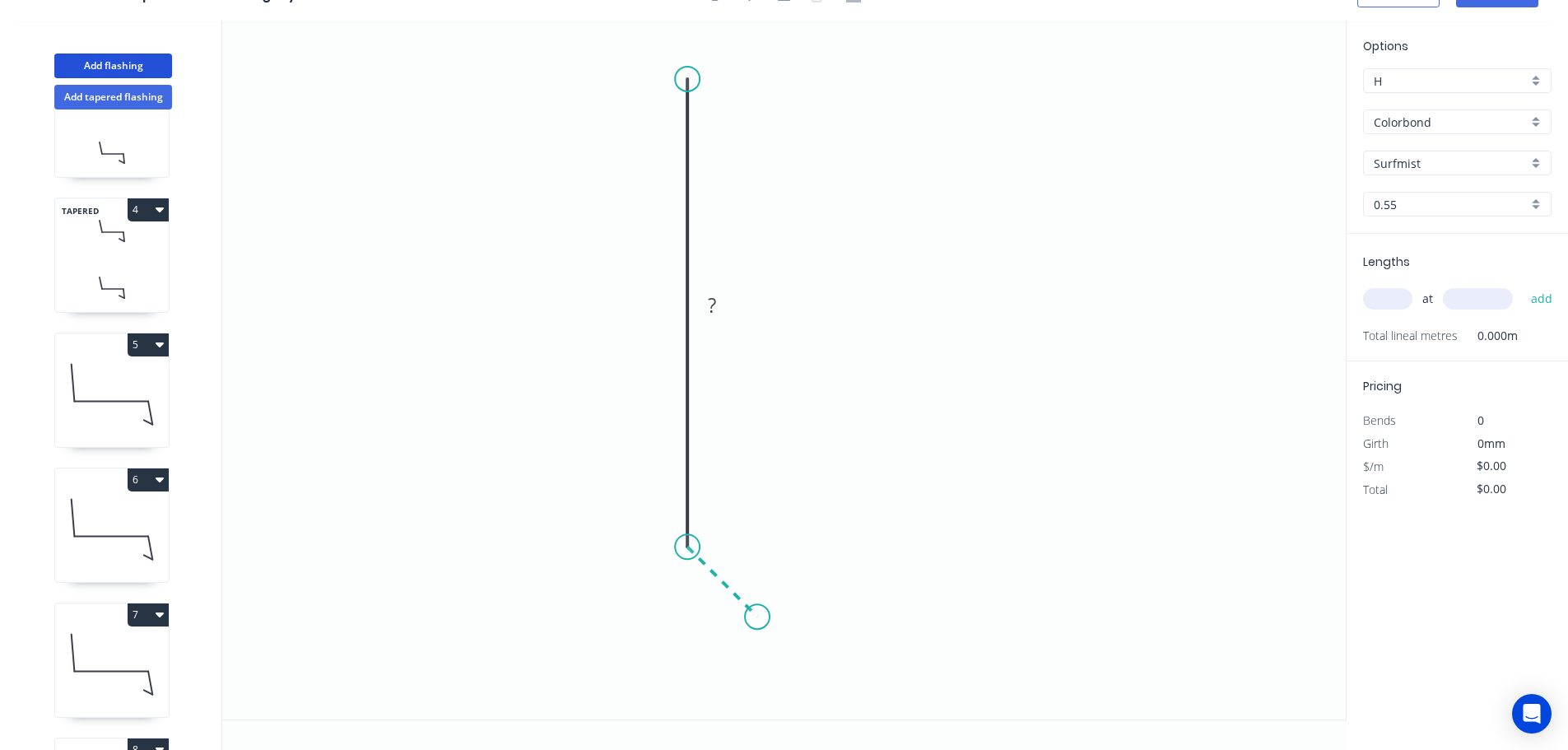
click at [757, 626] on icon "0 ?" at bounding box center [783, 370] width 1123 height 699
click at [660, 706] on icon "0 ? ?" at bounding box center [783, 370] width 1123 height 699
drag, startPoint x: 664, startPoint y: 708, endPoint x: 674, endPoint y: 703, distance: 11.2
click at [674, 703] on circle at bounding box center [673, 700] width 24 height 24
click at [667, 302] on rect at bounding box center [663, 305] width 33 height 23
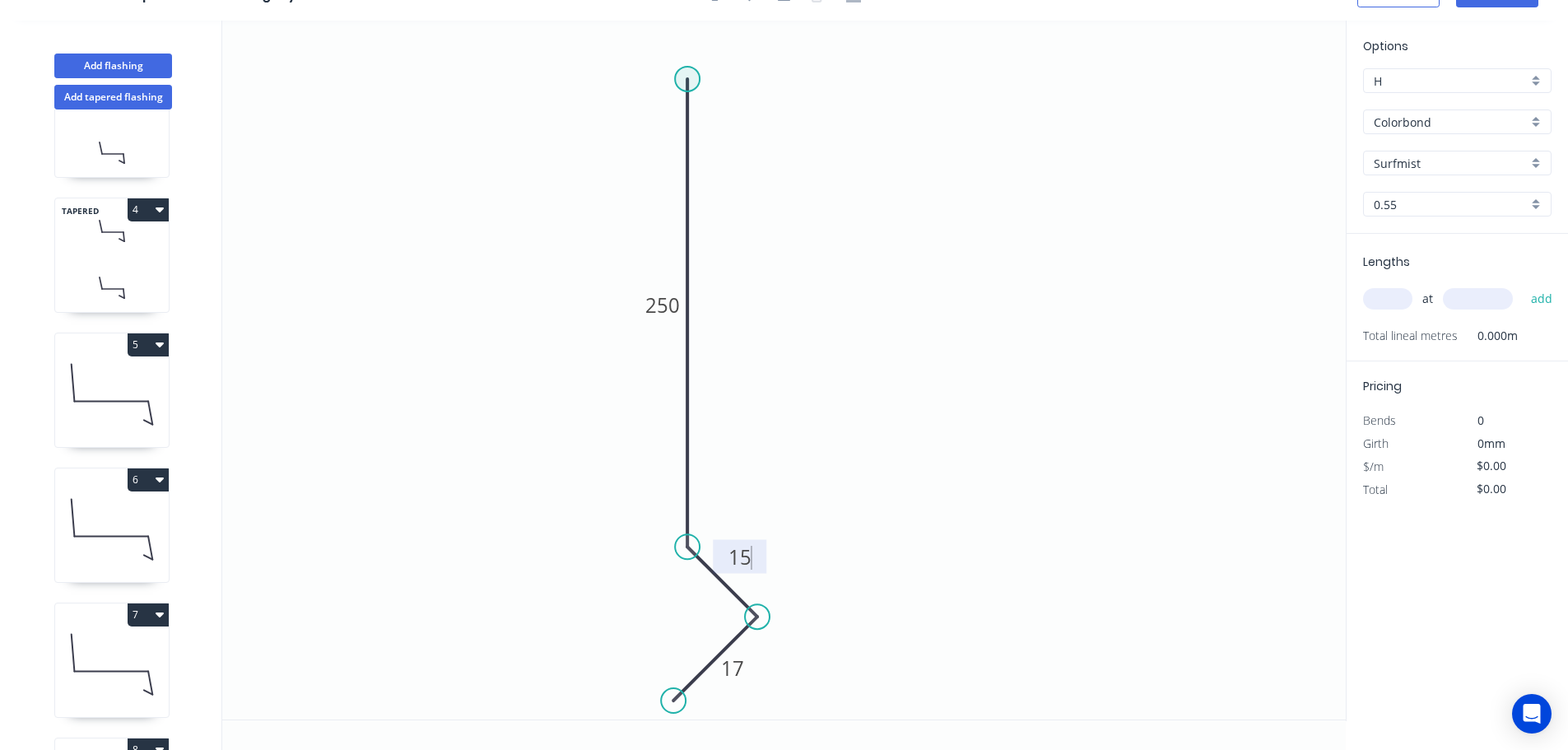
drag, startPoint x: 693, startPoint y: 80, endPoint x: 699, endPoint y: 69, distance: 12.5
click at [693, 68] on circle at bounding box center [686, 79] width 24 height 24
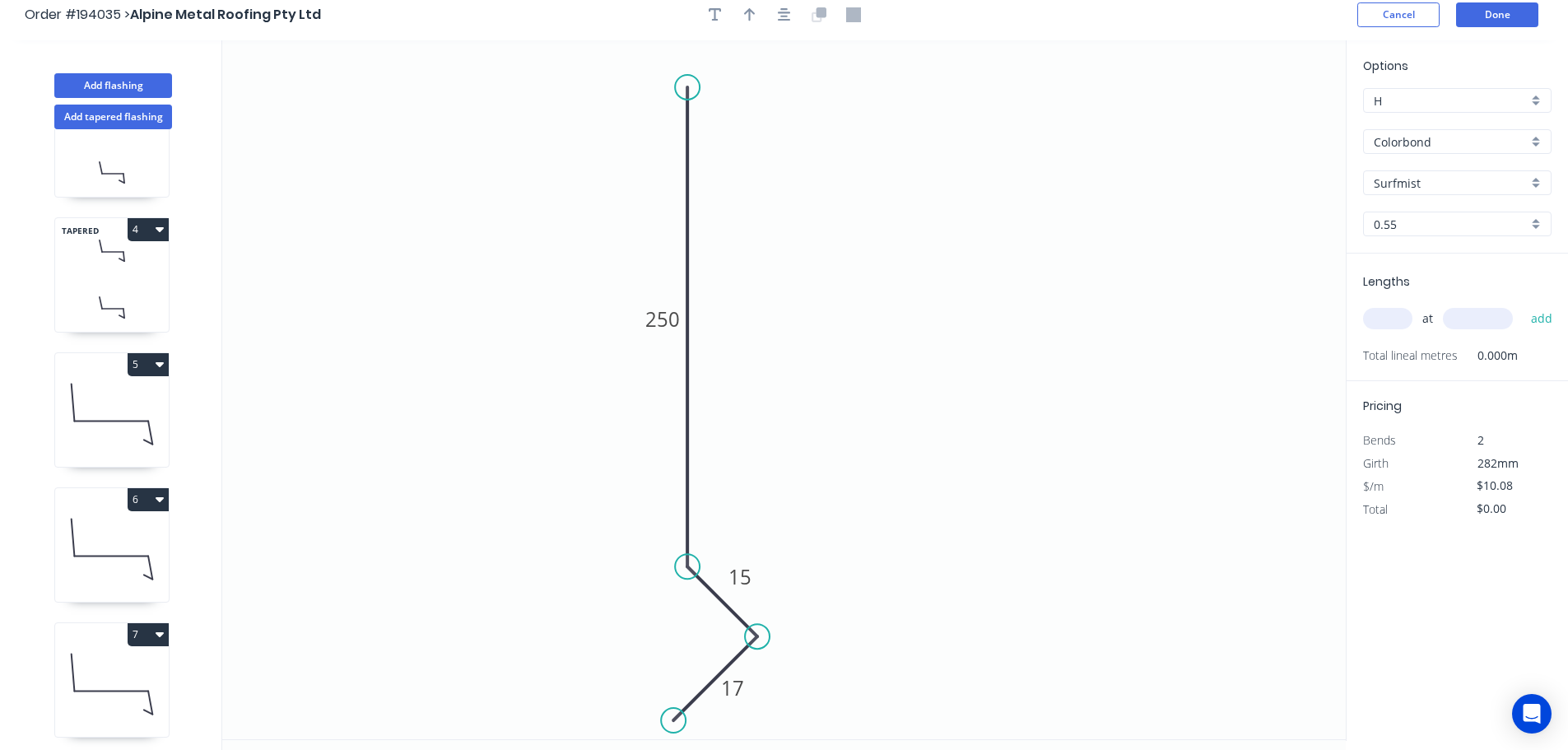
scroll to position [0, 0]
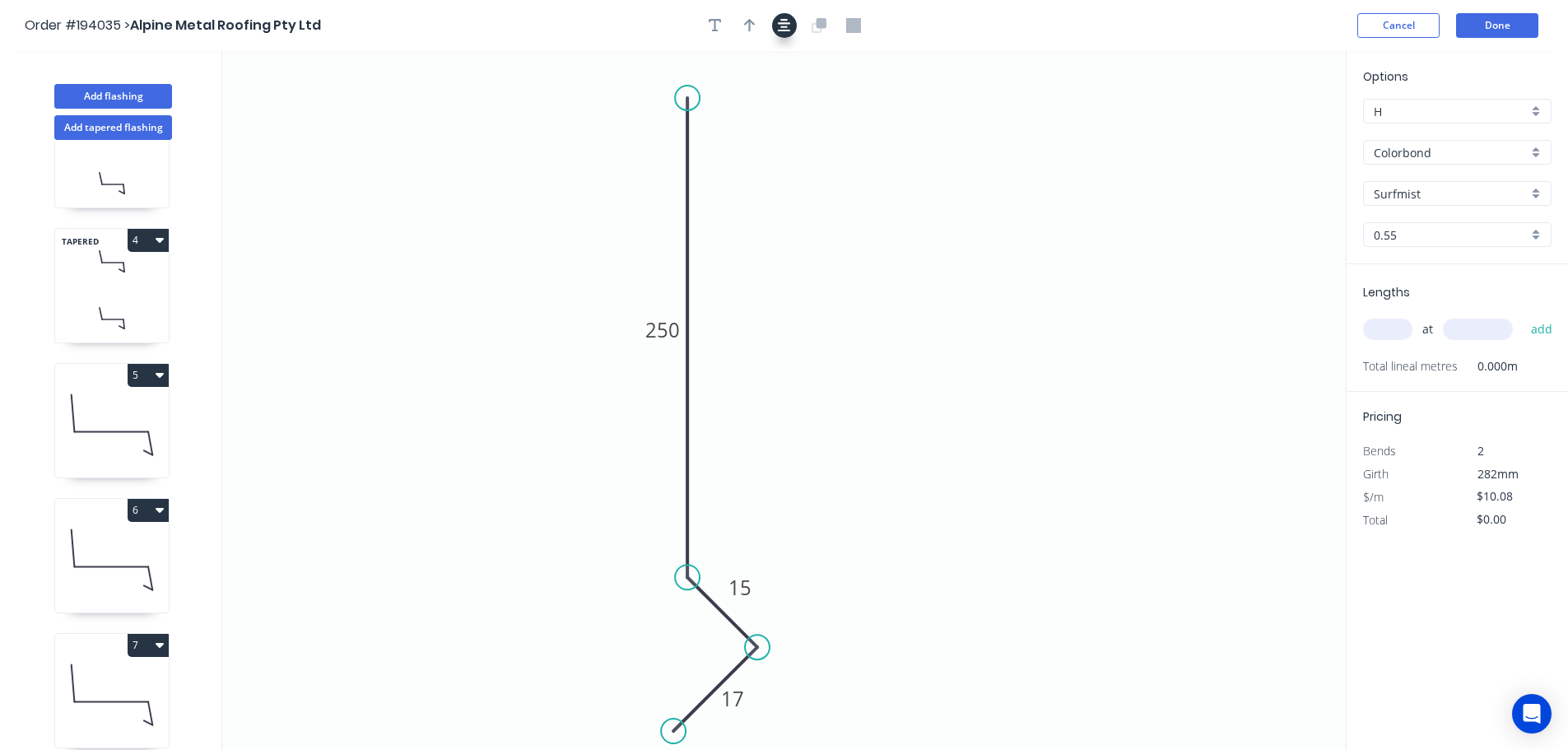
click at [780, 32] on icon "button" at bounding box center [784, 25] width 14 height 14
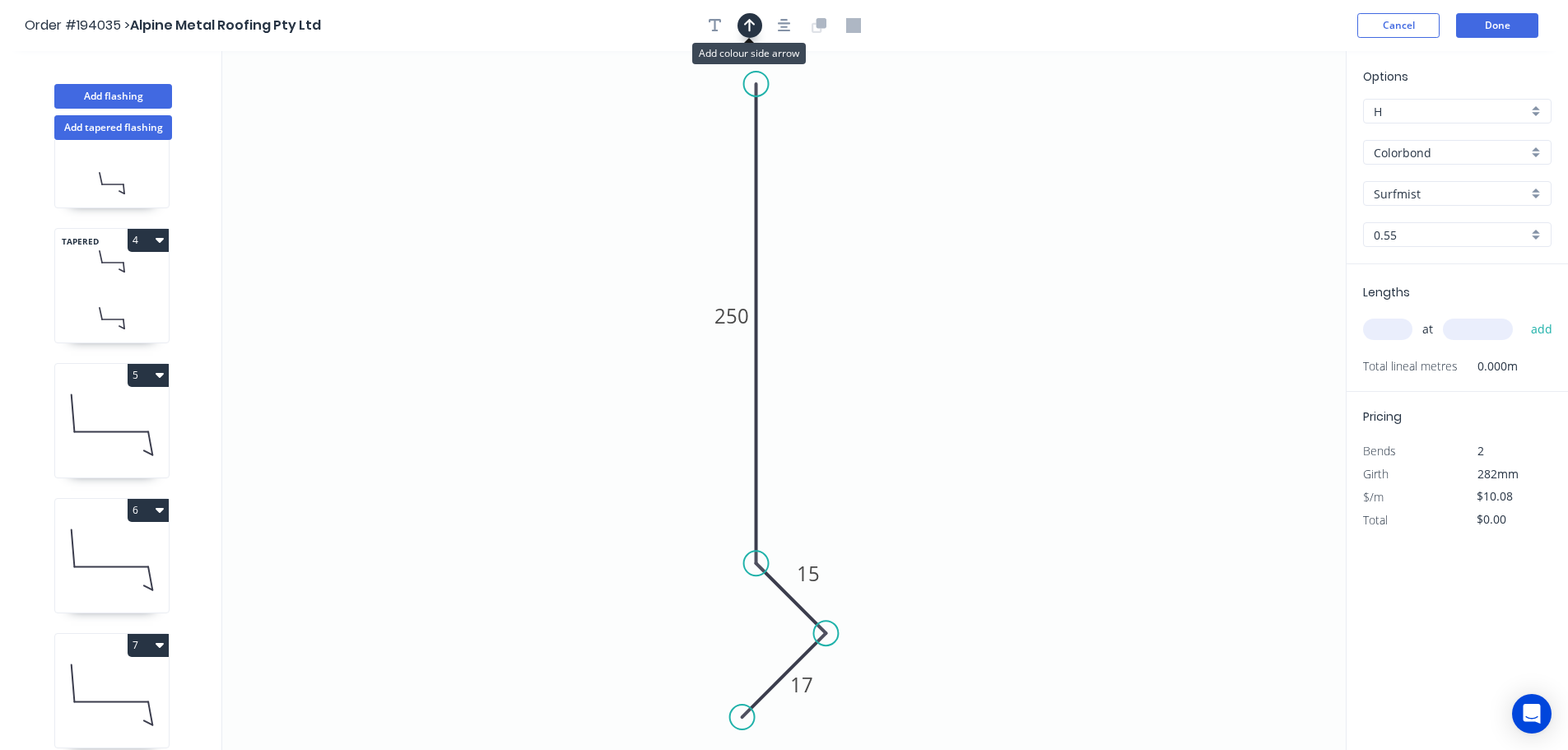
click at [755, 24] on button "button" at bounding box center [749, 25] width 24 height 24
click at [1257, 133] on icon "0 17 15 250" at bounding box center [783, 400] width 1123 height 699
click at [1259, 132] on icon at bounding box center [1262, 114] width 14 height 53
click at [1264, 130] on icon at bounding box center [1276, 120] width 48 height 48
click at [1264, 130] on icon at bounding box center [1281, 133] width 53 height 14
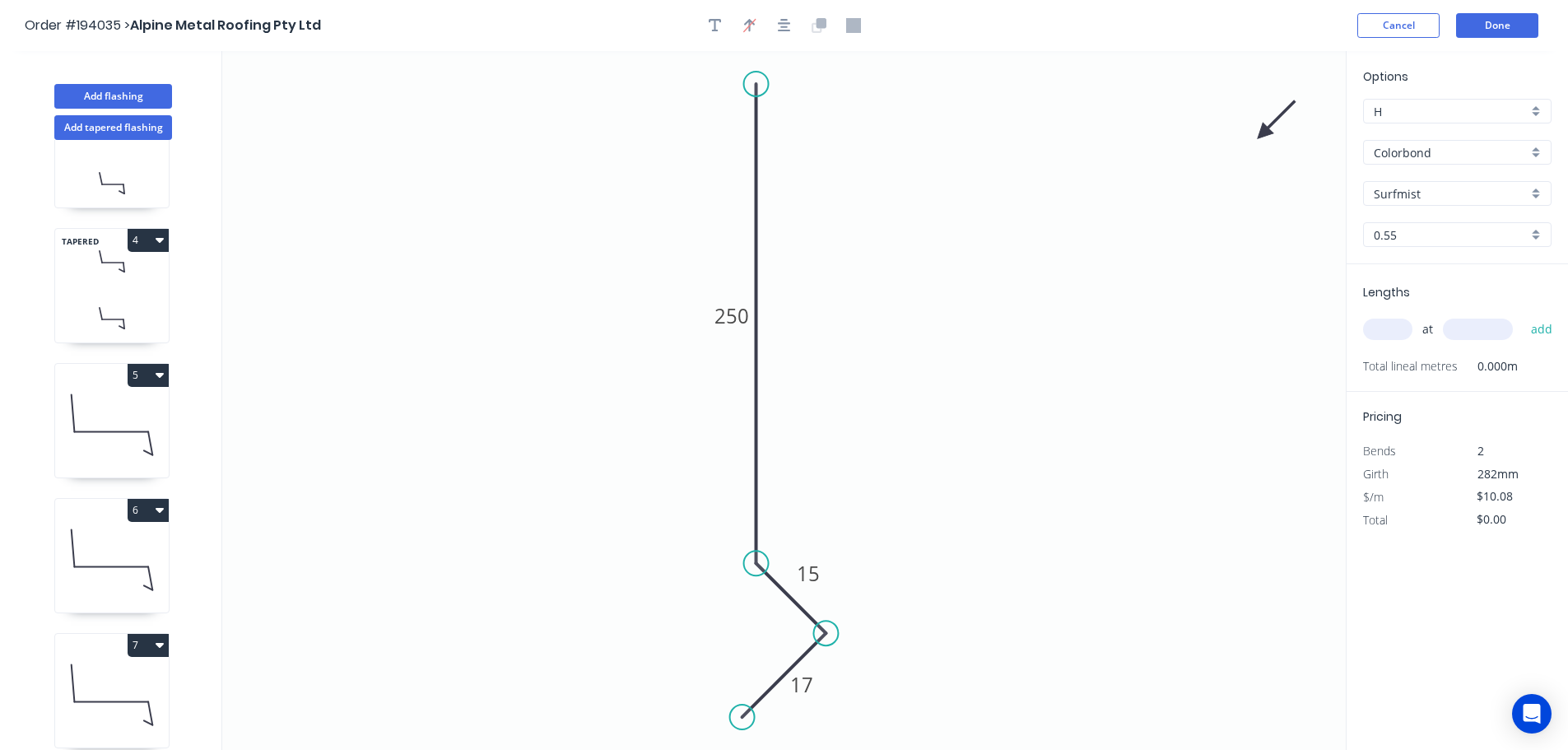
drag, startPoint x: 1264, startPoint y: 132, endPoint x: 1238, endPoint y: 141, distance: 27.5
click at [1253, 139] on icon at bounding box center [1276, 120] width 48 height 48
click at [1378, 325] on input "text" at bounding box center [1387, 330] width 50 height 22
click at [1523, 315] on button "add" at bounding box center [1542, 329] width 39 height 28
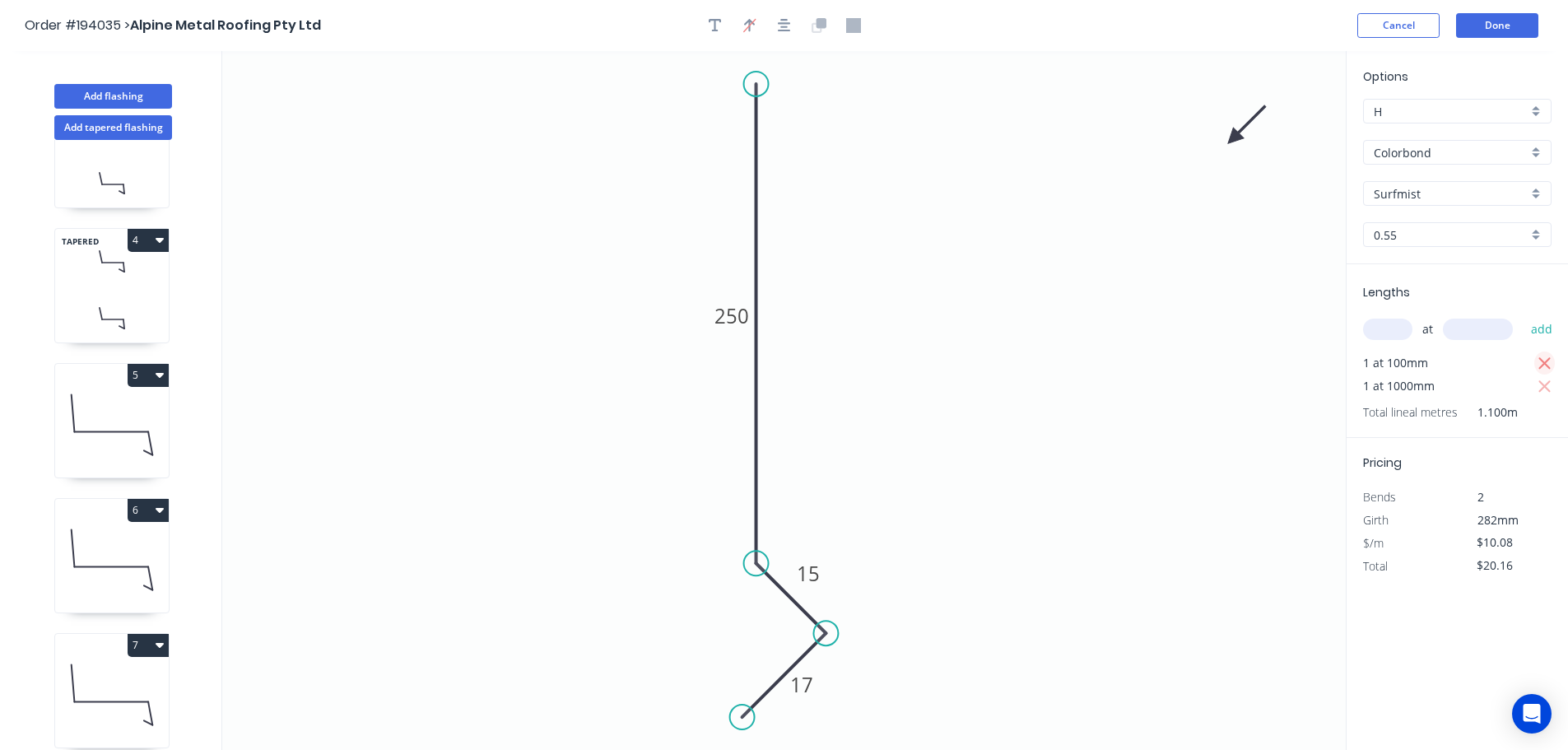
click at [1544, 367] on icon "button" at bounding box center [1544, 364] width 14 height 20
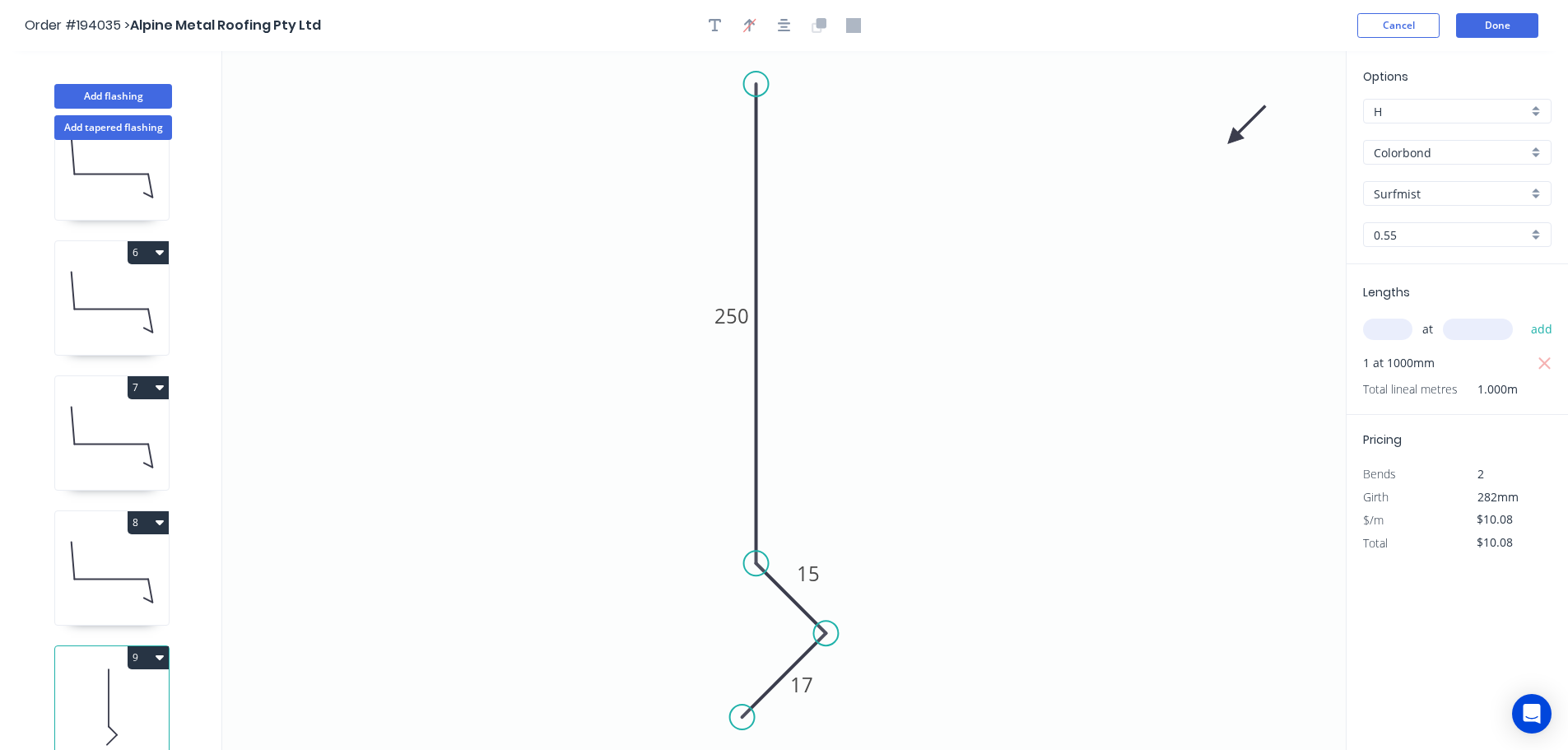
scroll to position [611, 0]
click at [151, 657] on icon at bounding box center [111, 707] width 113 height 105
click at [145, 647] on button "9" at bounding box center [148, 658] width 41 height 23
click at [127, 687] on div "Duplicate" at bounding box center [91, 698] width 127 height 24
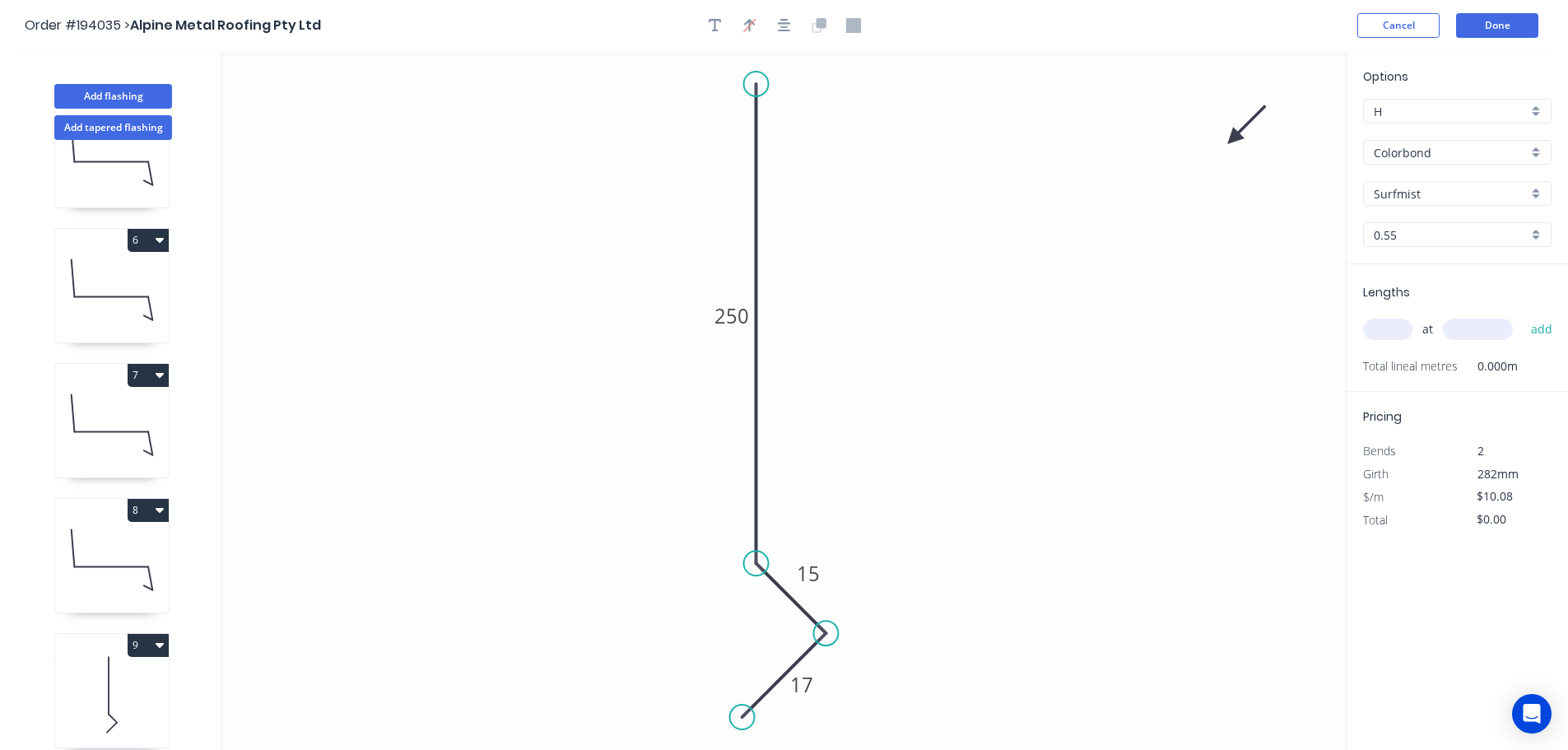
click at [1410, 187] on input "Surfmist" at bounding box center [1450, 194] width 154 height 17
click at [1425, 242] on div "Dover White" at bounding box center [1457, 234] width 186 height 29
click at [1385, 332] on input "text" at bounding box center [1387, 330] width 50 height 22
click at [1523, 315] on button "add" at bounding box center [1542, 329] width 39 height 28
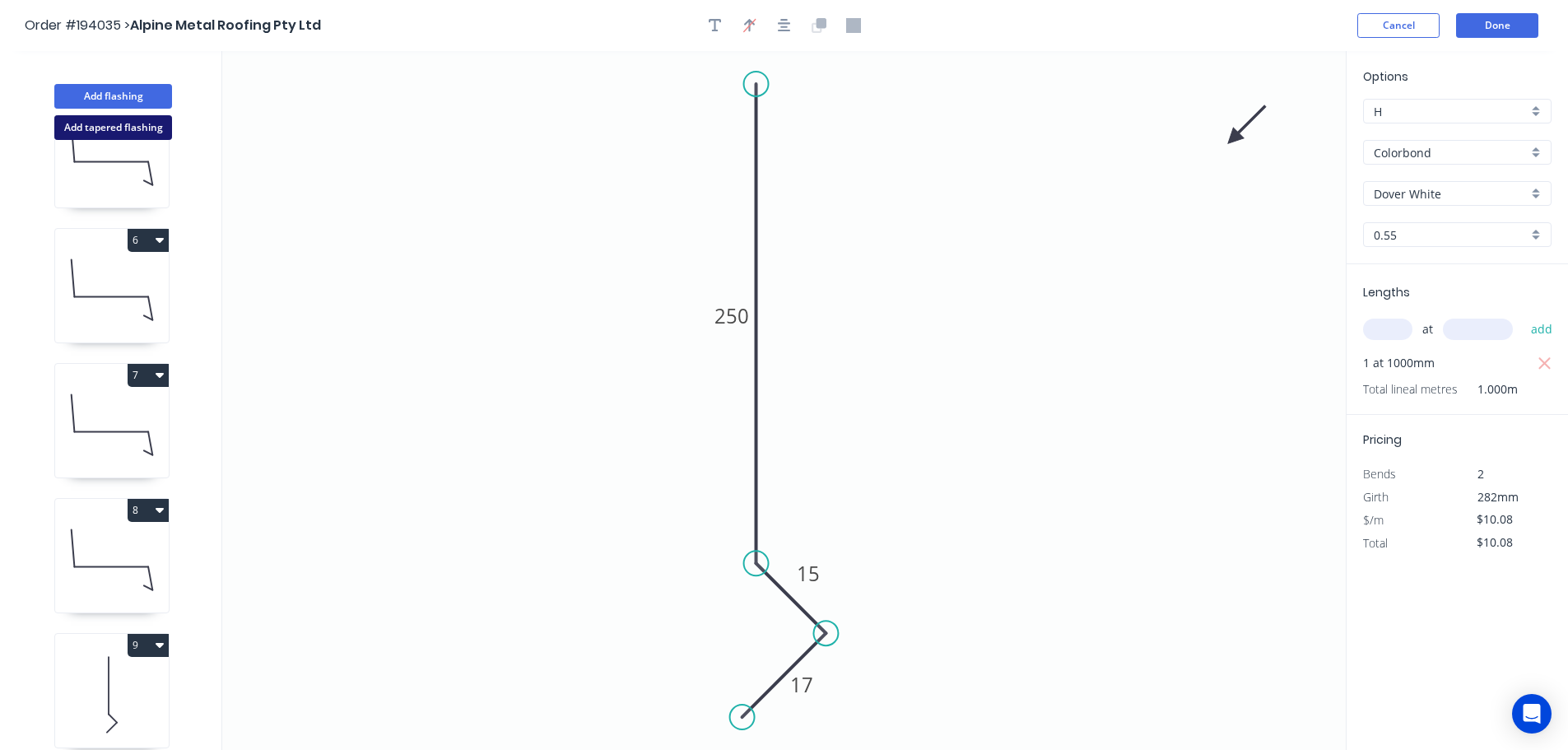
click at [136, 132] on button "Add tapered flashing" at bounding box center [113, 127] width 118 height 24
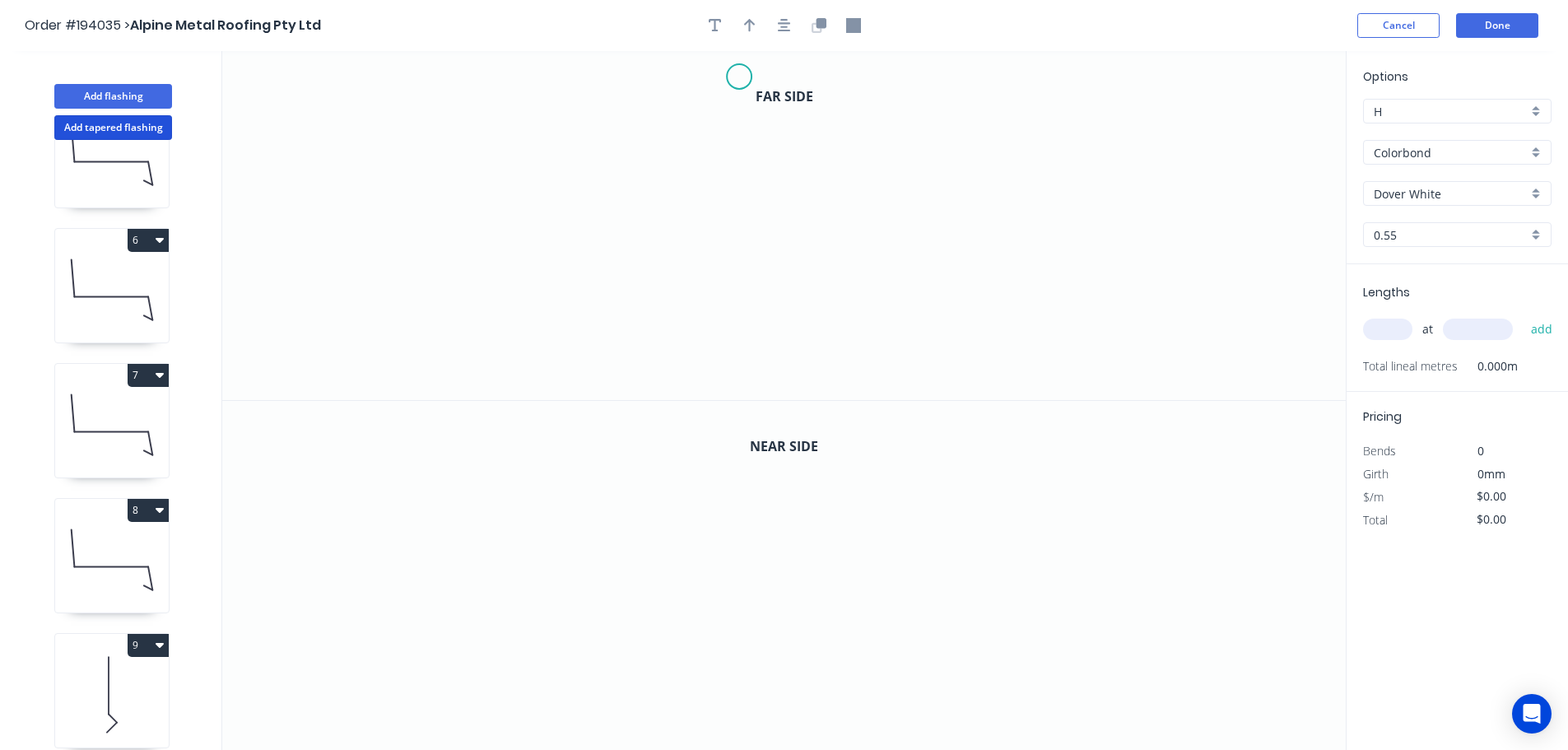
click at [739, 77] on icon "0" at bounding box center [783, 225] width 1123 height 349
click at [865, 79] on icon "0" at bounding box center [783, 225] width 1123 height 349
click at [859, 282] on icon "0 ?" at bounding box center [783, 225] width 1123 height 349
click at [927, 345] on icon "0 ? ?" at bounding box center [783, 225] width 1123 height 349
click at [848, 394] on icon "0 ? ? ?" at bounding box center [783, 225] width 1123 height 349
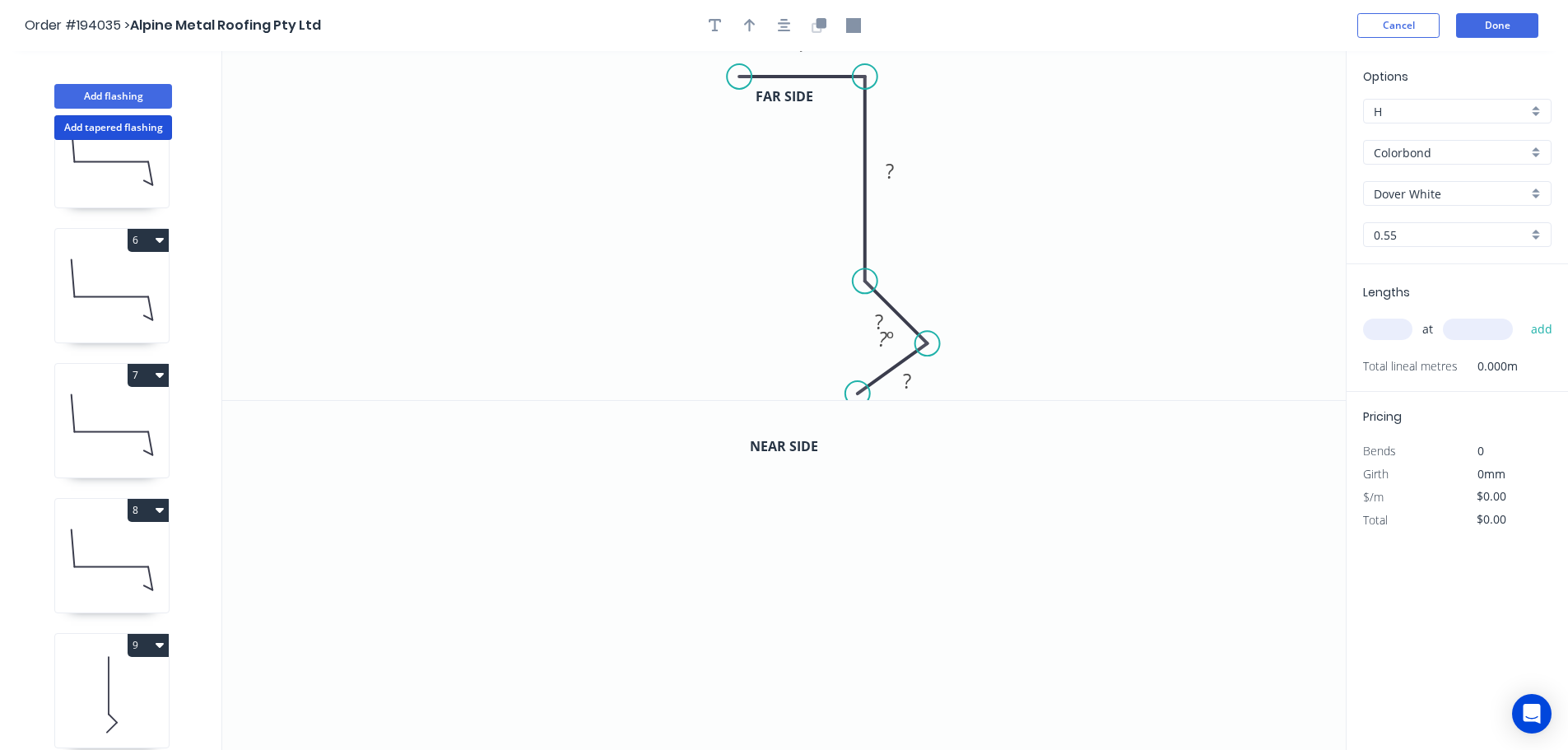
drag, startPoint x: 854, startPoint y: 388, endPoint x: 858, endPoint y: 395, distance: 8.1
click at [858, 395] on circle at bounding box center [857, 393] width 24 height 24
click at [795, 37] on header "Order #194035 > Alpine Metal Roofing Pty Ltd Cancel Done" at bounding box center [784, 25] width 1568 height 51
click at [781, 23] on icon "button" at bounding box center [784, 25] width 14 height 14
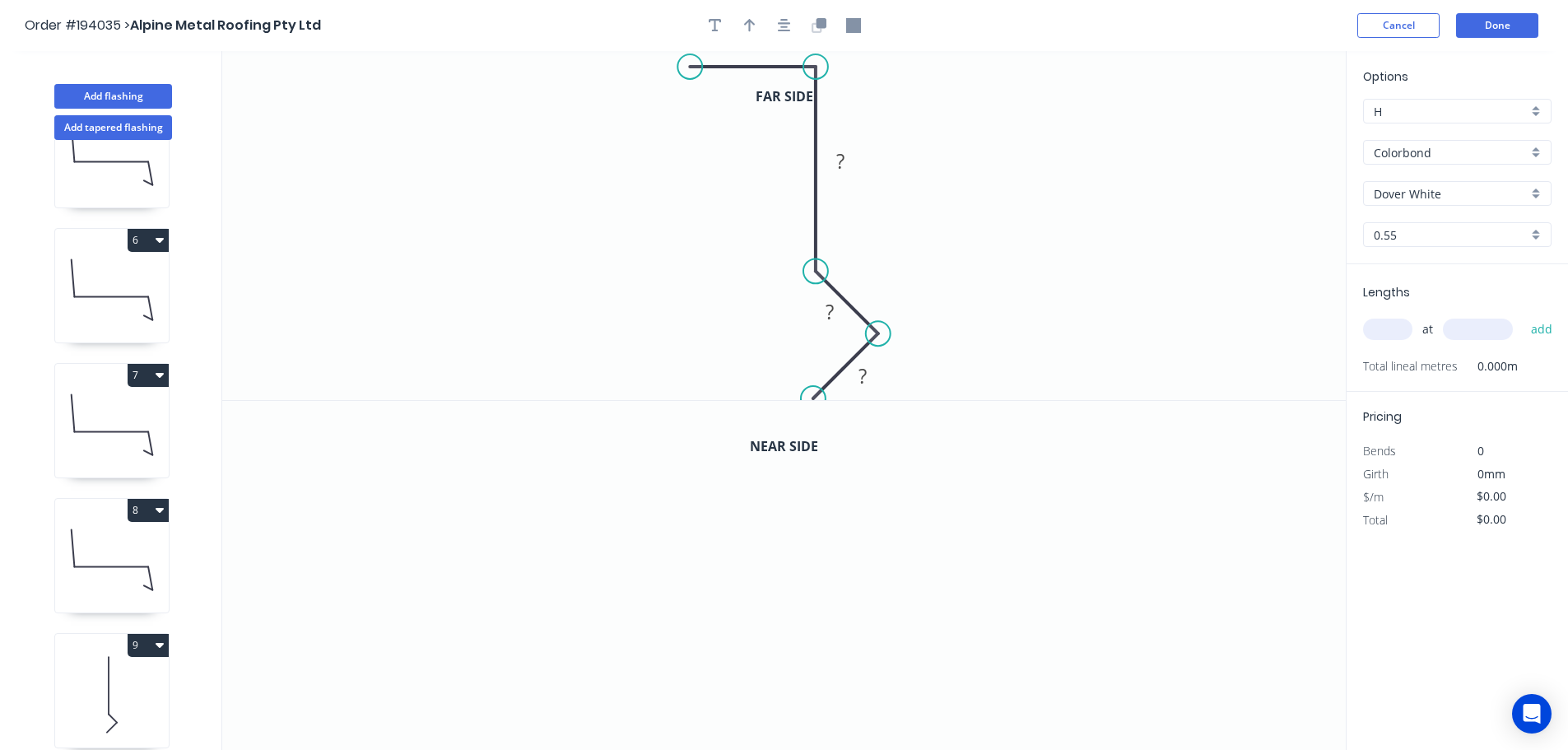
drag, startPoint x: 808, startPoint y: 380, endPoint x: 815, endPoint y: 394, distance: 15.7
click at [815, 398] on circle at bounding box center [812, 398] width 24 height 24
drag, startPoint x: 693, startPoint y: 68, endPoint x: 681, endPoint y: 68, distance: 12.0
click at [681, 68] on circle at bounding box center [681, 66] width 24 height 24
click at [780, 29] on icon "button" at bounding box center [784, 25] width 14 height 14
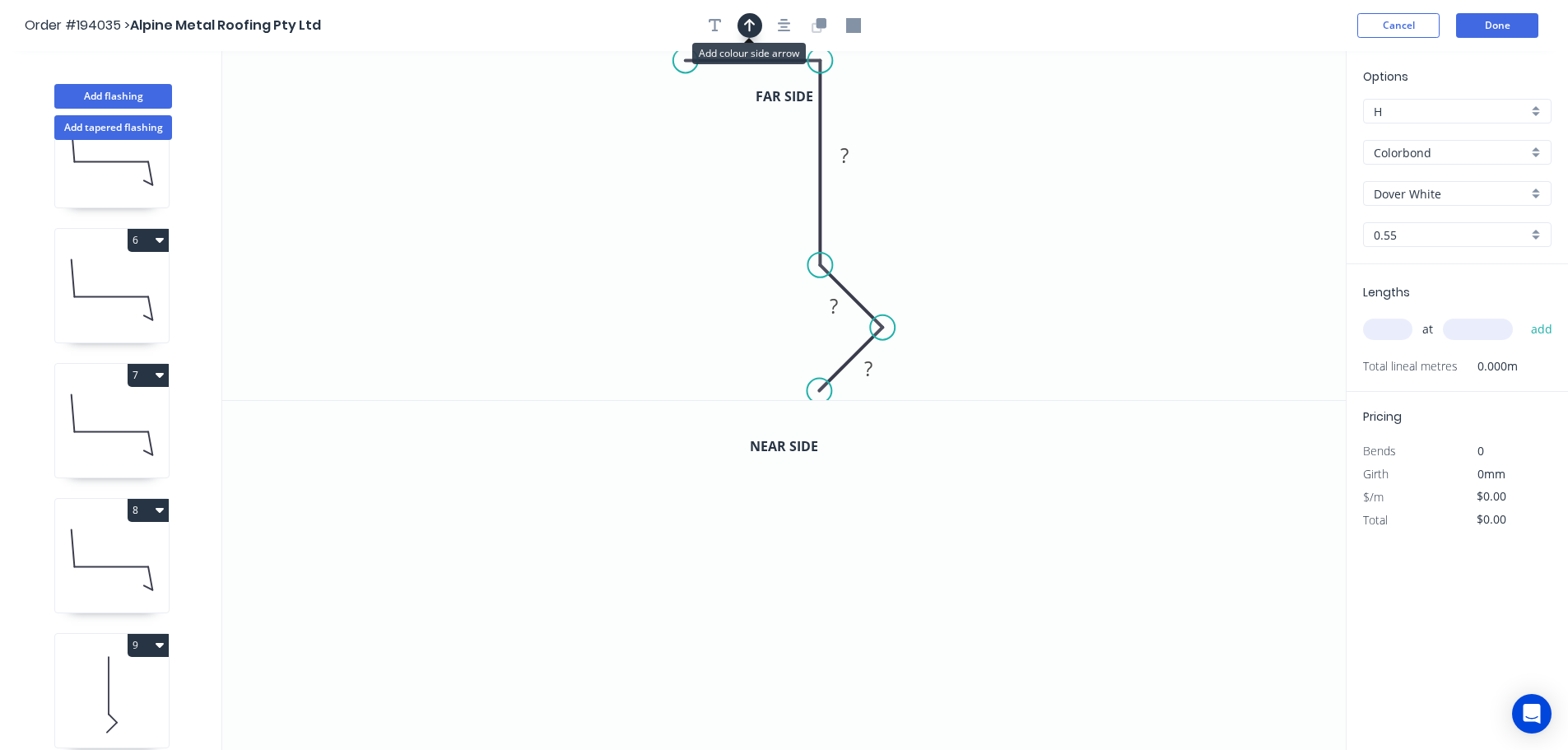
click at [755, 27] on button "button" at bounding box center [749, 25] width 24 height 24
click at [1256, 129] on icon at bounding box center [1262, 114] width 14 height 53
click at [1258, 130] on icon "0 ? ? ? ?" at bounding box center [783, 225] width 1123 height 349
click at [1258, 128] on icon at bounding box center [1255, 110] width 14 height 53
drag, startPoint x: 1257, startPoint y: 126, endPoint x: 1207, endPoint y: 124, distance: 50.0
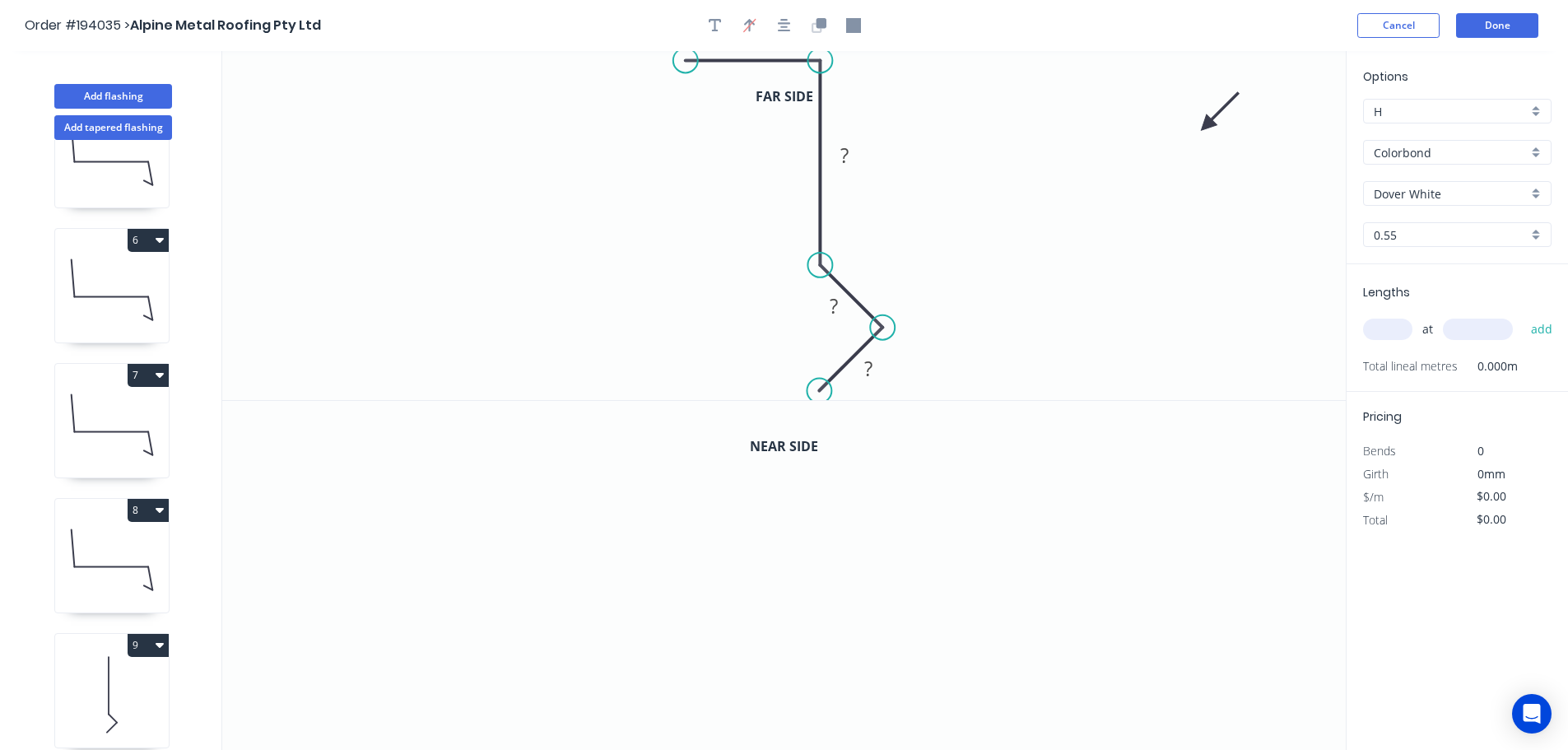
click at [1207, 124] on icon at bounding box center [1219, 111] width 48 height 48
click at [852, 159] on rect at bounding box center [844, 156] width 33 height 23
click at [788, 29] on icon "button" at bounding box center [784, 25] width 14 height 14
click at [819, 30] on icon "button" at bounding box center [816, 27] width 10 height 10
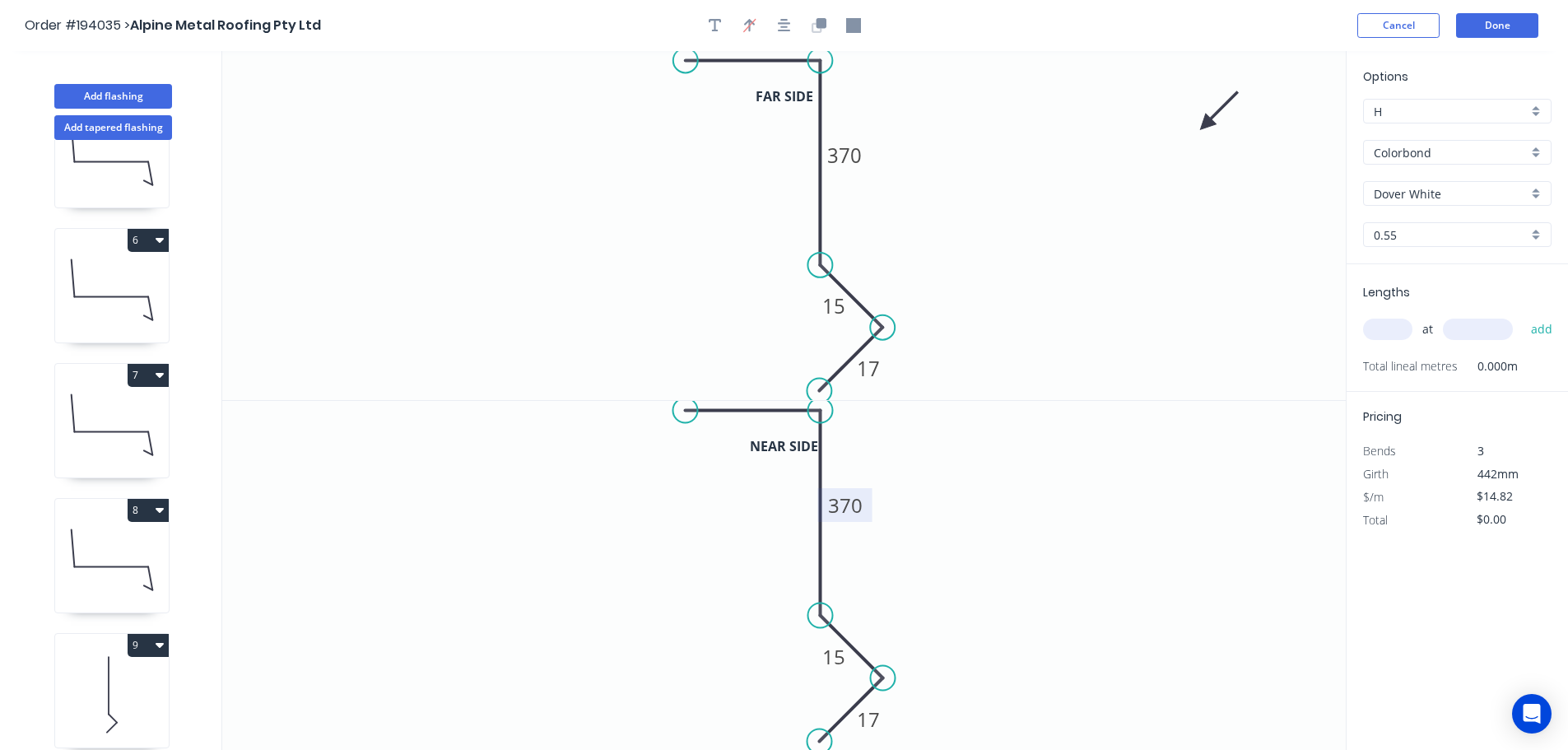
click at [851, 511] on tspan "370" at bounding box center [845, 505] width 34 height 27
click at [1407, 330] on input "text" at bounding box center [1387, 330] width 50 height 22
click at [1523, 315] on button "add" at bounding box center [1542, 329] width 39 height 28
click at [1496, 33] on button "Done" at bounding box center [1496, 25] width 82 height 24
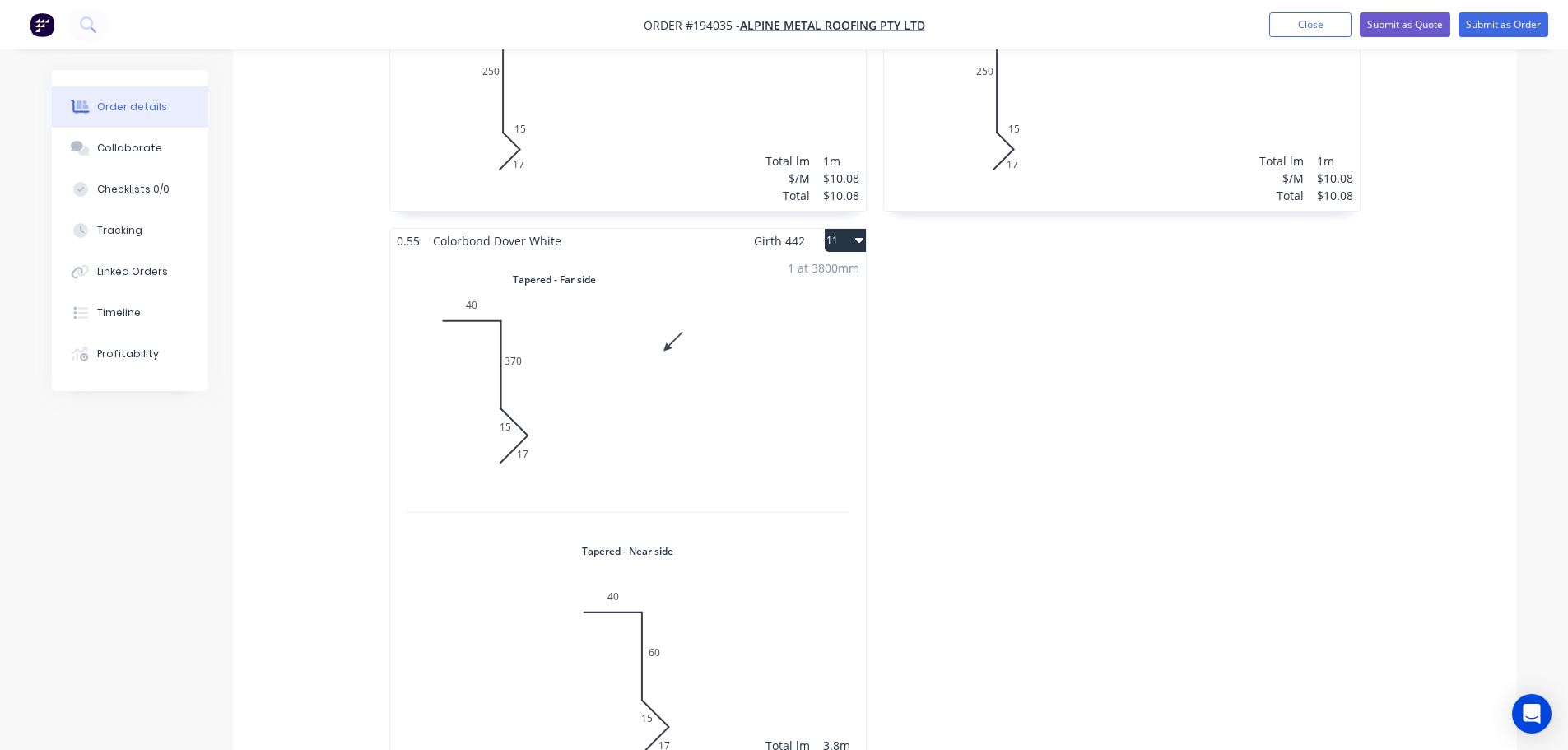
scroll to position [2635, 0]
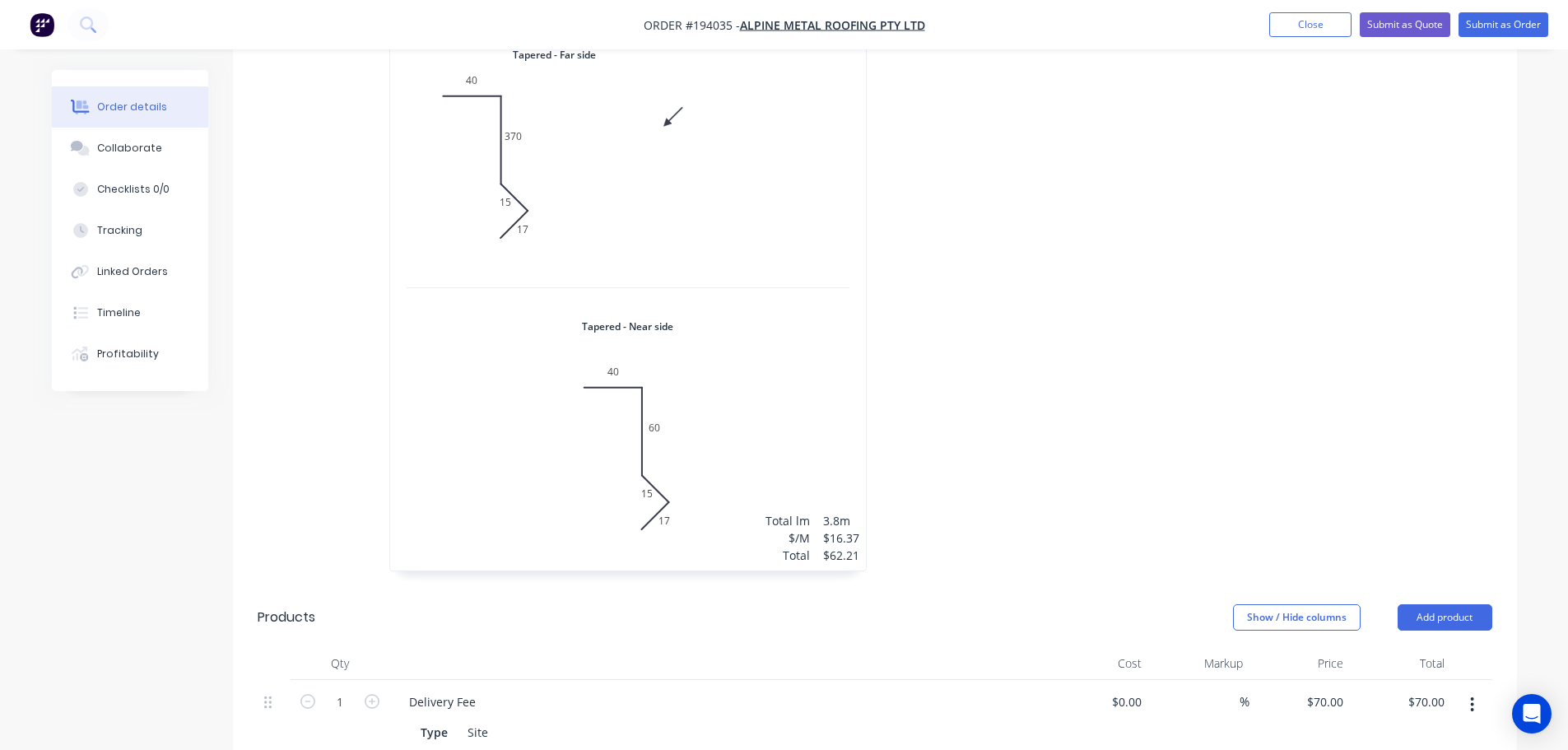
click at [685, 346] on div "1 at 3800mm Total lm $/M Total 3.8m $16.37 $62.21" at bounding box center [627, 299] width 475 height 543
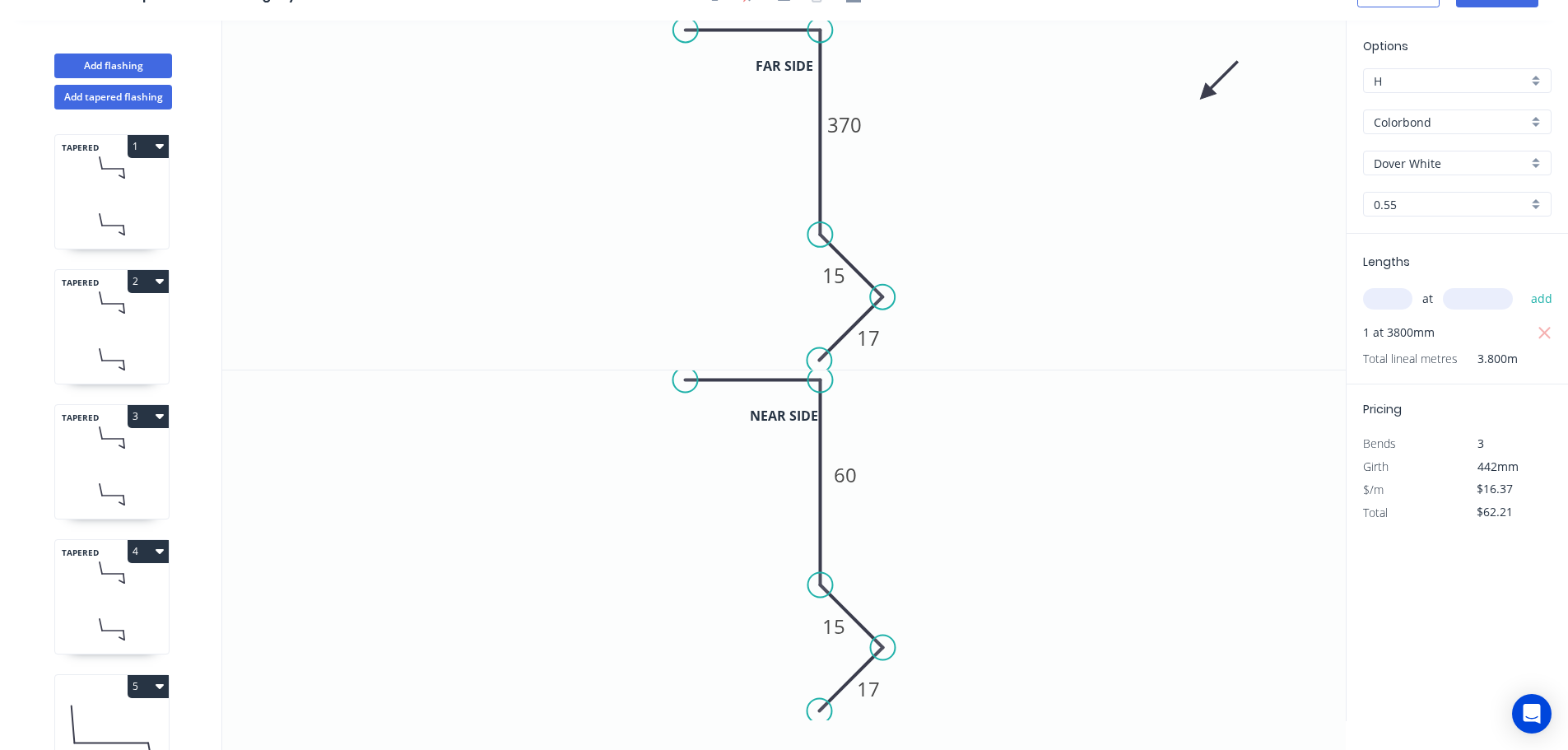
scroll to position [31, 0]
drag, startPoint x: 826, startPoint y: 290, endPoint x: 855, endPoint y: 262, distance: 40.3
click at [855, 262] on rect at bounding box center [863, 247] width 53 height 34
click at [830, 638] on tspan "15" at bounding box center [833, 626] width 23 height 27
drag, startPoint x: 821, startPoint y: 642, endPoint x: 856, endPoint y: 613, distance: 45.5
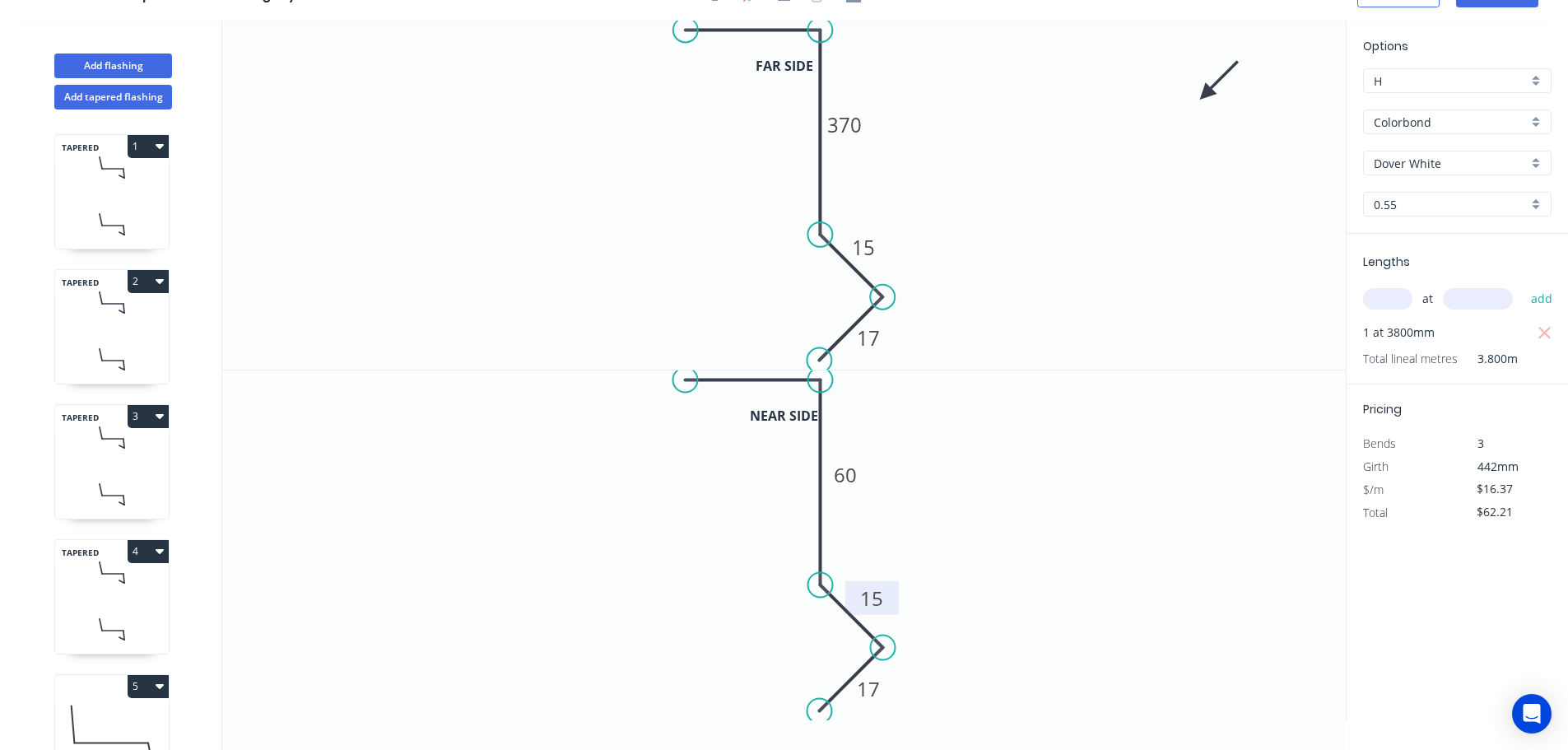
click at [856, 614] on rect at bounding box center [872, 598] width 53 height 34
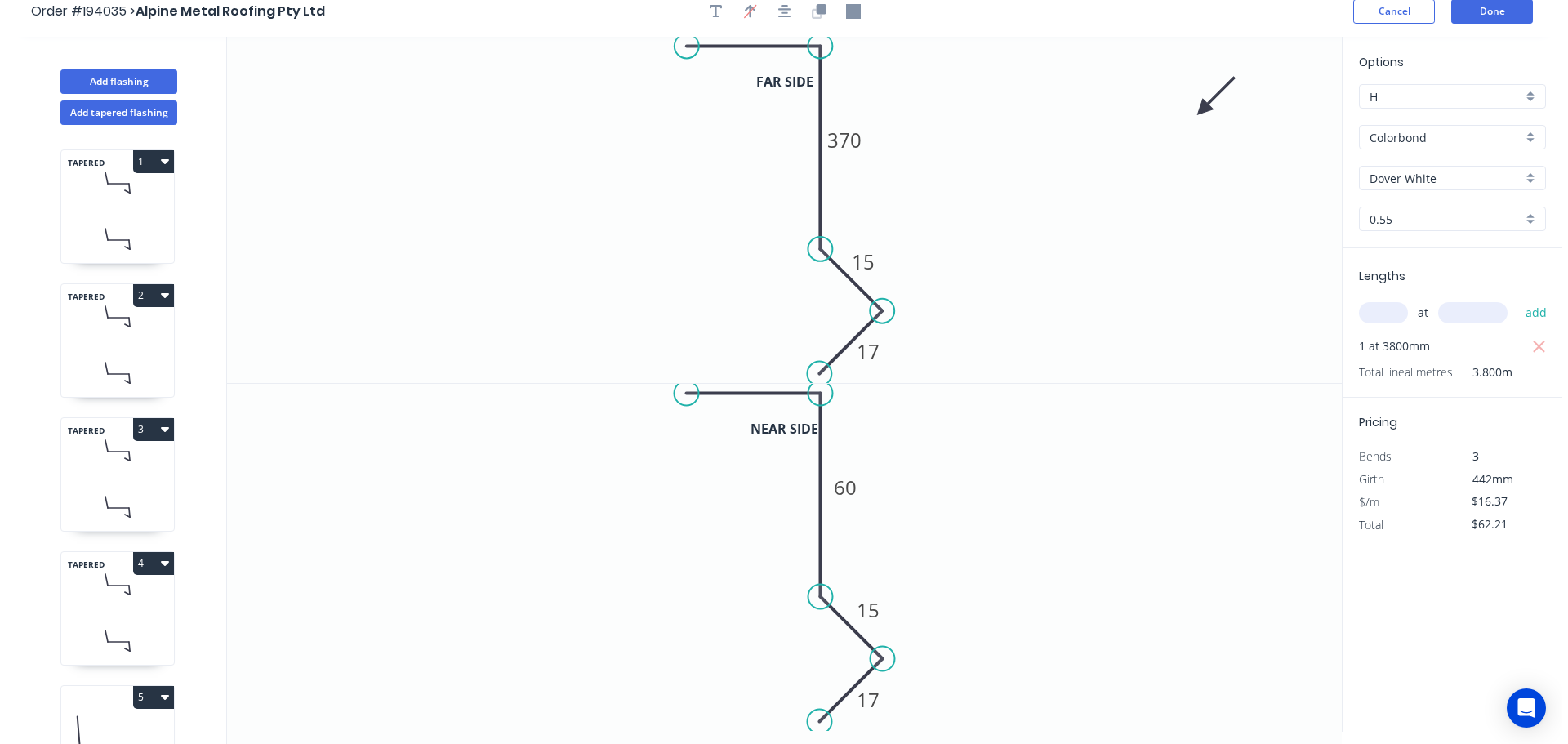
scroll to position [0, 0]
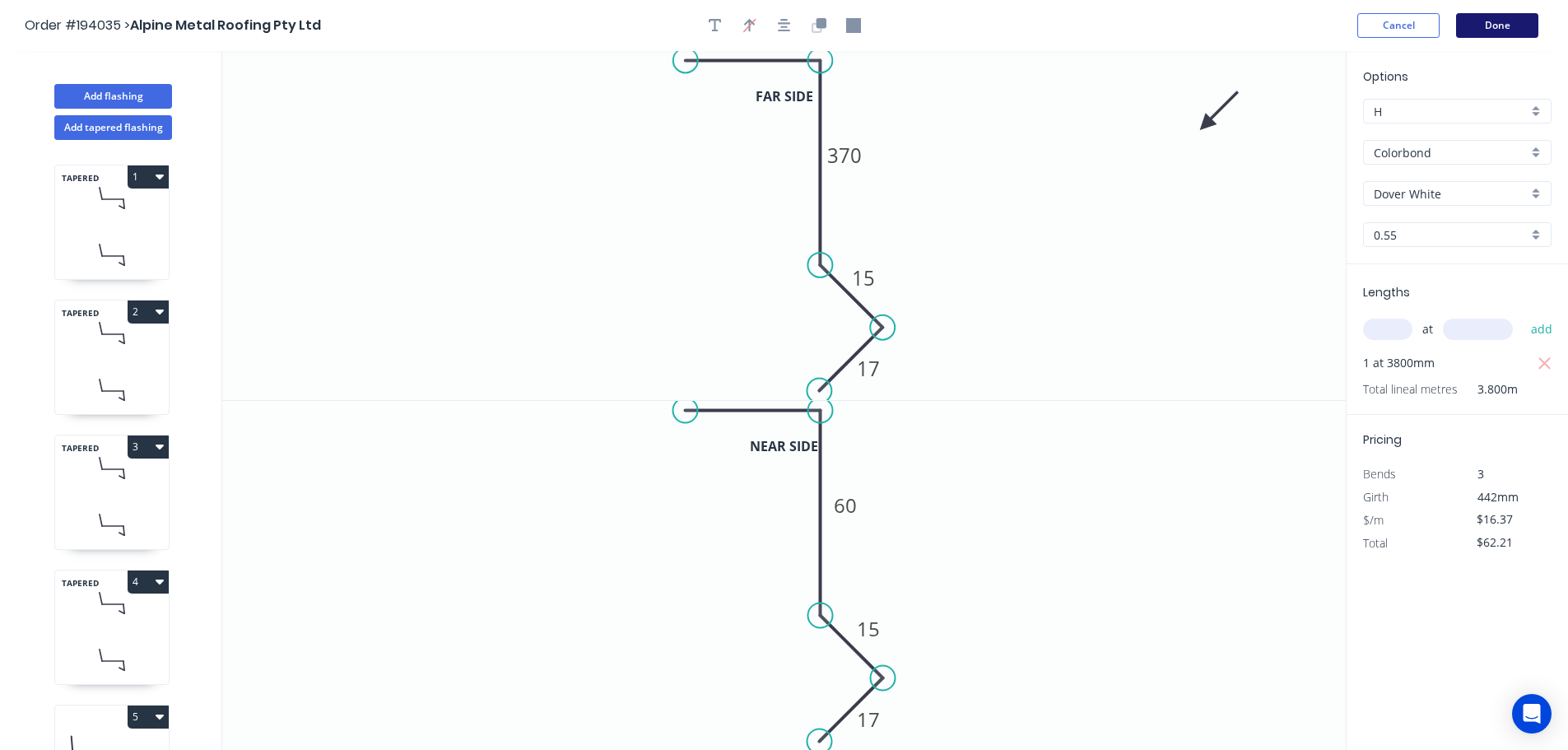
click at [1479, 34] on button "Done" at bounding box center [1496, 25] width 82 height 24
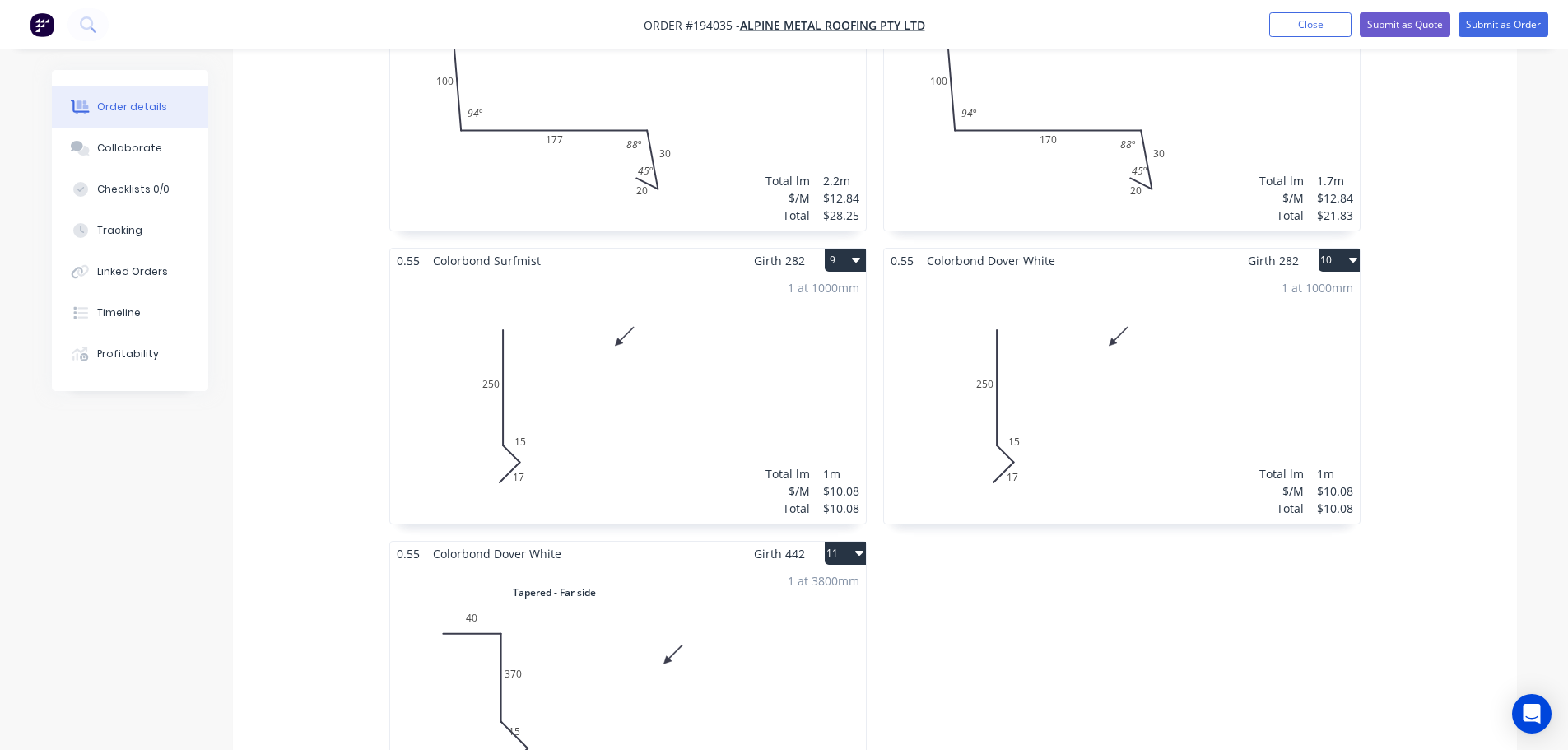
scroll to position [2305, 0]
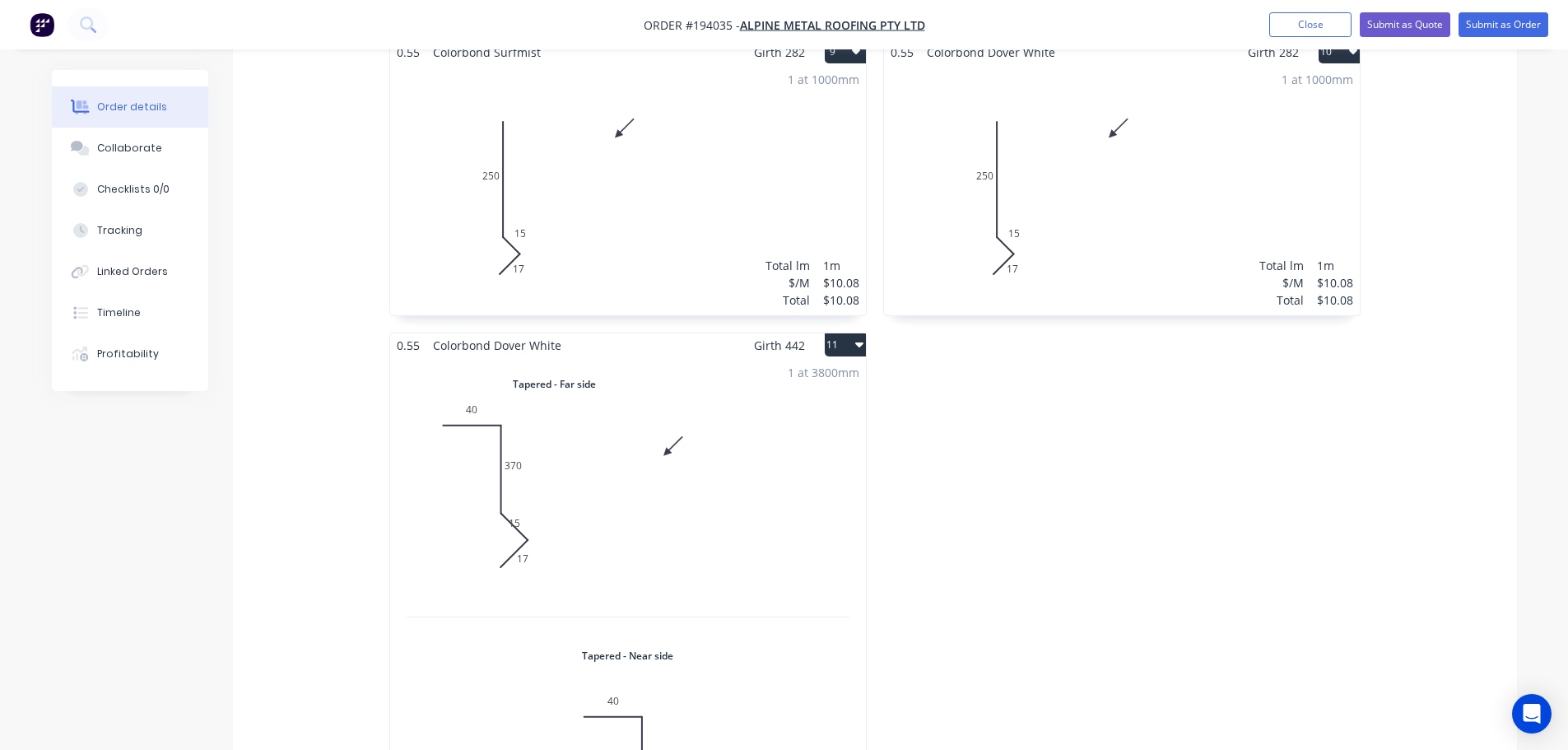
click at [753, 481] on div "1 at 3800mm Total lm $/M Total 3.8m $16.37 $62.21" at bounding box center [627, 629] width 475 height 543
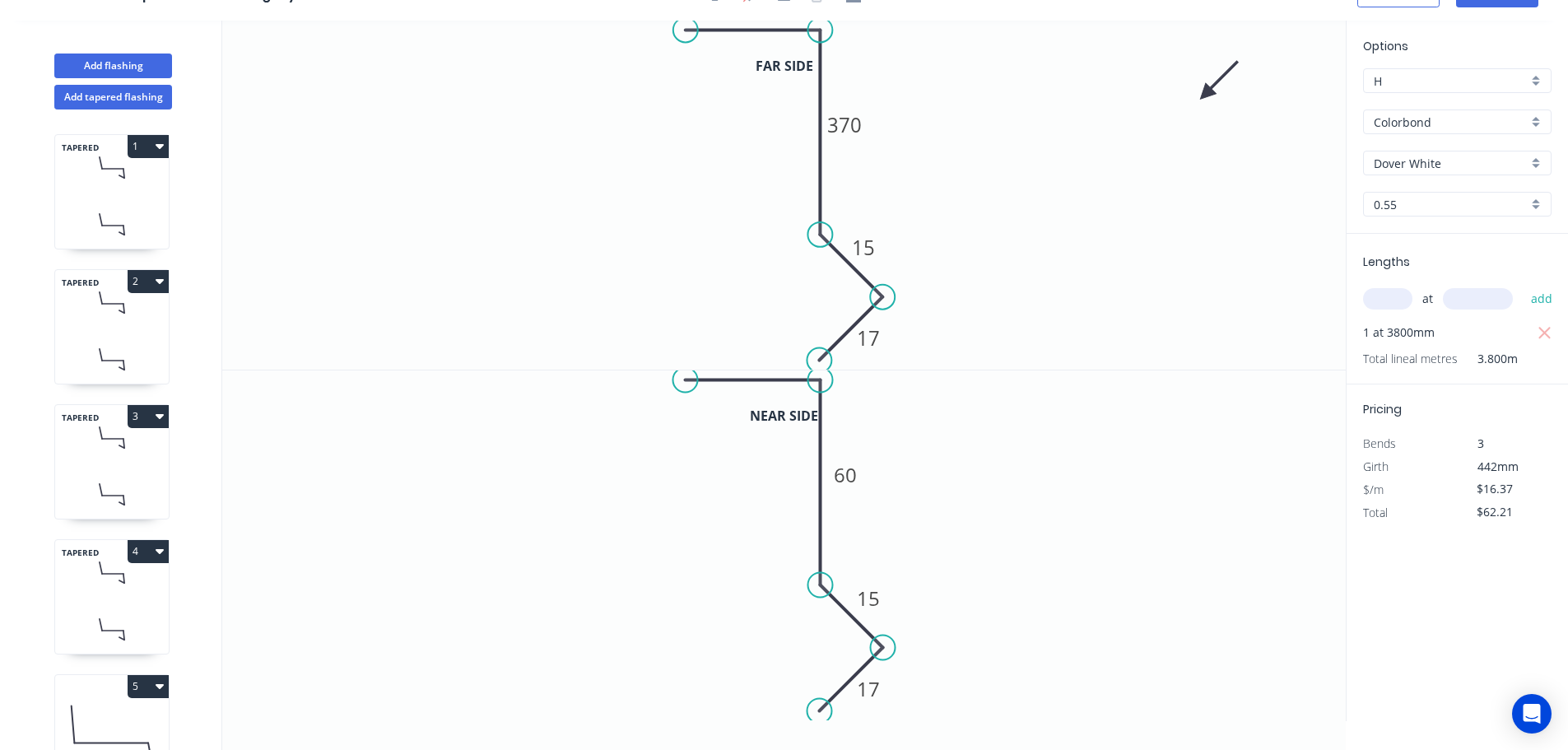
scroll to position [31, 0]
drag, startPoint x: 884, startPoint y: 258, endPoint x: 900, endPoint y: 252, distance: 17.1
click at [900, 252] on rect at bounding box center [875, 242] width 53 height 34
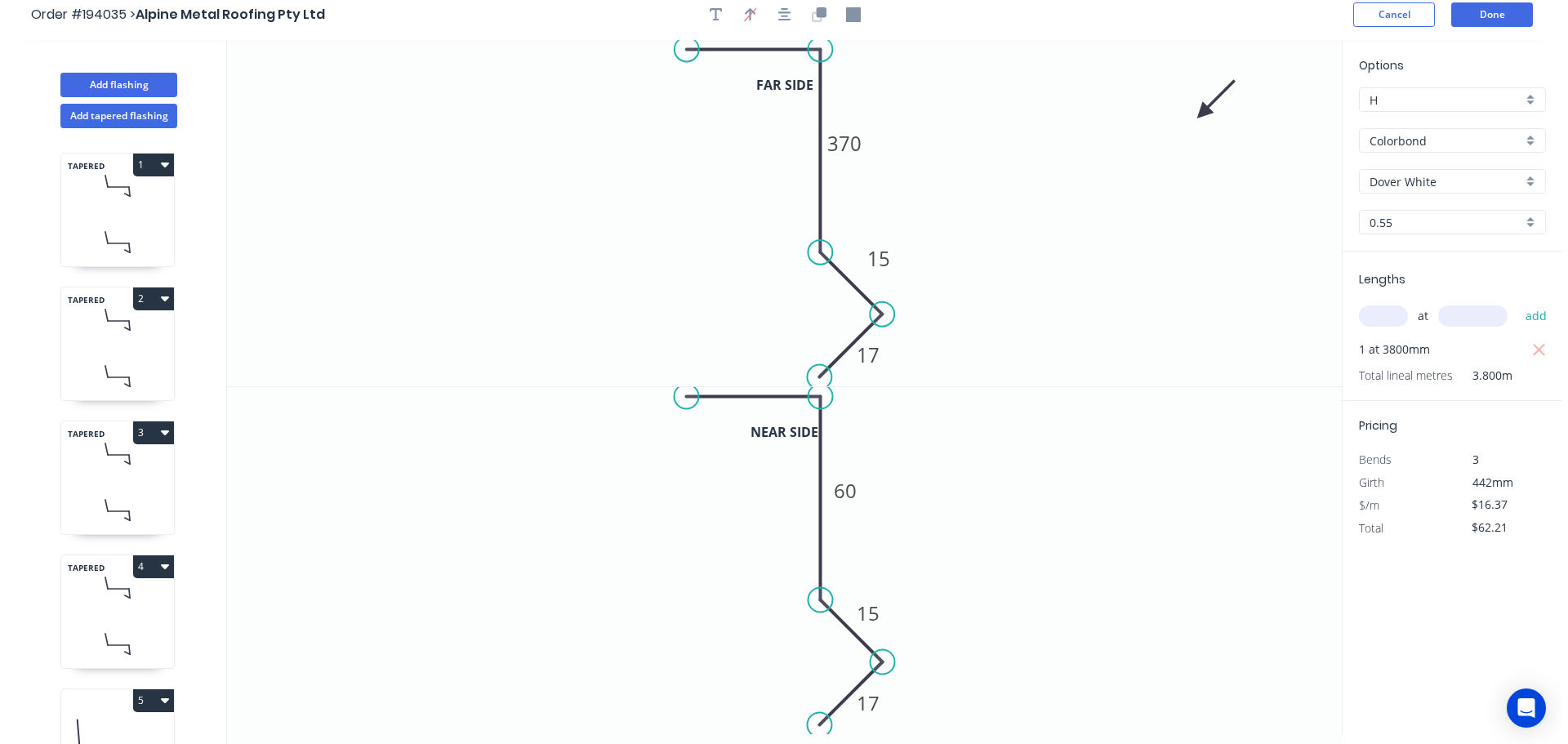
scroll to position [0, 0]
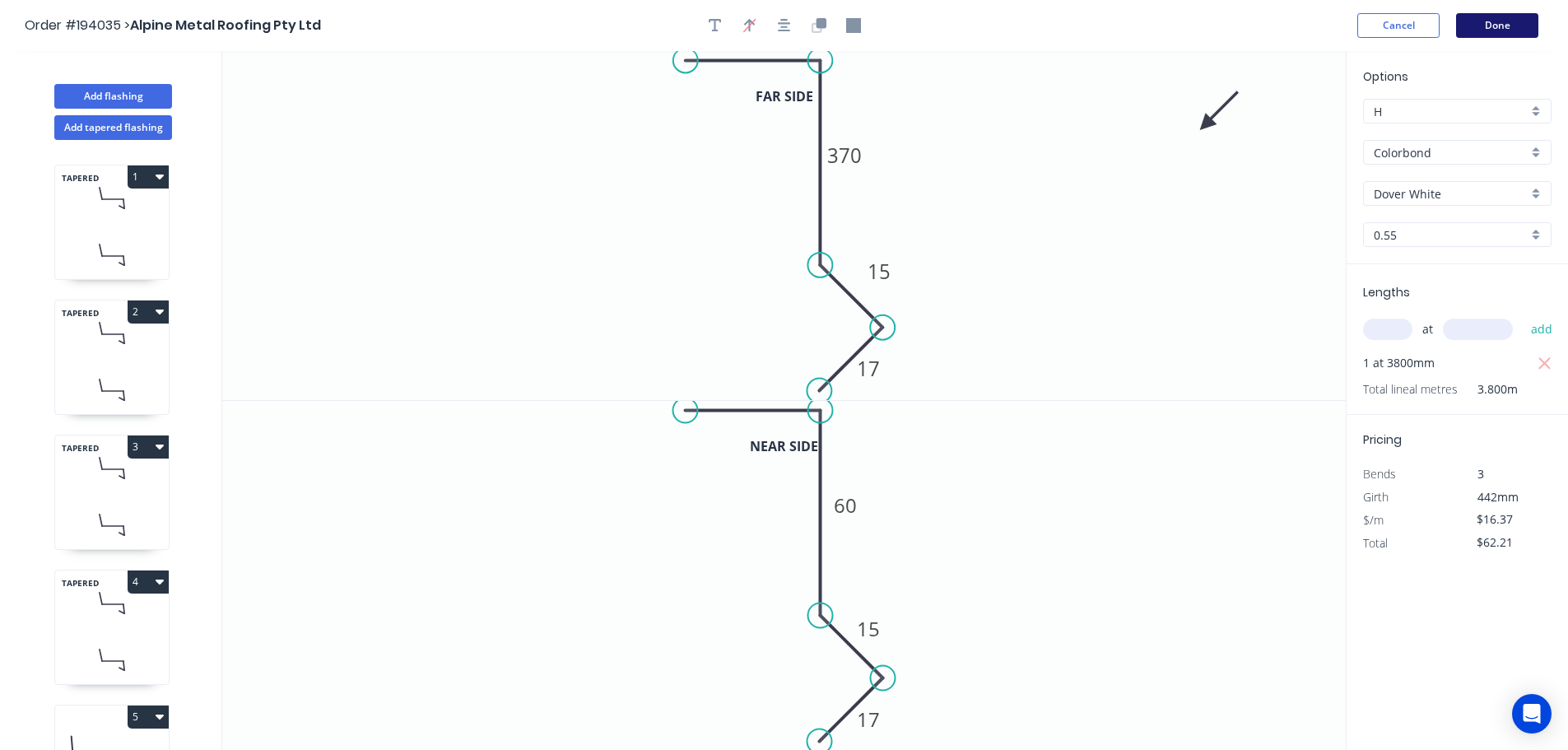
click at [1499, 34] on button "Done" at bounding box center [1496, 25] width 82 height 24
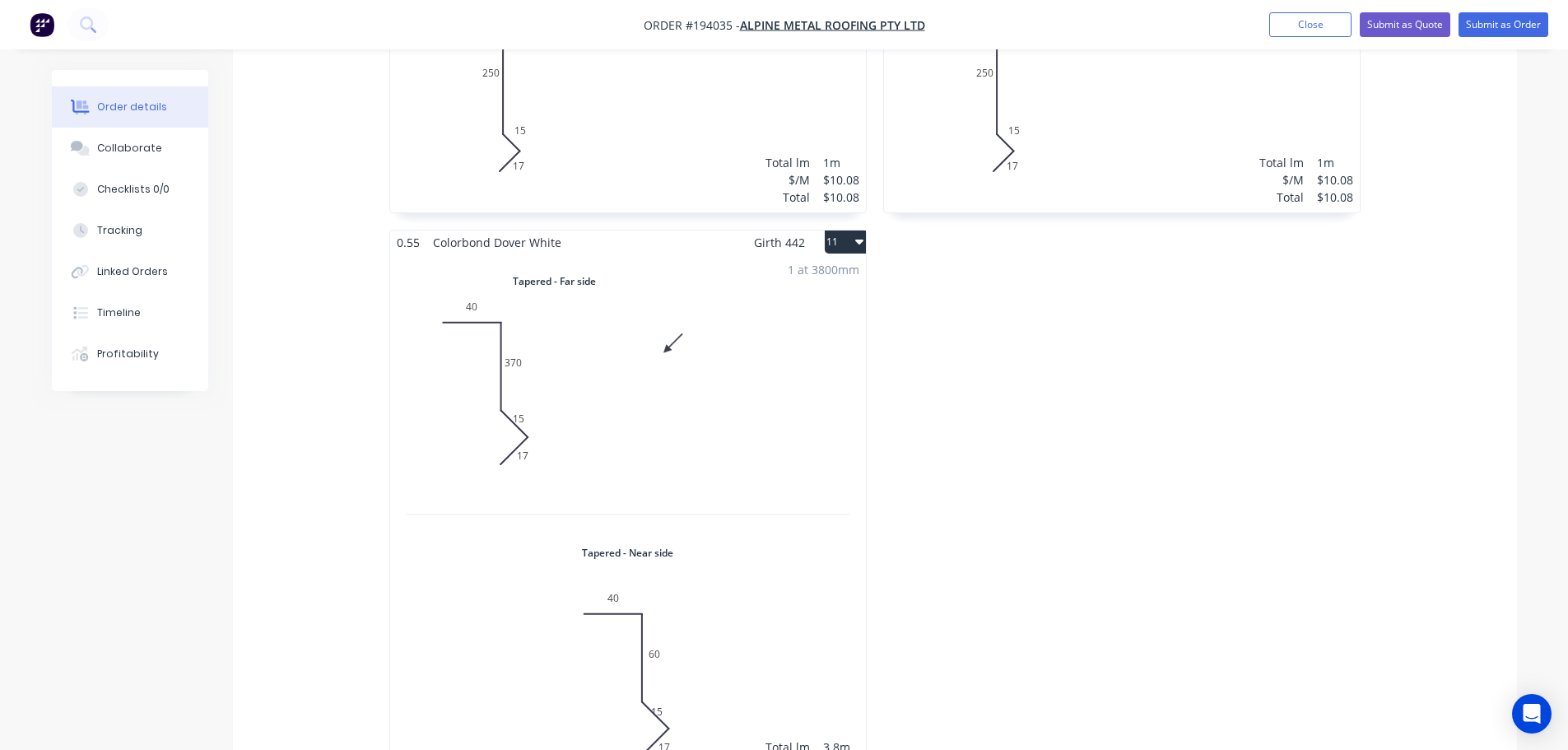
scroll to position [2553, 0]
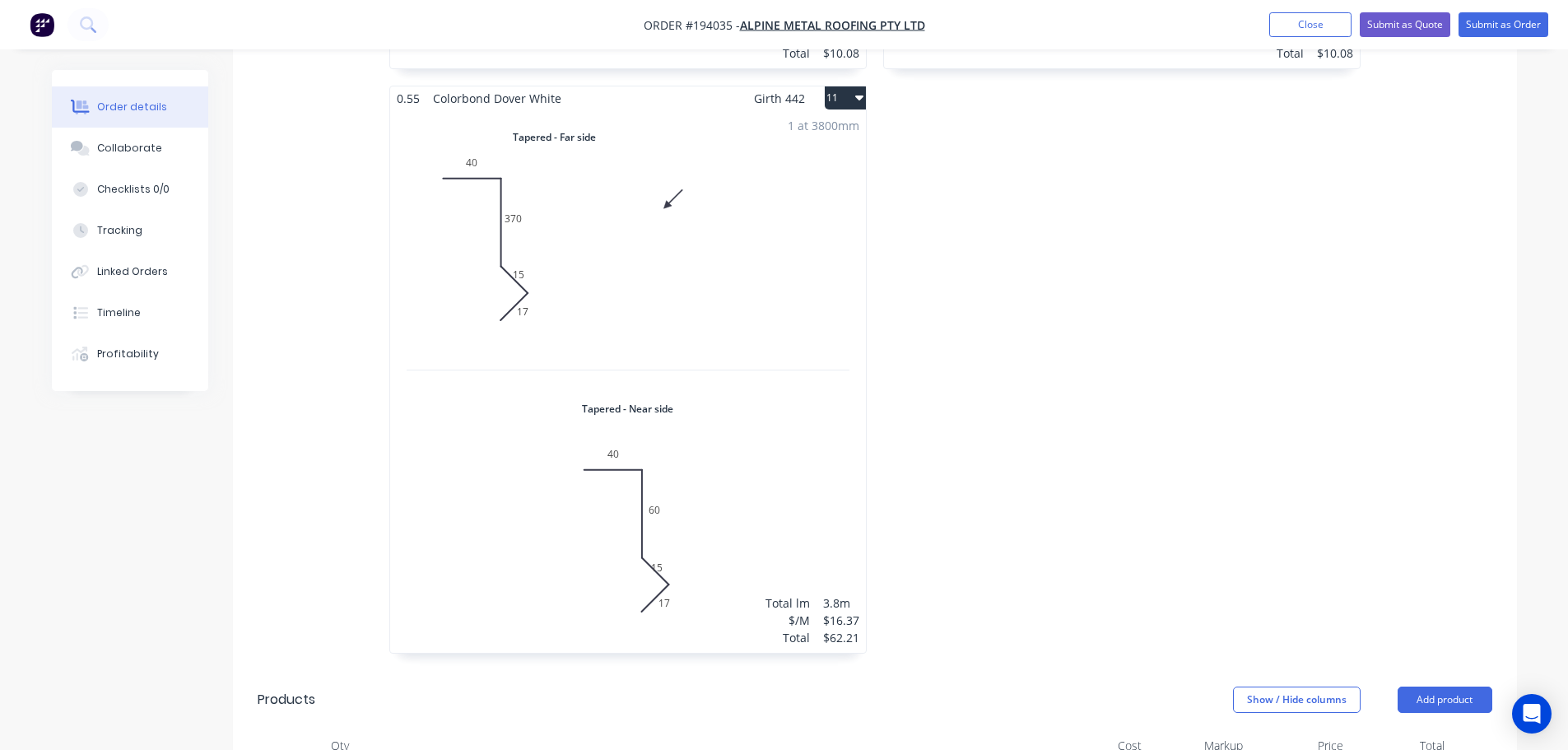
click at [806, 483] on div "1 at 3800mm Total lm $/M Total 3.8m $16.37 $62.21" at bounding box center [627, 381] width 475 height 543
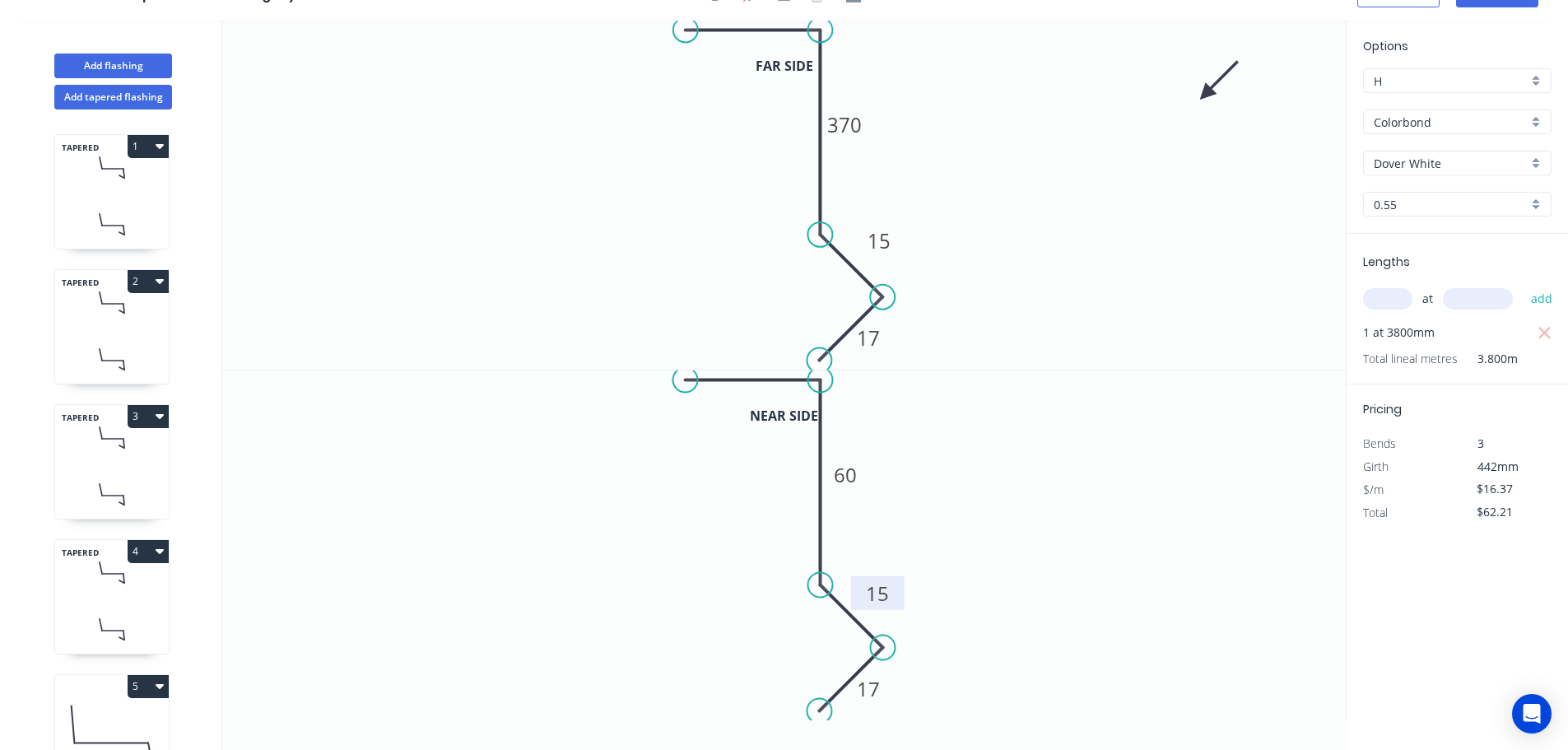
drag, startPoint x: 888, startPoint y: 597, endPoint x: 897, endPoint y: 592, distance: 10.3
click at [897, 592] on rect at bounding box center [877, 592] width 53 height 34
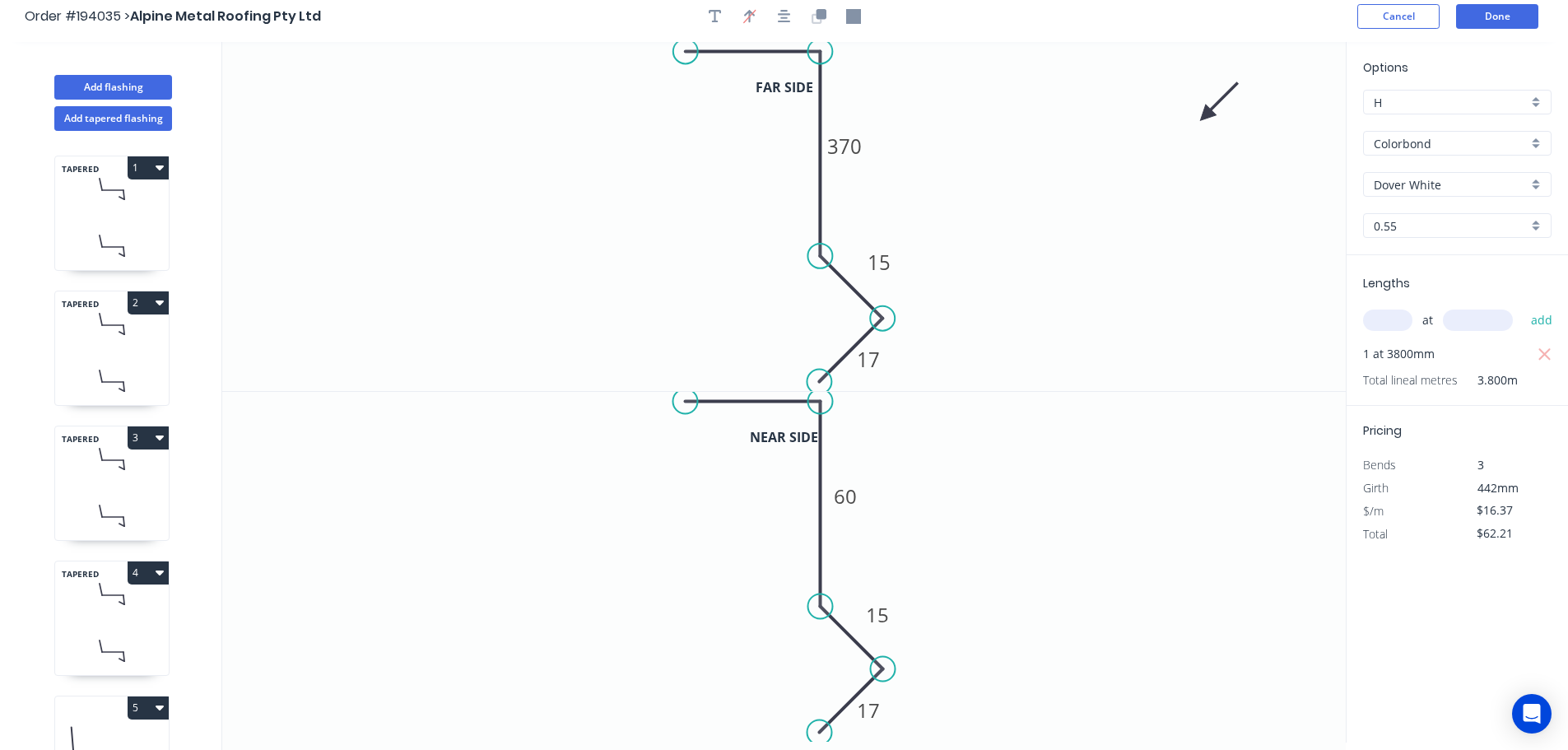
scroll to position [0, 0]
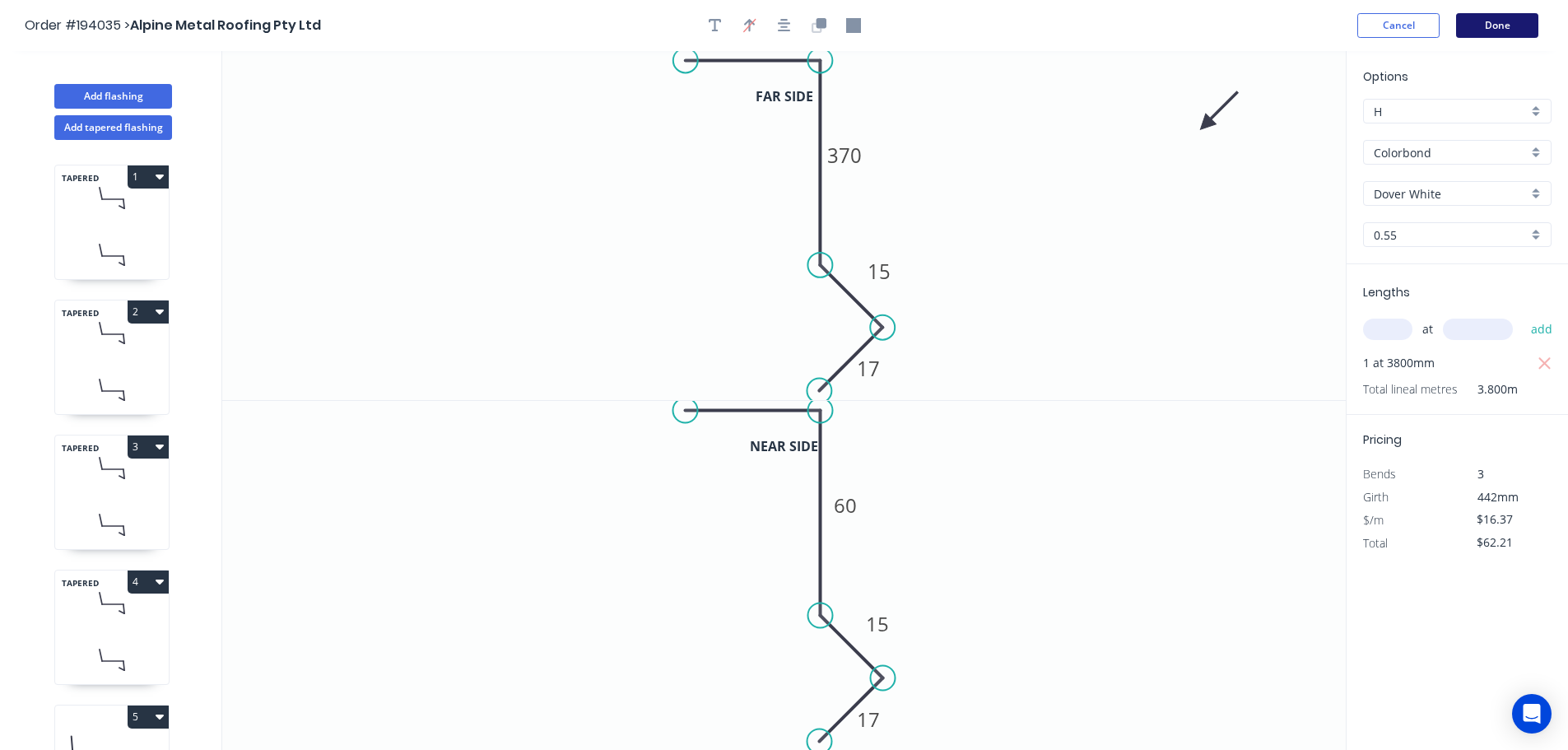
click at [1487, 30] on button "Done" at bounding box center [1496, 25] width 82 height 24
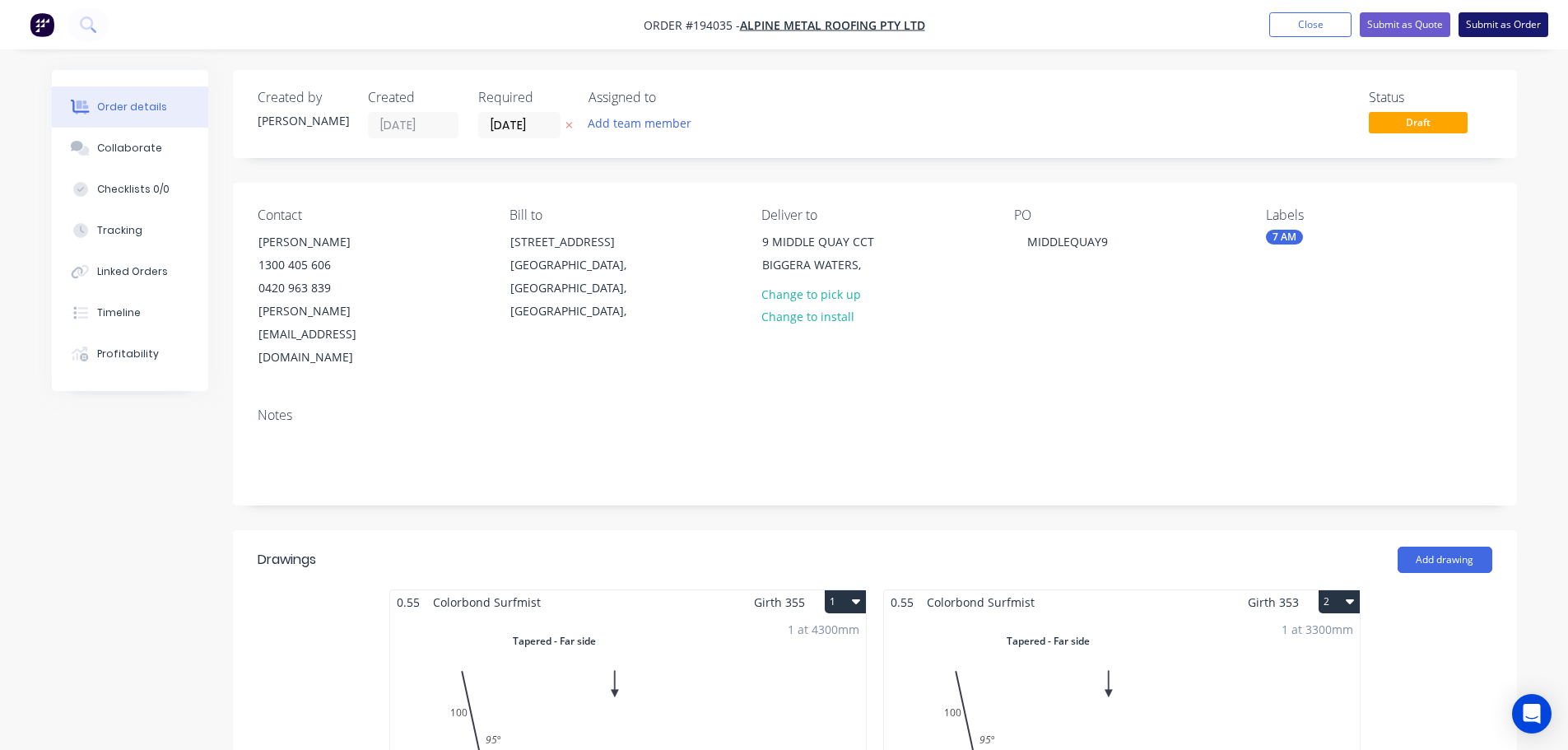
click at [1508, 20] on button "Submit as Order" at bounding box center [1503, 24] width 90 height 24
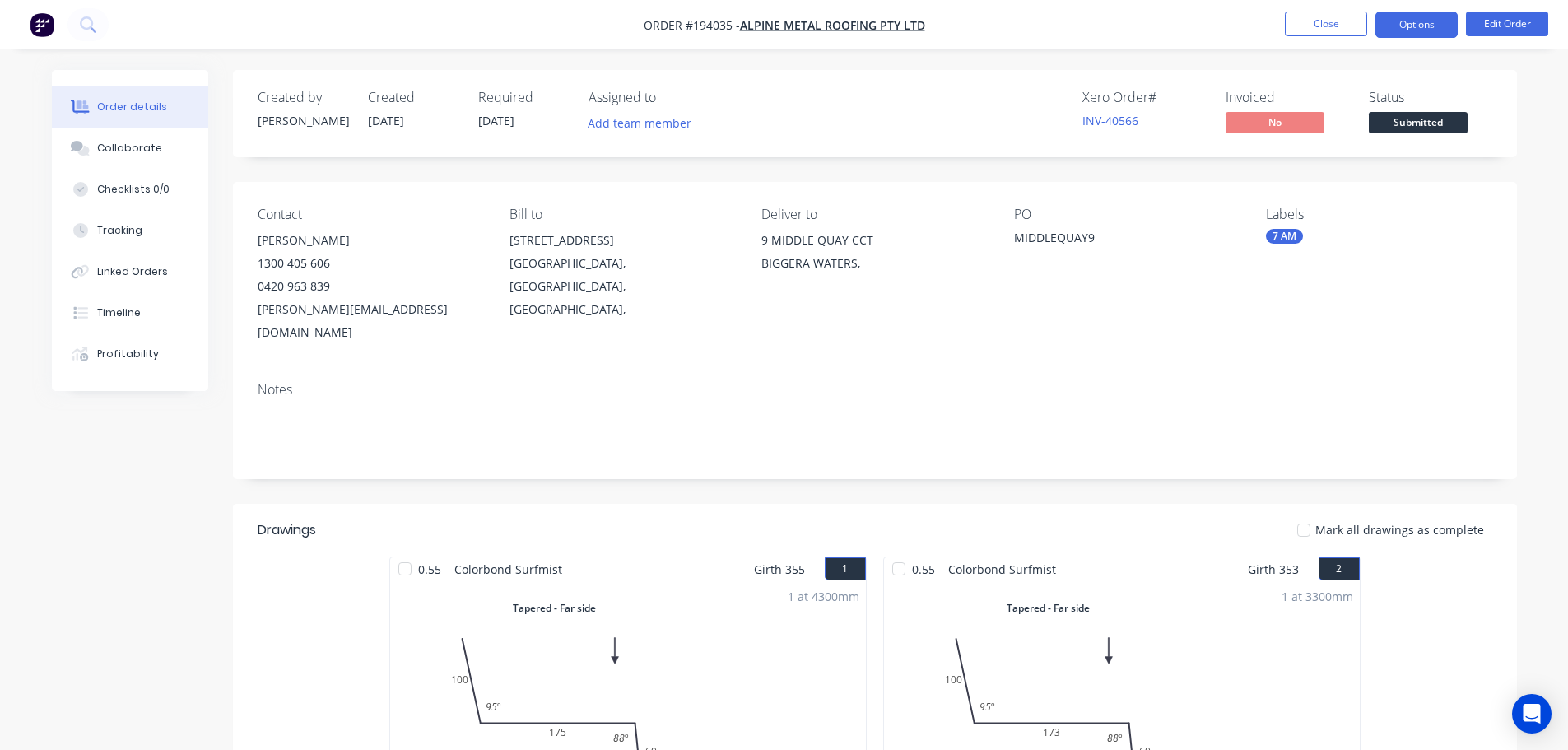
click at [1406, 19] on button "Options" at bounding box center [1416, 24] width 82 height 26
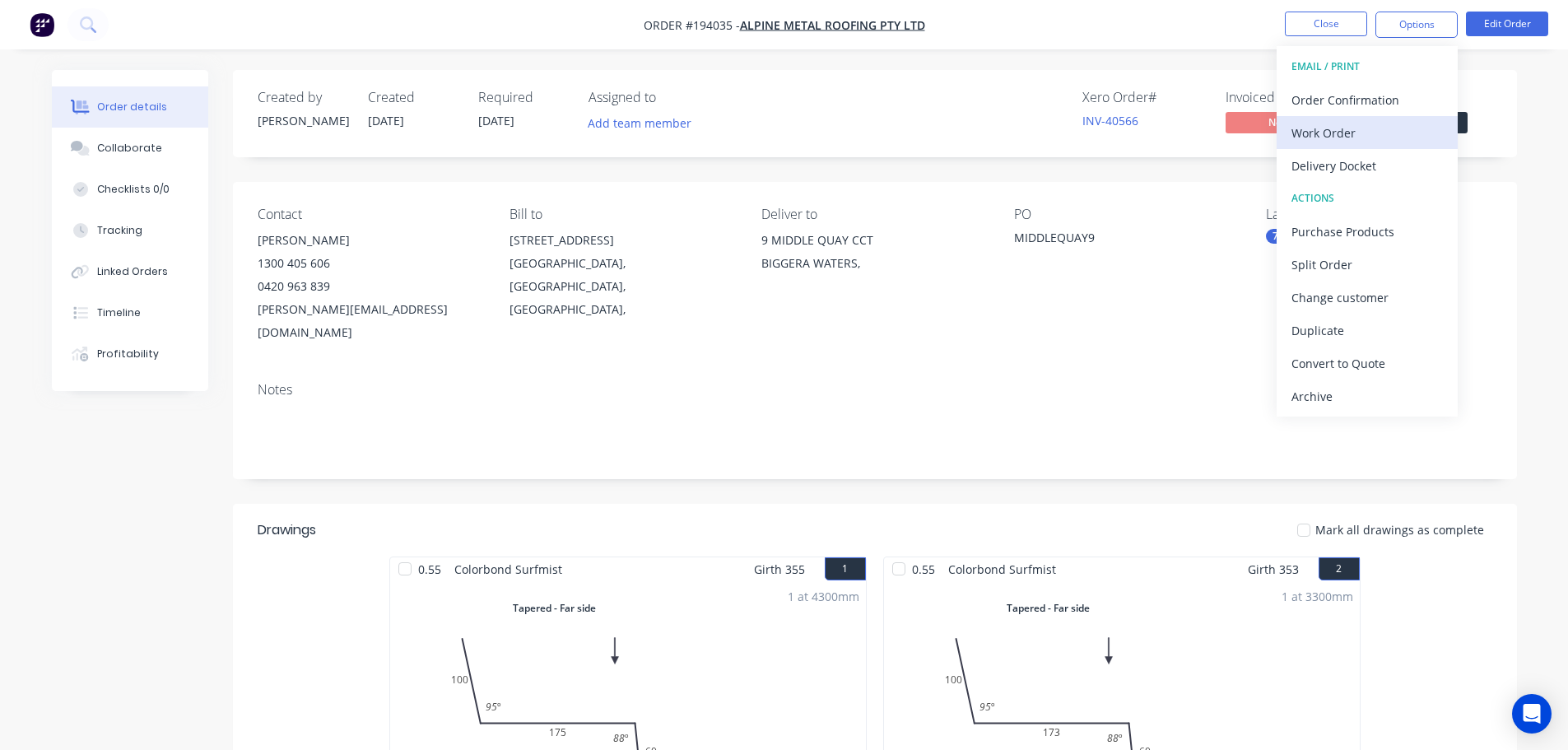
click at [1364, 139] on div "Work Order" at bounding box center [1366, 133] width 151 height 24
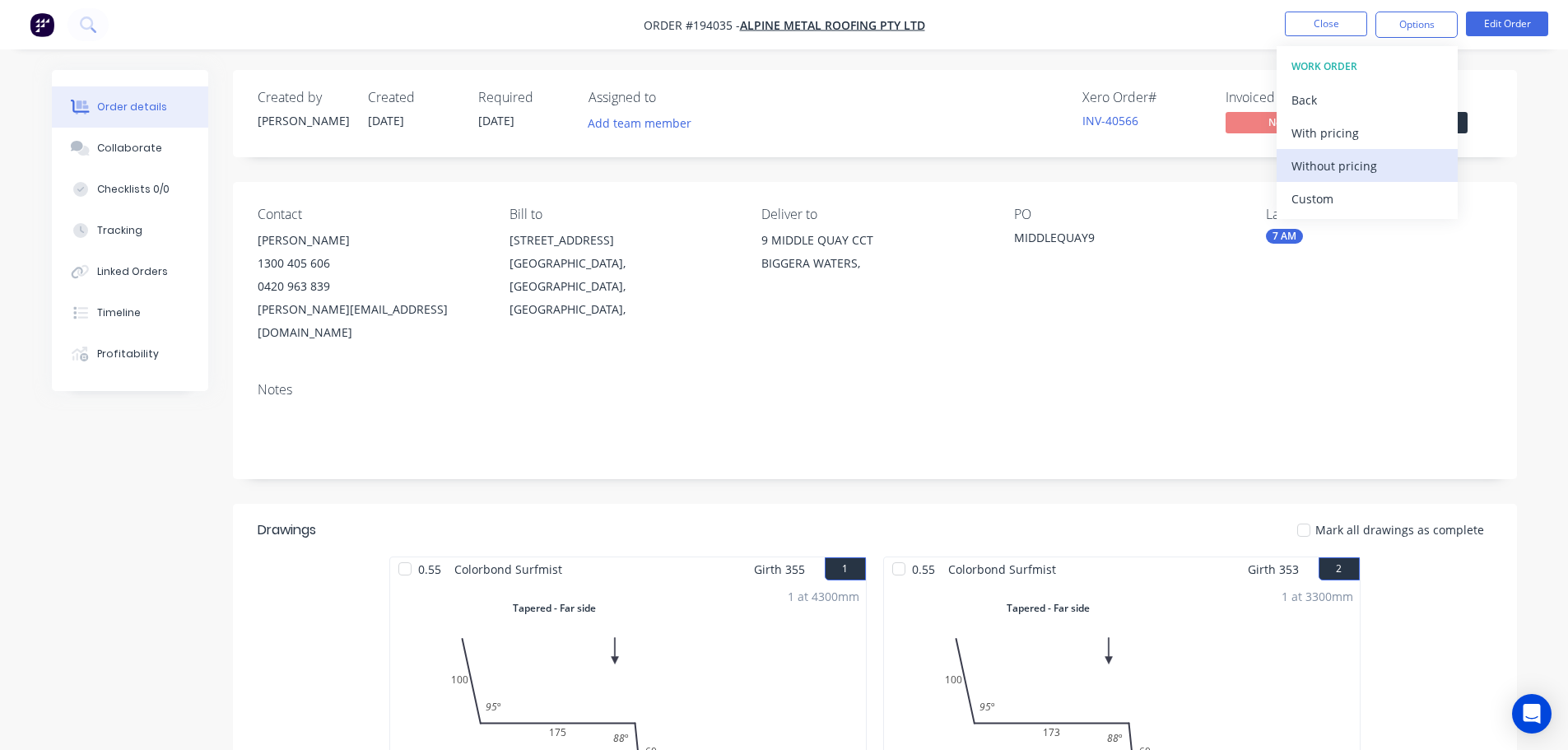
click at [1362, 158] on div "Without pricing" at bounding box center [1366, 166] width 151 height 24
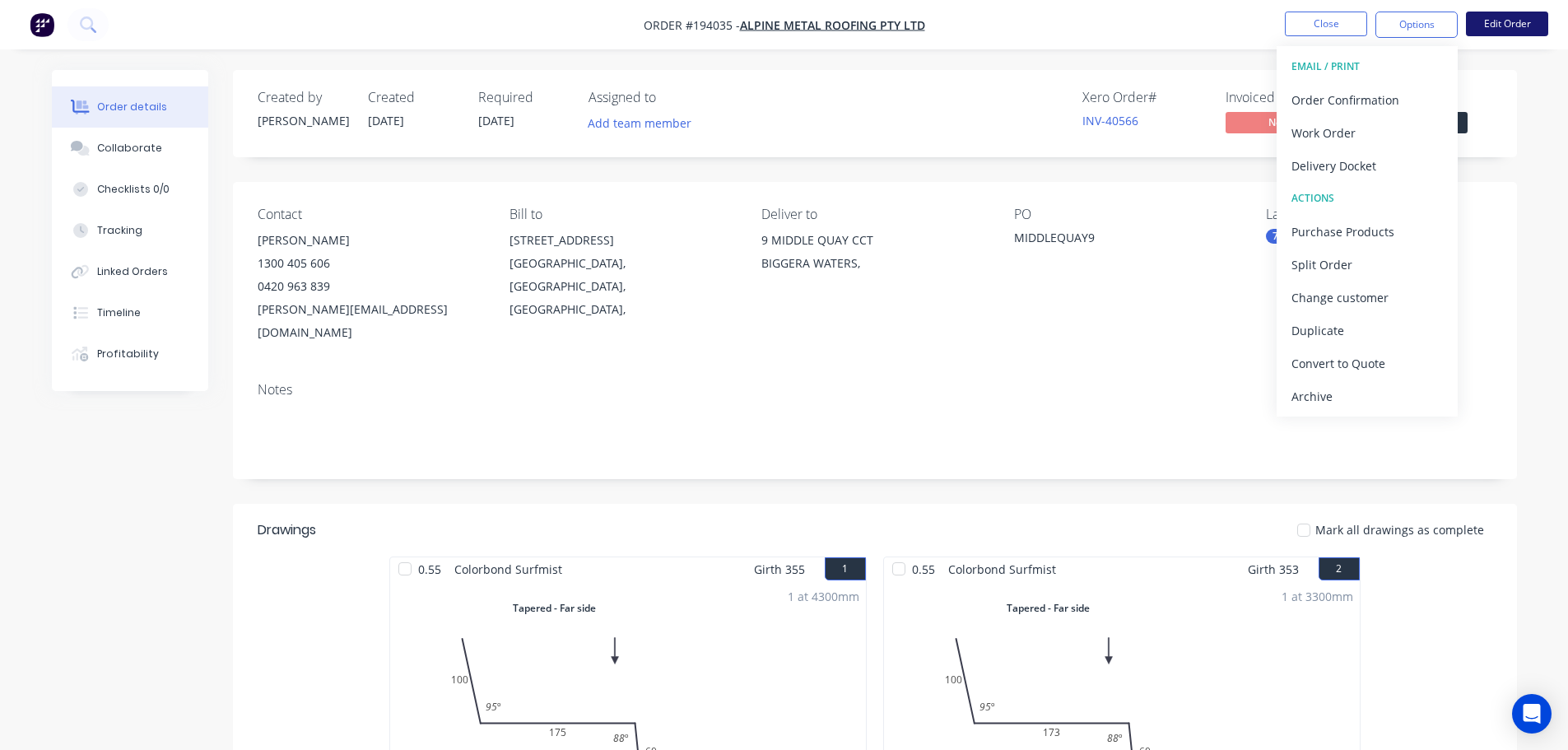
click at [1468, 24] on button "Edit Order" at bounding box center [1506, 24] width 82 height 24
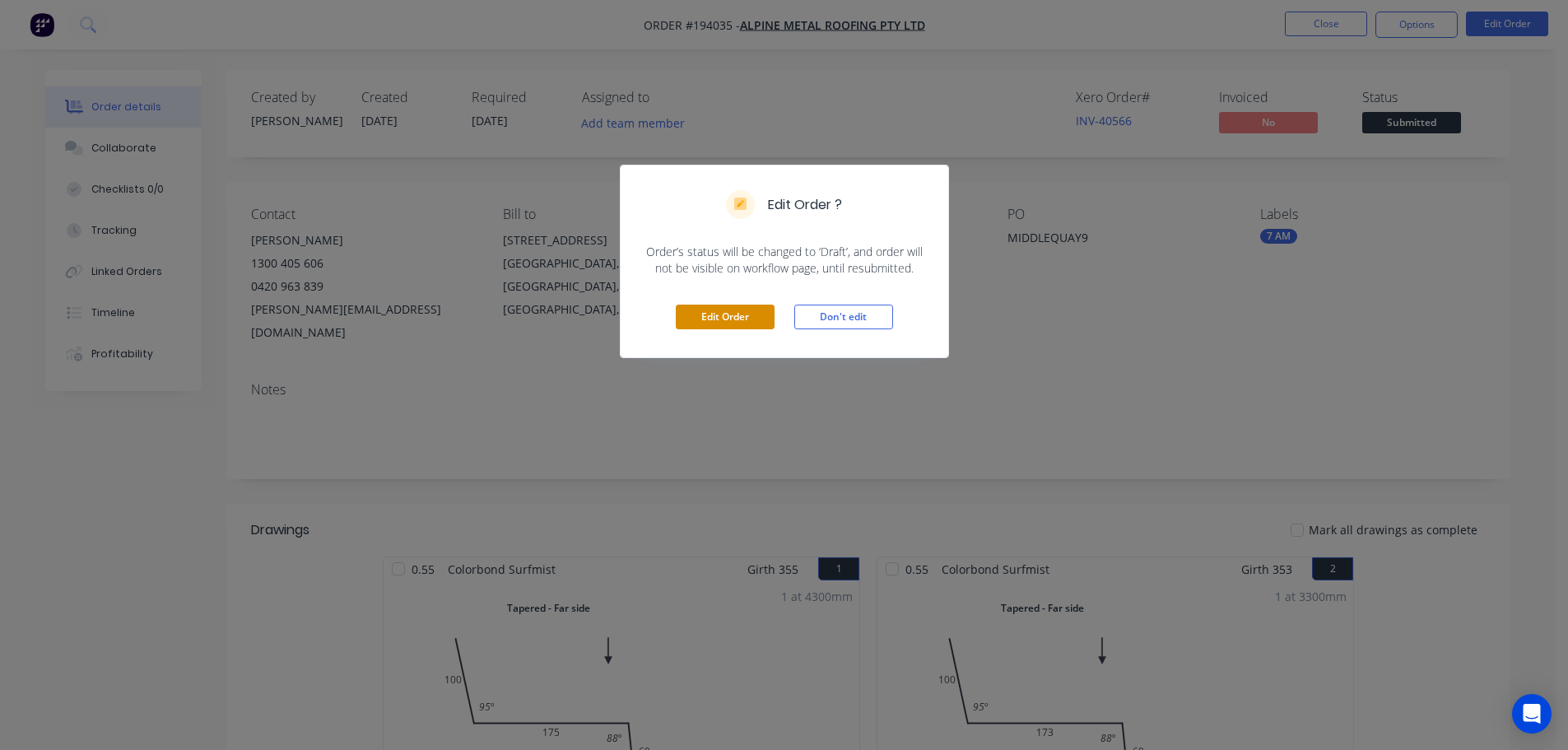
click at [754, 311] on button "Edit Order" at bounding box center [724, 316] width 99 height 24
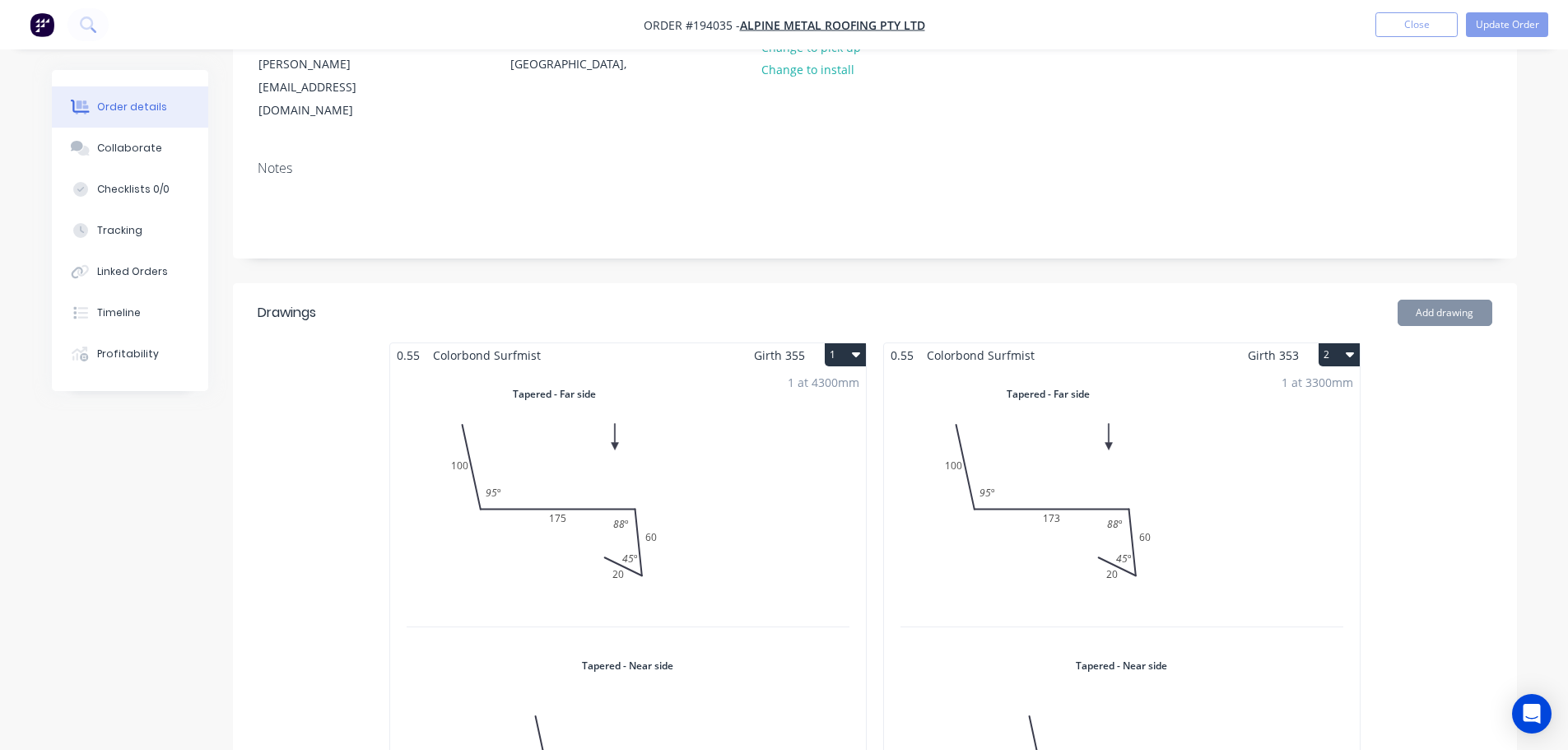
click at [790, 476] on div "1 at 4300mm Total lm $/M Total 4.3m $14.39 $61.88" at bounding box center [627, 638] width 475 height 543
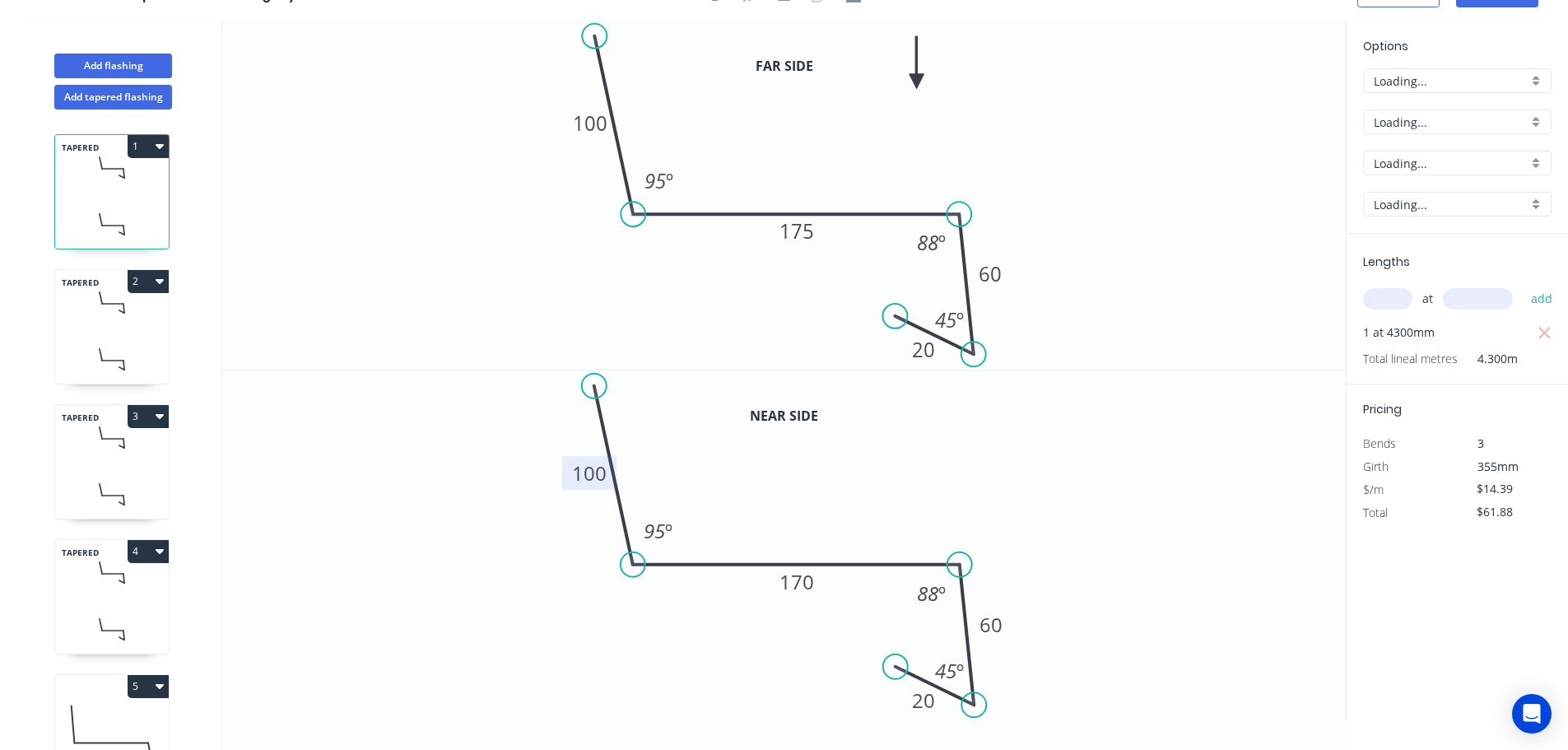
scroll to position [31, 0]
click at [655, 180] on tspan "95" at bounding box center [655, 181] width 22 height 27
click at [664, 528] on tspan "95" at bounding box center [655, 531] width 22 height 27
click at [102, 305] on icon at bounding box center [111, 303] width 113 height 49
click at [646, 177] on tspan "95" at bounding box center [655, 181] width 22 height 27
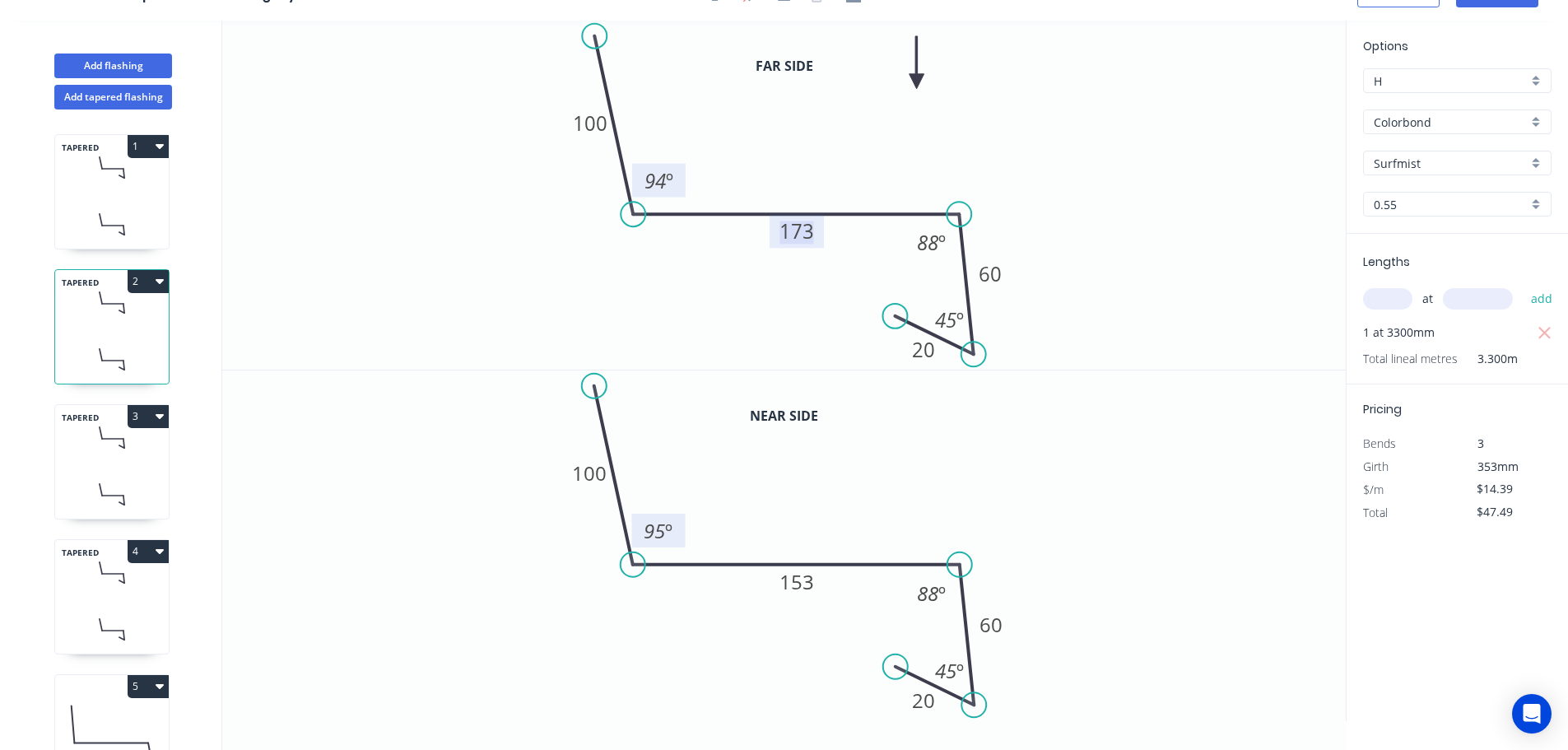
click at [657, 531] on tspan "95" at bounding box center [655, 531] width 22 height 27
click at [107, 465] on div "TAPERED 3" at bounding box center [111, 461] width 115 height 115
click at [652, 181] on tspan "95" at bounding box center [655, 181] width 22 height 27
click at [669, 526] on tspan "º" at bounding box center [669, 531] width 7 height 27
drag, startPoint x: 97, startPoint y: 627, endPoint x: 203, endPoint y: 577, distance: 117.2
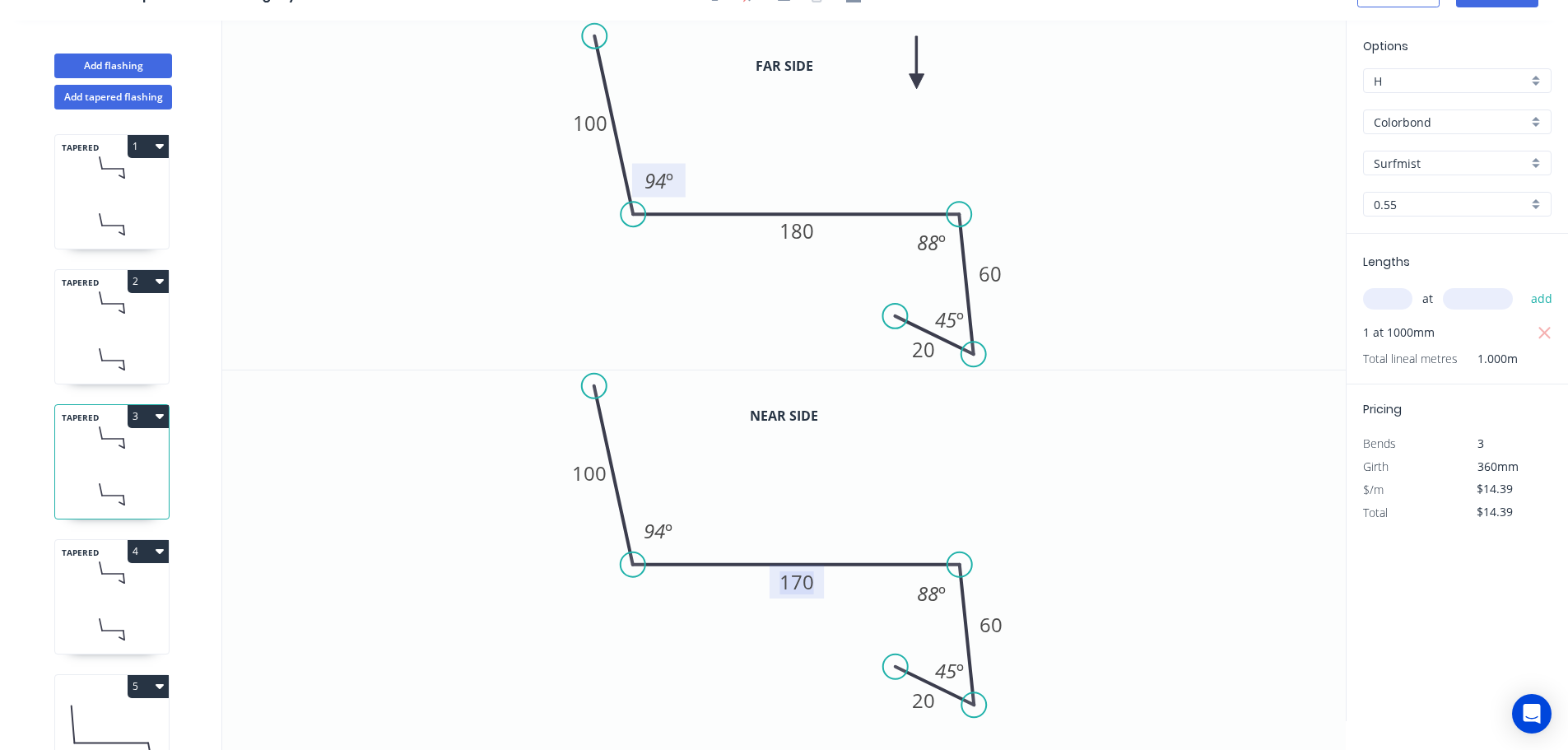
click at [97, 626] on icon at bounding box center [111, 630] width 113 height 49
click at [661, 182] on tspan "95" at bounding box center [655, 181] width 22 height 27
click at [671, 526] on tspan "º" at bounding box center [669, 531] width 7 height 27
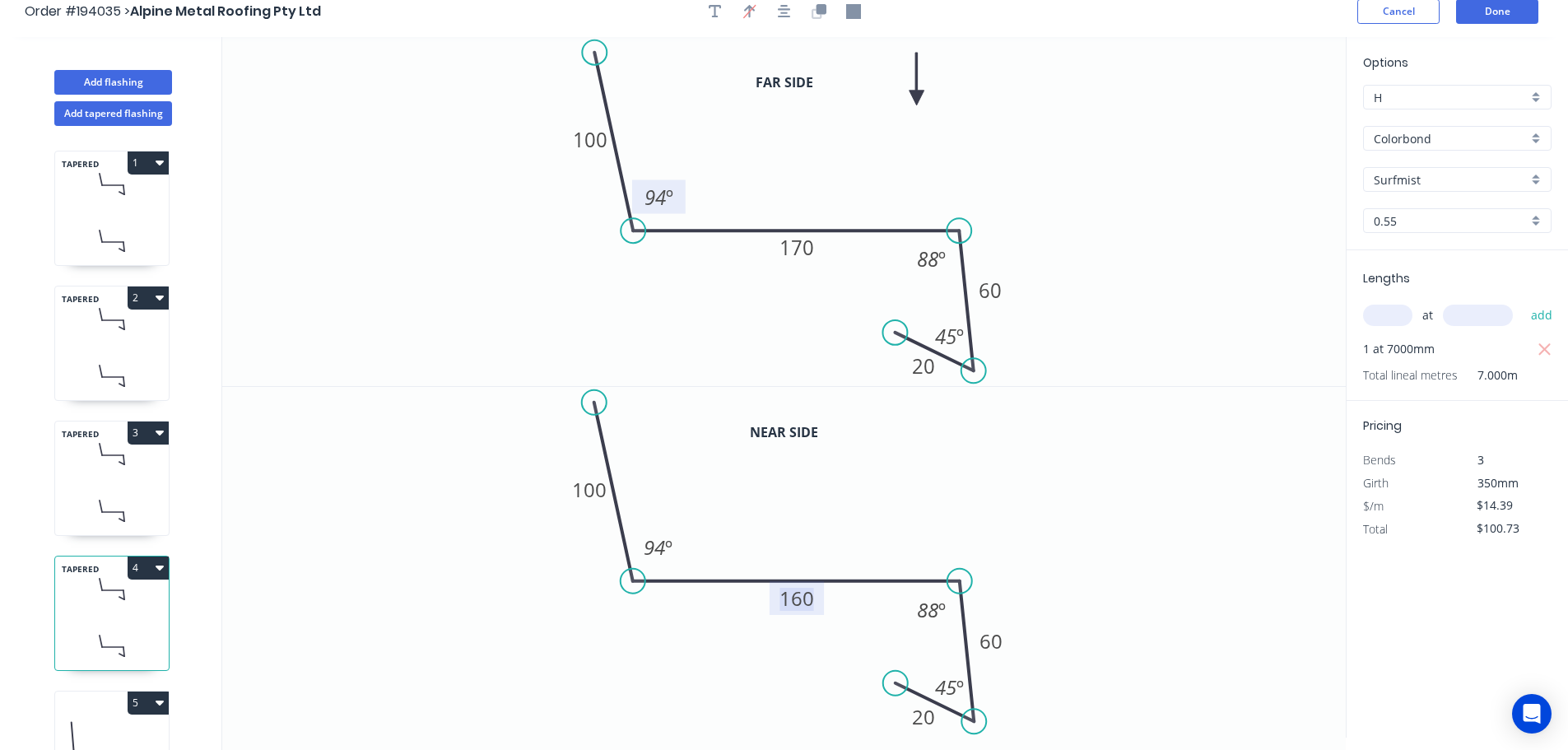
scroll to position [0, 0]
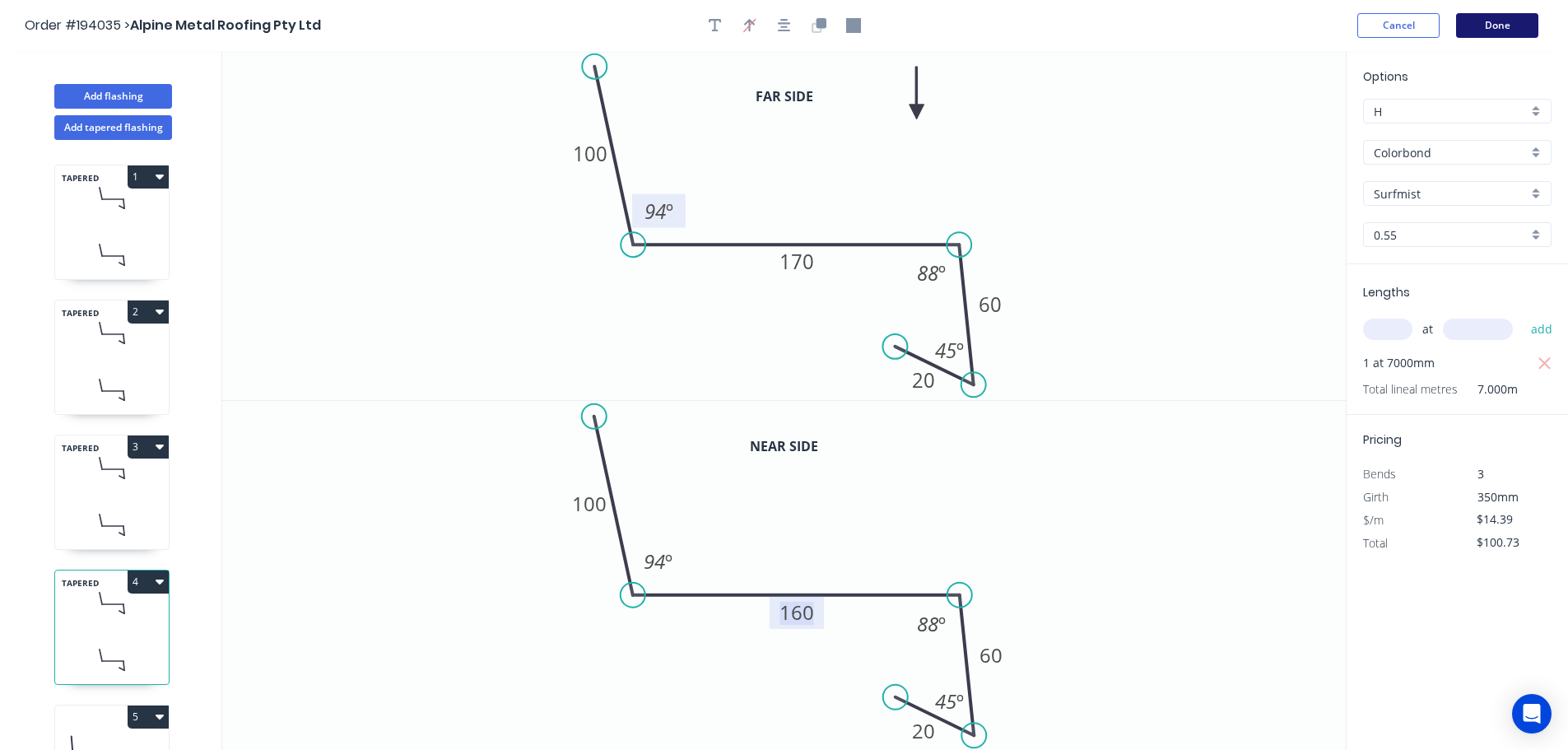
click at [1509, 23] on button "Done" at bounding box center [1496, 25] width 82 height 24
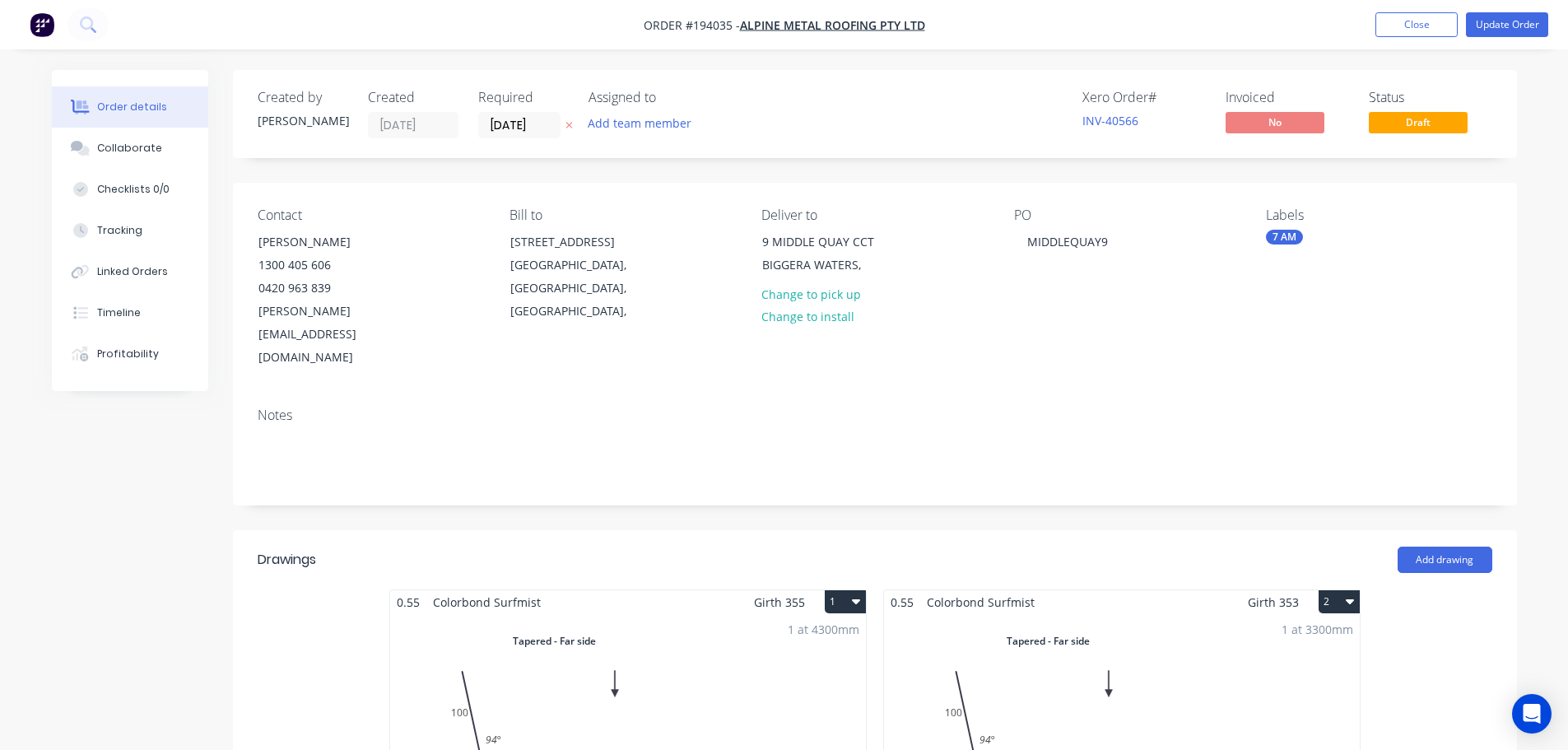
click at [1498, 39] on nav "Order #194035 - Alpine Metal Roofing Pty Ltd Add product Close Update Order" at bounding box center [784, 24] width 1568 height 50
click at [1502, 32] on button "Update Order" at bounding box center [1506, 24] width 82 height 24
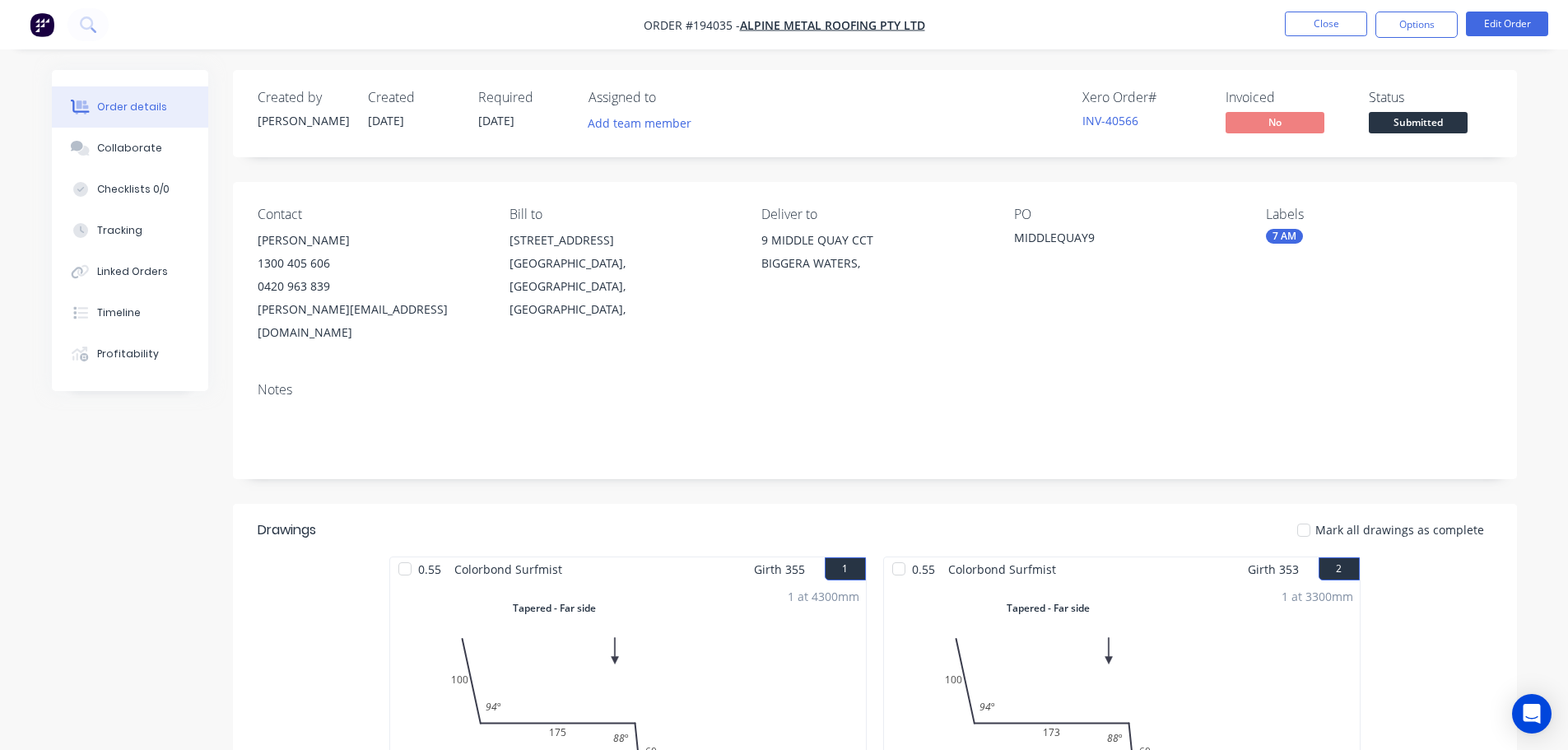
click at [1430, 38] on nav "Order #194035 - Alpine Metal Roofing Pty Ltd Close Options Edit Order" at bounding box center [784, 24] width 1568 height 50
click at [1439, 23] on button "Options" at bounding box center [1416, 24] width 82 height 26
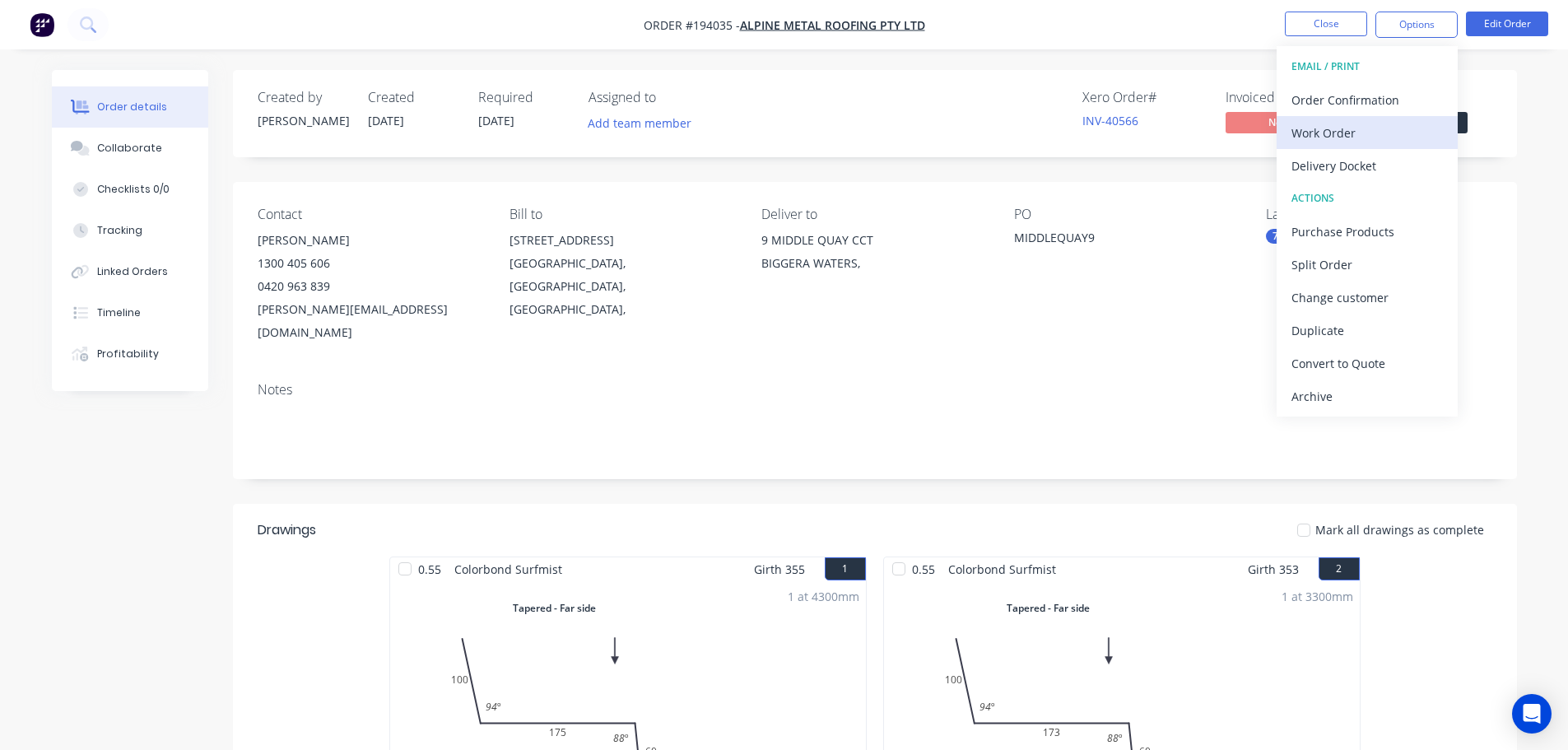
click at [1394, 128] on div "Work Order" at bounding box center [1366, 133] width 151 height 24
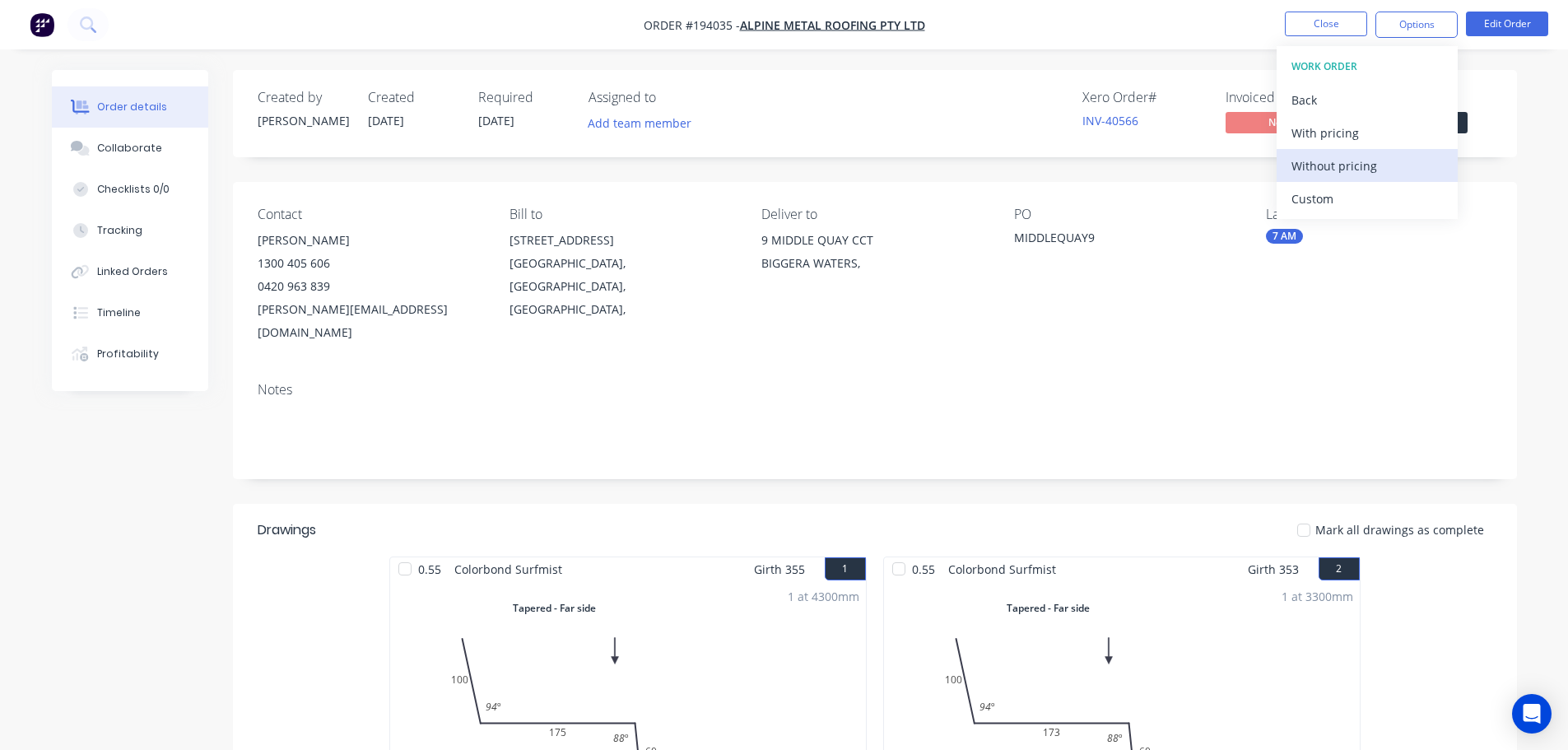
click at [1394, 173] on div "Without pricing" at bounding box center [1366, 166] width 151 height 24
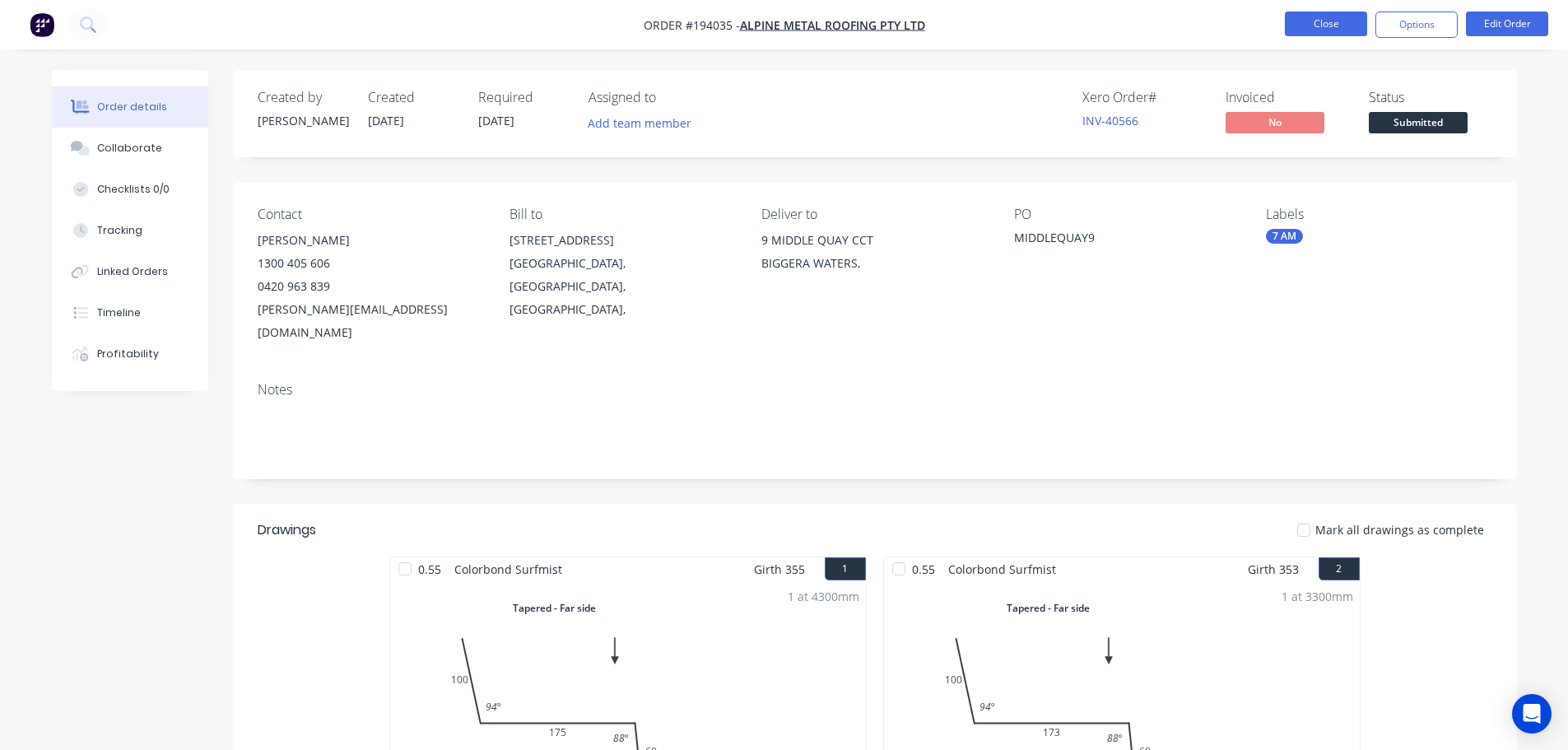
click at [1321, 18] on button "Close" at bounding box center [1325, 24] width 82 height 24
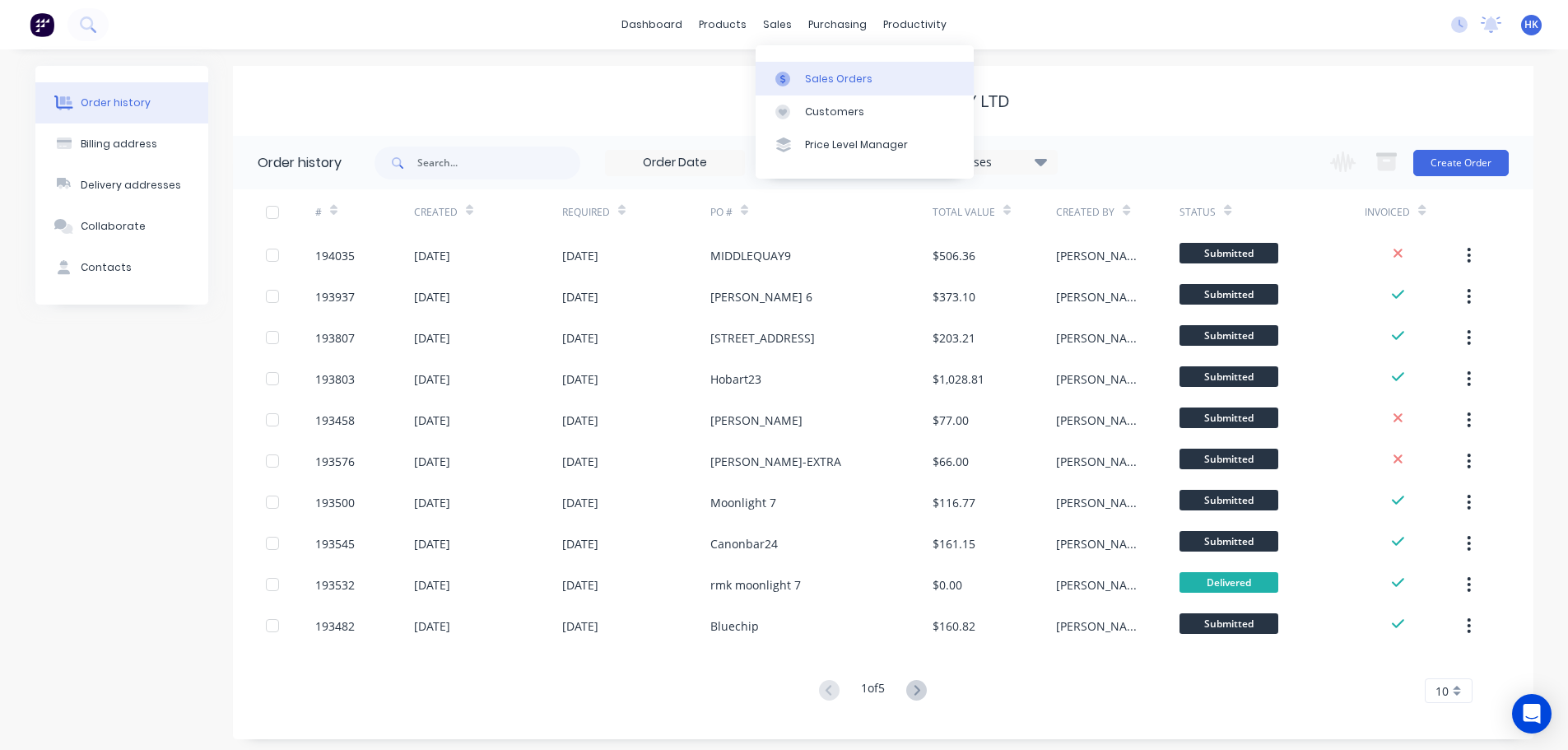
click at [804, 78] on link "Sales Orders" at bounding box center [864, 78] width 218 height 33
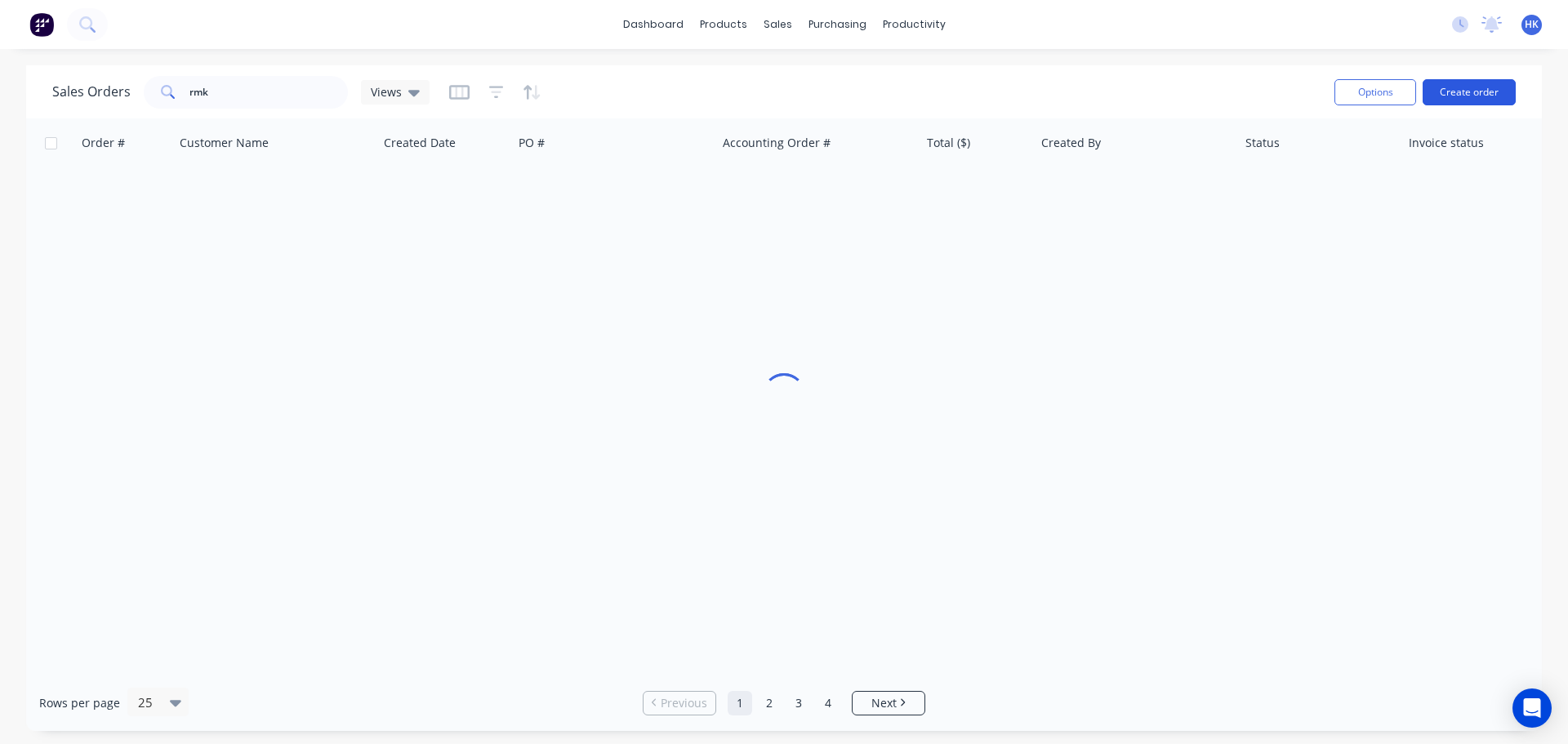
click at [1457, 89] on button "Create order" at bounding box center [1470, 92] width 93 height 26
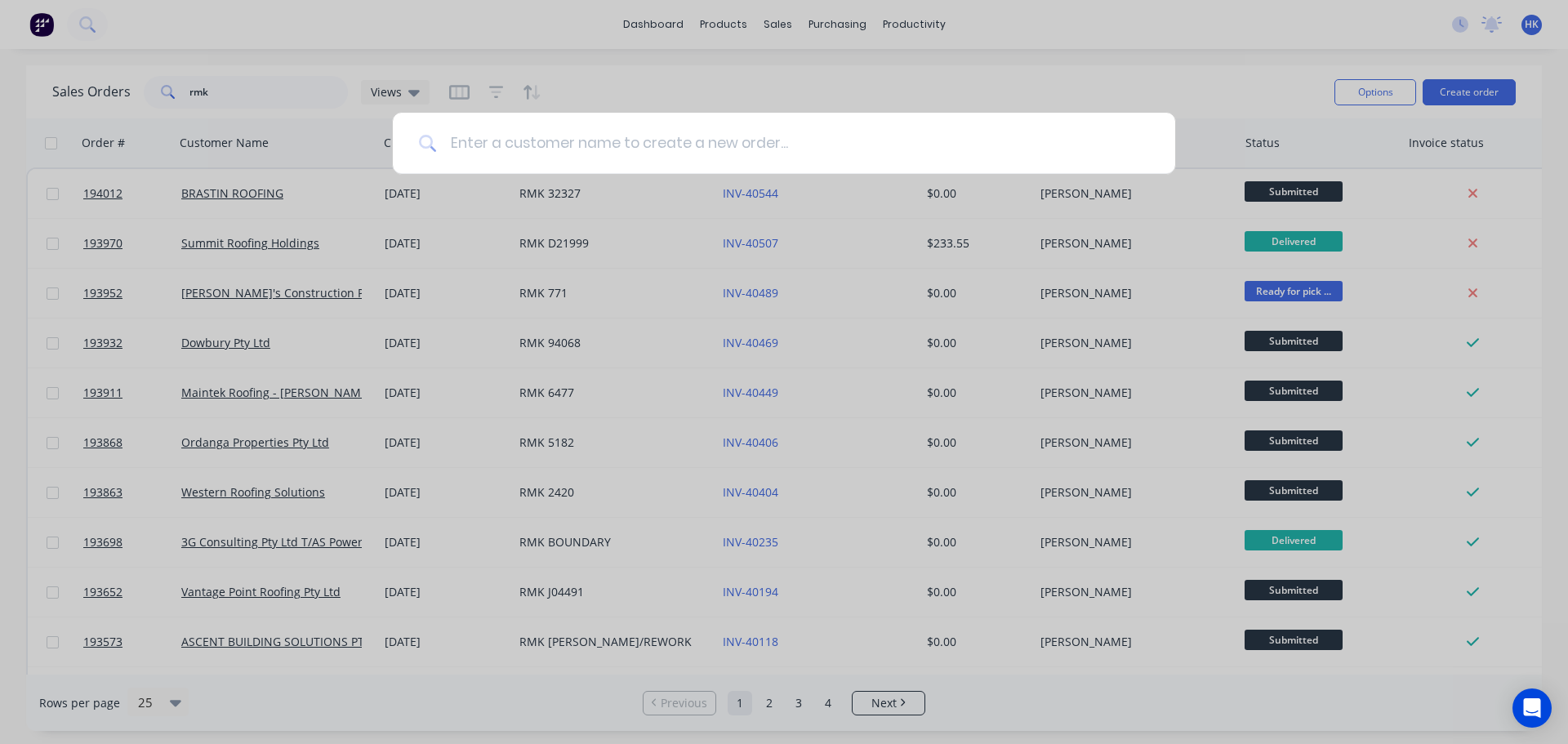
click at [632, 155] on input at bounding box center [793, 143] width 713 height 61
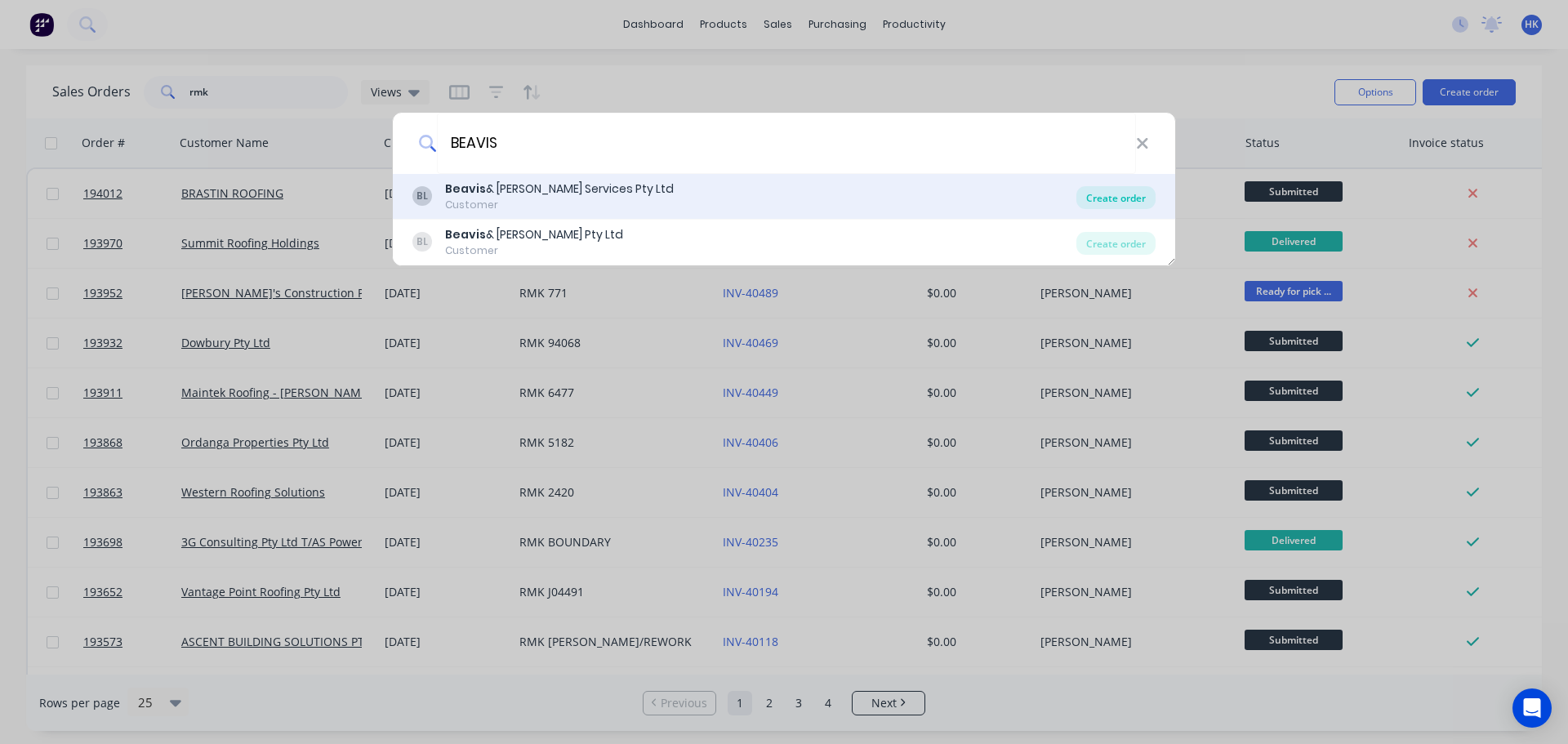
click at [1118, 197] on div "Create order" at bounding box center [1116, 197] width 79 height 22
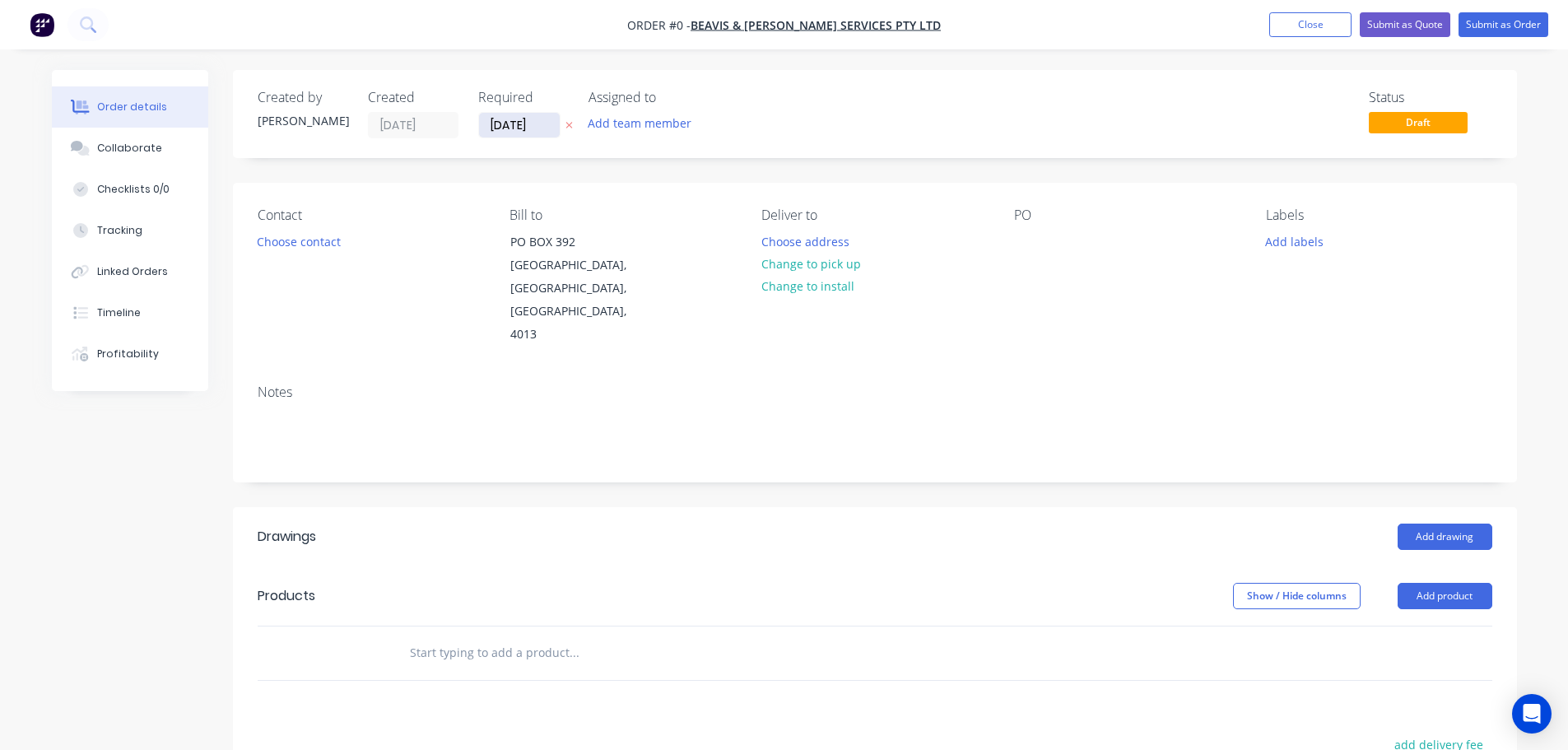
click at [518, 129] on input "[DATE]" at bounding box center [519, 125] width 81 height 24
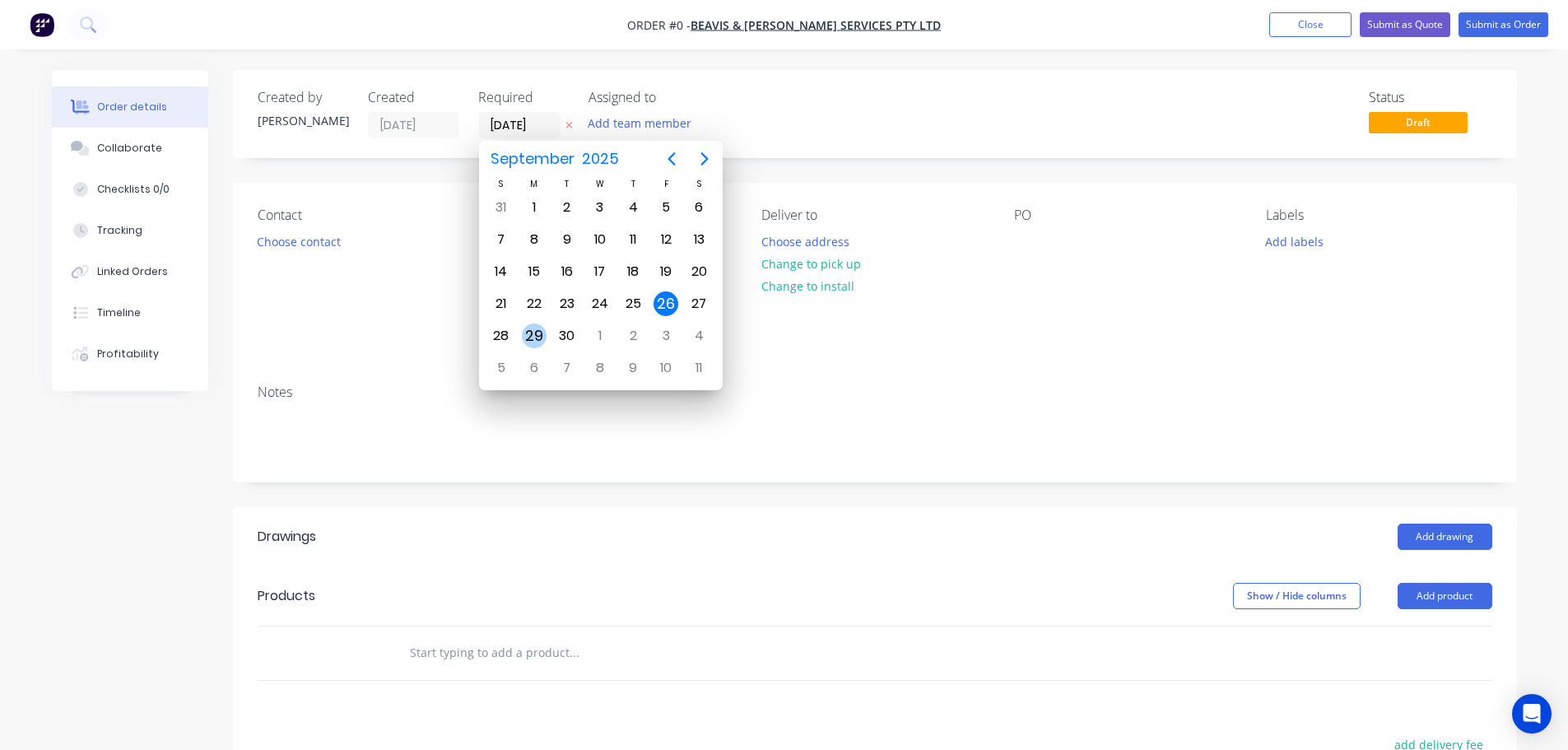
click at [536, 322] on div "29" at bounding box center [534, 336] width 33 height 32
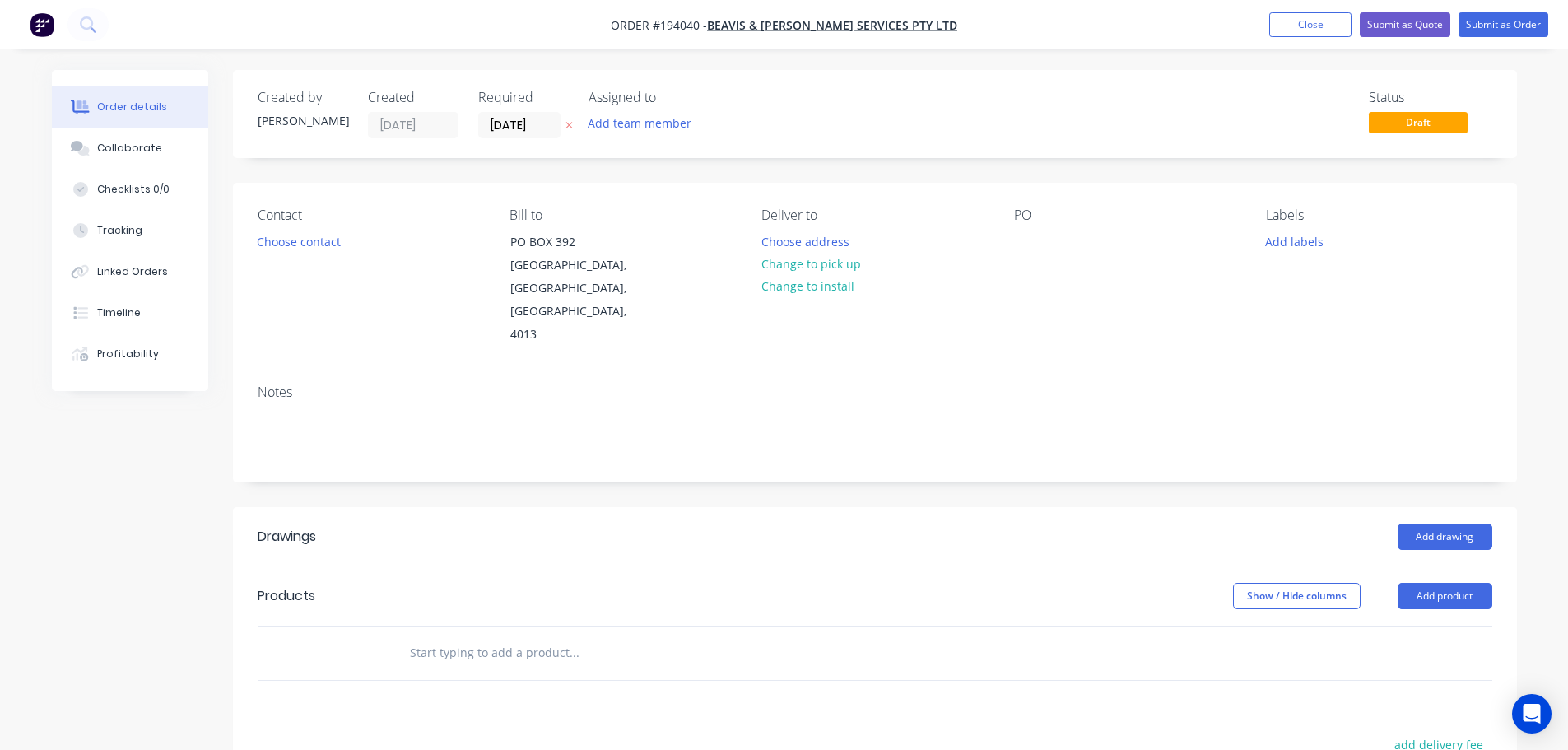
click at [293, 253] on div "Contact Choose contact" at bounding box center [370, 277] width 225 height 139
click at [312, 231] on button "Choose contact" at bounding box center [299, 241] width 101 height 23
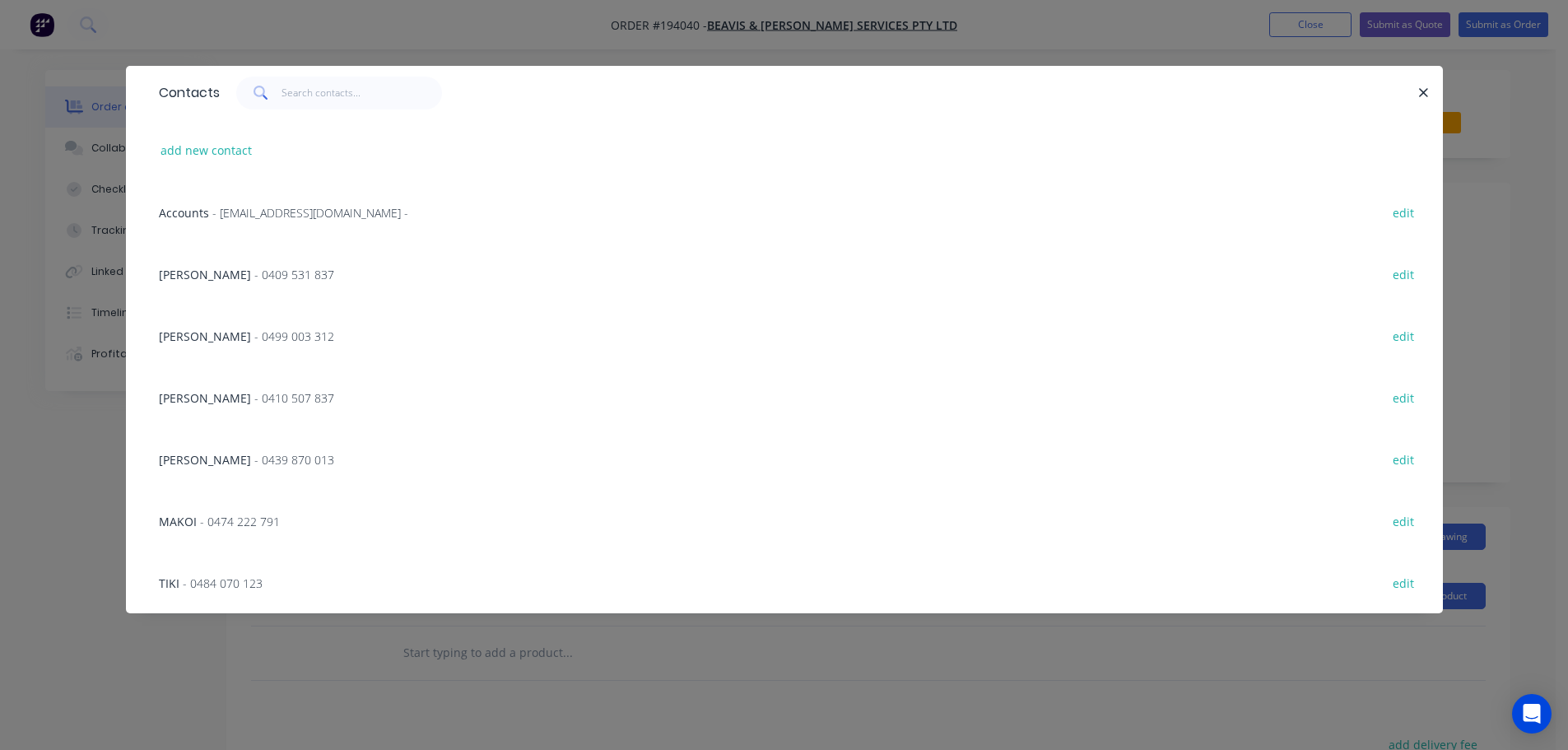
click at [249, 522] on span "- 0474 222 791" at bounding box center [240, 521] width 80 height 15
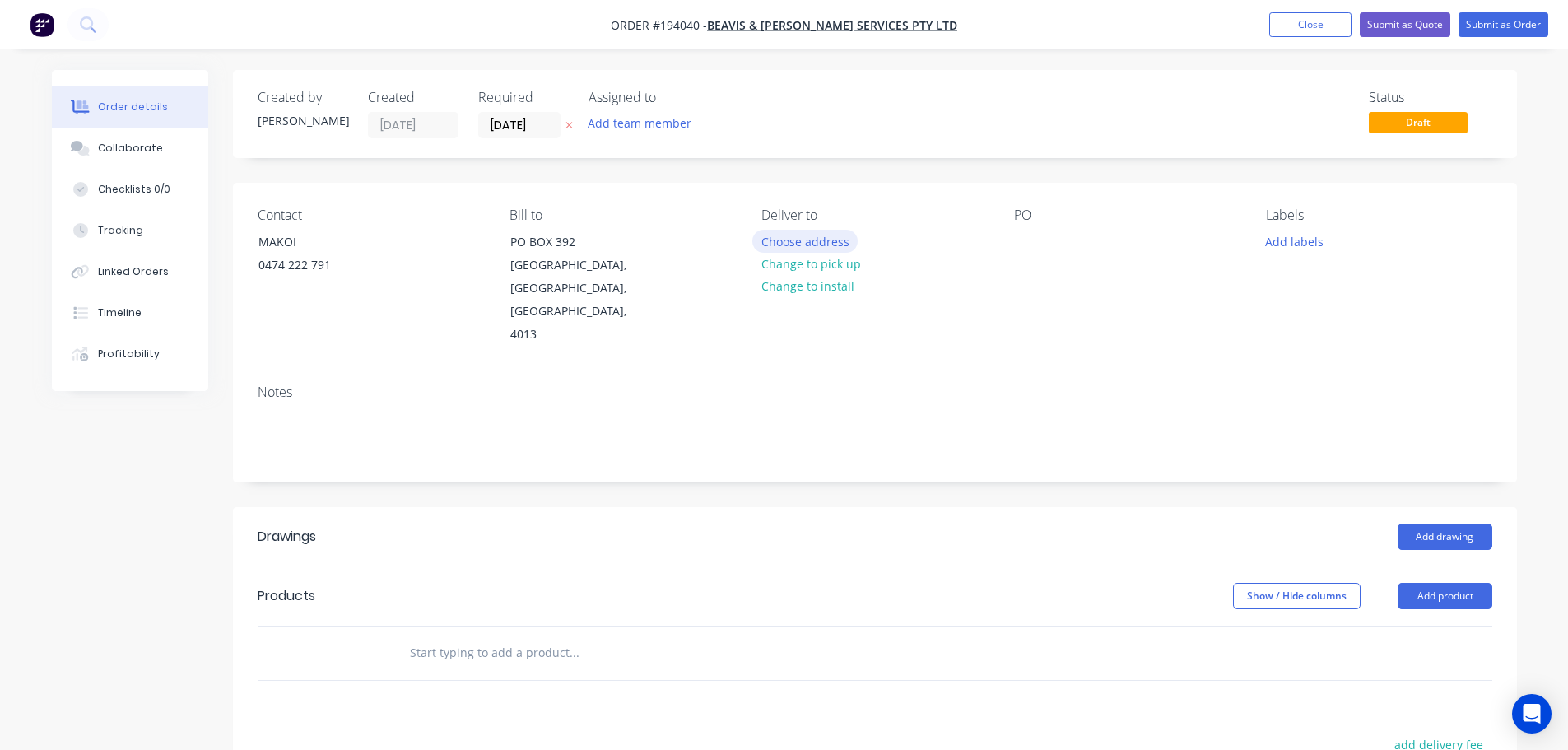
click at [813, 234] on button "Choose address" at bounding box center [805, 241] width 105 height 23
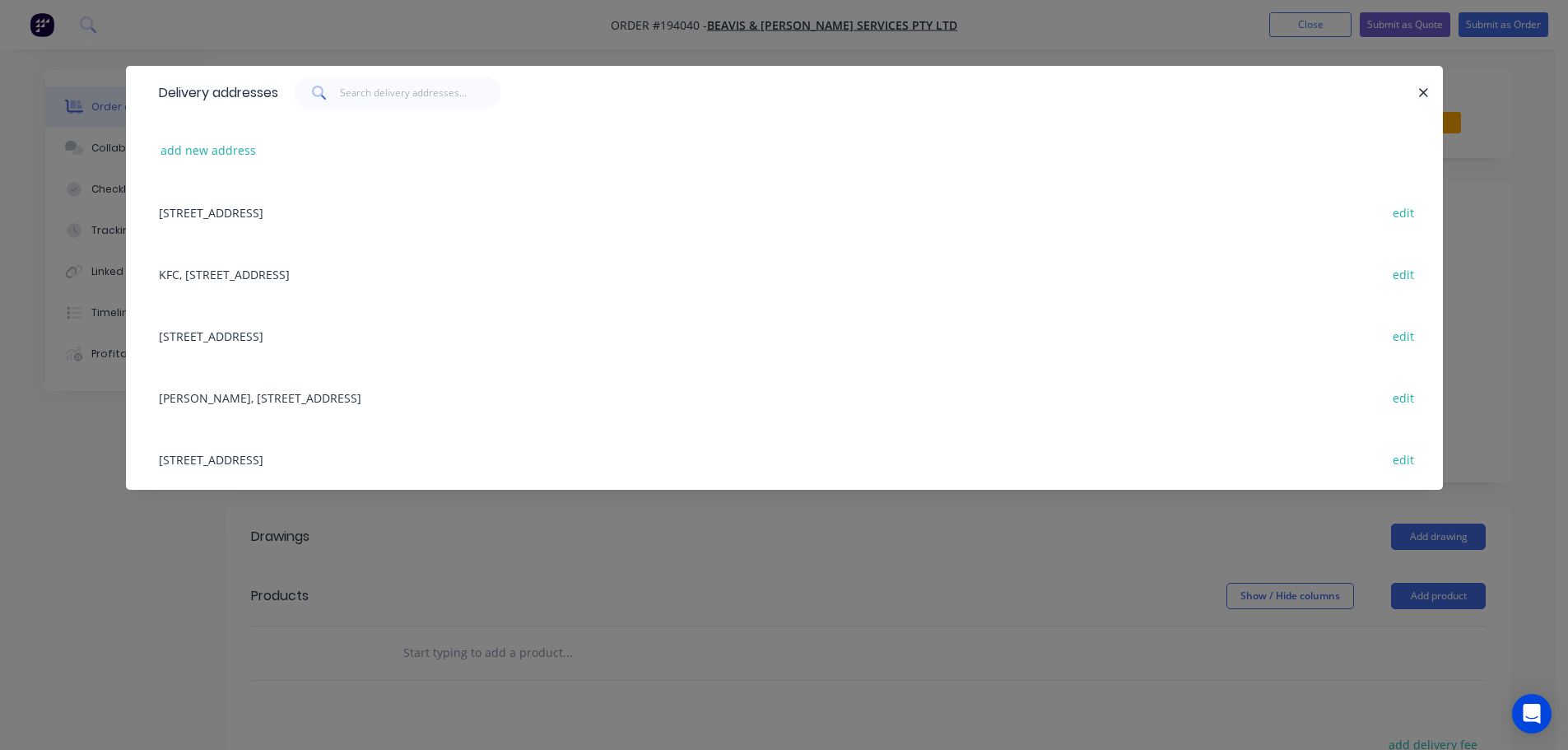
click at [220, 166] on div "add new address" at bounding box center [784, 150] width 1267 height 62
click at [222, 156] on button "add new address" at bounding box center [208, 150] width 113 height 23
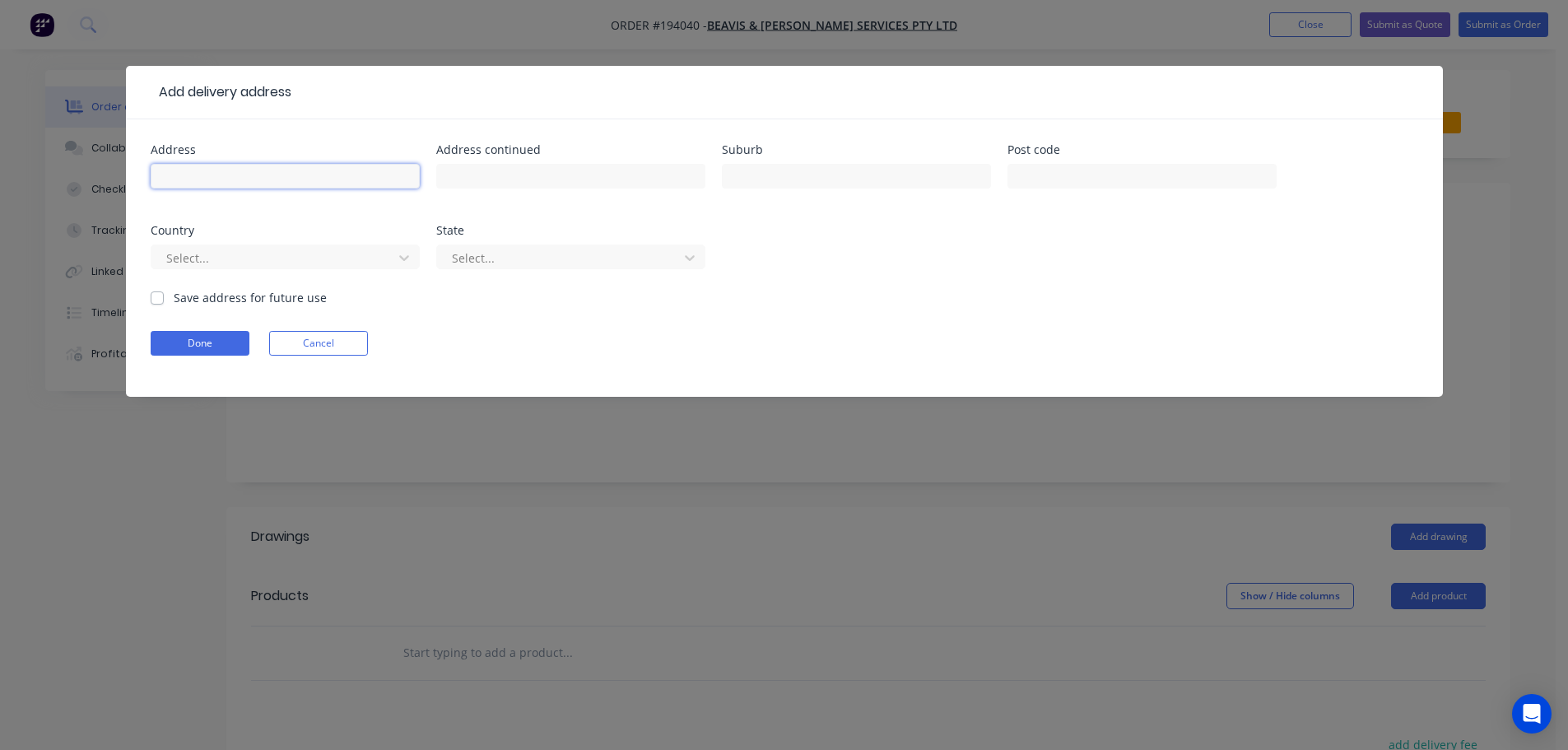
click at [222, 182] on input "text" at bounding box center [284, 176] width 269 height 24
click at [289, 178] on input "text" at bounding box center [284, 176] width 269 height 24
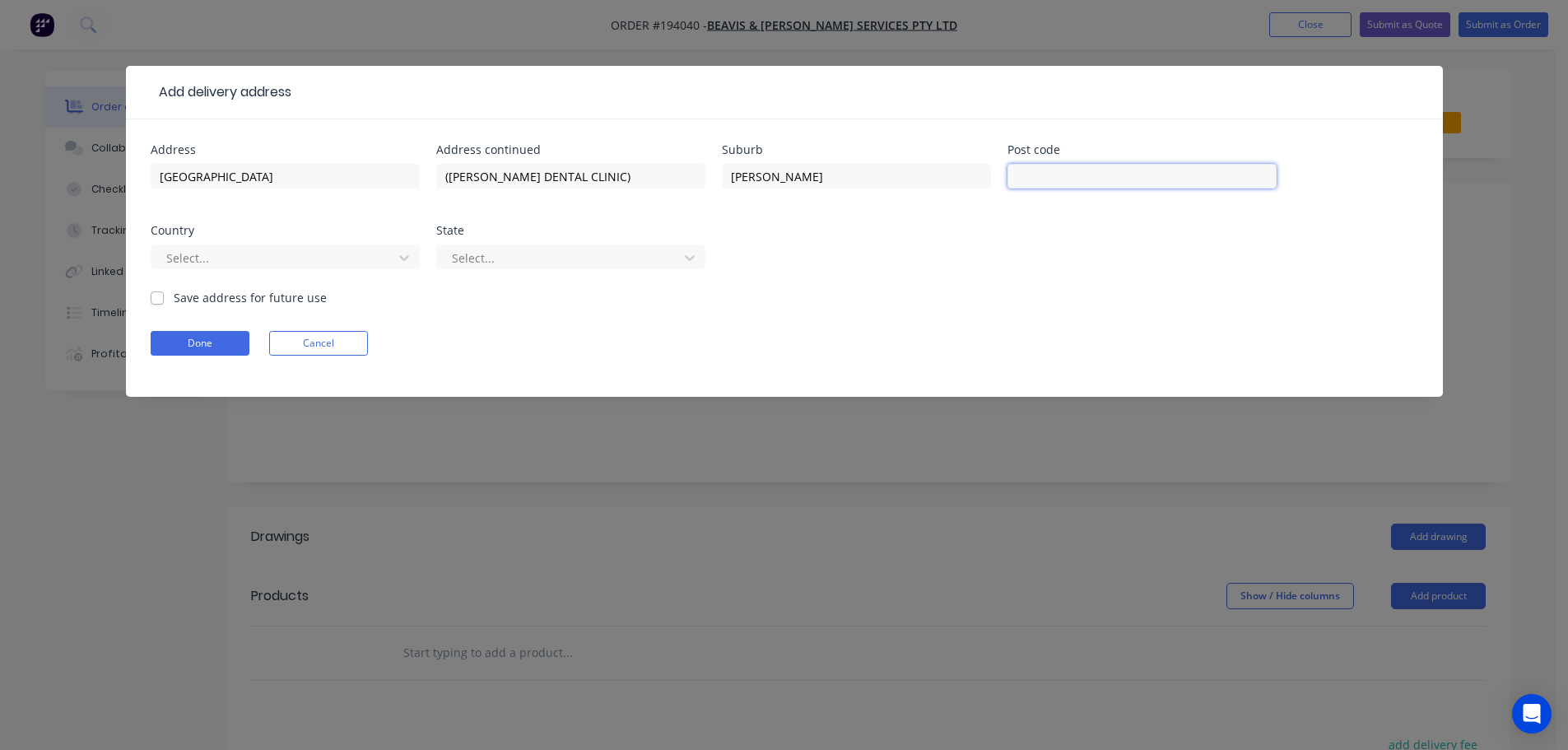
click at [1082, 177] on input "text" at bounding box center [1142, 176] width 269 height 24
click at [197, 347] on button "Done" at bounding box center [199, 342] width 99 height 24
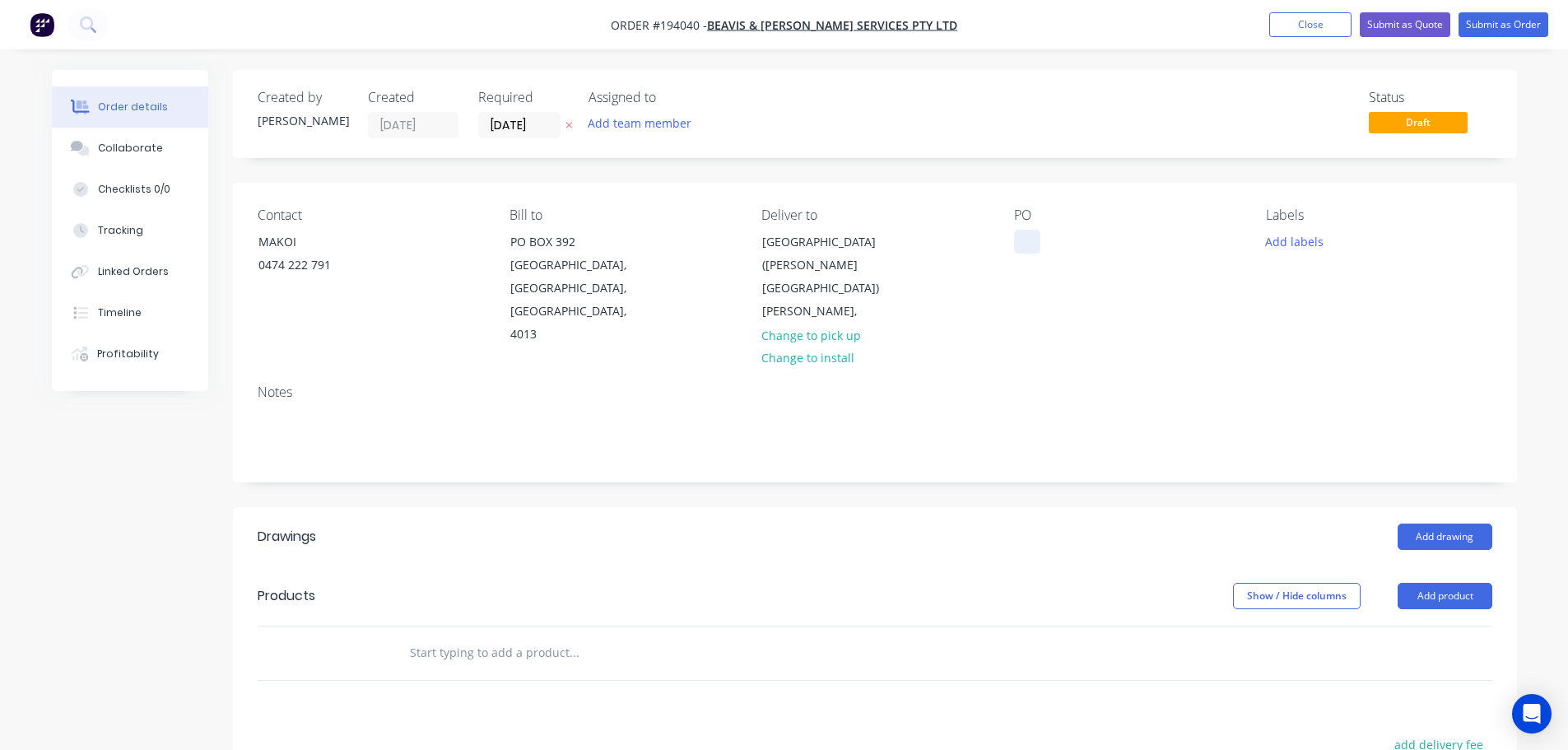
click at [1032, 242] on div at bounding box center [1027, 242] width 26 height 24
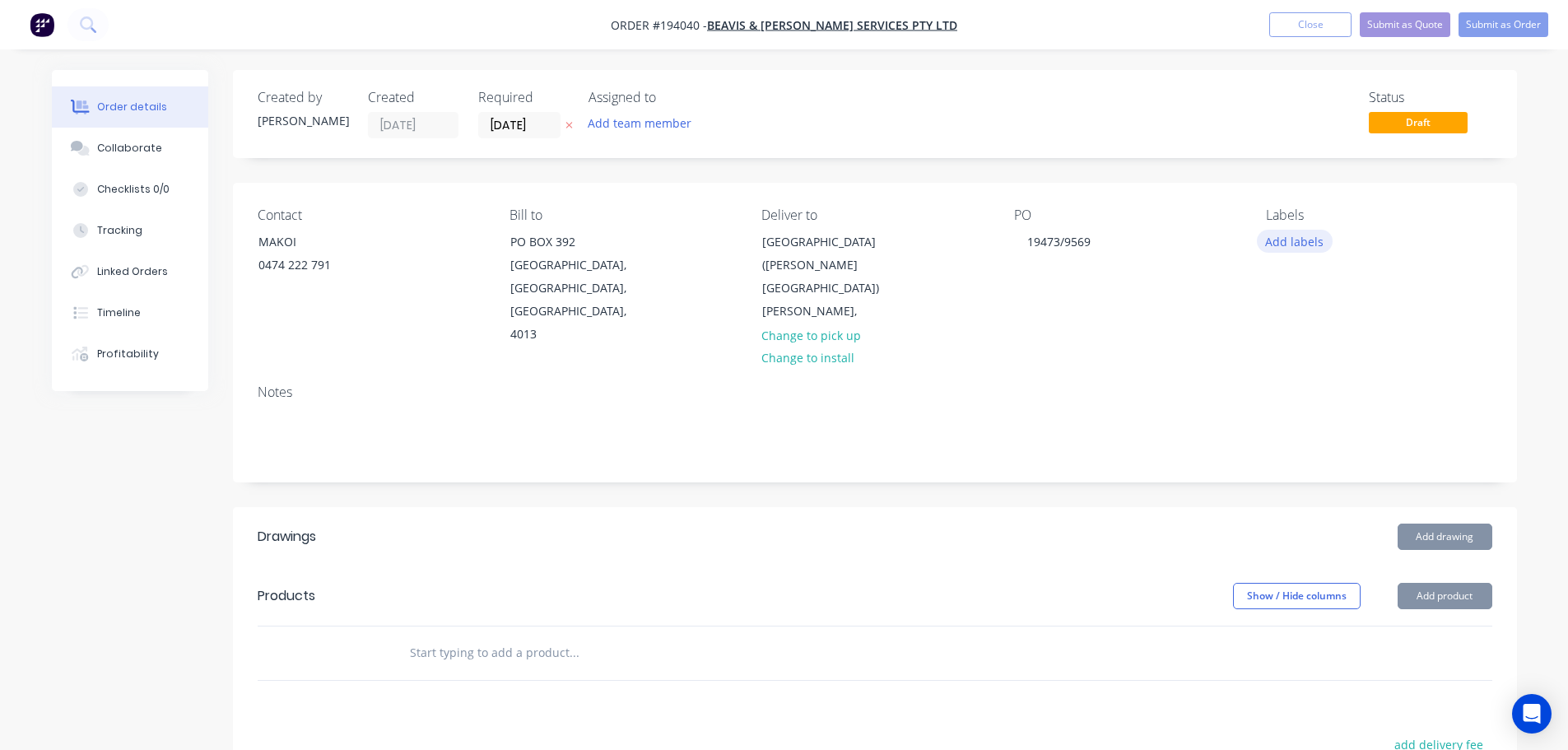
click at [1286, 235] on button "Add labels" at bounding box center [1295, 241] width 76 height 23
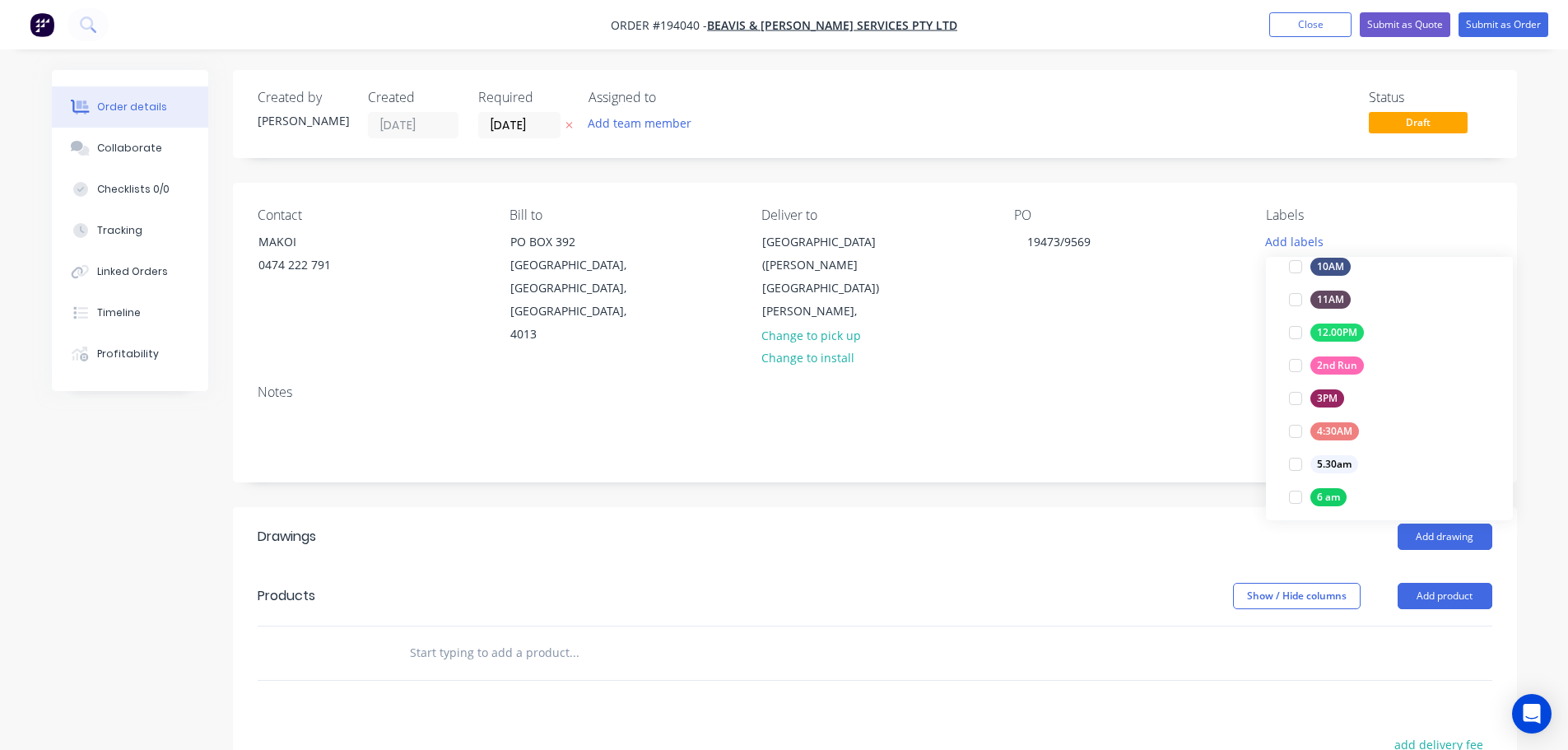
scroll to position [247, 0]
click at [1298, 498] on div at bounding box center [1296, 504] width 33 height 33
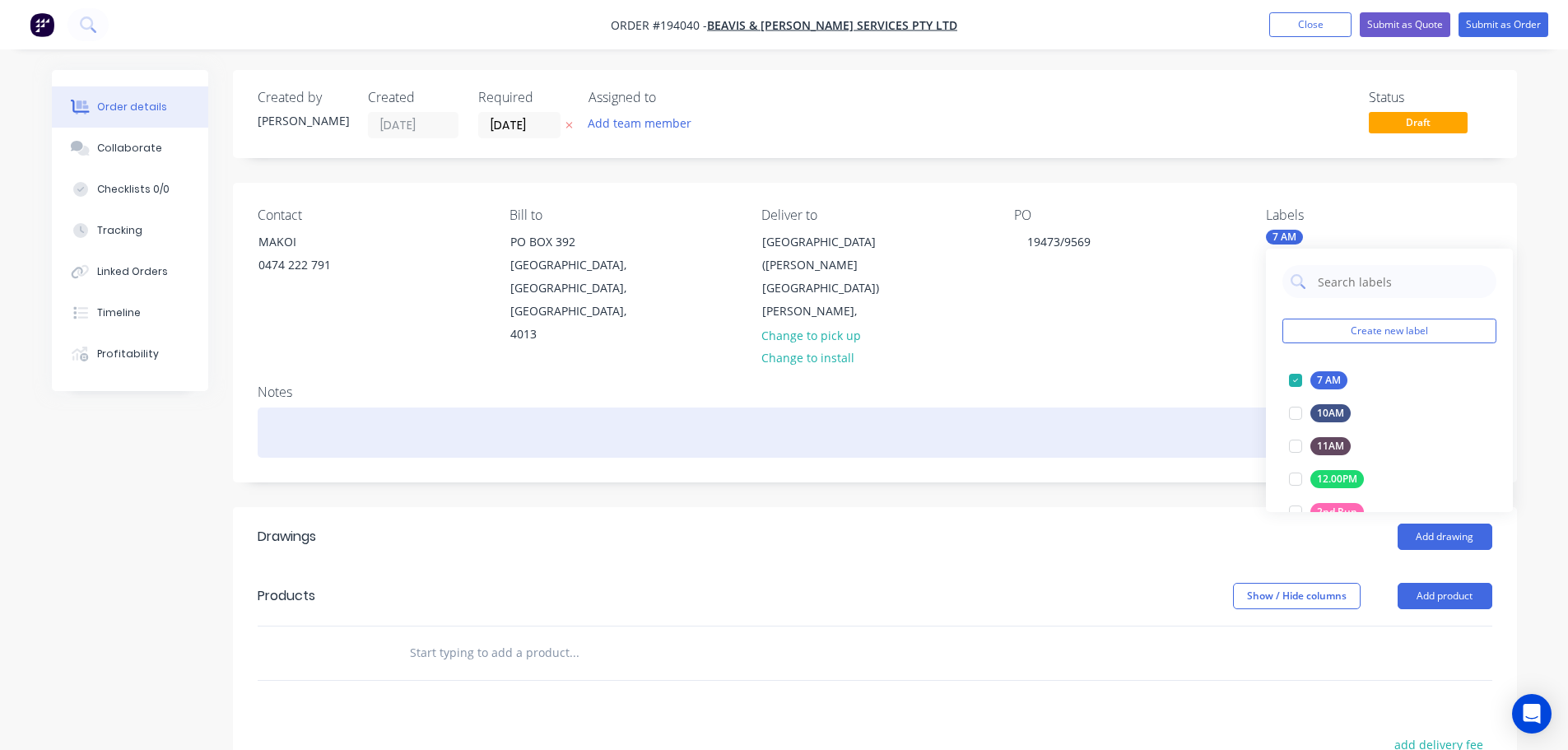
click at [1152, 434] on div at bounding box center [875, 432] width 1235 height 50
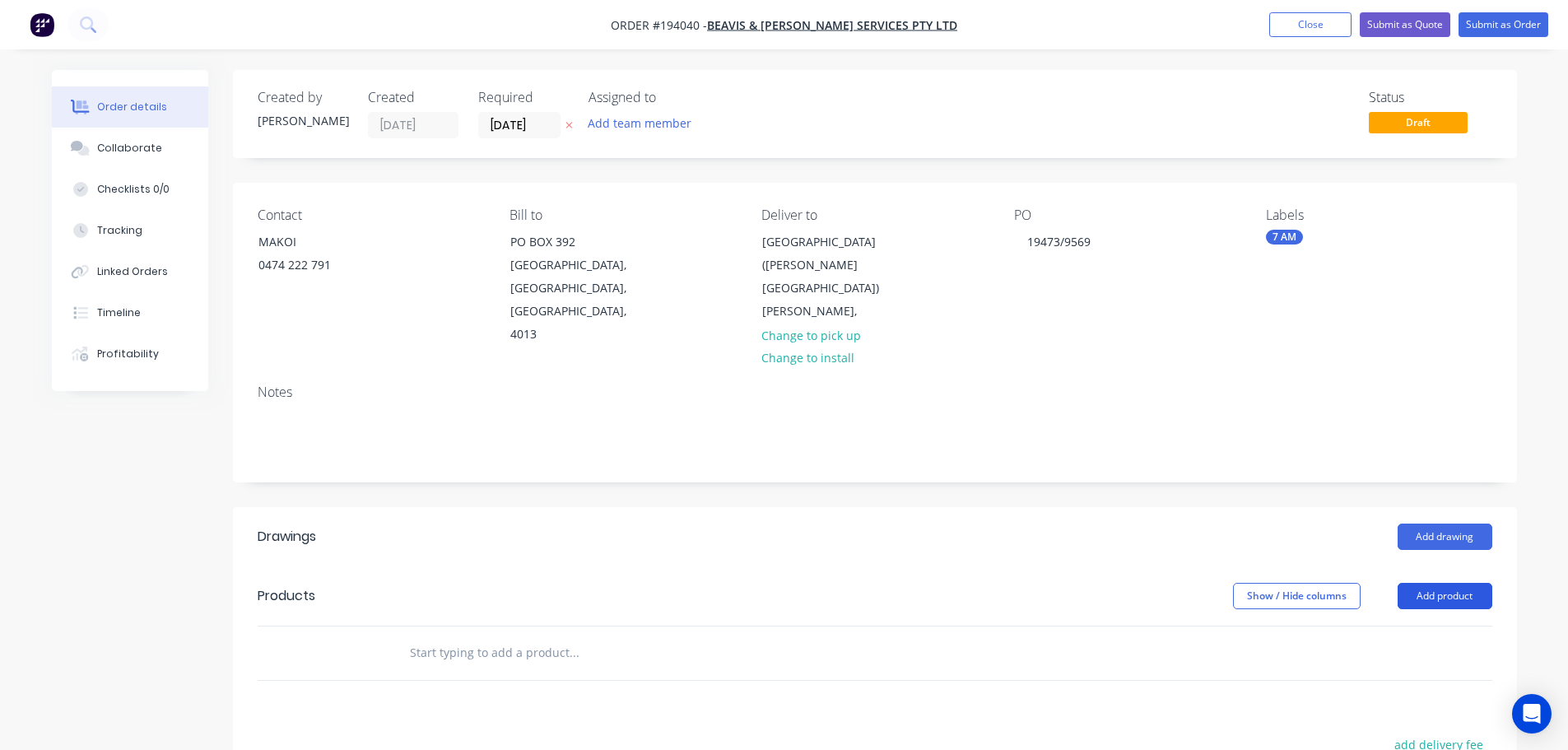
click at [1434, 583] on button "Add product" at bounding box center [1445, 596] width 95 height 26
click at [1418, 626] on div "Product catalogue" at bounding box center [1414, 638] width 127 height 24
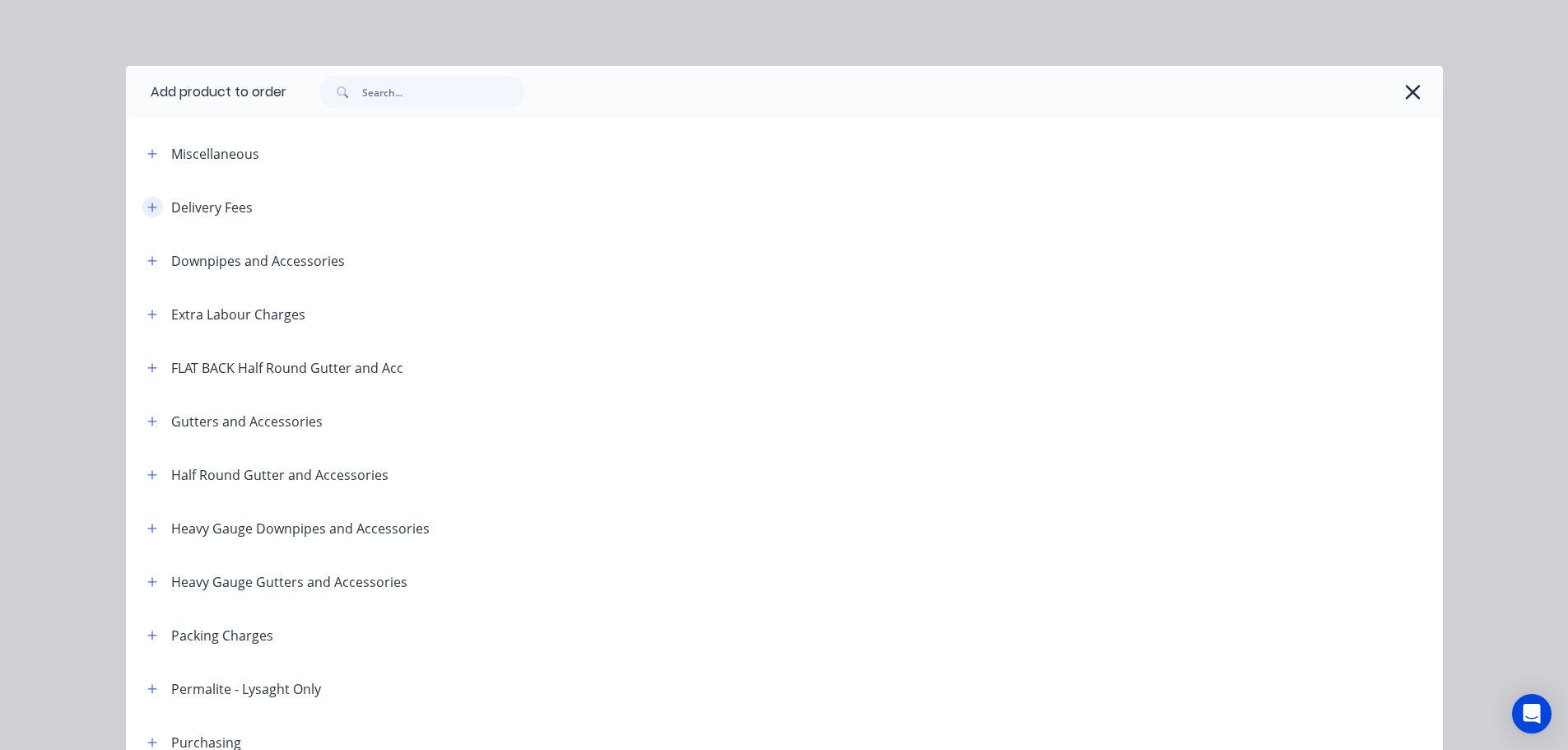
click at [149, 206] on icon "button" at bounding box center [152, 207] width 10 height 12
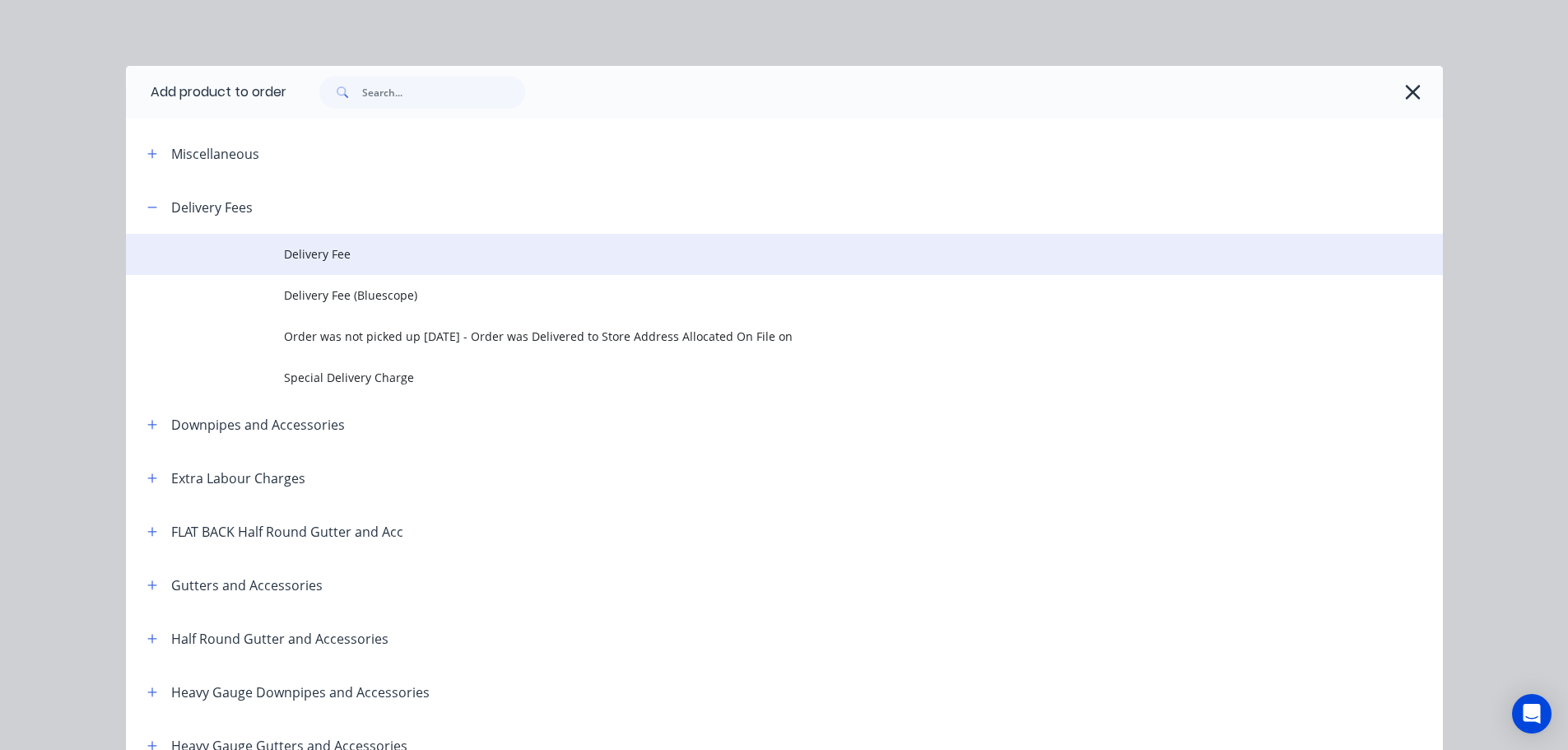
click at [301, 259] on span "Delivery Fee" at bounding box center [748, 254] width 927 height 17
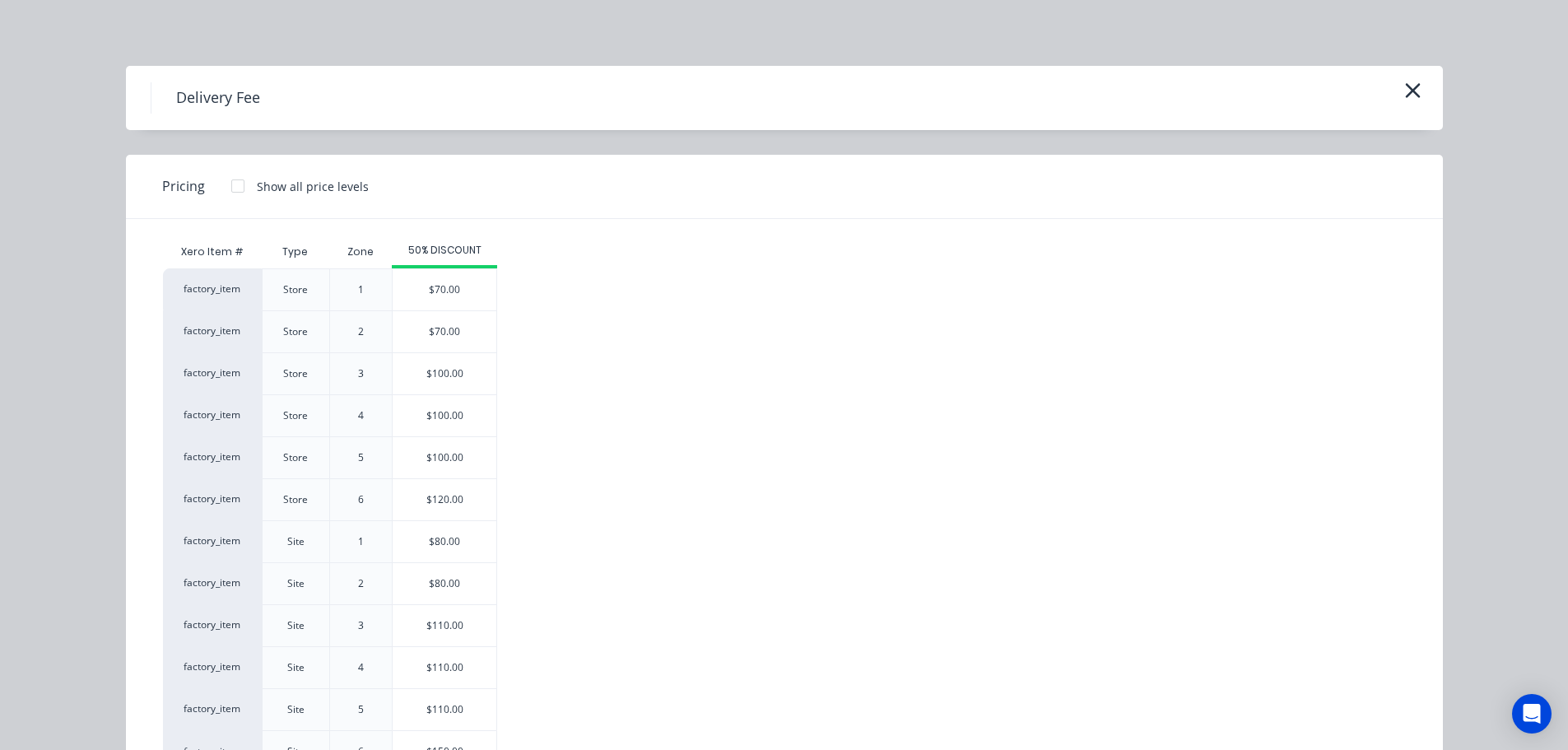
click at [448, 538] on div "$80.00" at bounding box center [445, 541] width 104 height 41
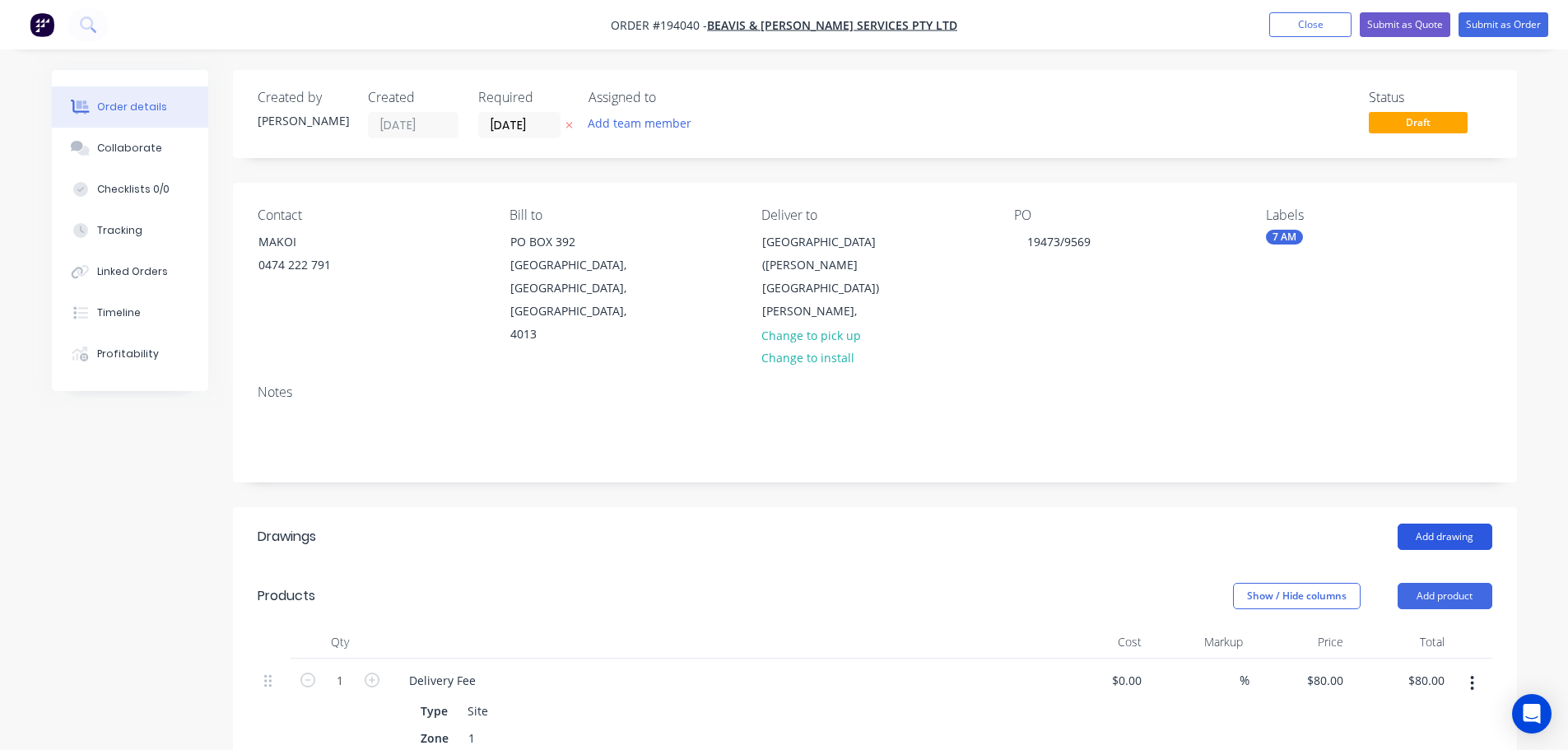
click at [1436, 524] on button "Add drawing" at bounding box center [1445, 536] width 95 height 26
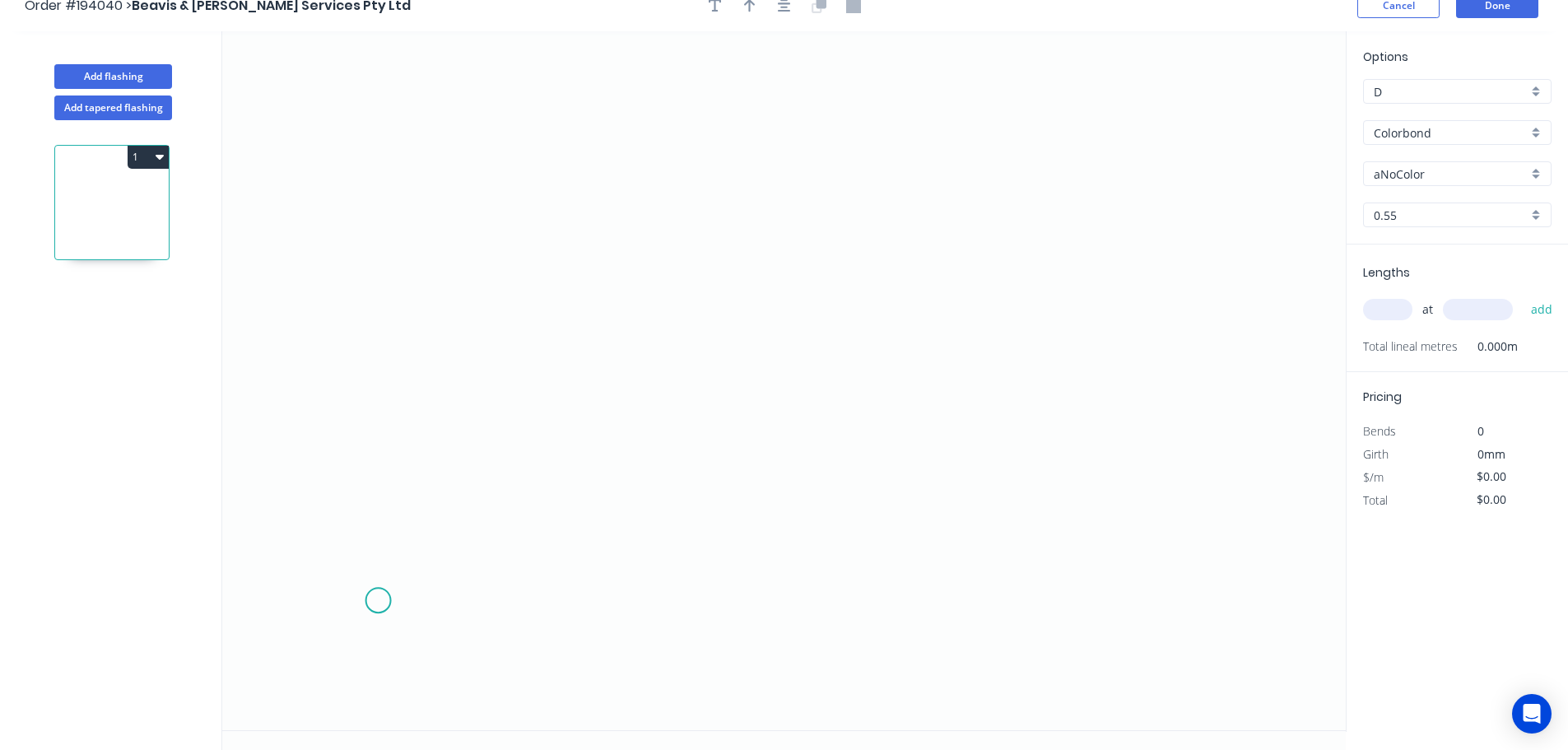
scroll to position [31, 0]
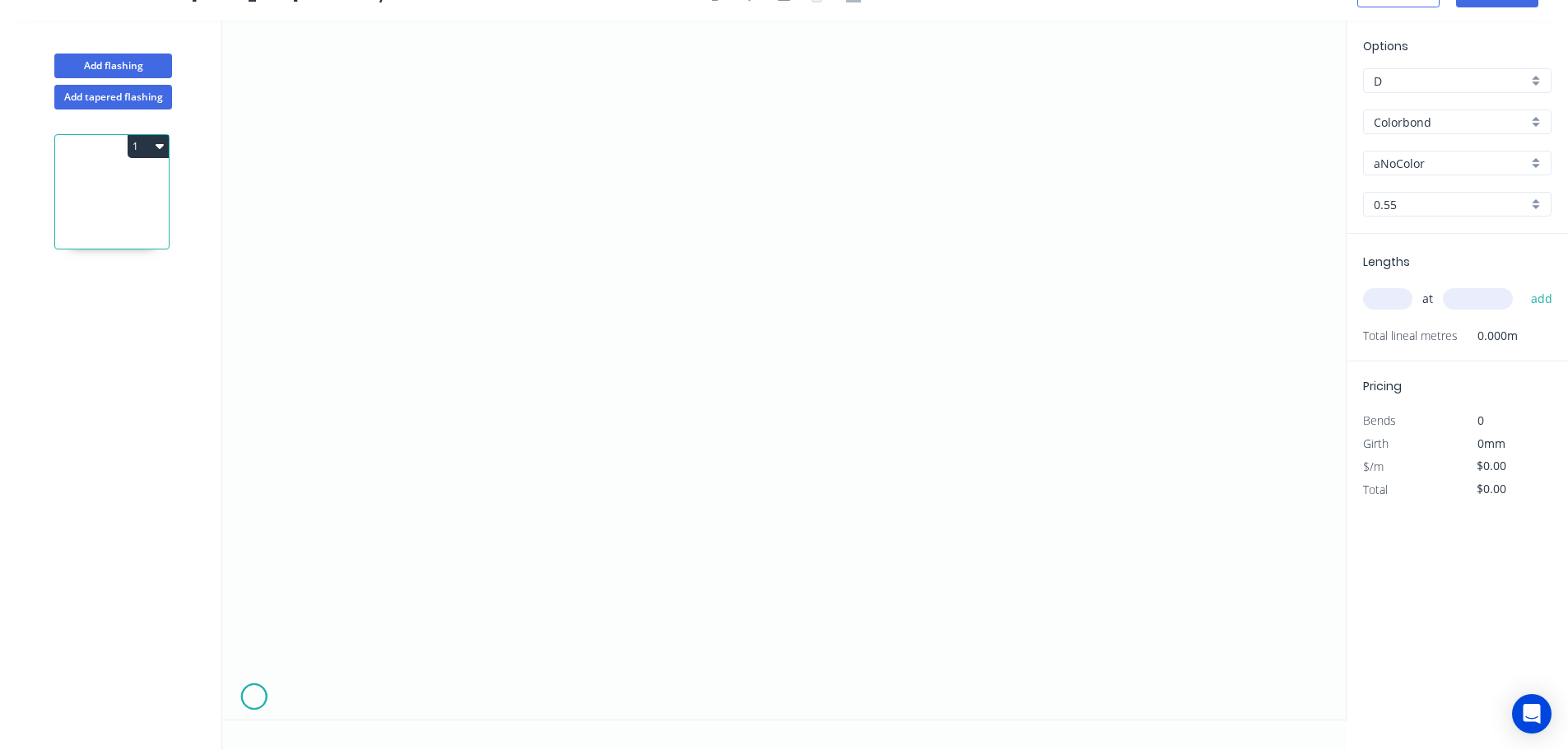
click at [253, 697] on icon "0" at bounding box center [783, 370] width 1123 height 699
click at [254, 548] on icon at bounding box center [254, 622] width 0 height 149
click at [710, 555] on icon "0 ?" at bounding box center [783, 370] width 1123 height 699
click at [703, 548] on circle at bounding box center [710, 547] width 24 height 24
drag, startPoint x: 716, startPoint y: 701, endPoint x: 1192, endPoint y: 641, distance: 479.8
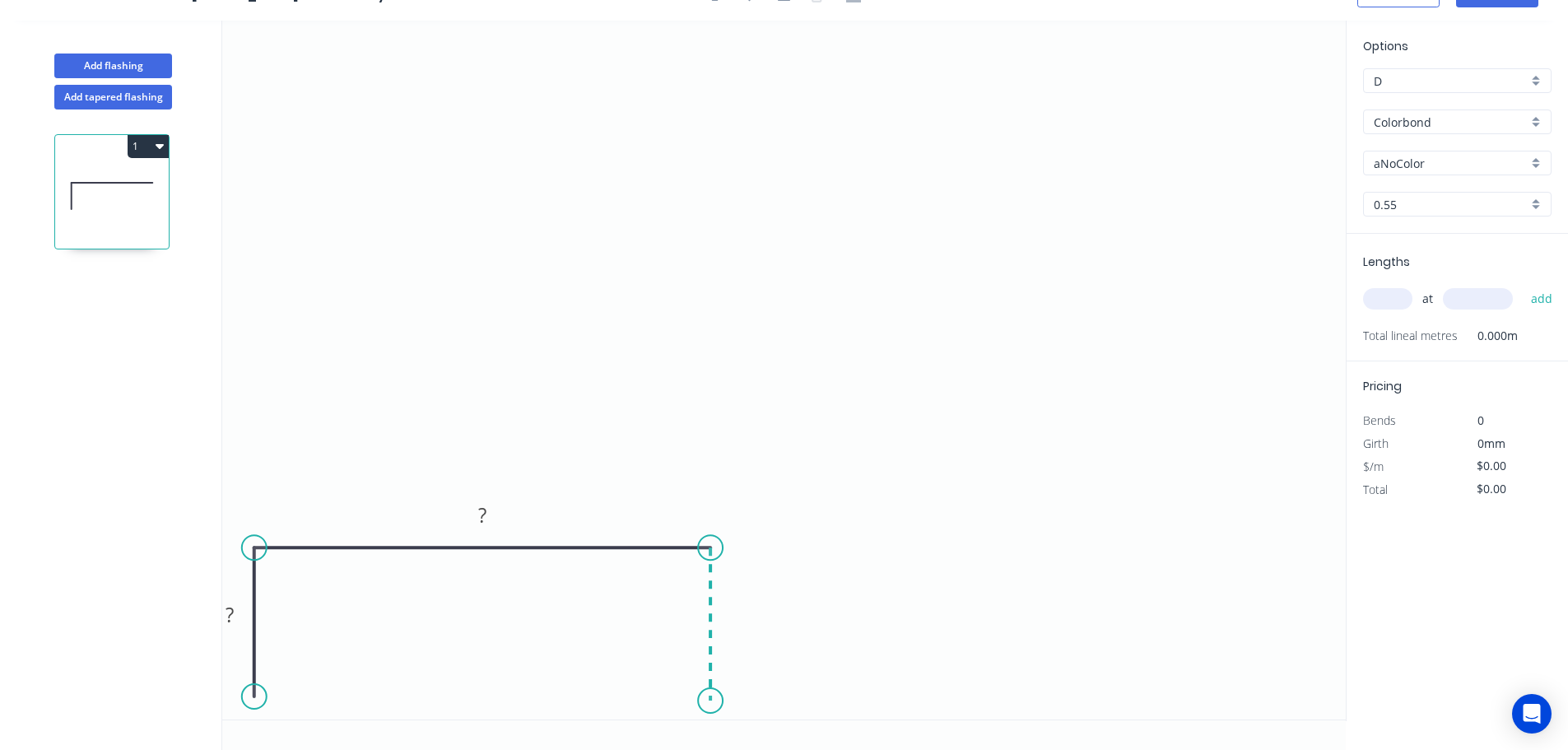
click at [716, 702] on icon "0 ? ?" at bounding box center [783, 370] width 1123 height 699
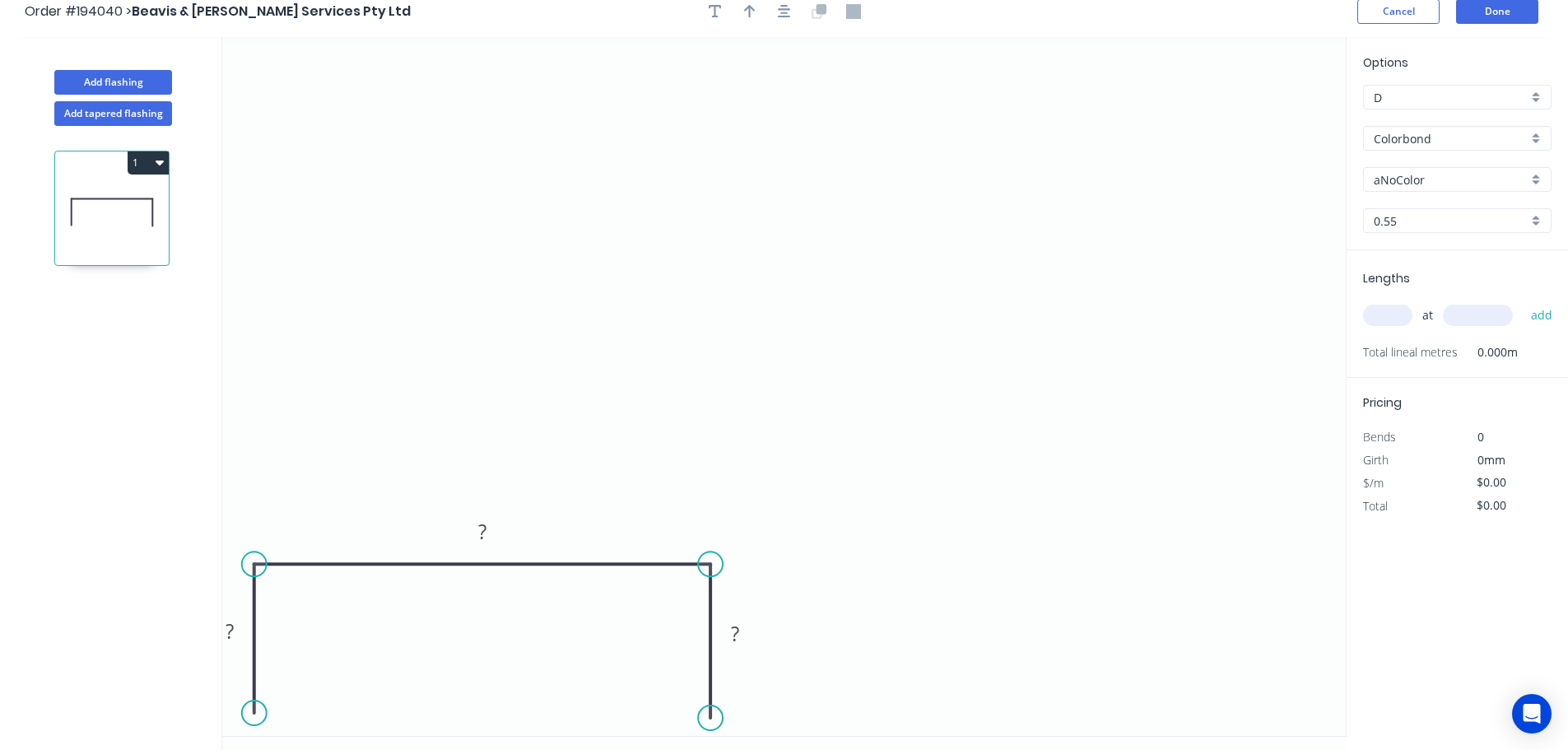
scroll to position [0, 0]
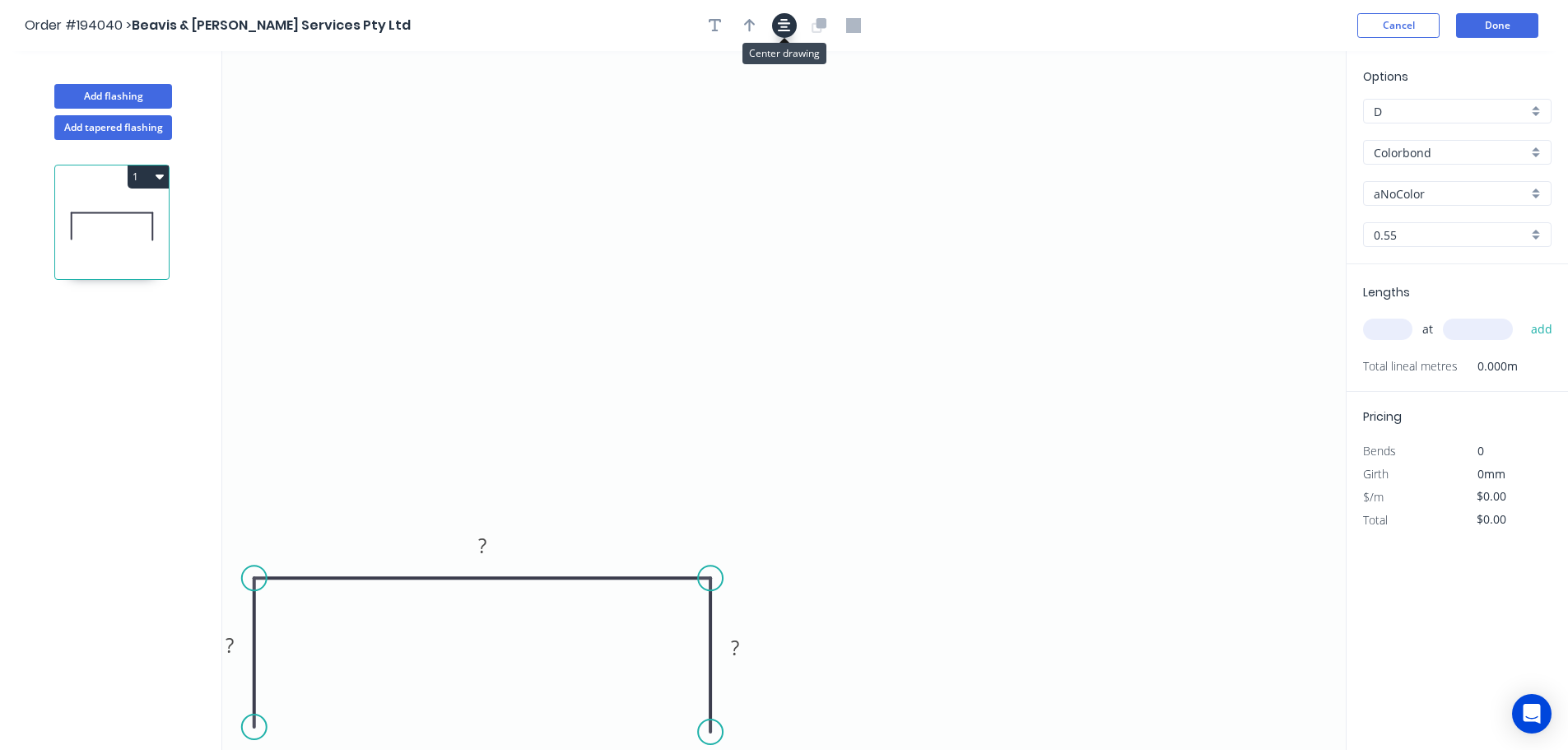
click at [782, 25] on icon "button" at bounding box center [784, 25] width 14 height 14
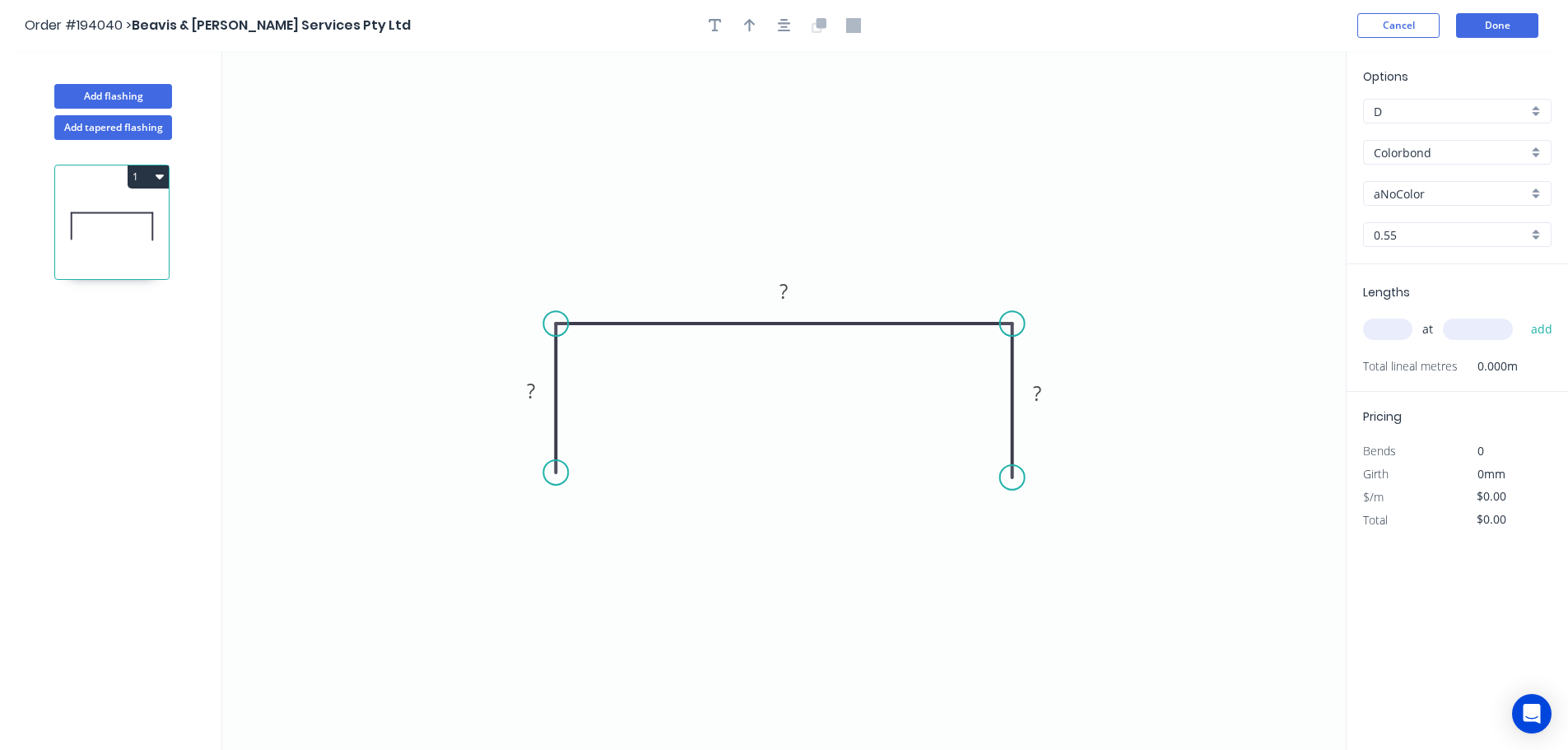
click at [135, 167] on button "1" at bounding box center [148, 177] width 41 height 23
click at [103, 241] on div "Delete" at bounding box center [91, 251] width 127 height 24
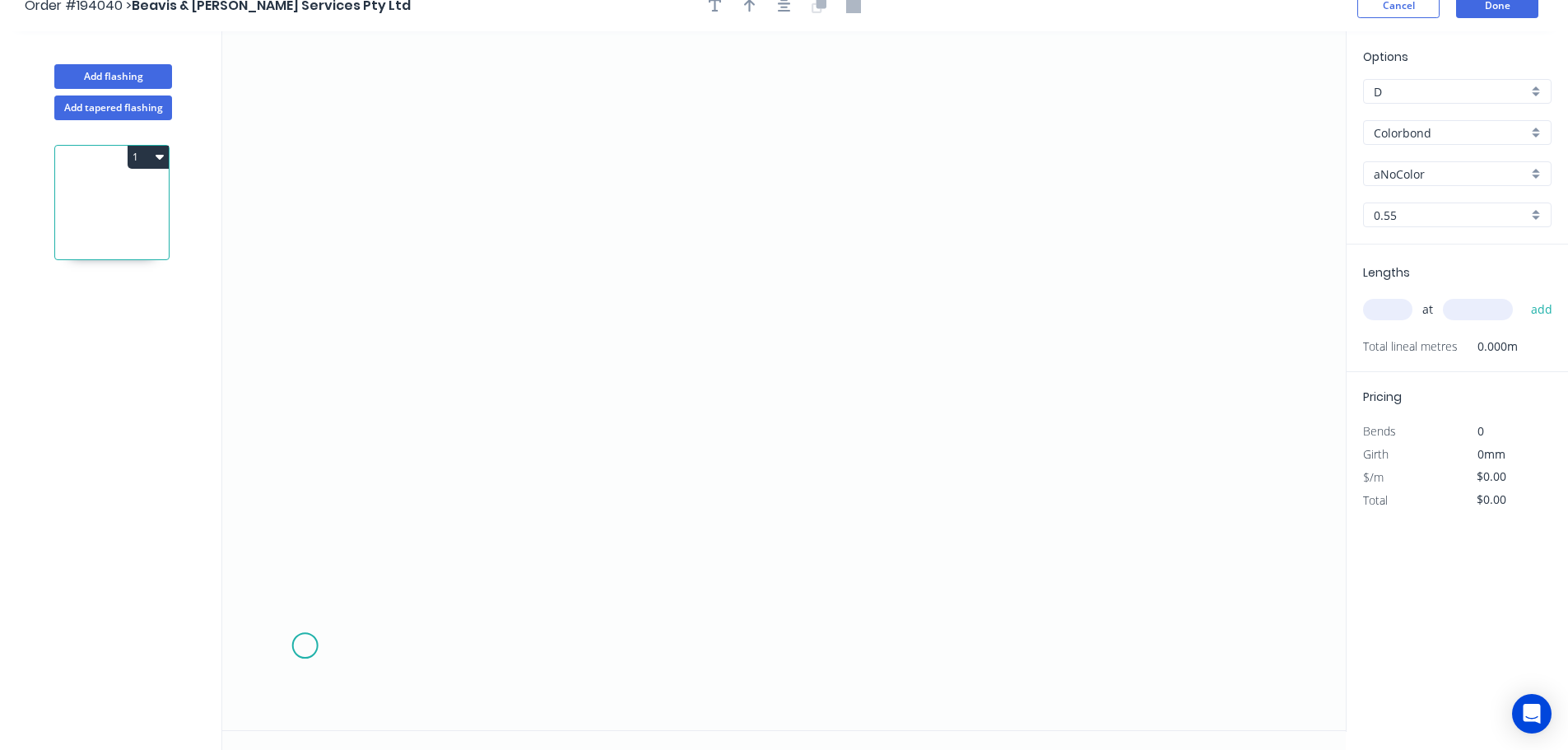
scroll to position [31, 0]
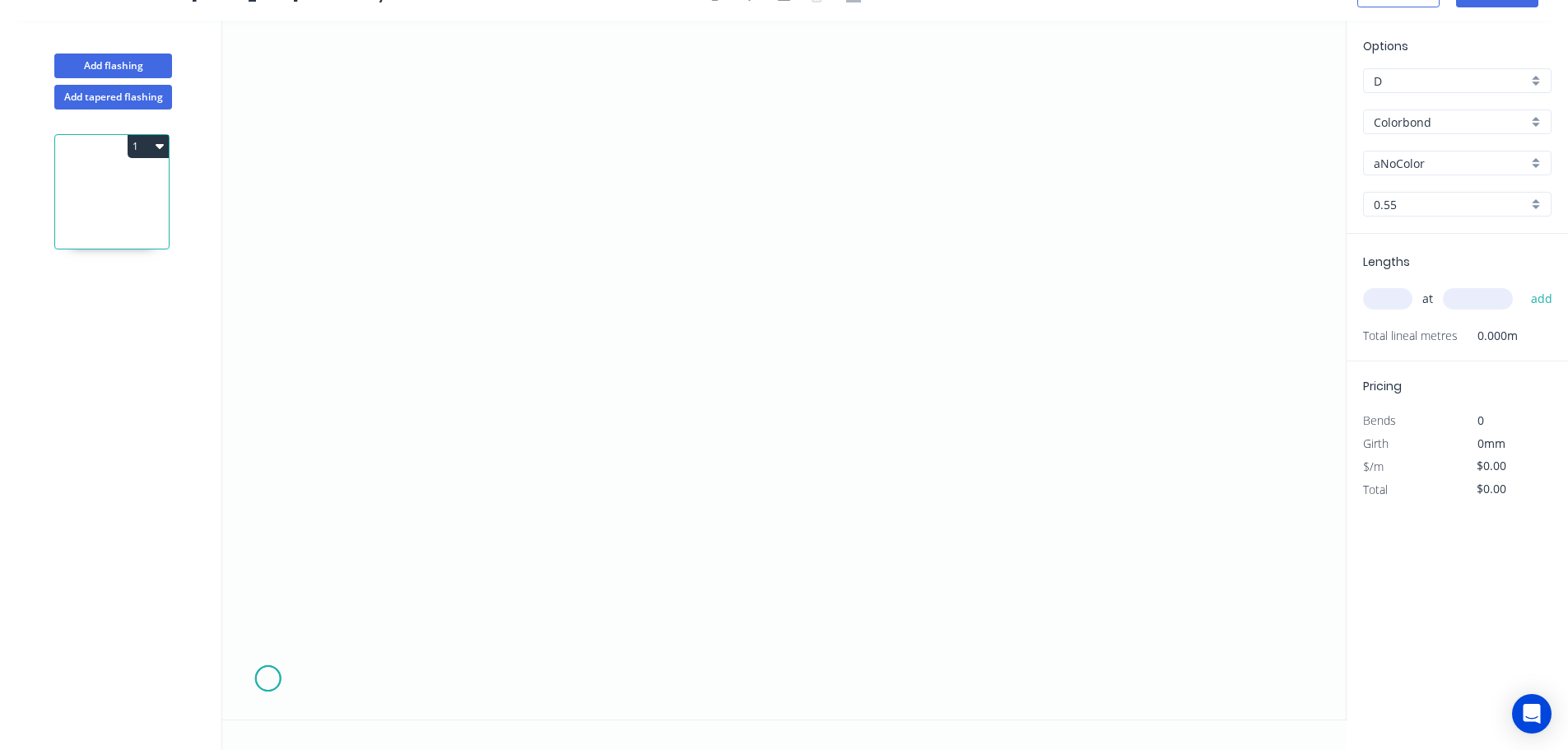
click at [267, 679] on icon "0" at bounding box center [783, 370] width 1123 height 699
click at [266, 517] on icon "0" at bounding box center [783, 370] width 1123 height 699
click at [659, 536] on icon "0 ?" at bounding box center [783, 370] width 1123 height 699
click at [653, 687] on icon "0 ? ?" at bounding box center [783, 370] width 1123 height 699
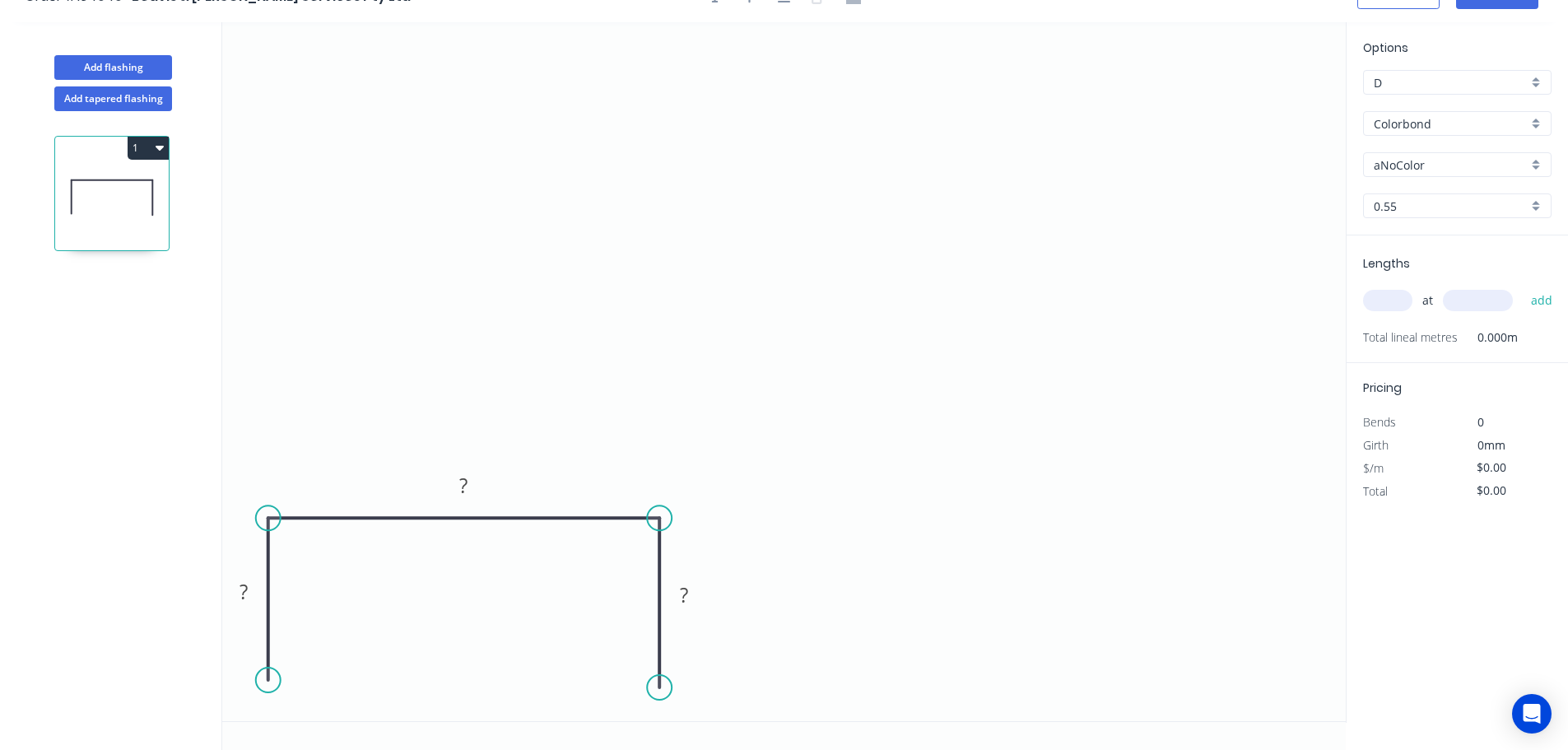
scroll to position [0, 0]
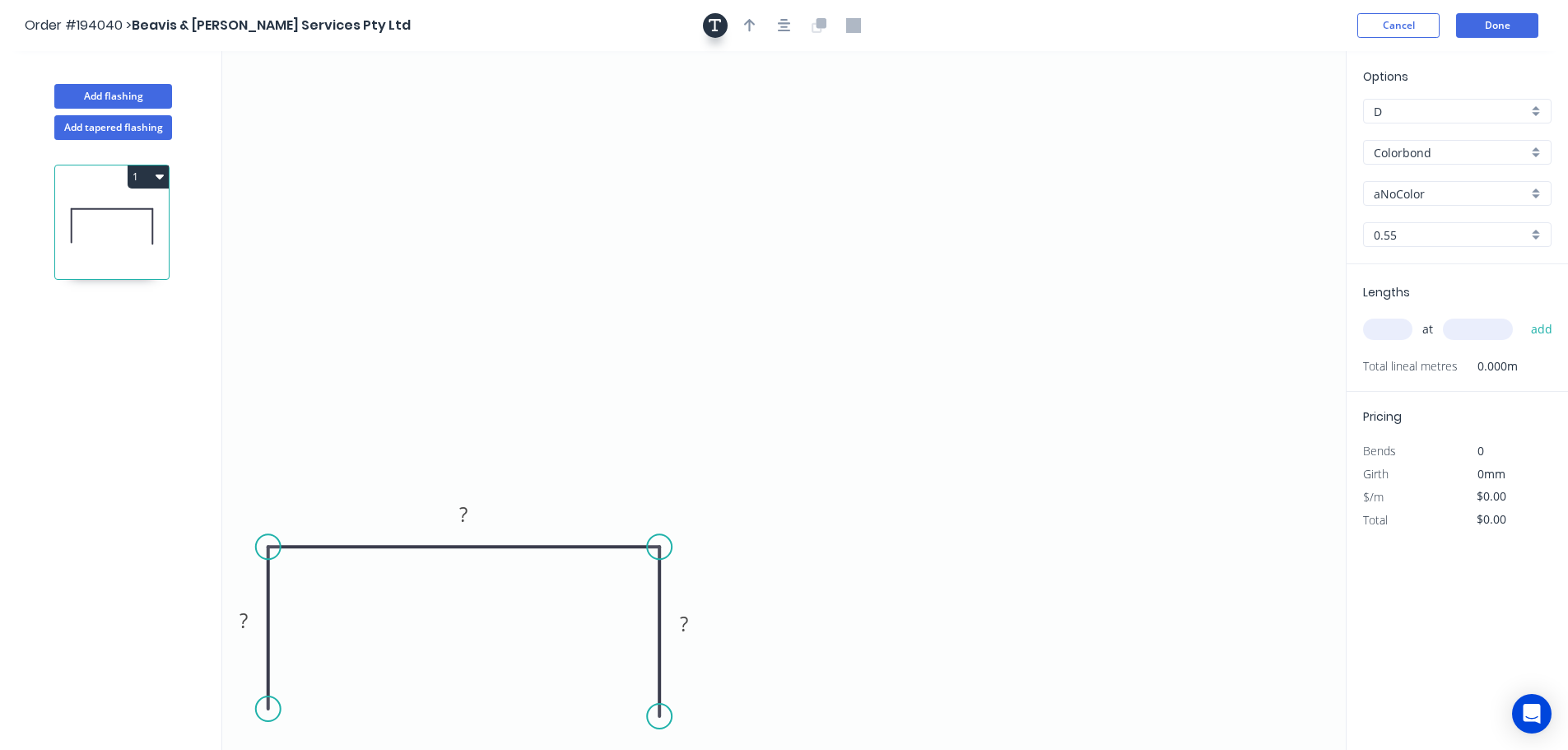
click at [712, 34] on button "button" at bounding box center [714, 25] width 24 height 24
click at [316, 118] on textarea at bounding box center [328, 116] width 133 height 61
click at [373, 83] on rect at bounding box center [328, 115] width 149 height 77
drag, startPoint x: 373, startPoint y: 83, endPoint x: 1430, endPoint y: 38, distance: 1058.0
click at [1430, 38] on div "Order #194040 > Beavis & Bartels Services Pty Ltd Cancel Done Add flashing Add …" at bounding box center [784, 390] width 1568 height 781
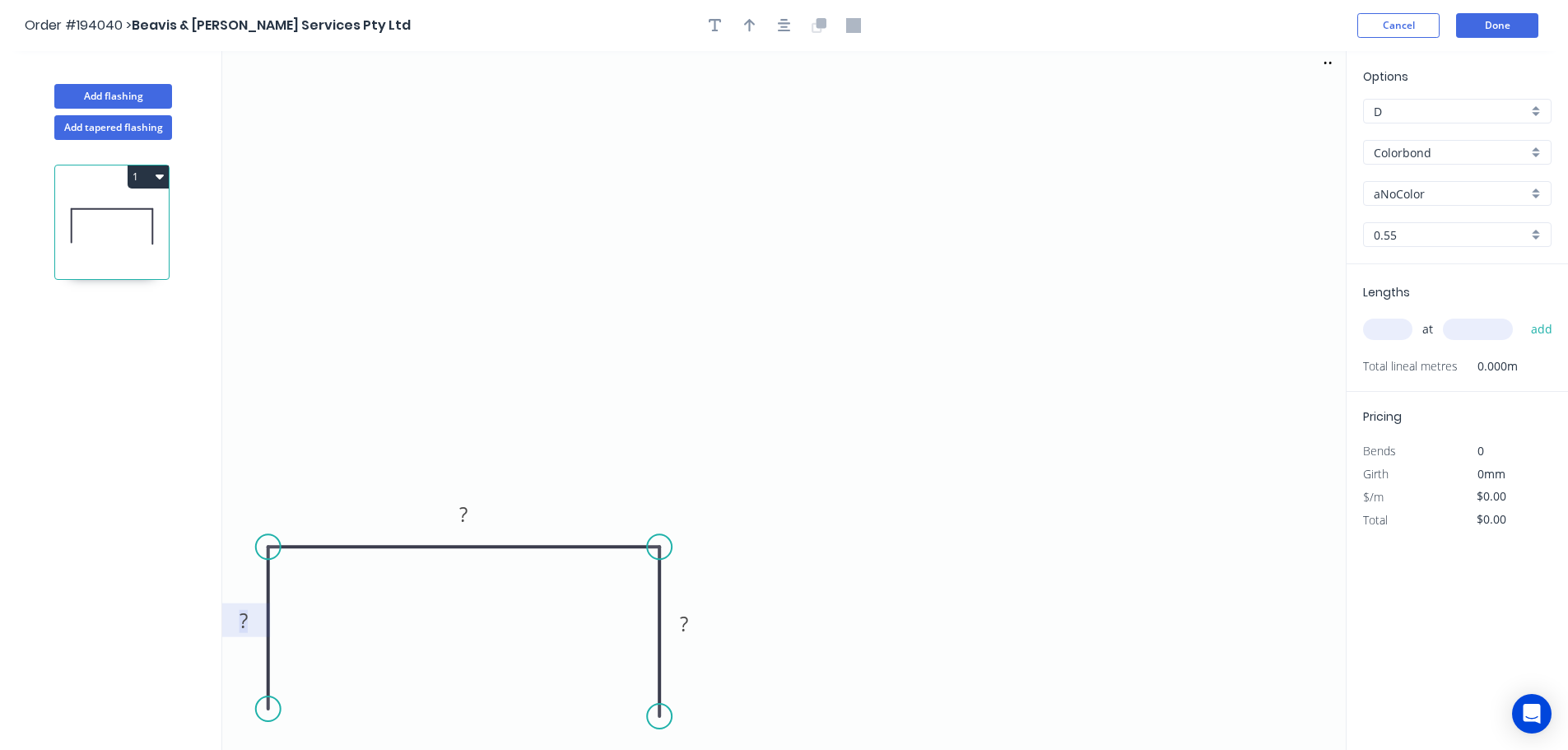
click at [251, 611] on rect at bounding box center [244, 621] width 33 height 23
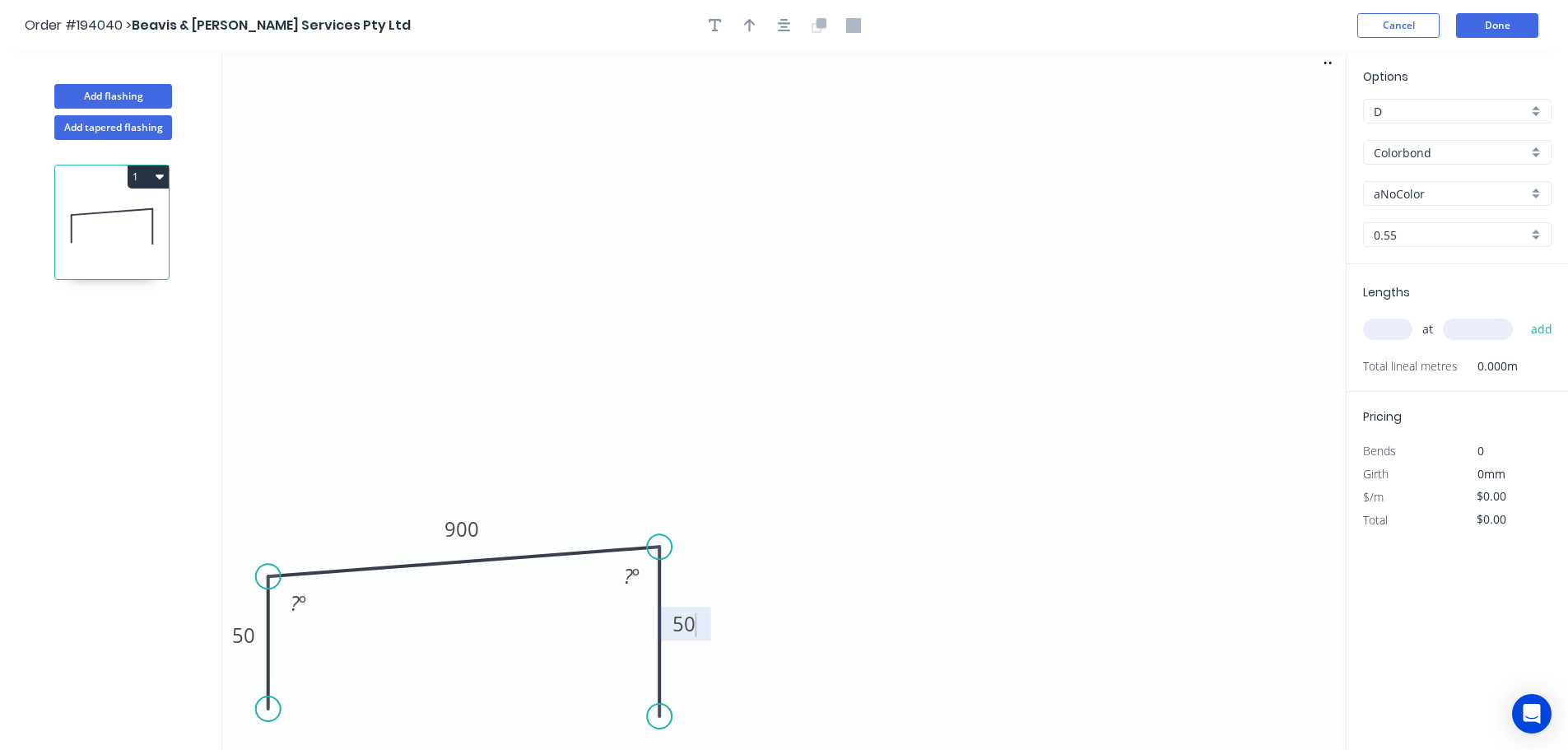
drag, startPoint x: 269, startPoint y: 551, endPoint x: 267, endPoint y: 577, distance: 26.1
click at [267, 577] on circle at bounding box center [268, 576] width 24 height 24
drag, startPoint x: 658, startPoint y: 557, endPoint x: 658, endPoint y: 566, distance: 9.0
click at [658, 566] on circle at bounding box center [658, 576] width 24 height 24
click at [1445, 201] on input "aNoColor" at bounding box center [1450, 194] width 154 height 17
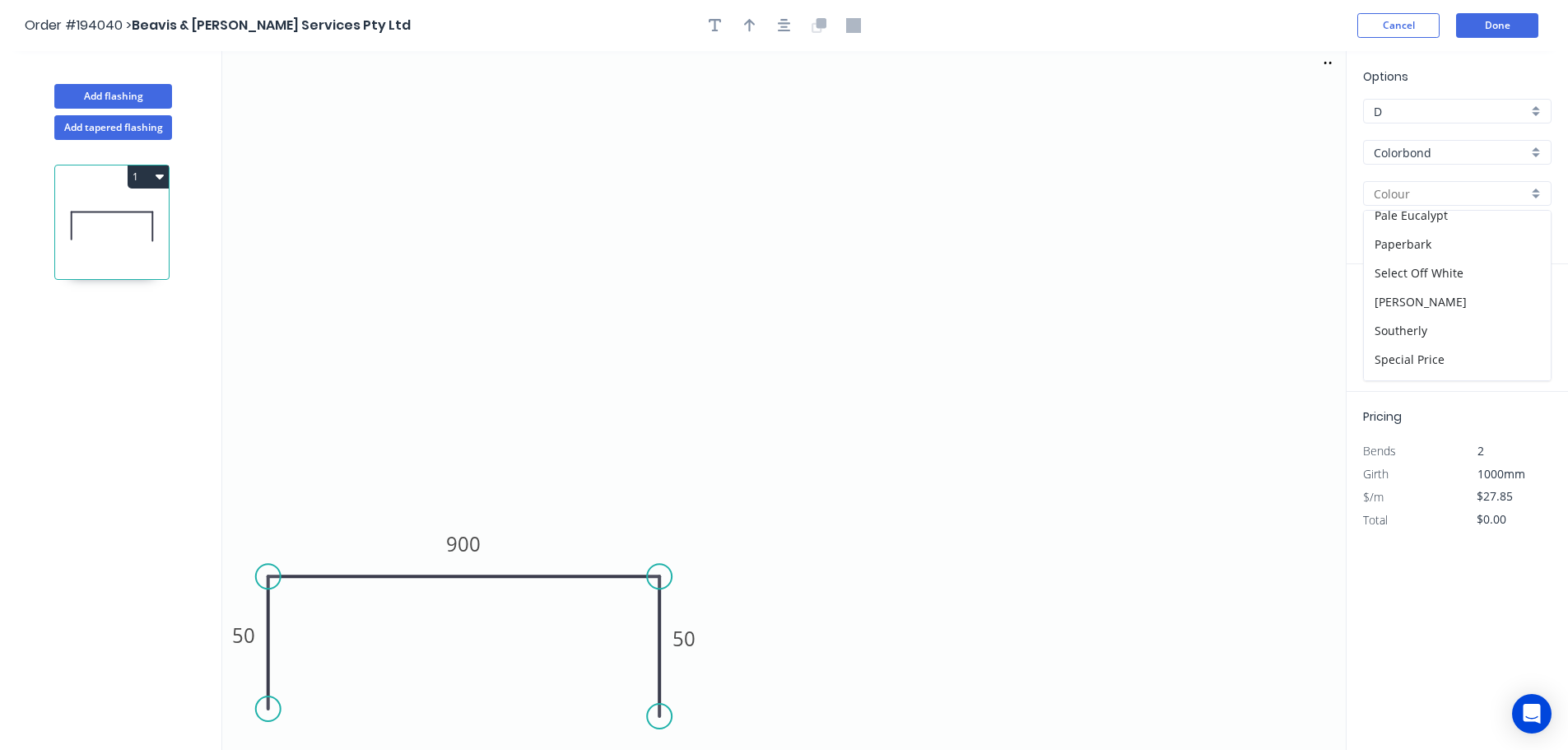
scroll to position [494, 0]
click at [1434, 374] on div "Surfmist" at bounding box center [1457, 365] width 186 height 29
click at [1394, 328] on input "text" at bounding box center [1387, 330] width 50 height 22
click at [1523, 315] on button "add" at bounding box center [1542, 329] width 39 height 28
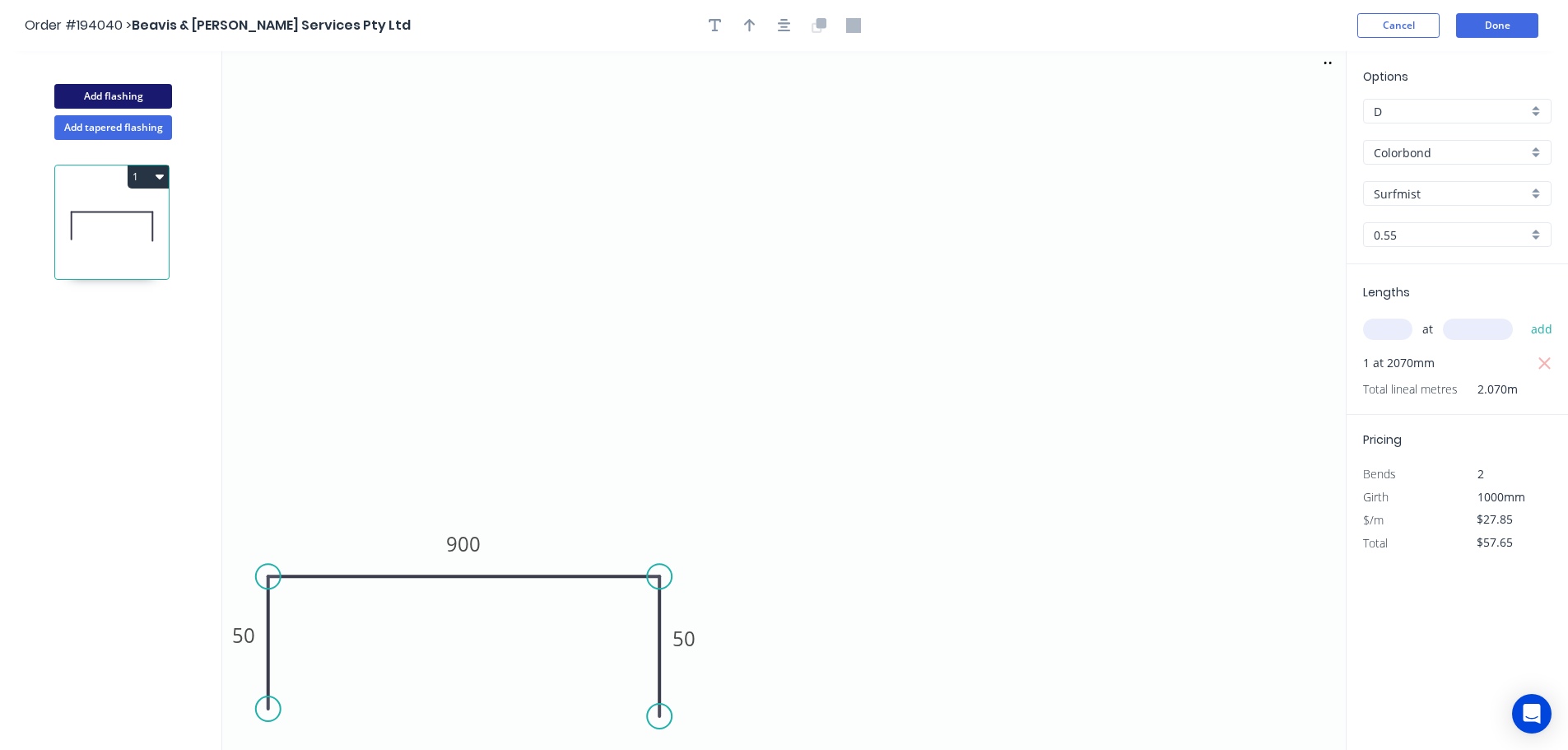
click at [150, 87] on button "Add flashing" at bounding box center [113, 96] width 118 height 24
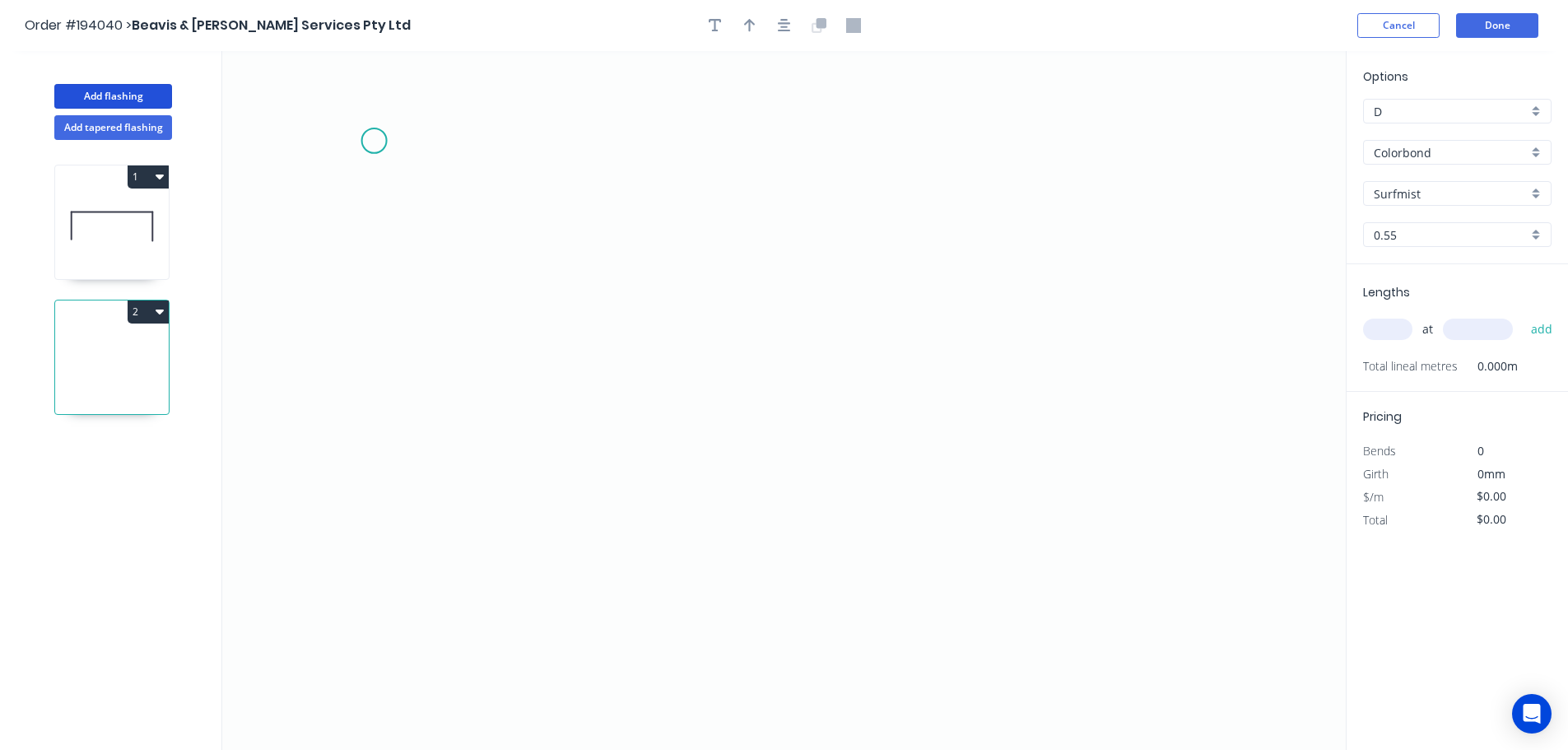
click at [368, 128] on icon "0" at bounding box center [783, 400] width 1123 height 699
click at [367, 394] on icon "0" at bounding box center [783, 400] width 1123 height 699
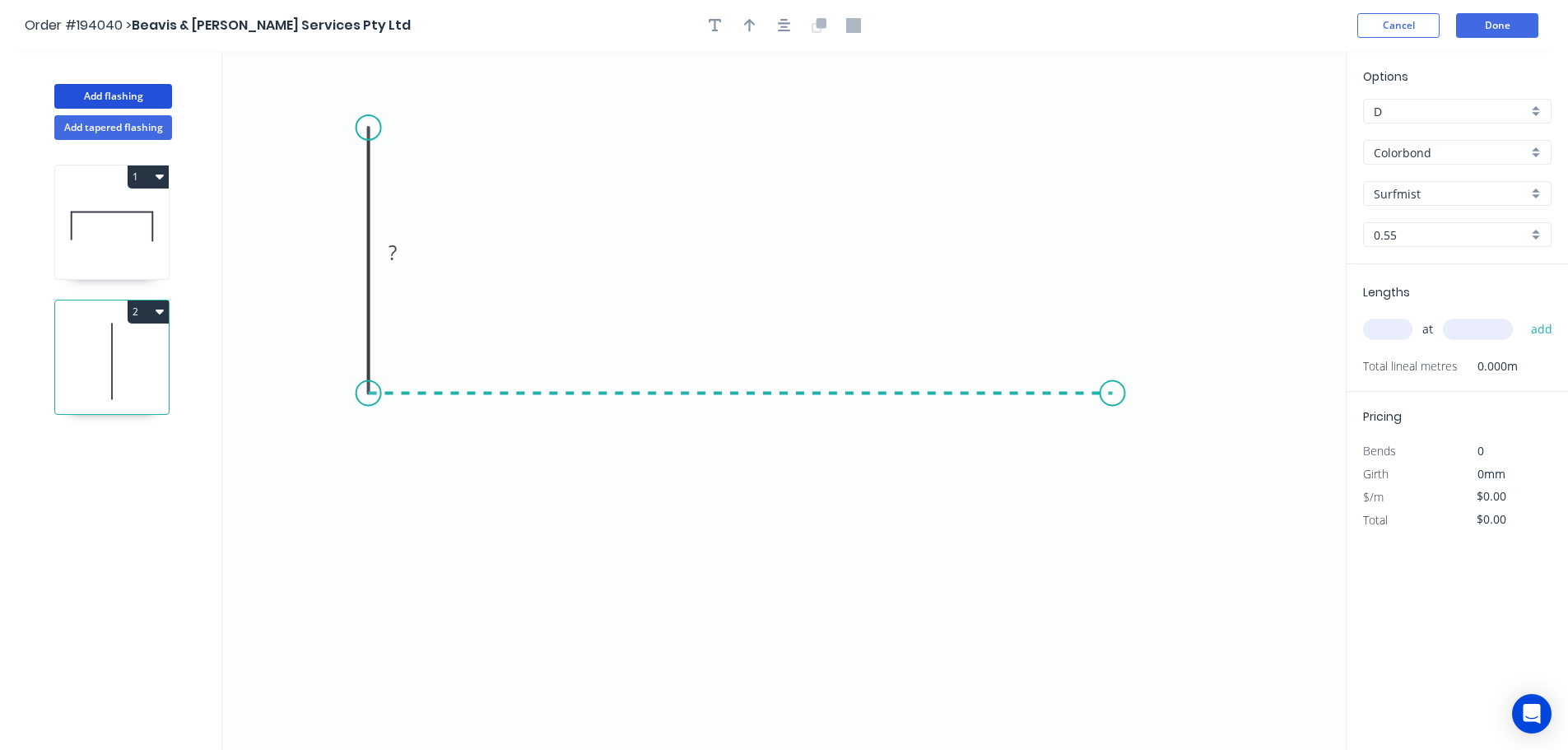
click at [1114, 417] on icon "0 ?" at bounding box center [783, 400] width 1123 height 699
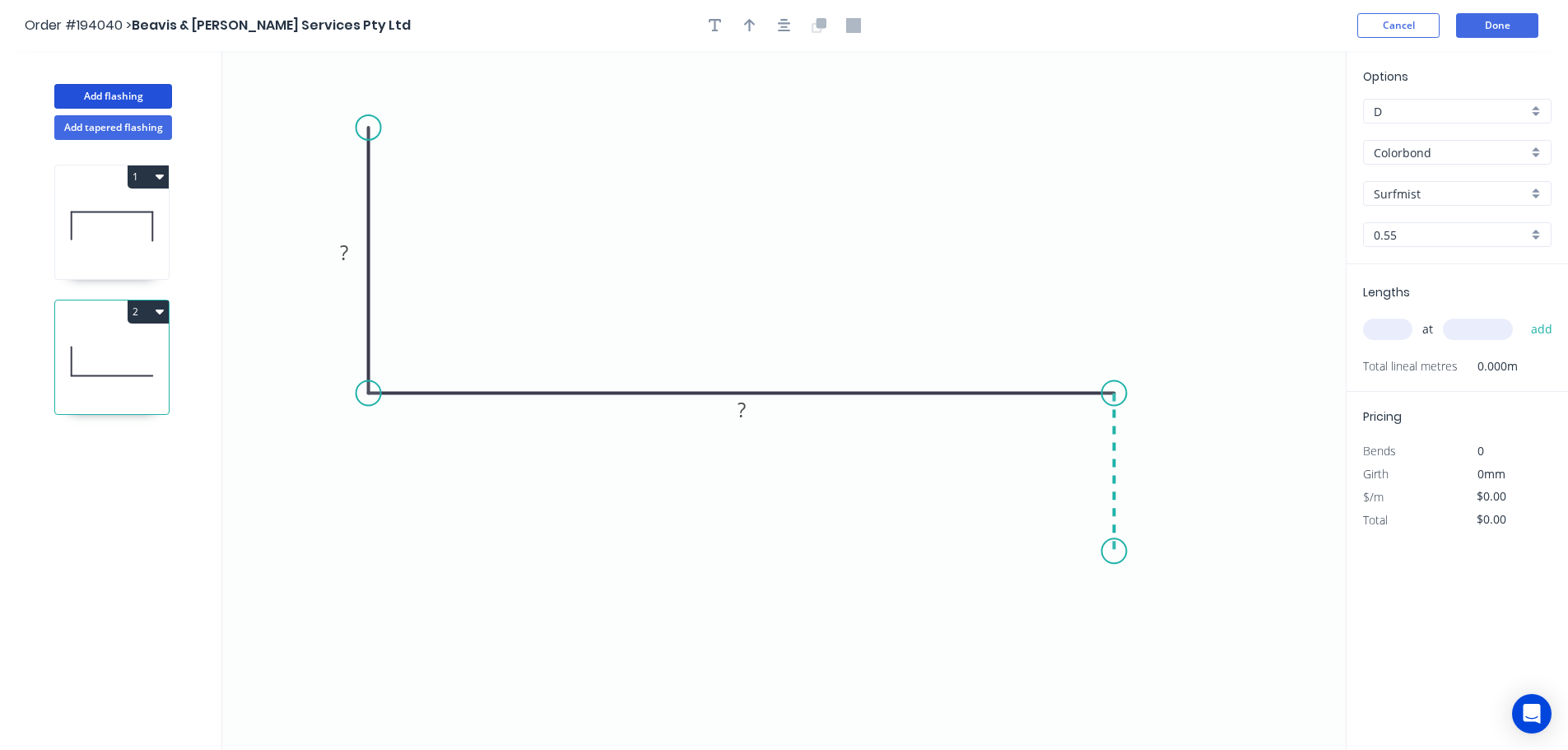
click at [1112, 552] on icon "0 ? ?" at bounding box center [783, 400] width 1123 height 699
drag, startPoint x: 1113, startPoint y: 557, endPoint x: 1108, endPoint y: 588, distance: 31.4
click at [1108, 588] on circle at bounding box center [1114, 587] width 24 height 24
drag, startPoint x: 359, startPoint y: 128, endPoint x: 367, endPoint y: 101, distance: 28.2
click at [367, 101] on circle at bounding box center [368, 100] width 24 height 24
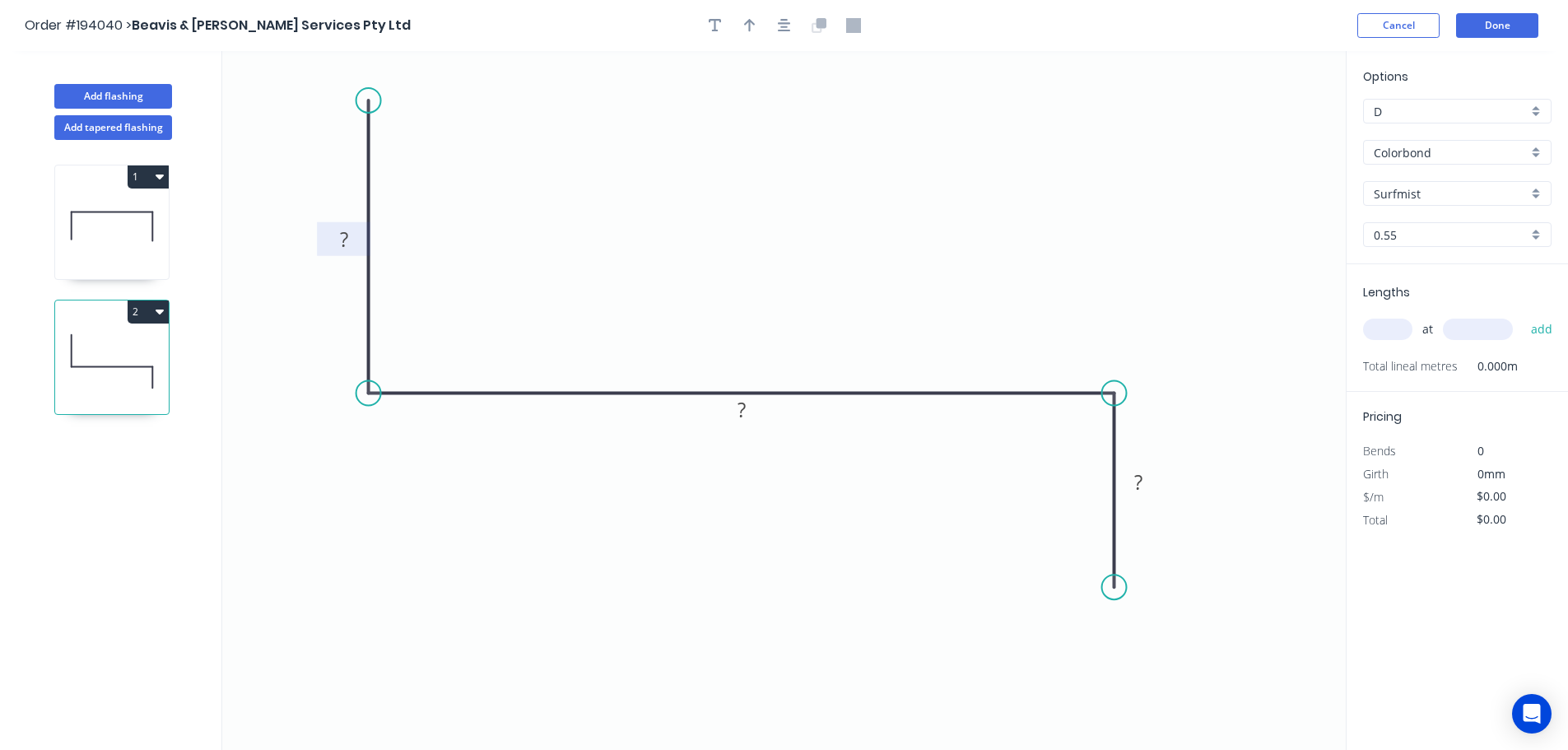
click at [346, 236] on tspan "?" at bounding box center [343, 239] width 8 height 27
click at [796, 25] on button "button" at bounding box center [784, 25] width 24 height 24
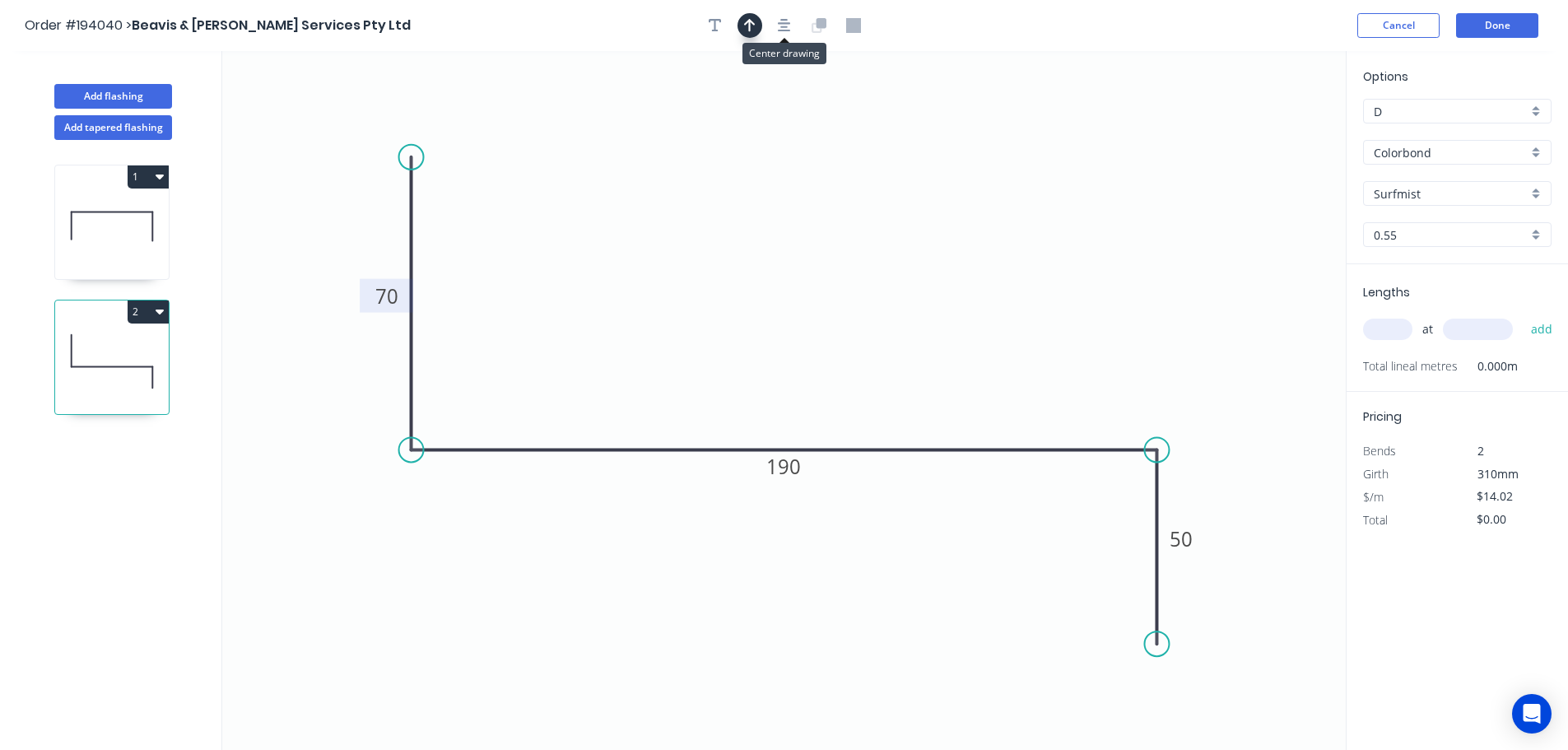
click at [752, 23] on icon "button" at bounding box center [750, 25] width 12 height 14
drag, startPoint x: 1268, startPoint y: 131, endPoint x: 846, endPoint y: 113, distance: 422.4
click at [805, 111] on icon "0 70 190 50" at bounding box center [783, 400] width 1123 height 699
drag, startPoint x: 1064, startPoint y: 134, endPoint x: 867, endPoint y: 118, distance: 197.6
click at [867, 118] on icon at bounding box center [867, 99] width 14 height 53
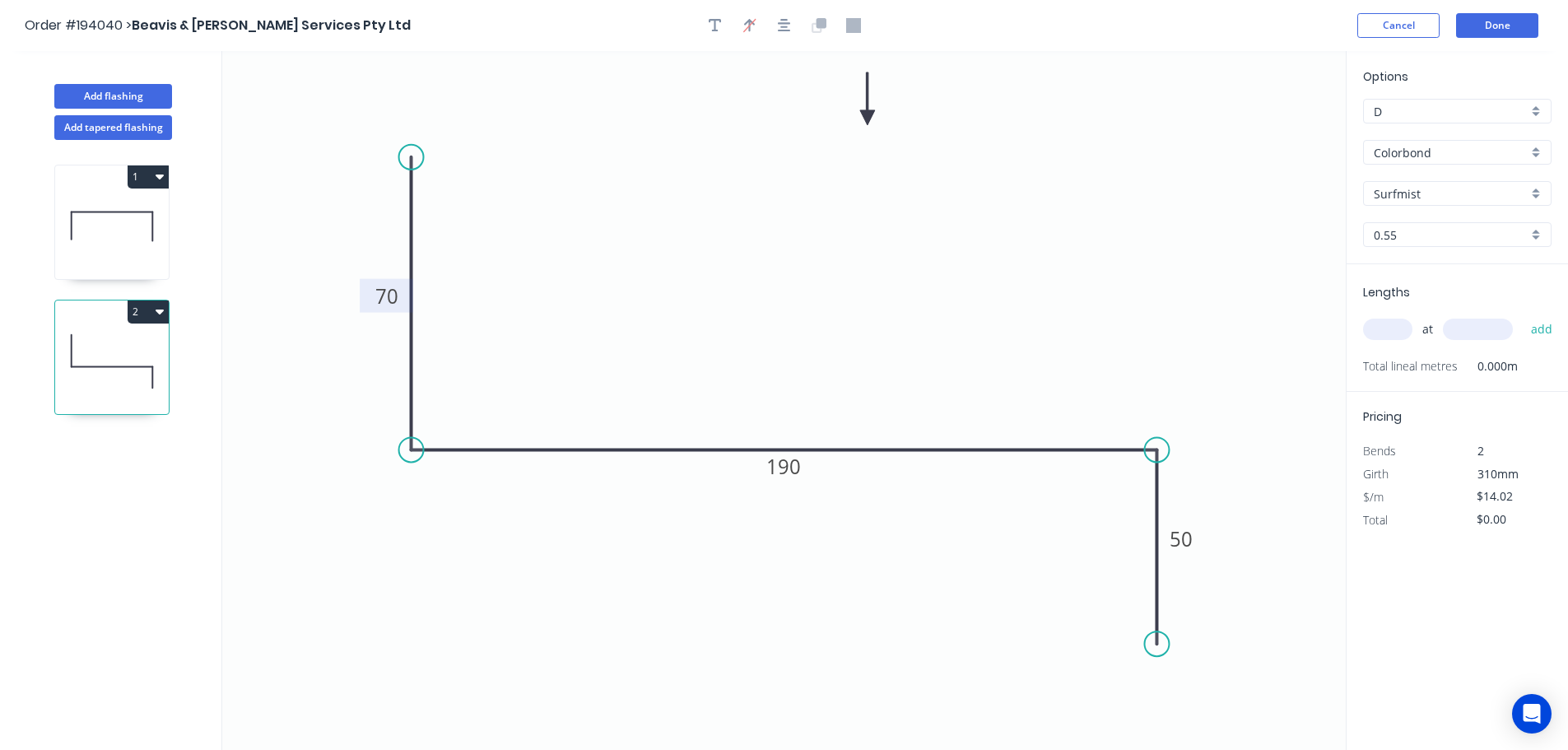
click at [1378, 325] on input "text" at bounding box center [1387, 330] width 50 height 22
click at [1523, 315] on button "add" at bounding box center [1542, 329] width 39 height 28
click at [119, 98] on button "Add flashing" at bounding box center [113, 96] width 118 height 24
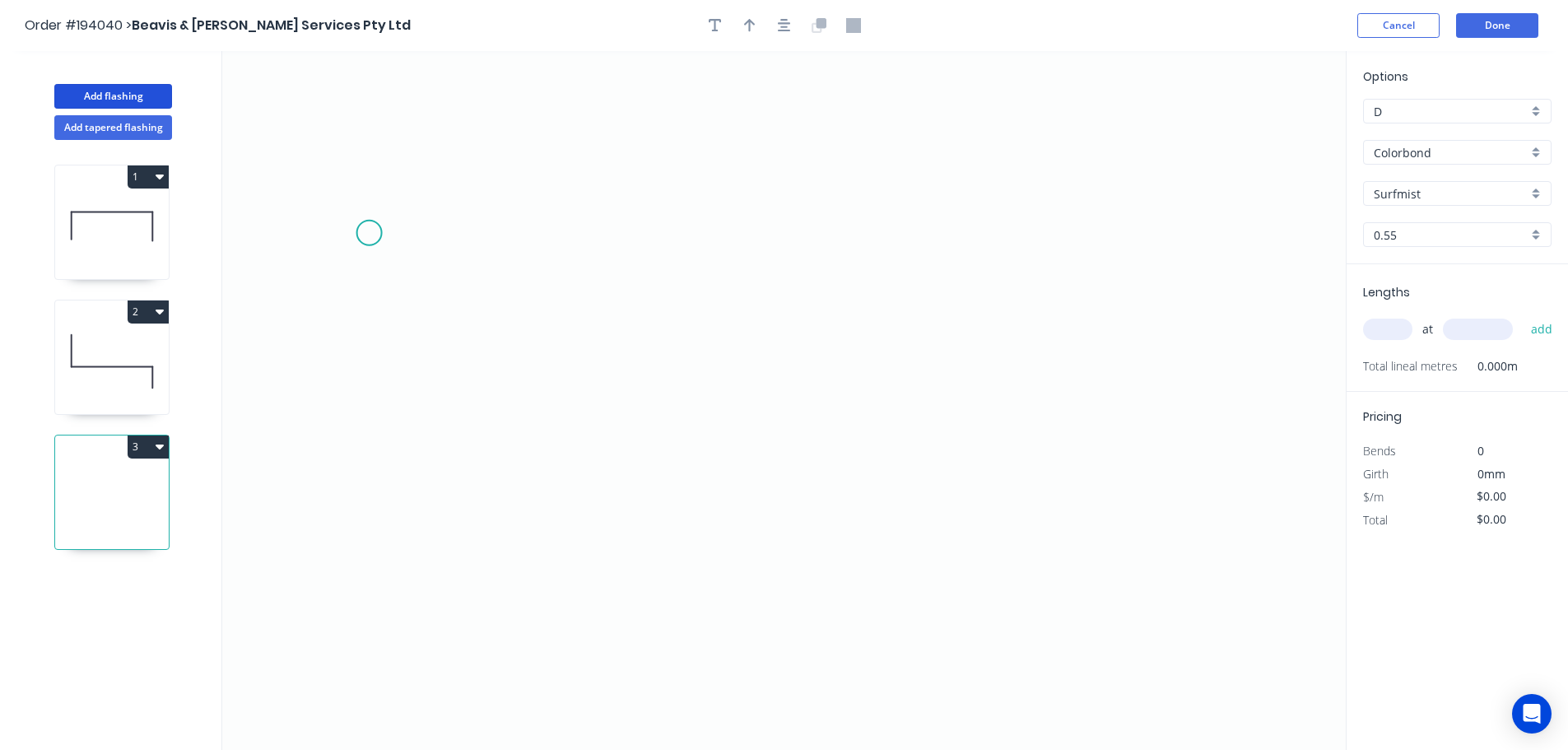
click at [368, 233] on icon "0" at bounding box center [783, 400] width 1123 height 699
click at [380, 486] on icon "0" at bounding box center [783, 400] width 1123 height 699
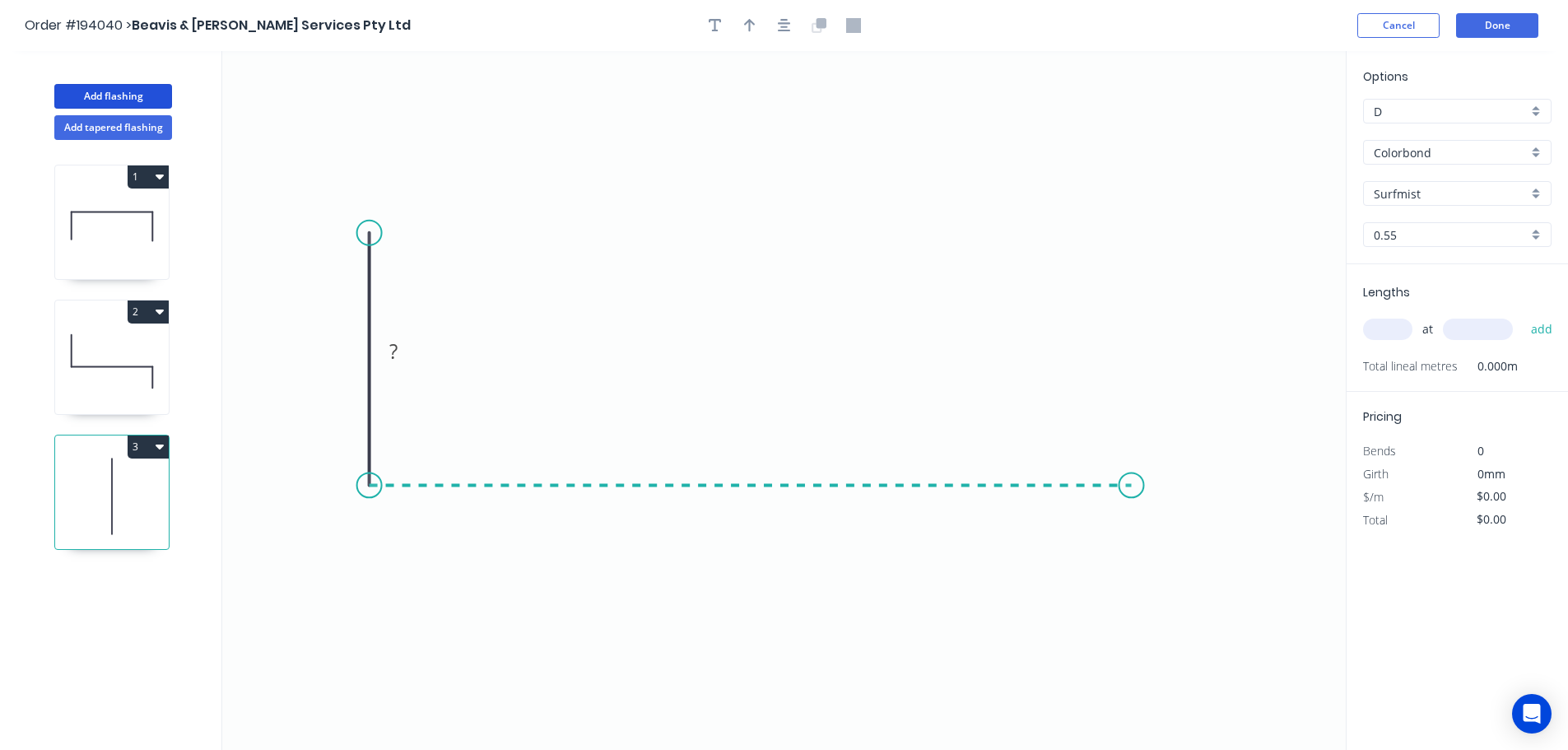
click at [1133, 483] on icon "0 ?" at bounding box center [783, 400] width 1123 height 699
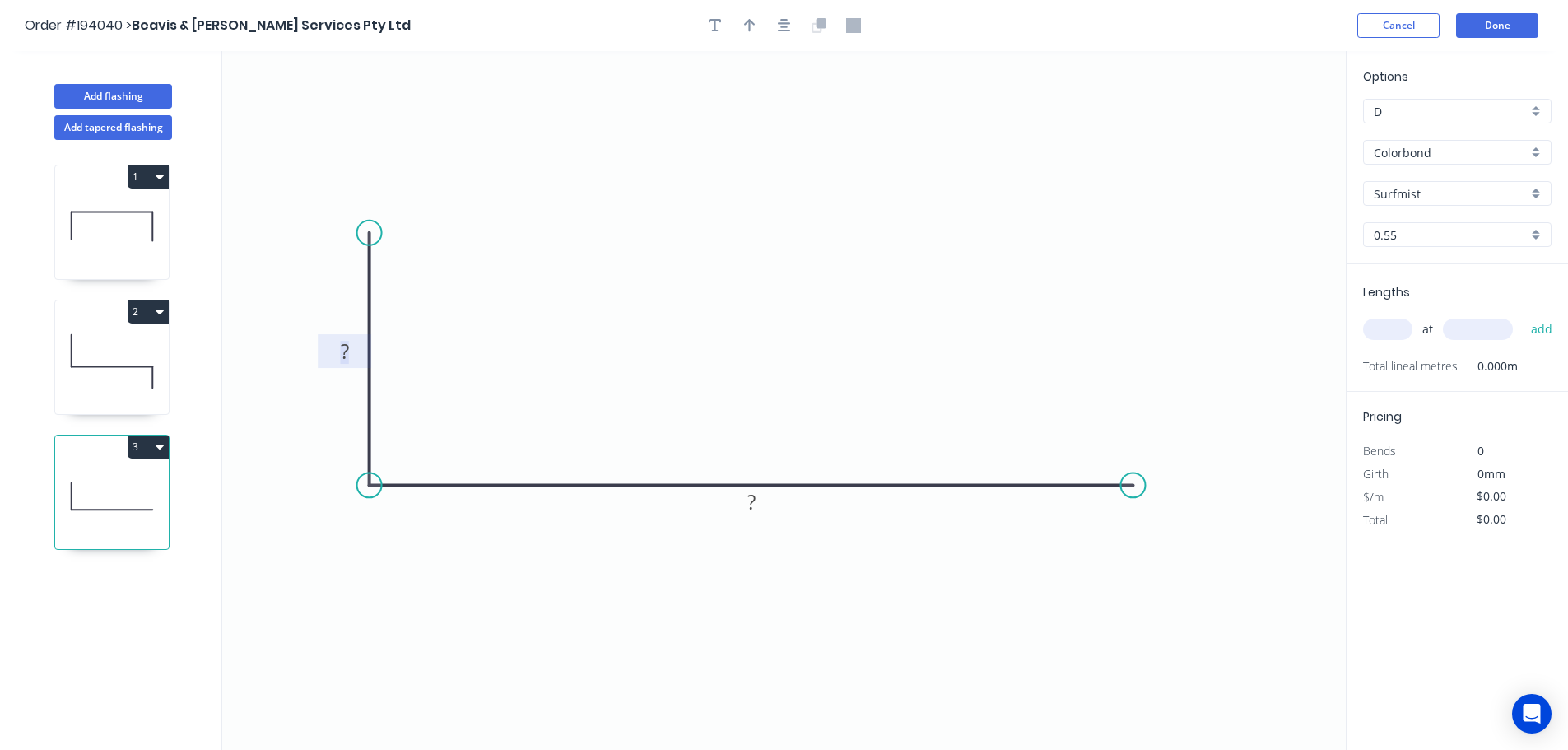
click at [344, 358] on tspan "?" at bounding box center [344, 351] width 8 height 27
click at [789, 21] on icon "button" at bounding box center [784, 25] width 14 height 14
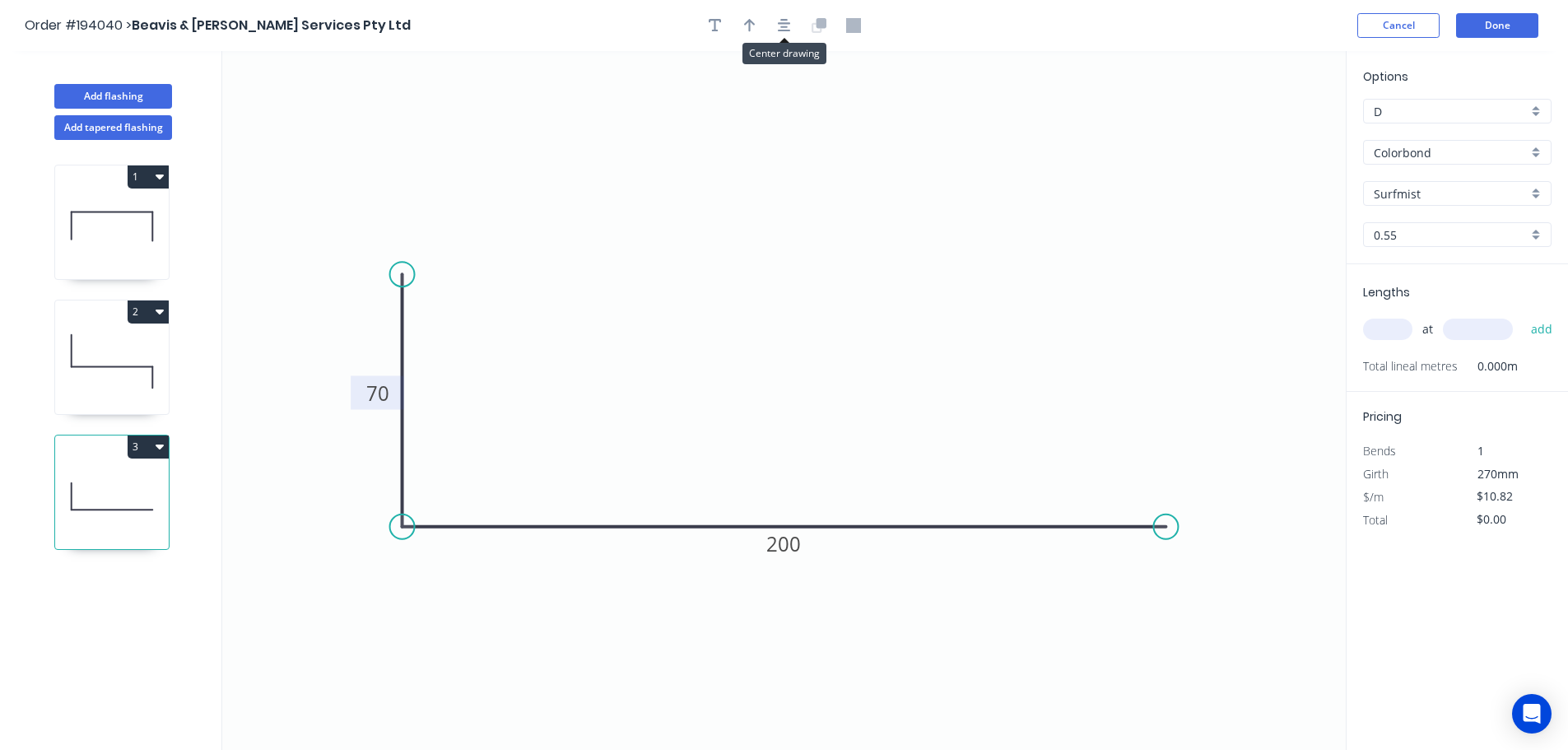
click at [763, 22] on div at bounding box center [784, 25] width 173 height 24
click at [757, 23] on button "button" at bounding box center [749, 25] width 24 height 24
drag, startPoint x: 1262, startPoint y: 123, endPoint x: 814, endPoint y: 120, distance: 448.0
click at [814, 120] on icon at bounding box center [814, 101] width 14 height 53
click at [1391, 337] on input "text" at bounding box center [1387, 330] width 50 height 22
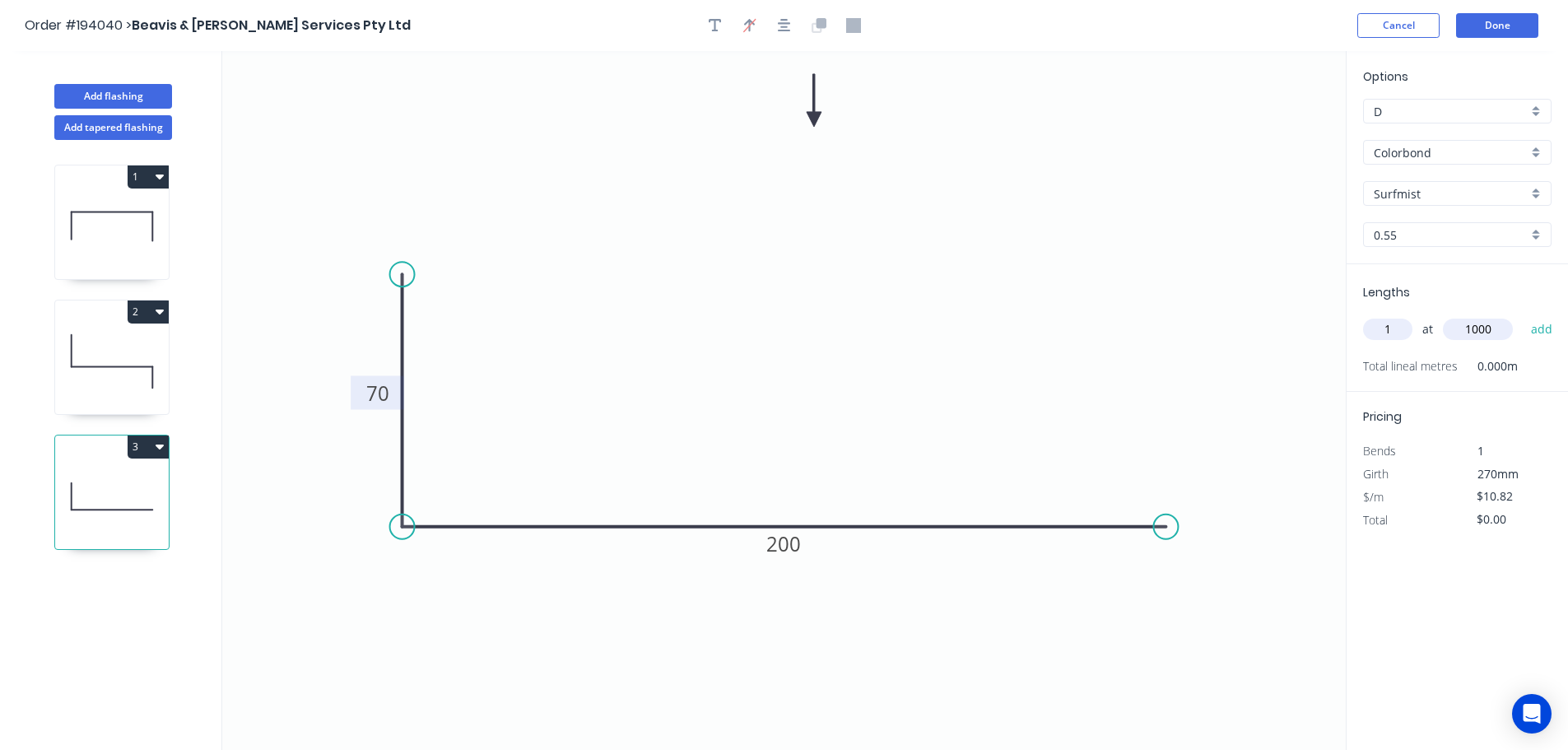
click at [1523, 315] on button "add" at bounding box center [1542, 329] width 39 height 28
click at [128, 89] on button "Add flashing" at bounding box center [113, 96] width 118 height 24
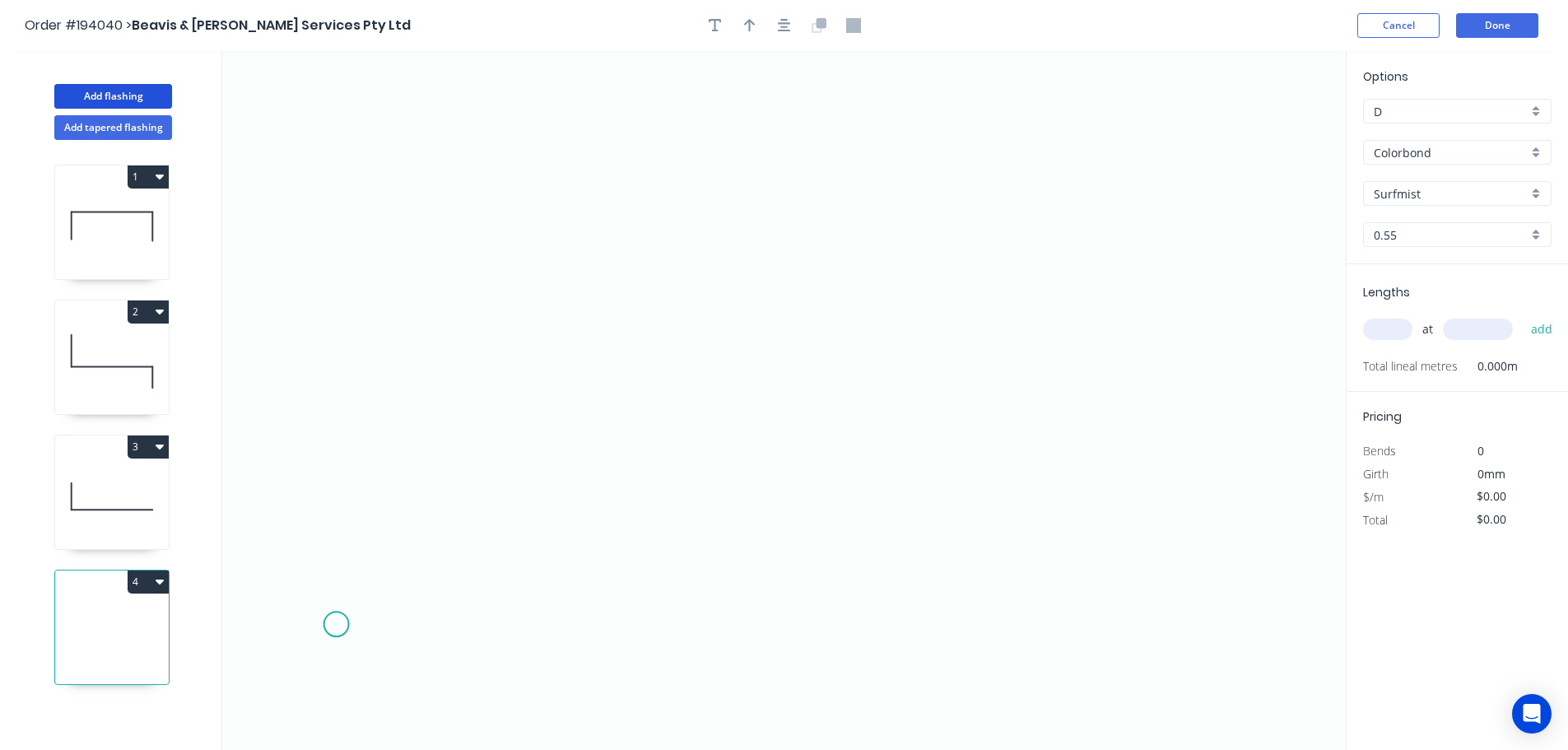
click at [336, 624] on icon "0" at bounding box center [783, 400] width 1123 height 699
click at [341, 422] on icon "0" at bounding box center [783, 400] width 1123 height 699
click at [836, 257] on icon "0 ?" at bounding box center [783, 400] width 1123 height 699
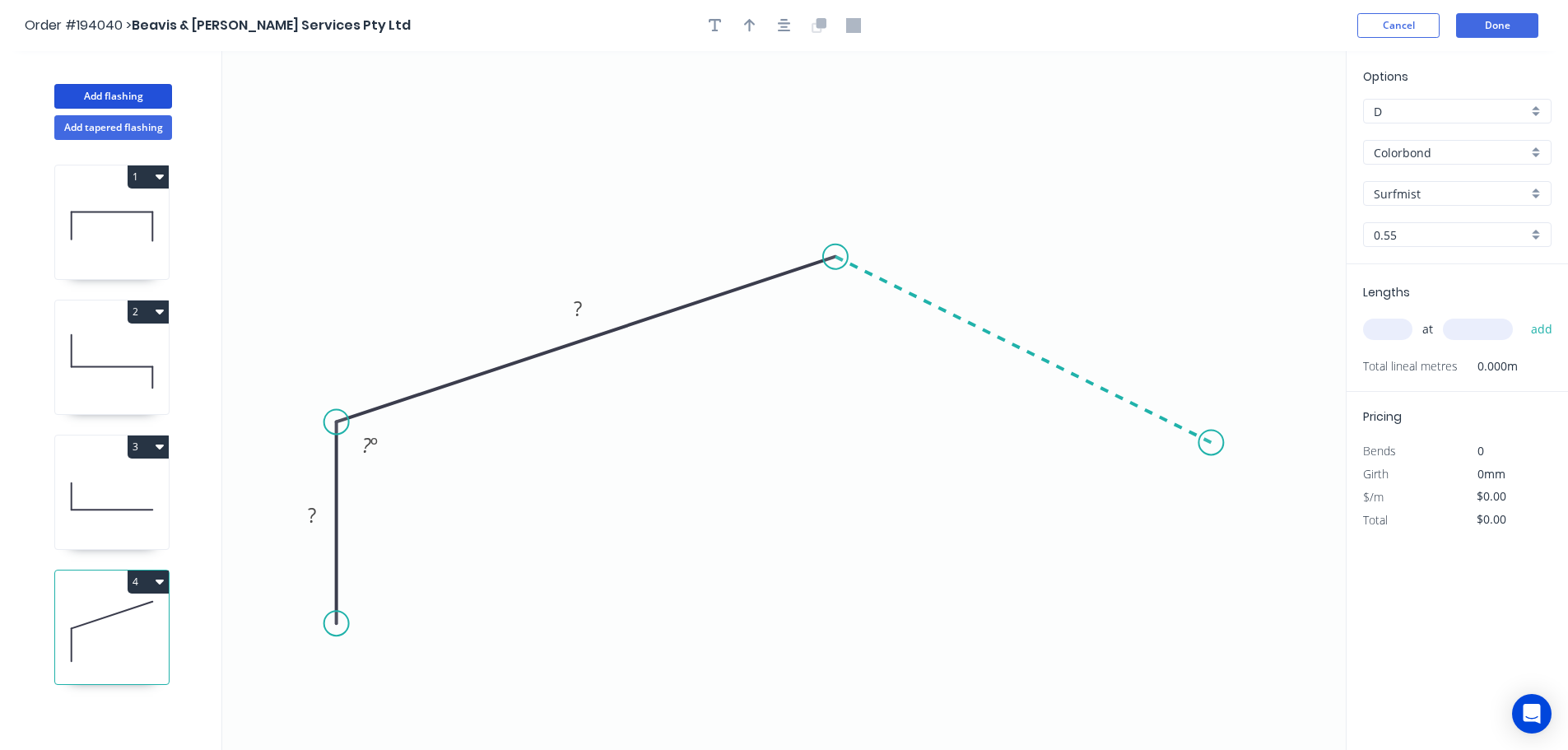
click at [1220, 444] on icon "0 ? ? ? º" at bounding box center [783, 400] width 1123 height 699
drag, startPoint x: 1224, startPoint y: 445, endPoint x: 1276, endPoint y: 443, distance: 52.0
click at [1276, 443] on circle at bounding box center [1274, 442] width 24 height 24
drag, startPoint x: 1276, startPoint y: 443, endPoint x: 1270, endPoint y: 473, distance: 30.6
click at [1270, 473] on circle at bounding box center [1268, 471] width 24 height 24
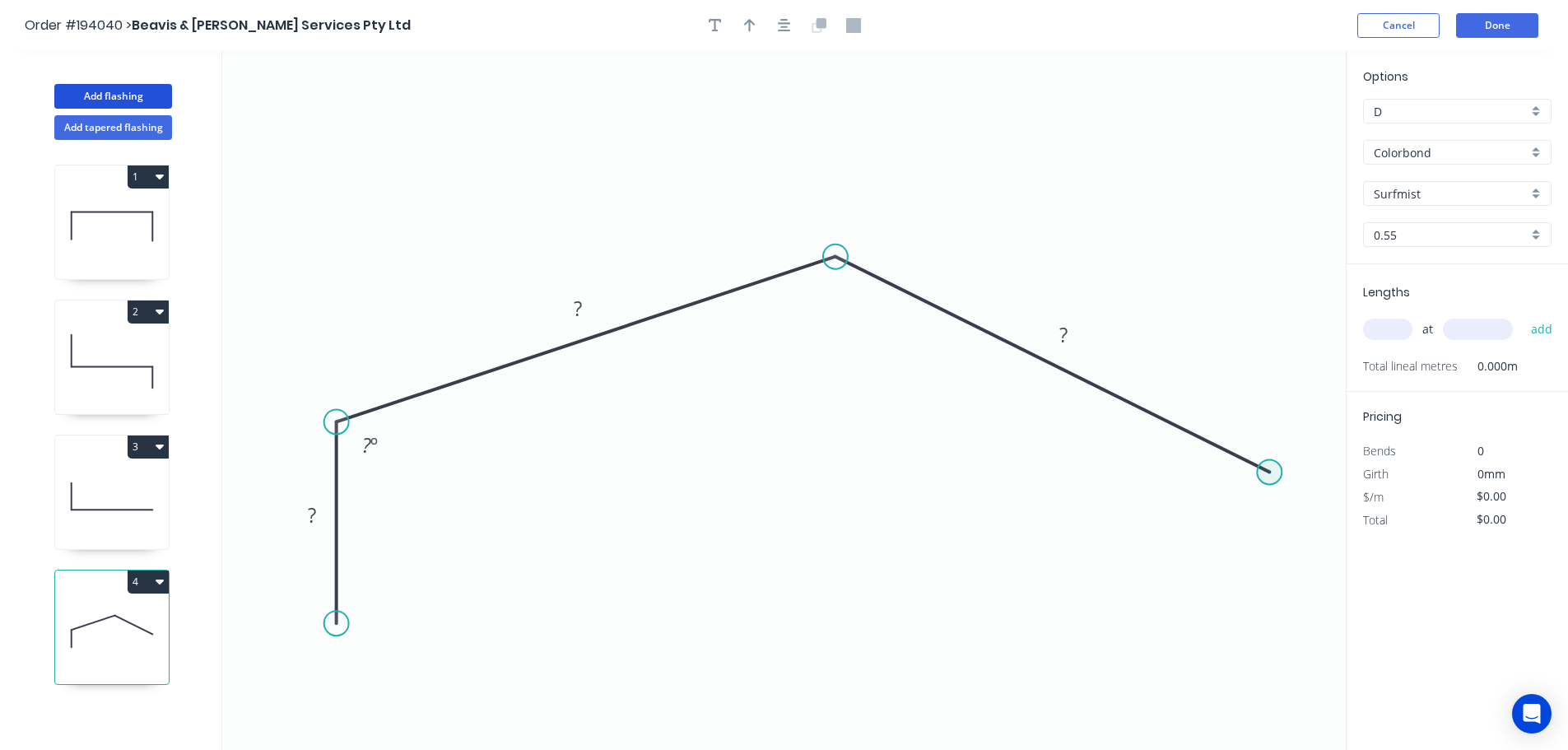
click at [1270, 473] on circle at bounding box center [1268, 471] width 24 height 24
drag, startPoint x: 1275, startPoint y: 668, endPoint x: 1379, endPoint y: 657, distance: 104.6
click at [1274, 668] on icon "0 ? ? ? ? º" at bounding box center [783, 400] width 1123 height 699
click at [1275, 654] on icon "0 ? ? ? ? ? º ? º" at bounding box center [783, 400] width 1123 height 699
drag, startPoint x: 1275, startPoint y: 674, endPoint x: 1332, endPoint y: 688, distance: 58.7
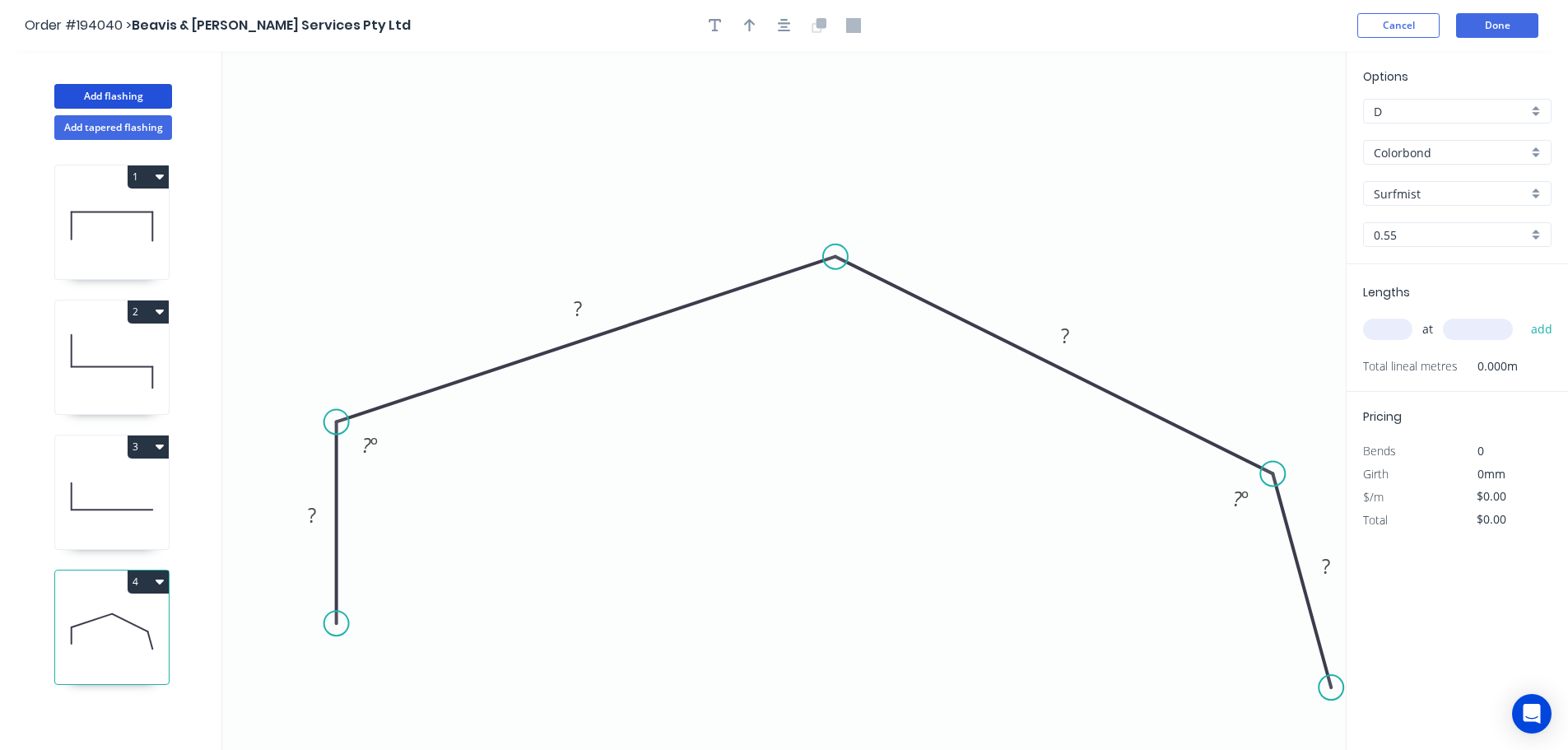
click at [1332, 688] on circle at bounding box center [1330, 687] width 24 height 24
drag, startPoint x: 330, startPoint y: 622, endPoint x: 248, endPoint y: 593, distance: 87.0
click at [248, 593] on circle at bounding box center [248, 592] width 24 height 24
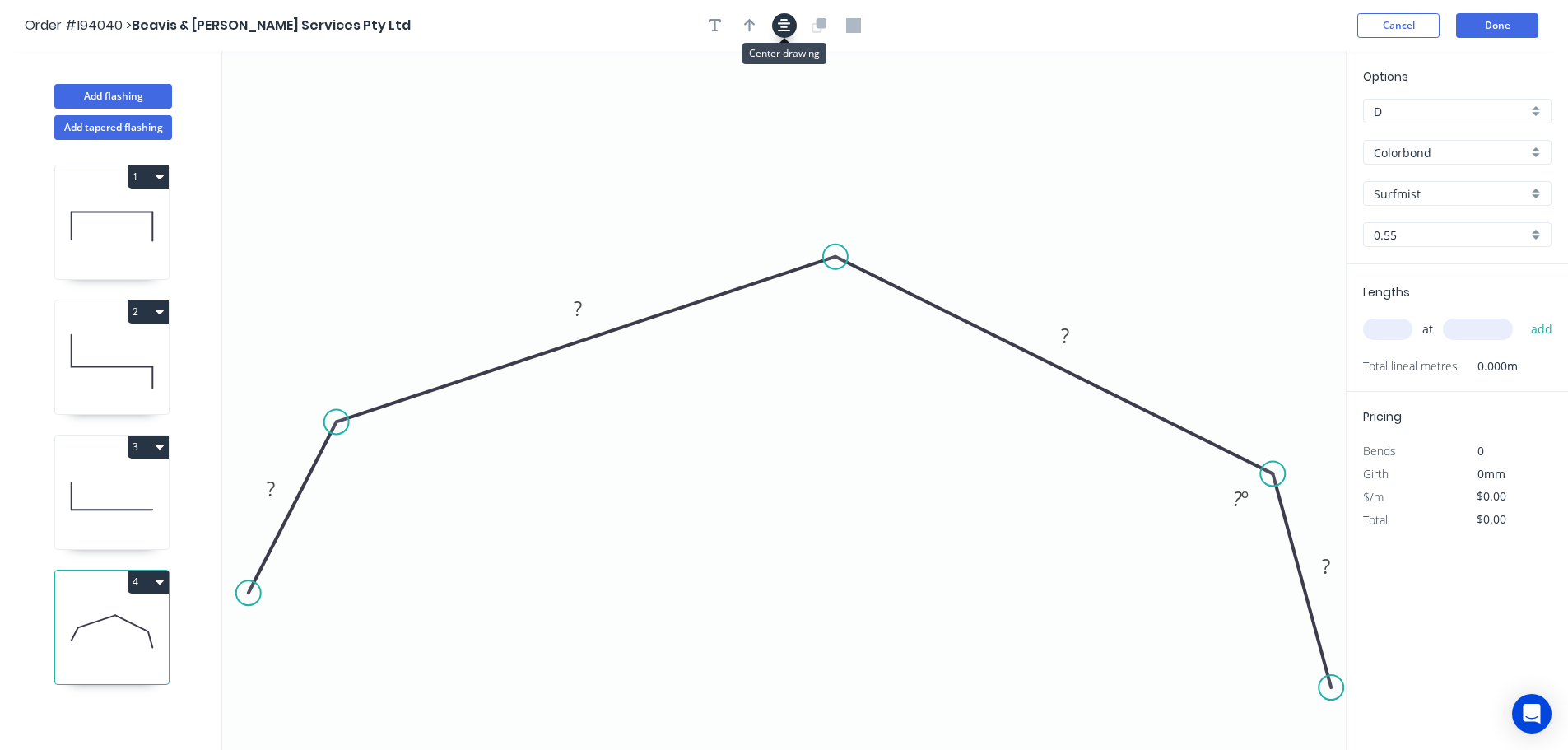
click at [789, 23] on icon "button" at bounding box center [784, 25] width 14 height 14
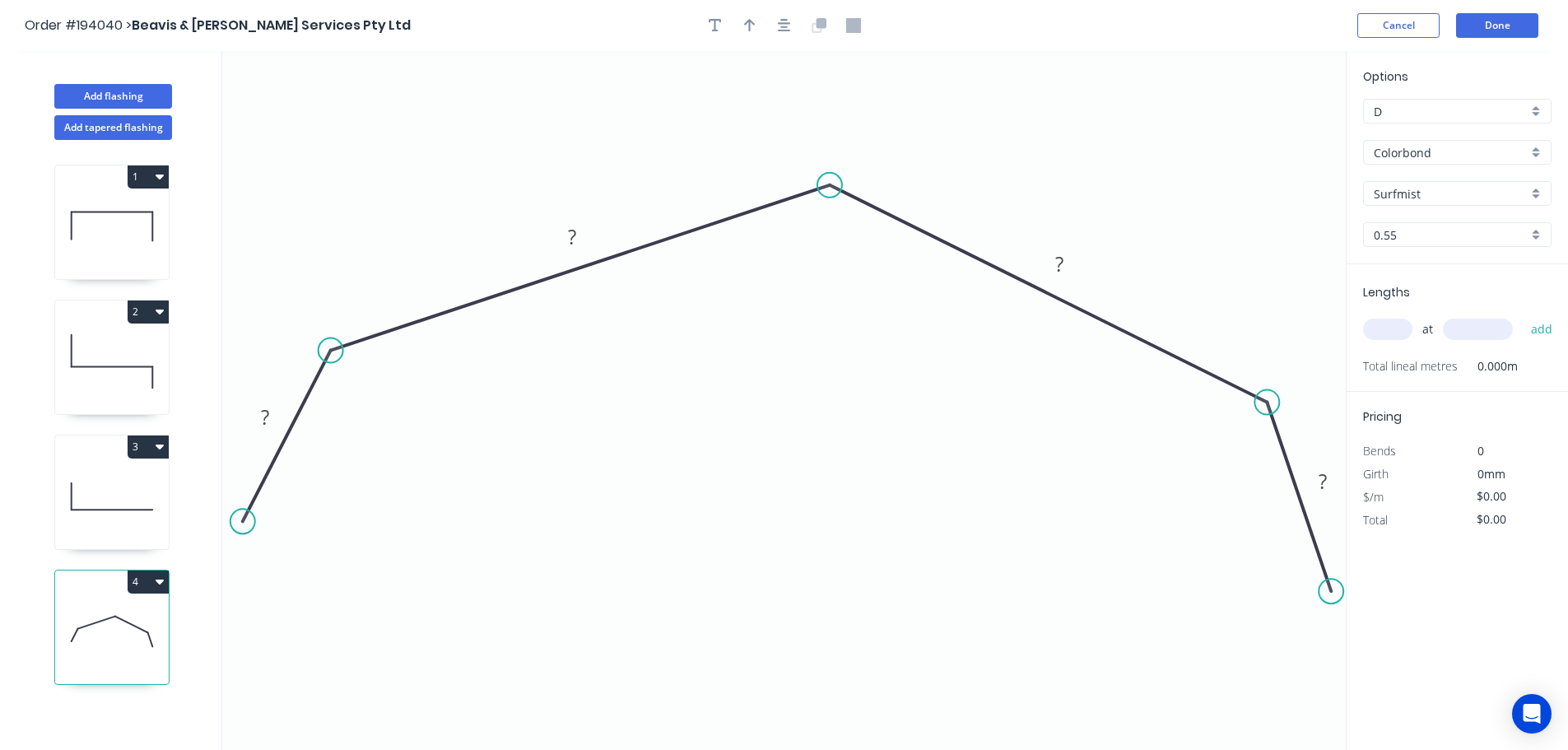
drag, startPoint x: 1329, startPoint y: 622, endPoint x: 1332, endPoint y: 592, distance: 30.1
click at [1332, 592] on circle at bounding box center [1330, 591] width 24 height 24
drag, startPoint x: 1325, startPoint y: 596, endPoint x: 1028, endPoint y: 583, distance: 297.3
click at [1324, 596] on circle at bounding box center [1330, 591] width 24 height 24
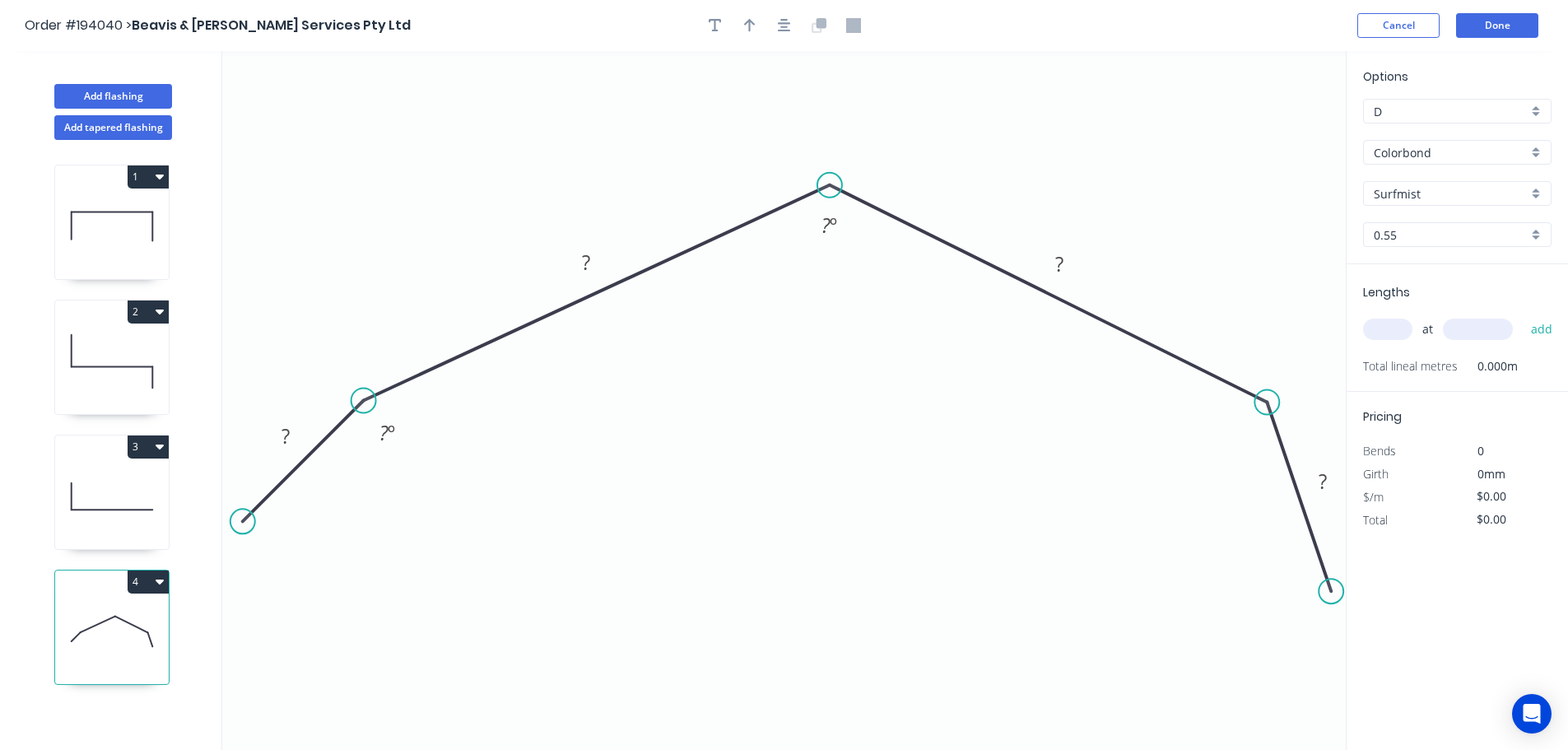
drag, startPoint x: 335, startPoint y: 345, endPoint x: 364, endPoint y: 397, distance: 59.5
click at [364, 397] on circle at bounding box center [363, 400] width 24 height 24
drag, startPoint x: 247, startPoint y: 521, endPoint x: 348, endPoint y: 568, distance: 111.4
click at [348, 568] on circle at bounding box center [348, 567] width 24 height 24
drag, startPoint x: 353, startPoint y: 570, endPoint x: 291, endPoint y: 596, distance: 67.2
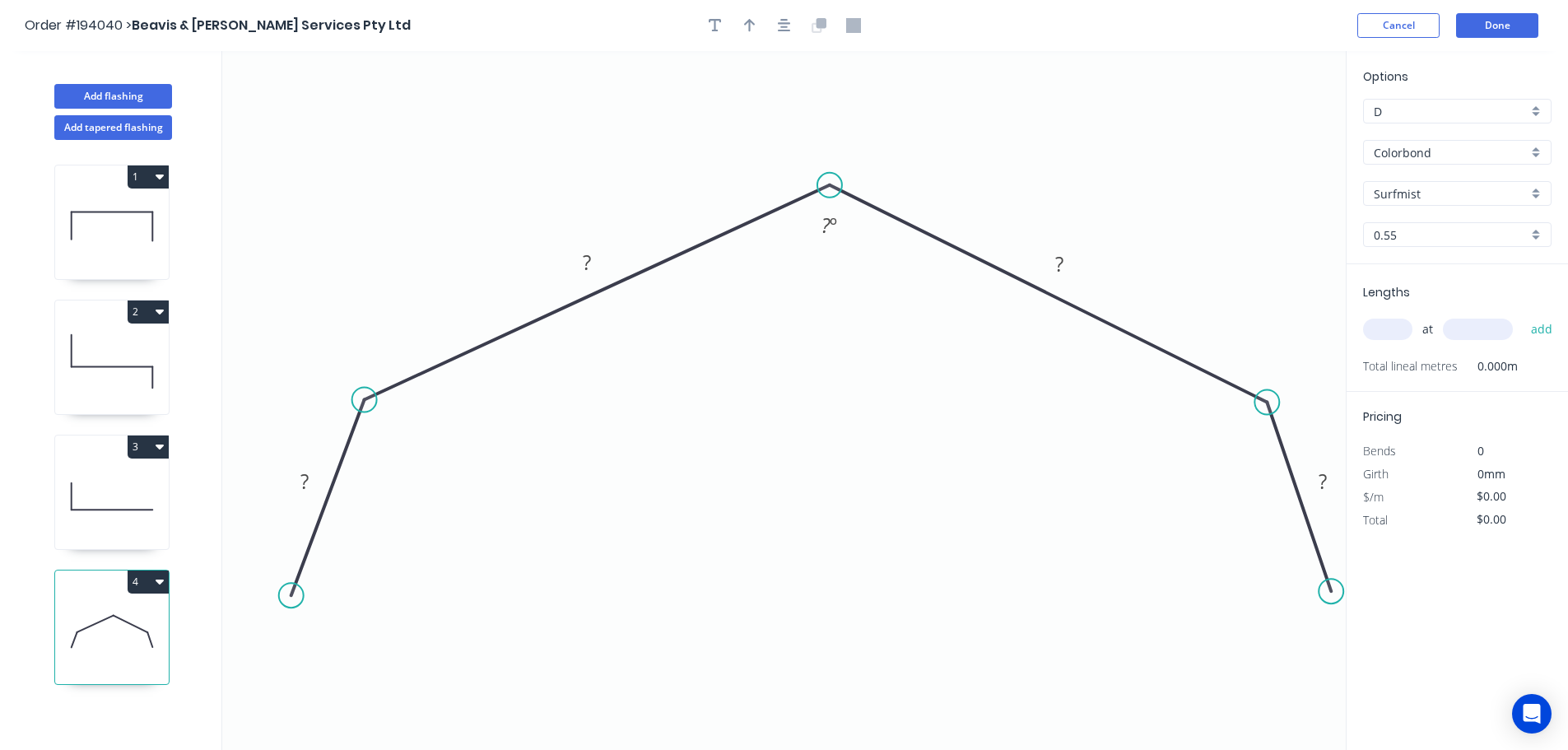
click at [291, 596] on circle at bounding box center [291, 595] width 24 height 24
click at [790, 25] on icon "button" at bounding box center [784, 25] width 14 height 14
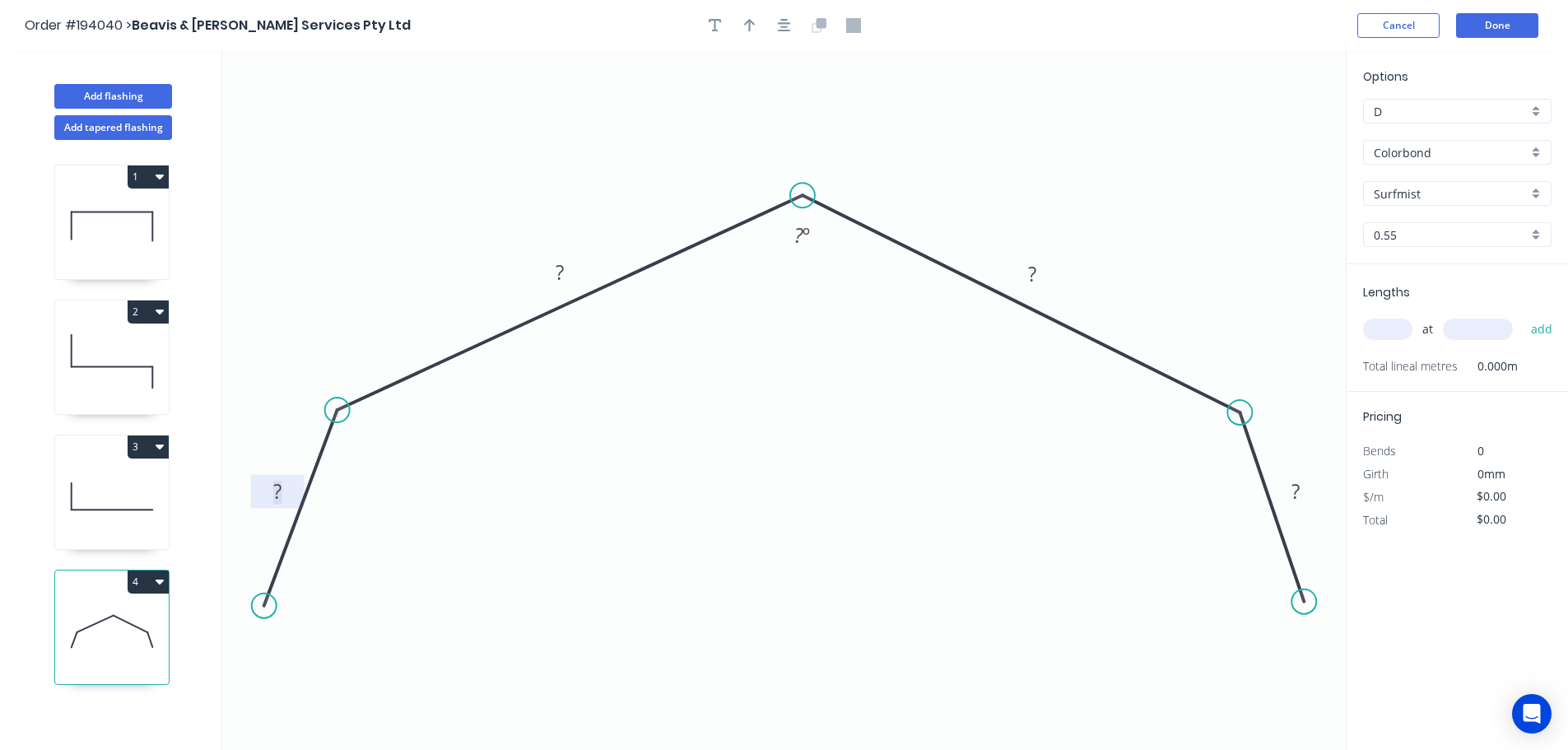
click at [284, 486] on rect at bounding box center [277, 492] width 33 height 23
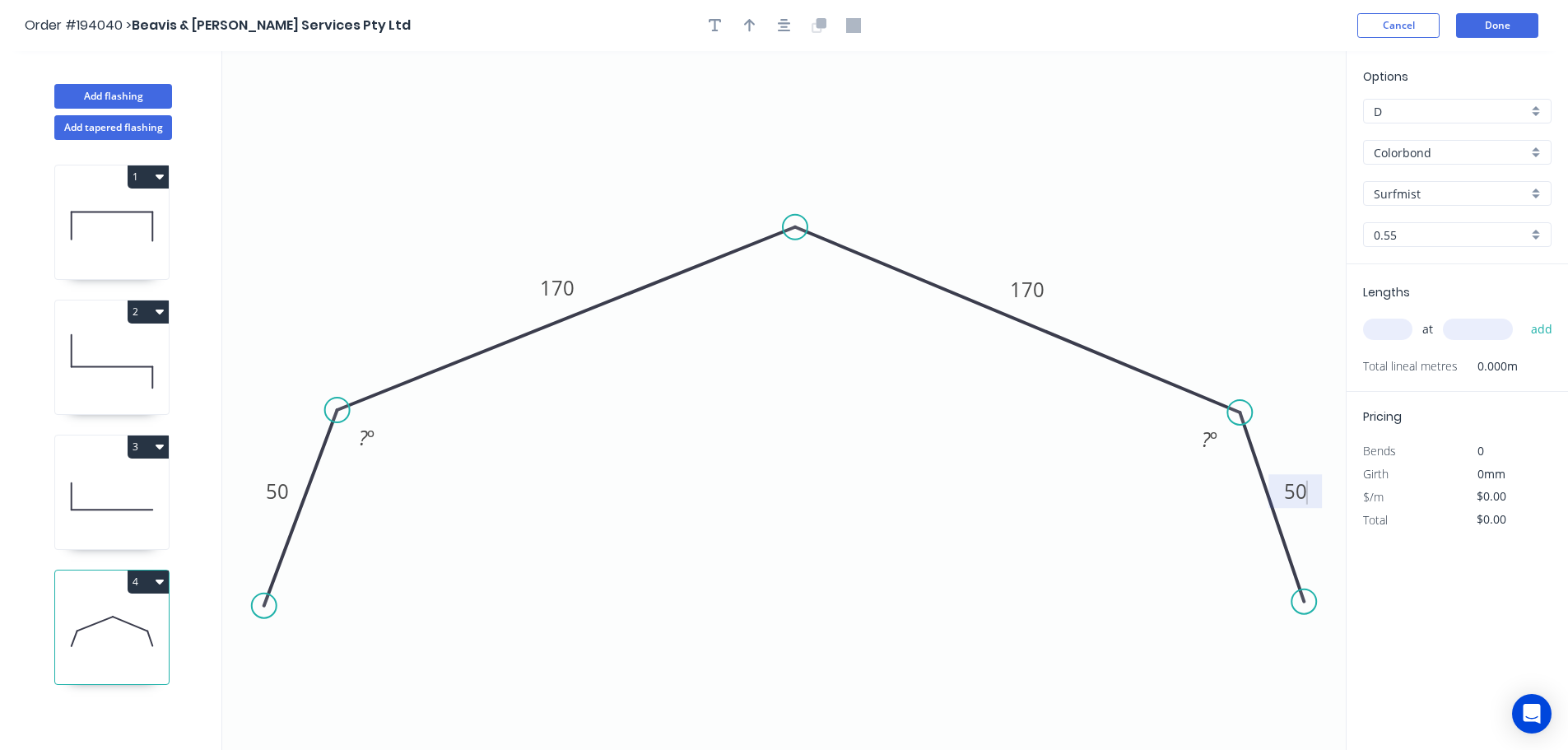
drag, startPoint x: 801, startPoint y: 204, endPoint x: 795, endPoint y: 227, distance: 23.8
click at [795, 227] on circle at bounding box center [794, 226] width 24 height 24
drag, startPoint x: 265, startPoint y: 604, endPoint x: 262, endPoint y: 582, distance: 22.2
click at [262, 582] on circle at bounding box center [262, 580] width 24 height 24
drag, startPoint x: 1314, startPoint y: 602, endPoint x: 1307, endPoint y: 572, distance: 30.8
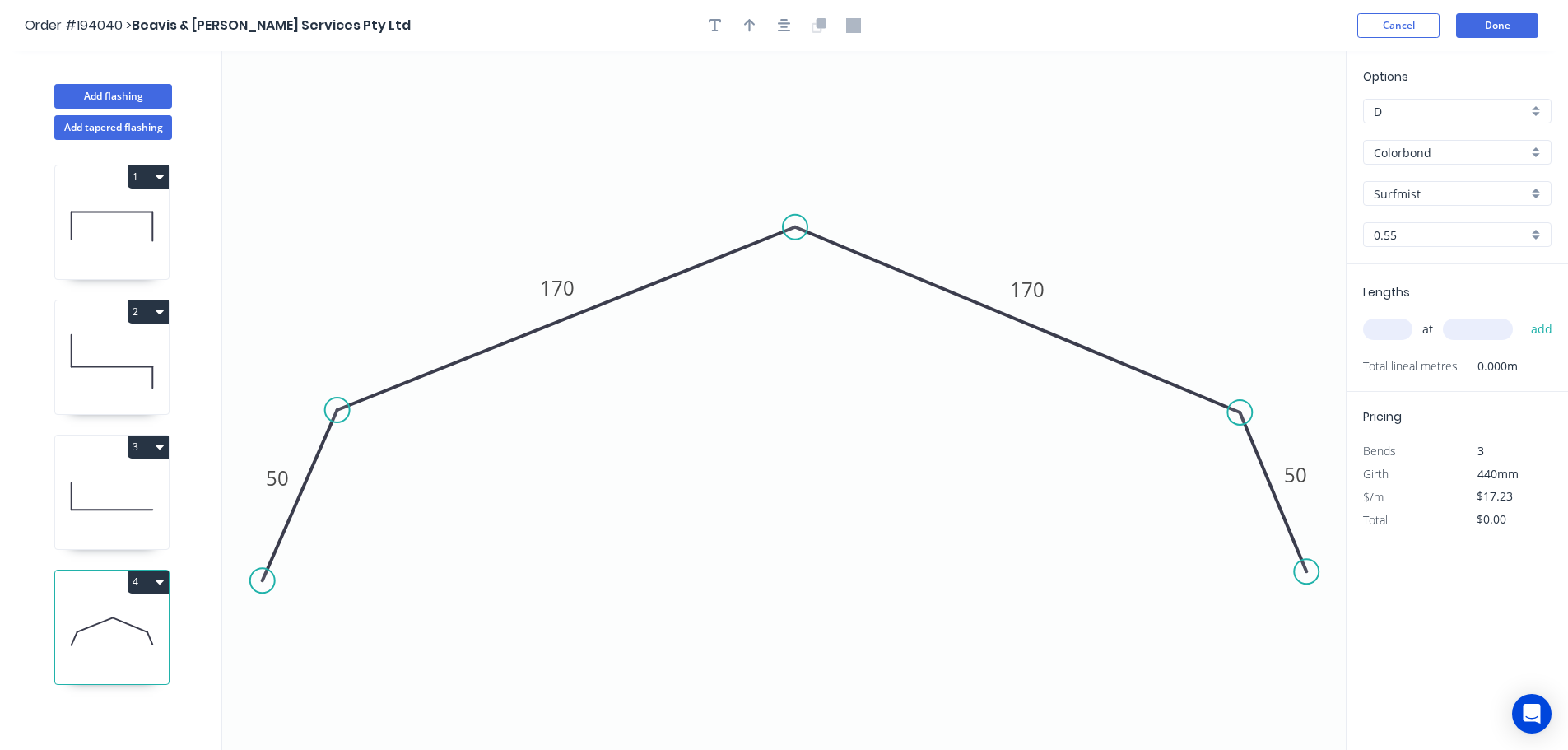
click at [1307, 572] on circle at bounding box center [1305, 571] width 24 height 24
click at [1401, 324] on input "text" at bounding box center [1387, 330] width 50 height 22
click at [1523, 315] on button "add" at bounding box center [1542, 329] width 39 height 28
click at [100, 91] on button "Add flashing" at bounding box center [113, 96] width 118 height 24
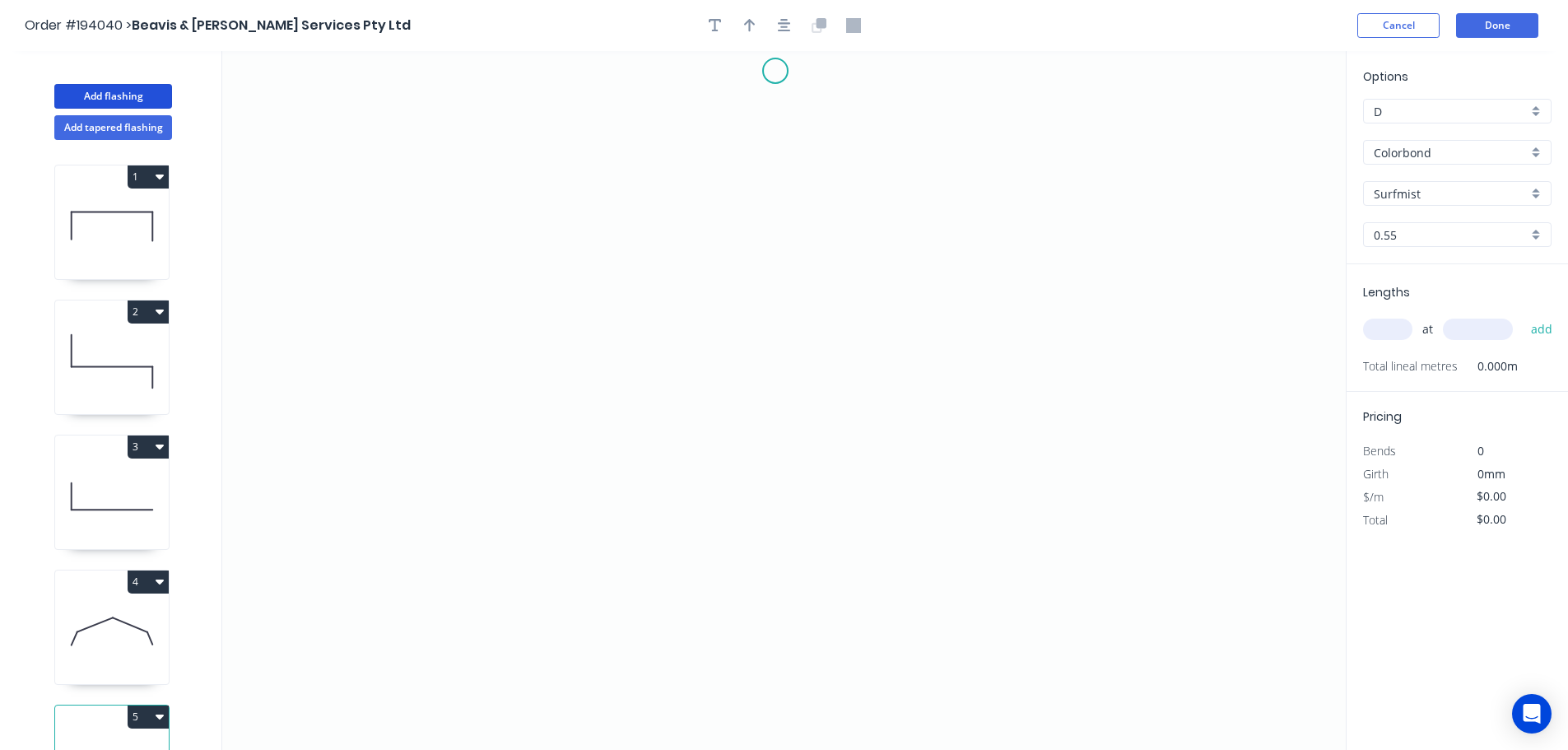
click at [775, 70] on icon "0" at bounding box center [783, 400] width 1123 height 699
click at [722, 124] on icon "0" at bounding box center [783, 400] width 1123 height 699
click at [720, 358] on icon "0 ?" at bounding box center [783, 400] width 1123 height 699
click at [837, 354] on icon "0 ? ?" at bounding box center [783, 400] width 1123 height 699
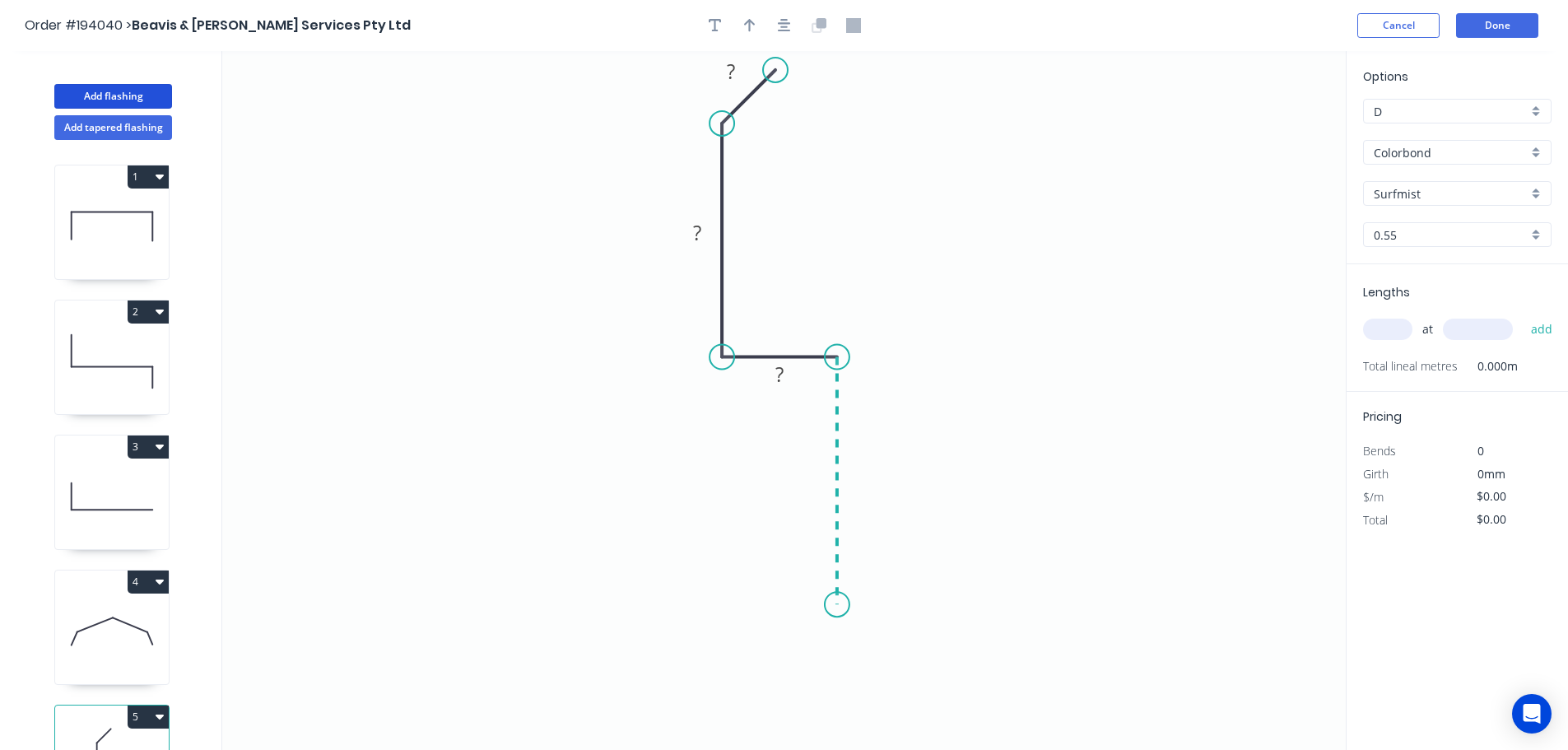
click at [842, 605] on icon "0 ? ? ?" at bounding box center [783, 400] width 1123 height 699
click at [792, 653] on icon "0 ? ? ? ?" at bounding box center [783, 400] width 1123 height 699
click at [782, 15] on button "button" at bounding box center [784, 25] width 24 height 24
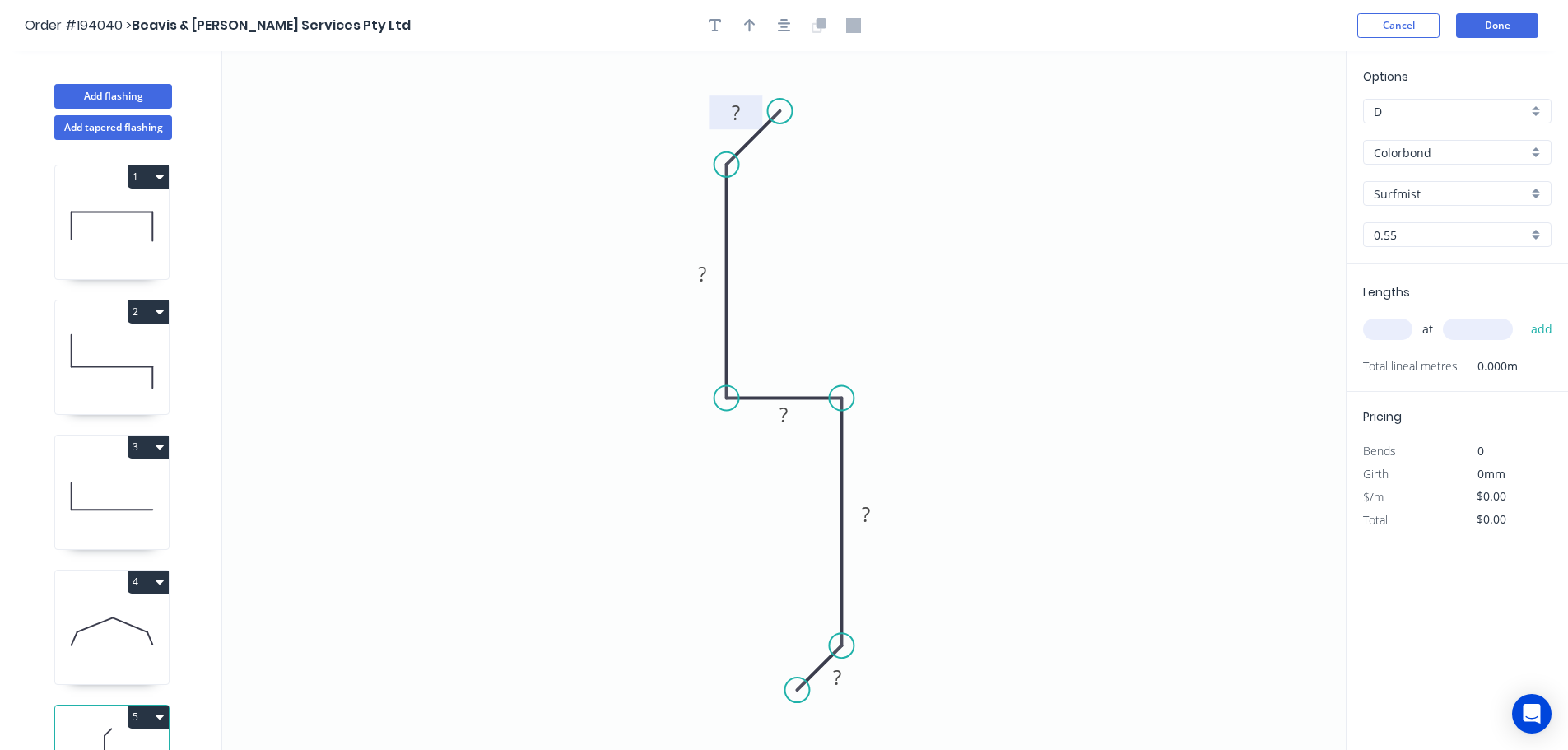
click at [741, 111] on rect at bounding box center [735, 113] width 33 height 23
drag, startPoint x: 779, startPoint y: 18, endPoint x: 814, endPoint y: 30, distance: 37.0
click at [779, 20] on icon "button" at bounding box center [784, 25] width 14 height 14
click at [1403, 336] on input "text" at bounding box center [1387, 330] width 50 height 22
click at [1523, 315] on button "add" at bounding box center [1542, 329] width 39 height 28
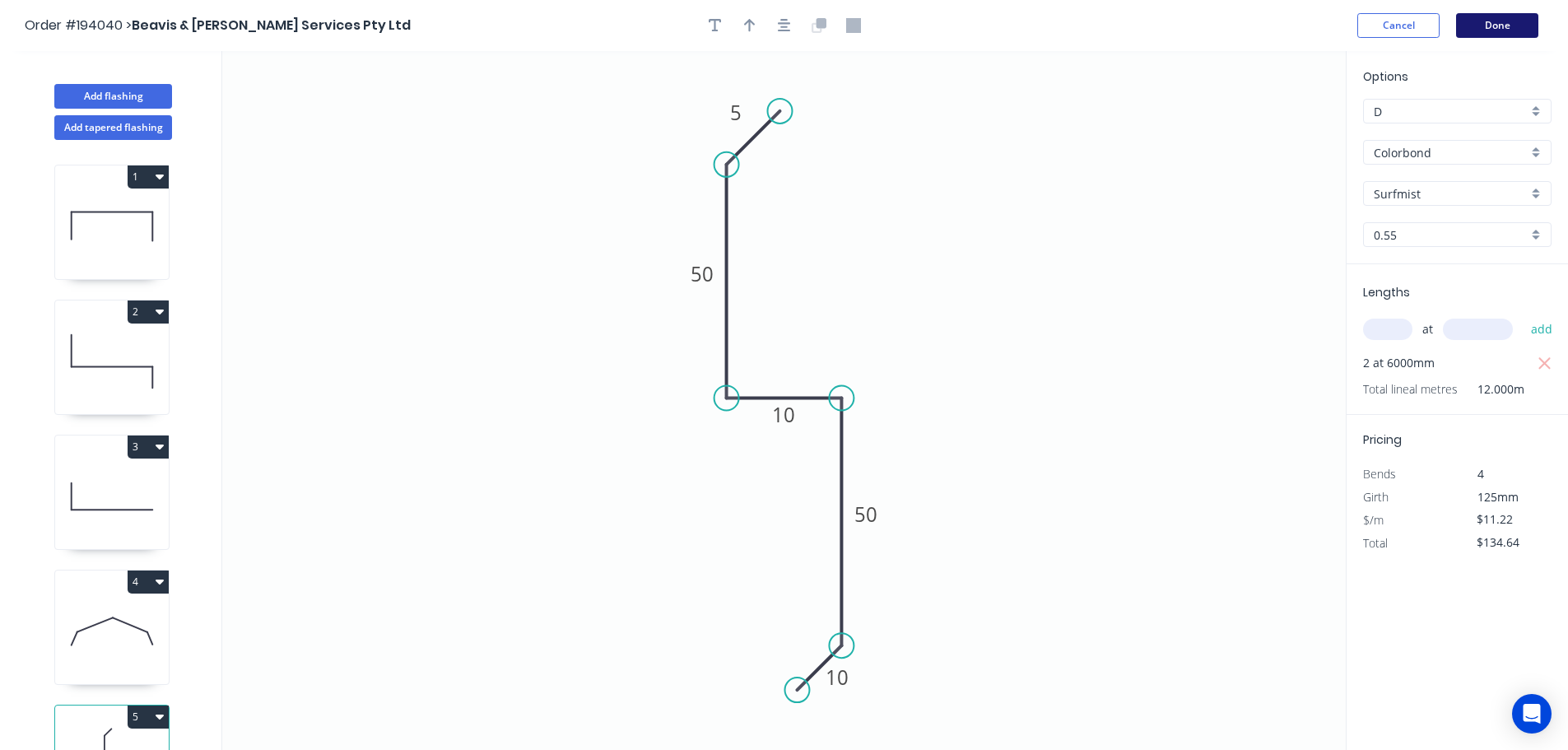
click at [1500, 23] on button "Done" at bounding box center [1496, 25] width 82 height 24
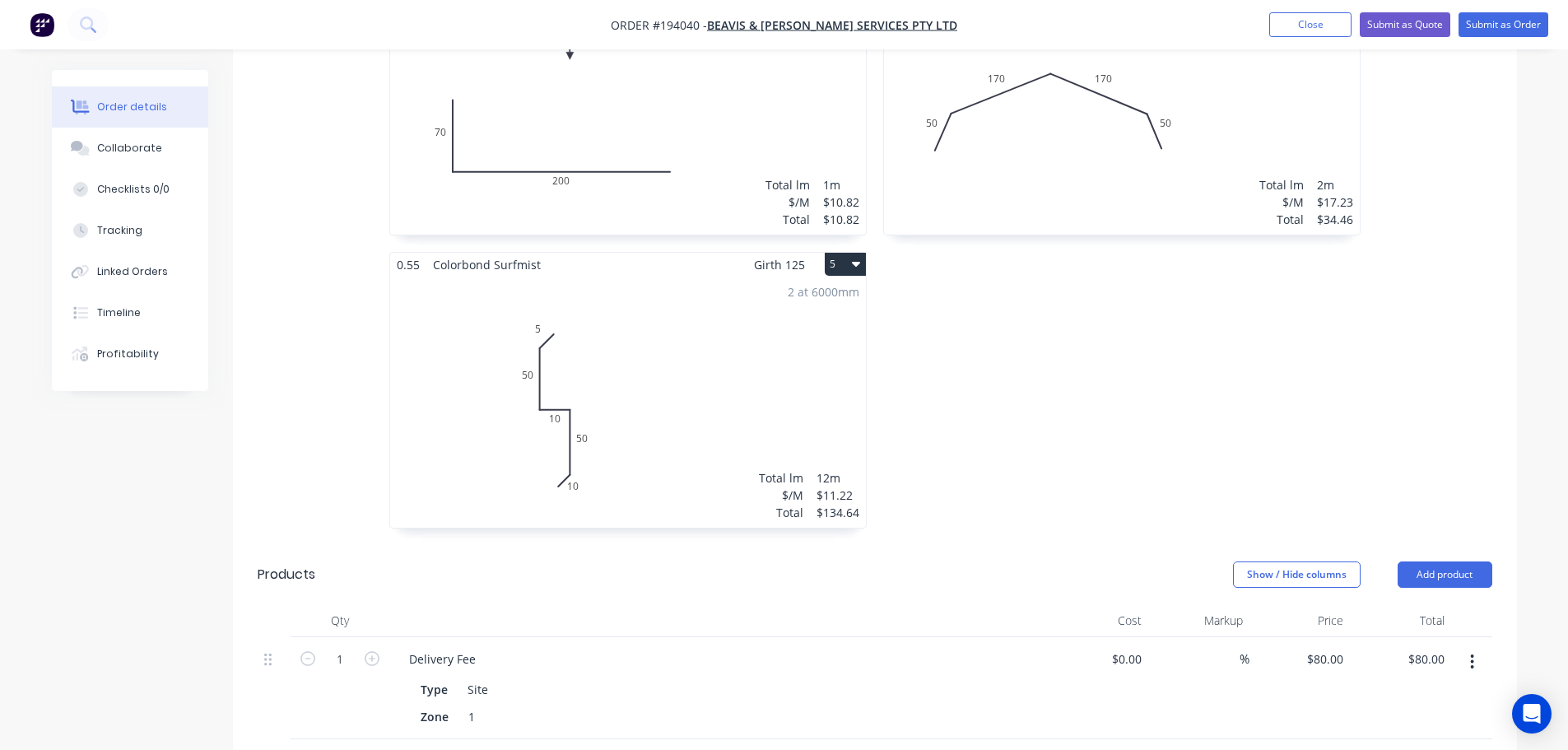
scroll to position [906, 0]
click at [1515, 28] on button "Submit as Order" at bounding box center [1503, 24] width 90 height 24
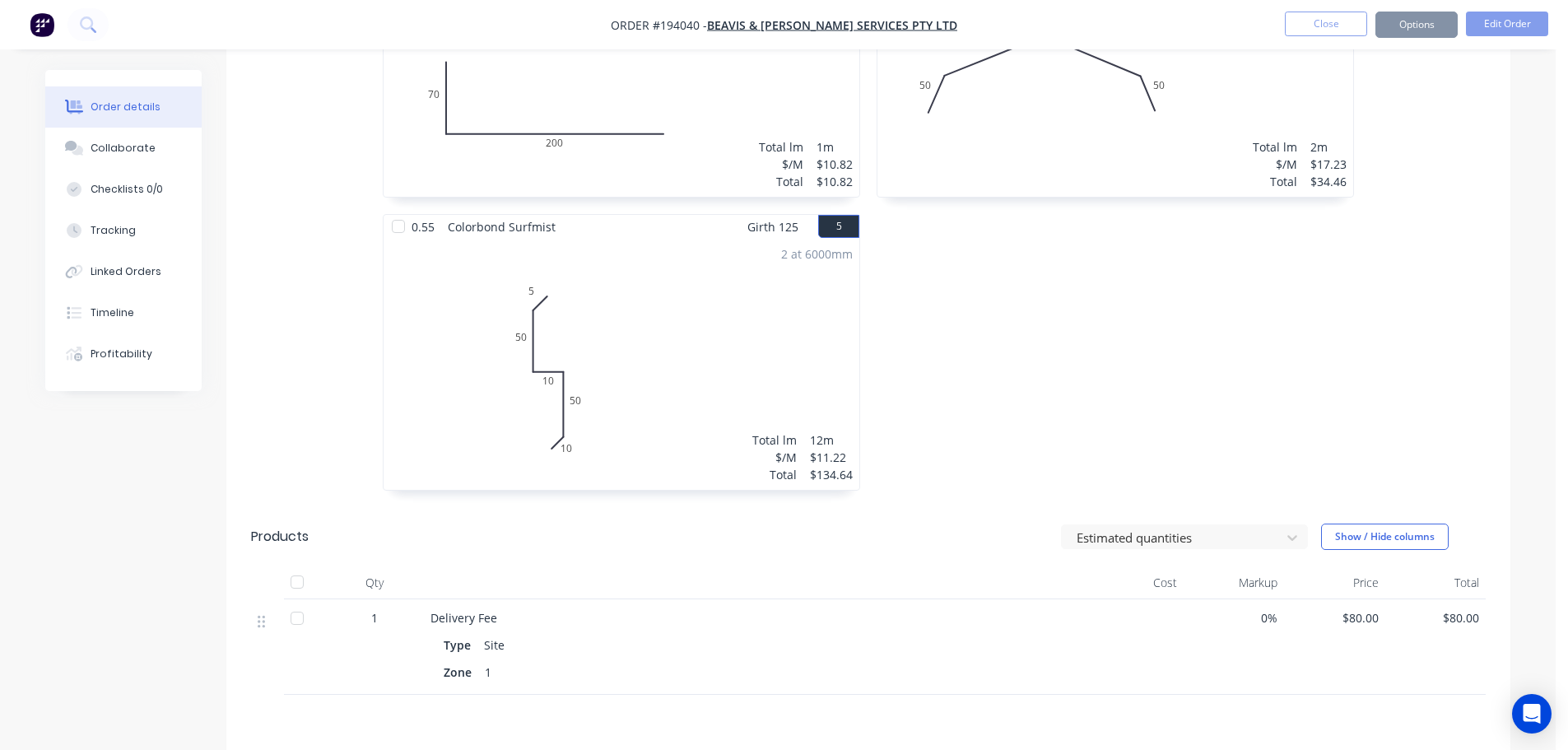
scroll to position [0, 0]
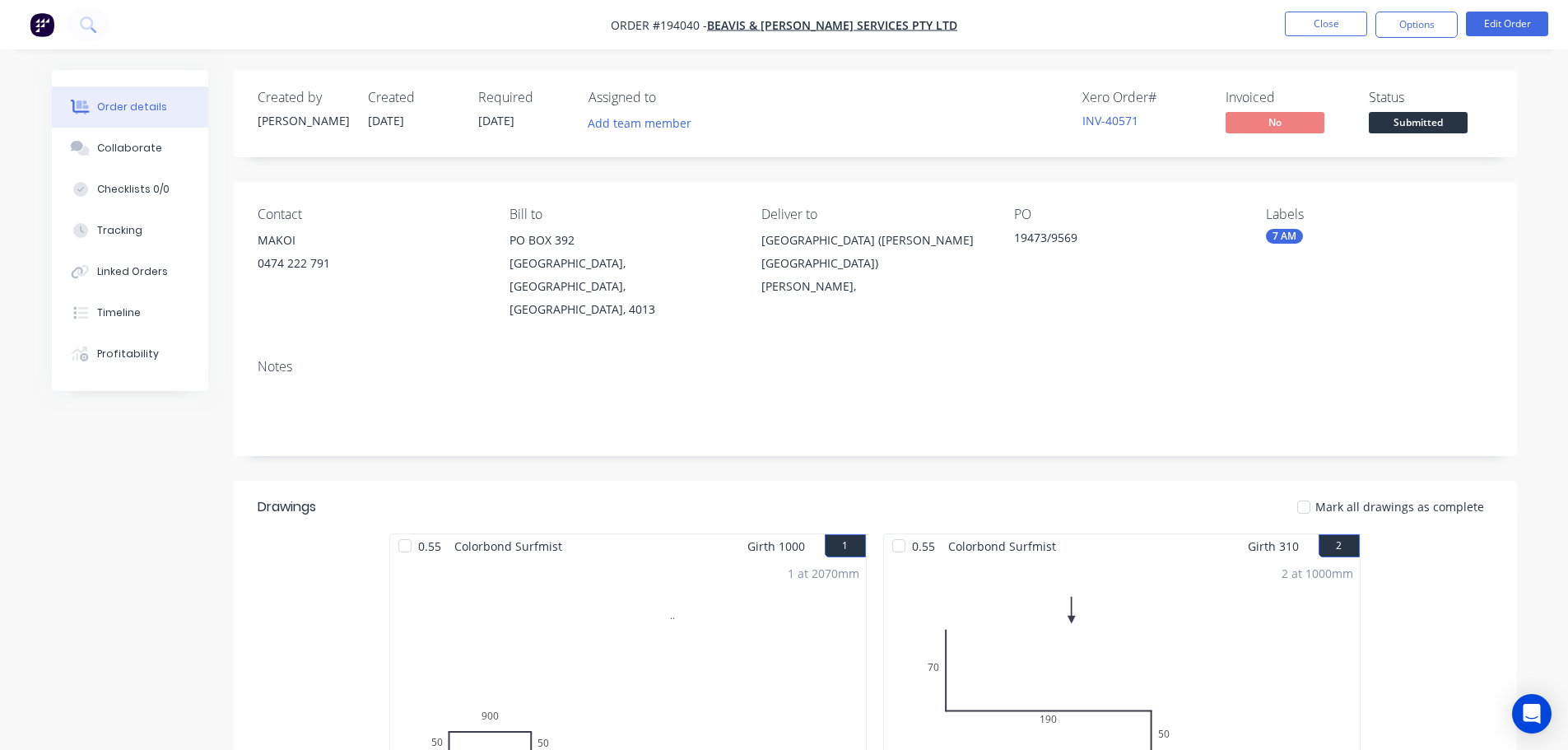
click at [1425, 48] on nav "Order #194040 - Beavis & Bartels Services Pty Ltd Close Options Edit Order" at bounding box center [784, 24] width 1568 height 50
click at [1420, 28] on button "Options" at bounding box center [1416, 24] width 82 height 26
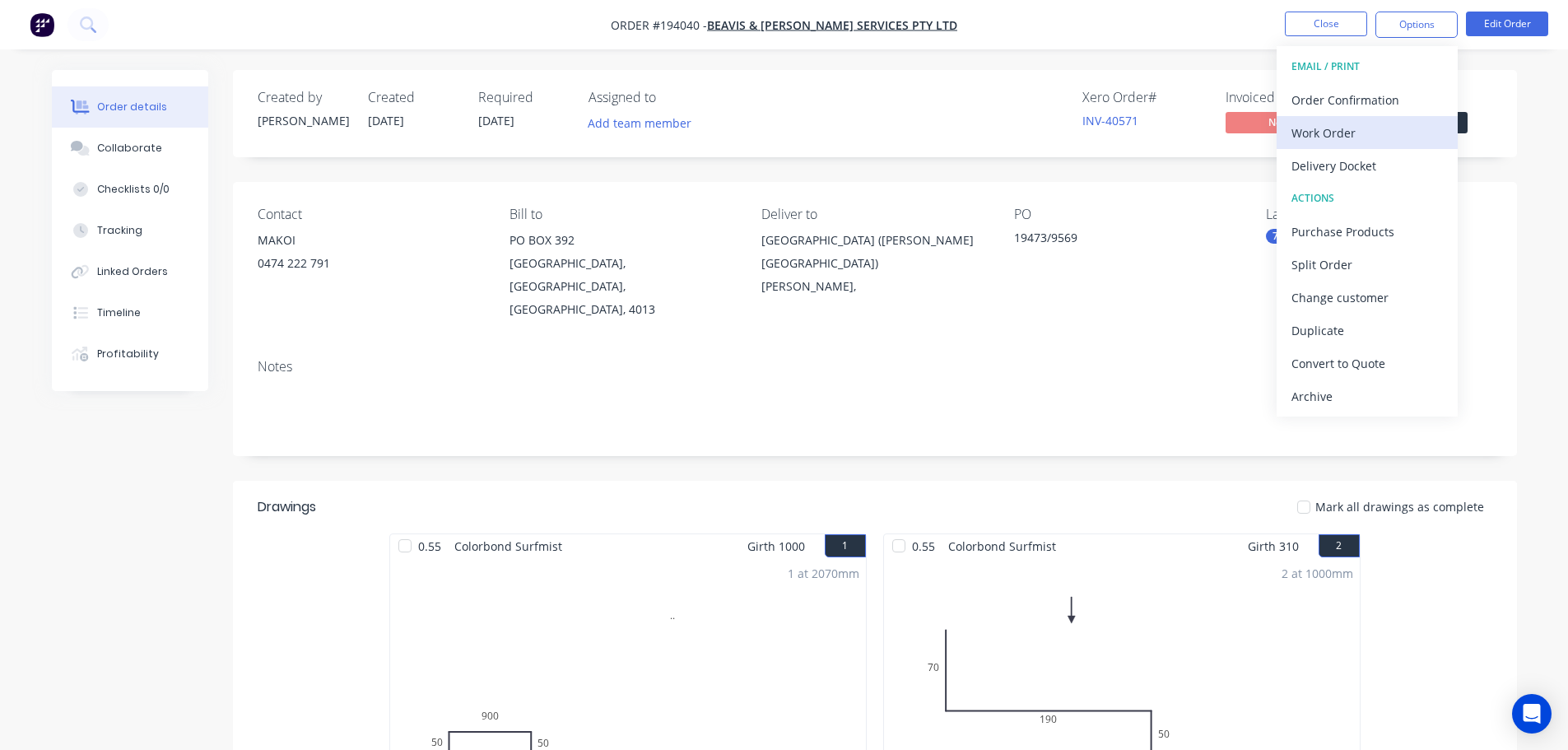
click at [1371, 139] on div "Work Order" at bounding box center [1366, 133] width 151 height 24
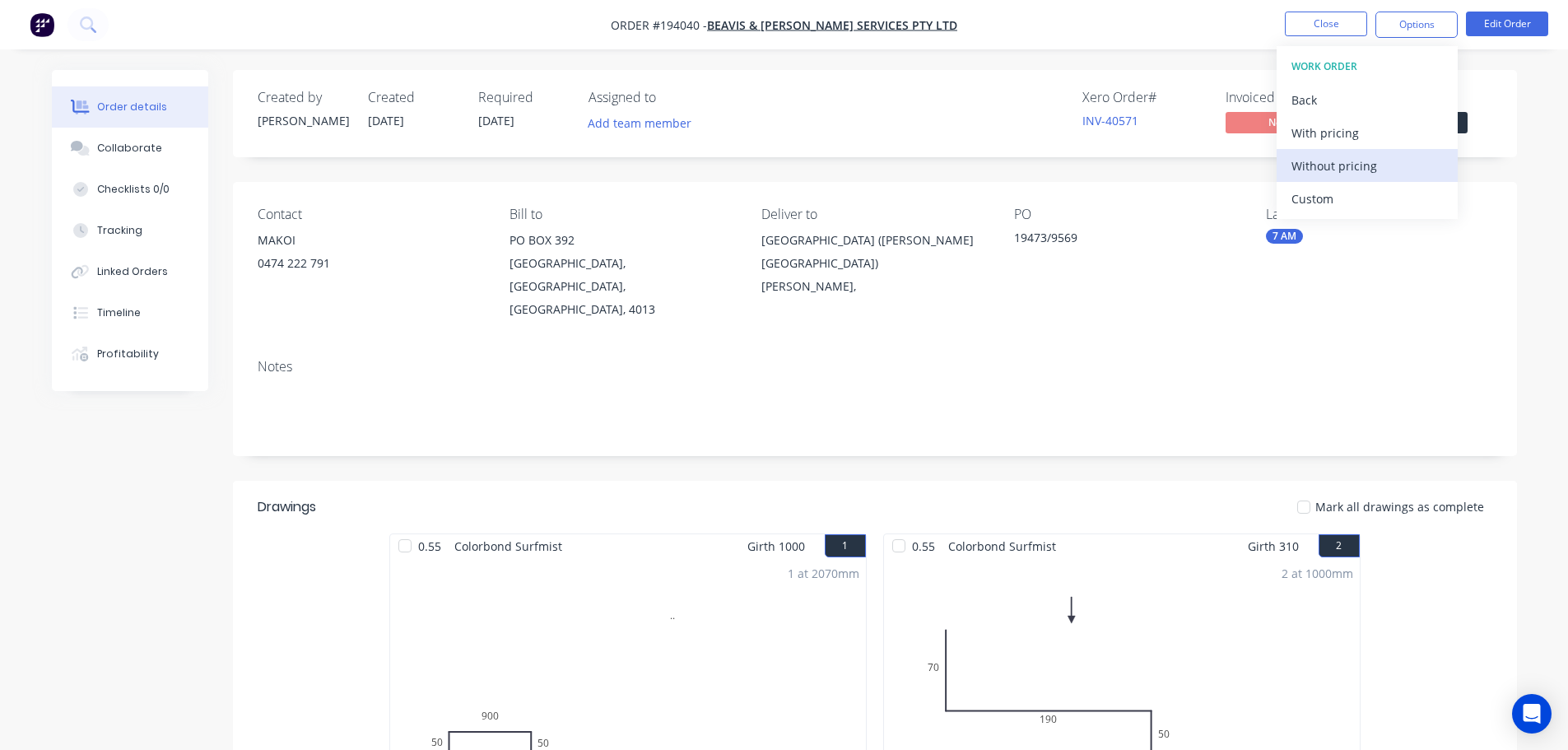
click at [1372, 159] on div "Without pricing" at bounding box center [1366, 166] width 151 height 24
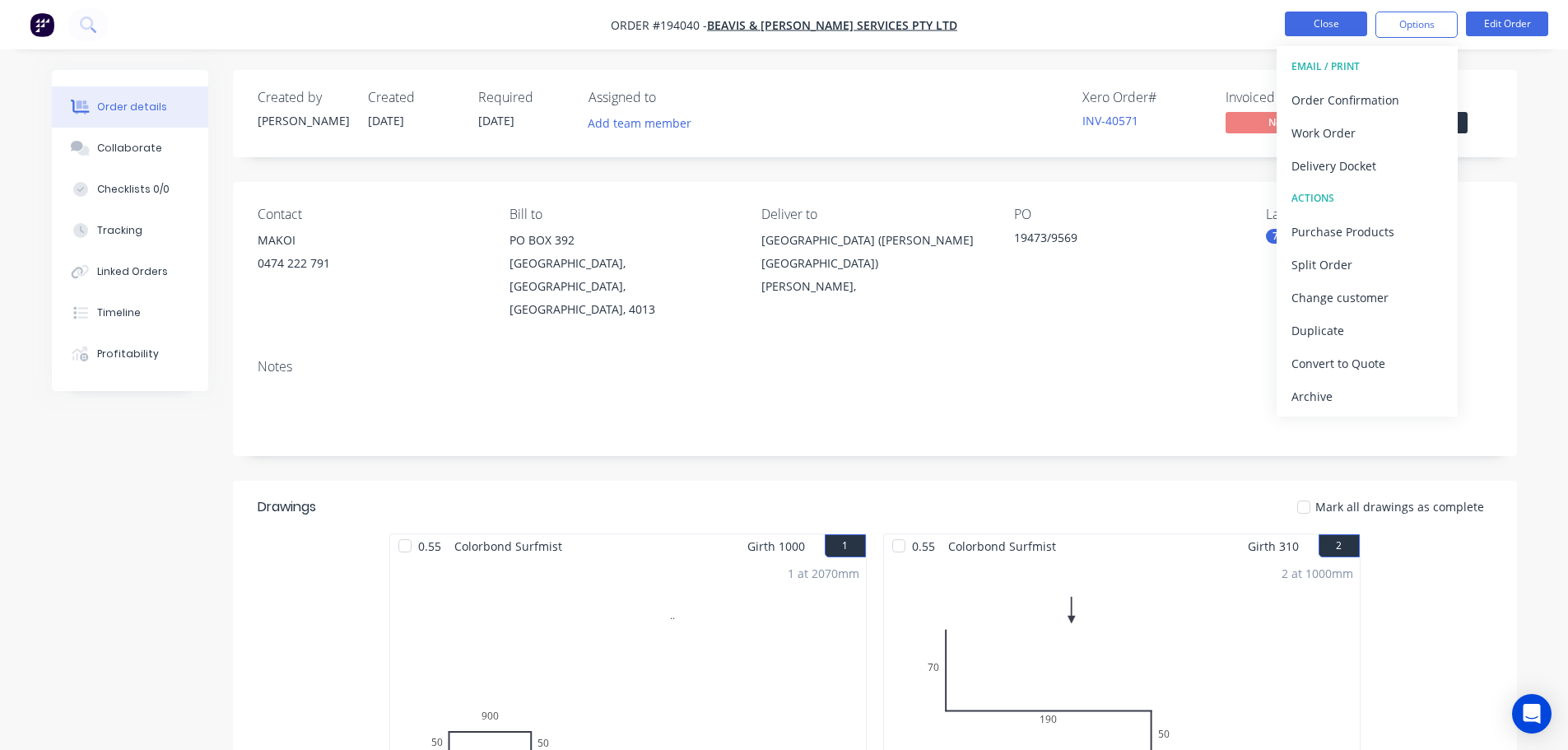
click at [1305, 22] on button "Close" at bounding box center [1325, 24] width 82 height 24
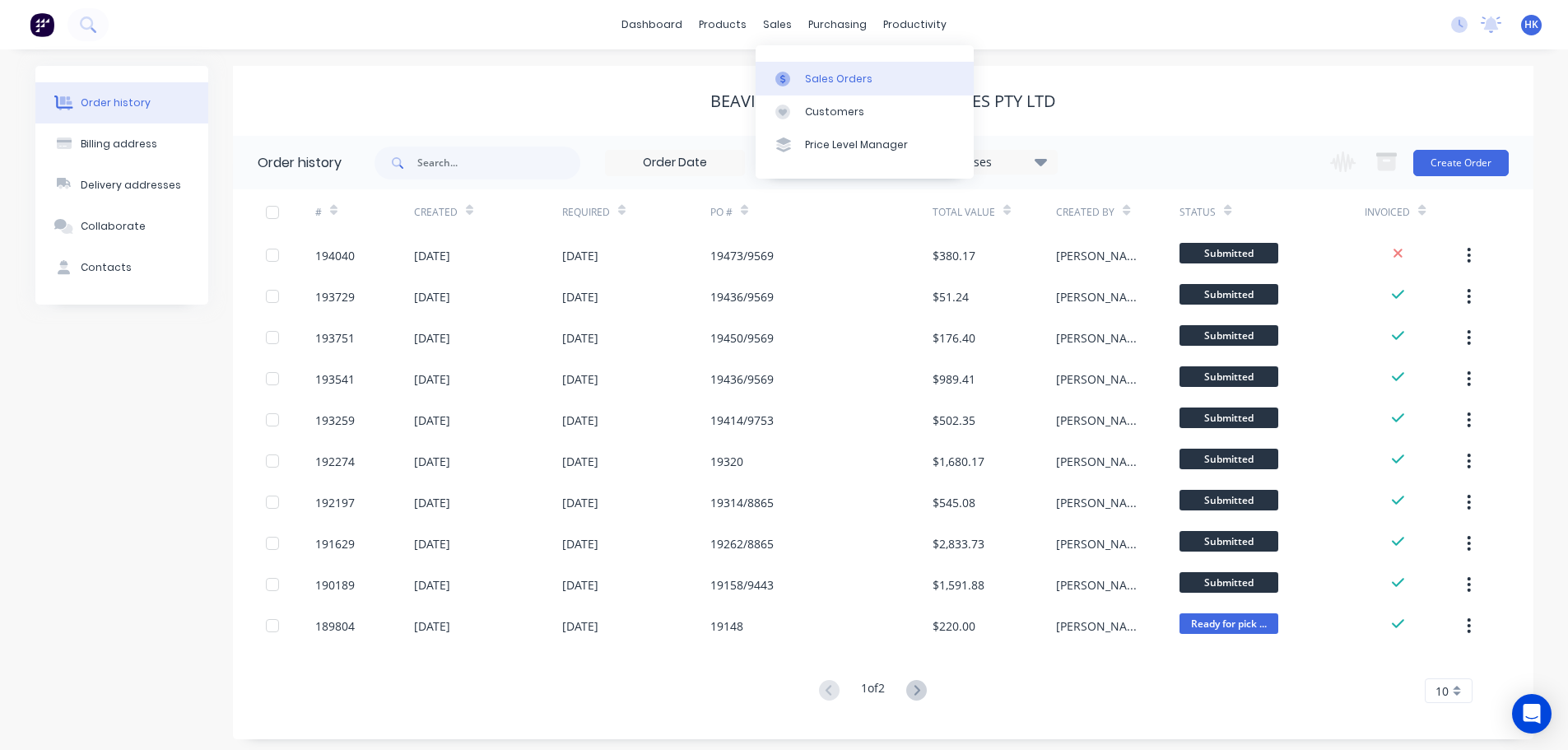
click at [827, 77] on div "Sales Orders" at bounding box center [838, 79] width 68 height 14
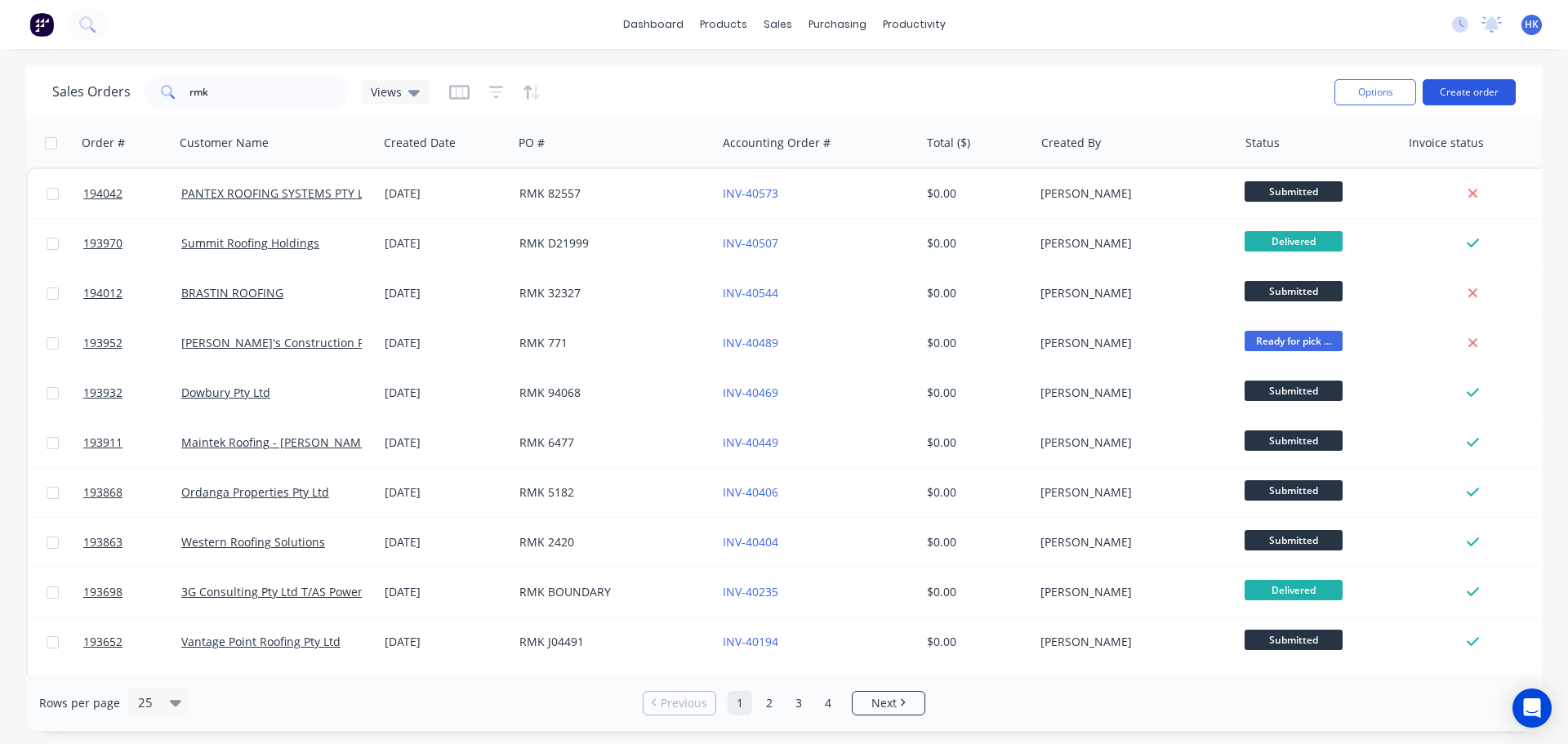
click at [1477, 90] on button "Create order" at bounding box center [1470, 92] width 93 height 26
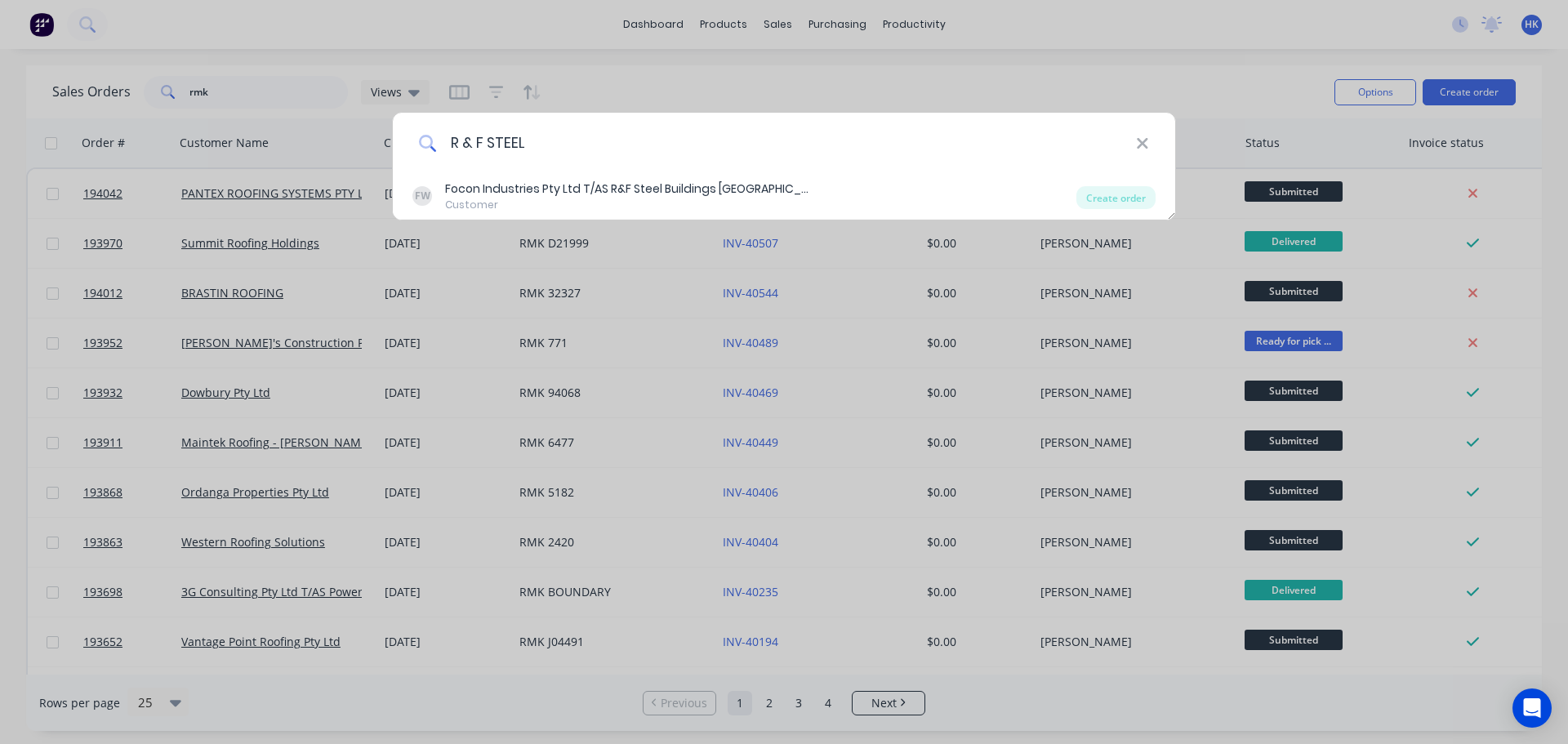
click at [624, 146] on input "R & F STEEL" at bounding box center [786, 143] width 699 height 61
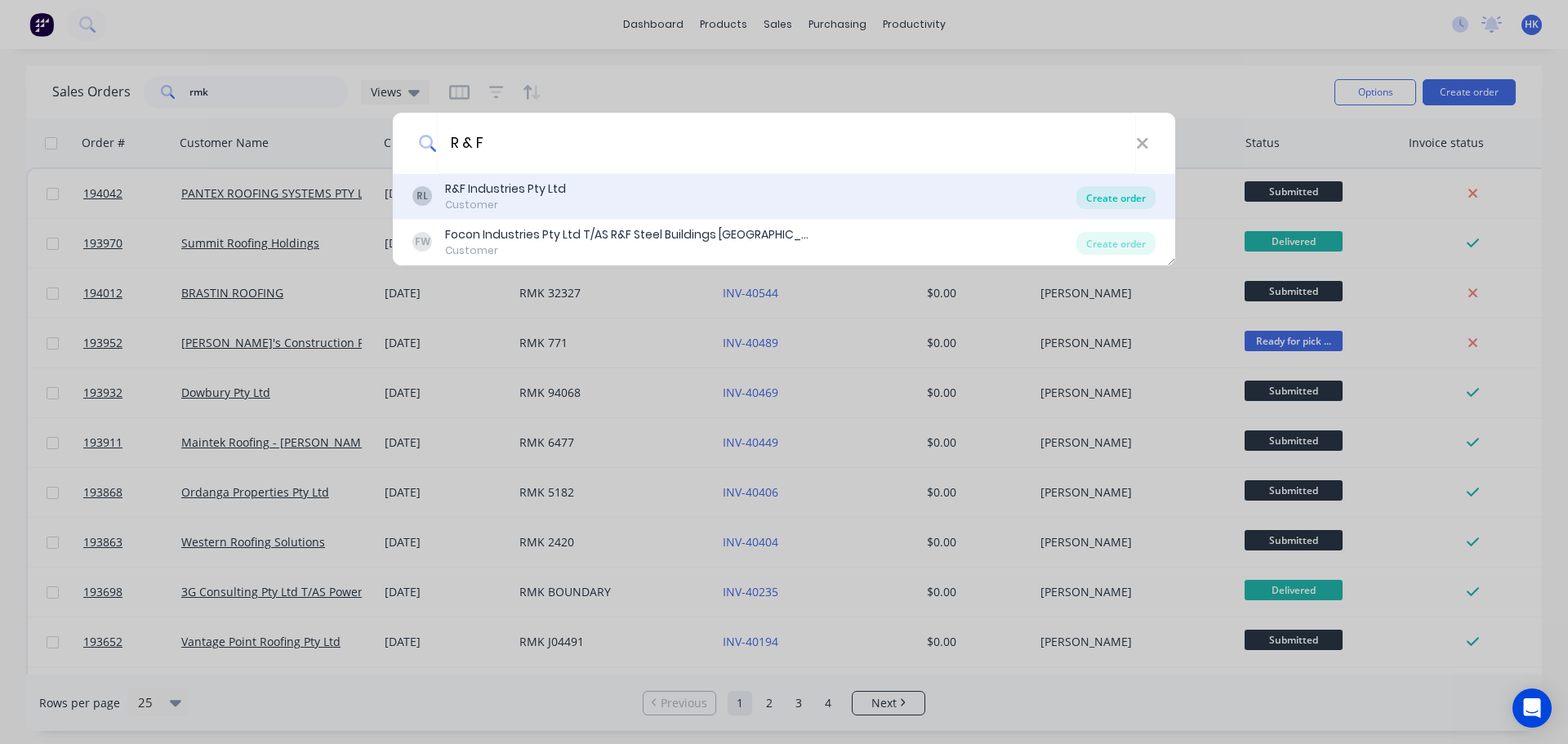
click at [1112, 199] on div "Create order" at bounding box center [1116, 197] width 79 height 22
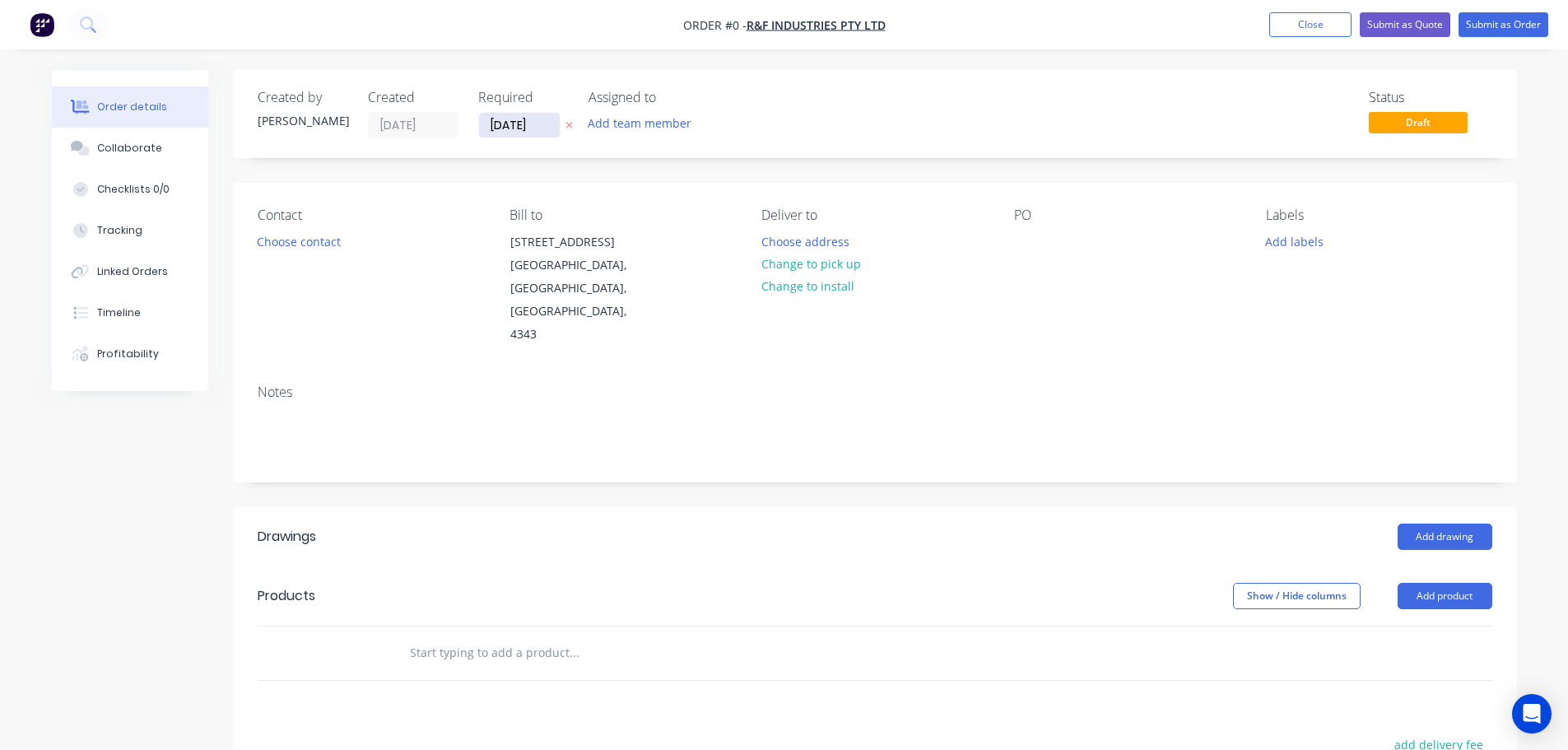
click at [521, 129] on input "[DATE]" at bounding box center [519, 125] width 81 height 24
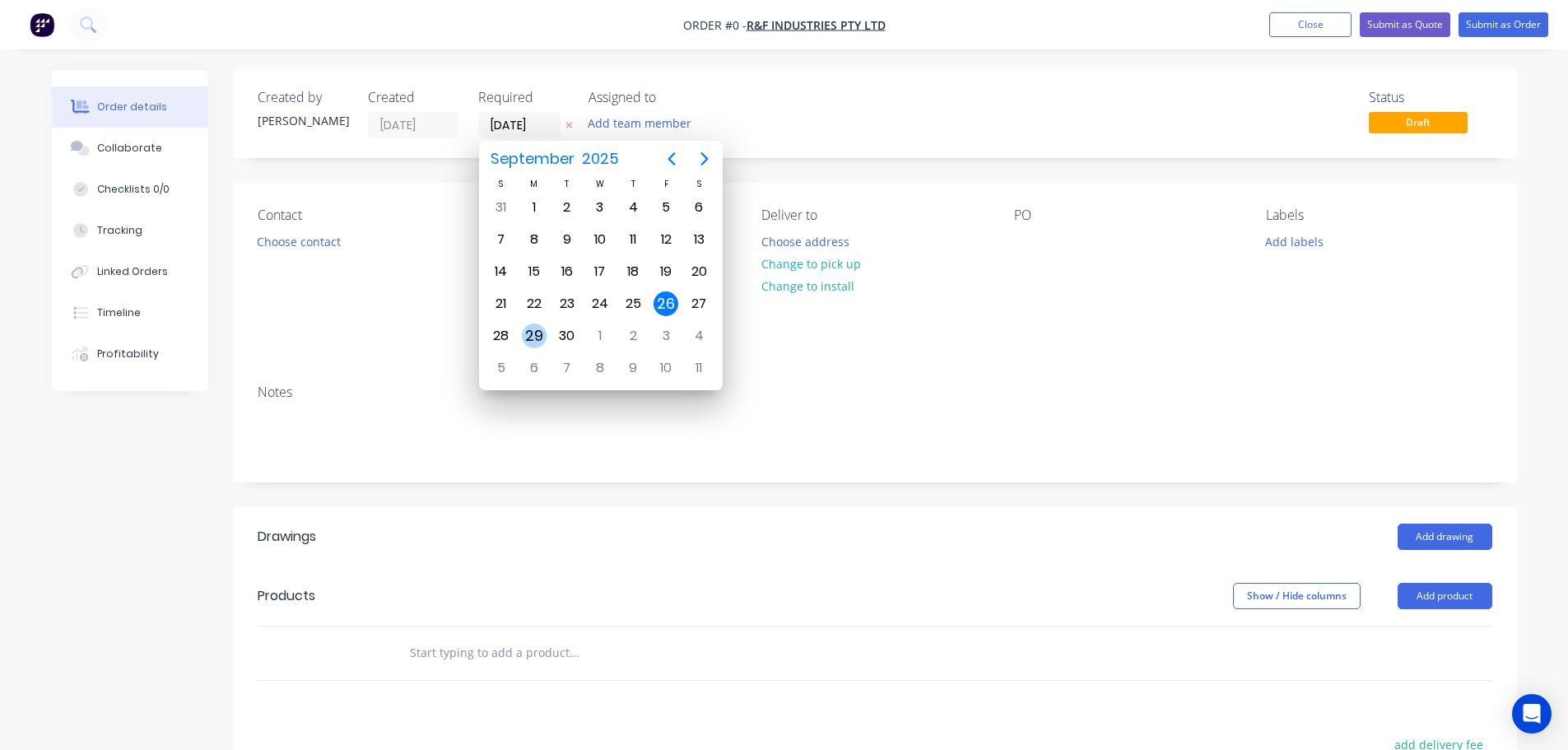
click at [543, 322] on div "29" at bounding box center [534, 336] width 33 height 32
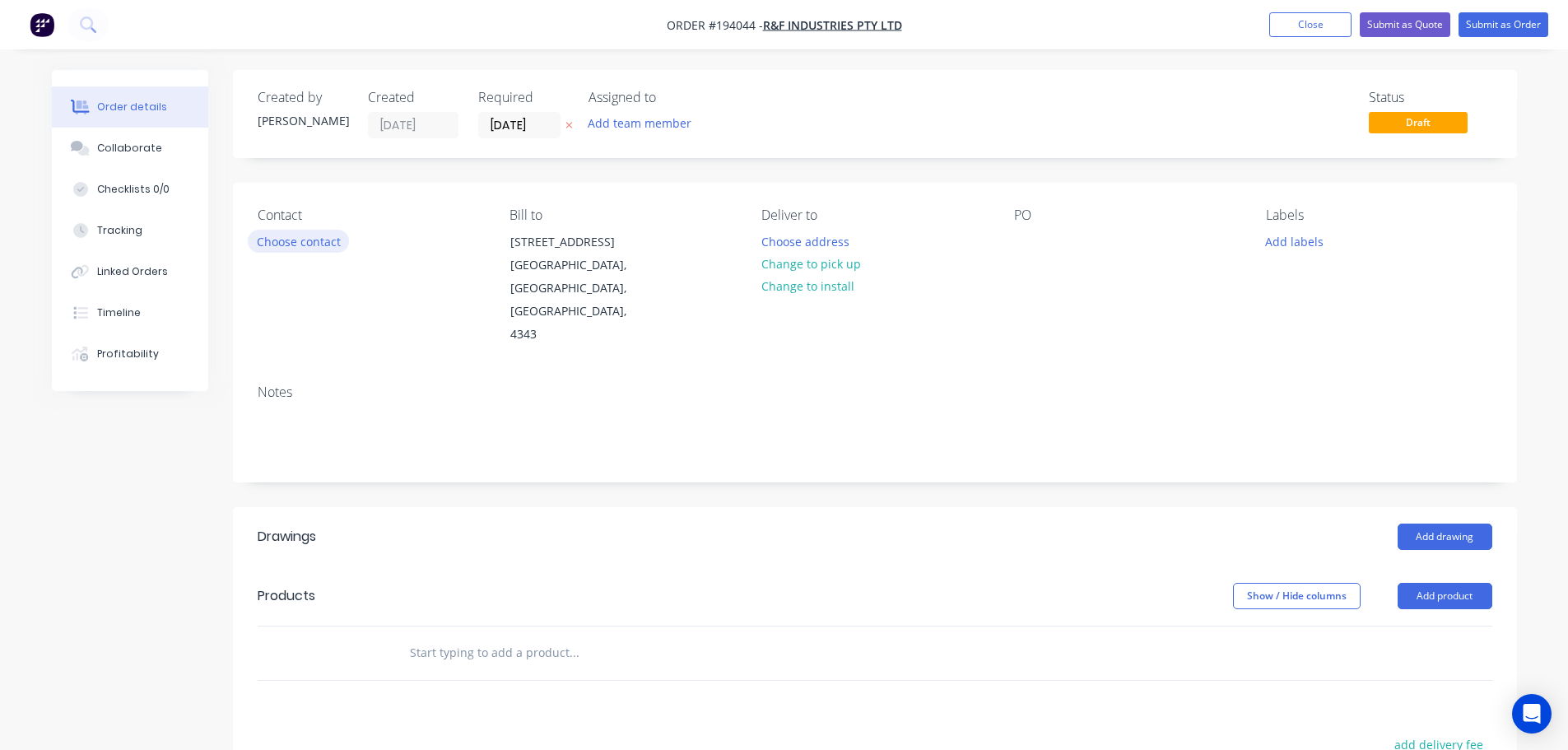
click at [304, 240] on button "Choose contact" at bounding box center [299, 241] width 101 height 23
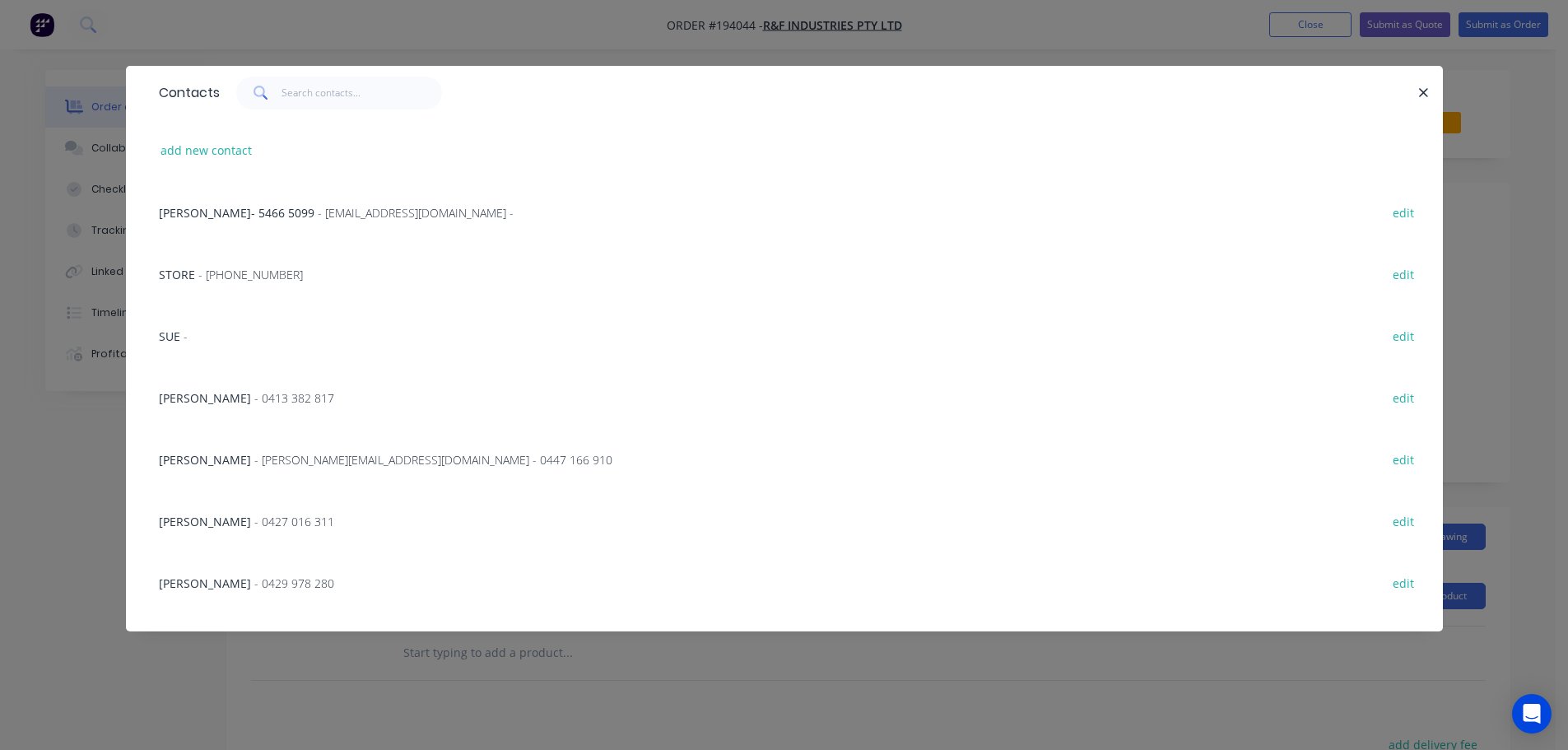
click at [448, 452] on span "- nigel@rfsteelbuildings.com.au - 0447 166 910" at bounding box center [433, 459] width 358 height 15
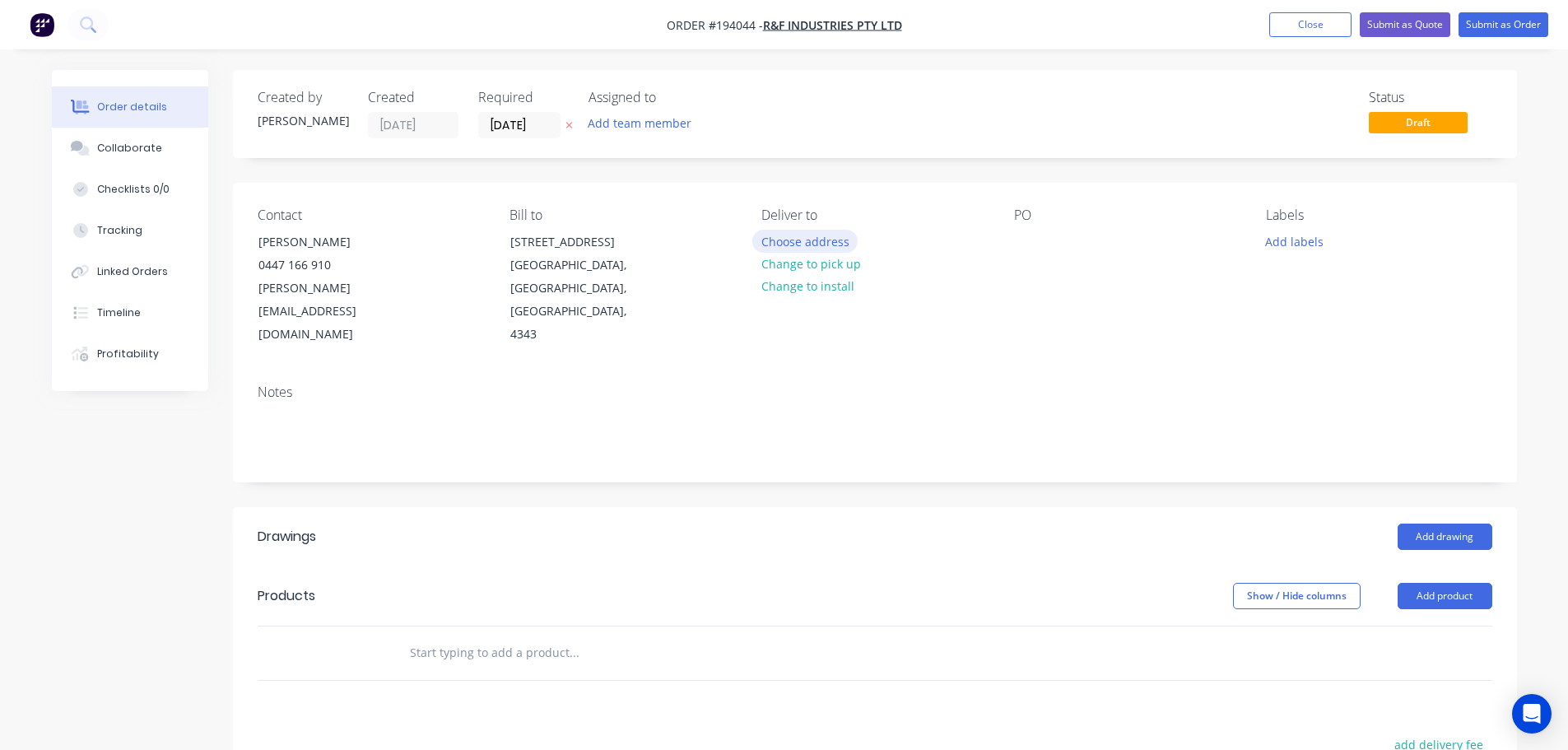
click at [763, 244] on button "Choose address" at bounding box center [805, 241] width 105 height 23
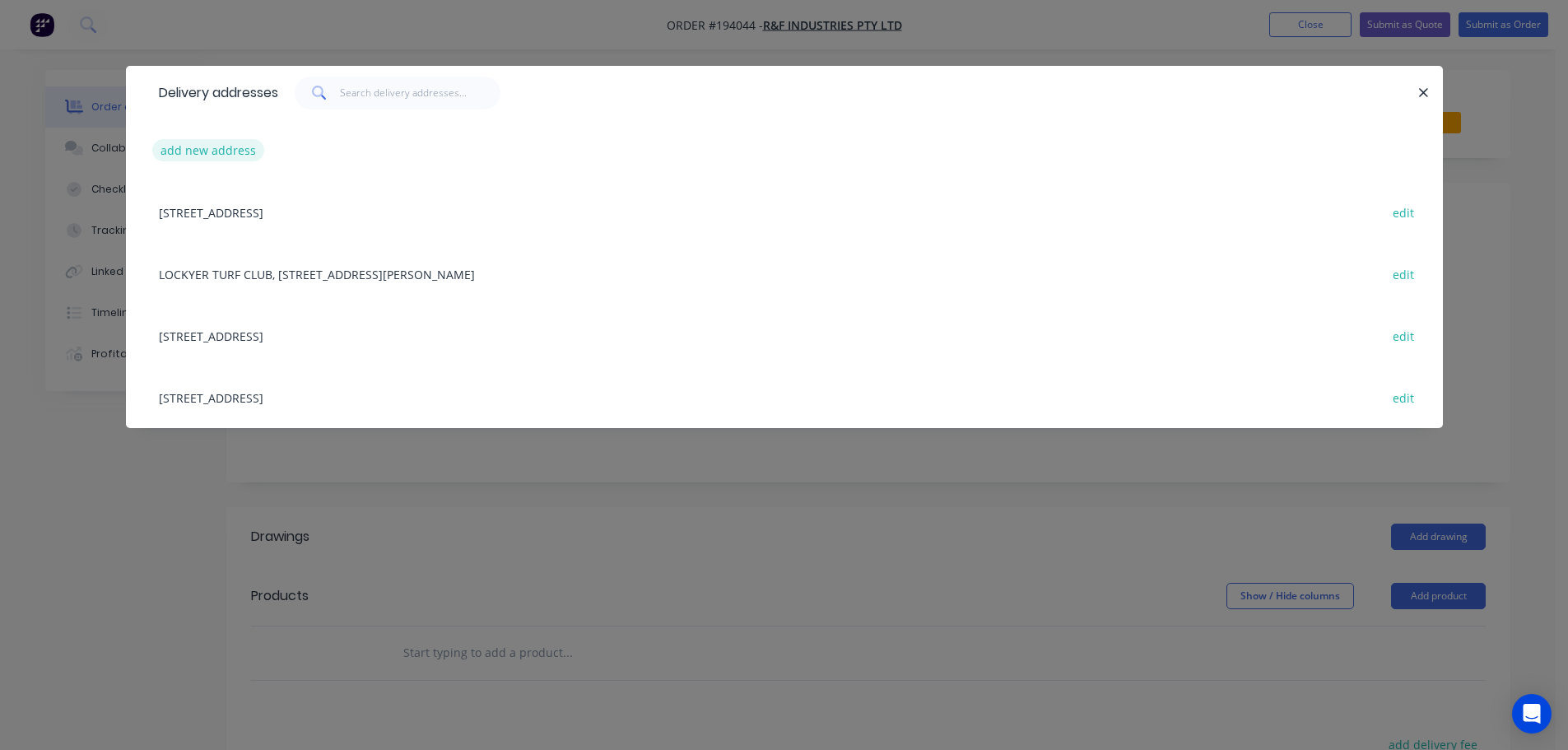
click at [225, 154] on button "add new address" at bounding box center [208, 150] width 113 height 23
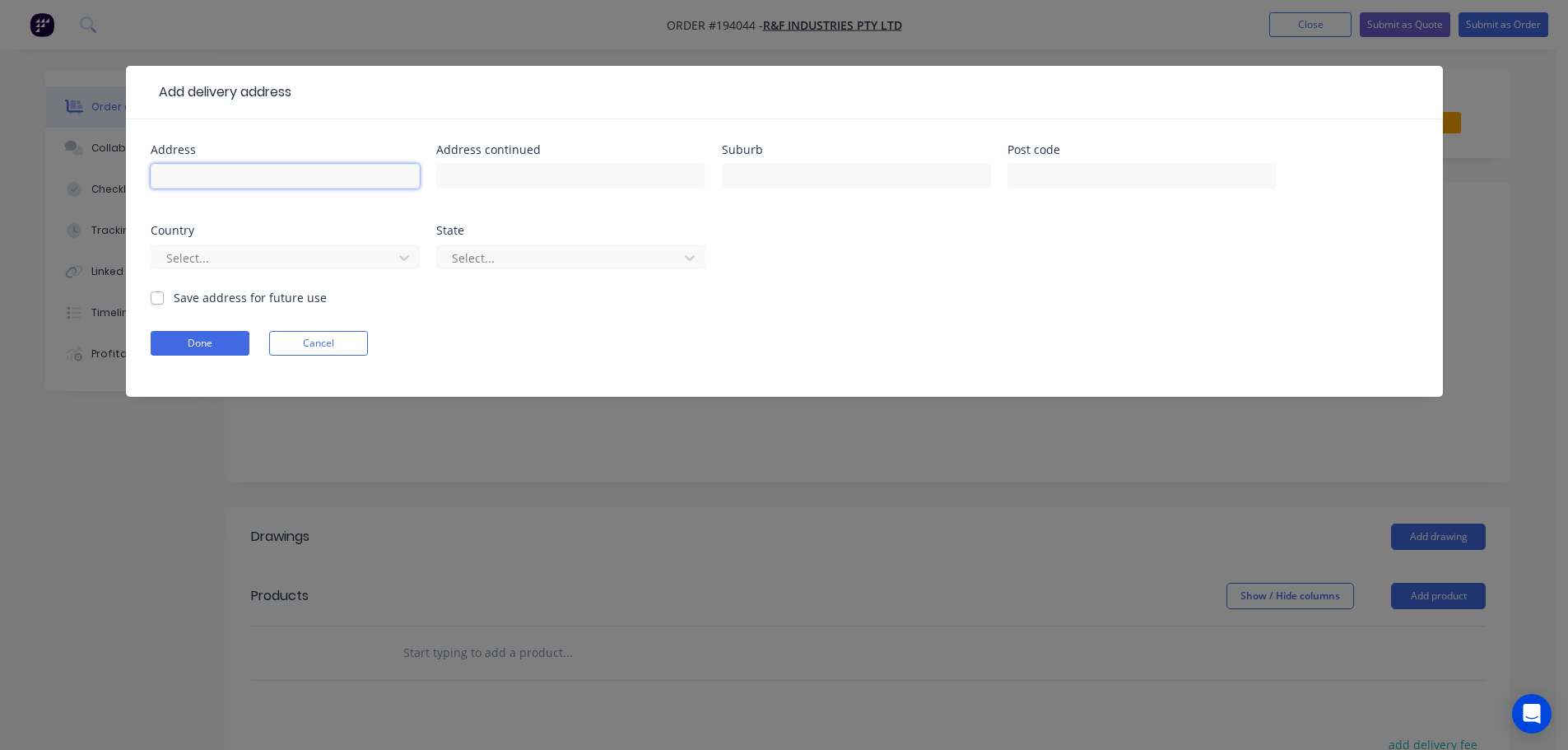
click at [227, 188] on div at bounding box center [284, 184] width 269 height 49
click at [213, 337] on button "Done" at bounding box center [199, 342] width 99 height 24
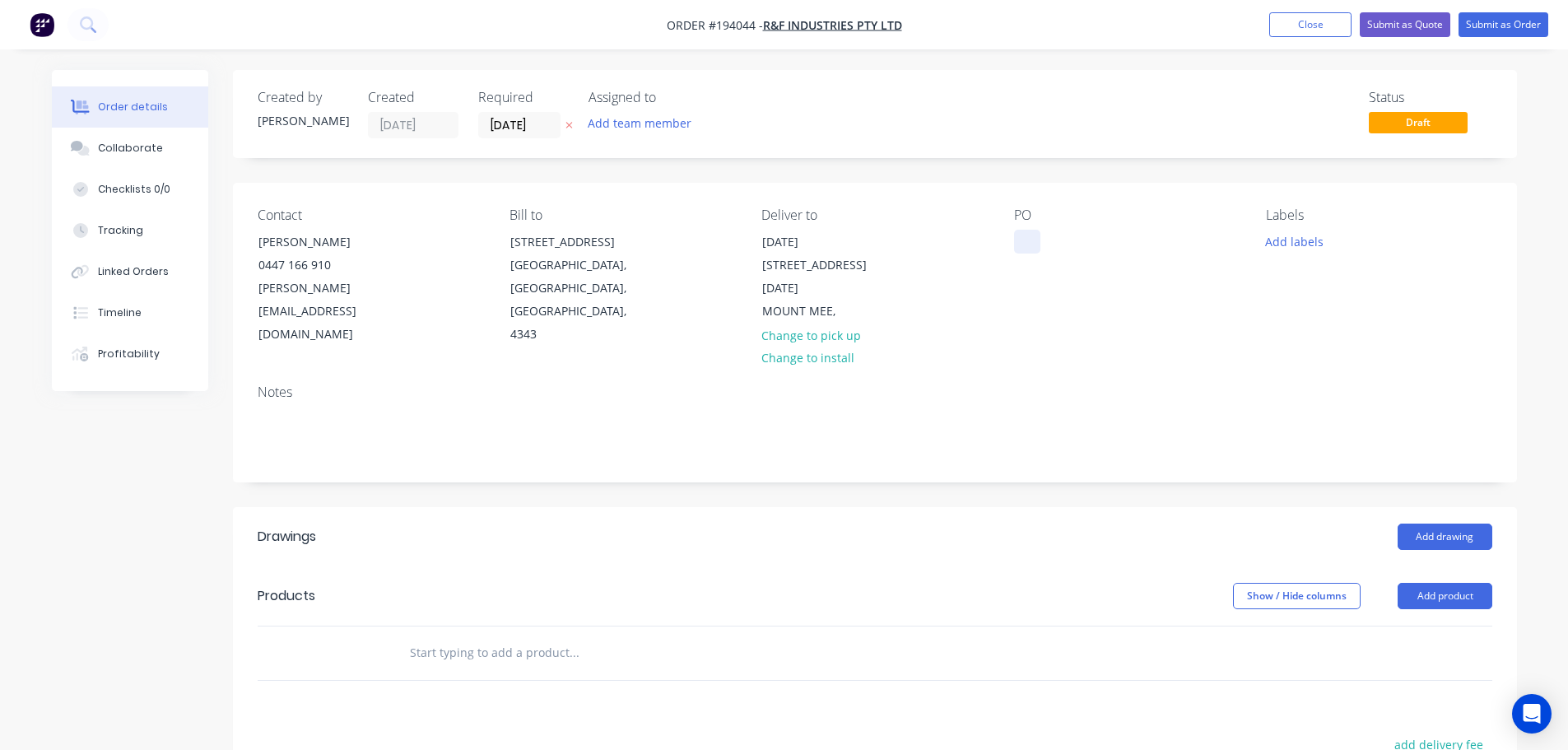
click at [1031, 245] on div at bounding box center [1027, 242] width 26 height 24
click at [1424, 583] on button "Add product" at bounding box center [1445, 596] width 95 height 26
click at [1418, 626] on div "Product catalogue" at bounding box center [1414, 638] width 127 height 24
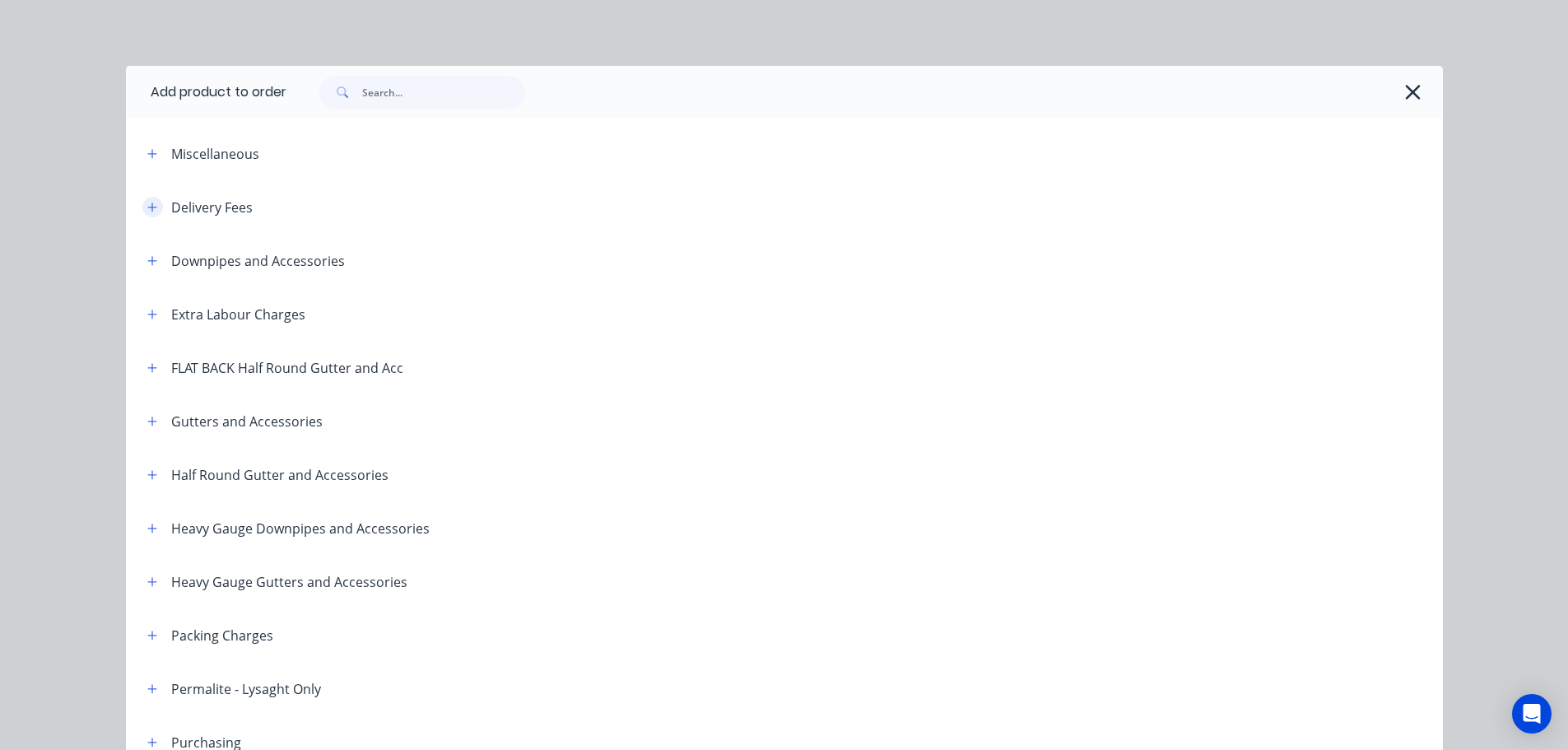
click at [149, 207] on icon "button" at bounding box center [152, 207] width 9 height 9
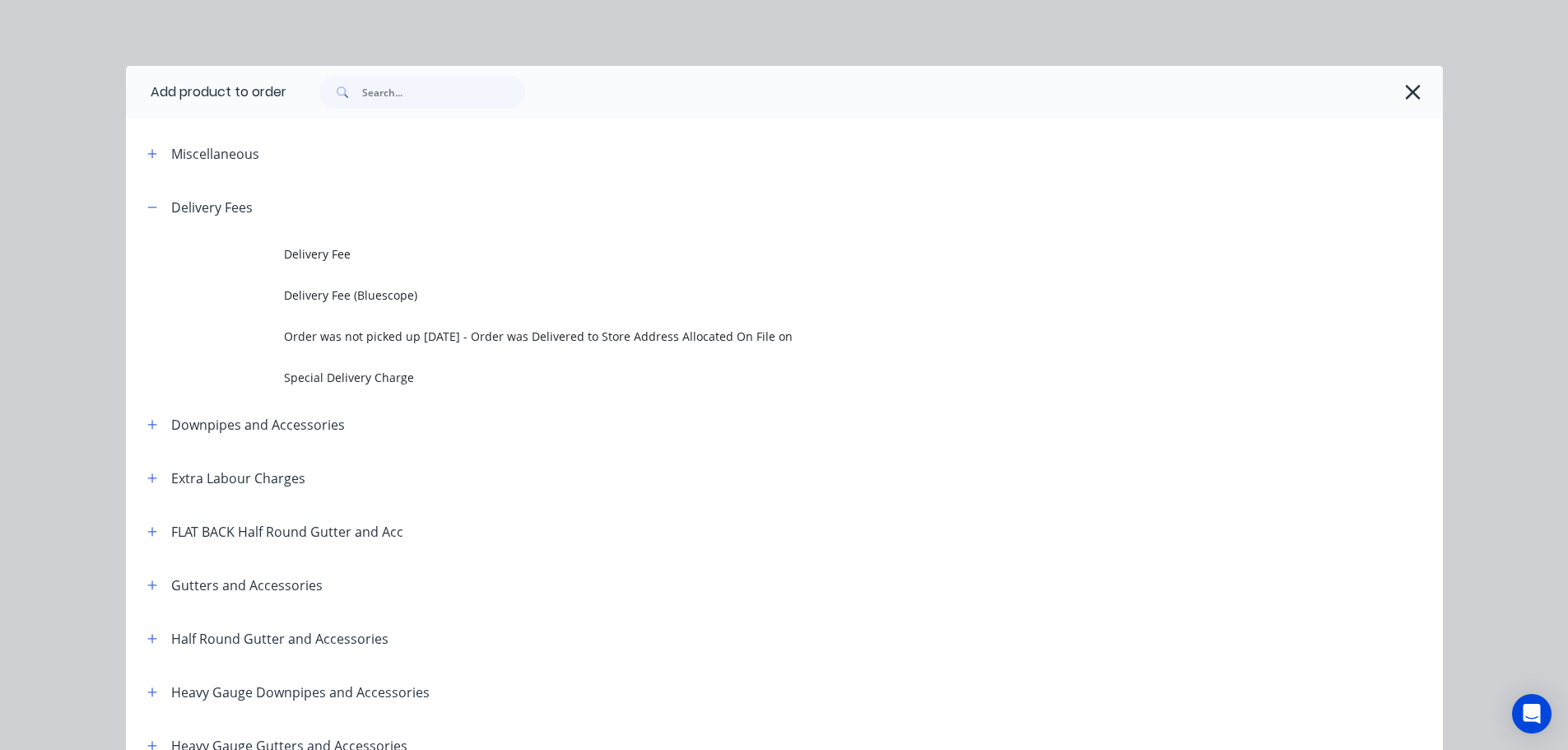
click at [305, 258] on span "Delivery Fee" at bounding box center [748, 254] width 927 height 17
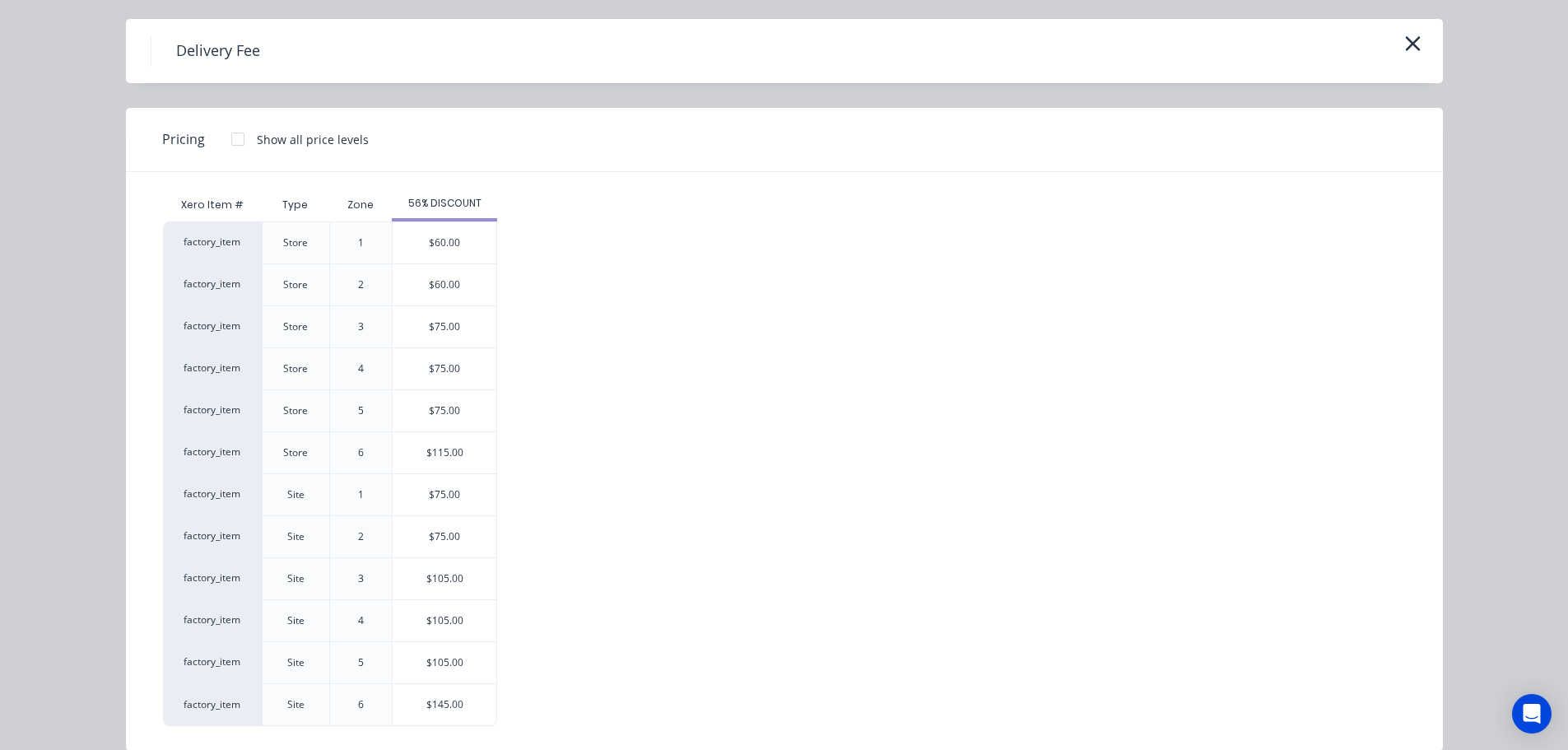
scroll to position [71, 0]
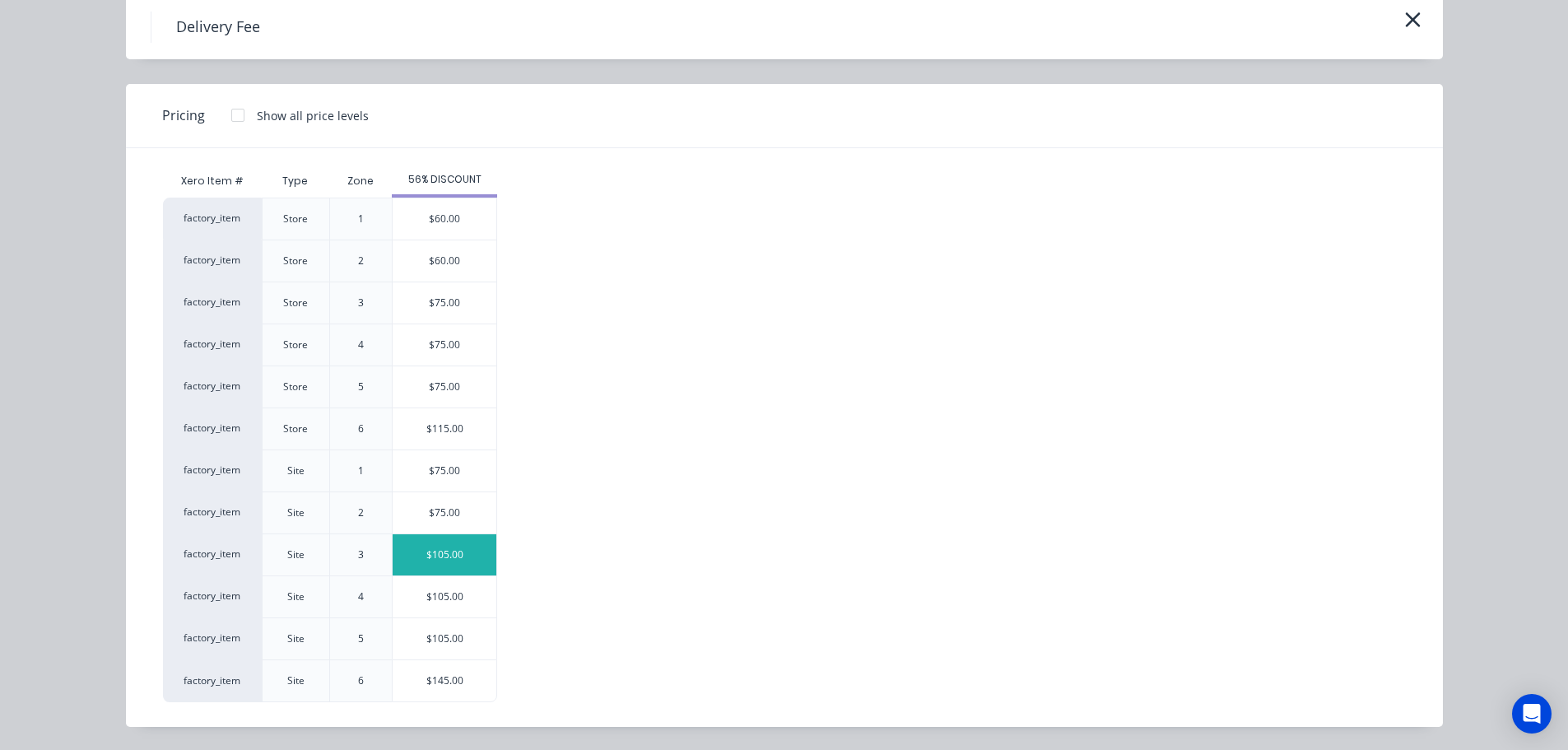
click at [460, 545] on div "$105.00" at bounding box center [445, 554] width 104 height 41
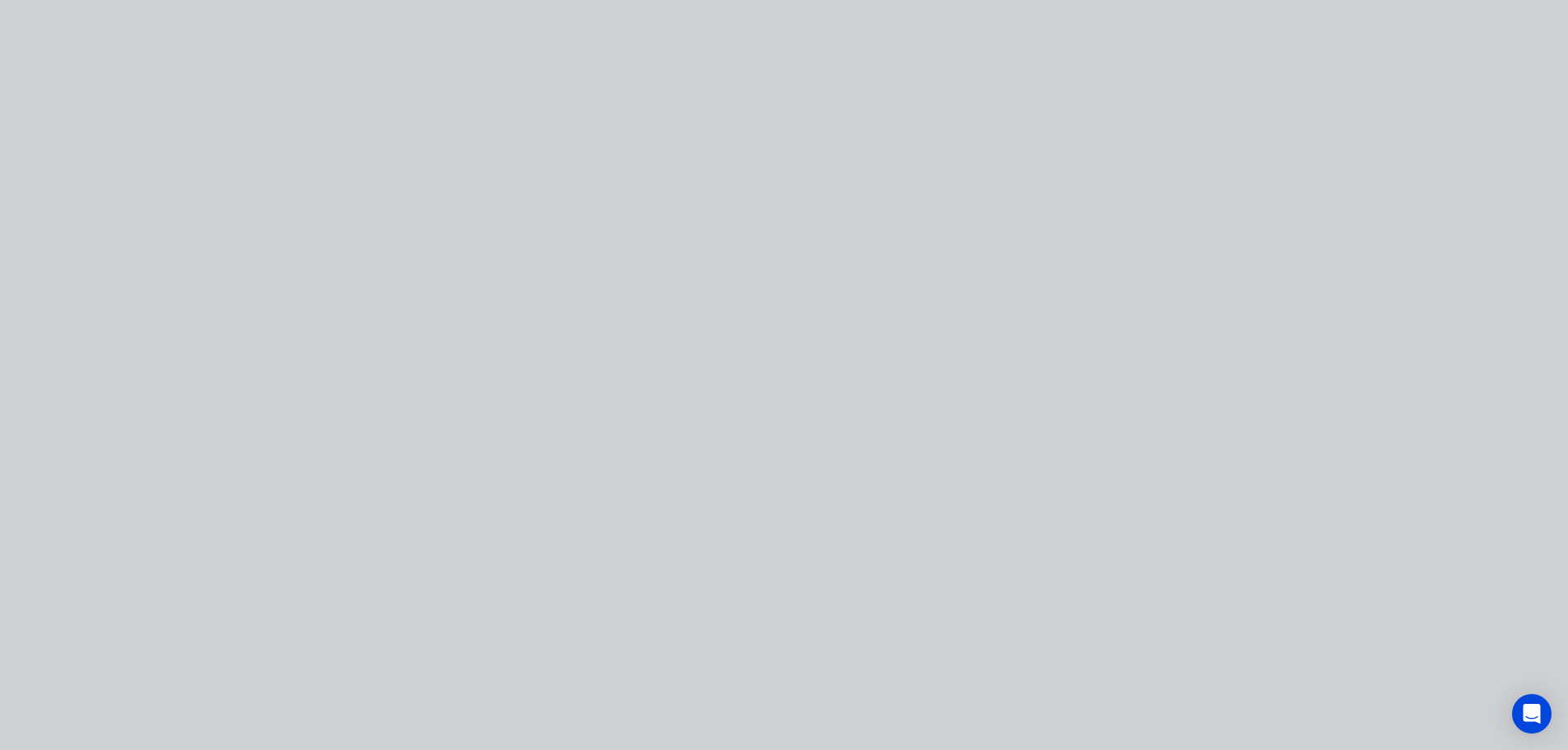
scroll to position [0, 0]
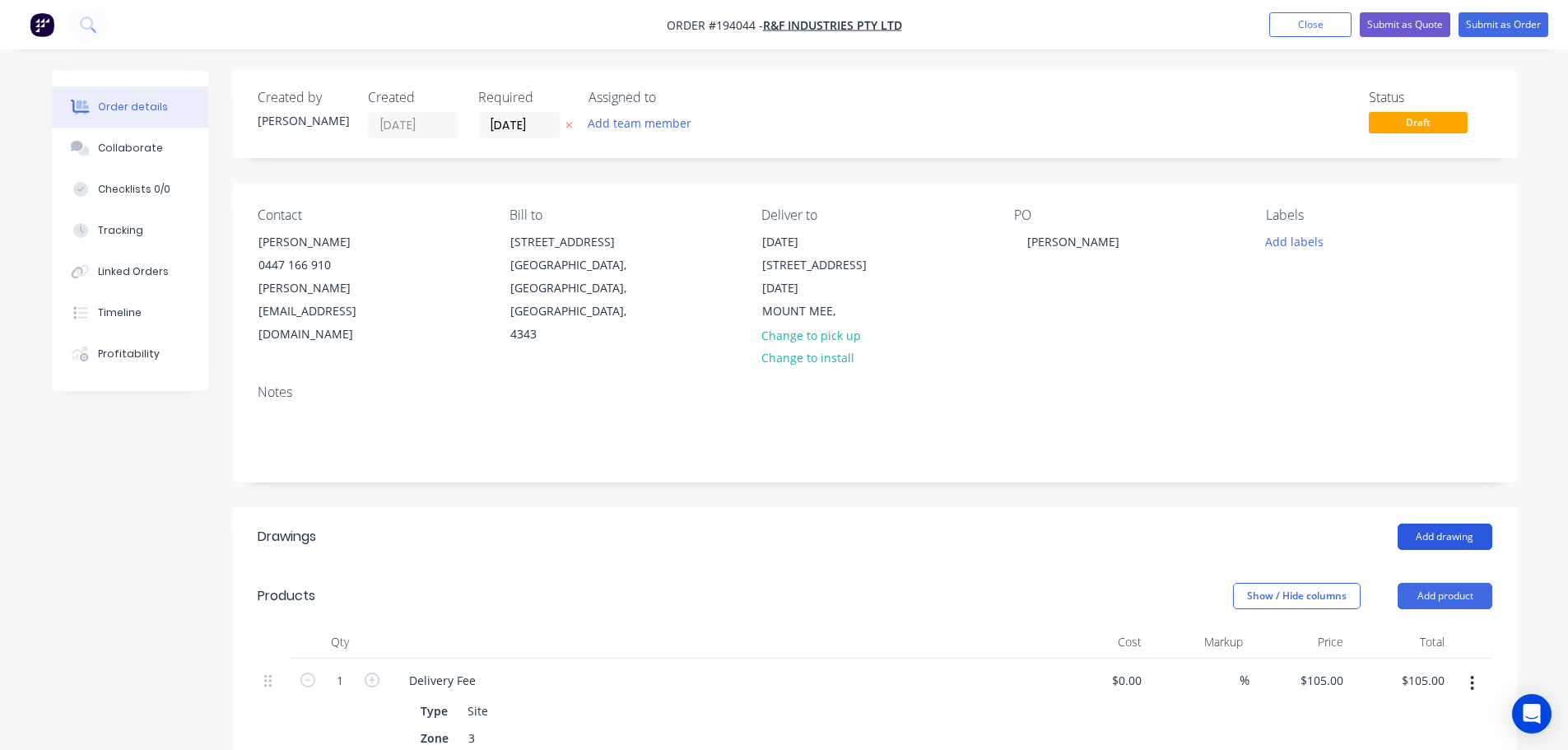
click at [1454, 524] on button "Add drawing" at bounding box center [1445, 536] width 95 height 26
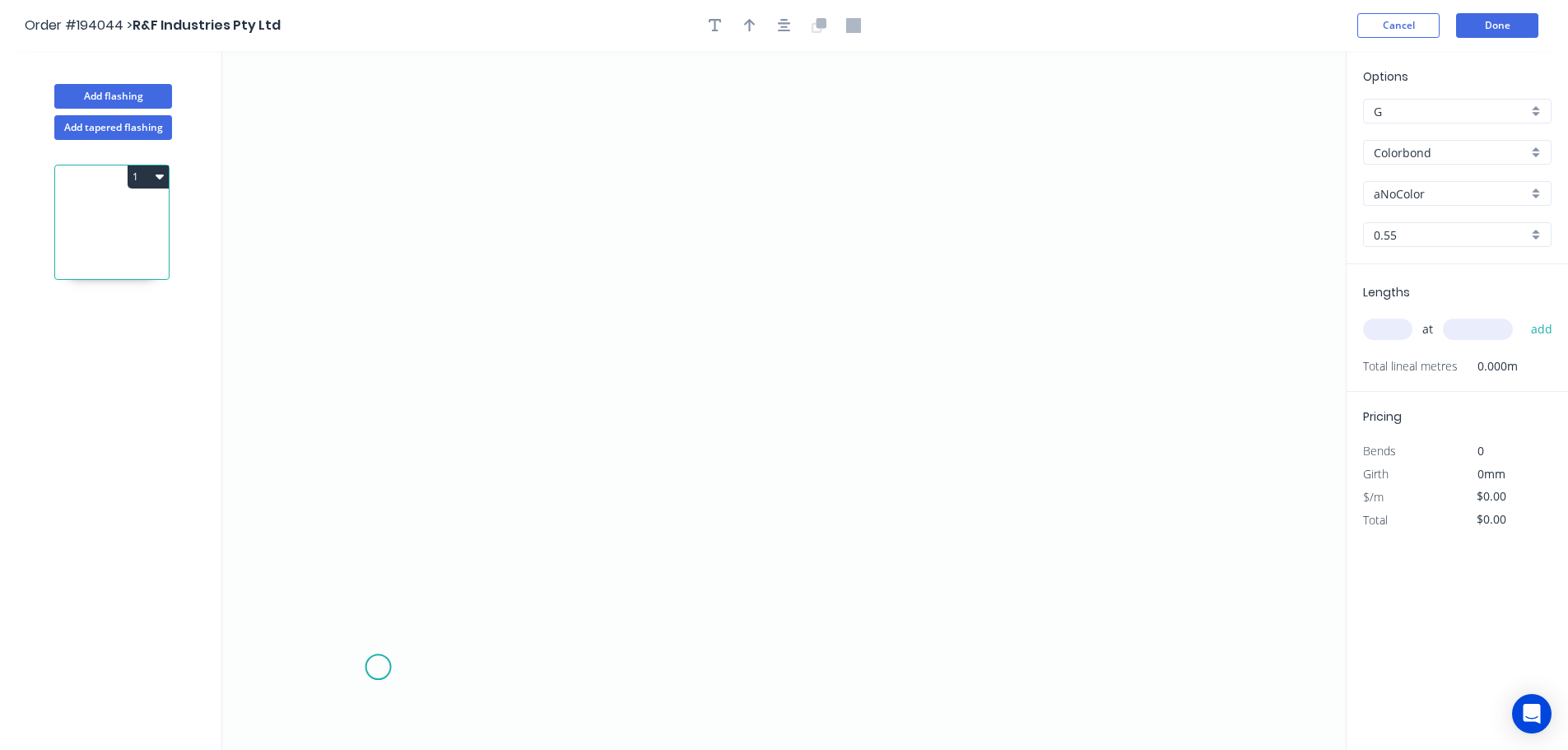
click at [381, 656] on icon "0" at bounding box center [783, 400] width 1123 height 699
click at [391, 440] on icon "0" at bounding box center [783, 400] width 1123 height 699
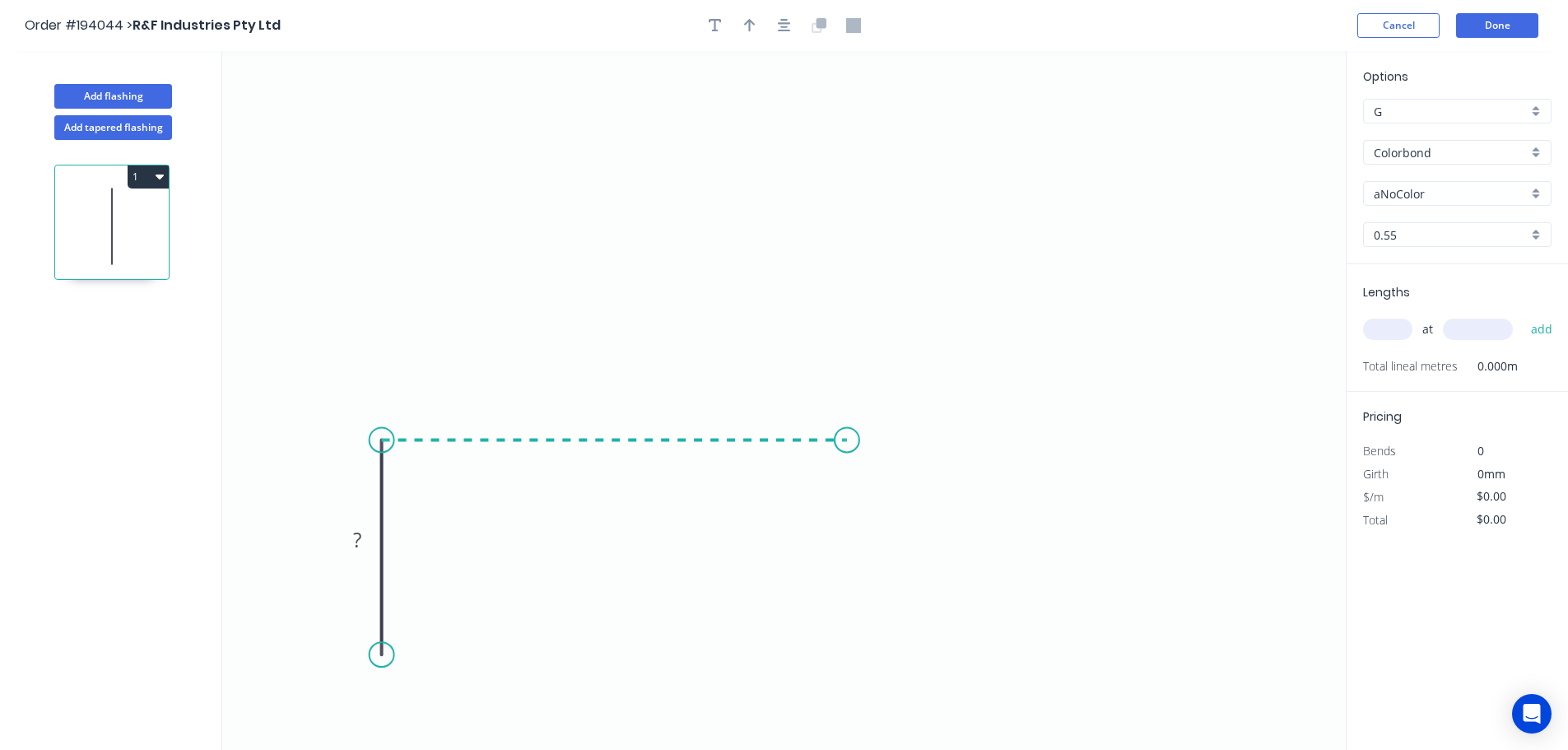
click at [846, 431] on icon "0 ?" at bounding box center [783, 400] width 1123 height 699
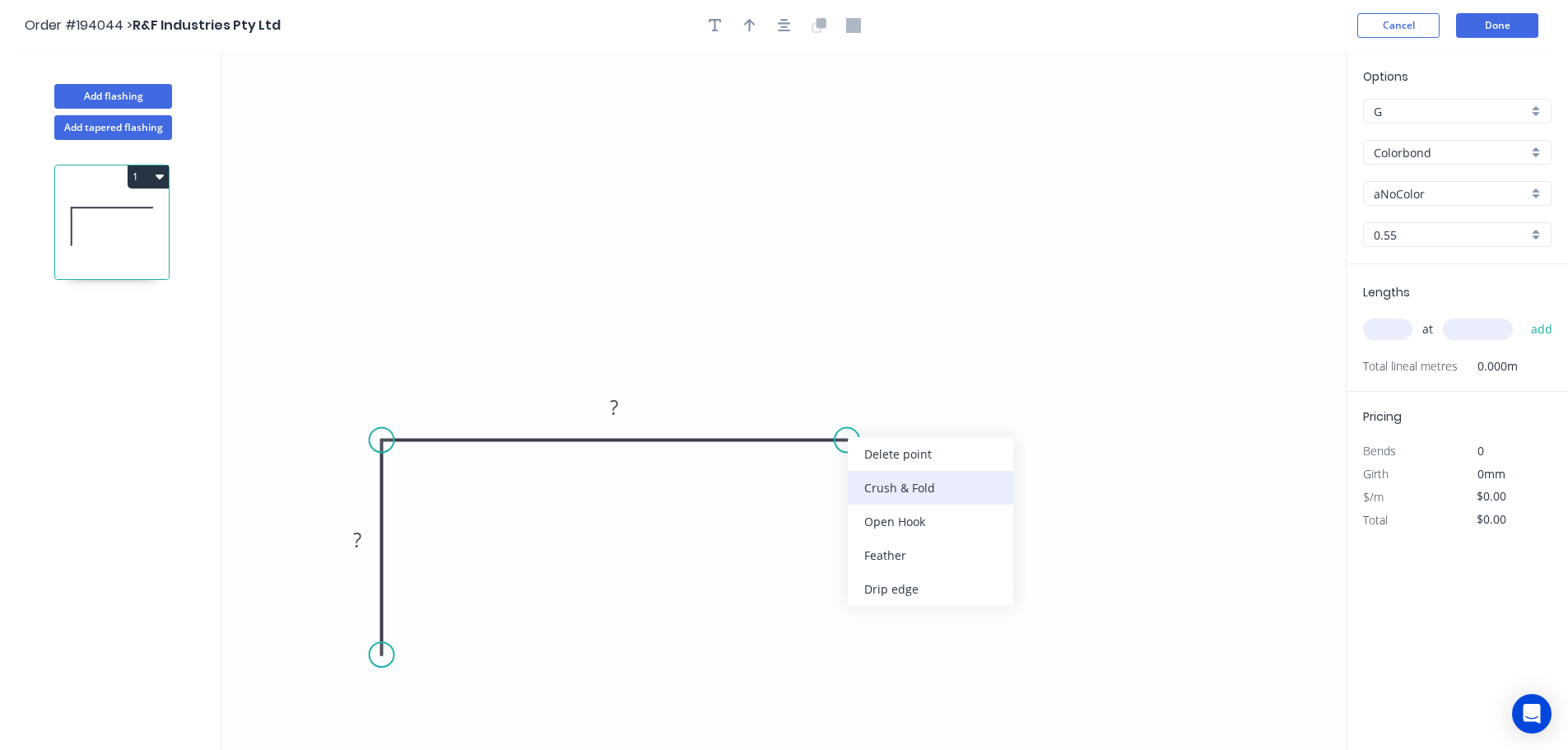
click at [867, 483] on div "Crush & Fold" at bounding box center [930, 487] width 166 height 34
click at [858, 495] on div "Flip bend" at bounding box center [923, 498] width 166 height 34
drag, startPoint x: 853, startPoint y: 403, endPoint x: 972, endPoint y: 453, distance: 129.1
click at [972, 453] on rect at bounding box center [945, 447] width 66 height 34
click at [775, 22] on button "button" at bounding box center [784, 25] width 24 height 24
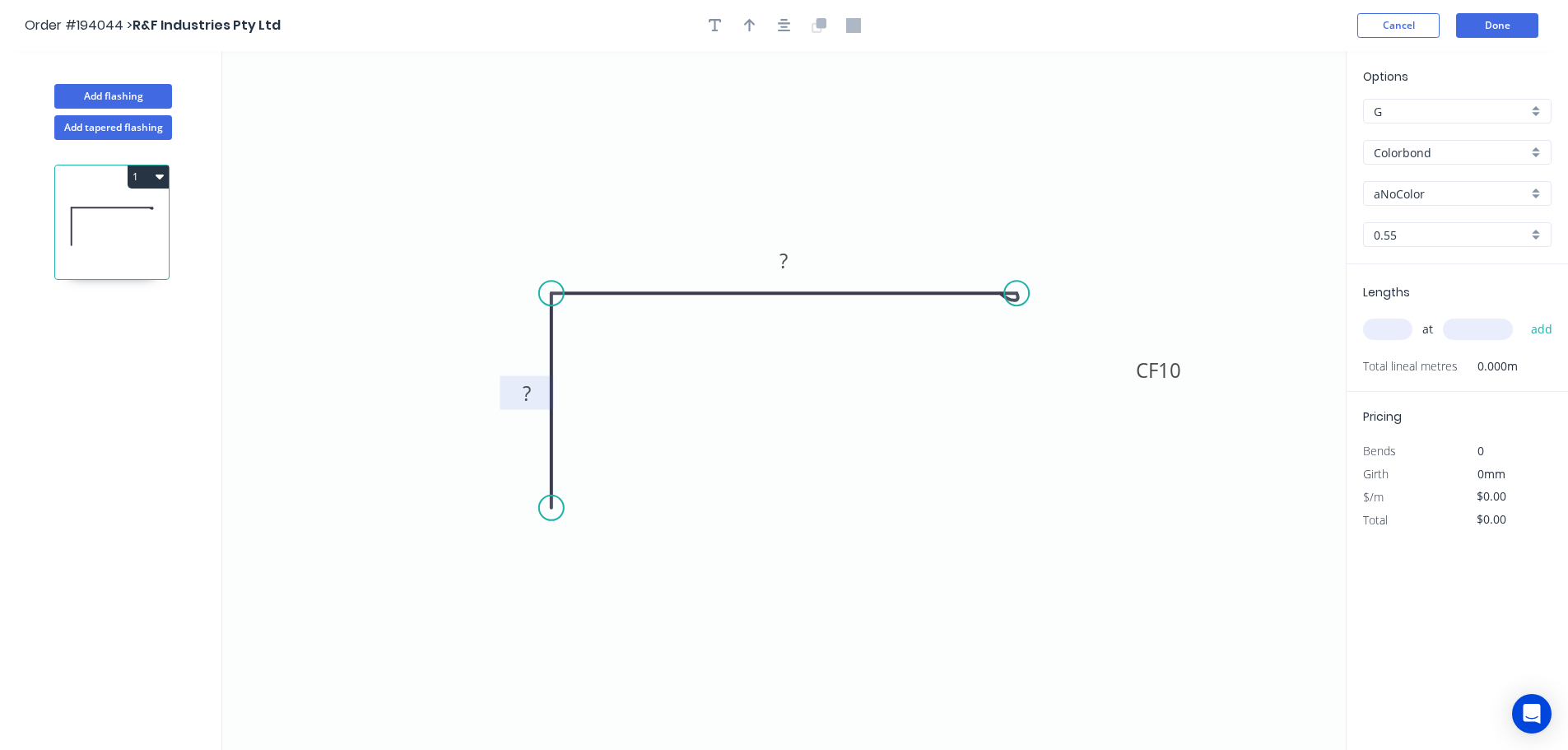
click at [530, 389] on tspan "?" at bounding box center [526, 393] width 8 height 27
click at [746, 22] on icon "button" at bounding box center [750, 25] width 12 height 14
drag, startPoint x: 1266, startPoint y: 130, endPoint x: 419, endPoint y: 222, distance: 852.0
click at [419, 222] on icon at bounding box center [426, 202] width 14 height 53
drag, startPoint x: 419, startPoint y: 222, endPoint x: 369, endPoint y: 202, distance: 53.9
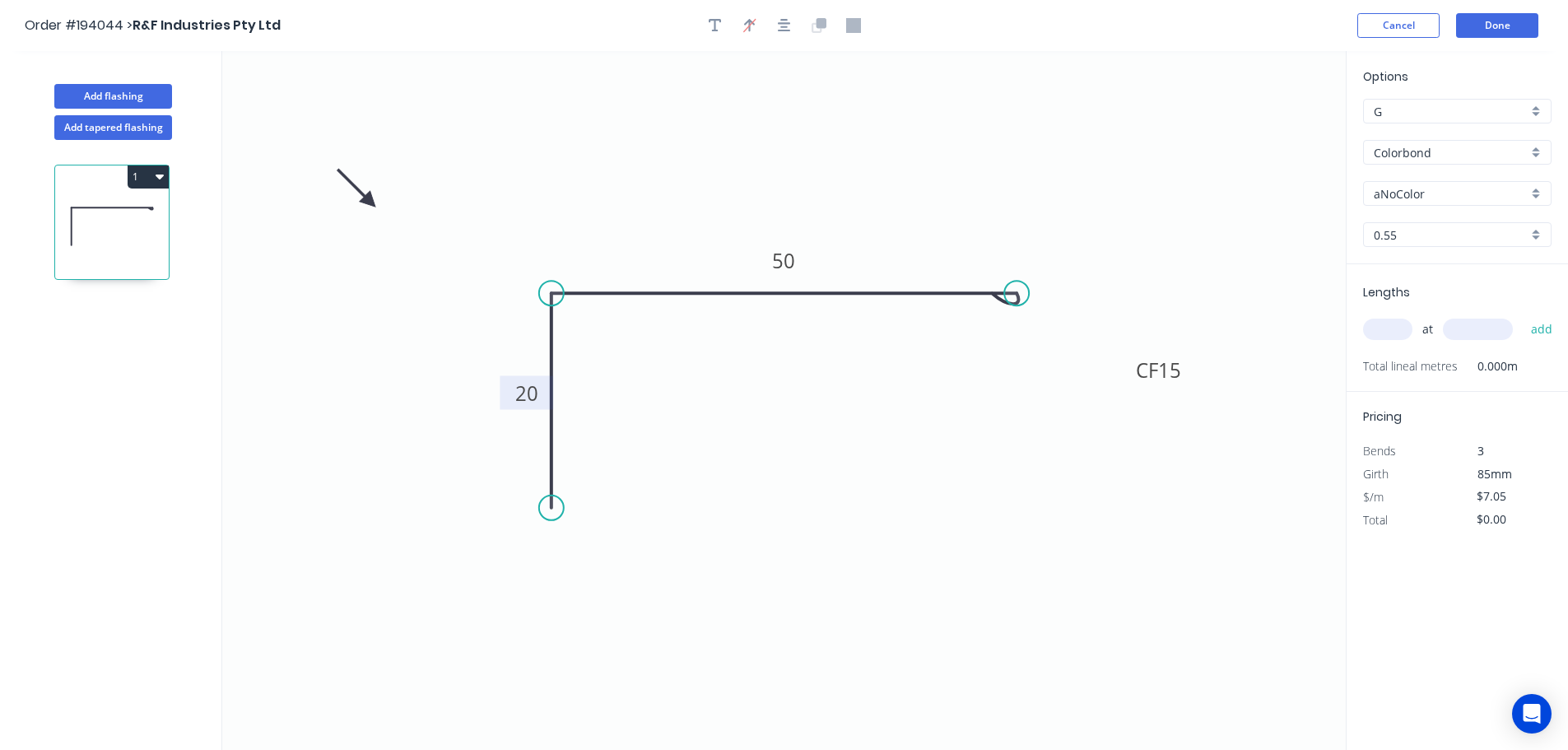
click at [369, 202] on icon at bounding box center [356, 188] width 48 height 48
click at [1400, 179] on div "Options G G Colorbond Colorbond Colorbond (Premium) Colorbond Coolmax Colorbond…" at bounding box center [1457, 166] width 222 height 197
click at [1403, 189] on input "aNoColor" at bounding box center [1450, 194] width 154 height 17
click at [1448, 307] on div "Paperbark" at bounding box center [1457, 303] width 186 height 29
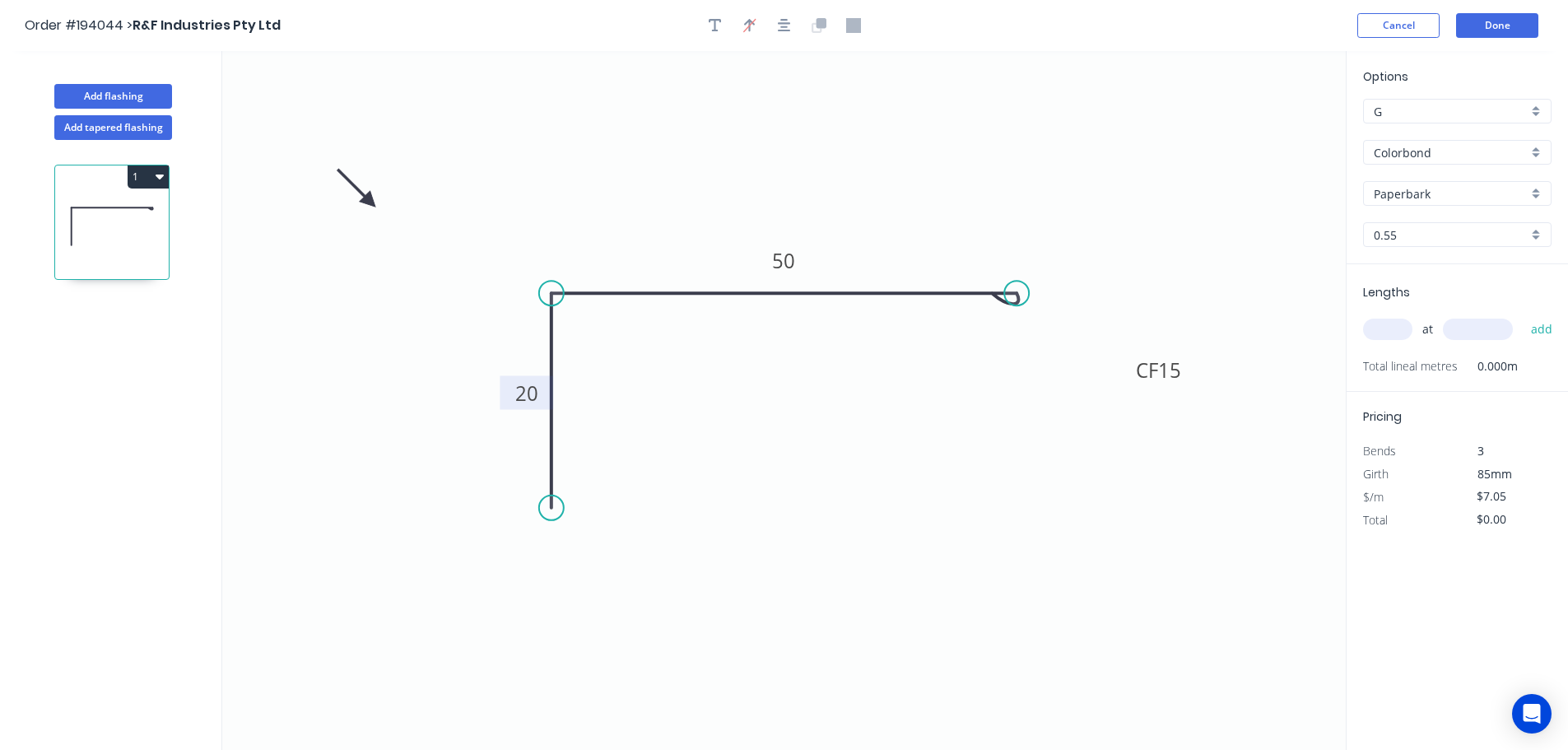
click at [1380, 322] on input "text" at bounding box center [1387, 330] width 50 height 22
click at [1523, 315] on button "add" at bounding box center [1542, 329] width 39 height 28
click at [132, 90] on button "Add flashing" at bounding box center [113, 96] width 118 height 24
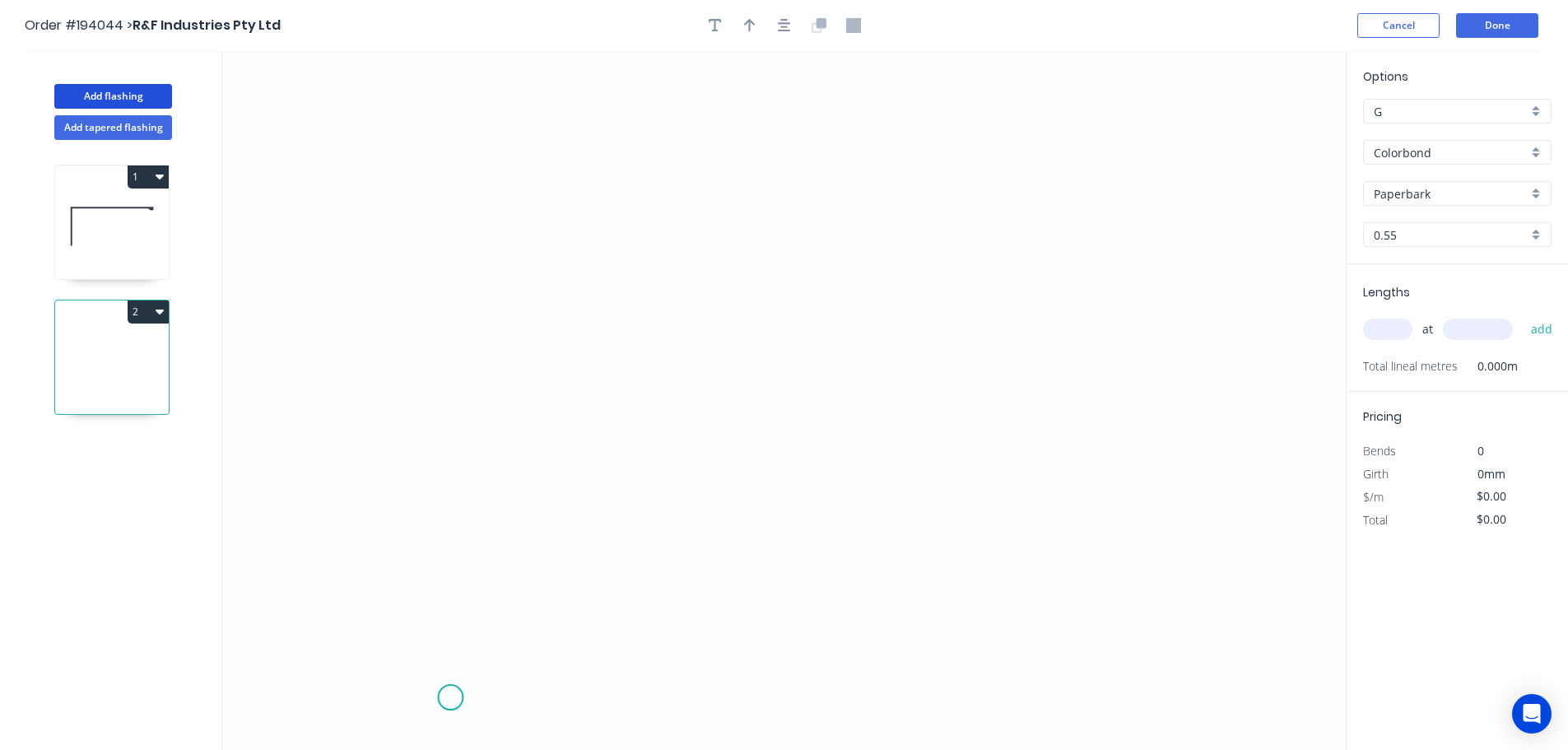
click at [450, 698] on icon "0" at bounding box center [783, 400] width 1123 height 699
click at [454, 178] on icon "0" at bounding box center [783, 400] width 1123 height 699
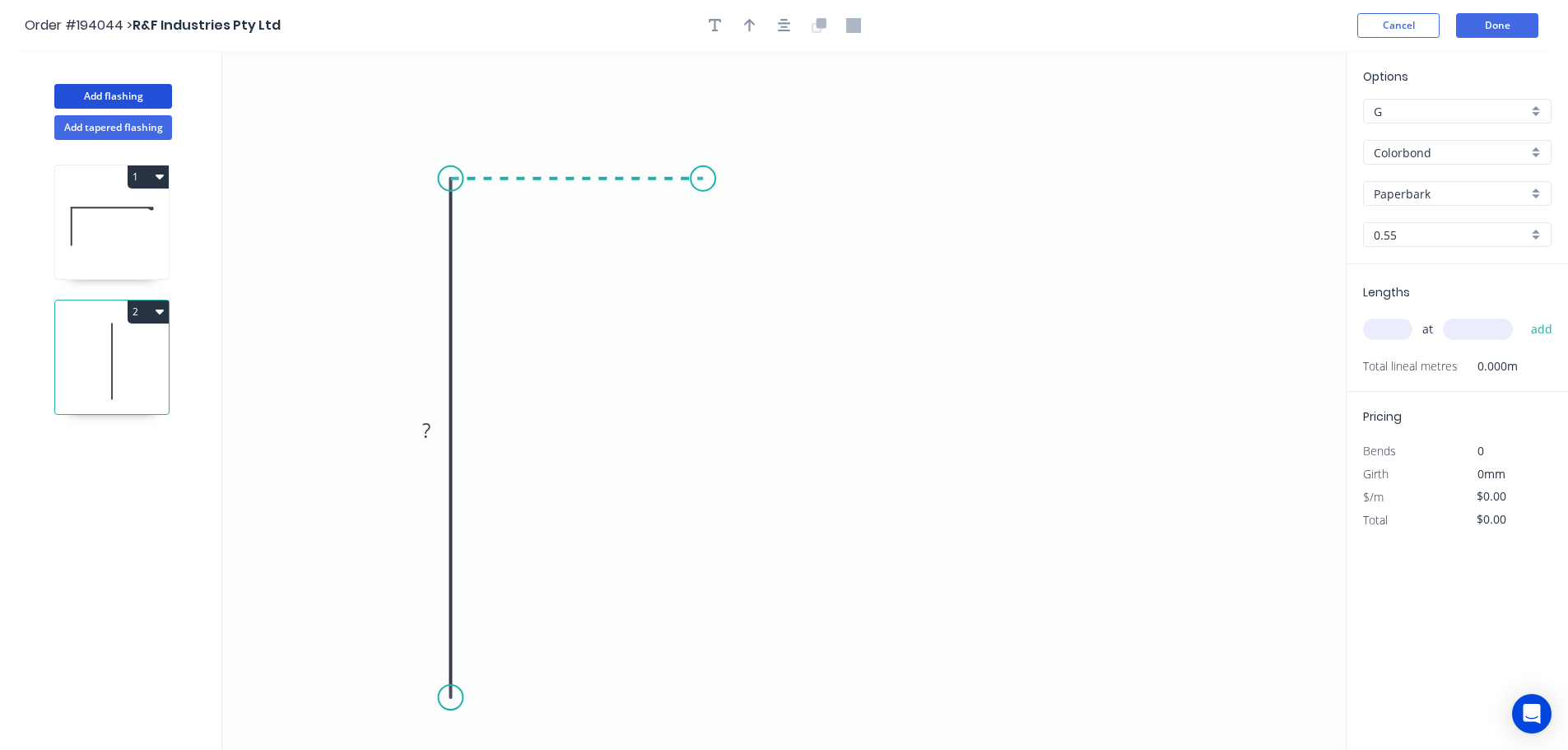
click at [702, 177] on icon "0 ?" at bounding box center [783, 400] width 1123 height 699
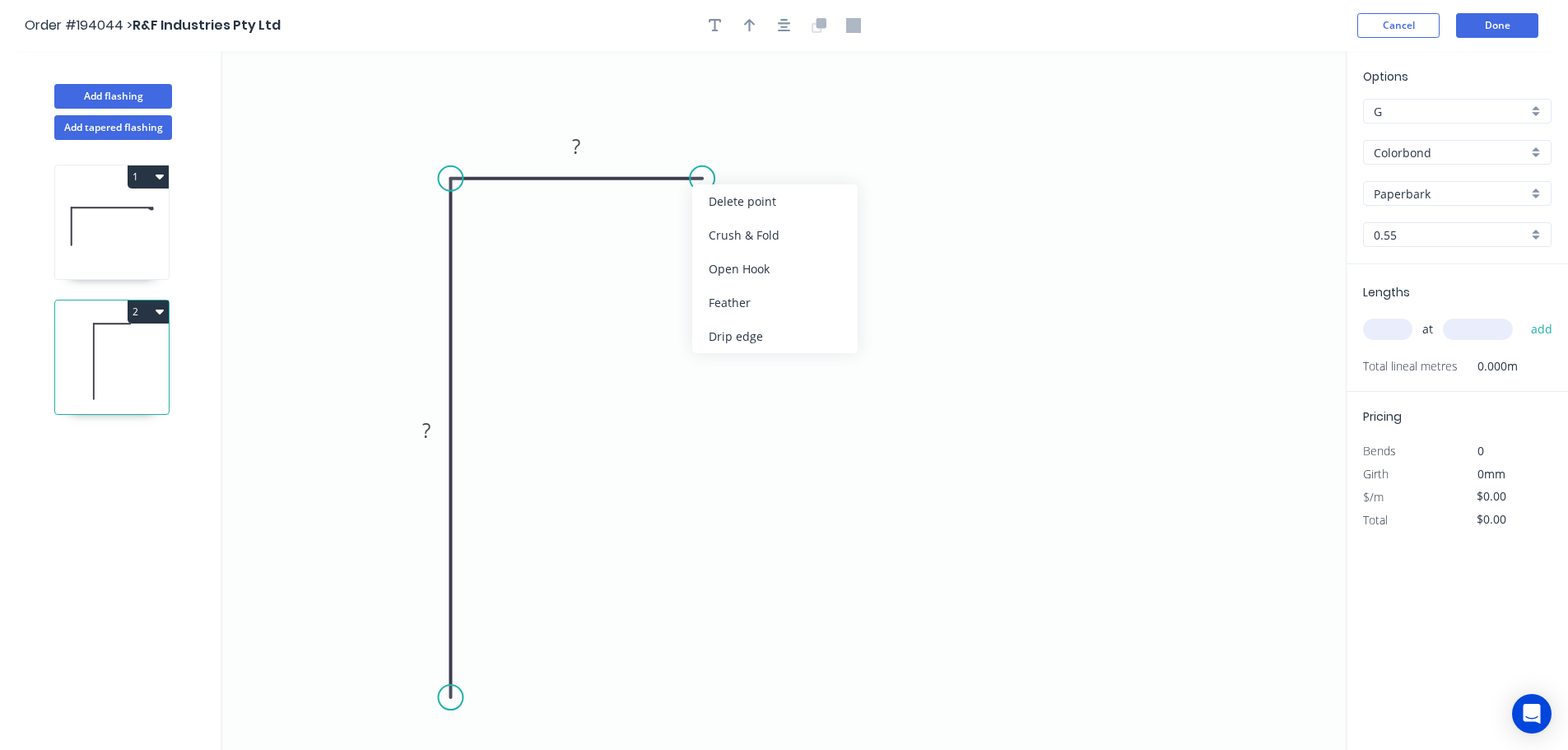
click at [745, 239] on div "Crush & Fold" at bounding box center [774, 235] width 166 height 34
click at [719, 232] on div "Flip bend" at bounding box center [789, 234] width 166 height 34
drag, startPoint x: 755, startPoint y: 213, endPoint x: 833, endPoint y: 188, distance: 81.9
click at [833, 188] on rect at bounding box center [801, 180] width 66 height 34
click at [820, 182] on tspan "10" at bounding box center [812, 181] width 23 height 27
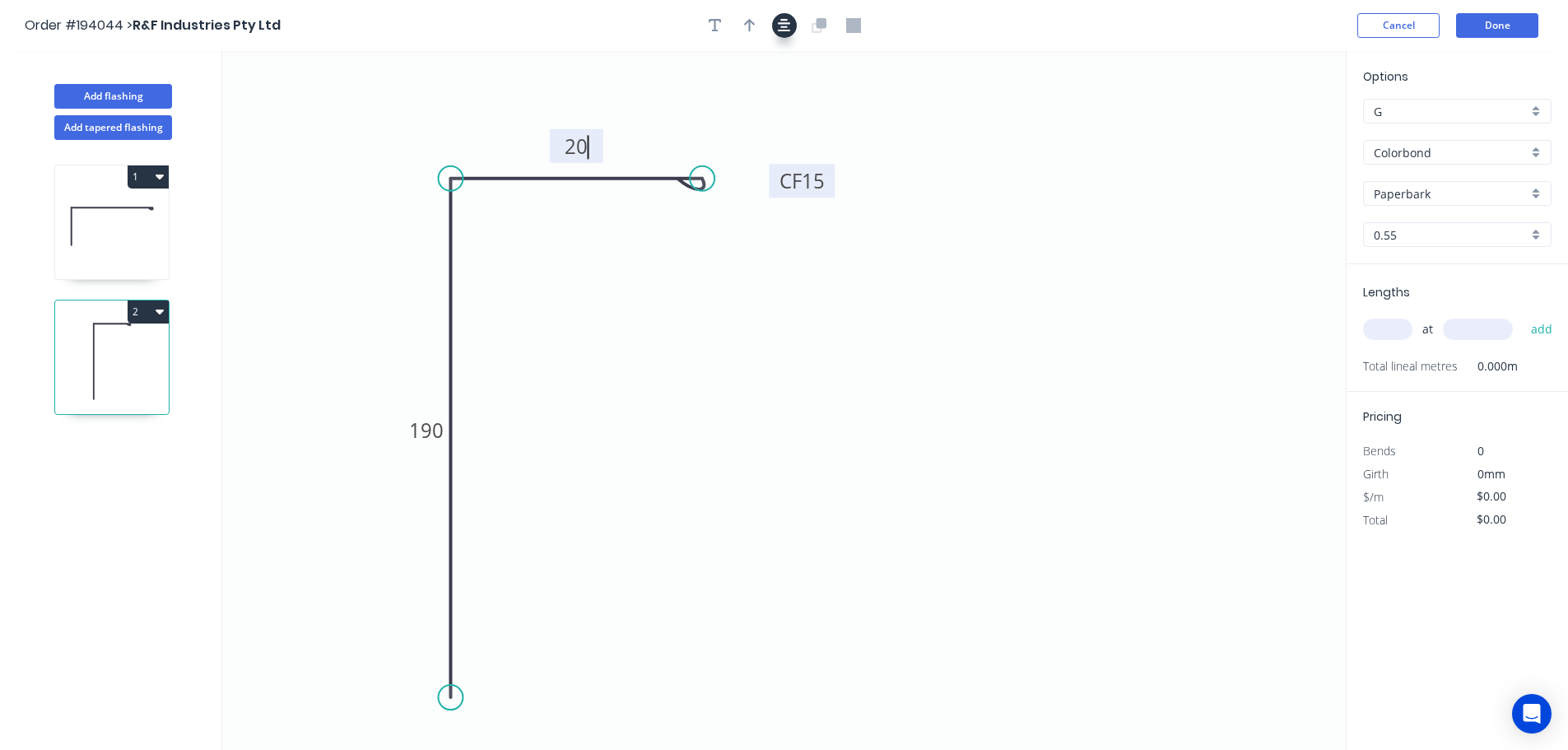
click at [783, 32] on icon "button" at bounding box center [784, 25] width 14 height 14
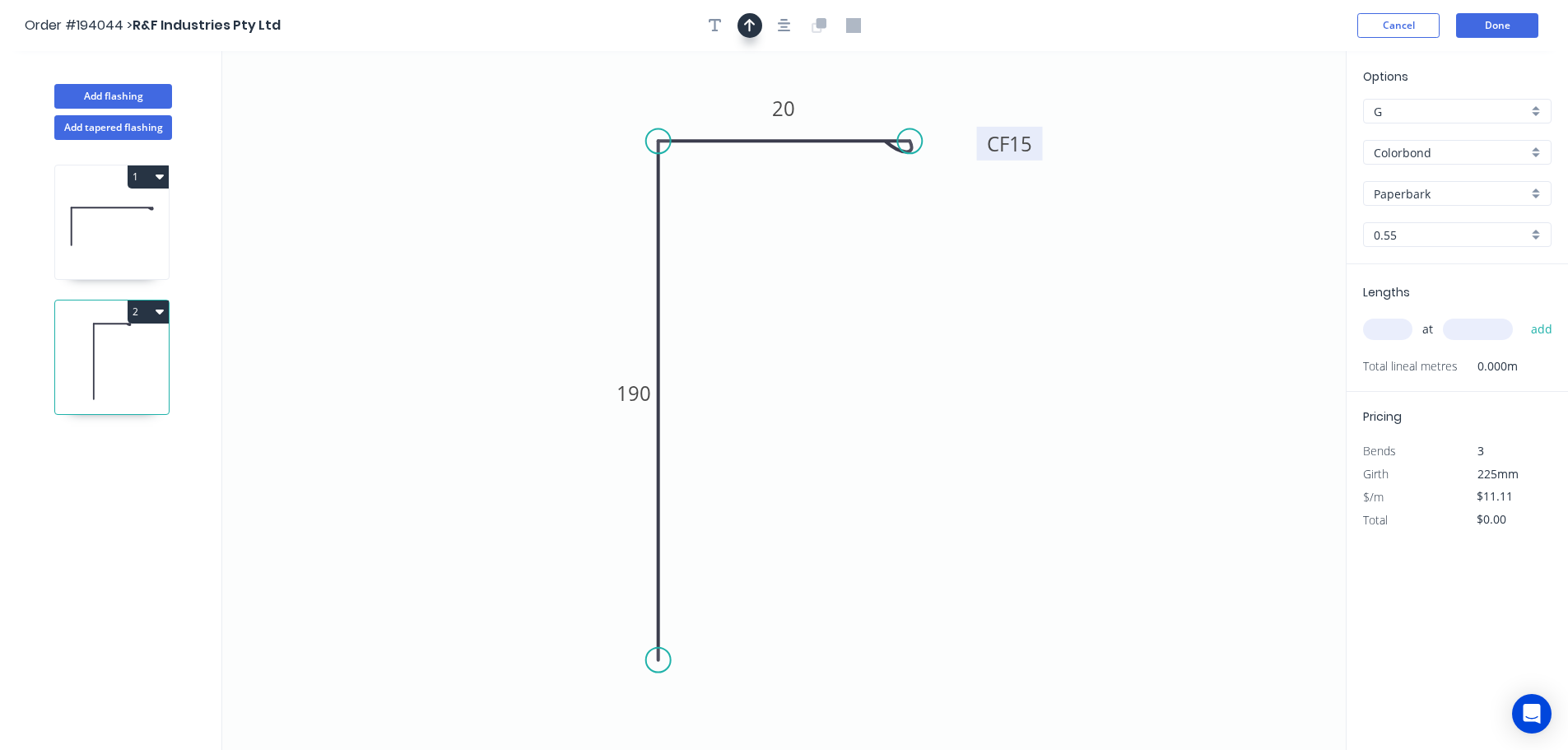
click at [750, 27] on icon "button" at bounding box center [750, 25] width 12 height 14
drag, startPoint x: 1264, startPoint y: 131, endPoint x: 417, endPoint y: 202, distance: 850.0
click at [424, 202] on icon at bounding box center [431, 180] width 14 height 53
drag, startPoint x: 365, startPoint y: 158, endPoint x: 387, endPoint y: 159, distance: 22.0
click at [364, 158] on icon at bounding box center [351, 144] width 48 height 48
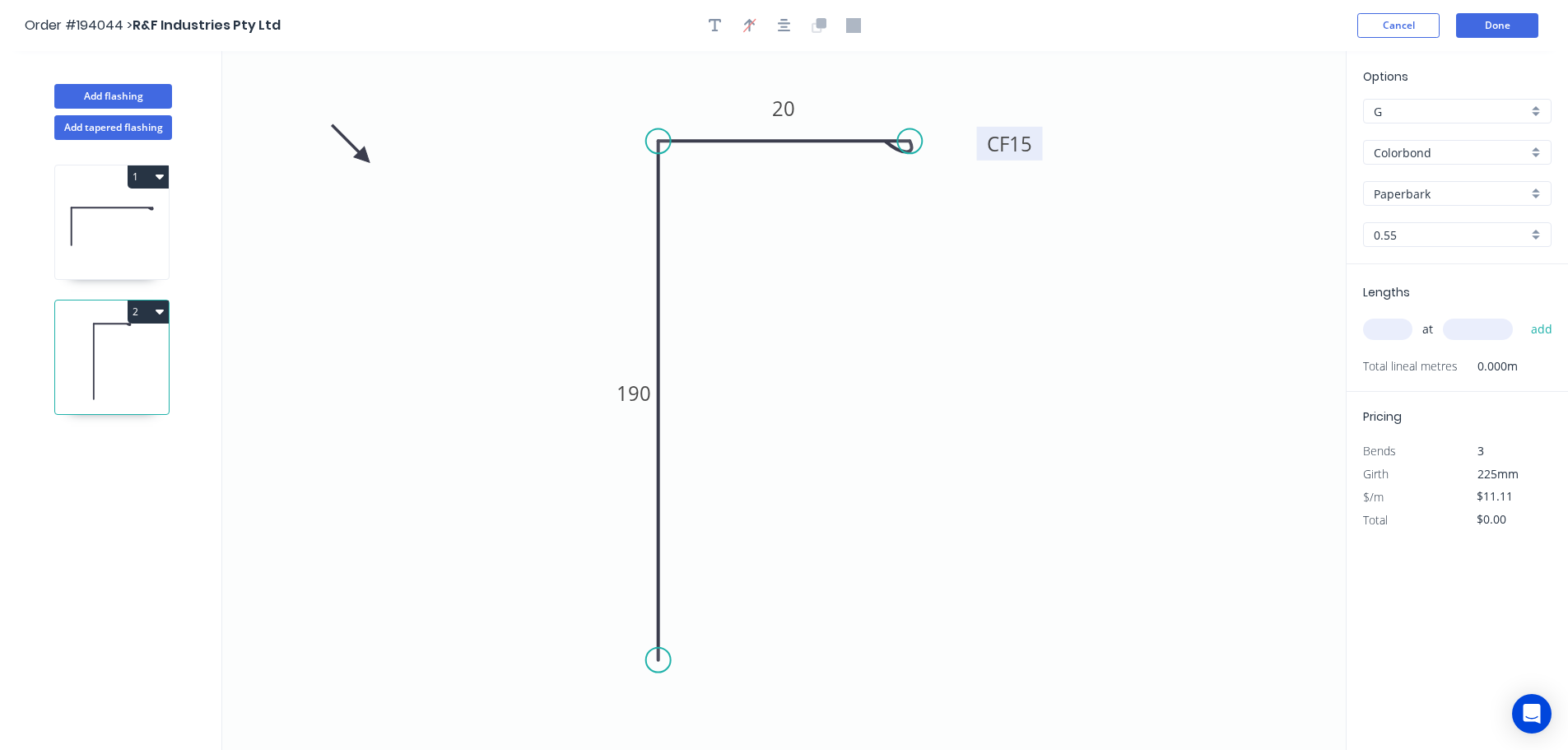
click at [1372, 331] on input "text" at bounding box center [1387, 330] width 50 height 22
click at [1523, 315] on button "add" at bounding box center [1542, 329] width 39 height 28
click at [1485, 28] on button "Done" at bounding box center [1496, 25] width 82 height 24
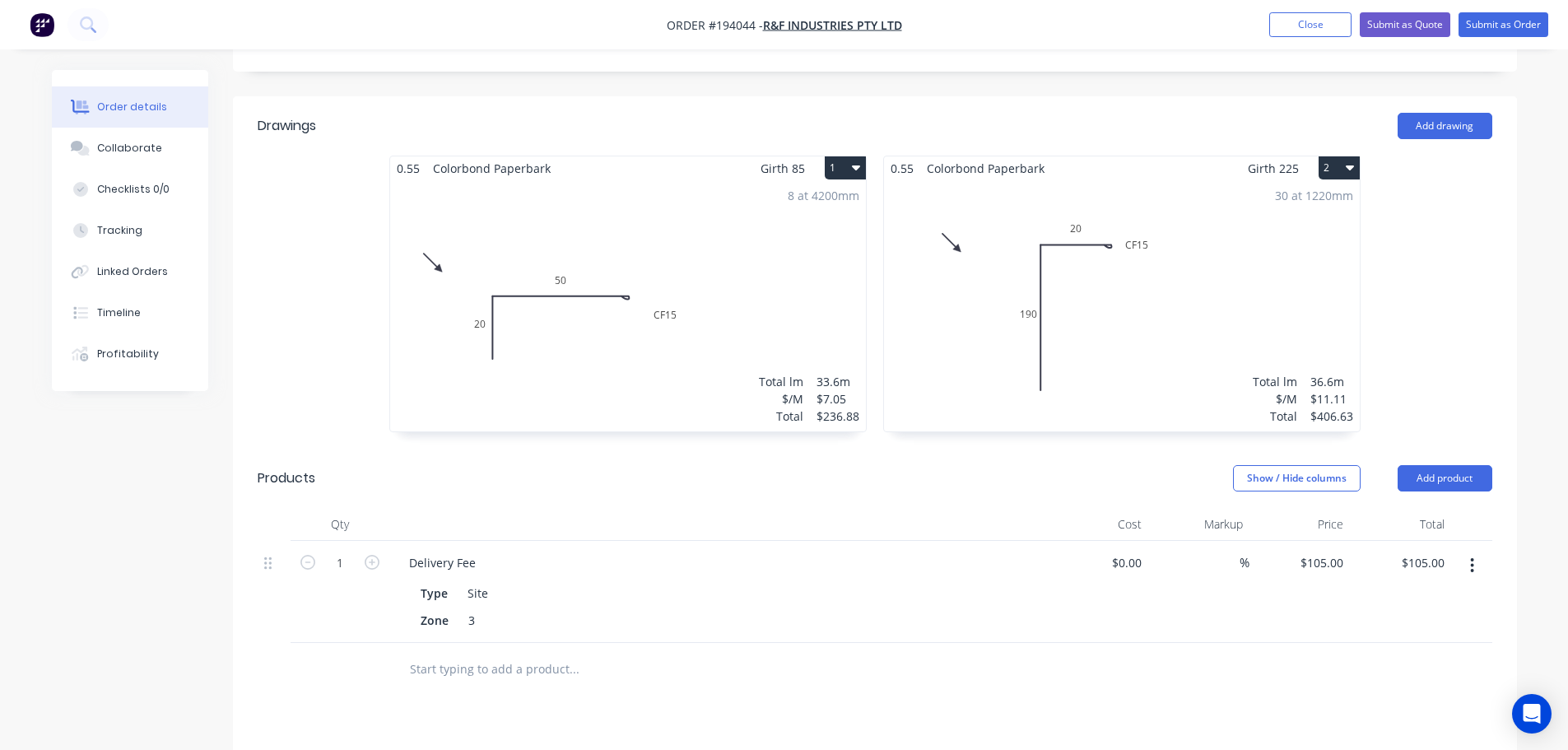
scroll to position [412, 0]
click at [1504, 31] on button "Submit as Order" at bounding box center [1503, 24] width 90 height 24
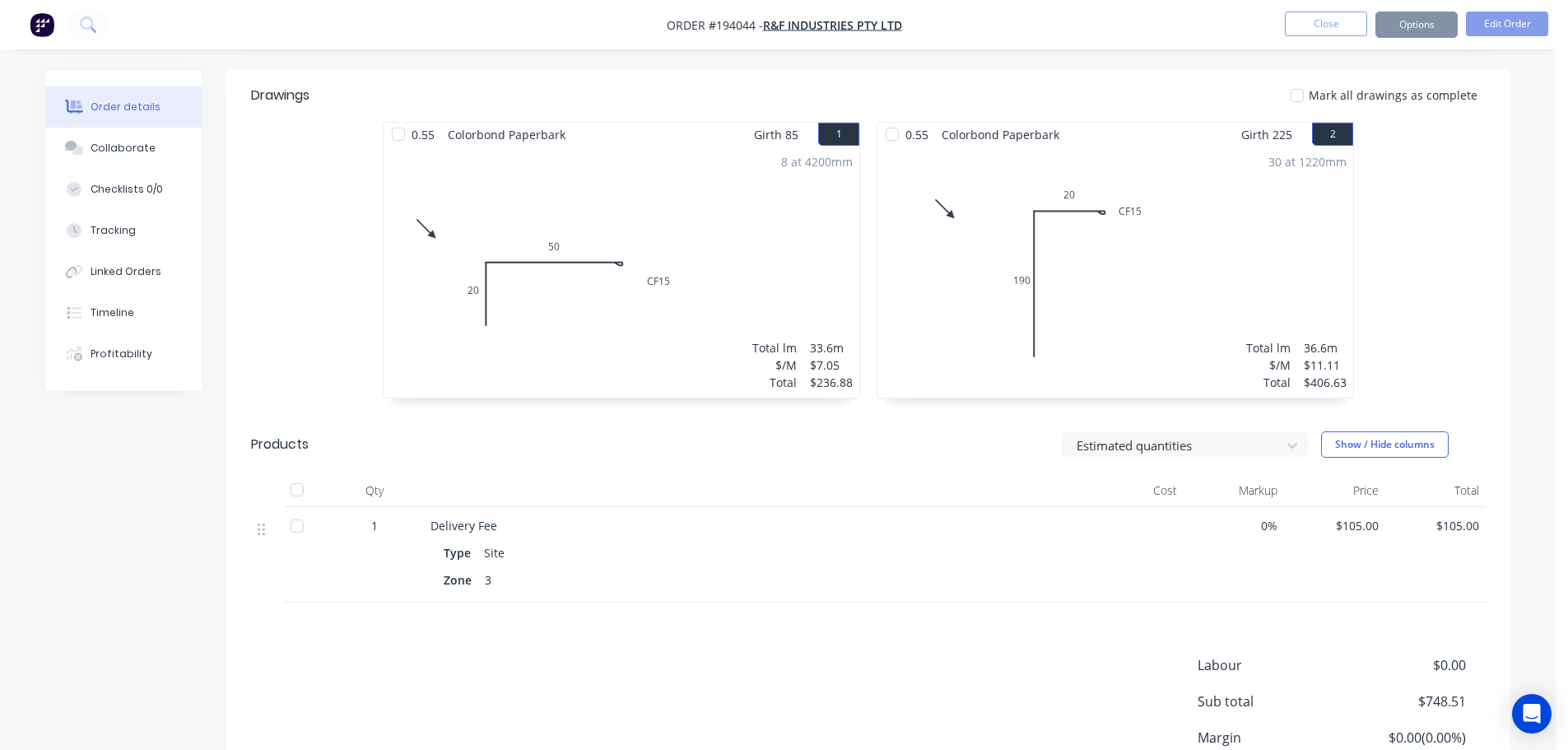
scroll to position [0, 0]
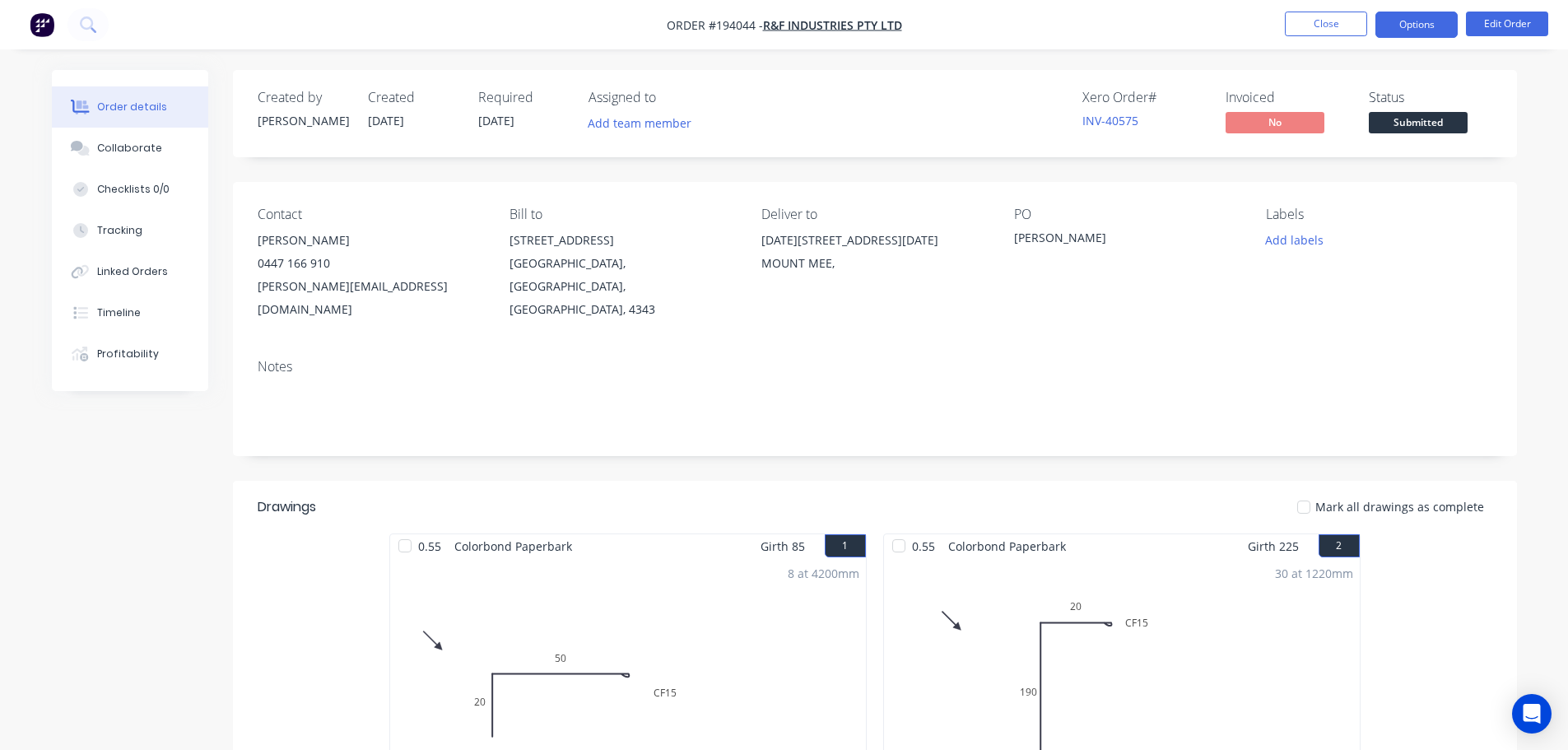
click at [1434, 15] on button "Options" at bounding box center [1416, 24] width 82 height 26
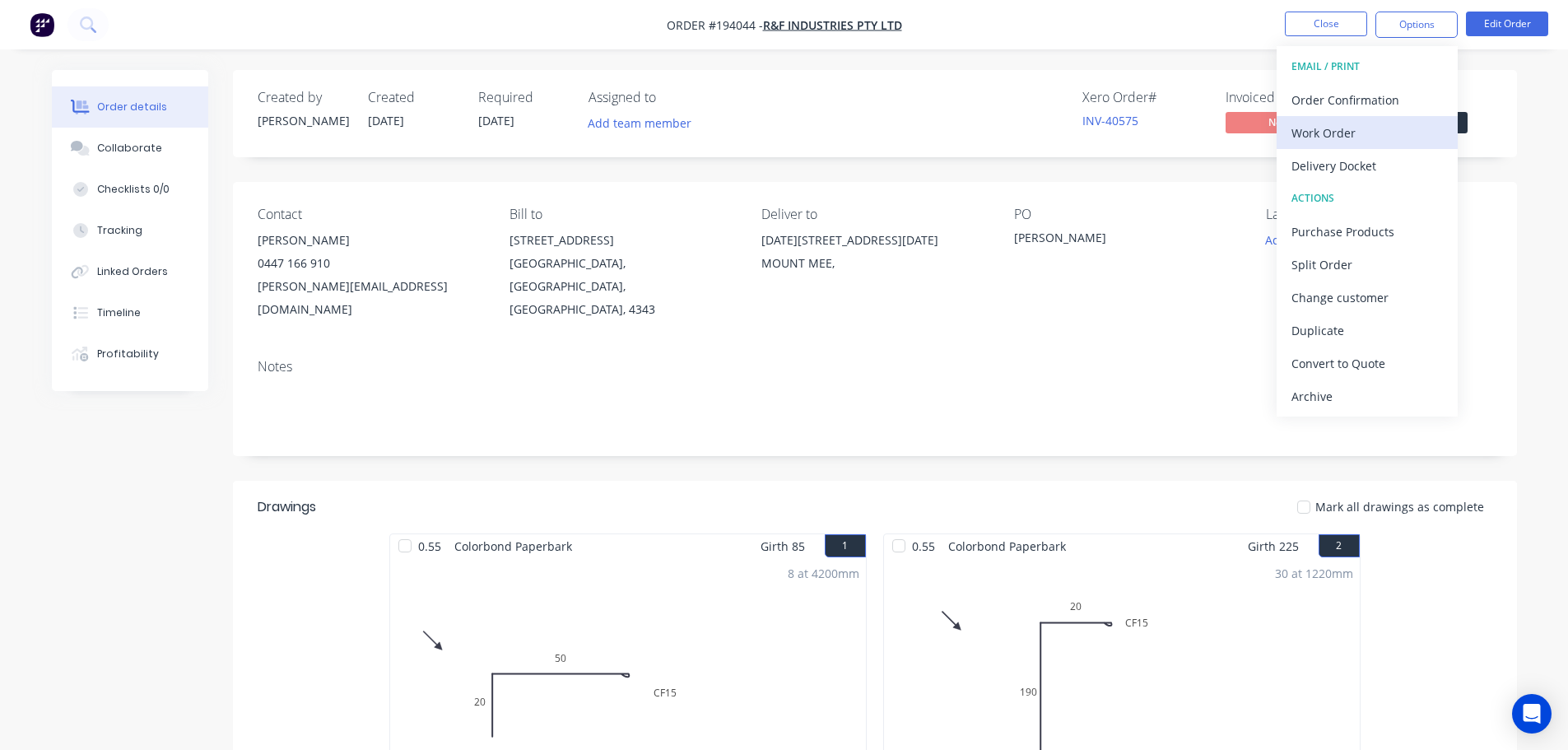
click at [1391, 121] on div "Work Order" at bounding box center [1366, 133] width 151 height 24
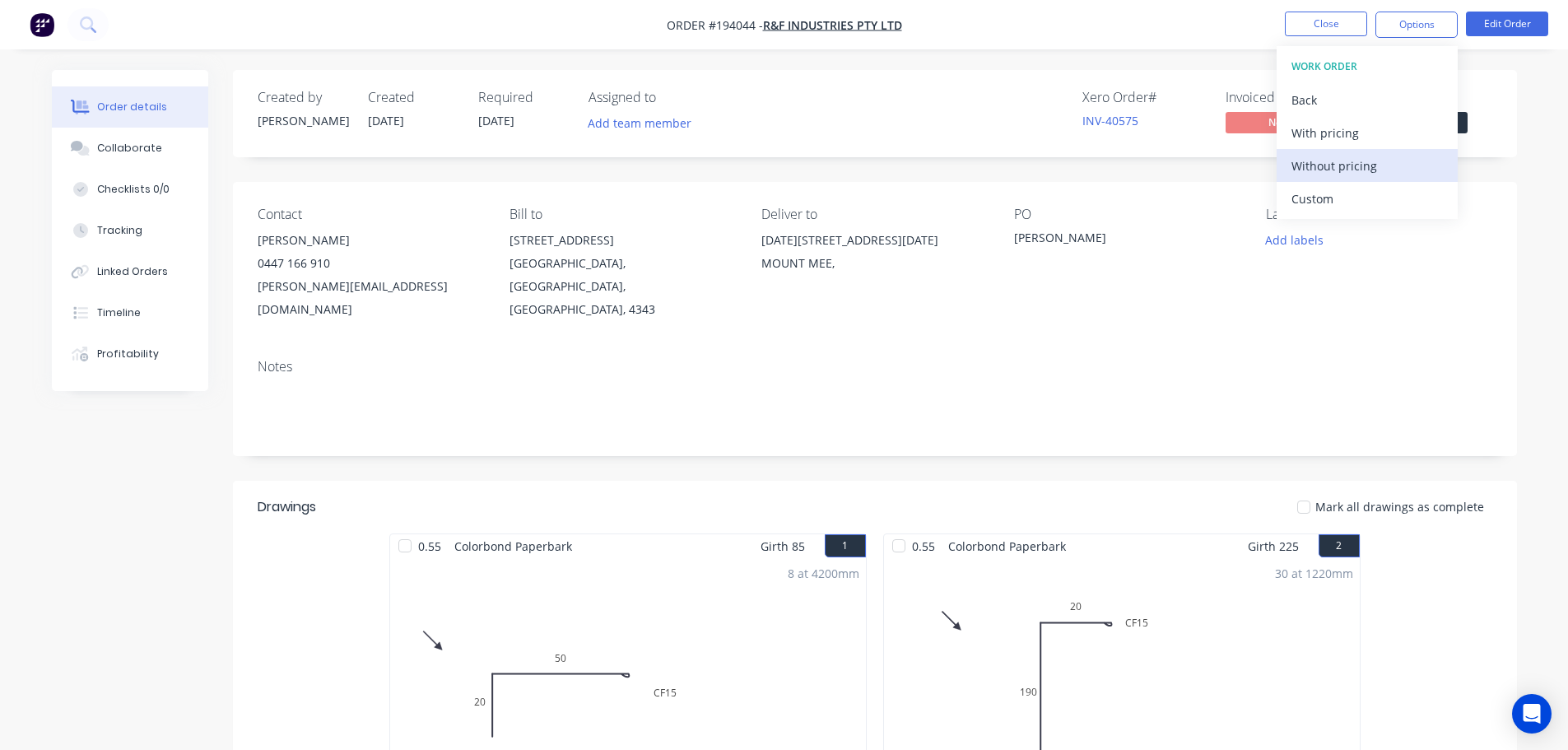
click at [1385, 163] on div "Without pricing" at bounding box center [1366, 166] width 151 height 24
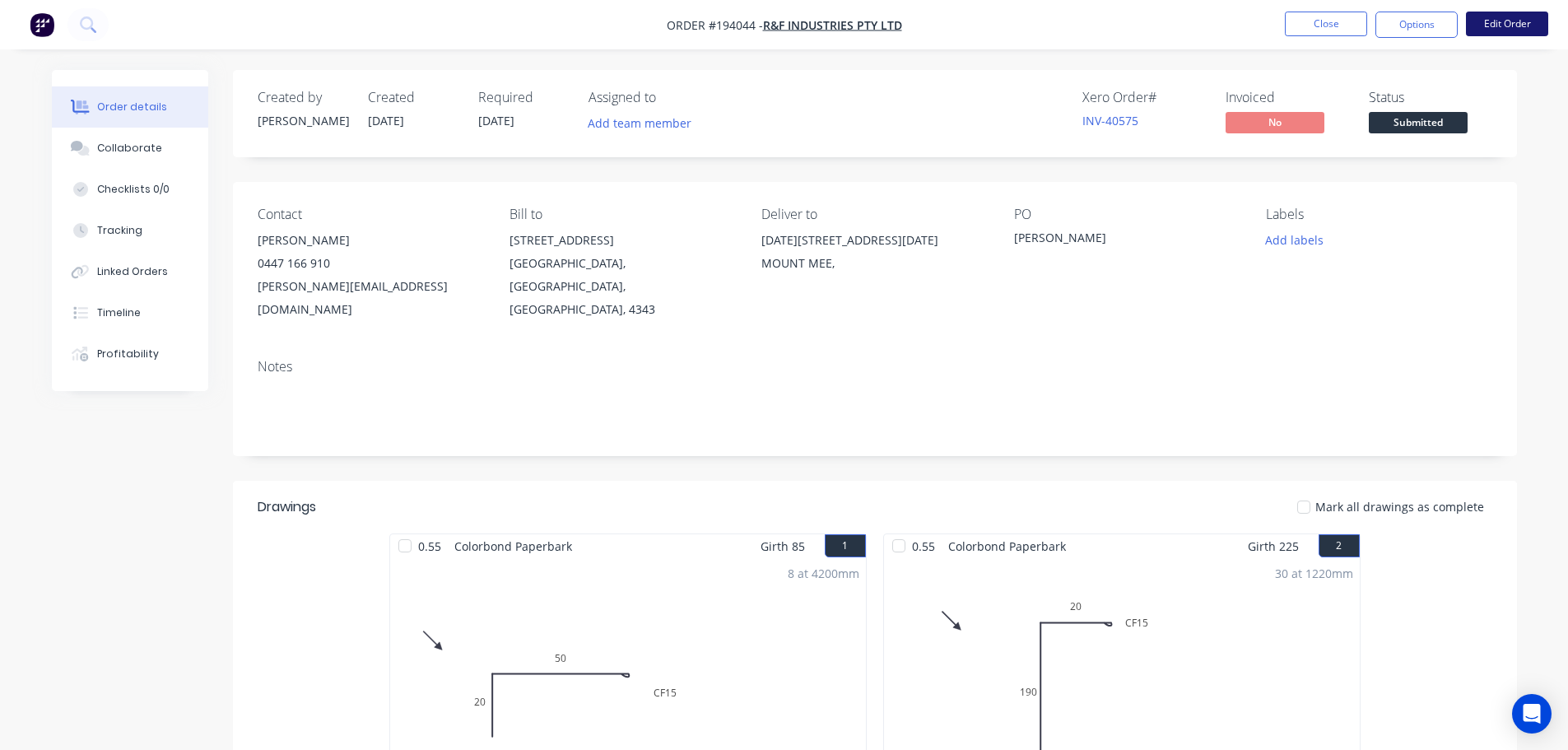
click at [1512, 20] on button "Edit Order" at bounding box center [1506, 24] width 82 height 24
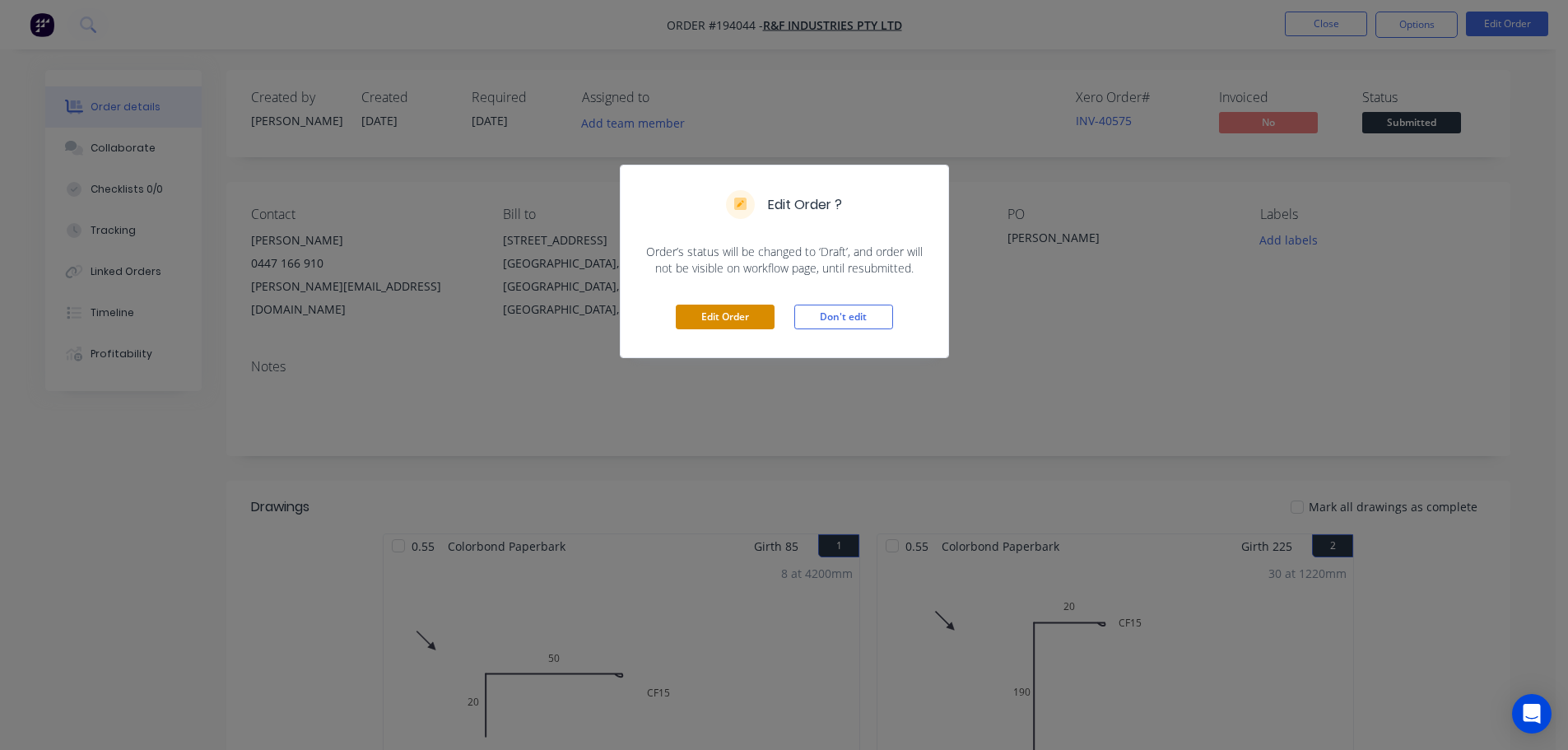
click at [684, 323] on button "Edit Order" at bounding box center [724, 316] width 99 height 24
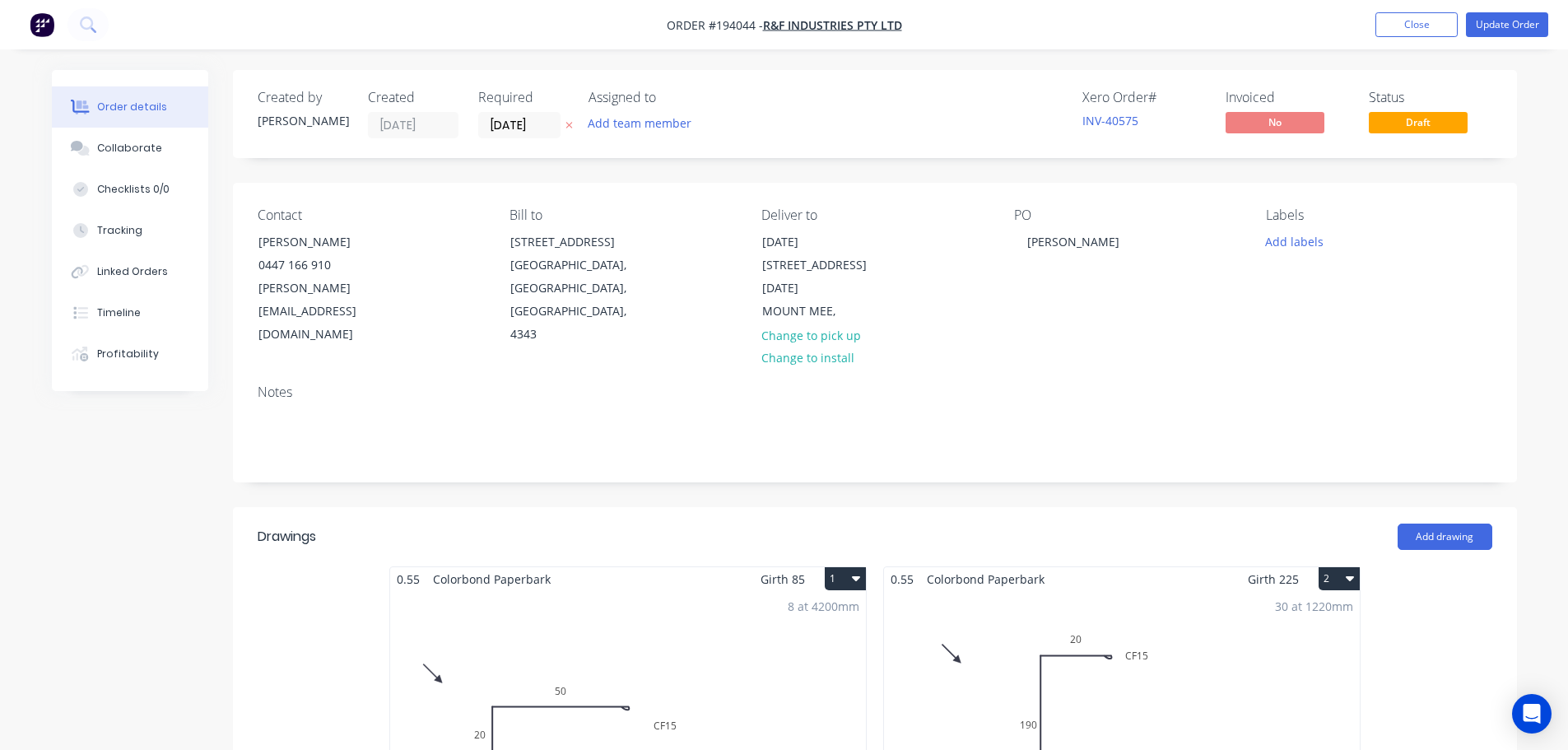
click at [1190, 611] on div "30 at 1220mm Total lm $/M Total 36.6m $11.11 $406.63" at bounding box center [1121, 716] width 475 height 251
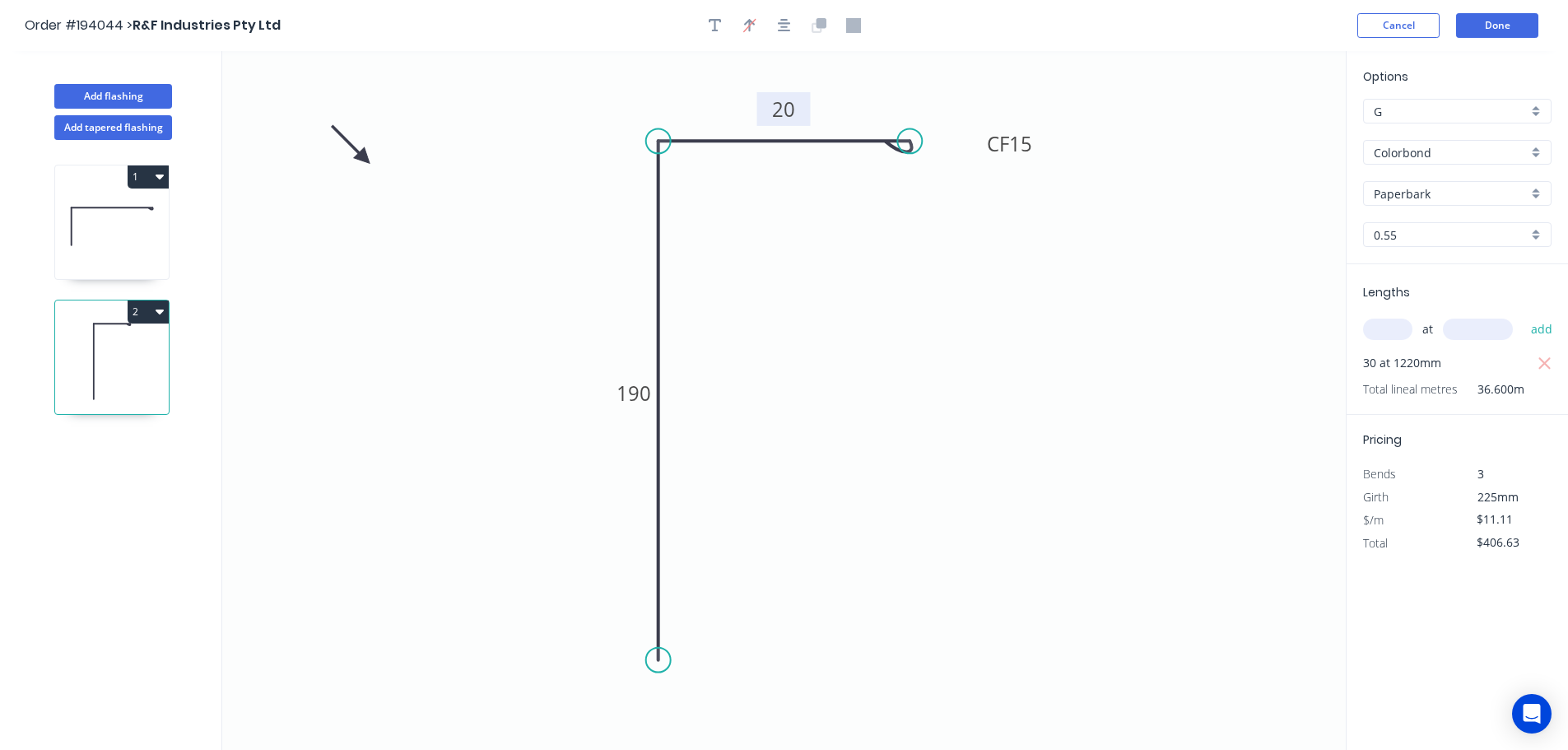
click at [789, 111] on tspan "20" at bounding box center [783, 109] width 23 height 27
click at [1495, 35] on button "Done" at bounding box center [1496, 25] width 82 height 24
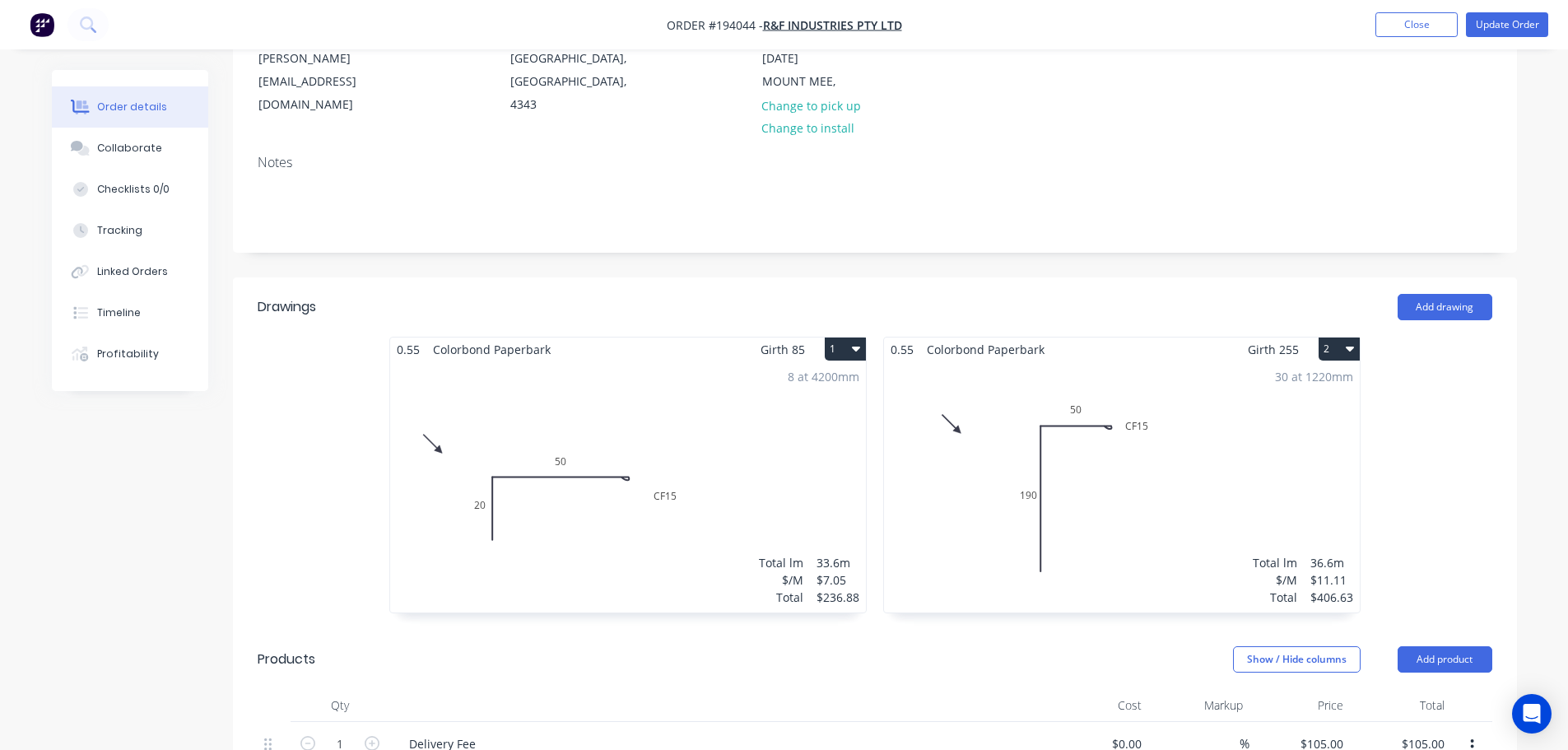
scroll to position [247, 0]
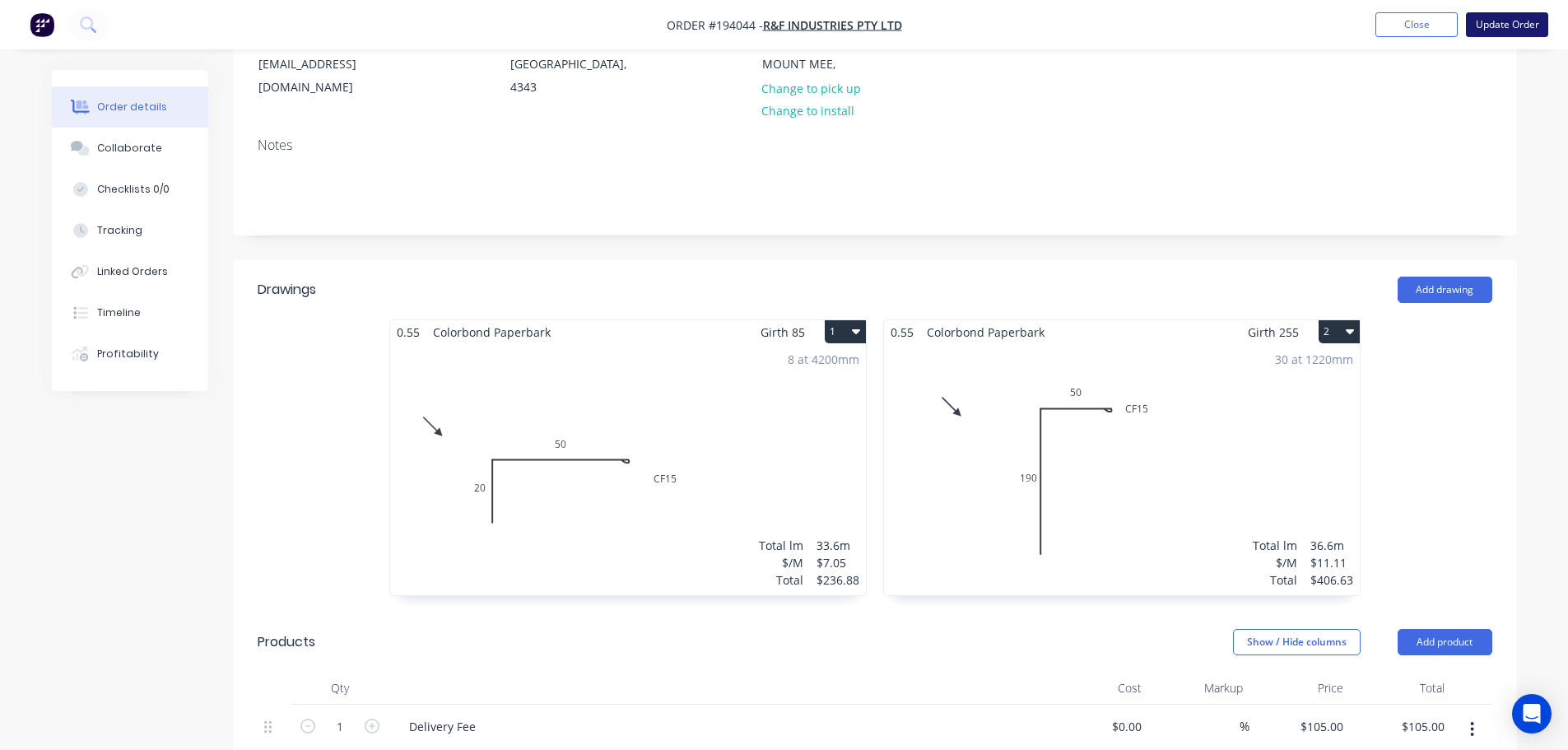
click at [1512, 23] on button "Update Order" at bounding box center [1506, 24] width 82 height 24
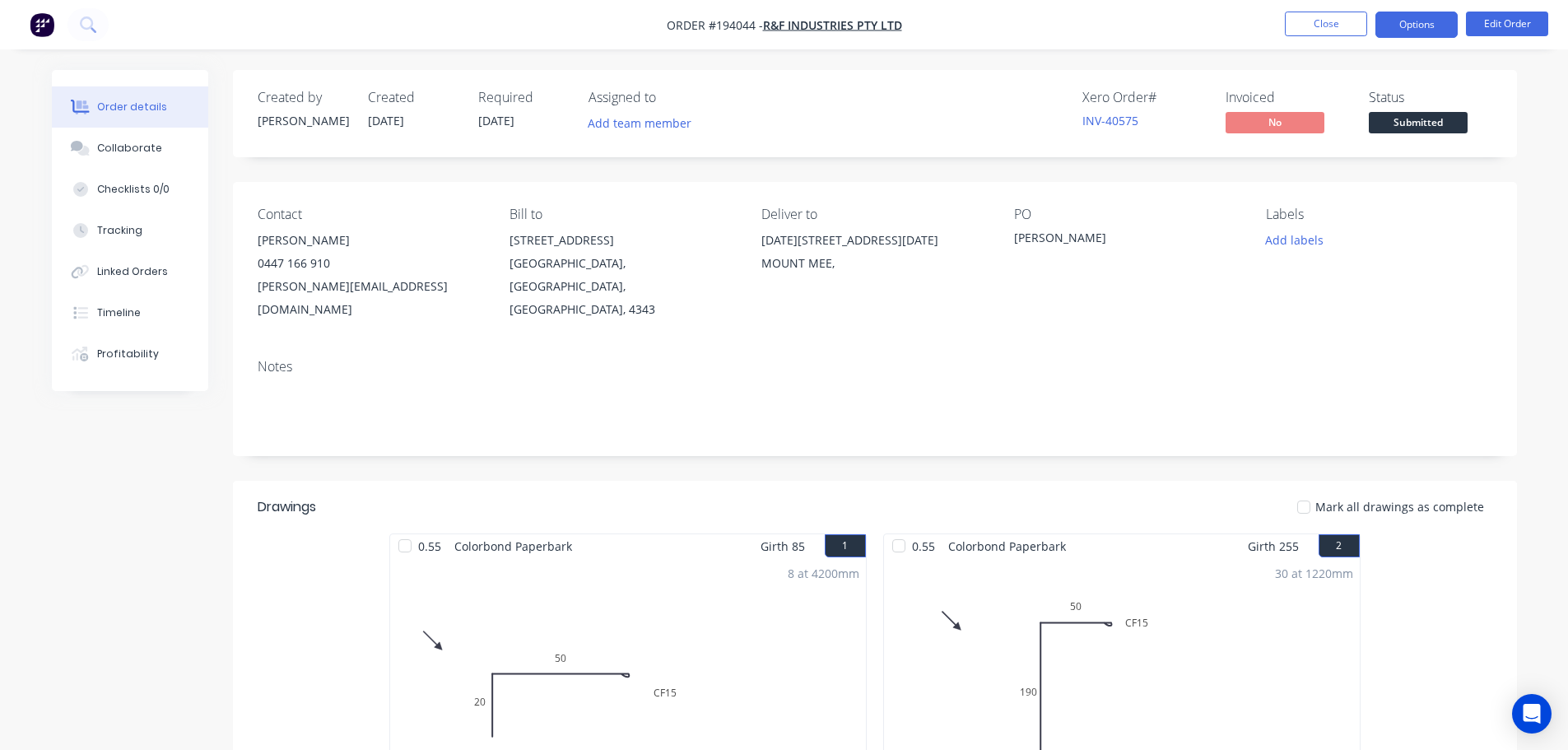
click at [1407, 28] on button "Options" at bounding box center [1416, 24] width 82 height 26
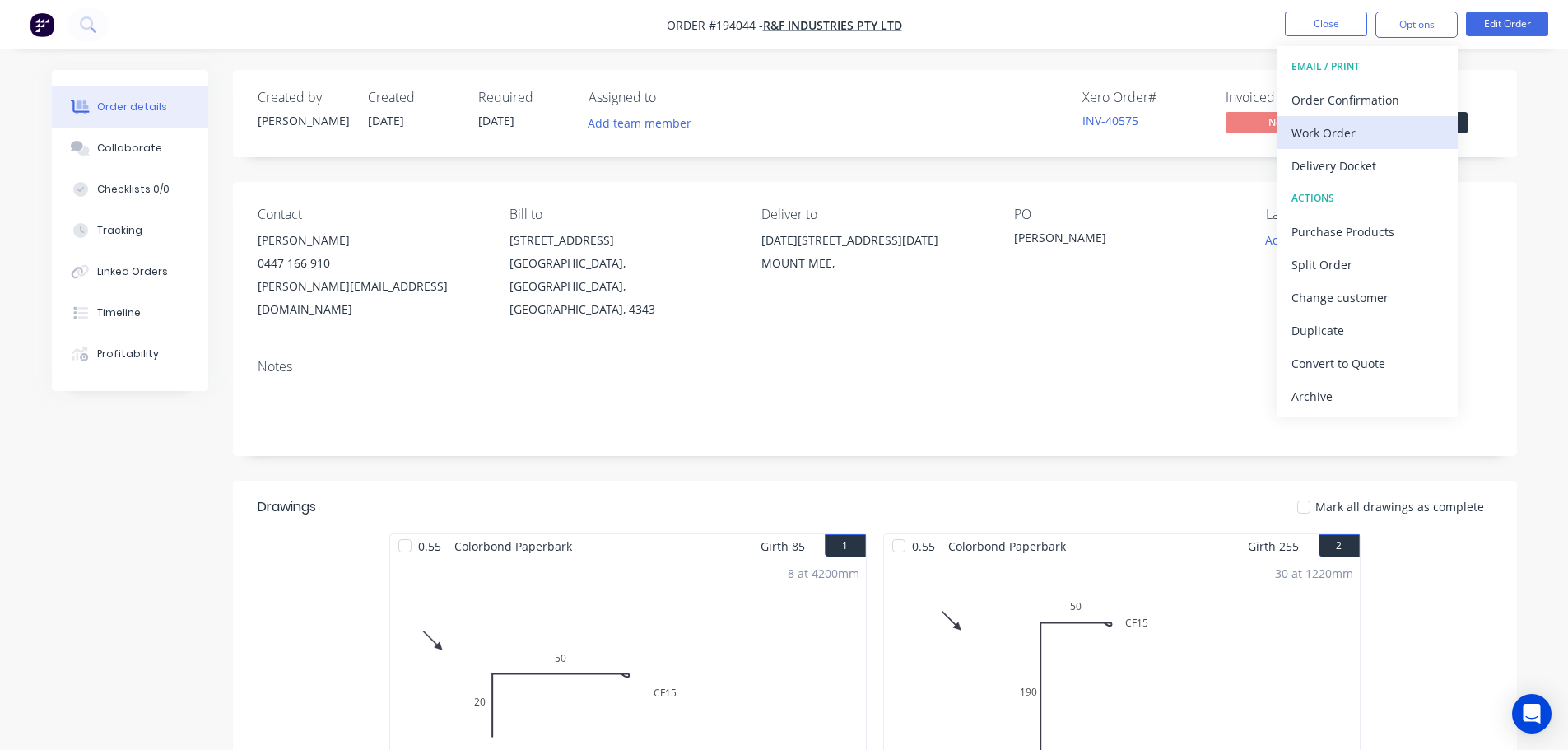
click at [1399, 129] on div "Work Order" at bounding box center [1366, 133] width 151 height 24
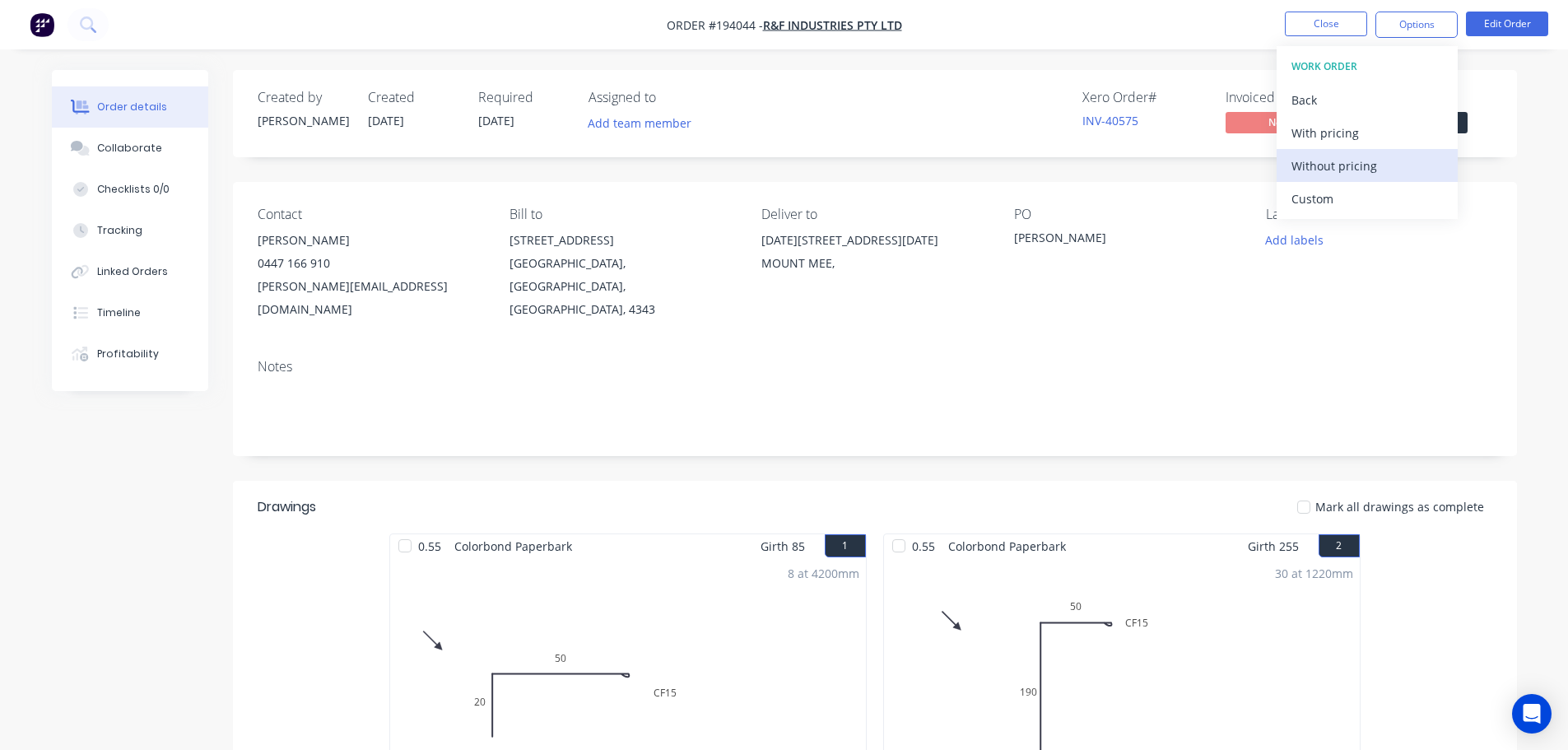
click at [1389, 159] on div "Without pricing" at bounding box center [1366, 166] width 151 height 24
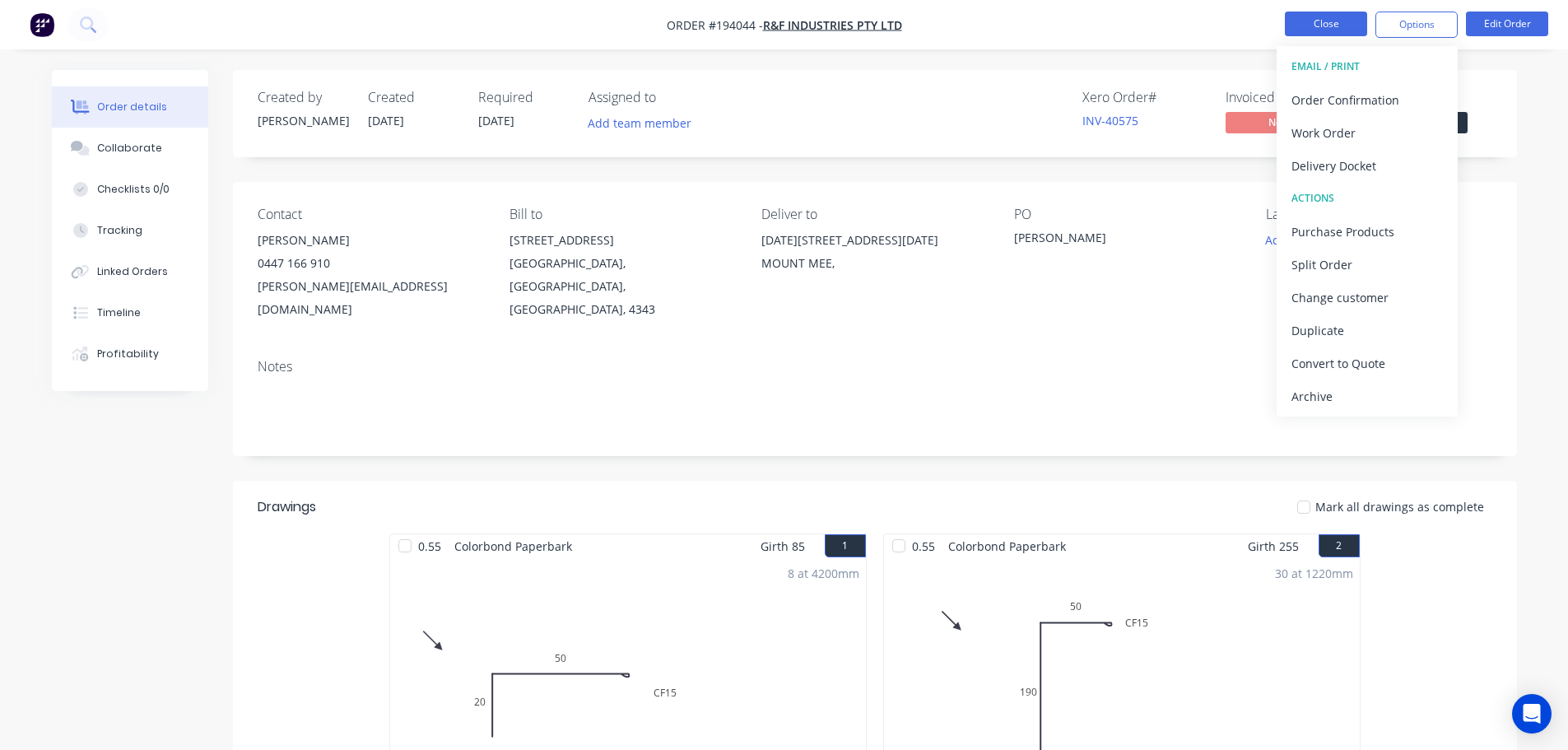
click at [1324, 24] on button "Close" at bounding box center [1325, 24] width 82 height 24
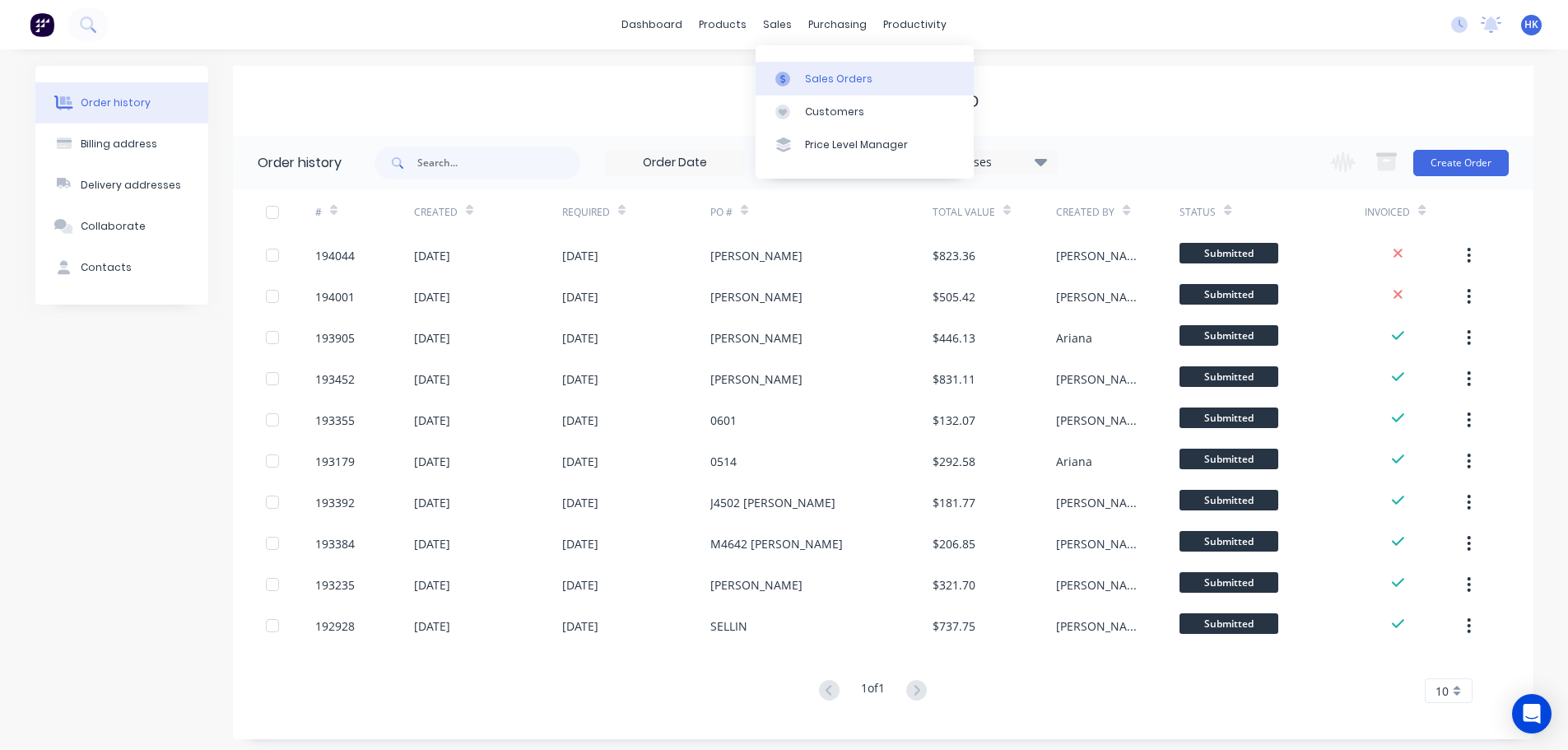
click at [810, 77] on div "Sales Orders" at bounding box center [838, 79] width 68 height 14
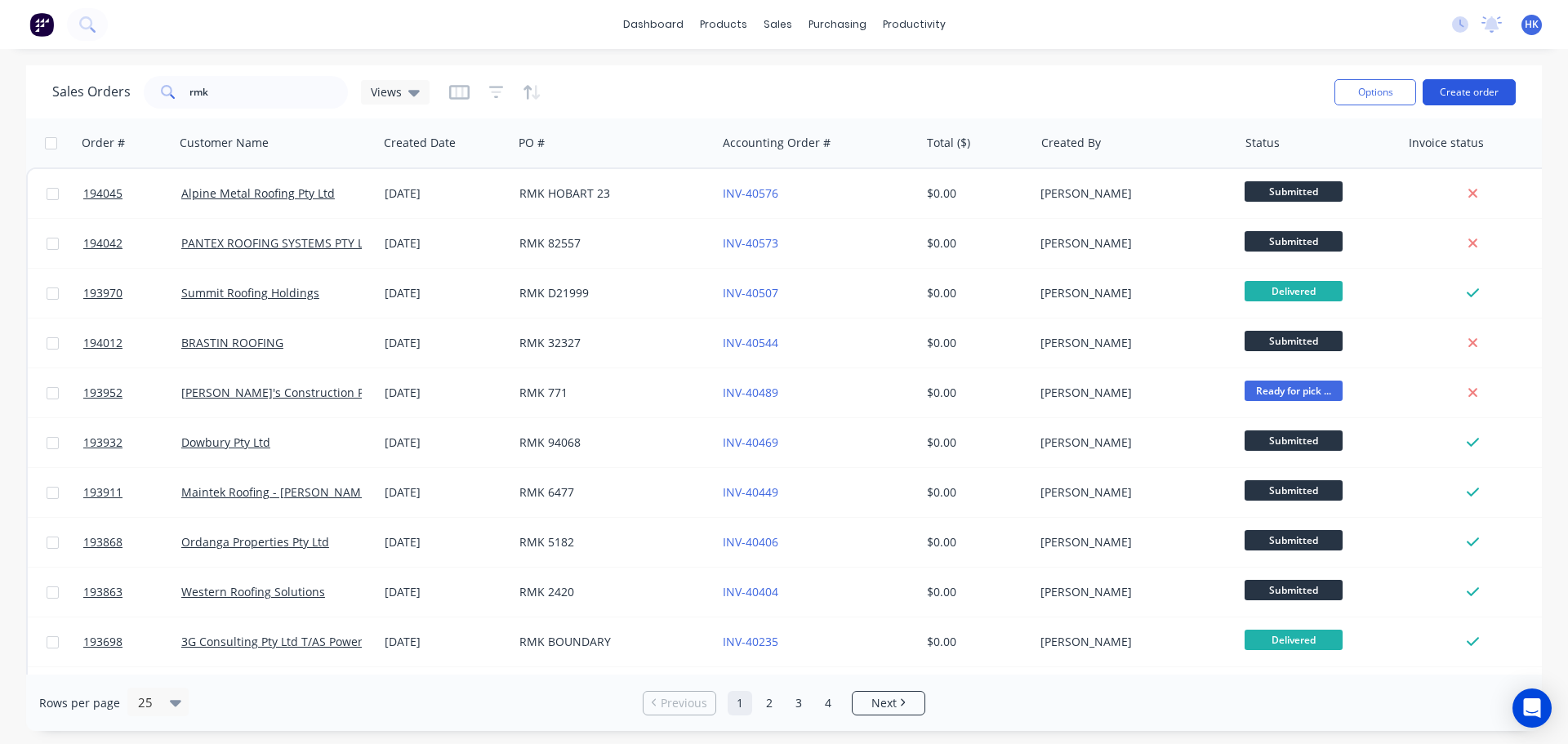
click at [1467, 101] on button "Create order" at bounding box center [1470, 92] width 93 height 26
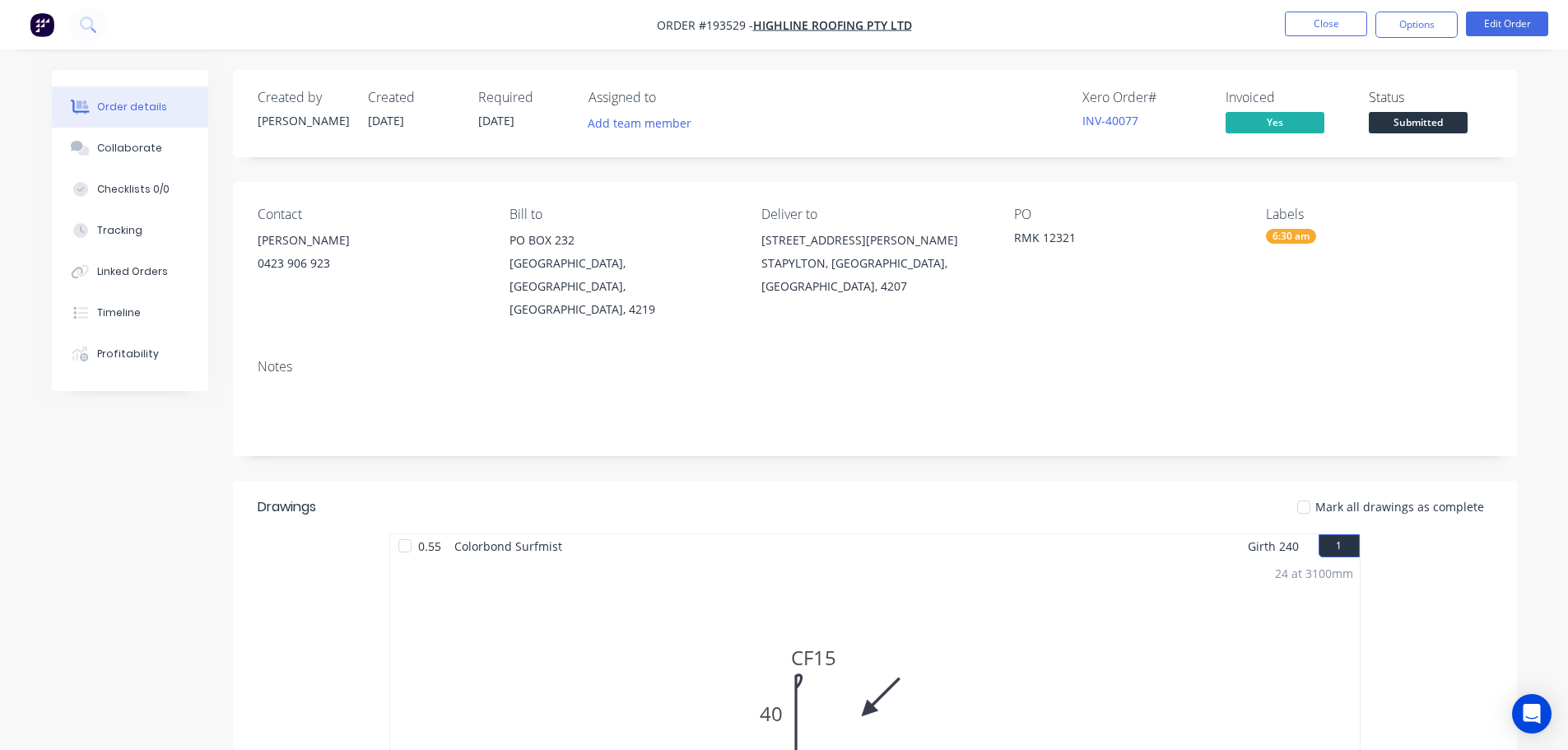
click at [1369, 31] on ul "Close Options Edit Order" at bounding box center [1416, 24] width 303 height 26
click at [1334, 14] on button "Close" at bounding box center [1325, 24] width 82 height 24
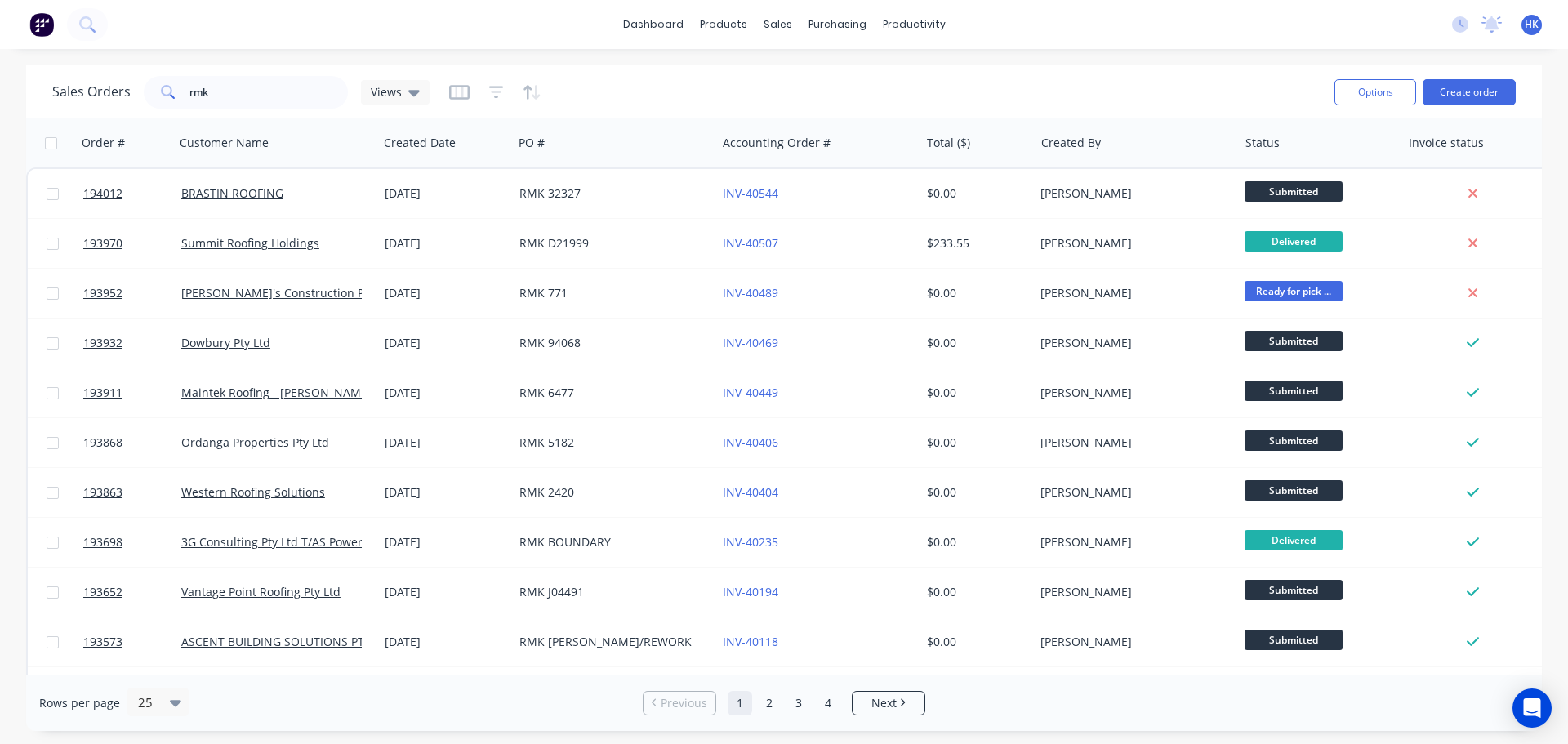
drag, startPoint x: 259, startPoint y: 106, endPoint x: 187, endPoint y: 110, distance: 72.1
click at [187, 110] on div "Sales Orders rmk Views" at bounding box center [687, 92] width 1270 height 40
click at [270, 102] on input "rmk" at bounding box center [269, 93] width 159 height 32
click at [240, 96] on input "rmk" at bounding box center [269, 93] width 159 height 32
click at [239, 94] on input "rmk" at bounding box center [269, 93] width 159 height 32
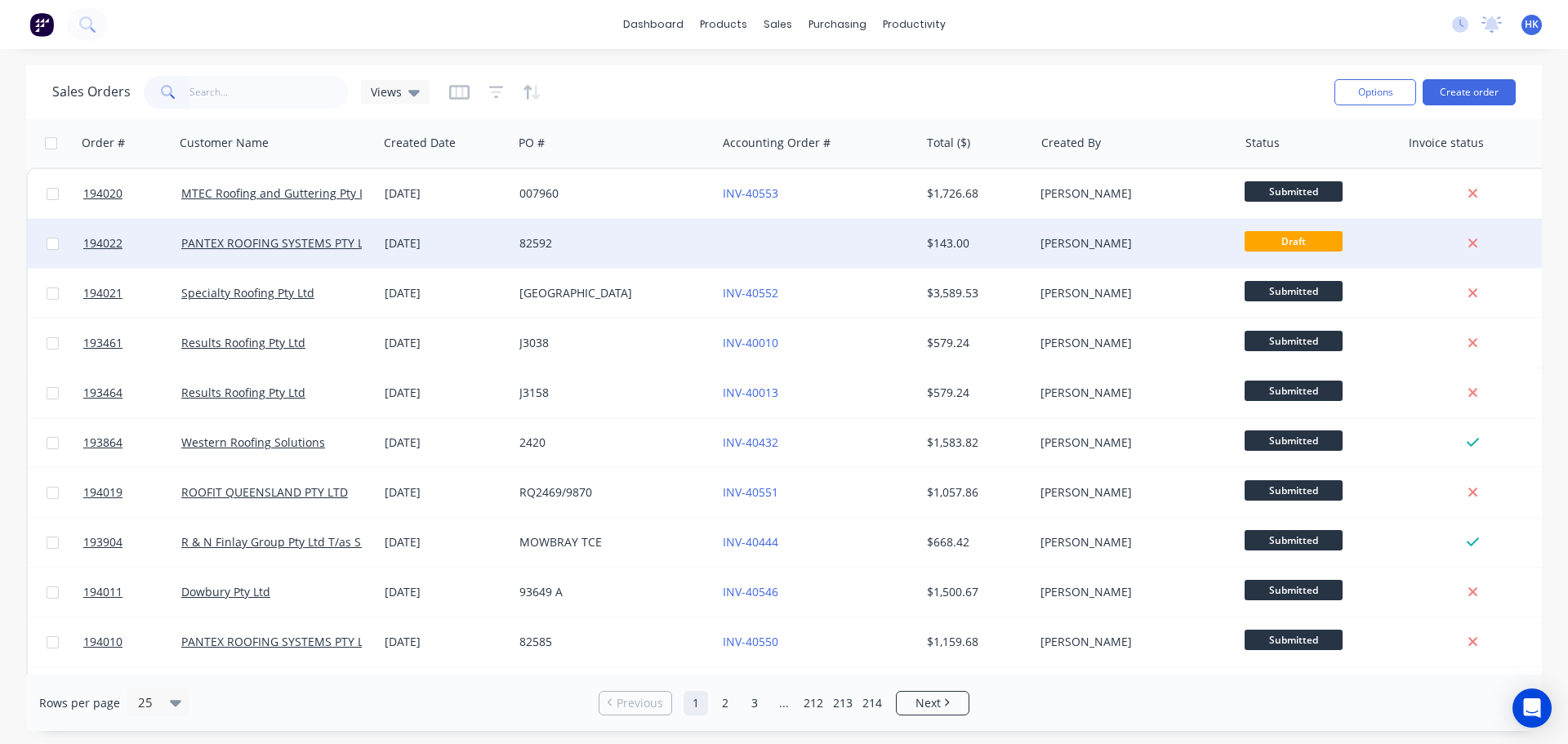
click at [616, 250] on div "82592" at bounding box center [610, 244] width 182 height 16
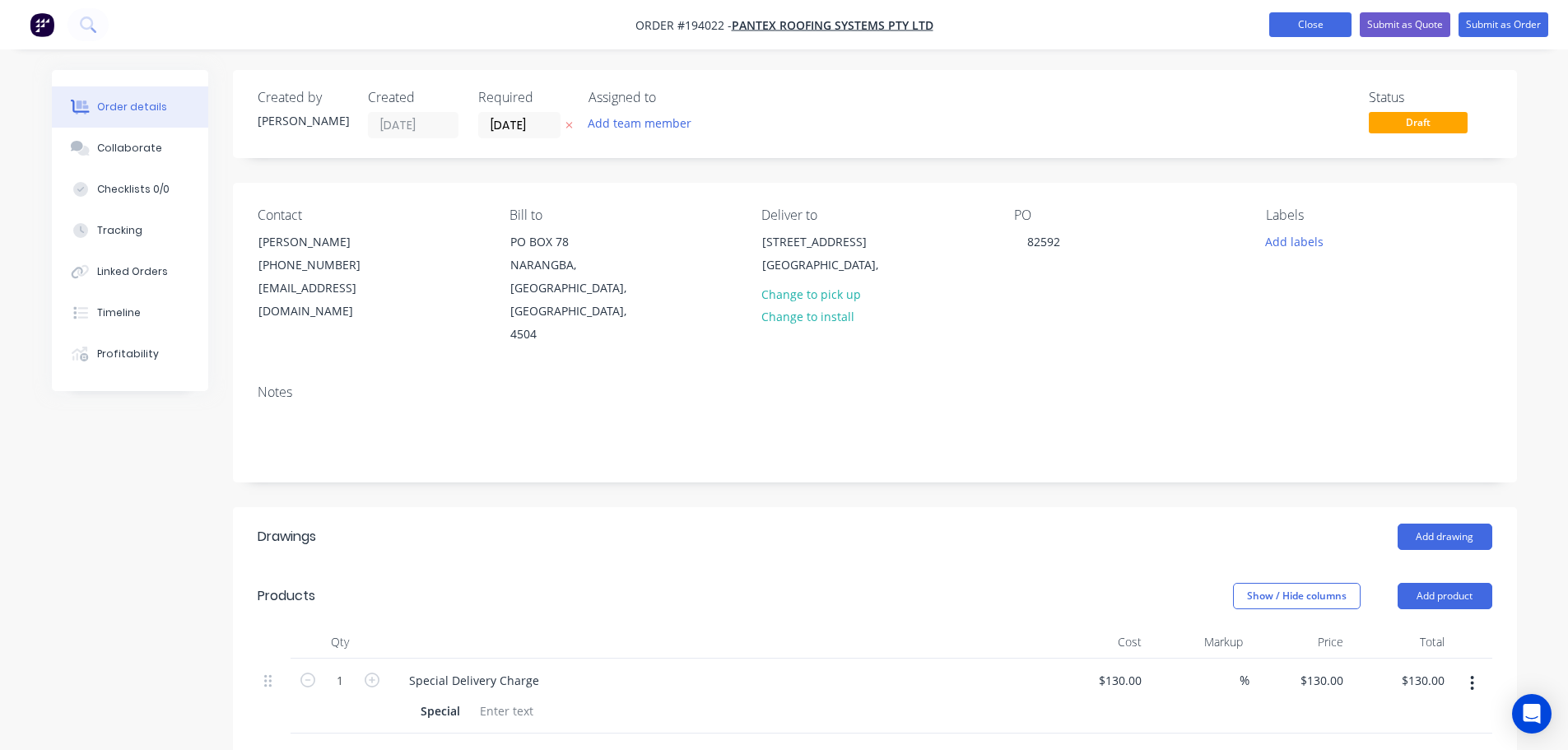
click at [1315, 26] on button "Close" at bounding box center [1310, 24] width 82 height 24
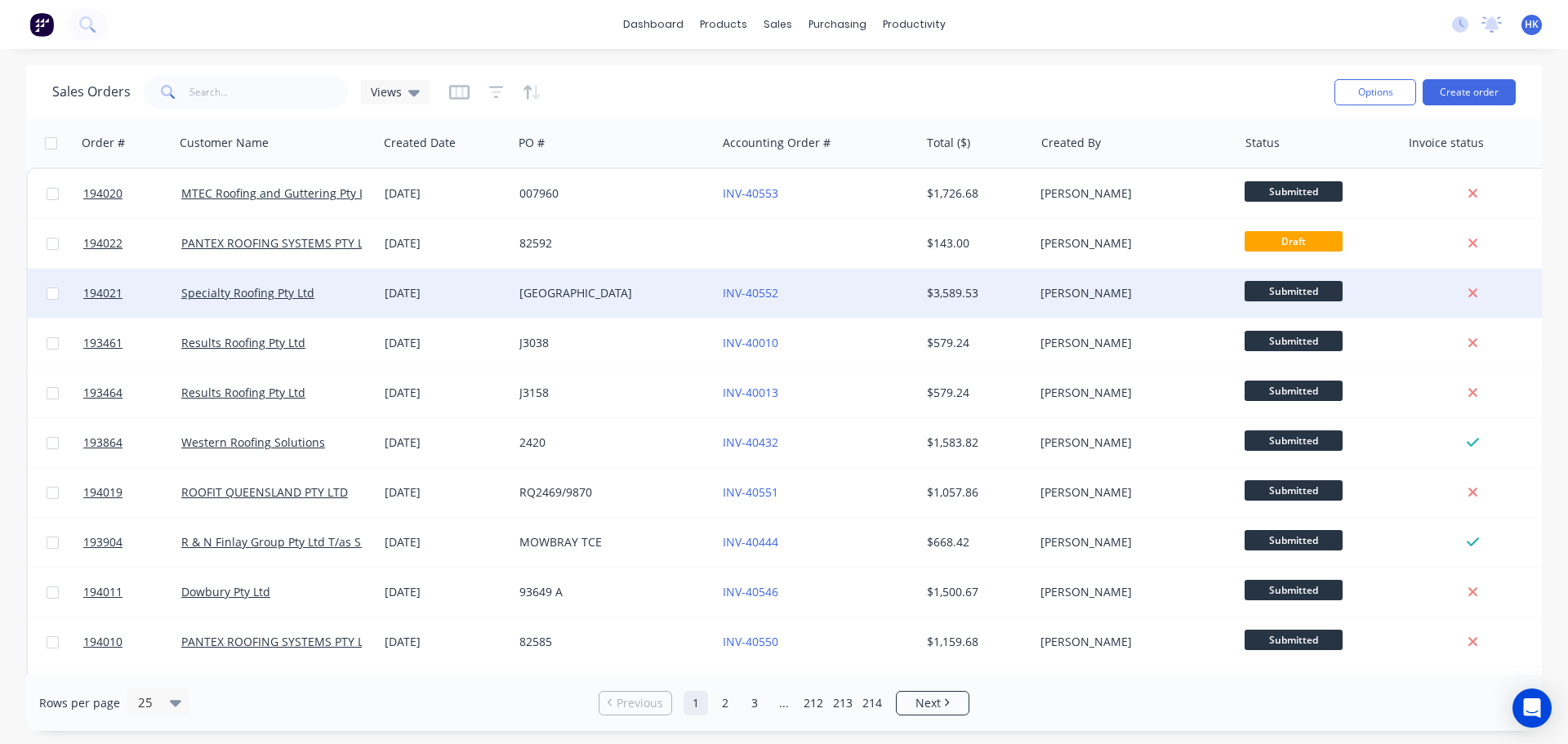
click at [704, 296] on div "[GEOGRAPHIC_DATA]" at bounding box center [615, 293] width 190 height 16
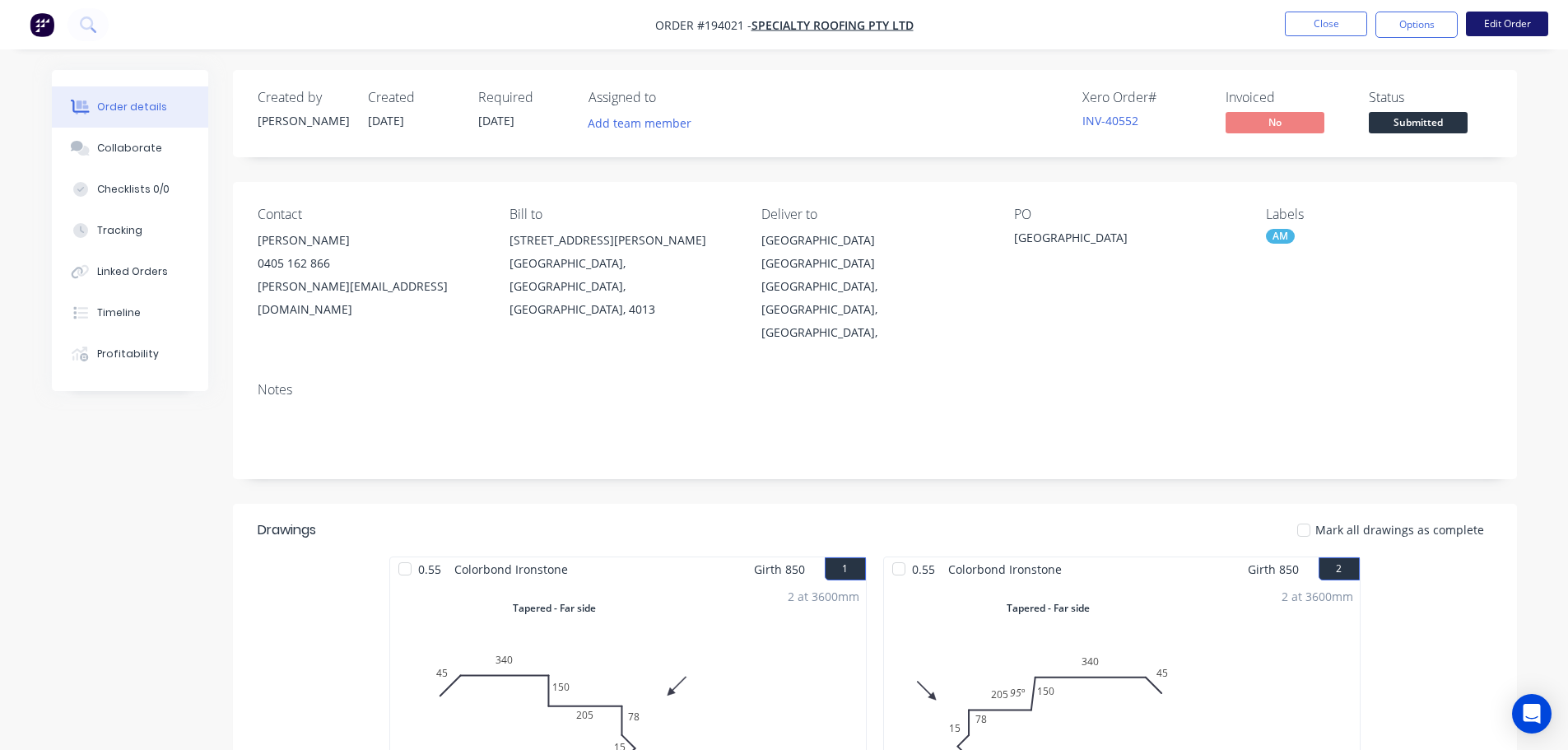
click at [1497, 21] on button "Edit Order" at bounding box center [1506, 24] width 82 height 24
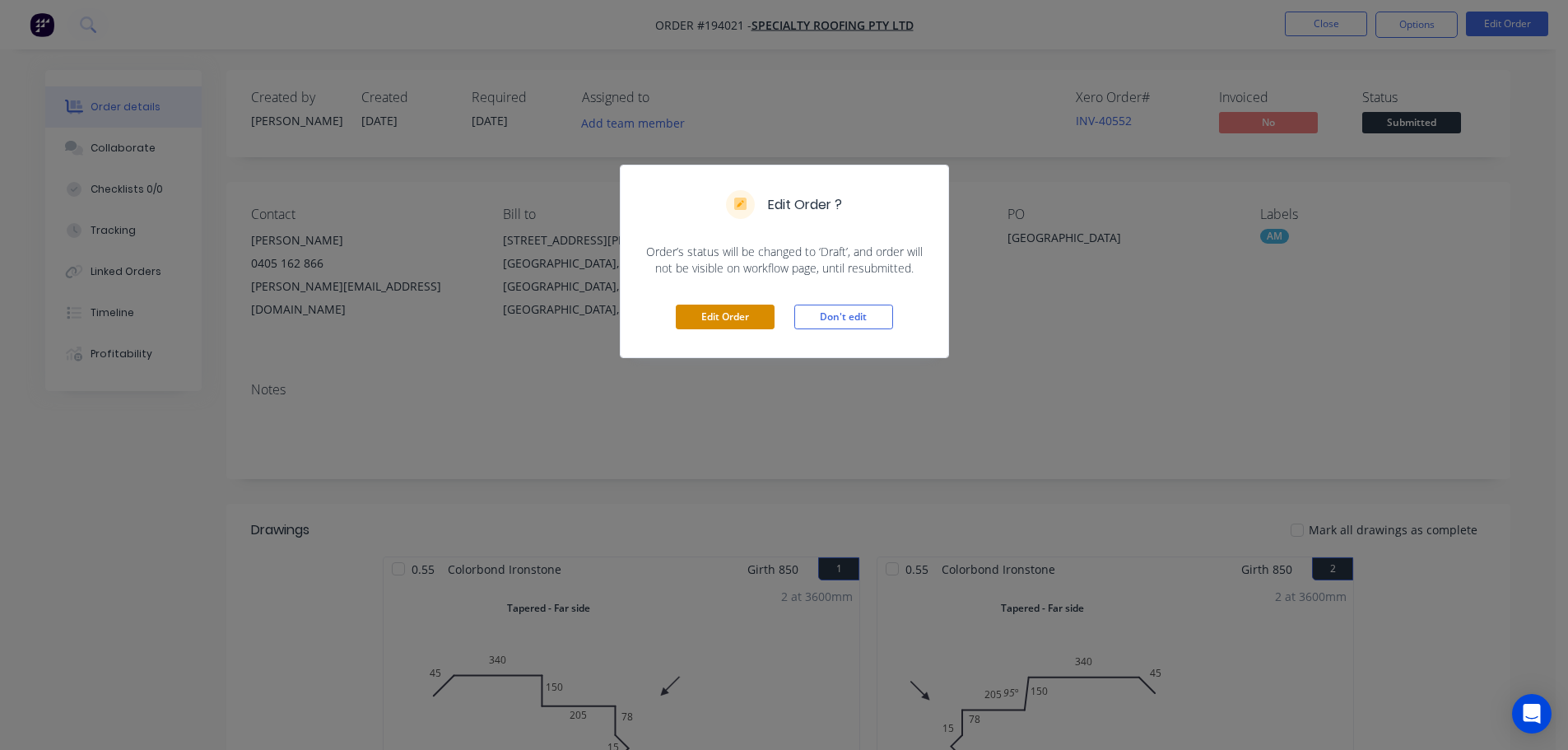
click at [727, 327] on button "Edit Order" at bounding box center [724, 316] width 99 height 24
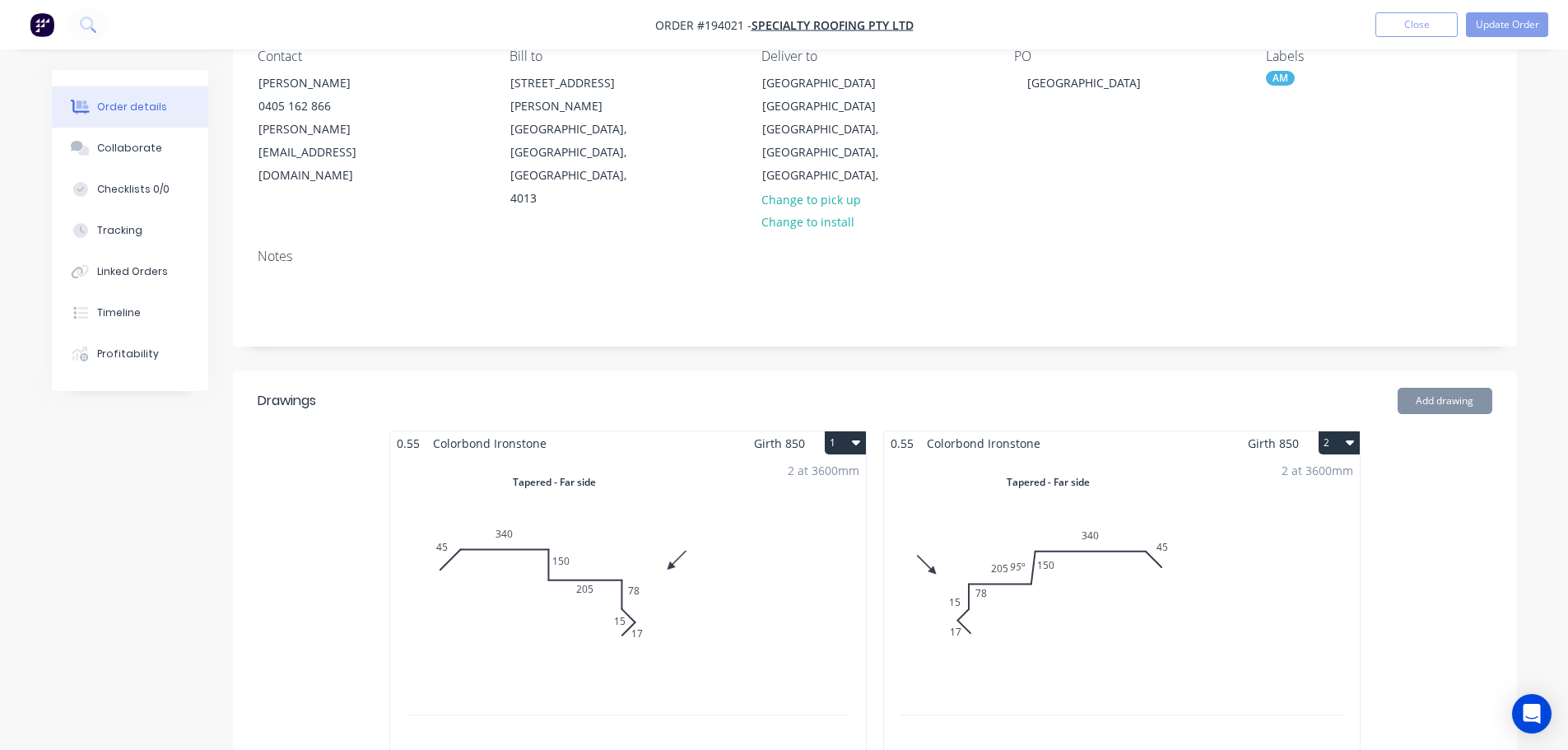
scroll to position [330, 0]
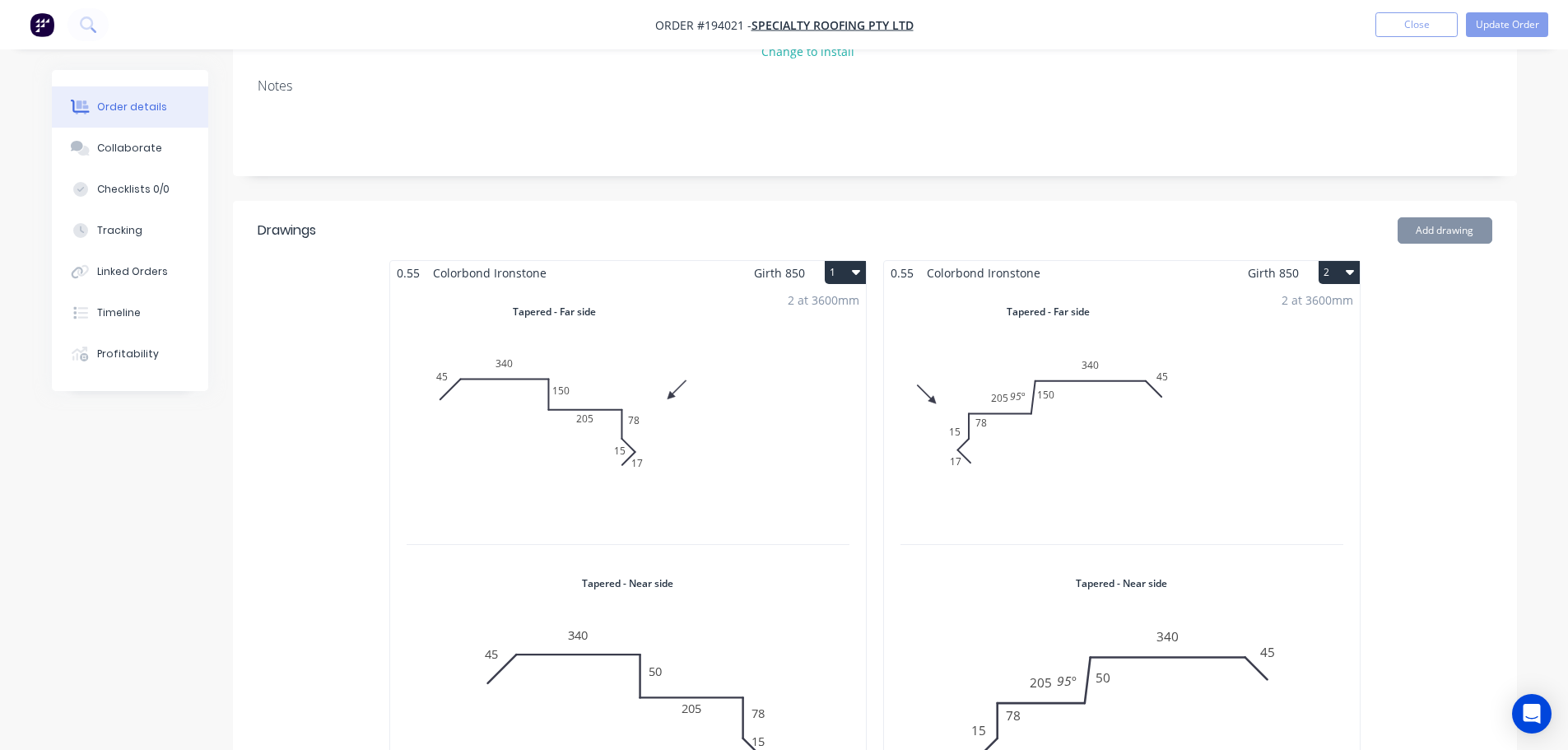
click at [789, 441] on div "2 at 3600mm Total lm $/M Total 7.2m $28.60 $205.92" at bounding box center [627, 556] width 475 height 543
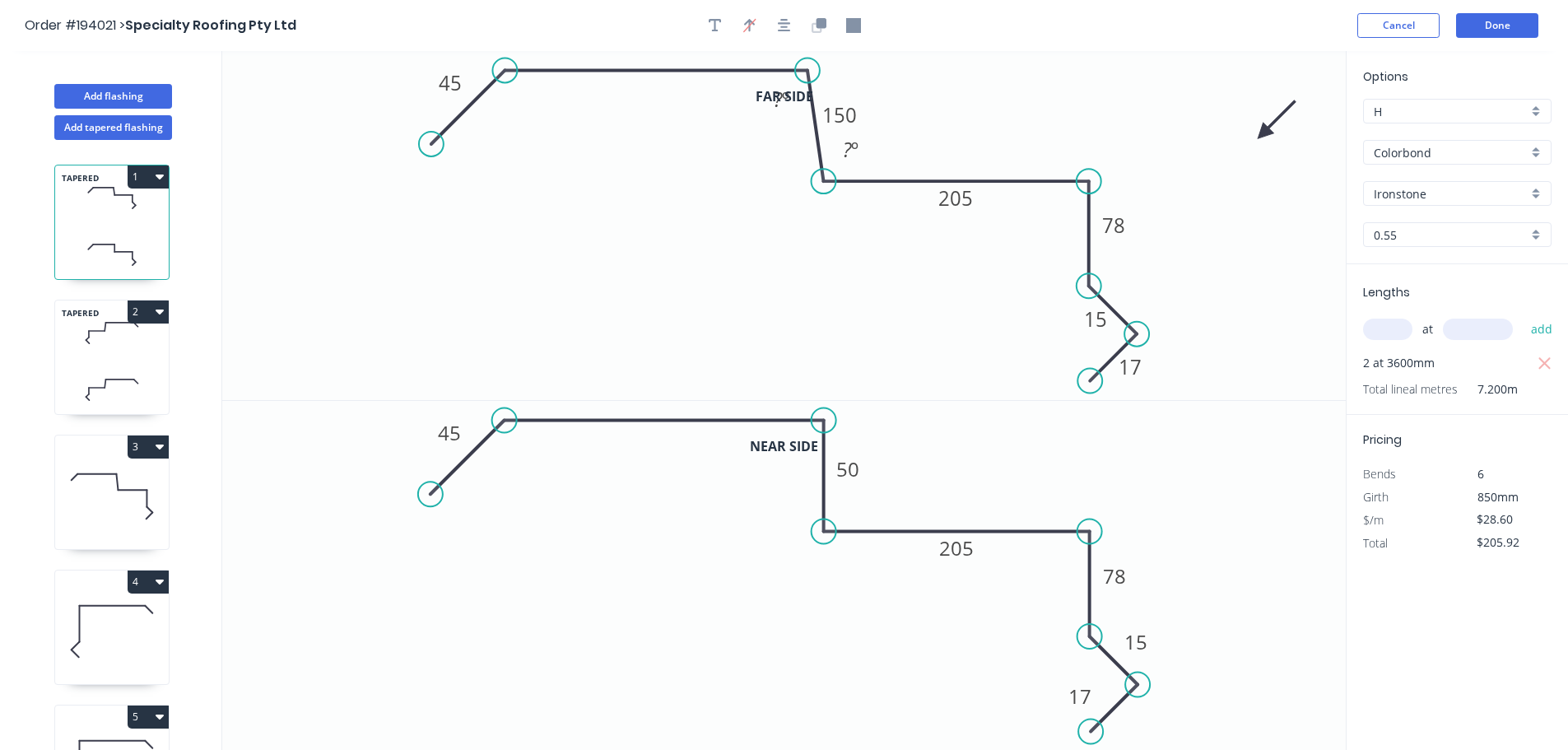
drag, startPoint x: 817, startPoint y: 66, endPoint x: 808, endPoint y: 66, distance: 9.0
click at [808, 66] on circle at bounding box center [807, 70] width 24 height 24
click at [851, 154] on tspan "º" at bounding box center [855, 149] width 7 height 27
drag, startPoint x: 819, startPoint y: 411, endPoint x: 809, endPoint y: 414, distance: 10.4
click at [809, 411] on circle at bounding box center [811, 420] width 24 height 24
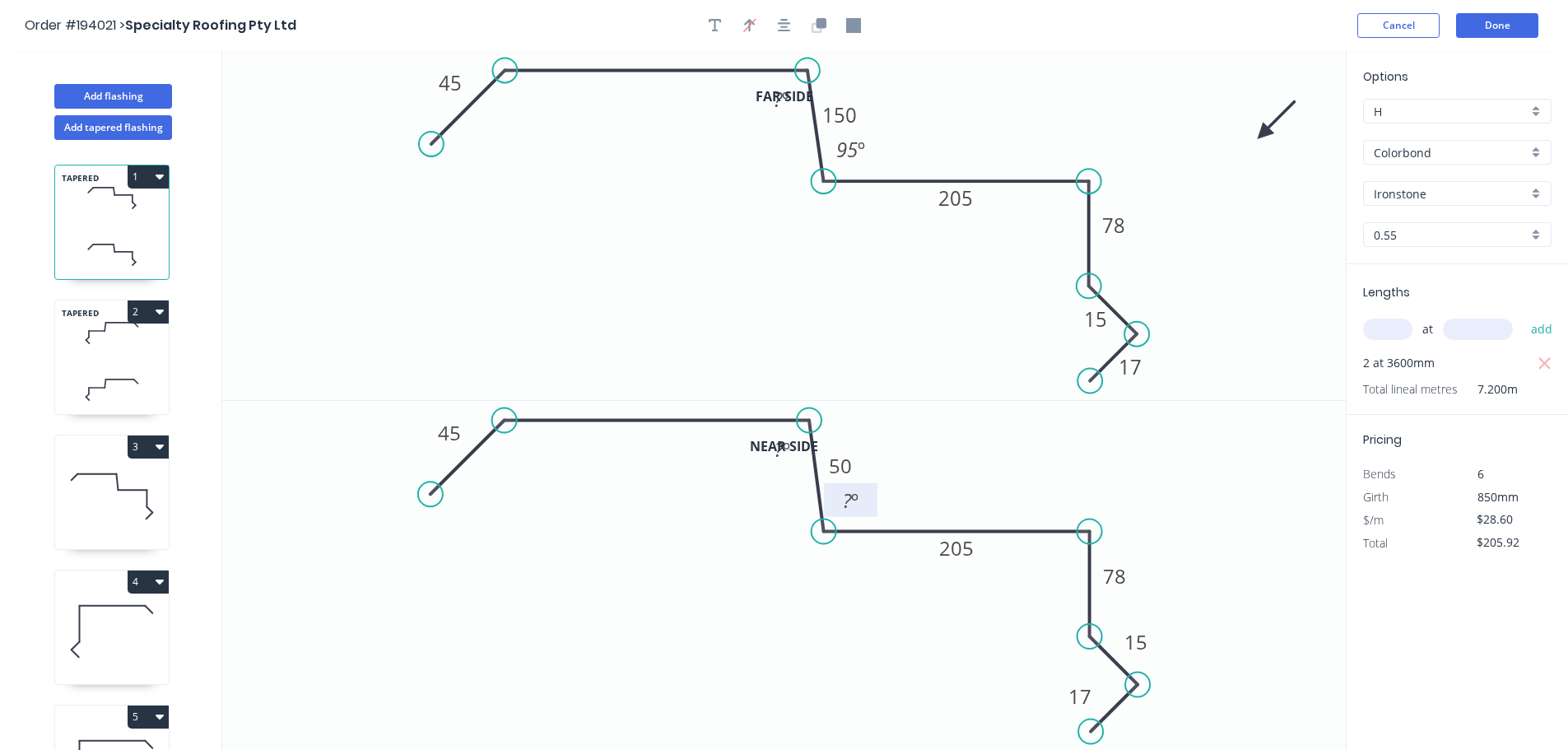
click at [852, 502] on tspan "º" at bounding box center [855, 500] width 7 height 27
click at [786, 149] on div "Hide angle" at bounding box center [846, 156] width 166 height 34
click at [820, 496] on div "Hide angle" at bounding box center [859, 502] width 166 height 34
click at [1478, 32] on button "Done" at bounding box center [1496, 25] width 82 height 24
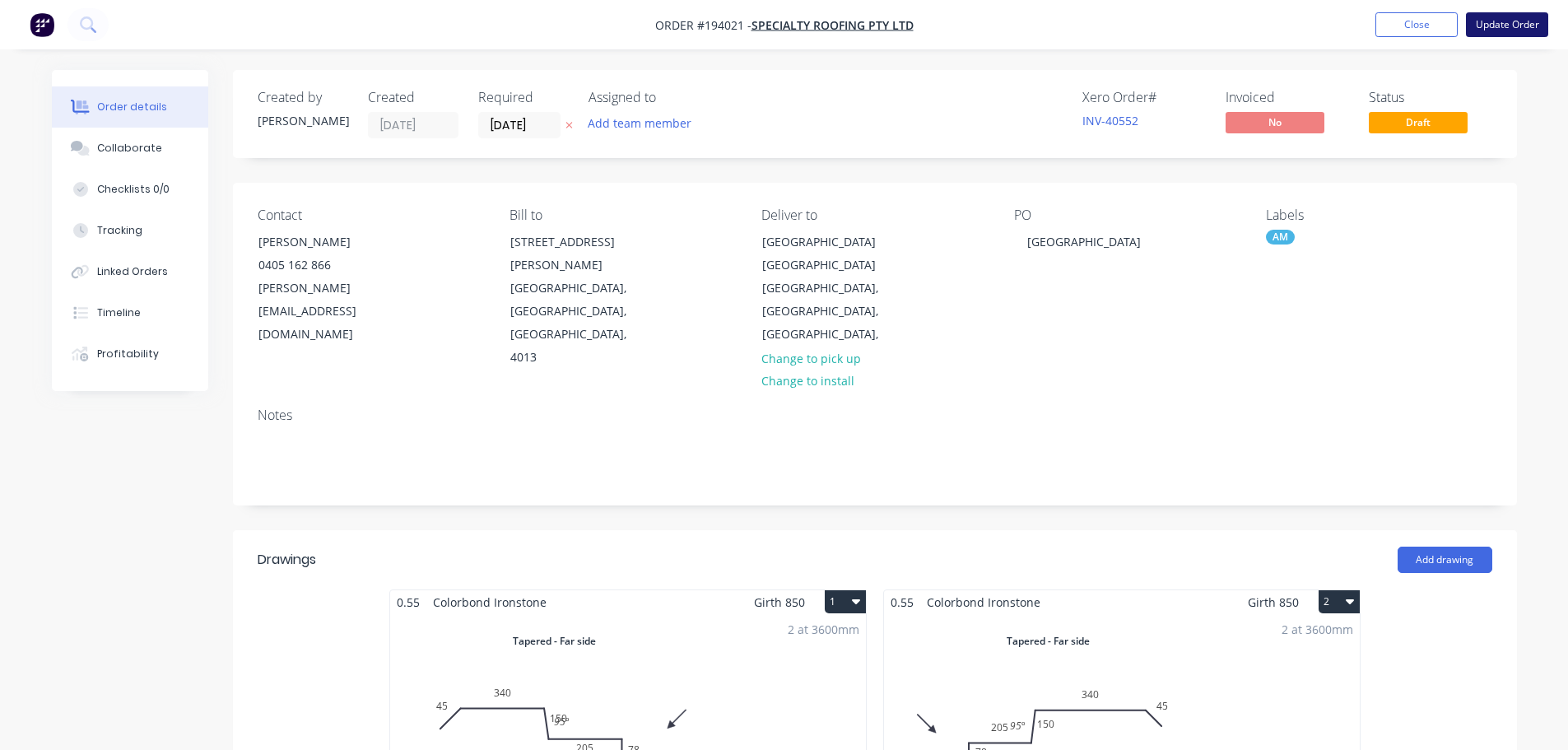
click at [1508, 32] on button "Update Order" at bounding box center [1506, 24] width 82 height 24
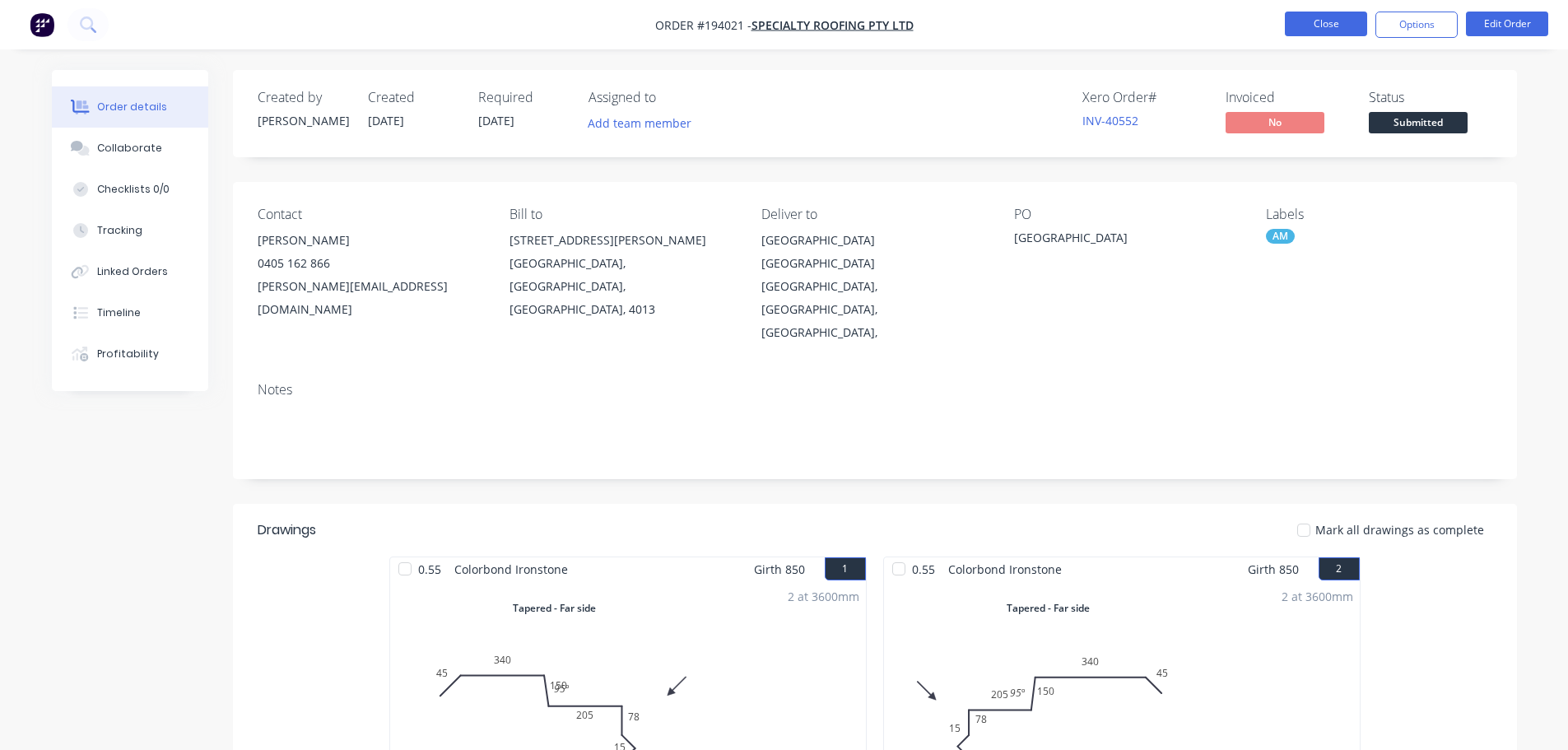
click at [1311, 28] on button "Close" at bounding box center [1325, 24] width 82 height 24
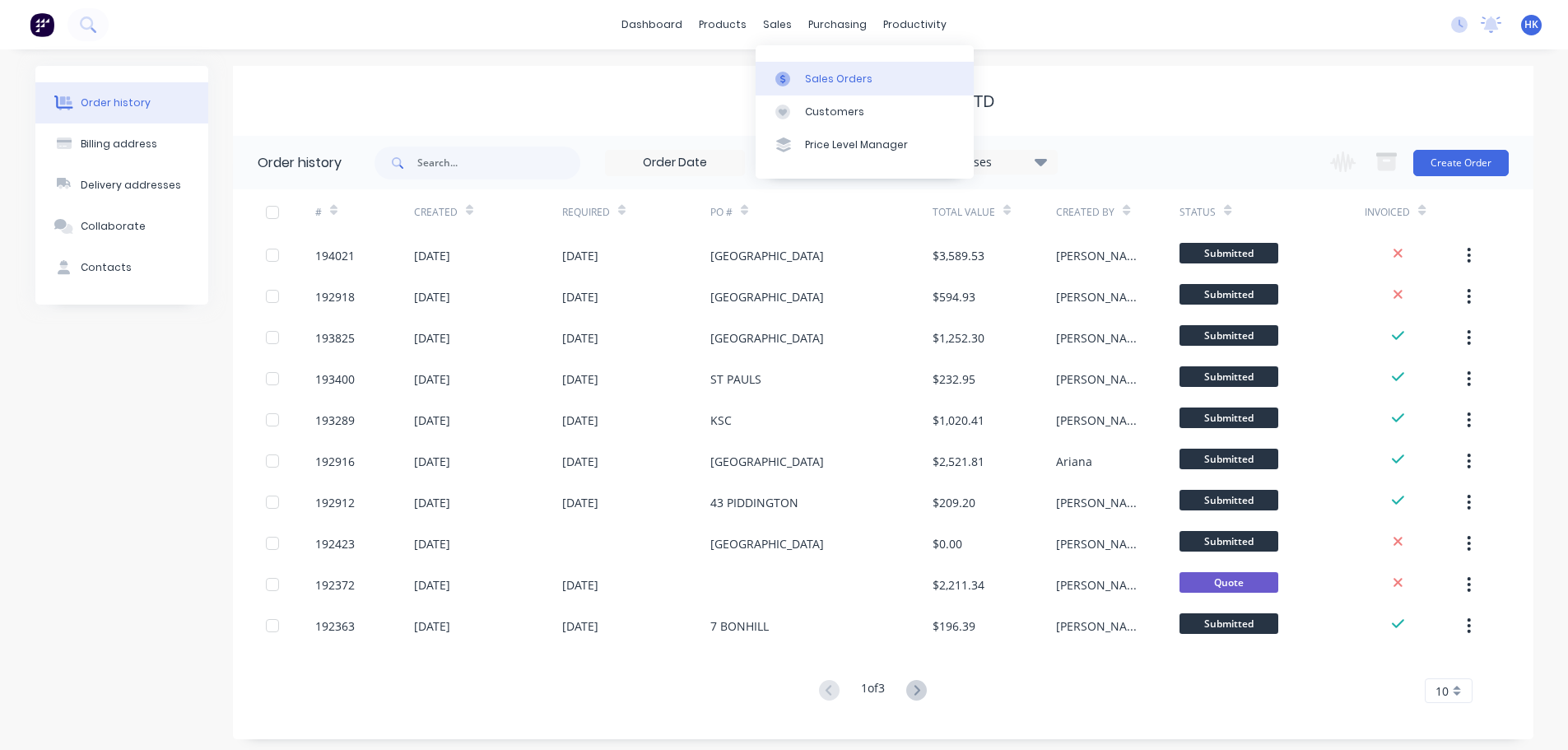
click at [821, 77] on div "Sales Orders" at bounding box center [838, 79] width 68 height 14
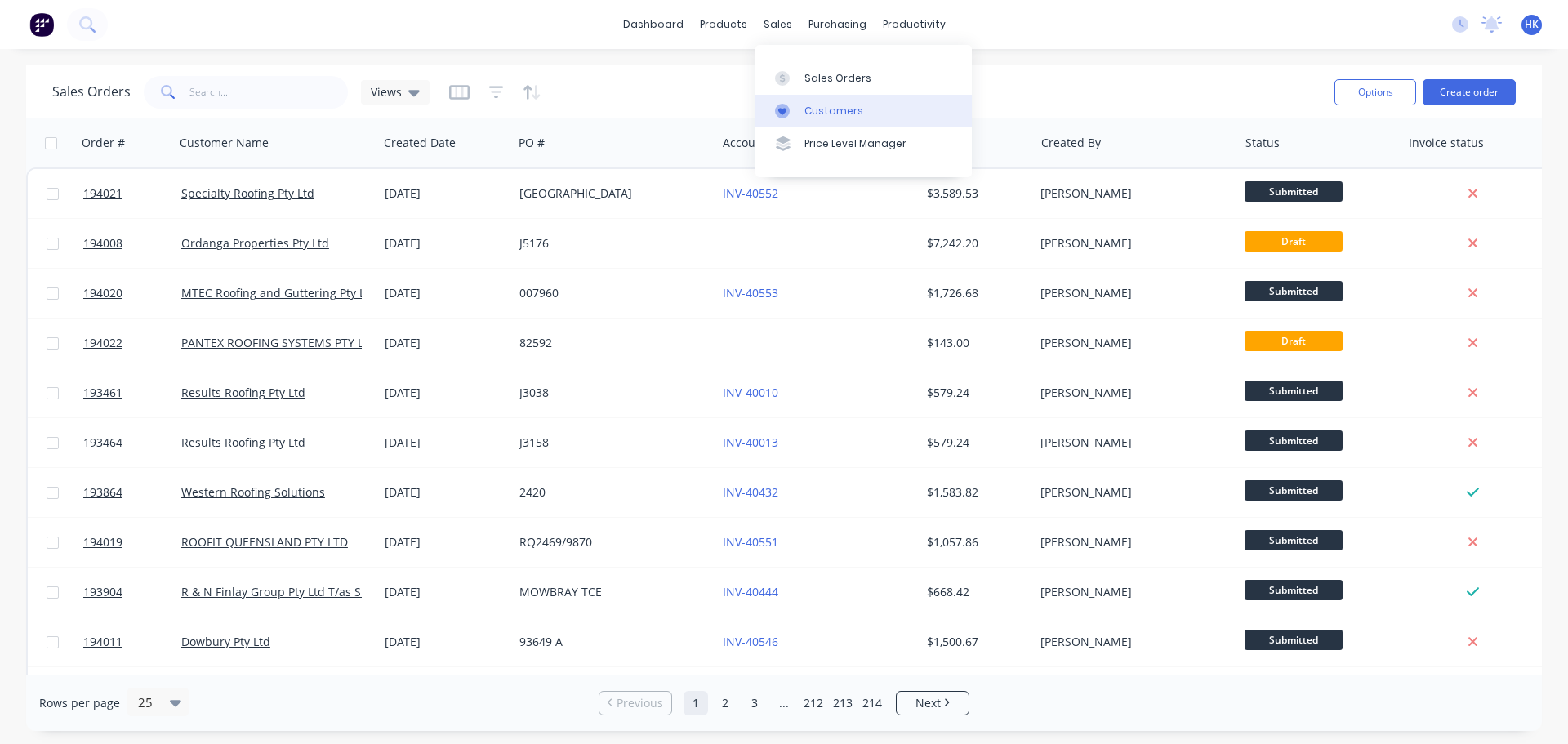
click at [809, 106] on div "Customers" at bounding box center [833, 111] width 58 height 14
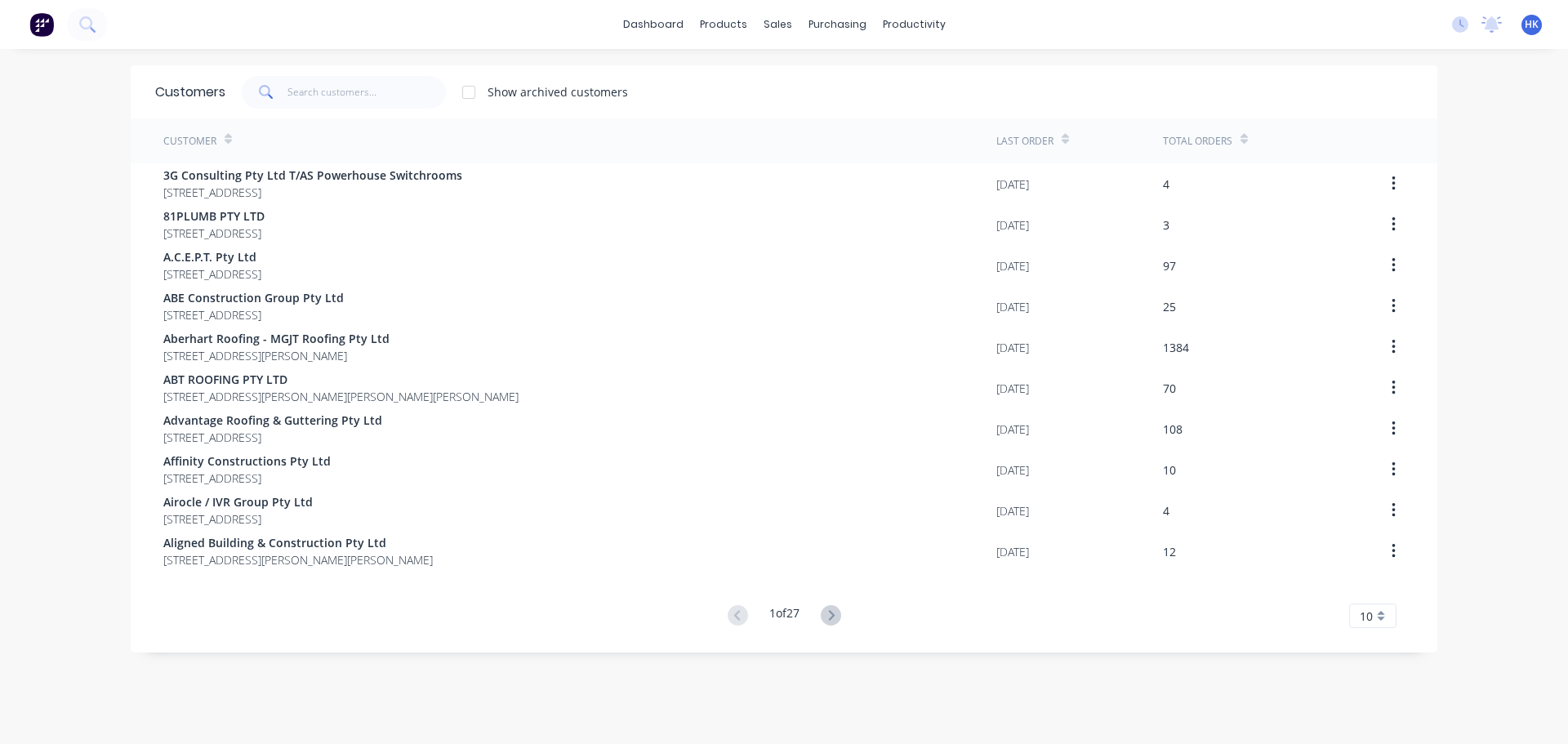
click at [356, 114] on div "Customers Show archived customers" at bounding box center [784, 92] width 1307 height 53
click at [363, 107] on input "text" at bounding box center [367, 93] width 159 height 32
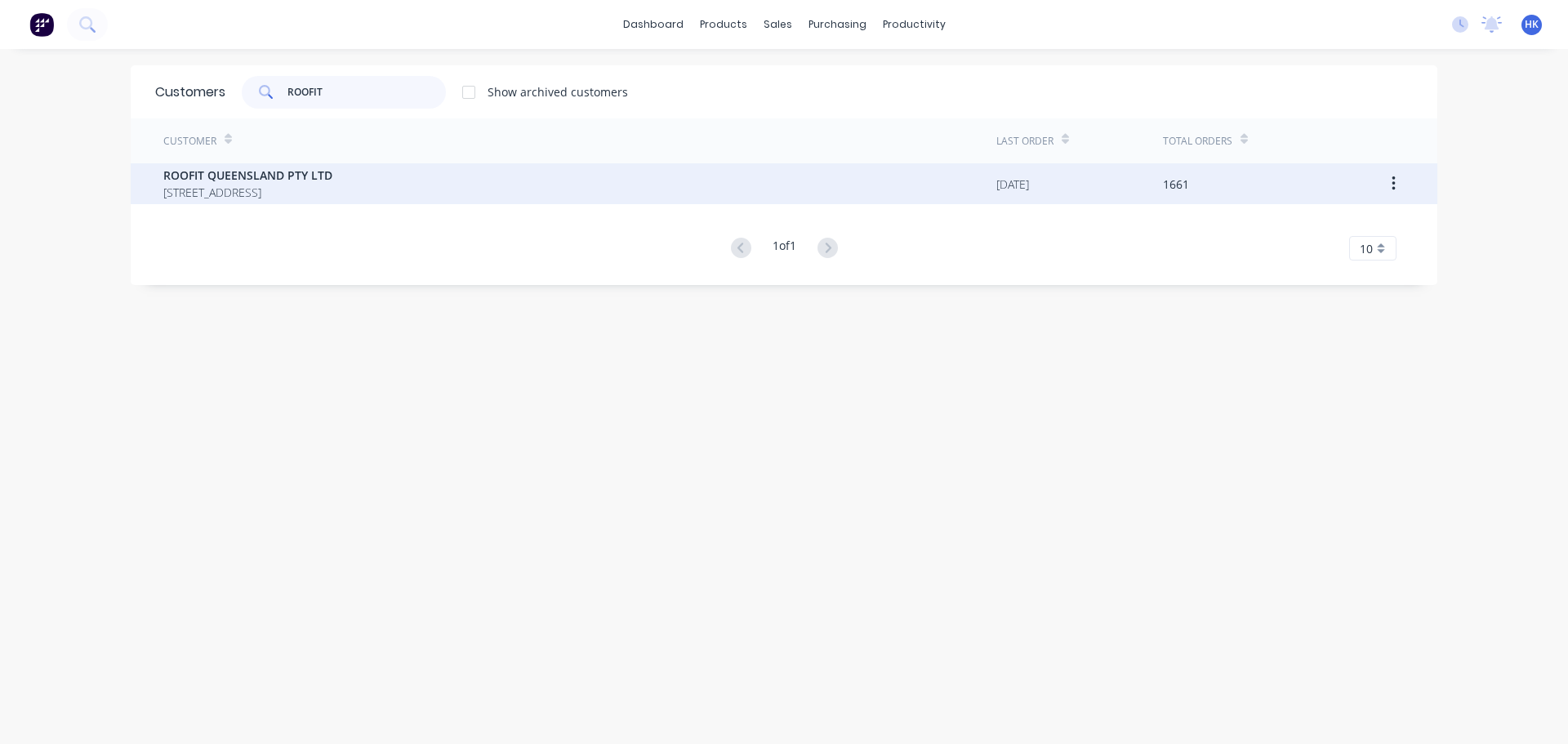
type input "ROOFIT"
click at [332, 197] on span "PO BOX 1193 SUNNYBANK HILLS Queensland Australia 4109" at bounding box center [248, 192] width 169 height 17
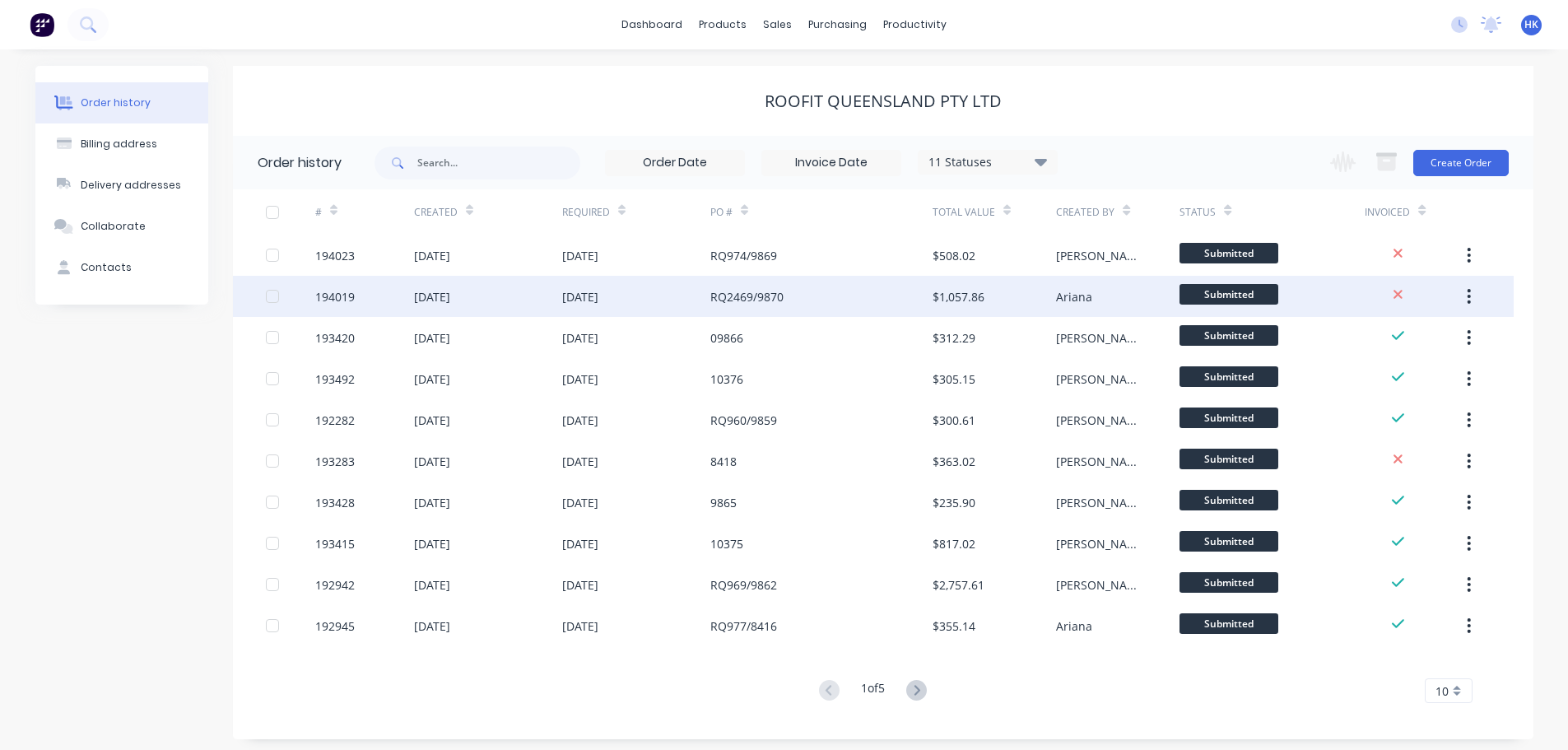
click at [661, 287] on div "[DATE]" at bounding box center [636, 296] width 148 height 41
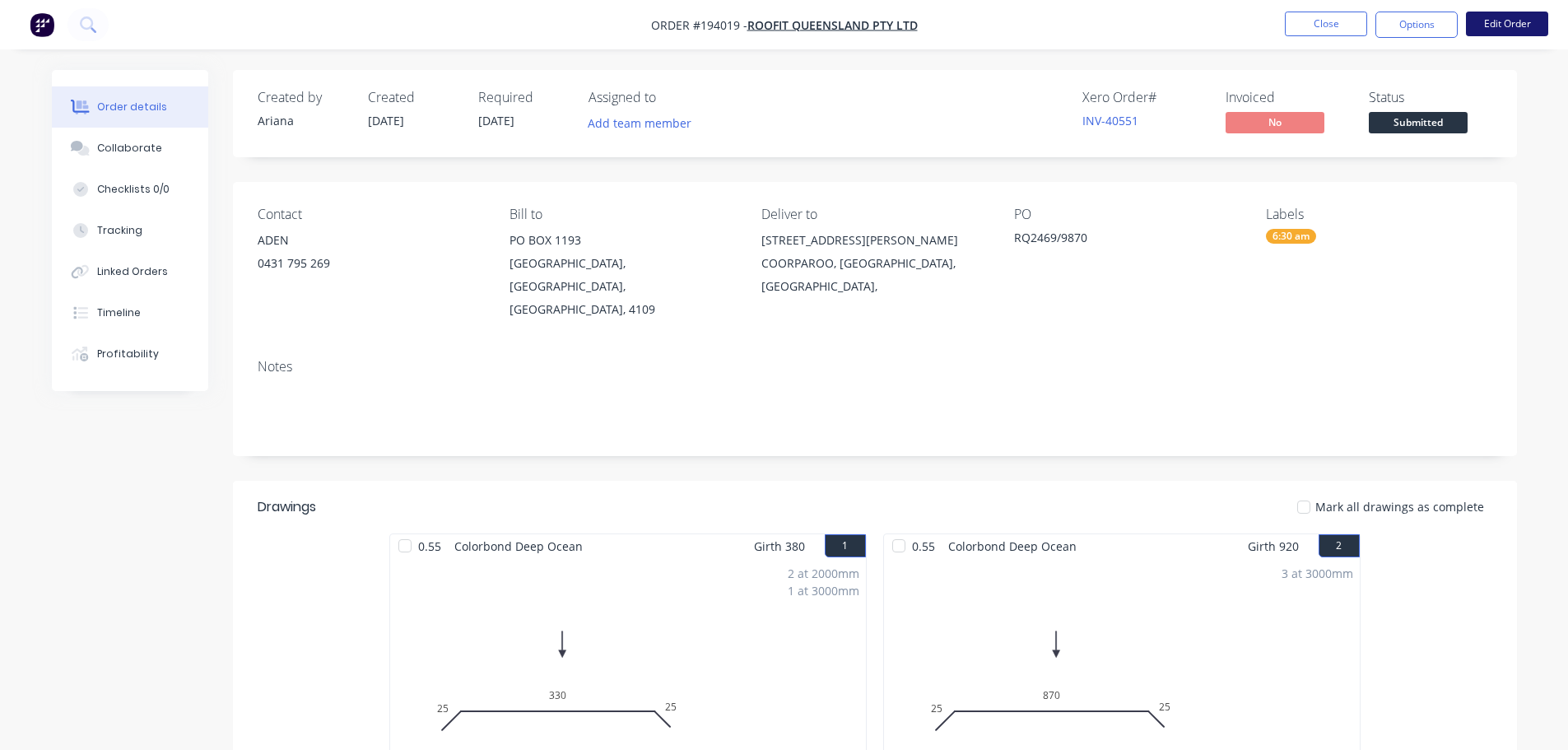
click at [1498, 15] on button "Edit Order" at bounding box center [1506, 24] width 82 height 24
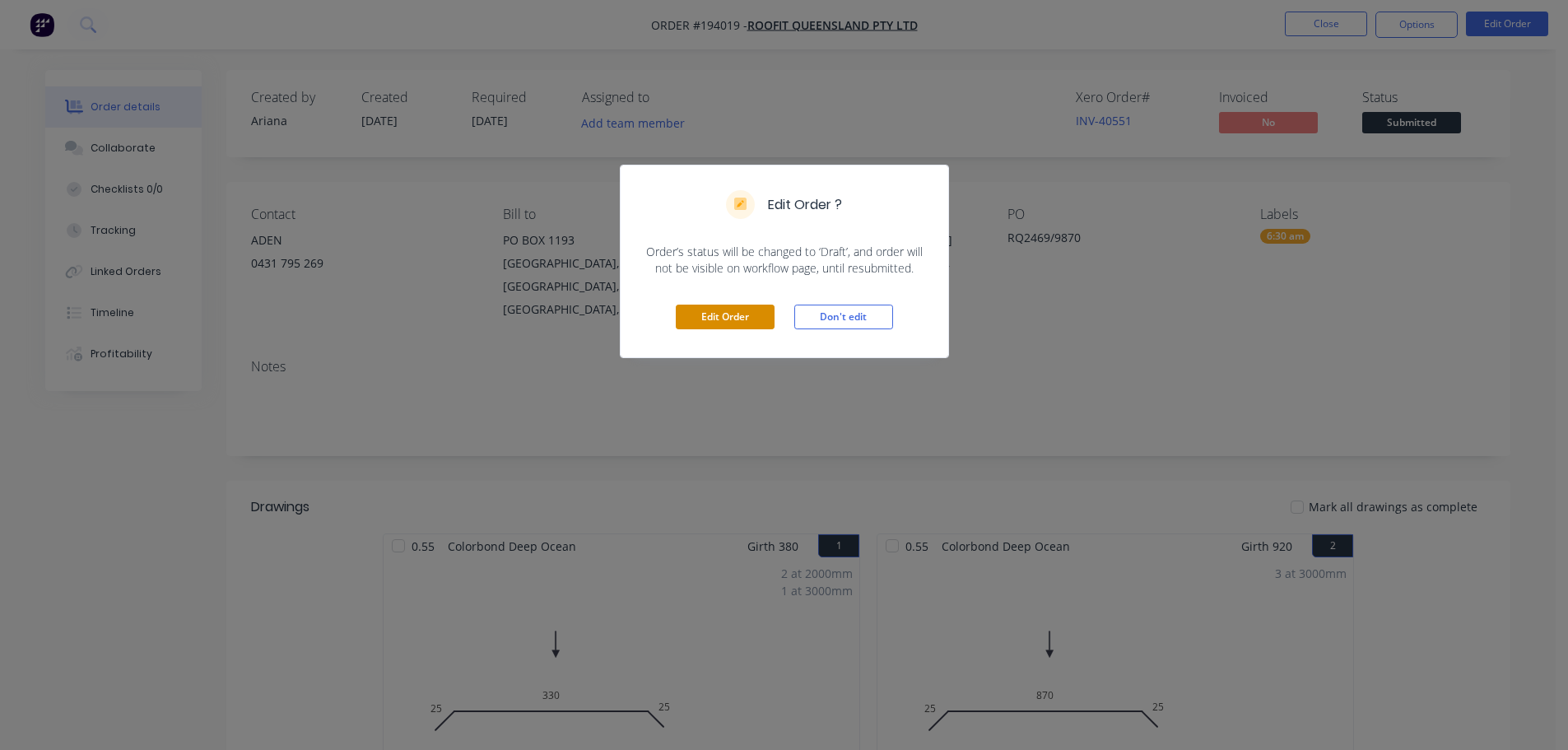
click at [755, 310] on button "Edit Order" at bounding box center [724, 316] width 99 height 24
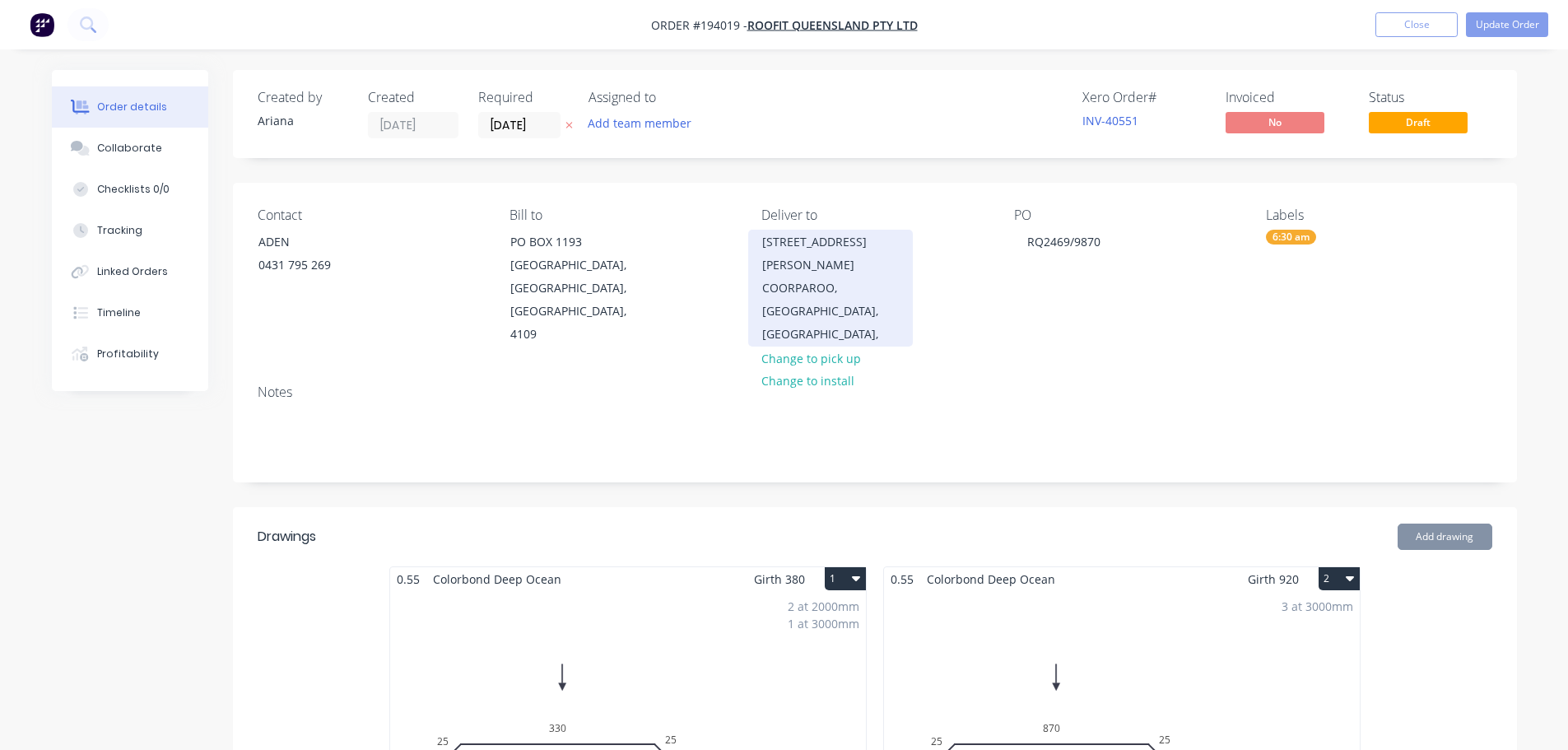
click at [796, 251] on div "41 KIRKLAND AVE" at bounding box center [830, 254] width 137 height 46
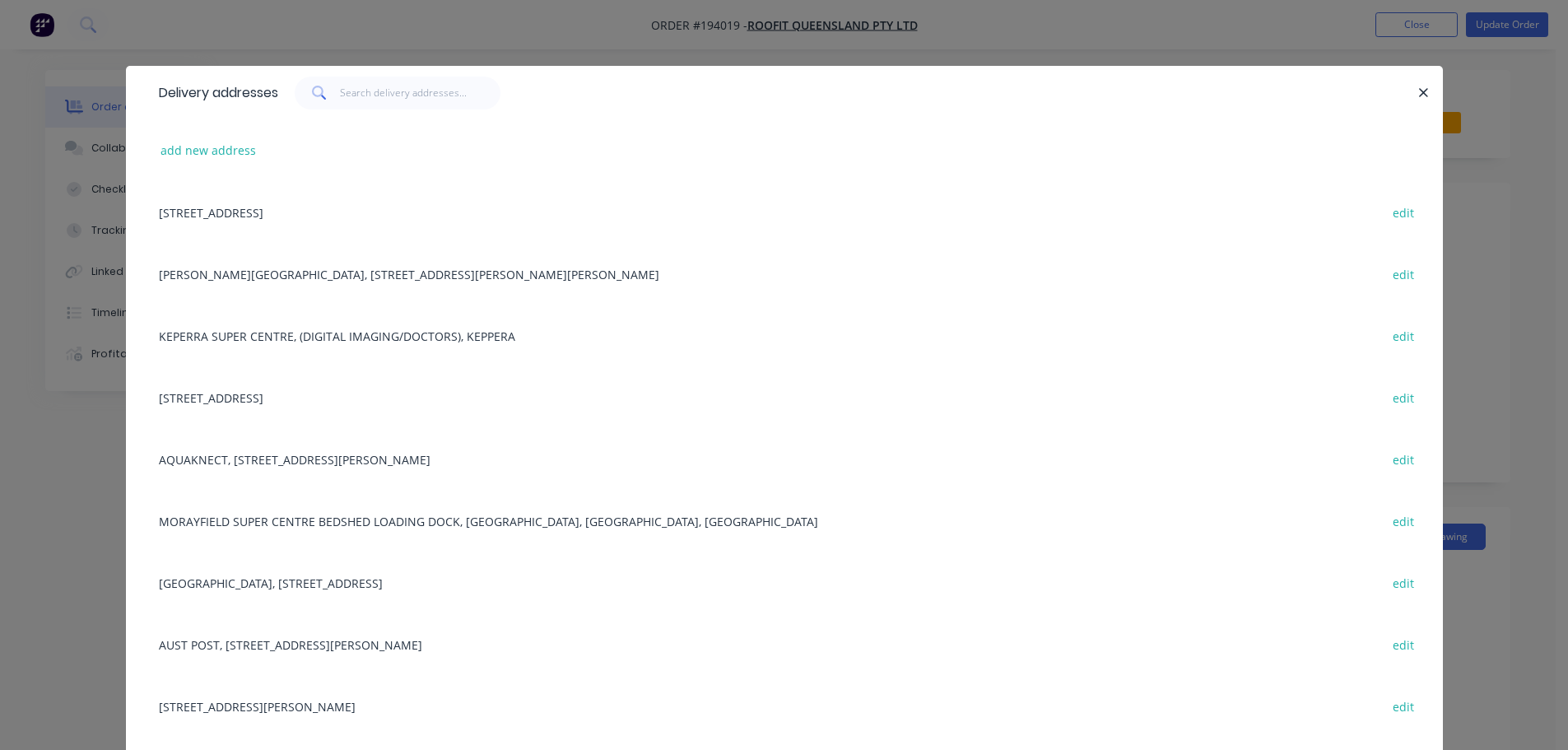
click at [387, 707] on div "4/1353 LYTTON RD, (STORE), HEMMANT, Queensland, Australia, 4174 edit" at bounding box center [784, 706] width 1267 height 62
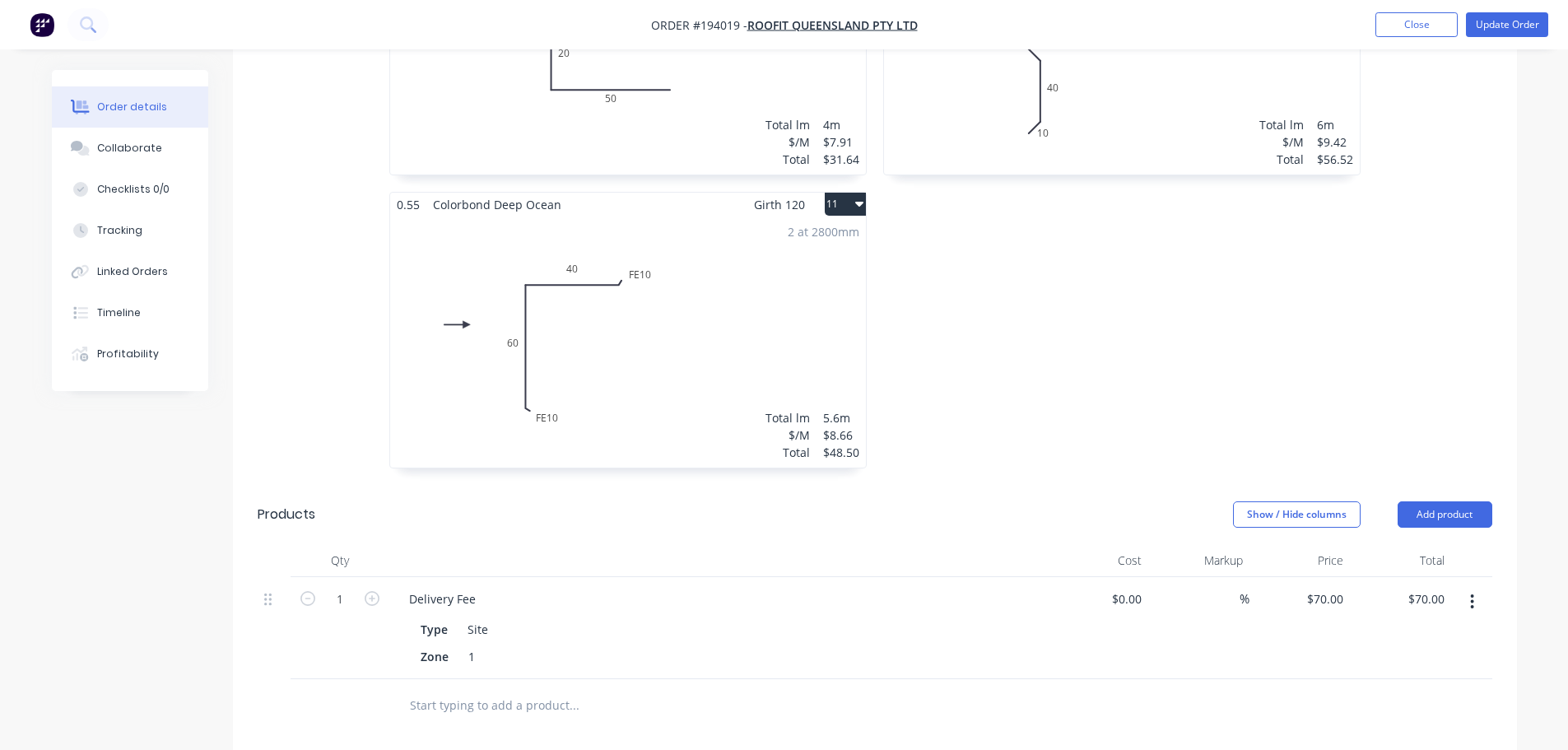
scroll to position [1894, 0]
click at [1470, 585] on icon "button" at bounding box center [1472, 594] width 5 height 18
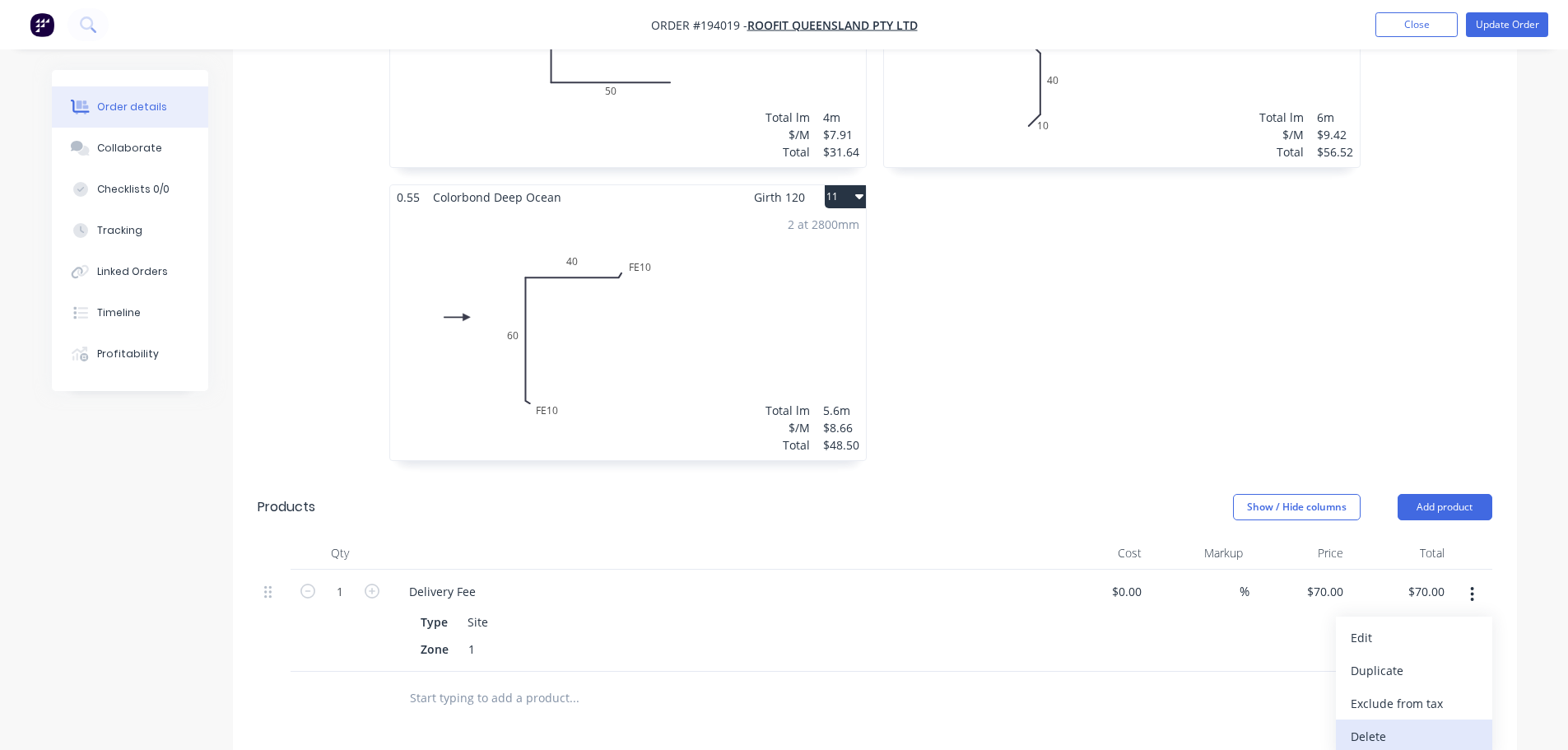
click at [1408, 725] on div "Delete" at bounding box center [1414, 736] width 127 height 24
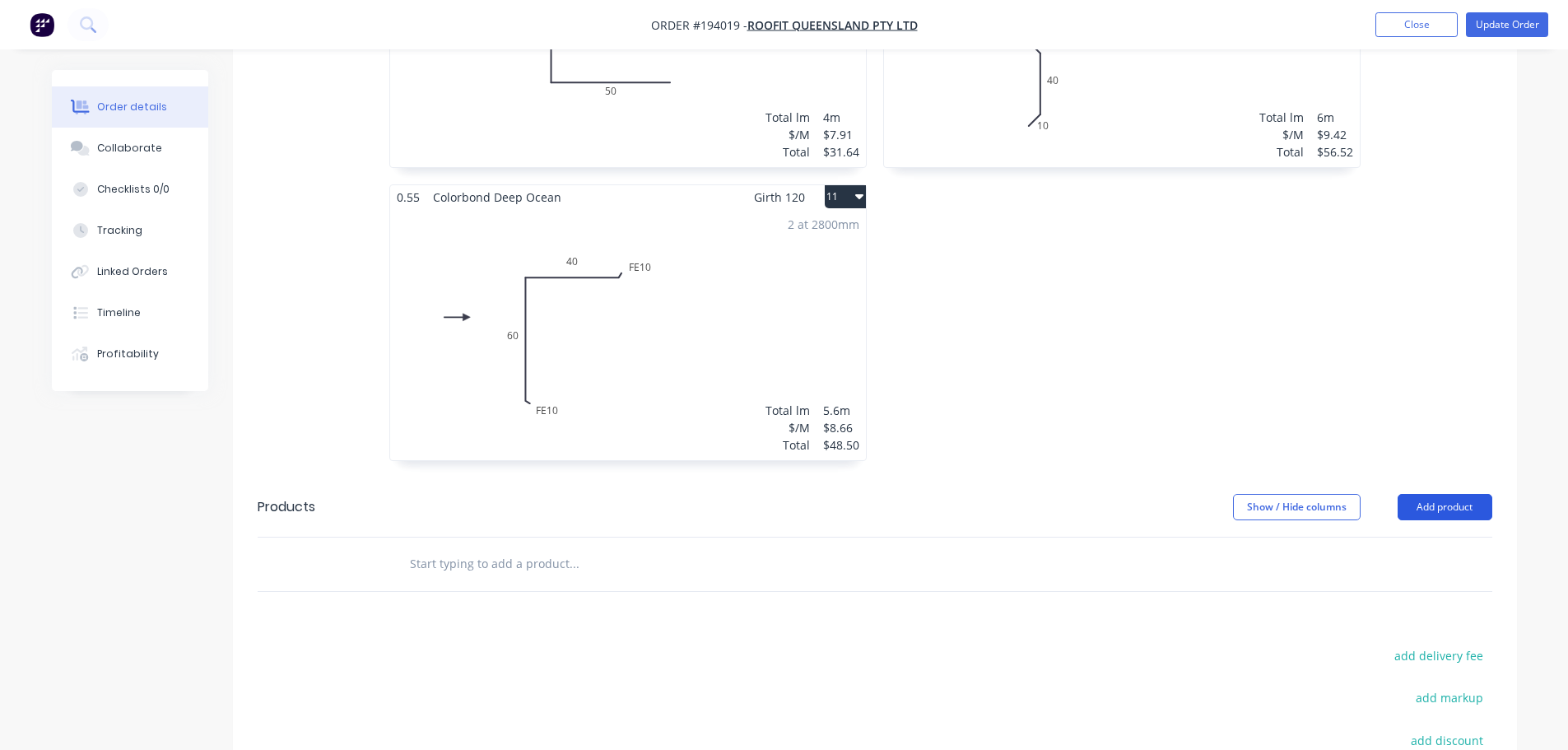
click at [1407, 494] on button "Add product" at bounding box center [1445, 506] width 95 height 26
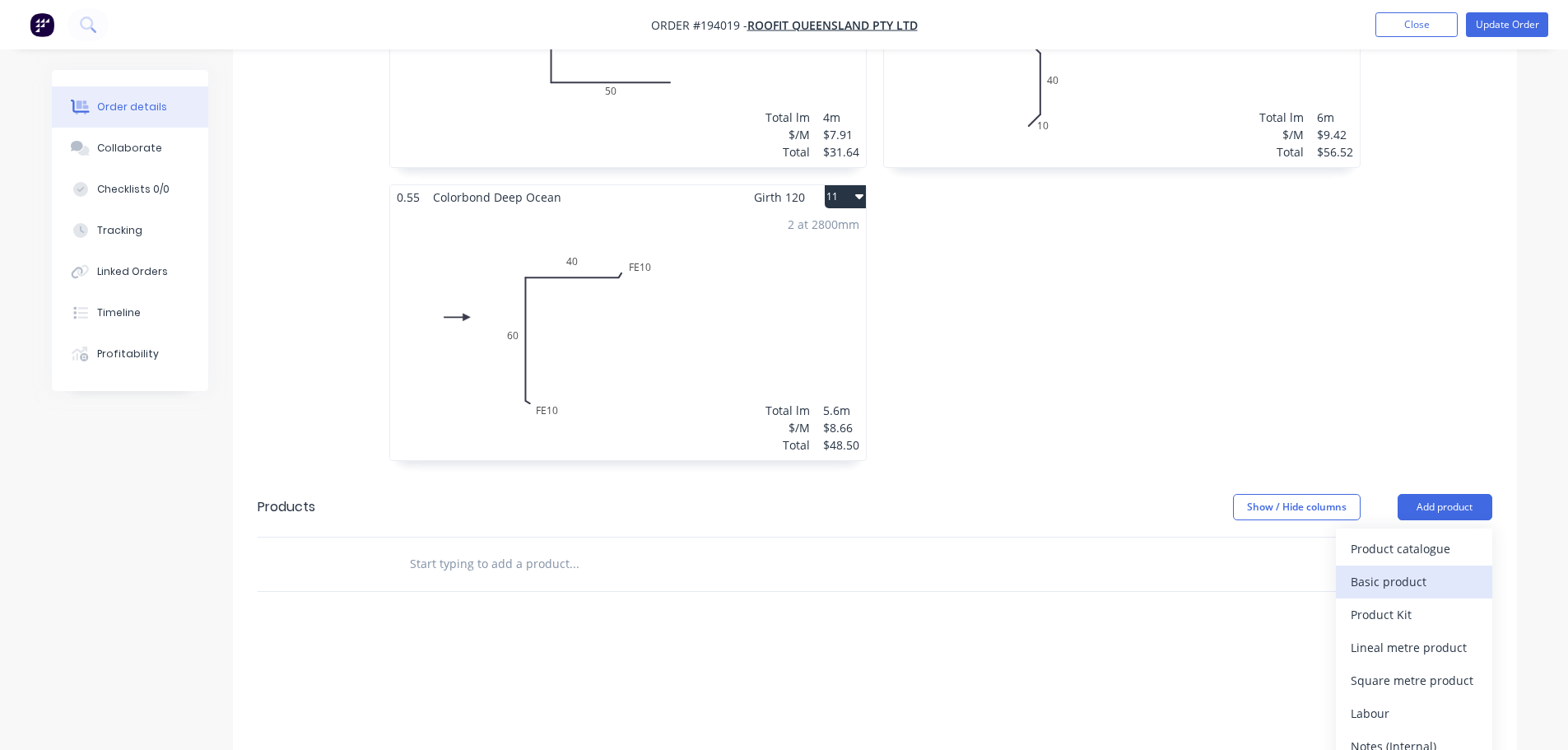
click at [1396, 570] on div "Basic product" at bounding box center [1414, 582] width 127 height 24
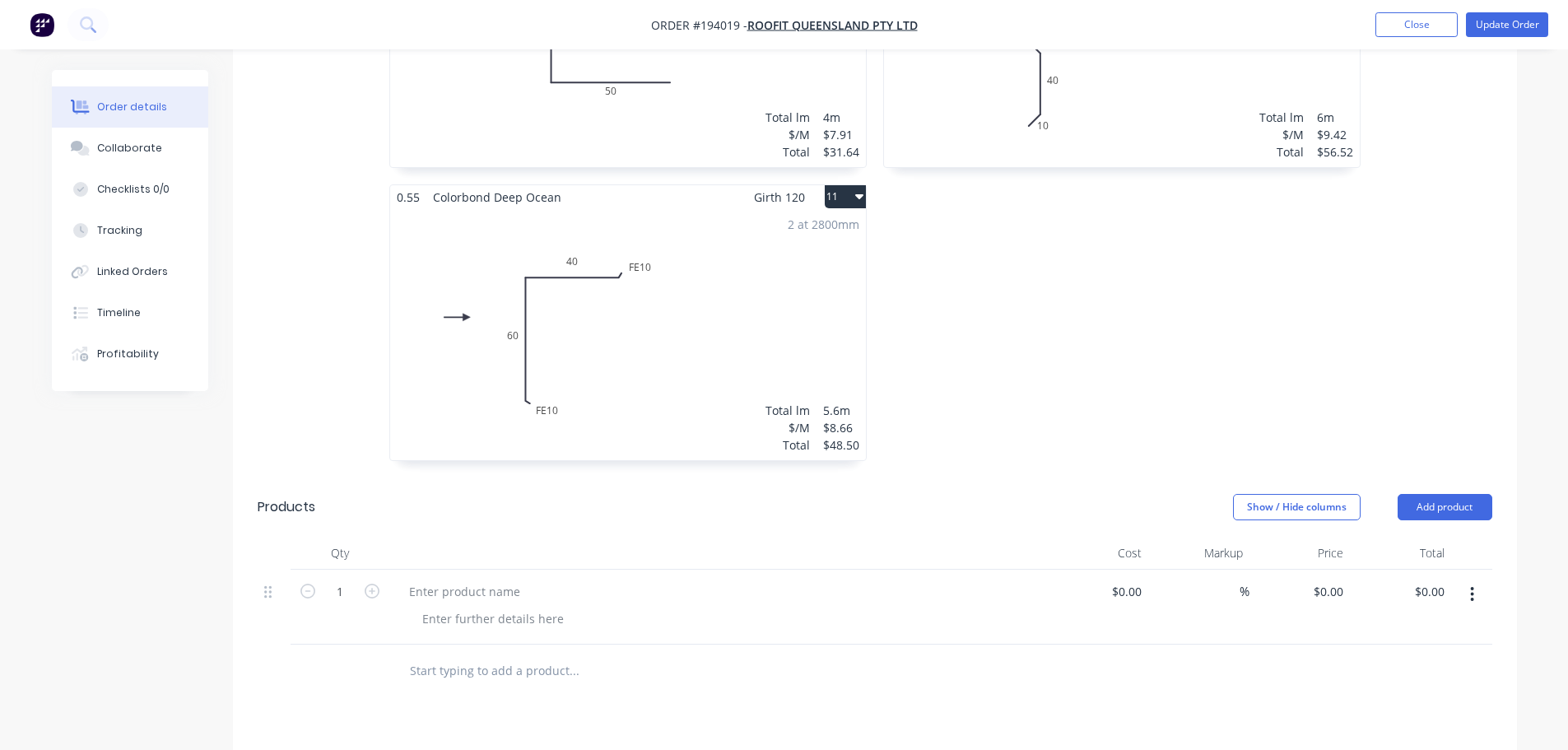
click at [1471, 587] on icon "button" at bounding box center [1472, 594] width 4 height 14
click at [1423, 692] on div "Delete" at bounding box center [1414, 704] width 127 height 24
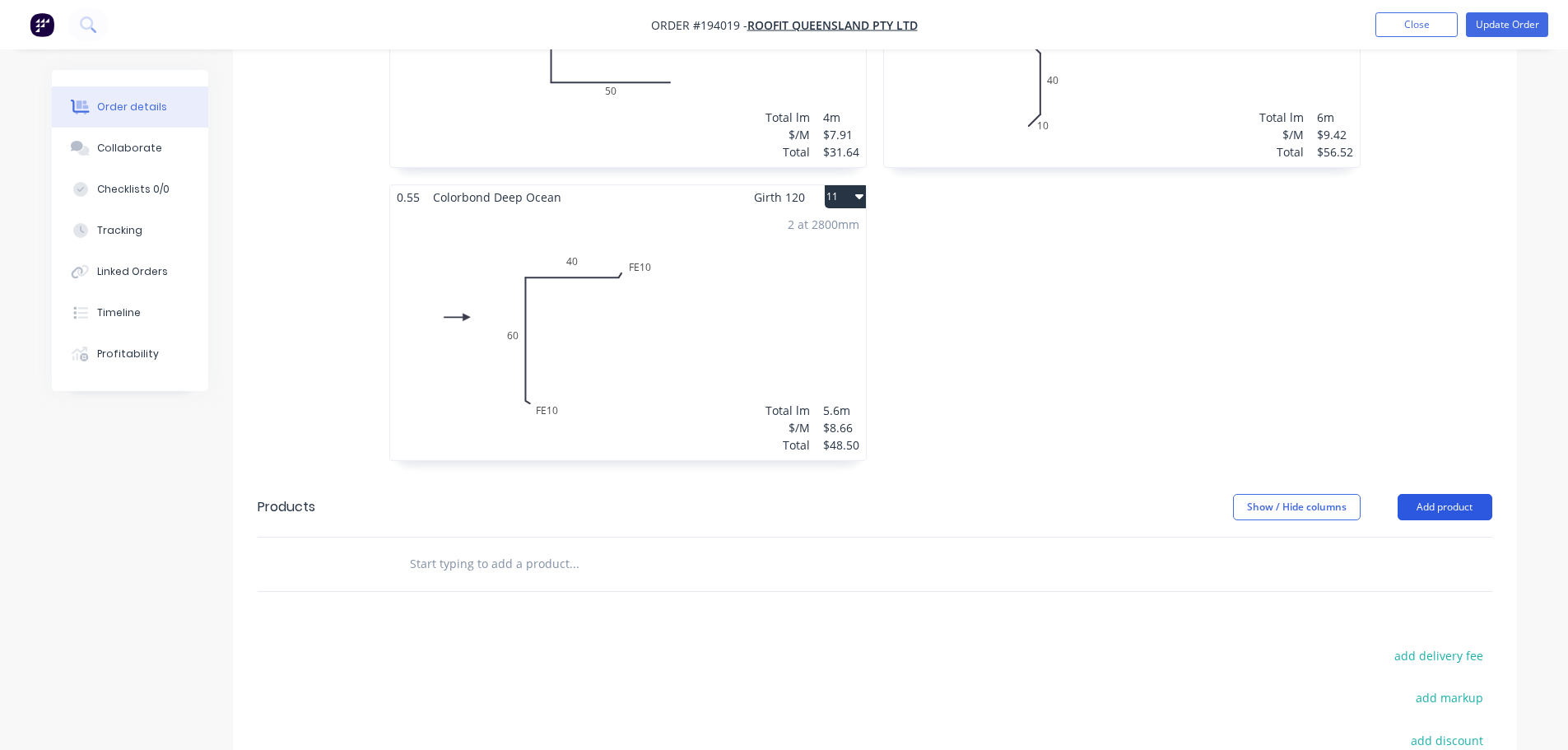
click at [1450, 494] on button "Add product" at bounding box center [1445, 506] width 95 height 26
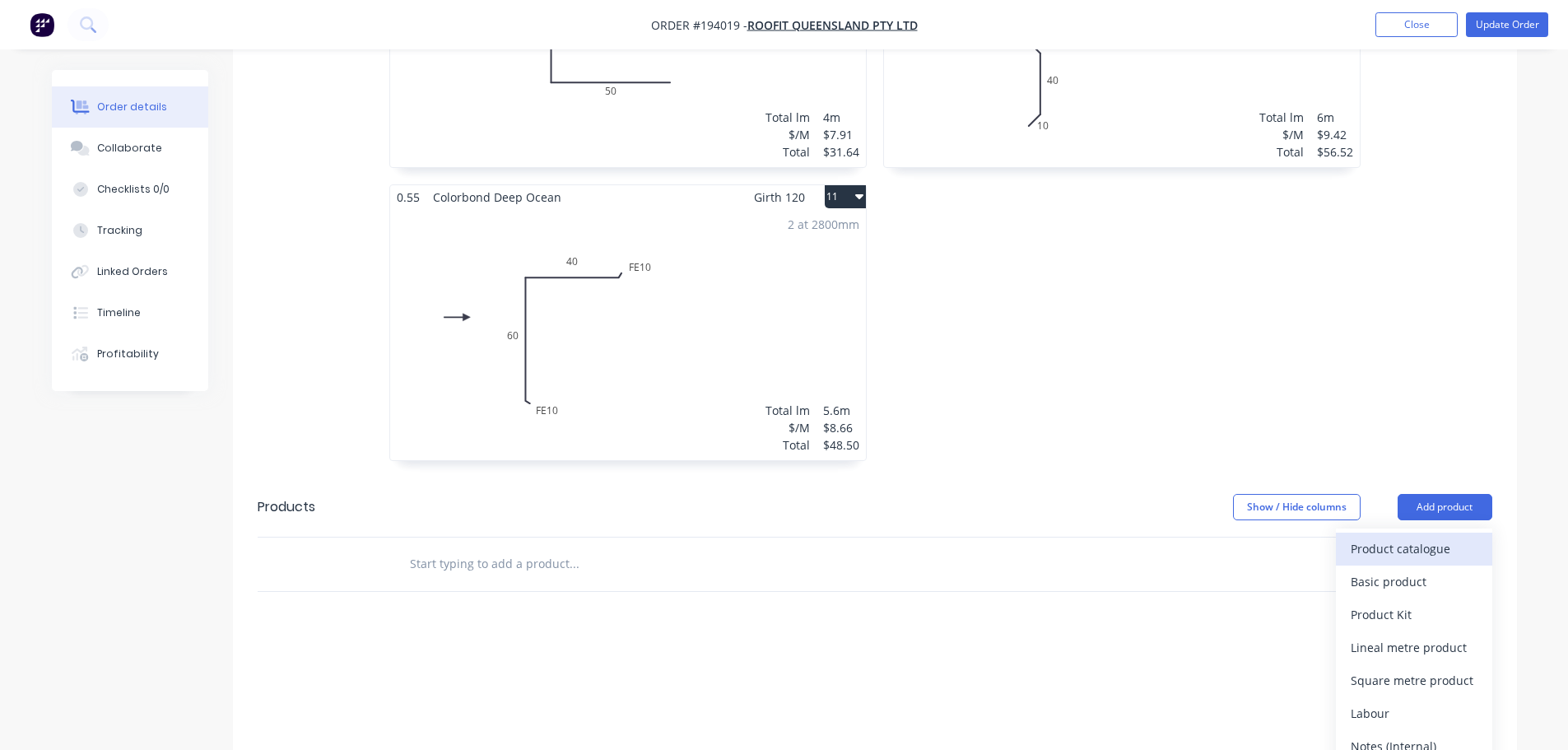
click at [1430, 537] on div "Product catalogue" at bounding box center [1414, 549] width 127 height 24
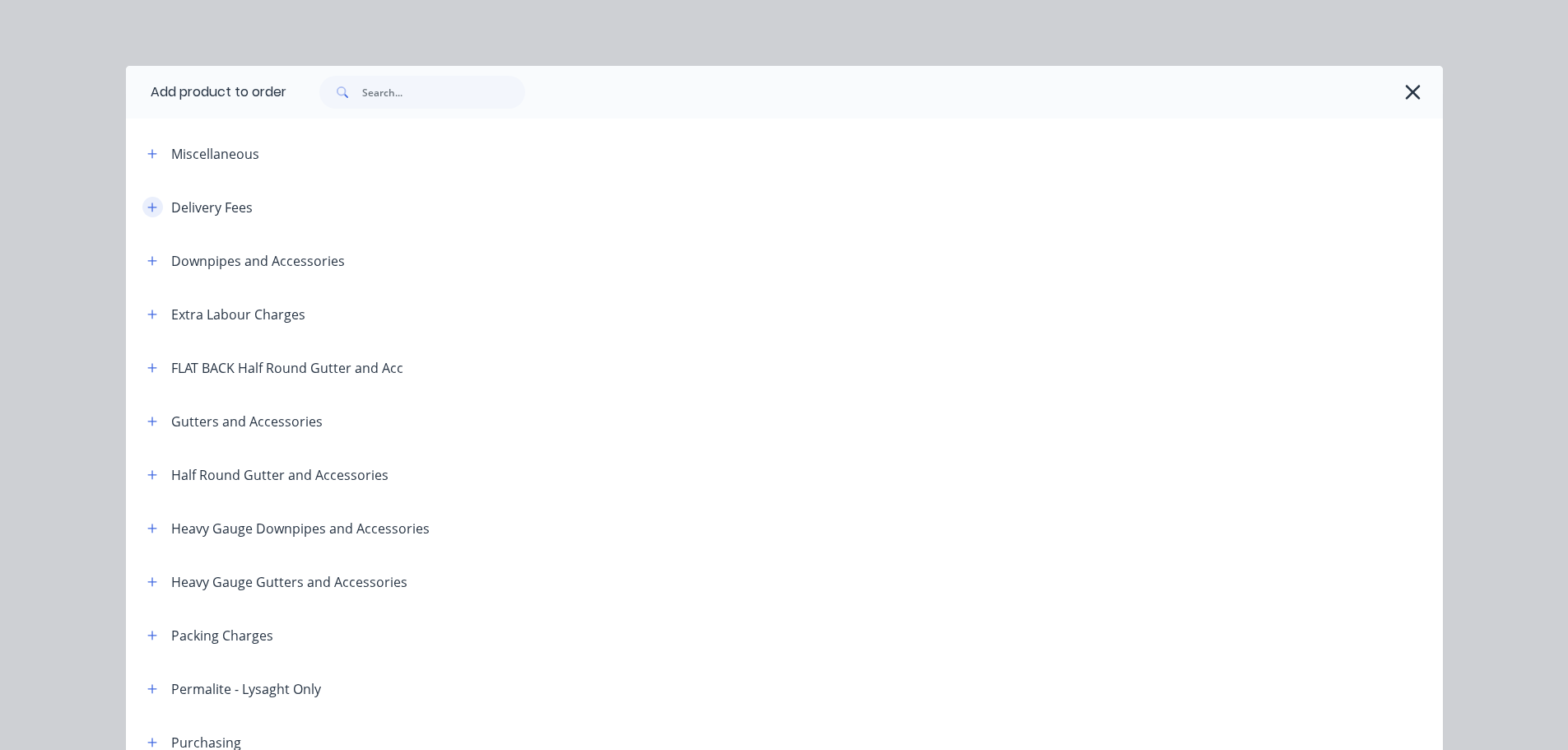
click at [148, 205] on icon "button" at bounding box center [152, 207] width 10 height 12
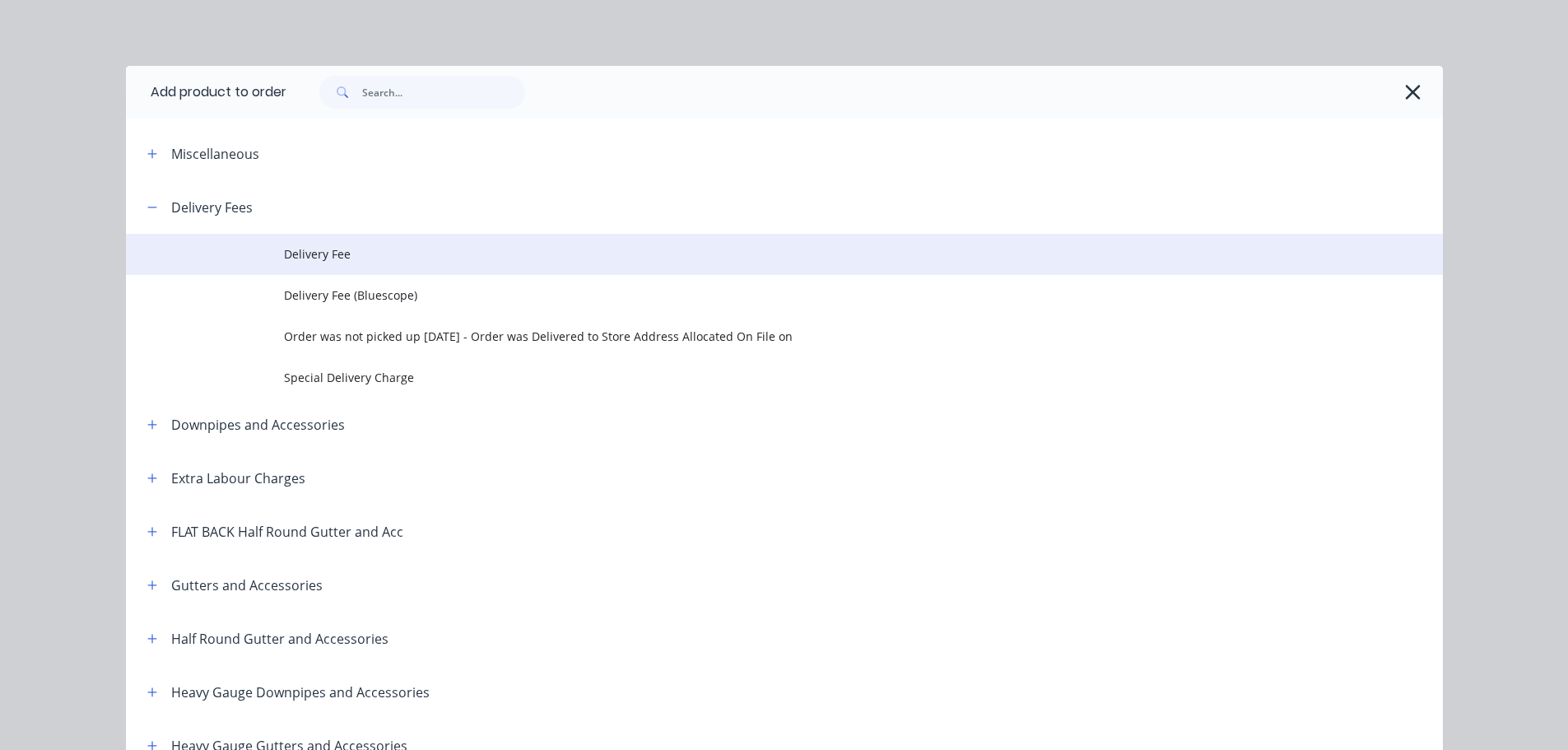
click at [312, 265] on td "Delivery Fee" at bounding box center [864, 254] width 1159 height 41
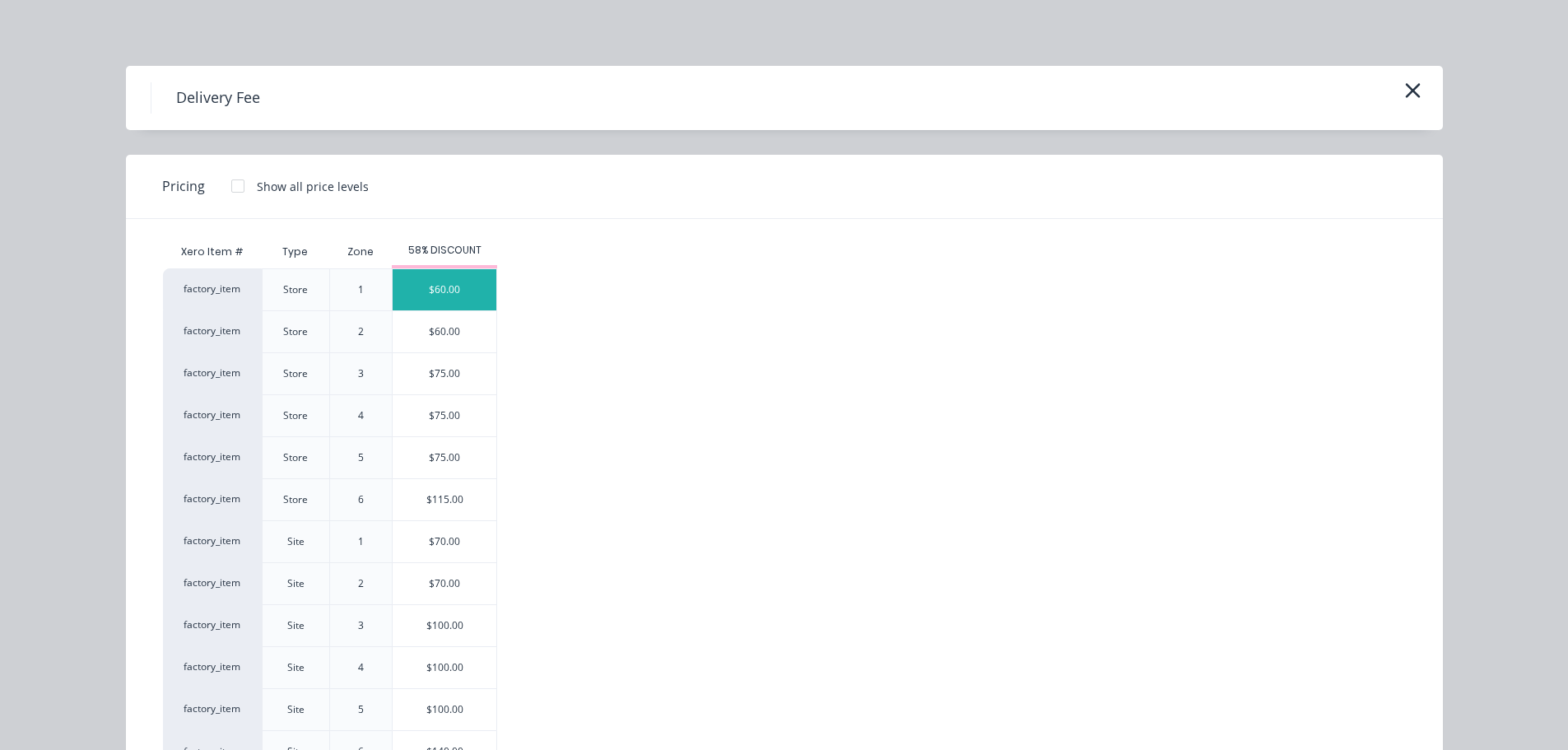
click at [468, 303] on div "$60.00" at bounding box center [445, 289] width 104 height 41
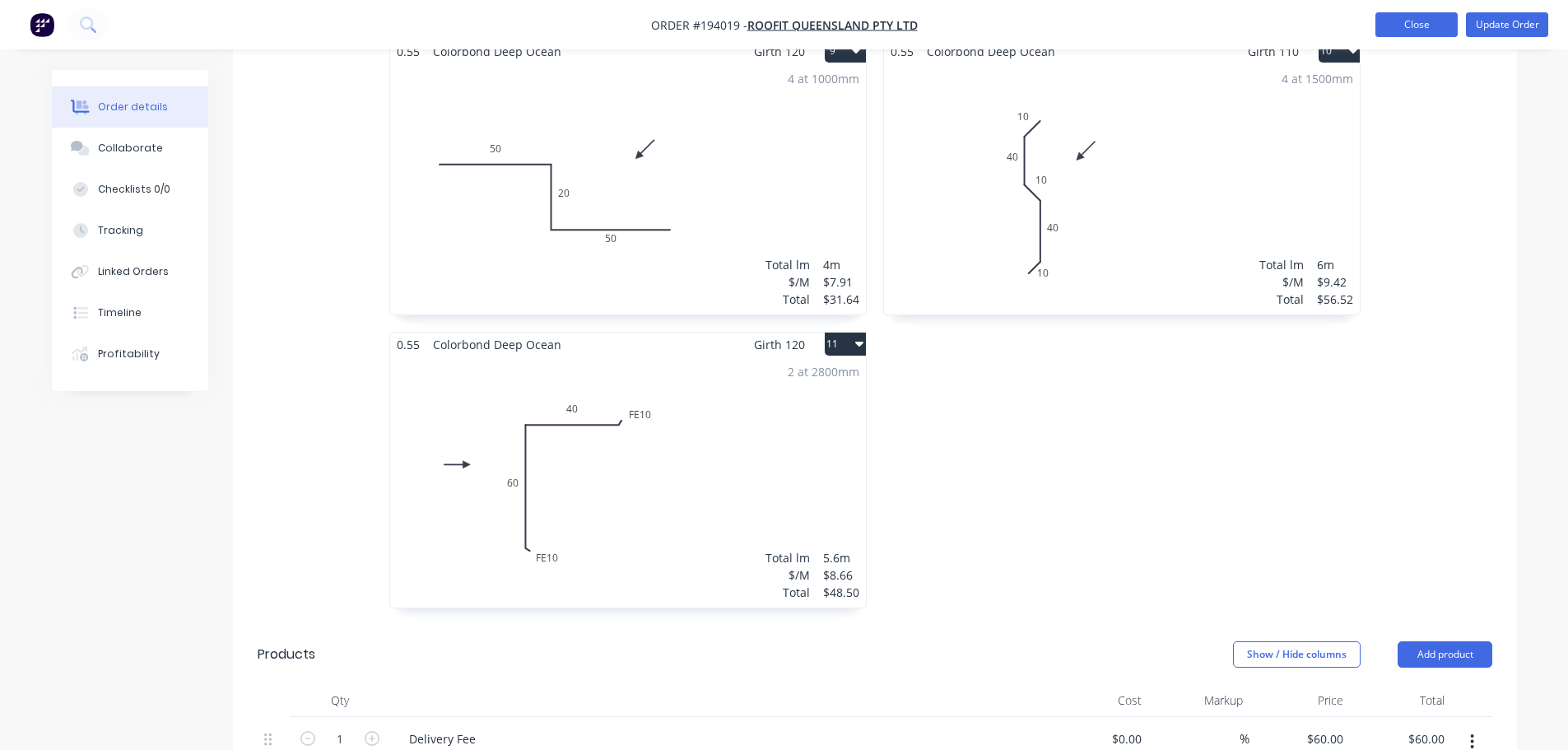
scroll to position [1729, 0]
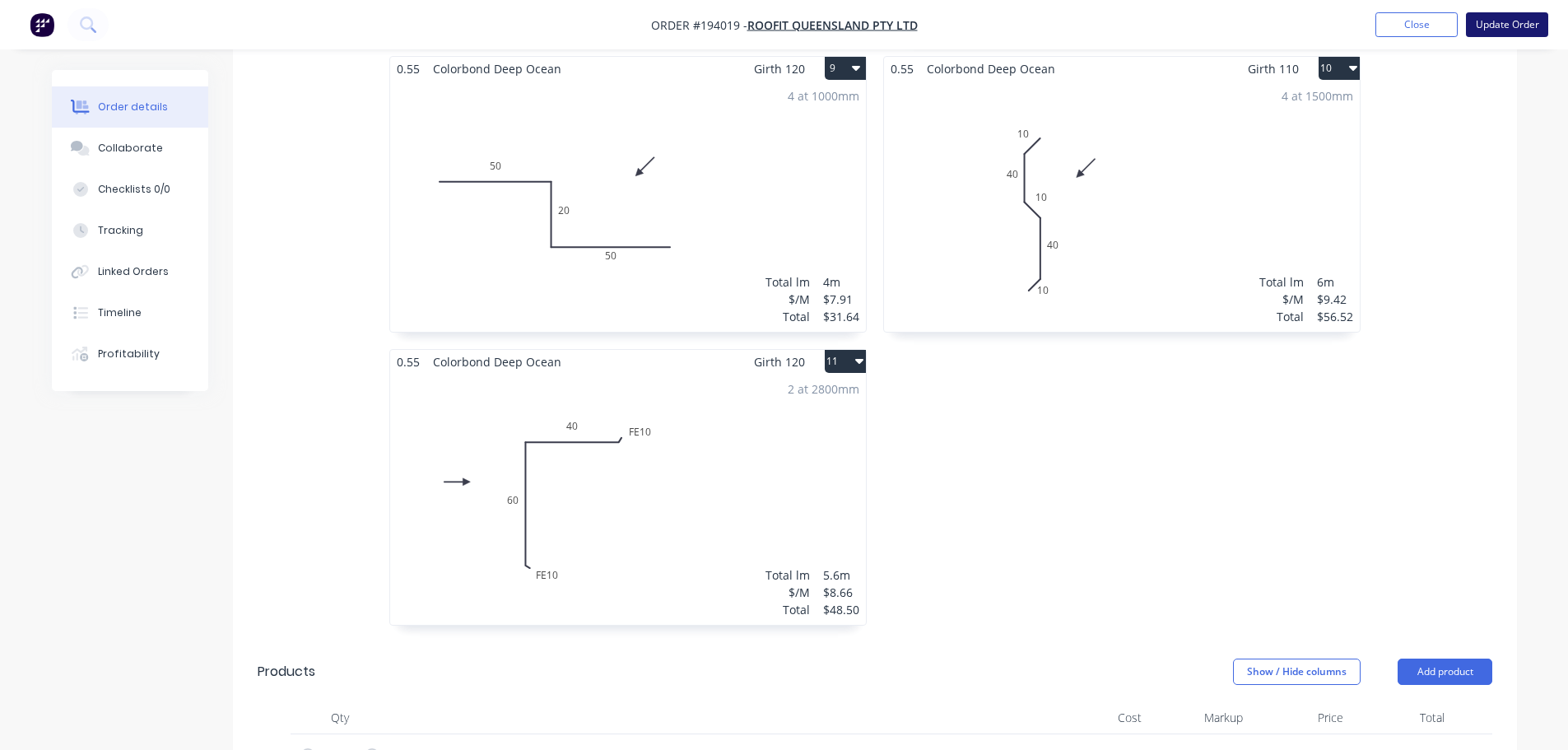
click at [1496, 14] on button "Update Order" at bounding box center [1506, 24] width 82 height 24
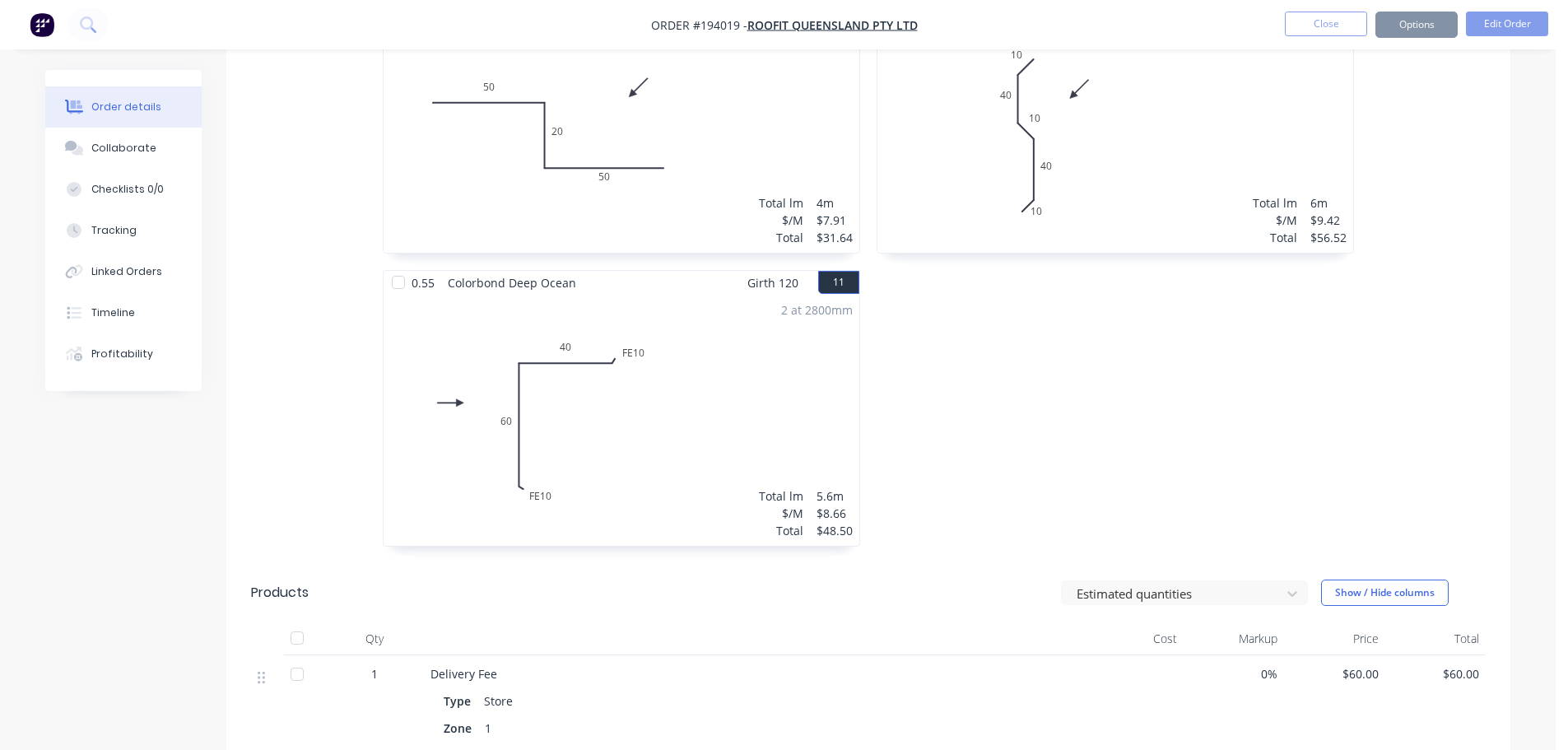
scroll to position [0, 0]
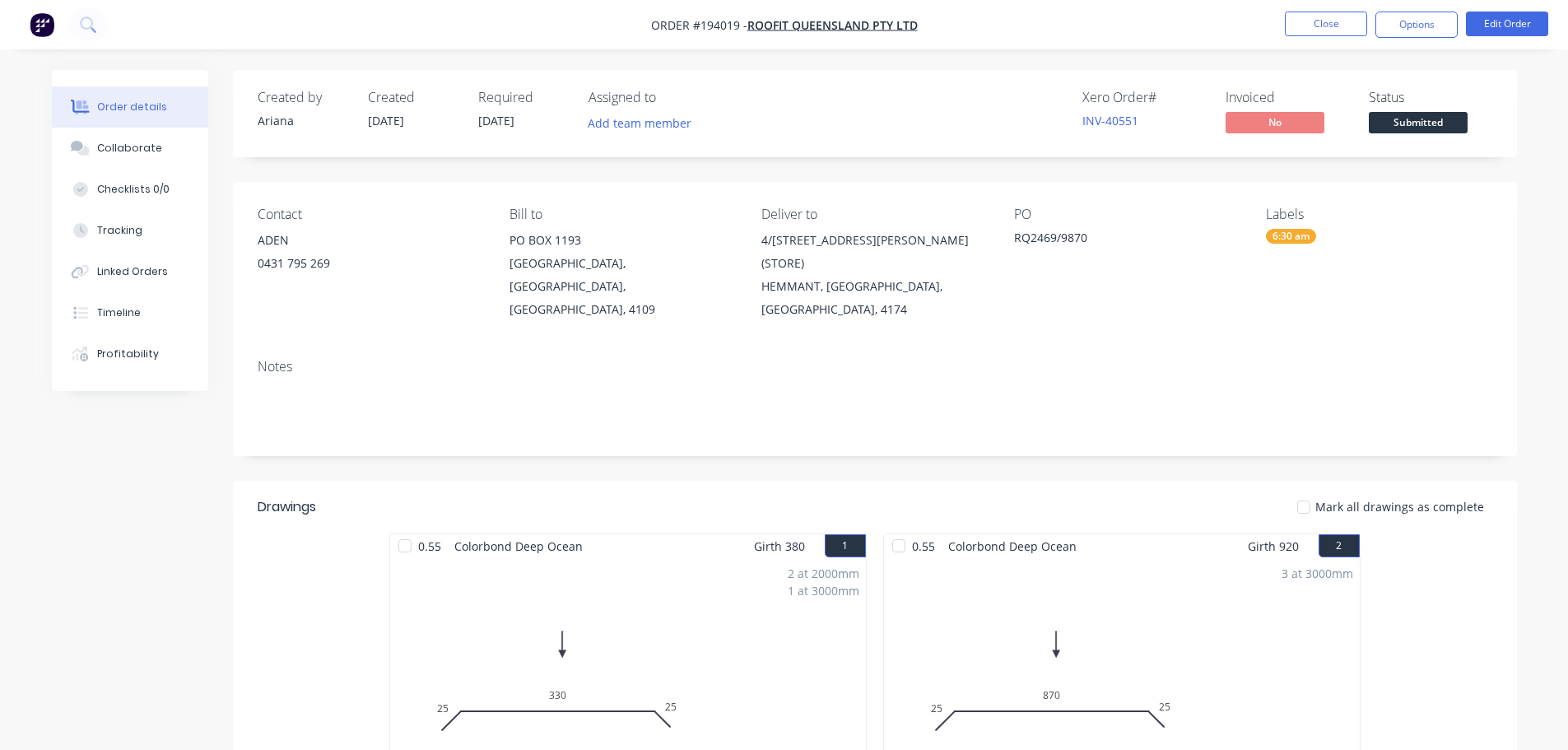
click at [1291, 241] on div "6:30 am" at bounding box center [1290, 236] width 50 height 14
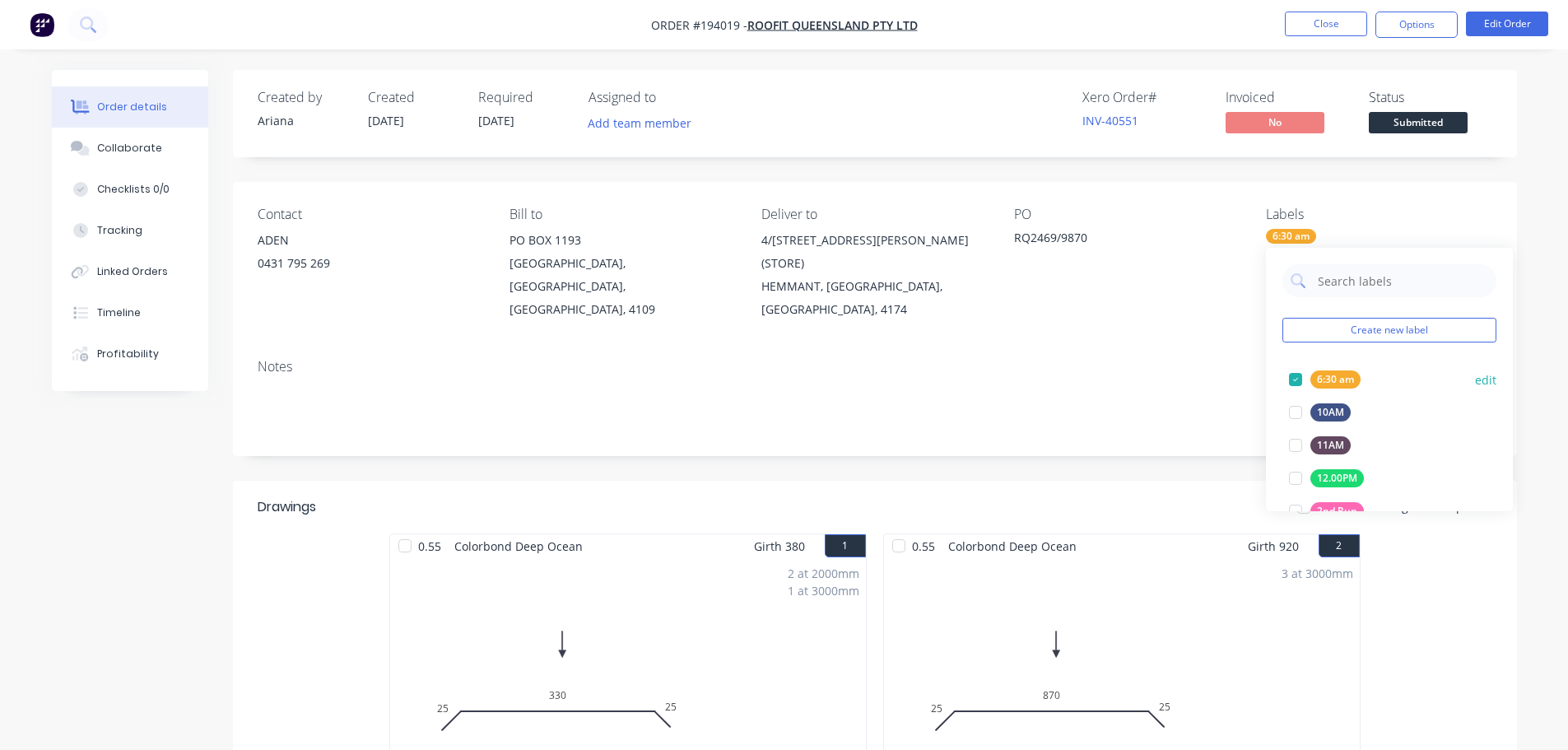
click at [1296, 376] on div at bounding box center [1296, 380] width 33 height 33
click at [1156, 351] on div "Notes" at bounding box center [875, 401] width 1284 height 111
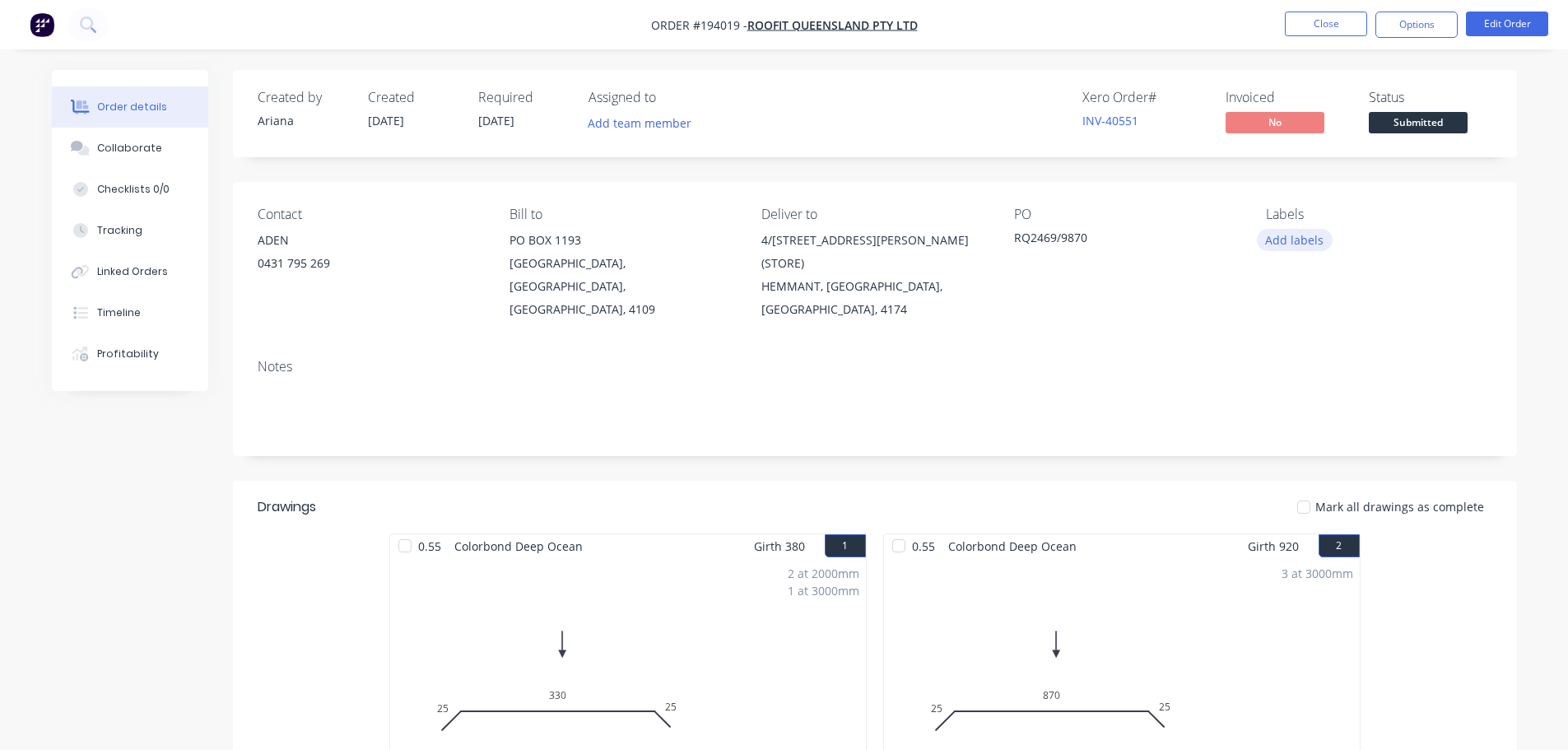
click at [1291, 236] on button "Add labels" at bounding box center [1295, 240] width 76 height 23
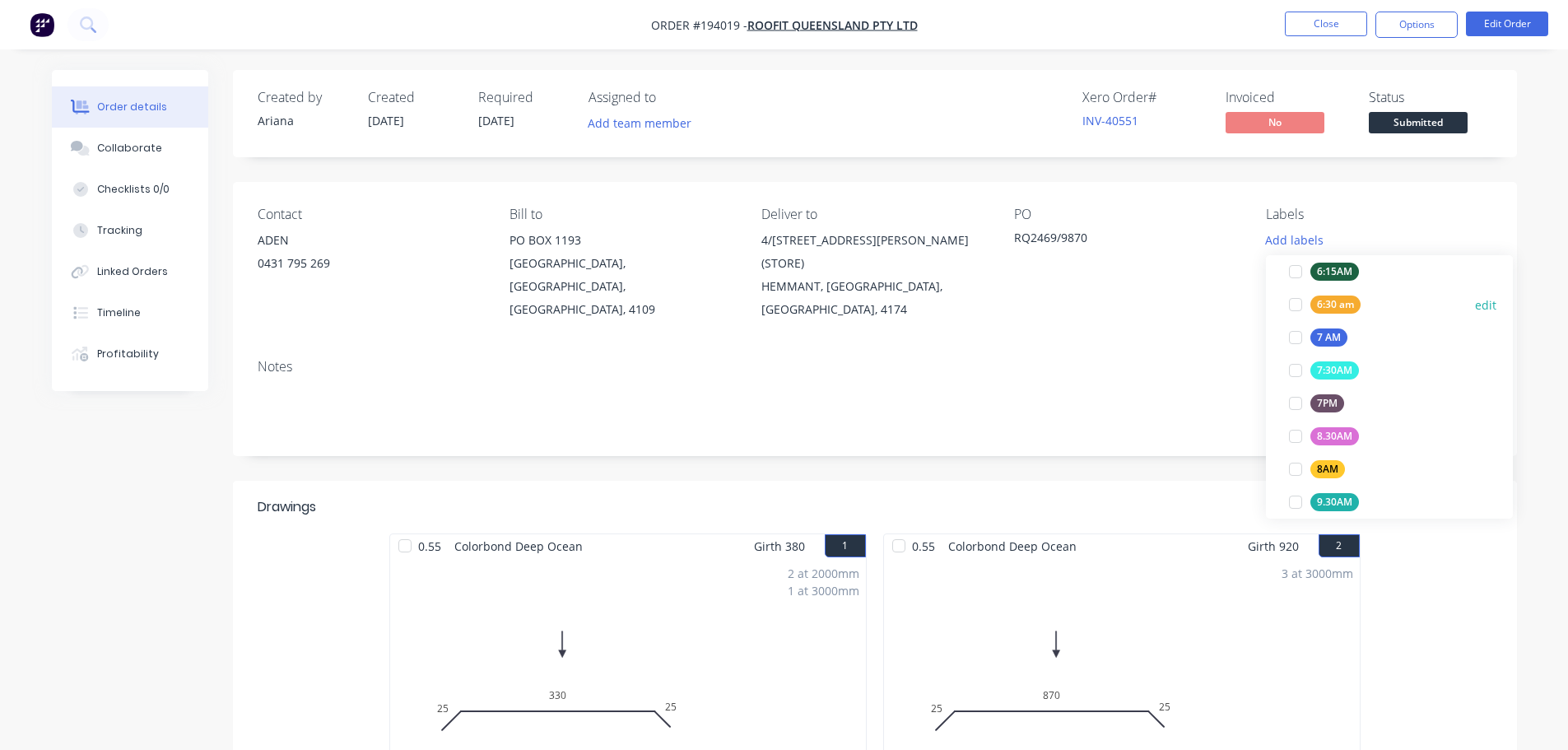
click at [1297, 303] on div at bounding box center [1296, 304] width 33 height 33
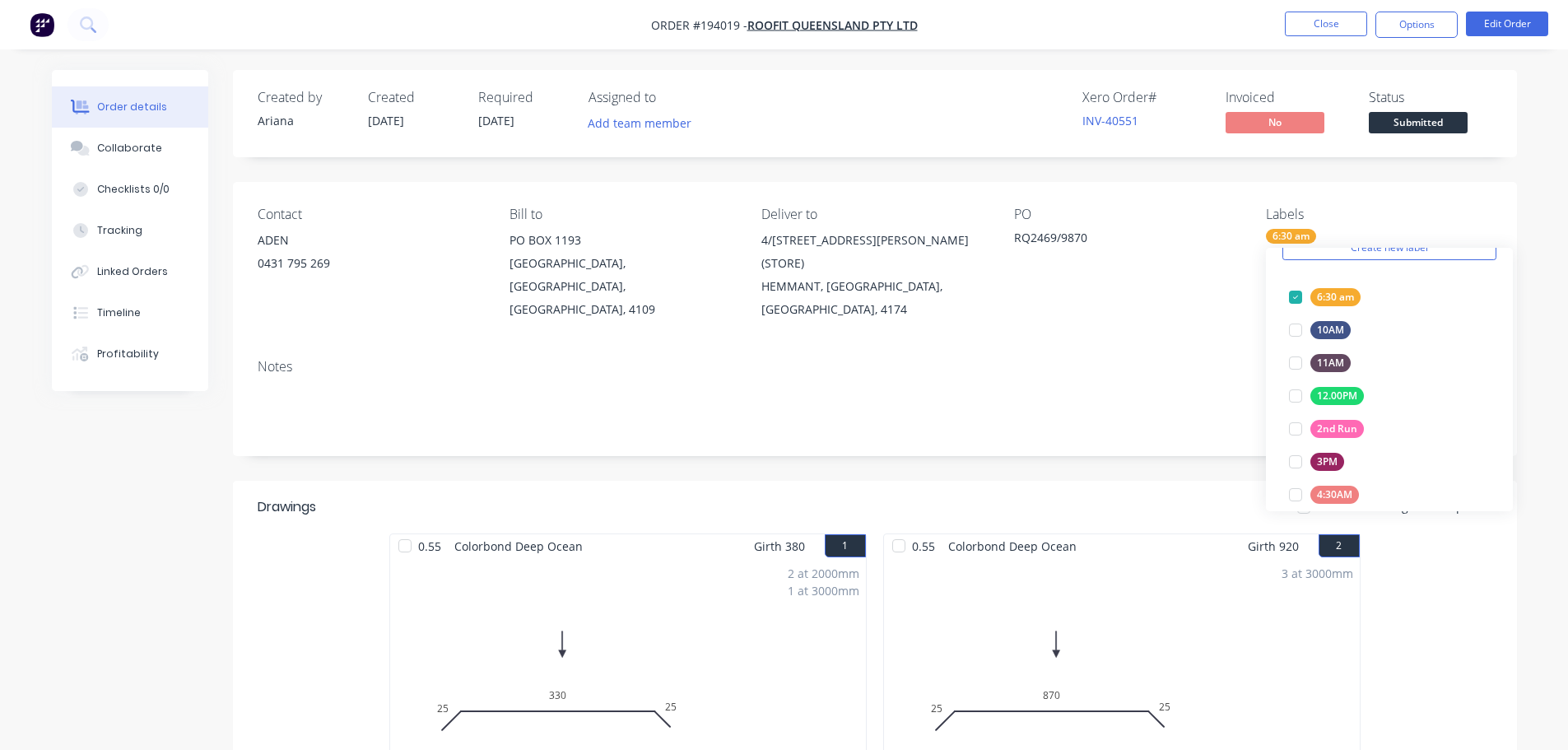
click at [1124, 346] on div "Notes" at bounding box center [875, 401] width 1284 height 111
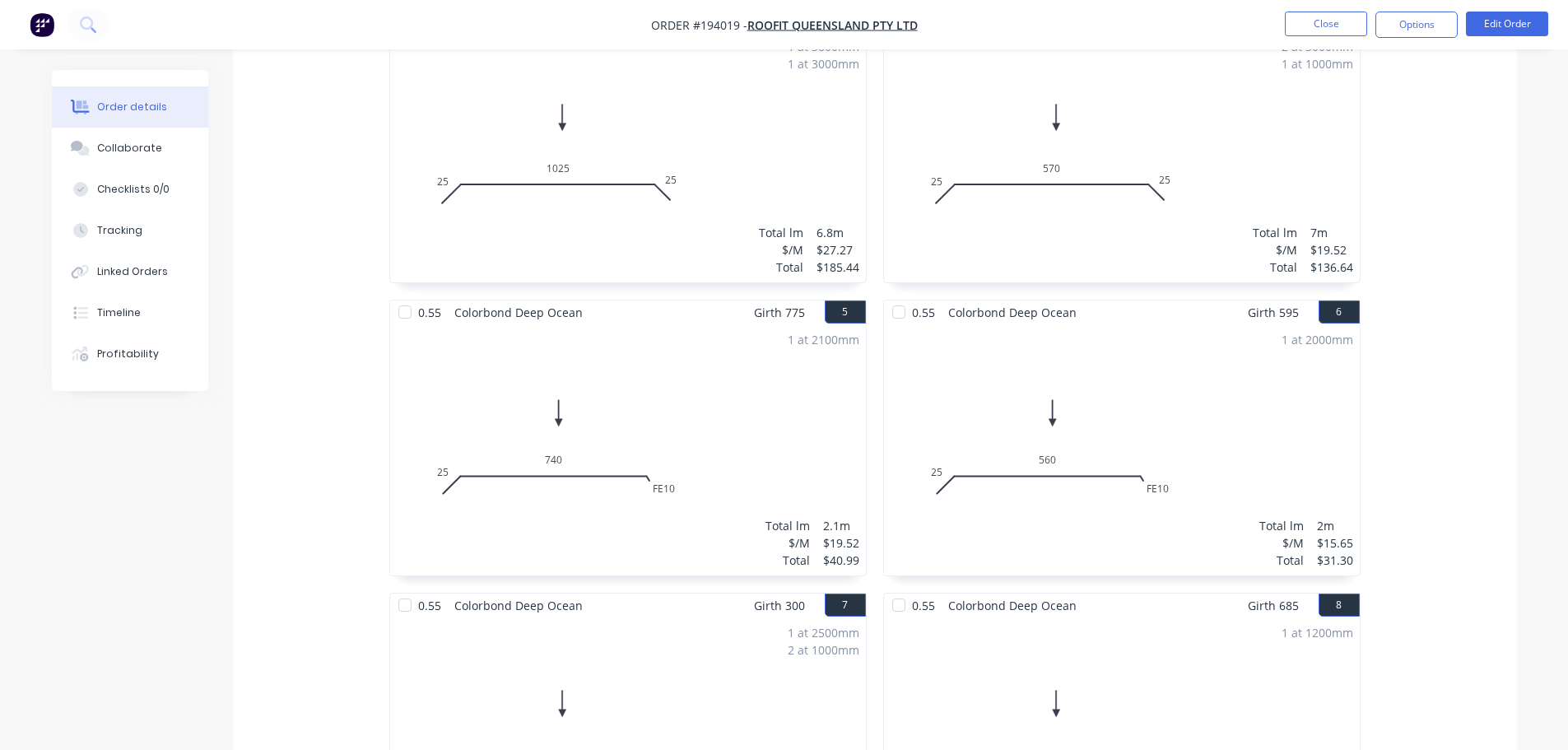
scroll to position [353, 0]
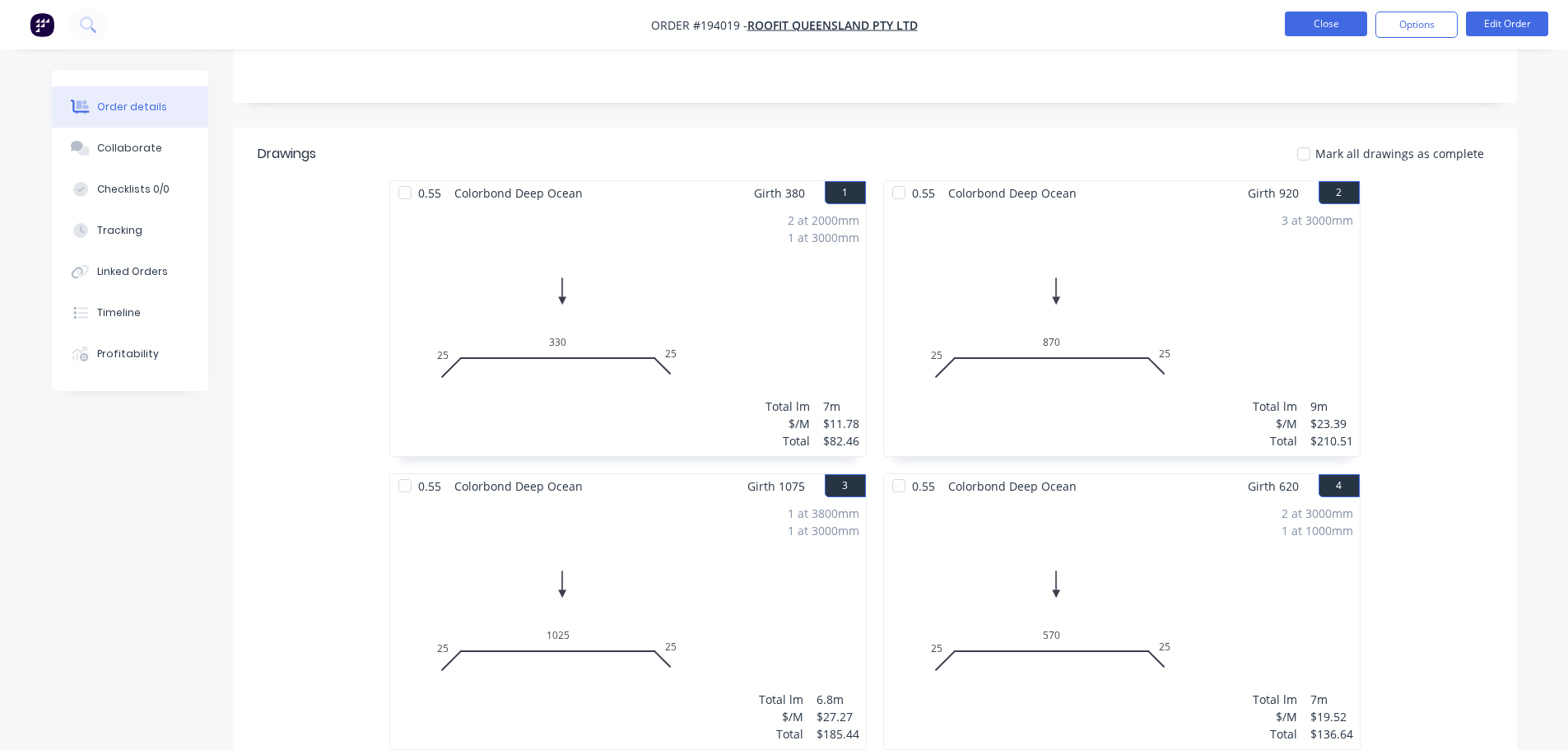
click at [1316, 31] on button "Close" at bounding box center [1325, 24] width 82 height 24
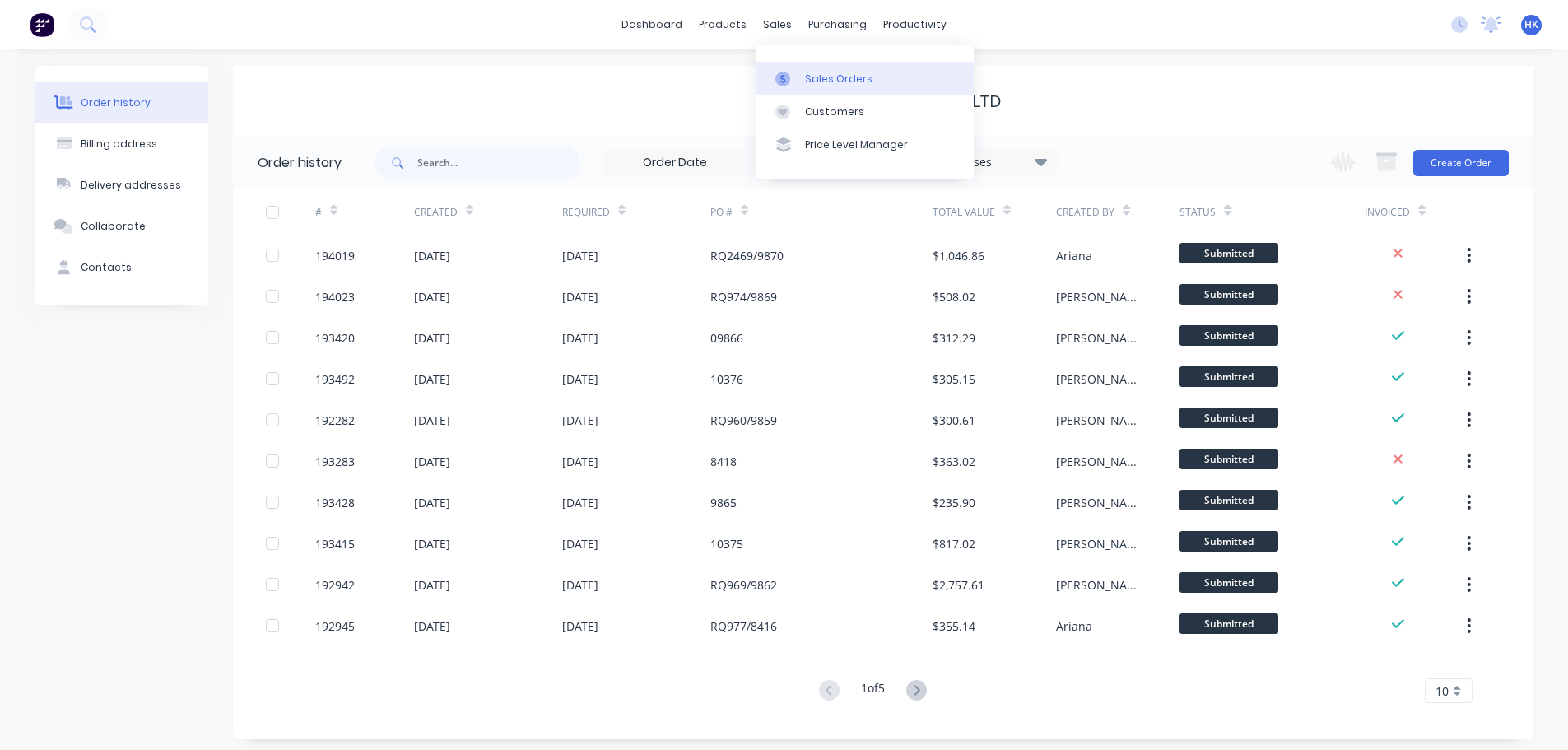
click at [808, 72] on div "Sales Orders" at bounding box center [838, 79] width 68 height 14
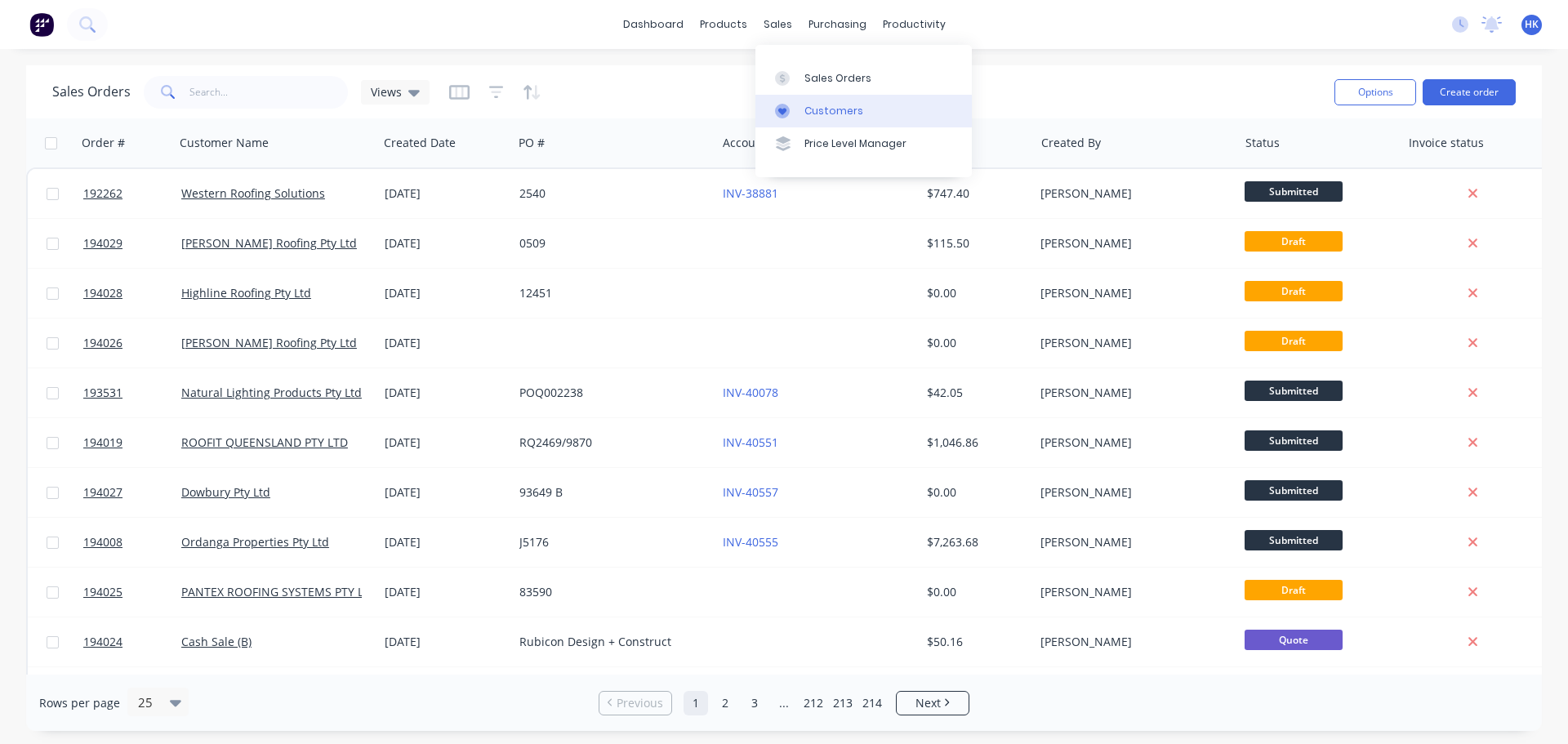
click at [812, 104] on div "Customers" at bounding box center [833, 111] width 58 height 14
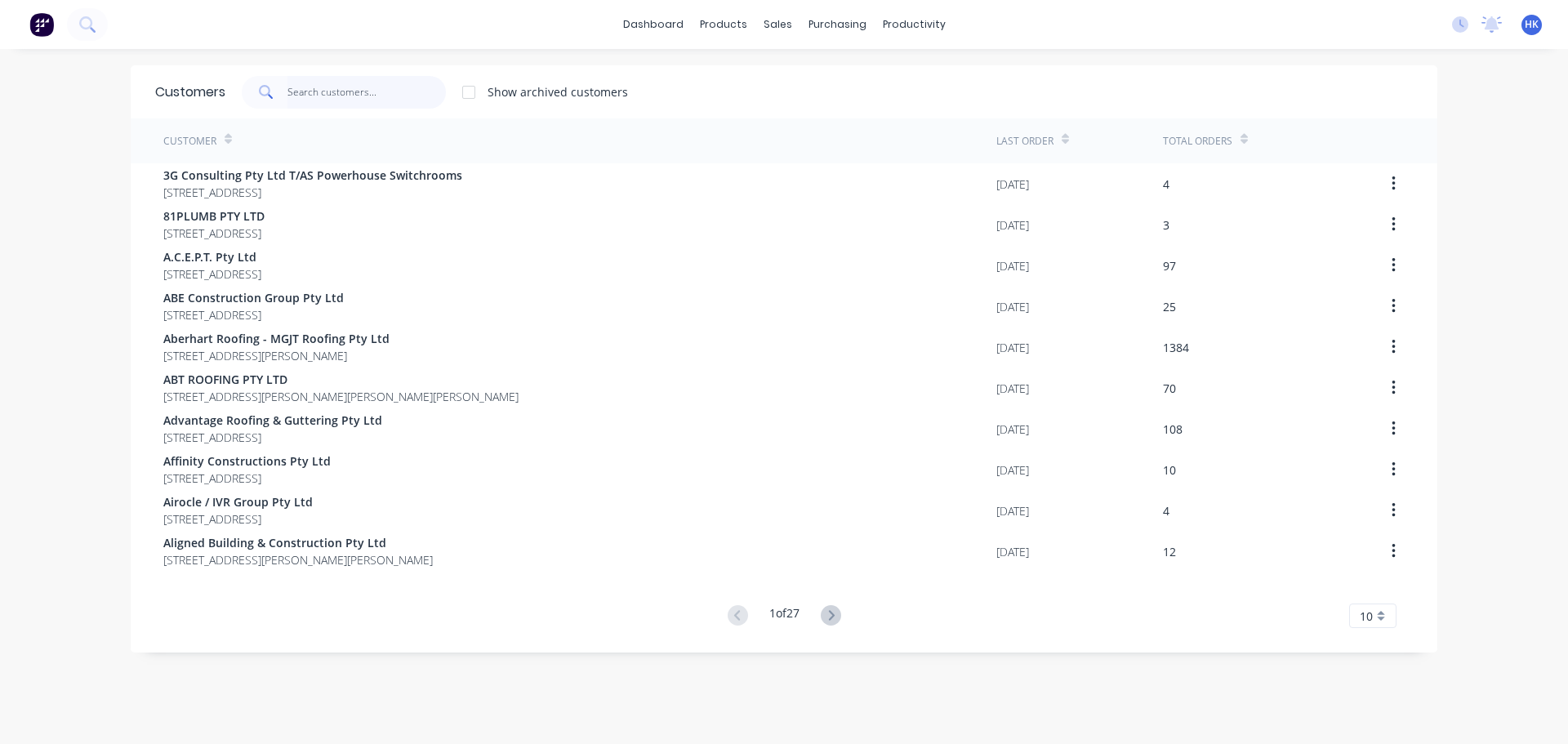
click at [369, 78] on input "text" at bounding box center [367, 93] width 159 height 32
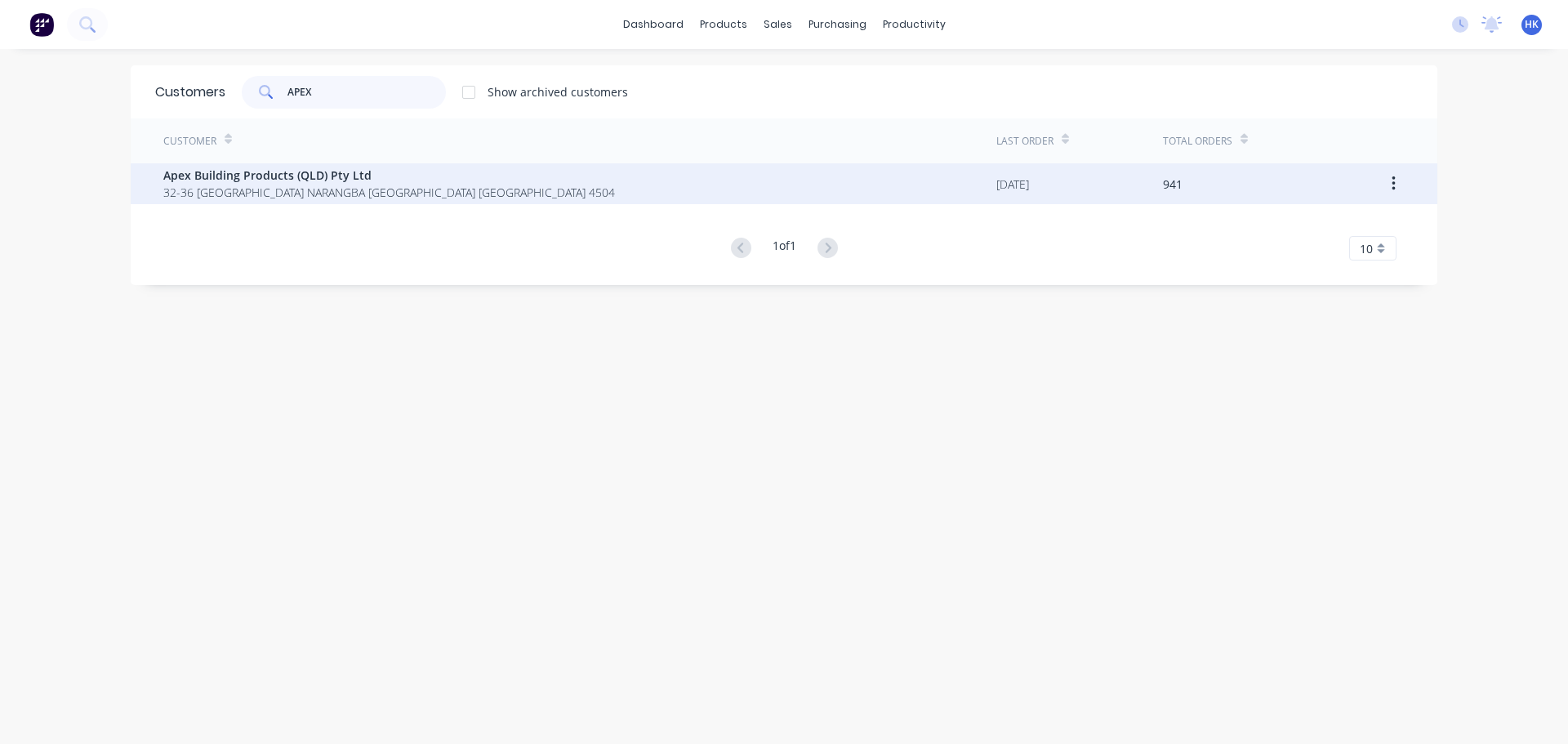
type input "APEX"
click at [373, 197] on span "32-36 Saltwater Circuit NARANGBA Queensland Australia 4504" at bounding box center [389, 192] width 452 height 17
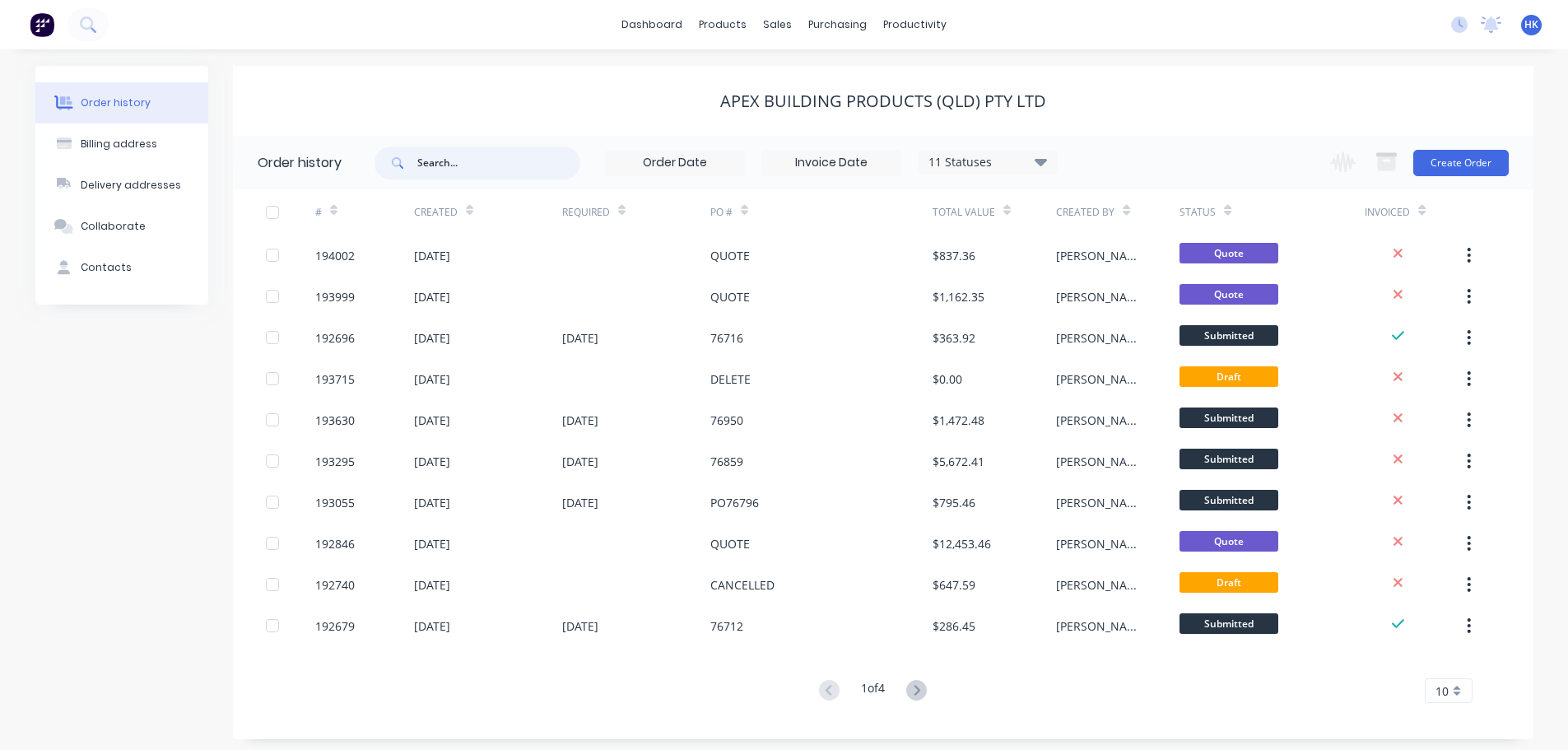
click at [443, 174] on input "text" at bounding box center [499, 163] width 163 height 33
type input "76950"
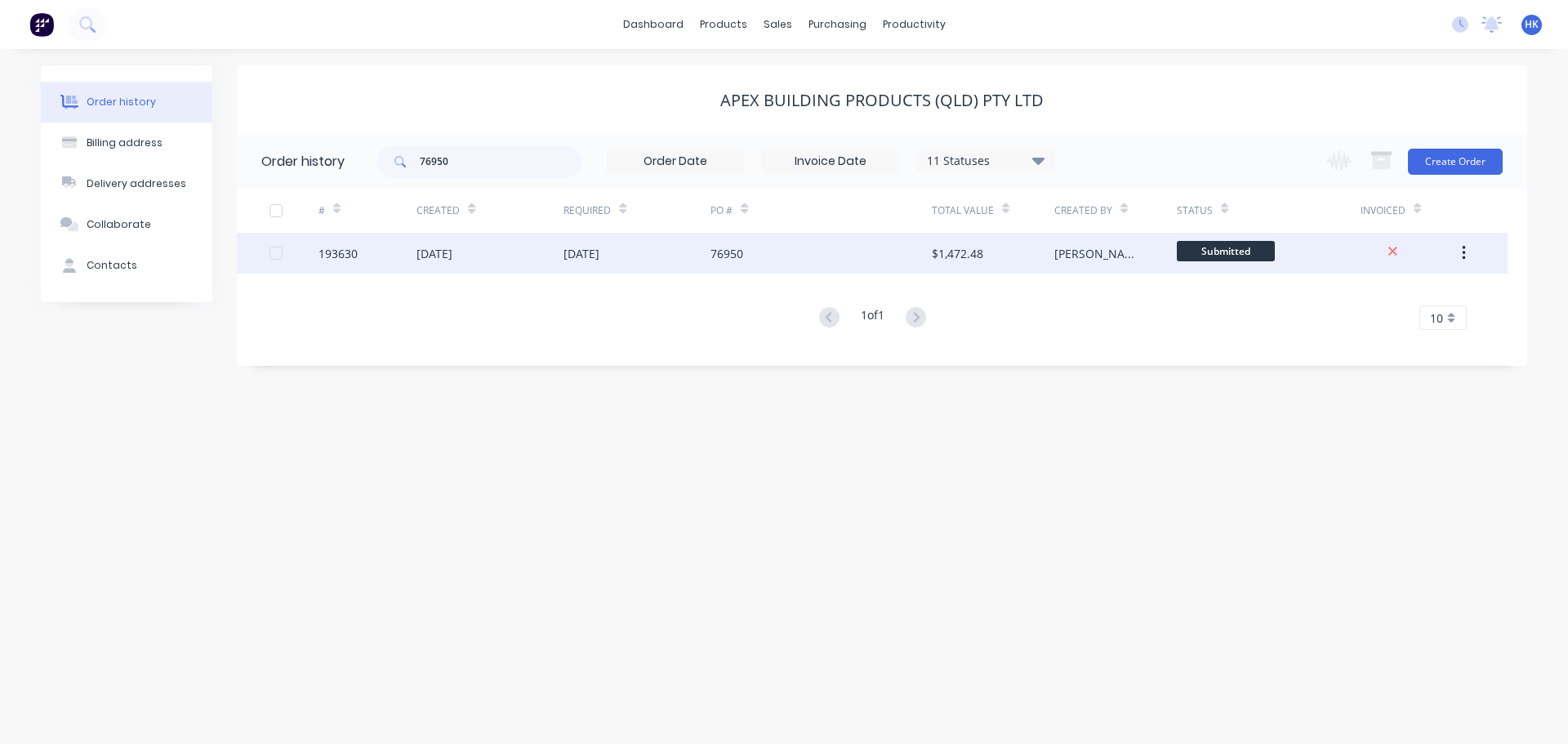
click at [738, 264] on div "76950" at bounding box center [820, 252] width 220 height 40
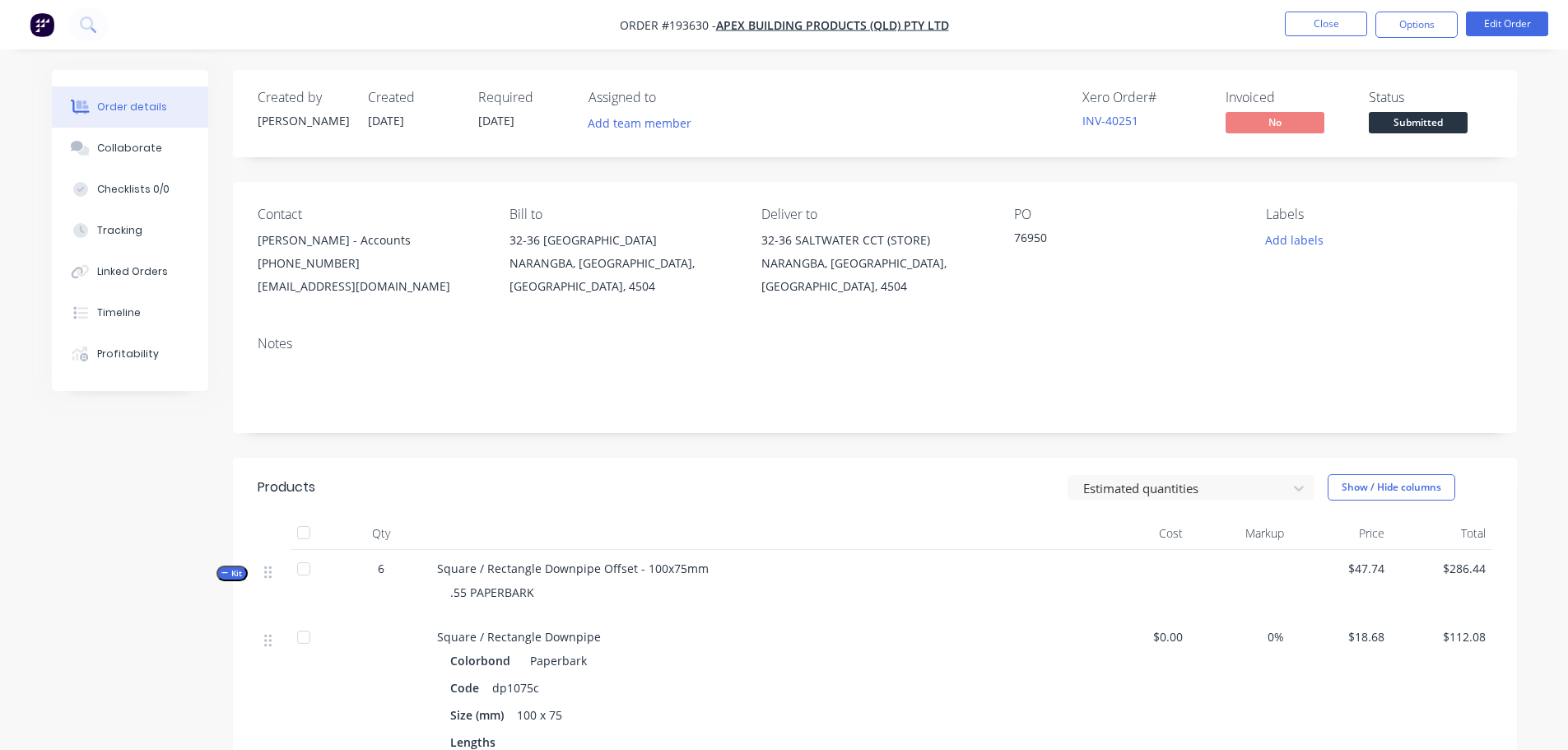
click at [1343, 34] on button "Close" at bounding box center [1325, 24] width 82 height 24
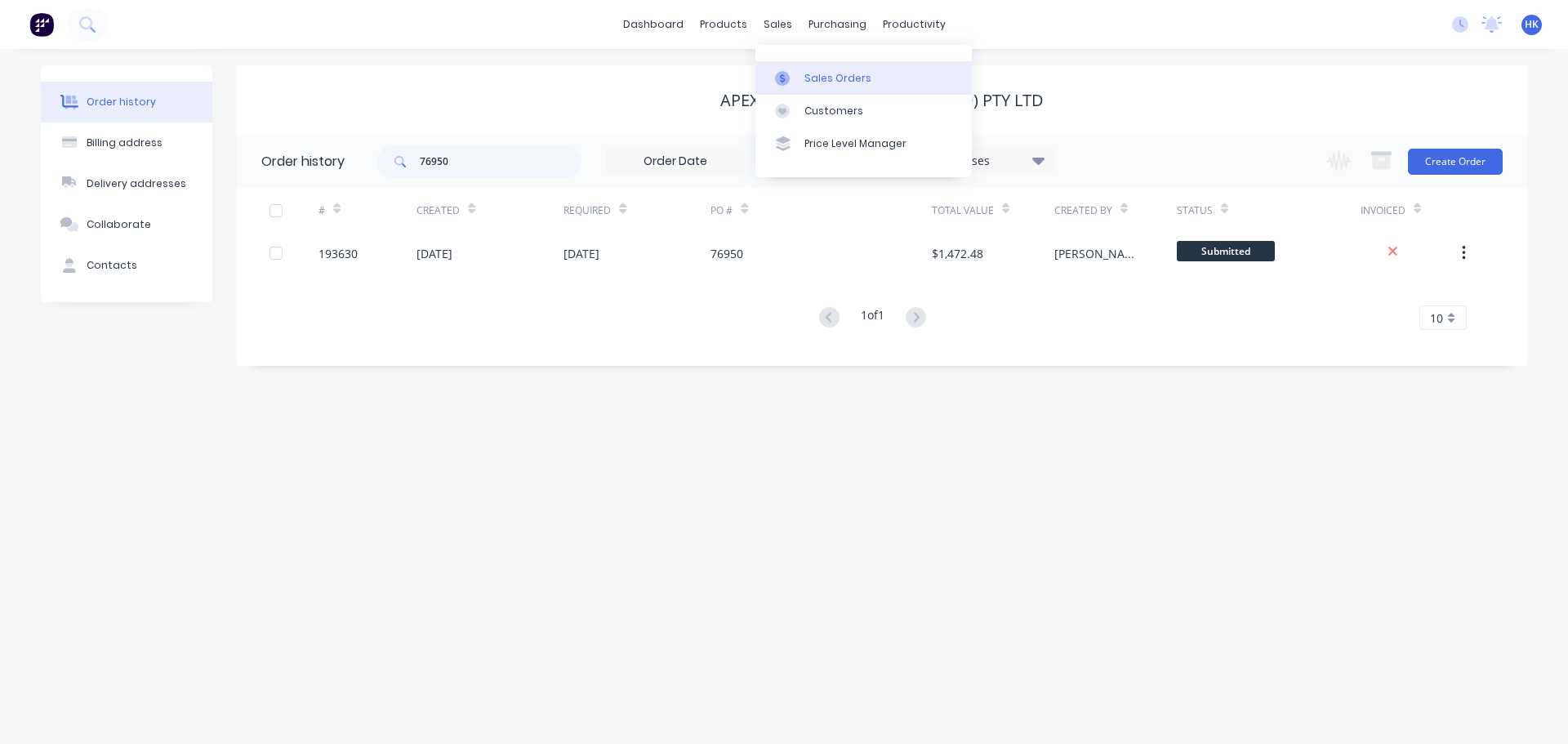
click at [794, 81] on div at bounding box center [787, 78] width 24 height 14
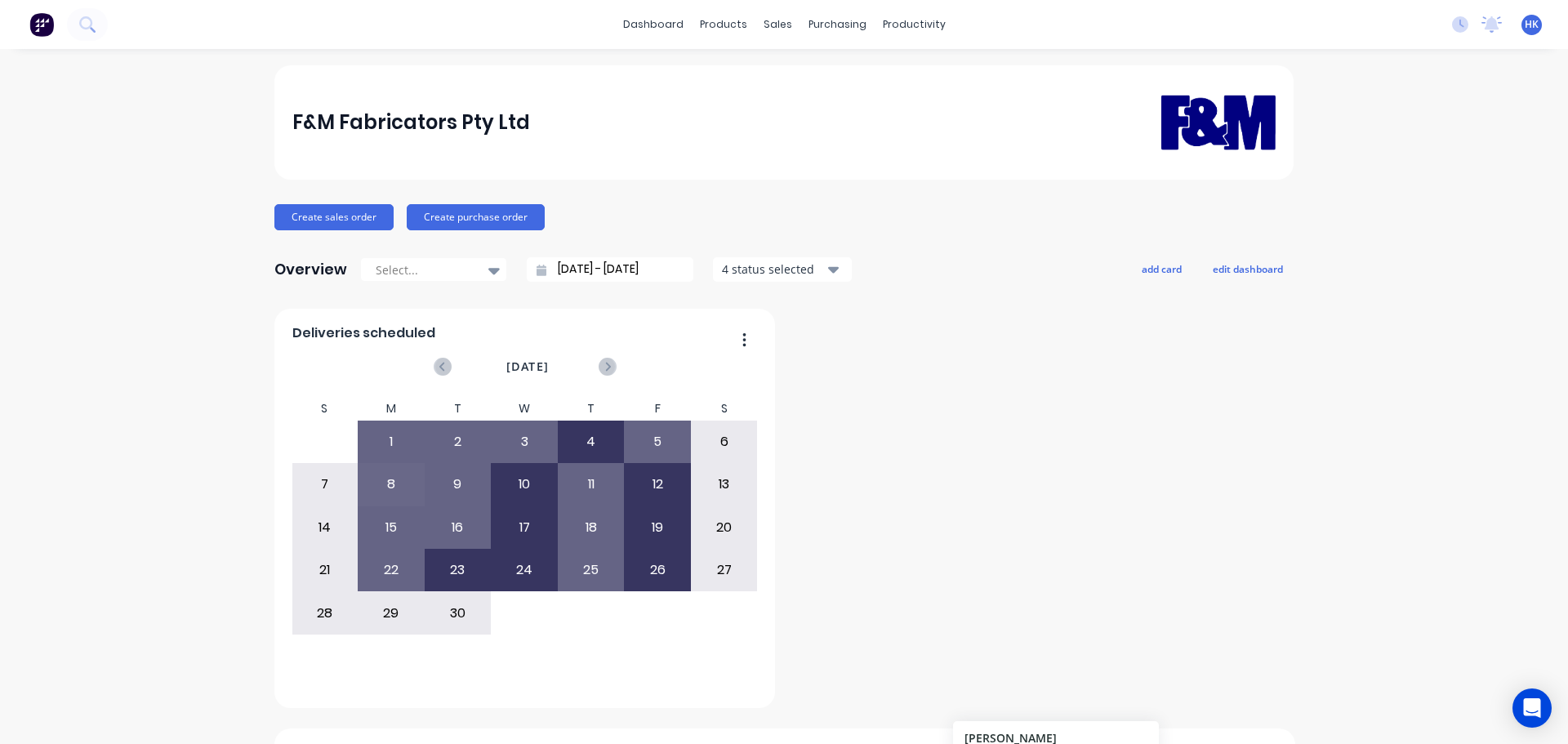
scroll to position [400, 0]
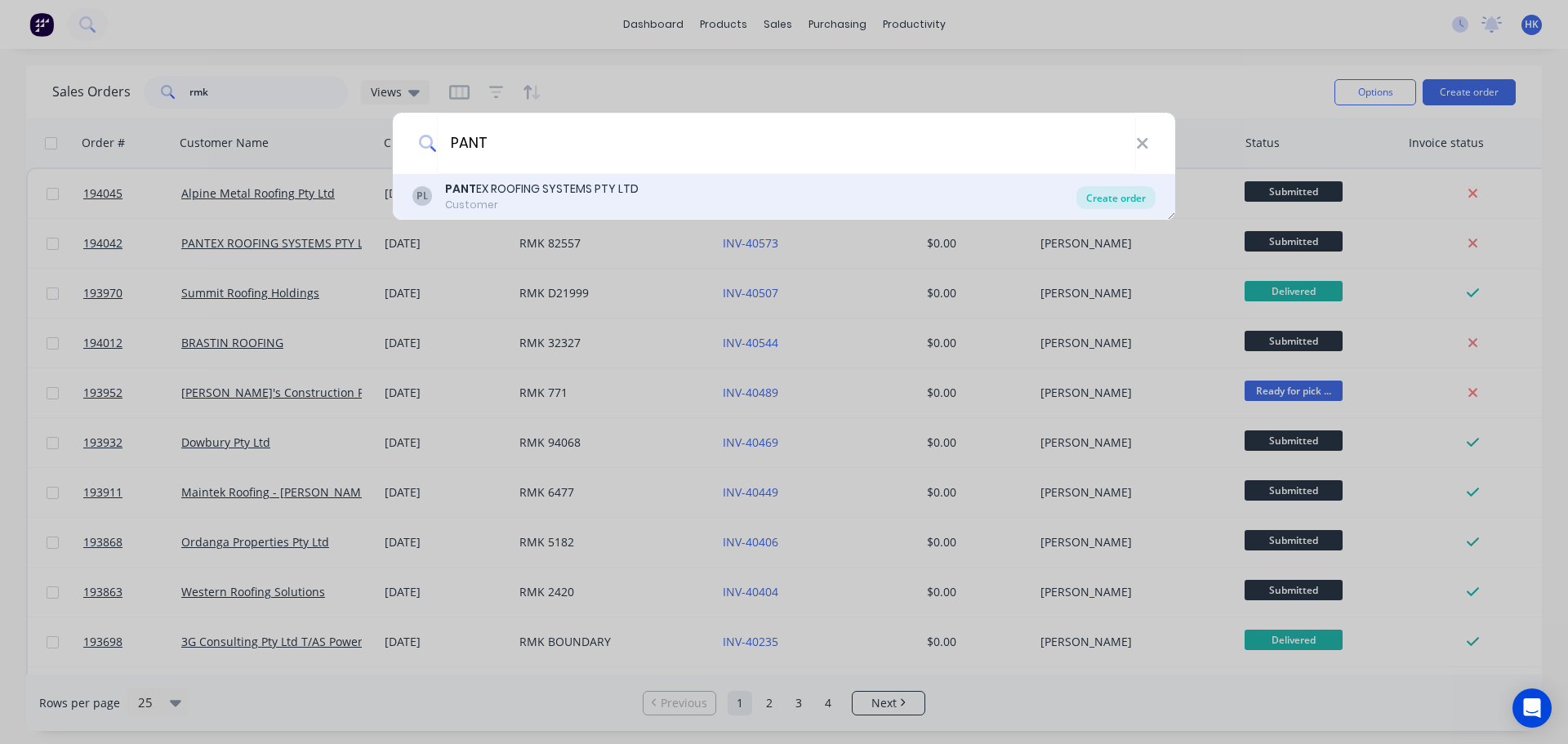
type input "PANT"
click at [1112, 196] on div "Create order" at bounding box center [1116, 197] width 79 height 22
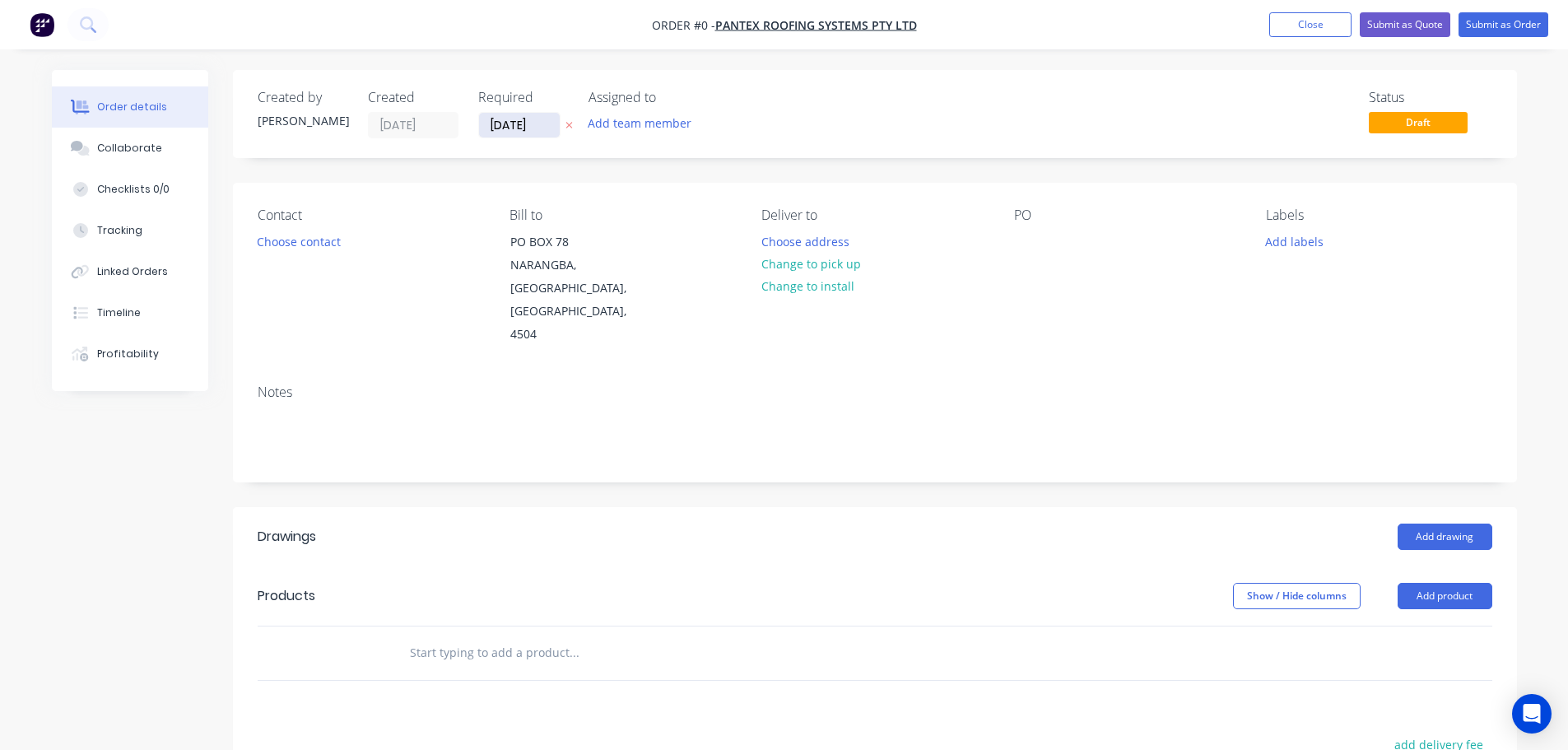
click at [512, 123] on input "[DATE]" at bounding box center [519, 125] width 81 height 24
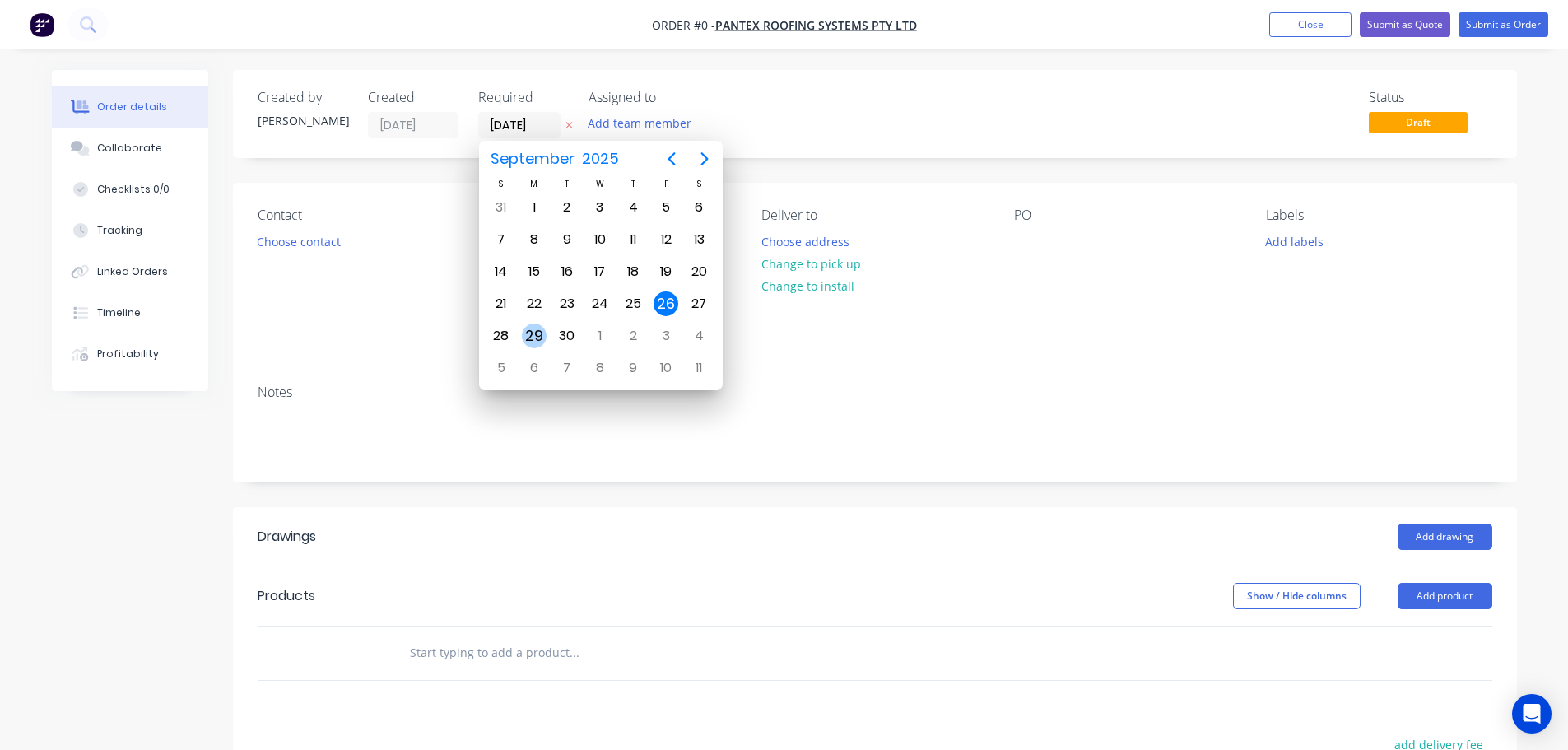
click at [537, 340] on div "29" at bounding box center [533, 335] width 24 height 24
type input "[DATE]"
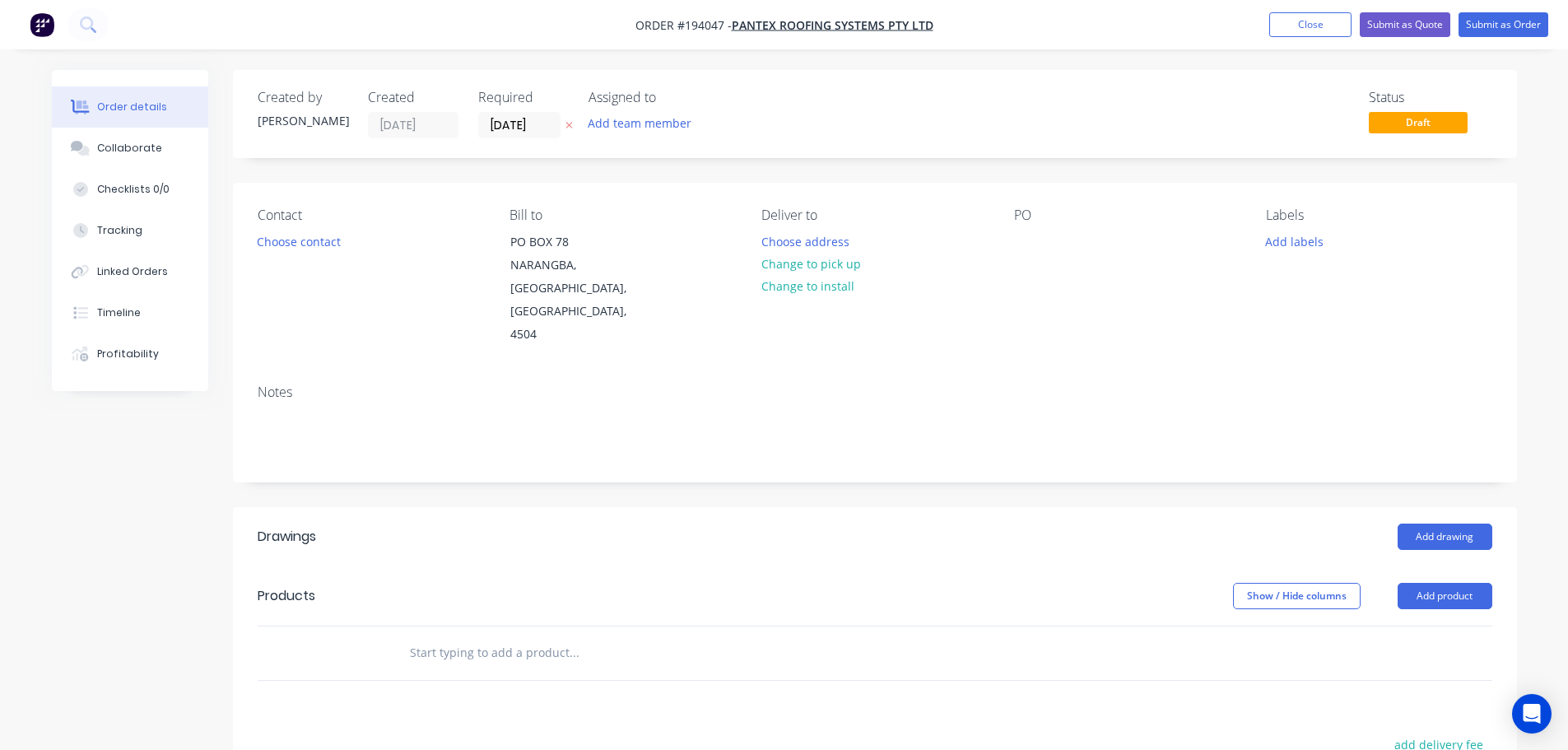
click at [299, 249] on button "Choose contact" at bounding box center [299, 241] width 101 height 23
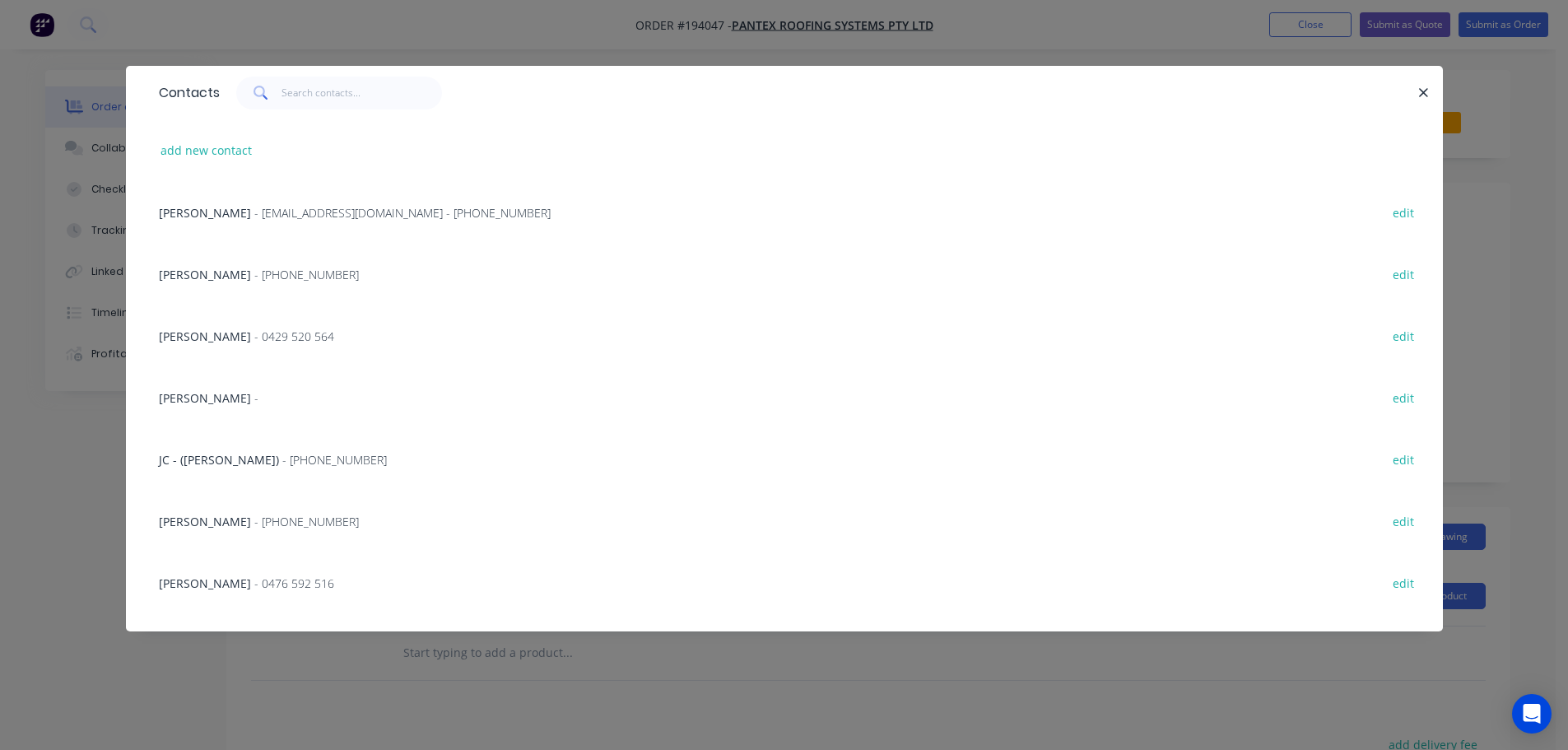
drag, startPoint x: 284, startPoint y: 218, endPoint x: 327, endPoint y: 214, distance: 43.2
click at [284, 217] on span "- [EMAIL_ADDRESS][DOMAIN_NAME] - [PHONE_NUMBER]" at bounding box center [402, 212] width 296 height 15
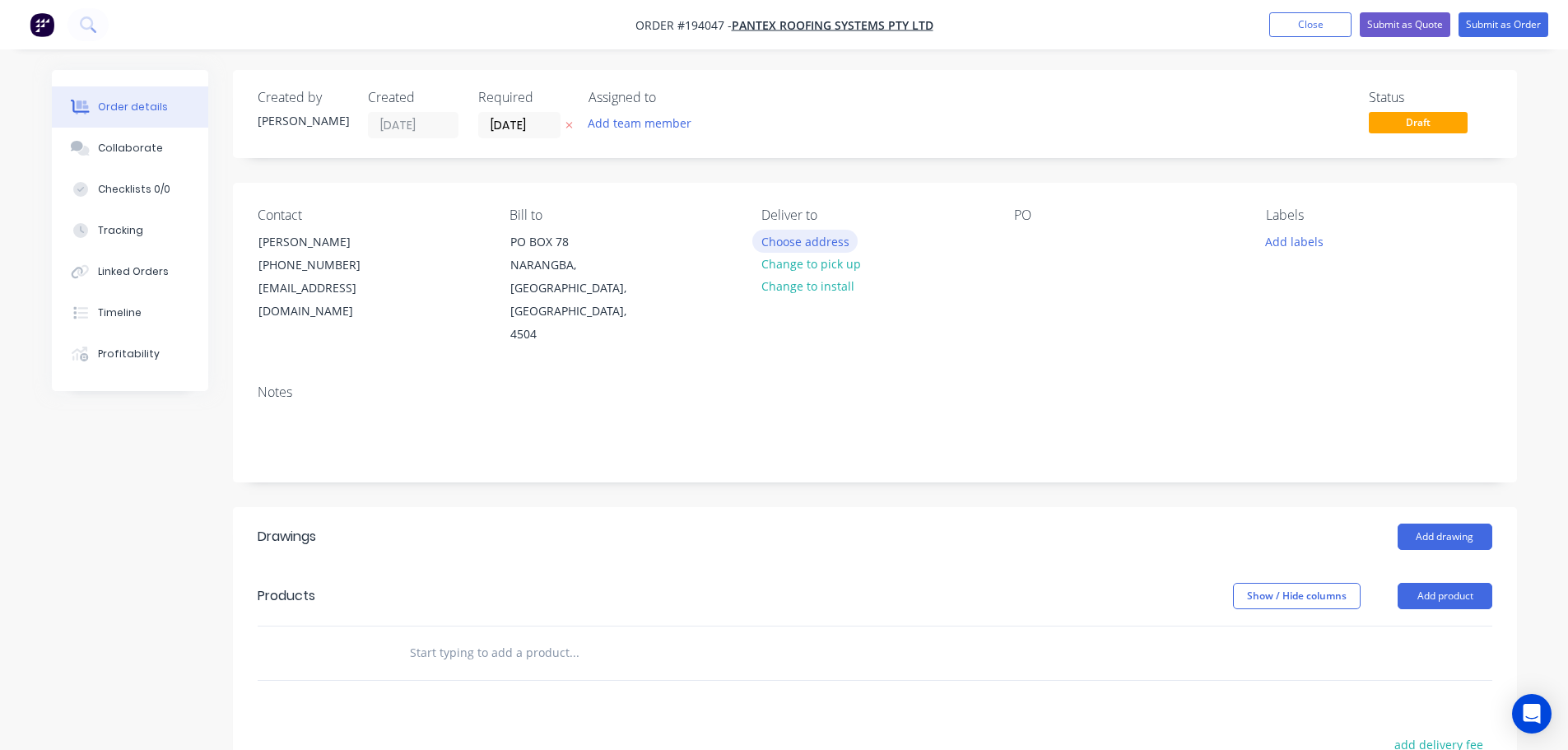
click at [812, 245] on button "Choose address" at bounding box center [805, 241] width 105 height 23
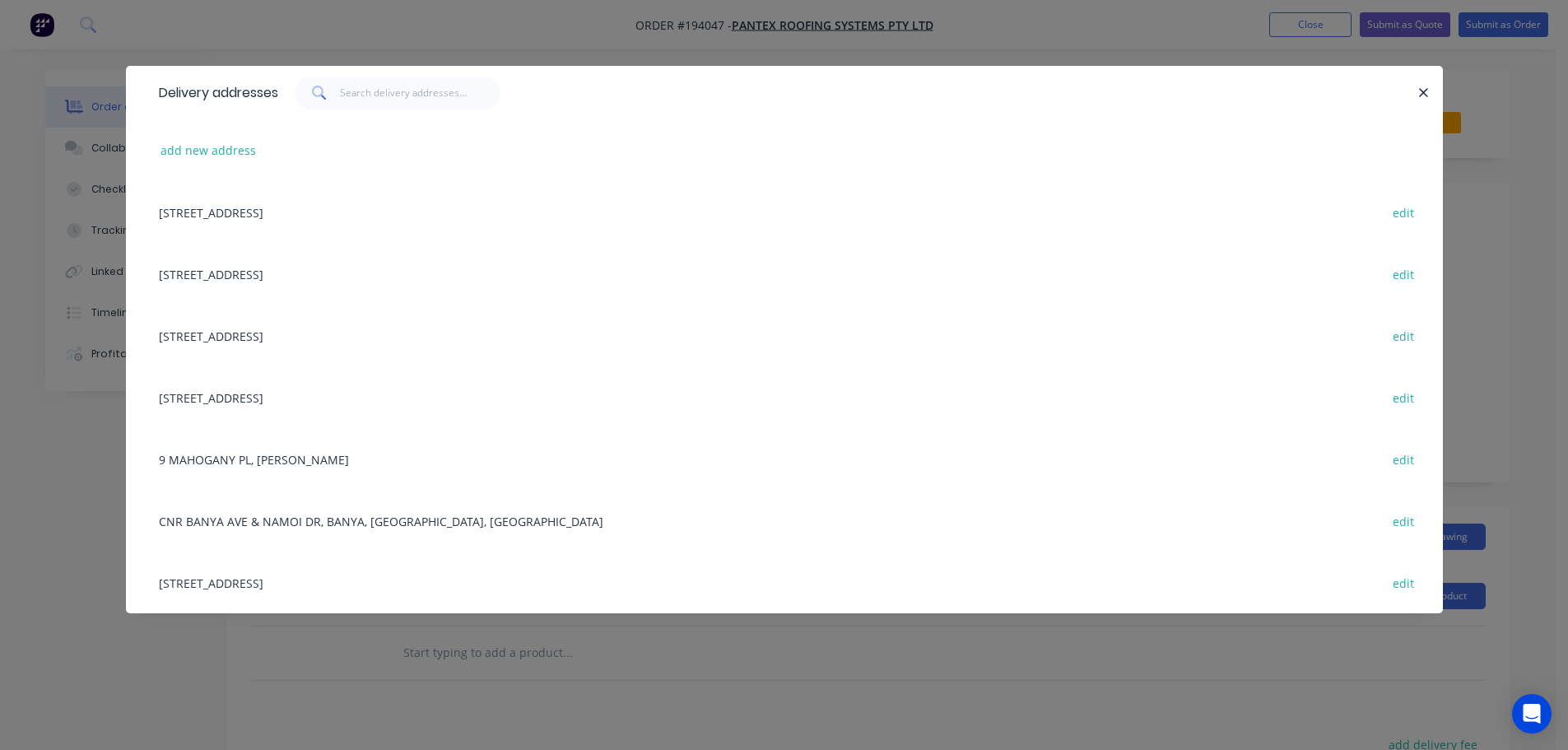
click at [410, 578] on div "[STREET_ADDRESS] edit" at bounding box center [784, 582] width 1267 height 62
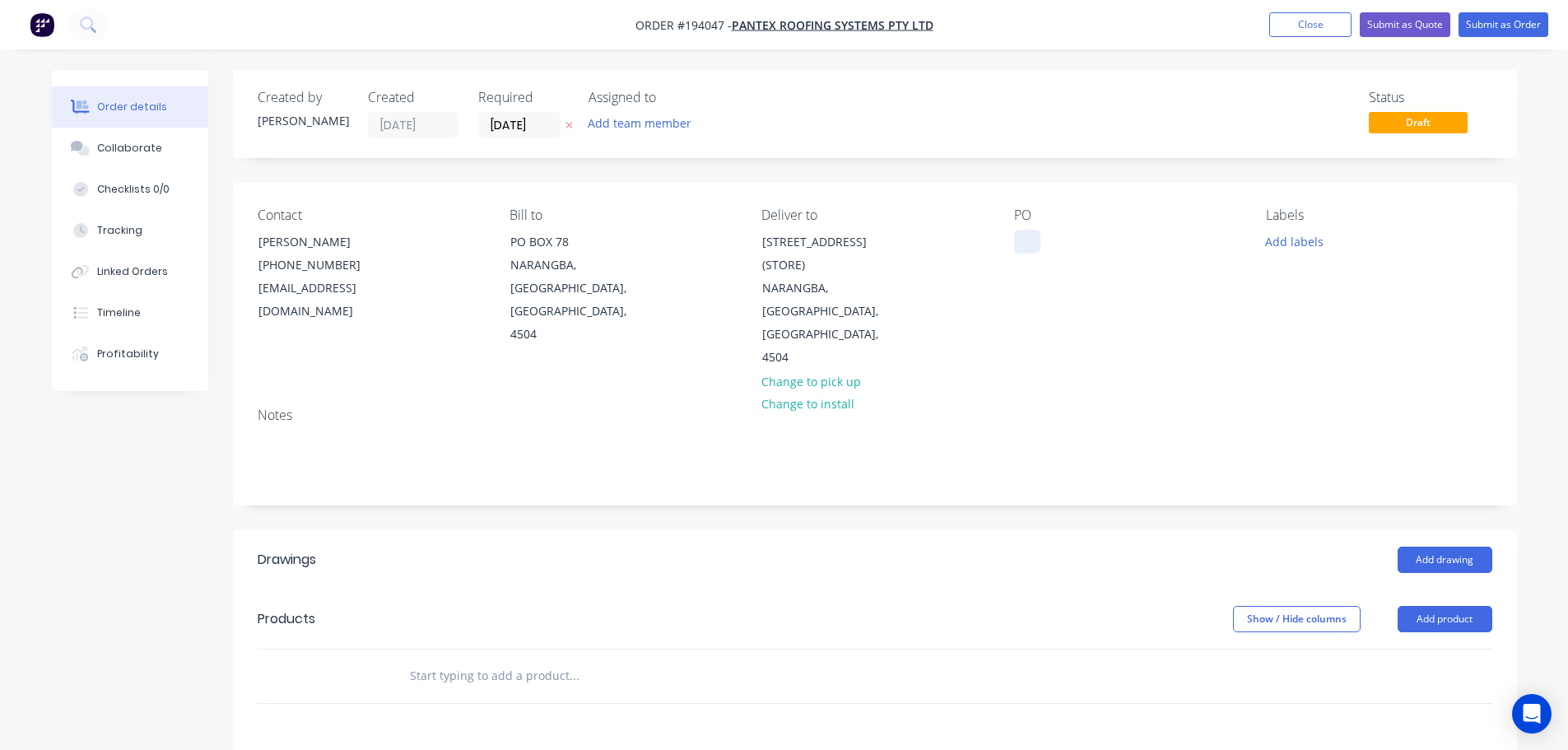
click at [1021, 248] on div at bounding box center [1027, 242] width 26 height 24
click at [1267, 245] on button "Add labels" at bounding box center [1295, 241] width 76 height 23
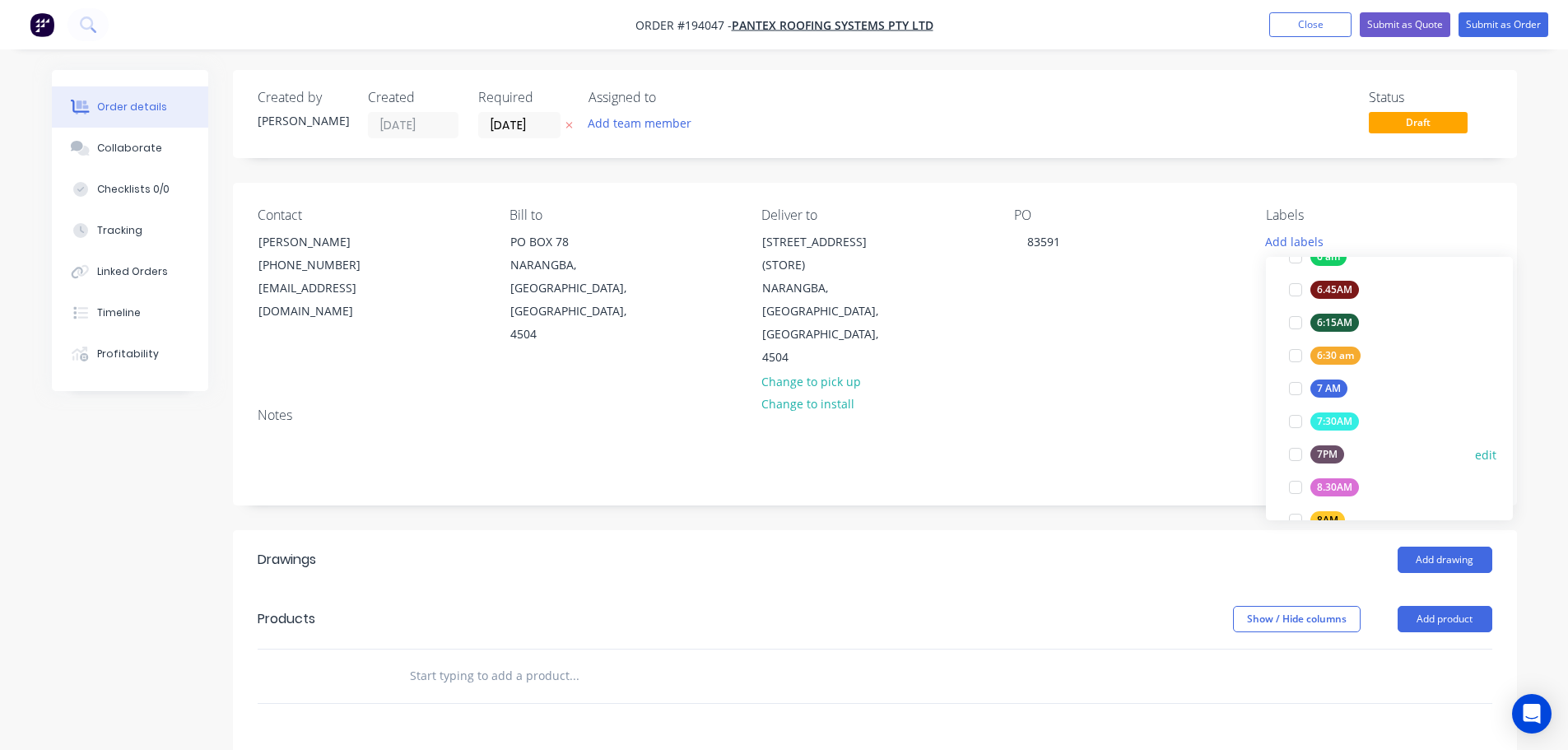
scroll to position [412, 0]
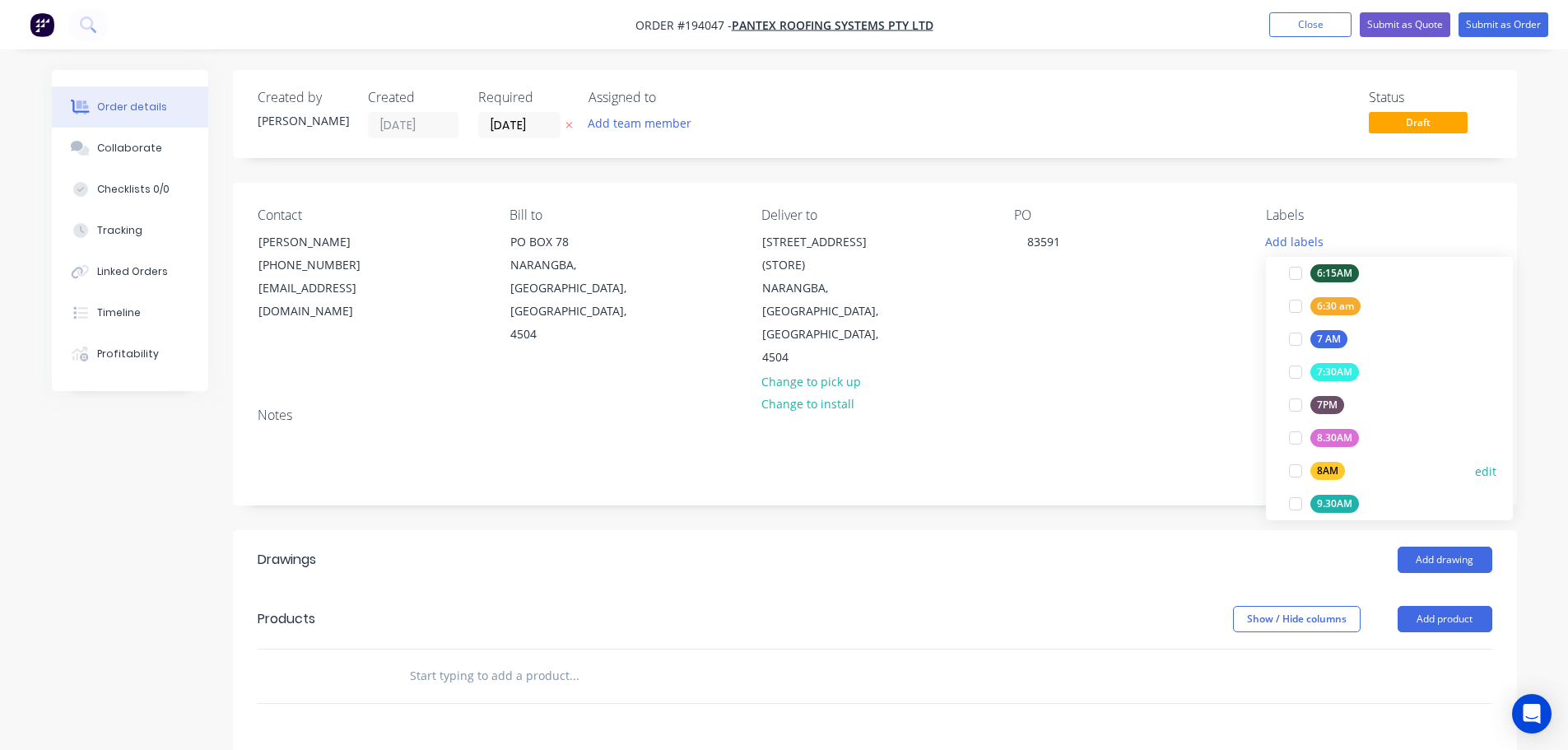
click at [1291, 467] on div at bounding box center [1296, 471] width 33 height 33
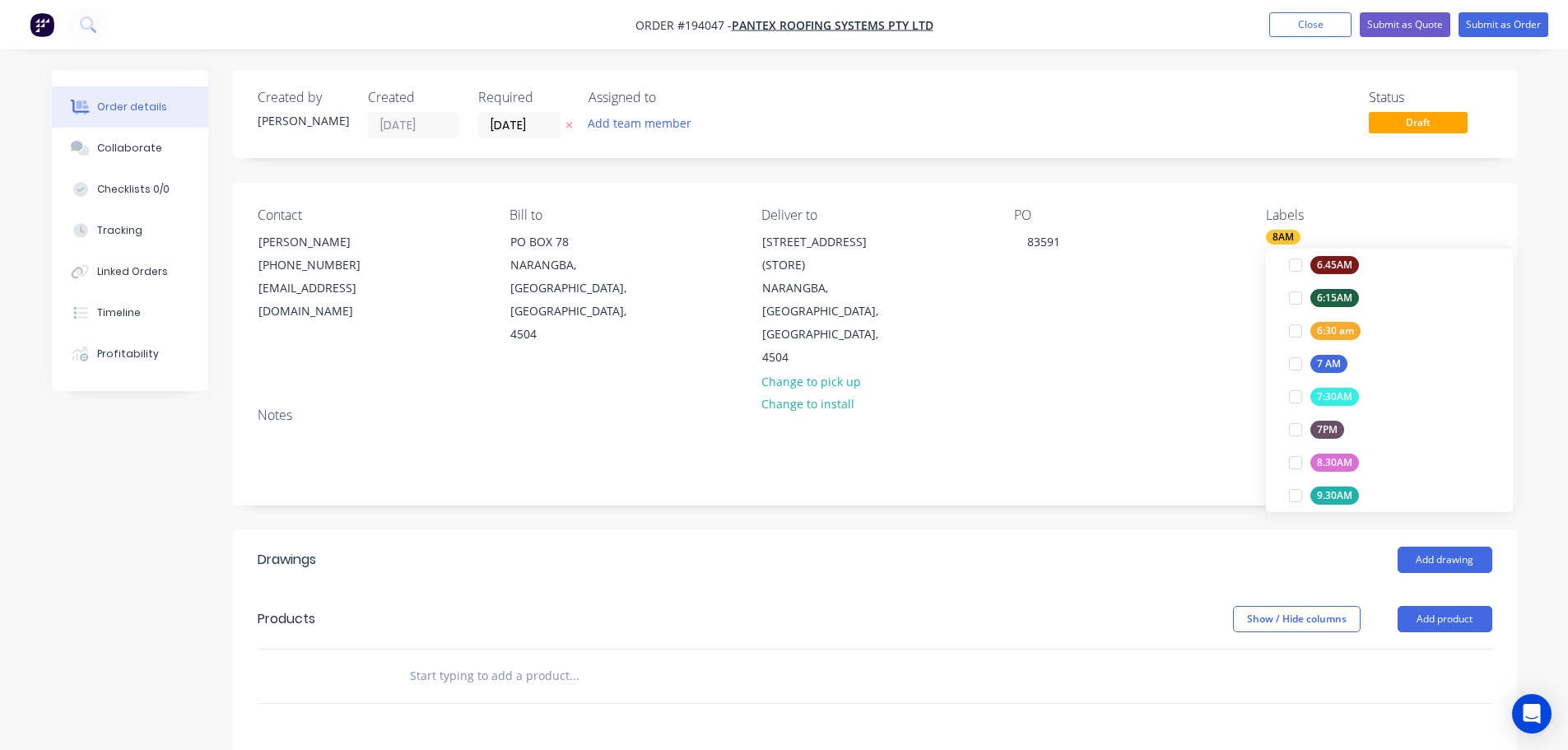
scroll to position [0, 0]
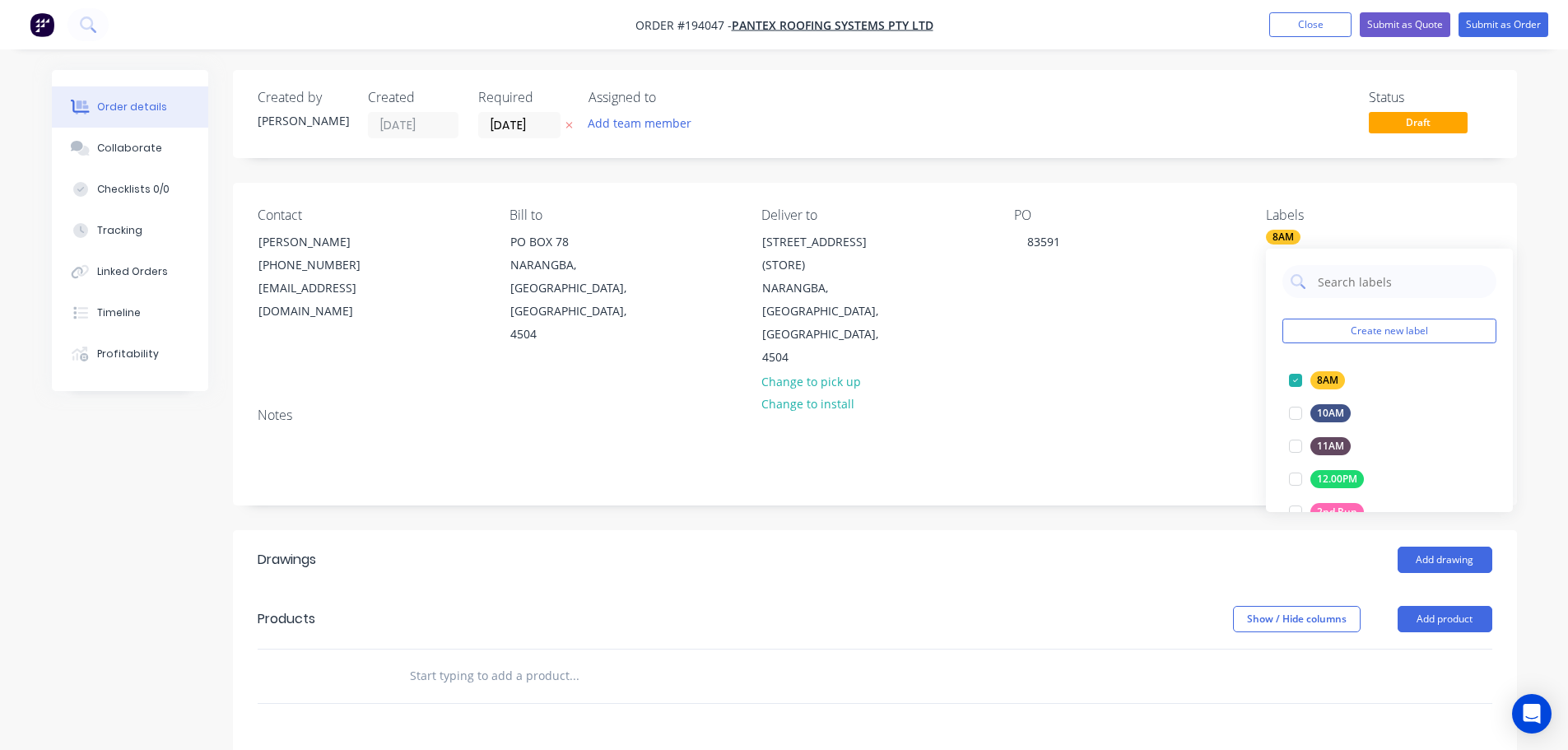
click at [1153, 547] on div "Add drawing" at bounding box center [1006, 560] width 972 height 26
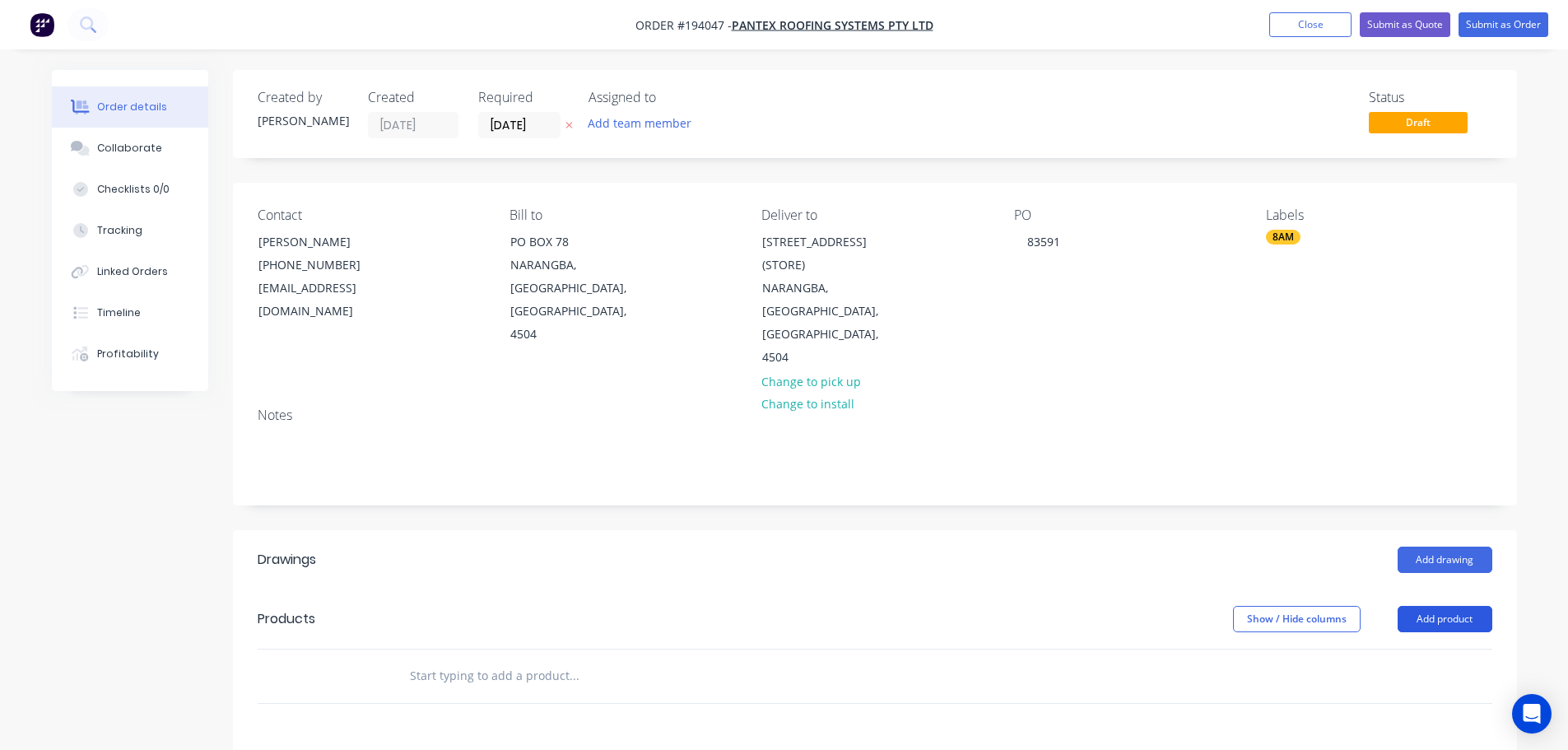
click at [1478, 606] on button "Add product" at bounding box center [1445, 619] width 95 height 26
click at [1458, 547] on button "Add drawing" at bounding box center [1445, 560] width 95 height 26
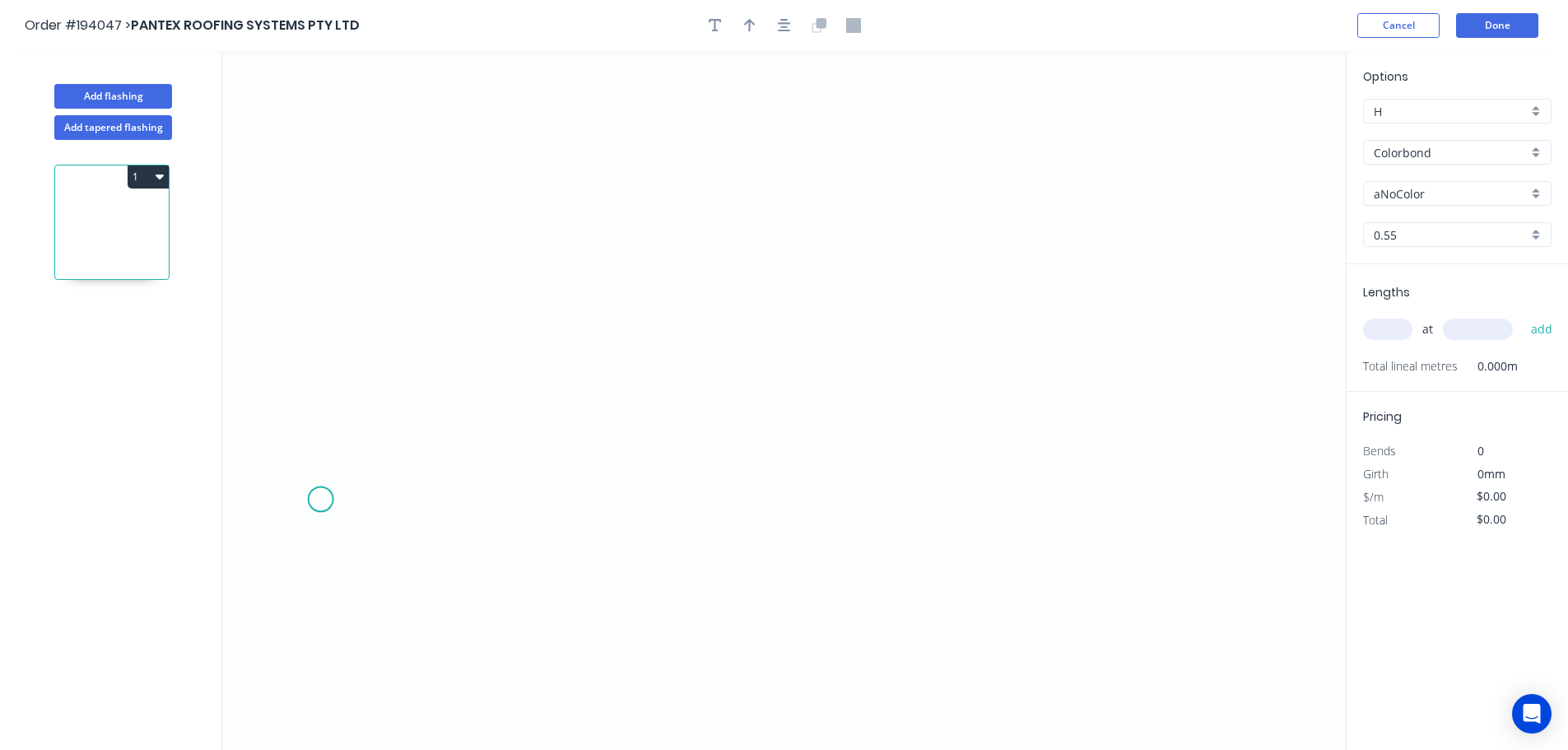
click at [320, 500] on icon "0" at bounding box center [783, 400] width 1123 height 699
click at [447, 418] on icon at bounding box center [385, 457] width 127 height 82
click at [889, 285] on icon "0 ?" at bounding box center [783, 400] width 1123 height 699
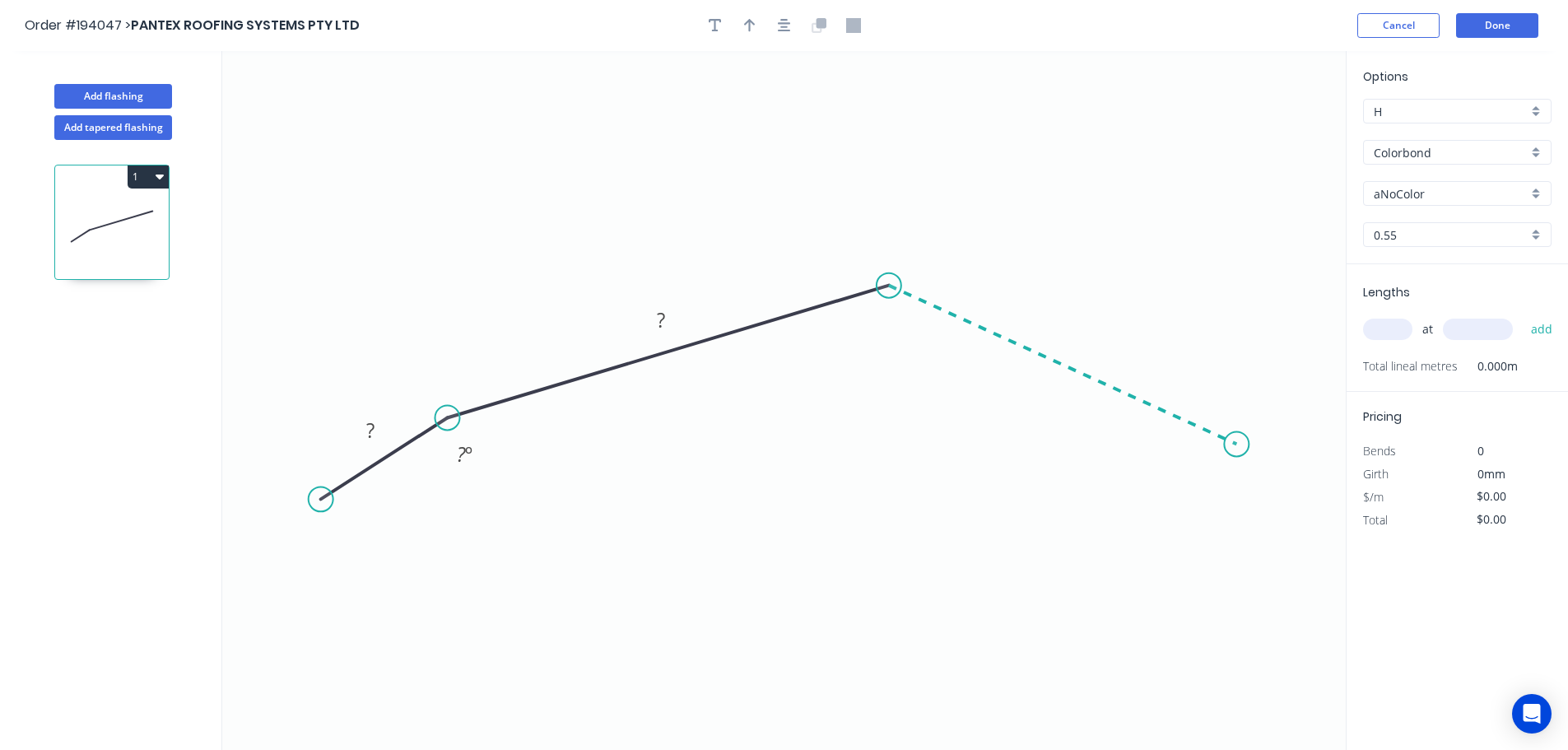
click at [1237, 445] on icon "0 ? ? ? º" at bounding box center [783, 400] width 1123 height 699
click at [1320, 553] on icon "0 ? ? ? ? º ? º" at bounding box center [783, 400] width 1123 height 699
click at [783, 35] on button "button" at bounding box center [784, 25] width 24 height 24
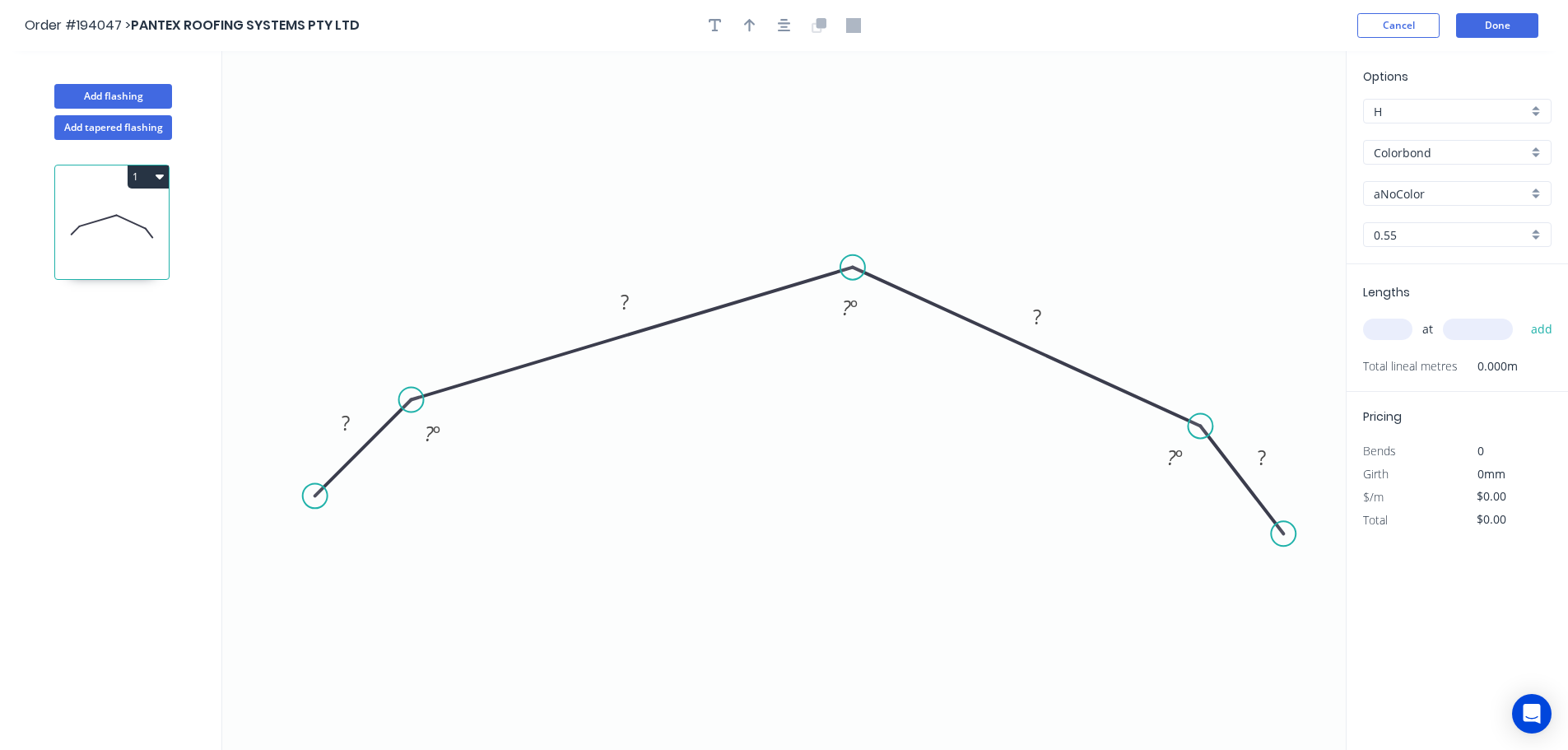
drag, startPoint x: 280, startPoint y: 482, endPoint x: 314, endPoint y: 507, distance: 42.2
click at [314, 507] on circle at bounding box center [315, 495] width 24 height 24
click at [347, 416] on tspan "?" at bounding box center [345, 423] width 8 height 27
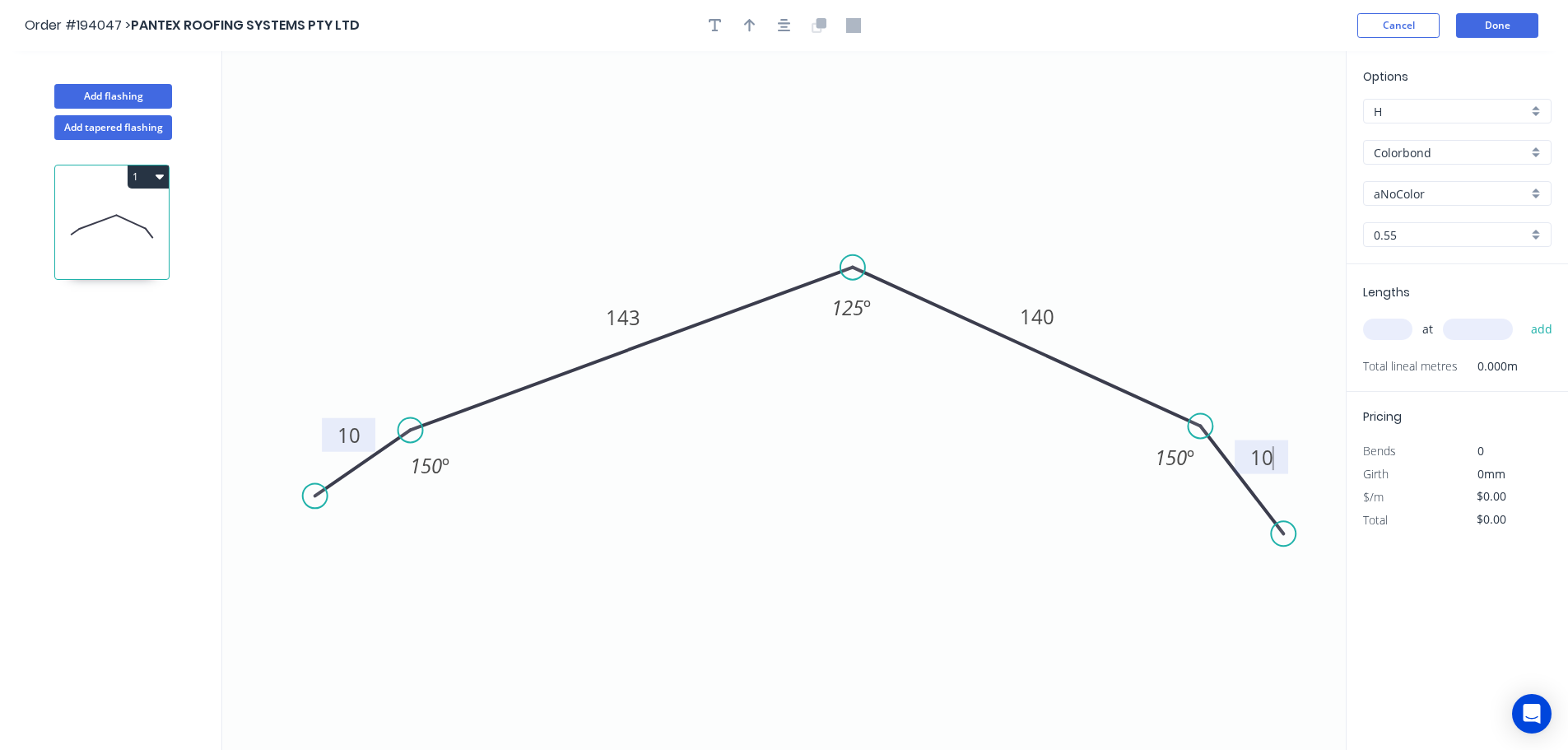
click at [406, 428] on circle at bounding box center [410, 429] width 24 height 24
type input "$12.84"
drag, startPoint x: 311, startPoint y: 492, endPoint x: 321, endPoint y: 532, distance: 41.2
click at [321, 532] on circle at bounding box center [321, 531] width 24 height 24
click at [779, 28] on icon "button" at bounding box center [784, 25] width 14 height 14
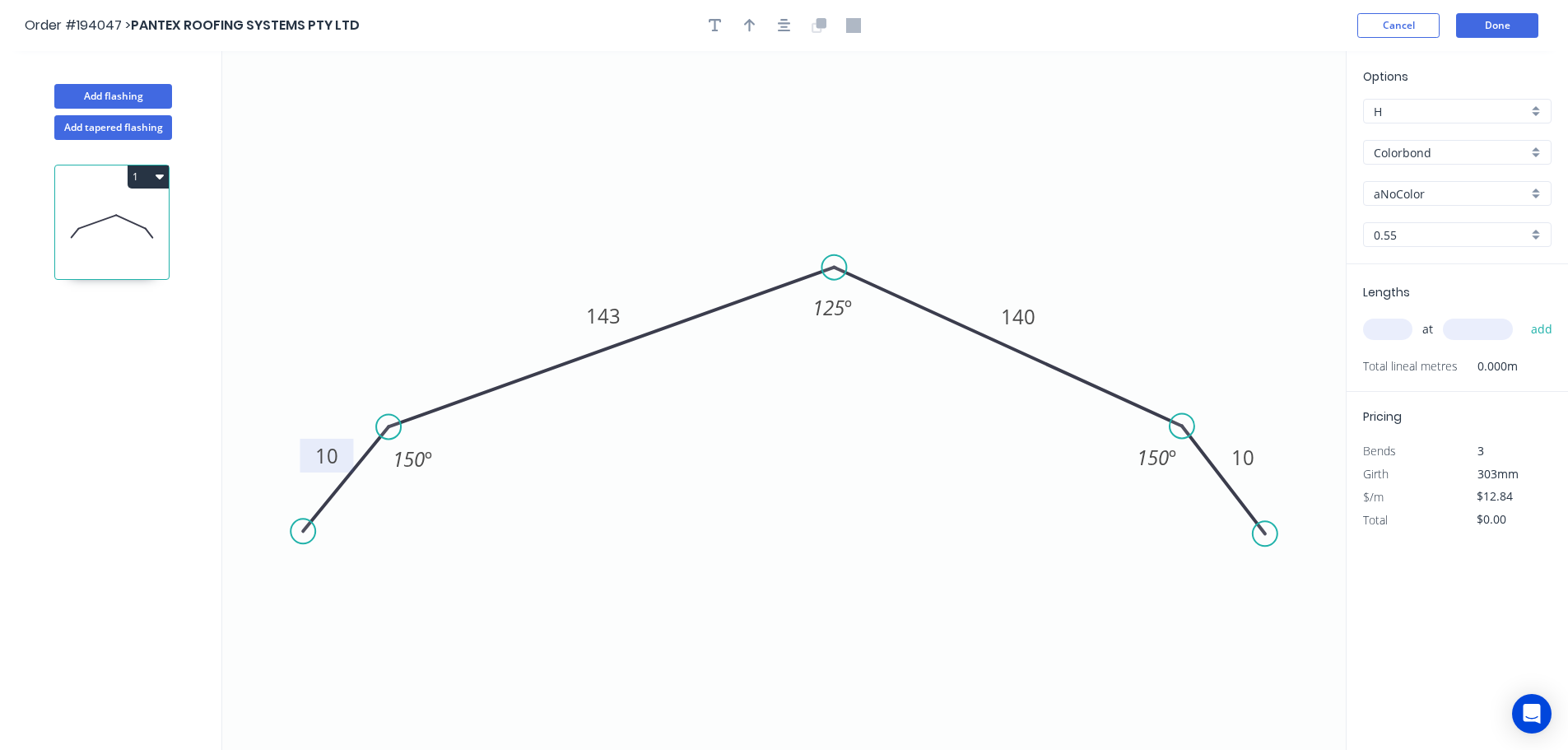
drag, startPoint x: 733, startPoint y: 25, endPoint x: 1002, endPoint y: 77, distance: 274.0
click at [734, 28] on div at bounding box center [784, 25] width 173 height 24
click at [750, 23] on icon "button" at bounding box center [750, 25] width 12 height 14
drag, startPoint x: 1268, startPoint y: 130, endPoint x: 1319, endPoint y: 137, distance: 51.5
click at [1268, 130] on icon at bounding box center [1262, 114] width 14 height 53
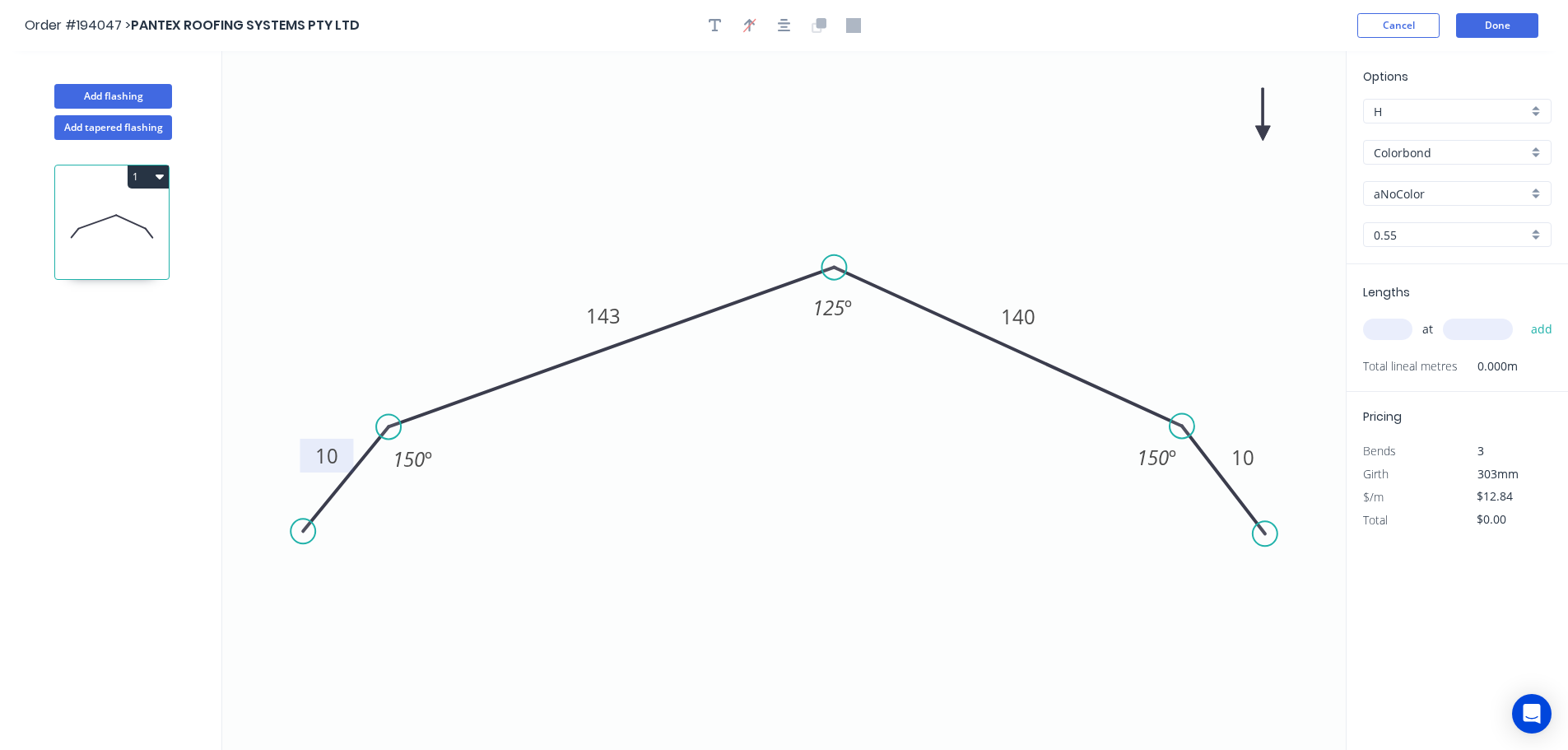
click at [1262, 128] on icon at bounding box center [1262, 114] width 14 height 53
click at [1414, 171] on div "Options H H Colorbond Colorbond Colorbond (Premium) Colorbond Coolmax Colorbond…" at bounding box center [1457, 166] width 222 height 197
click at [1419, 163] on div "Colorbond" at bounding box center [1457, 152] width 188 height 24
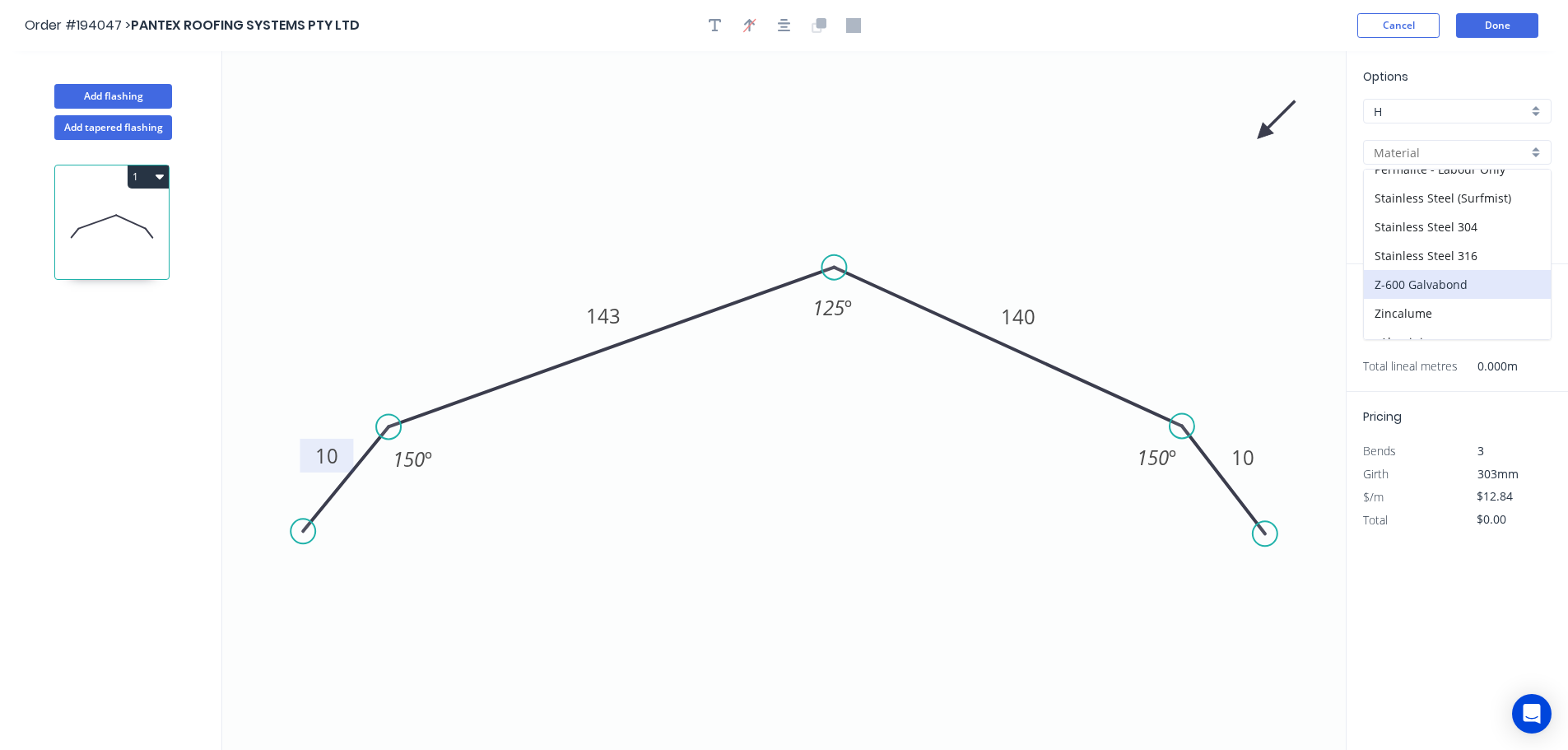
scroll to position [378, 0]
click at [1440, 294] on div "Zincalume" at bounding box center [1457, 296] width 186 height 29
type input "Zincalume"
type input "$11.88"
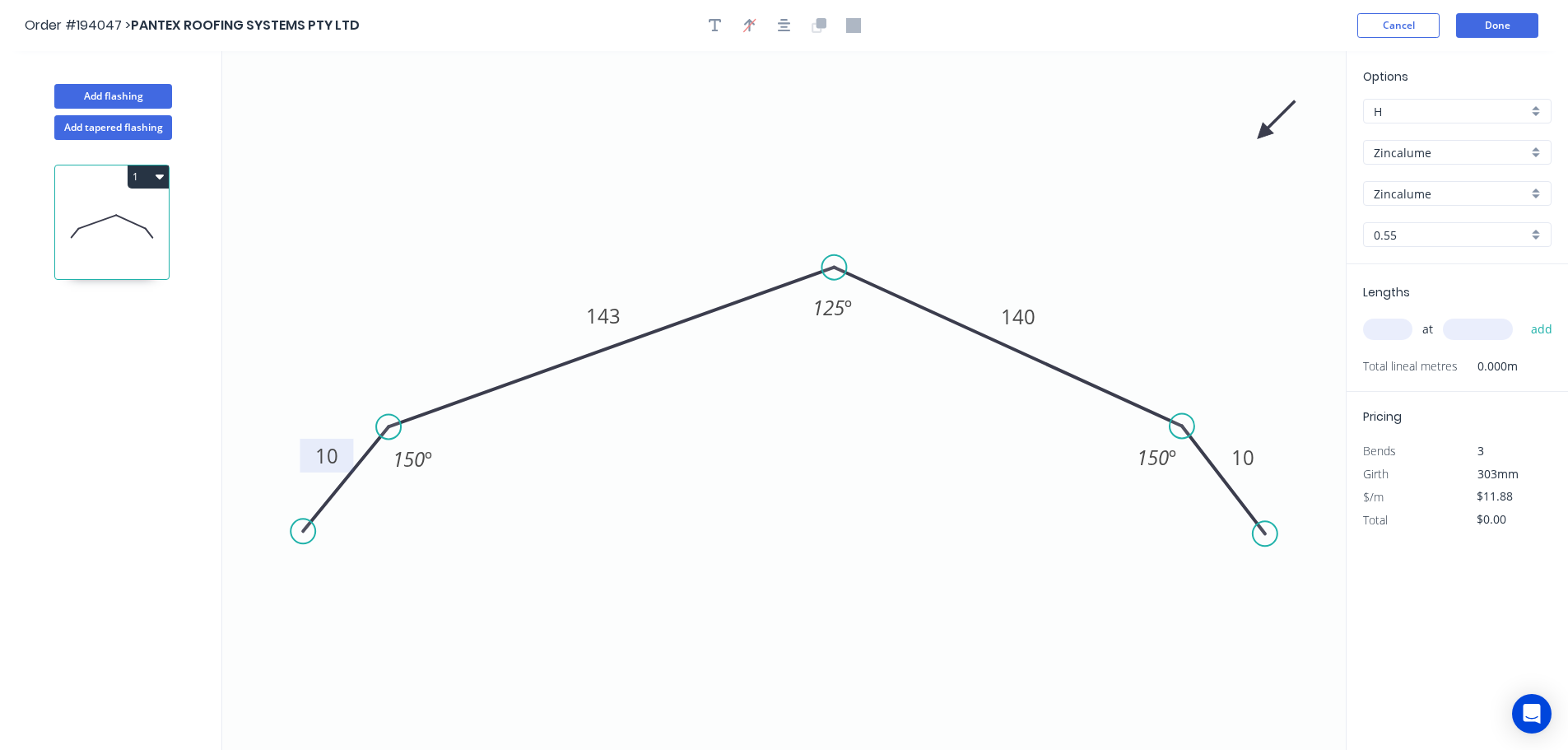
click at [1389, 331] on input "text" at bounding box center [1387, 330] width 50 height 22
type input "2"
type input "1800"
click at [1523, 315] on button "add" at bounding box center [1542, 329] width 39 height 28
type input "$42.77"
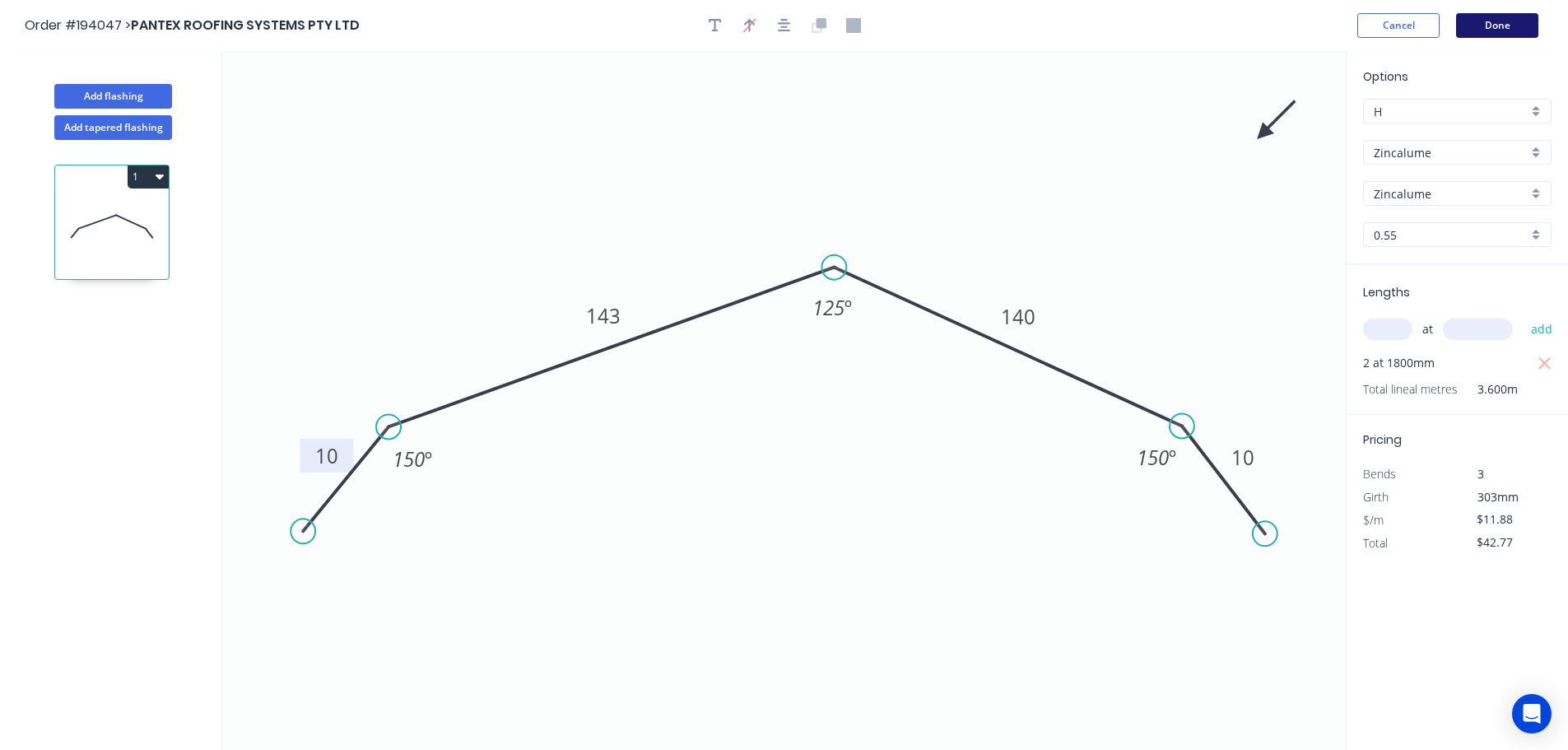
click at [1507, 30] on button "Done" at bounding box center [1496, 25] width 82 height 24
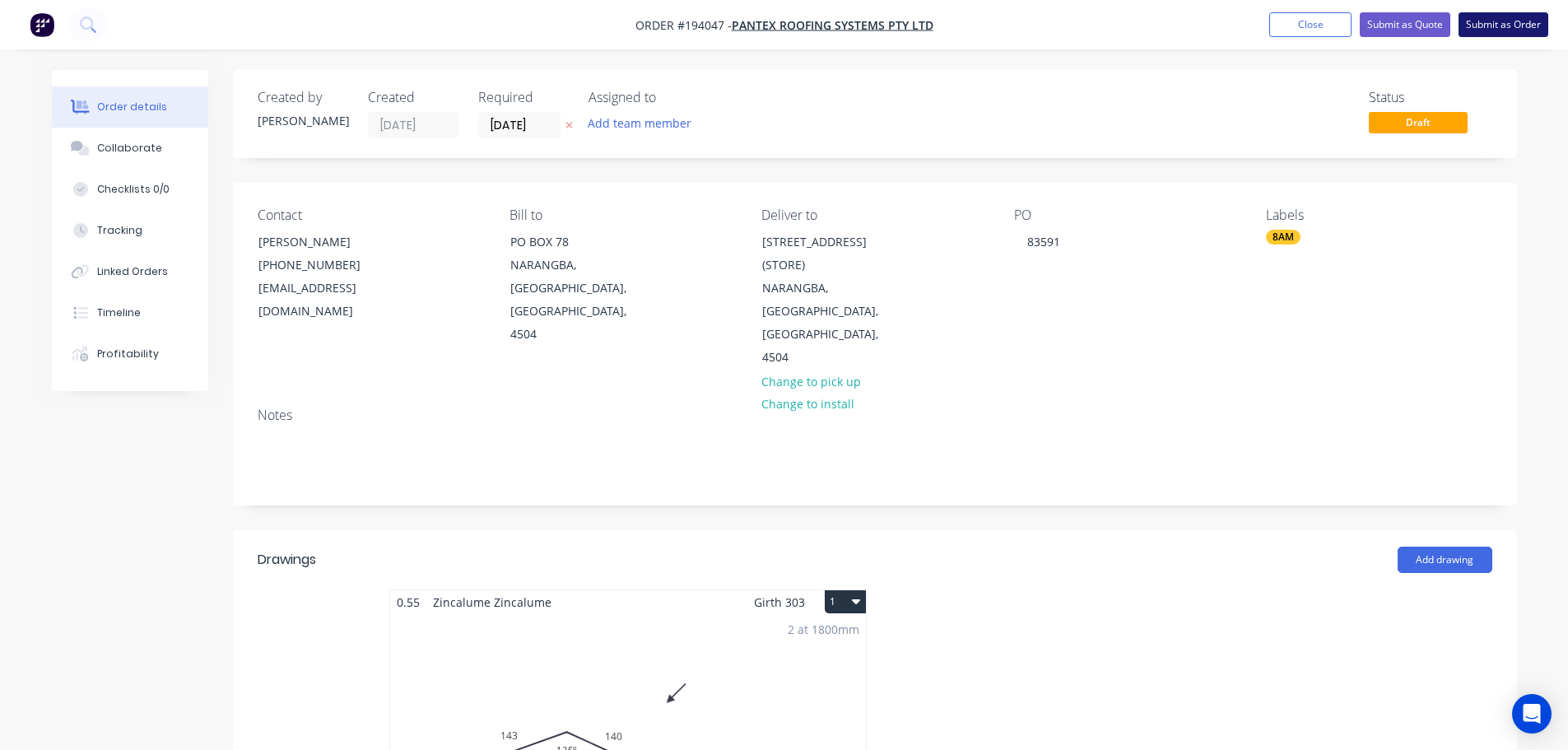
click at [1507, 31] on button "Submit as Order" at bounding box center [1503, 24] width 90 height 24
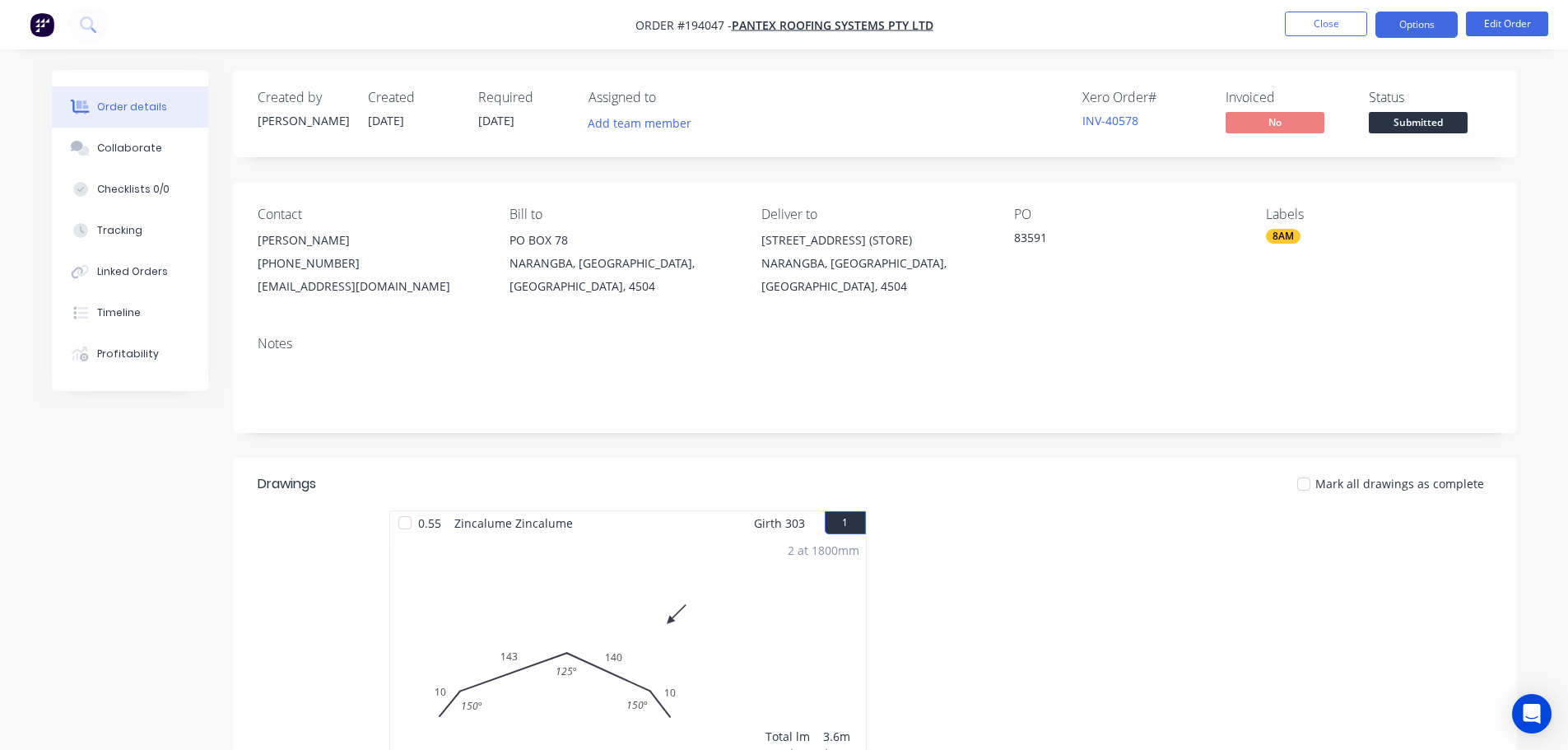
click at [1426, 26] on button "Options" at bounding box center [1416, 24] width 82 height 26
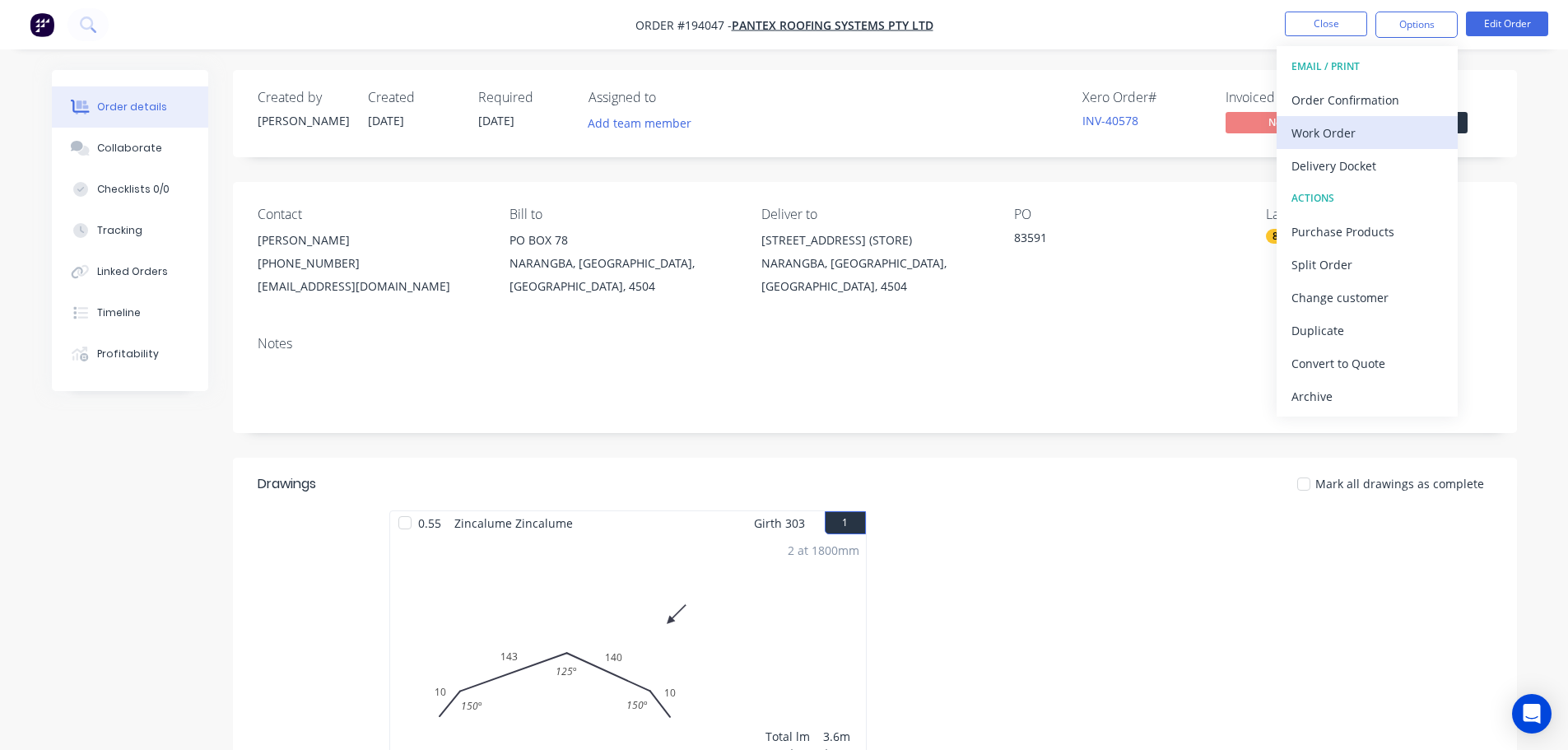
click at [1369, 143] on div "Work Order" at bounding box center [1366, 133] width 151 height 24
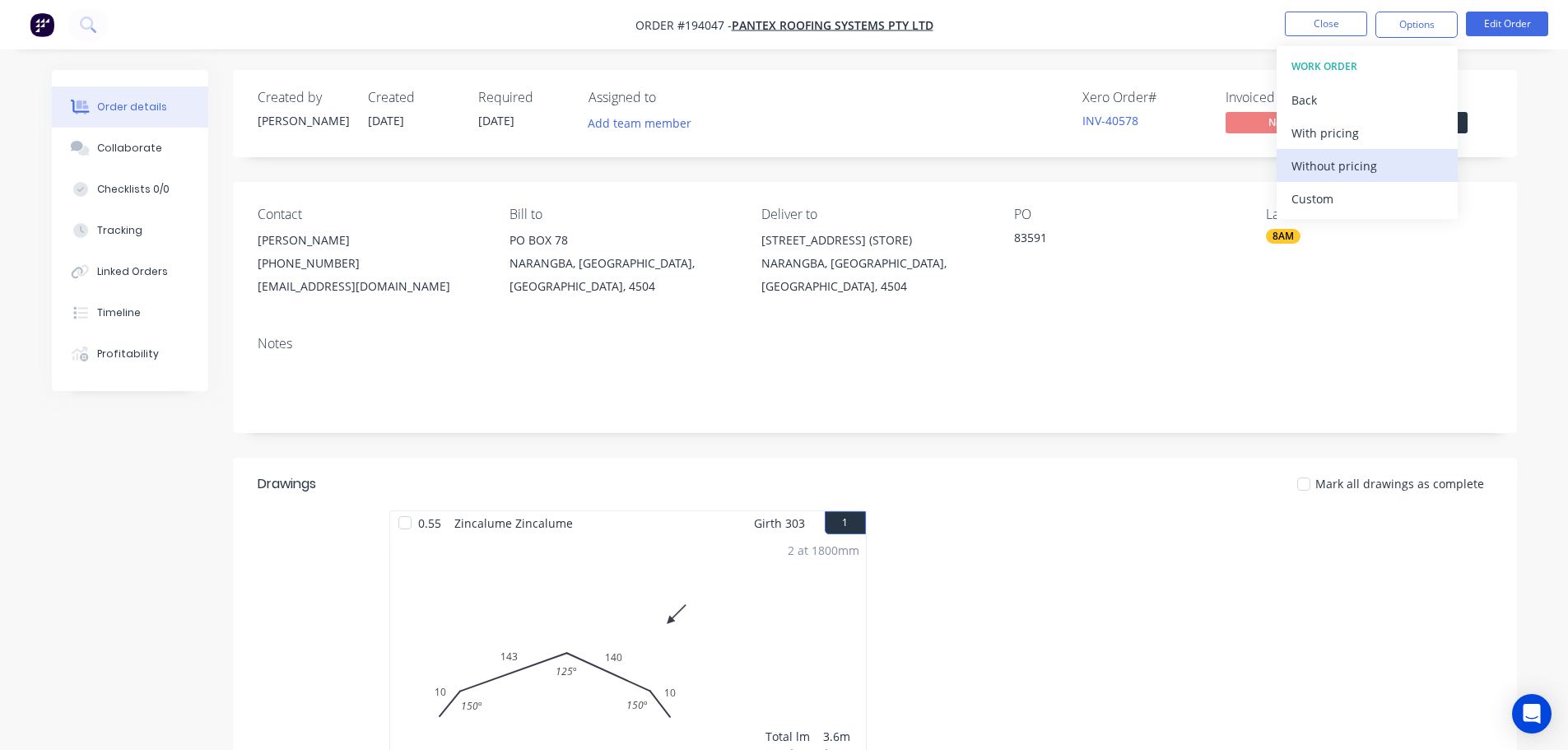
click at [1358, 178] on button "Without pricing" at bounding box center [1367, 166] width 181 height 33
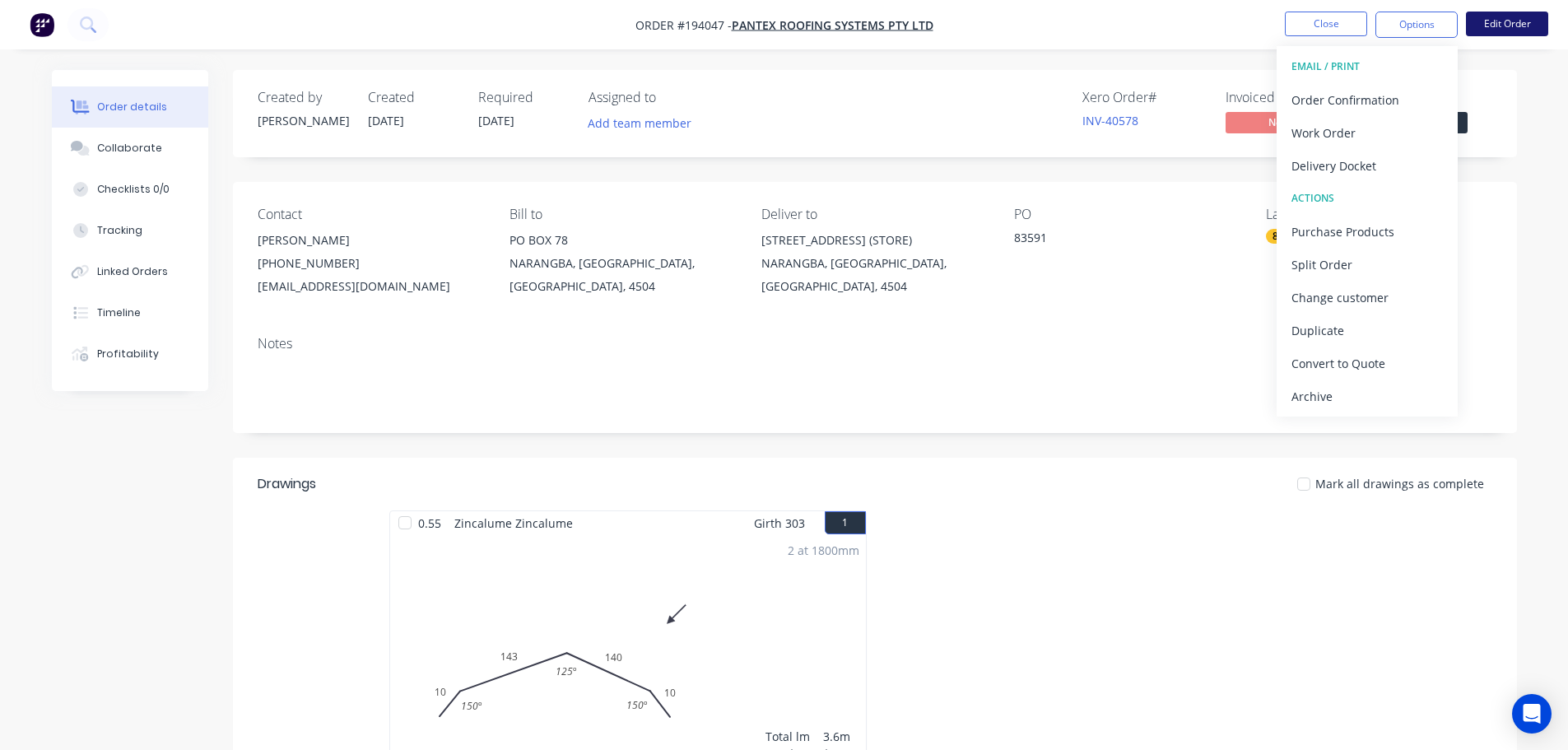
click at [1524, 14] on button "Edit Order" at bounding box center [1506, 24] width 82 height 24
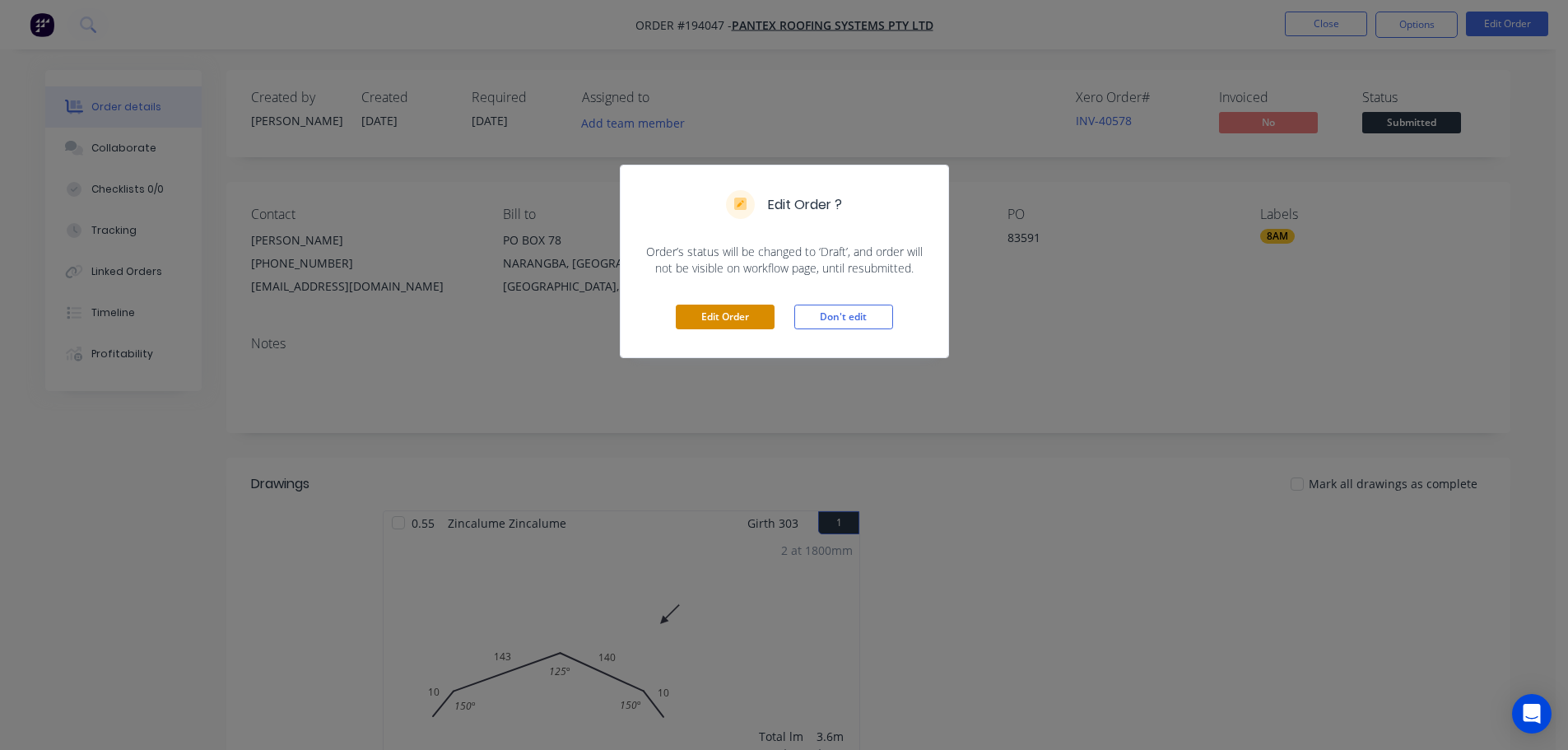
click at [693, 307] on button "Edit Order" at bounding box center [724, 316] width 99 height 24
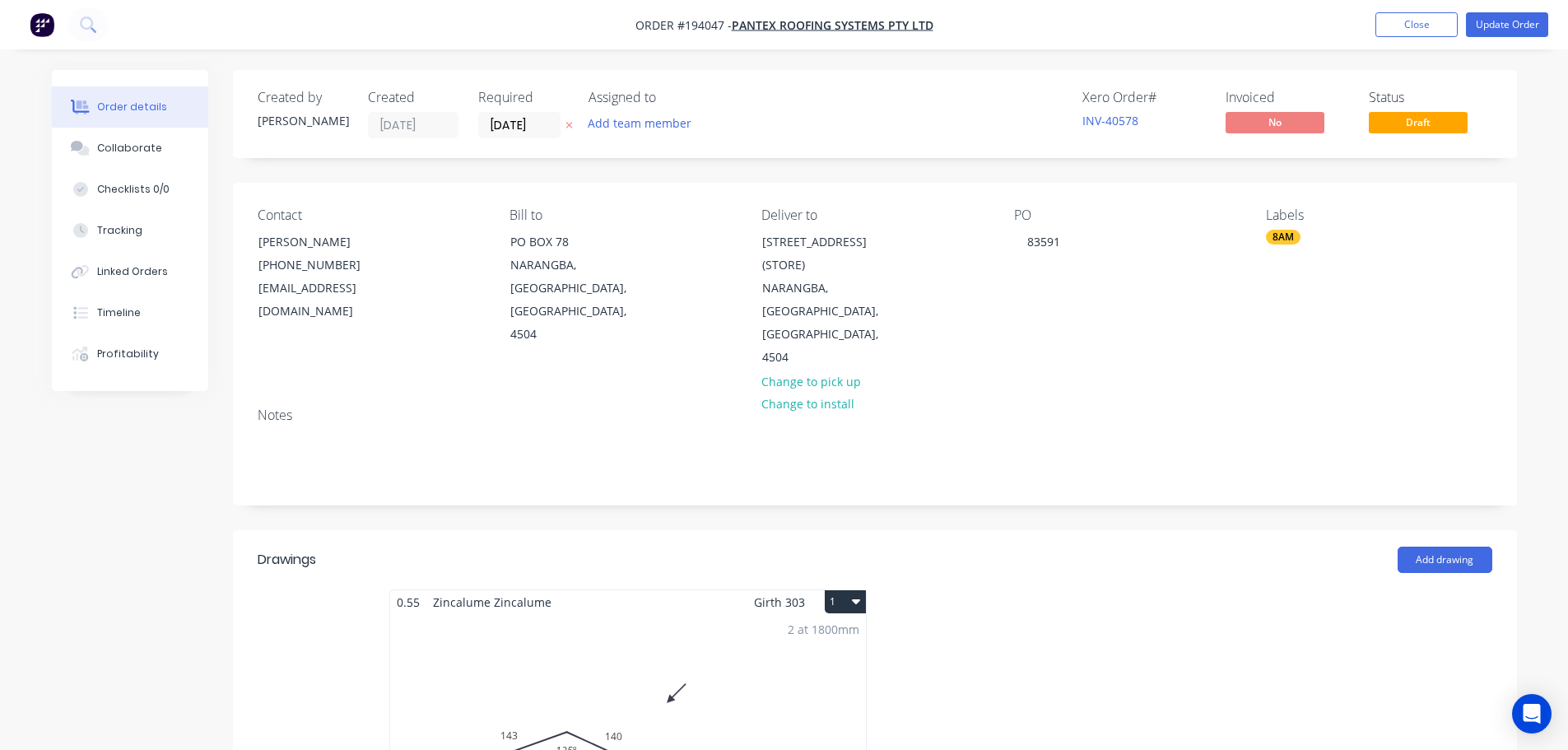
click at [772, 665] on div "2 at 1800mm Total lm $/M Total 3.6m $11.88 $42.77" at bounding box center [627, 739] width 475 height 251
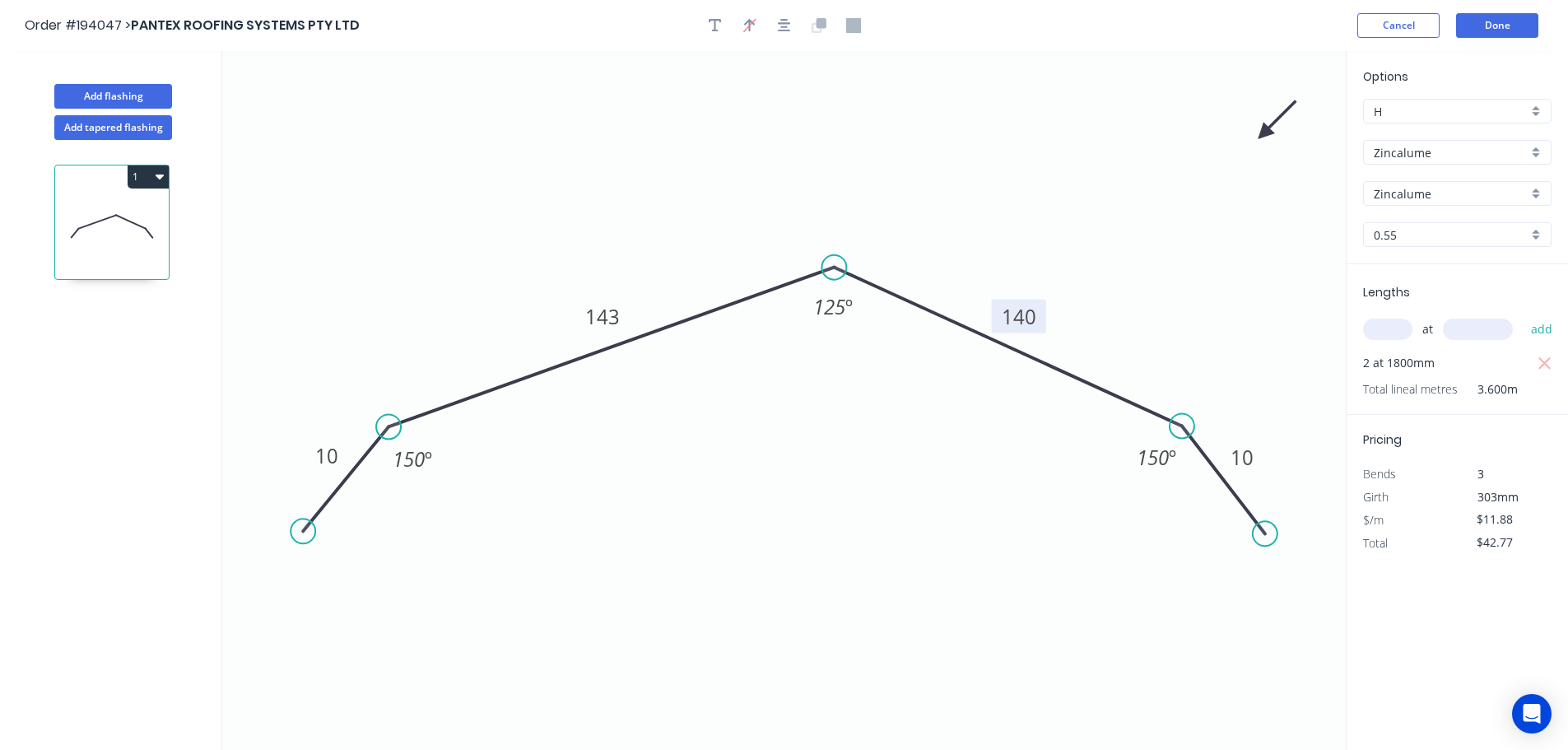
click at [1036, 319] on rect at bounding box center [1018, 316] width 54 height 34
click at [1024, 322] on tspan "140" at bounding box center [1018, 317] width 34 height 27
click at [1471, 19] on button "Done" at bounding box center [1496, 25] width 82 height 24
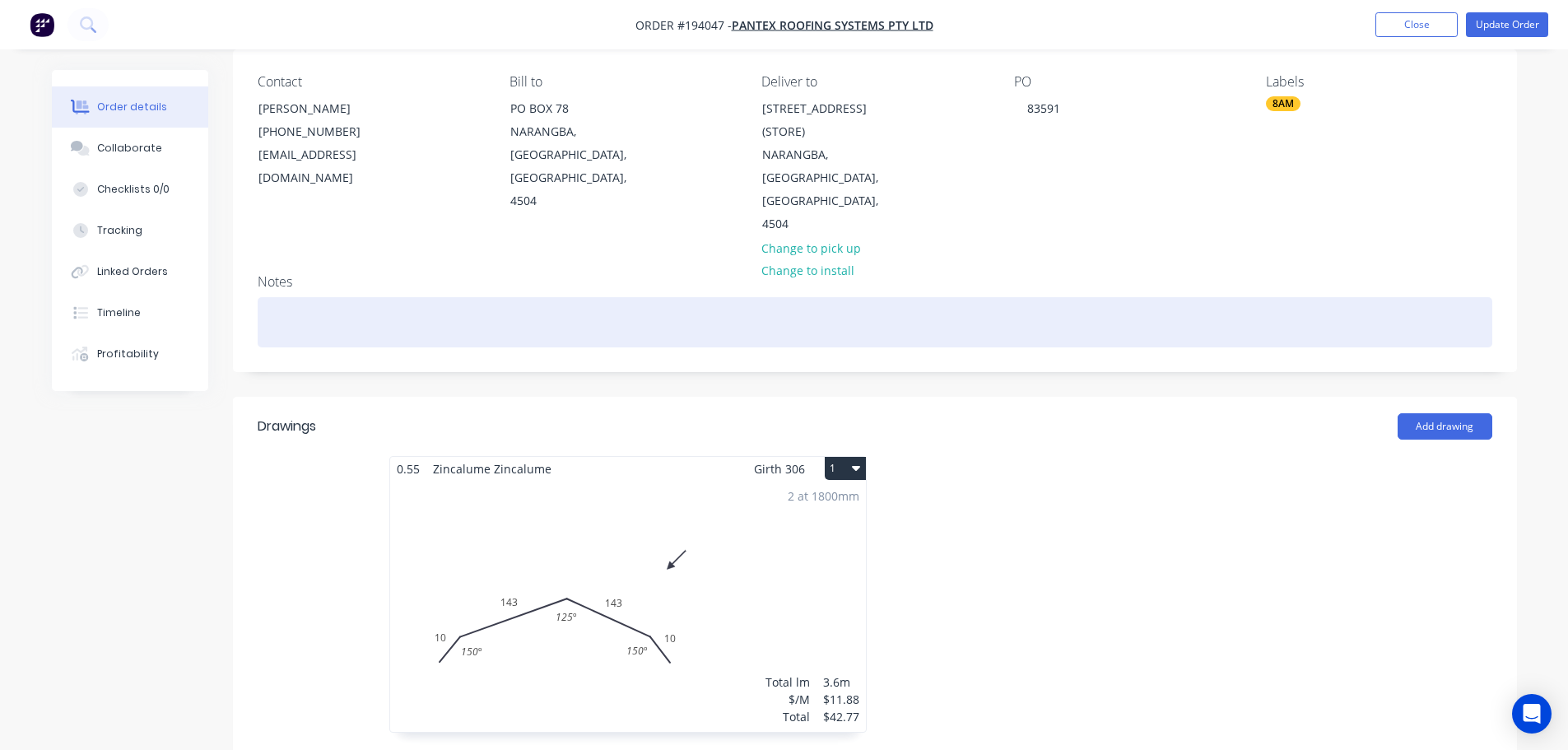
scroll to position [165, 0]
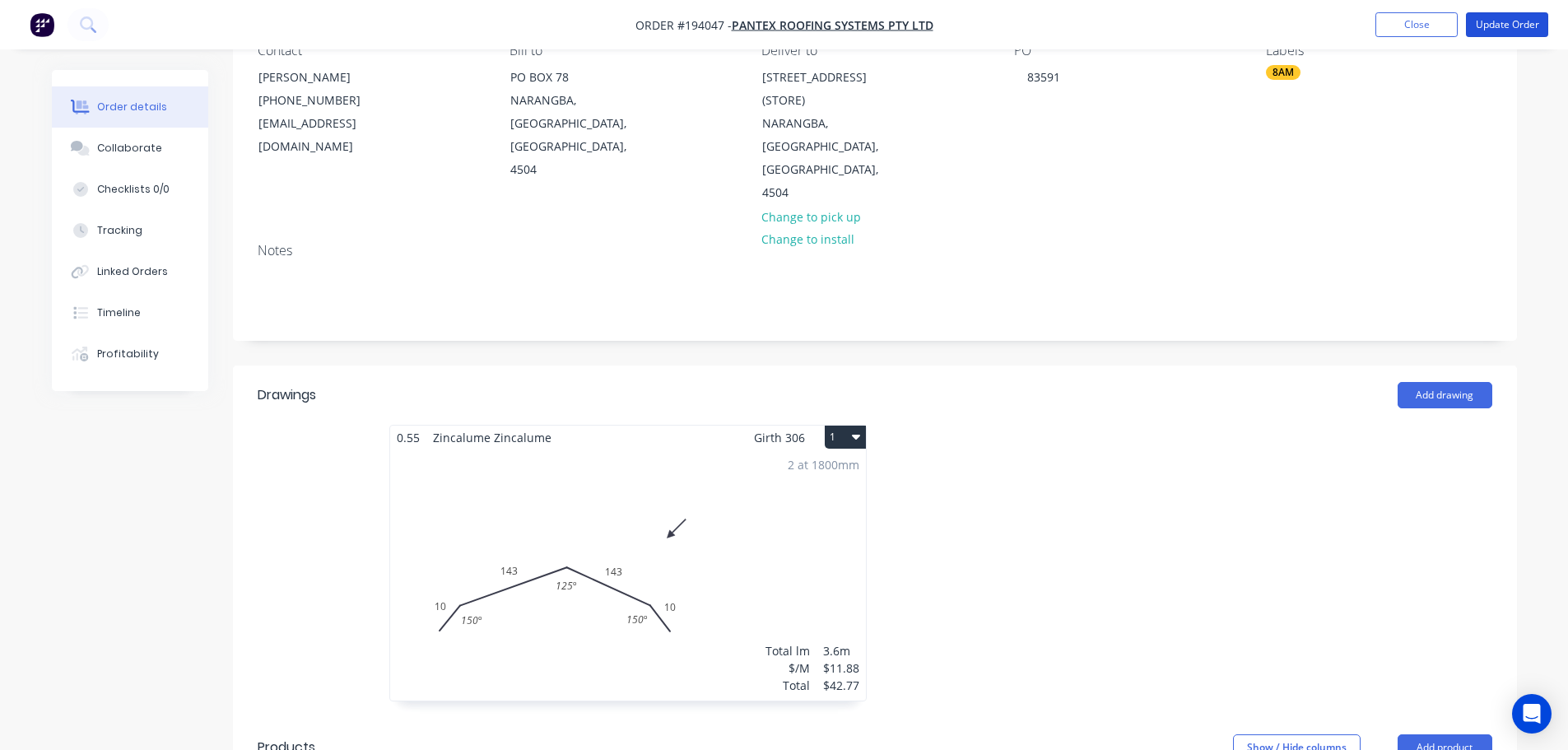
drag, startPoint x: 1515, startPoint y: 34, endPoint x: 1434, endPoint y: 87, distance: 96.8
click at [1507, 32] on button "Update Order" at bounding box center [1506, 24] width 82 height 24
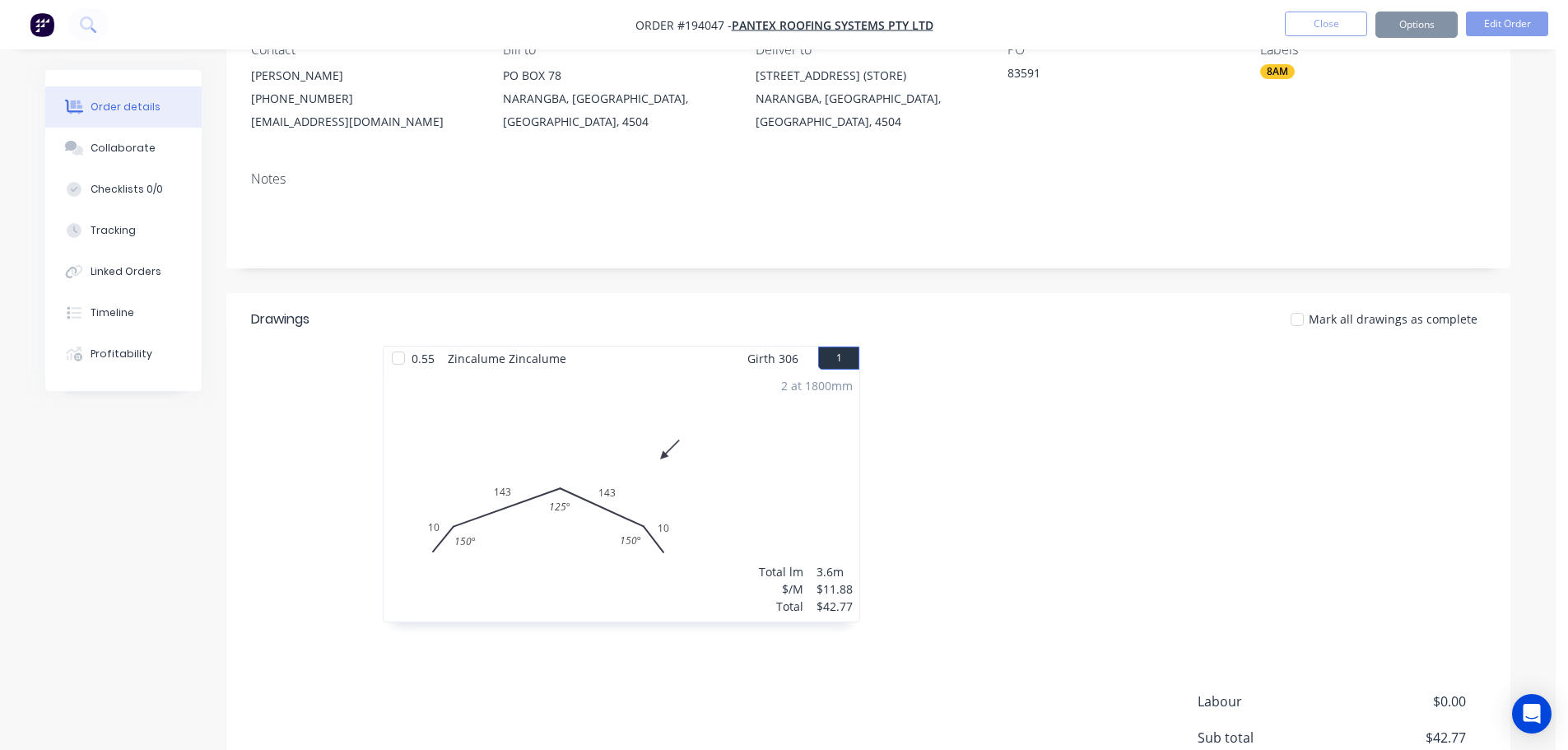
scroll to position [0, 0]
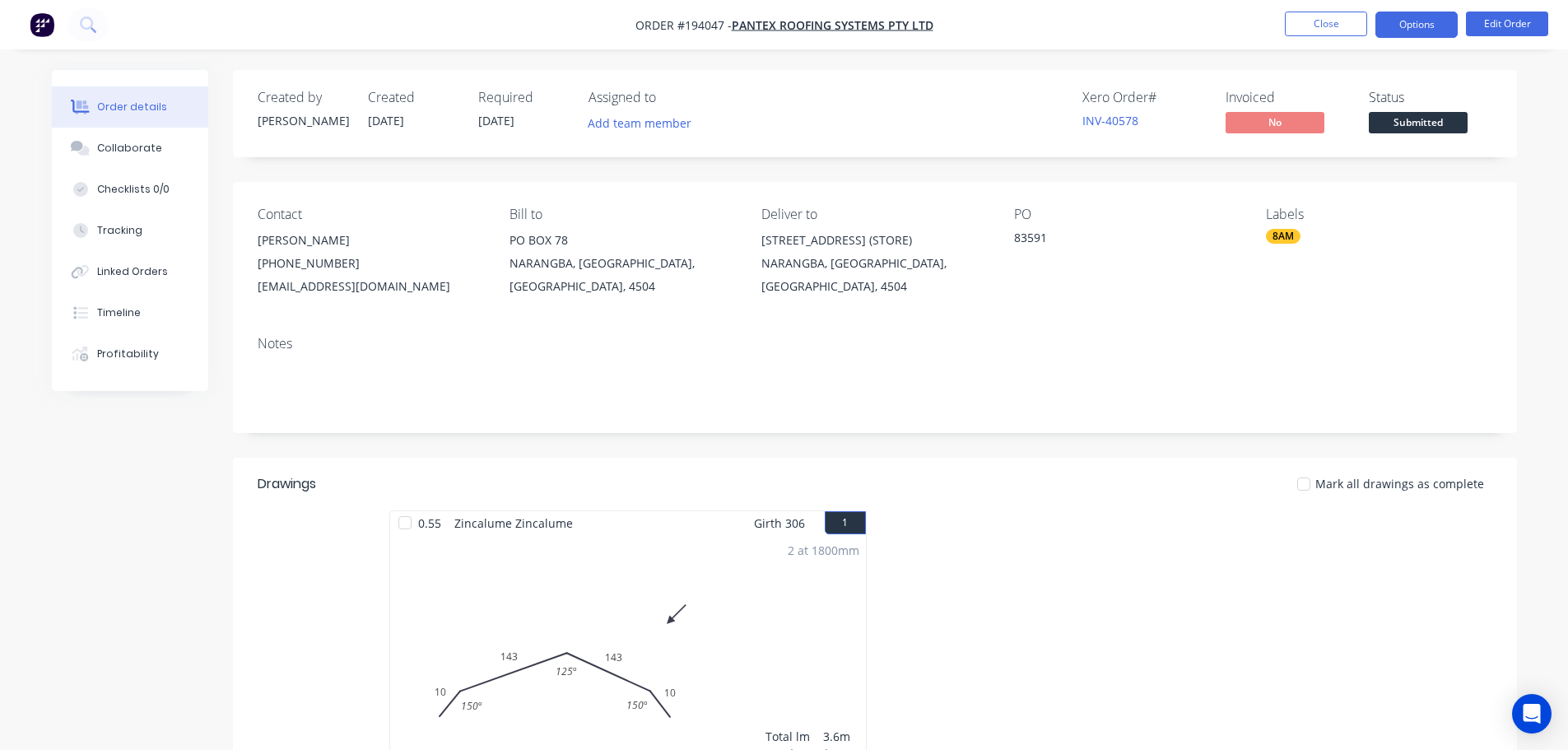
click at [1411, 28] on button "Options" at bounding box center [1416, 24] width 82 height 26
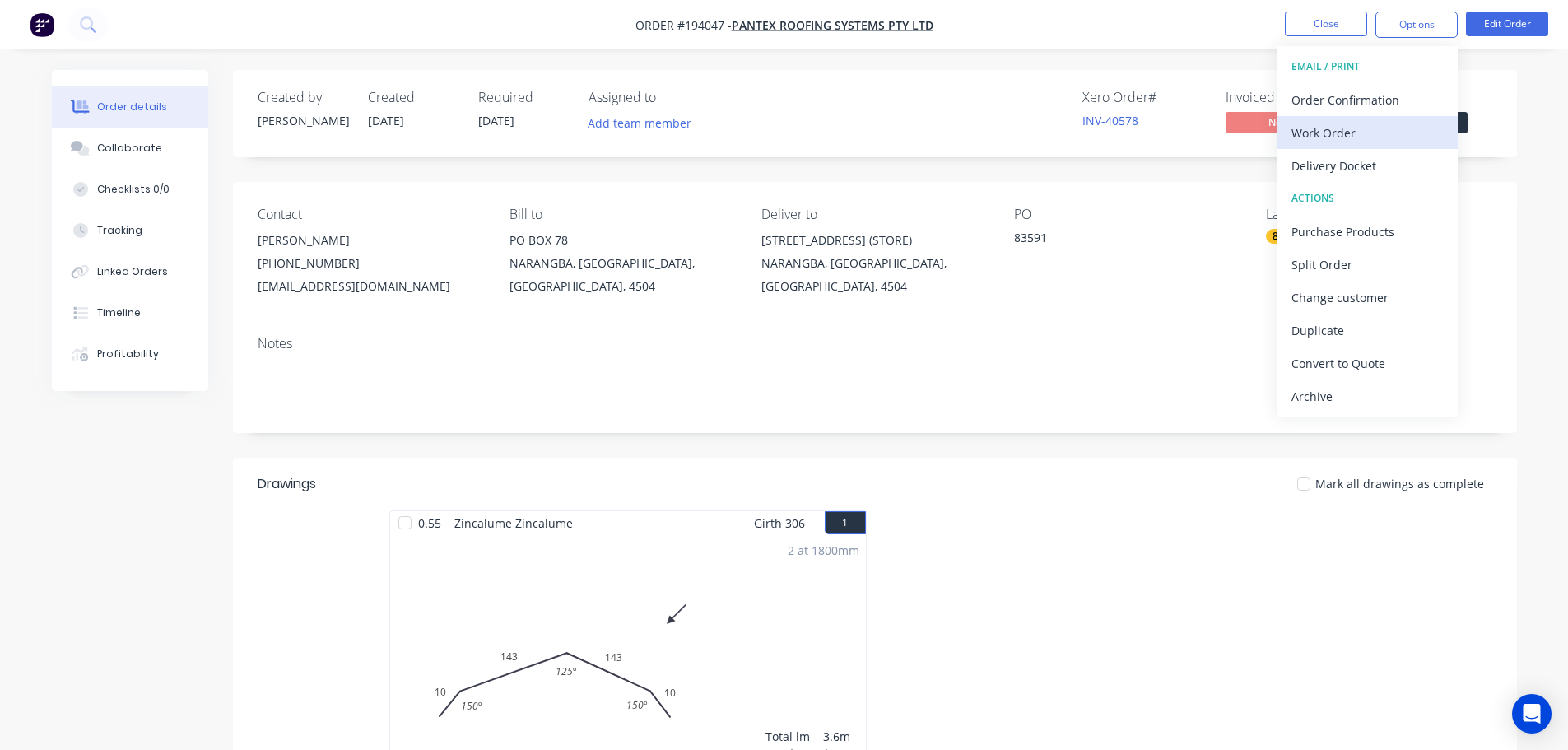
click at [1325, 137] on div "Work Order" at bounding box center [1366, 133] width 151 height 24
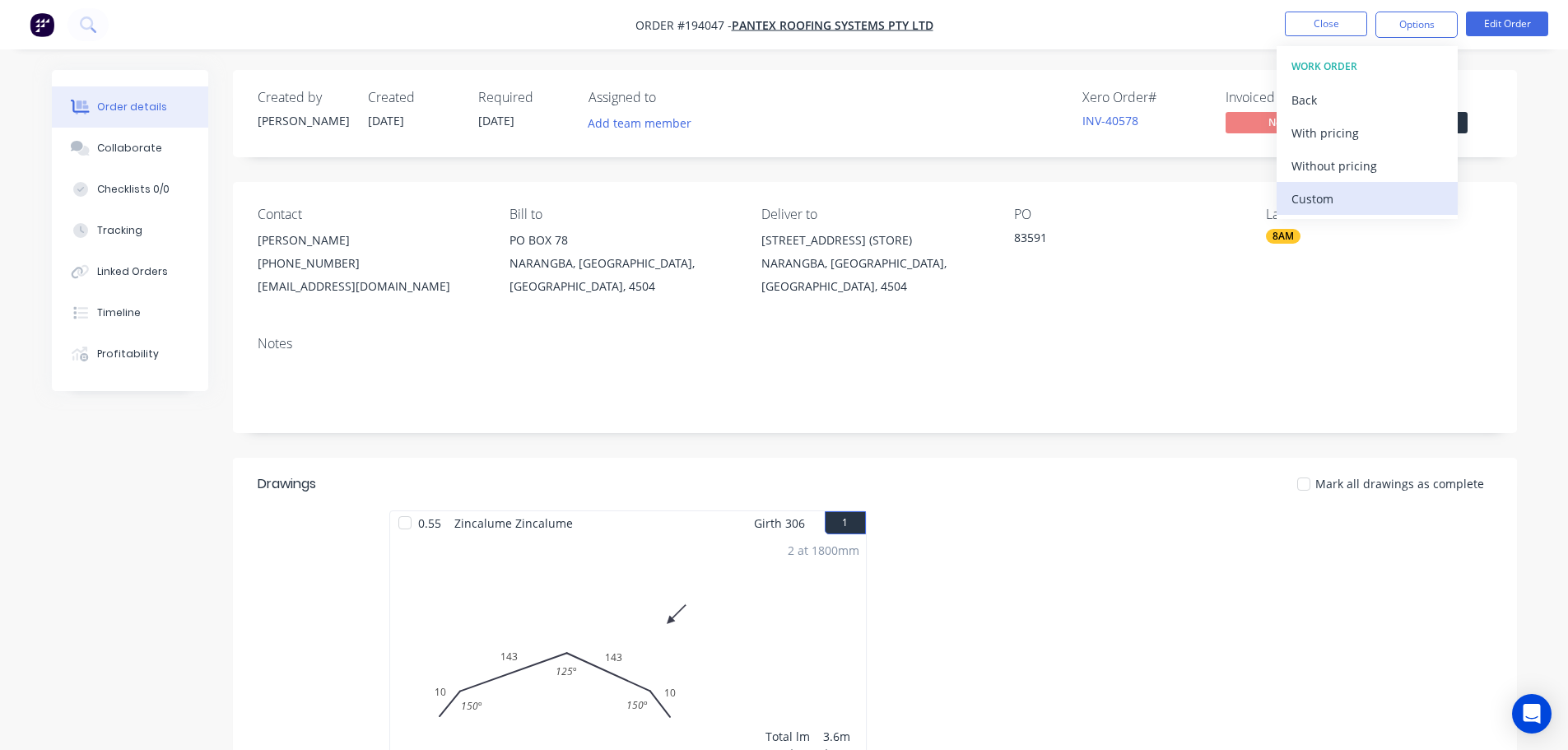
click at [1311, 202] on div "Custom" at bounding box center [1366, 198] width 151 height 24
click at [1311, 92] on div "Back" at bounding box center [1366, 100] width 151 height 24
click at [1327, 172] on div "Without pricing" at bounding box center [1366, 166] width 151 height 24
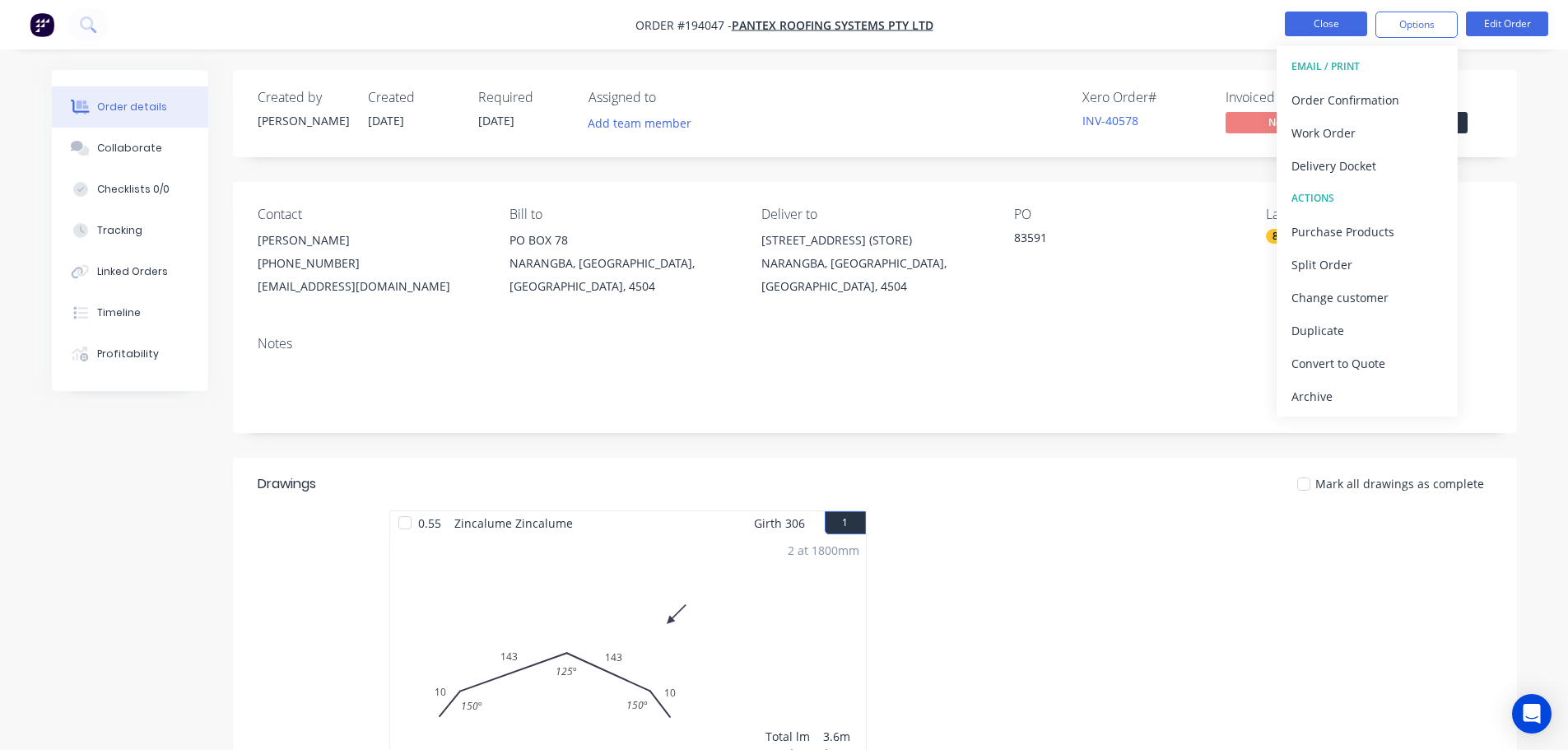
click at [1316, 29] on button "Close" at bounding box center [1325, 24] width 82 height 24
